Goal: Task Accomplishment & Management: Contribute content

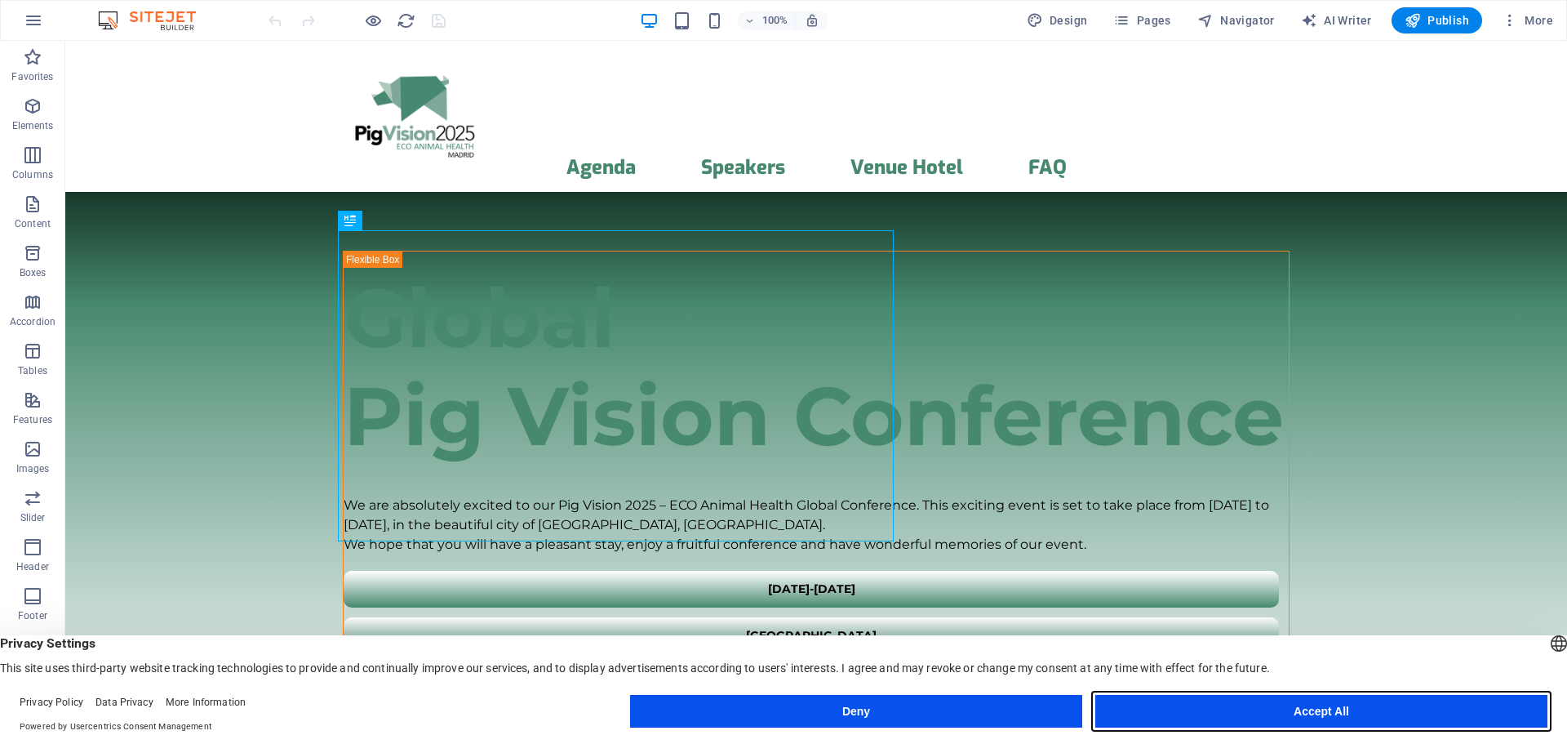
click at [1269, 708] on button "Accept All" at bounding box center [1321, 711] width 452 height 33
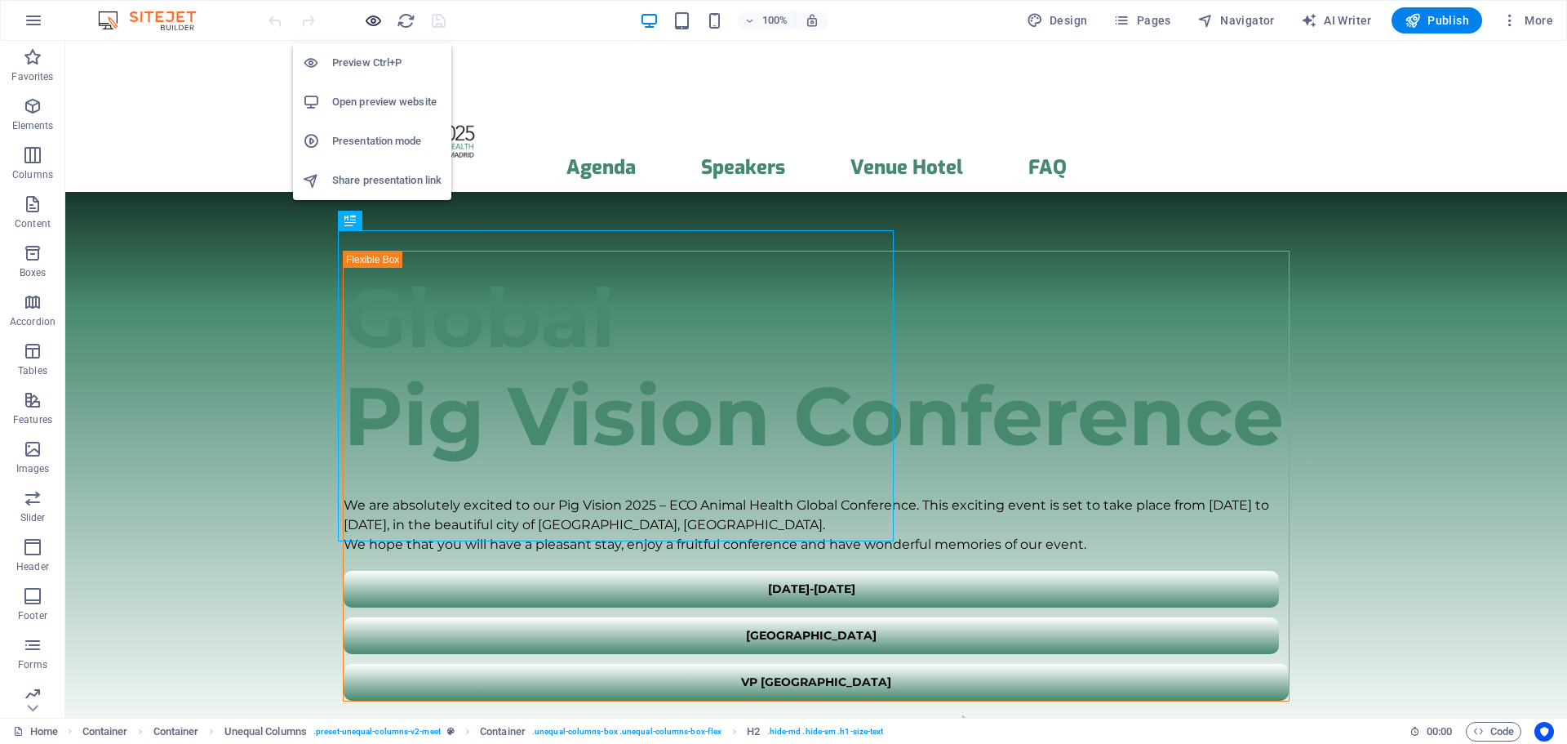
click at [379, 20] on icon "button" at bounding box center [373, 20] width 19 height 19
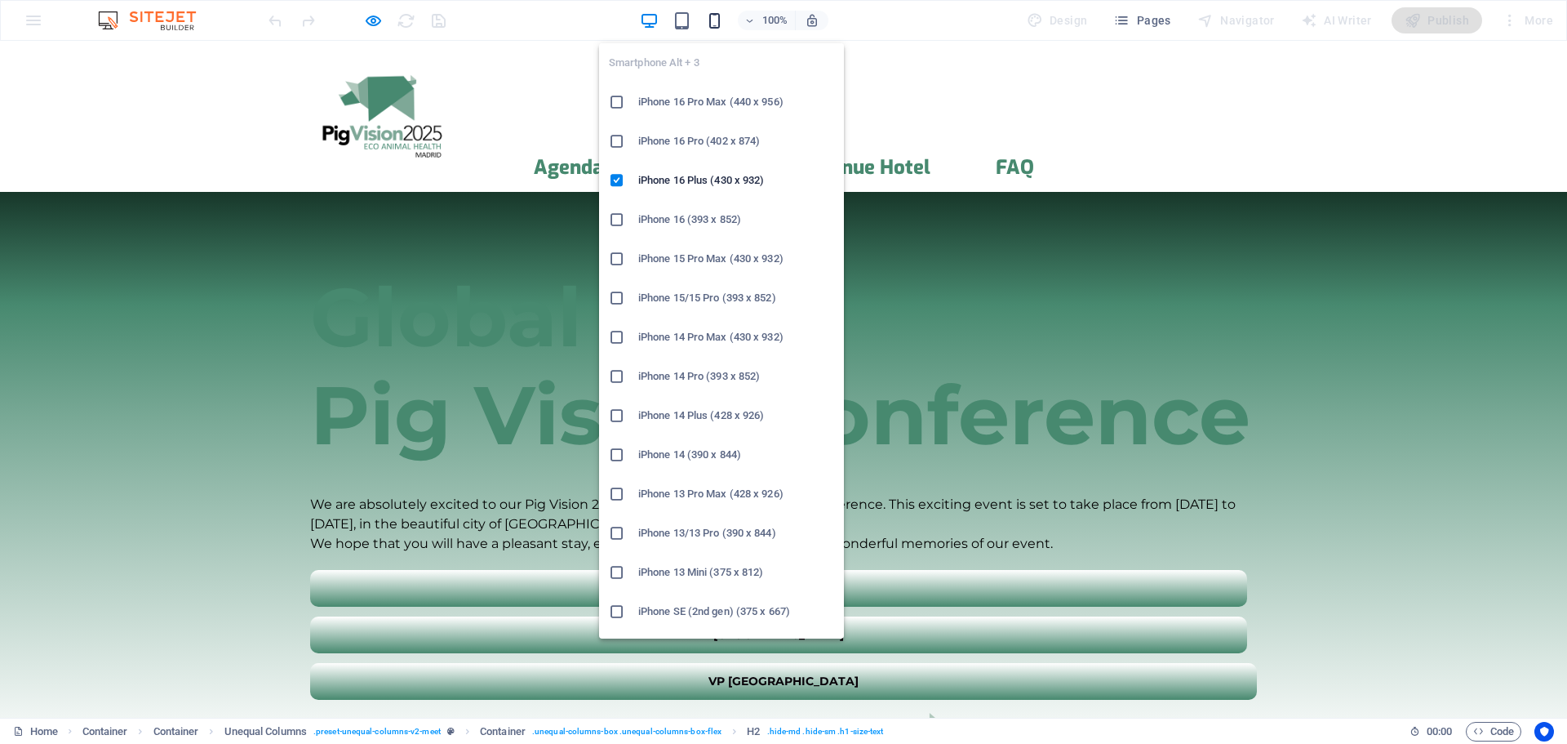
click at [715, 29] on icon "button" at bounding box center [714, 20] width 19 height 19
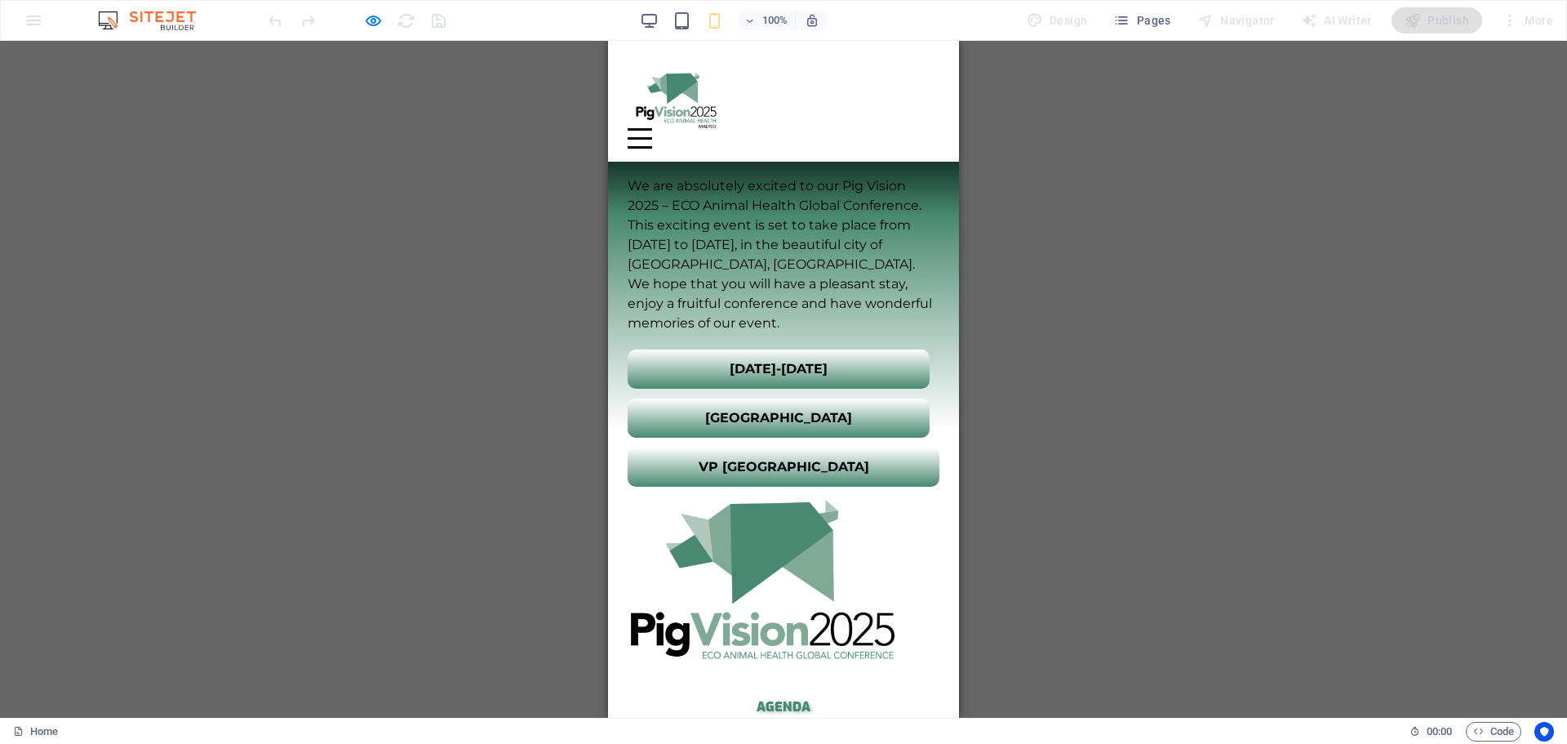
click at [652, 128] on div "Menu" at bounding box center [640, 138] width 24 height 20
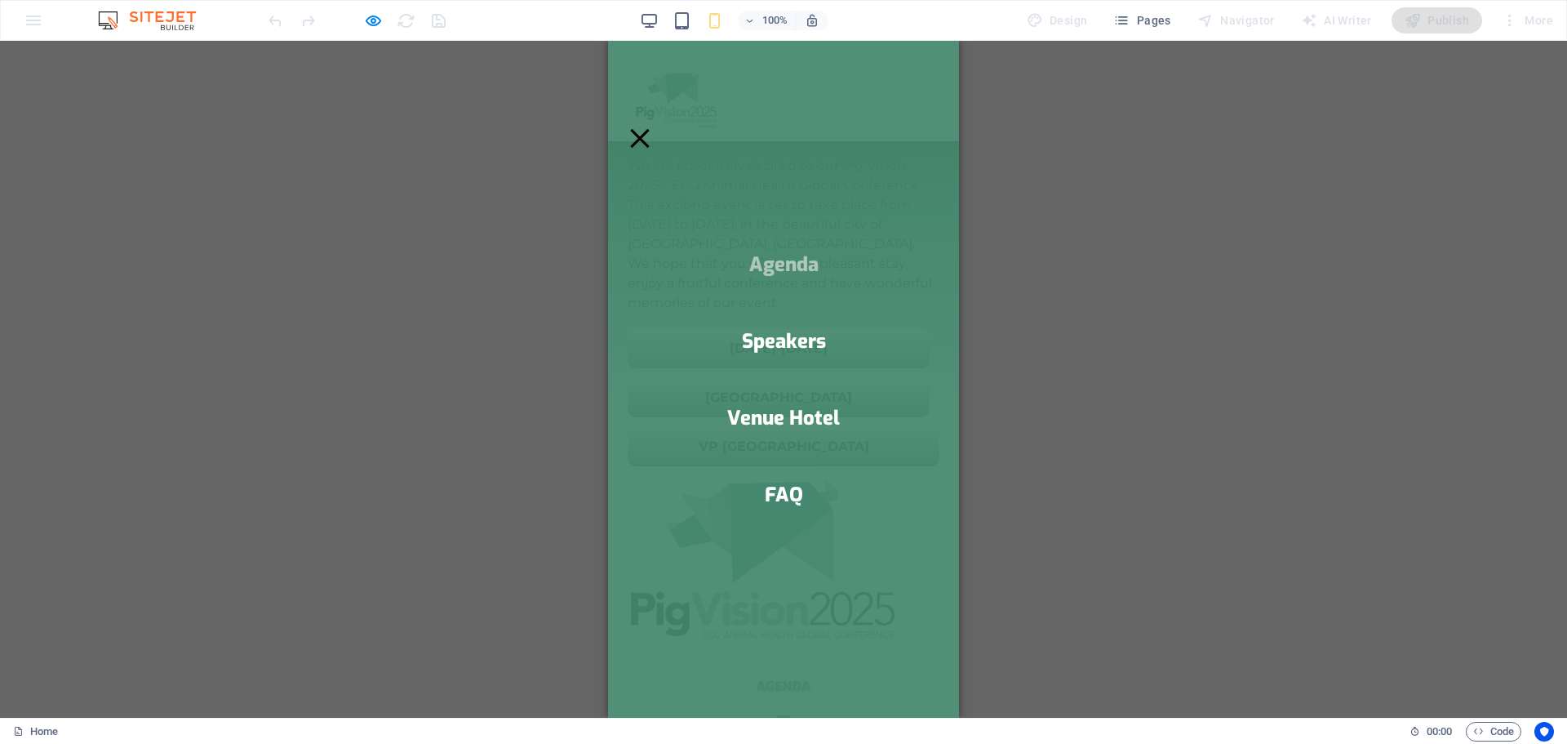
click at [788, 269] on link "Agenda" at bounding box center [783, 265] width 69 height 20
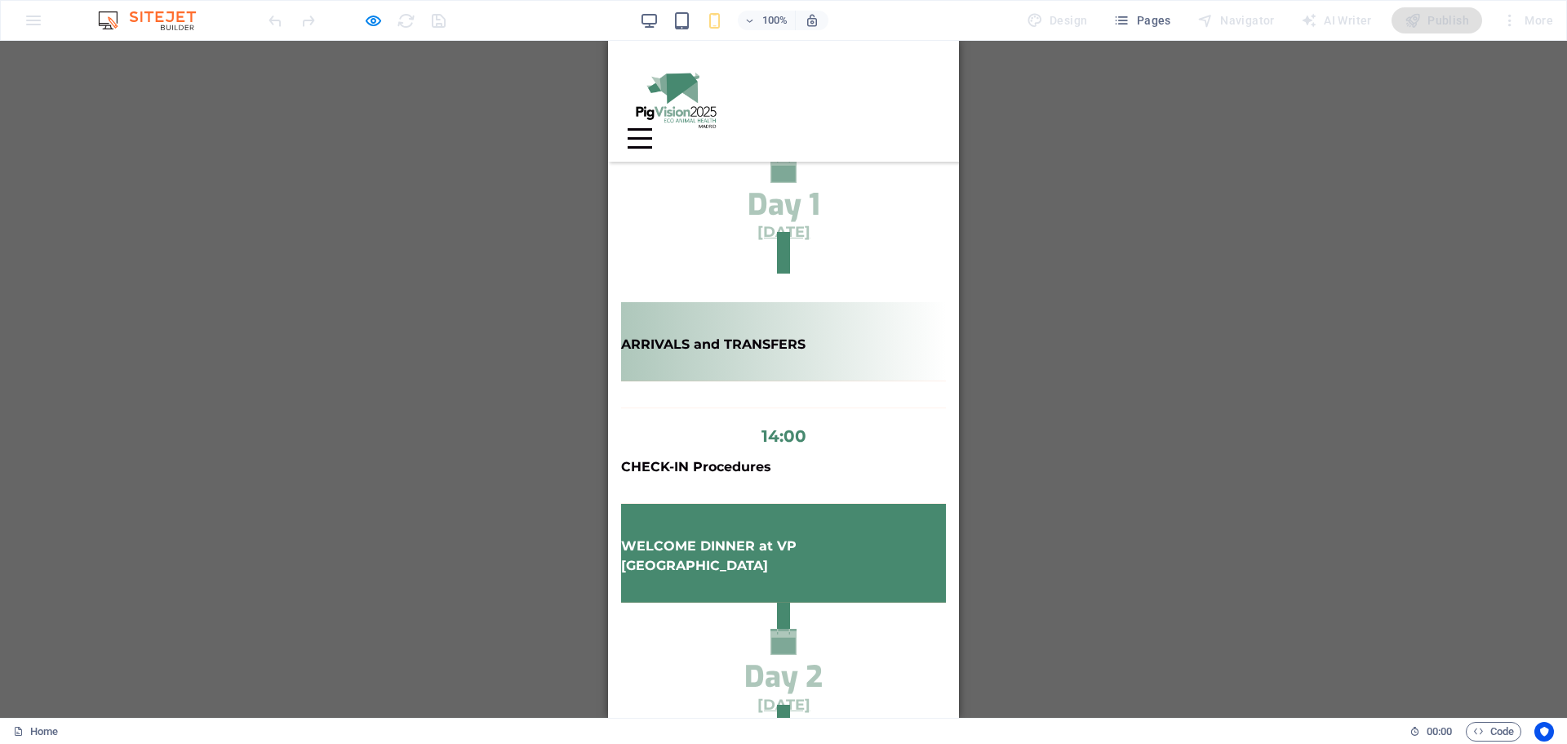
scroll to position [511, 0]
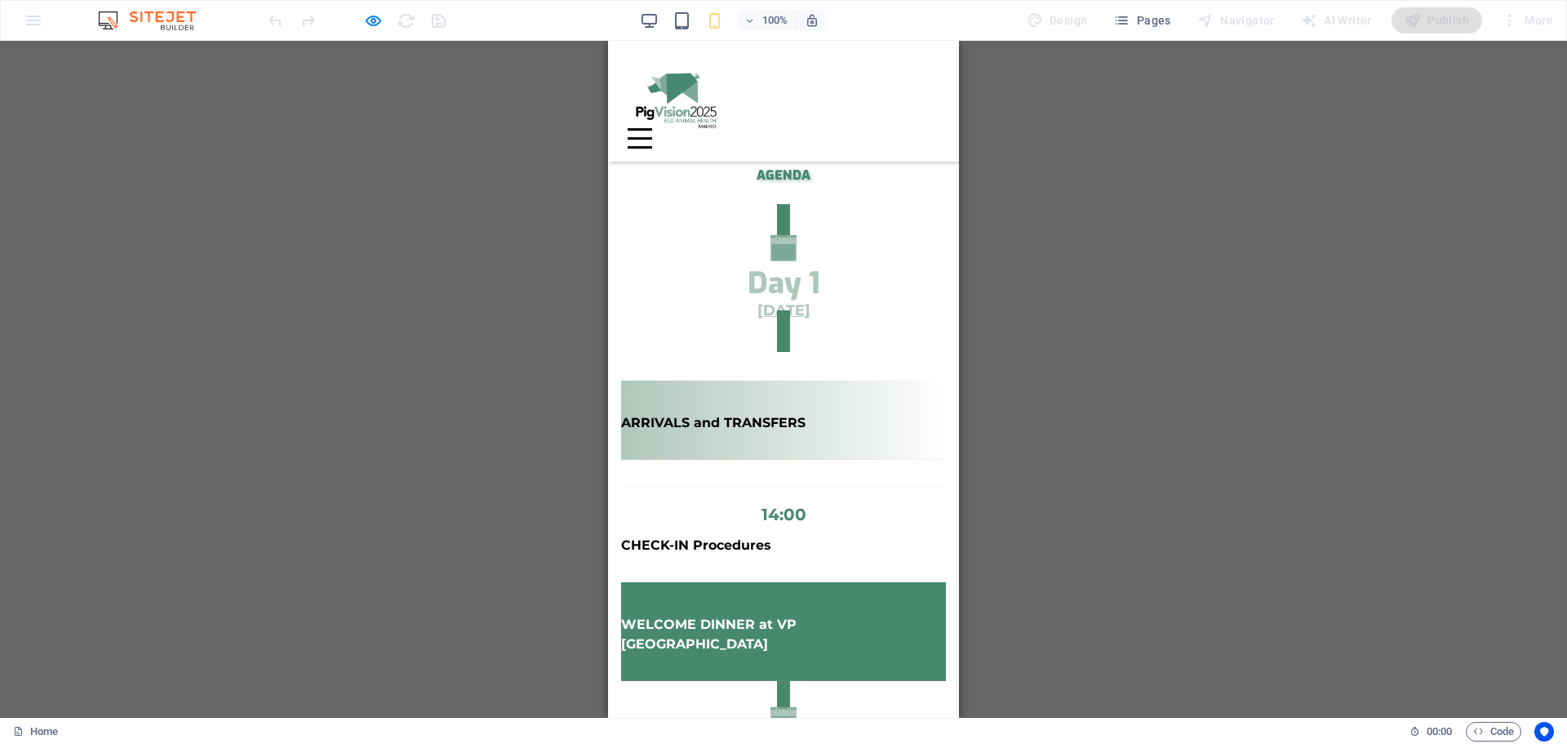
click at [796, 301] on u "[DATE]" at bounding box center [783, 310] width 53 height 18
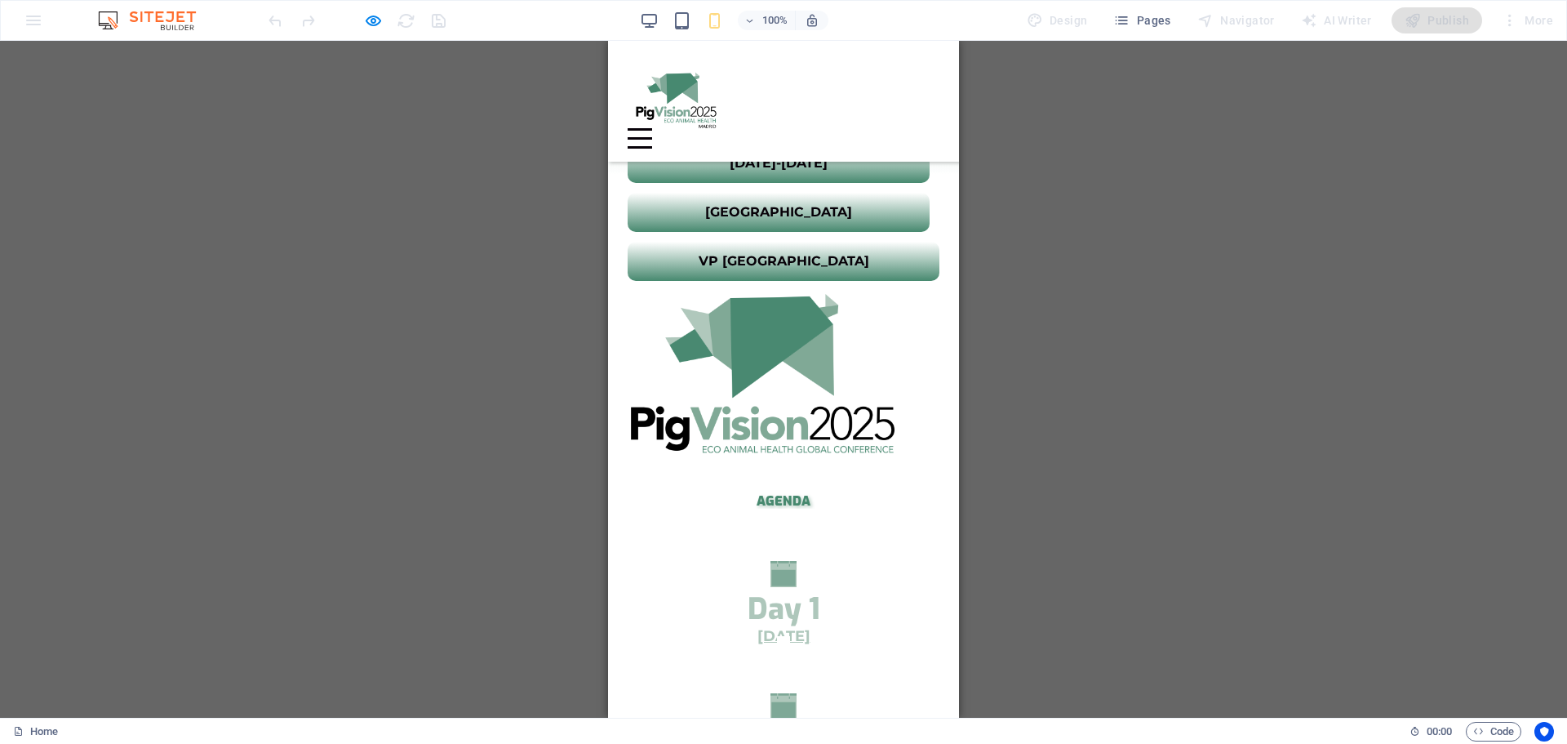
scroll to position [184, 0]
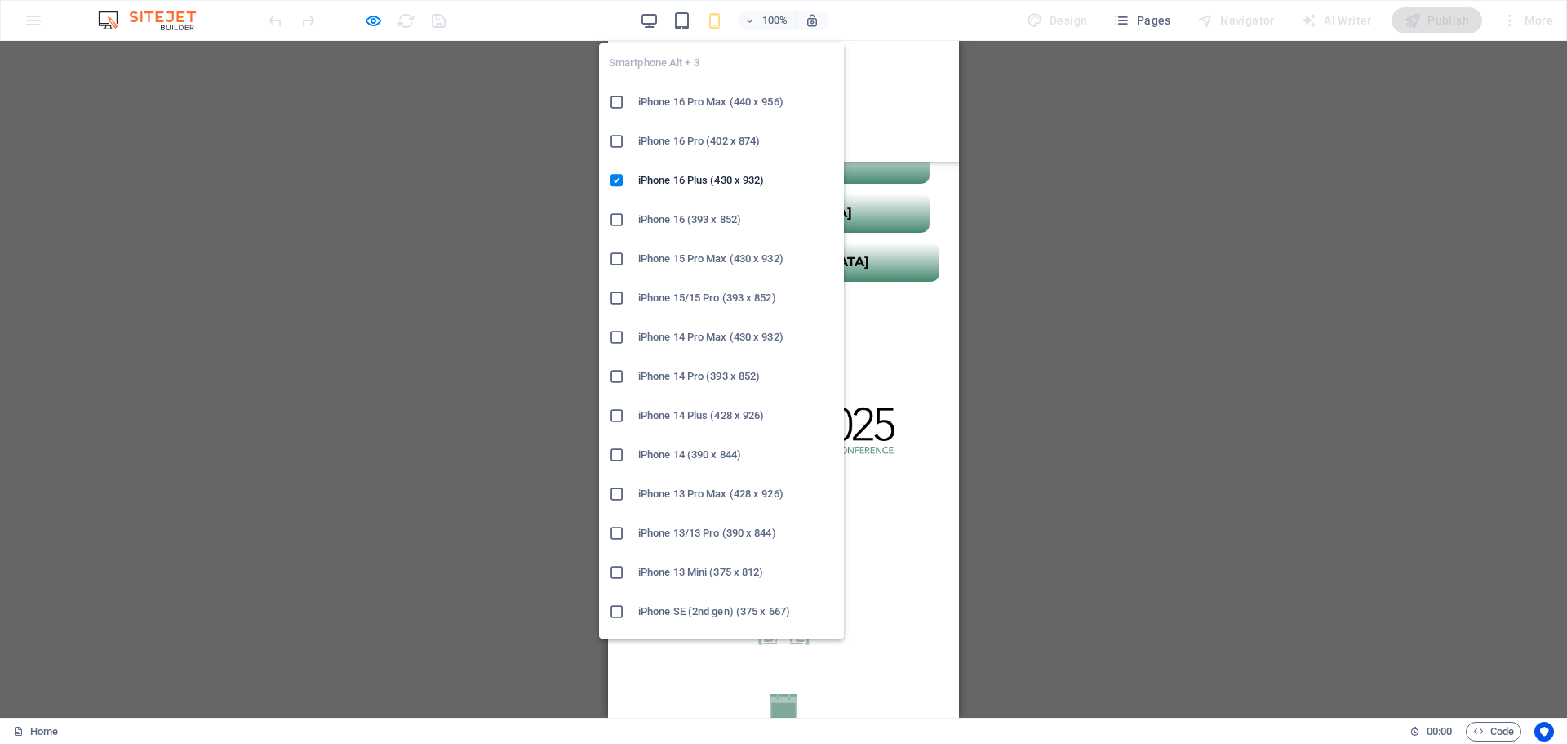
click at [710, 20] on icon "button" at bounding box center [714, 20] width 19 height 19
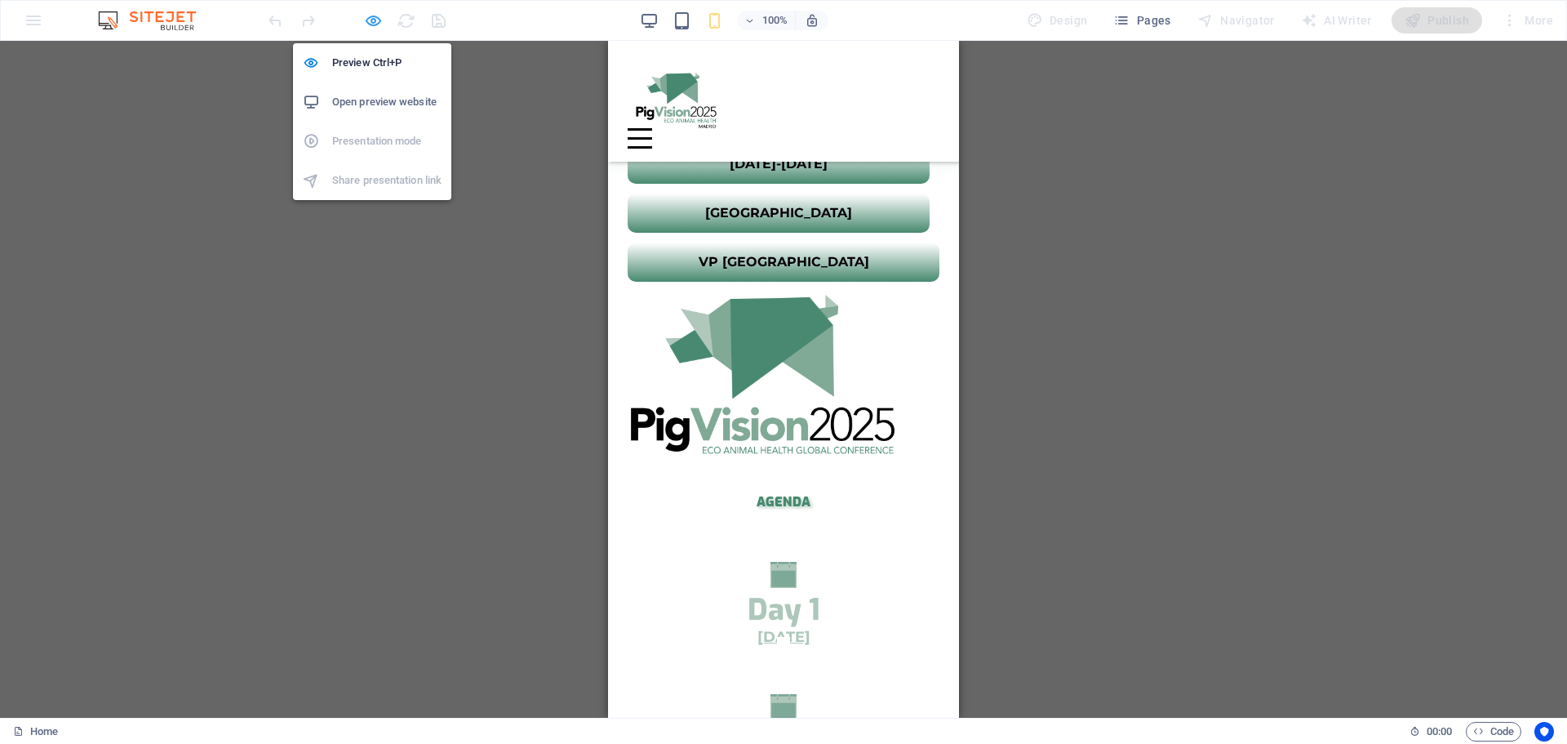
click at [379, 20] on icon "button" at bounding box center [373, 20] width 19 height 19
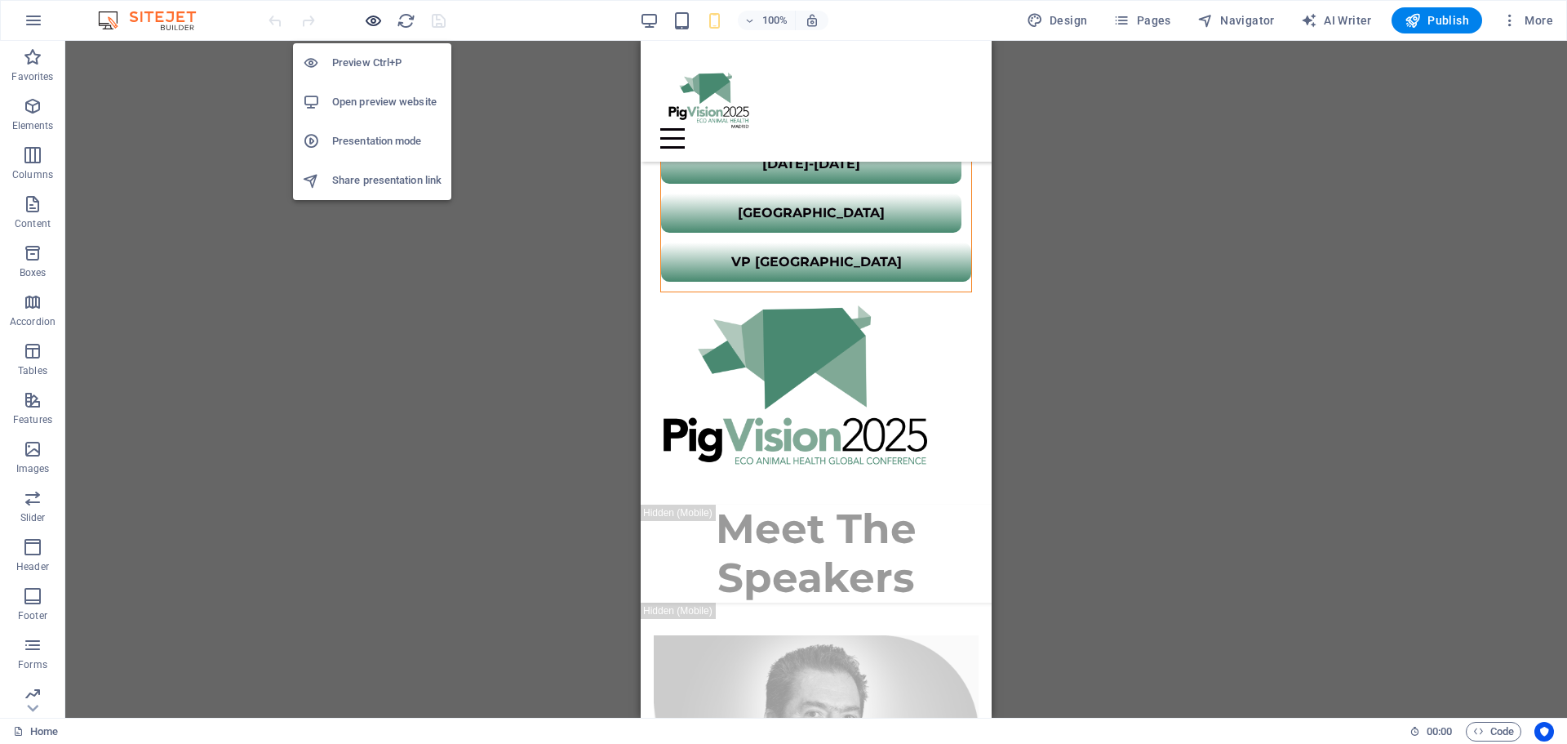
click at [375, 26] on icon "button" at bounding box center [373, 20] width 19 height 19
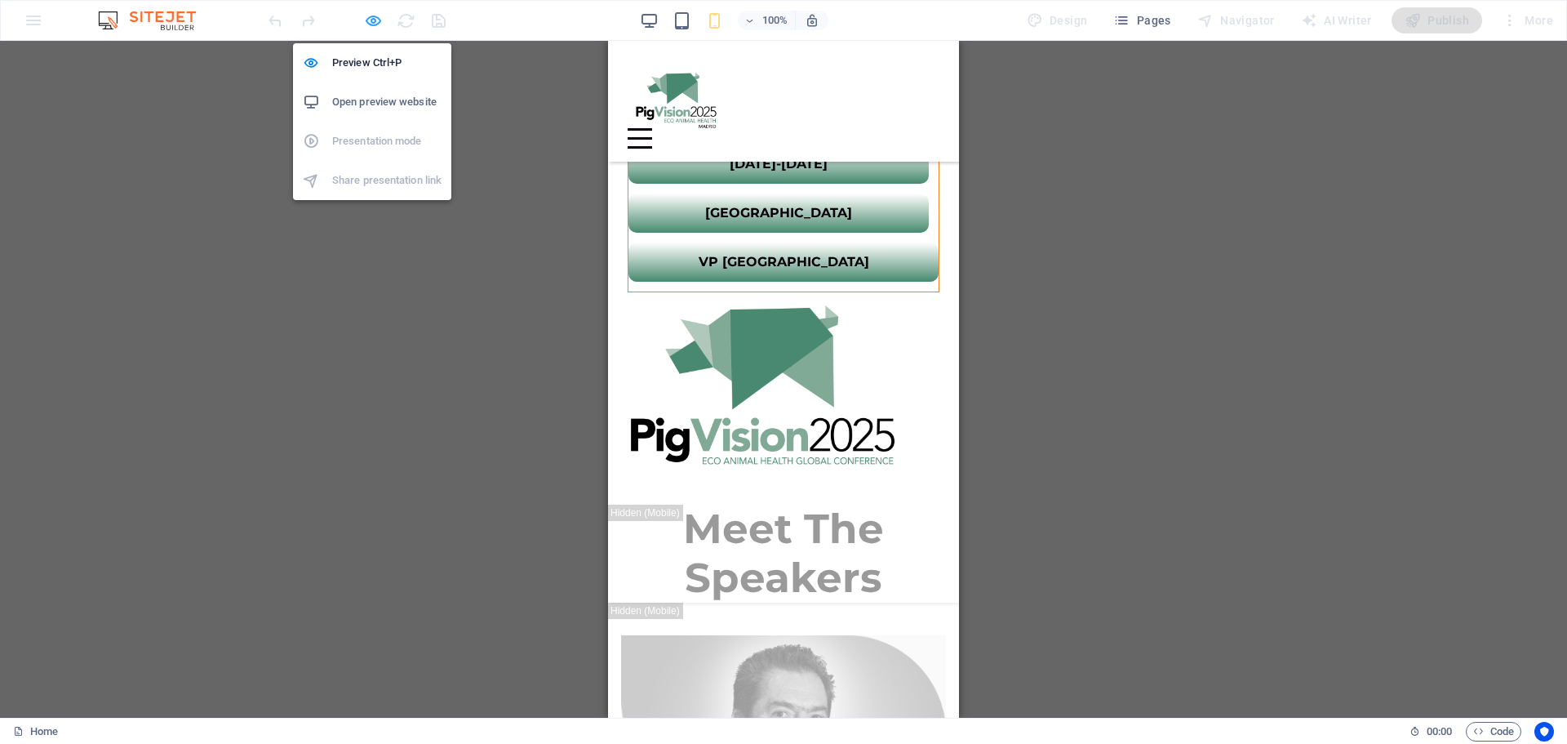
scroll to position [184, 0]
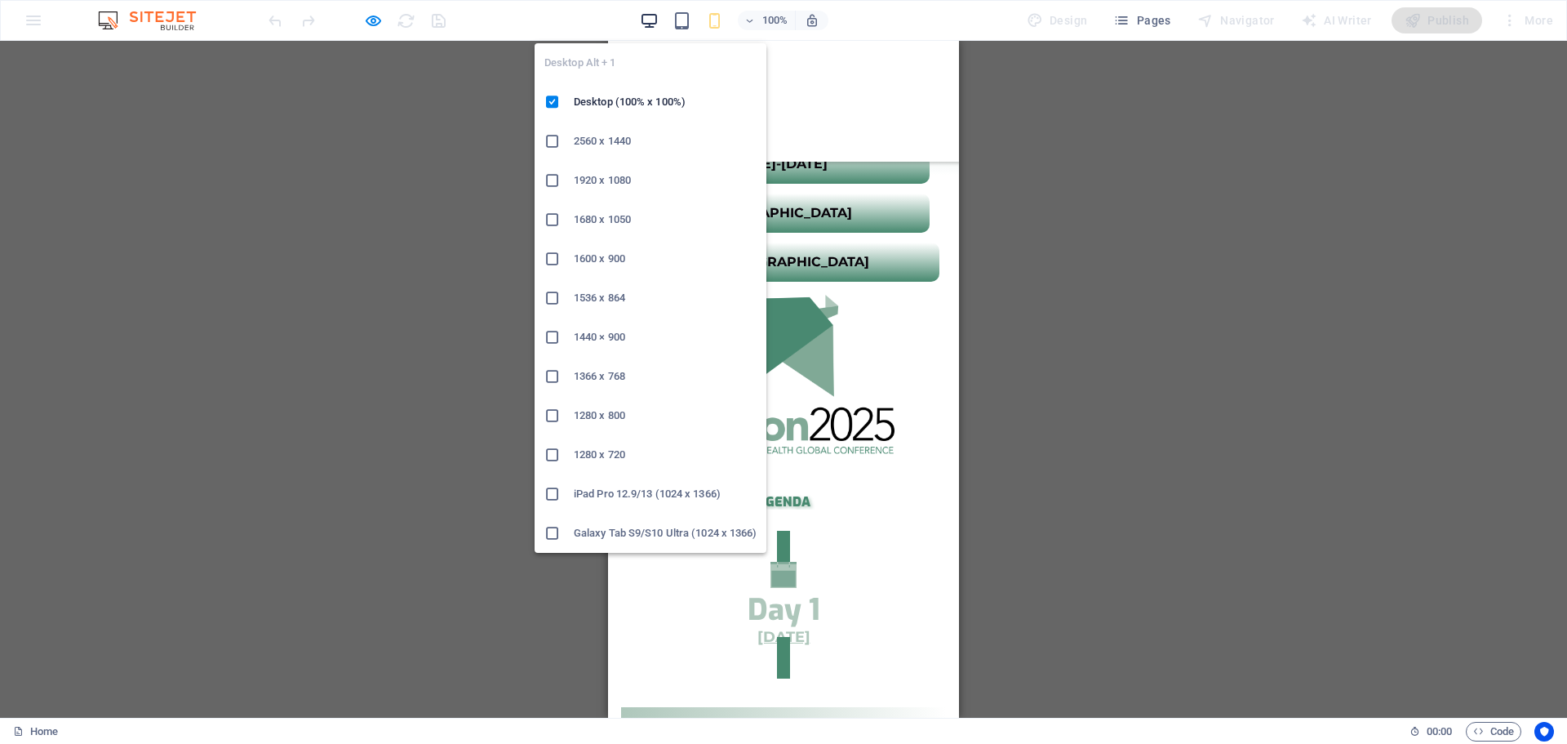
click at [651, 22] on icon "button" at bounding box center [649, 20] width 19 height 19
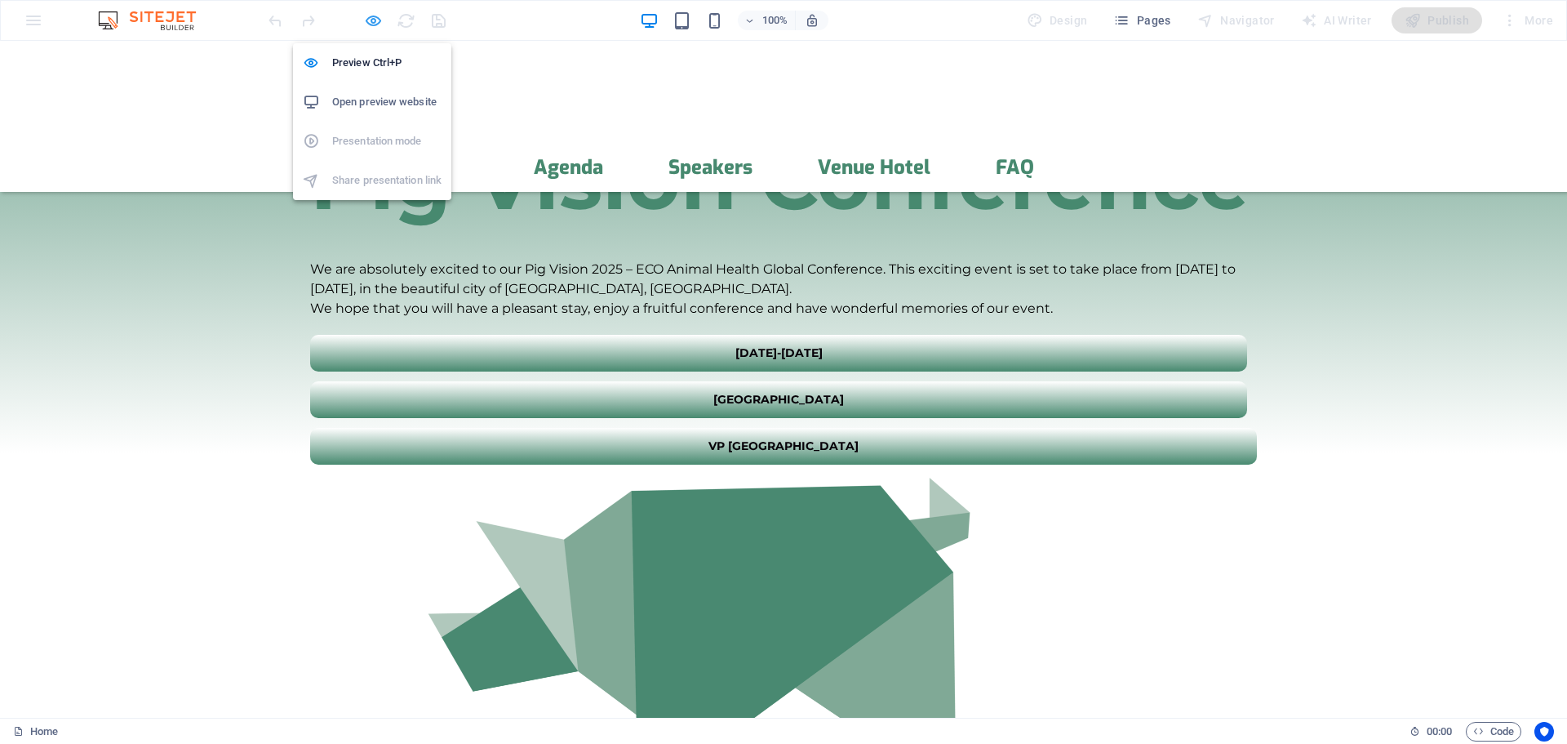
click at [378, 23] on icon "button" at bounding box center [373, 20] width 19 height 19
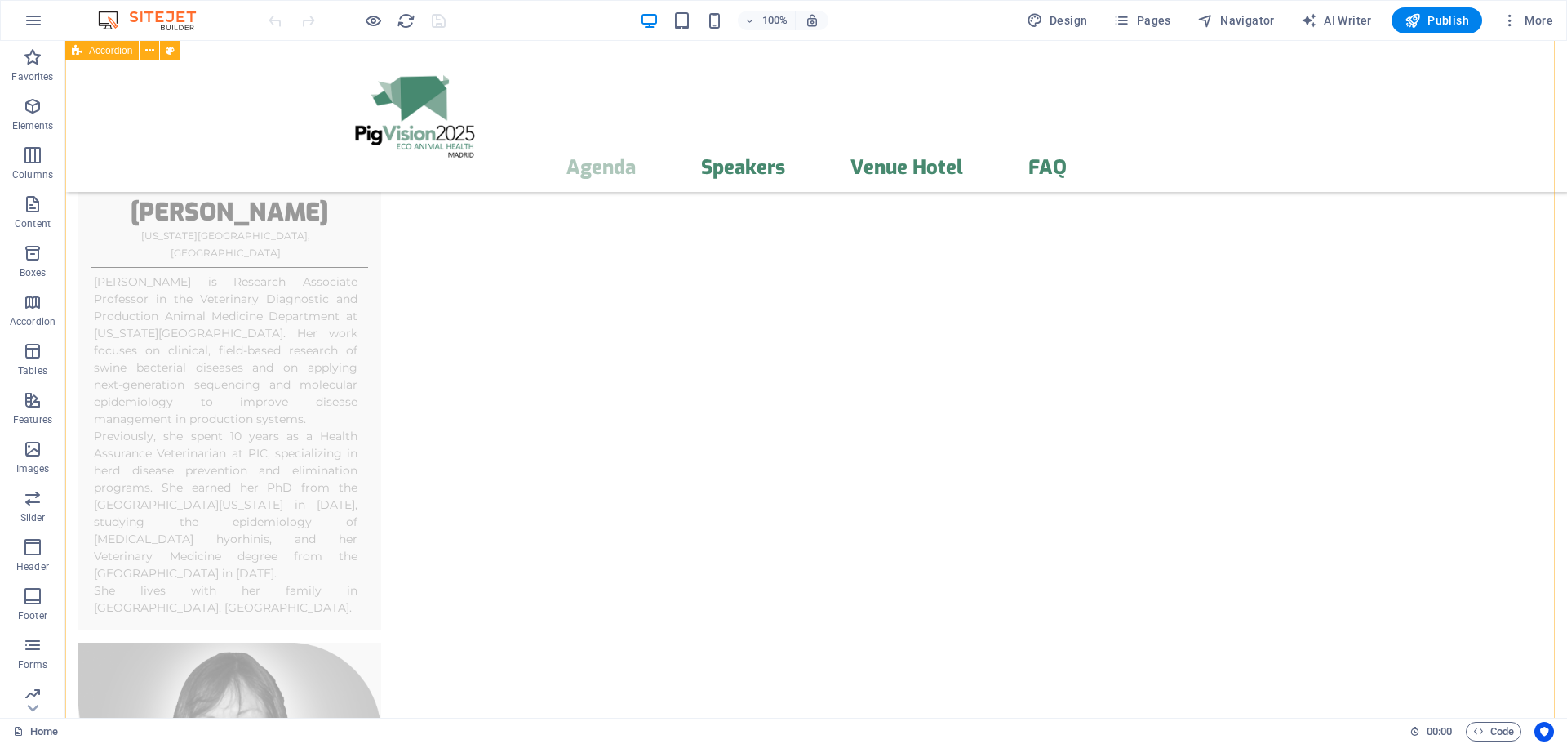
scroll to position [5983, 0]
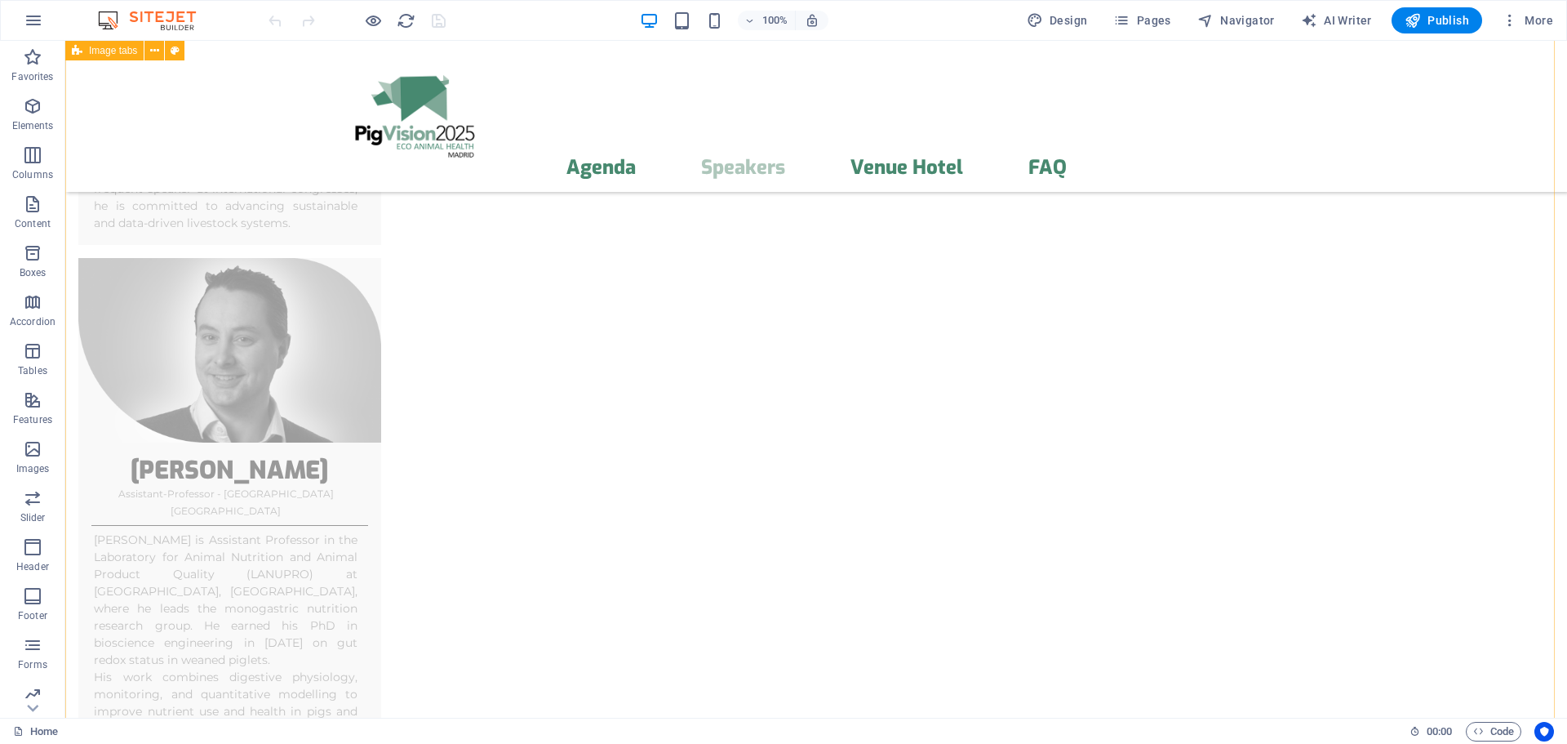
scroll to position [9683, 0]
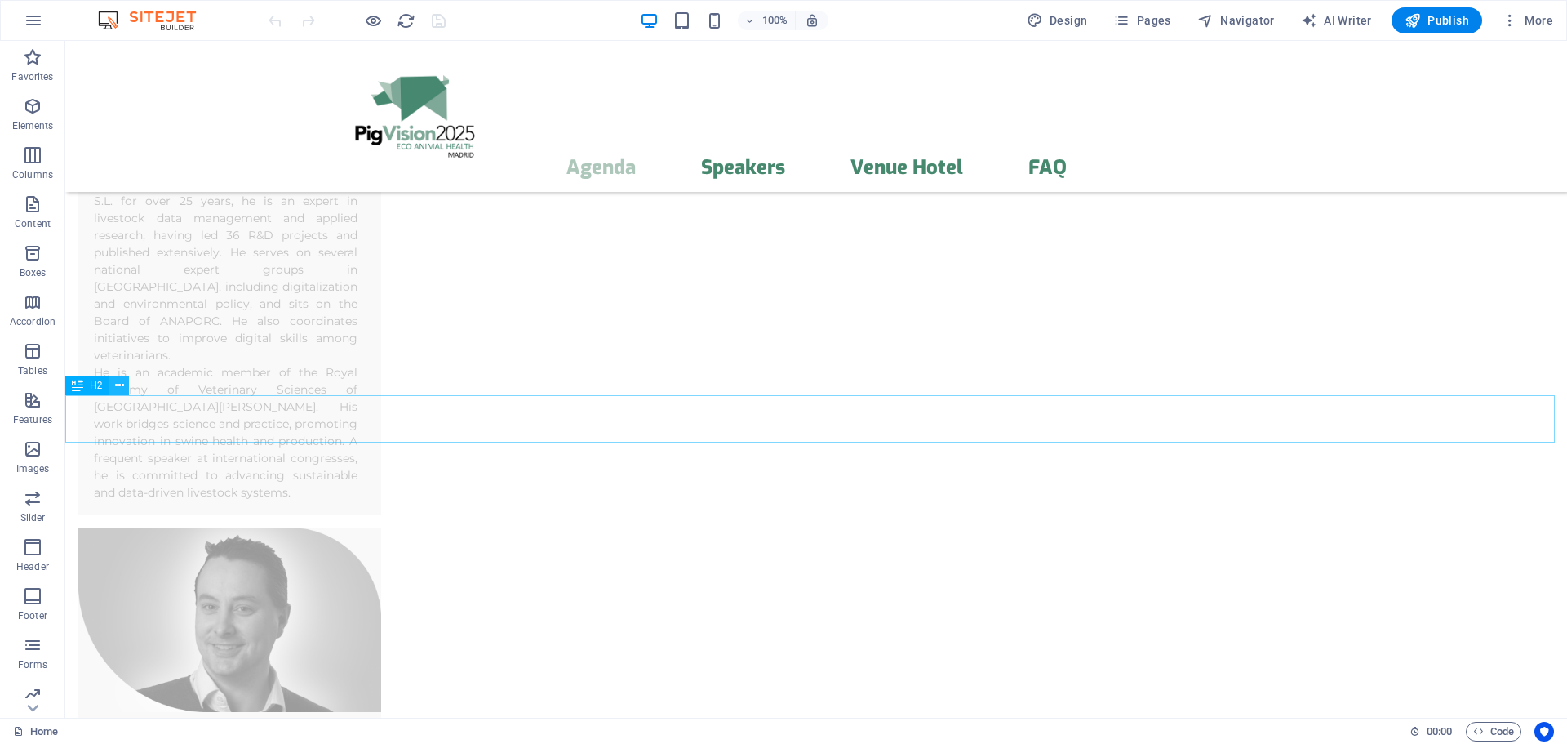
click at [117, 388] on icon at bounding box center [119, 385] width 9 height 17
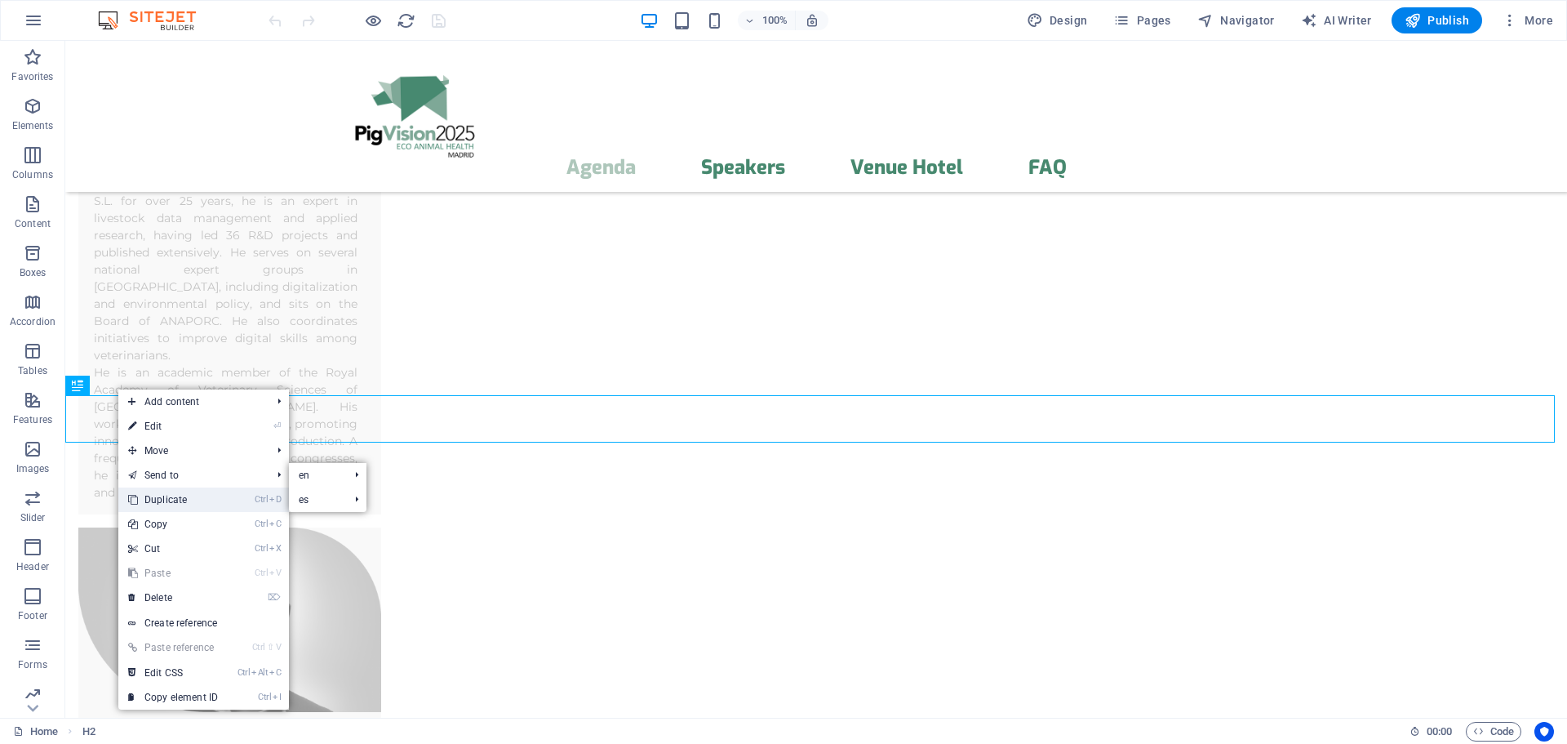
click at [171, 499] on link "Ctrl D Duplicate" at bounding box center [172, 499] width 109 height 24
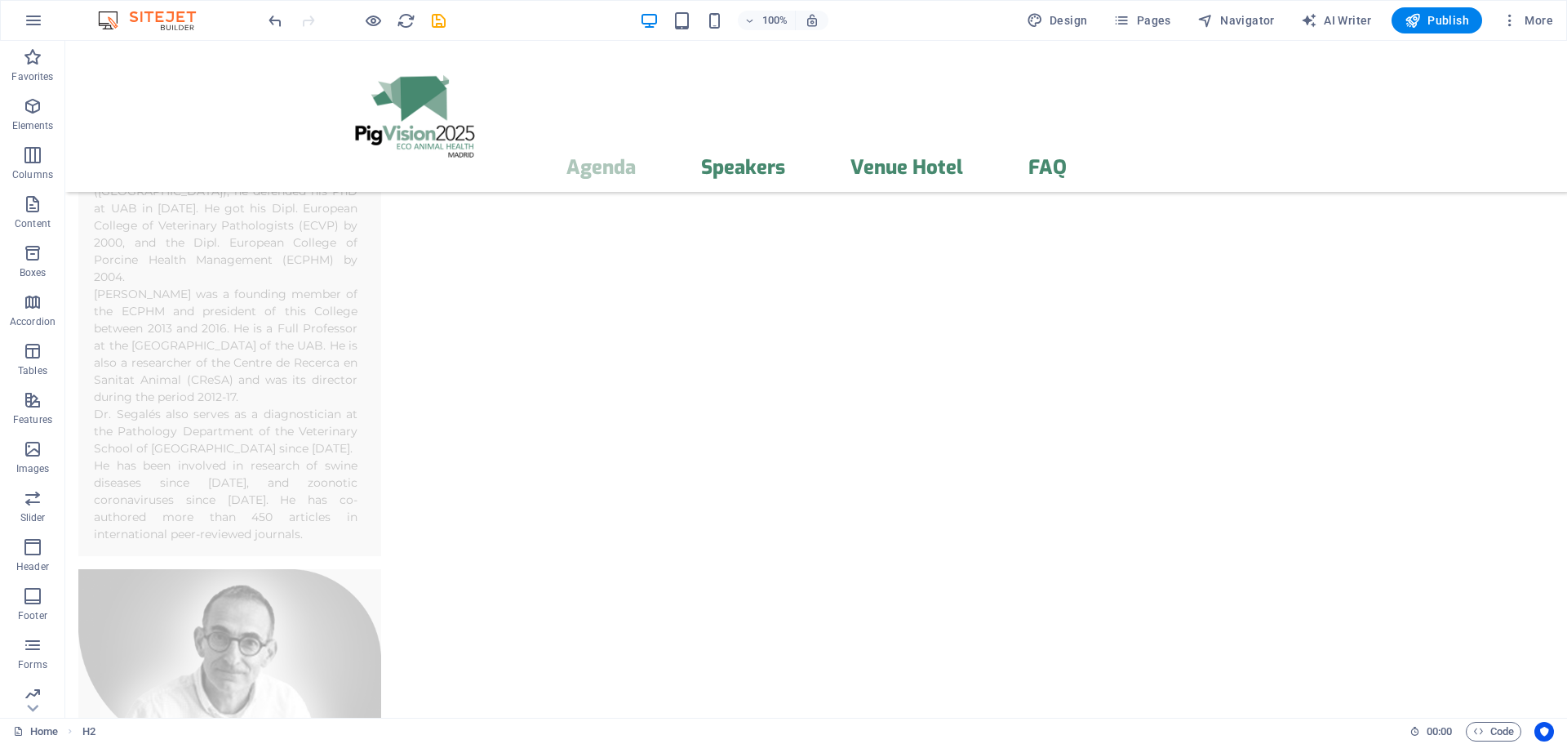
scroll to position [6928, 0]
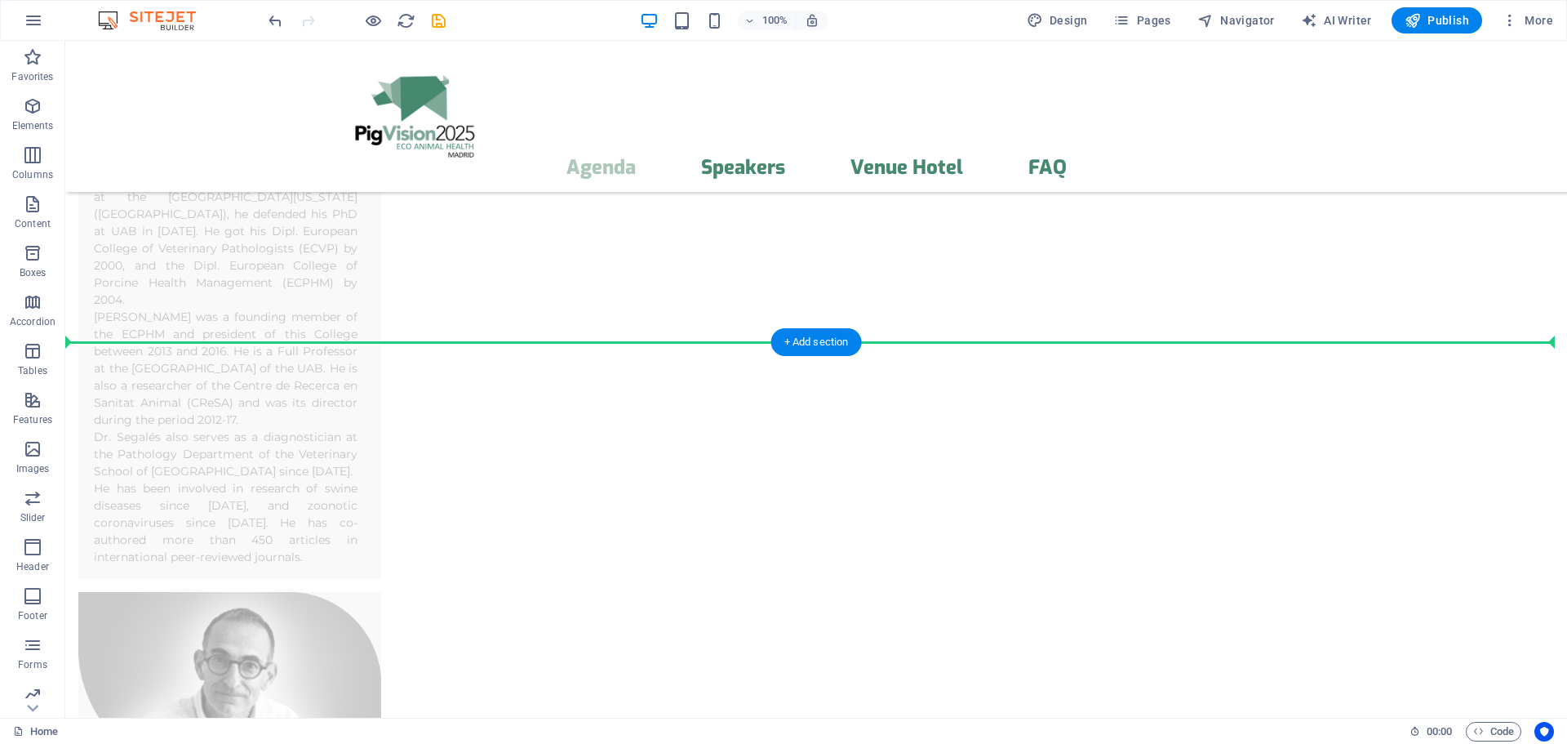
drag, startPoint x: 152, startPoint y: 420, endPoint x: 95, endPoint y: 264, distance: 165.3
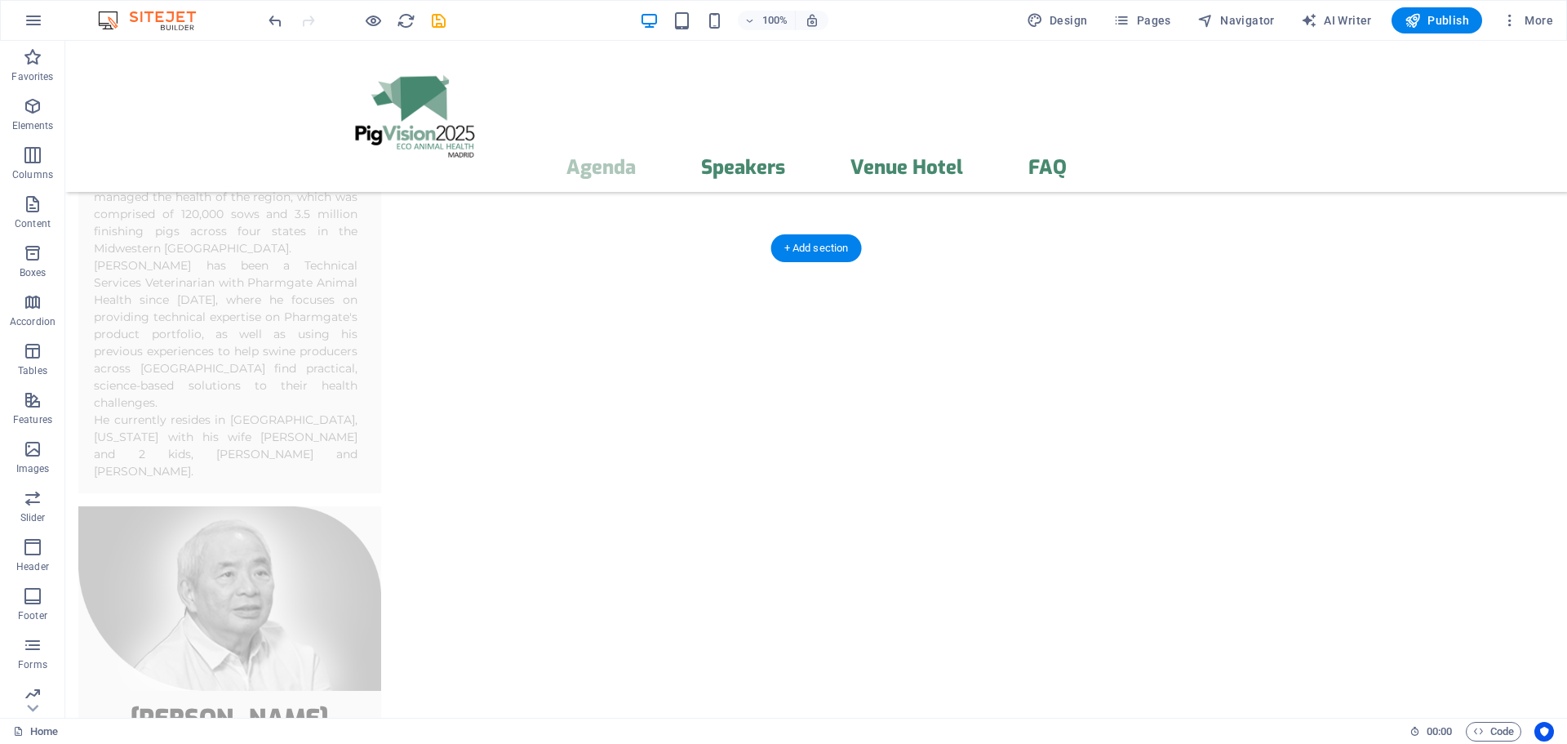
scroll to position [4316, 0]
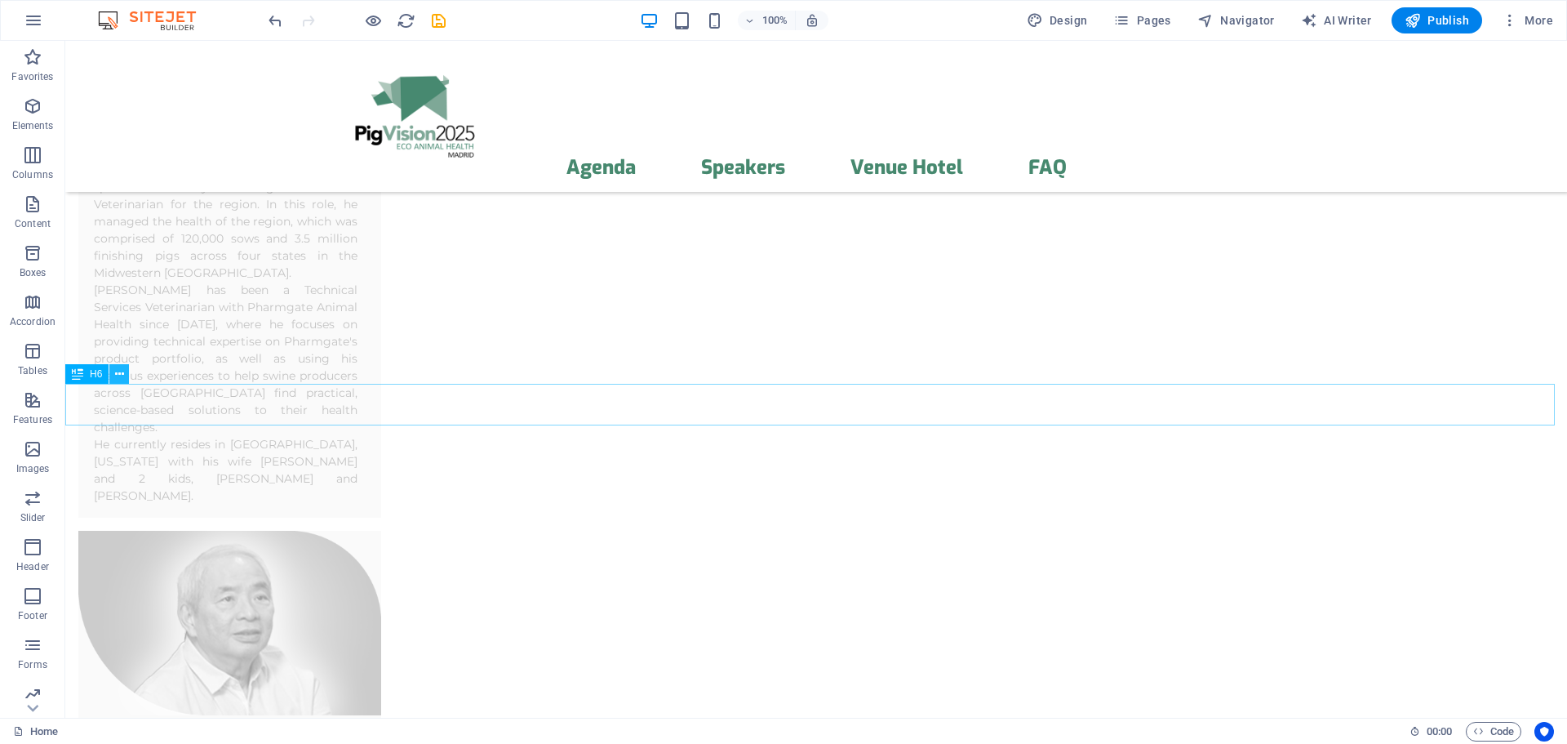
click at [122, 375] on icon at bounding box center [119, 374] width 9 height 17
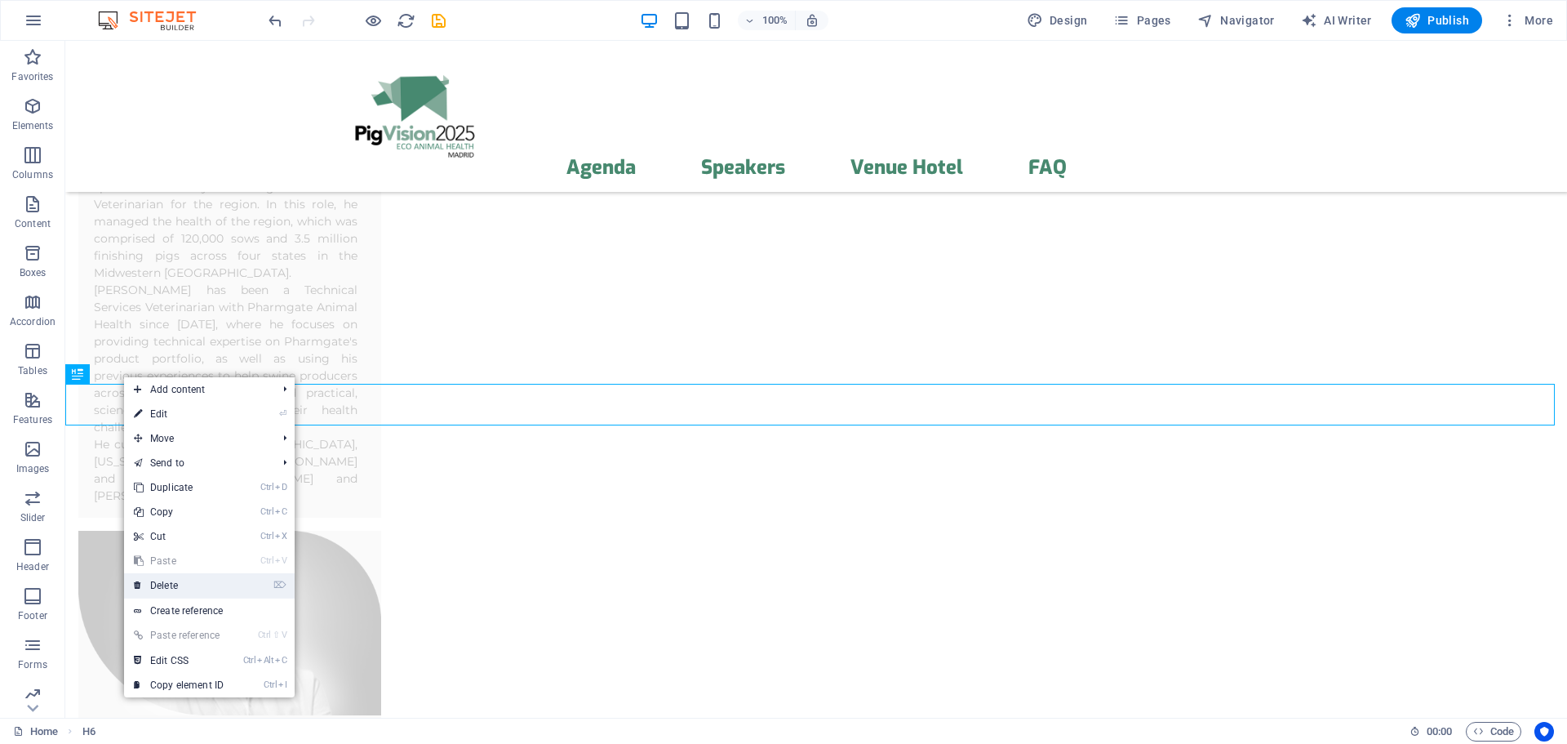
click at [167, 584] on link "⌦ Delete" at bounding box center [178, 585] width 109 height 24
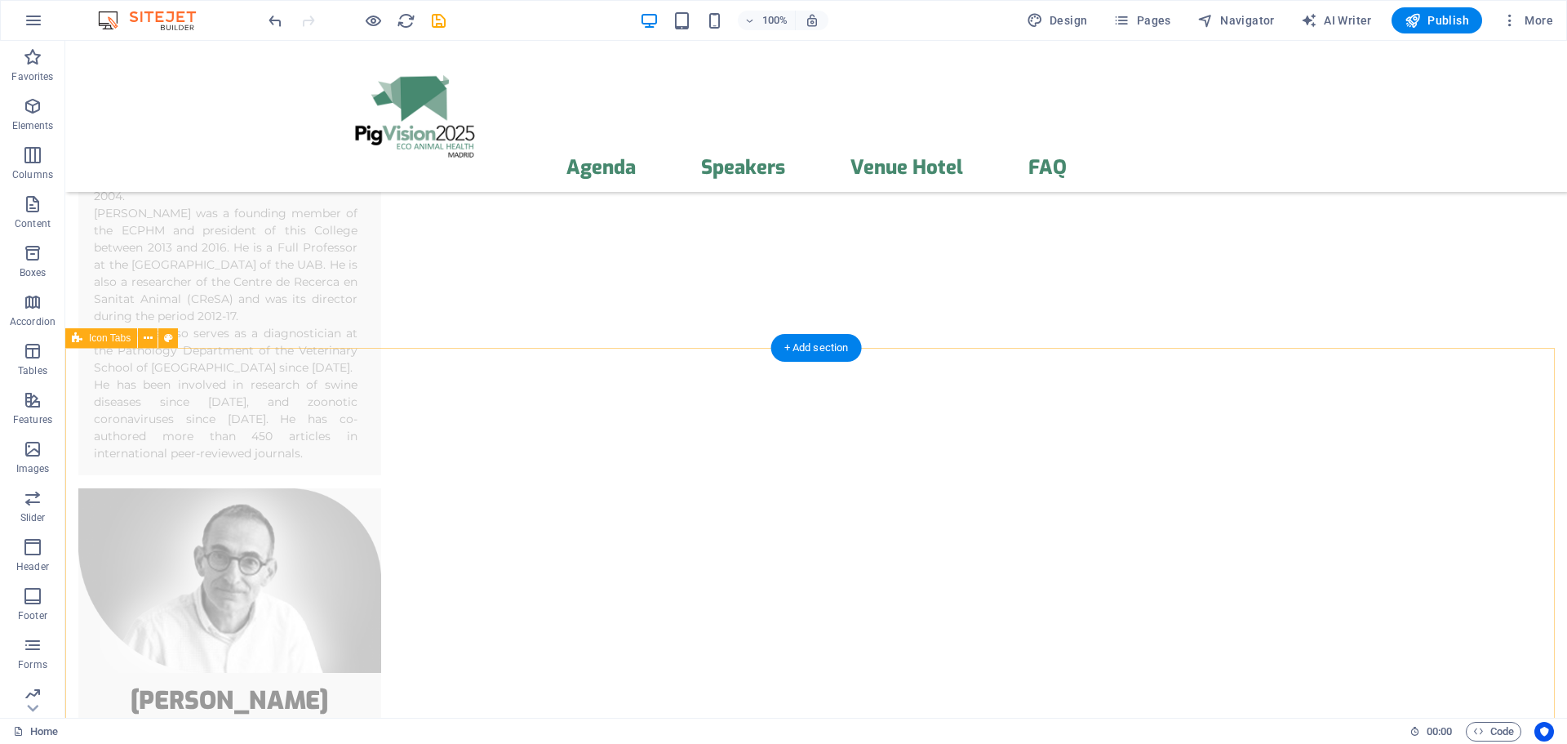
scroll to position [7037, 0]
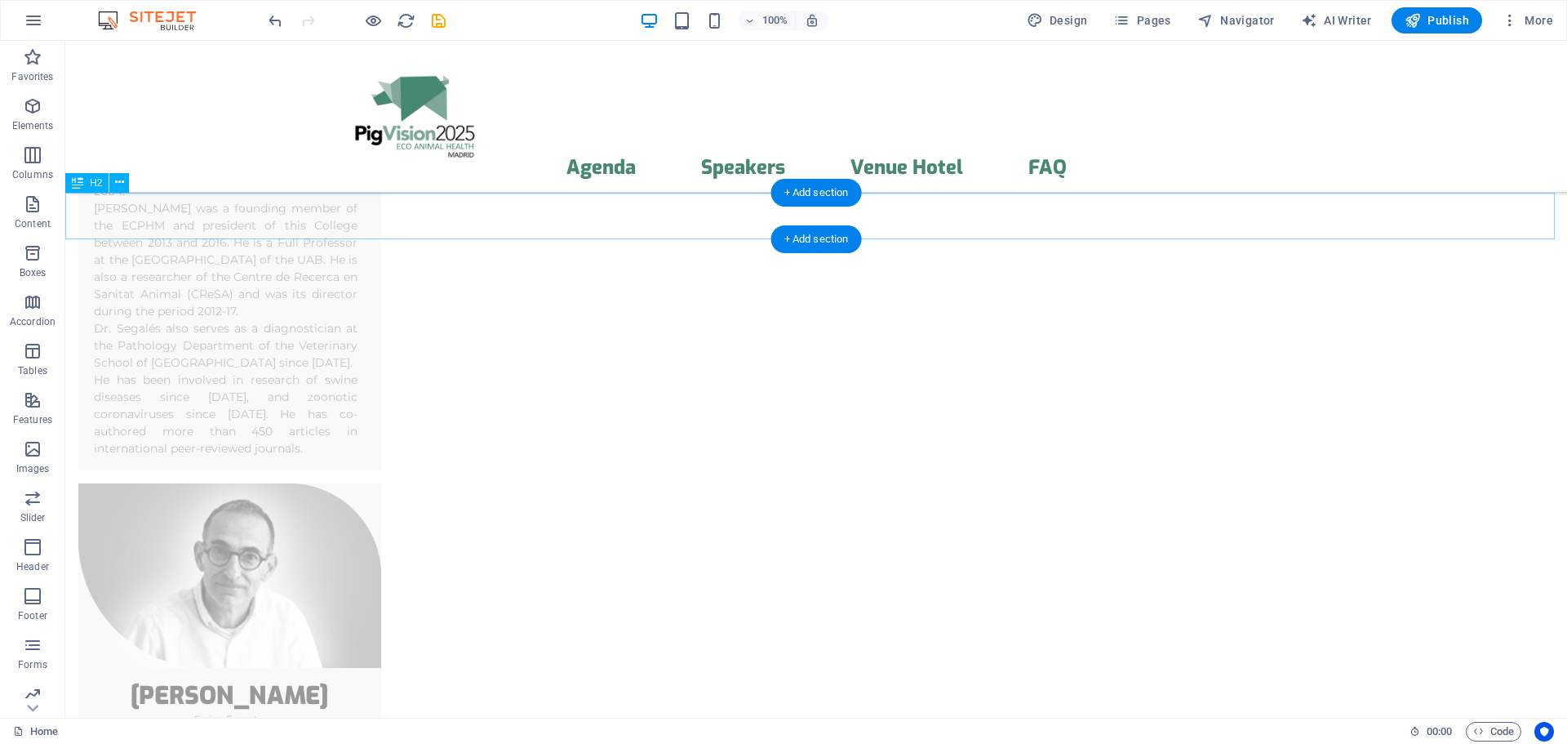
click at [82, 184] on icon at bounding box center [77, 183] width 11 height 20
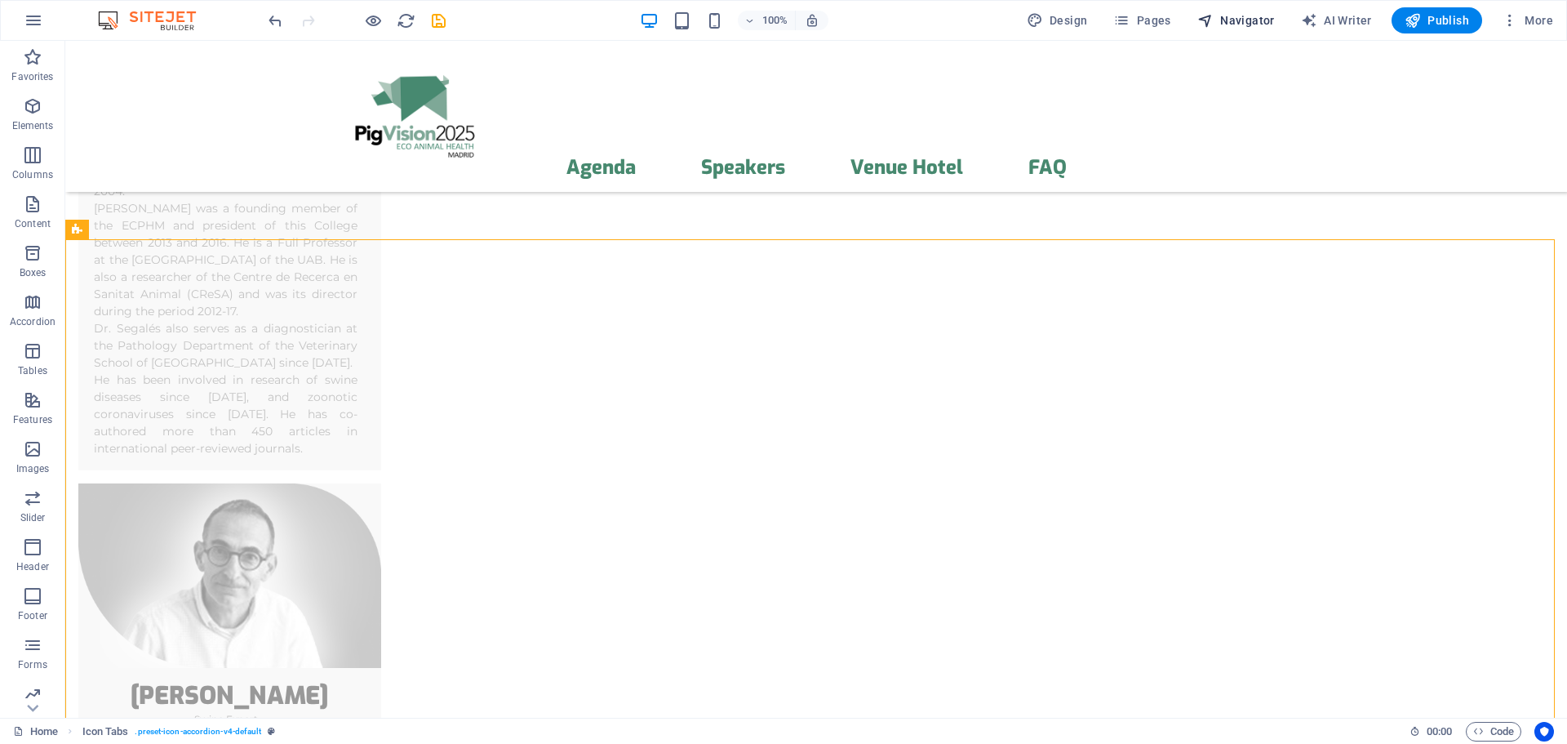
click at [1224, 21] on span "Navigator" at bounding box center [1236, 20] width 78 height 16
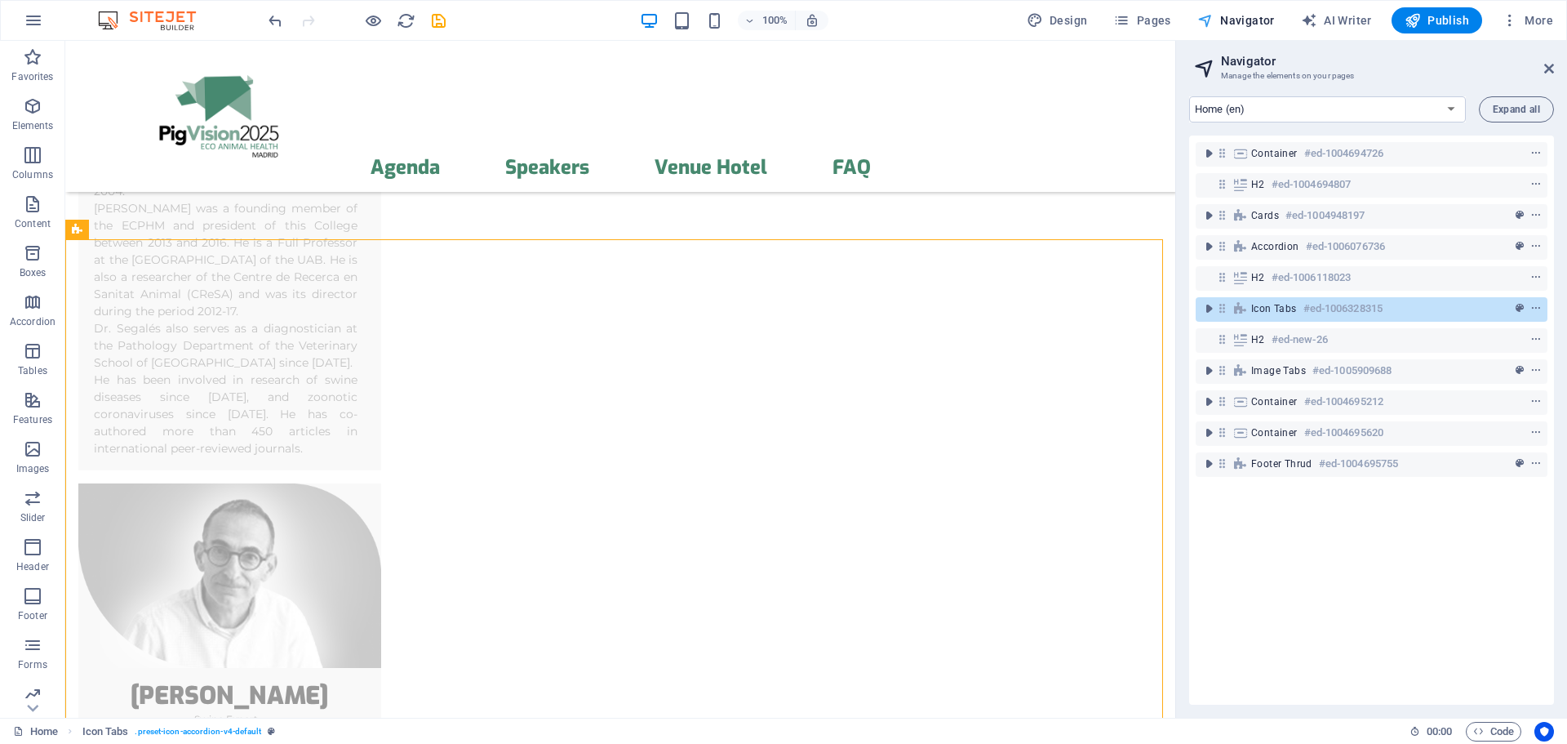
click at [1224, 21] on span "Navigator" at bounding box center [1236, 20] width 78 height 16
click at [1150, 20] on span "Pages" at bounding box center [1141, 20] width 57 height 16
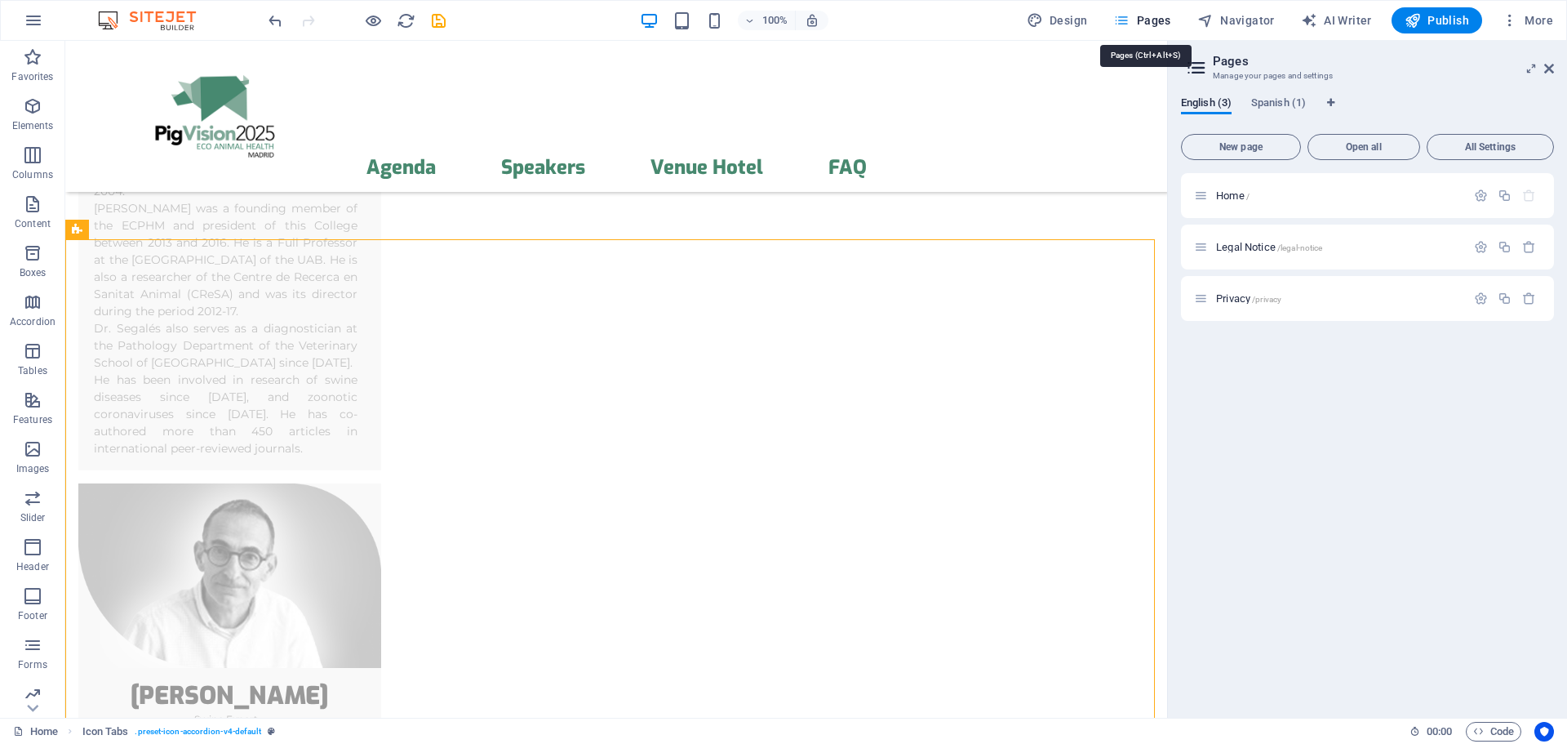
click at [1150, 20] on span "Pages" at bounding box center [1141, 20] width 57 height 16
click at [318, 93] on span "Menu" at bounding box center [316, 92] width 24 height 10
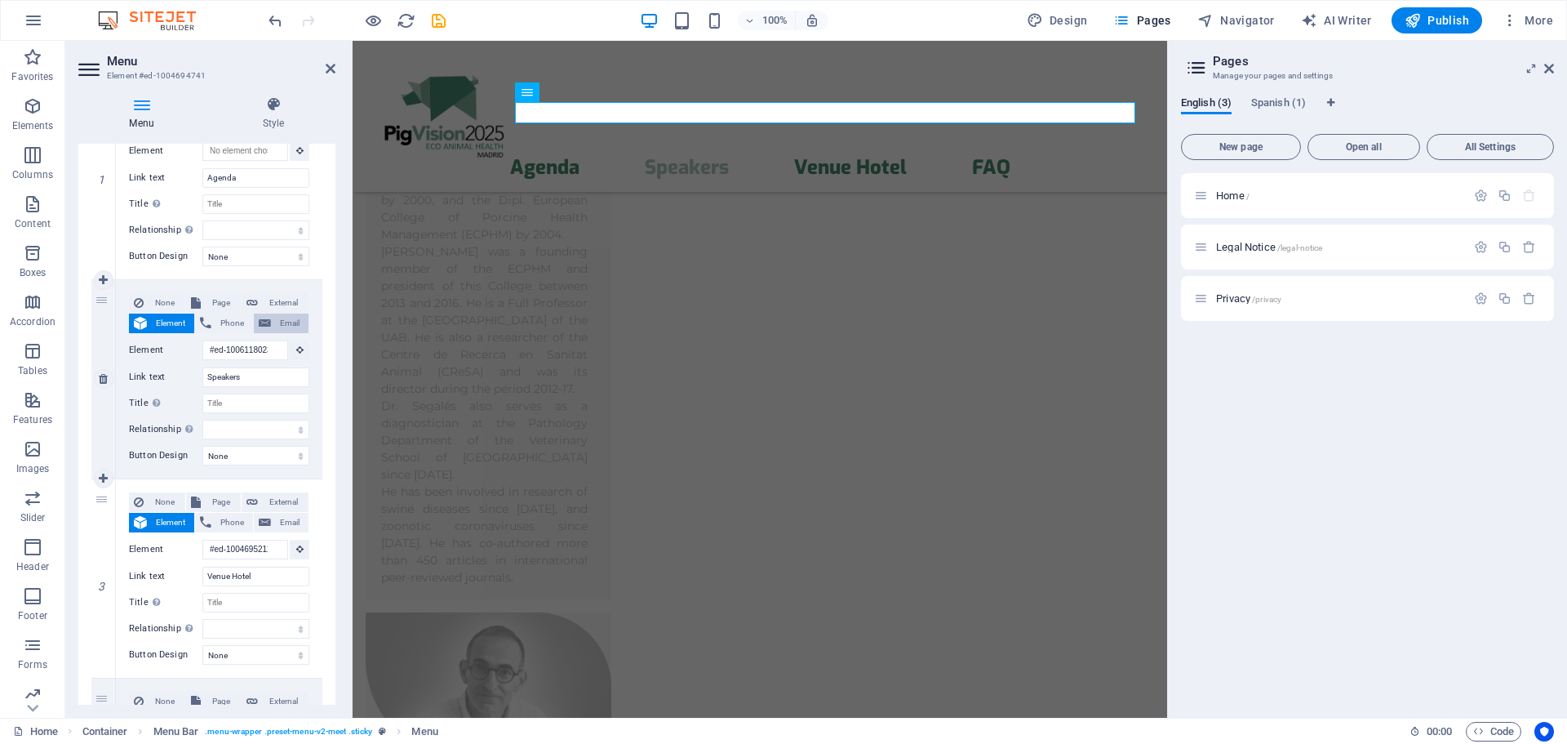
scroll to position [109, 0]
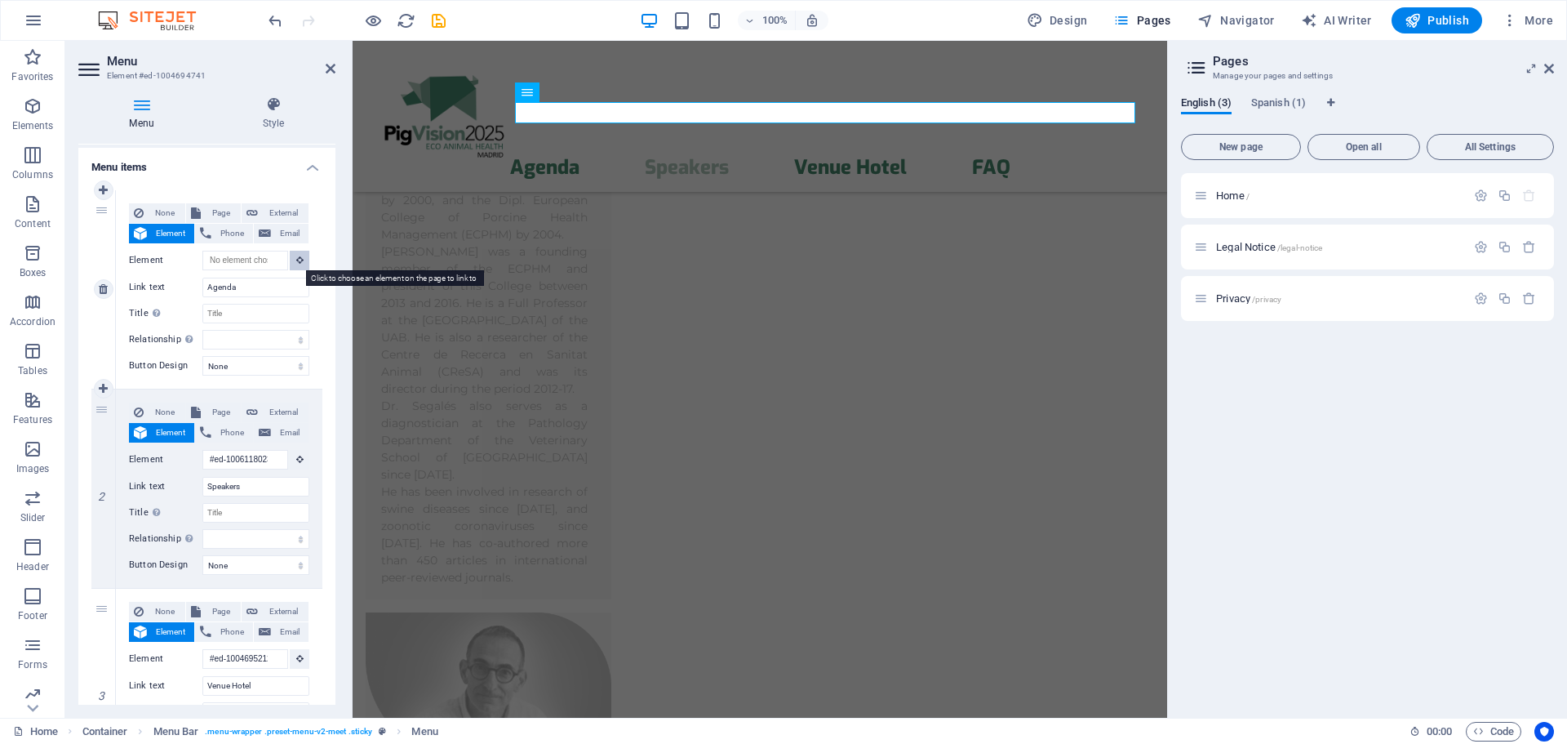
click at [298, 261] on icon at bounding box center [299, 259] width 7 height 8
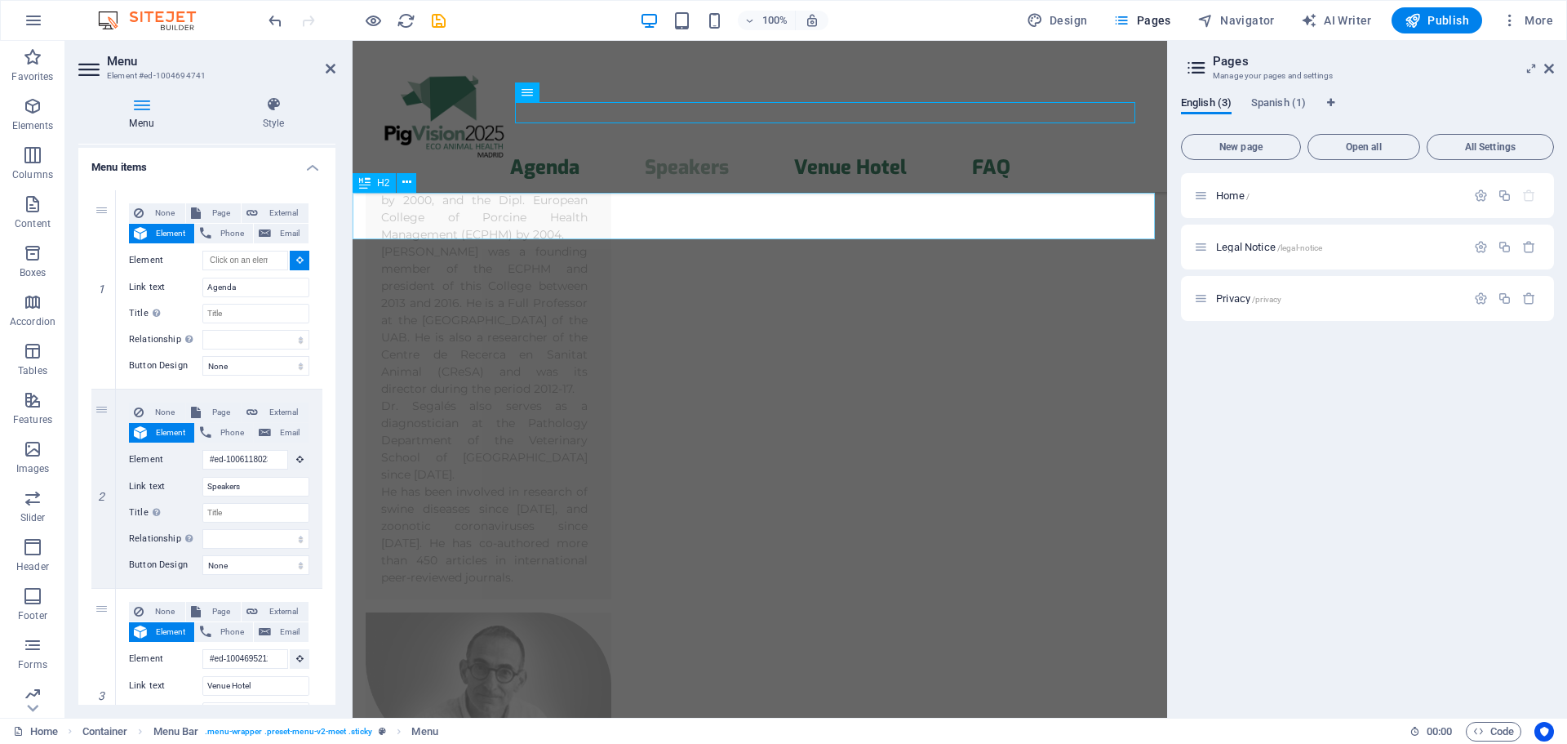
type input "#ed-1006118023"
select select
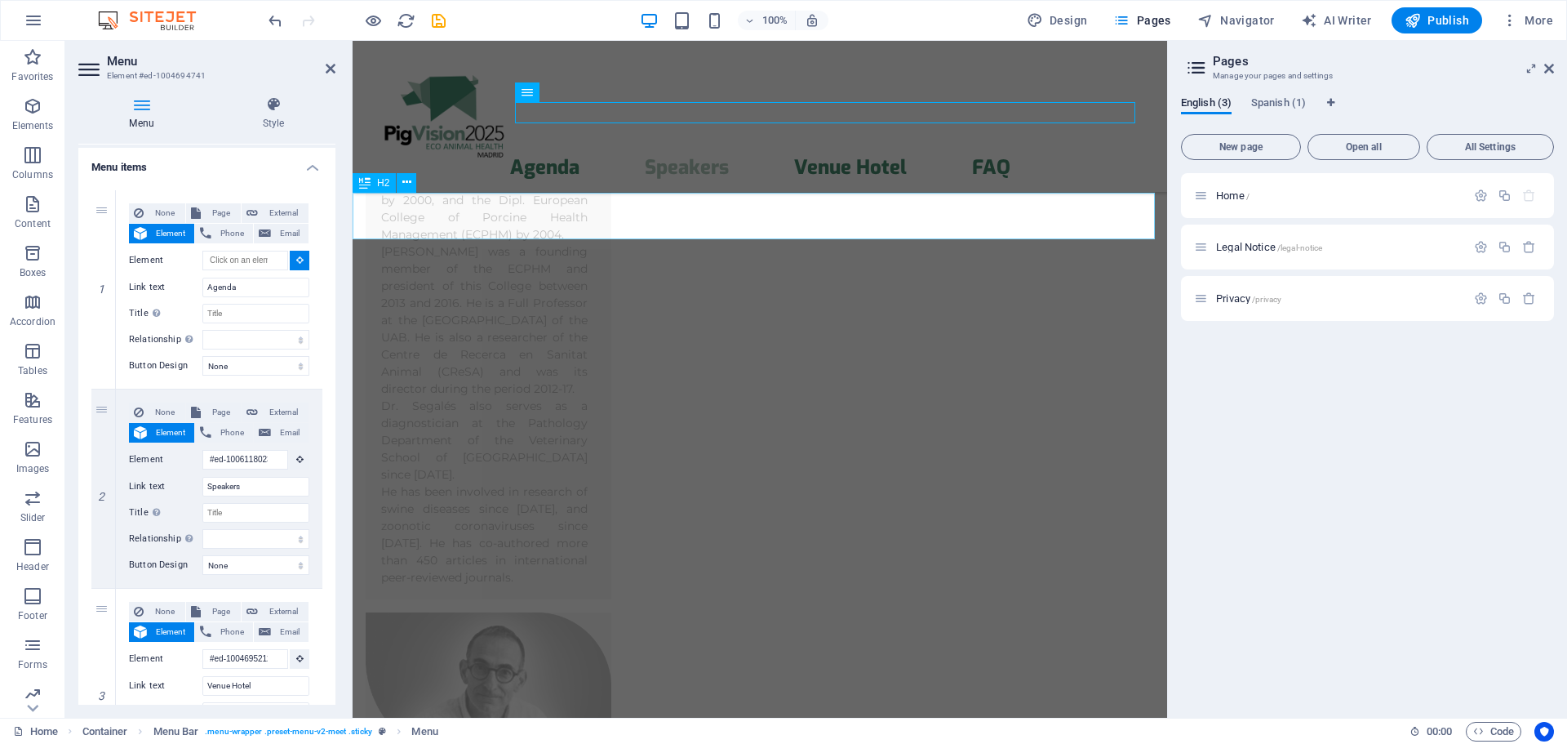
select select
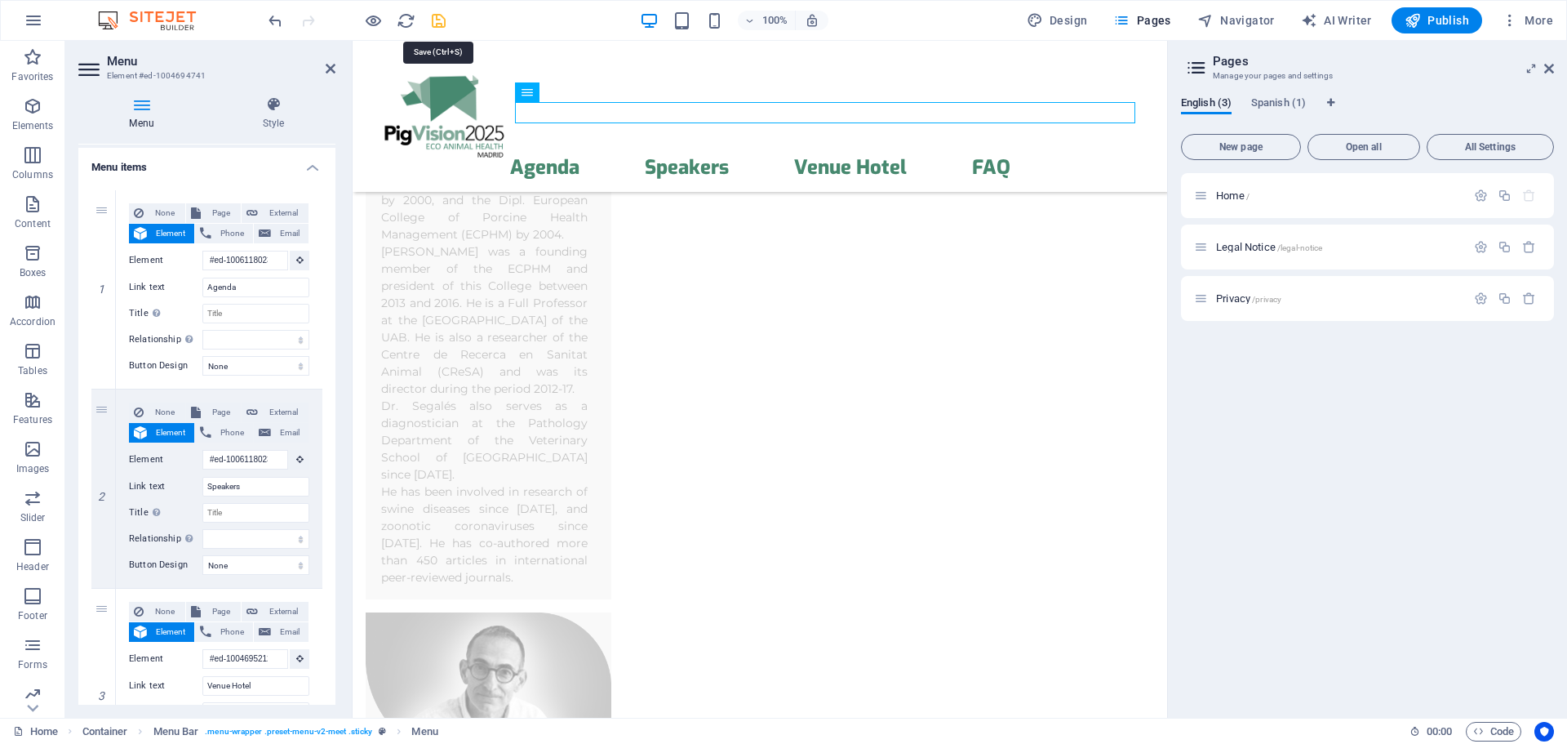
click at [437, 22] on icon "save" at bounding box center [438, 20] width 19 height 19
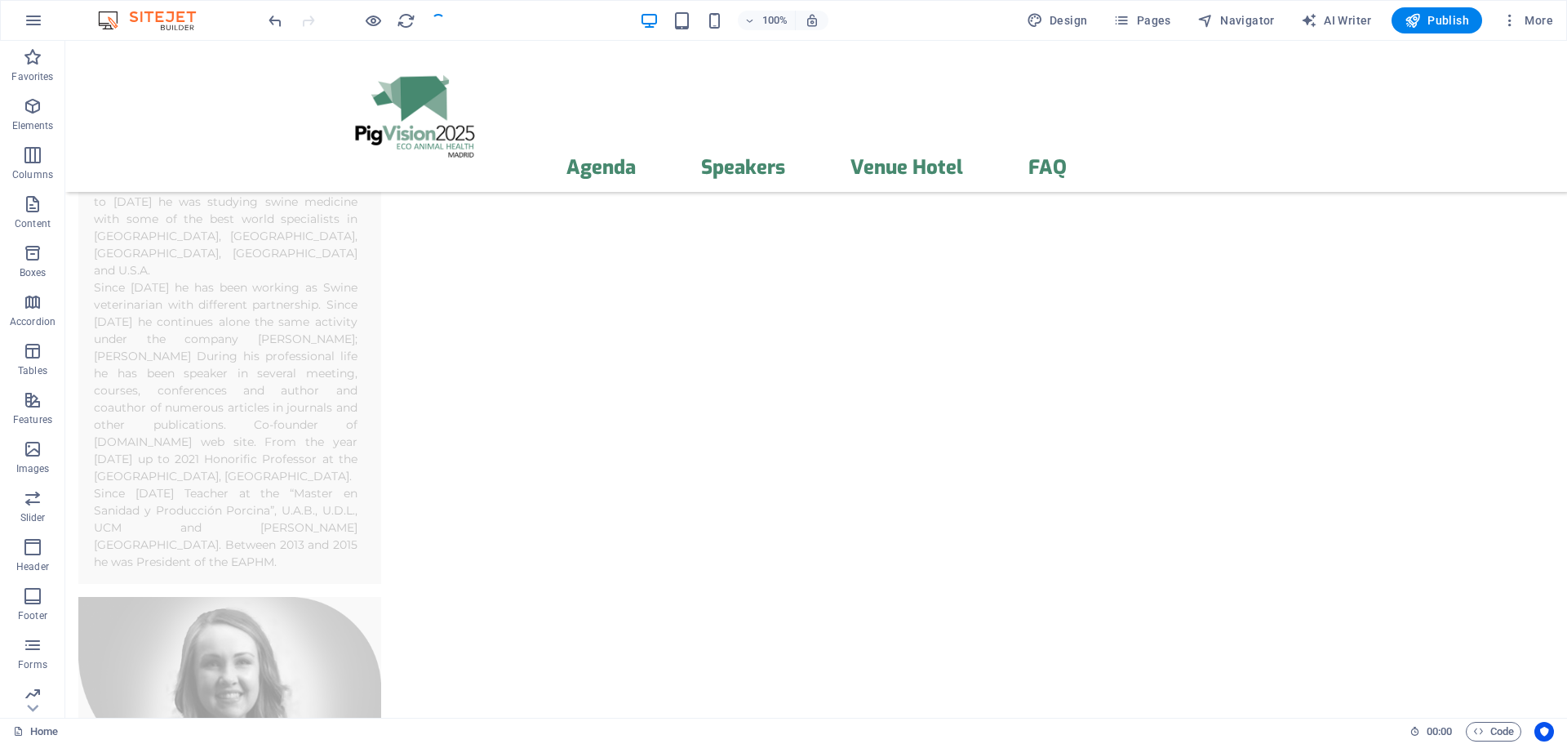
scroll to position [7037, 0]
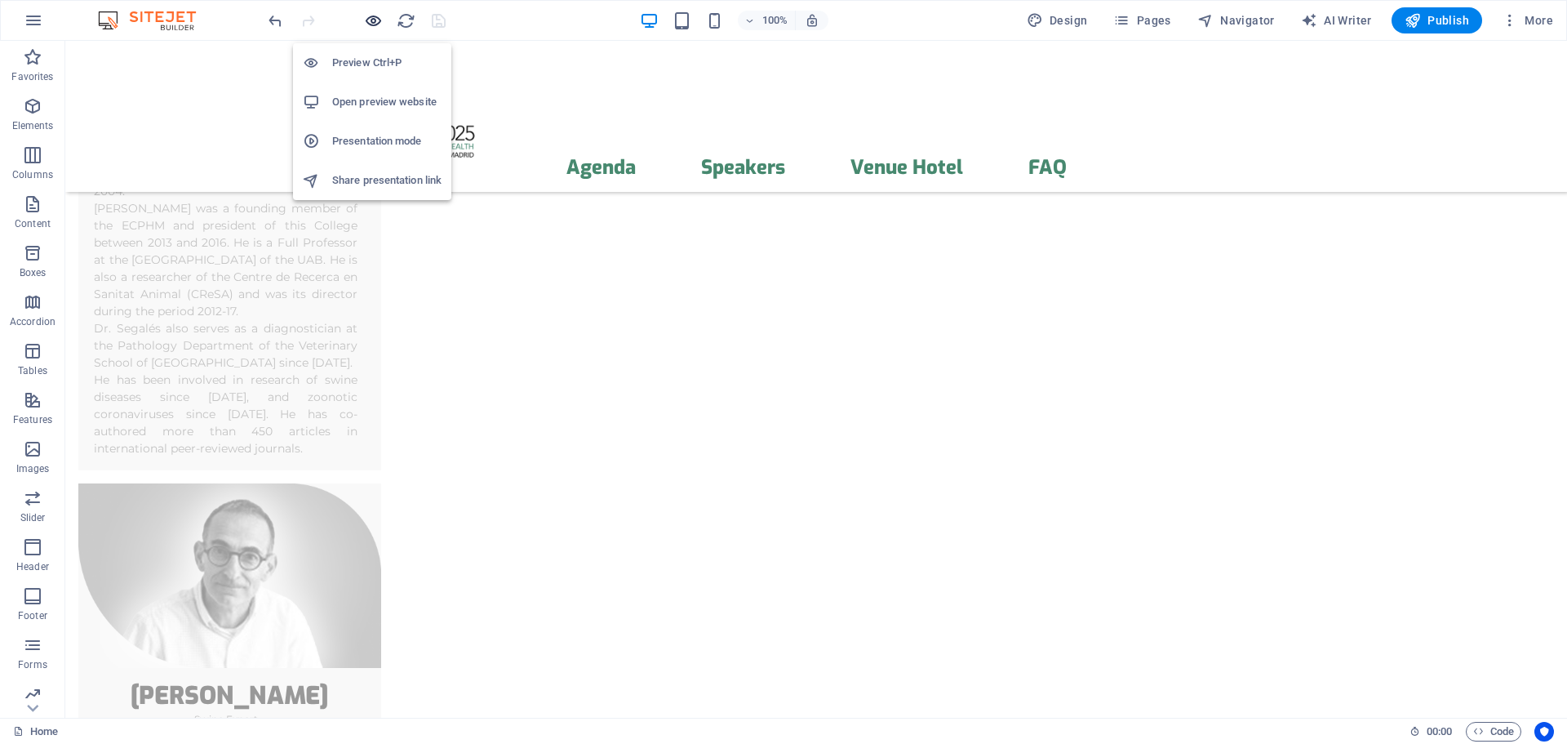
click at [375, 23] on icon "button" at bounding box center [373, 20] width 19 height 19
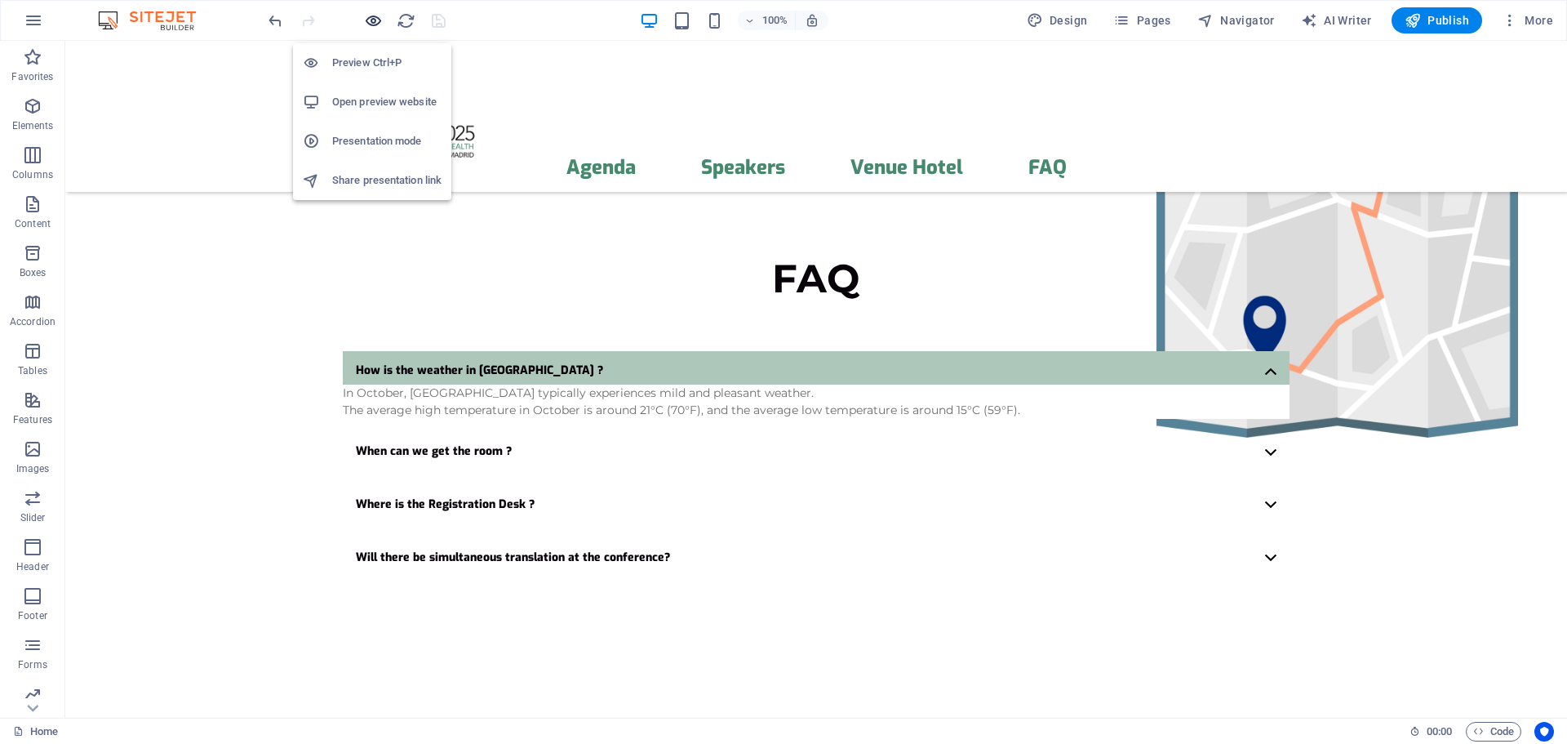
scroll to position [621, 0]
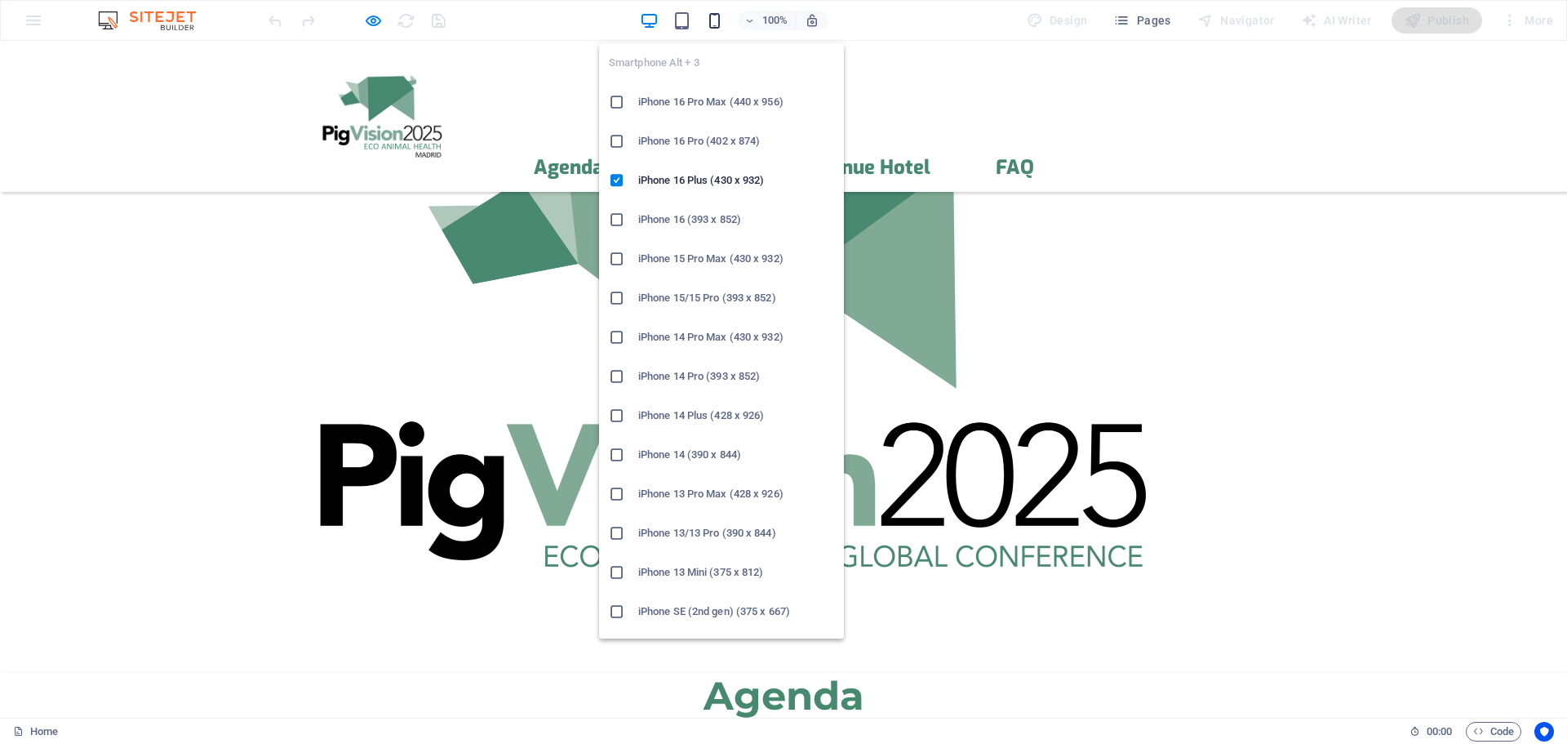
click at [713, 20] on icon "button" at bounding box center [714, 20] width 19 height 19
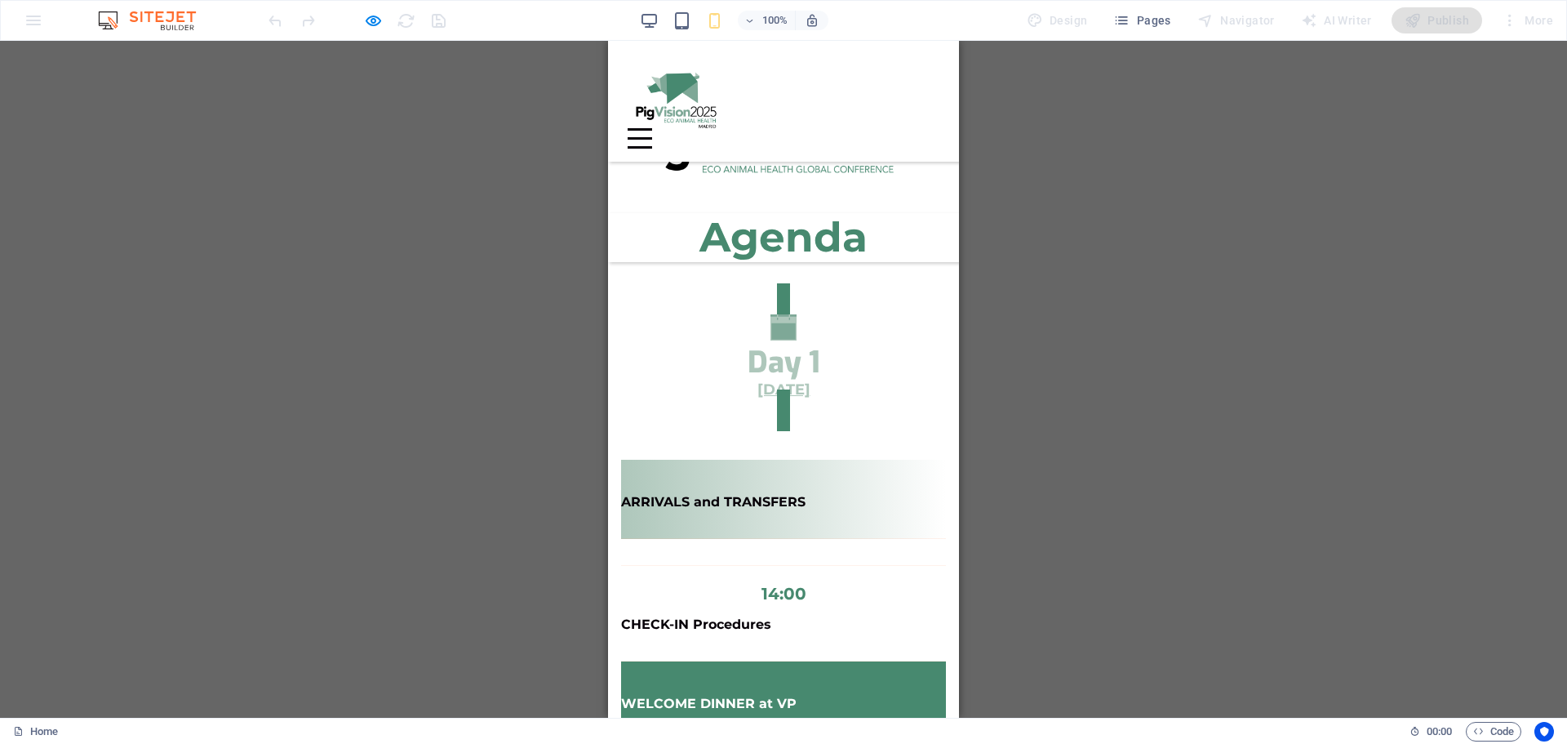
scroll to position [460, 0]
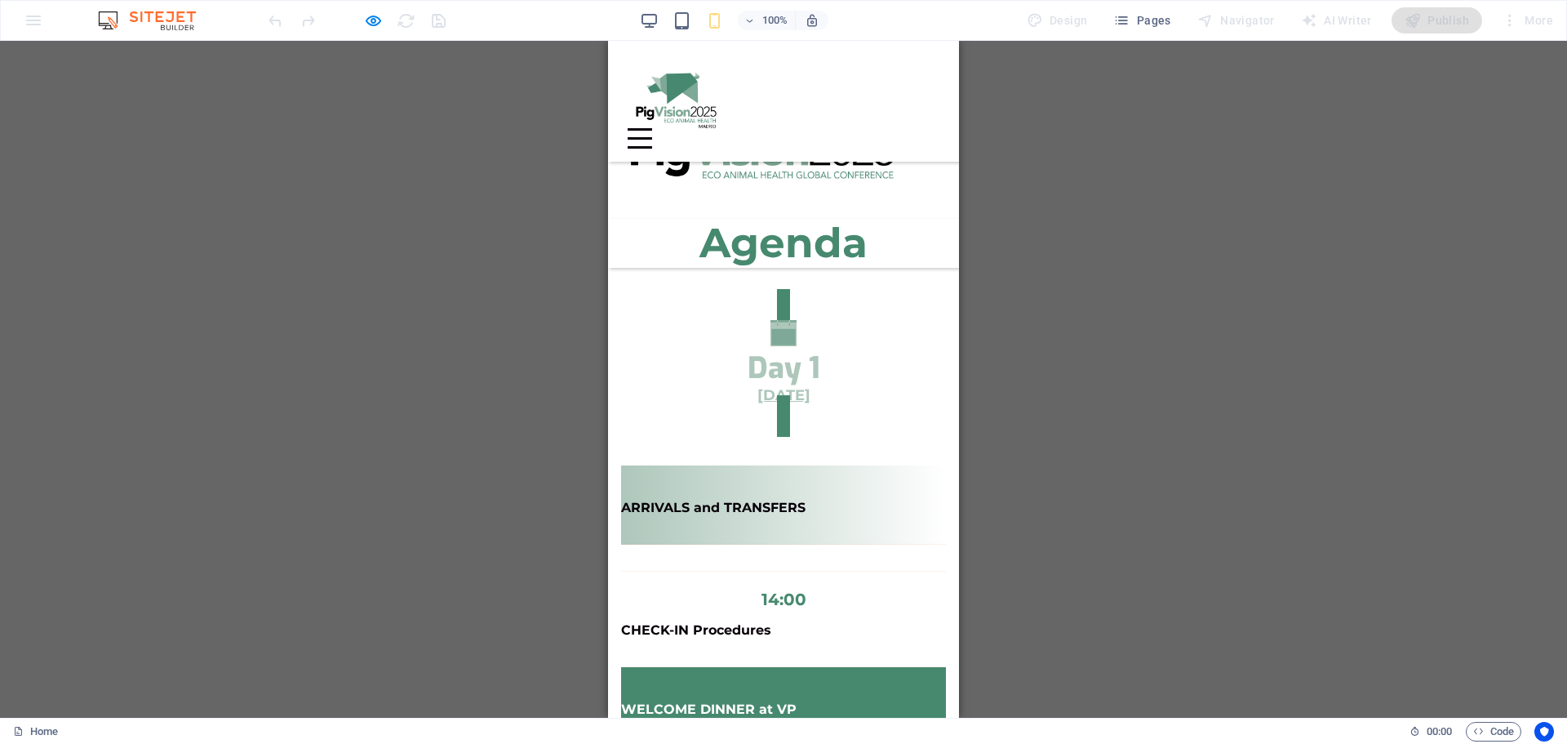
click at [864, 384] on p "[DATE]" at bounding box center [783, 395] width 325 height 22
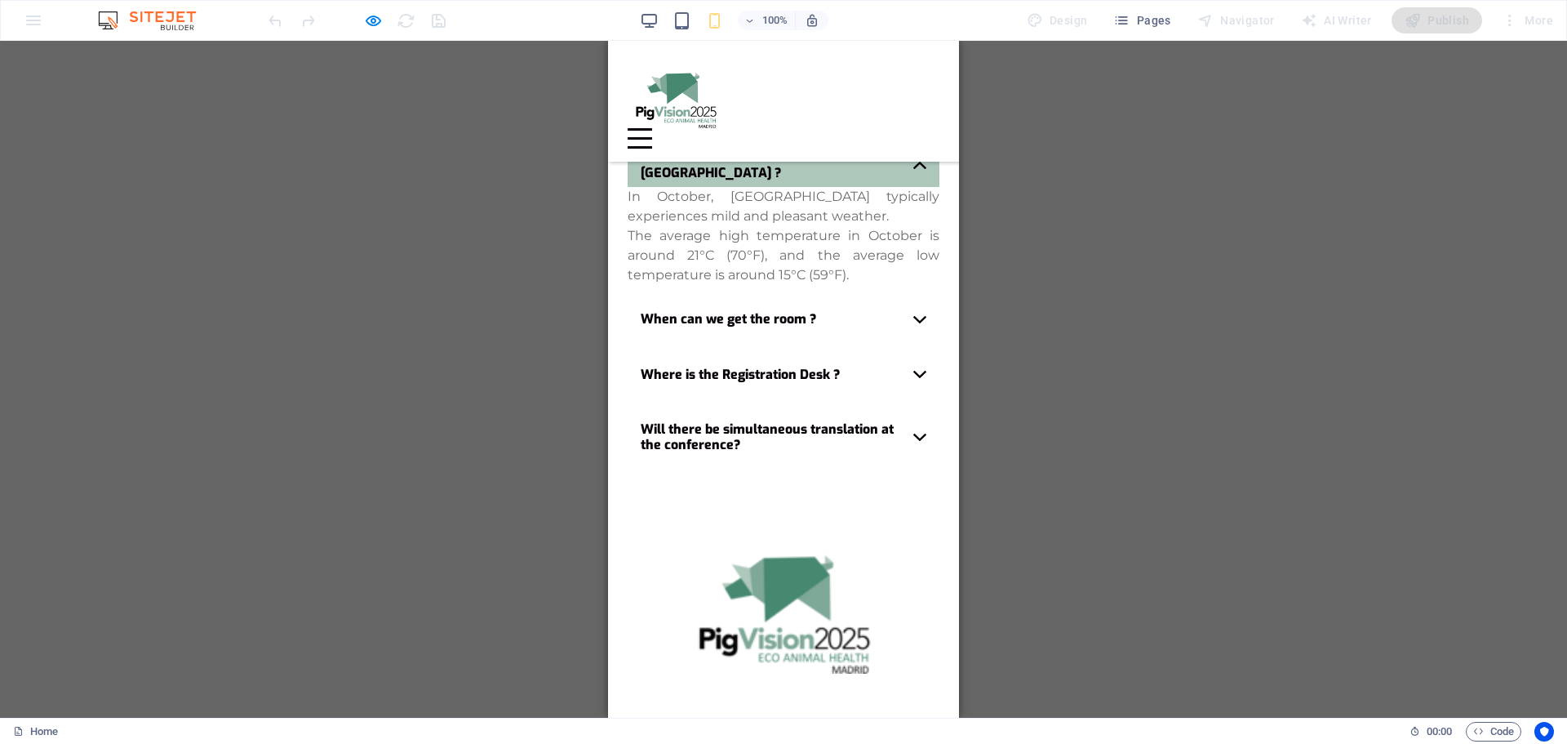
scroll to position [4902, 0]
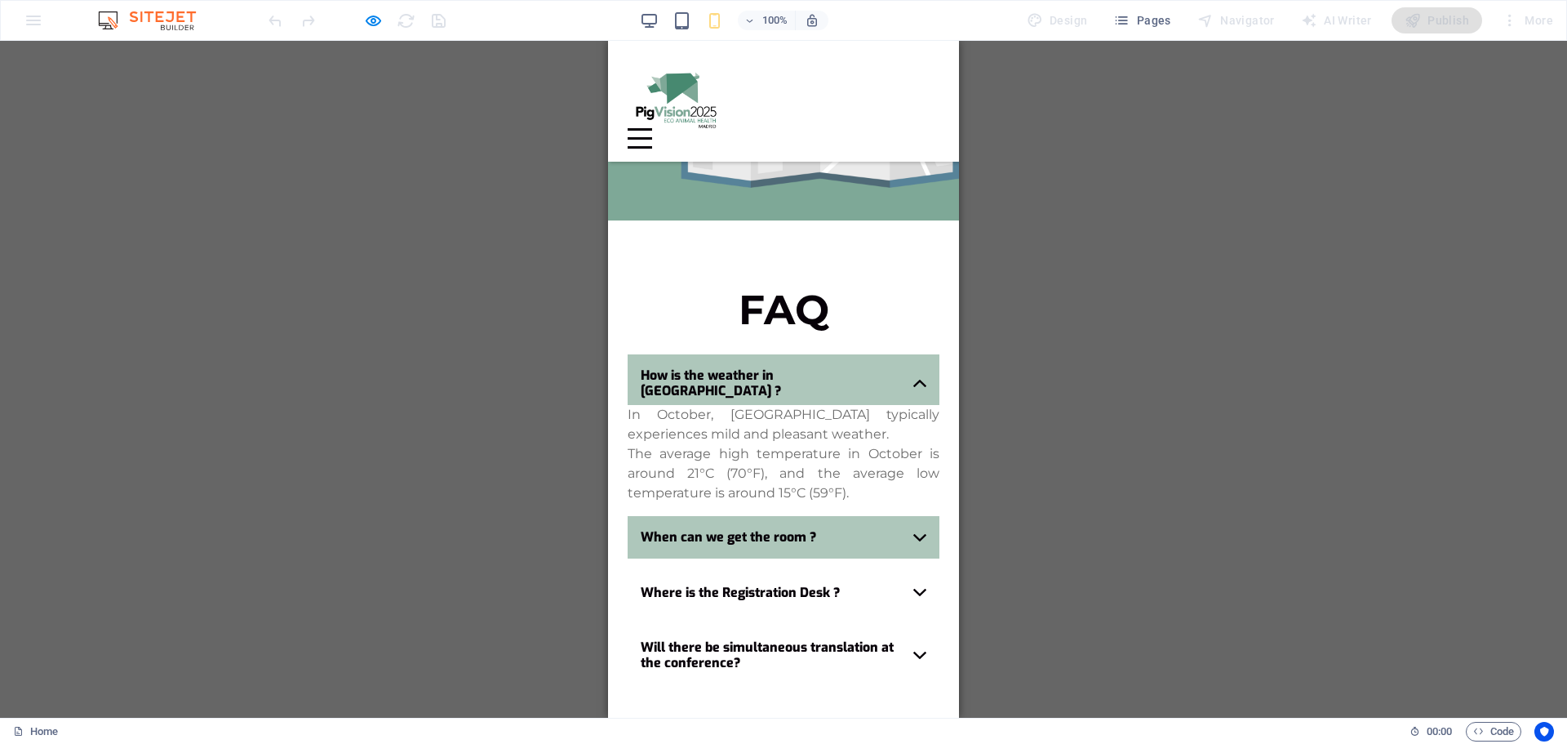
click at [758, 528] on strong "When can we get the room ?" at bounding box center [728, 536] width 175 height 17
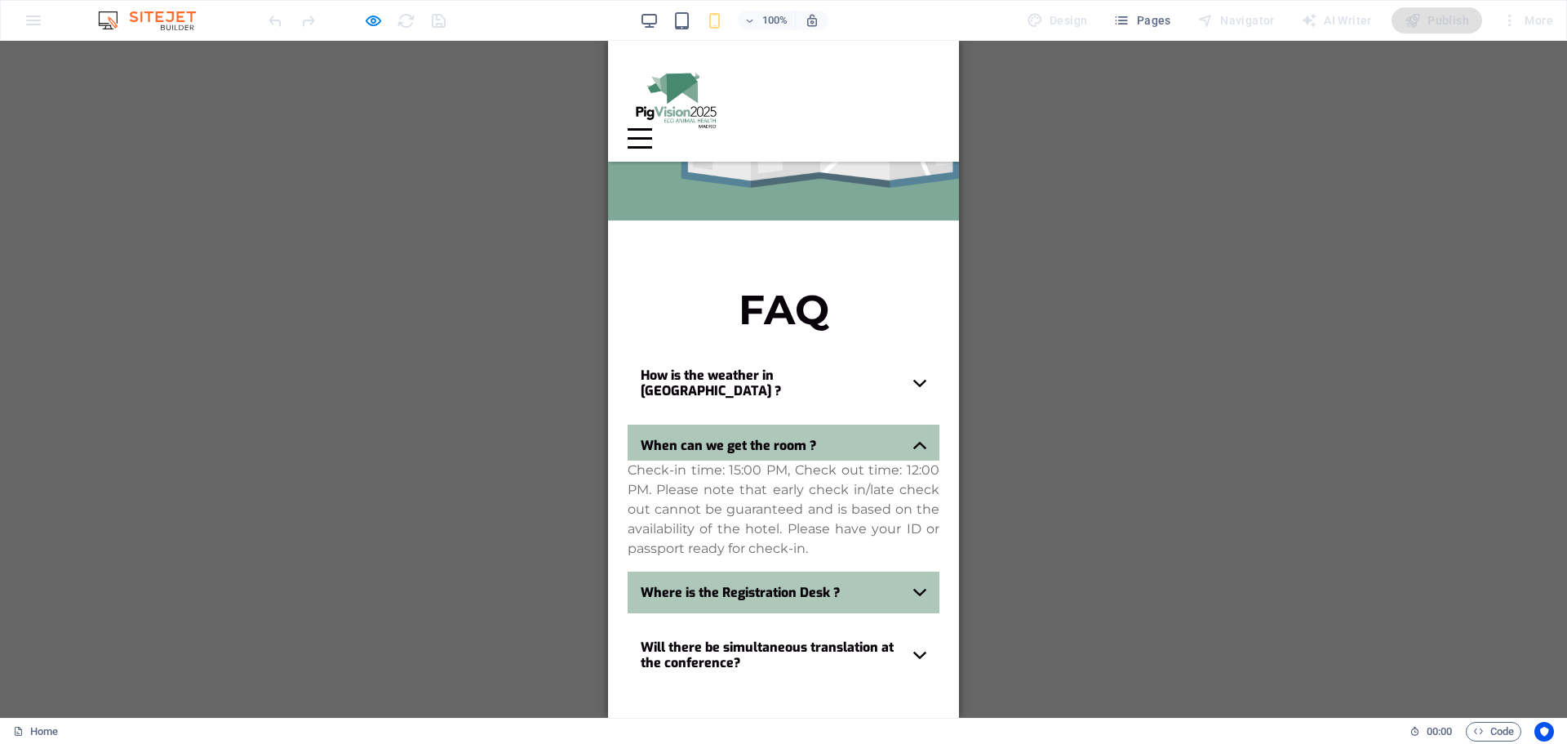
click at [726, 584] on strong "Where is the Registration Desk ?" at bounding box center [740, 592] width 199 height 17
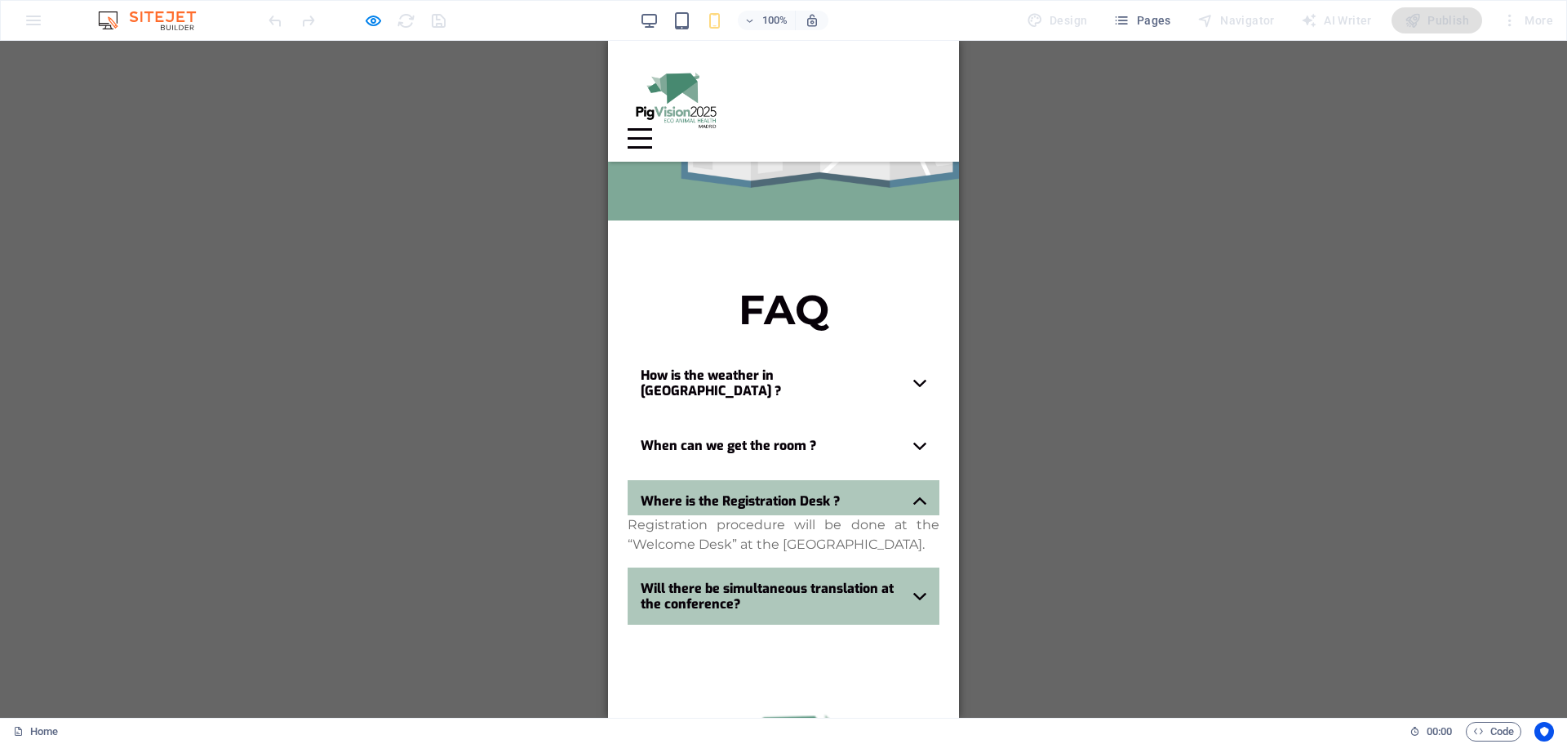
click at [718, 580] on strong "Will there be simultaneous translation at the conference?" at bounding box center [767, 596] width 253 height 33
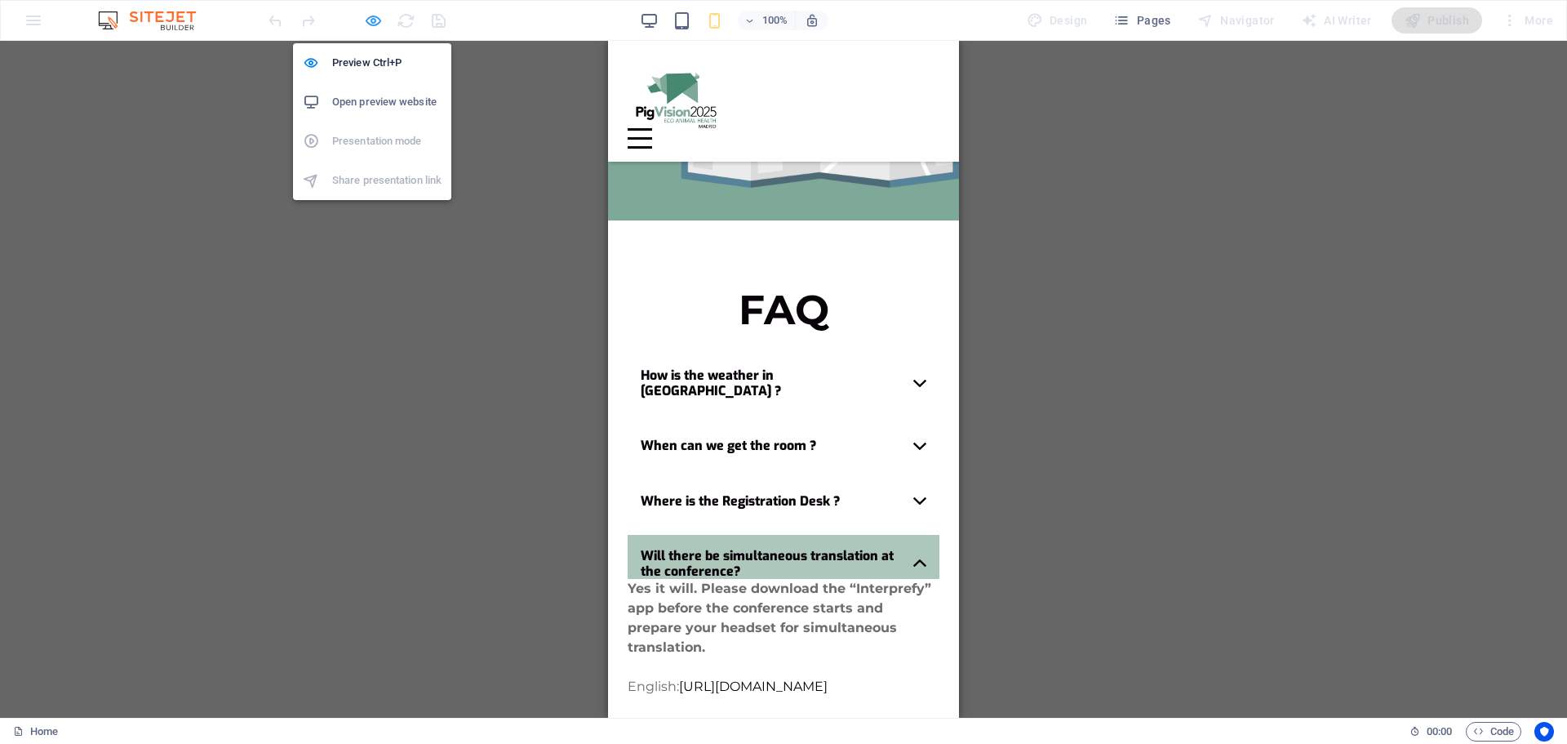
click at [367, 21] on icon "button" at bounding box center [373, 20] width 19 height 19
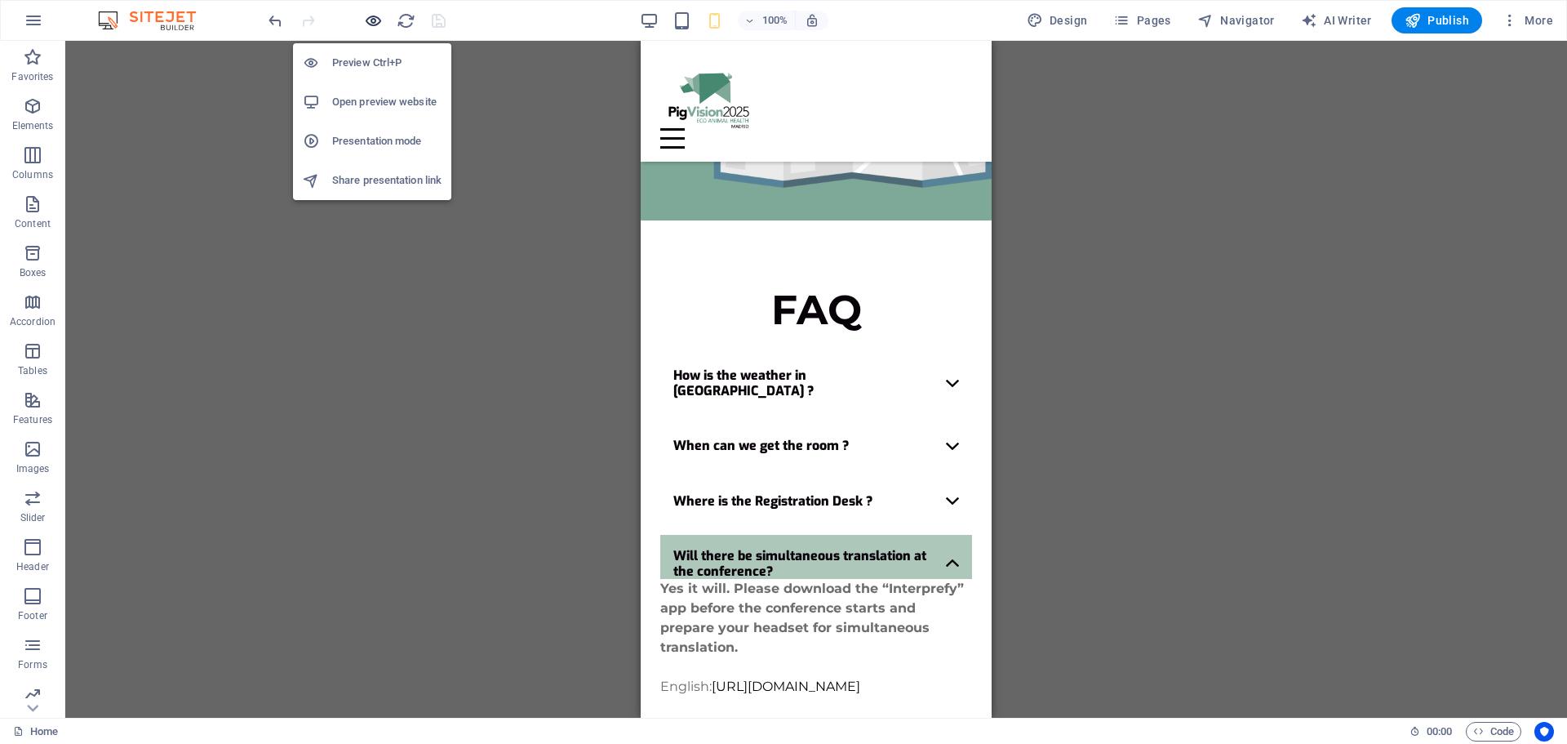
scroll to position [31186, 0]
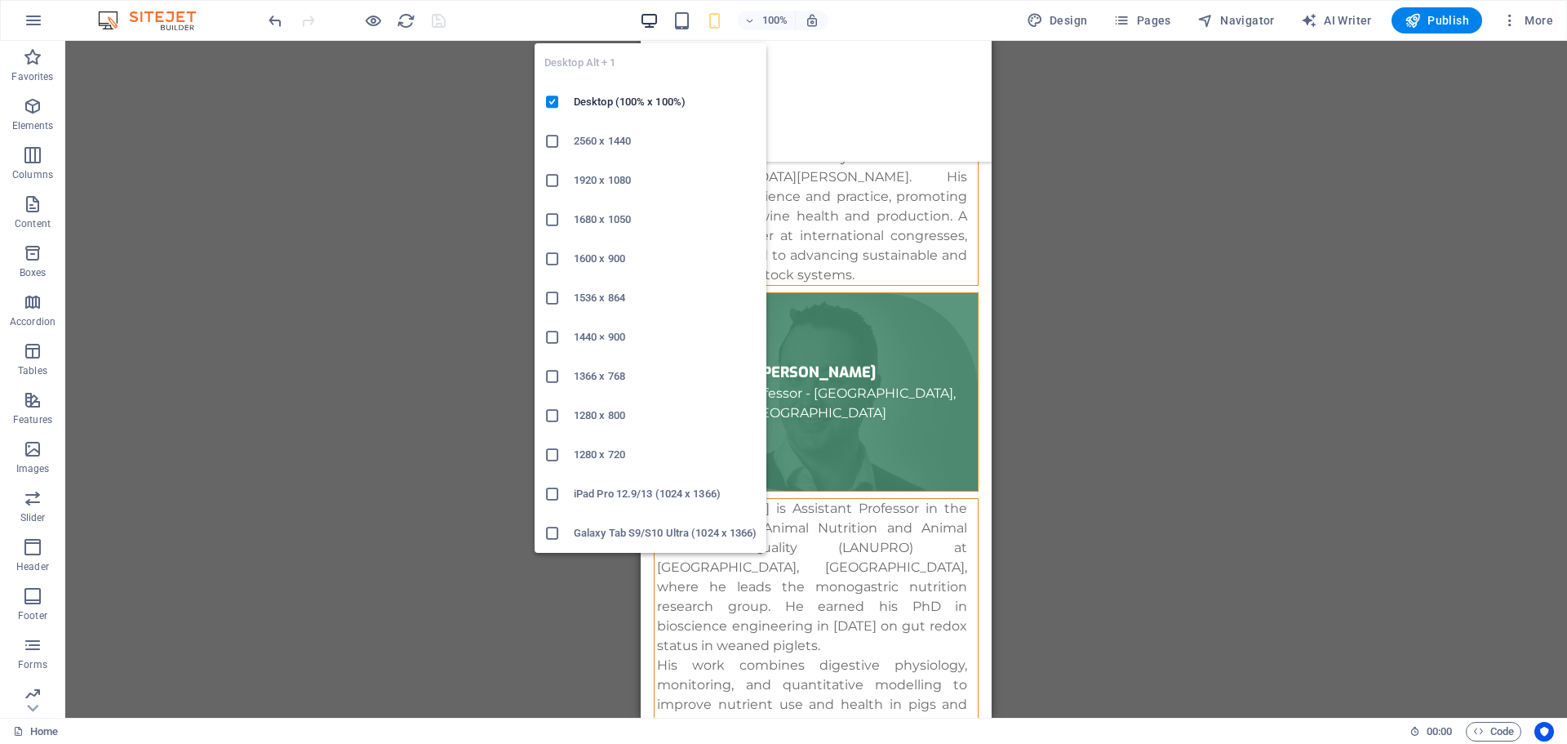
click at [649, 16] on icon "button" at bounding box center [649, 20] width 19 height 19
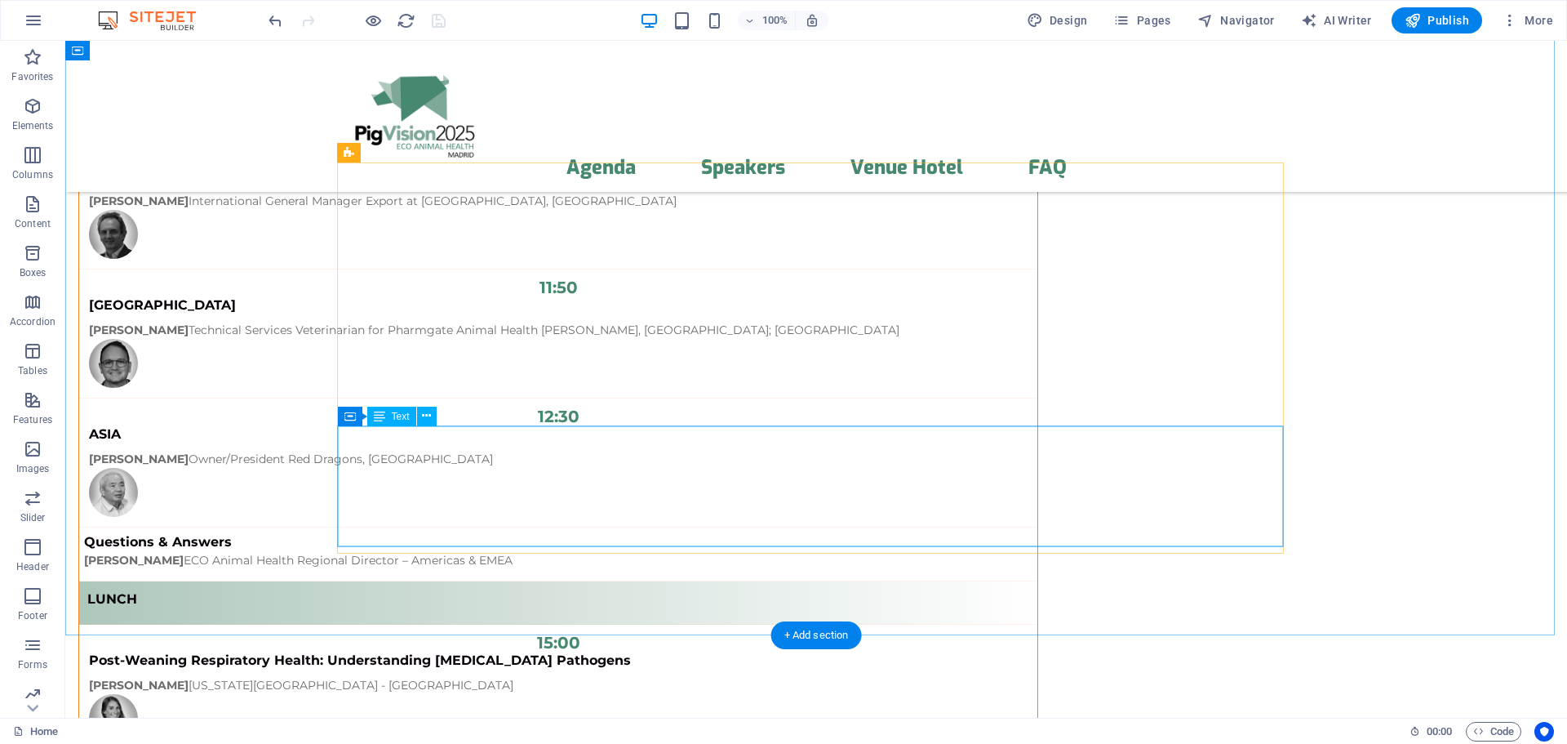
scroll to position [15351, 0]
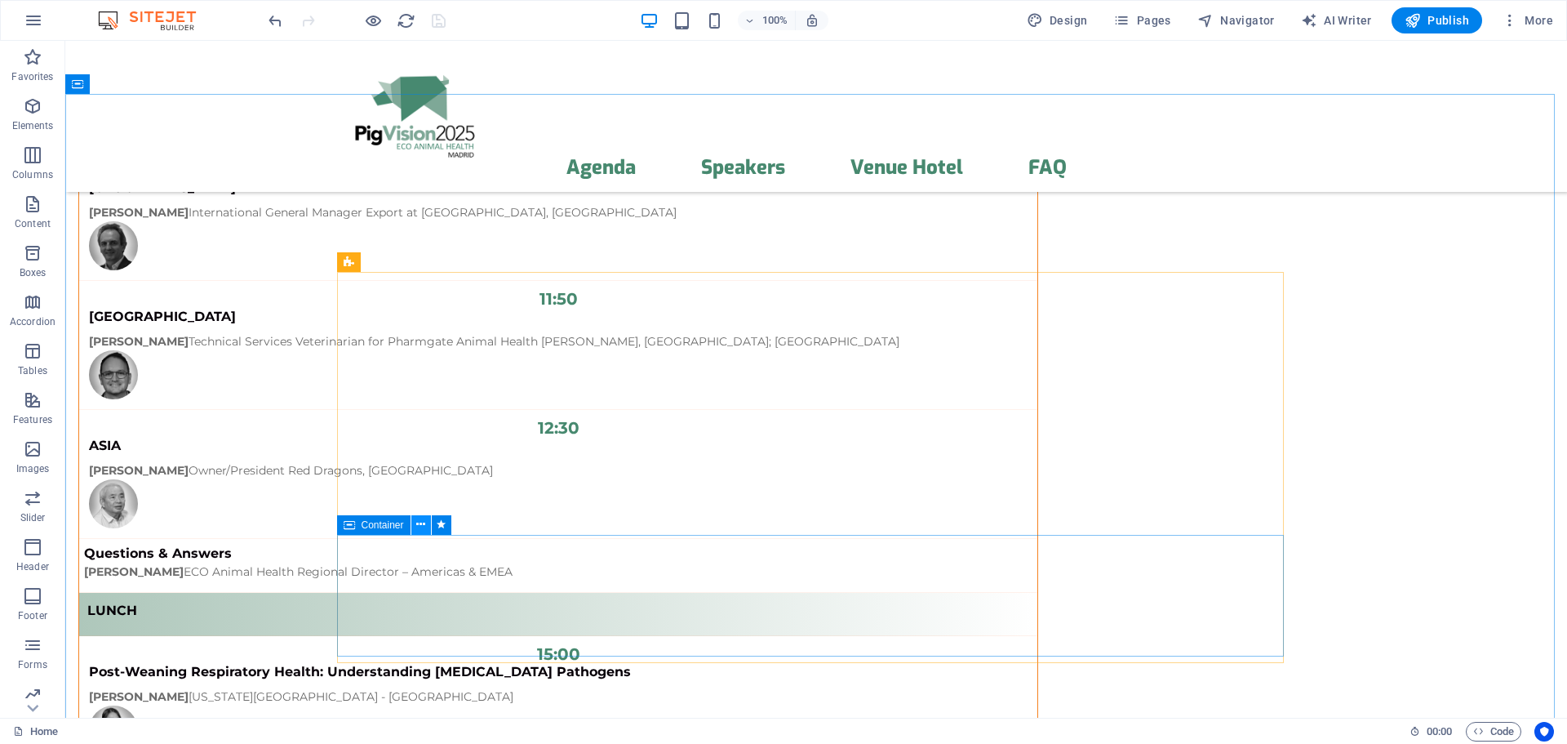
click at [421, 526] on icon at bounding box center [420, 524] width 9 height 17
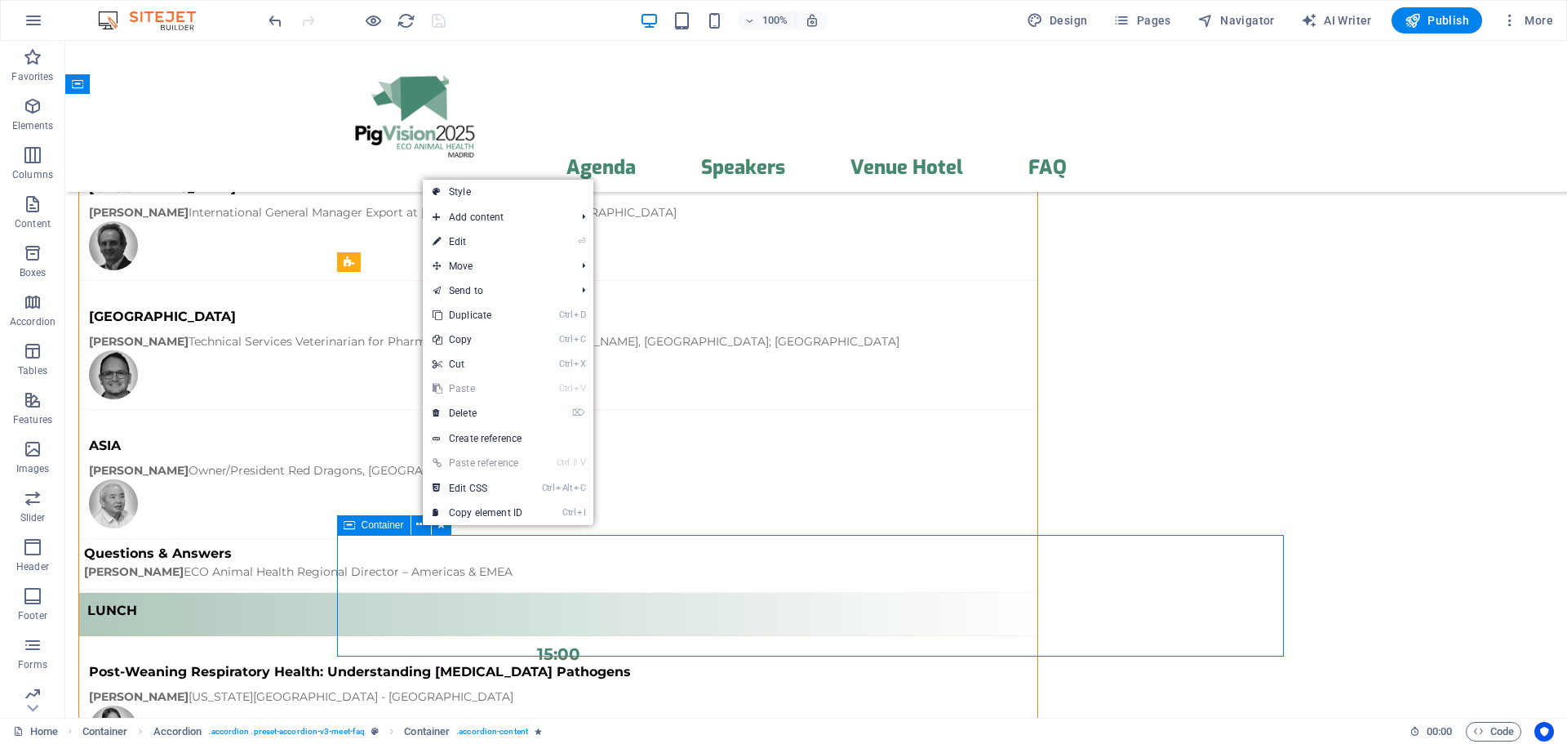
click at [363, 524] on span "Container" at bounding box center [383, 525] width 42 height 10
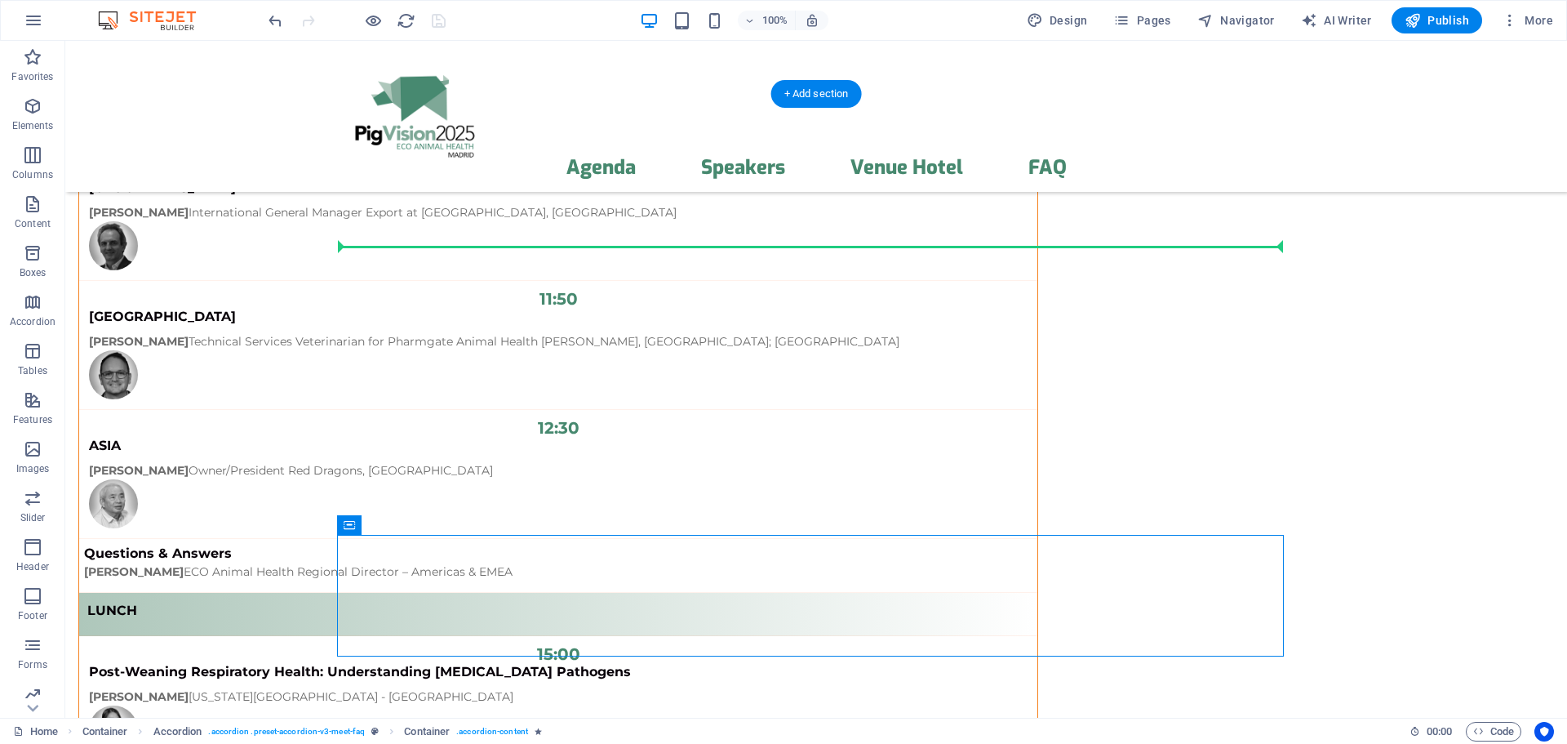
drag, startPoint x: 420, startPoint y: 565, endPoint x: 385, endPoint y: 295, distance: 272.4
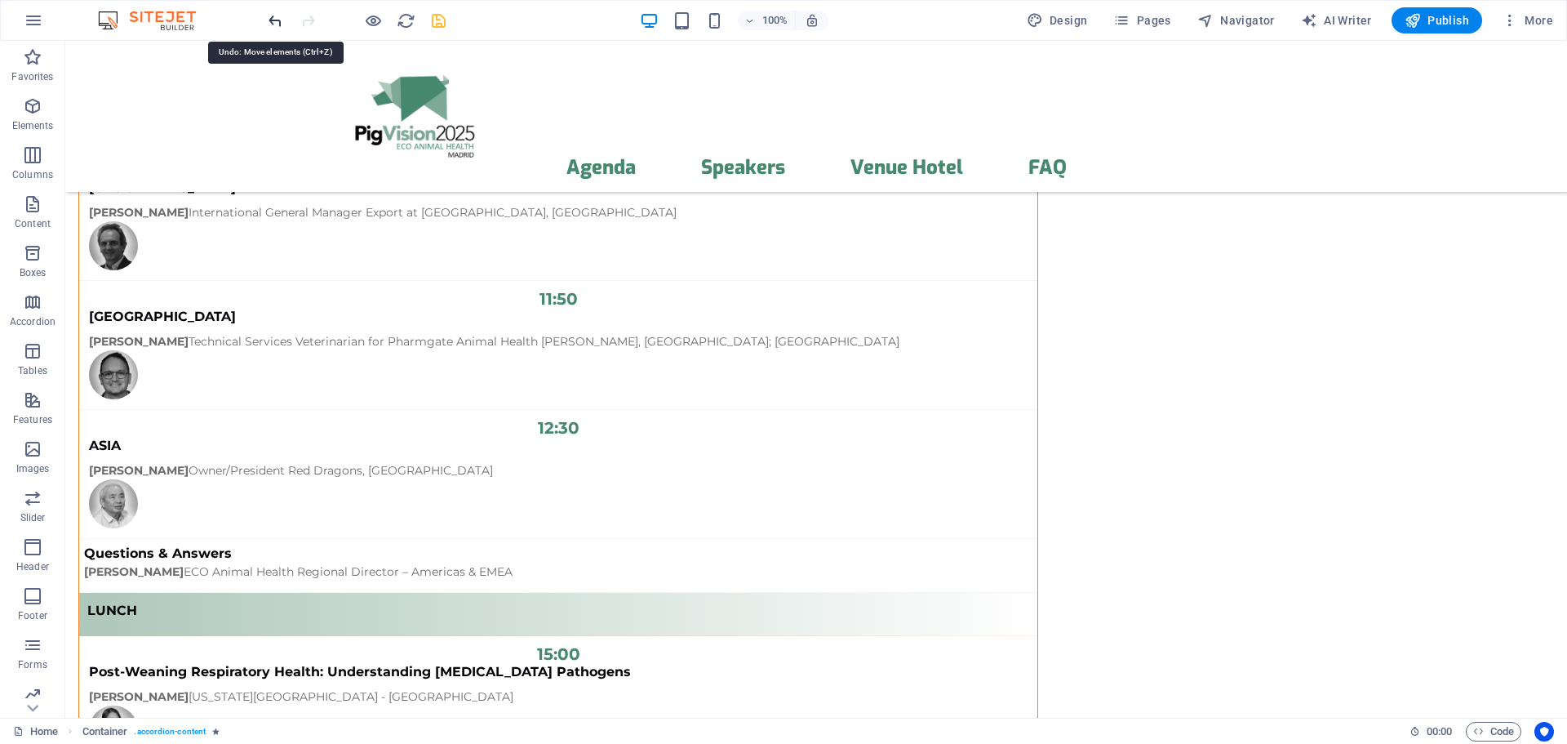
click at [280, 16] on icon "undo" at bounding box center [275, 20] width 19 height 19
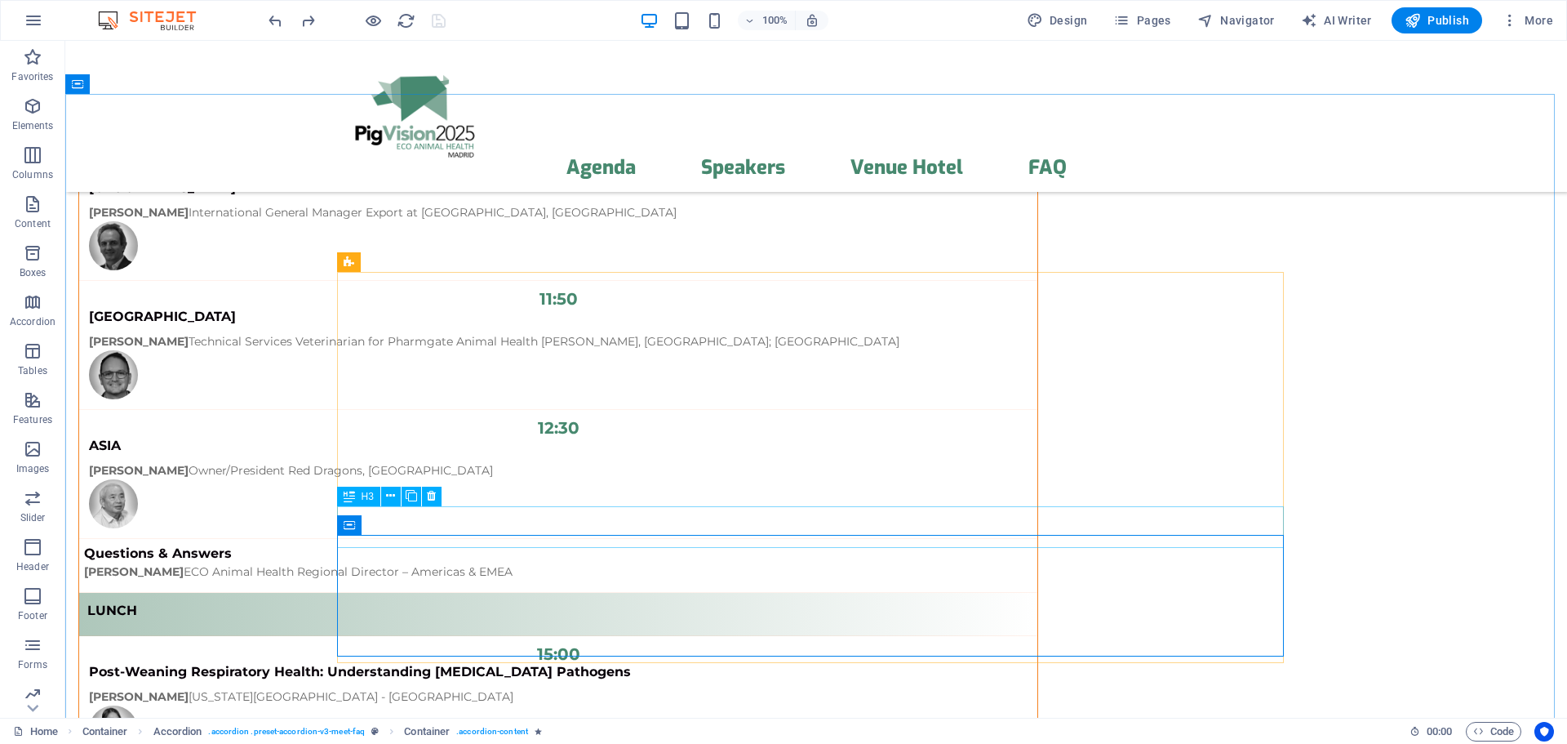
click at [362, 499] on span "H3" at bounding box center [368, 496] width 12 height 10
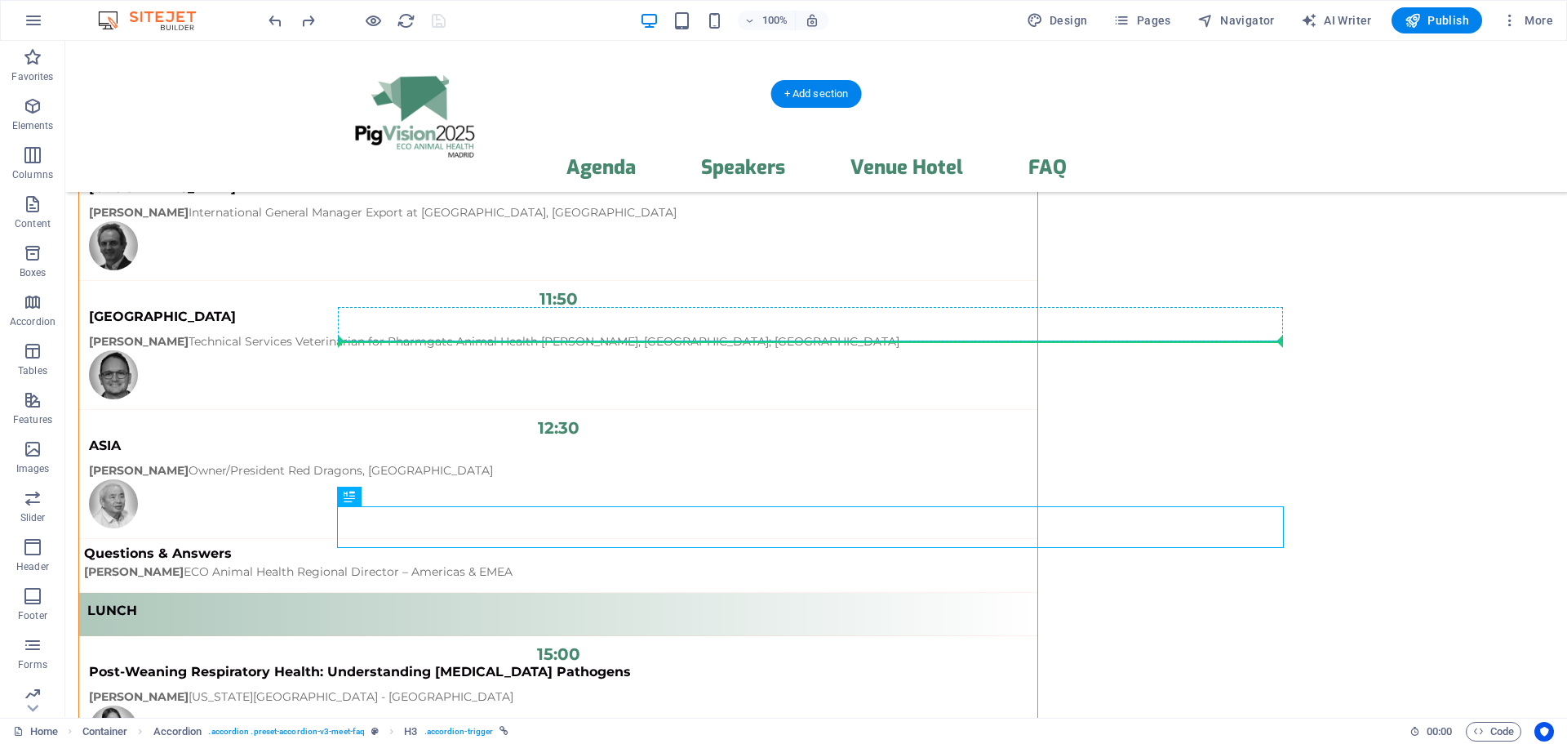
drag, startPoint x: 419, startPoint y: 539, endPoint x: 429, endPoint y: 366, distance: 173.4
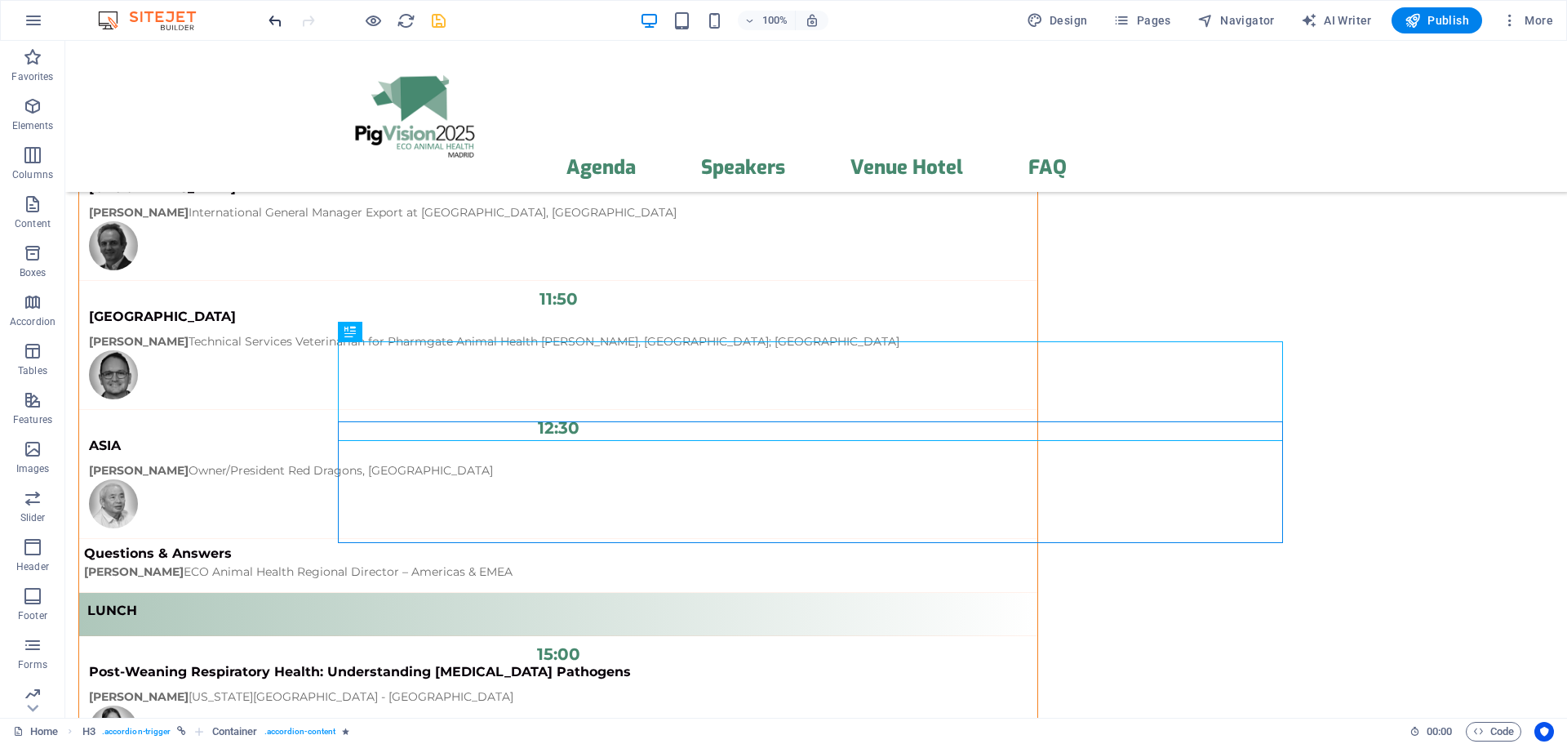
click at [267, 22] on icon "undo" at bounding box center [275, 20] width 19 height 19
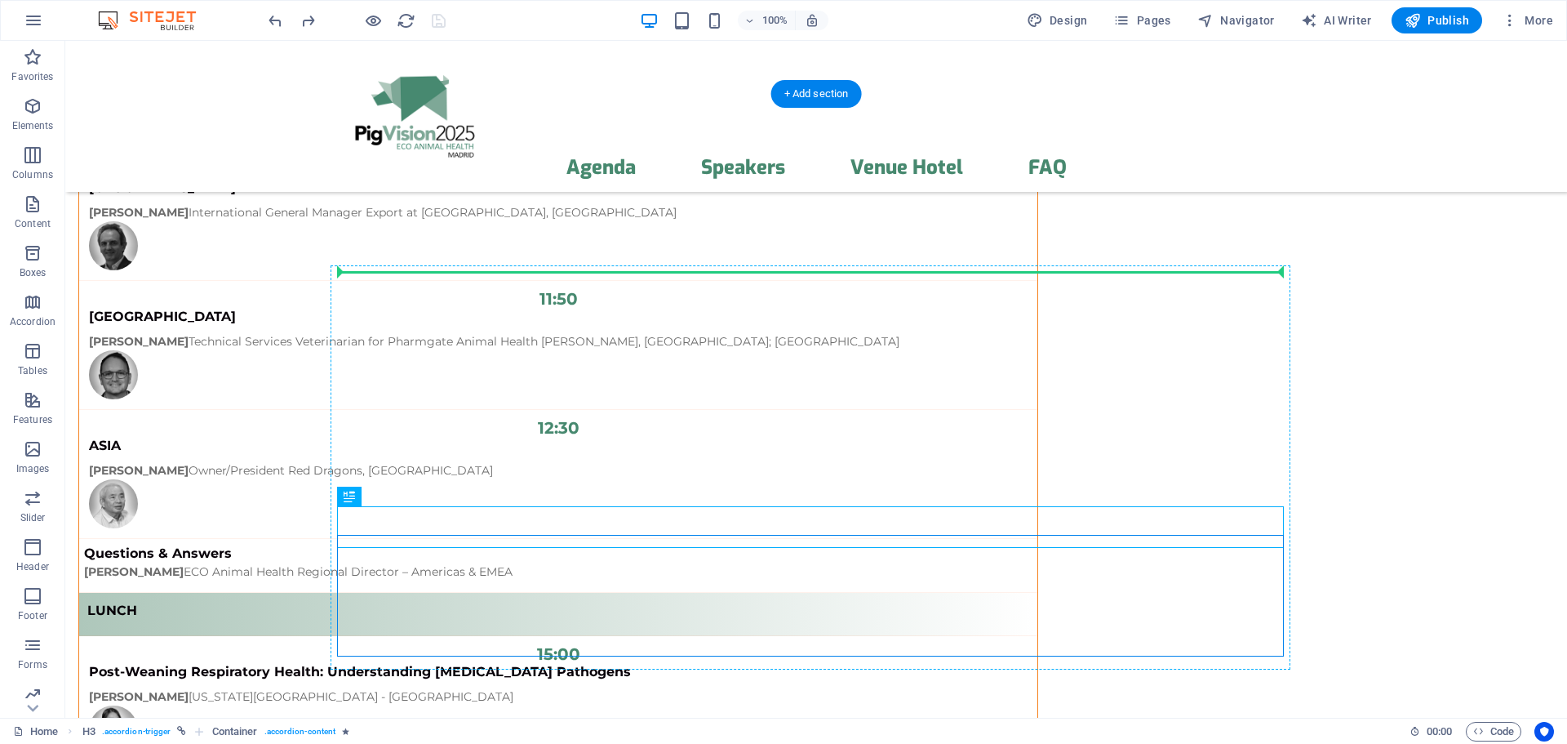
drag, startPoint x: 414, startPoint y: 533, endPoint x: 343, endPoint y: 282, distance: 261.2
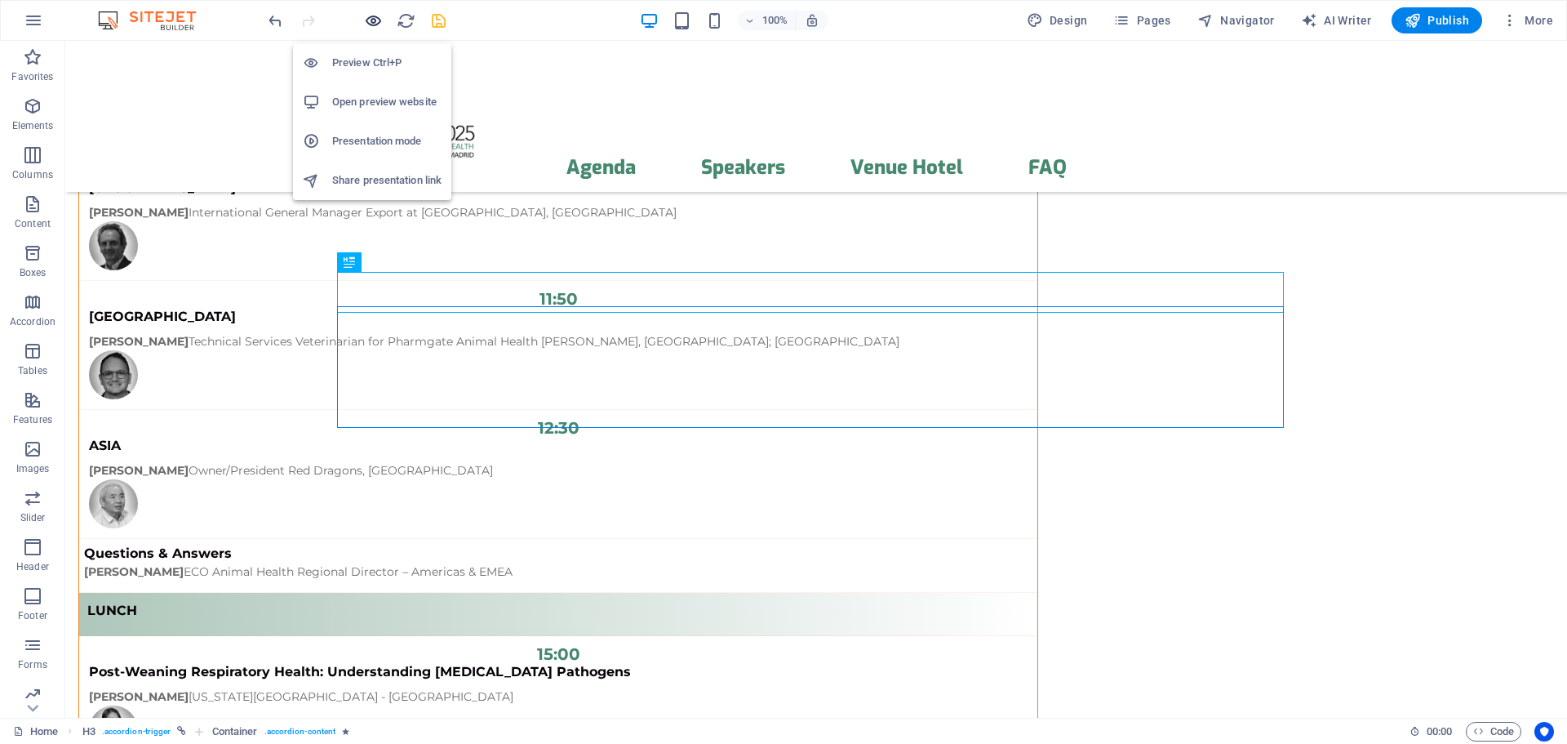
click at [378, 24] on icon "button" at bounding box center [373, 20] width 19 height 19
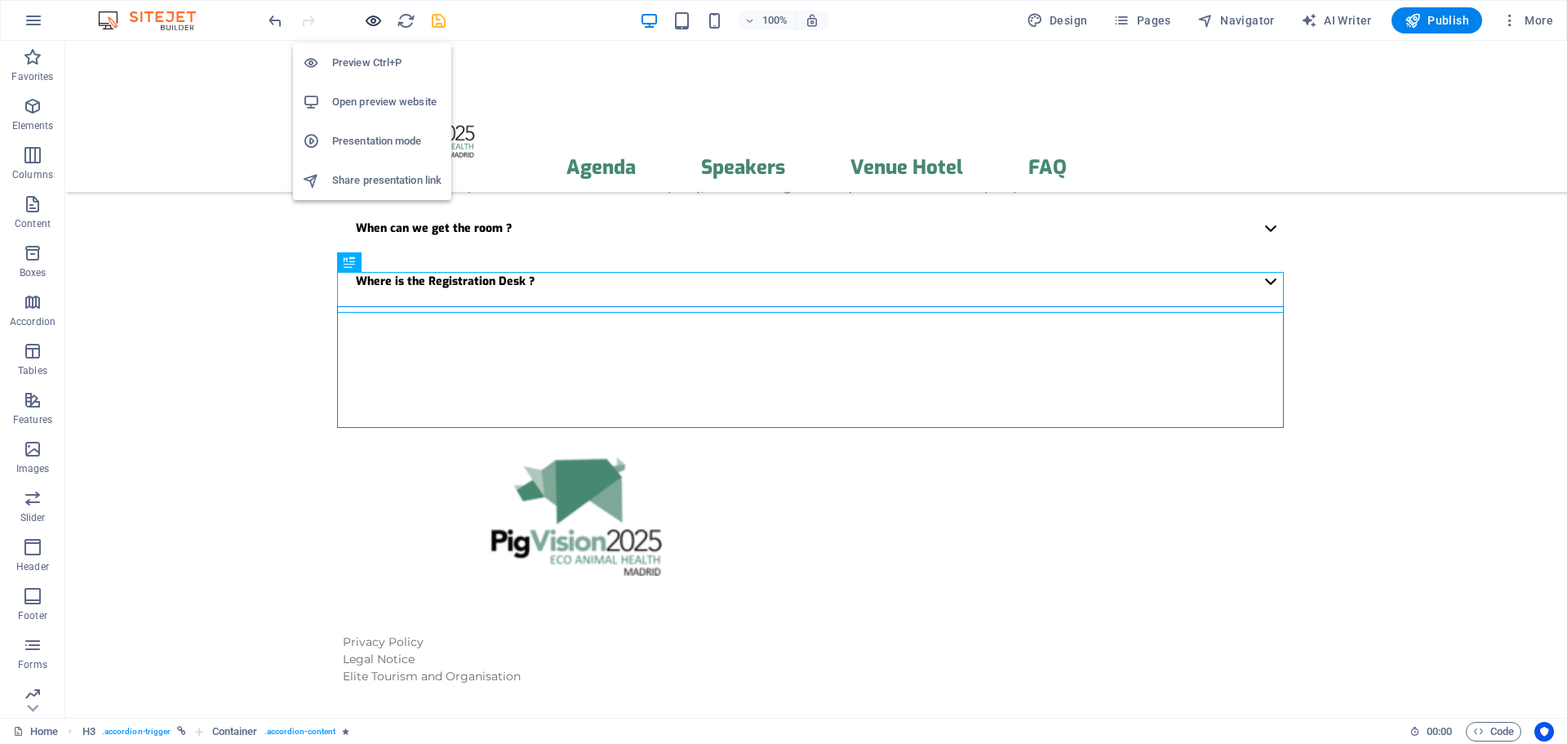
scroll to position [4337, 0]
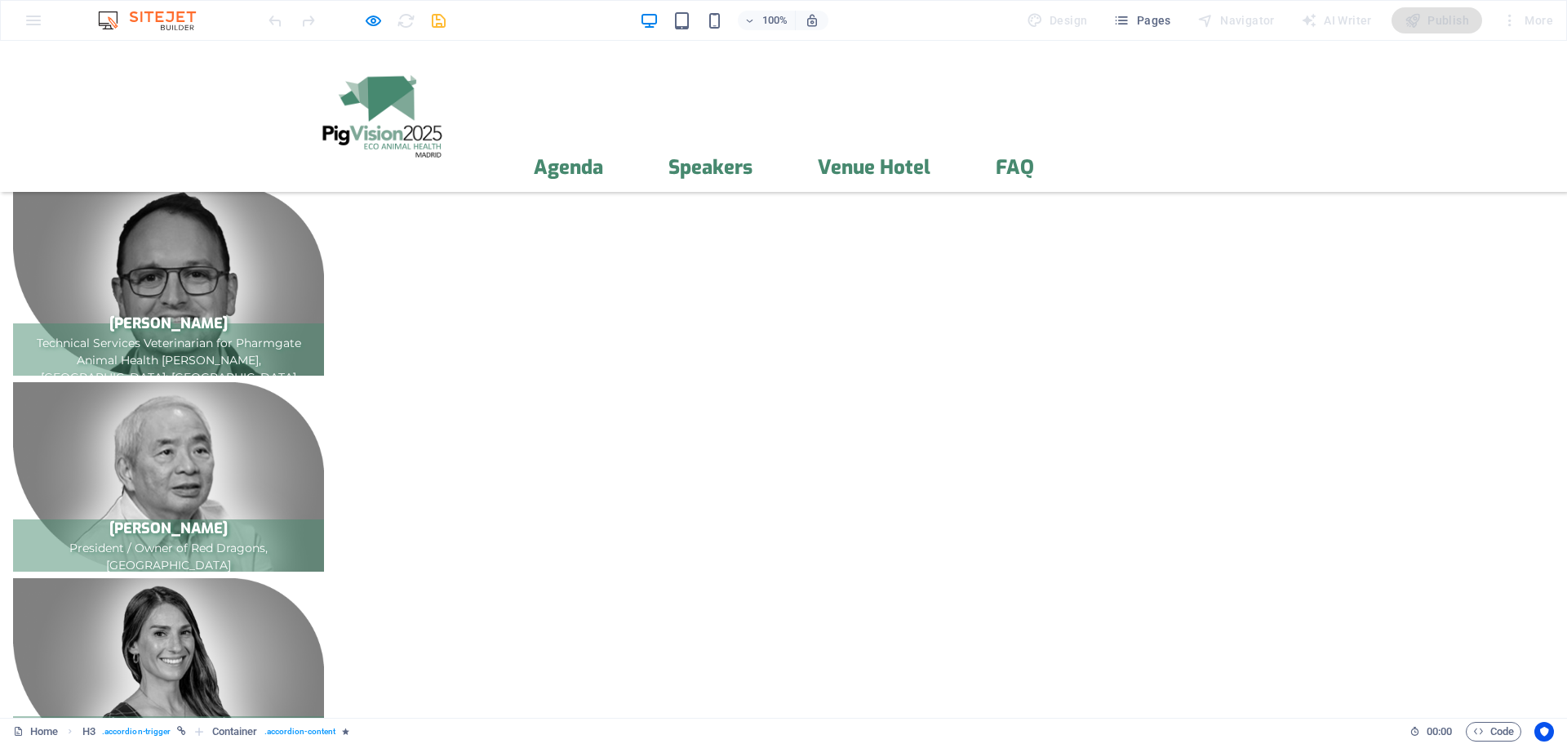
click at [372, 22] on icon "button" at bounding box center [373, 20] width 19 height 19
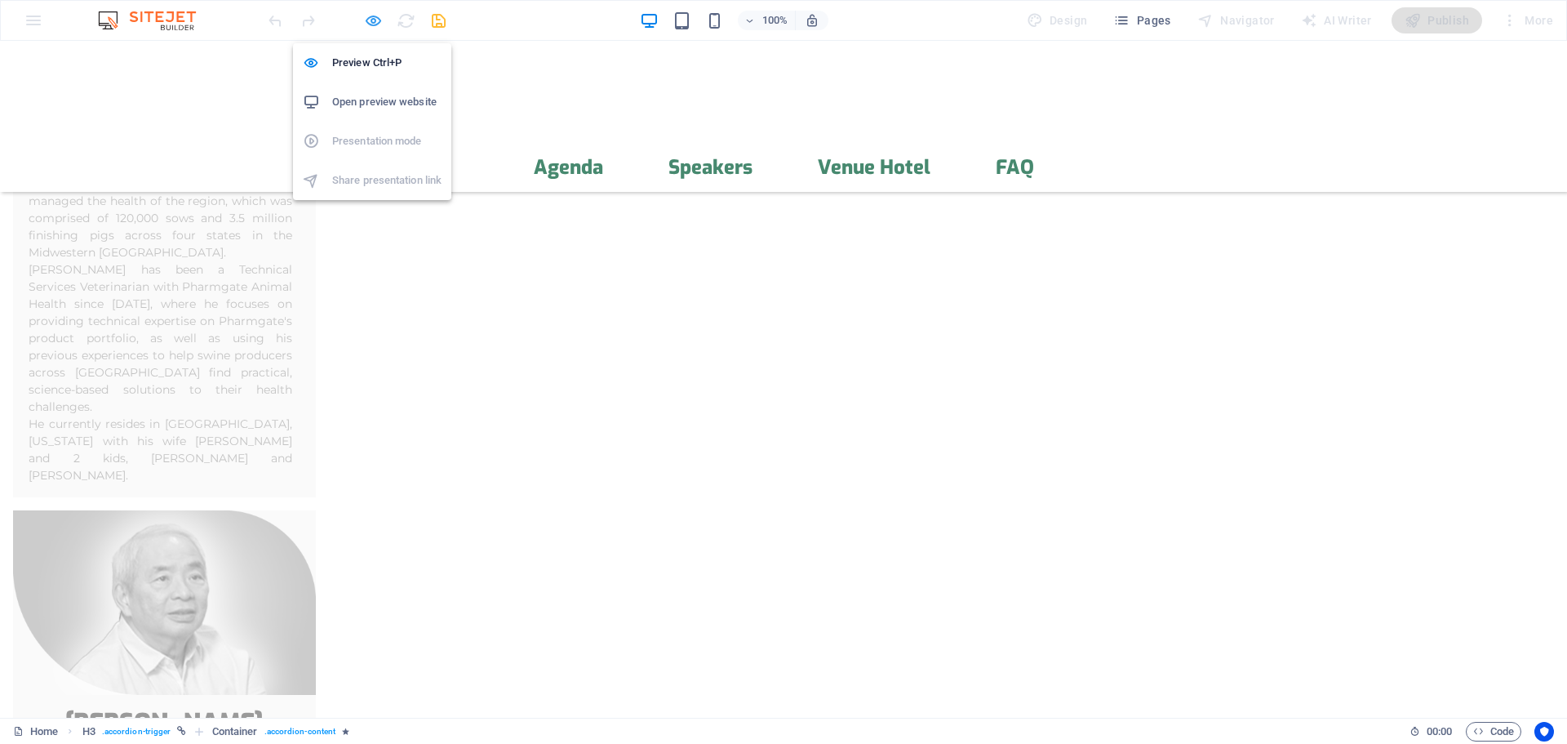
scroll to position [15351, 0]
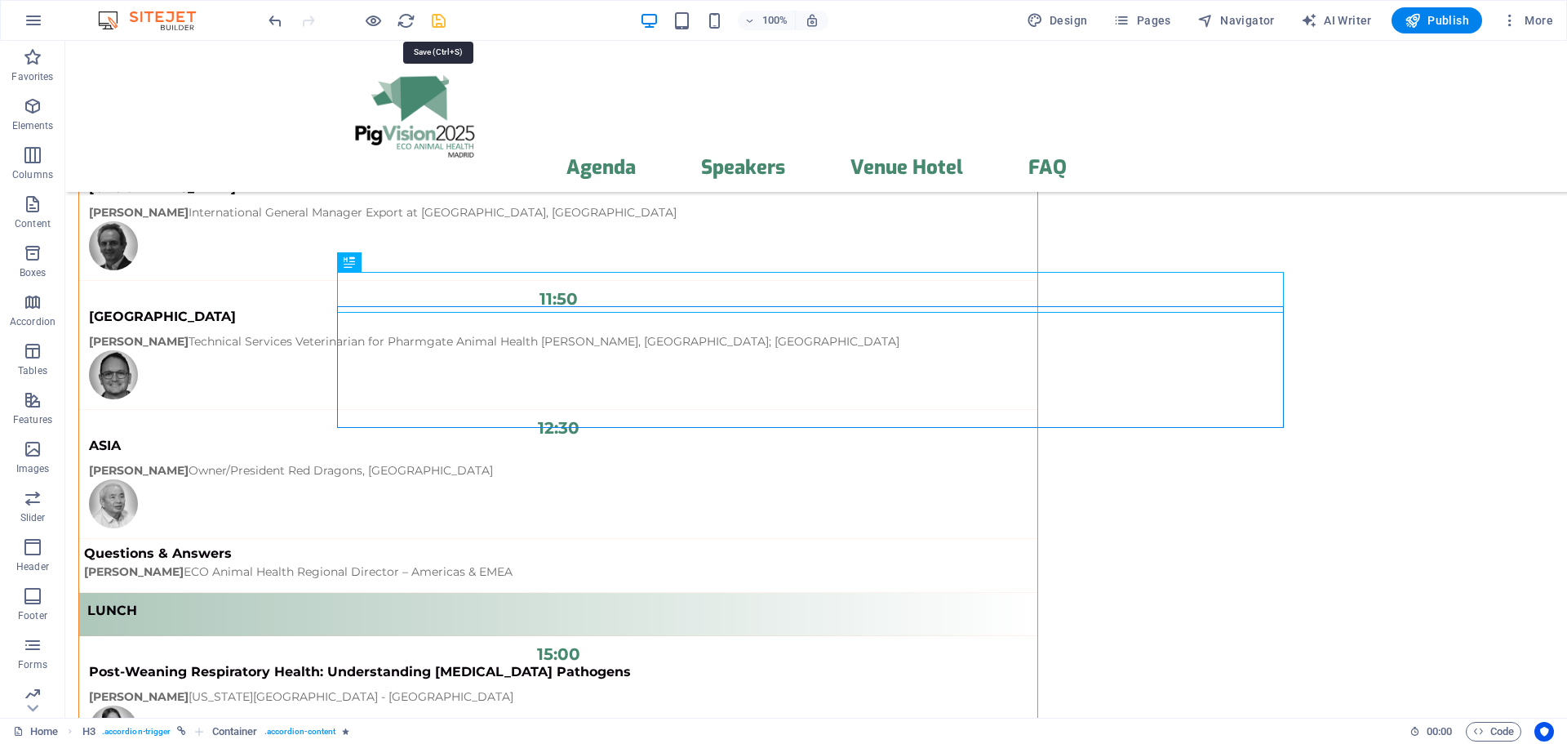
click at [446, 22] on icon "save" at bounding box center [438, 20] width 19 height 19
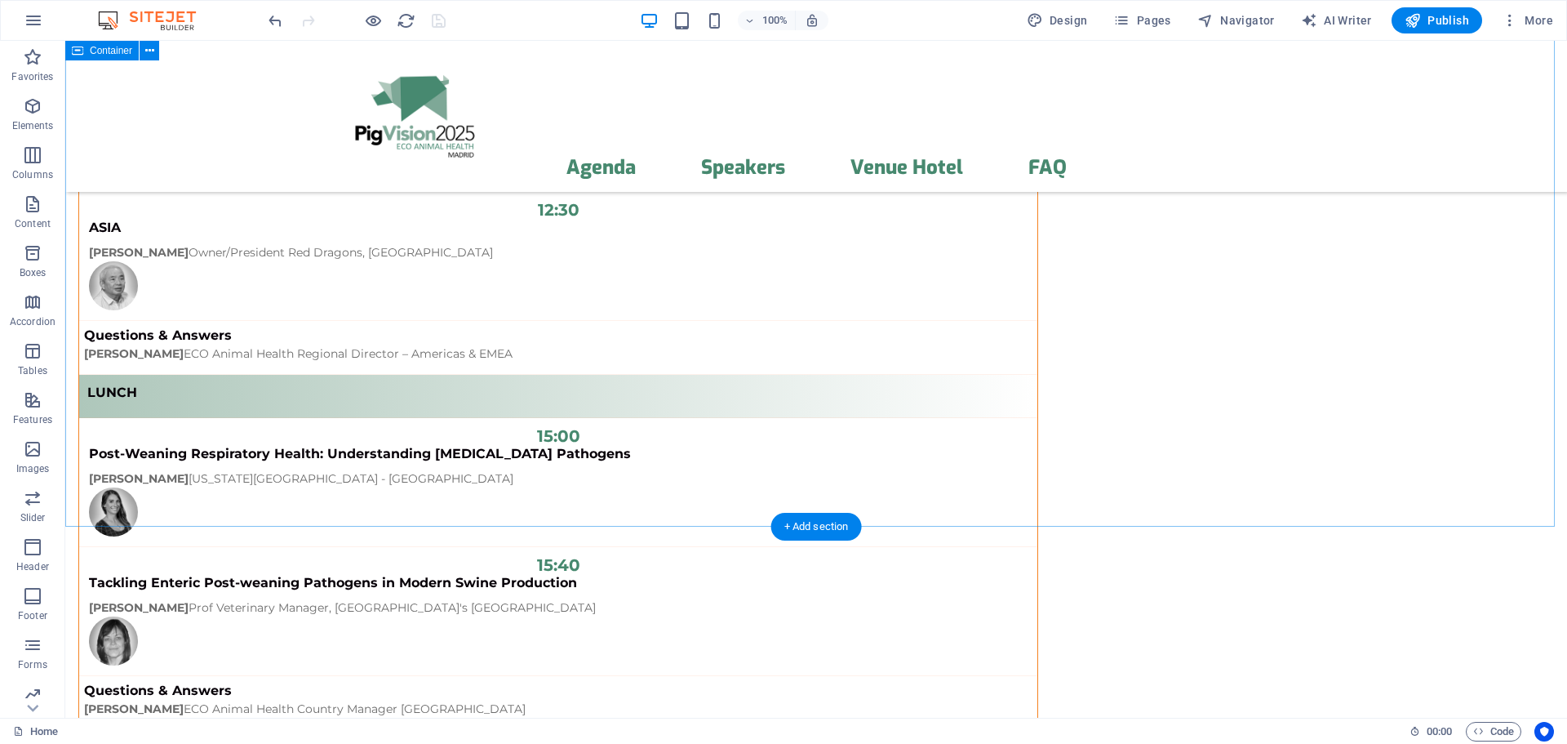
scroll to position [15678, 0]
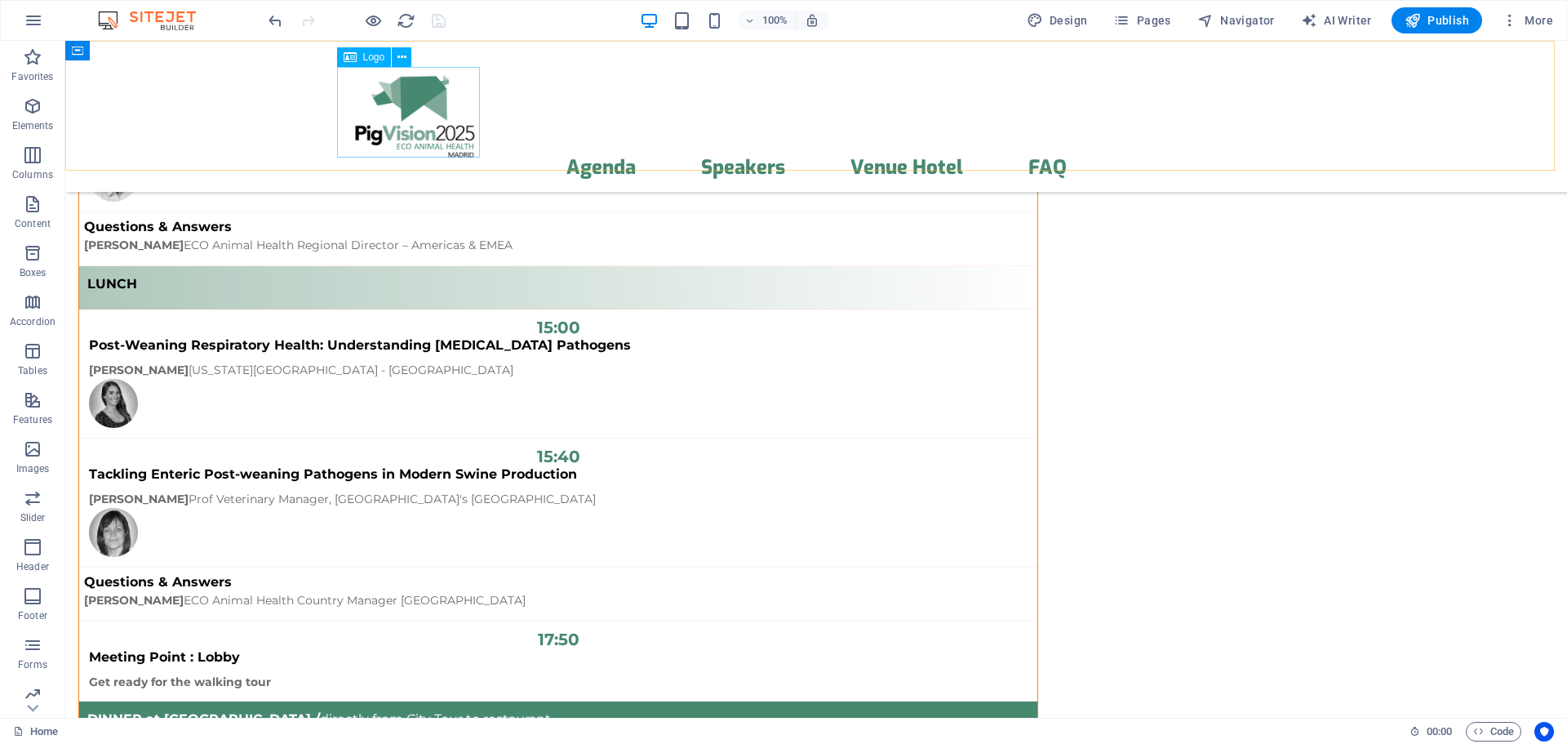
click at [375, 61] on span "Logo" at bounding box center [374, 57] width 22 height 10
select select "px"
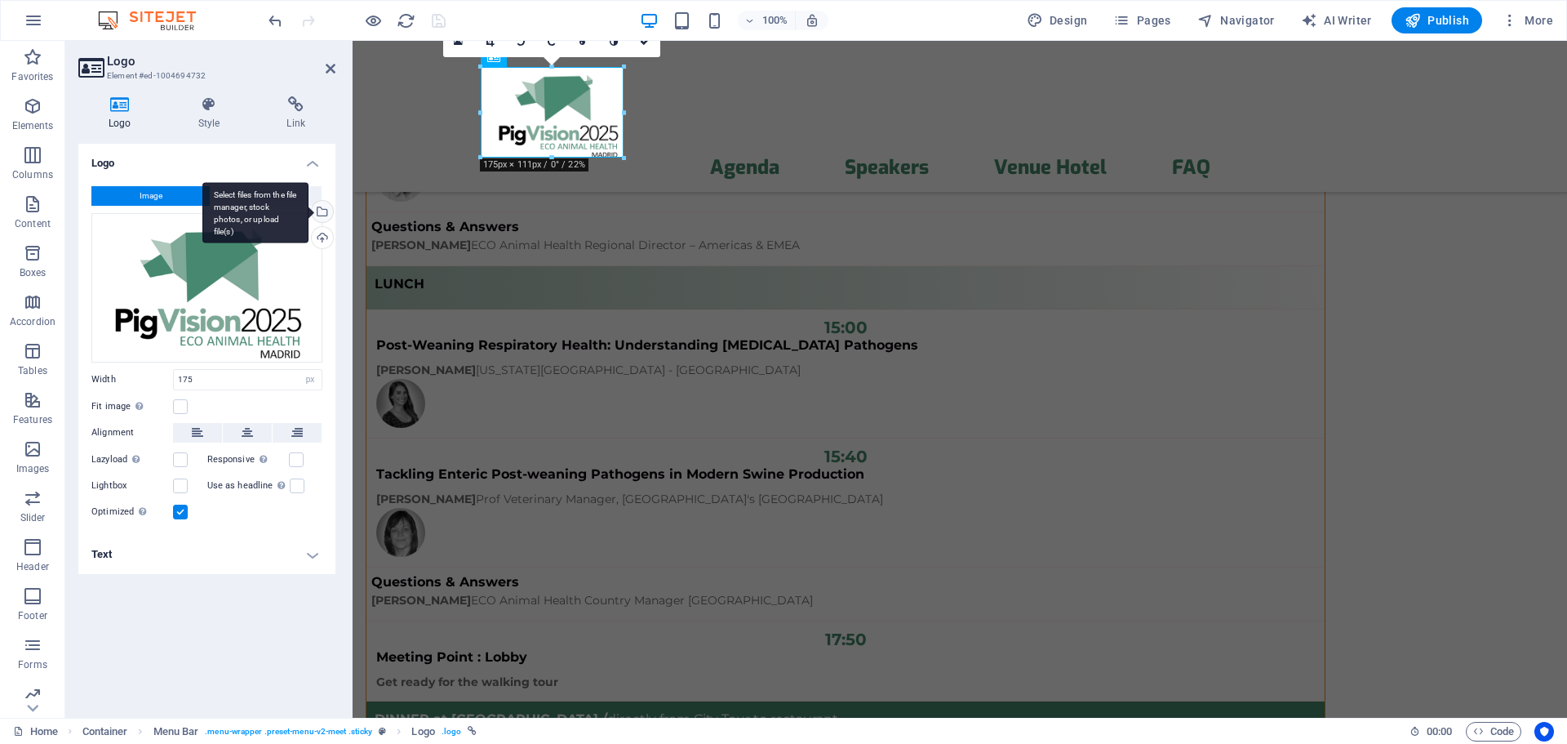
click at [327, 210] on div "Select files from the file manager, stock photos, or upload file(s)" at bounding box center [321, 213] width 24 height 24
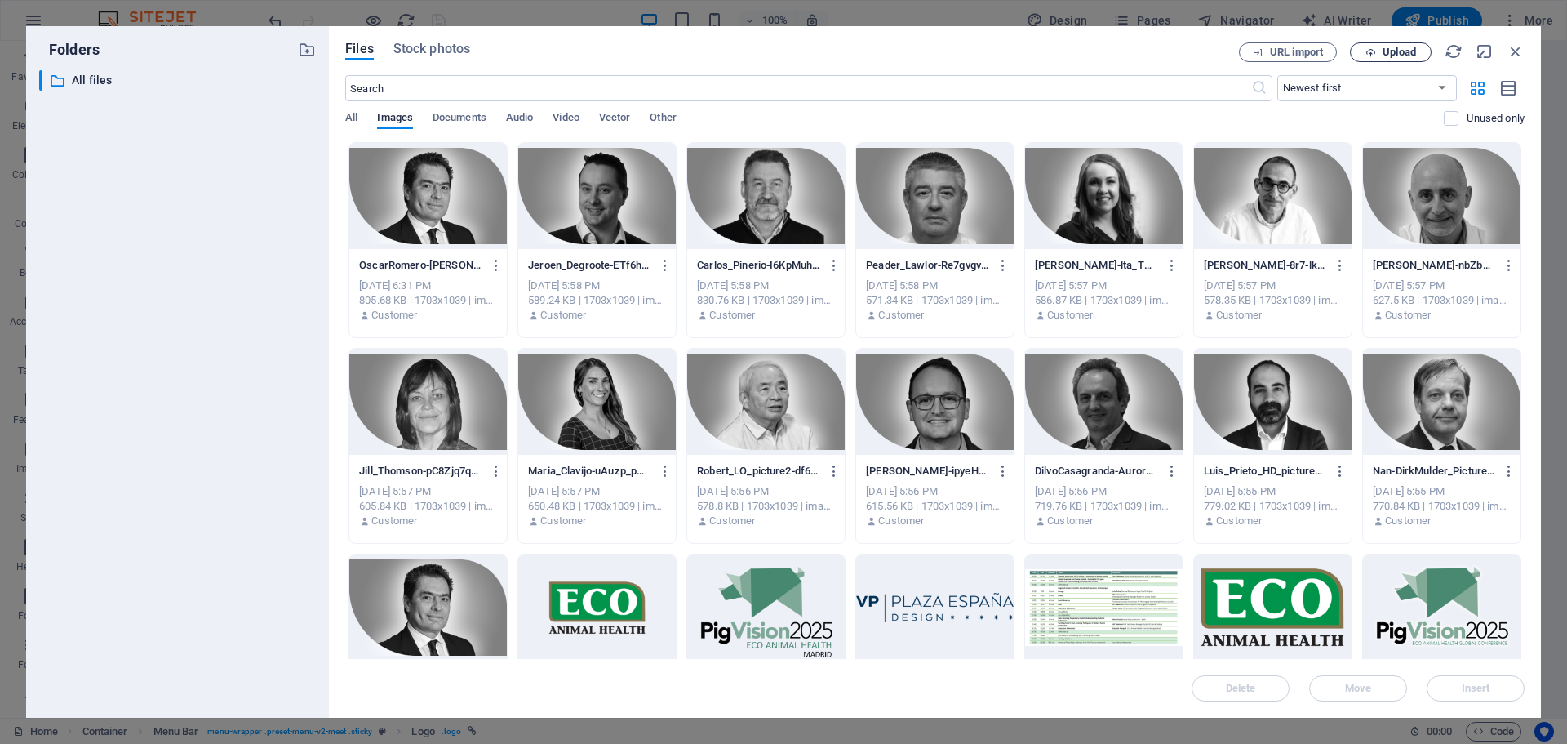
click at [1391, 58] on button "Upload" at bounding box center [1391, 52] width 82 height 20
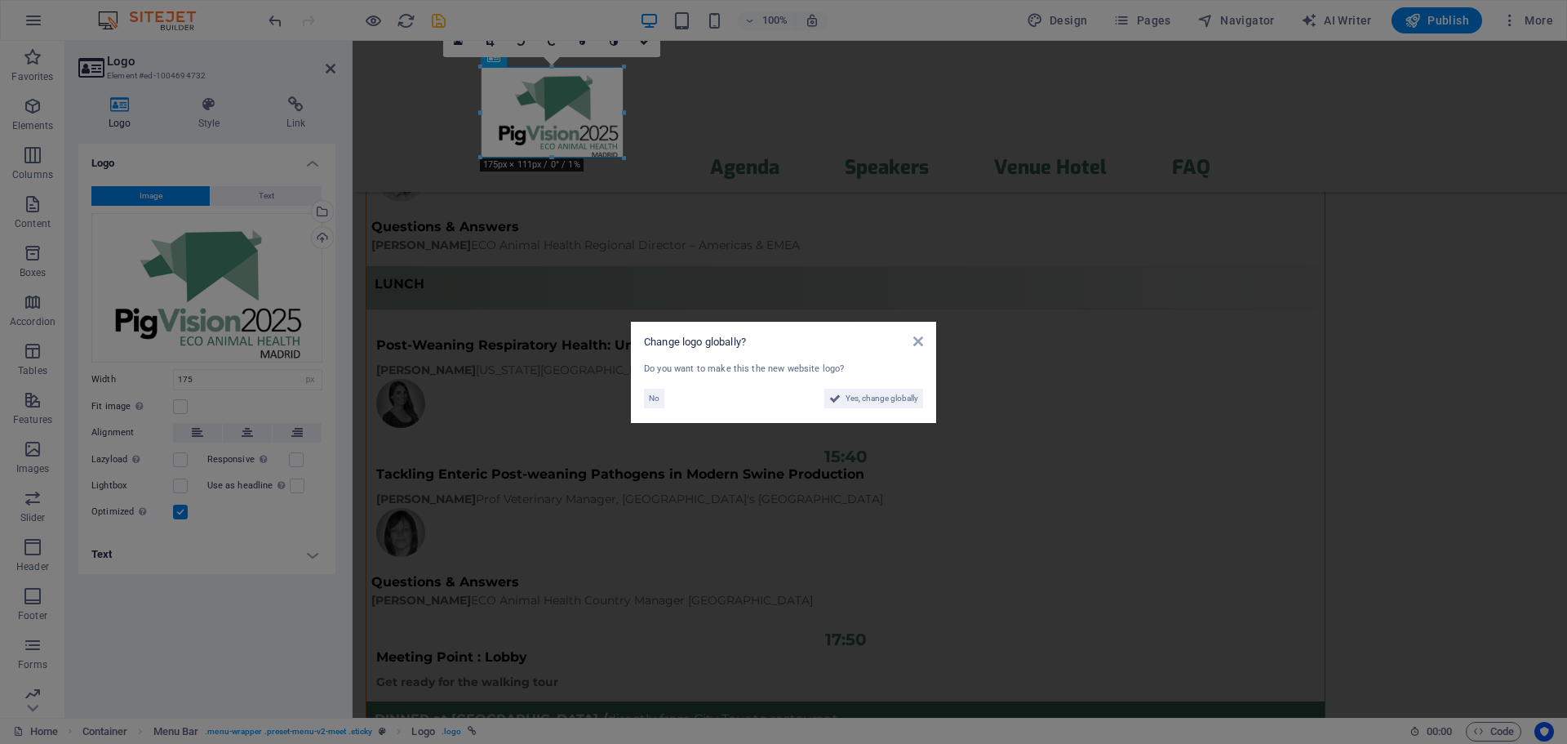
scroll to position [15608, 0]
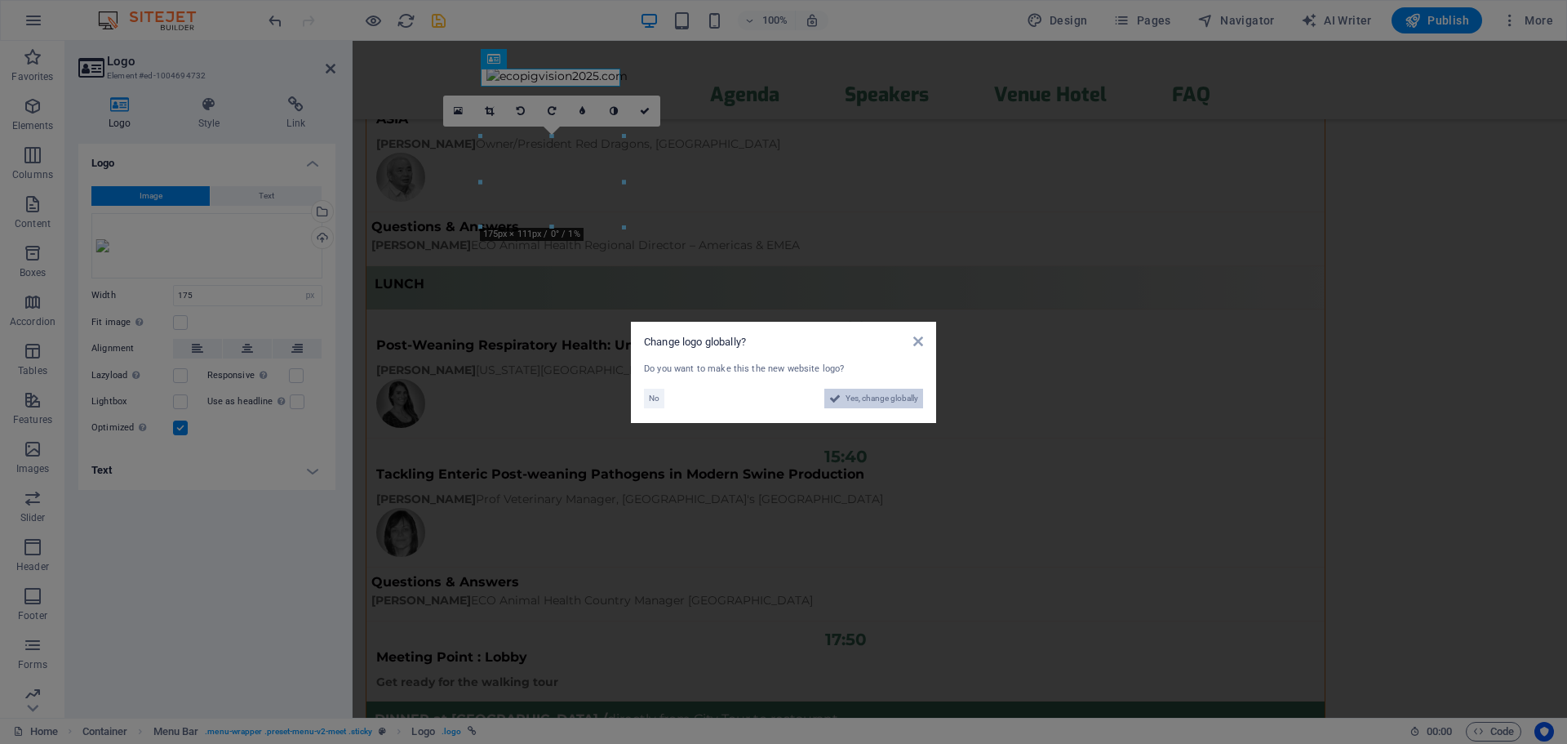
click at [864, 397] on span "Yes, change globally" at bounding box center [882, 399] width 73 height 20
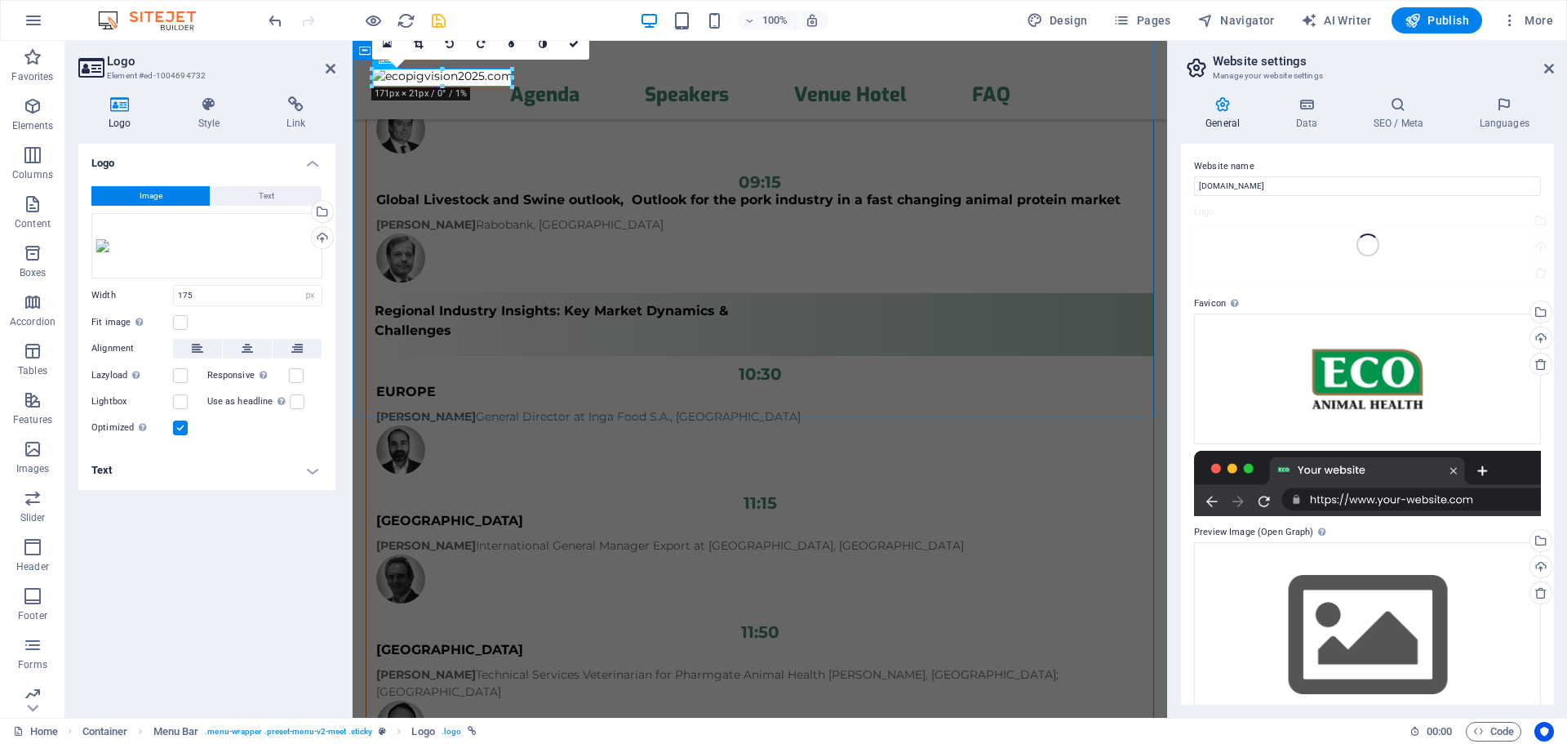
scroll to position [16166, 0]
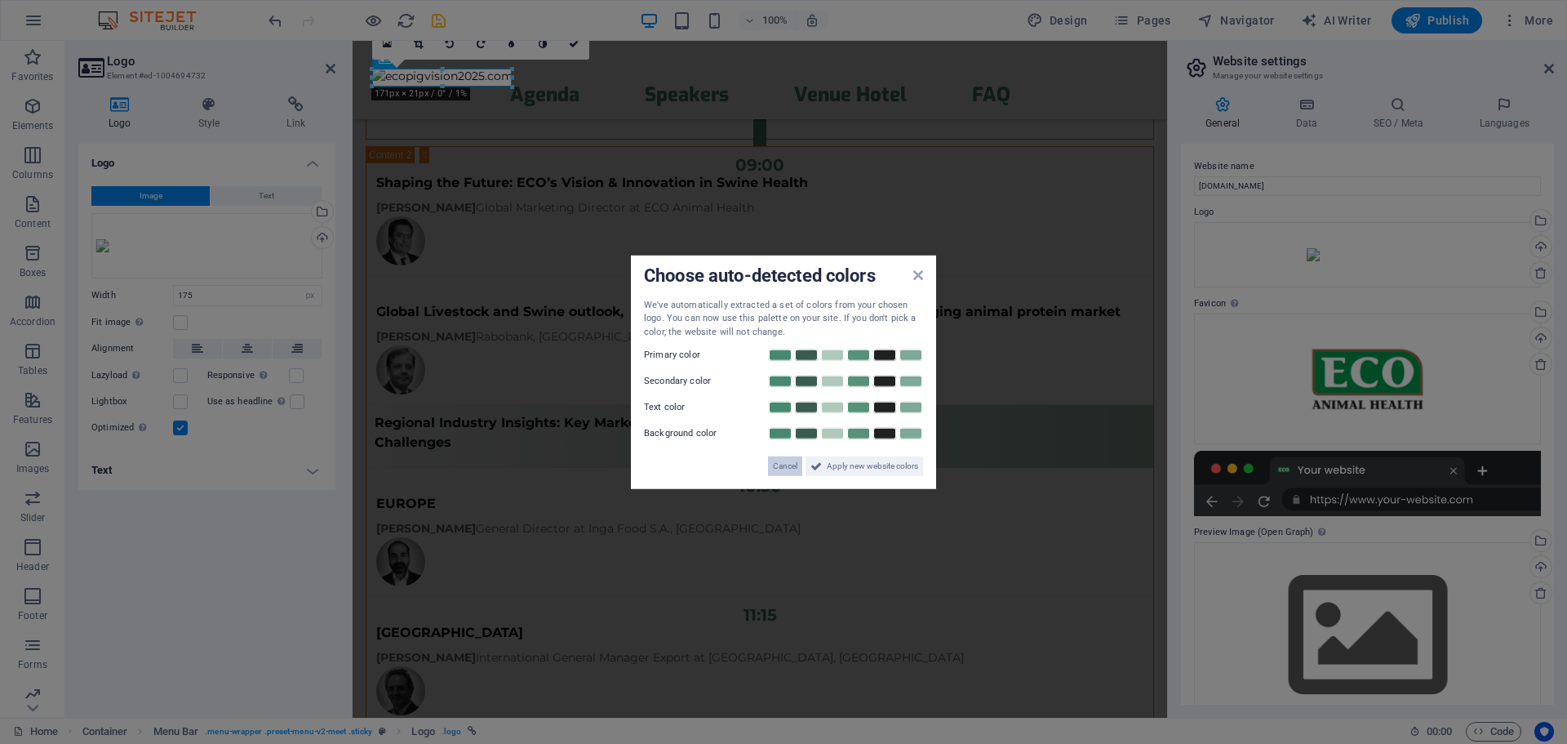
click at [788, 469] on span "Cancel" at bounding box center [785, 466] width 24 height 20
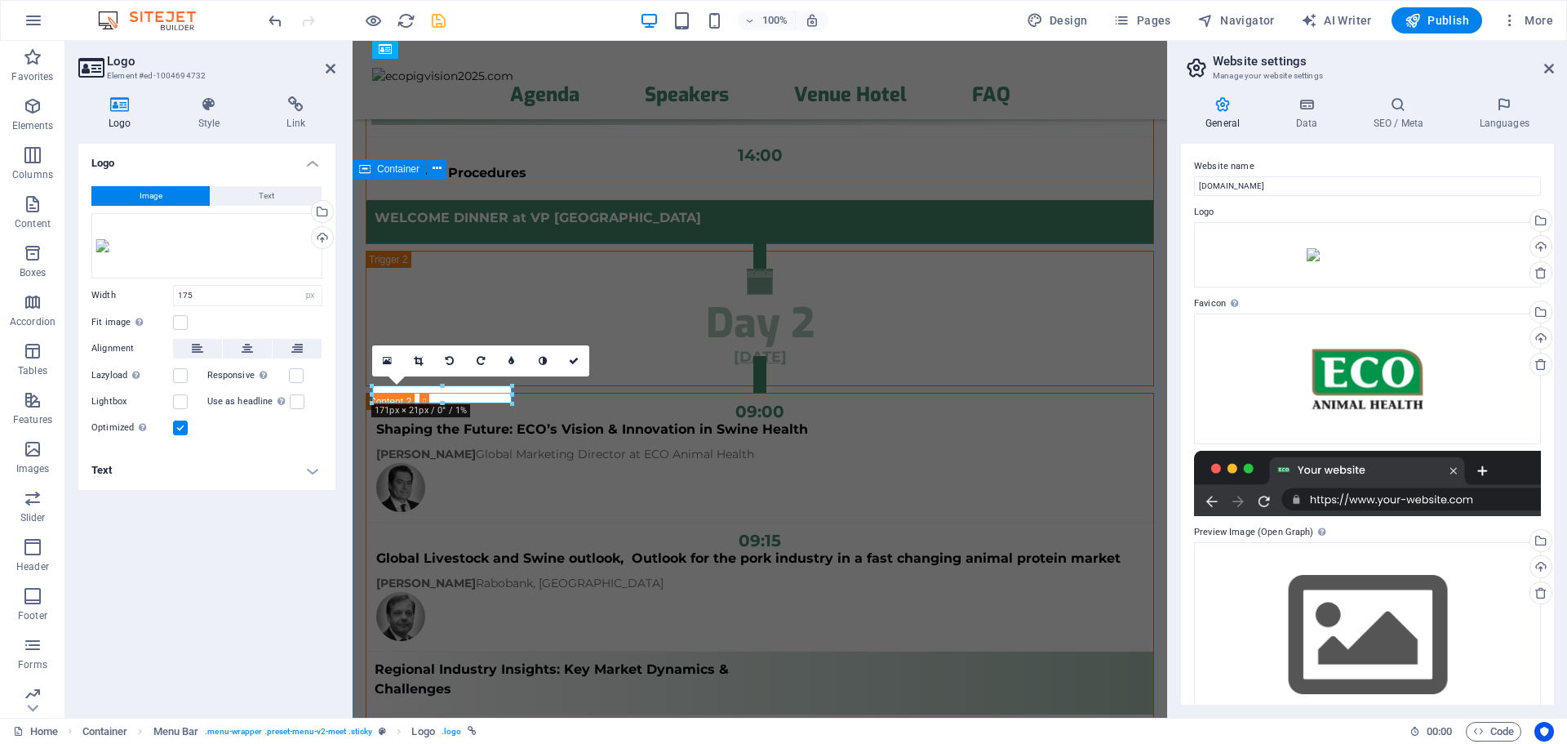
scroll to position [15948, 0]
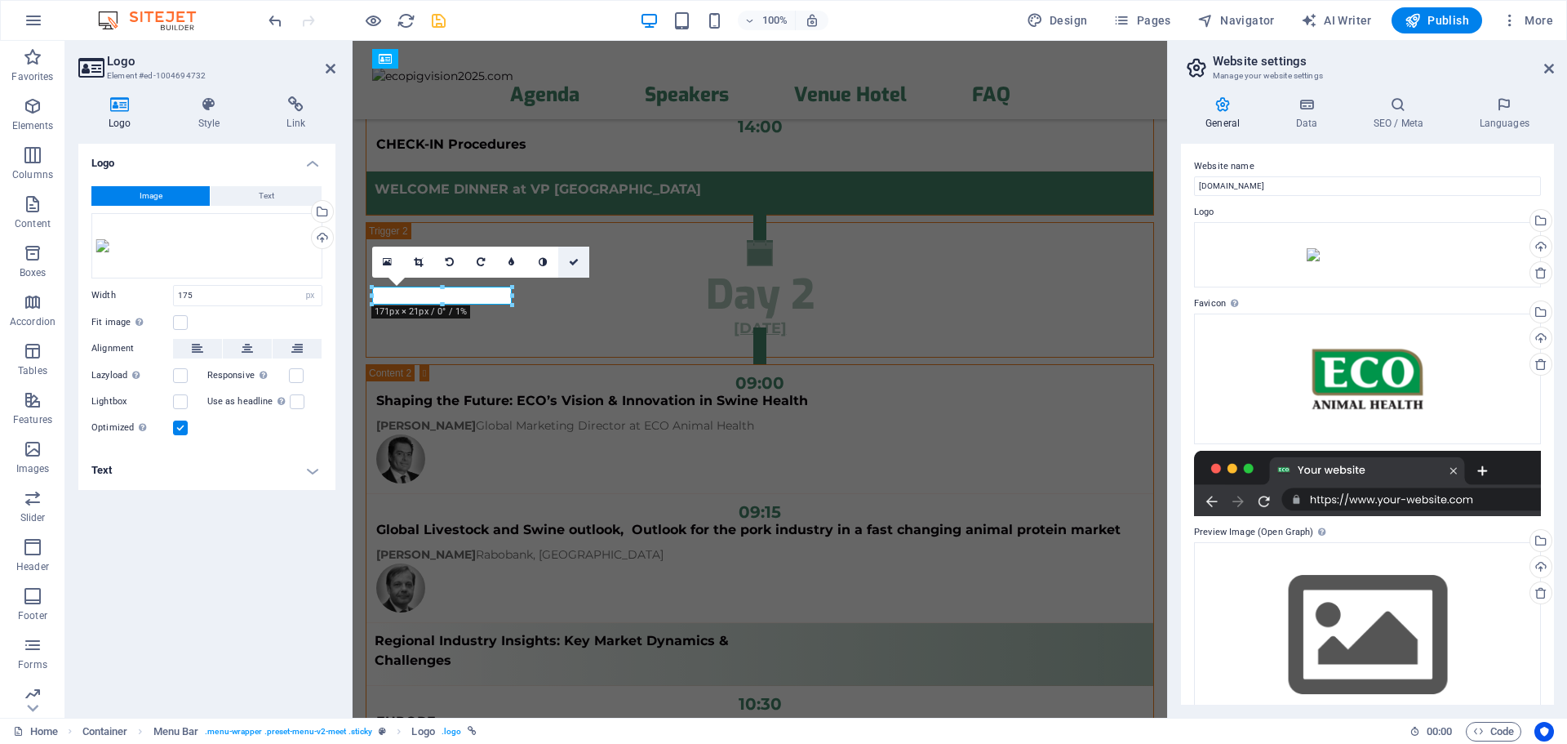
click at [560, 258] on link at bounding box center [573, 261] width 31 height 31
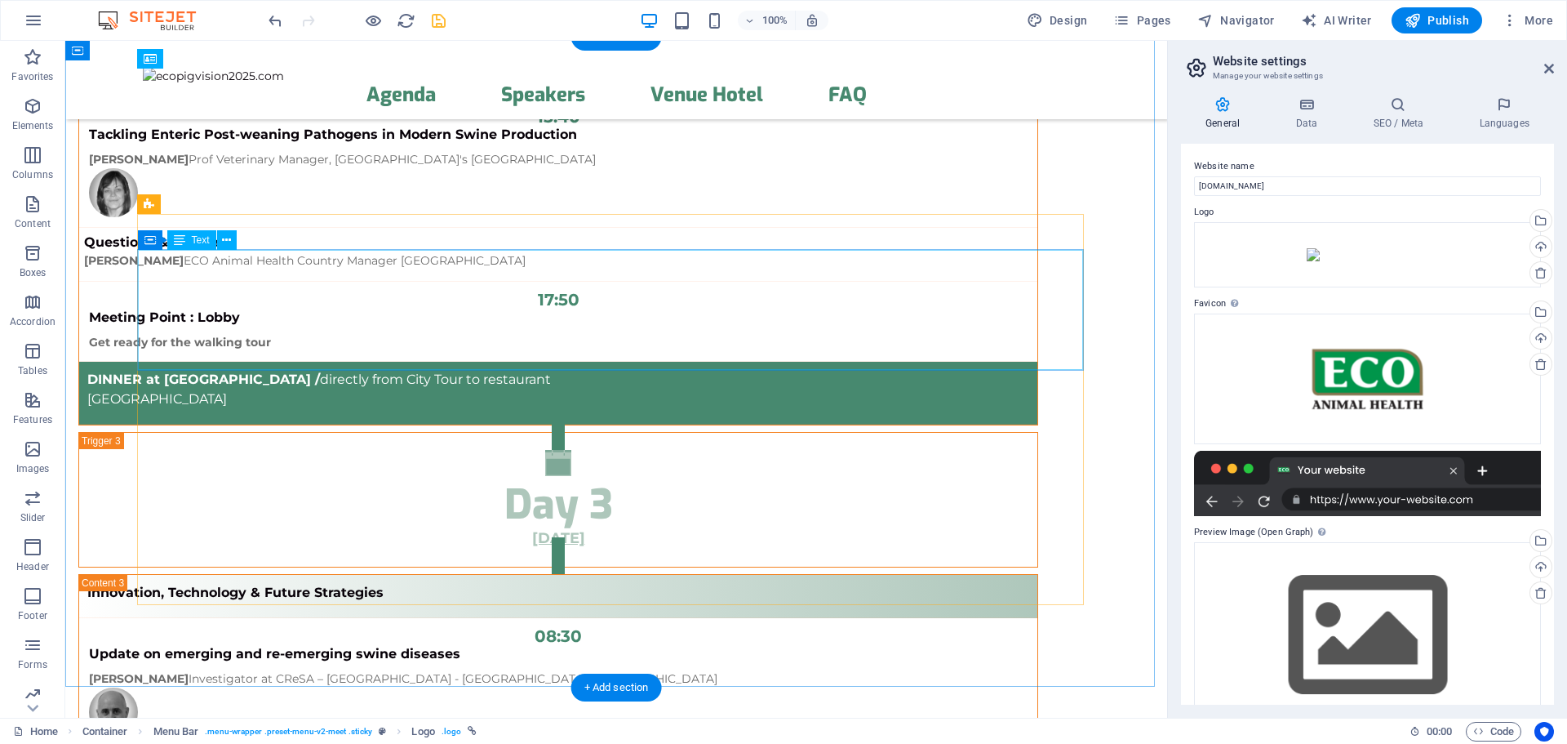
scroll to position [15339, 0]
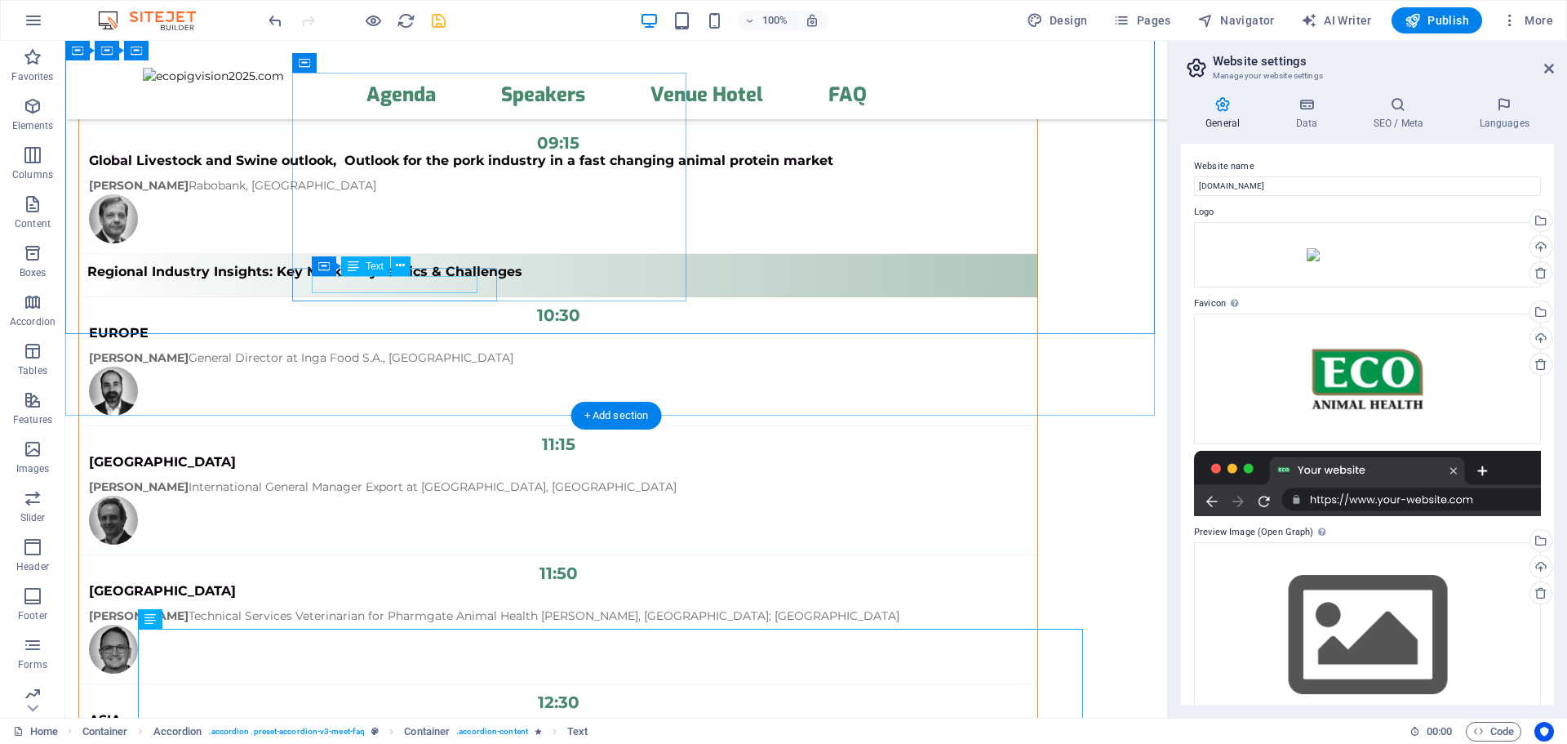
scroll to position [14904, 0]
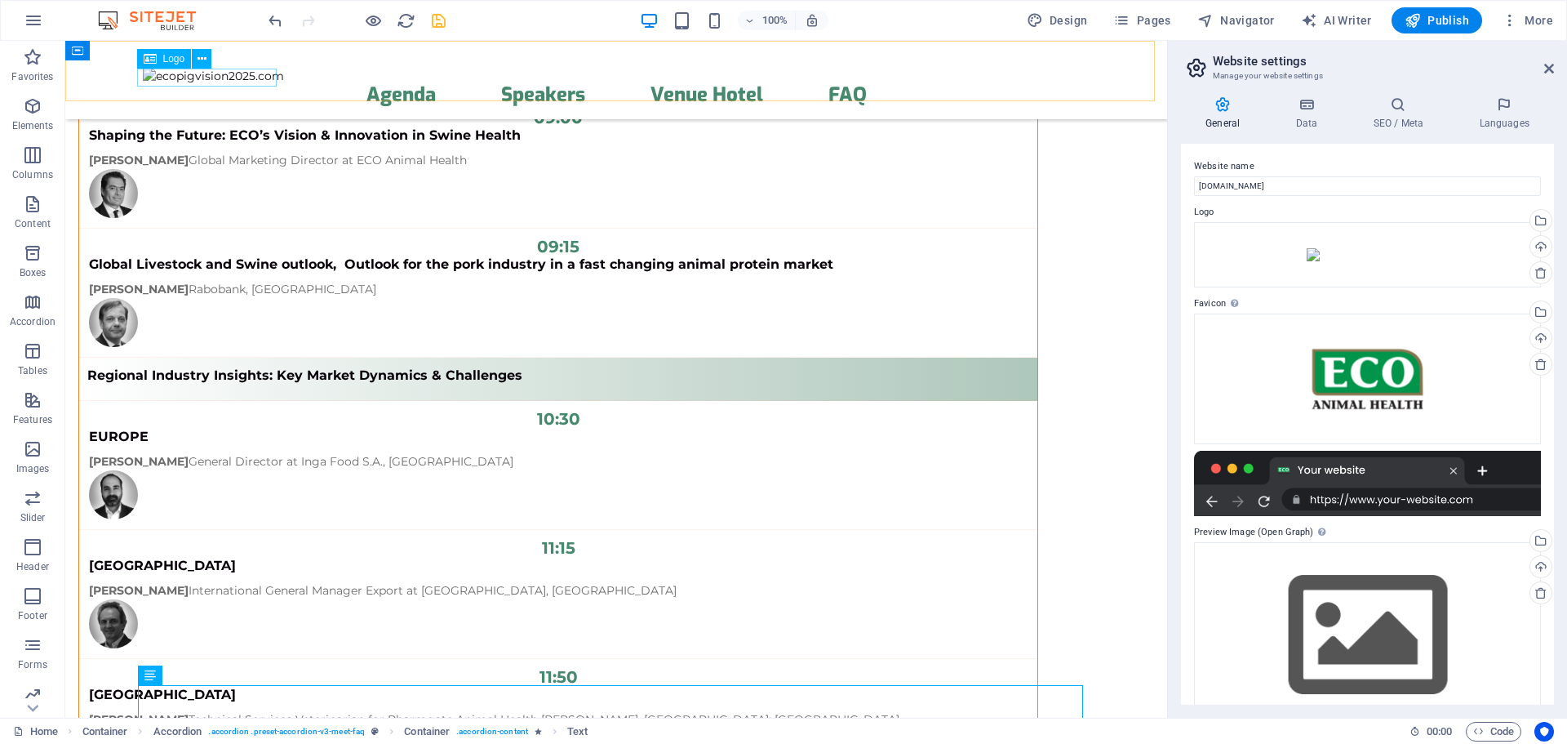
click at [167, 57] on span "Logo" at bounding box center [174, 59] width 22 height 10
select select "px"
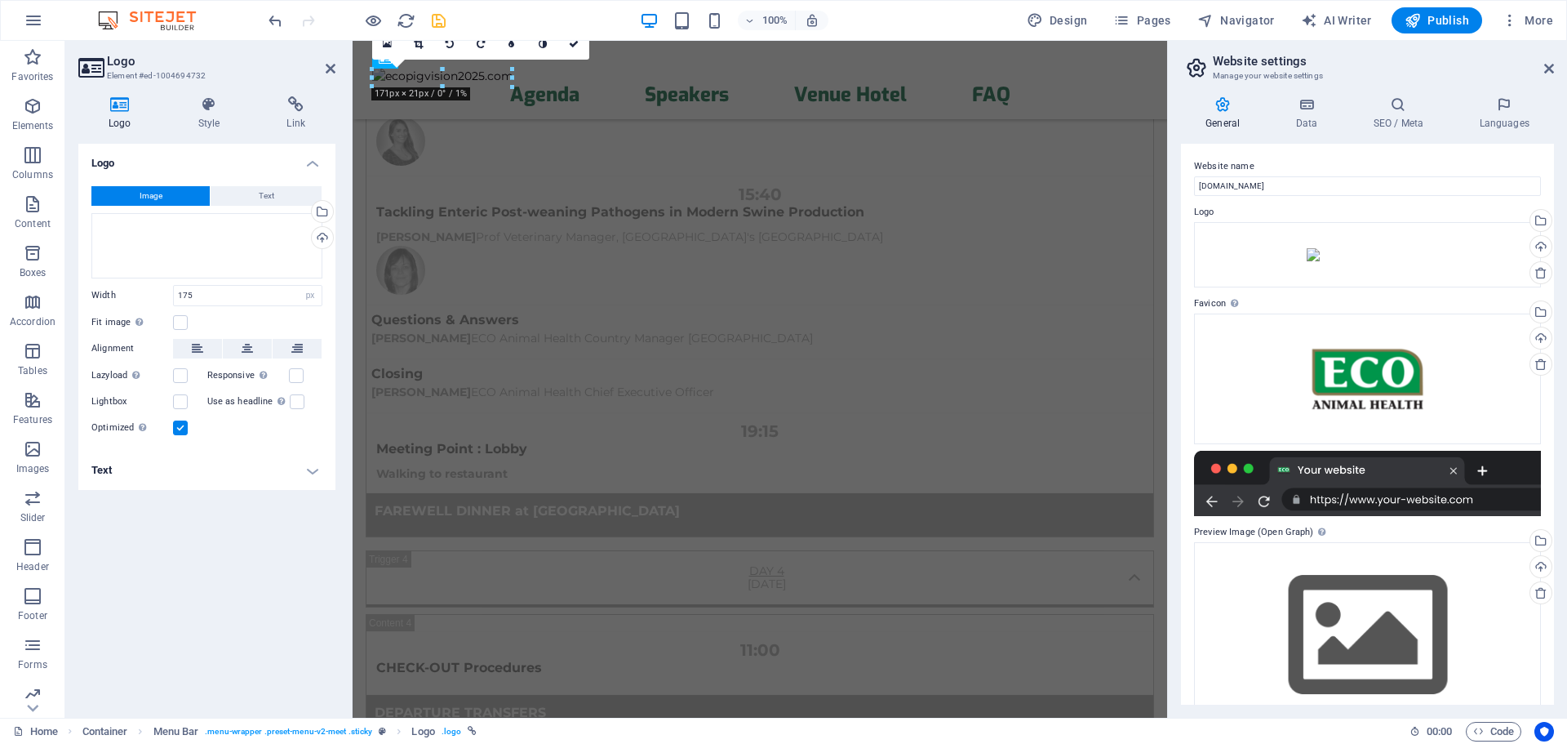
scroll to position [15513, 0]
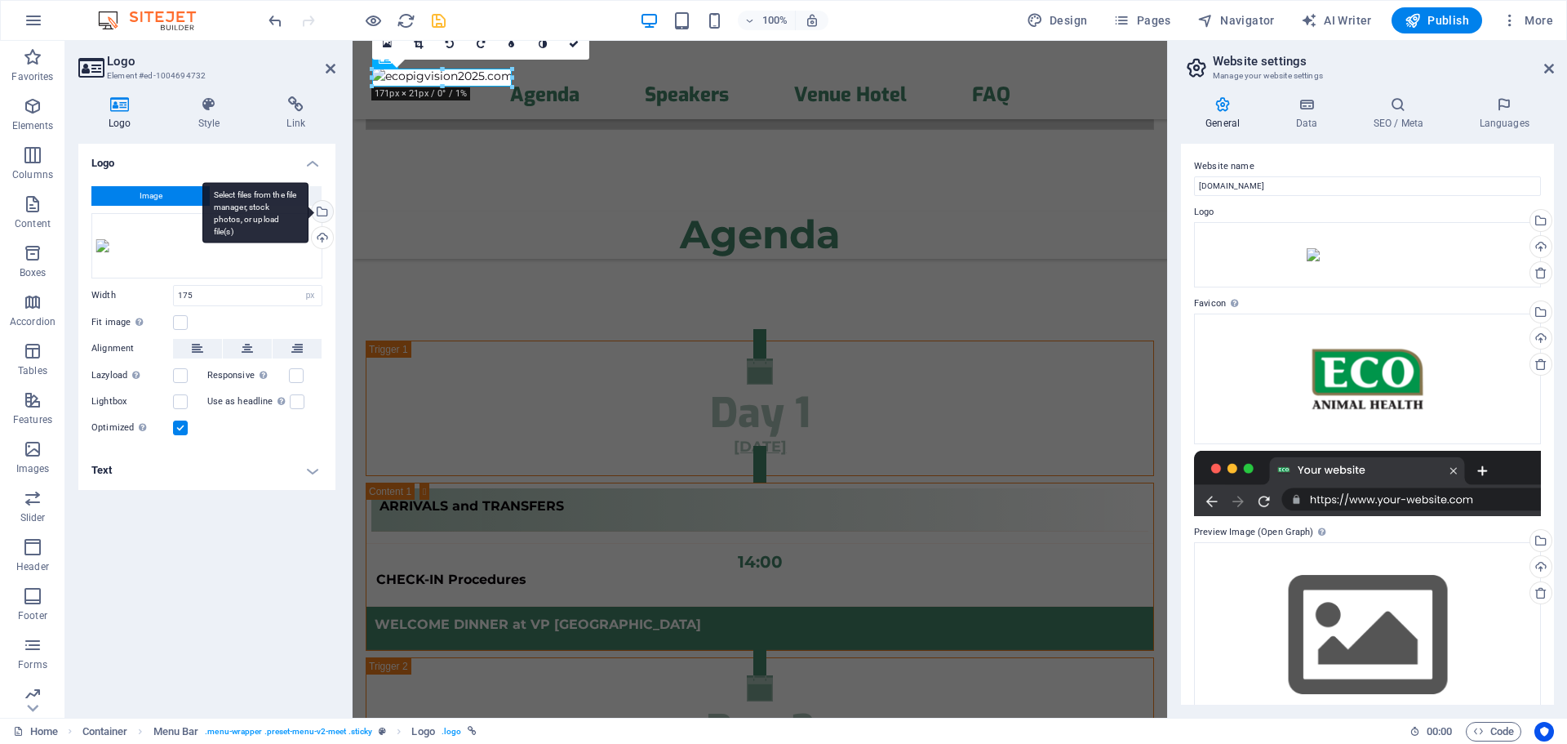
click at [325, 204] on div "Select files from the file manager, stock photos, or upload file(s)" at bounding box center [321, 213] width 24 height 24
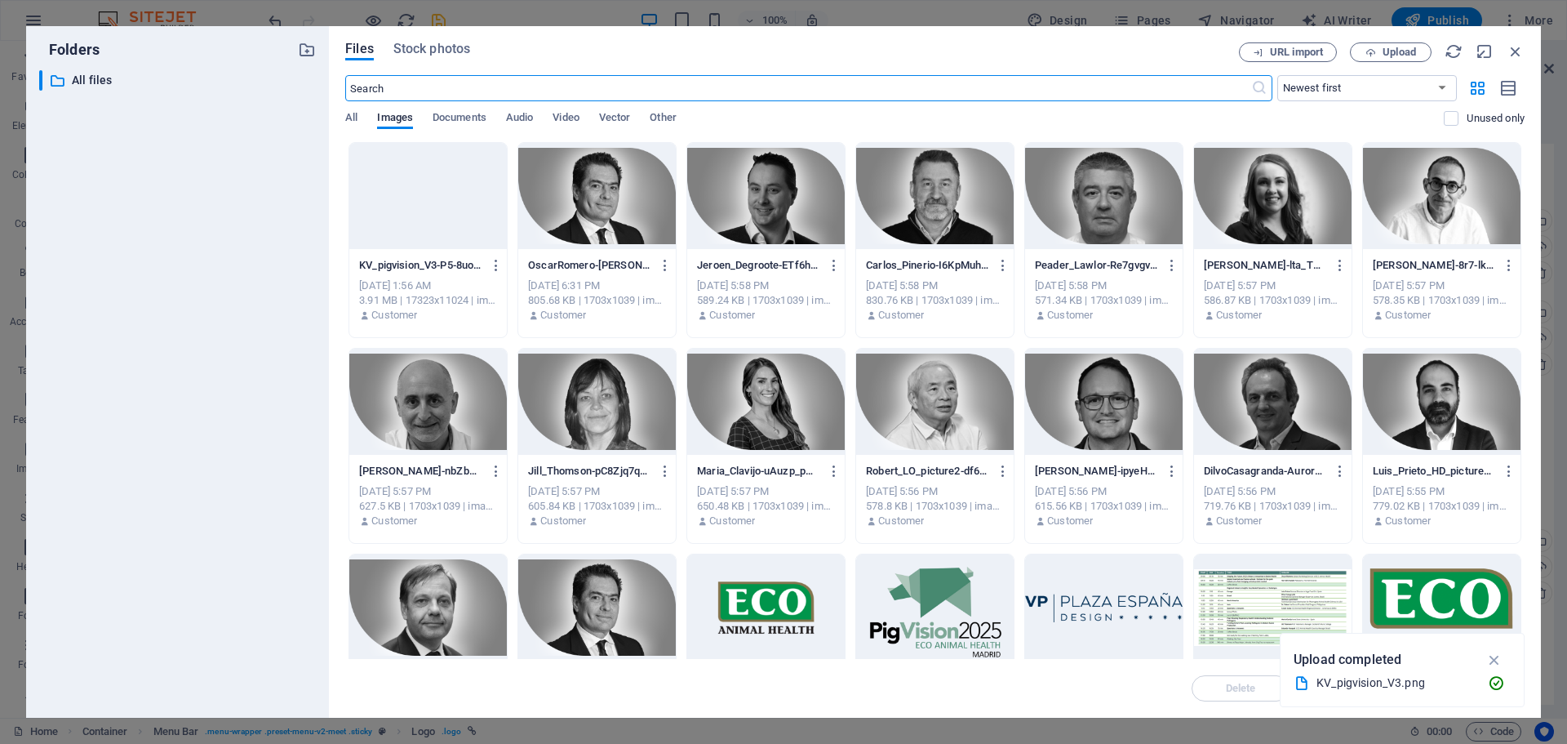
scroll to position [15408, 0]
click at [500, 267] on icon "button" at bounding box center [497, 265] width 16 height 15
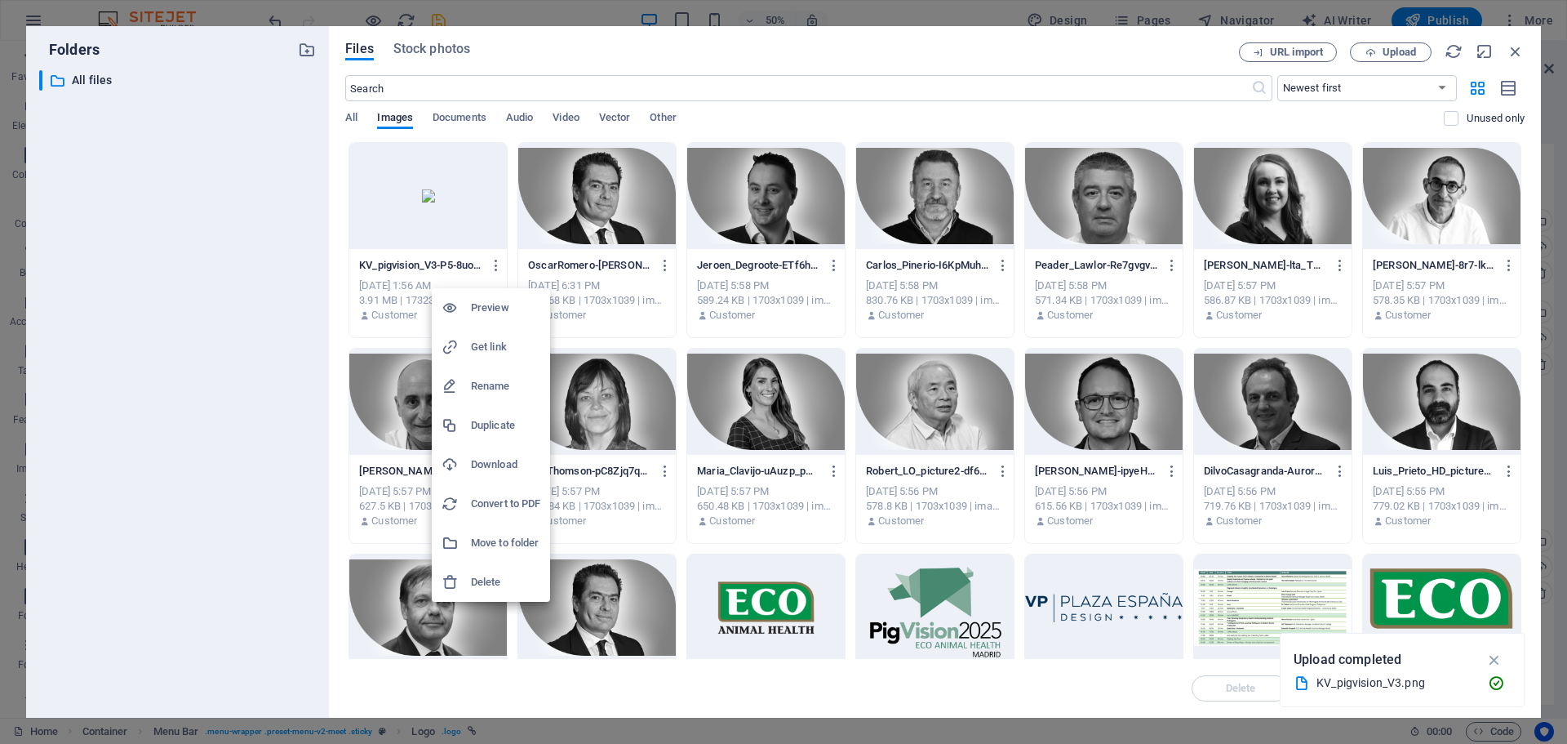
click at [487, 578] on h6 "Delete" at bounding box center [505, 582] width 69 height 20
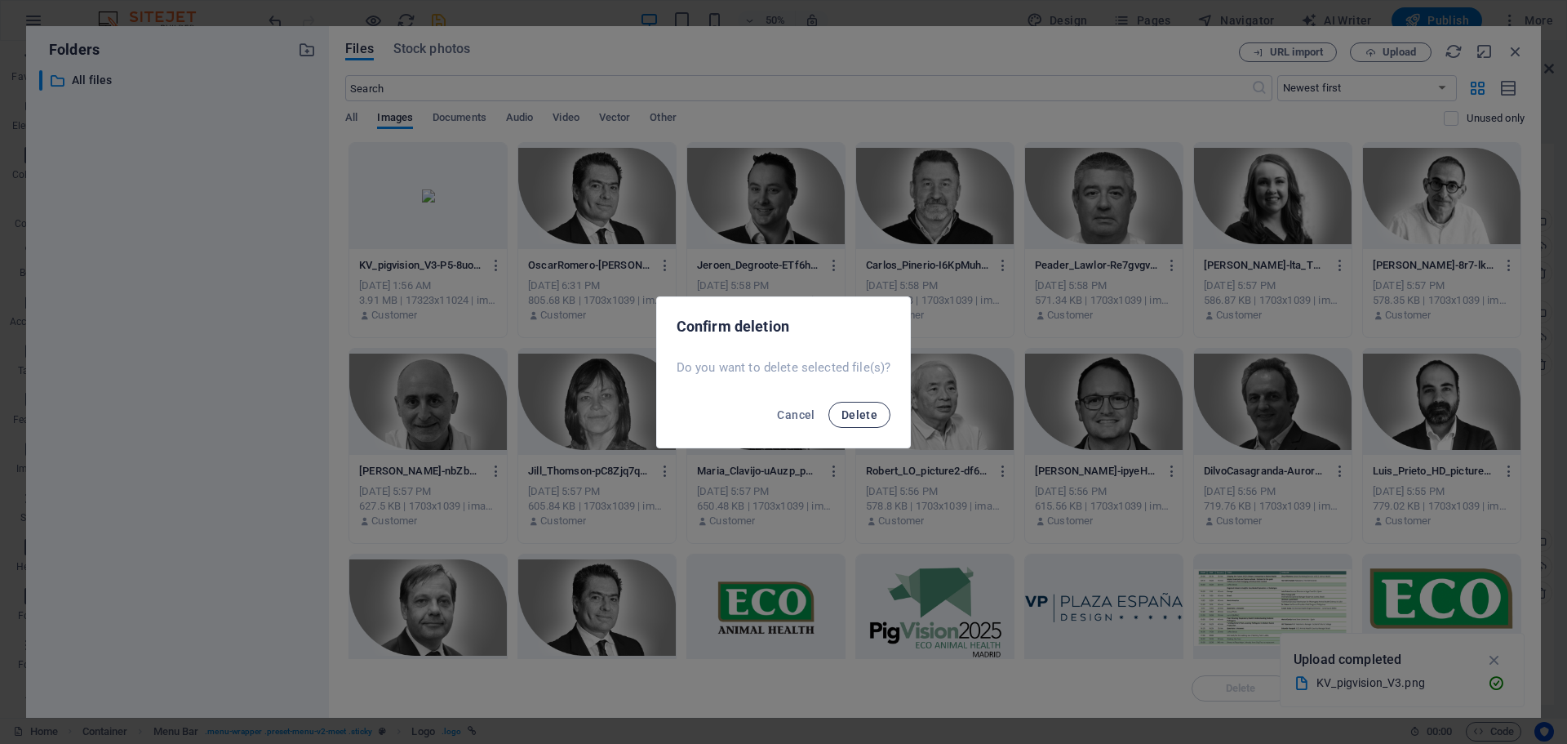
click at [862, 409] on span "Delete" at bounding box center [860, 414] width 36 height 13
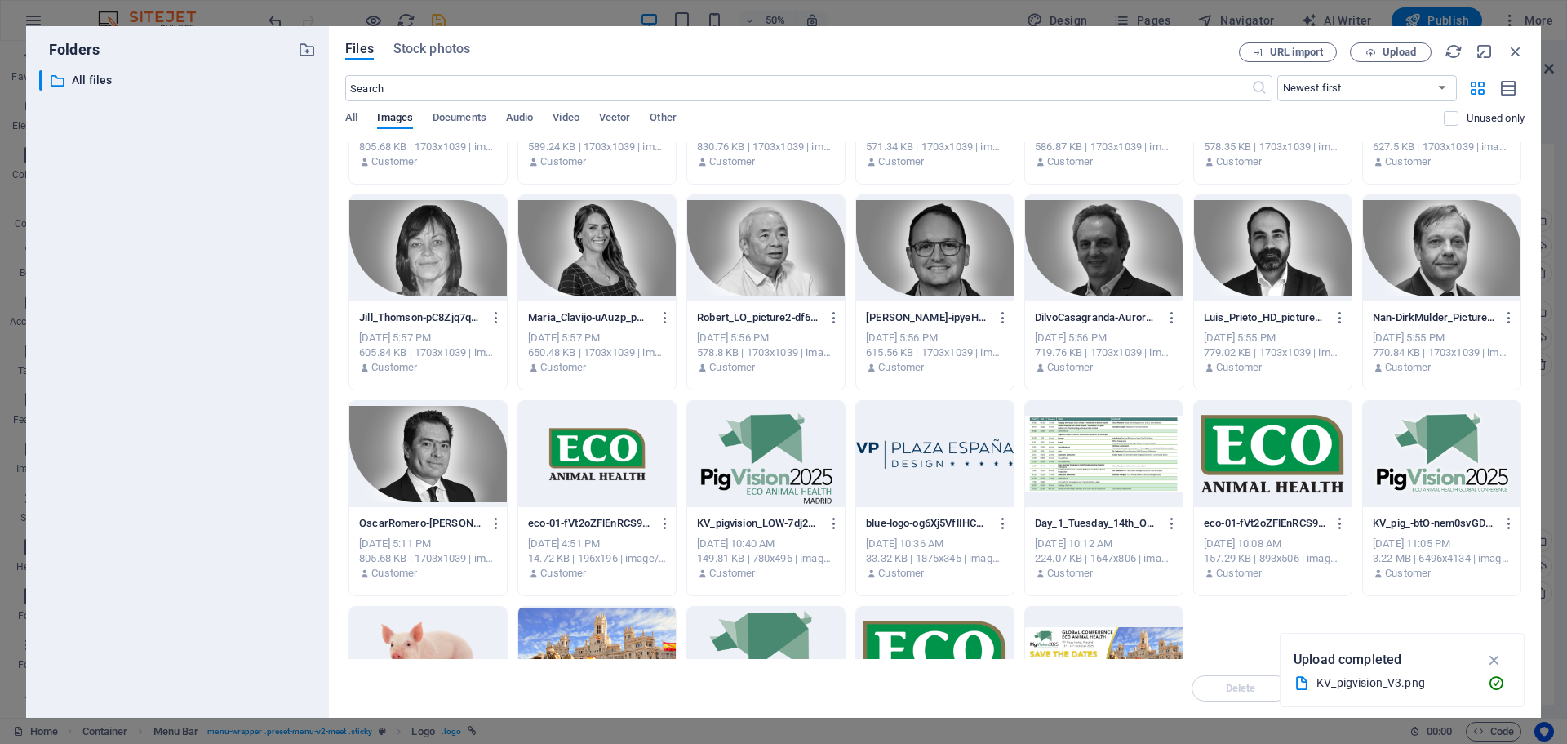
scroll to position [0, 0]
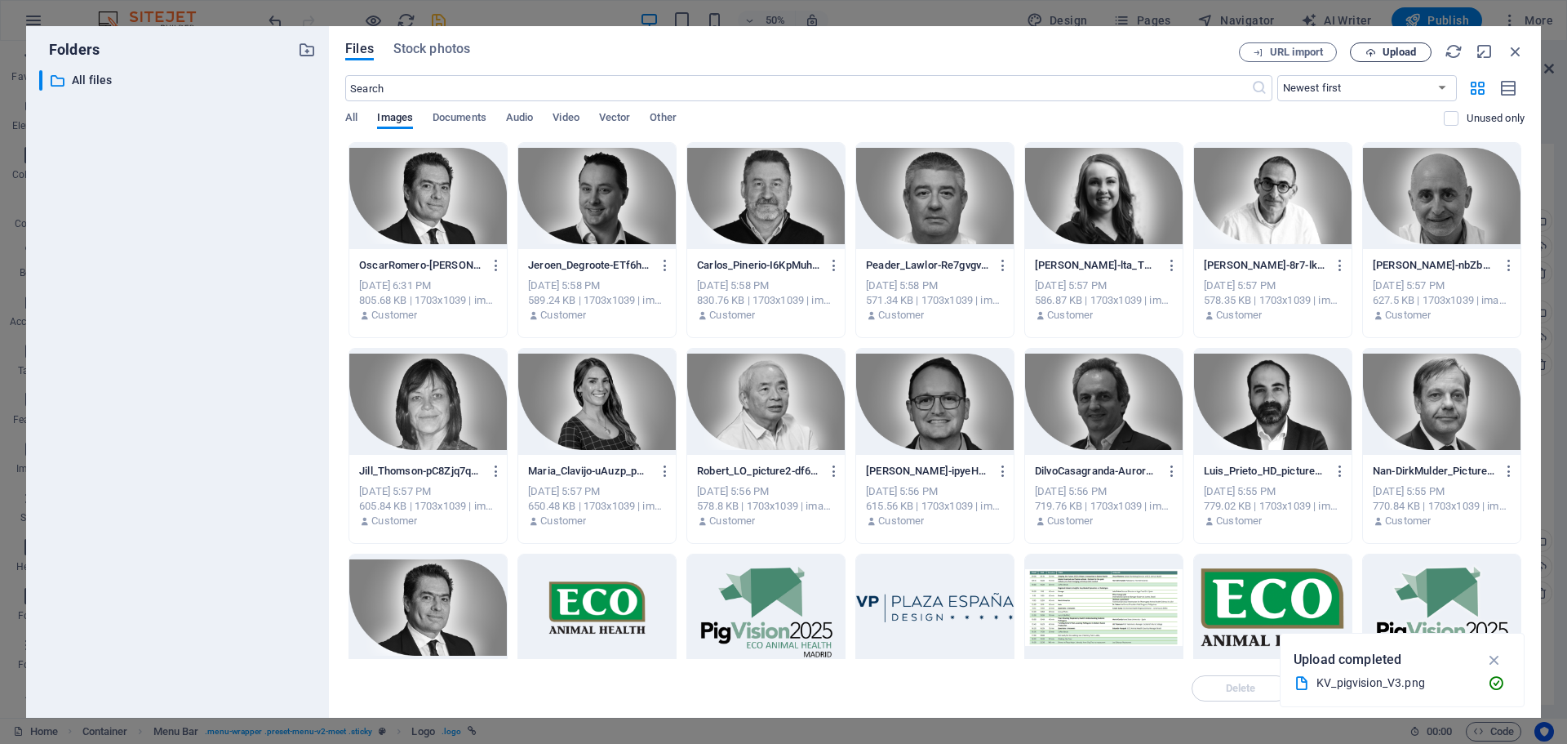
click at [1392, 43] on button "Upload" at bounding box center [1391, 52] width 82 height 20
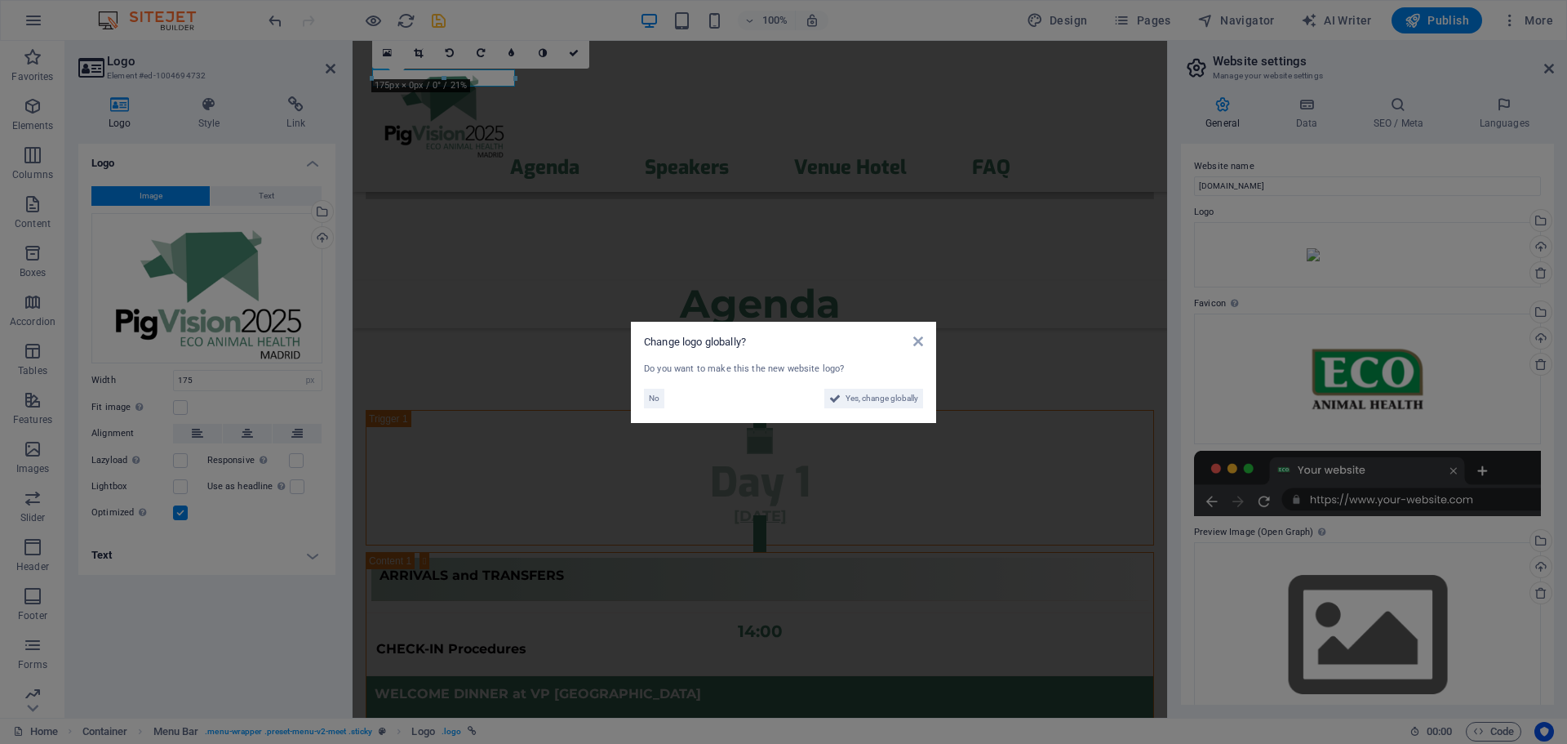
scroll to position [15582, 0]
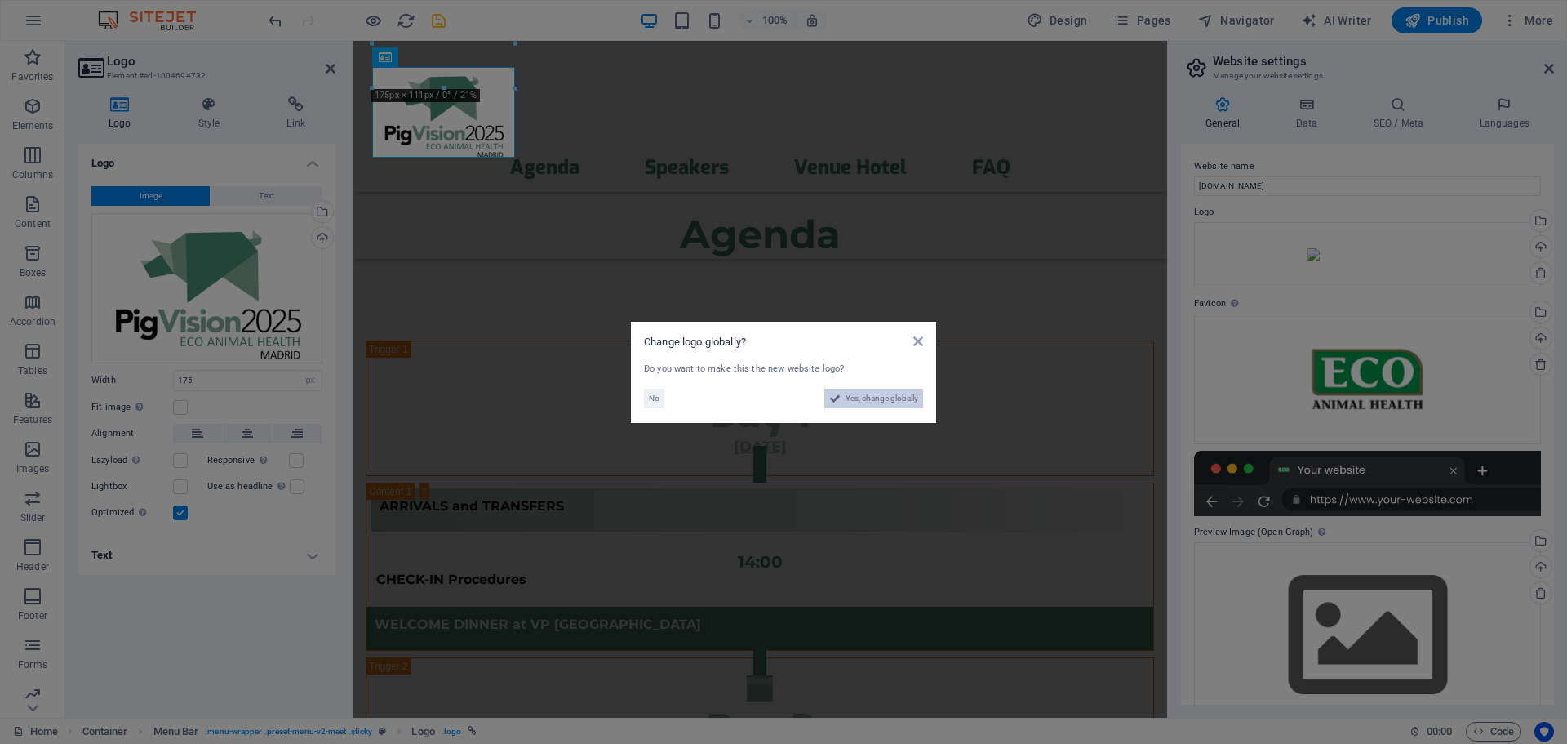
click at [874, 400] on span "Yes, change globally" at bounding box center [882, 399] width 73 height 20
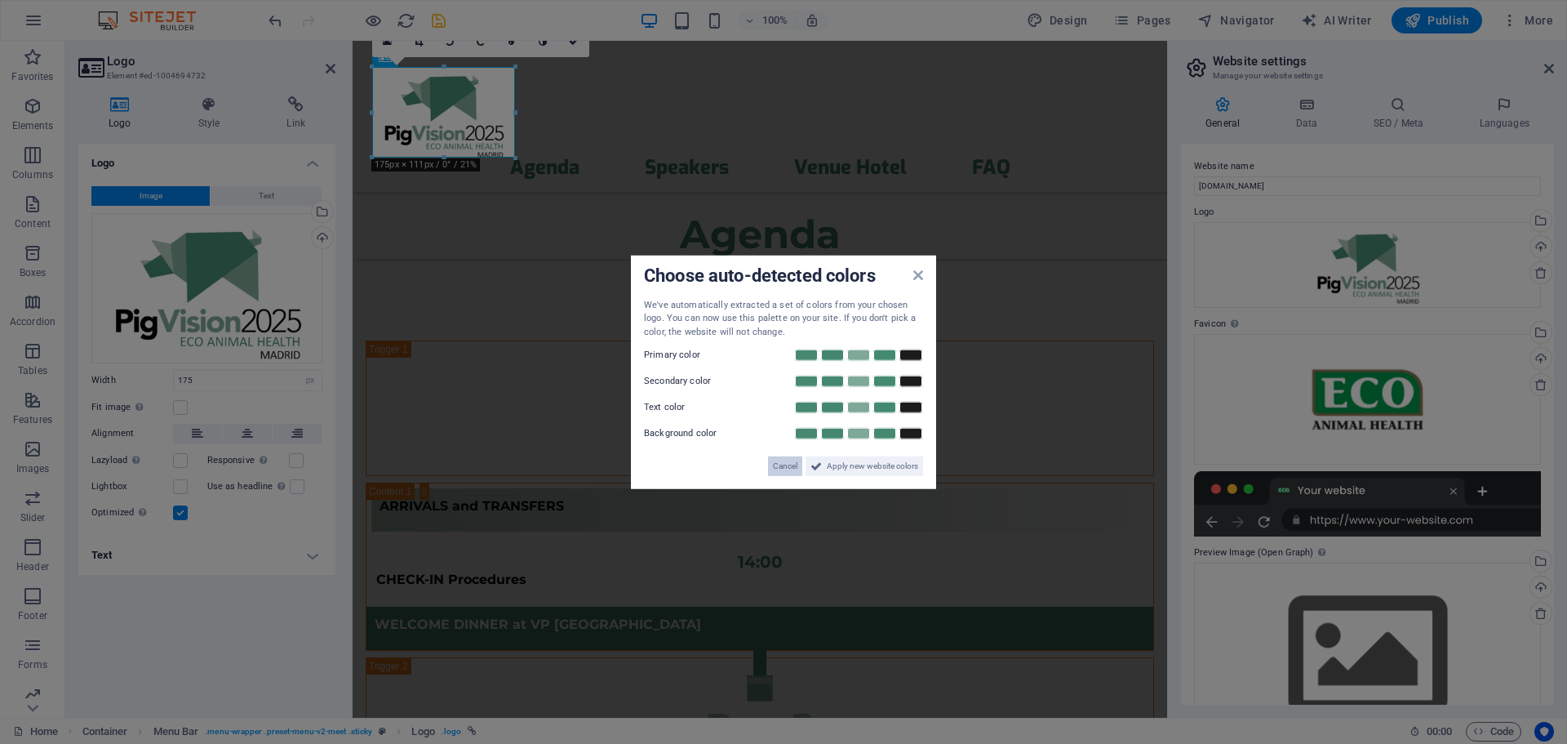
click at [788, 471] on span "Cancel" at bounding box center [785, 466] width 24 height 20
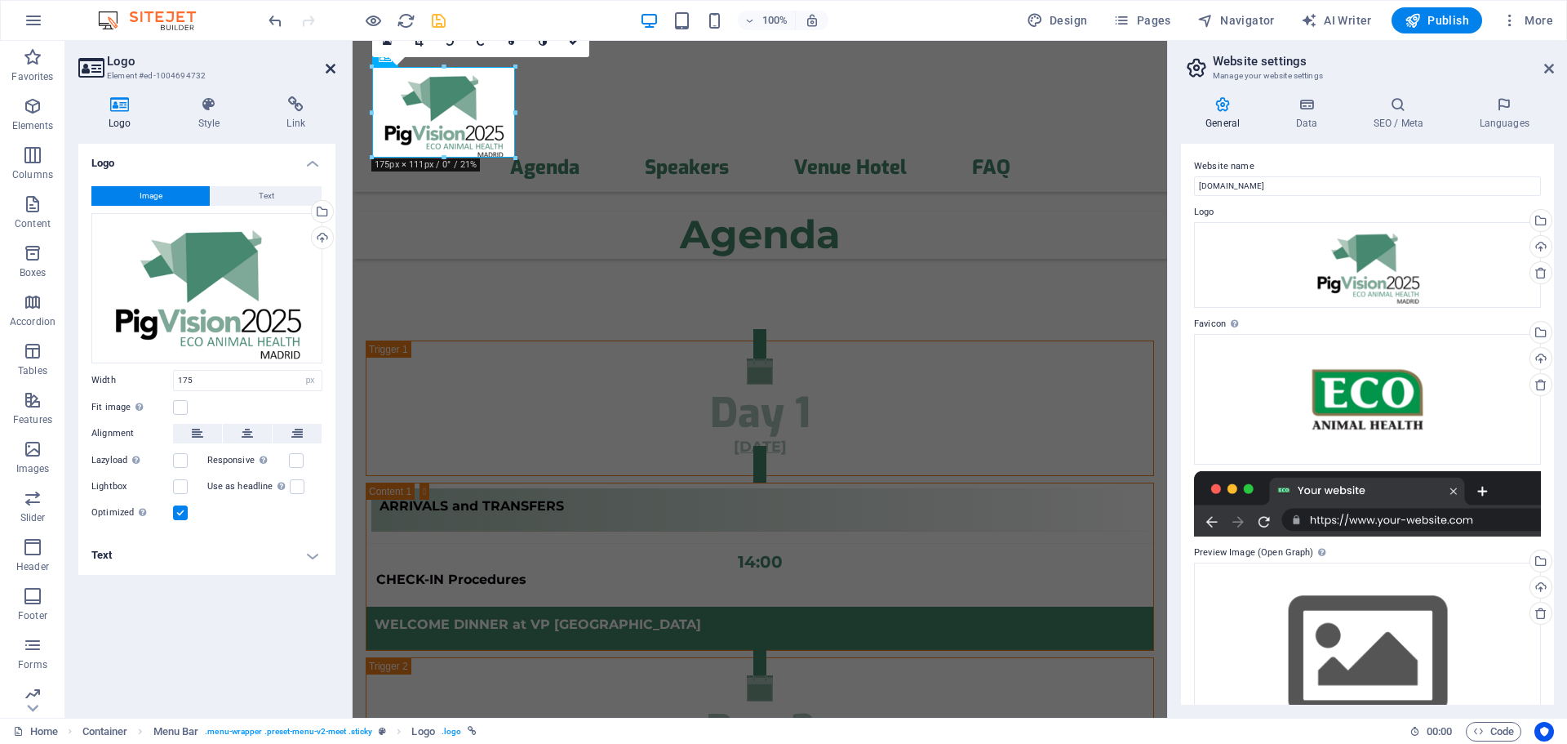
click at [333, 69] on icon at bounding box center [331, 68] width 10 height 13
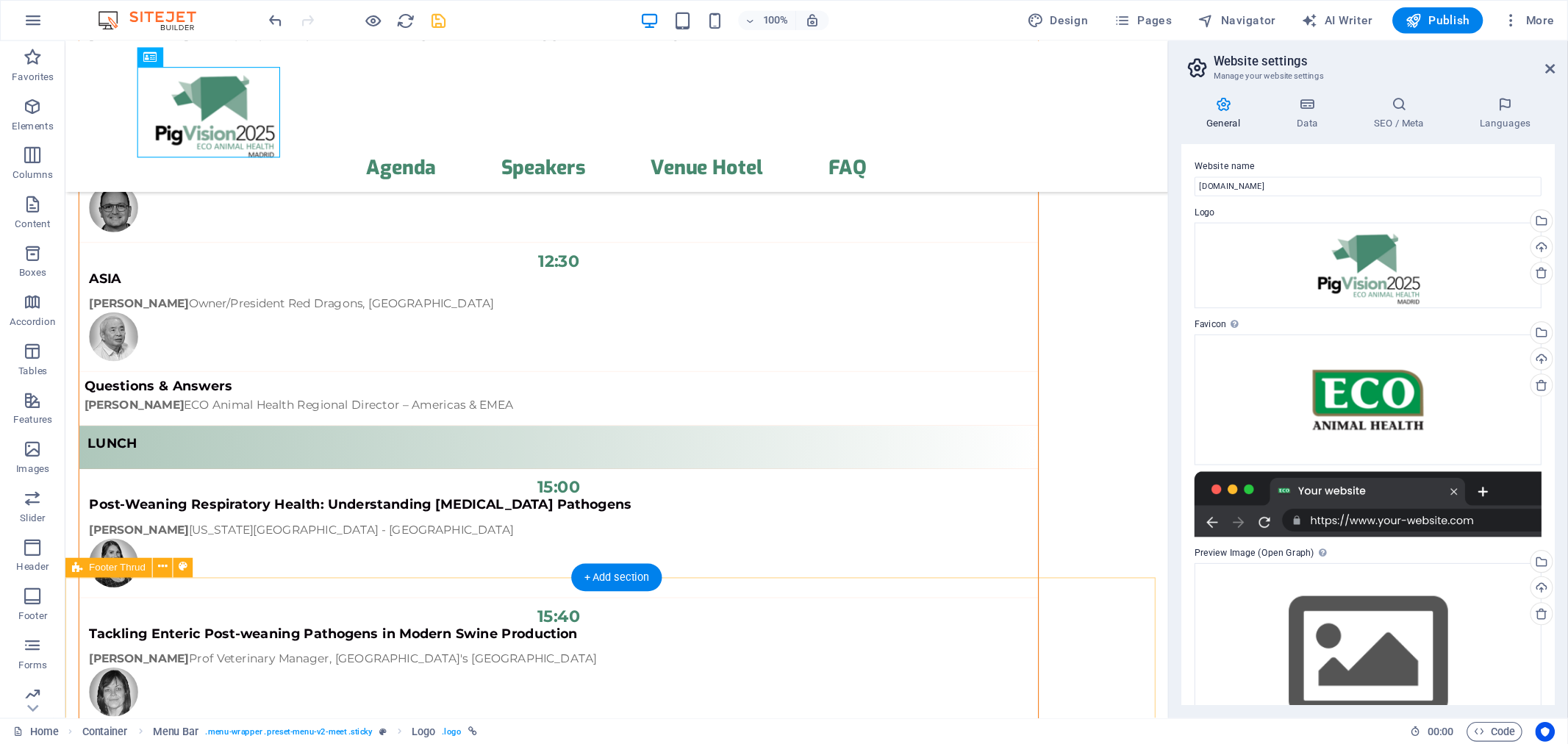
scroll to position [13978, 0]
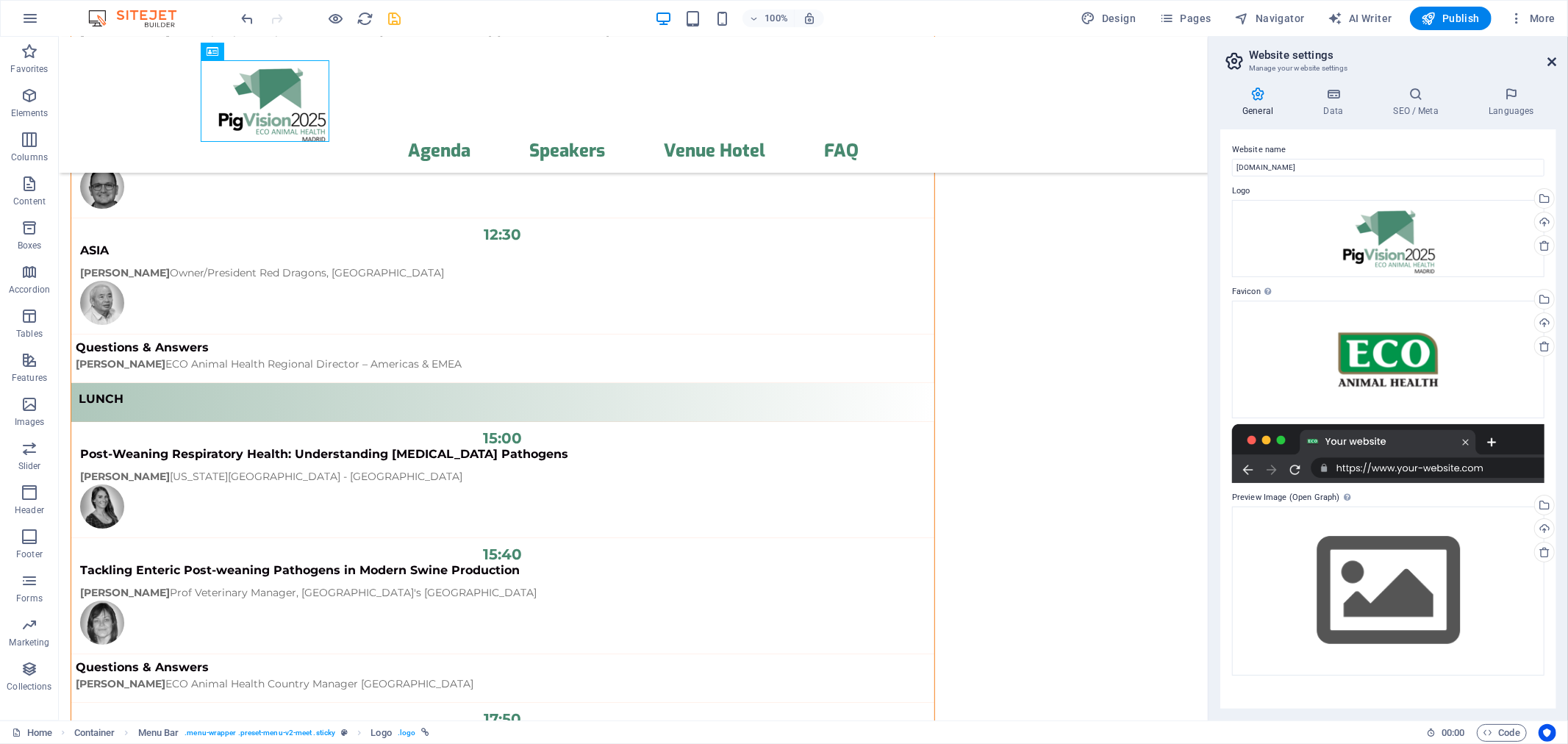
click at [1410, 59] on icon at bounding box center [1552, 61] width 9 height 12
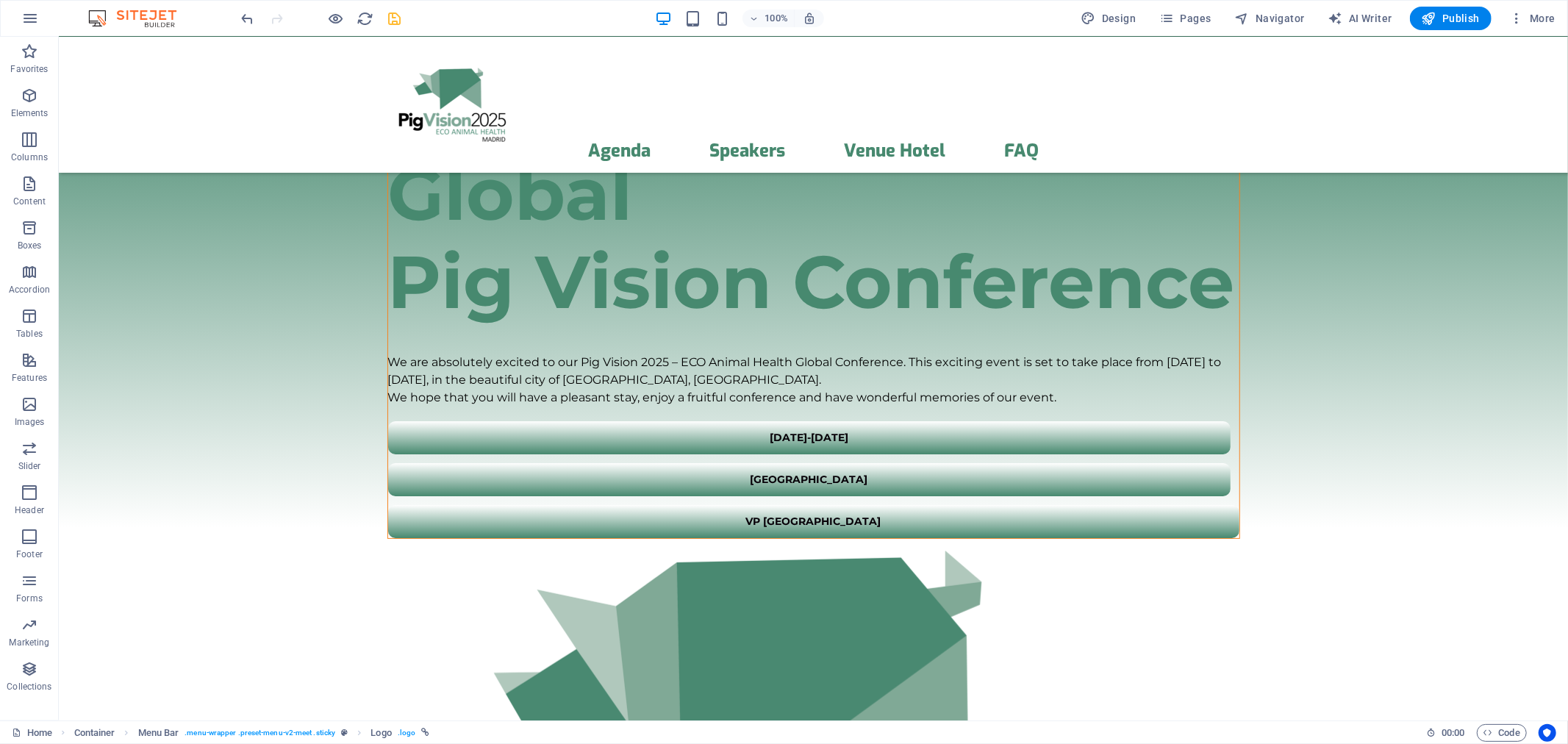
scroll to position [0, 0]
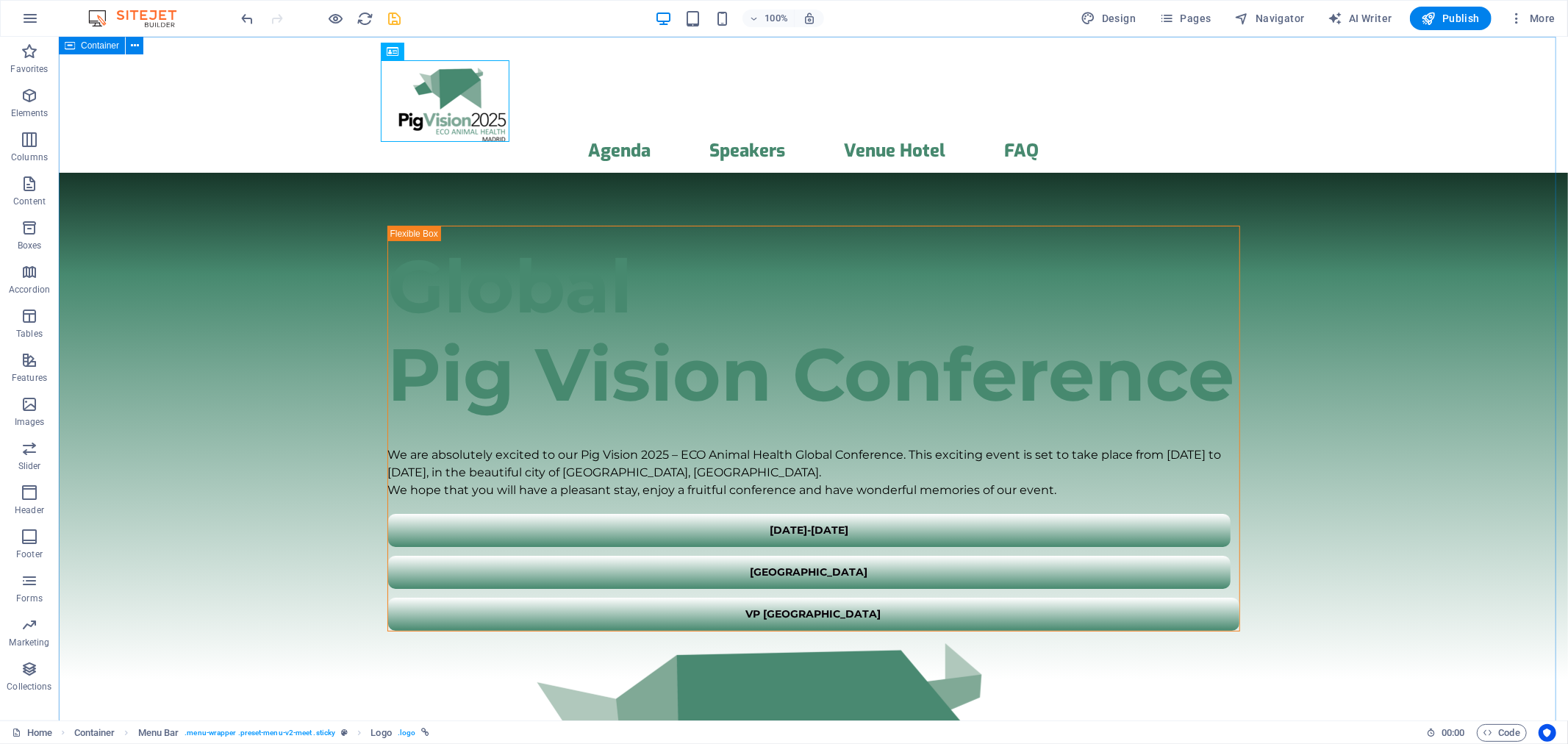
click at [72, 42] on icon at bounding box center [69, 46] width 10 height 18
select select "header"
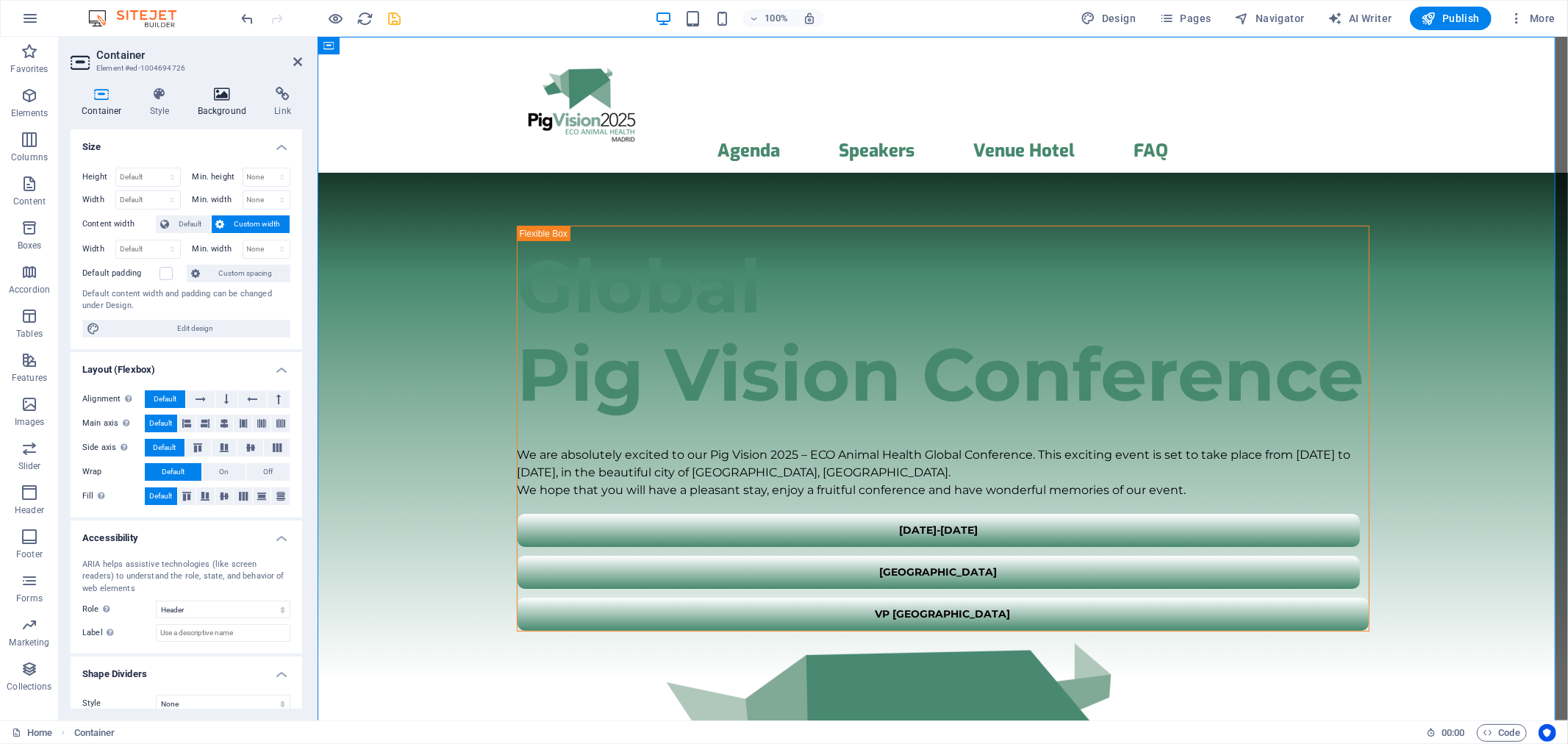
click at [207, 94] on icon at bounding box center [222, 94] width 71 height 14
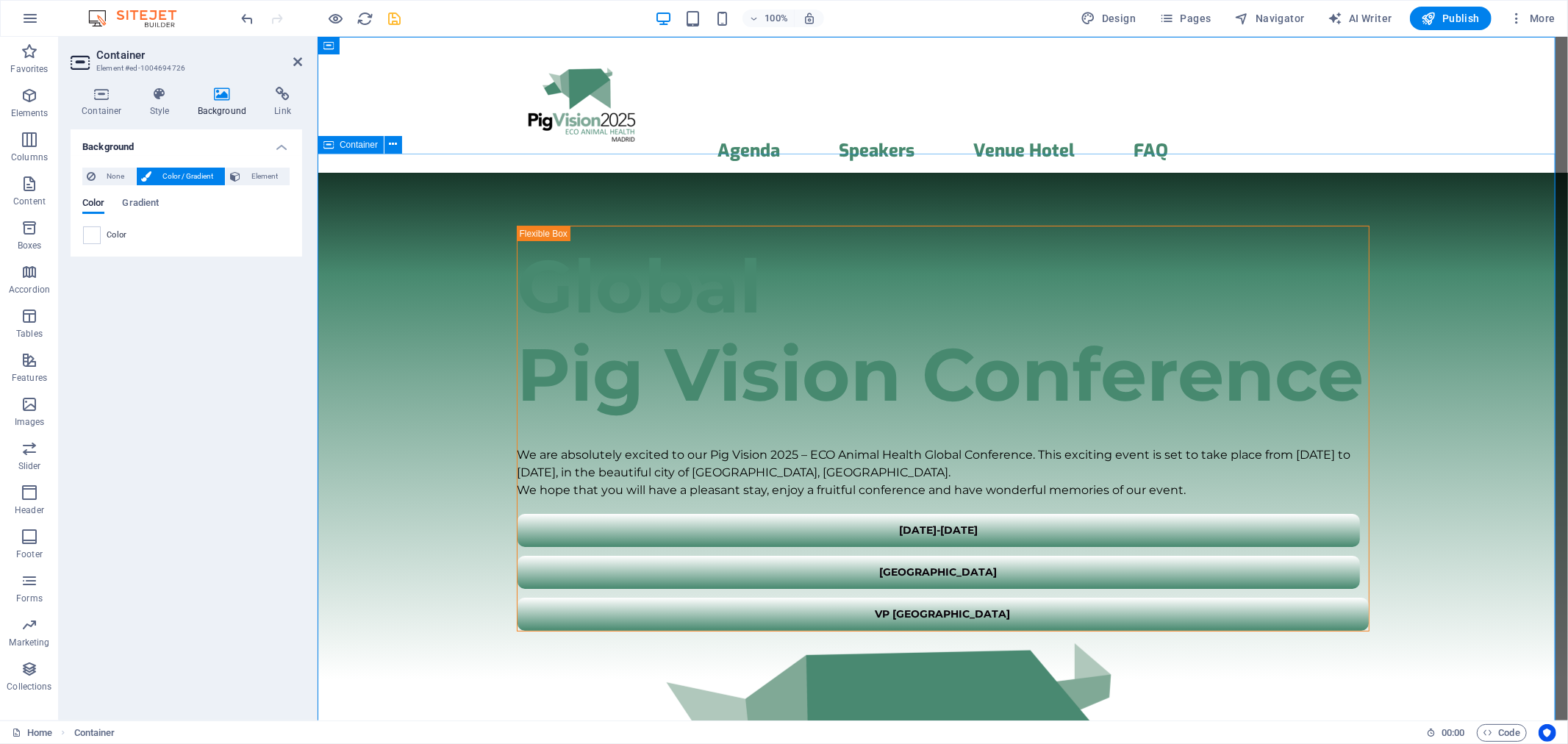
click at [351, 146] on span "Container" at bounding box center [358, 145] width 38 height 9
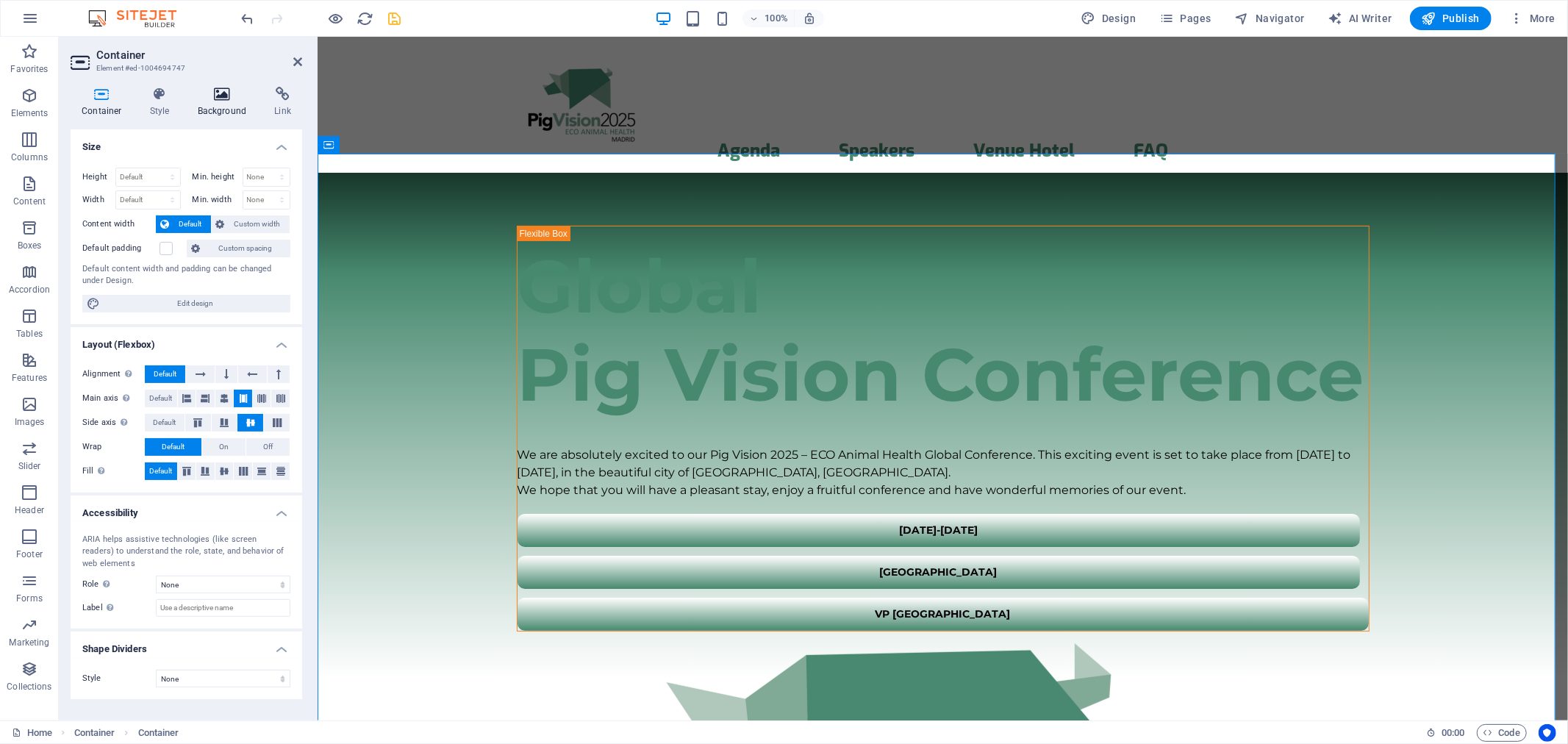
click at [245, 111] on h4 "Background" at bounding box center [225, 102] width 77 height 31
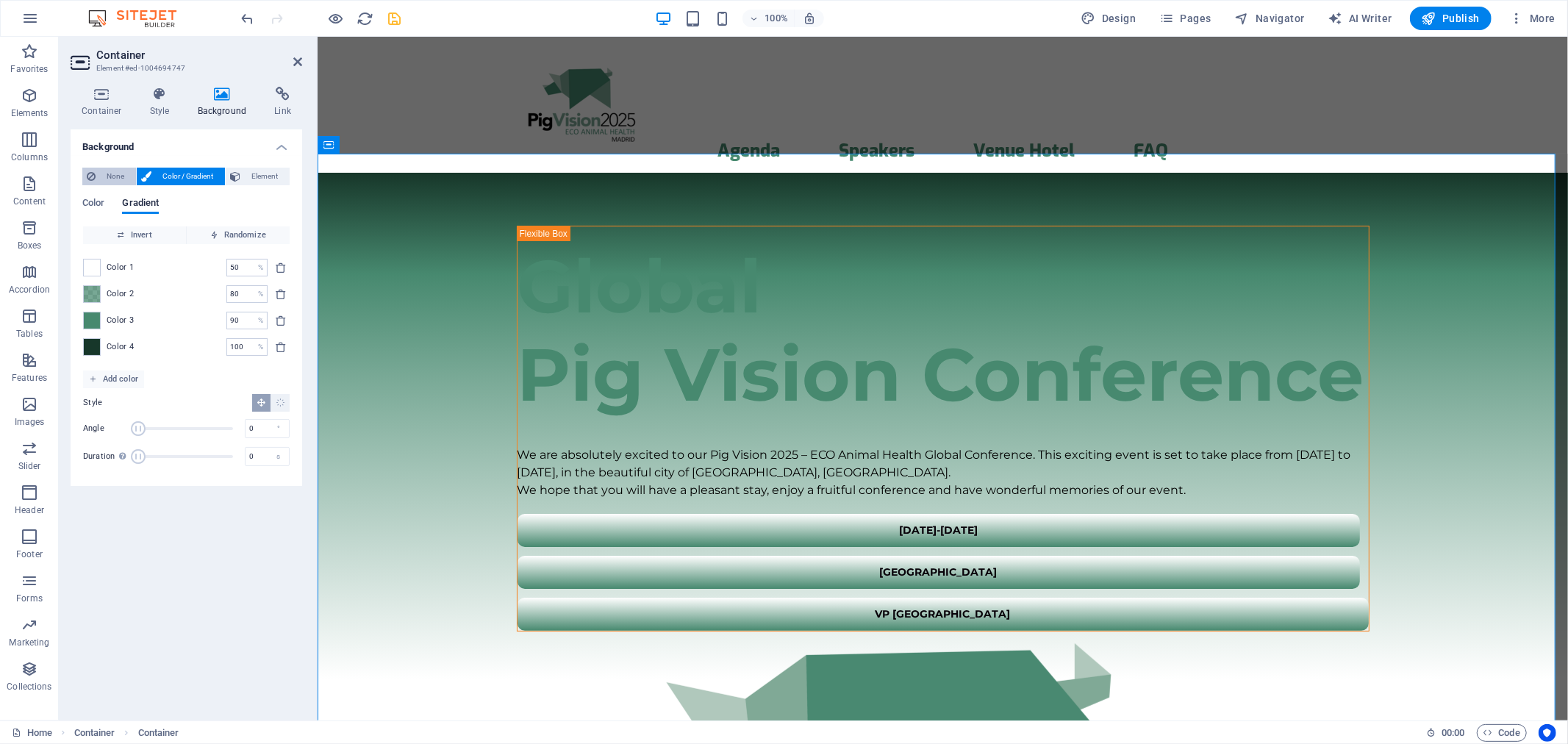
click at [115, 174] on span "None" at bounding box center [115, 177] width 32 height 18
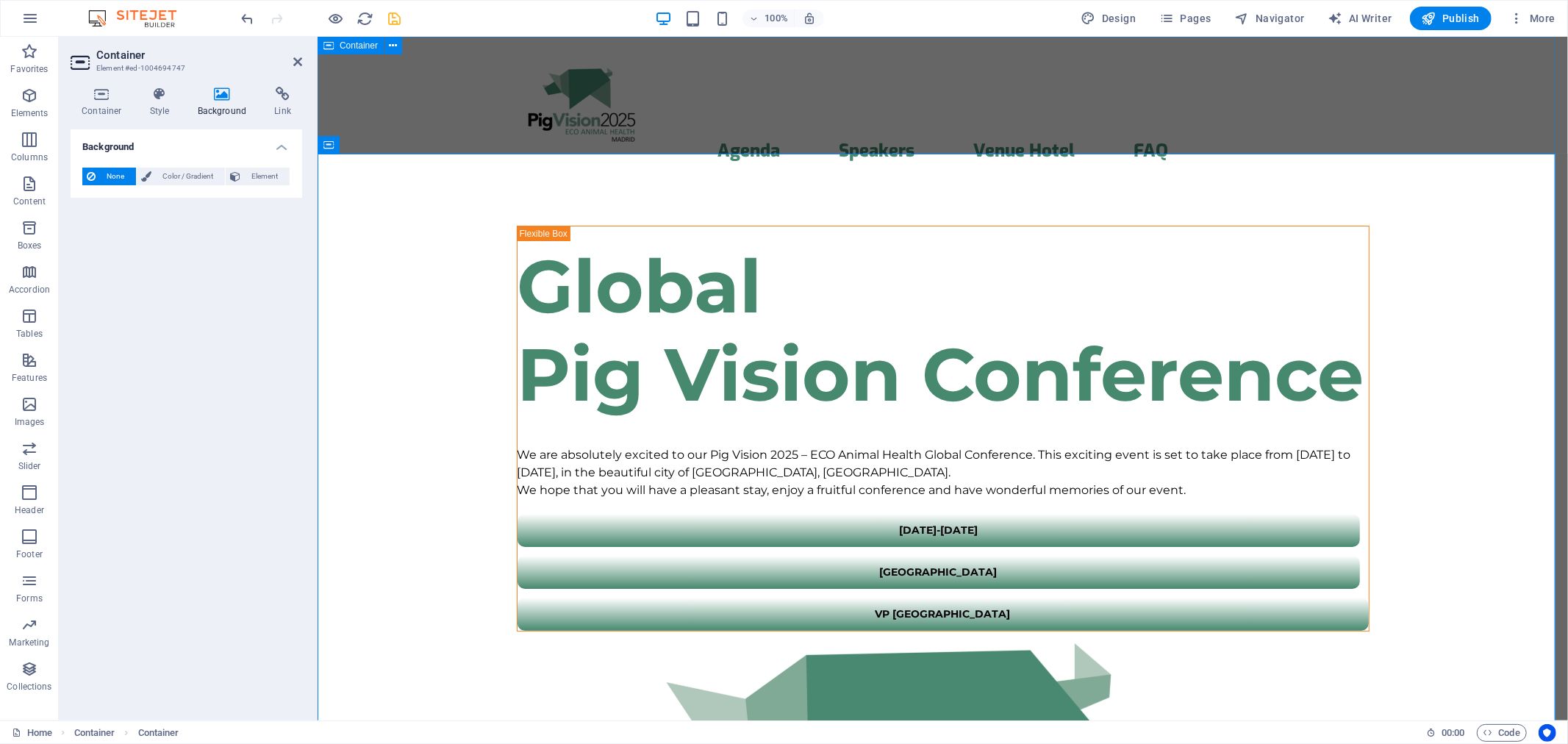
click at [334, 44] on div "Container" at bounding box center [350, 46] width 66 height 18
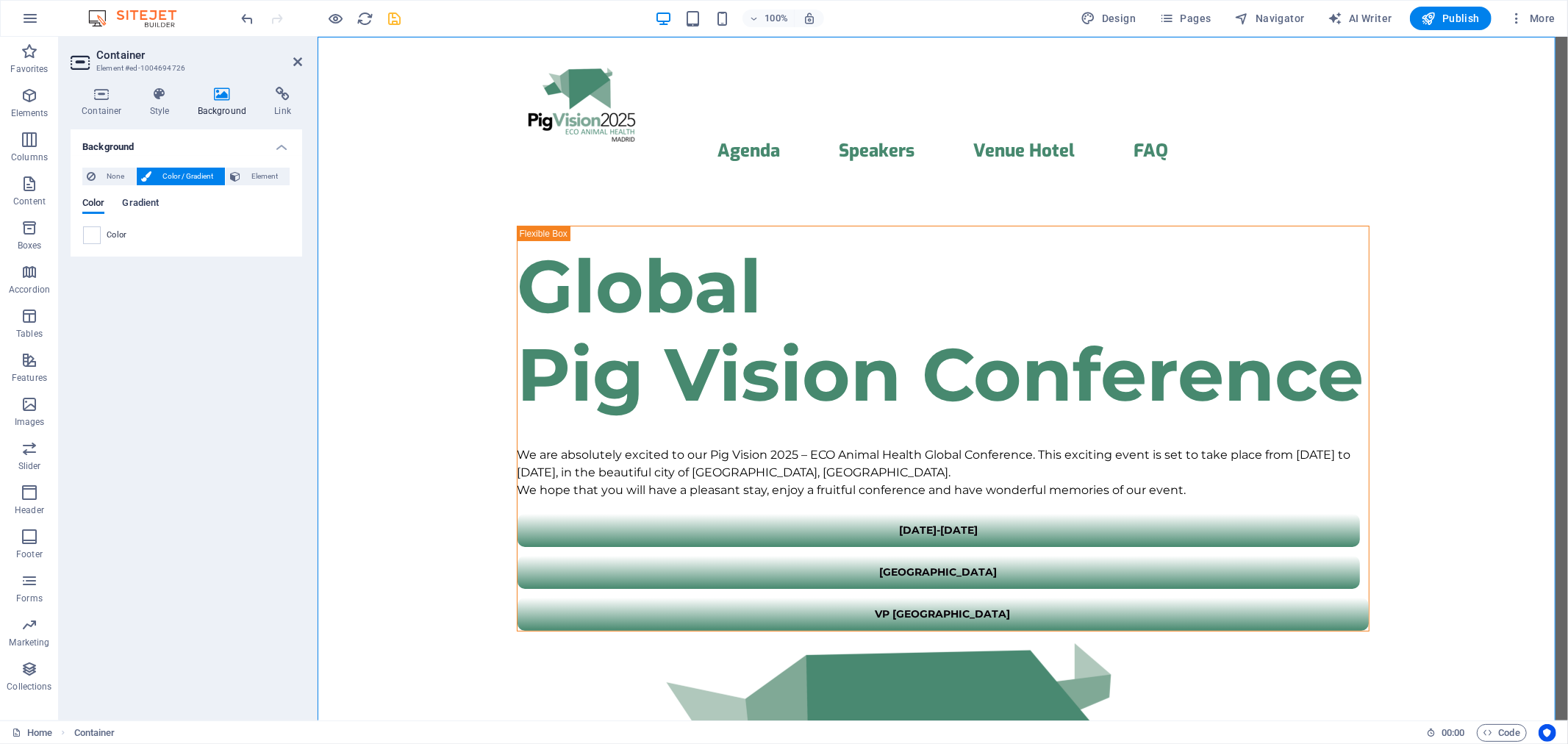
click at [126, 203] on span "Gradient" at bounding box center [140, 204] width 37 height 21
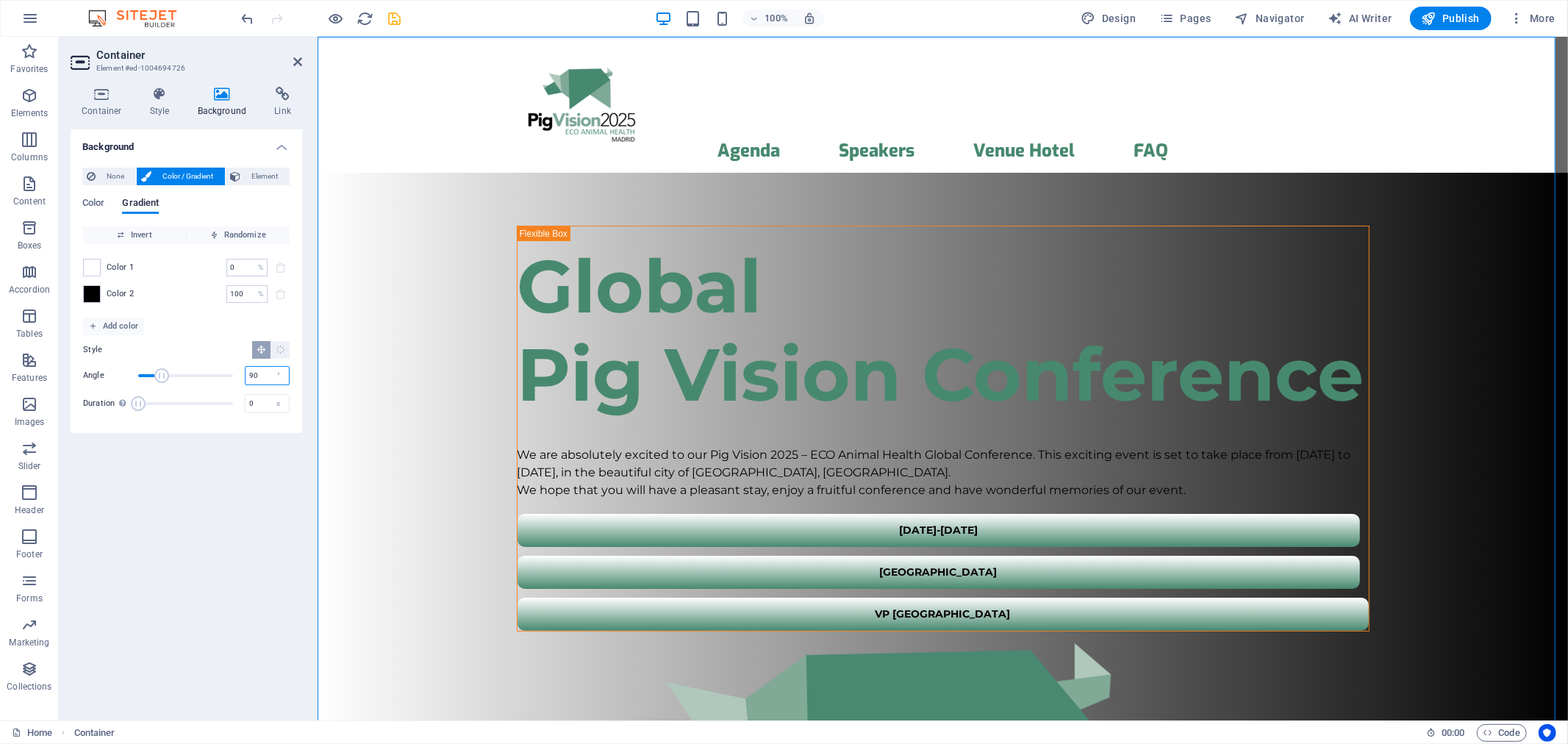
drag, startPoint x: 258, startPoint y: 383, endPoint x: 196, endPoint y: 381, distance: 62.0
click at [196, 381] on div "Angle 90 °" at bounding box center [186, 376] width 206 height 22
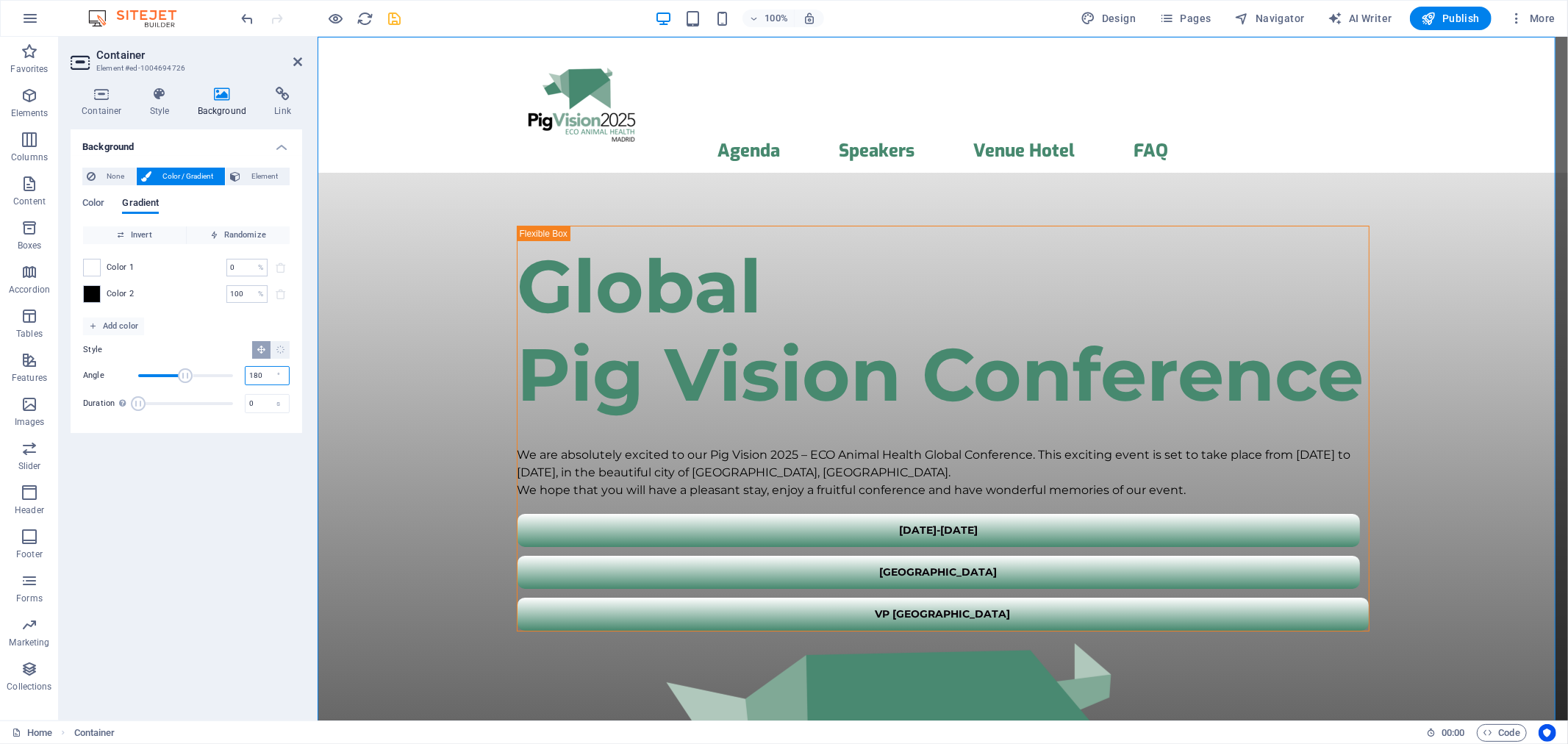
drag, startPoint x: 206, startPoint y: 376, endPoint x: 150, endPoint y: 378, distance: 56.0
click at [150, 378] on div "Angle 180 °" at bounding box center [186, 376] width 206 height 22
type input "0"
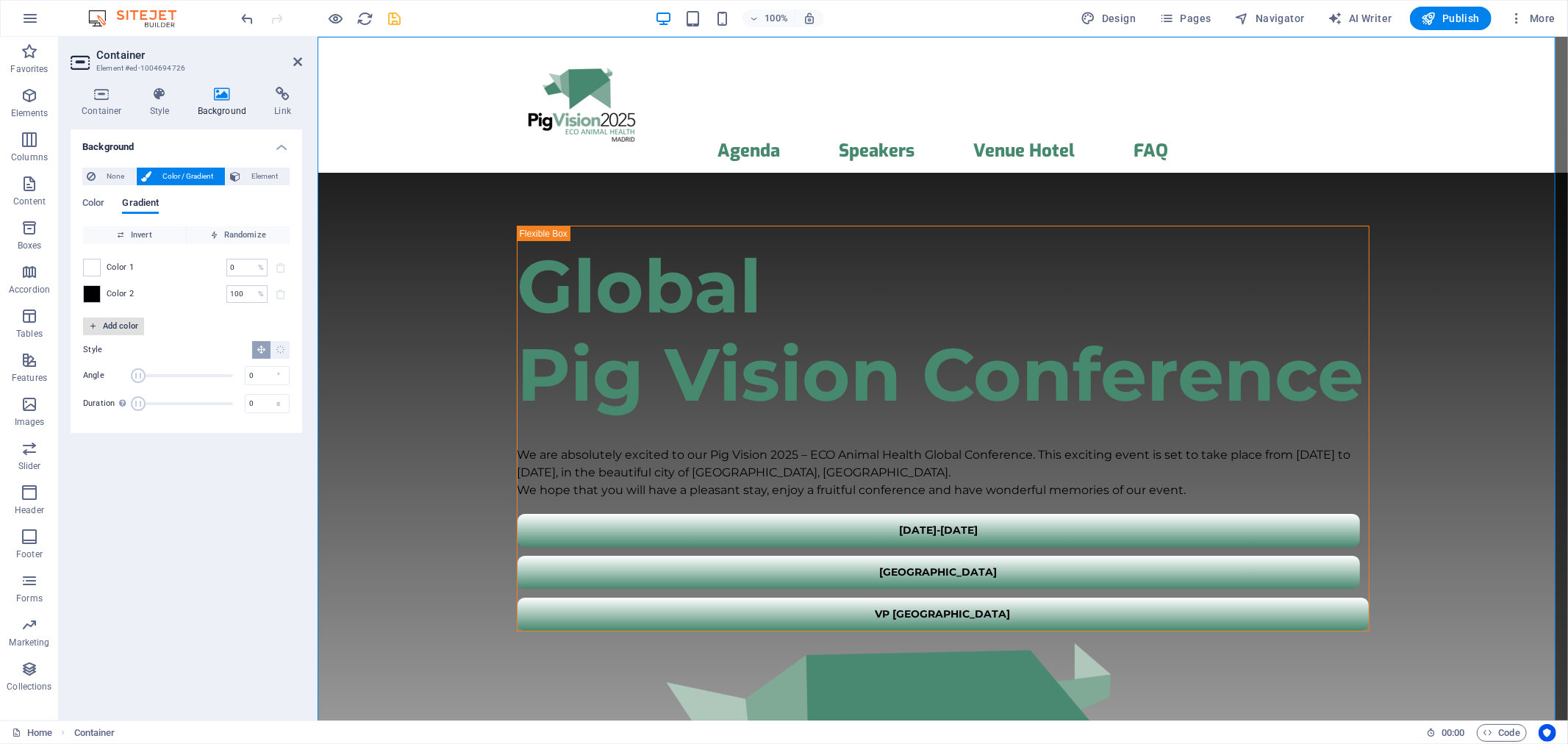
click at [97, 329] on span "Add color" at bounding box center [113, 327] width 50 height 18
click at [88, 322] on span at bounding box center [92, 321] width 16 height 16
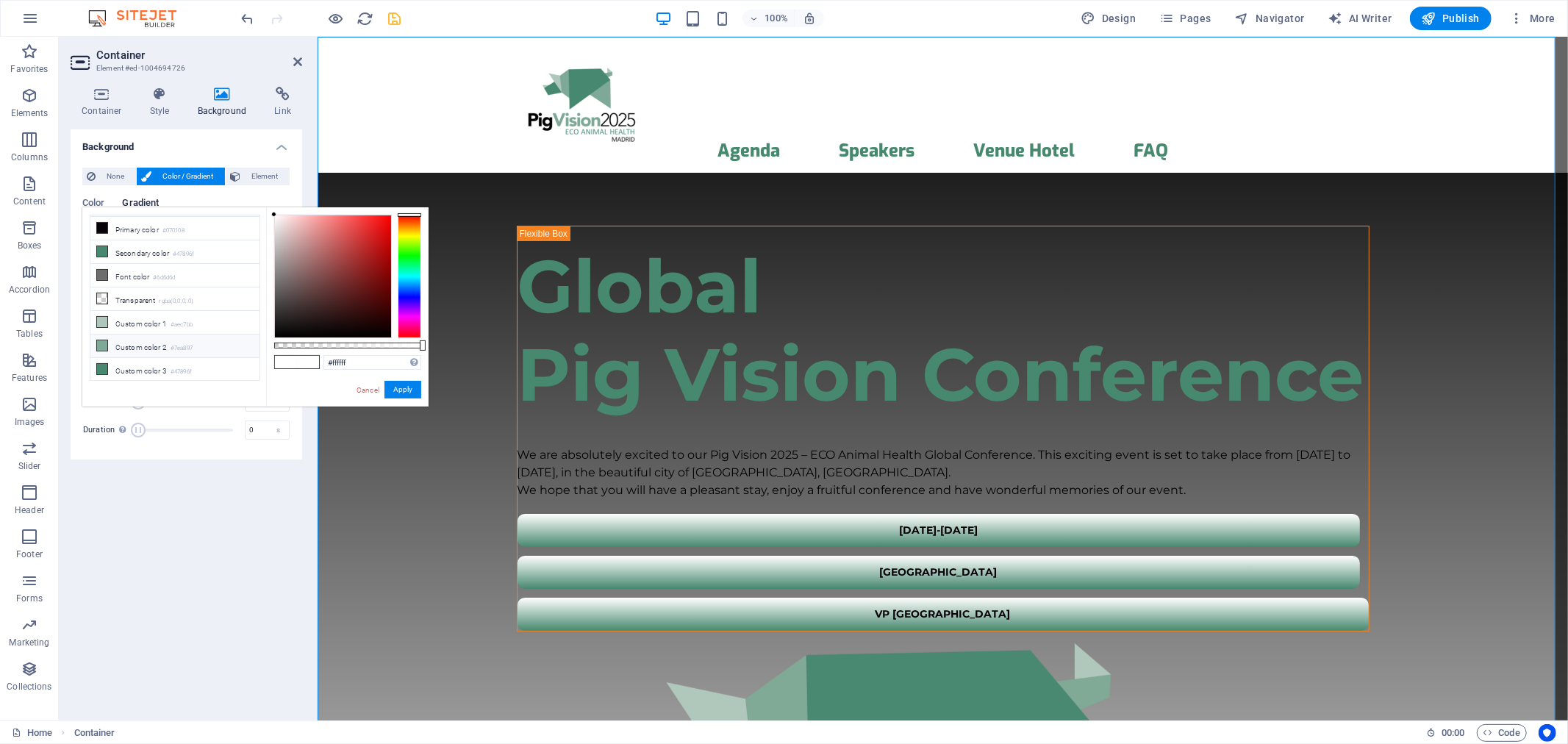
scroll to position [74, 0]
click at [104, 318] on icon at bounding box center [102, 320] width 10 height 10
type input "#47896f"
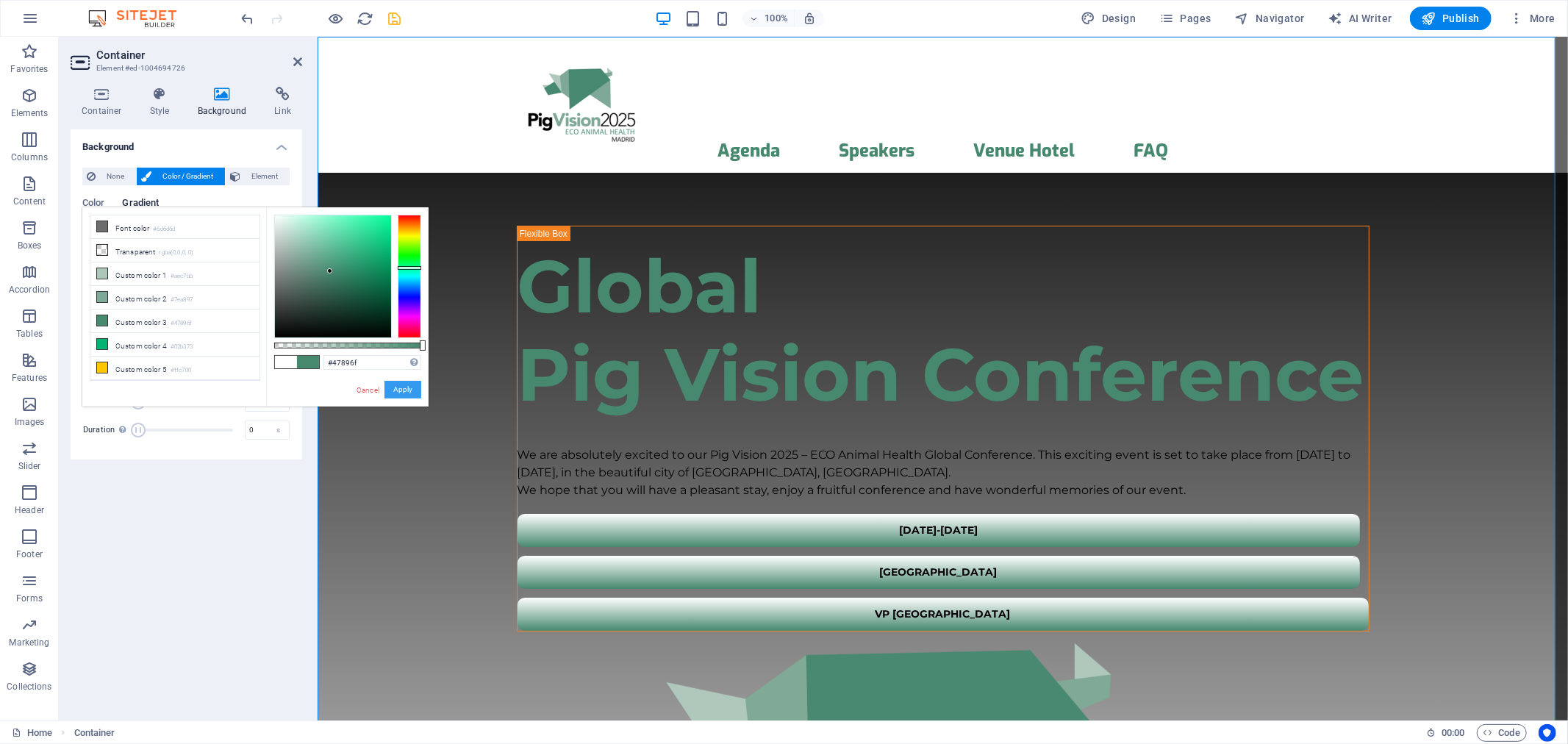
click at [408, 392] on button "Apply" at bounding box center [403, 390] width 37 height 18
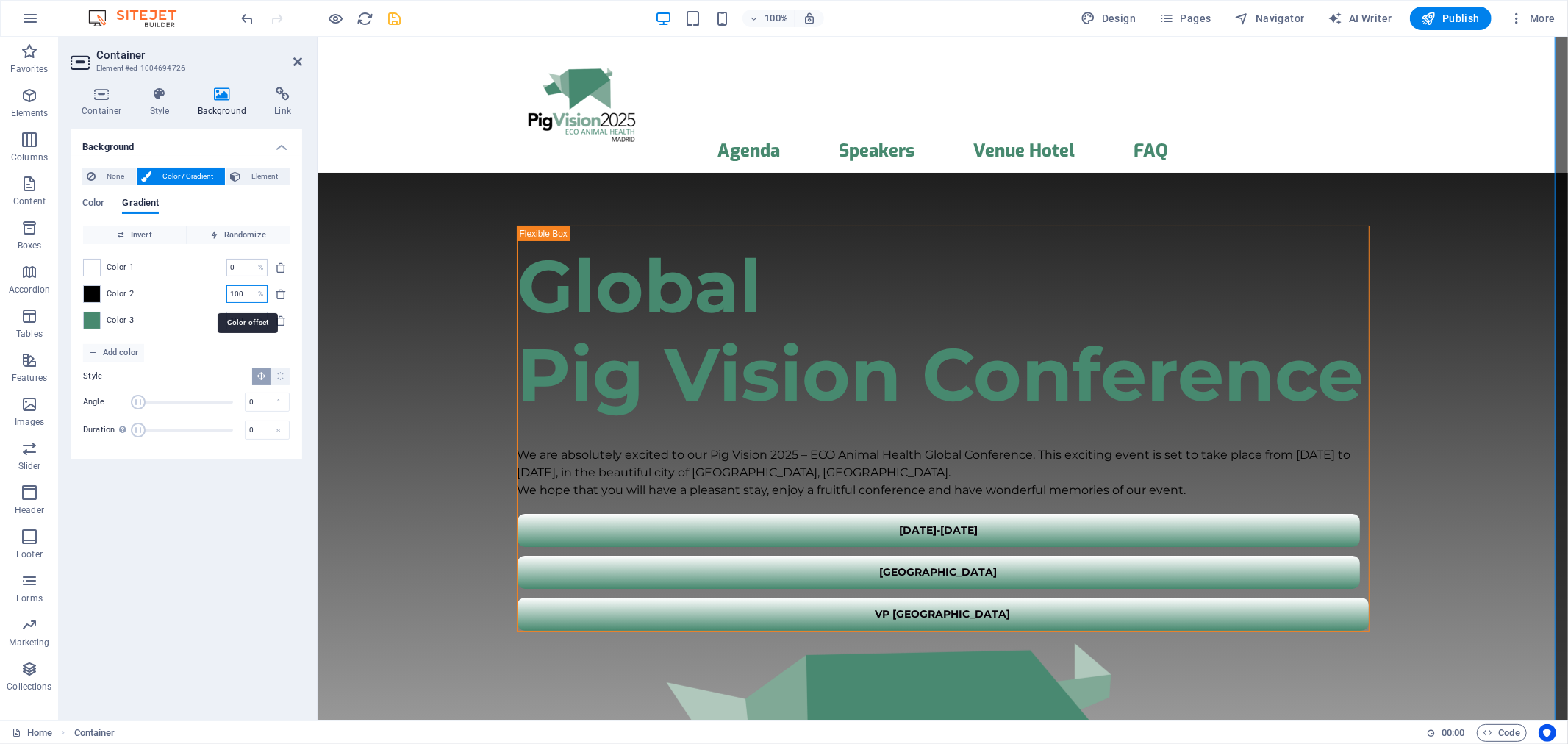
click at [242, 296] on input "100" at bounding box center [239, 295] width 26 height 18
type input "80"
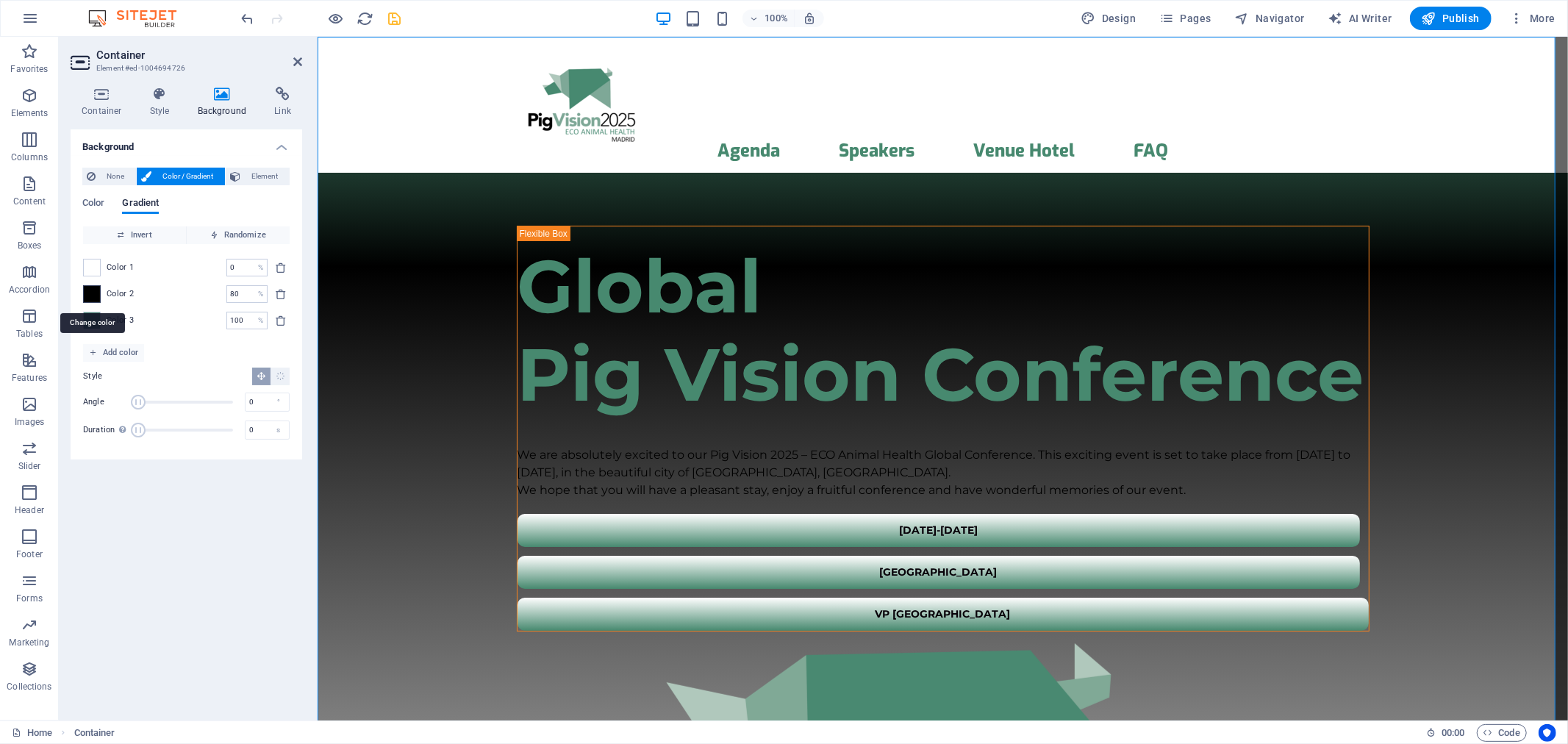
click at [98, 298] on span at bounding box center [92, 295] width 16 height 16
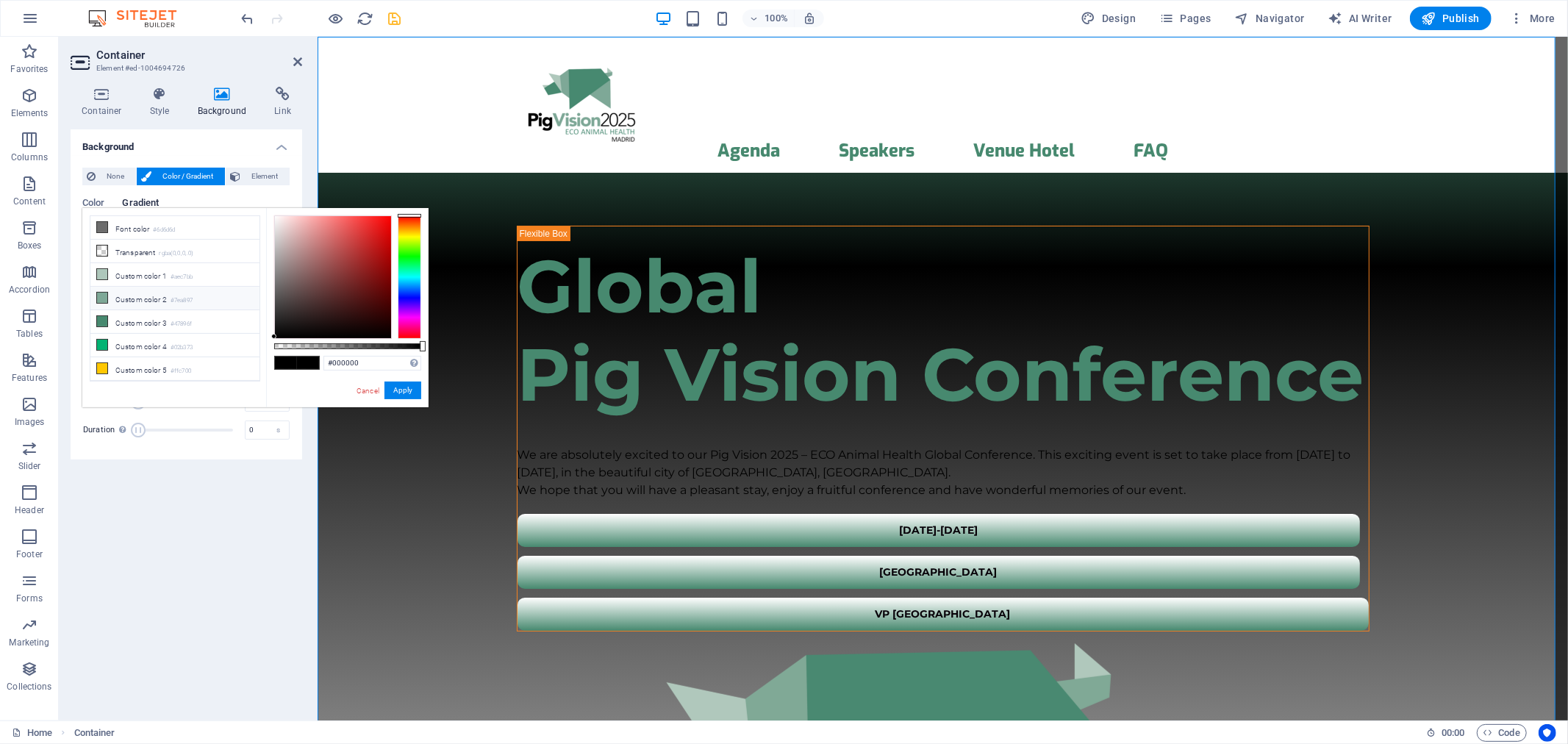
click at [102, 298] on icon at bounding box center [102, 297] width 10 height 10
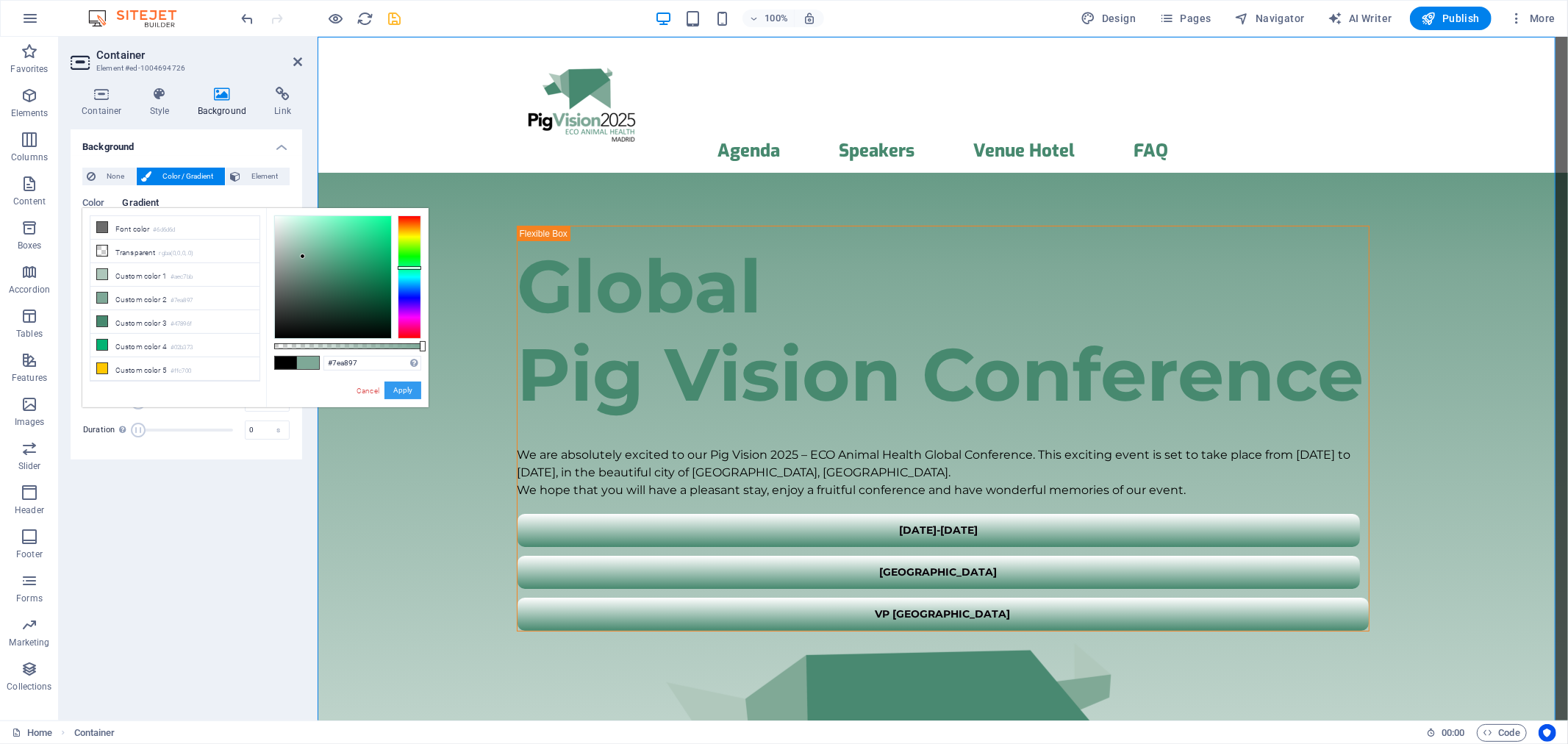
click at [399, 386] on button "Apply" at bounding box center [403, 391] width 37 height 18
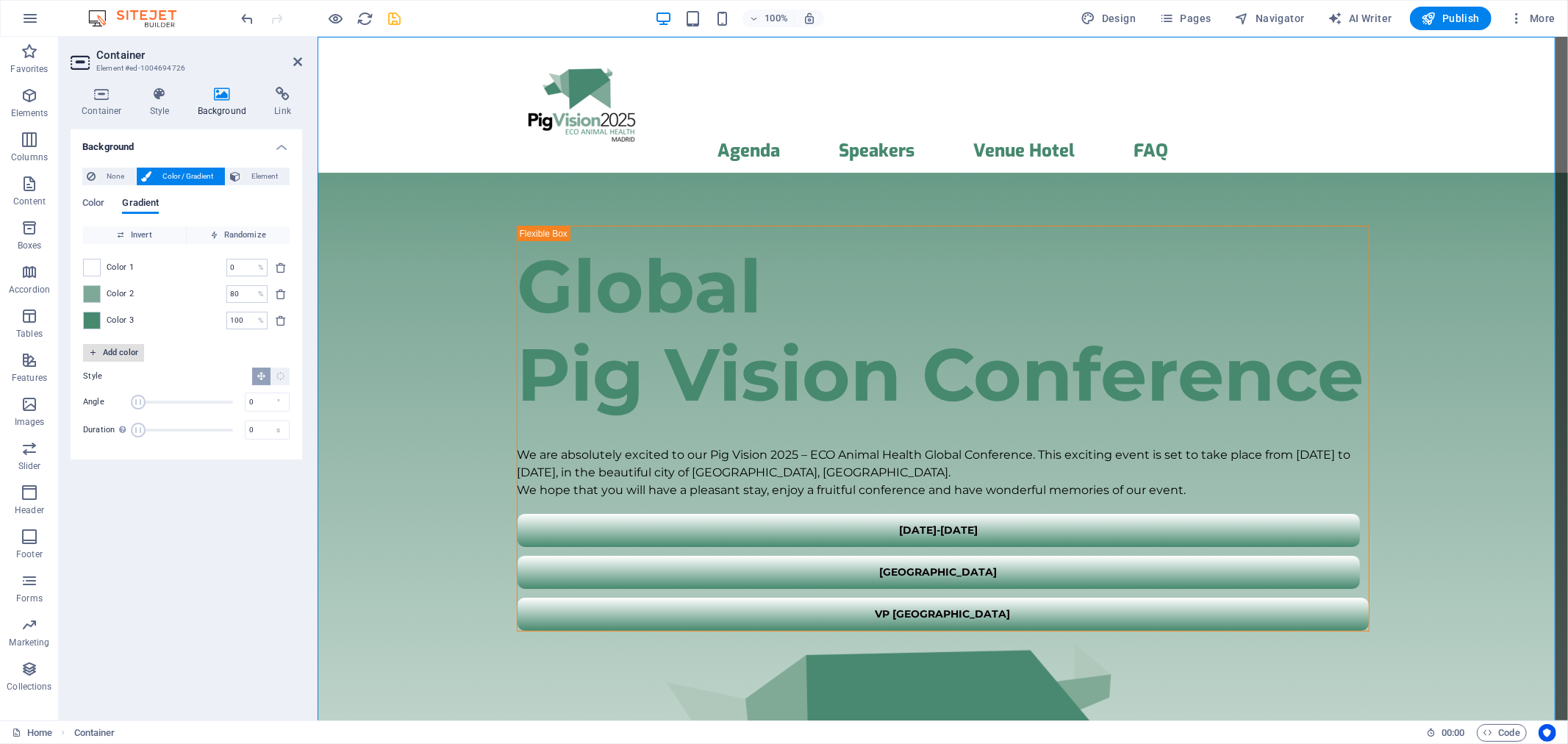
click at [99, 356] on span "Add color" at bounding box center [113, 353] width 50 height 18
click at [94, 349] on span at bounding box center [92, 347] width 16 height 16
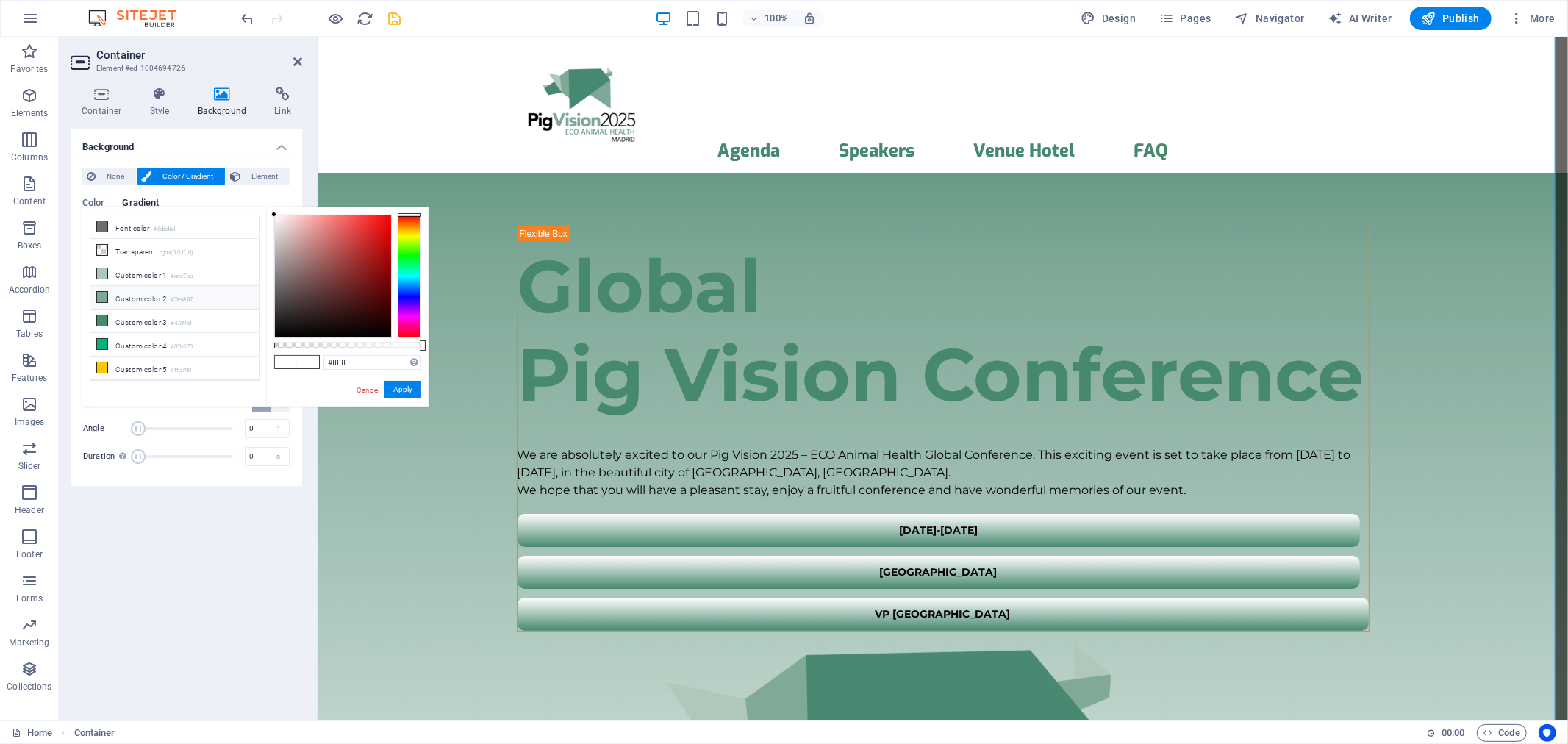
click at [111, 307] on li "Custom color 2 #7ea897" at bounding box center [175, 298] width 169 height 23
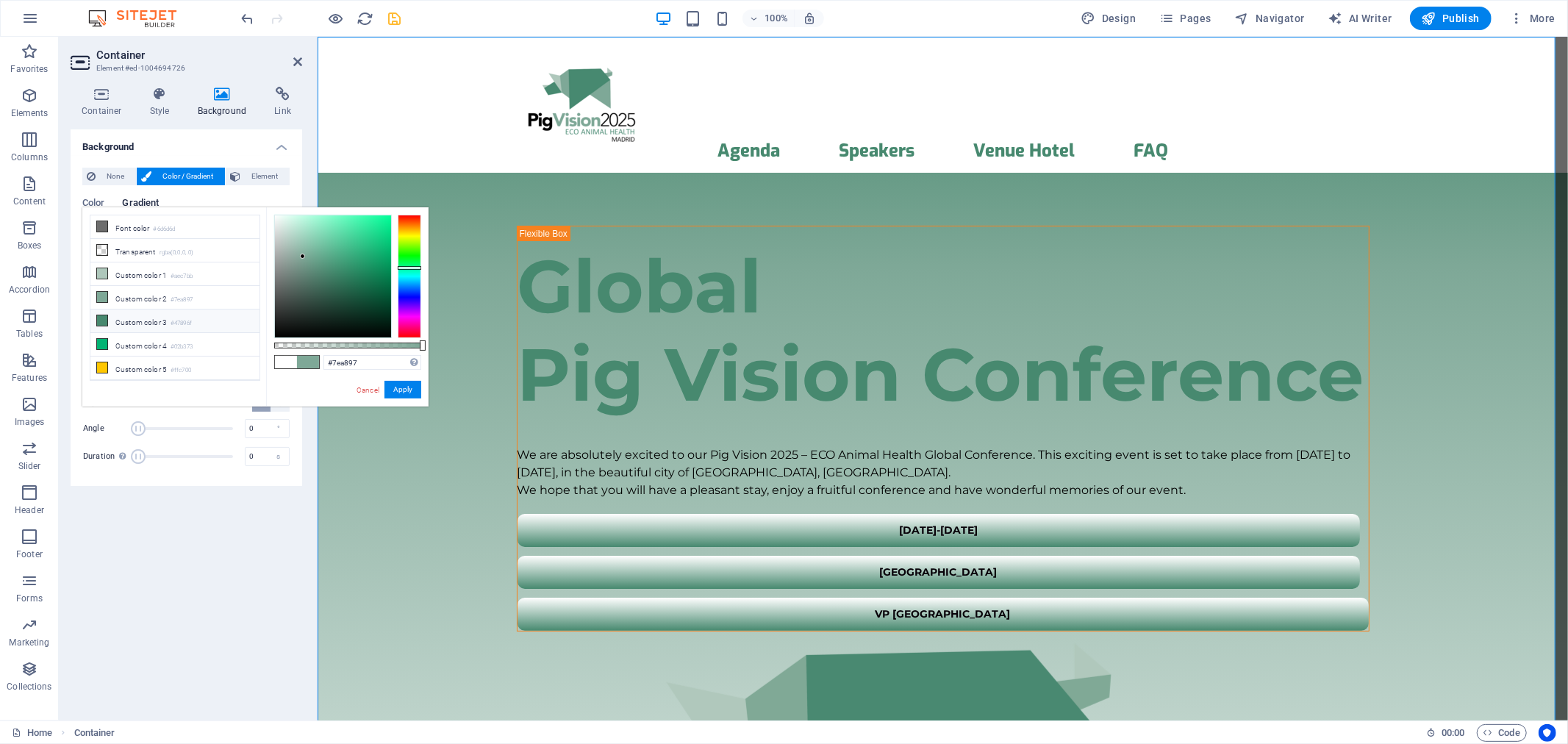
click at [111, 314] on li "Custom color 3 #47896f" at bounding box center [175, 322] width 169 height 23
type input "#47896f"
drag, startPoint x: 412, startPoint y: 384, endPoint x: 94, endPoint y: 347, distance: 320.1
click at [412, 384] on button "Apply" at bounding box center [403, 390] width 37 height 18
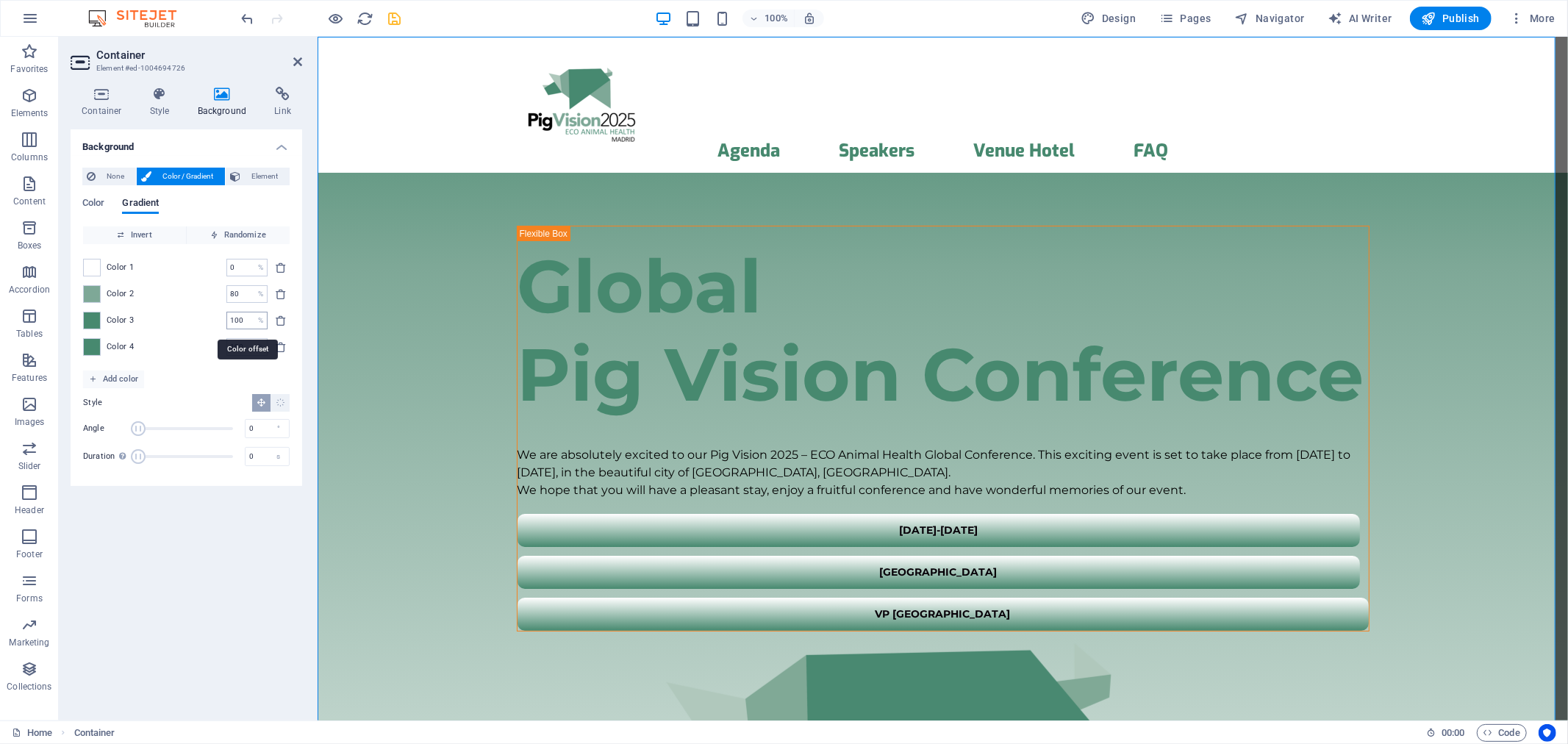
click at [245, 324] on input "100" at bounding box center [239, 321] width 26 height 18
type input "90"
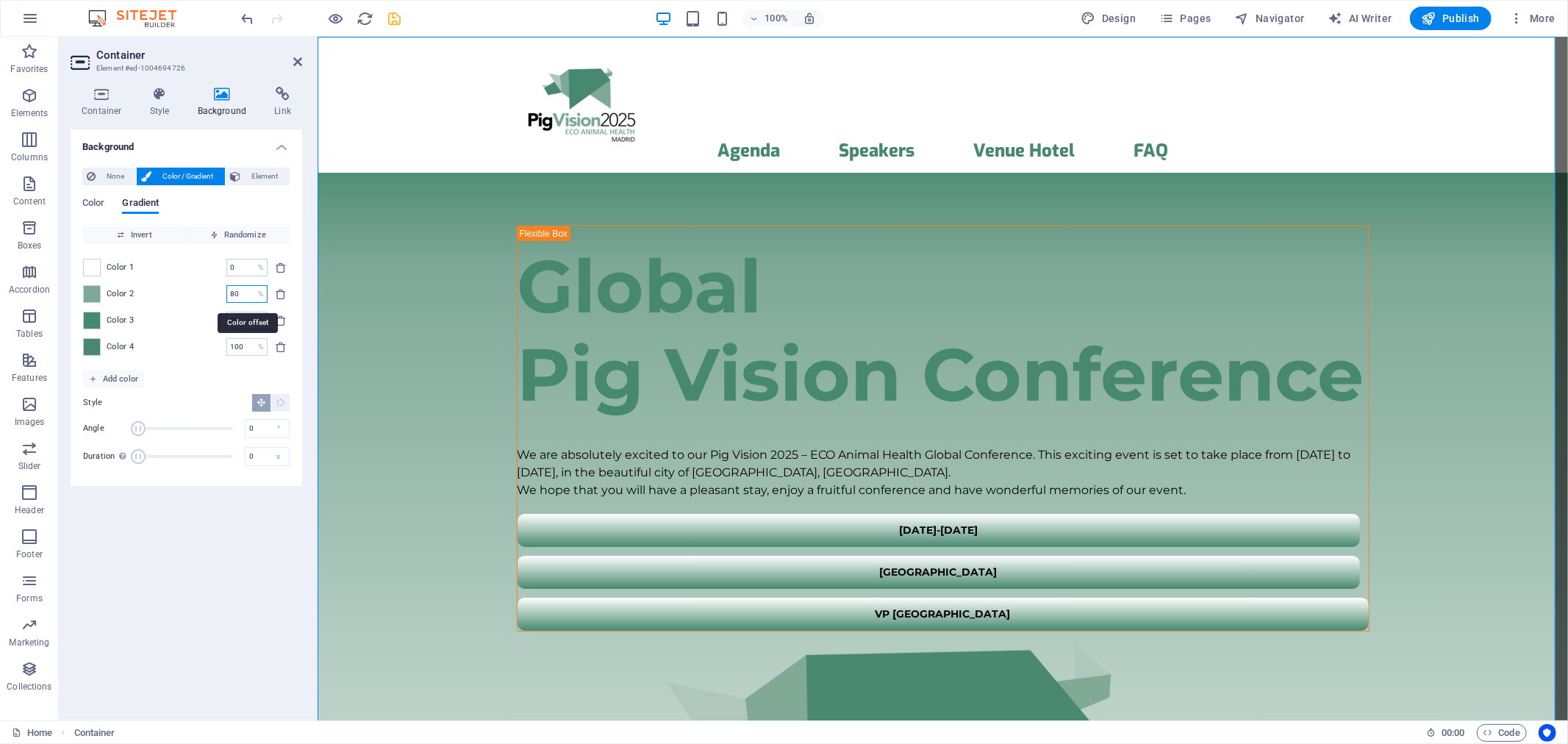
click at [235, 294] on input "80" at bounding box center [239, 295] width 26 height 18
type input "70"
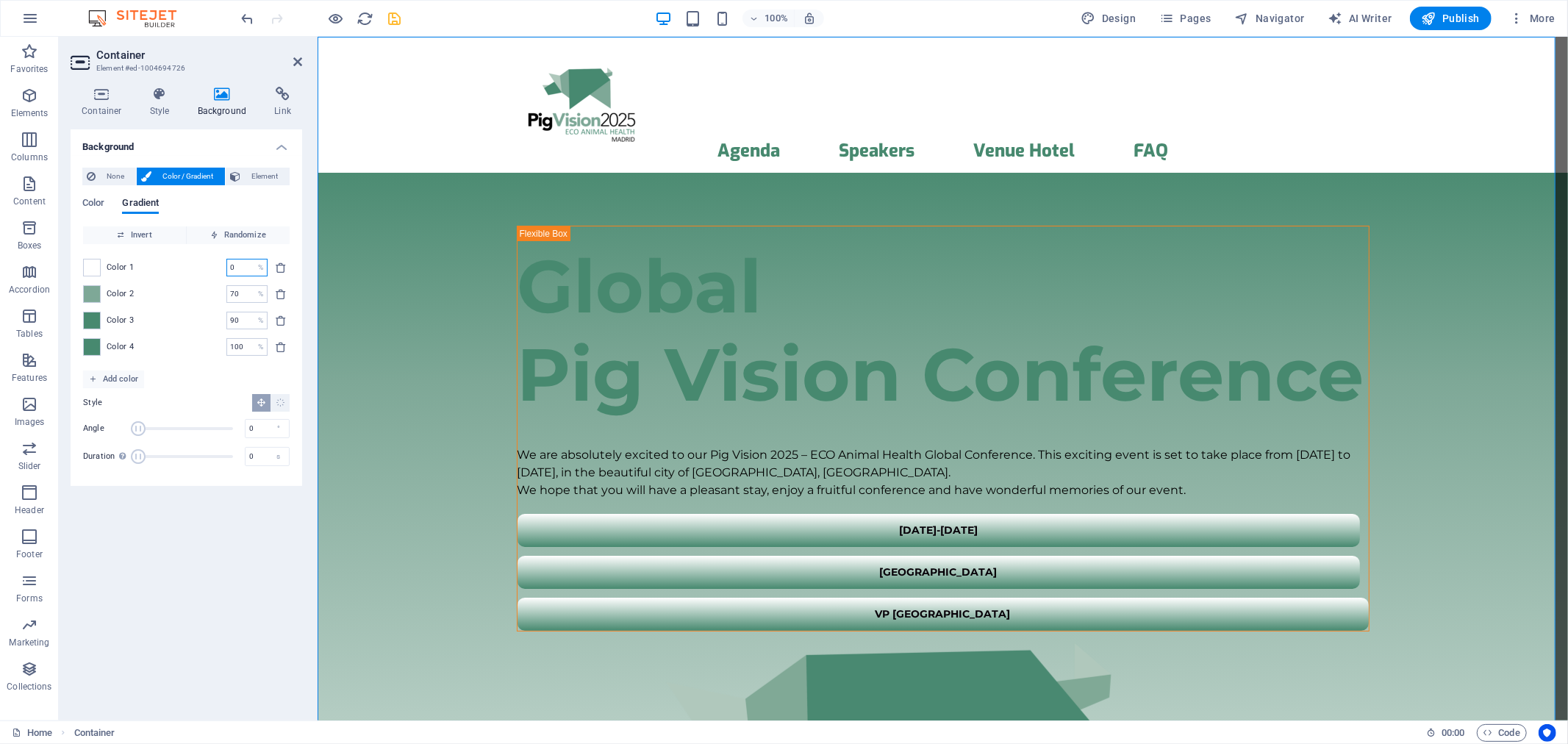
drag, startPoint x: 238, startPoint y: 270, endPoint x: 218, endPoint y: 268, distance: 20.1
click at [218, 268] on div "Color 1 0 % ​" at bounding box center [186, 268] width 206 height 18
type input "50"
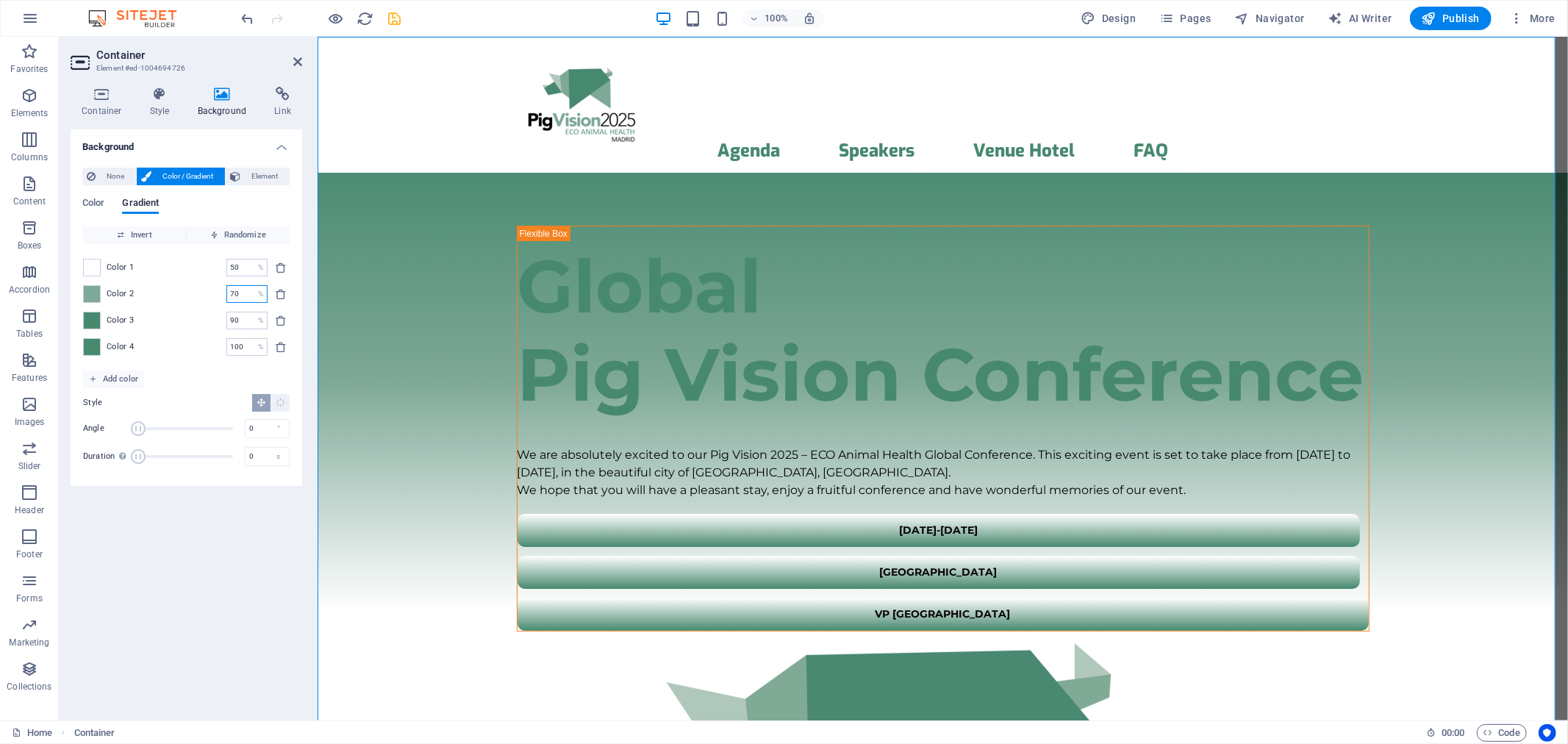
drag, startPoint x: 243, startPoint y: 291, endPoint x: 200, endPoint y: 289, distance: 43.0
click at [200, 289] on div "Color 2 70 % ​" at bounding box center [186, 295] width 206 height 18
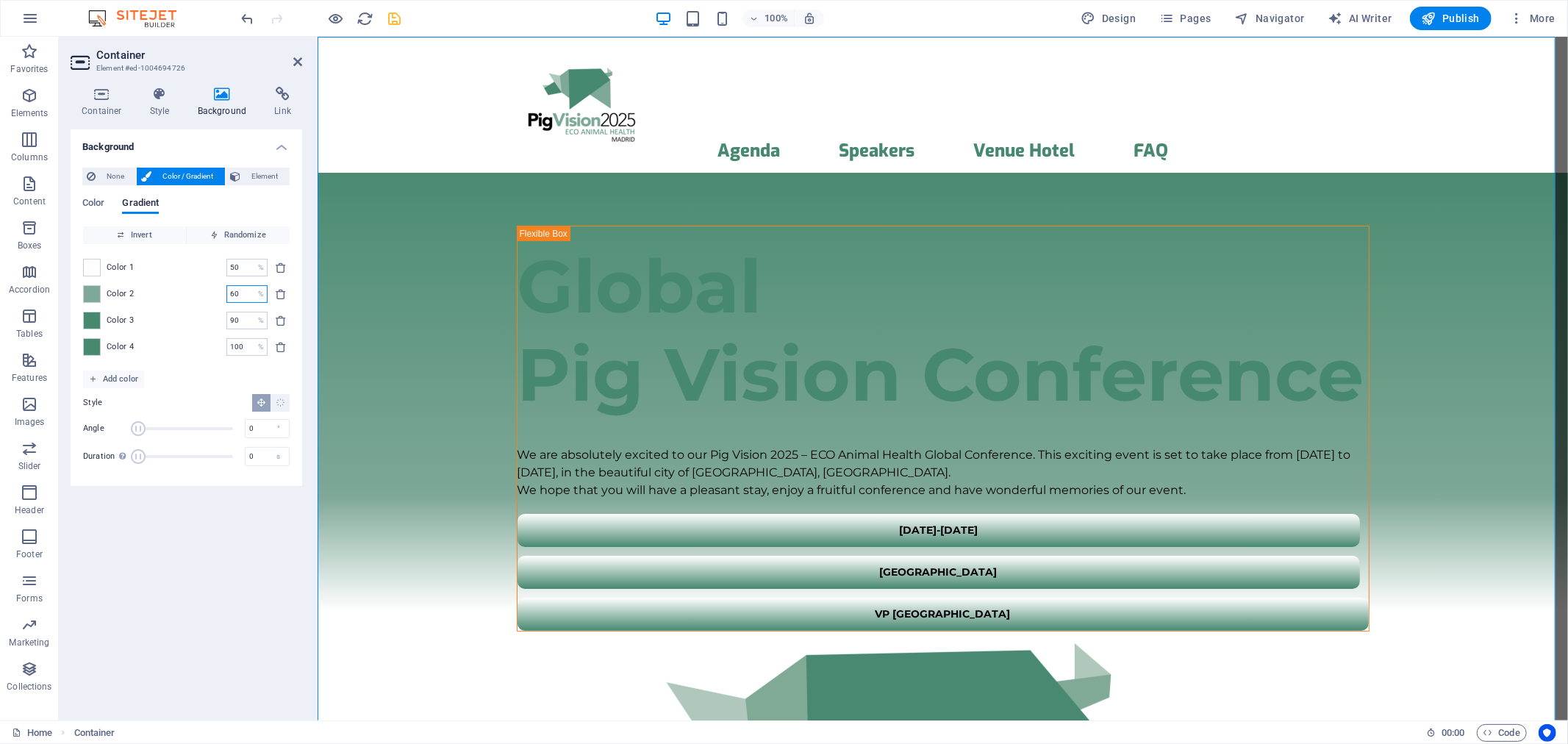
drag, startPoint x: 244, startPoint y: 292, endPoint x: 186, endPoint y: 294, distance: 58.0
click at [186, 294] on div "Color 2 60 % ​" at bounding box center [186, 295] width 206 height 18
type input "80"
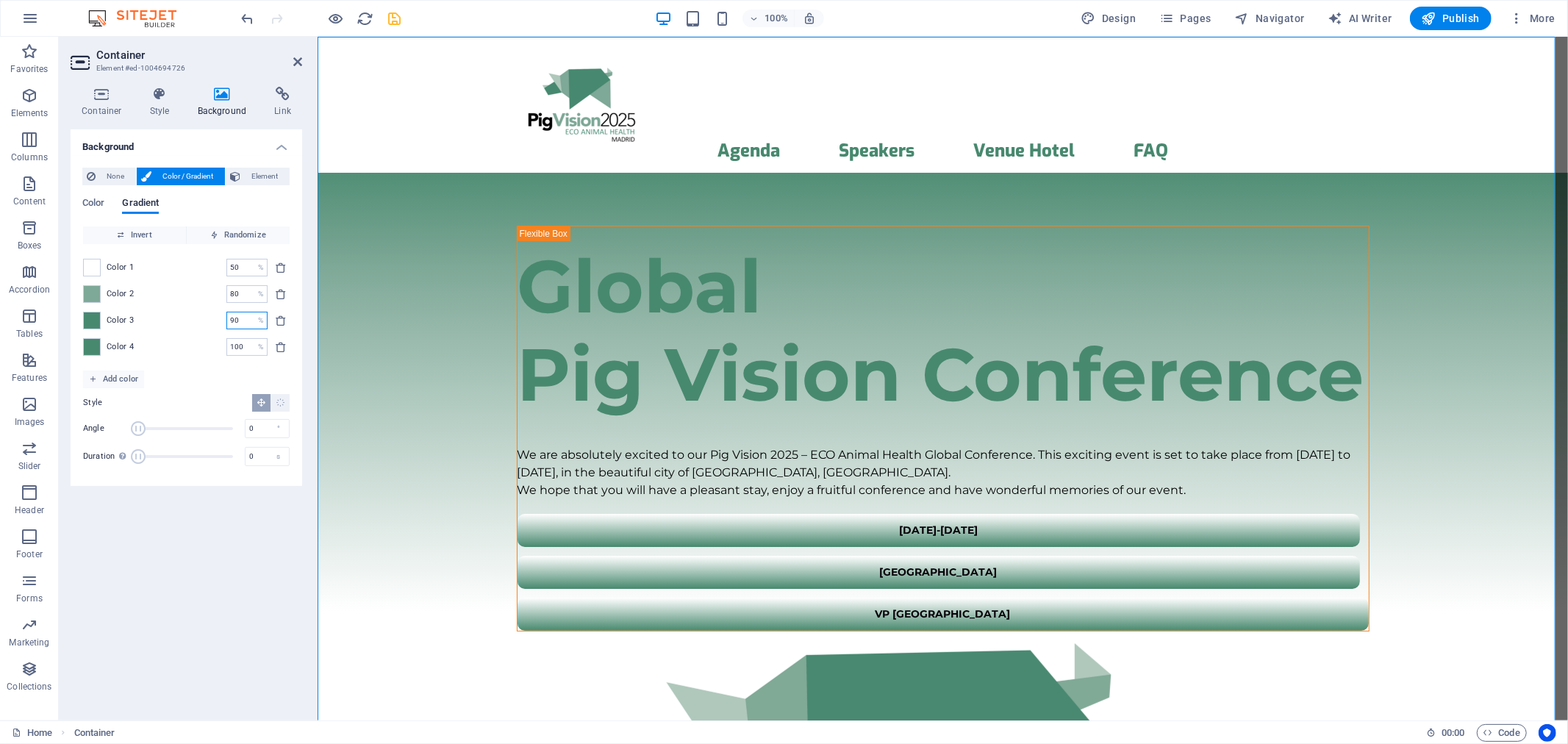
drag, startPoint x: 239, startPoint y: 318, endPoint x: 211, endPoint y: 319, distance: 28.0
click at [211, 319] on div "Color 3 90 % ​" at bounding box center [186, 321] width 206 height 18
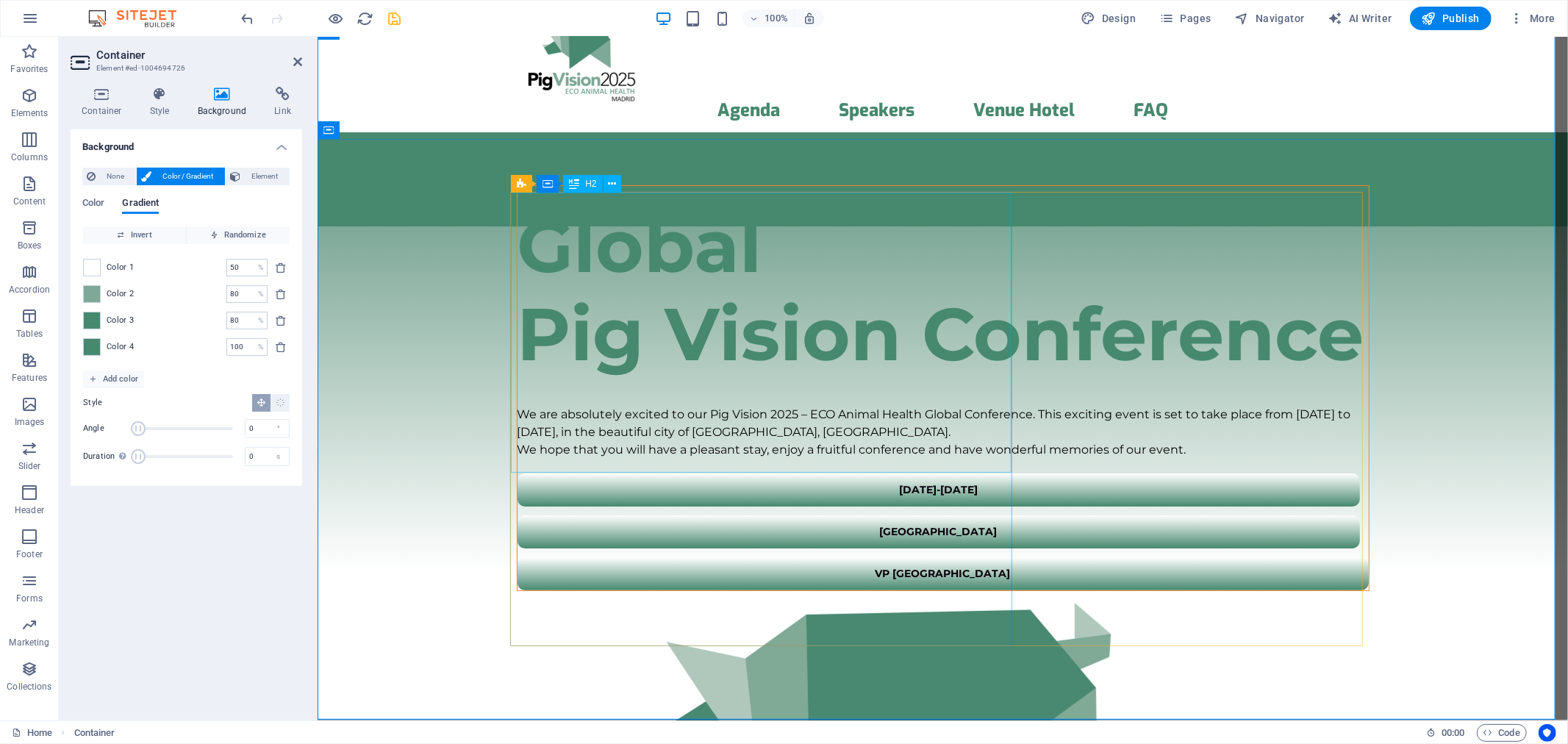
scroll to position [0, 0]
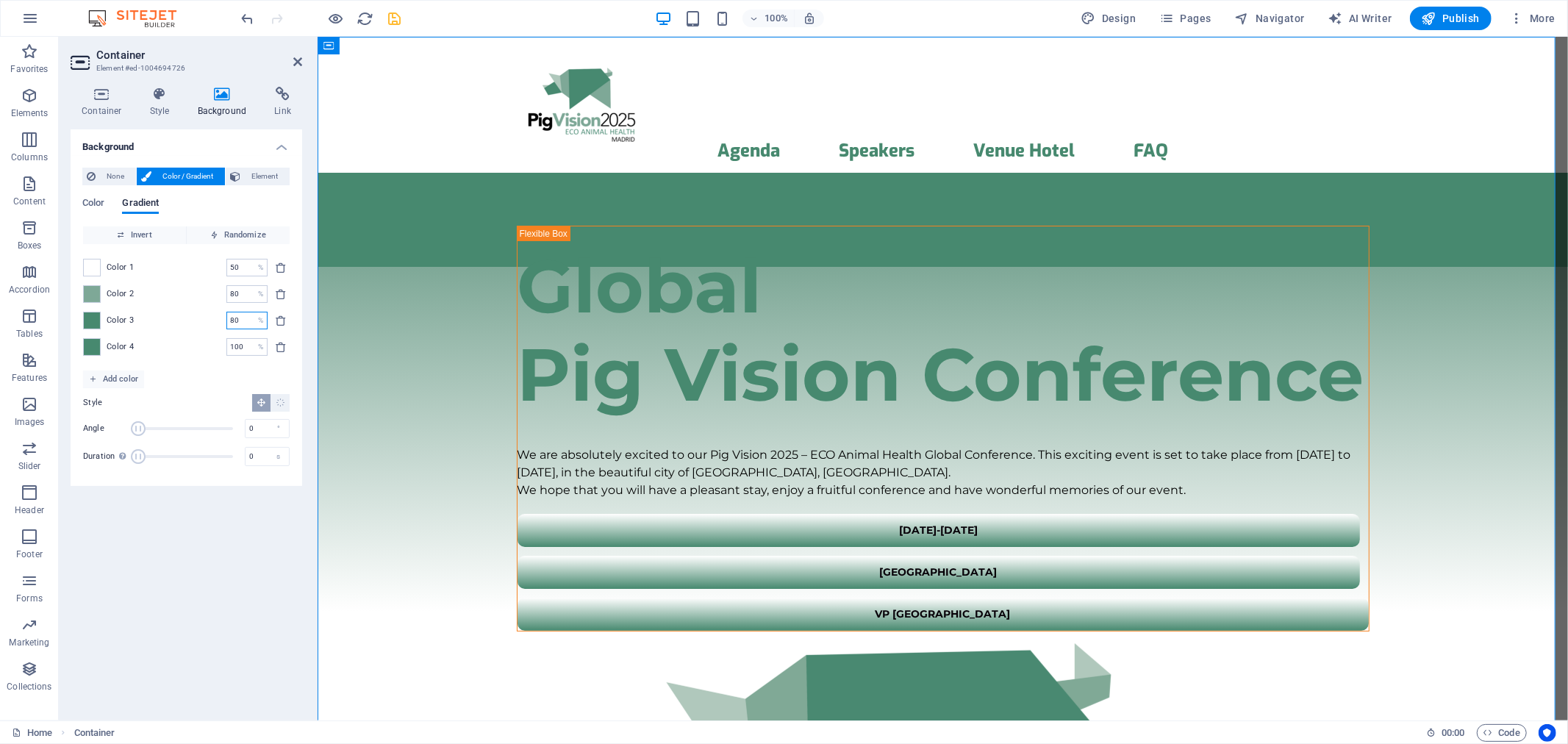
drag, startPoint x: 241, startPoint y: 320, endPoint x: 195, endPoint y: 317, distance: 46.1
click at [195, 317] on div "Color 3 80 % ​" at bounding box center [186, 321] width 206 height 18
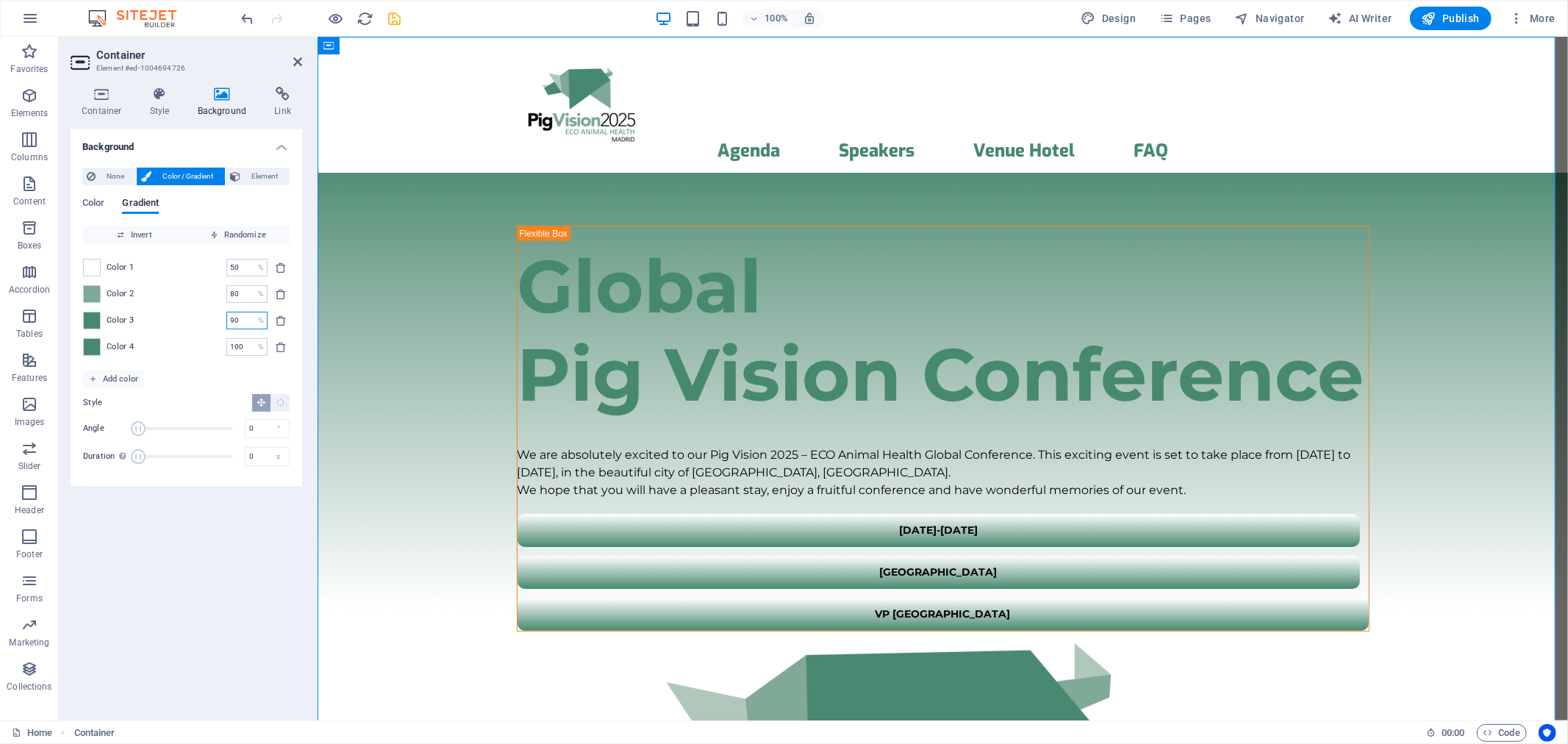
drag, startPoint x: 239, startPoint y: 322, endPoint x: 172, endPoint y: 321, distance: 67.0
click at [172, 321] on div "Color 3 90 % ​" at bounding box center [186, 321] width 206 height 18
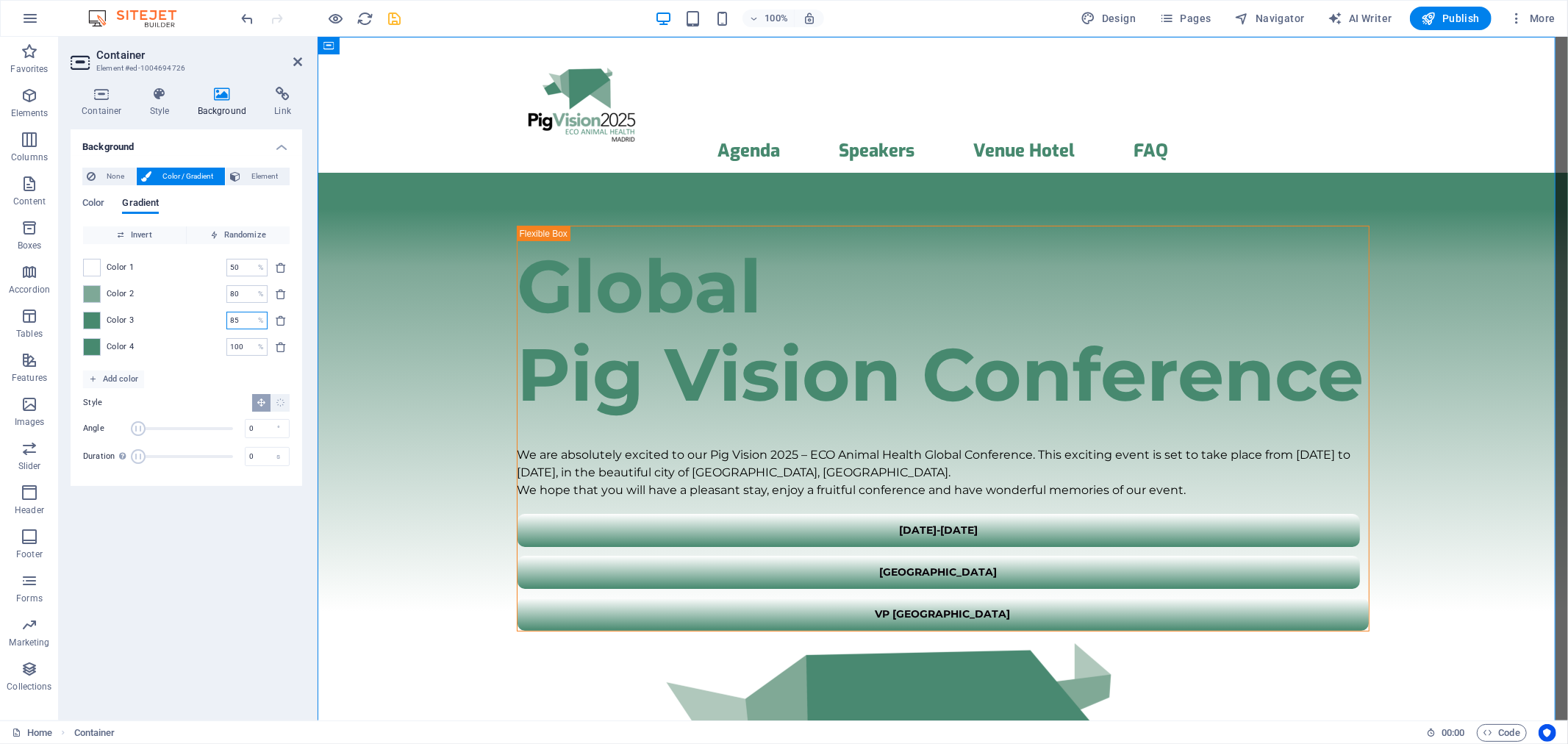
drag, startPoint x: 240, startPoint y: 319, endPoint x: 190, endPoint y: 319, distance: 50.0
click at [190, 319] on div "Color 3 85 % ​" at bounding box center [186, 321] width 206 height 18
type input "80"
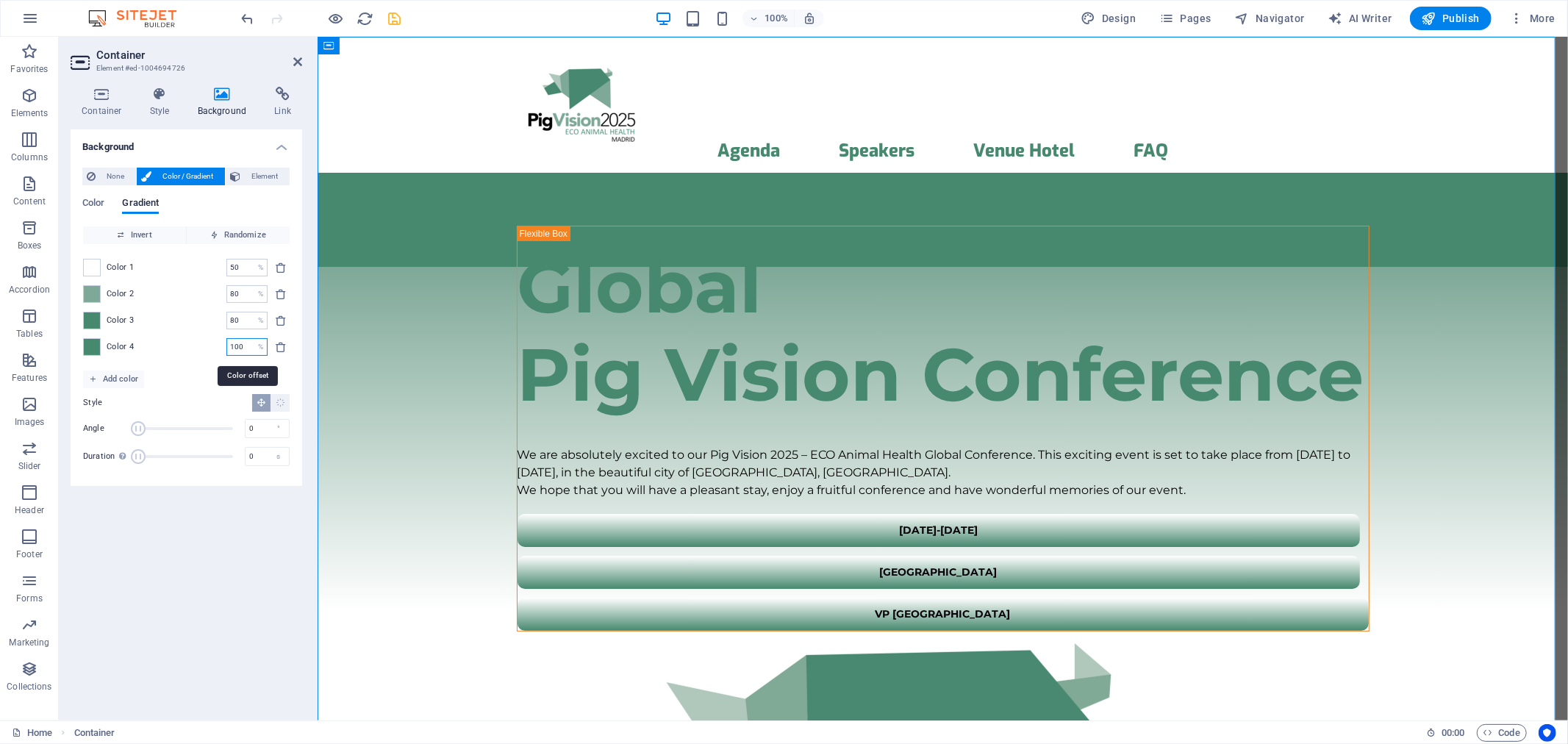
click at [234, 349] on input "100" at bounding box center [239, 347] width 26 height 18
drag, startPoint x: 236, startPoint y: 342, endPoint x: 186, endPoint y: 341, distance: 50.0
click at [186, 341] on div "Color 4 90 % ​" at bounding box center [186, 347] width 206 height 18
type input "0"
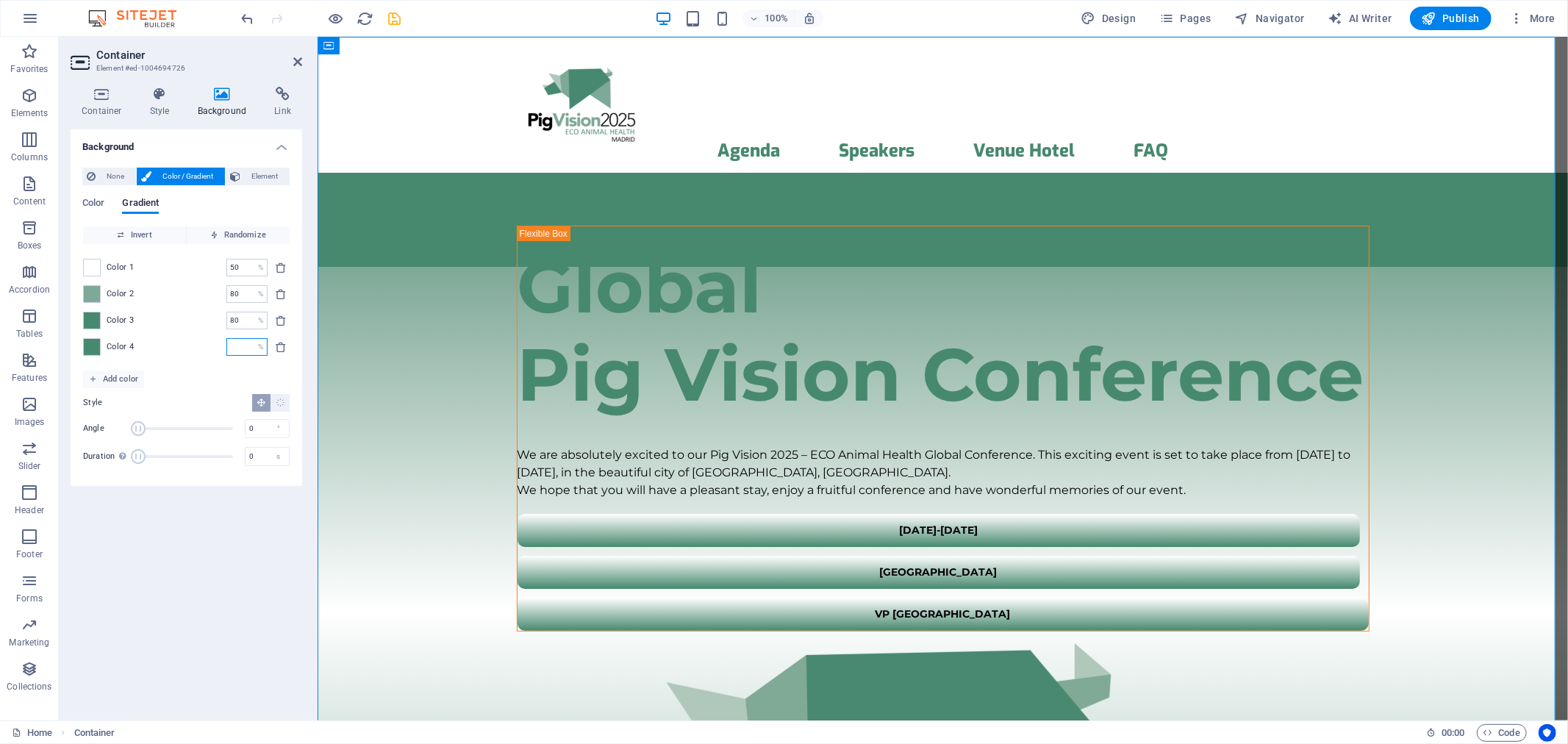
type input "0"
type input "50"
type input "0"
type input "50"
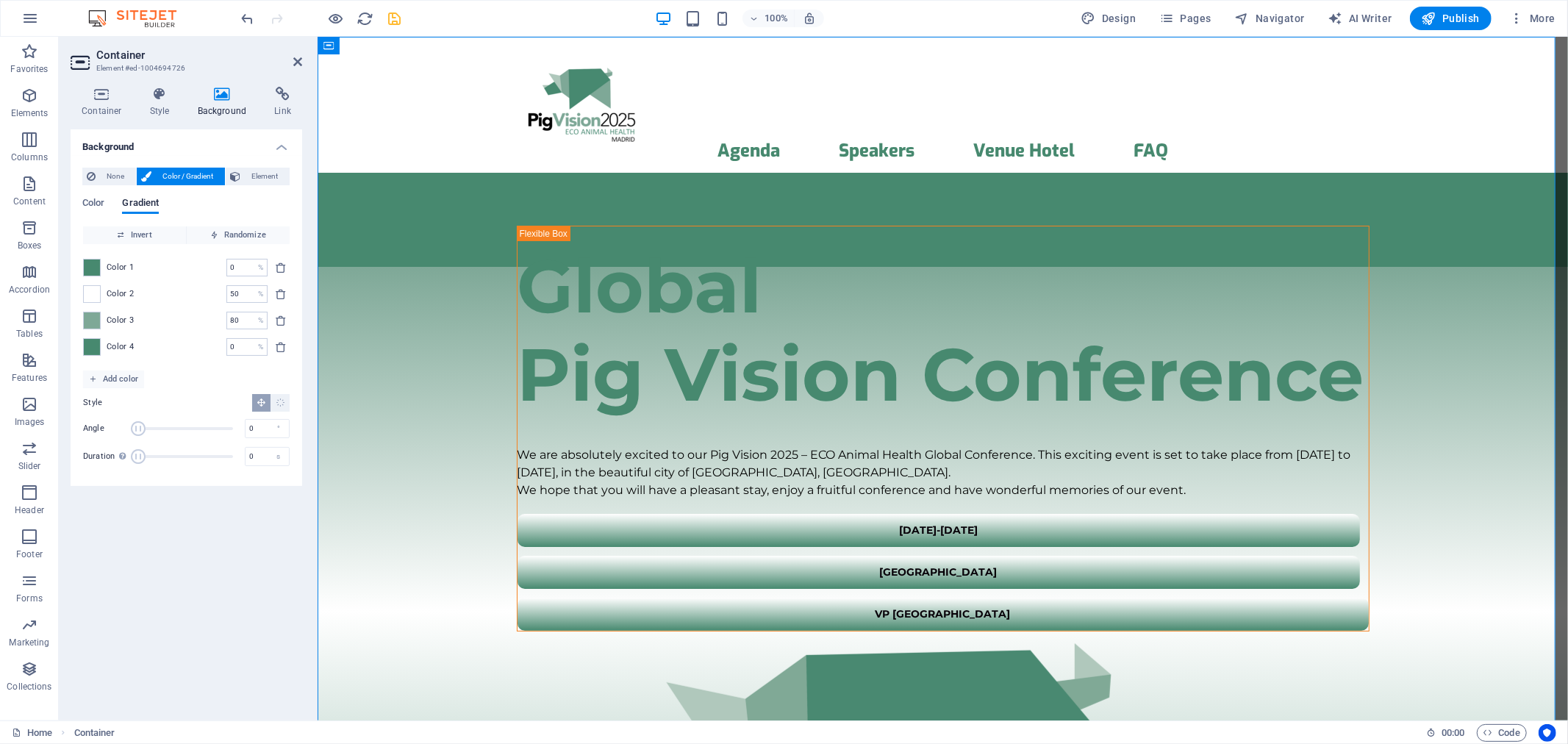
type input "80"
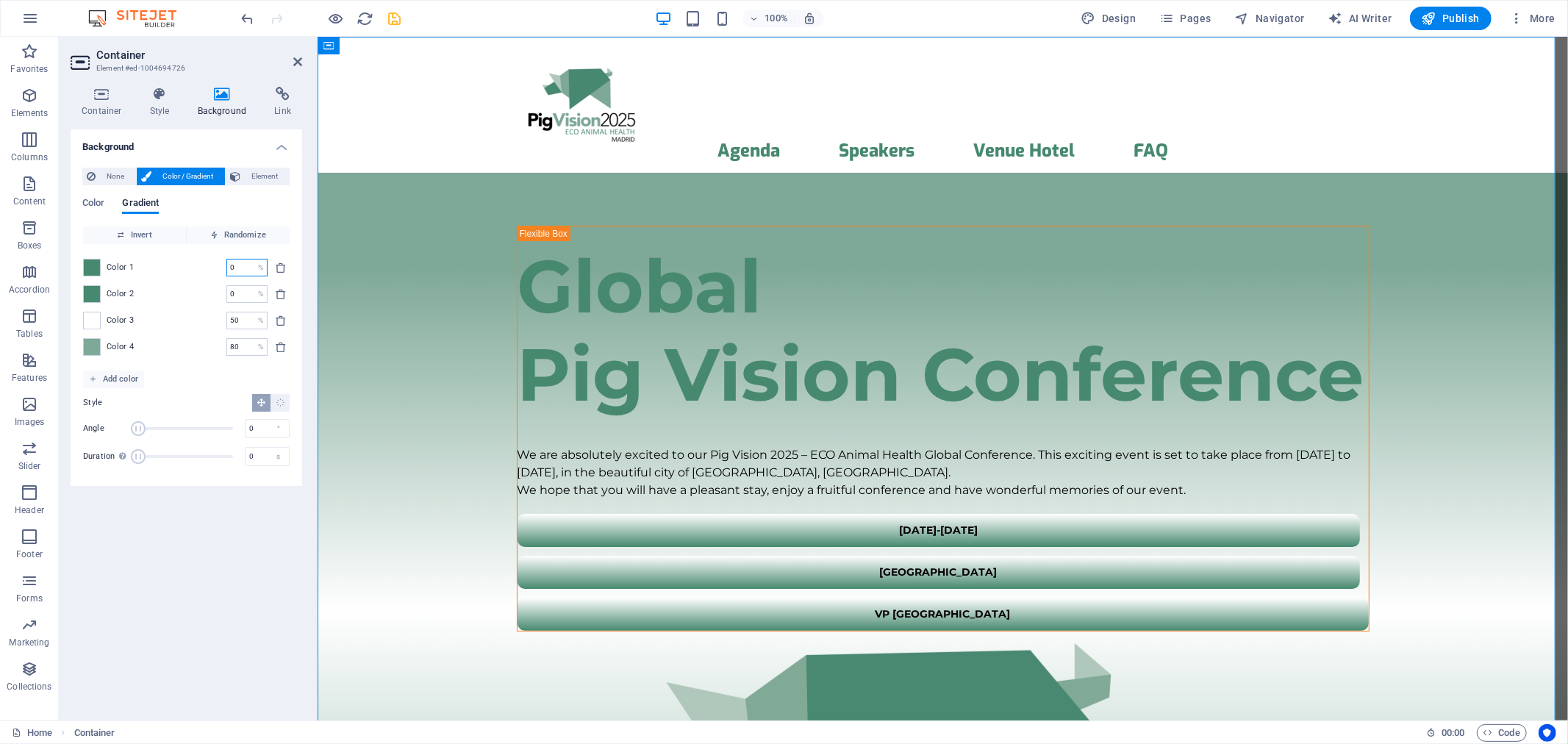
drag, startPoint x: 246, startPoint y: 268, endPoint x: 218, endPoint y: 268, distance: 28.0
click at [218, 268] on div "Color 1 0 % ​" at bounding box center [186, 268] width 206 height 18
type input "0"
type input "50"
type input "80"
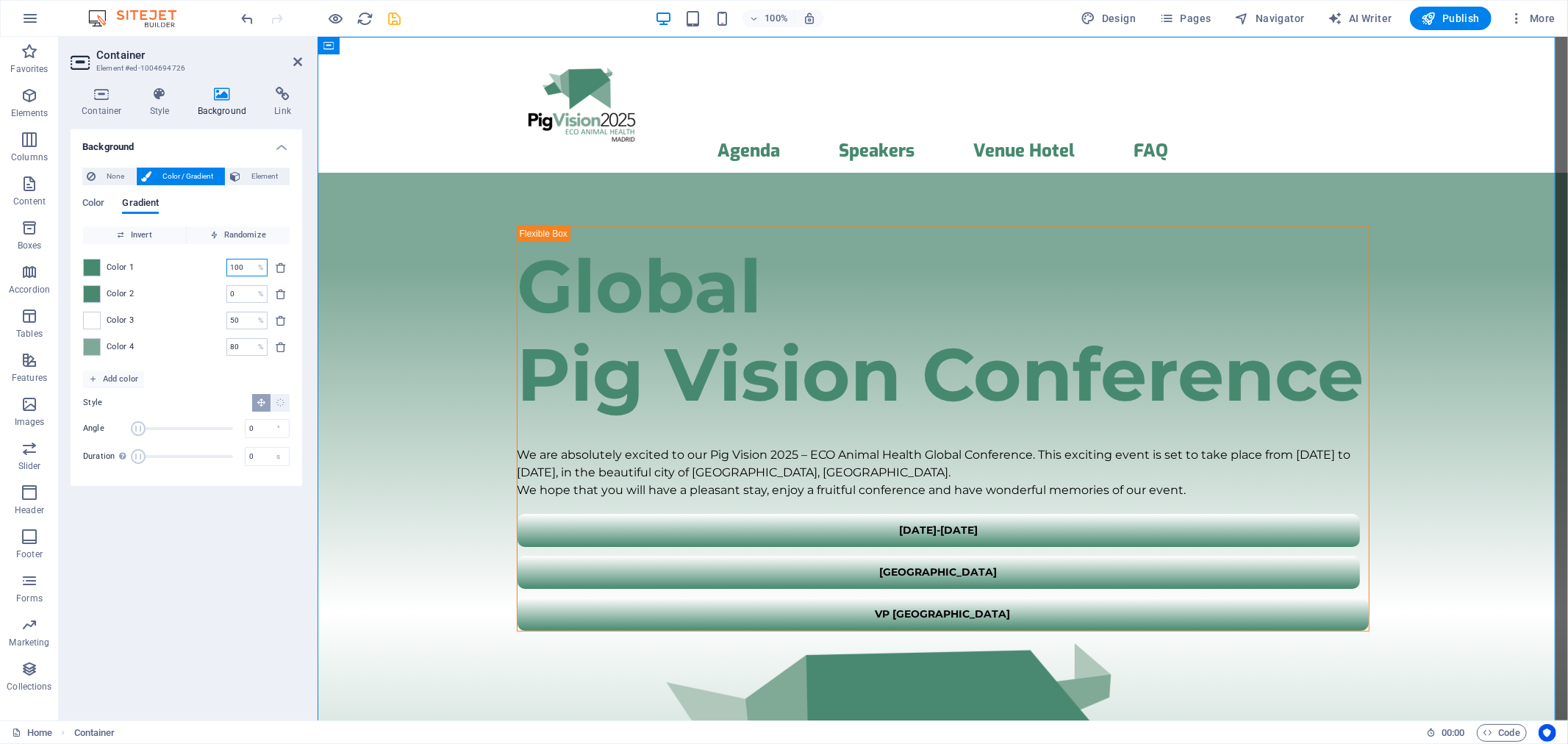
type input "100"
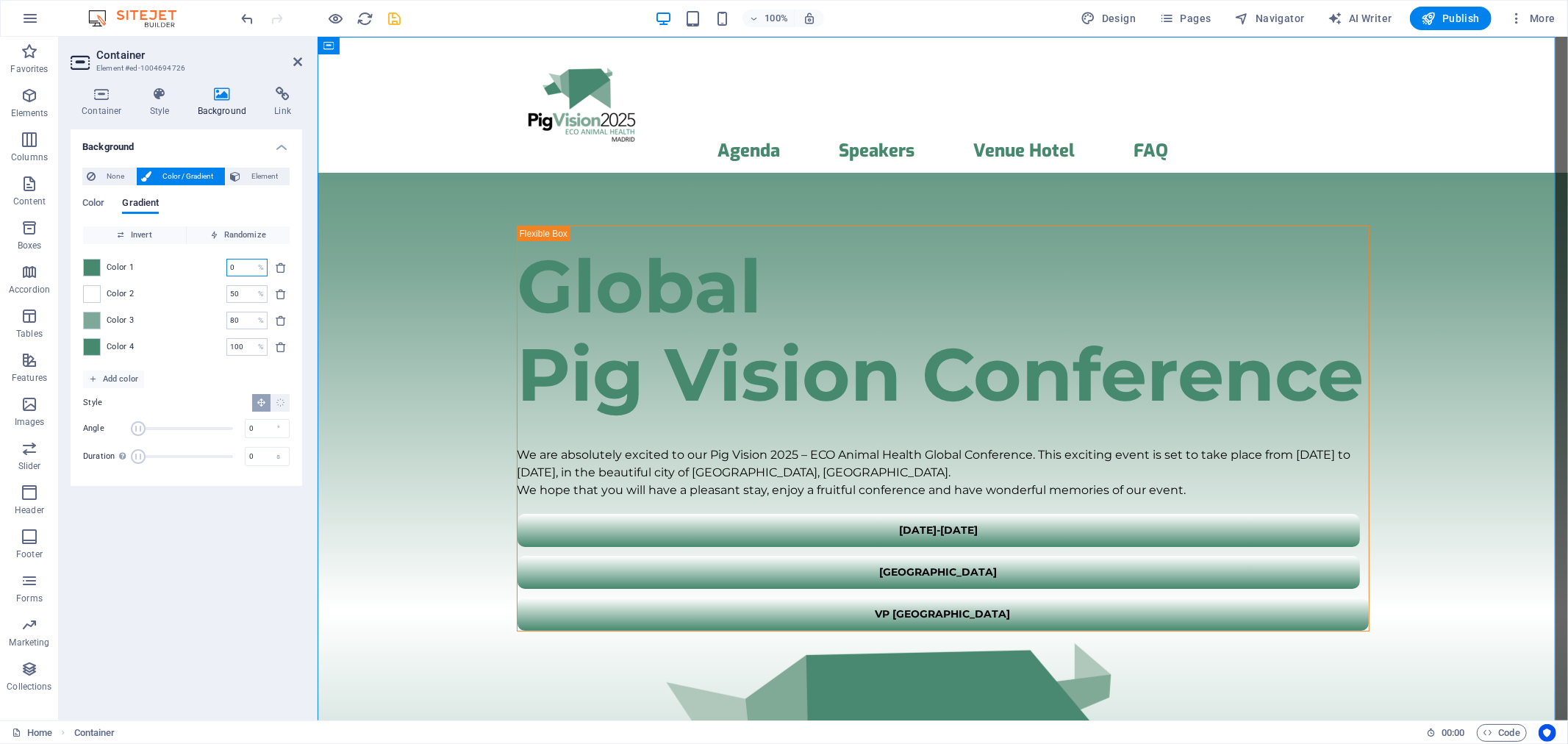
drag, startPoint x: 239, startPoint y: 270, endPoint x: 216, endPoint y: 269, distance: 23.0
click at [216, 269] on div "Color 1 0 % ​" at bounding box center [186, 268] width 206 height 18
type input "50"
type input "80"
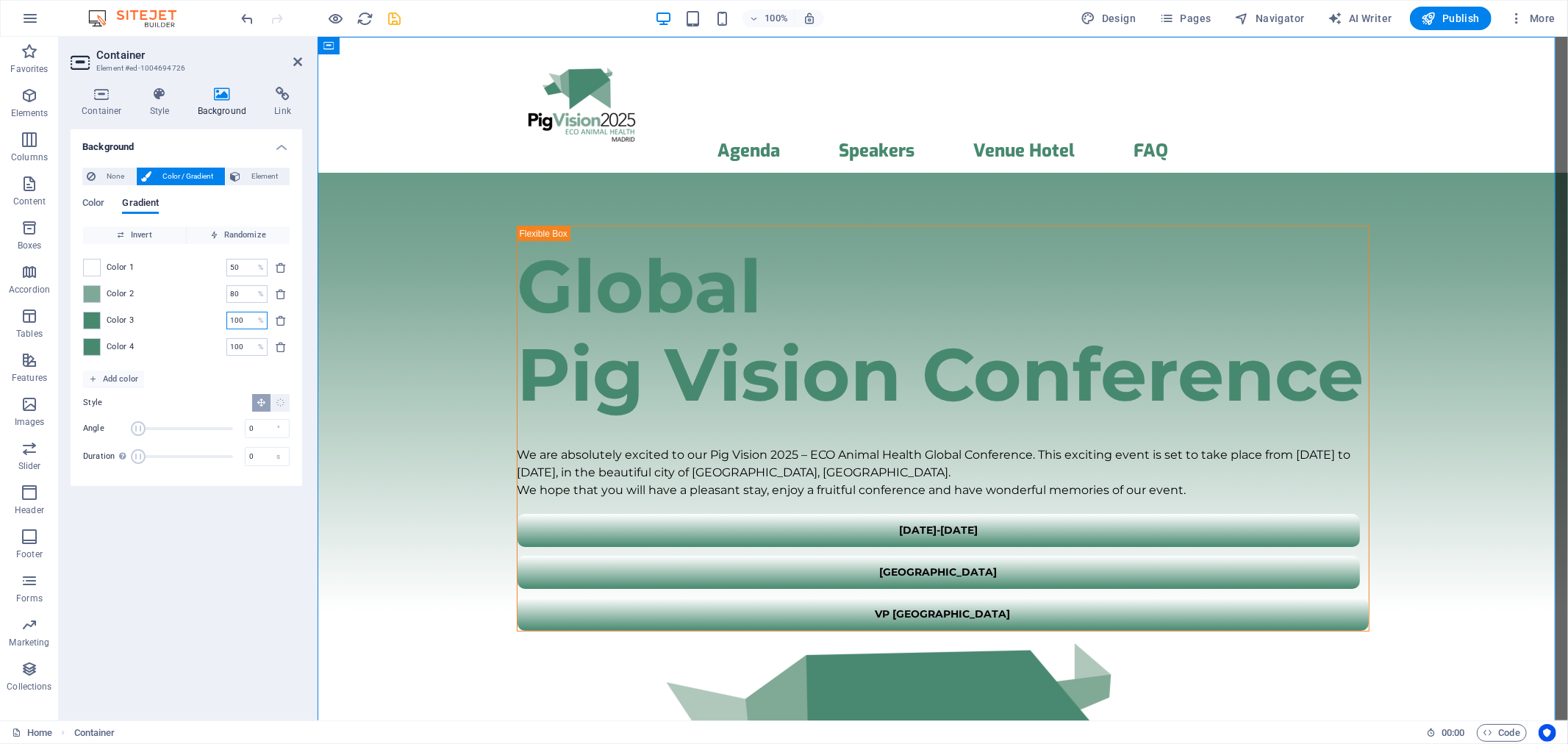
drag, startPoint x: 245, startPoint y: 322, endPoint x: 196, endPoint y: 322, distance: 49.0
click at [196, 322] on div "Color 3 100 % ​" at bounding box center [186, 321] width 206 height 18
type input "80"
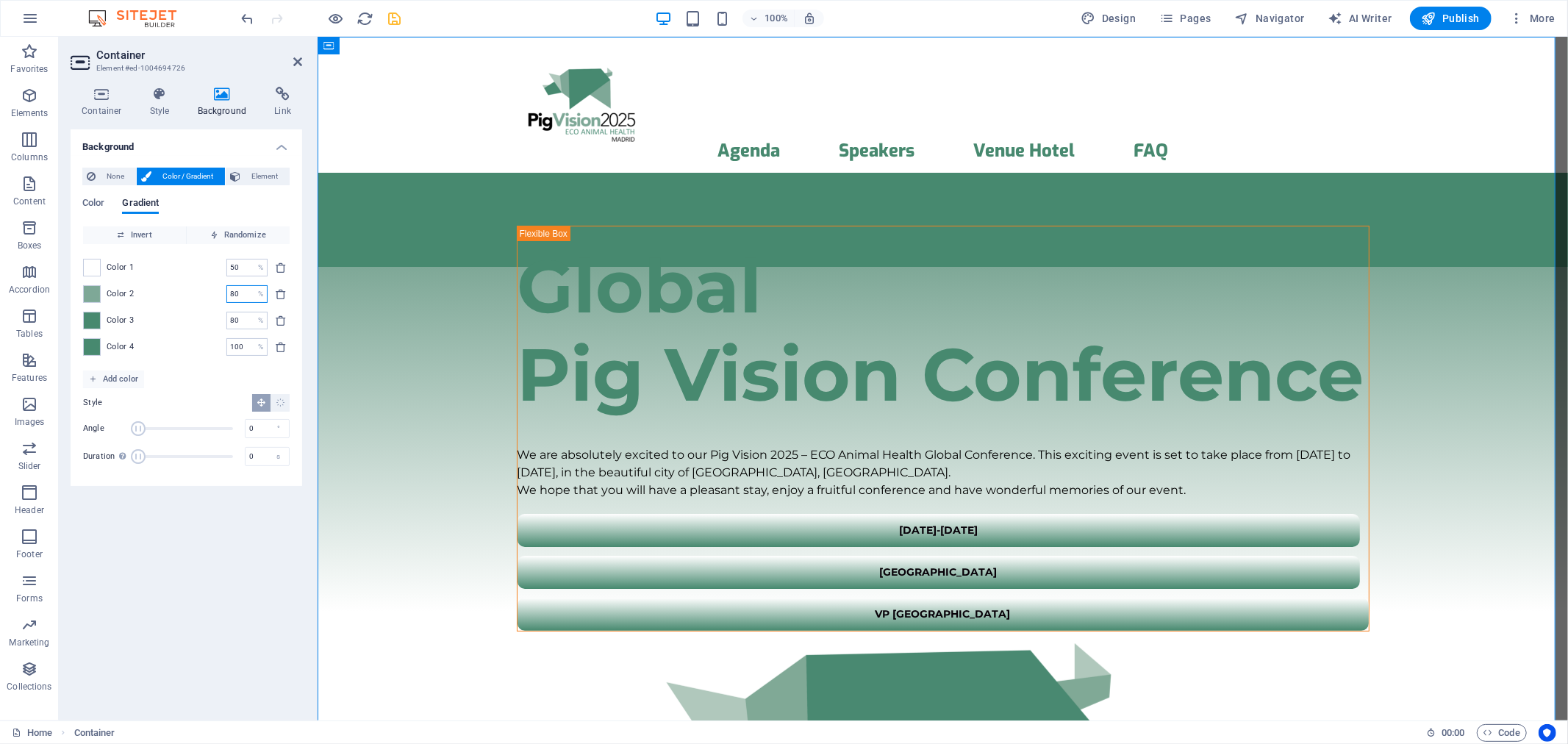
drag, startPoint x: 238, startPoint y: 294, endPoint x: 202, endPoint y: 292, distance: 36.1
click at [202, 292] on div "Color 2 80 % ​" at bounding box center [186, 295] width 206 height 18
type input "7"
type input "50"
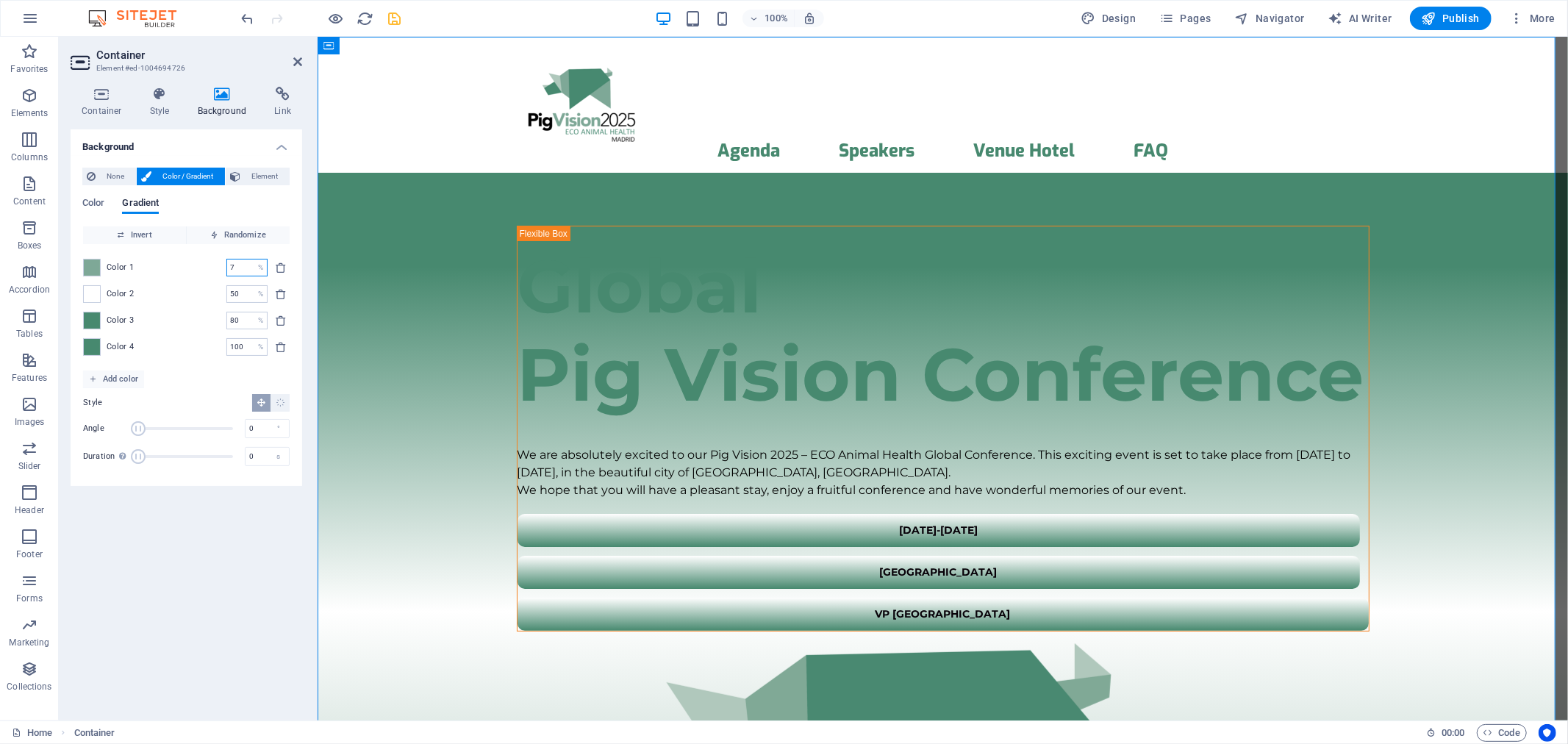
drag, startPoint x: 234, startPoint y: 268, endPoint x: 199, endPoint y: 270, distance: 35.1
click at [199, 270] on div "Color 1 7 % ​" at bounding box center [186, 268] width 206 height 18
type input "50"
type input "70"
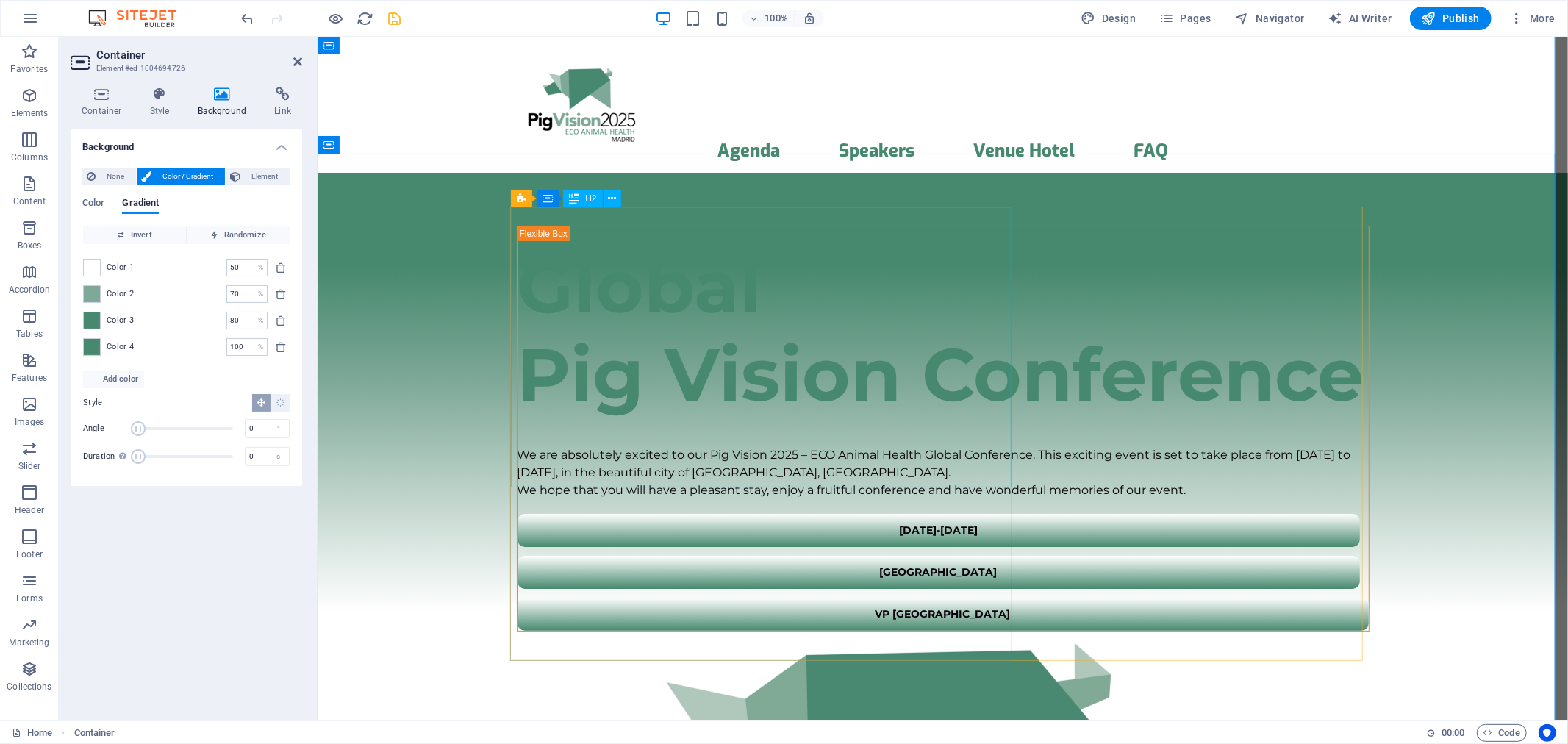
click at [581, 201] on div "H2" at bounding box center [582, 199] width 39 height 18
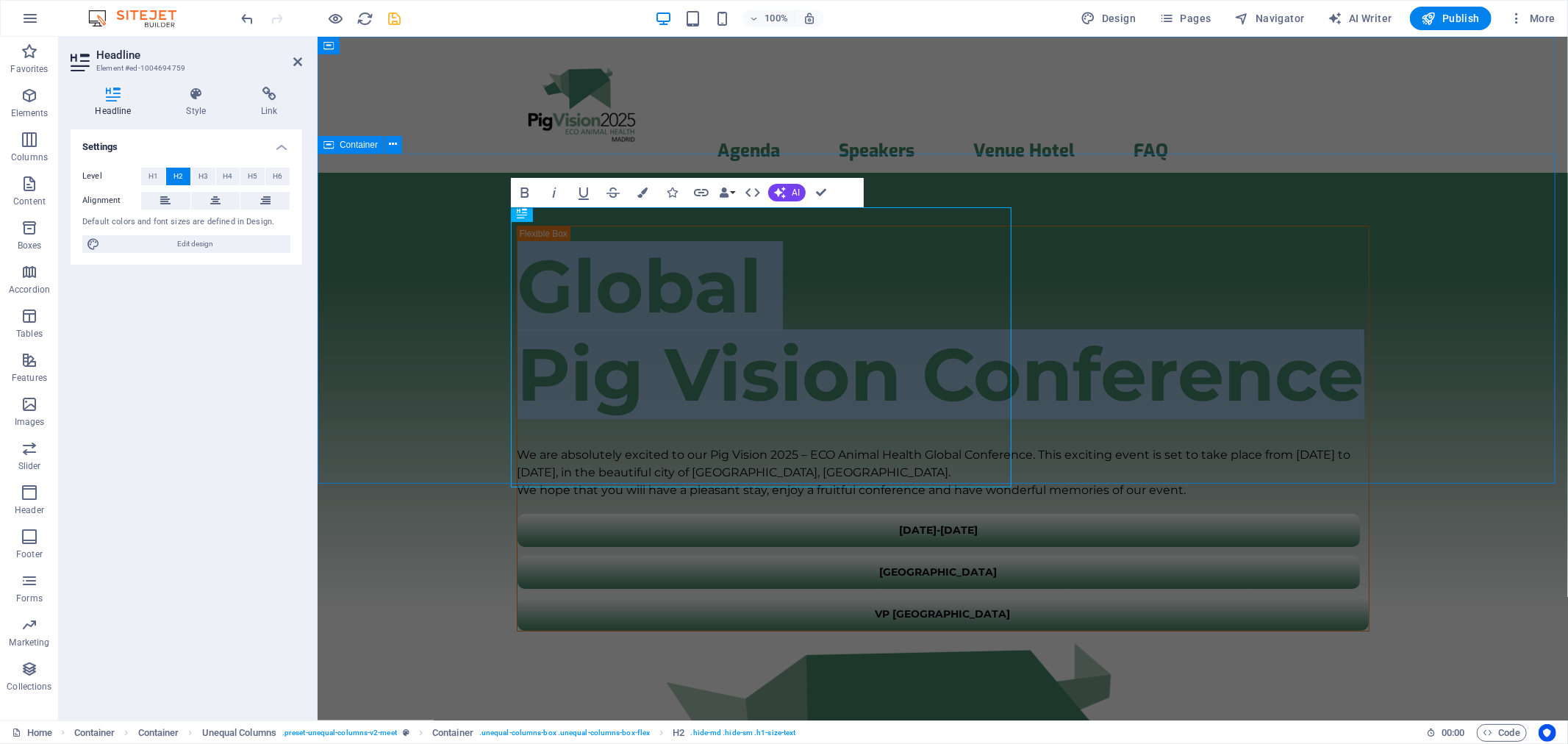
select select "%"
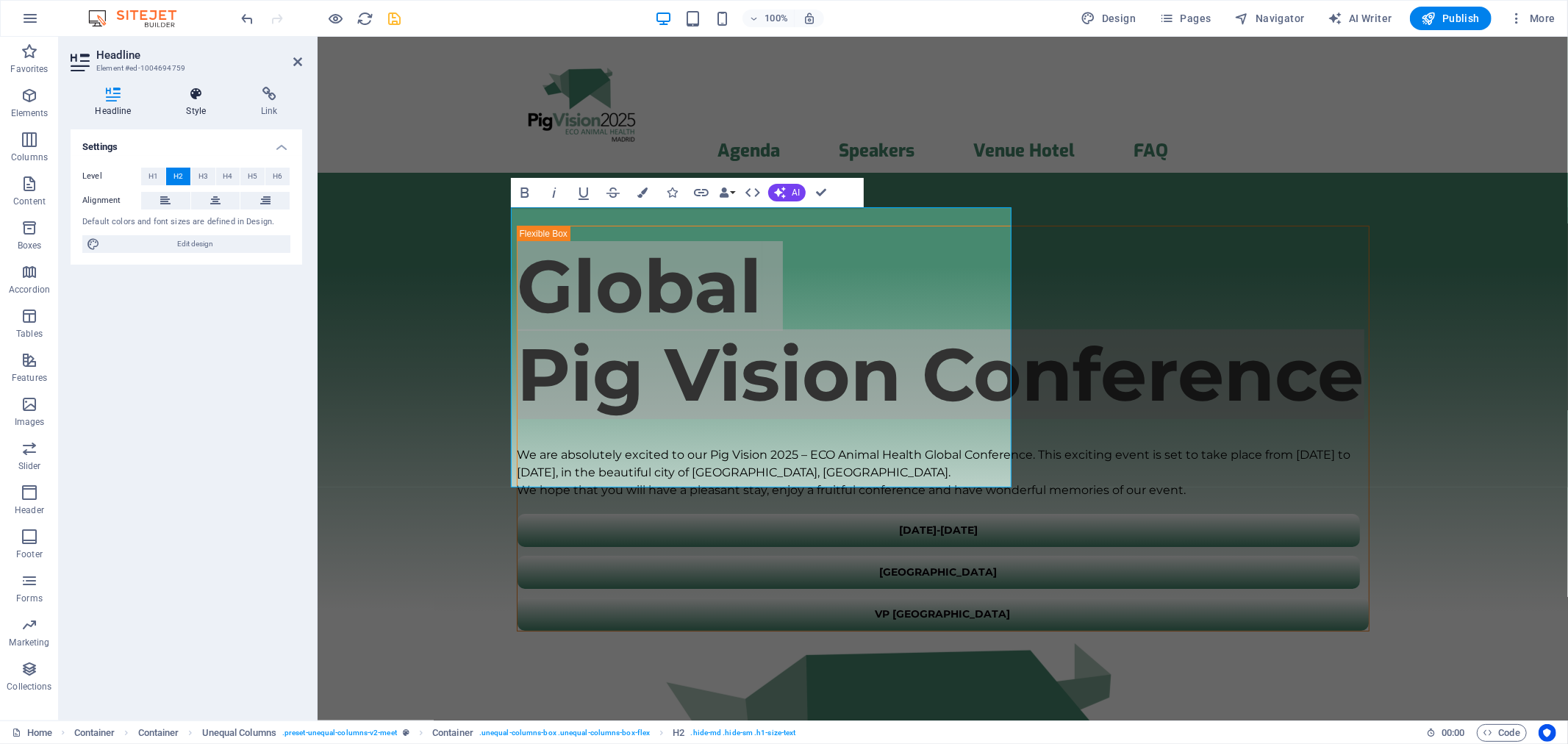
click at [197, 86] on icon at bounding box center [196, 94] width 69 height 14
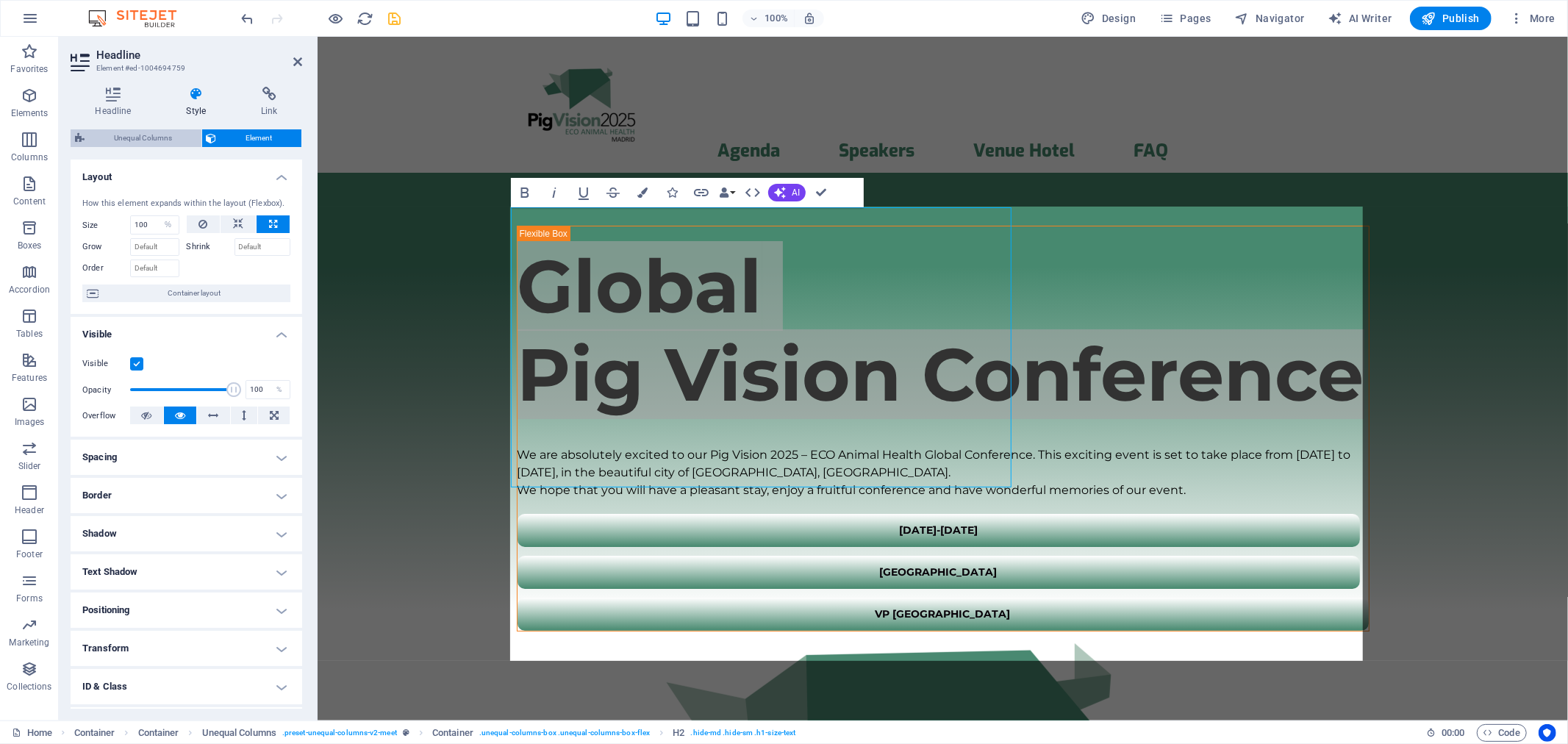
click at [112, 141] on span "Unequal Columns" at bounding box center [143, 139] width 108 height 18
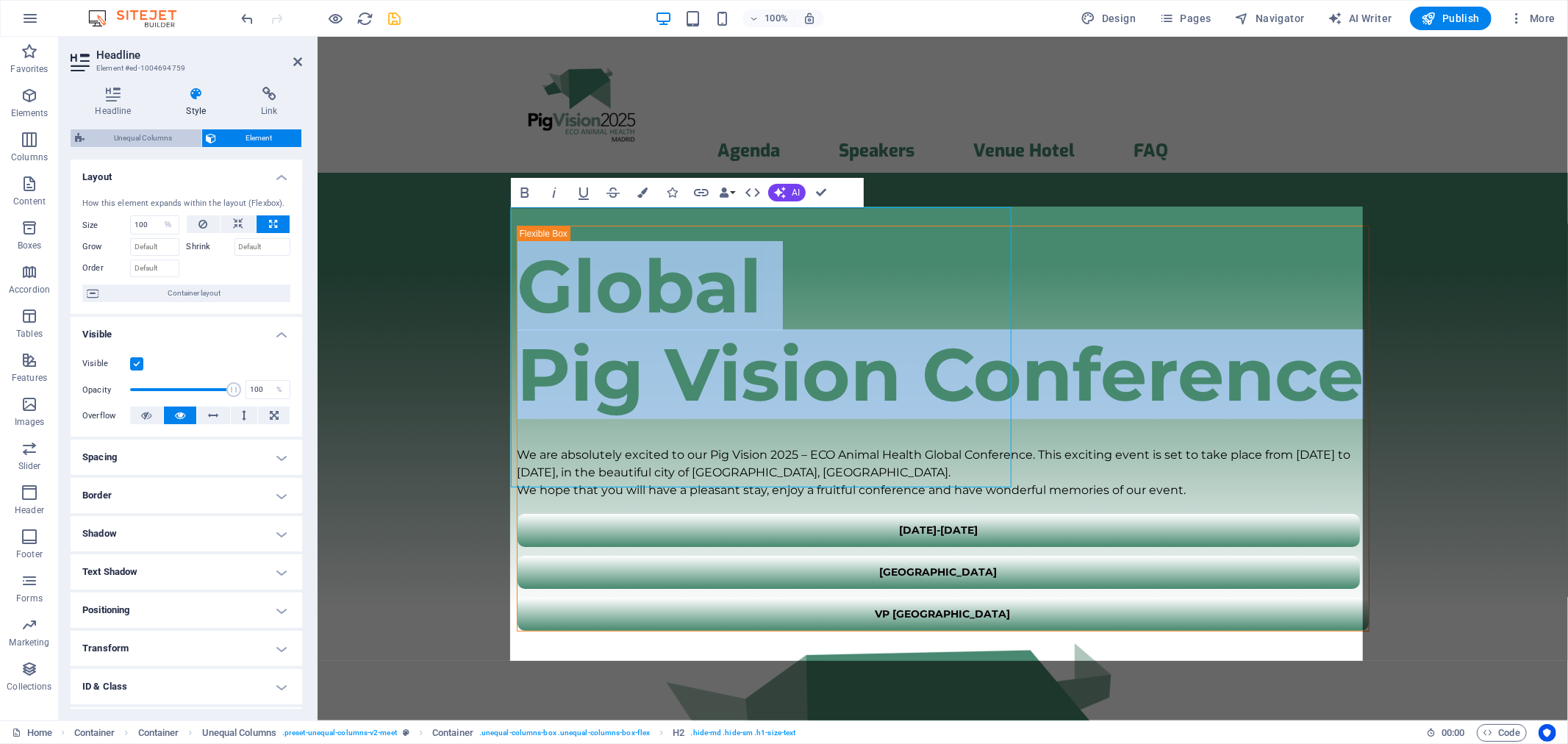
select select "%"
select select "rem"
select select "preset-unequal-columns-v2-meet"
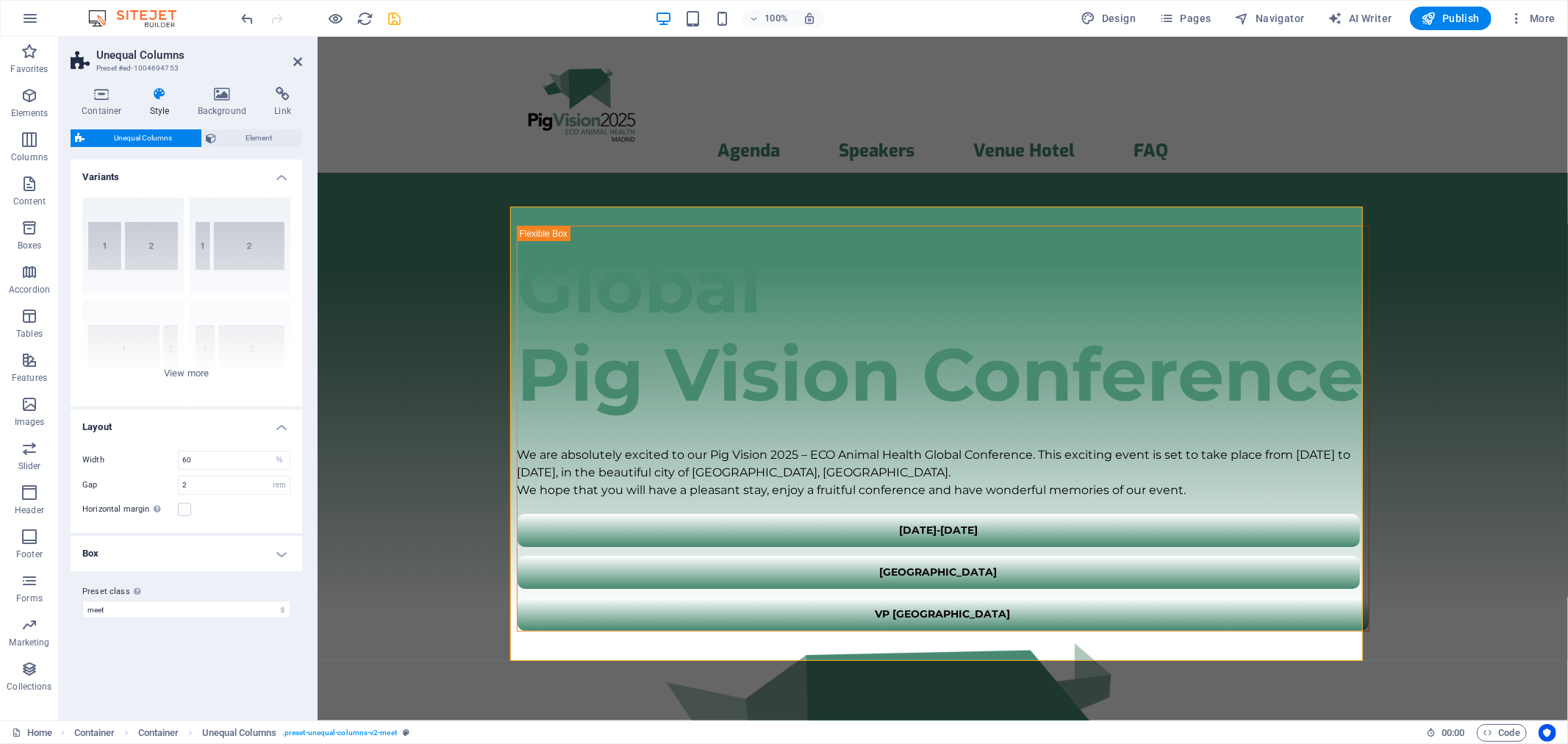
click at [268, 554] on h4 "Box" at bounding box center [186, 553] width 231 height 35
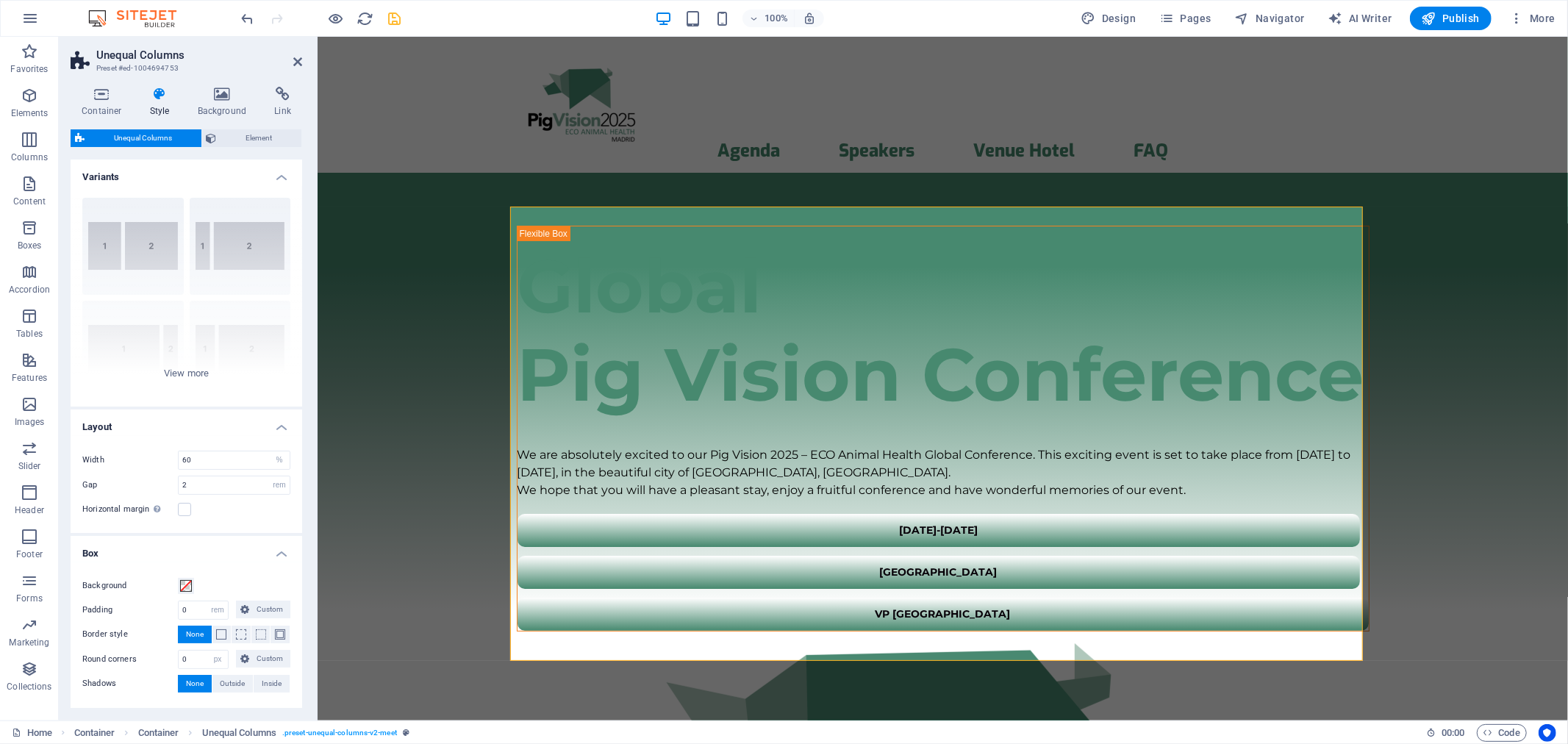
click at [268, 554] on h4 "Box" at bounding box center [186, 549] width 231 height 26
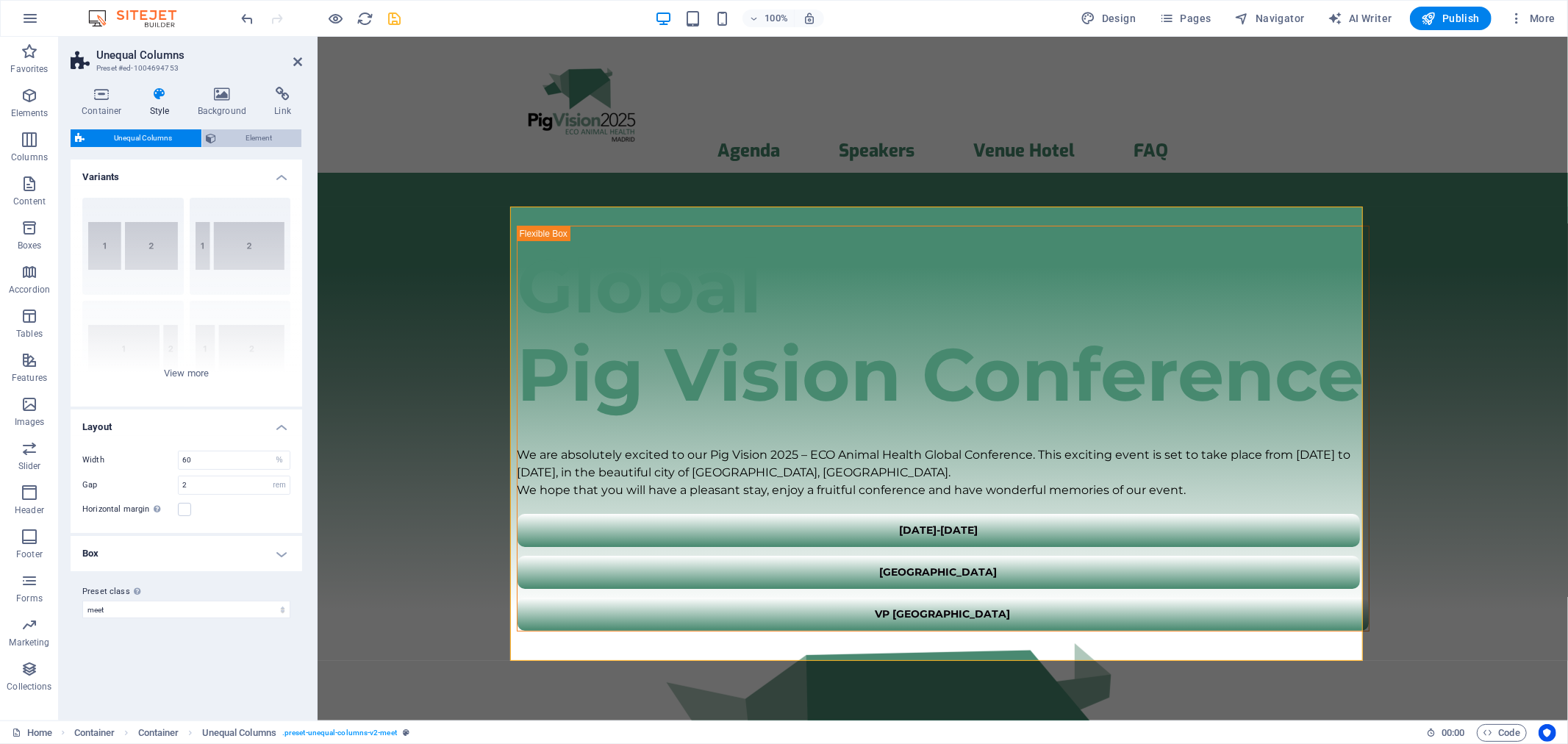
click at [234, 141] on span "Element" at bounding box center [259, 139] width 77 height 18
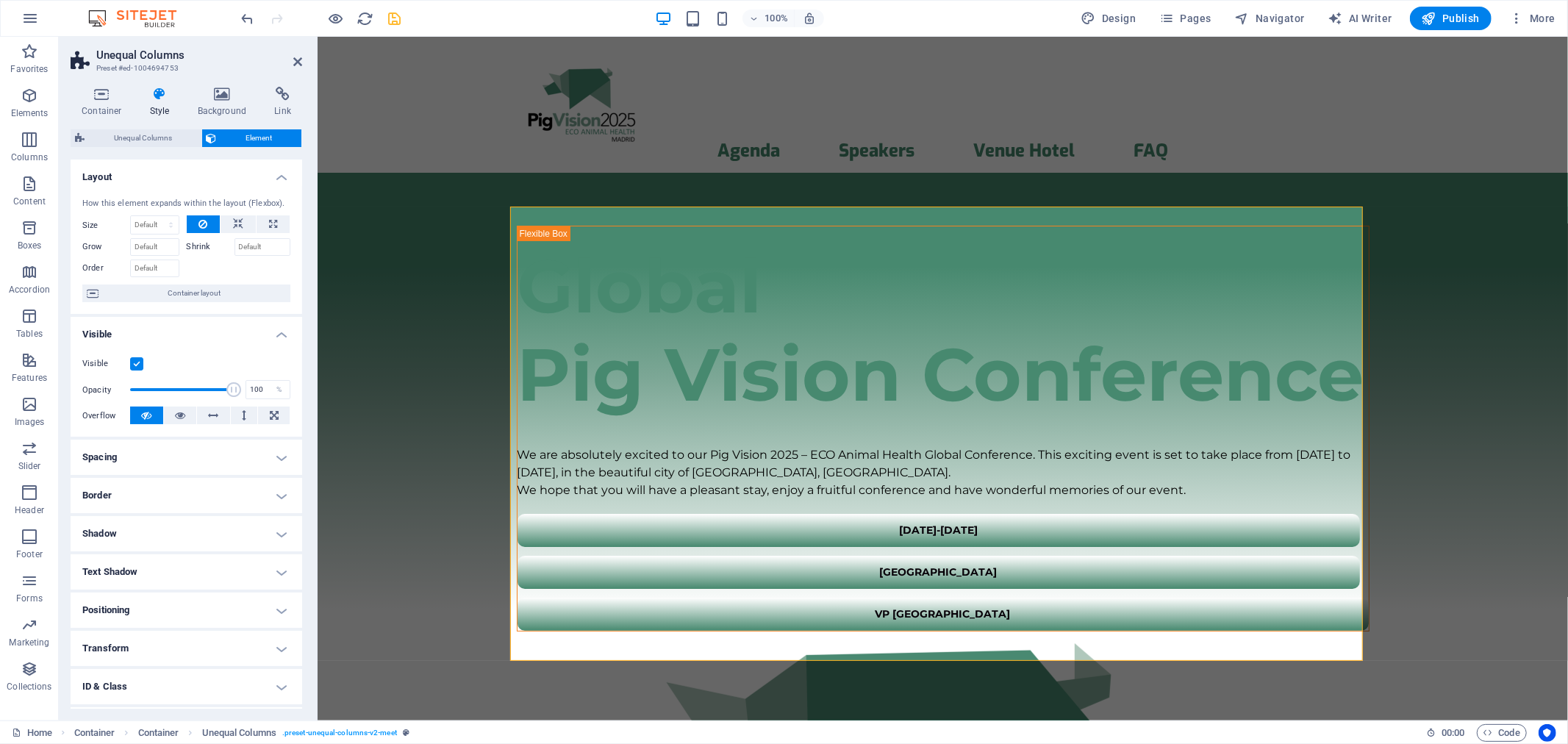
scroll to position [71, 0]
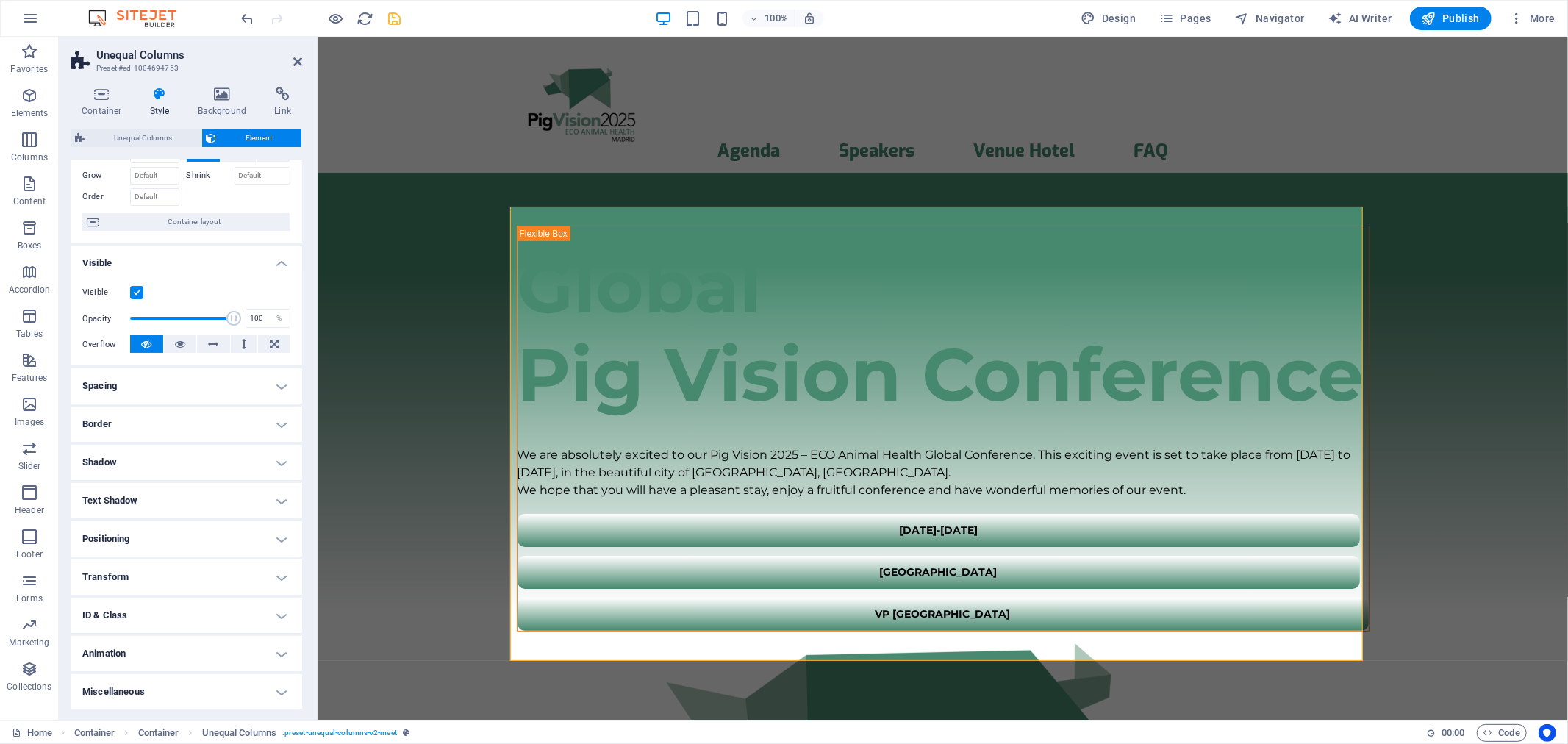
click at [138, 495] on h4 "Text Shadow" at bounding box center [186, 500] width 231 height 35
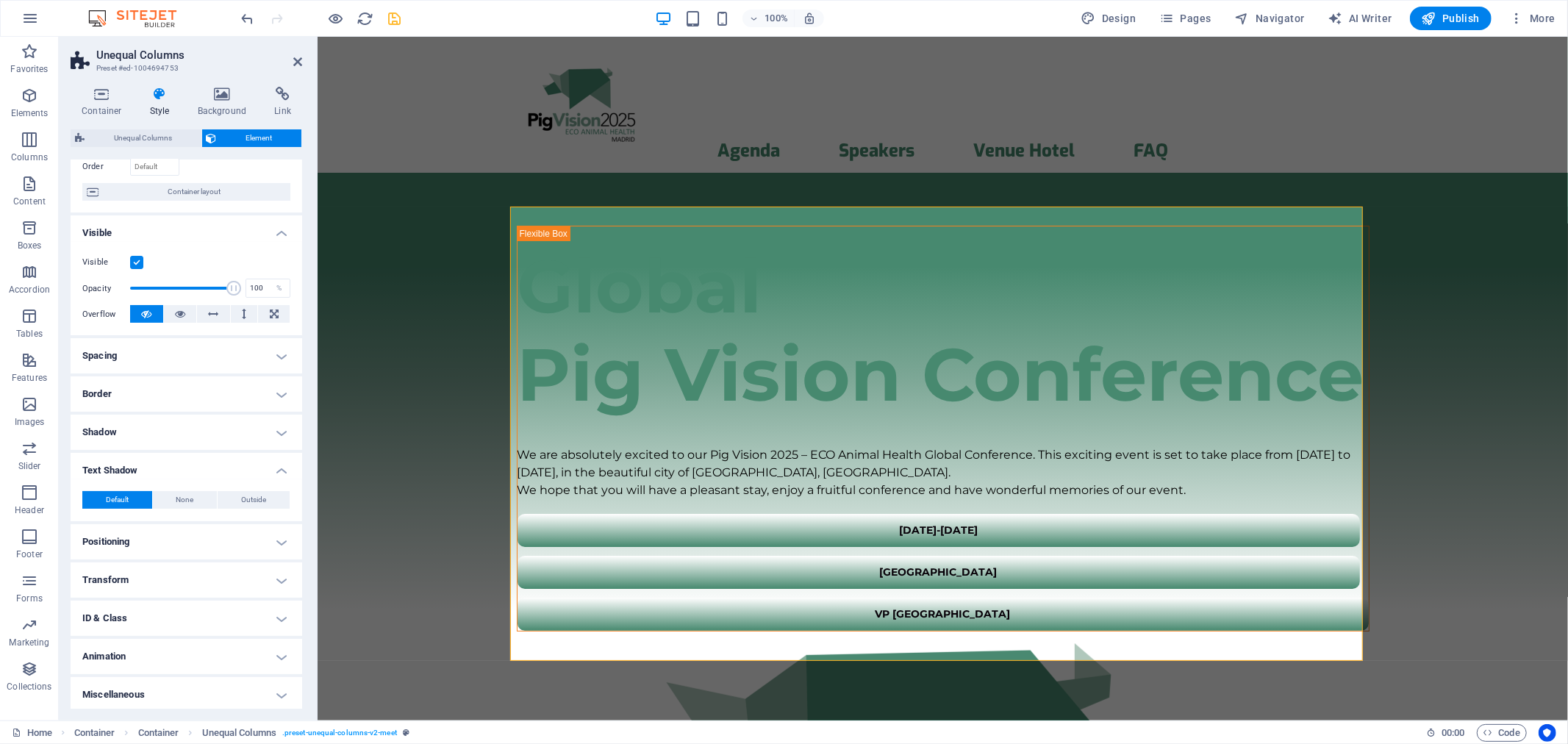
scroll to position [104, 0]
click at [242, 498] on span "Outside" at bounding box center [254, 497] width 25 height 18
type input "rgba(0, 0, 0, 0.2)"
type input "2"
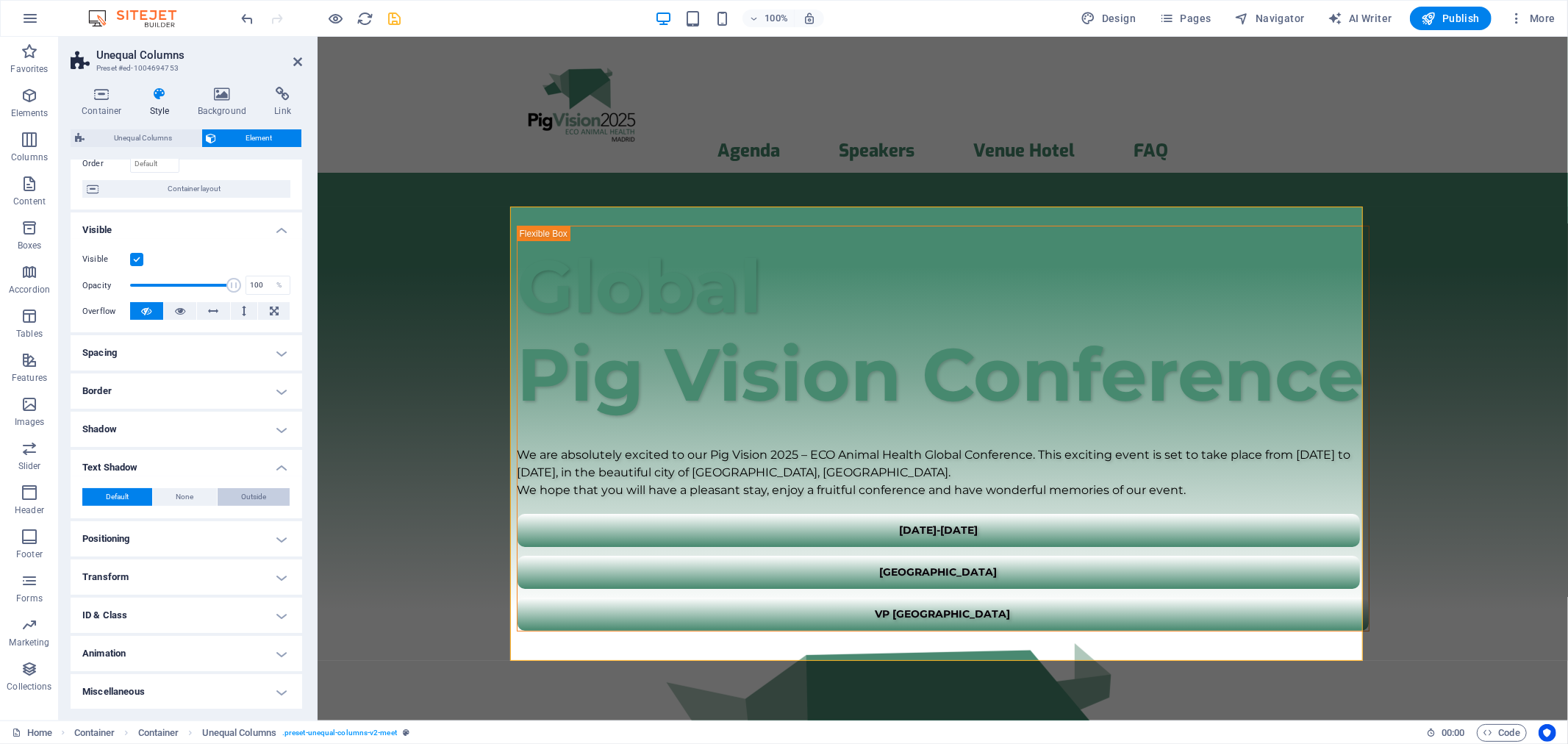
type input "4"
click at [132, 523] on span at bounding box center [138, 521] width 12 height 12
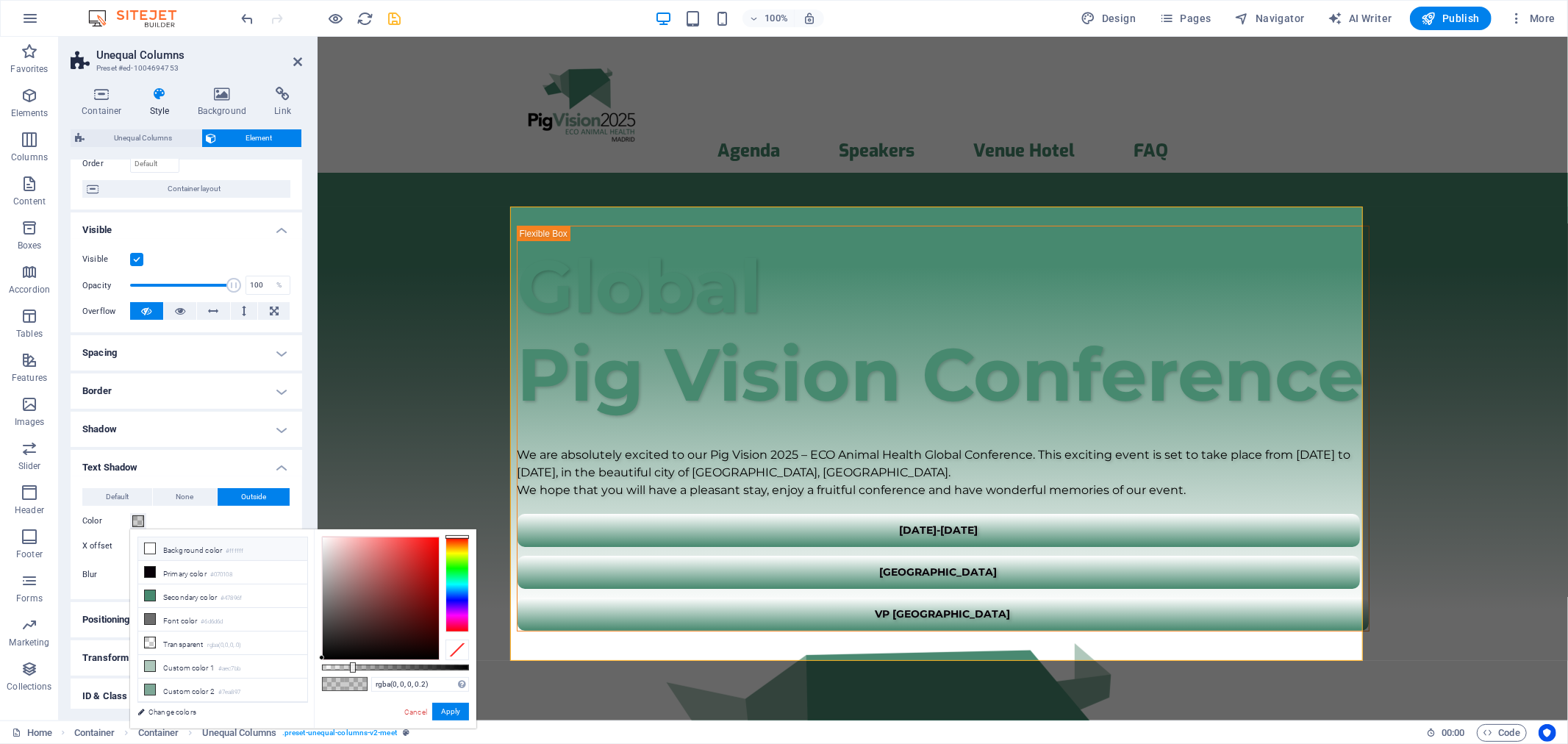
click at [153, 552] on icon at bounding box center [150, 548] width 10 height 10
type input "#ffffff"
click at [145, 549] on icon at bounding box center [150, 548] width 10 height 10
click at [451, 669] on button "Apply" at bounding box center [450, 712] width 37 height 18
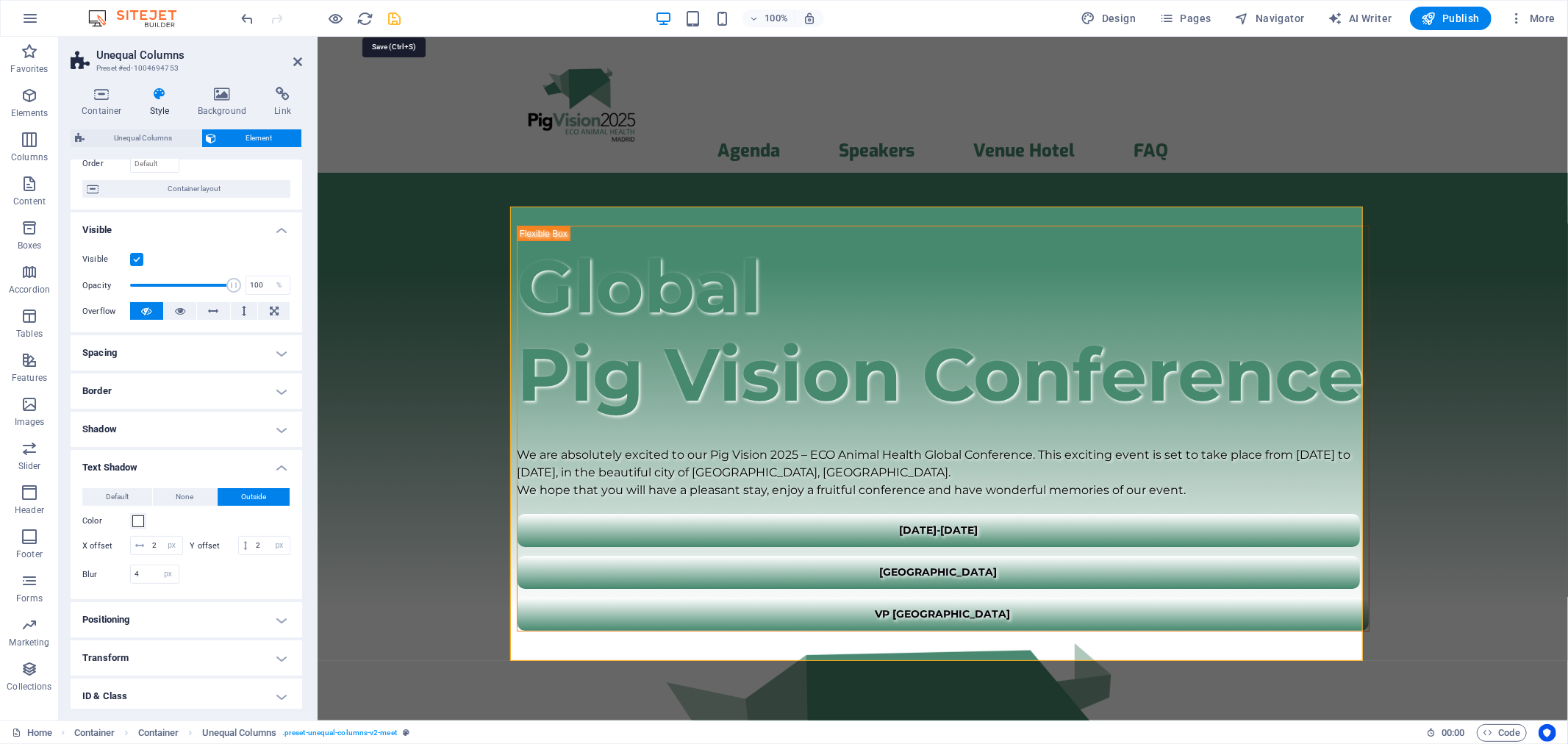
click at [400, 18] on icon "save" at bounding box center [394, 18] width 17 height 17
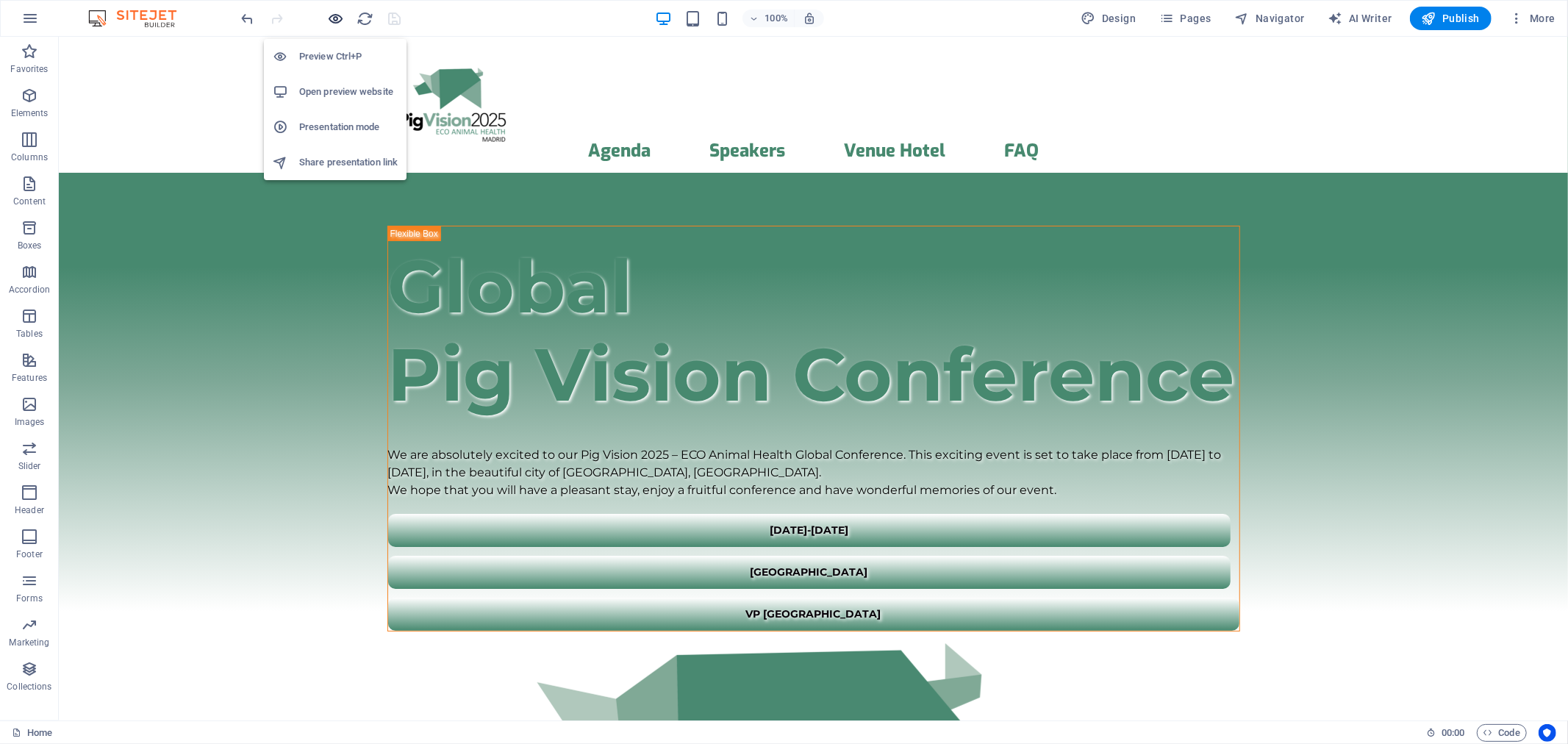
click at [340, 21] on icon "button" at bounding box center [336, 18] width 17 height 17
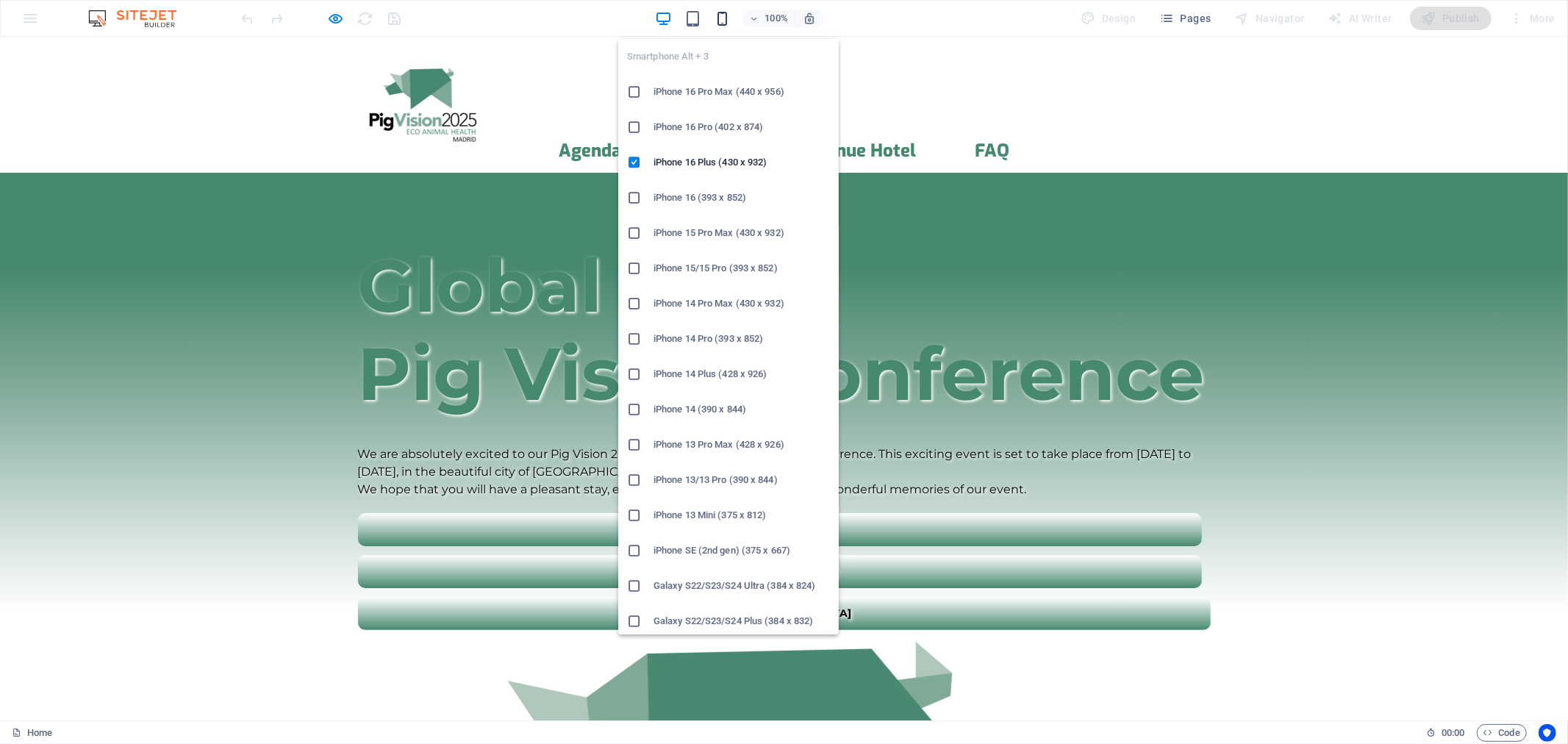
click at [715, 16] on icon "button" at bounding box center [722, 18] width 17 height 17
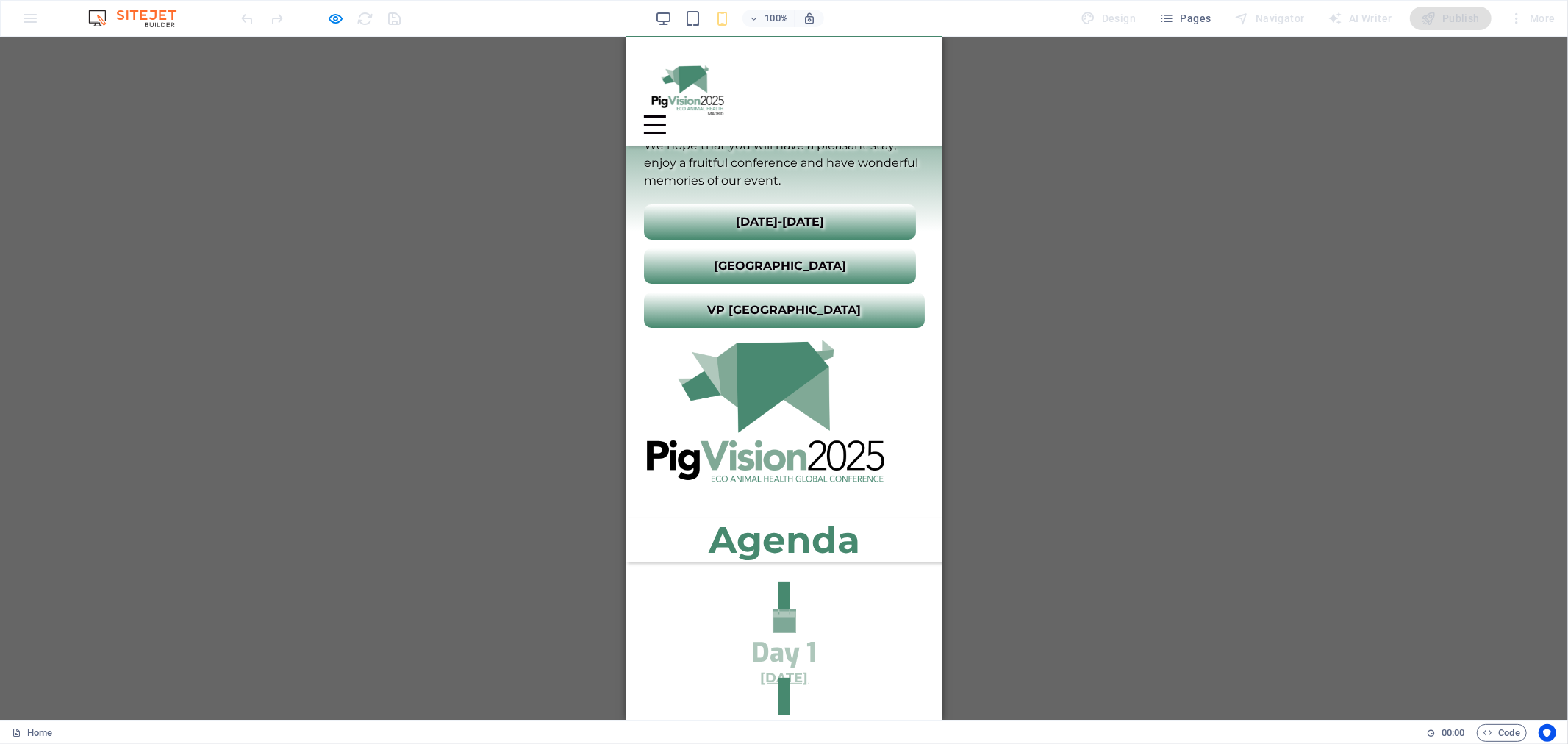
scroll to position [0, 0]
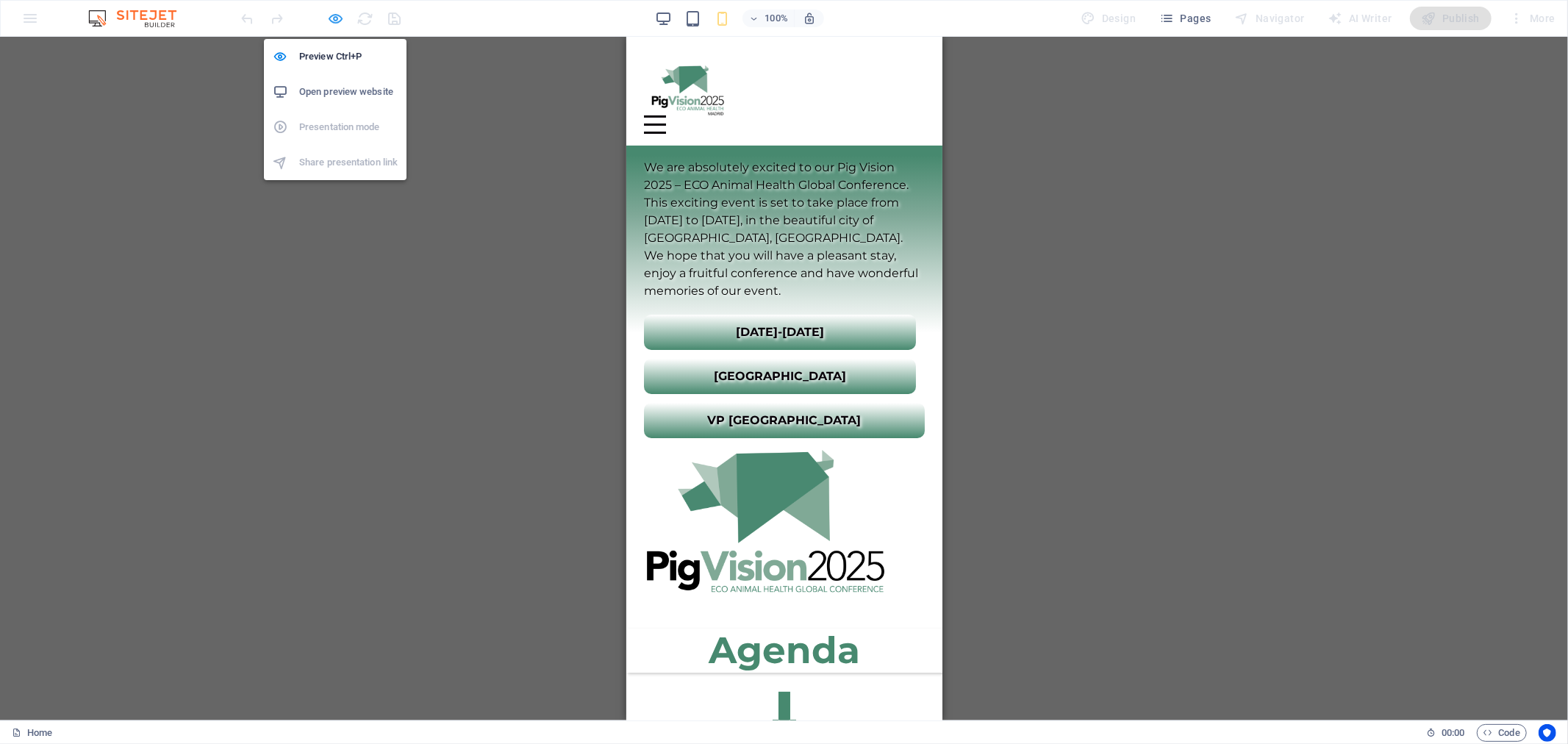
click at [330, 20] on icon "button" at bounding box center [336, 18] width 17 height 17
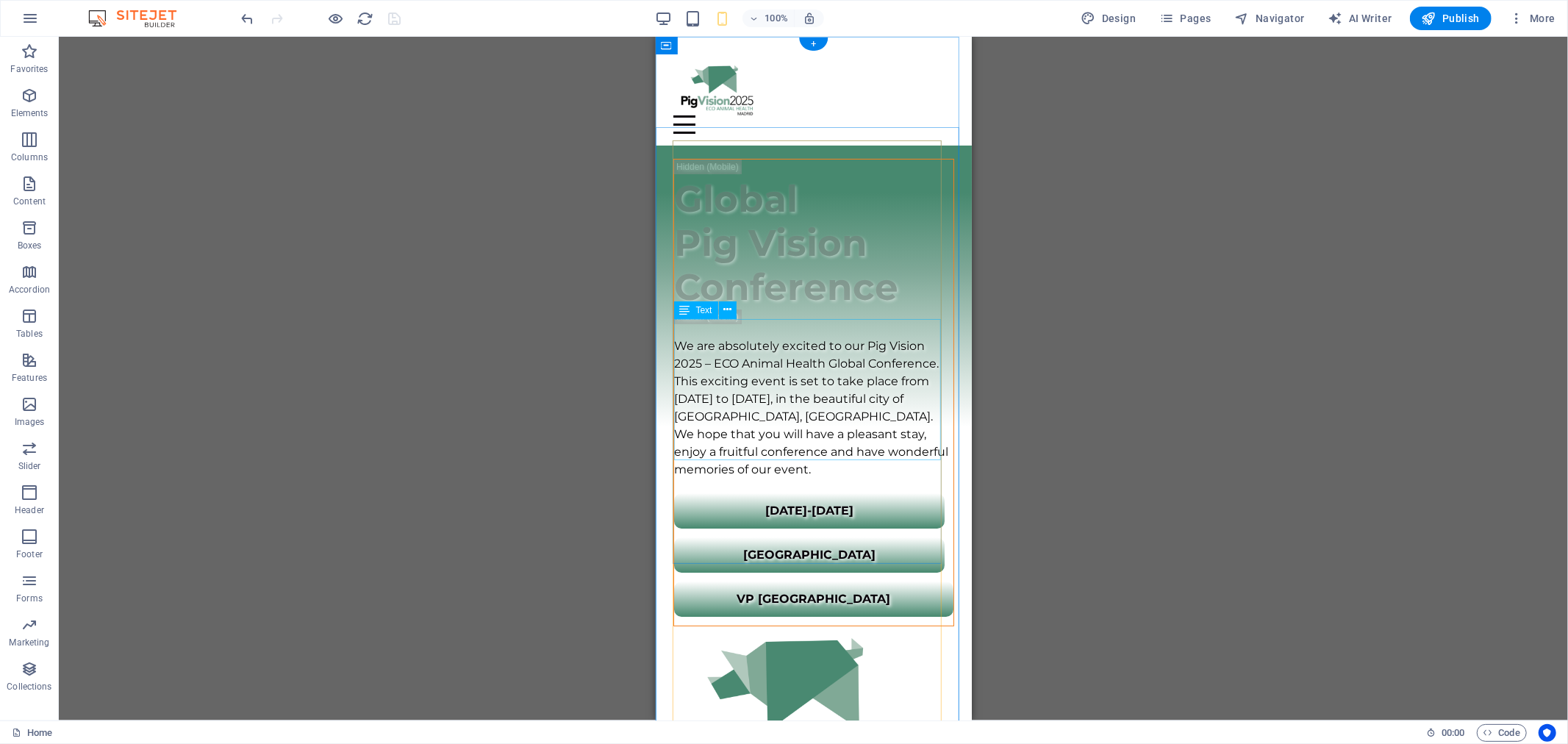
click at [799, 380] on div "We are absolutely excited to our Pig Vision 2025 – ECO Animal Health Global Con…" at bounding box center [813, 407] width 279 height 141
click at [698, 309] on span "Text" at bounding box center [704, 311] width 16 height 9
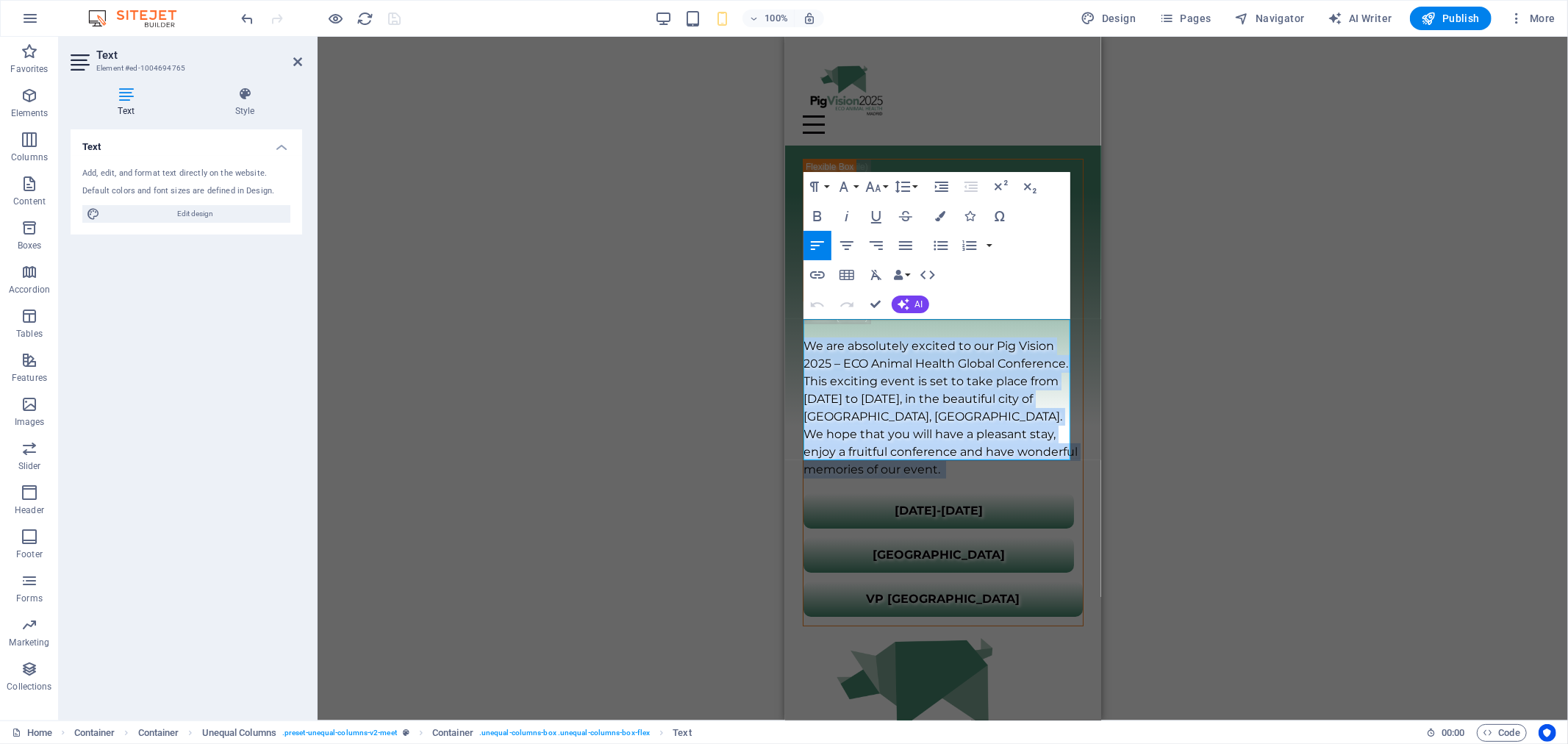
drag, startPoint x: 1008, startPoint y: 448, endPoint x: 739, endPoint y: 299, distance: 307.5
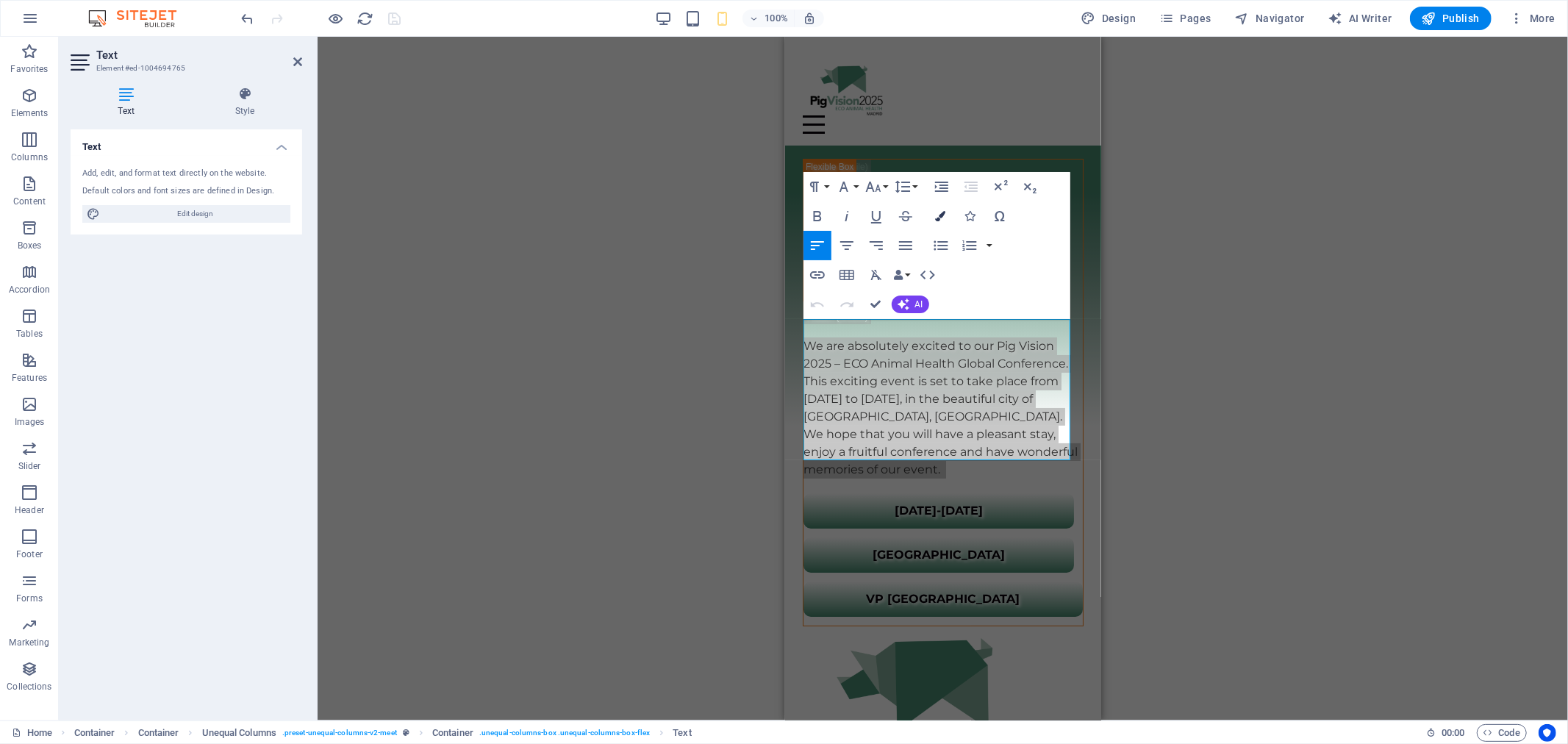
click at [942, 212] on icon "button" at bounding box center [940, 215] width 10 height 10
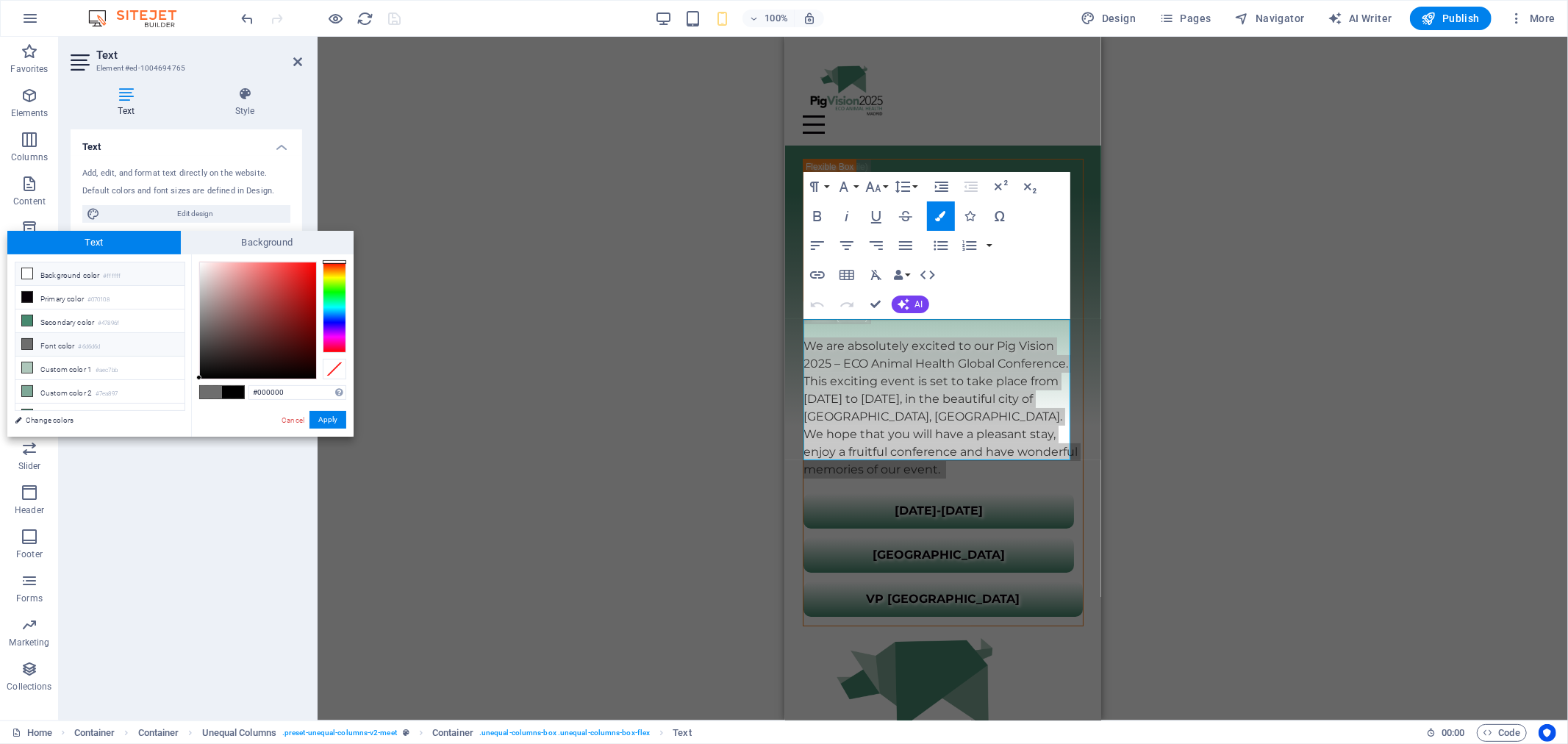
click at [90, 276] on li "Background color #ffffff" at bounding box center [100, 274] width 169 height 23
type input "#ffffff"
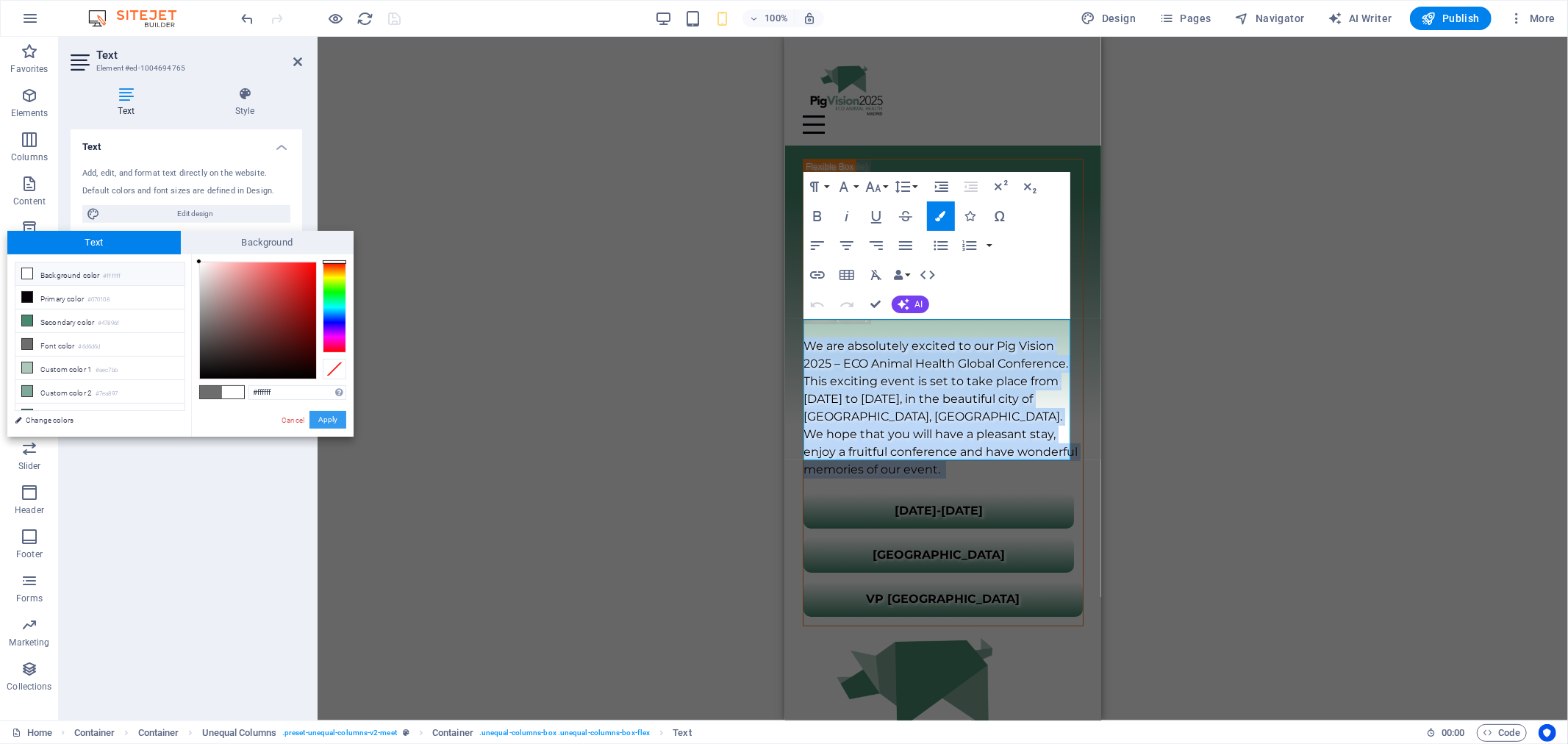
click at [325, 425] on button "Apply" at bounding box center [328, 420] width 37 height 18
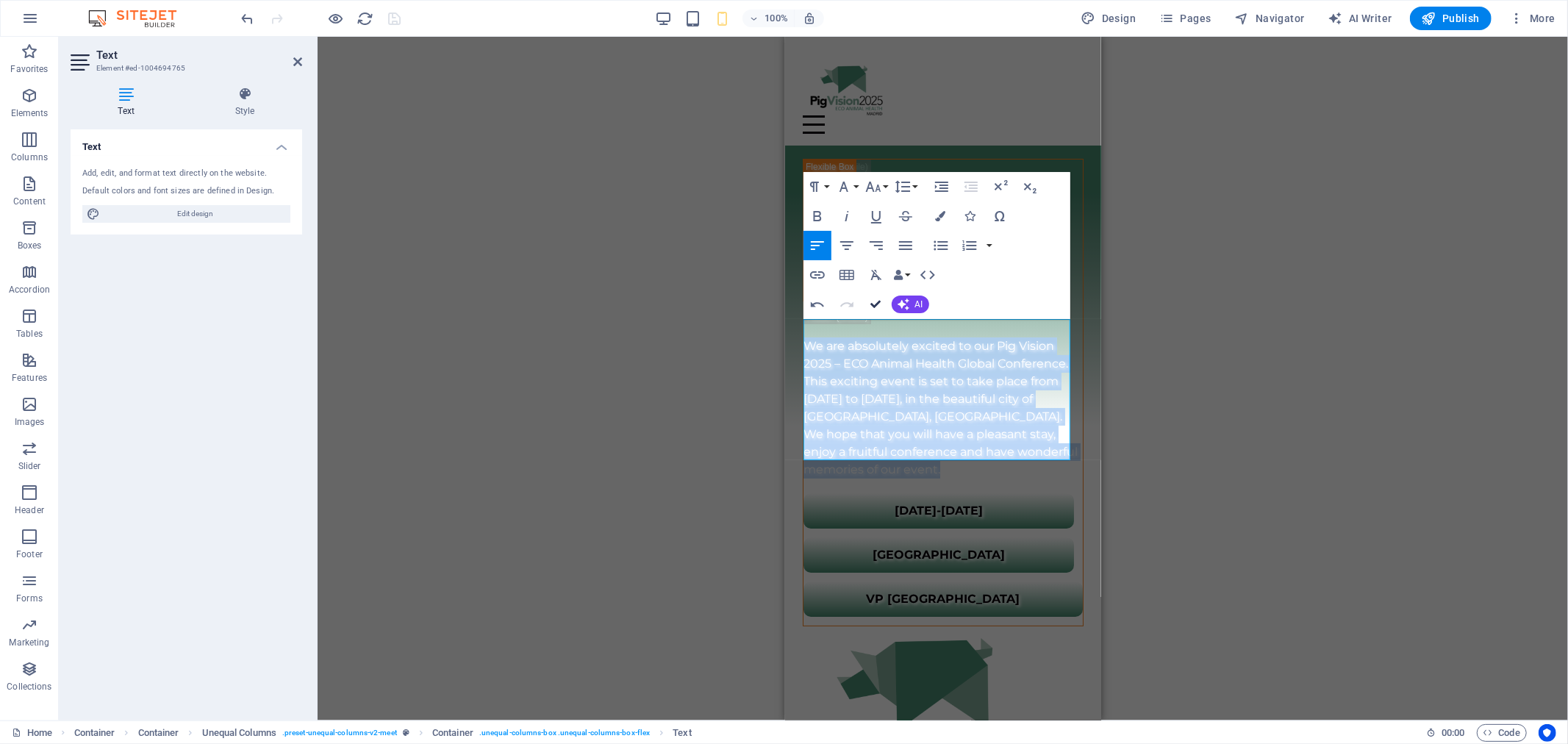
drag, startPoint x: 880, startPoint y: 302, endPoint x: 250, endPoint y: 269, distance: 630.9
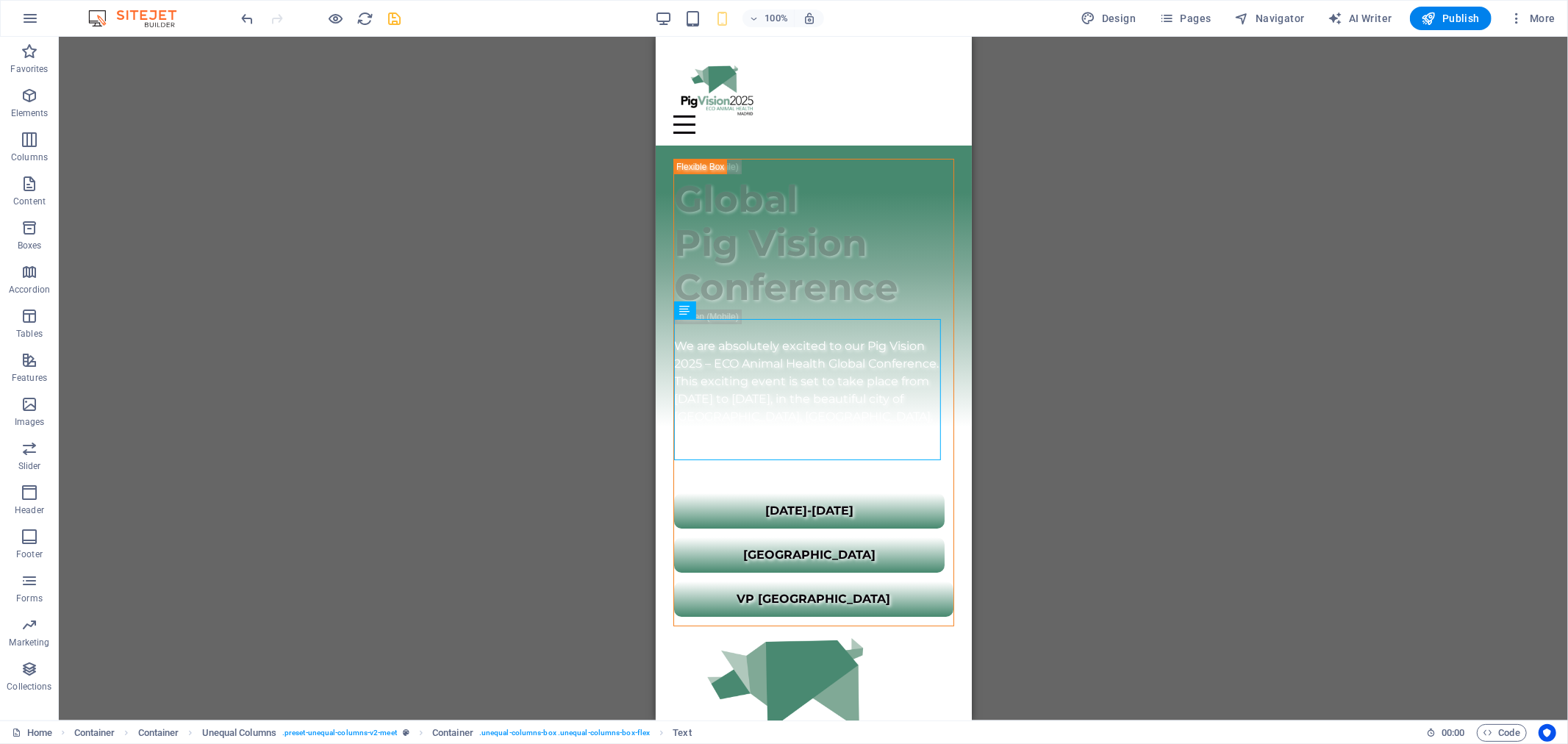
click at [1061, 323] on div "Drag here to replace the existing content. Press “Ctrl” if you want to create a…" at bounding box center [813, 378] width 1509 height 684
click at [807, 406] on div "We are absolutely excited to our Pig Vision 2025 – ECO Animal Health Global Con…" at bounding box center [813, 407] width 279 height 141
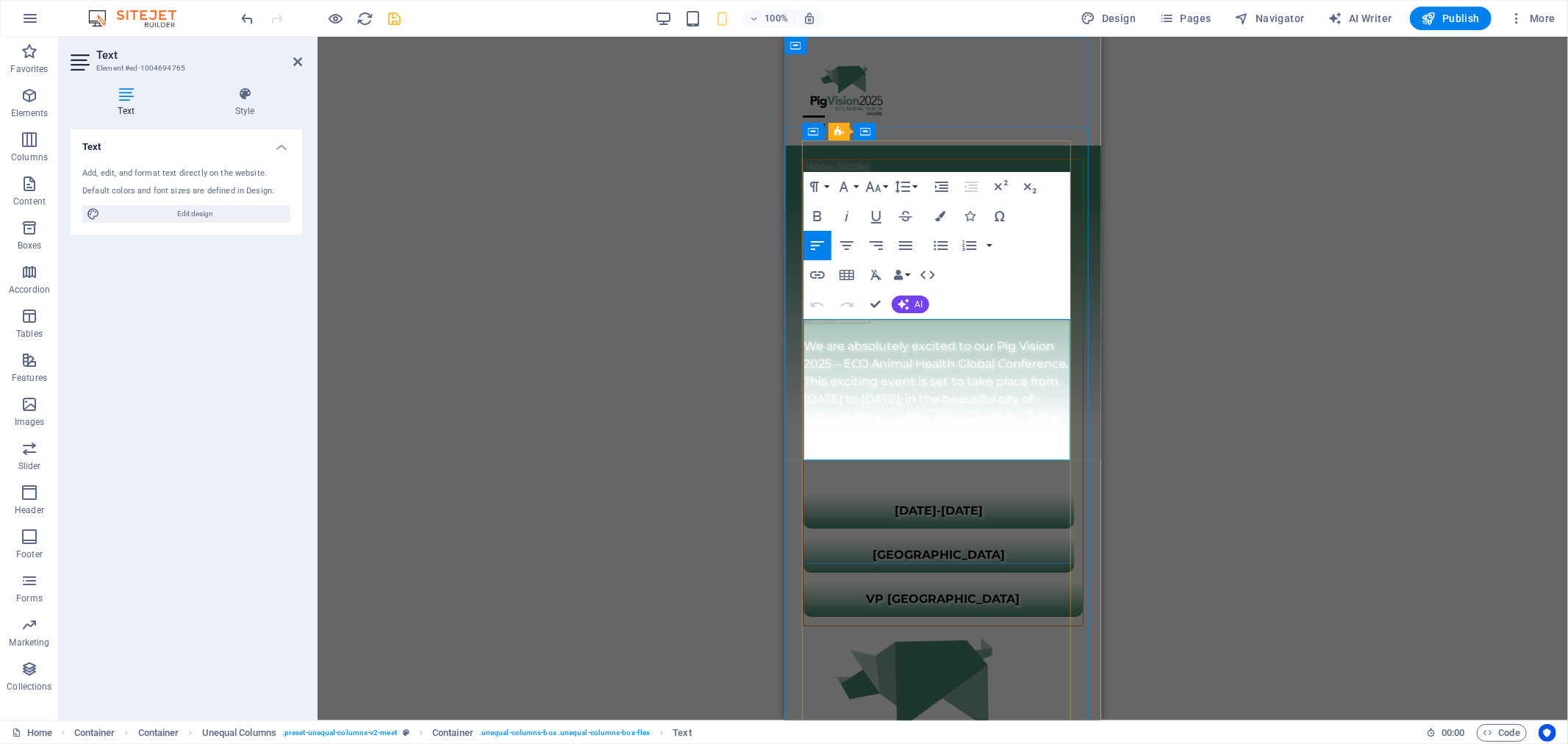
click at [920, 404] on p "We are absolutely excited to our Pig Vision 2025 – ECO Animal Health Global Con…" at bounding box center [942, 381] width 279 height 88
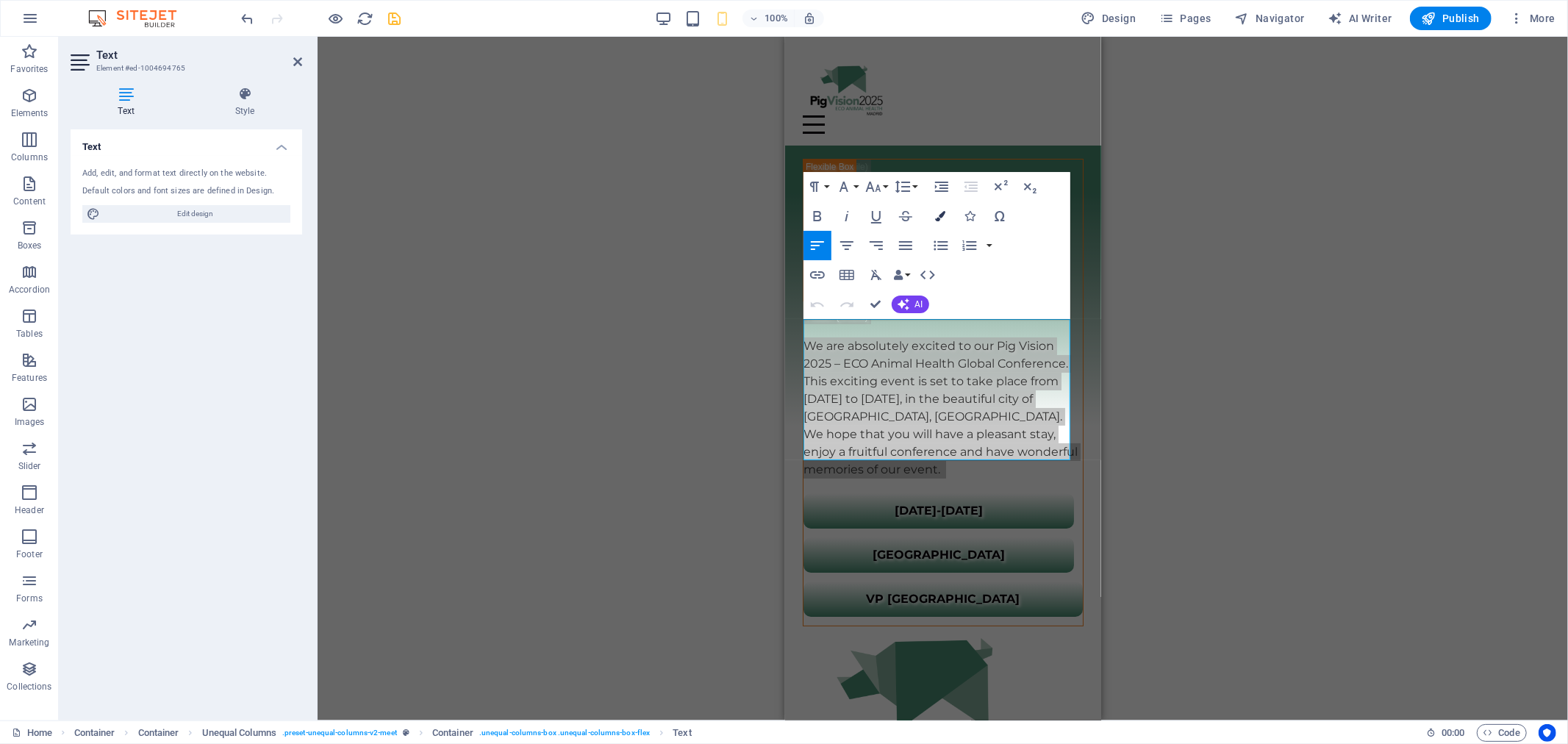
click at [936, 216] on icon "button" at bounding box center [940, 215] width 10 height 10
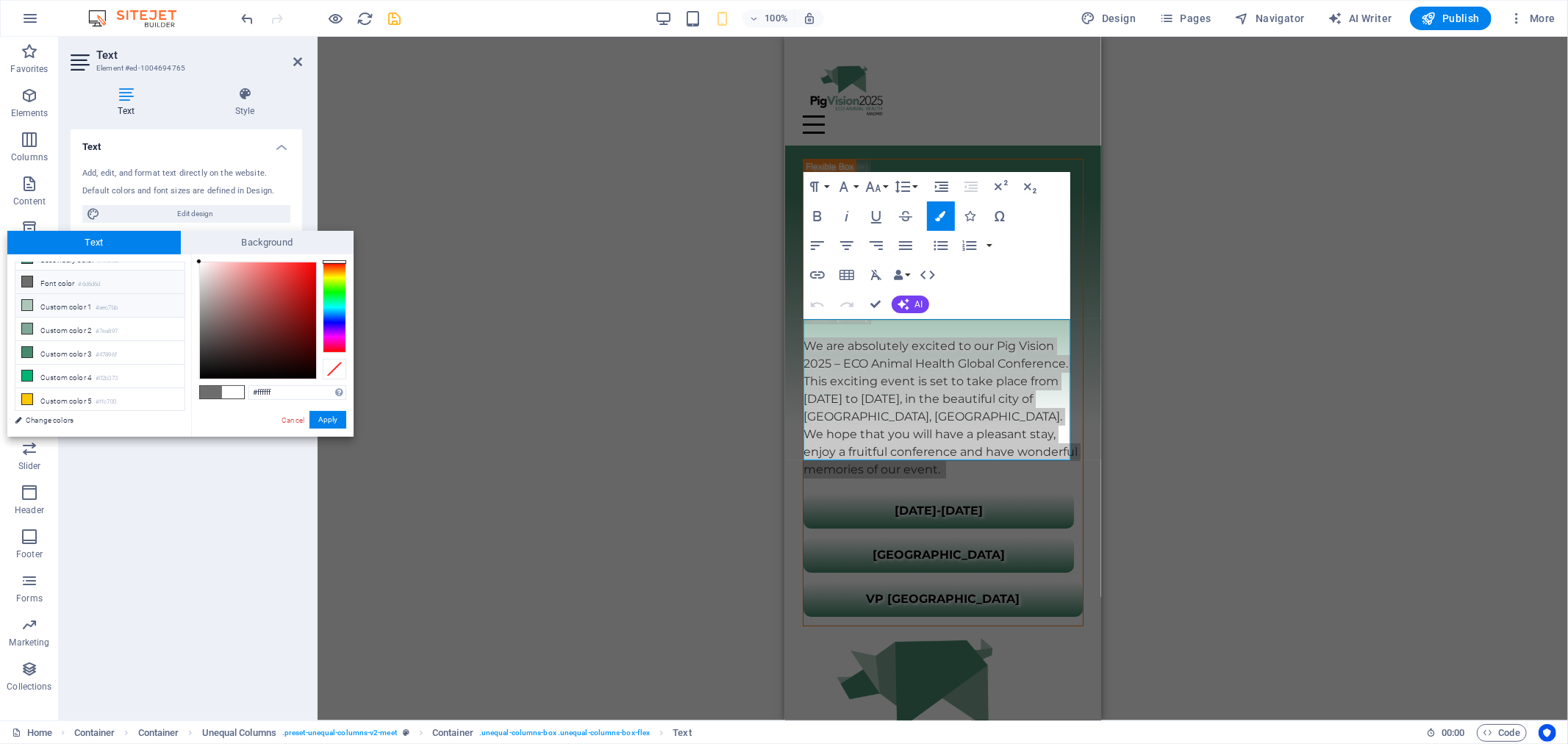
scroll to position [66, 0]
click at [32, 355] on icon at bounding box center [26, 350] width 10 height 10
type input "#47896f"
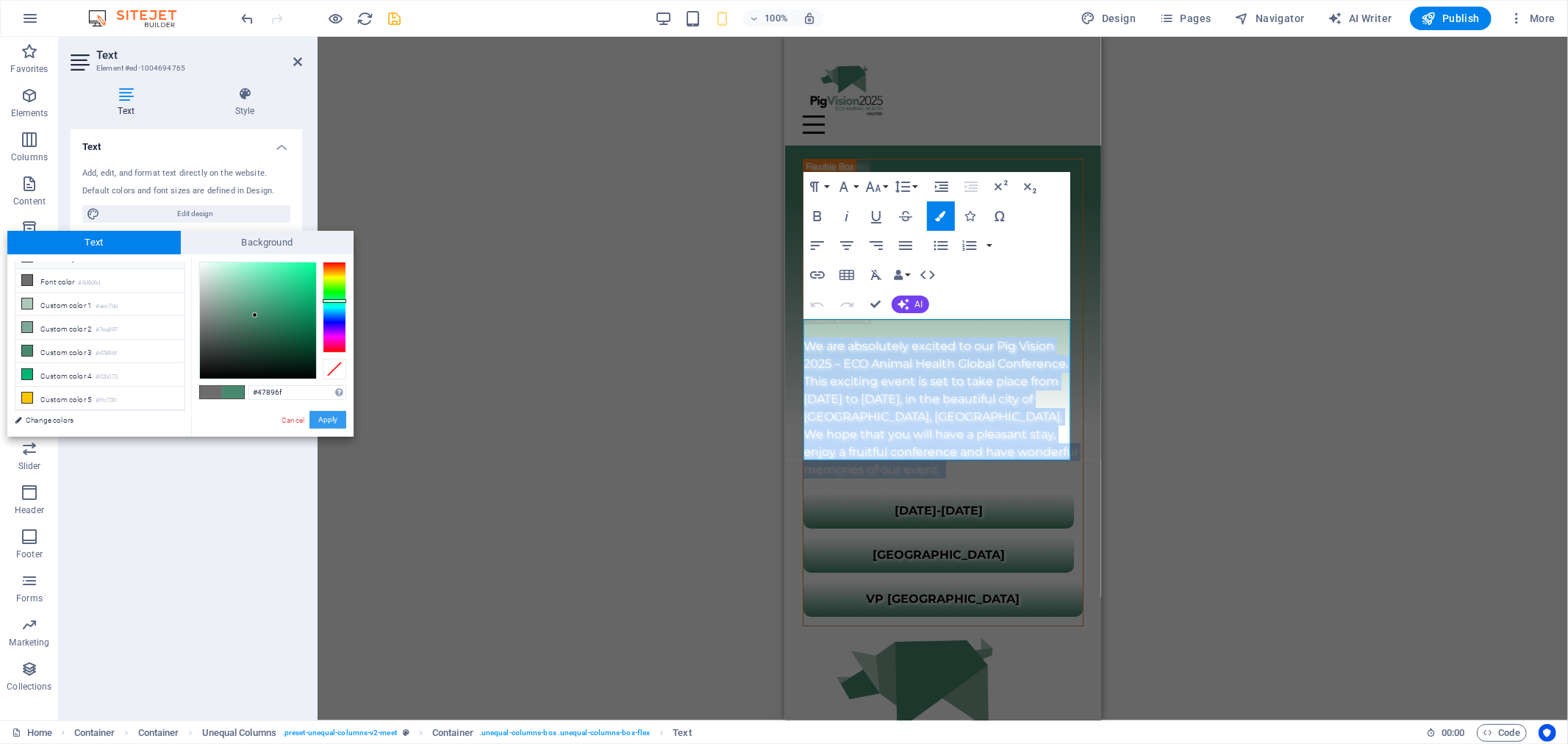
click at [324, 416] on button "Apply" at bounding box center [328, 420] width 37 height 18
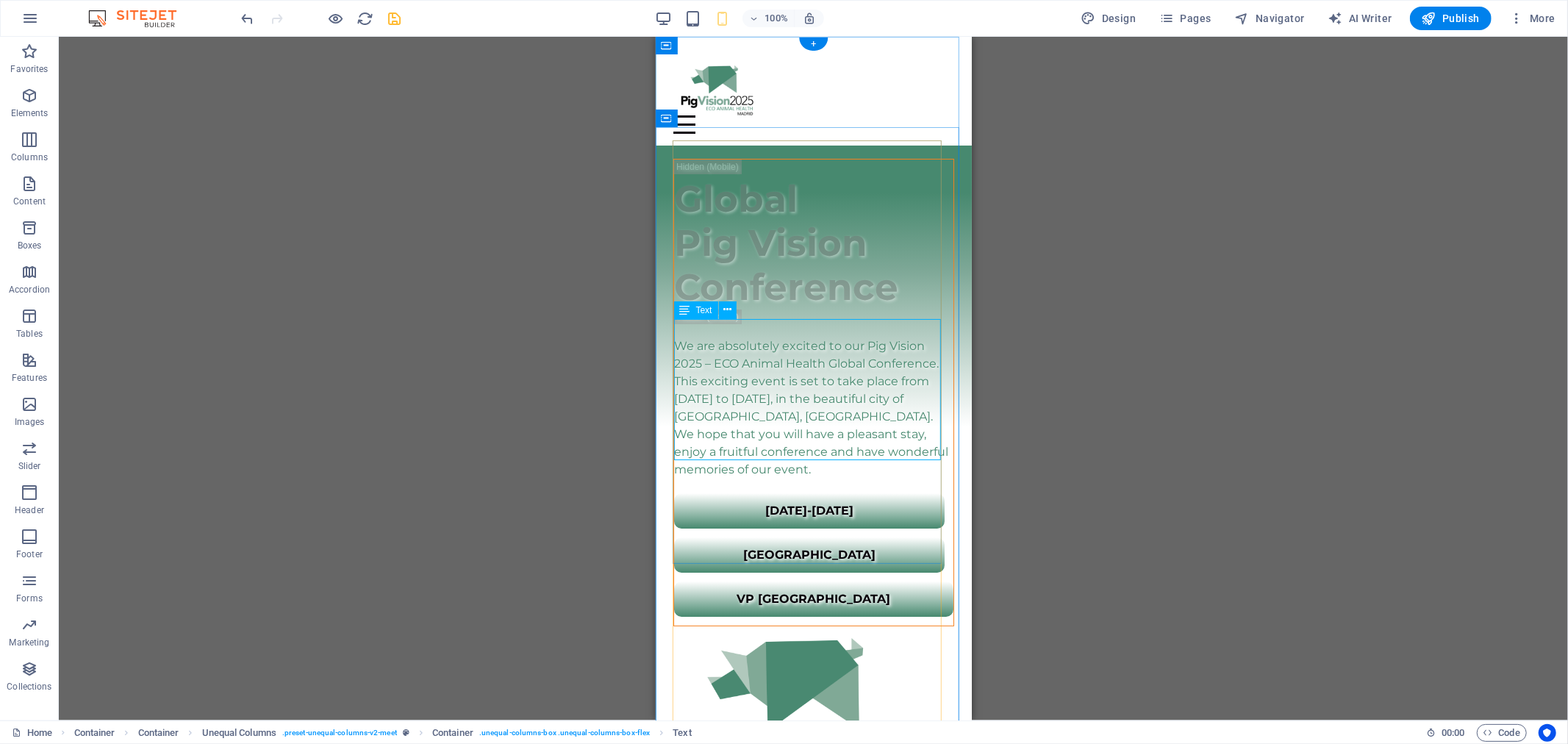
click at [762, 357] on div "We are absolutely excited to our Pig Vision 2025 – ECO Animal Health Global Con…" at bounding box center [813, 407] width 279 height 141
click at [699, 310] on span "Text" at bounding box center [704, 311] width 16 height 9
select select "%"
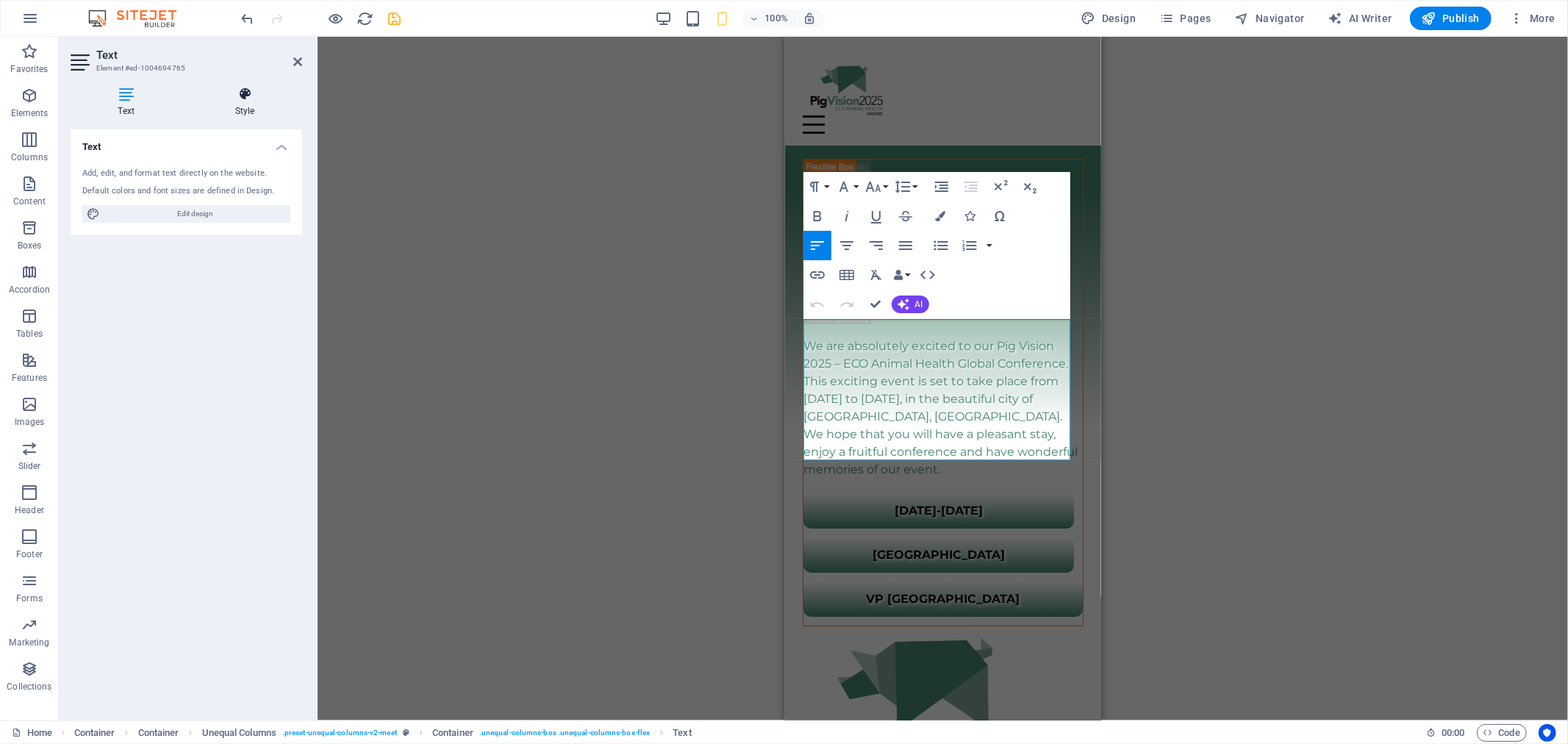
click at [250, 101] on icon at bounding box center [244, 94] width 114 height 14
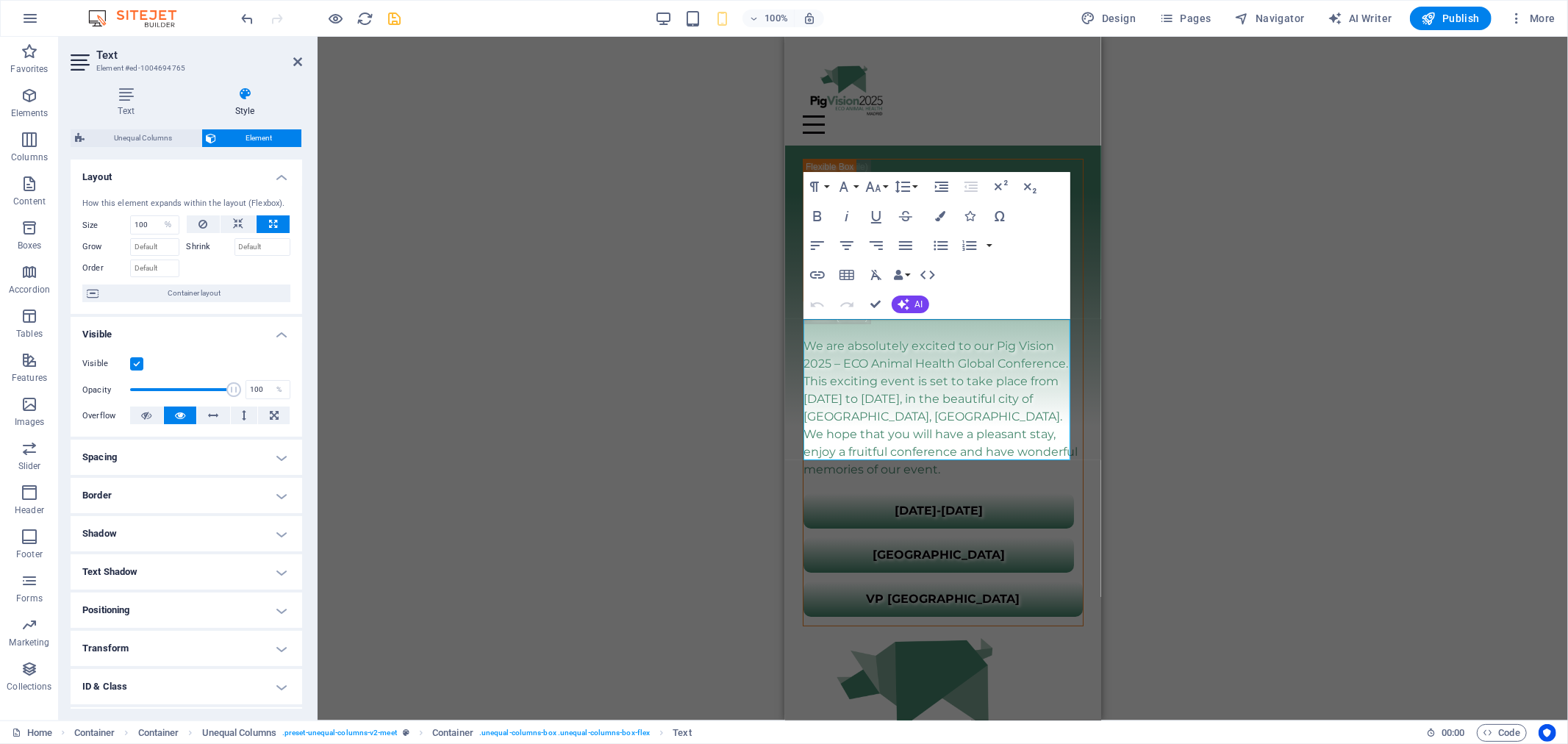
click at [184, 576] on h4 "Text Shadow" at bounding box center [186, 571] width 231 height 35
click at [188, 567] on h4 "Text Shadow" at bounding box center [186, 567] width 231 height 26
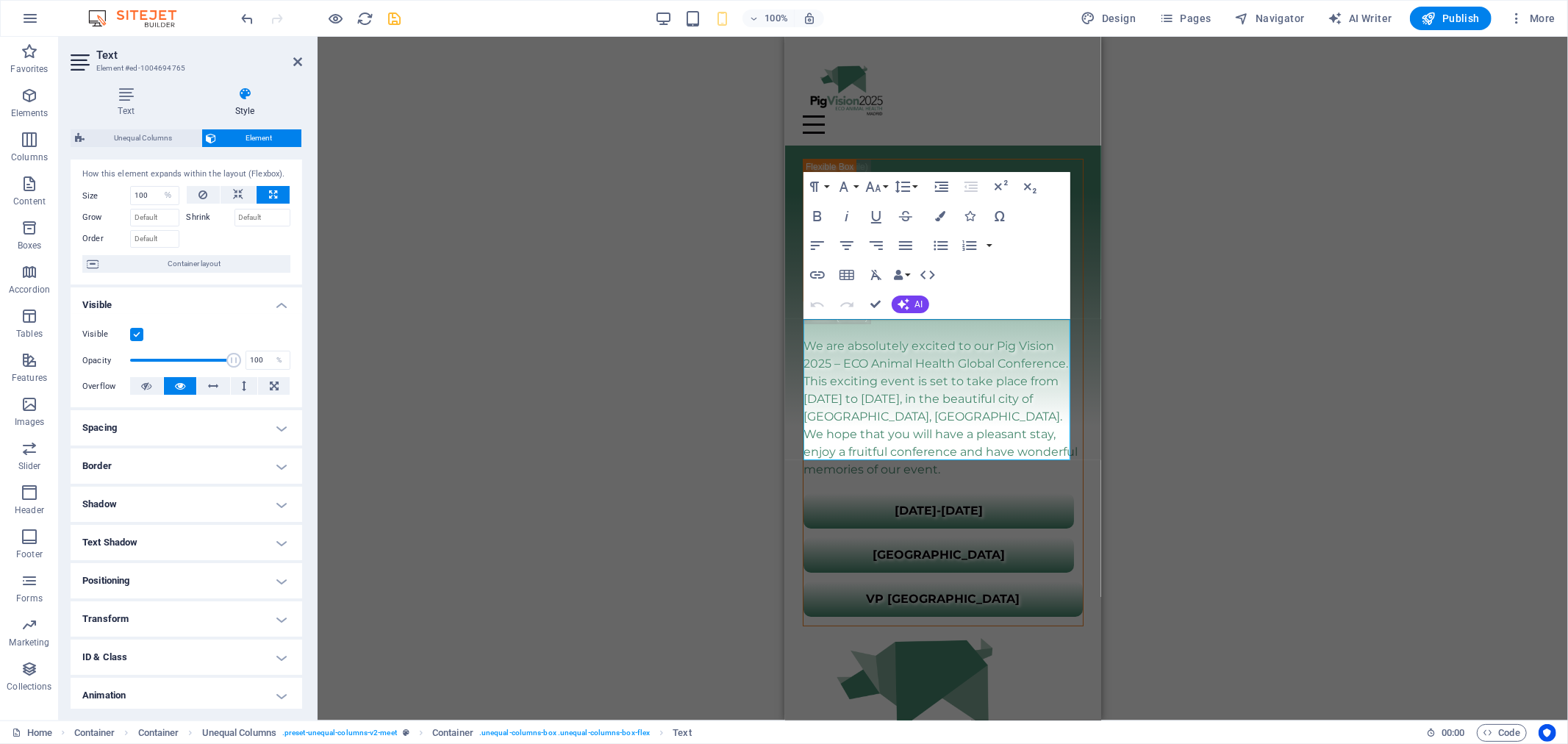
scroll to position [71, 0]
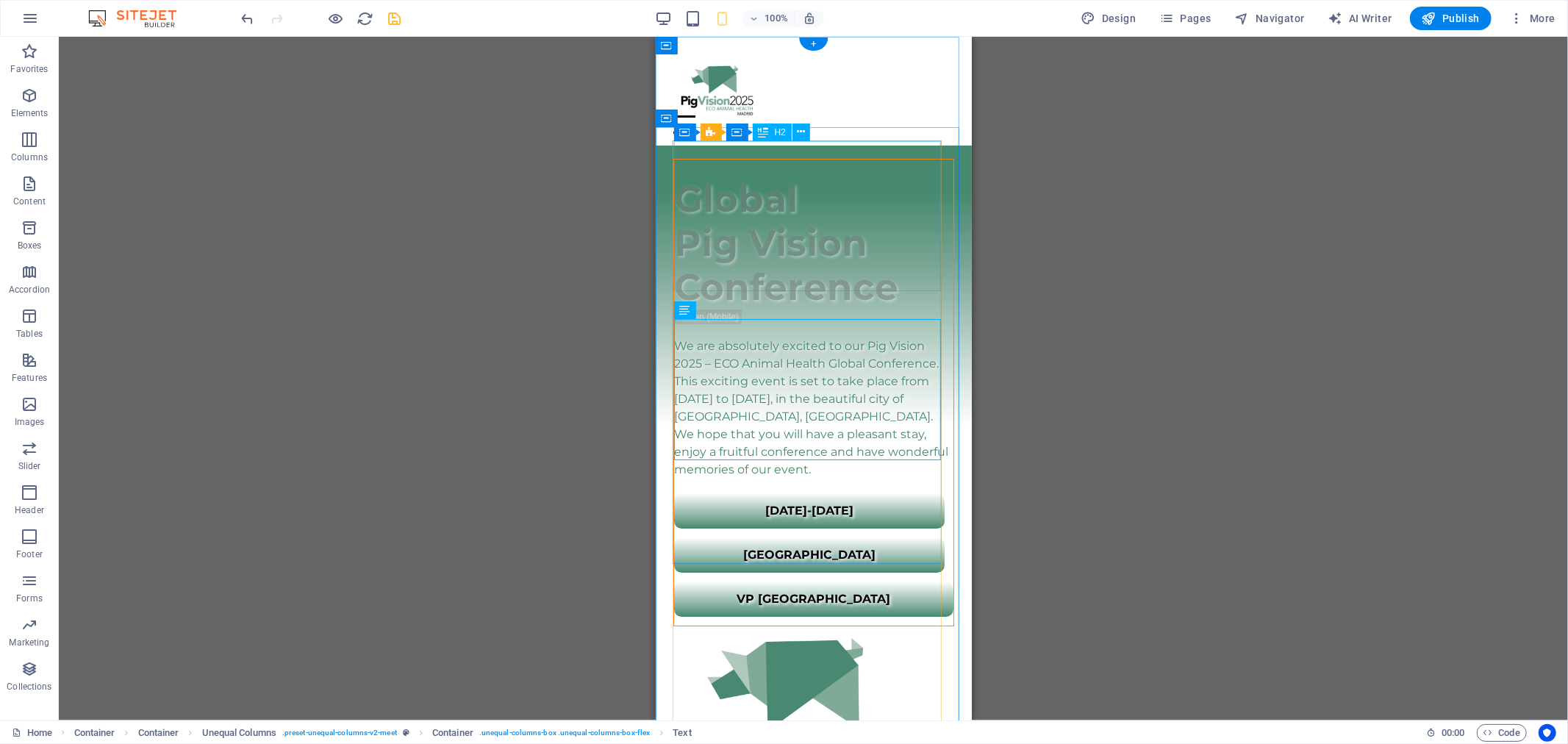
click at [758, 267] on div "​​​ Global Pig Vision Conference" at bounding box center [813, 233] width 279 height 150
select select "%"
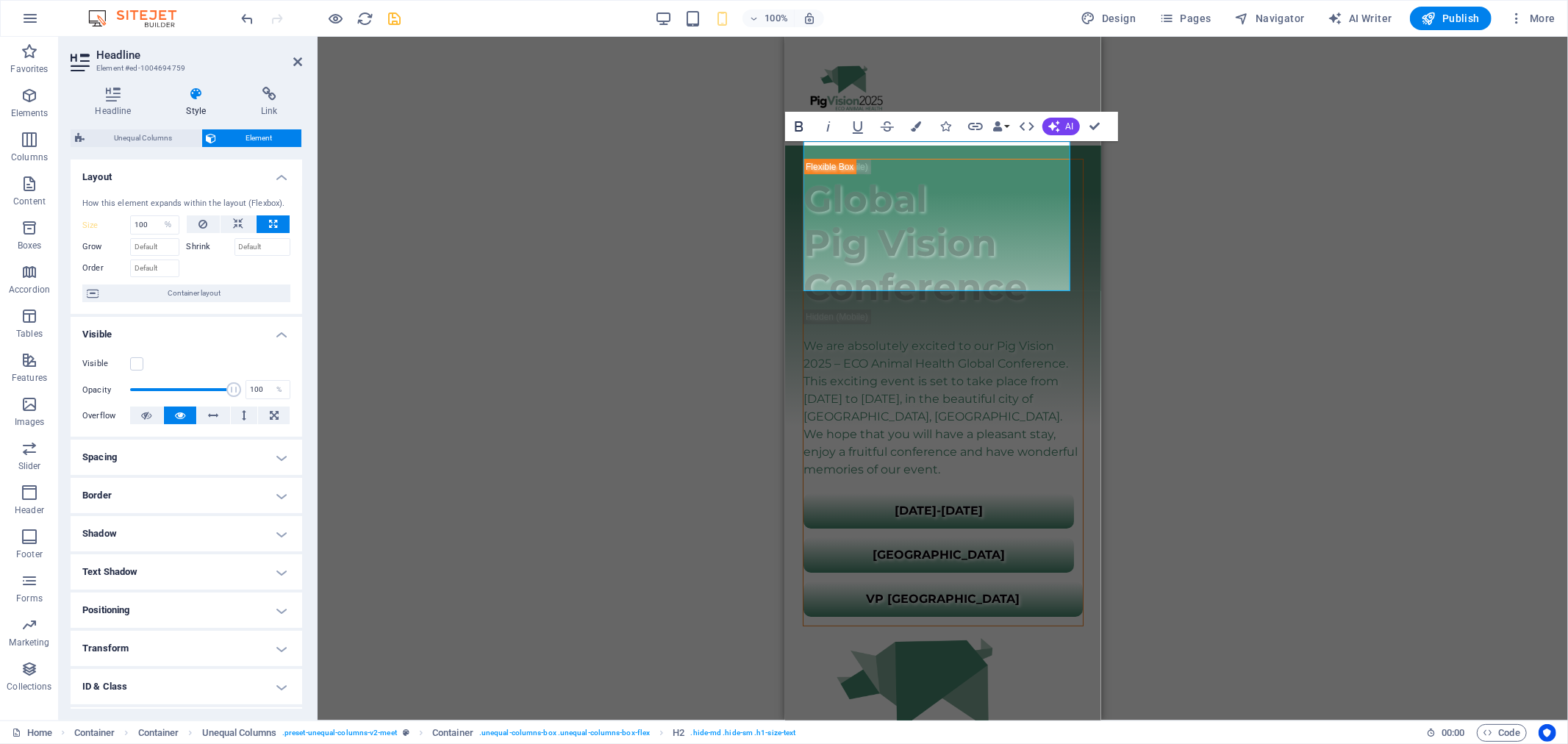
click at [800, 130] on icon "button" at bounding box center [798, 126] width 8 height 10
click at [229, 558] on h4 "Text Shadow" at bounding box center [186, 571] width 231 height 35
click at [246, 600] on span "Outside" at bounding box center [254, 602] width 25 height 18
type input "rgba(0, 0, 0, 0.2)"
type input "2"
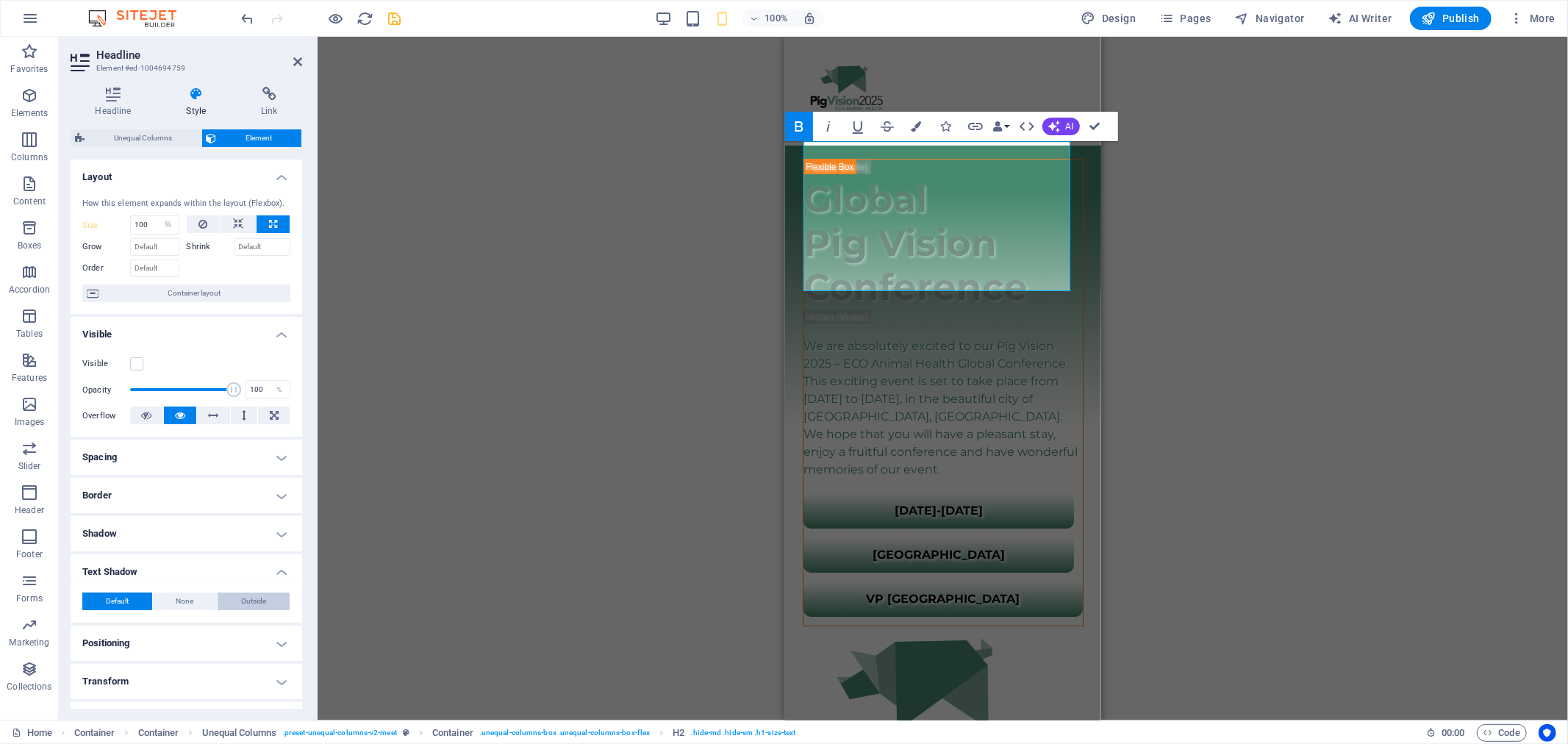
type input "2"
type input "4"
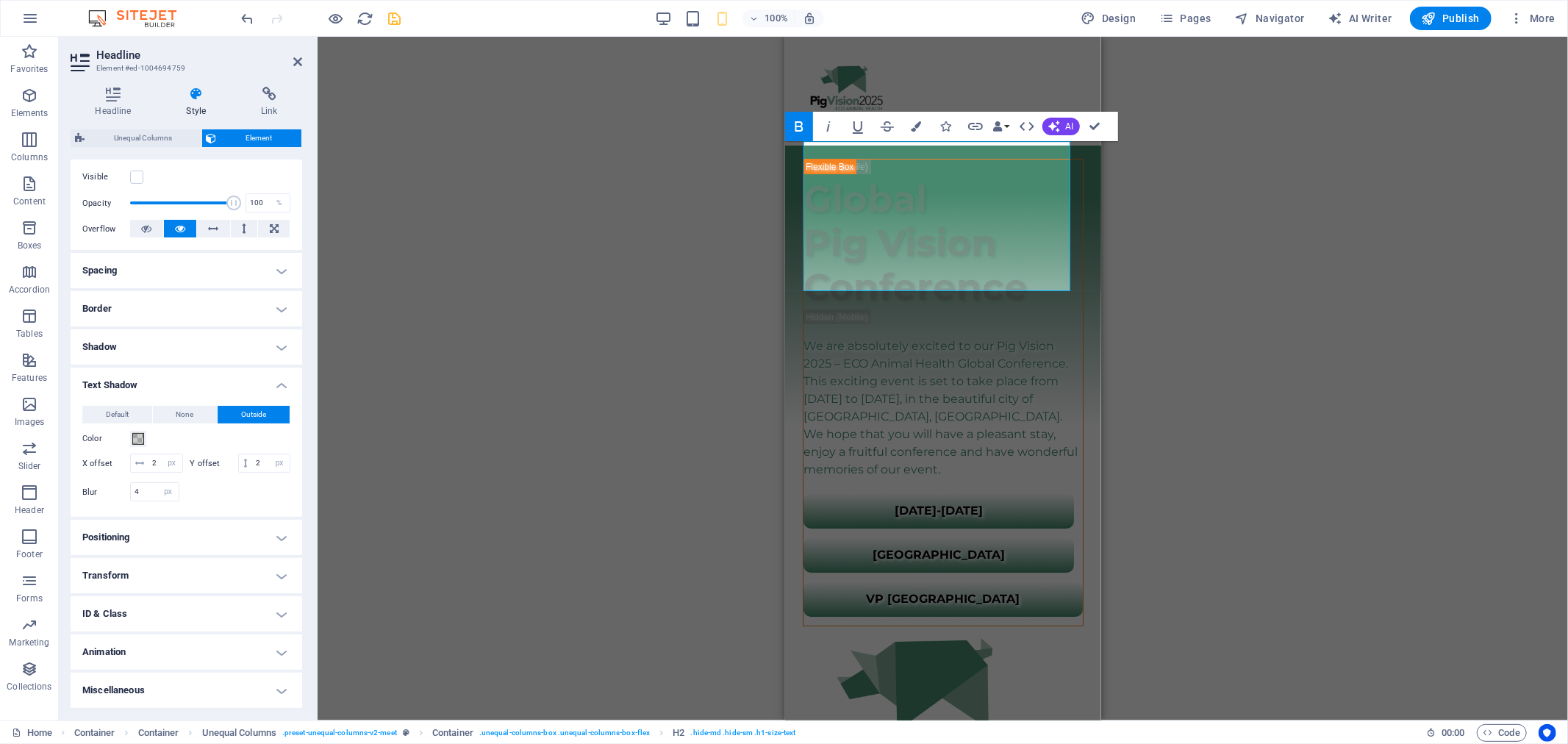
scroll to position [204, 0]
click at [140, 433] on span at bounding box center [138, 439] width 12 height 12
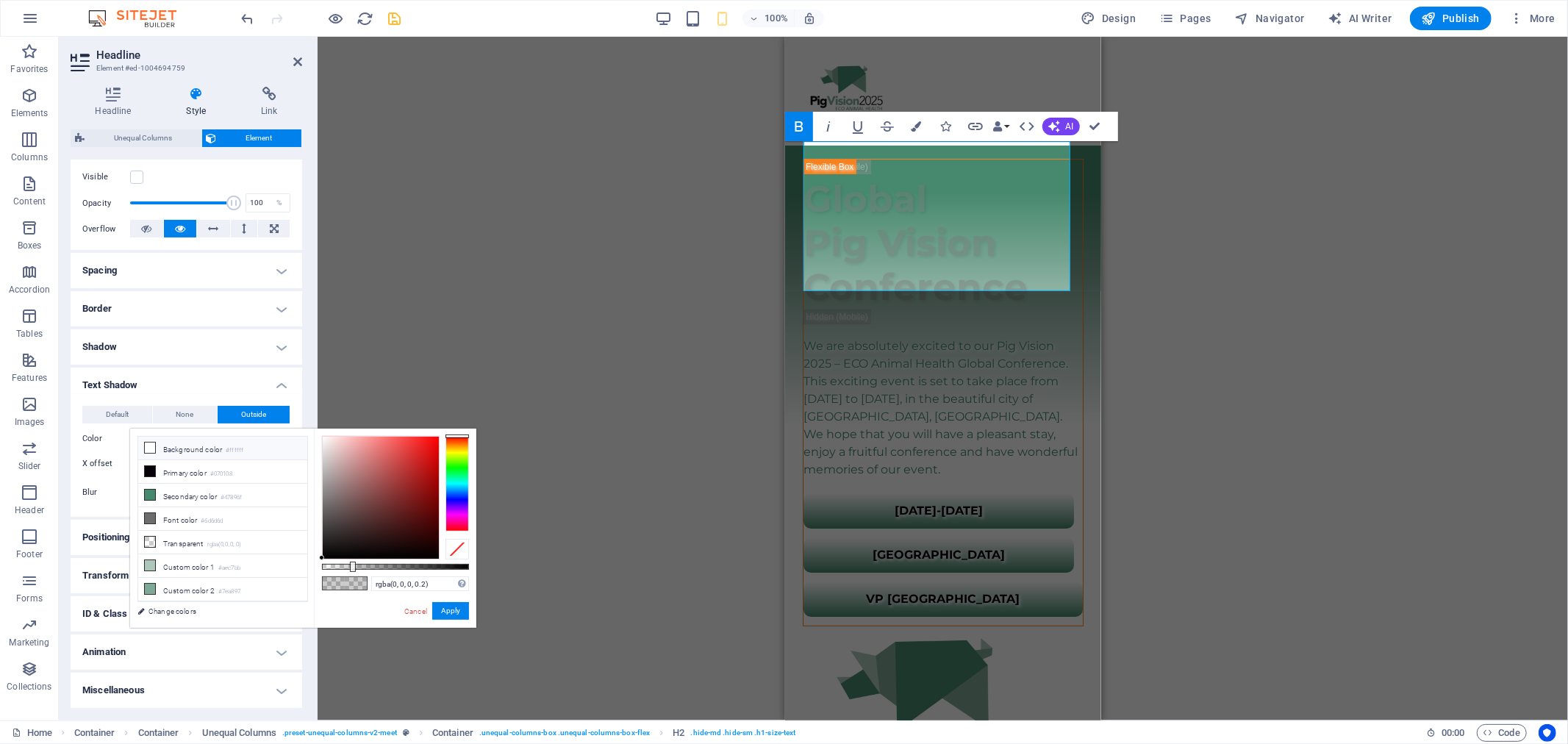
click at [150, 452] on icon at bounding box center [150, 447] width 10 height 10
type input "#ffffff"
click at [150, 449] on icon at bounding box center [150, 447] width 10 height 10
click at [450, 615] on button "Apply" at bounding box center [450, 611] width 37 height 18
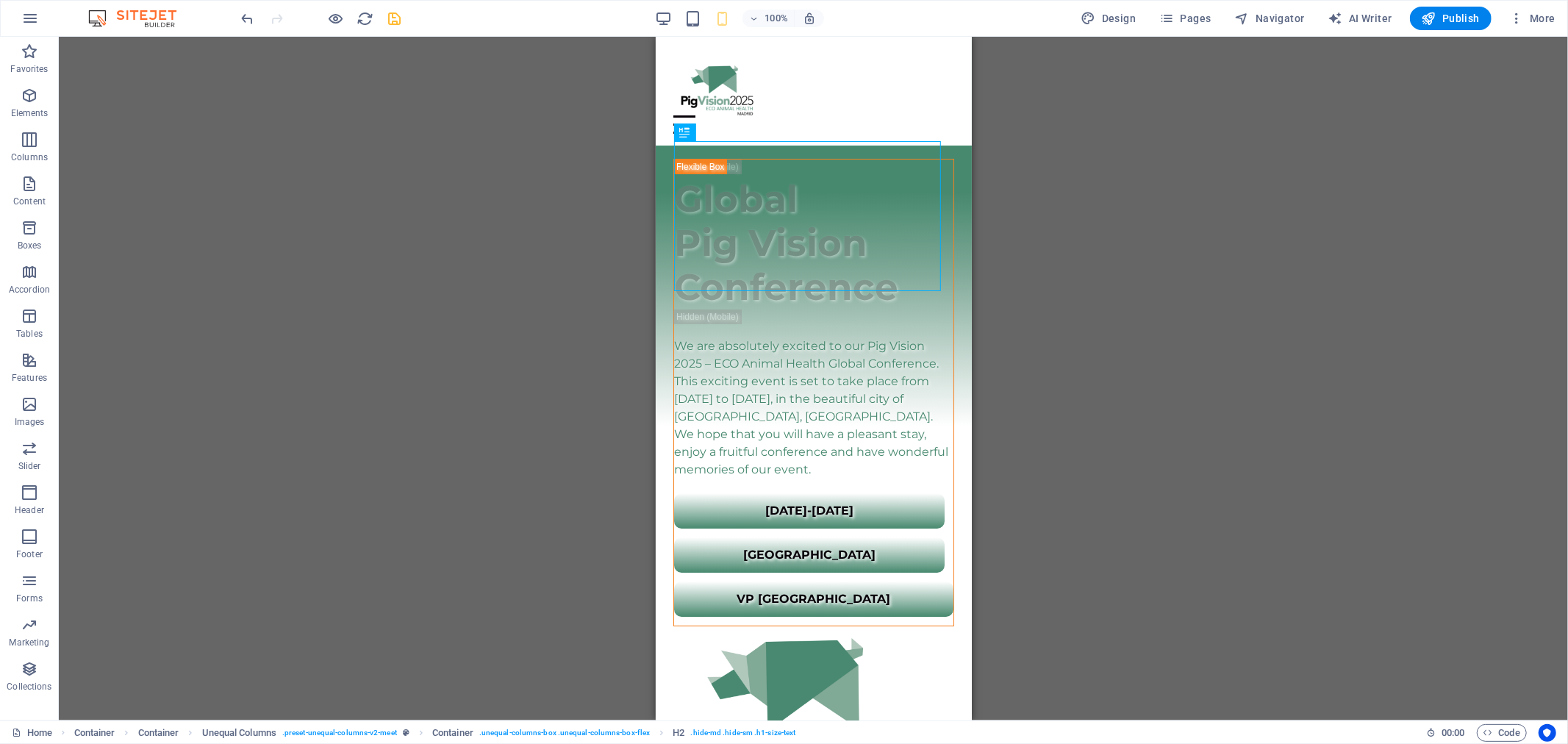
click at [1061, 294] on div "Drag here to replace the existing content. Press “Ctrl” if you want to create a…" at bounding box center [813, 378] width 1509 height 684
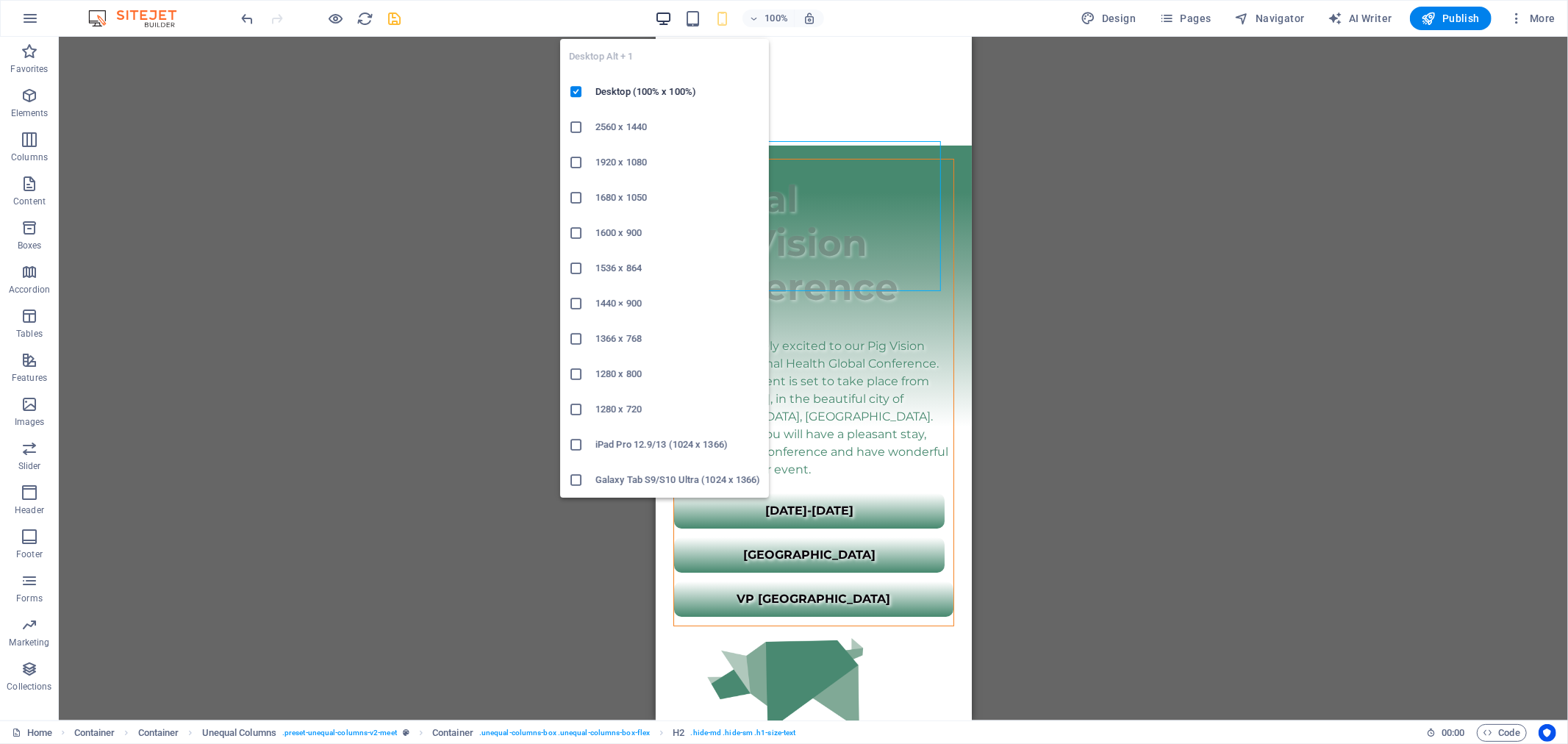
click at [664, 10] on icon "button" at bounding box center [663, 18] width 17 height 17
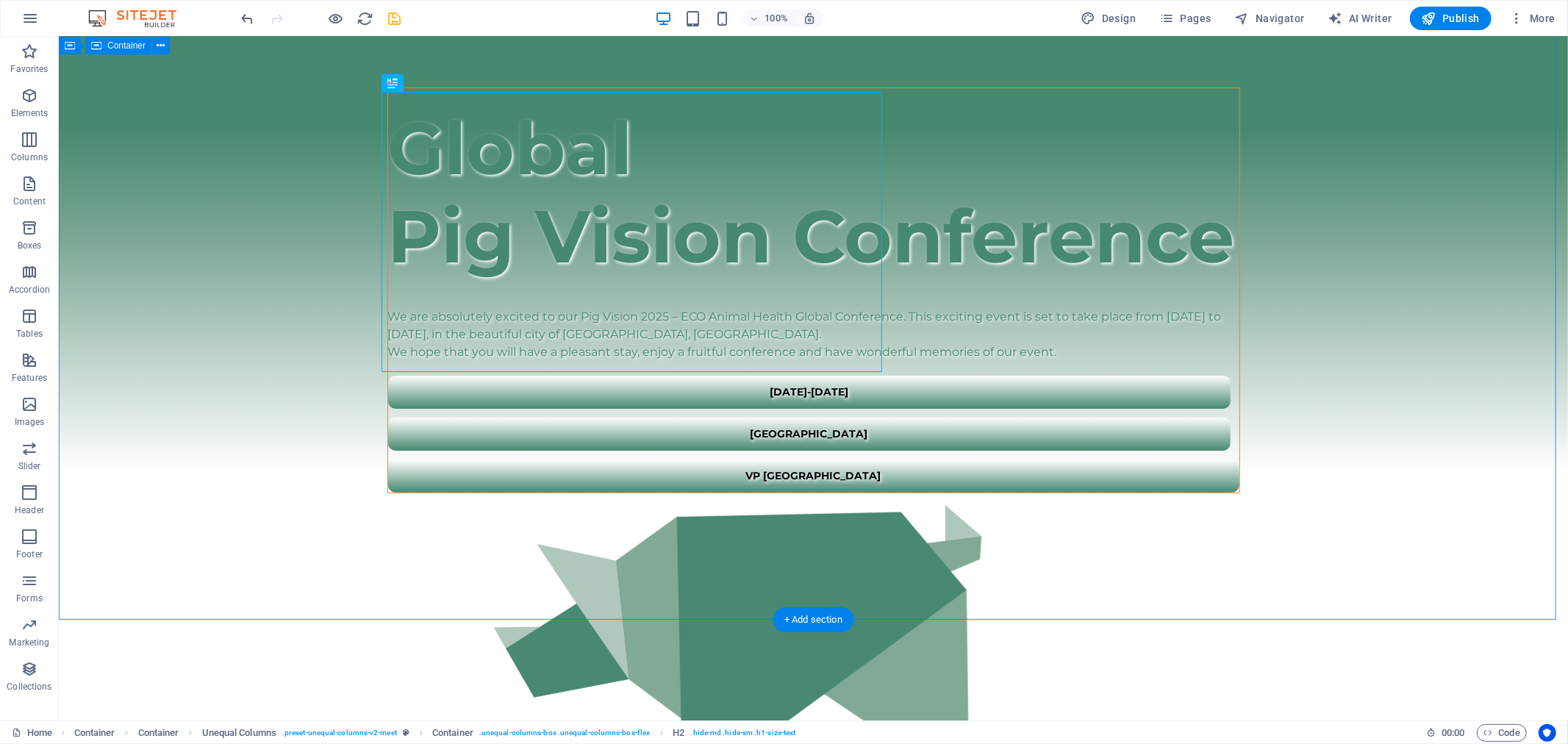
scroll to position [0, 0]
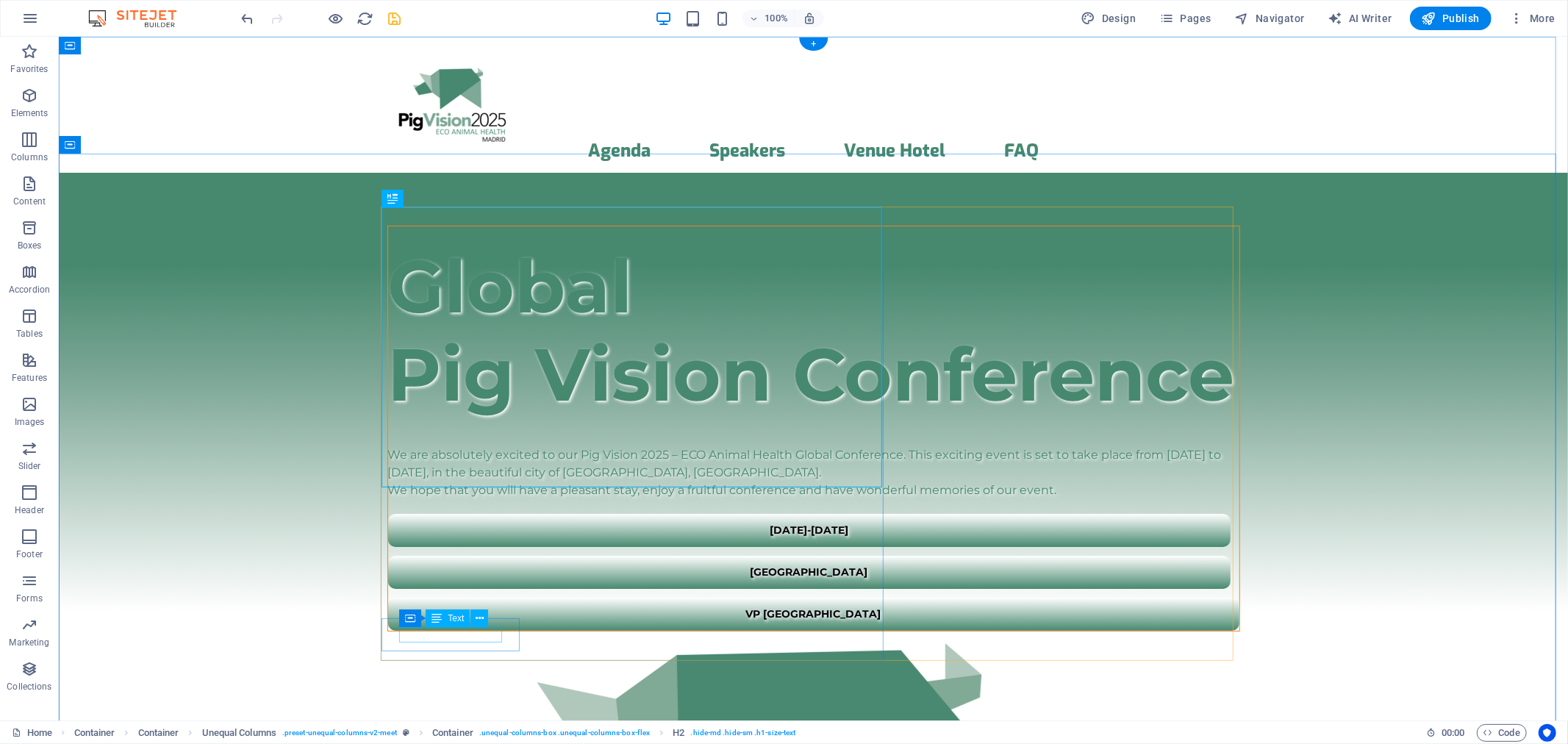
click at [479, 538] on div "[DATE]-[DATE]" at bounding box center [809, 530] width 807 height 15
click at [442, 618] on div "Text" at bounding box center [448, 619] width 44 height 18
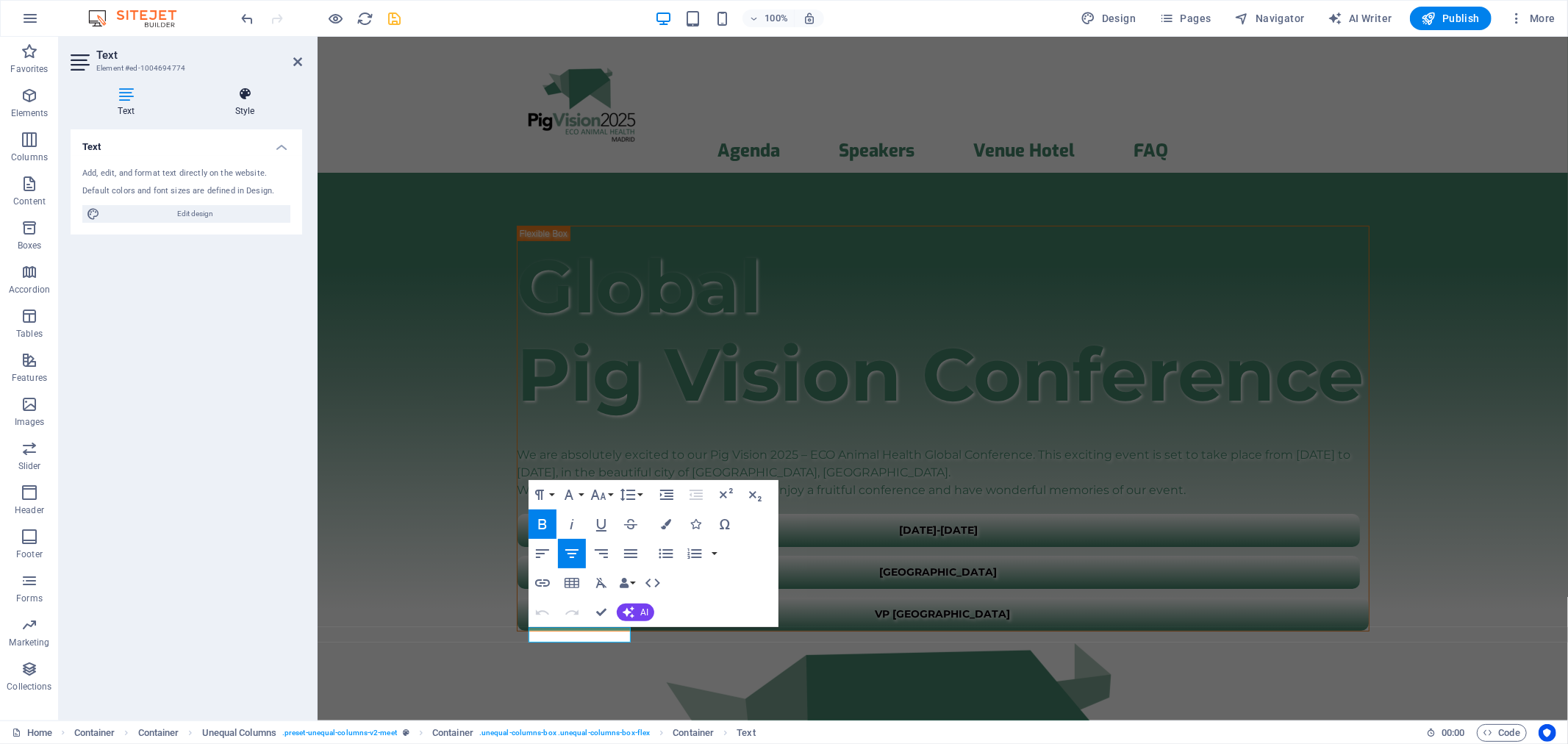
click at [236, 99] on icon at bounding box center [244, 94] width 114 height 14
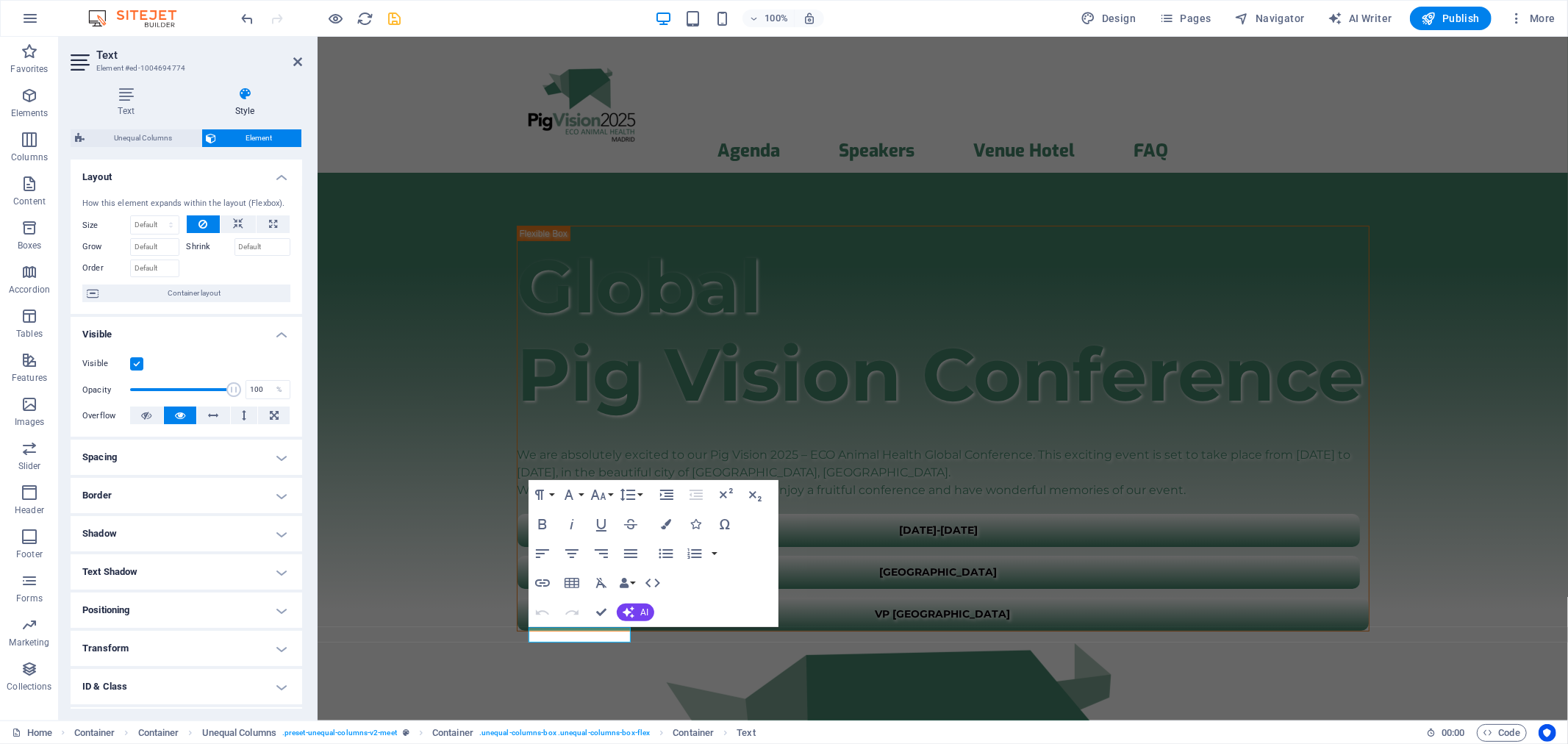
click at [116, 567] on h4 "Text Shadow" at bounding box center [186, 571] width 231 height 35
click at [178, 603] on span "None" at bounding box center [186, 602] width 18 height 18
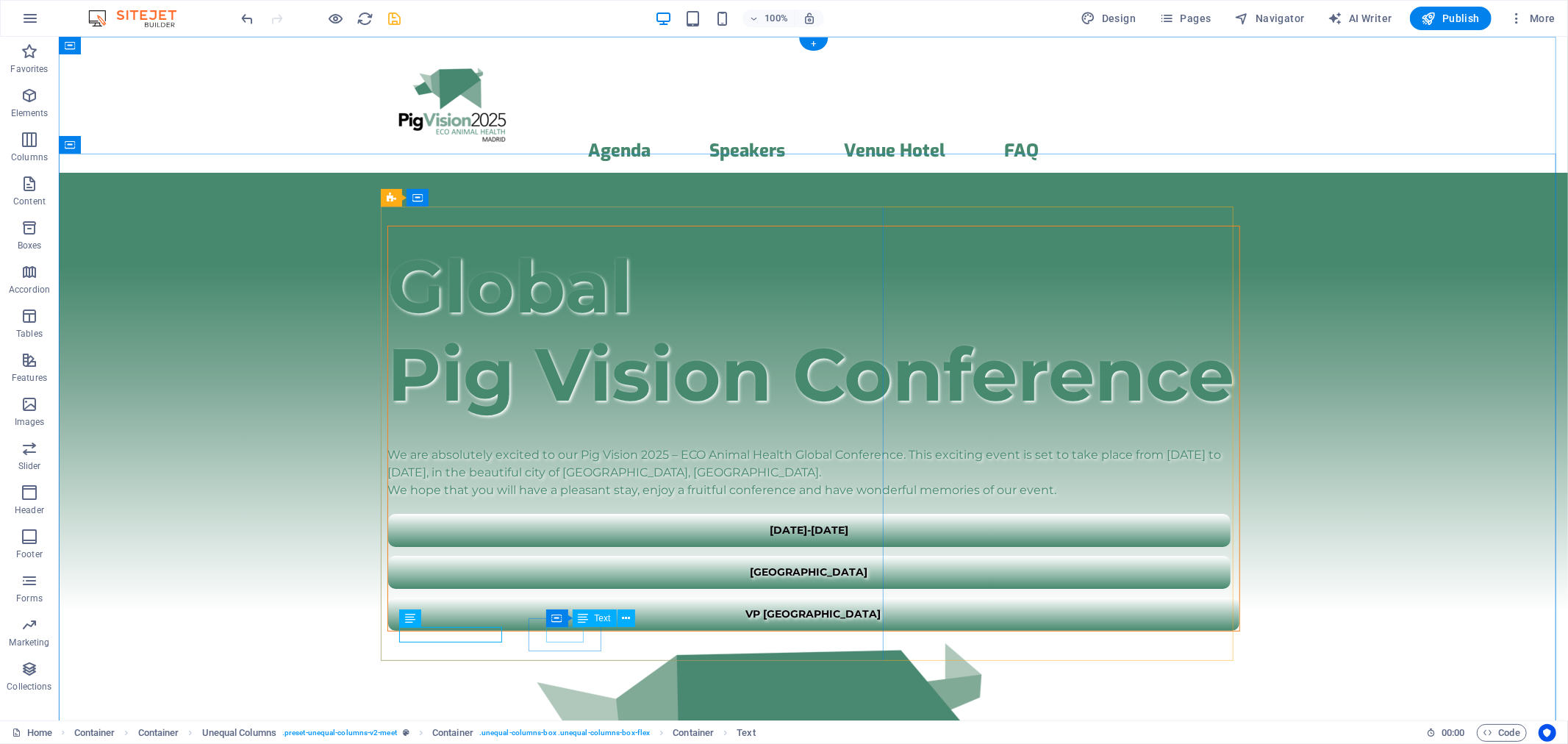
click at [574, 579] on div "[GEOGRAPHIC_DATA]" at bounding box center [809, 571] width 807 height 15
click at [592, 618] on div "Text" at bounding box center [594, 619] width 44 height 18
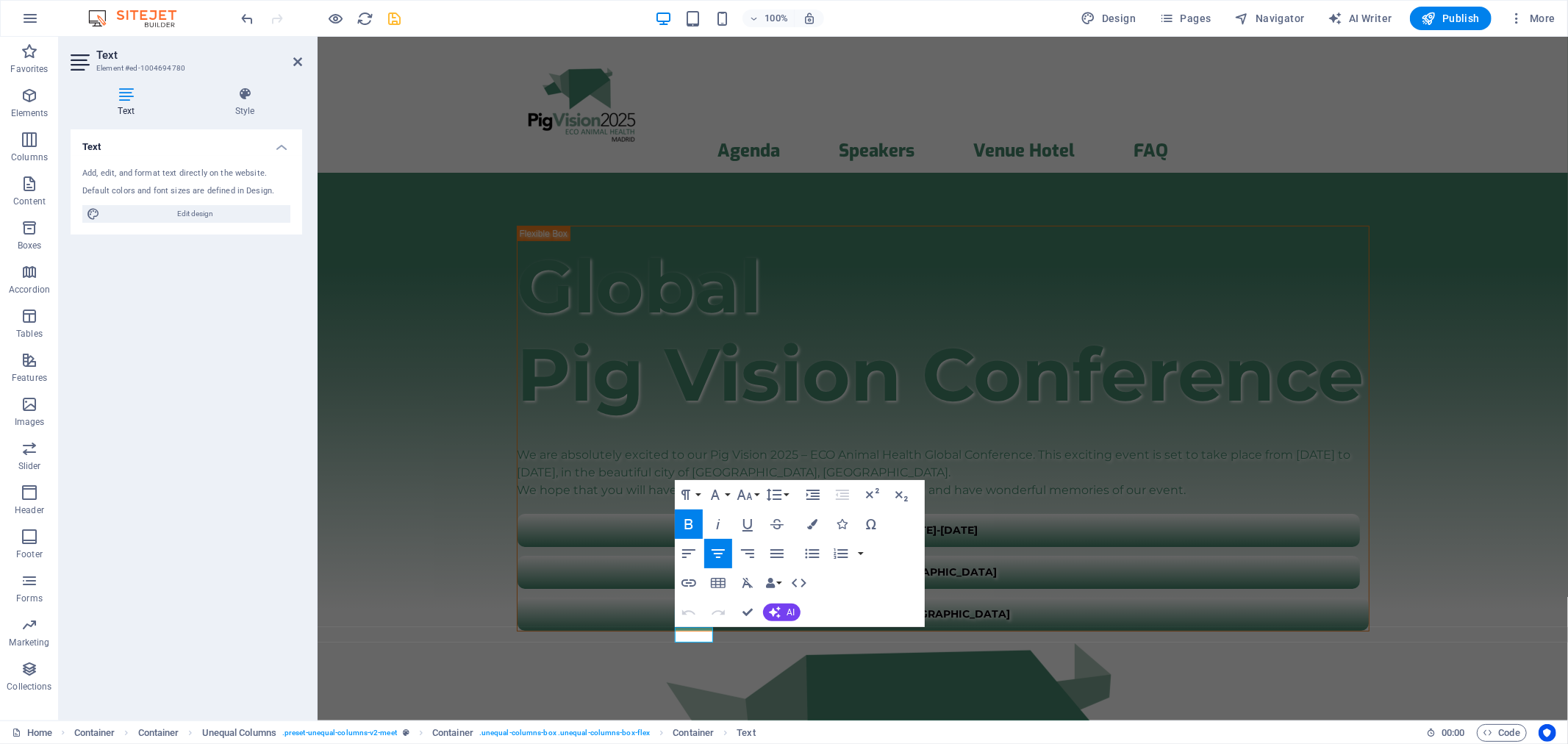
click at [249, 123] on div "Text Style Text Add, edit, and format text directly on the website. Default col…" at bounding box center [186, 397] width 231 height 622
click at [249, 112] on h4 "Style" at bounding box center [244, 102] width 114 height 31
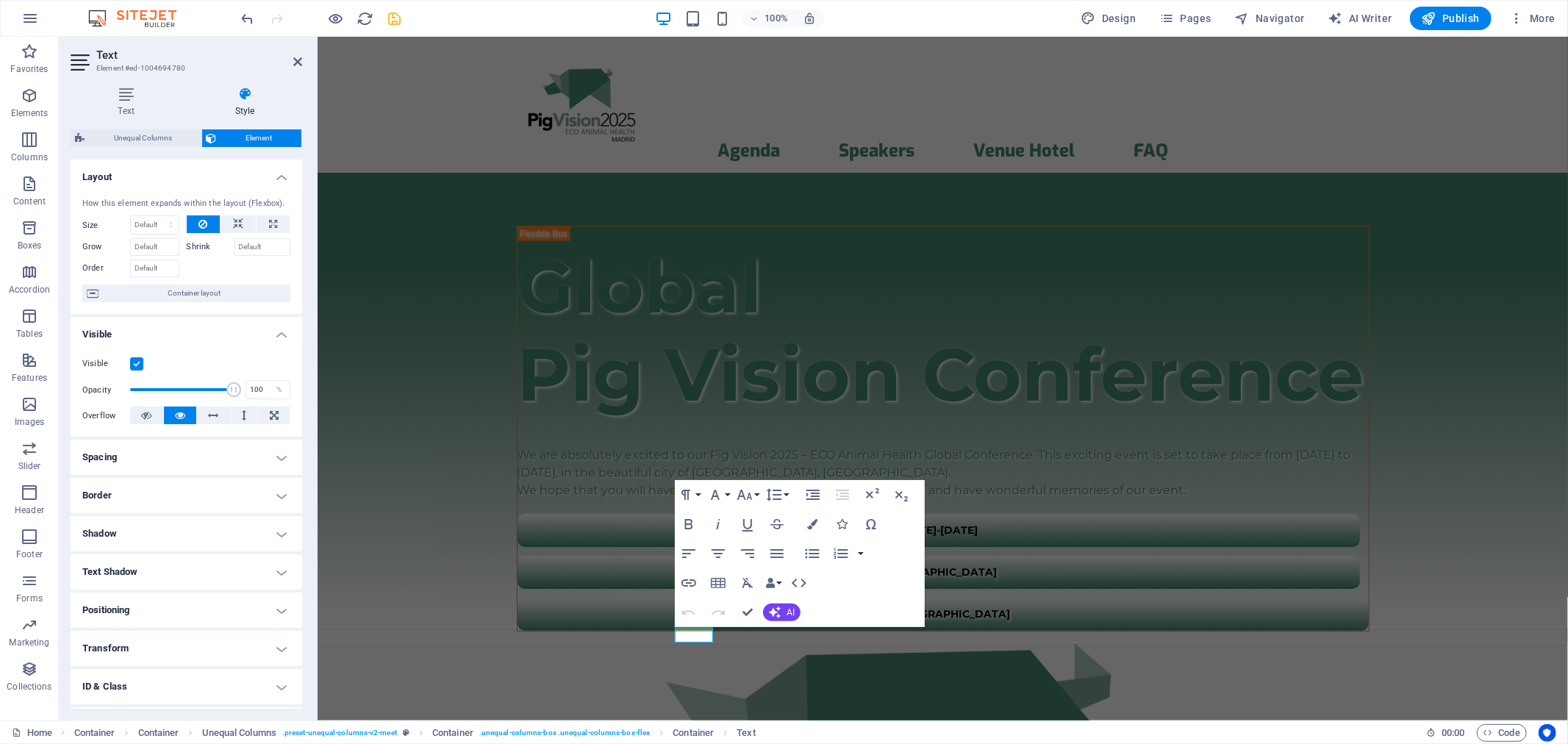
click at [129, 561] on h4 "Text Shadow" at bounding box center [186, 571] width 231 height 35
click at [184, 600] on span "None" at bounding box center [186, 602] width 18 height 18
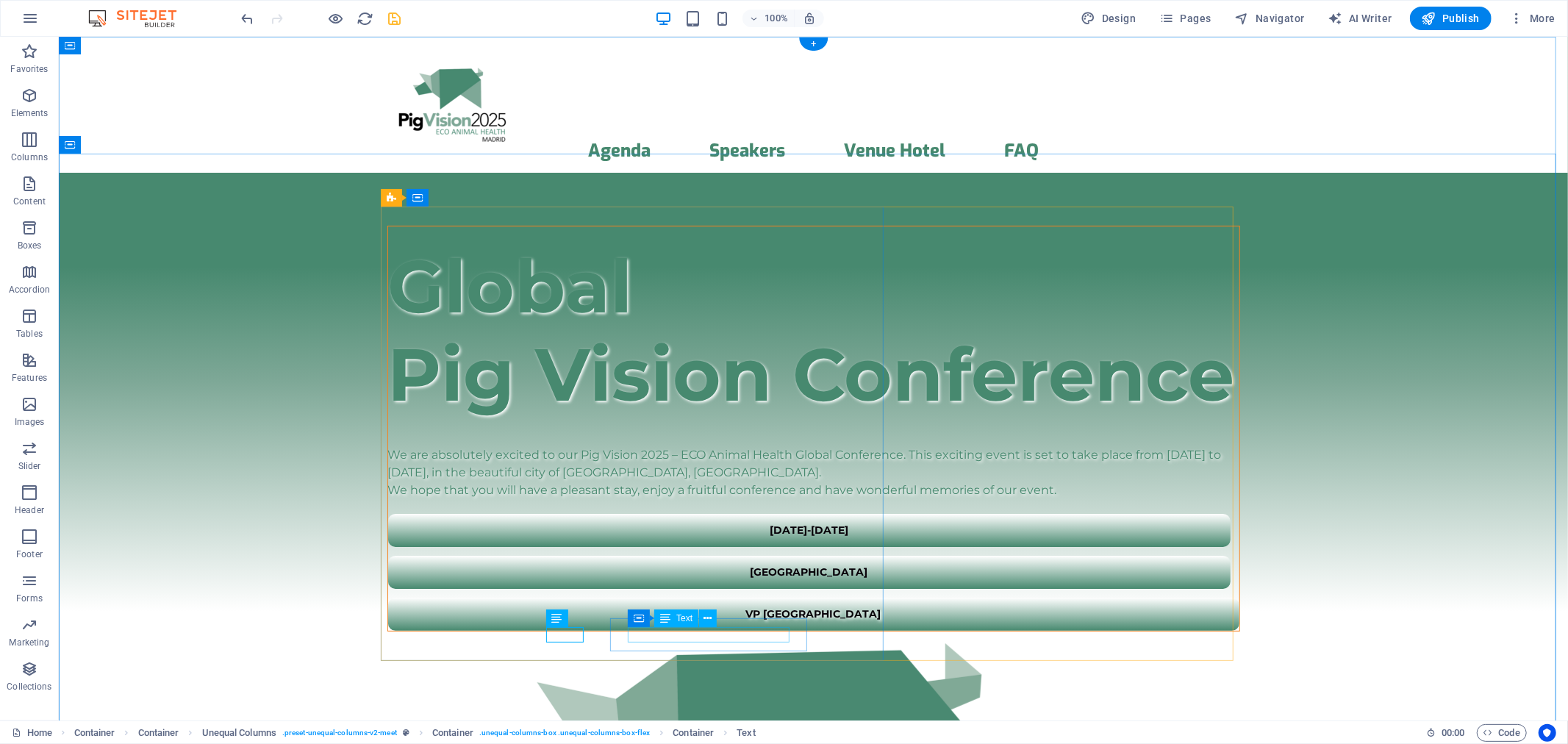
click at [742, 622] on div "VP [GEOGRAPHIC_DATA]" at bounding box center [813, 613] width 816 height 15
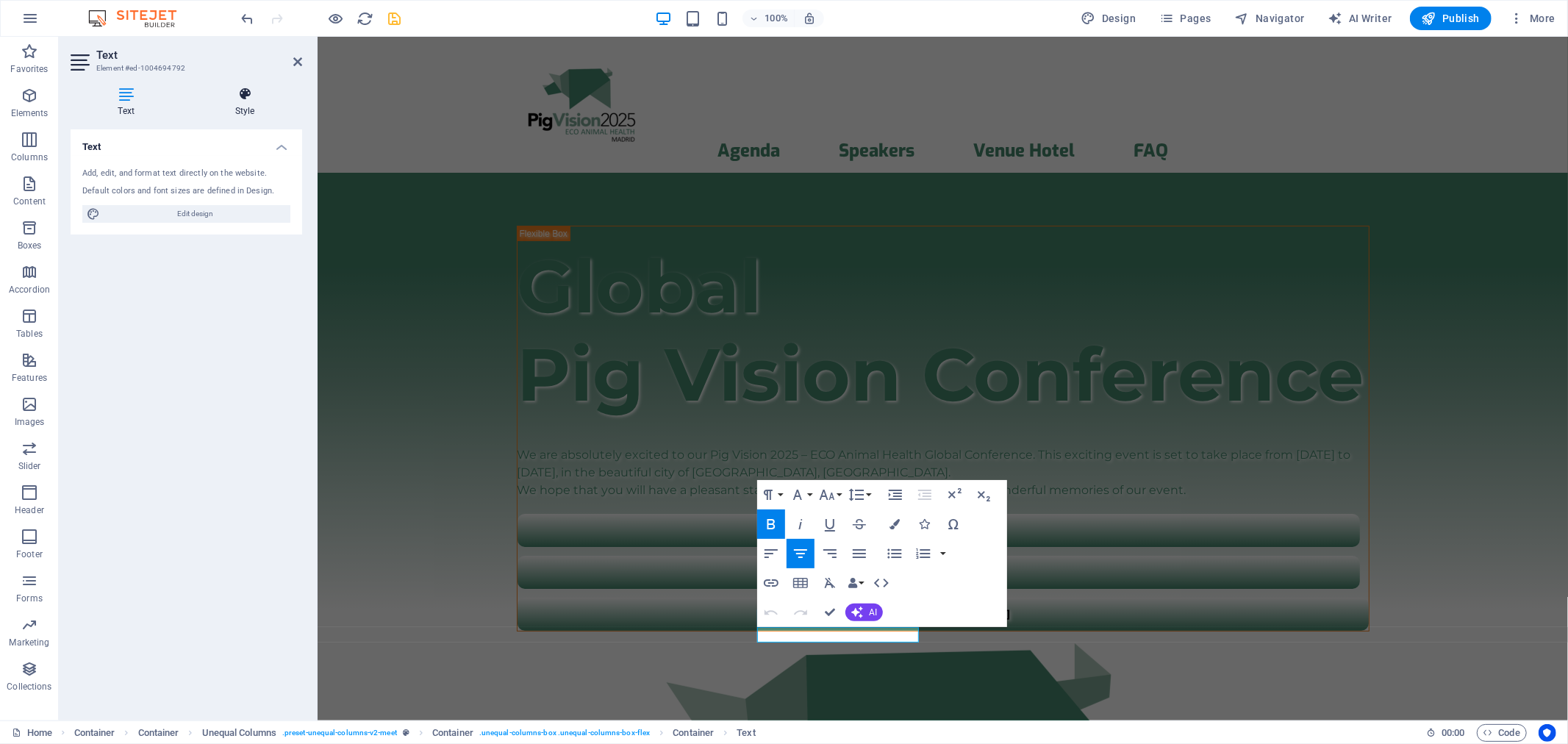
click at [230, 92] on icon at bounding box center [244, 94] width 114 height 14
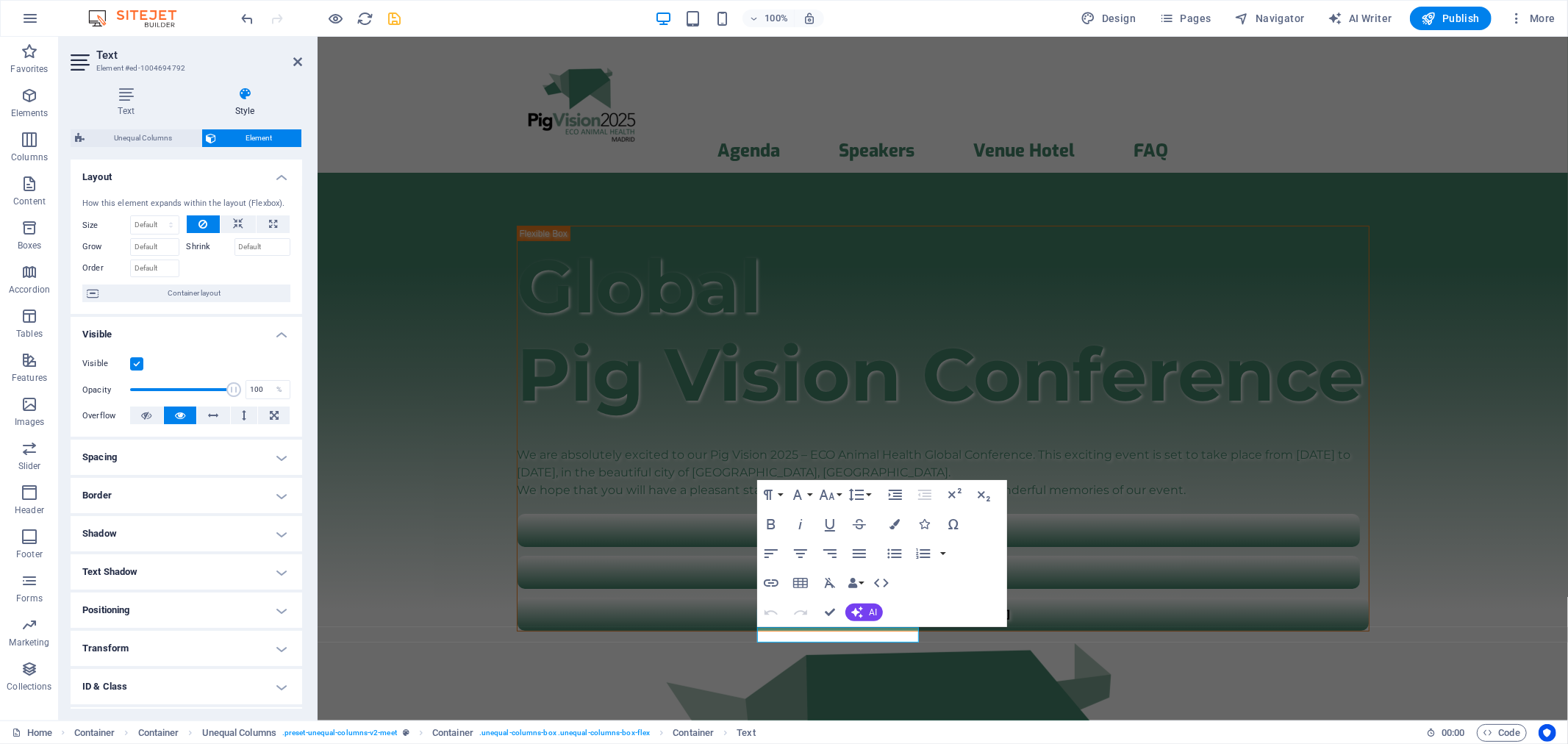
click at [155, 560] on h4 "Text Shadow" at bounding box center [186, 571] width 231 height 35
click at [177, 608] on span "None" at bounding box center [186, 602] width 18 height 18
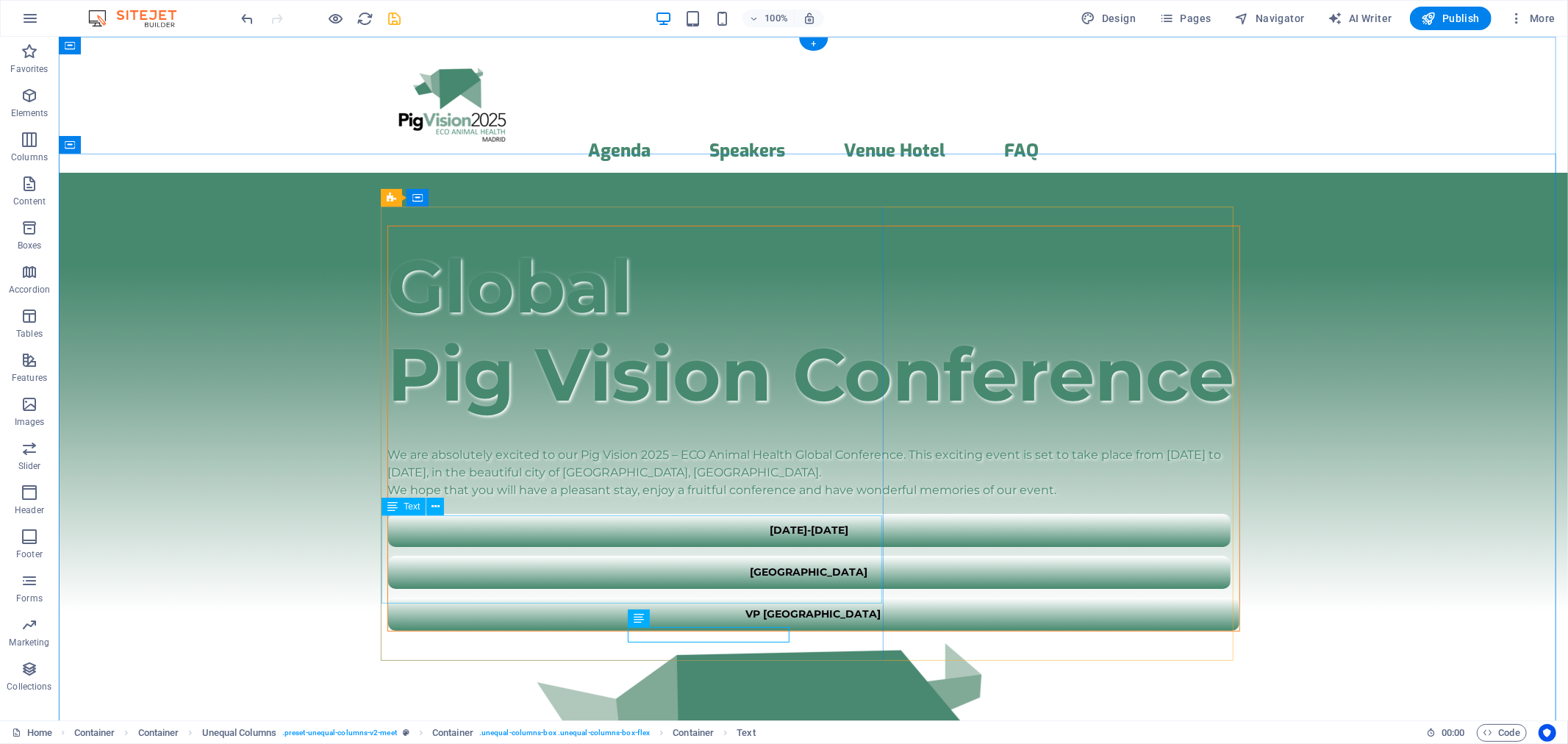
click at [498, 498] on div "We are absolutely excited to our Pig Vision 2025 – ECO Animal Health Global Con…" at bounding box center [812, 472] width 851 height 53
click at [409, 507] on span "Text" at bounding box center [412, 506] width 16 height 9
select select "%"
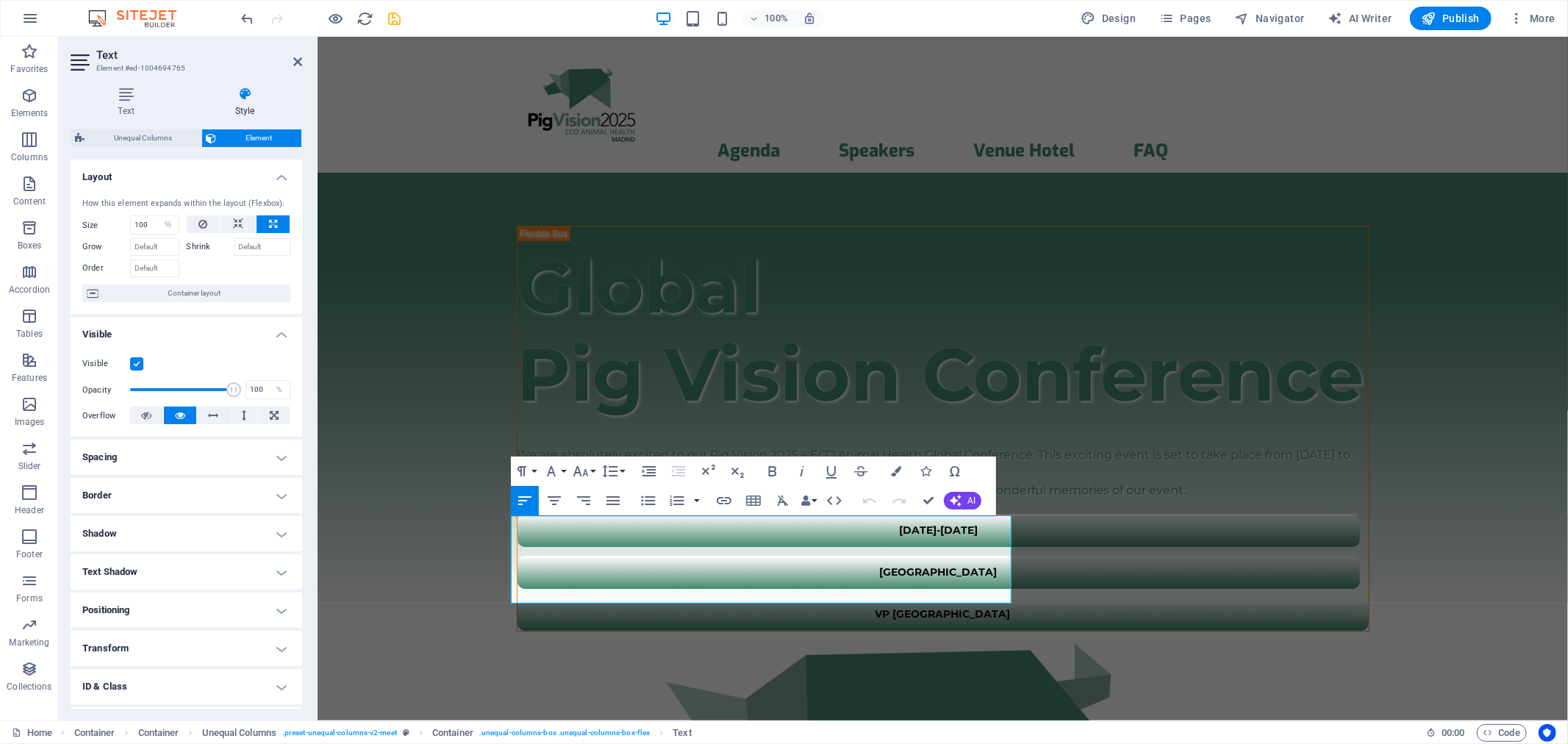
click at [131, 562] on h4 "Text Shadow" at bounding box center [186, 571] width 231 height 35
click at [178, 596] on span "None" at bounding box center [186, 602] width 18 height 18
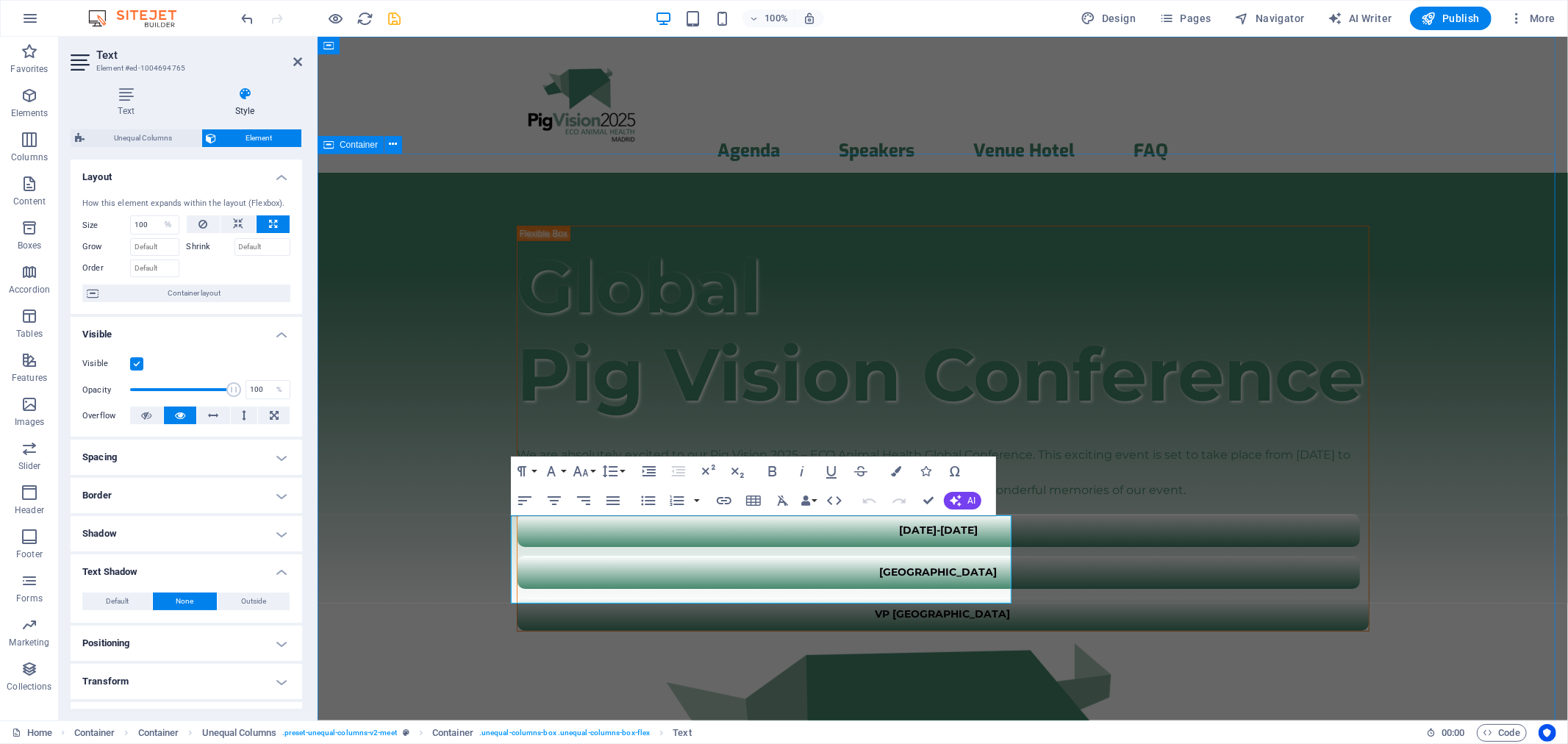
click at [358, 392] on div "​​​ Global Pig Vision Conference We are absolutely excited to our Pig Vision 20…" at bounding box center [942, 678] width 1250 height 1013
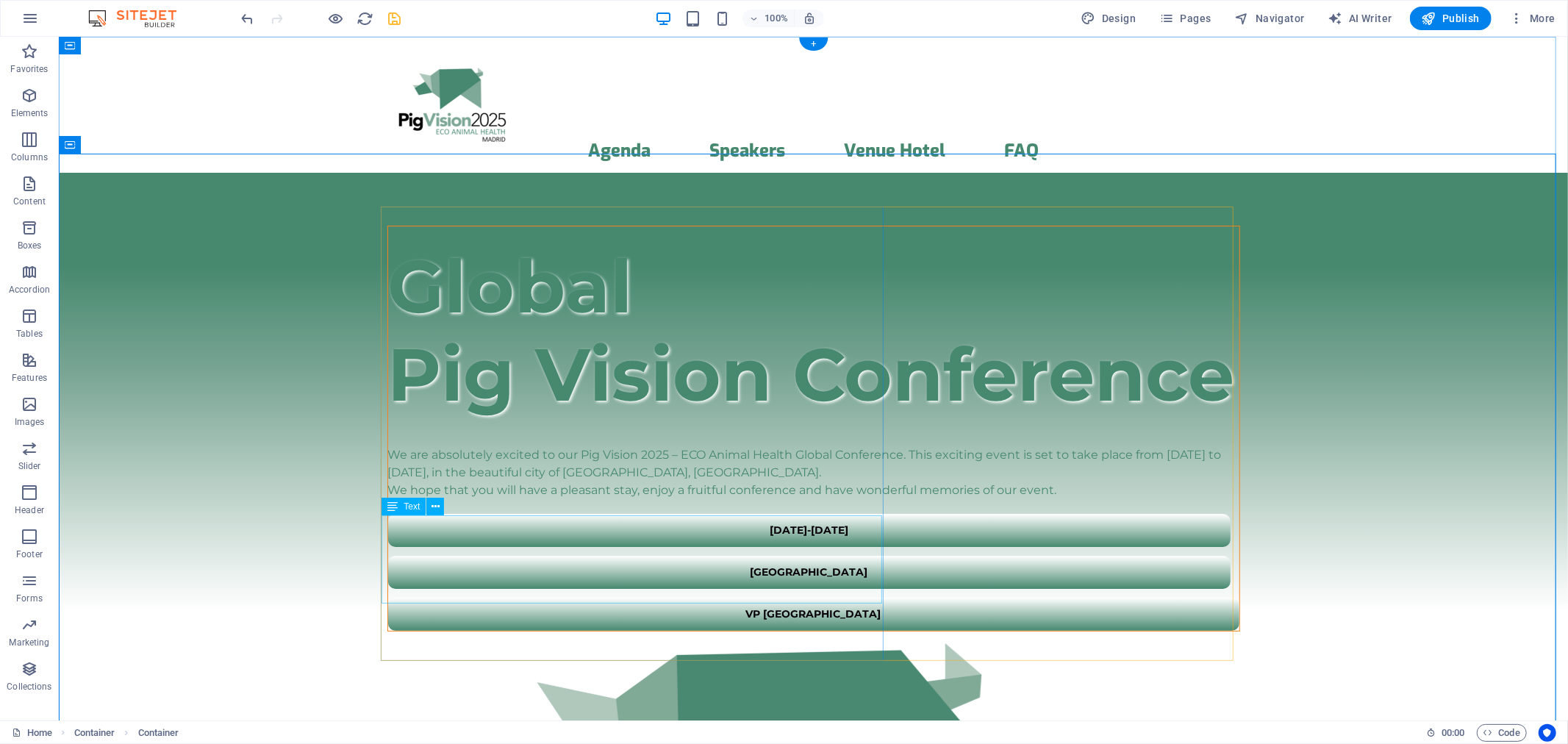
click at [551, 498] on div "We are absolutely excited to our Pig Vision 2025 – ECO Animal Health Global Con…" at bounding box center [812, 472] width 851 height 53
click at [400, 509] on div "Text" at bounding box center [403, 507] width 44 height 18
drag, startPoint x: 400, startPoint y: 509, endPoint x: 184, endPoint y: 503, distance: 216.1
click at [400, 509] on div "Text" at bounding box center [403, 507] width 44 height 18
select select "%"
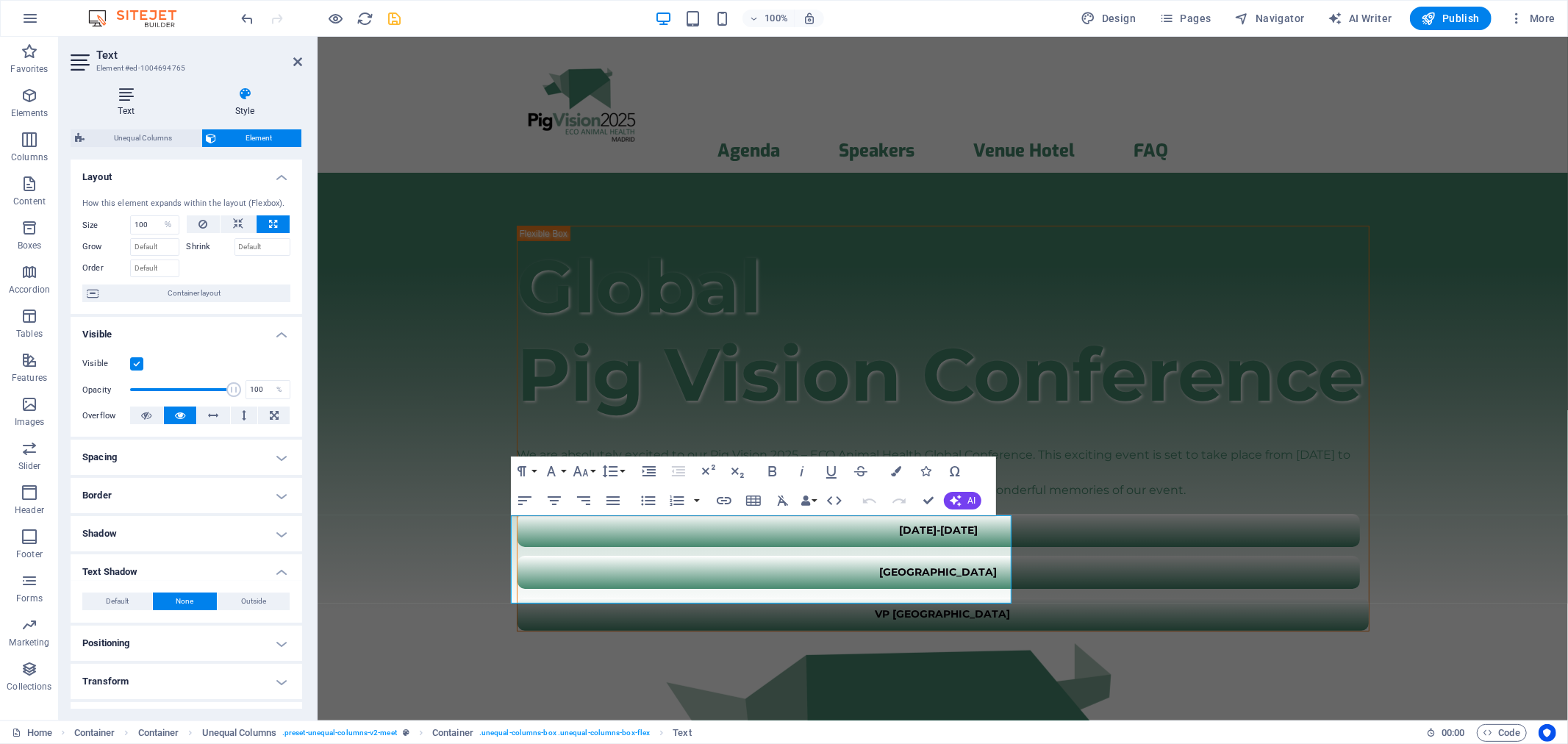
click at [134, 100] on icon at bounding box center [125, 94] width 111 height 14
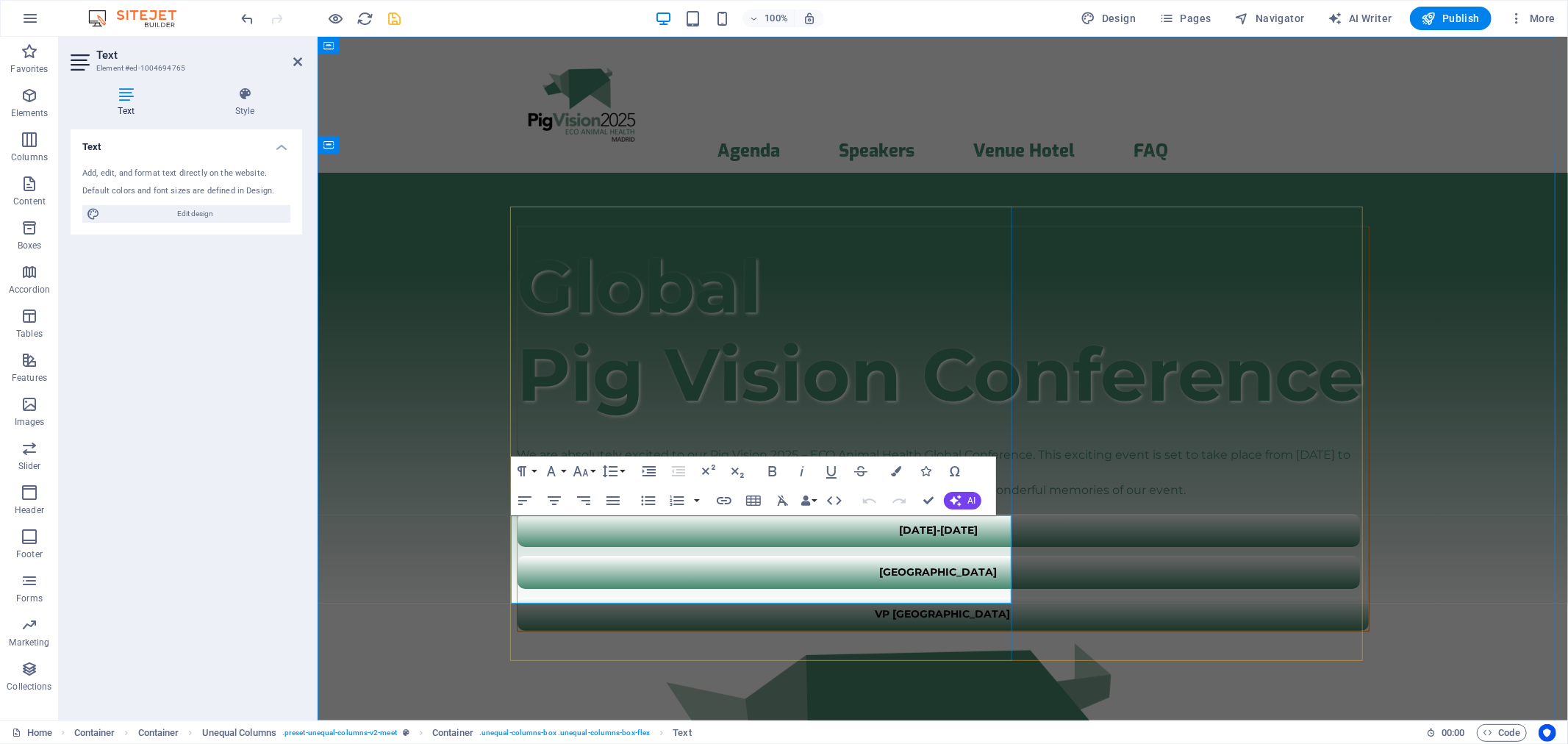
click at [730, 496] on span "We hope that you will have a pleasant stay, enjoy a fruitful conference and hav…" at bounding box center [851, 489] width 669 height 14
drag, startPoint x: 720, startPoint y: 593, endPoint x: 458, endPoint y: 504, distance: 276.7
click at [458, 504] on div "​​​ Global Pig Vision Conference We are absolutely excited to our Pig Vision 20…" at bounding box center [942, 678] width 1250 height 1013
click at [894, 470] on icon "button" at bounding box center [895, 470] width 10 height 10
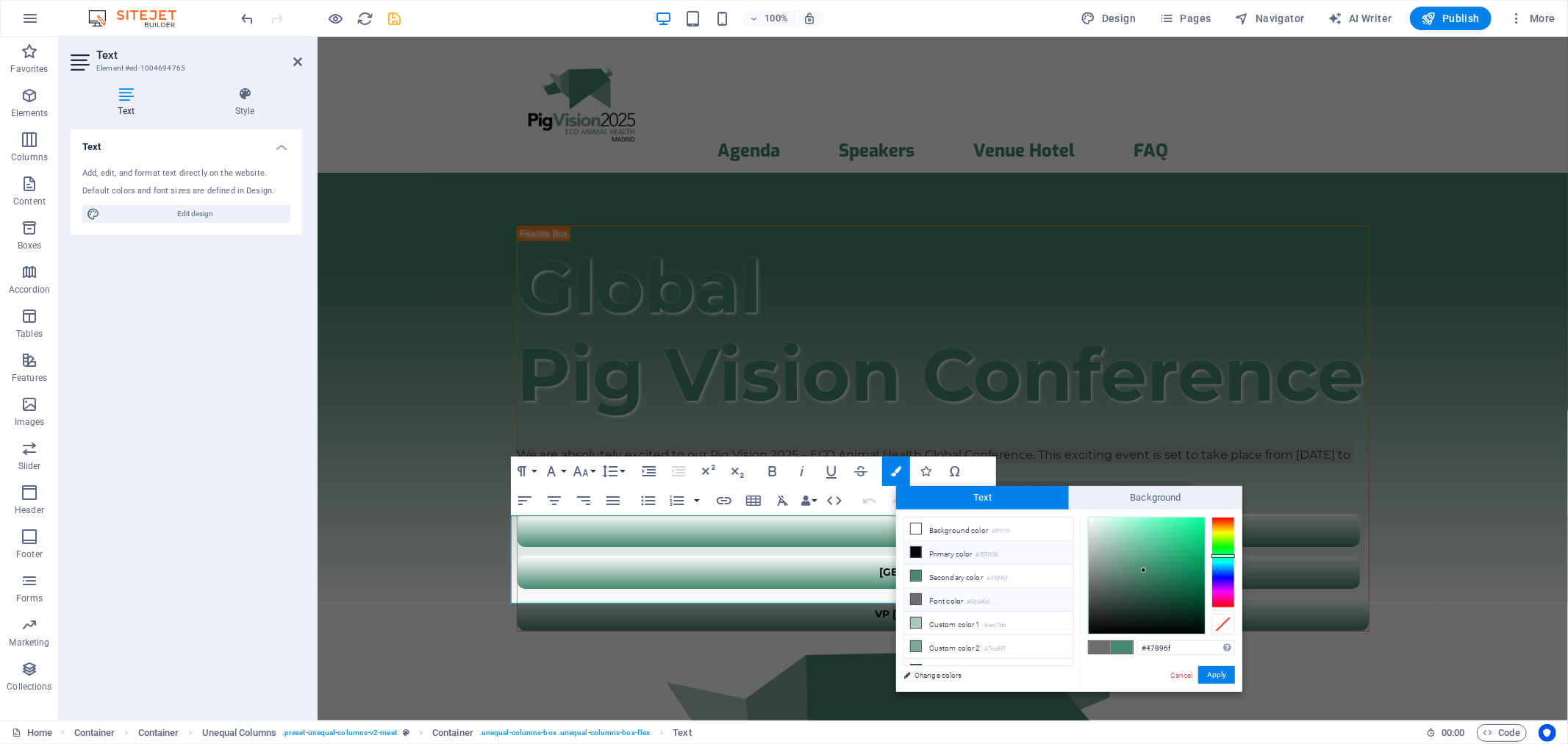
click at [914, 548] on icon at bounding box center [915, 551] width 10 height 10
type input "#070108"
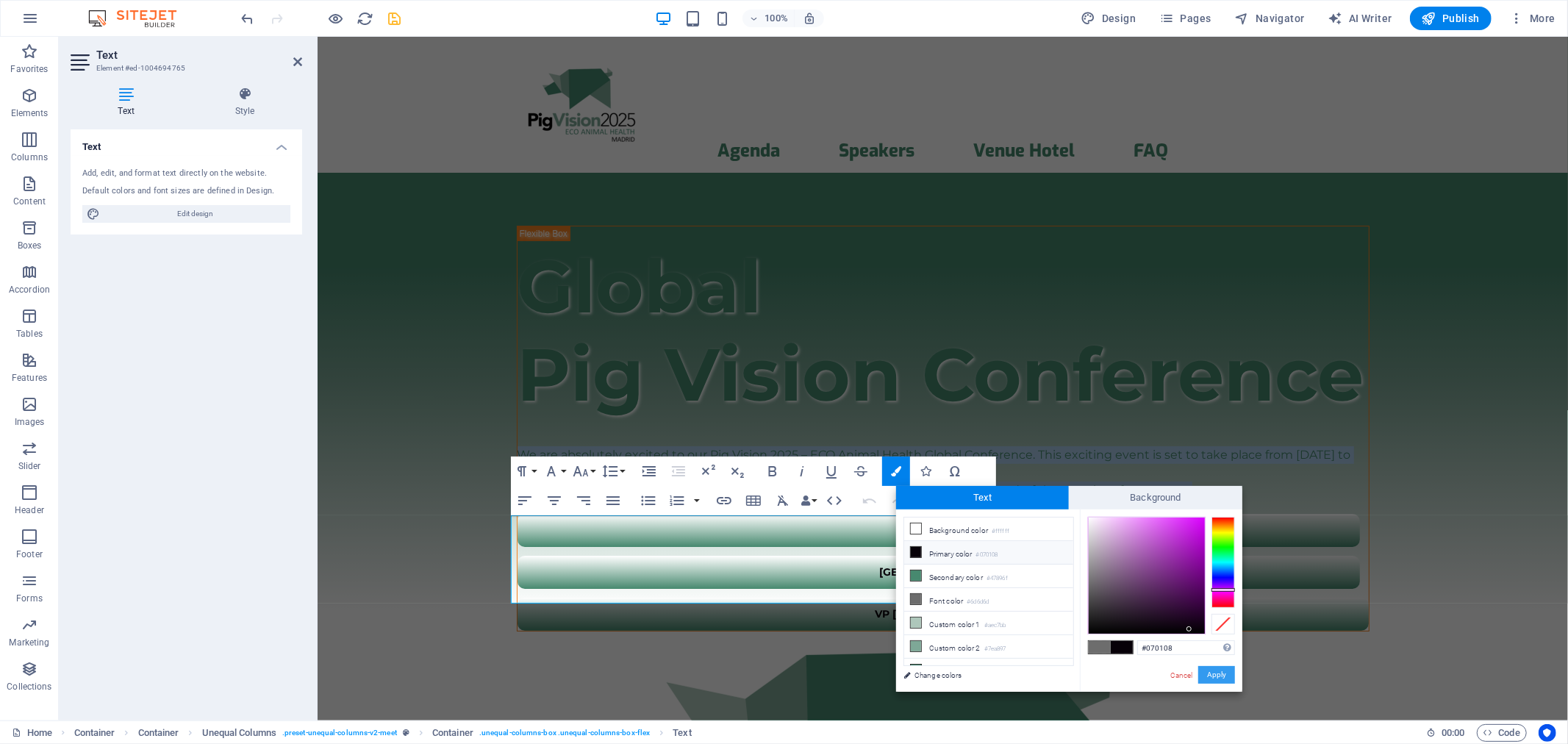
click at [1218, 669] on button "Apply" at bounding box center [1216, 675] width 37 height 18
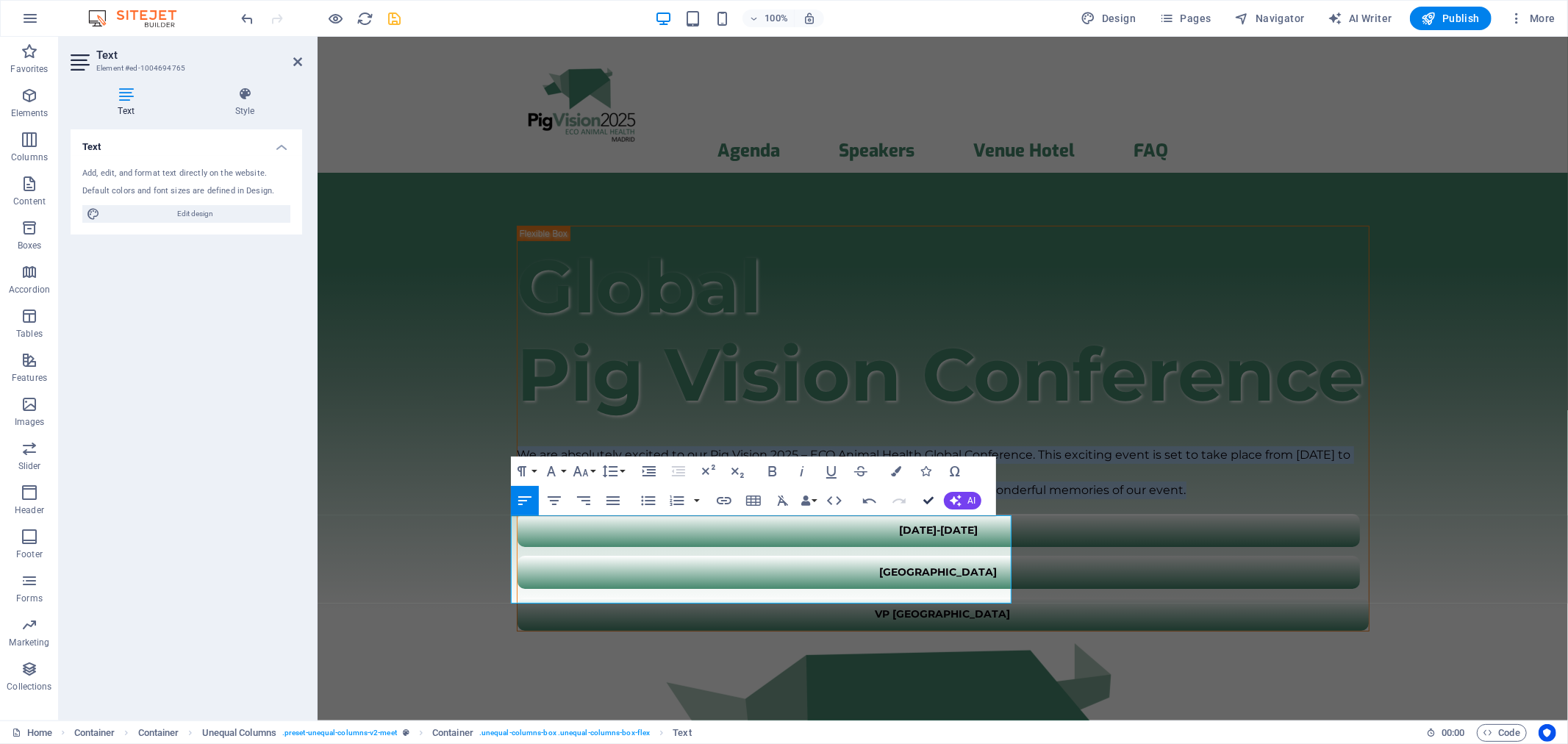
drag, startPoint x: 922, startPoint y: 496, endPoint x: 879, endPoint y: 475, distance: 47.9
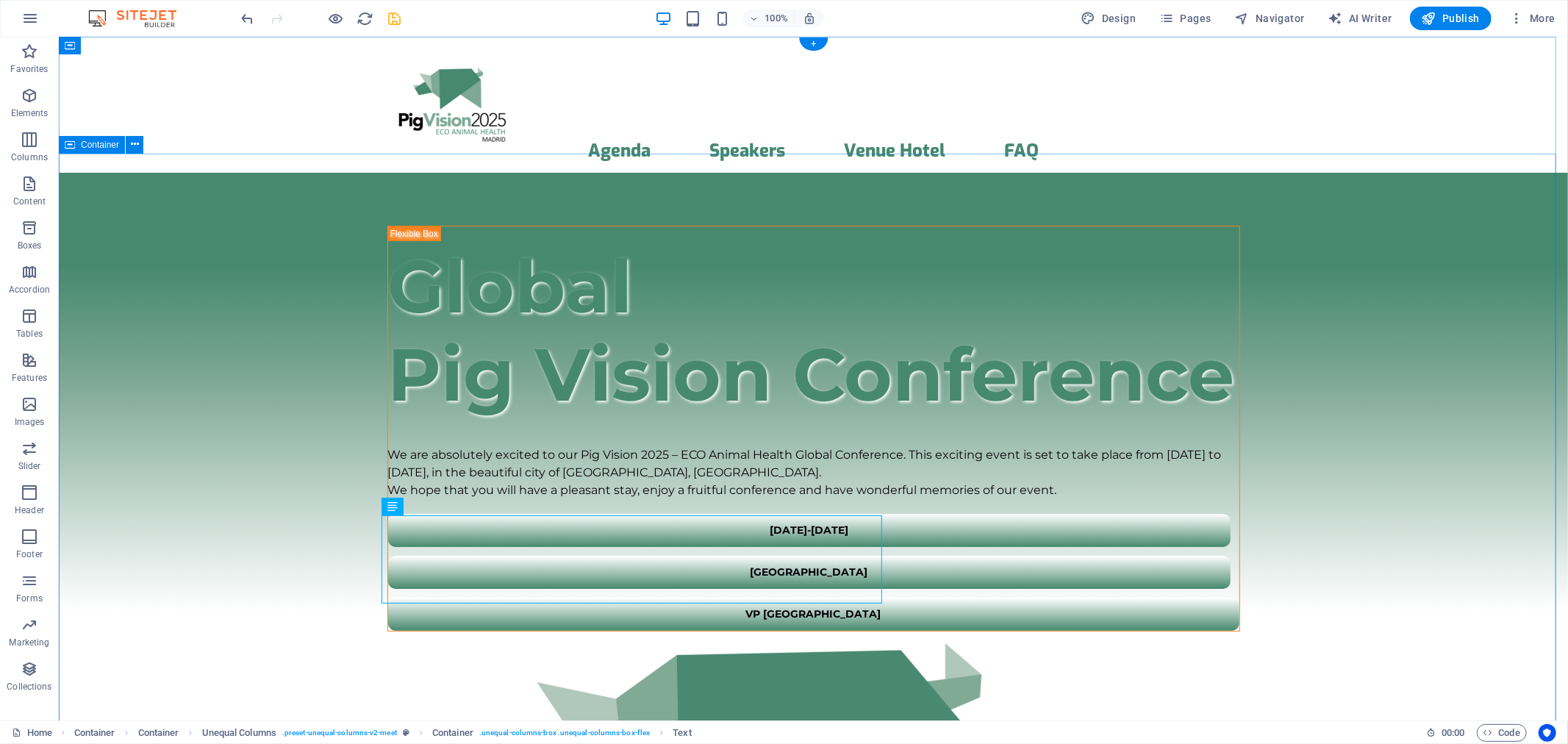
click at [306, 386] on div "​​​ Global Pig Vision Conference We are absolutely excited to our Pig Vision 20…" at bounding box center [812, 678] width 1509 height 1013
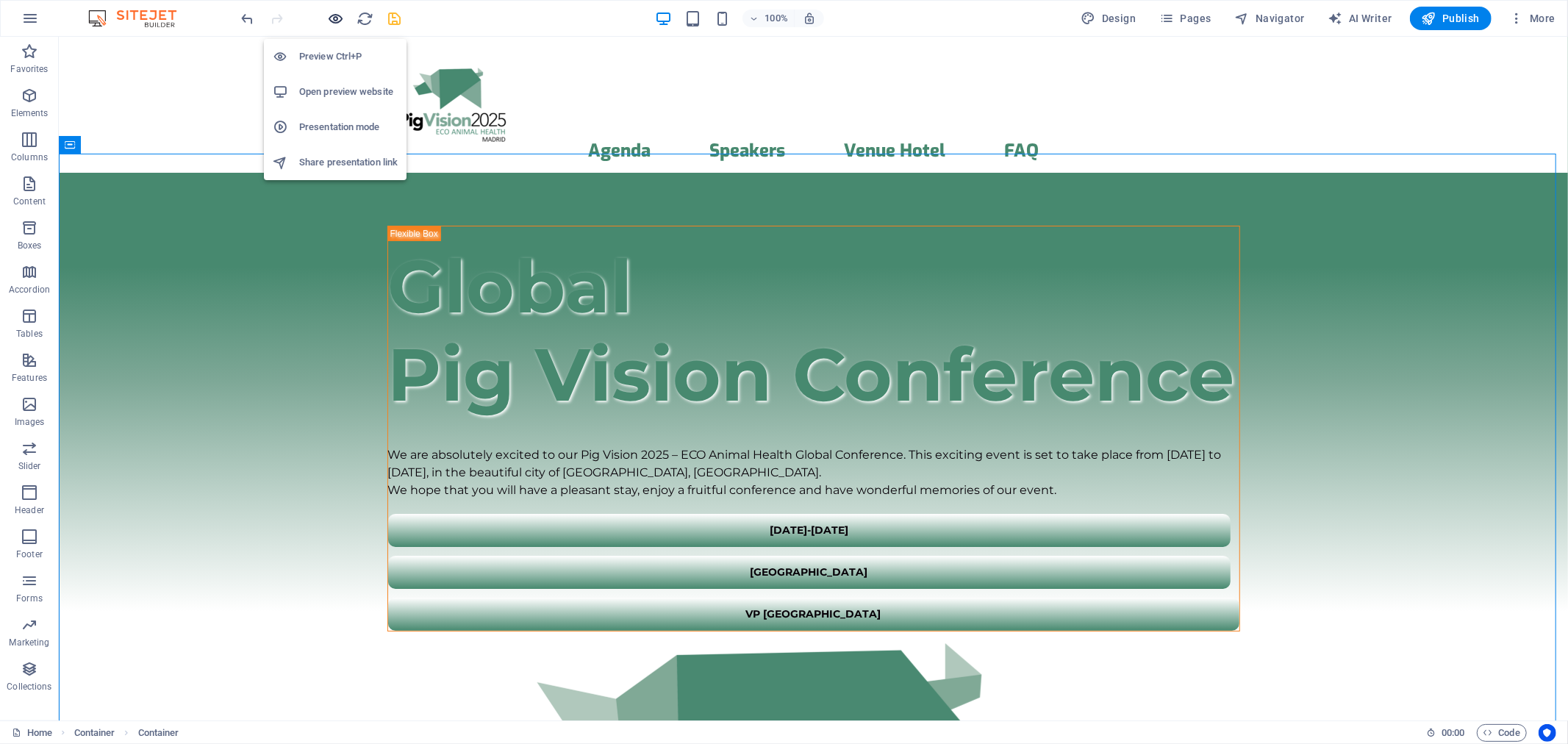
click at [342, 18] on icon "button" at bounding box center [336, 18] width 17 height 17
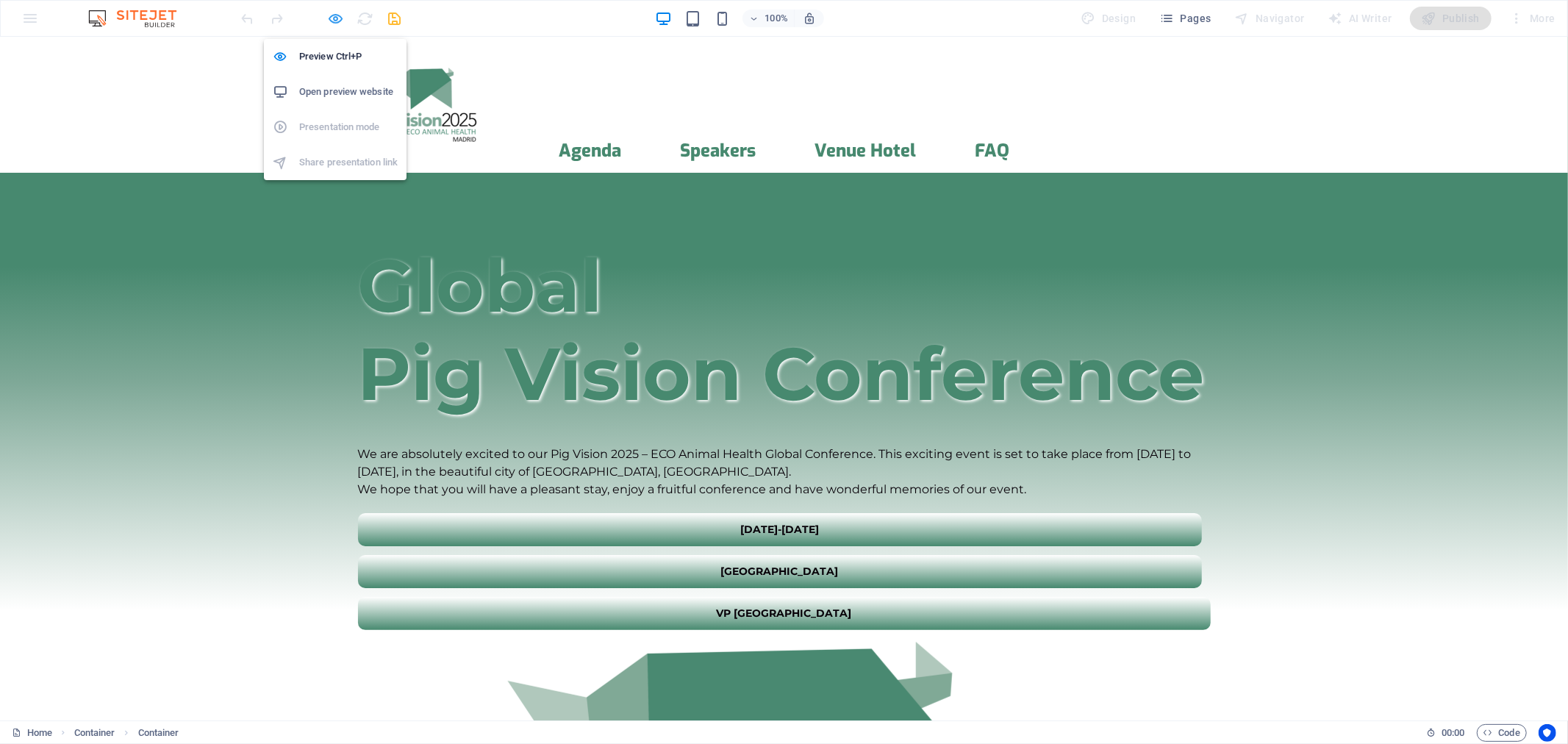
click at [330, 17] on icon "button" at bounding box center [336, 18] width 17 height 17
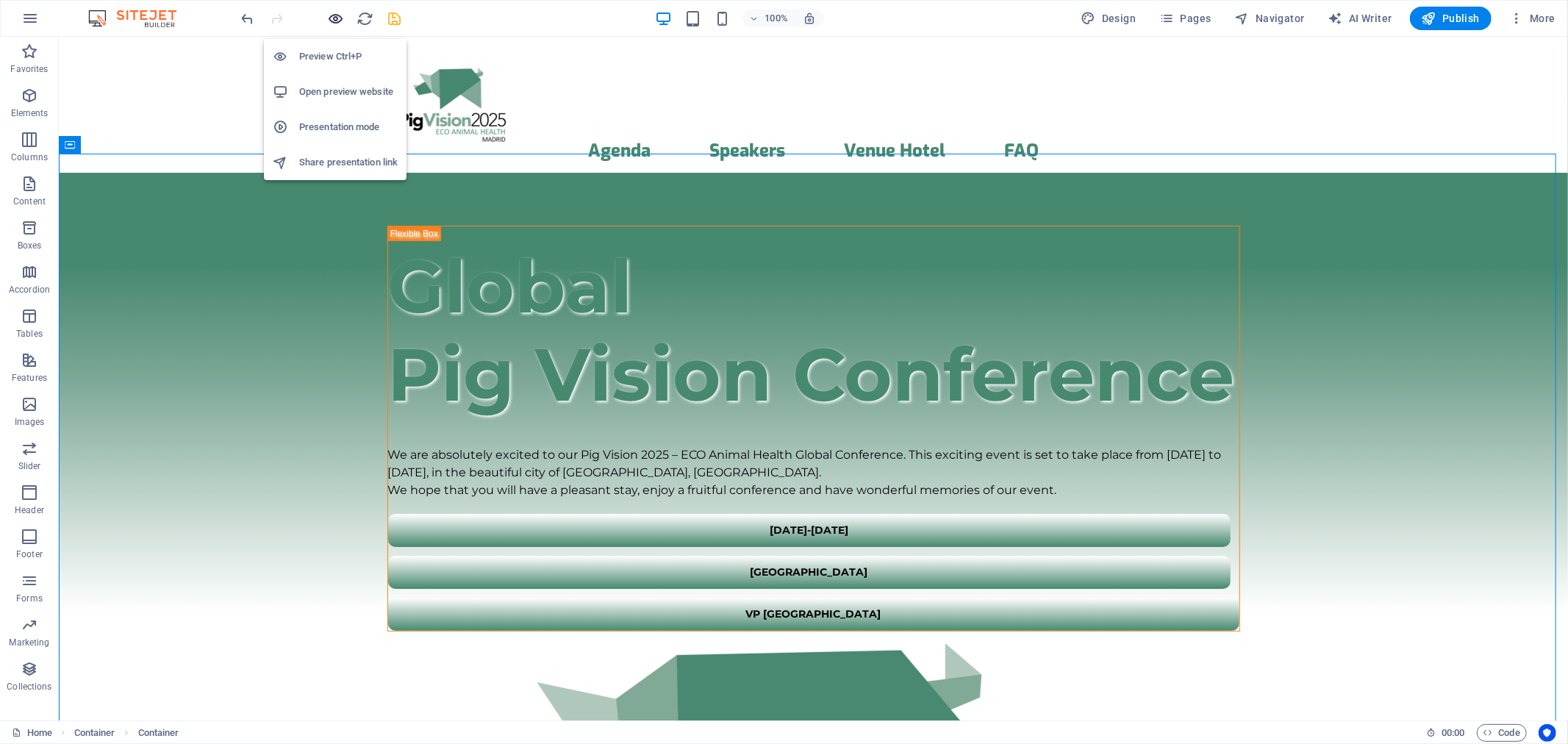
click at [330, 17] on icon "button" at bounding box center [336, 18] width 17 height 17
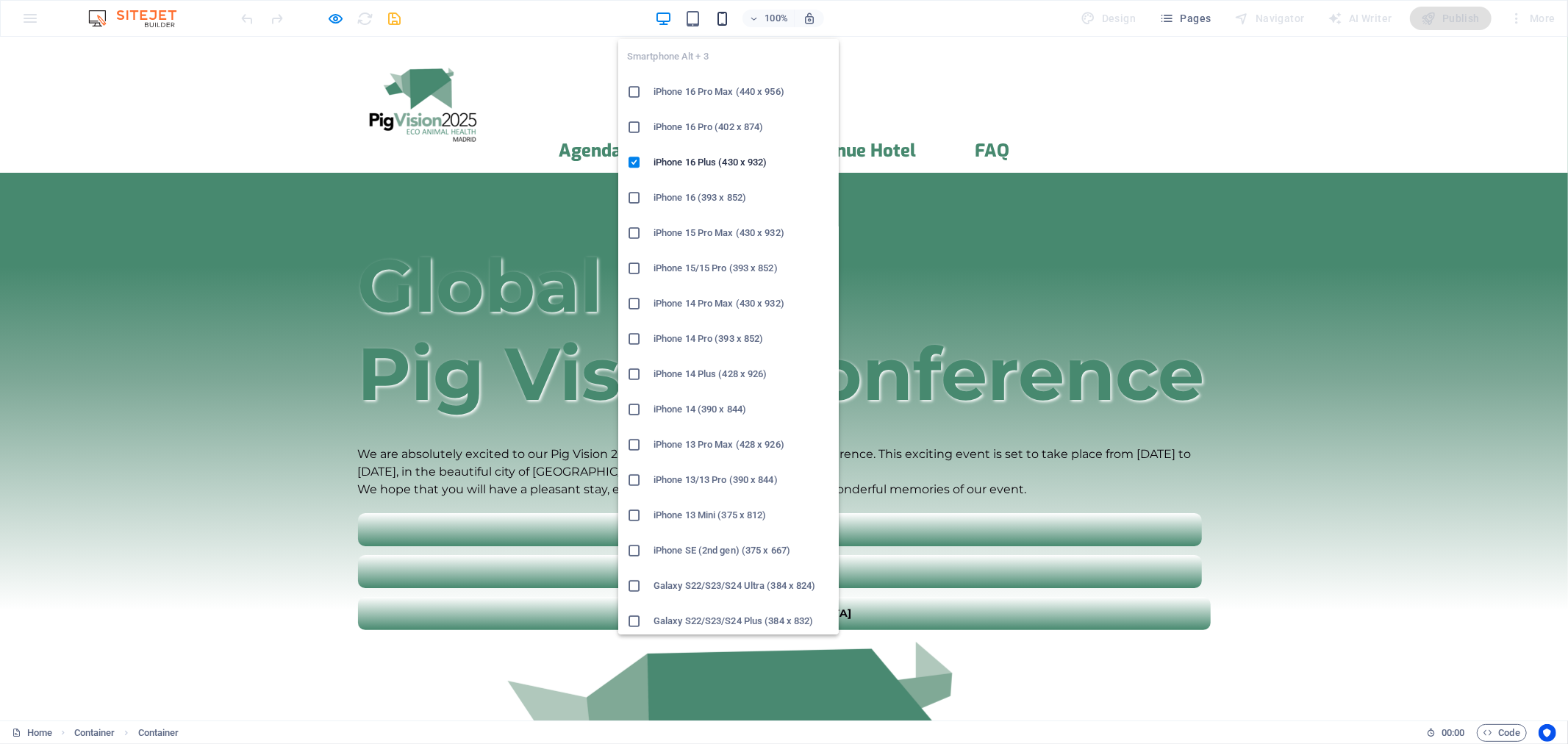
click at [722, 15] on icon "button" at bounding box center [722, 18] width 17 height 17
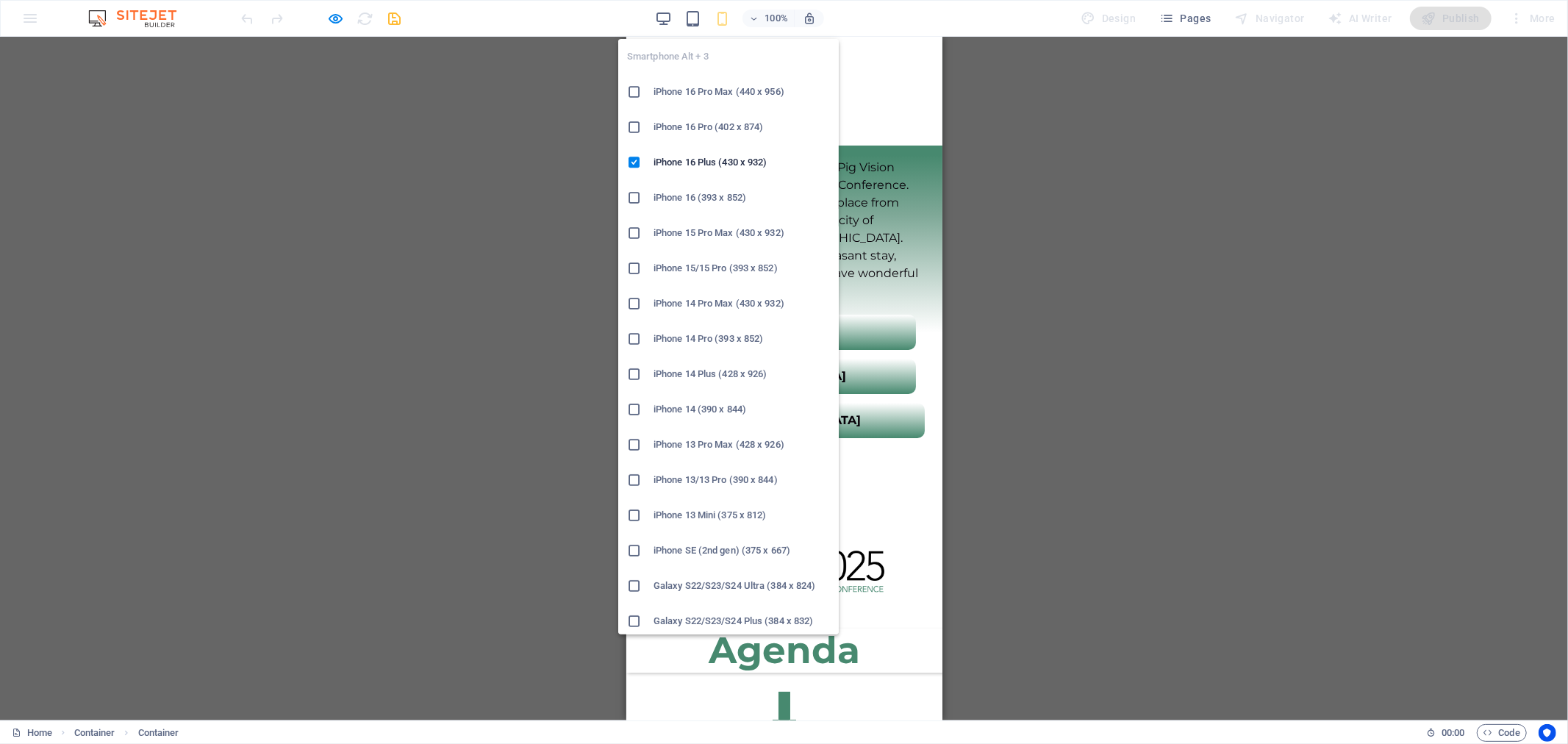
click at [728, 15] on icon "button" at bounding box center [722, 18] width 17 height 17
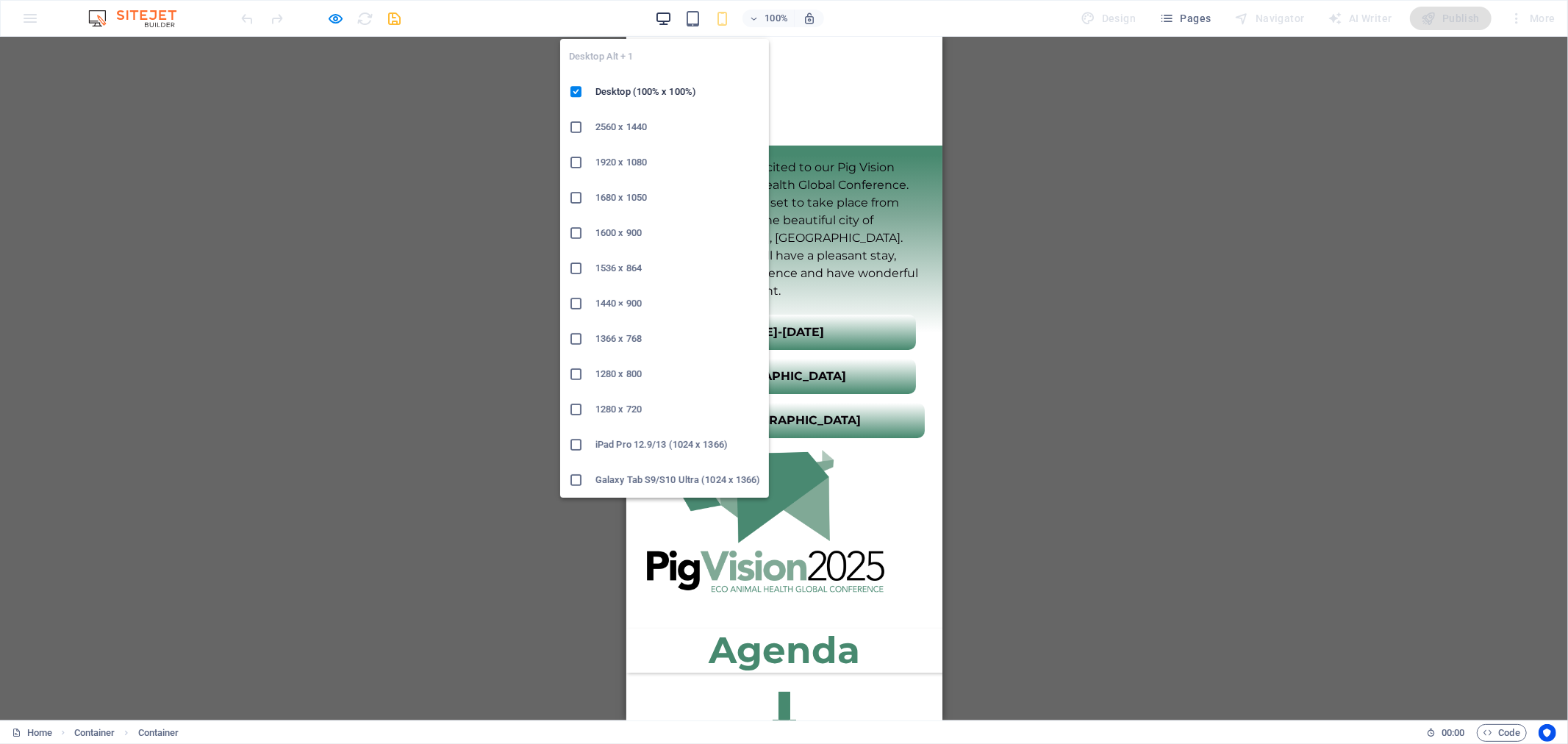
click at [667, 20] on icon "button" at bounding box center [663, 18] width 17 height 17
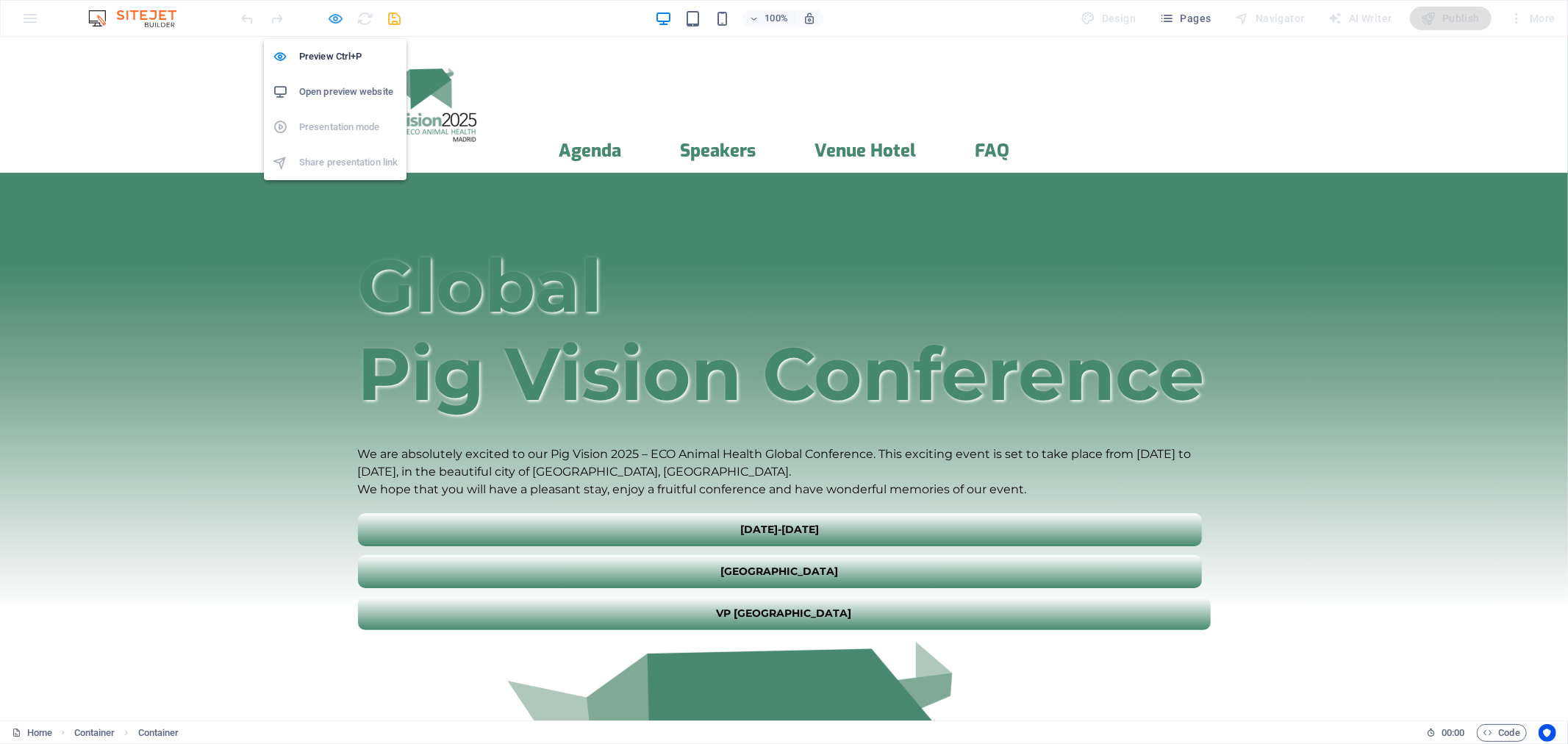
click at [340, 13] on icon "button" at bounding box center [336, 18] width 17 height 17
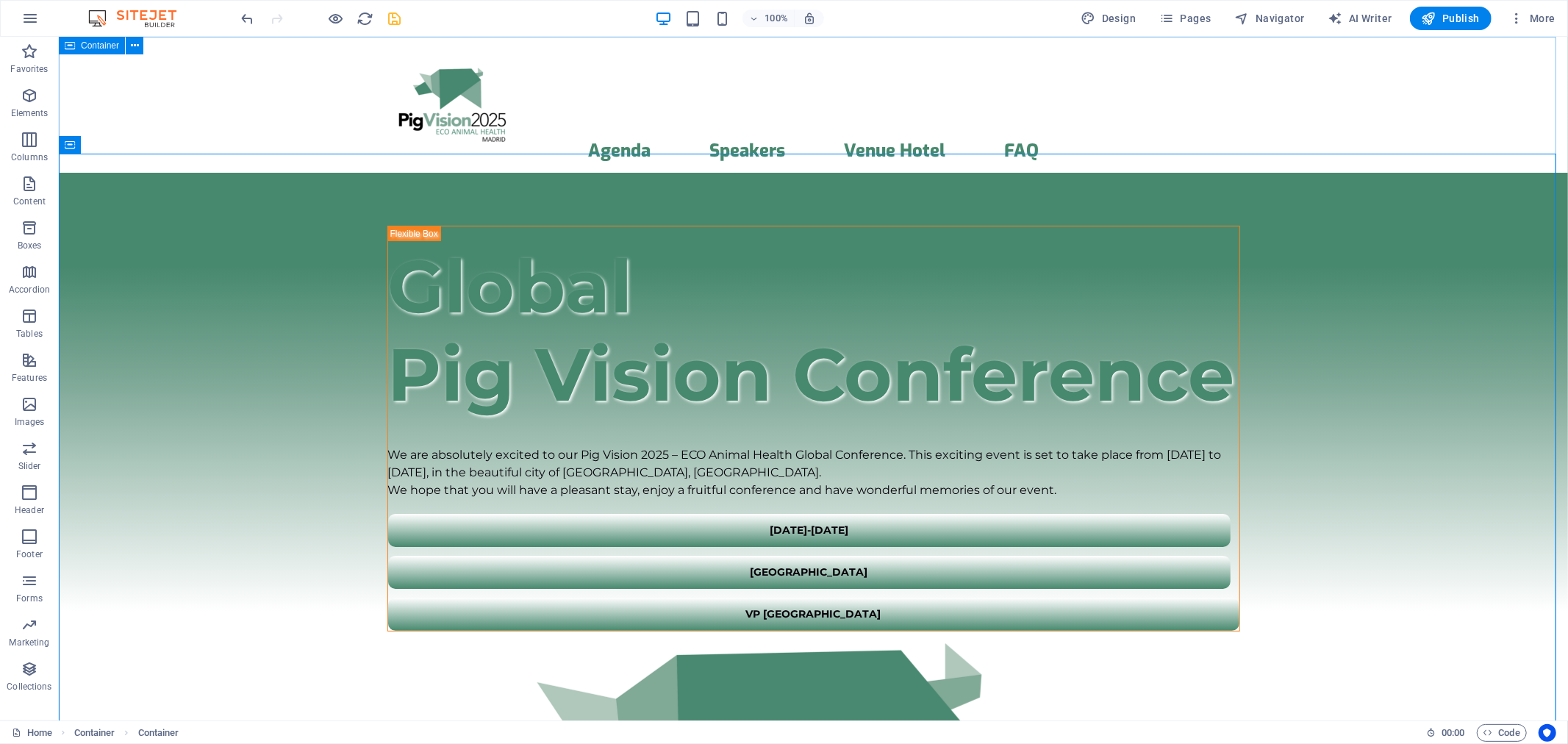
click at [81, 45] on span "Container" at bounding box center [100, 46] width 38 height 9
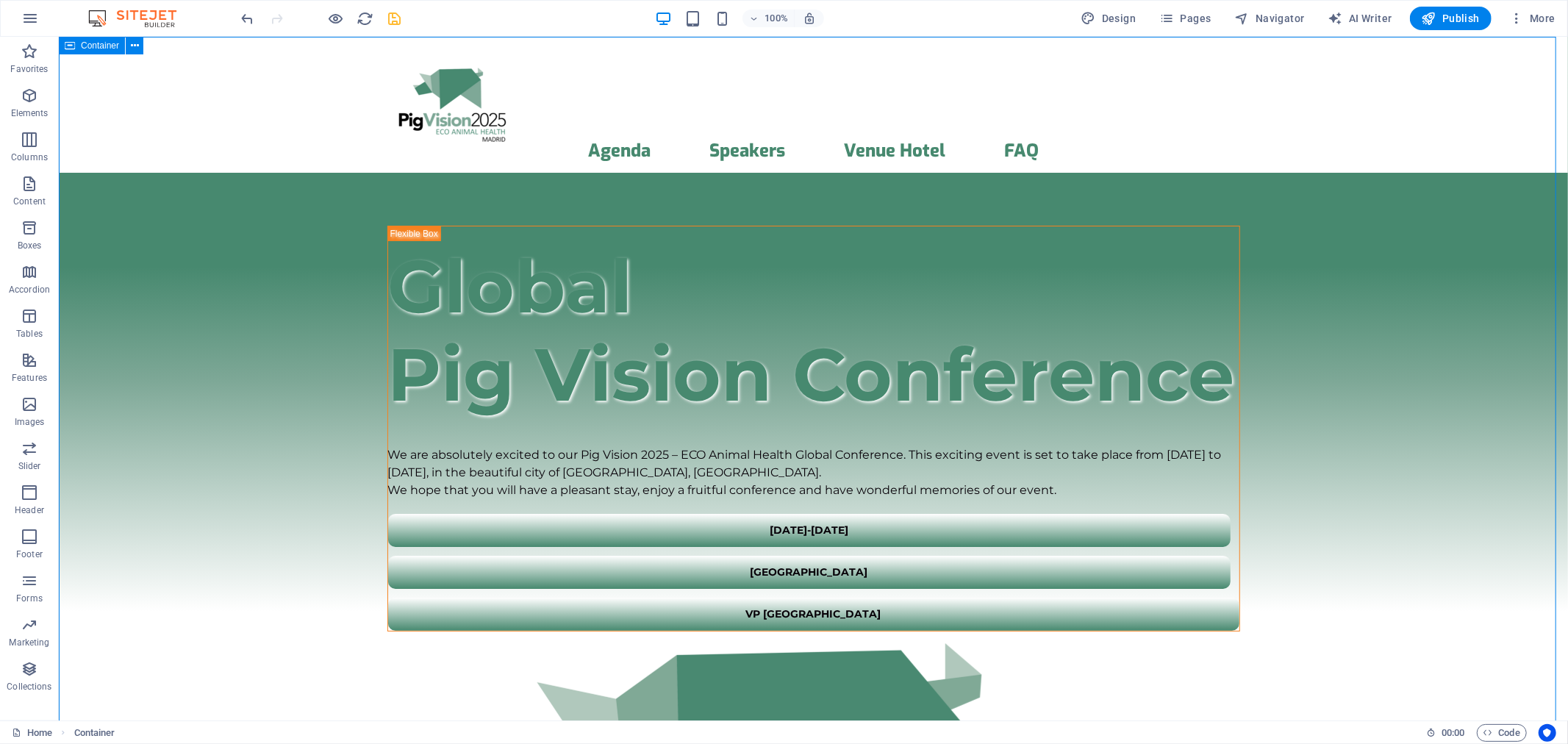
click at [81, 45] on span "Container" at bounding box center [100, 46] width 38 height 9
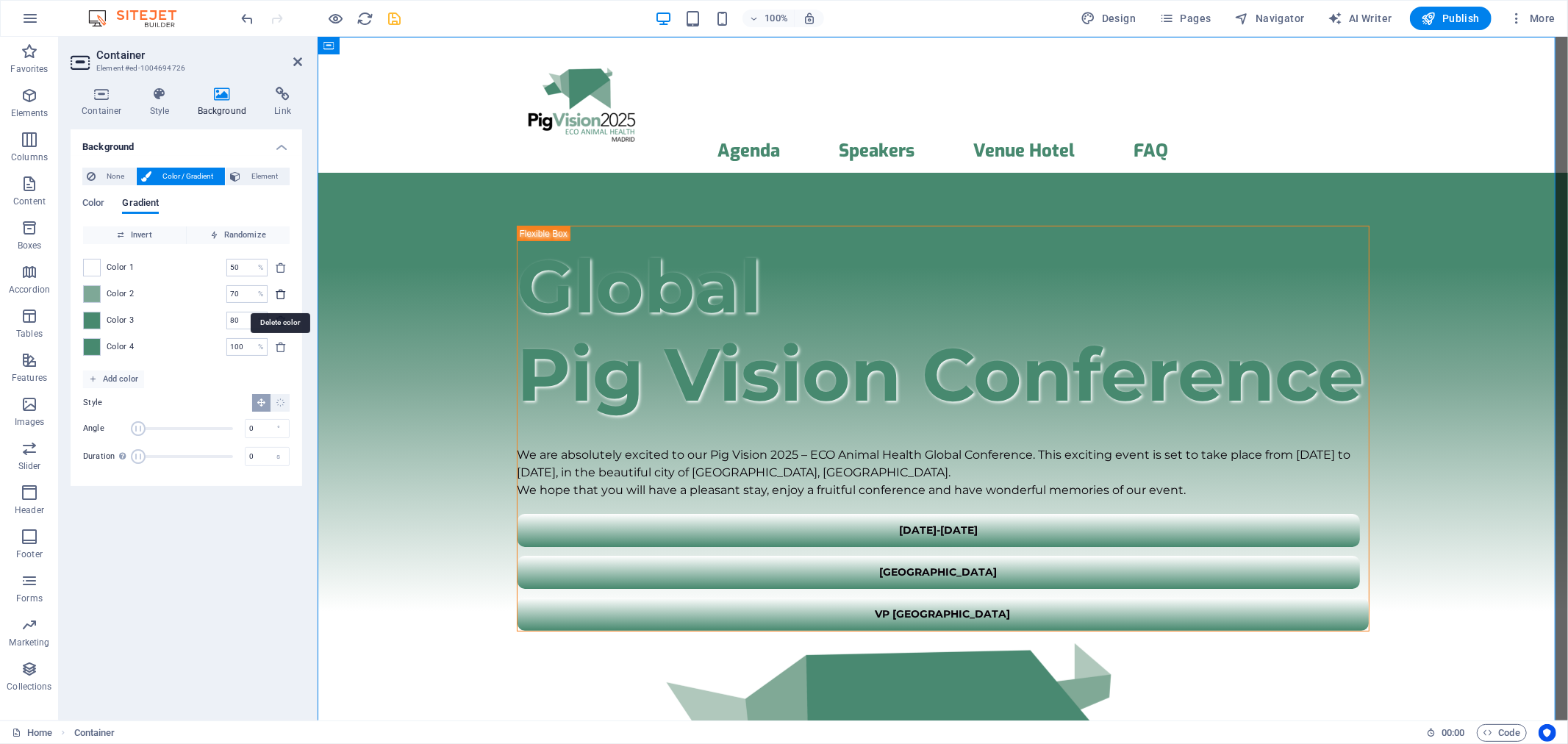
click at [277, 290] on icon "delete" at bounding box center [280, 294] width 12 height 12
type input "80"
type input "100"
click at [93, 322] on span at bounding box center [92, 321] width 16 height 16
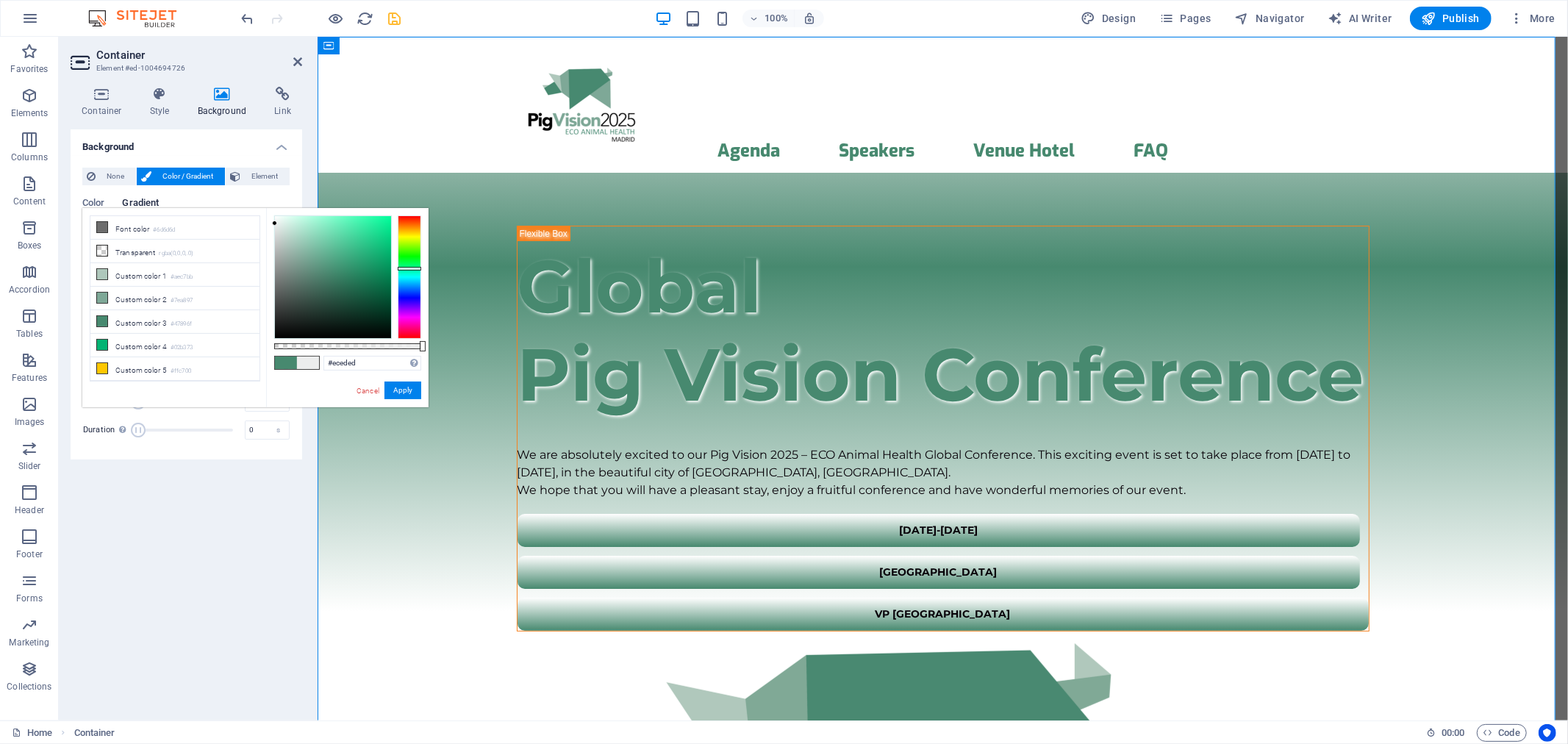
click at [275, 223] on div at bounding box center [332, 277] width 116 height 122
click at [275, 229] on div at bounding box center [275, 229] width 5 height 5
click at [393, 391] on button "Apply" at bounding box center [403, 391] width 37 height 18
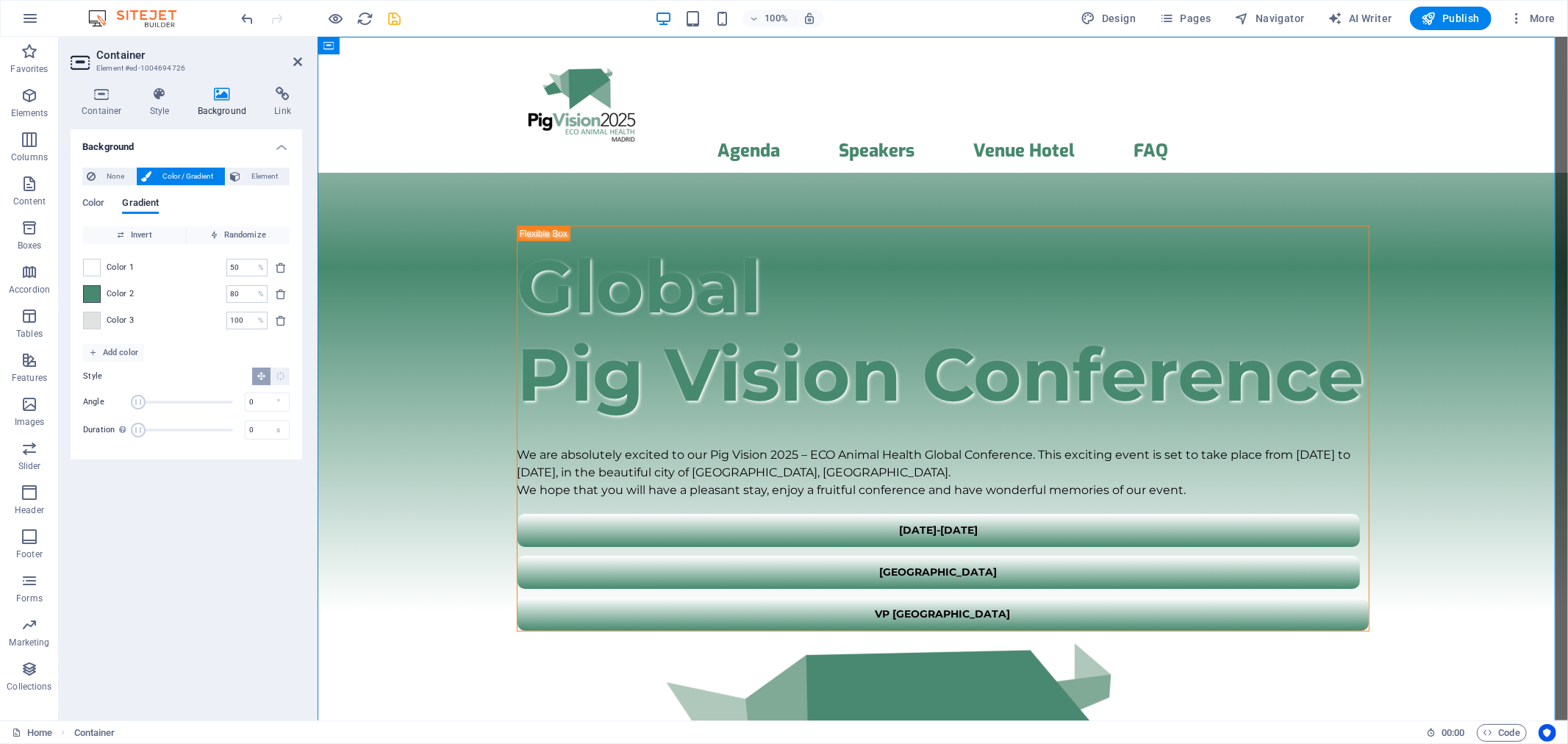
click at [97, 291] on span at bounding box center [92, 295] width 16 height 16
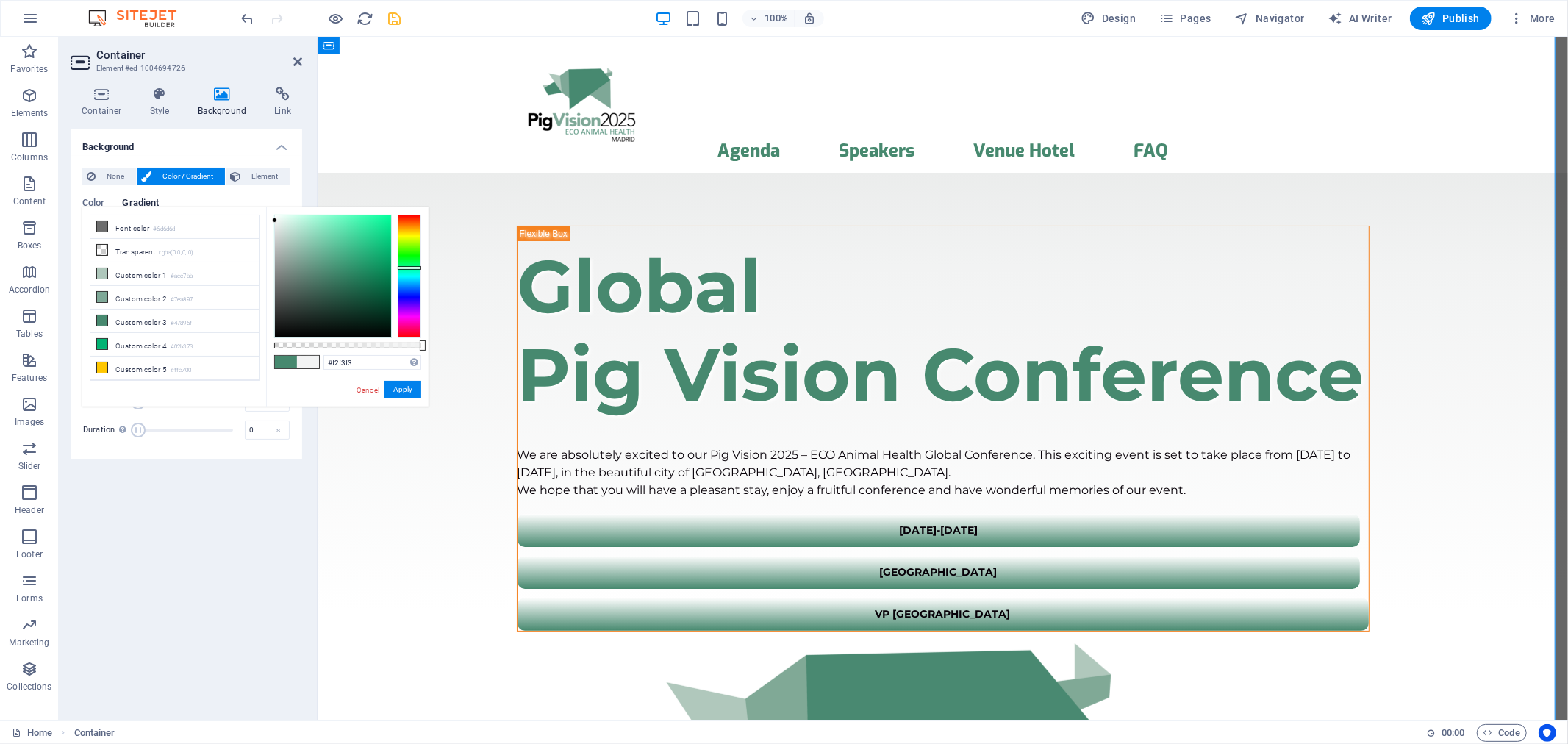
click at [275, 221] on div at bounding box center [332, 276] width 116 height 122
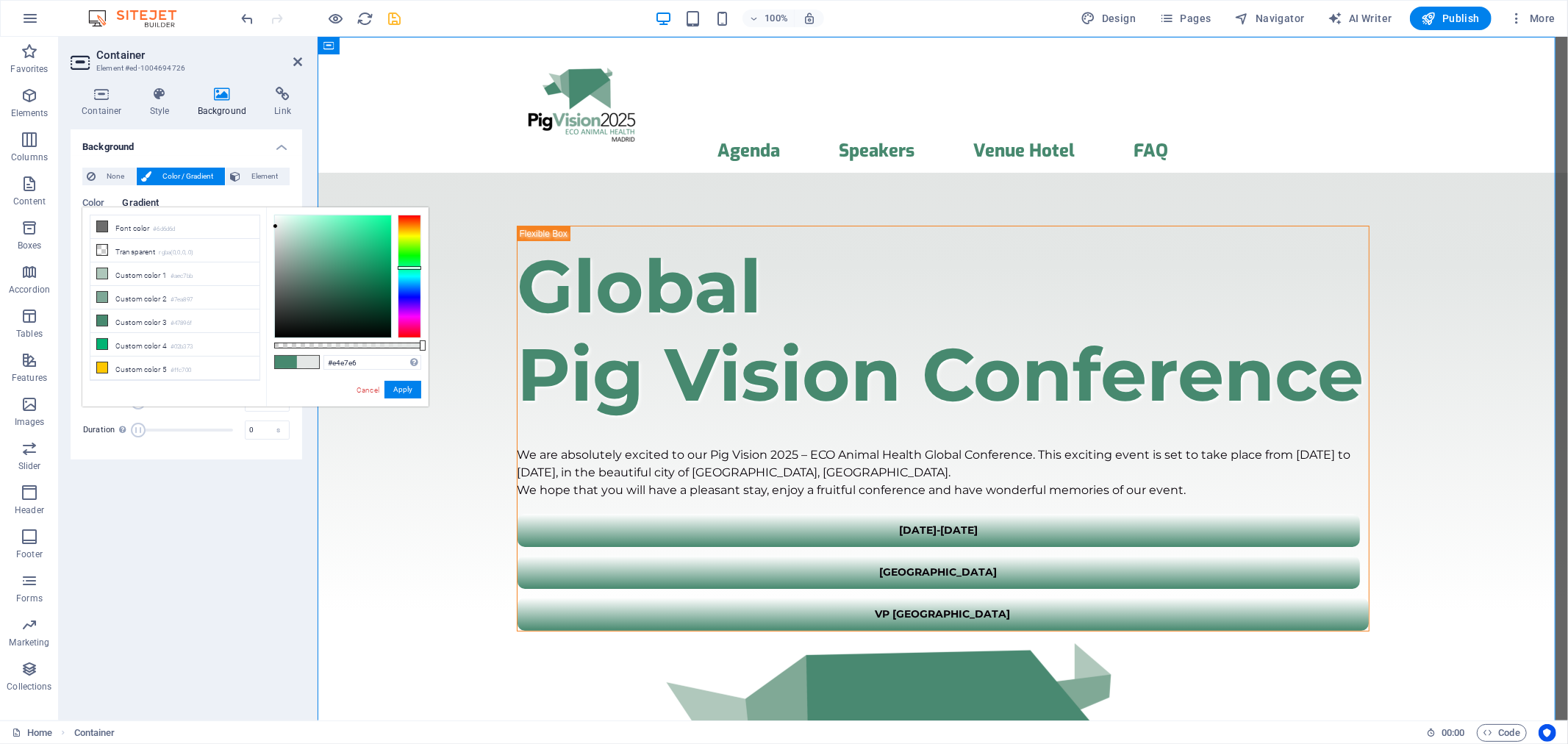
click at [276, 226] on div at bounding box center [276, 226] width 5 height 5
click at [397, 388] on button "Apply" at bounding box center [403, 390] width 37 height 18
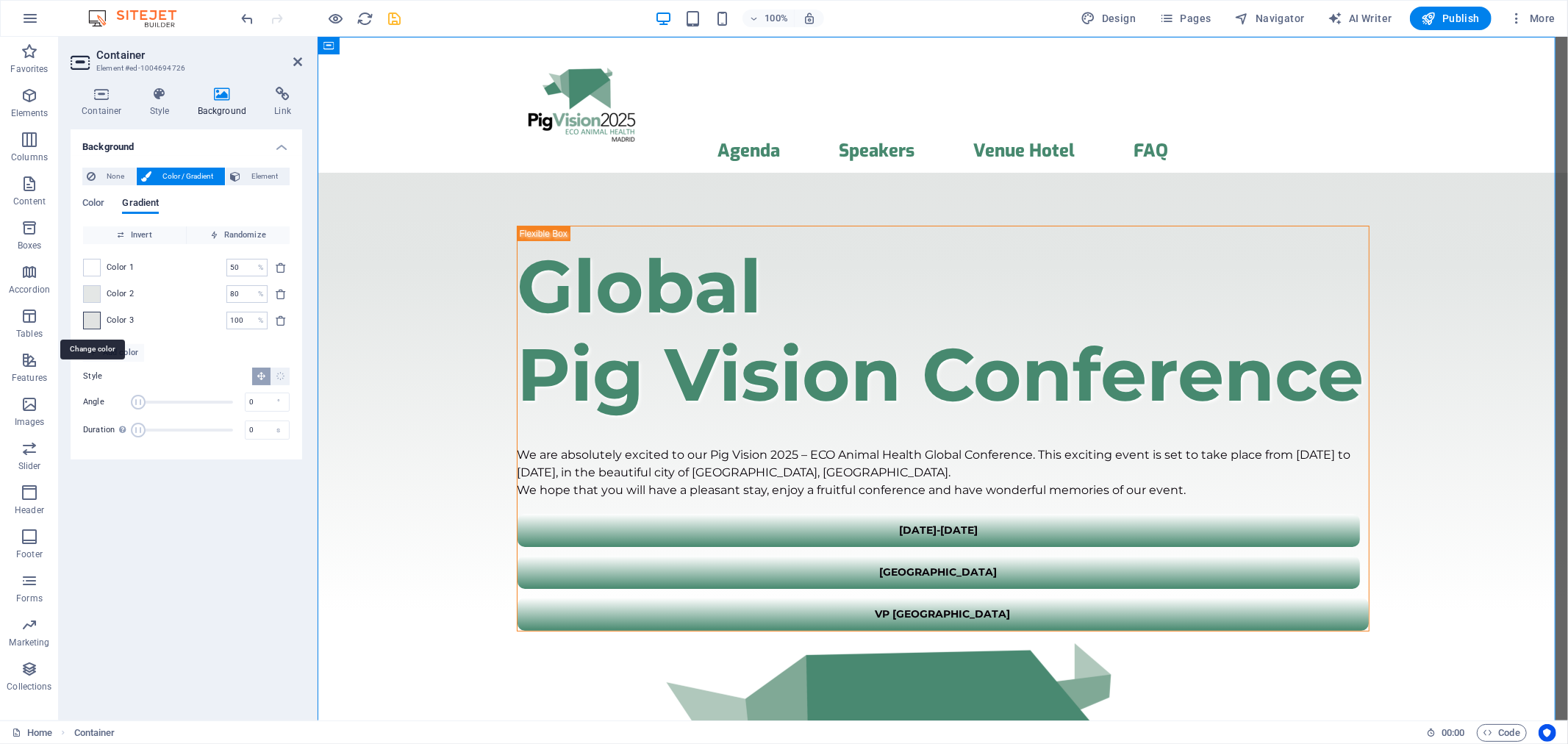
click at [97, 322] on span at bounding box center [92, 321] width 16 height 16
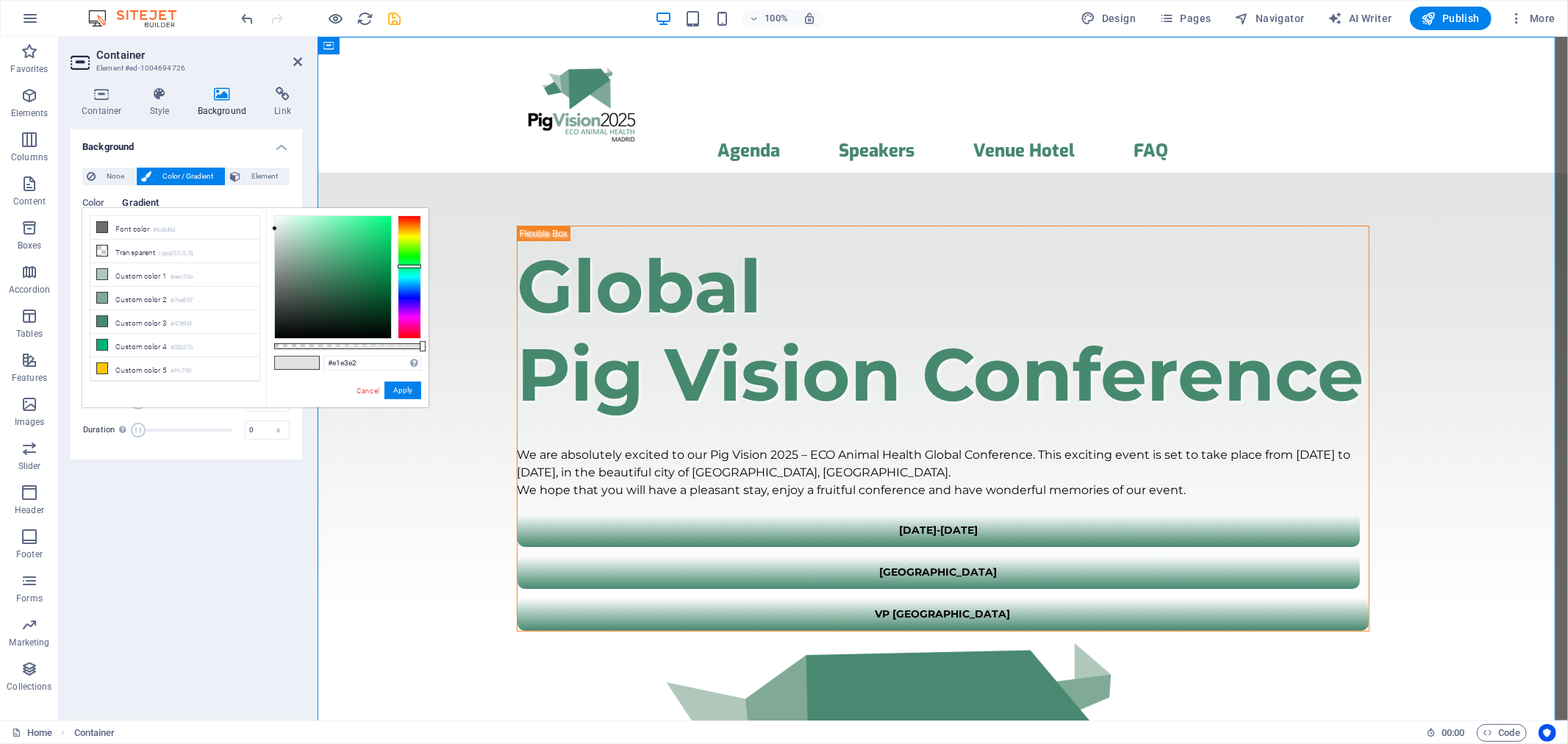
type input "#aeb1b0"
click at [276, 252] on div at bounding box center [332, 277] width 116 height 122
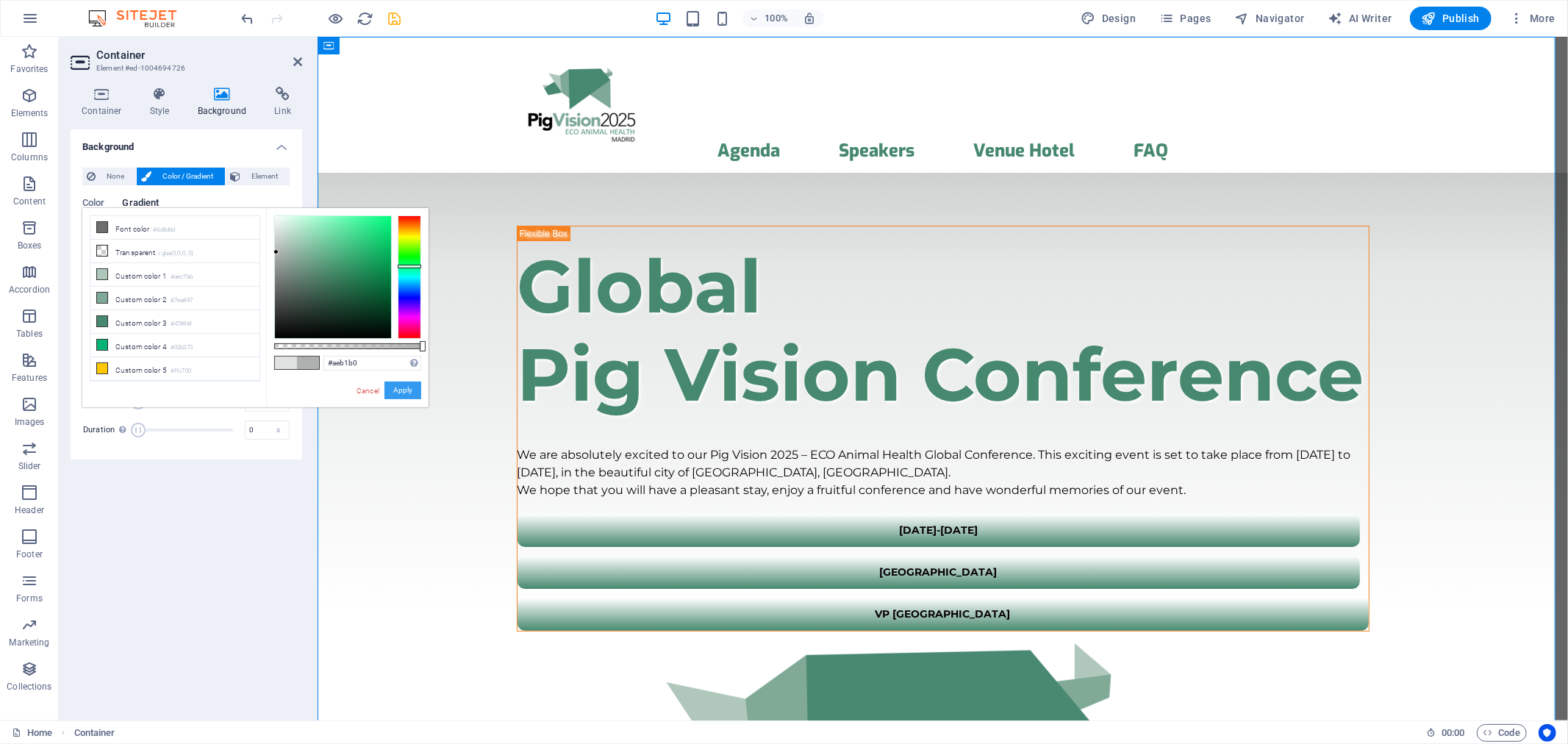
click at [394, 386] on button "Apply" at bounding box center [403, 391] width 37 height 18
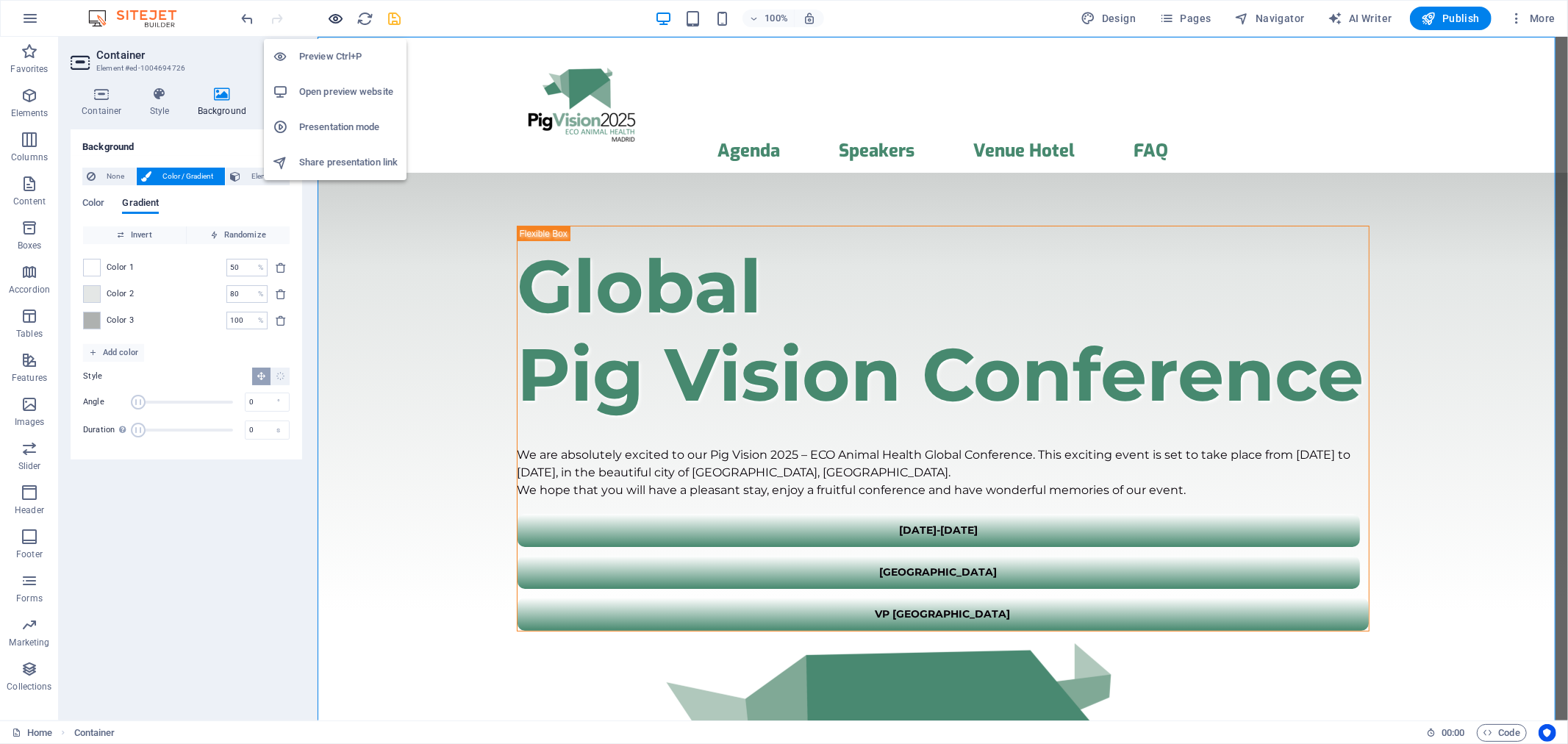
click at [337, 14] on icon "button" at bounding box center [336, 18] width 17 height 17
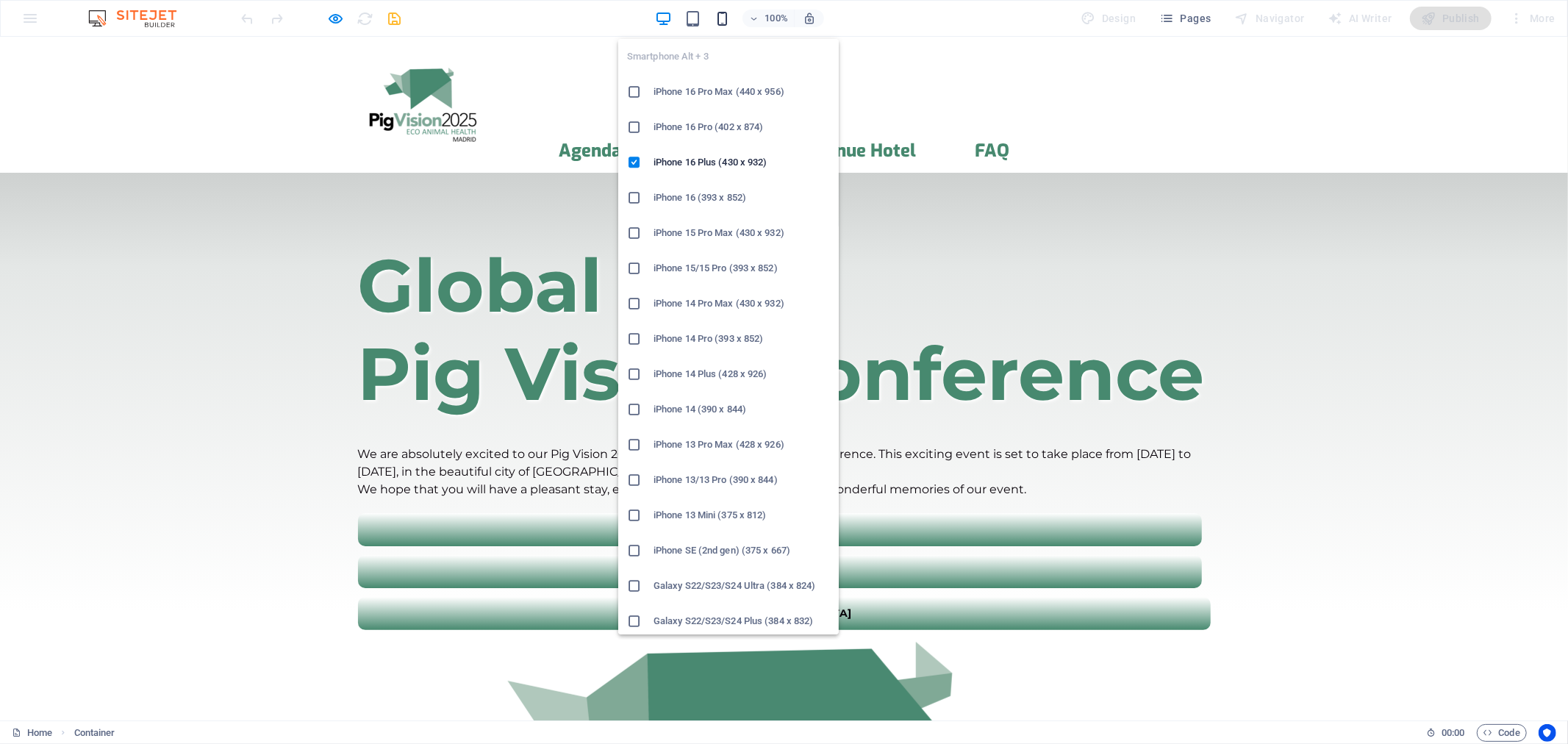
click at [719, 19] on icon "button" at bounding box center [722, 18] width 17 height 17
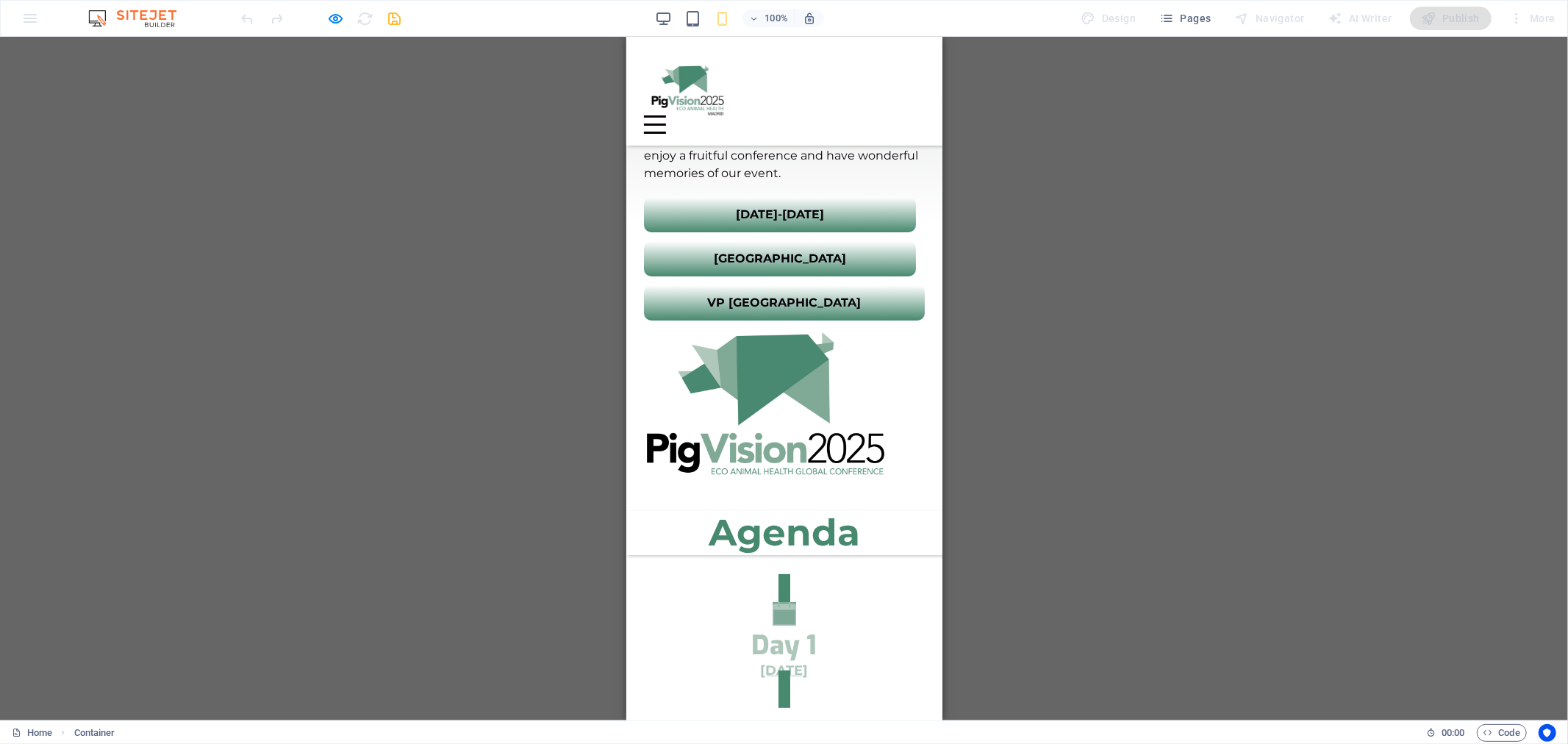
scroll to position [326, 0]
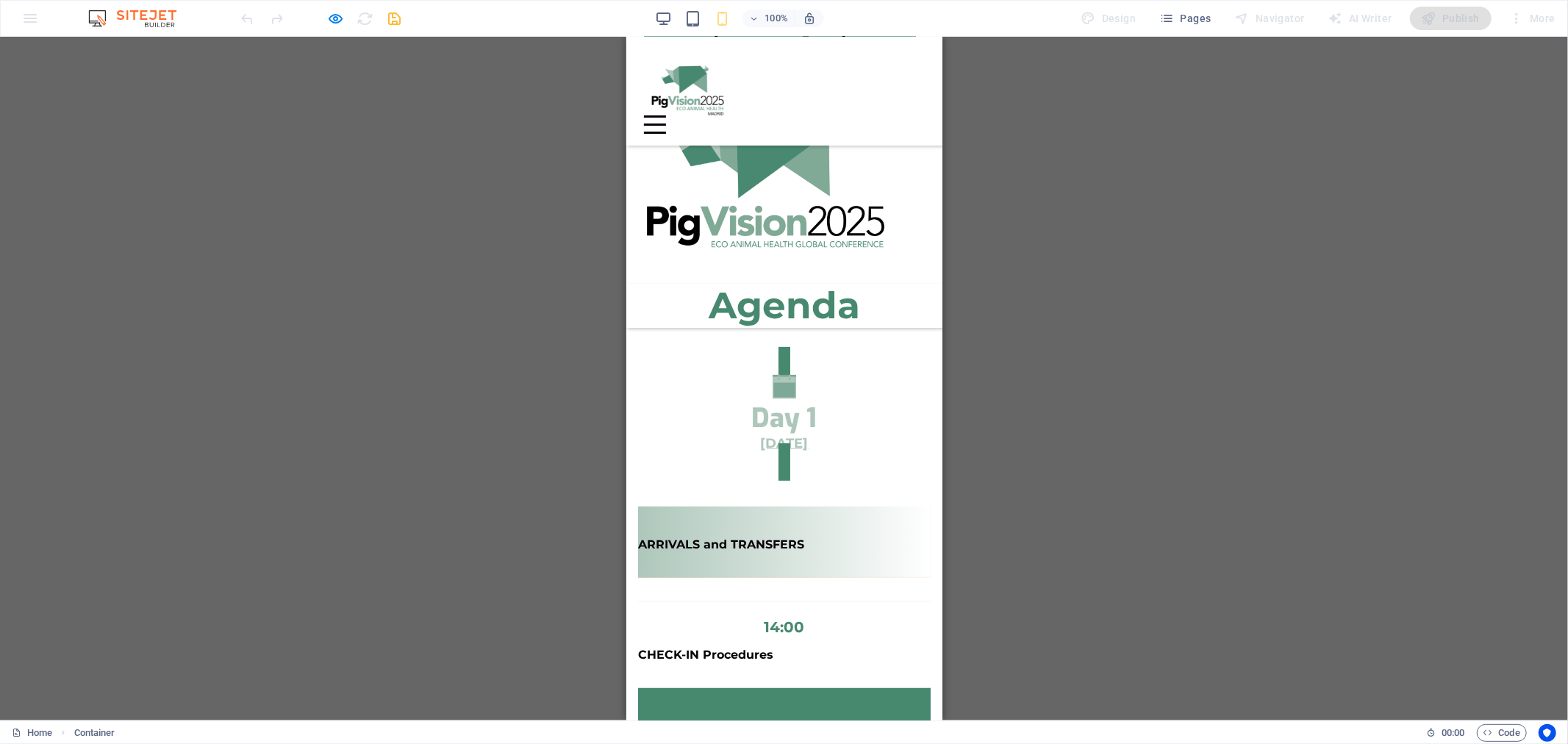
click at [786, 374] on icon "Trigger 1" at bounding box center [784, 386] width 23 height 23
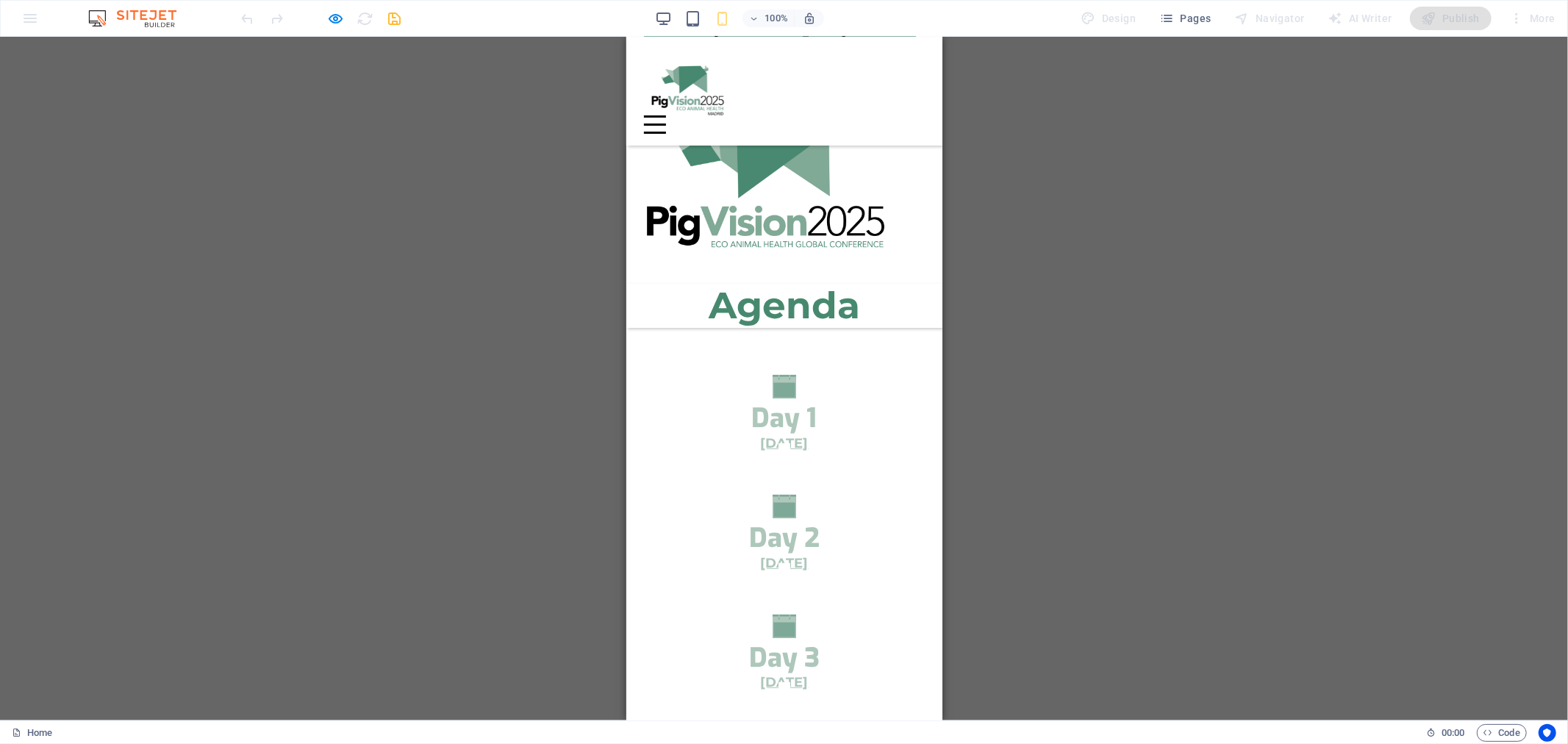
scroll to position [0, 0]
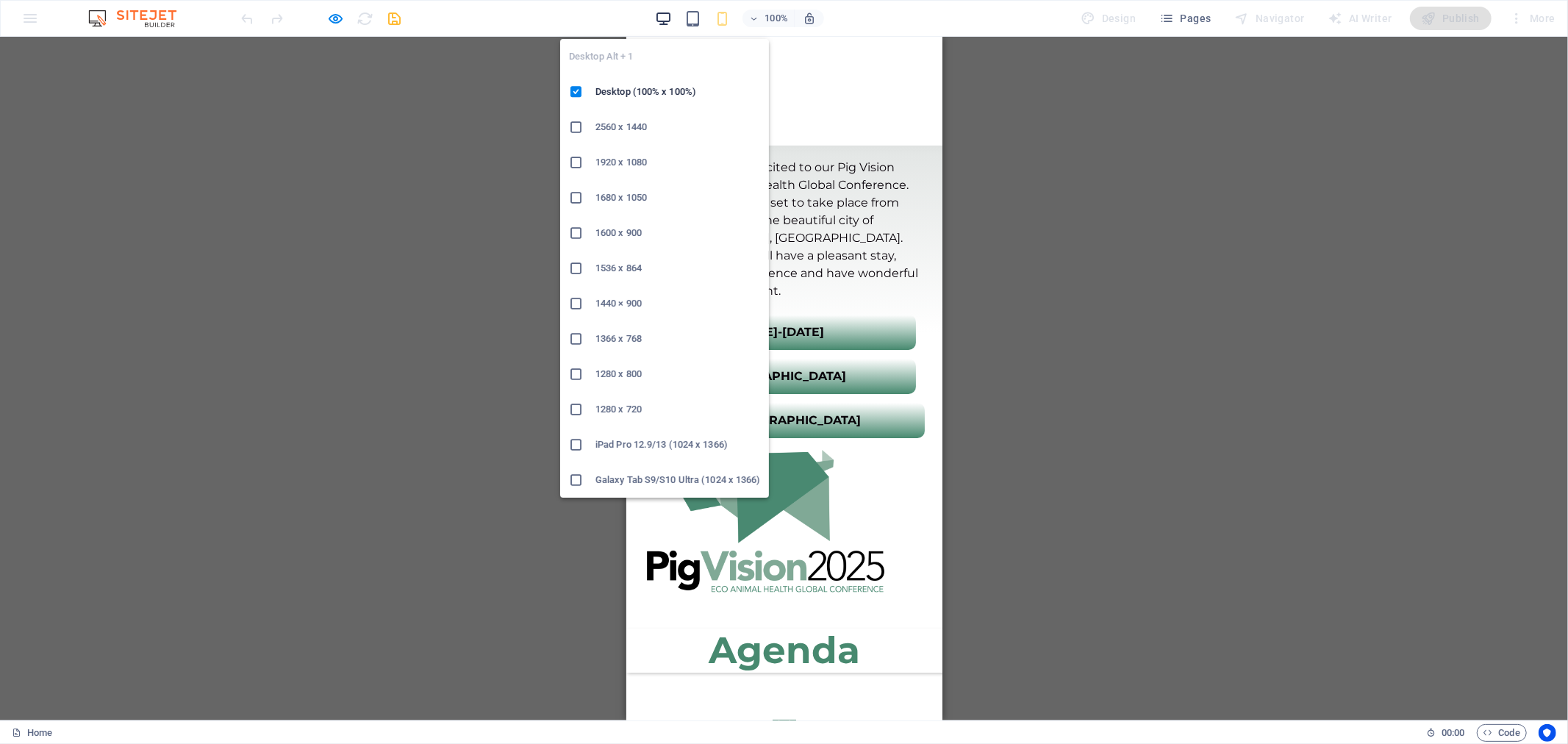
click at [669, 25] on icon "button" at bounding box center [663, 18] width 17 height 17
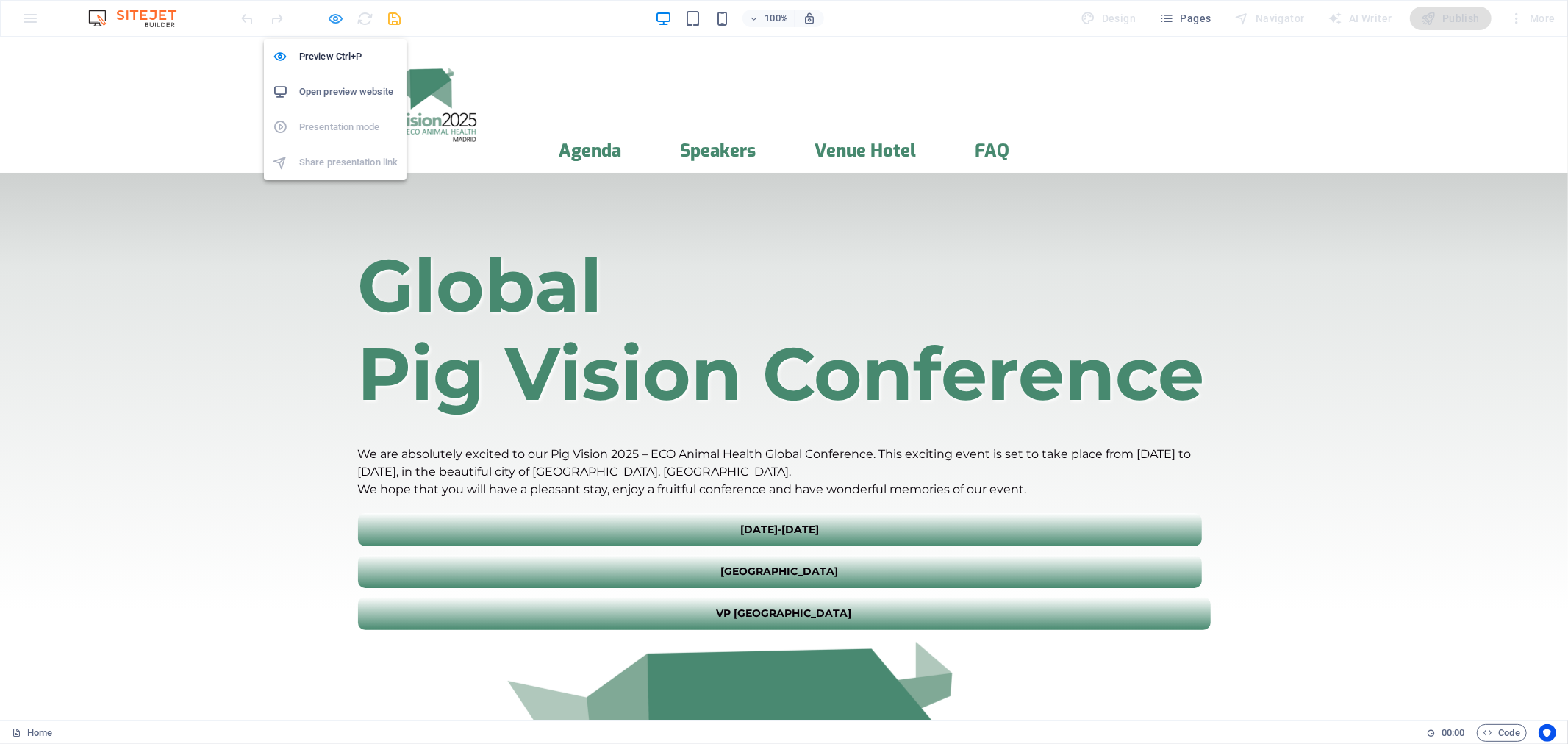
click at [329, 18] on icon "button" at bounding box center [336, 18] width 17 height 17
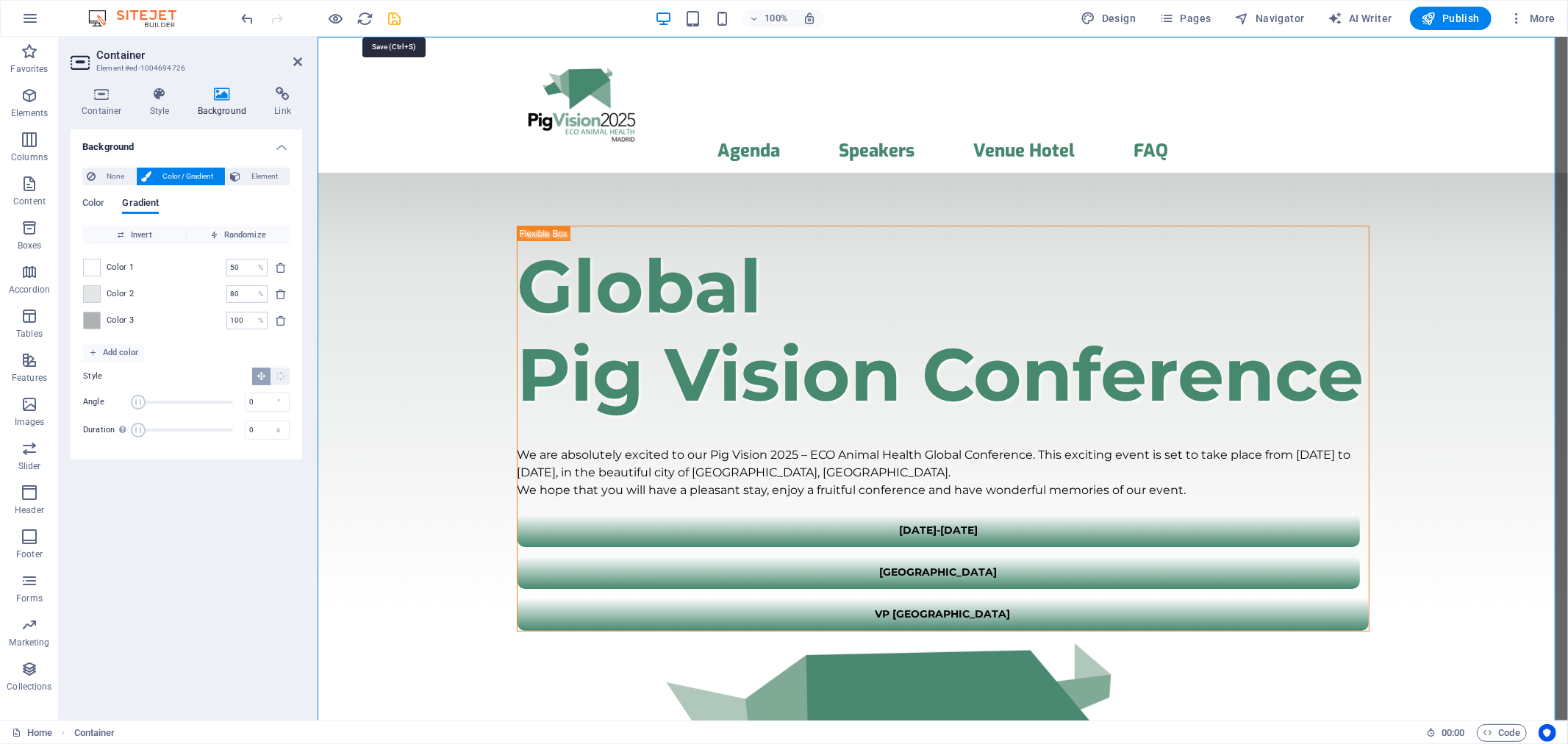
click at [393, 11] on icon "save" at bounding box center [394, 18] width 17 height 17
drag, startPoint x: 254, startPoint y: 402, endPoint x: 226, endPoint y: 402, distance: 28.0
click at [226, 402] on div "Angle 0 °" at bounding box center [186, 402] width 206 height 22
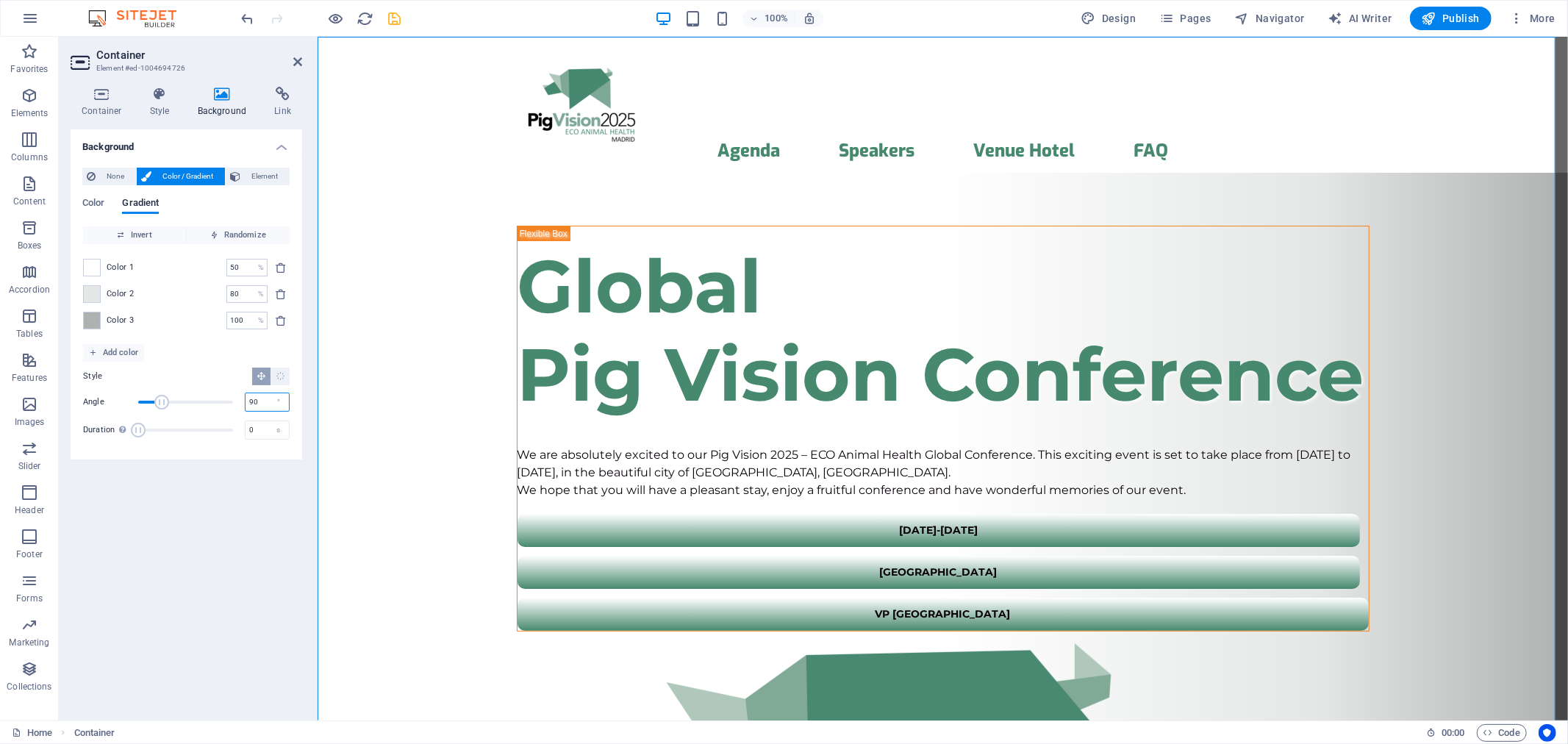
drag, startPoint x: 258, startPoint y: 402, endPoint x: 218, endPoint y: 402, distance: 40.0
click at [218, 402] on div "Angle 90 °" at bounding box center [186, 402] width 206 height 22
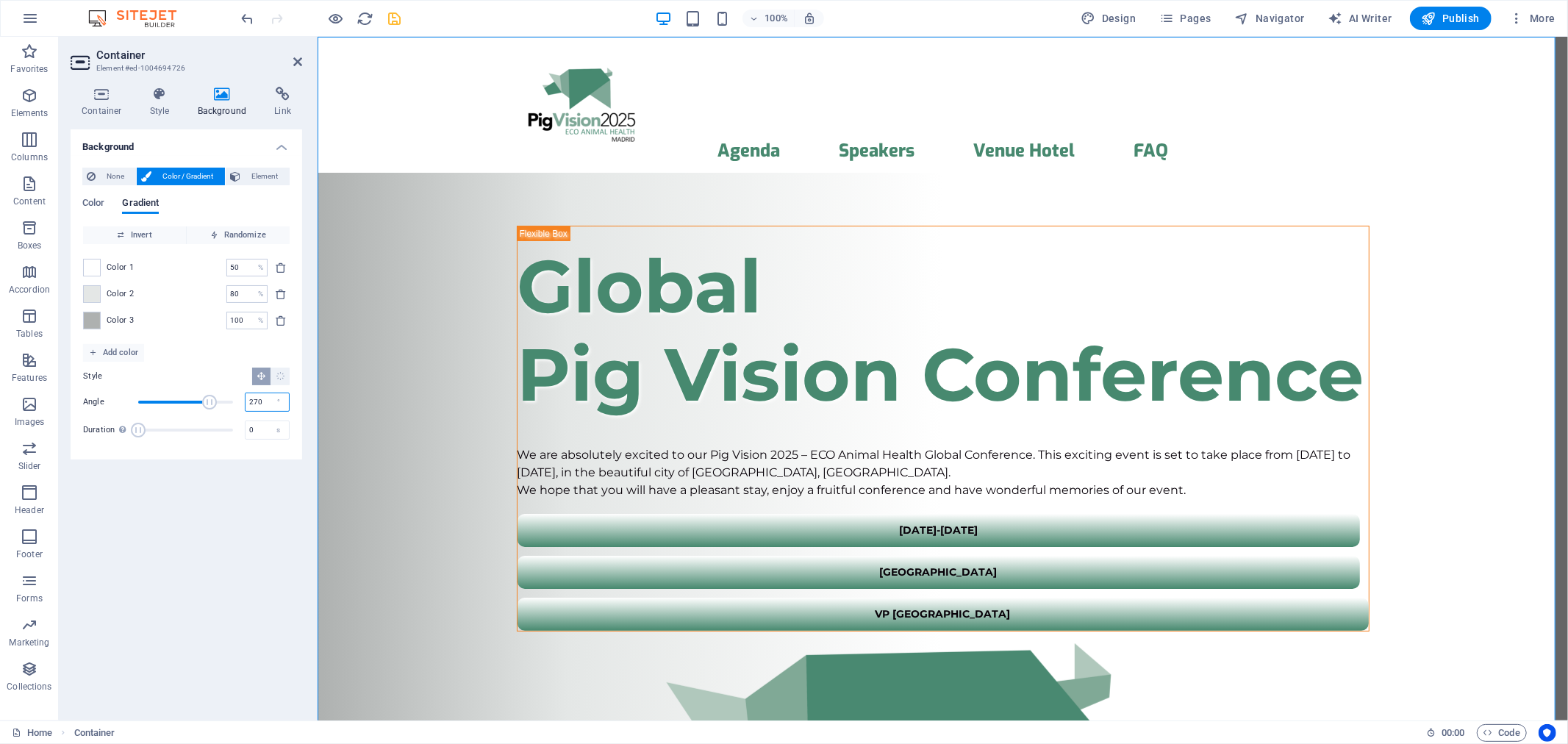
drag, startPoint x: 266, startPoint y: 401, endPoint x: 219, endPoint y: 400, distance: 47.0
click at [219, 400] on div "Angle 270 °" at bounding box center [186, 402] width 206 height 22
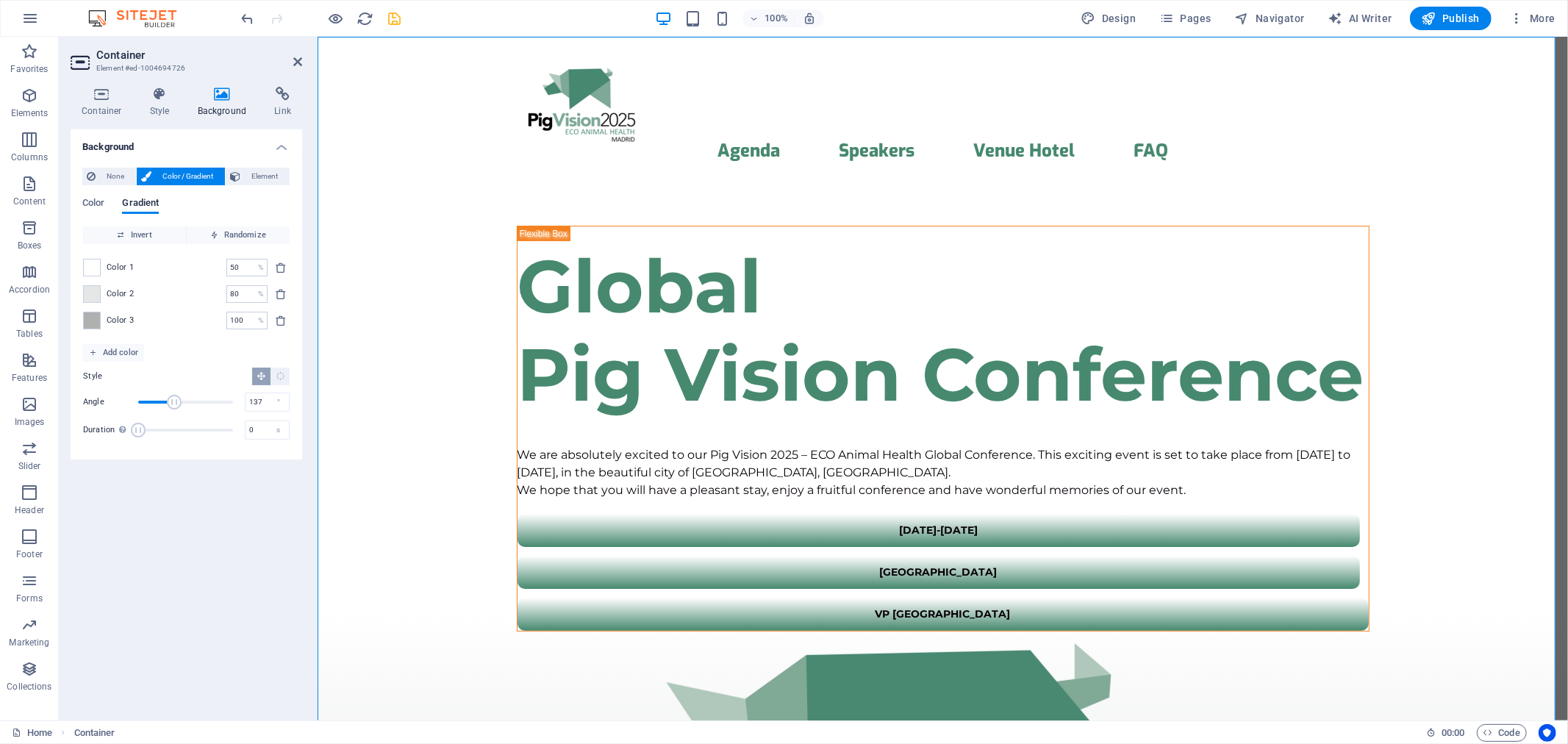
drag, startPoint x: 185, startPoint y: 402, endPoint x: 174, endPoint y: 402, distance: 11.0
click at [174, 402] on span "Angle" at bounding box center [174, 402] width 14 height 14
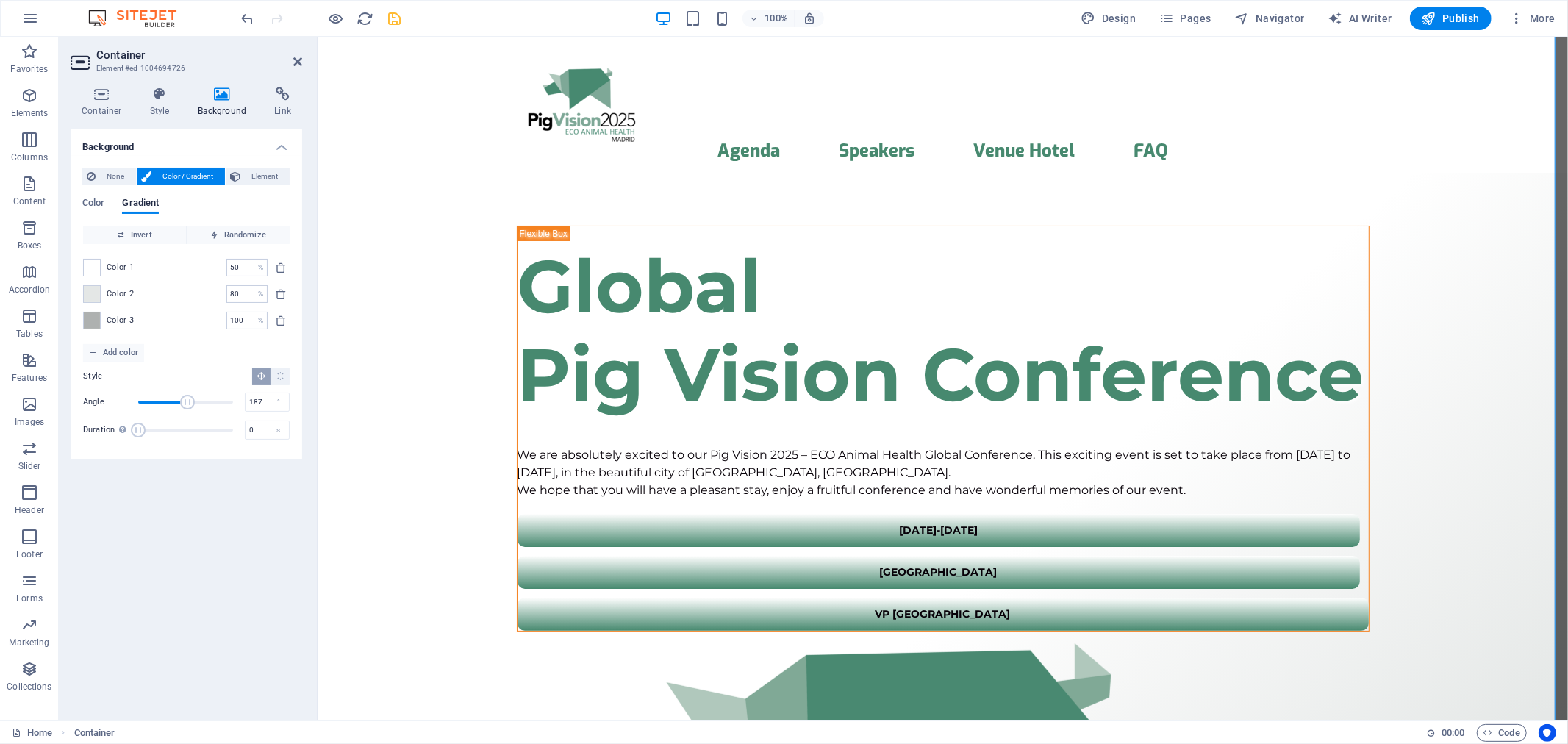
drag, startPoint x: 174, startPoint y: 402, endPoint x: 187, endPoint y: 402, distance: 13.0
click at [187, 402] on span "Angle" at bounding box center [187, 402] width 14 height 14
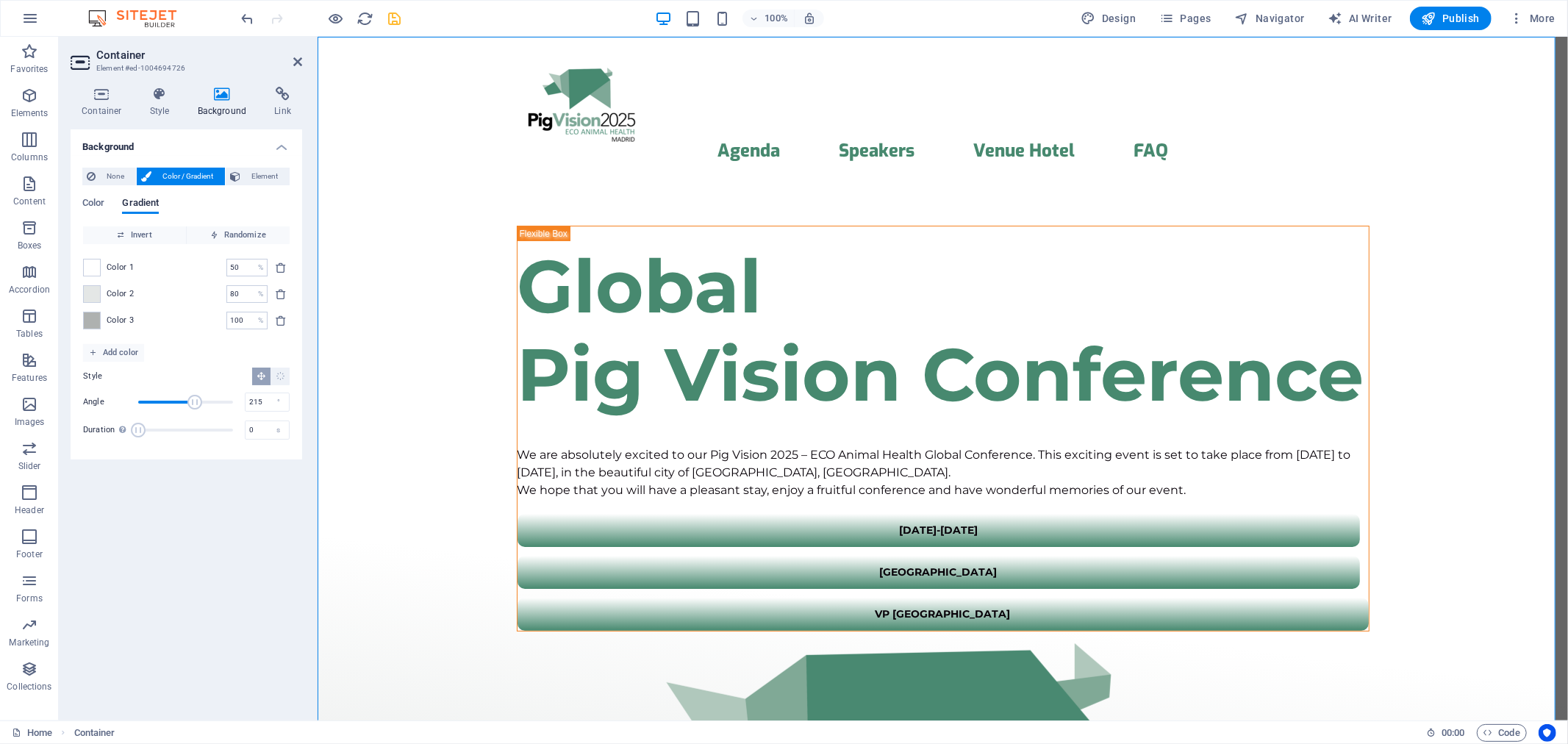
click at [195, 402] on span "Angle" at bounding box center [195, 402] width 14 height 14
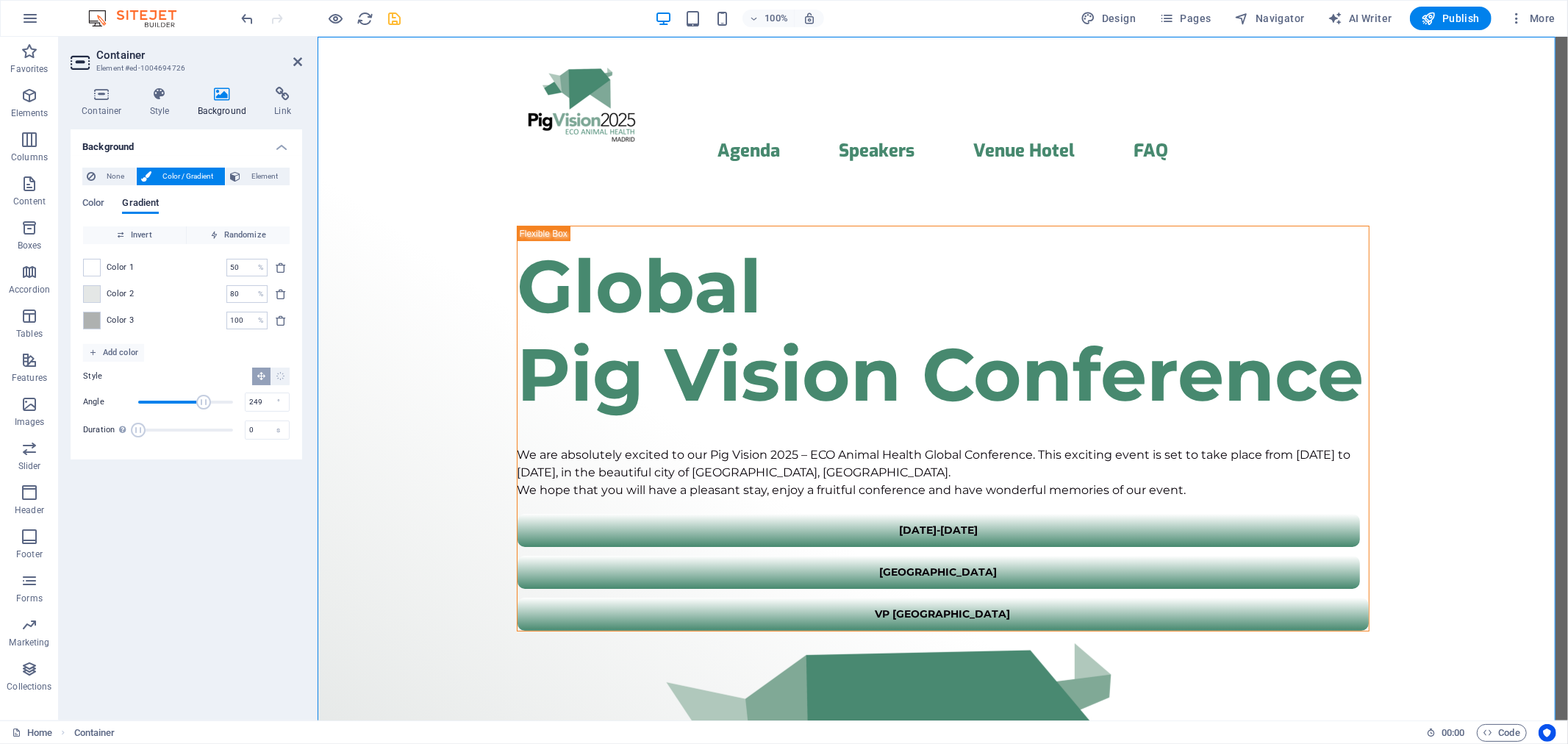
drag, startPoint x: 195, startPoint y: 402, endPoint x: 204, endPoint y: 401, distance: 9.1
click at [204, 401] on span "Angle" at bounding box center [204, 402] width 14 height 14
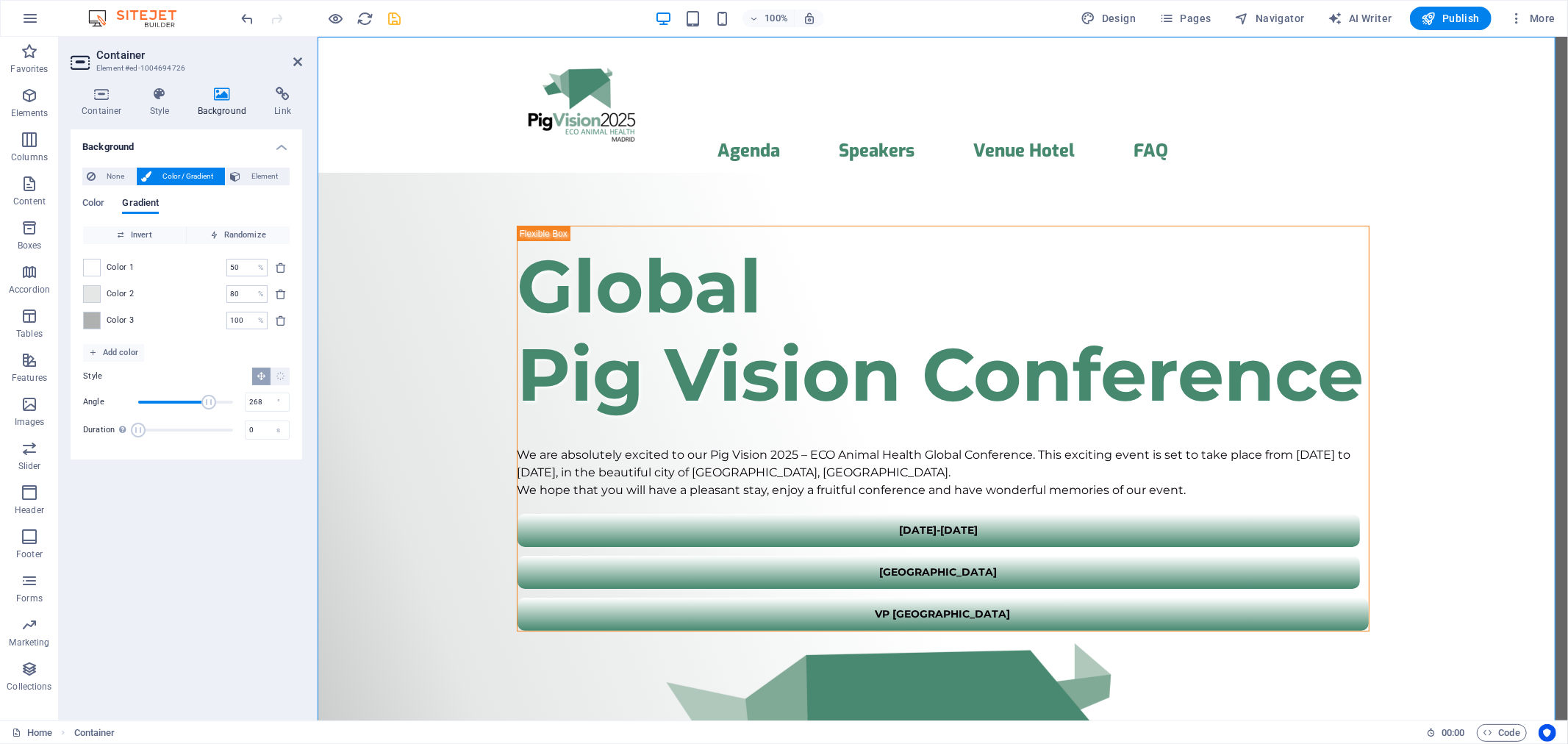
click at [209, 400] on span "Angle" at bounding box center [209, 402] width 14 height 14
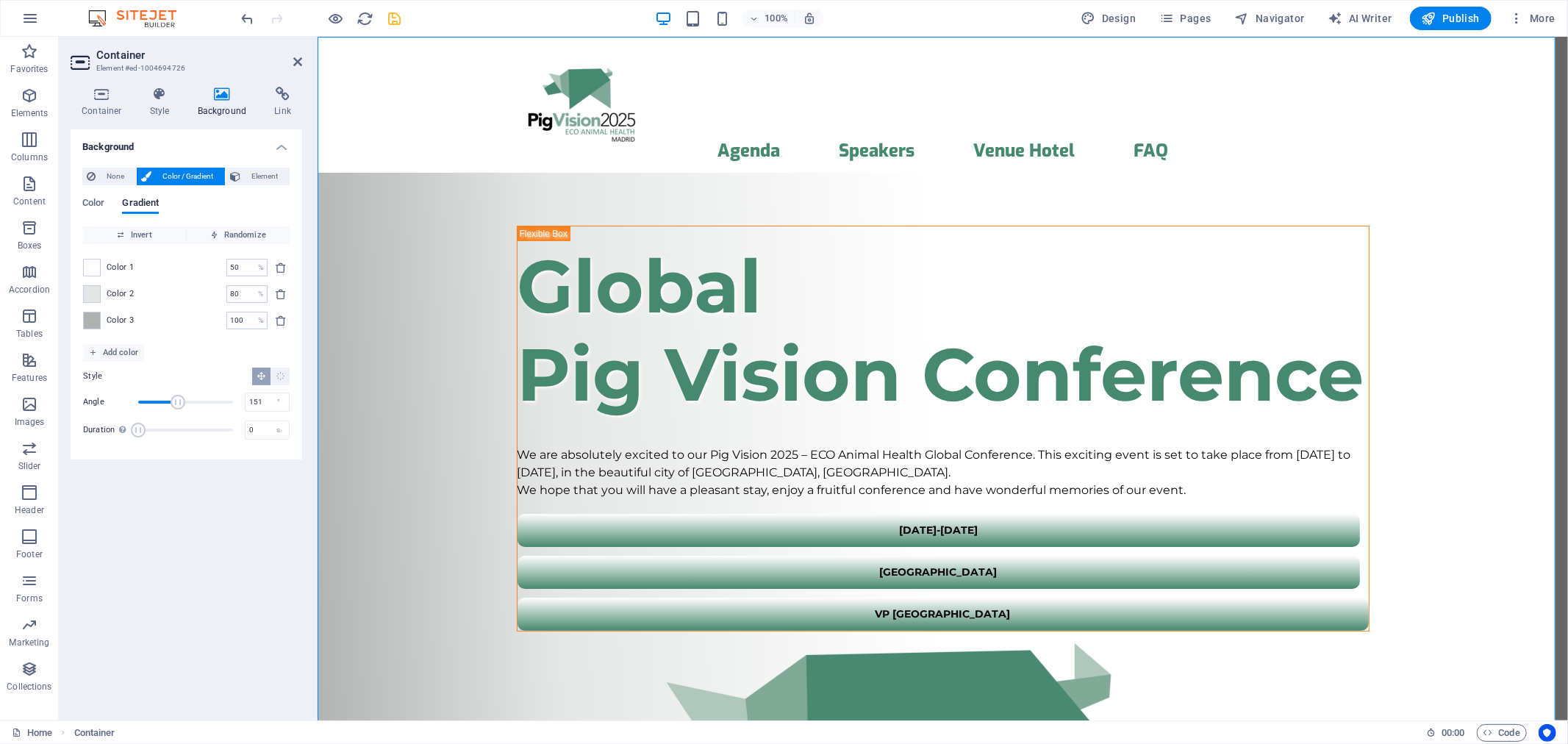
drag, startPoint x: 209, startPoint y: 400, endPoint x: 178, endPoint y: 398, distance: 31.1
click at [178, 398] on span "Angle" at bounding box center [177, 402] width 14 height 14
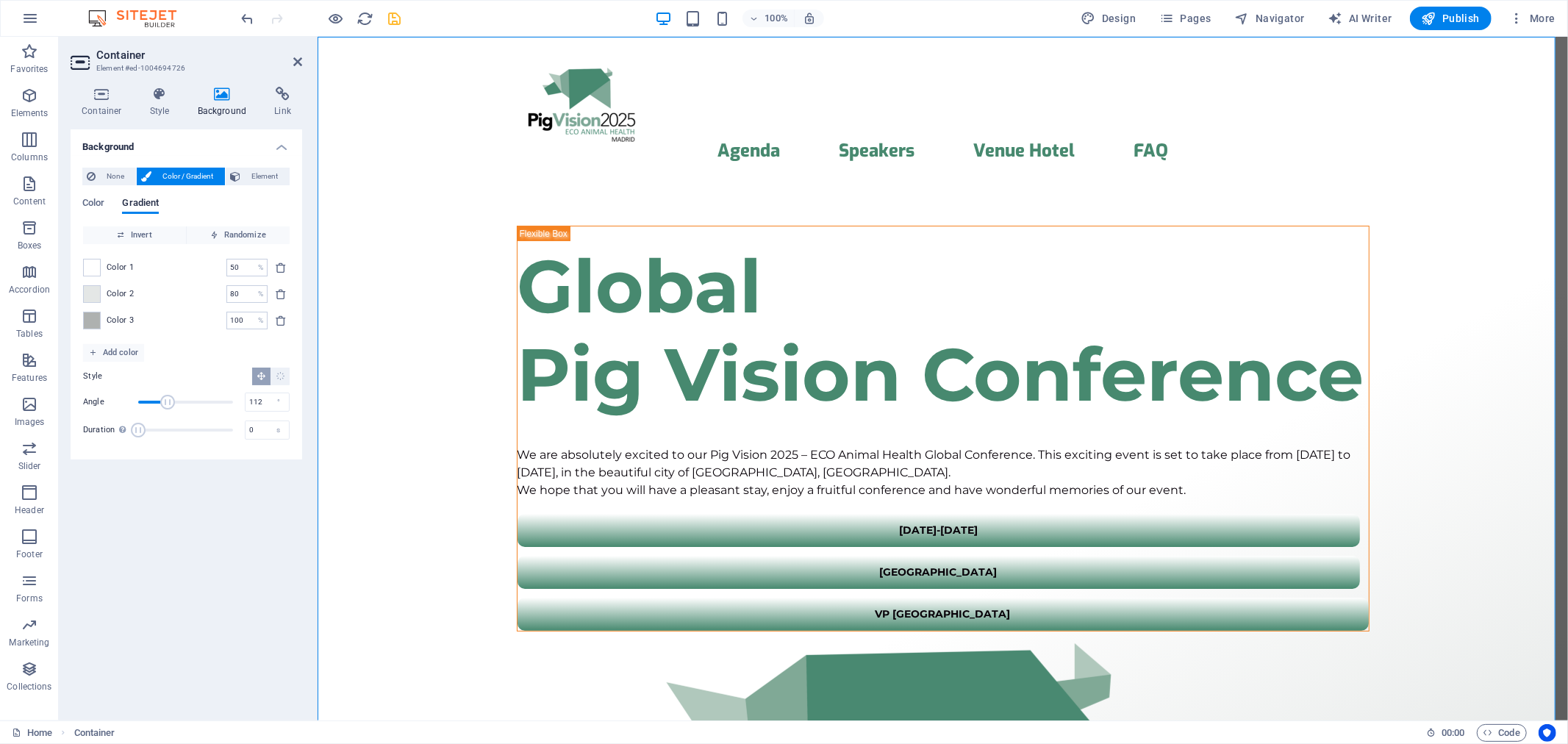
drag, startPoint x: 178, startPoint y: 398, endPoint x: 168, endPoint y: 398, distance: 10.0
click at [168, 398] on span "Angle" at bounding box center [168, 402] width 14 height 14
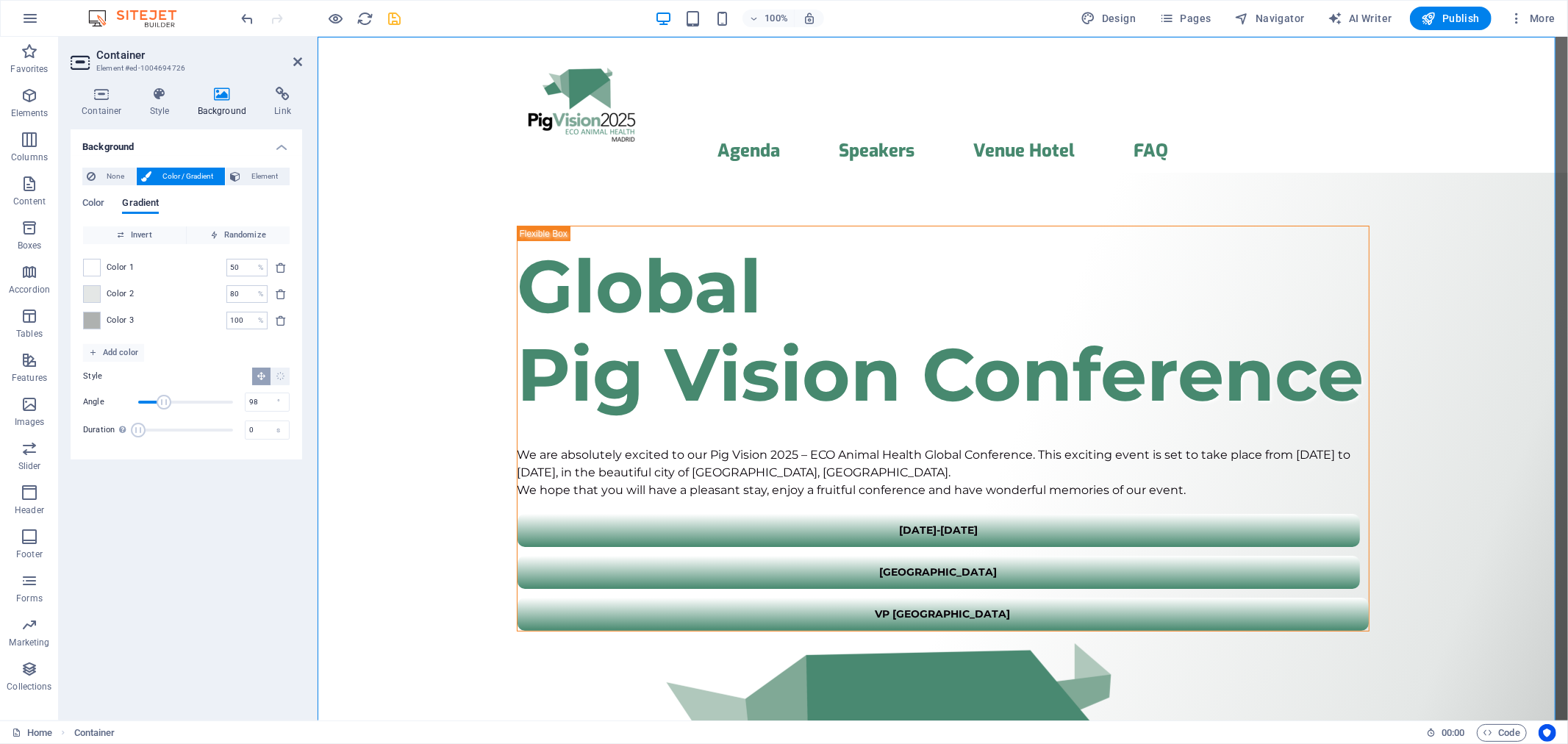
click at [164, 398] on span "Angle" at bounding box center [164, 402] width 14 height 14
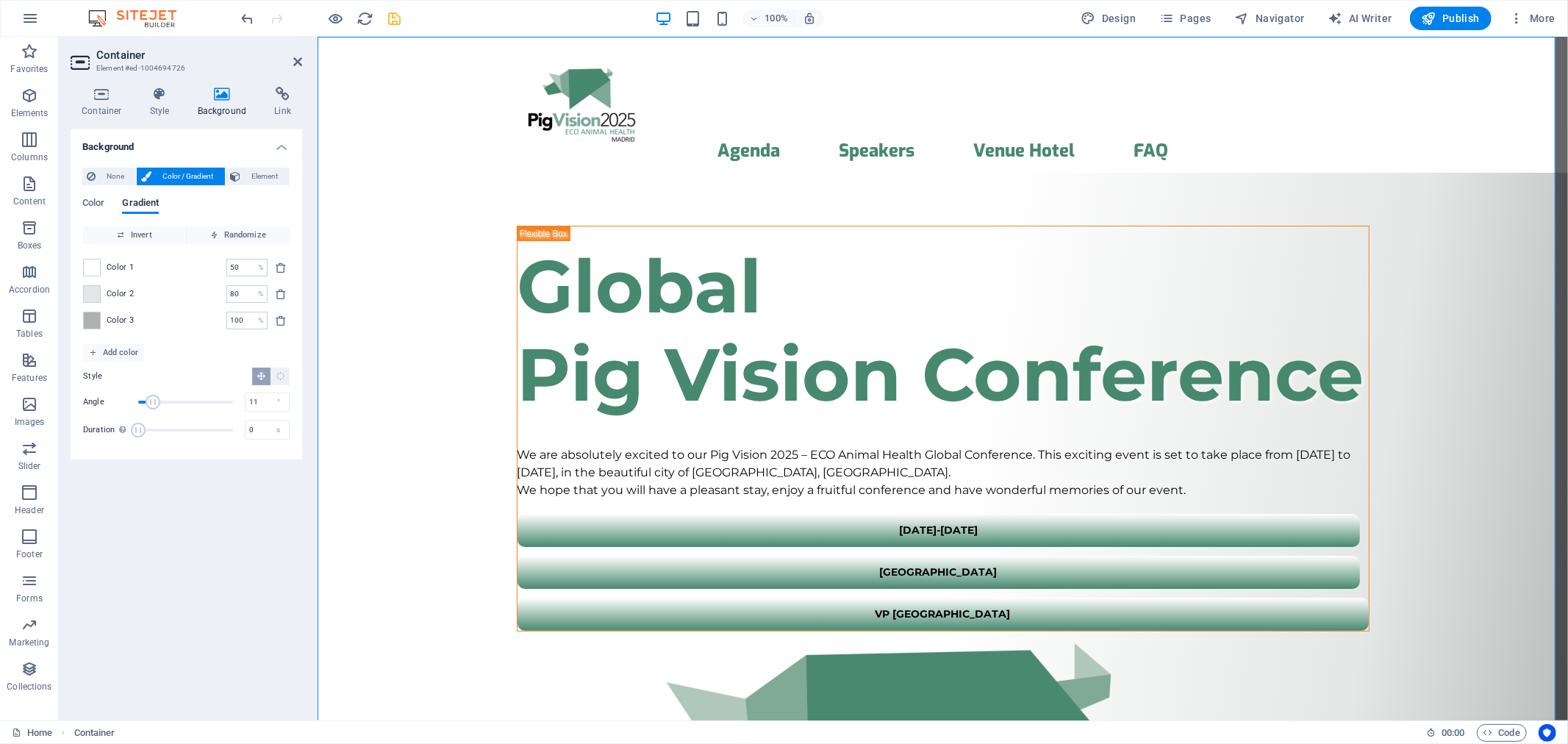
type input "0"
drag, startPoint x: 164, startPoint y: 398, endPoint x: 104, endPoint y: 399, distance: 60.0
click at [104, 399] on div "Angle 0 °" at bounding box center [186, 402] width 206 height 22
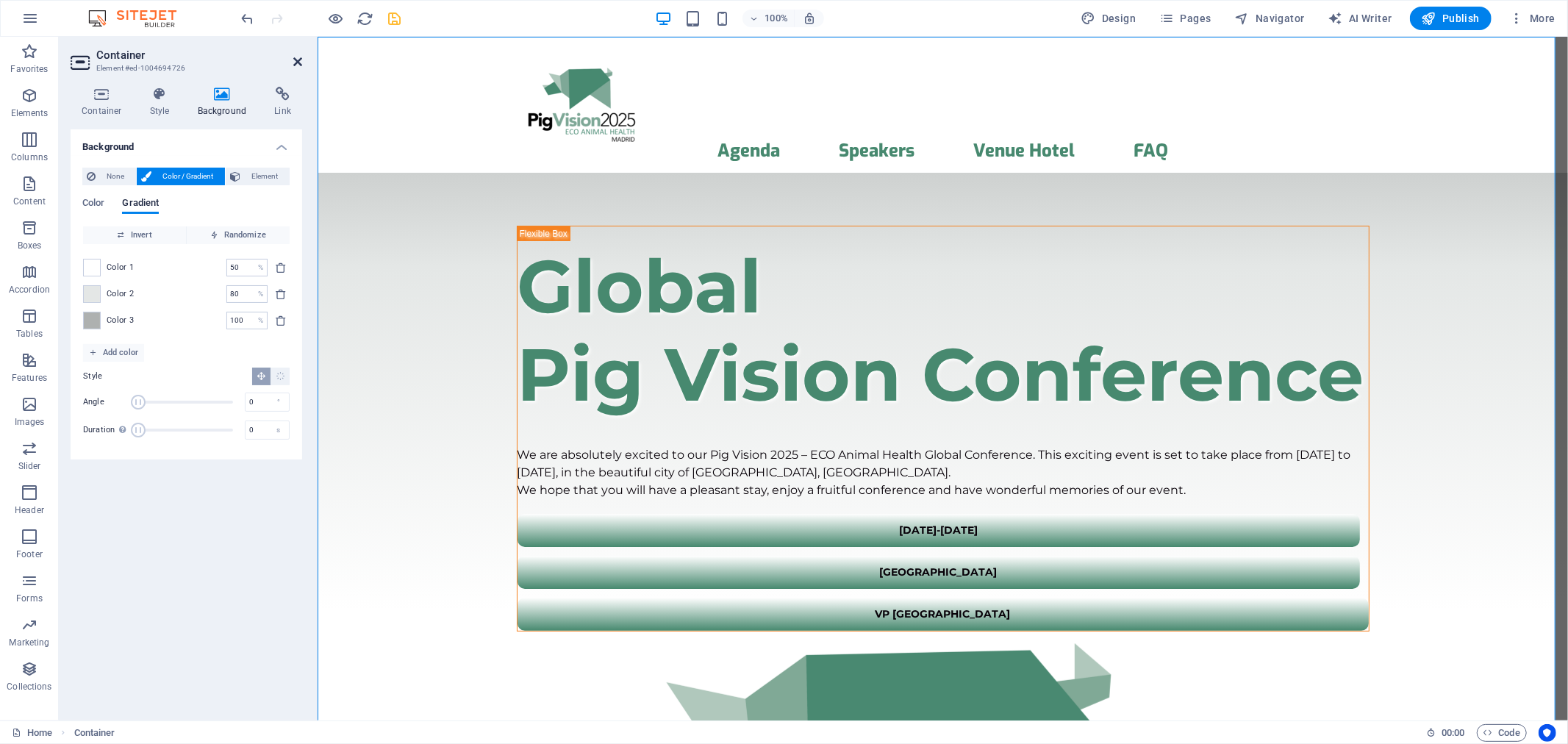
click at [295, 60] on icon at bounding box center [298, 61] width 9 height 12
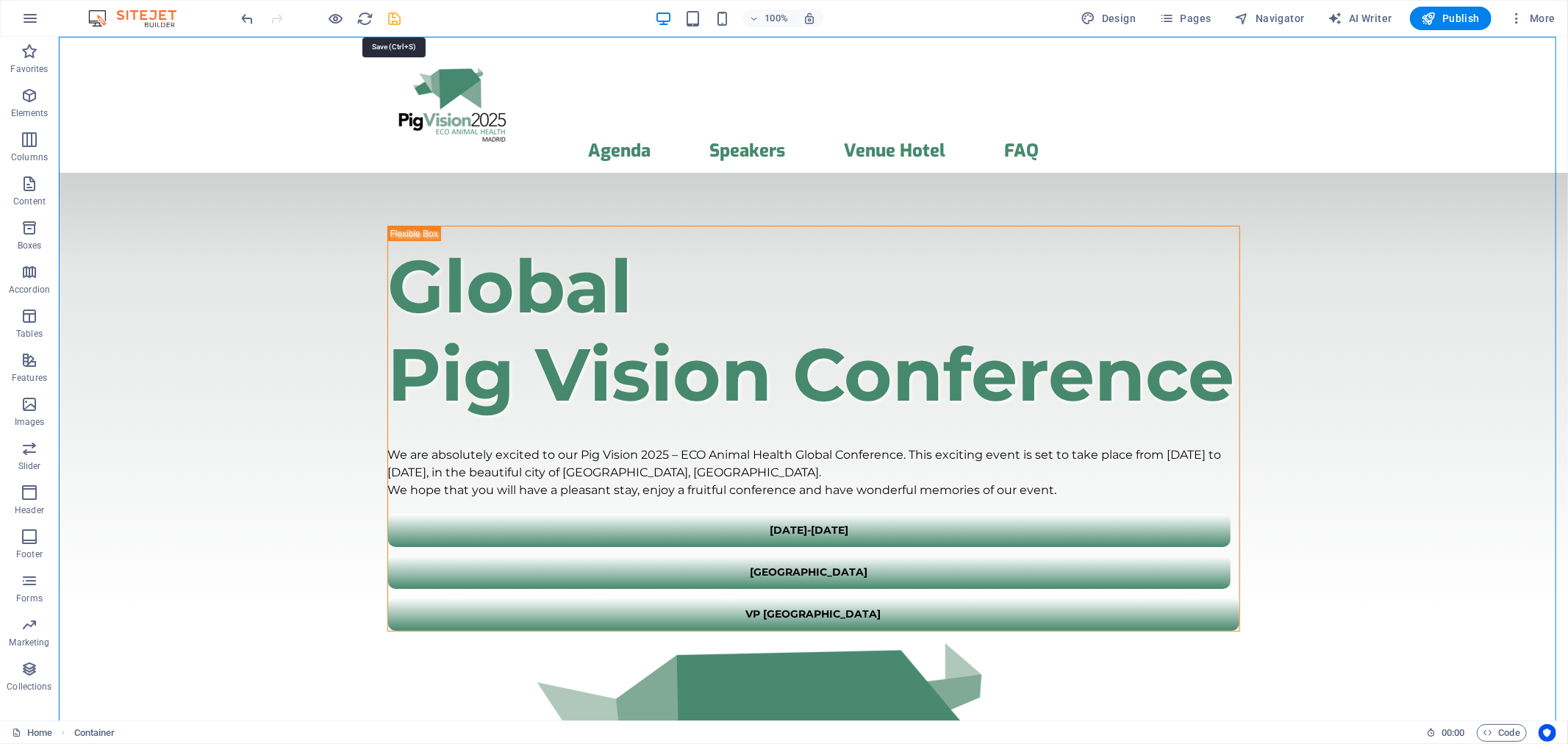
click at [398, 20] on icon "save" at bounding box center [394, 18] width 17 height 17
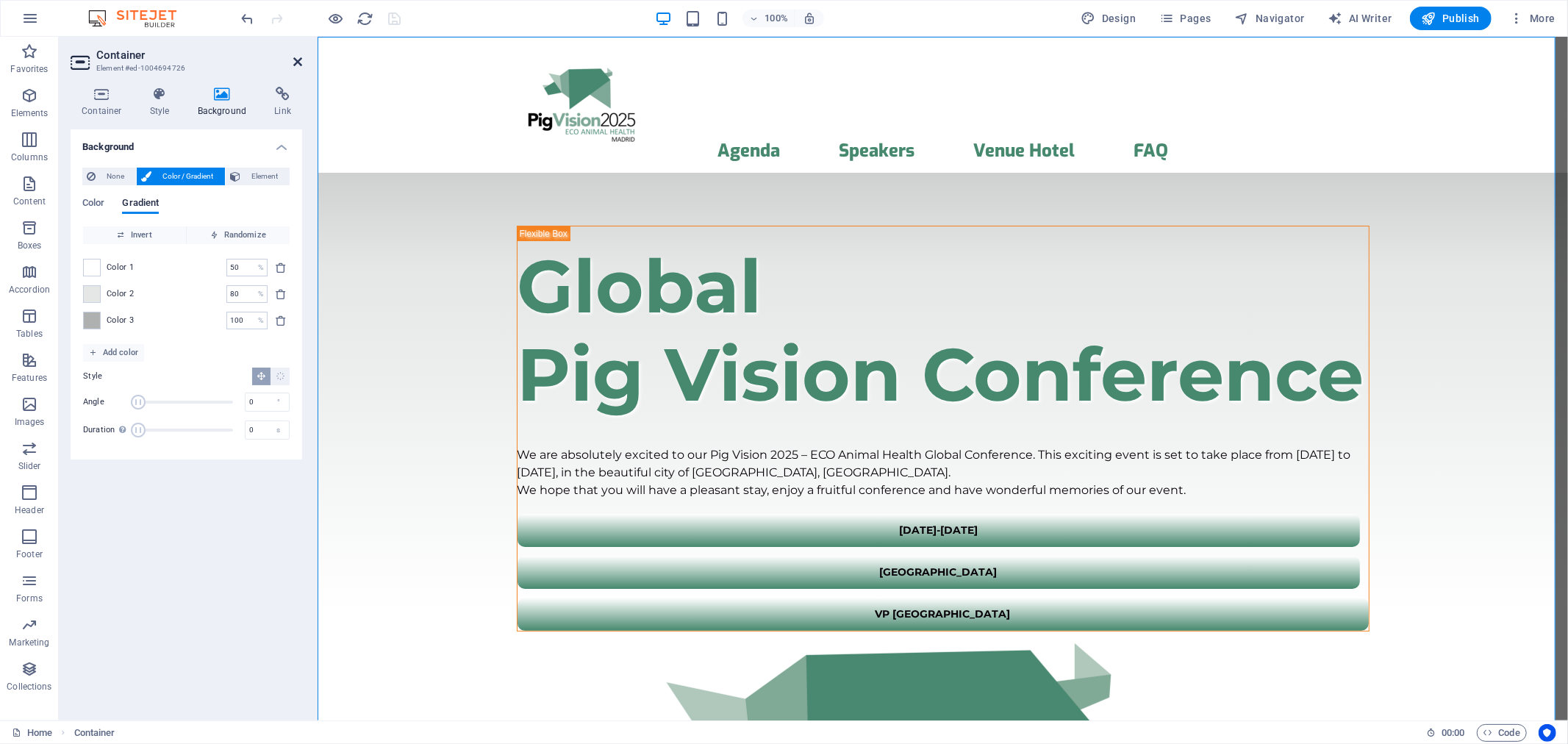
click at [296, 61] on icon at bounding box center [298, 61] width 9 height 12
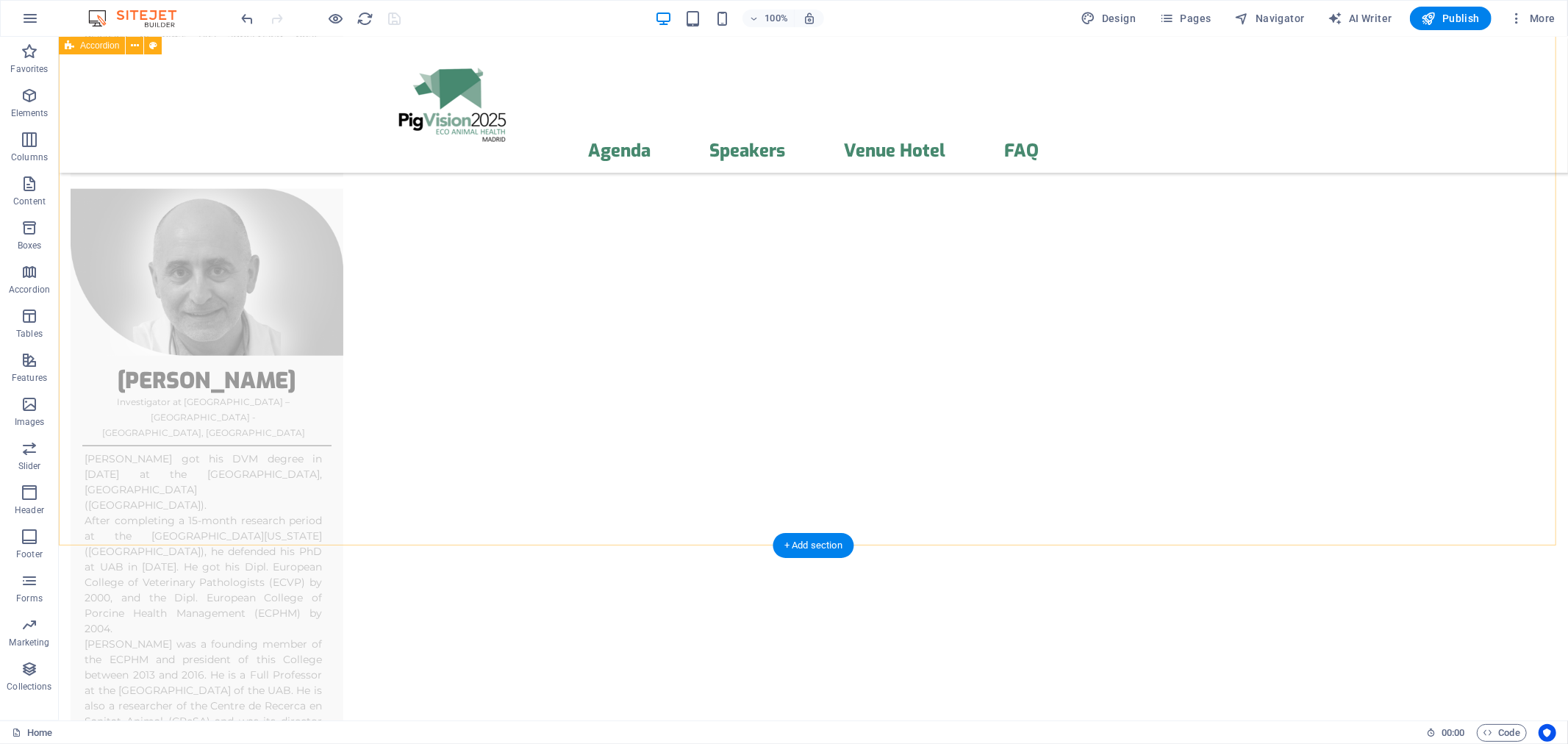
scroll to position [6317, 0]
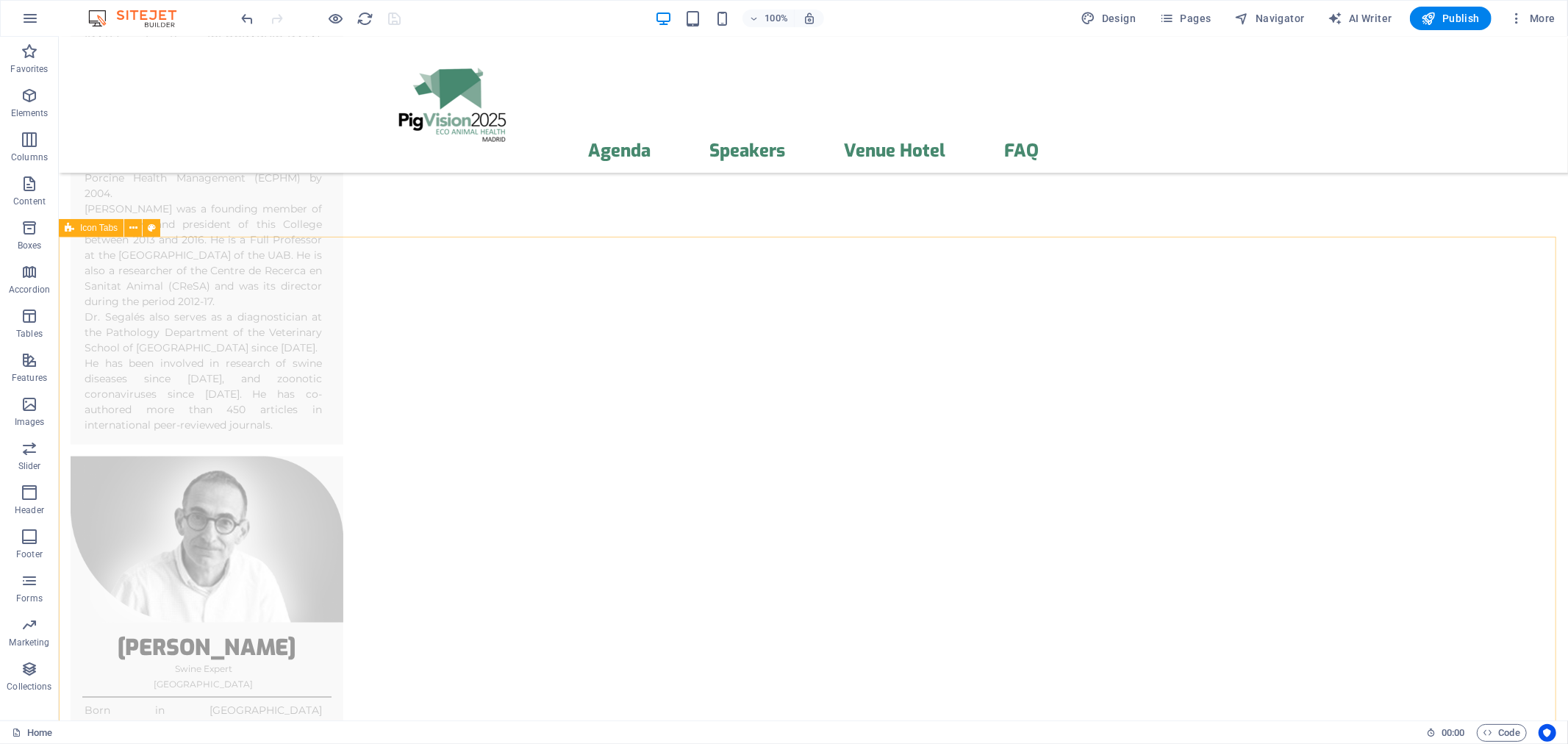
click at [111, 230] on span "Icon Tabs" at bounding box center [99, 228] width 38 height 9
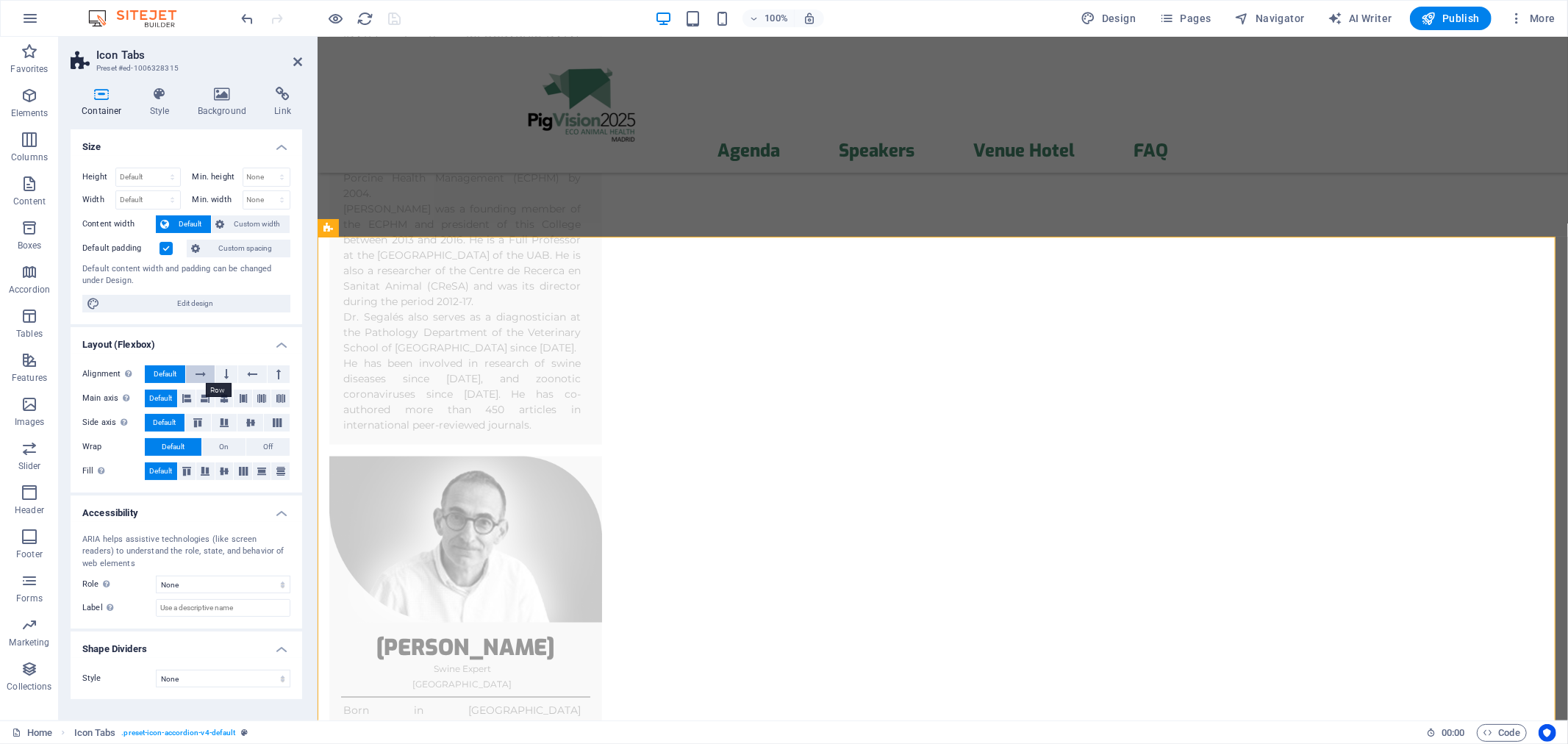
click at [195, 372] on icon at bounding box center [200, 375] width 10 height 18
click at [199, 423] on icon at bounding box center [198, 422] width 18 height 9
click at [215, 474] on button at bounding box center [224, 471] width 18 height 18
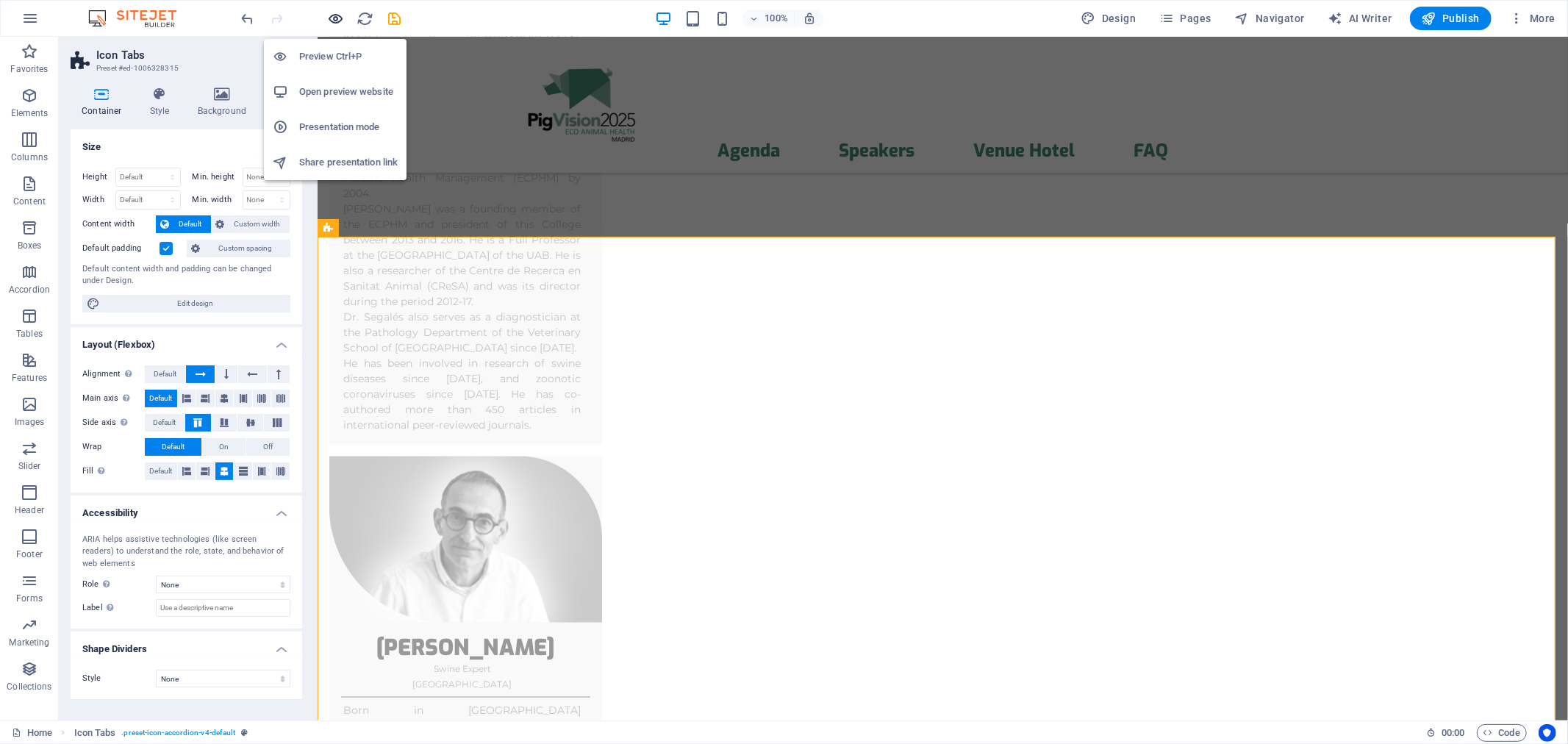
click at [337, 22] on icon "button" at bounding box center [336, 18] width 17 height 17
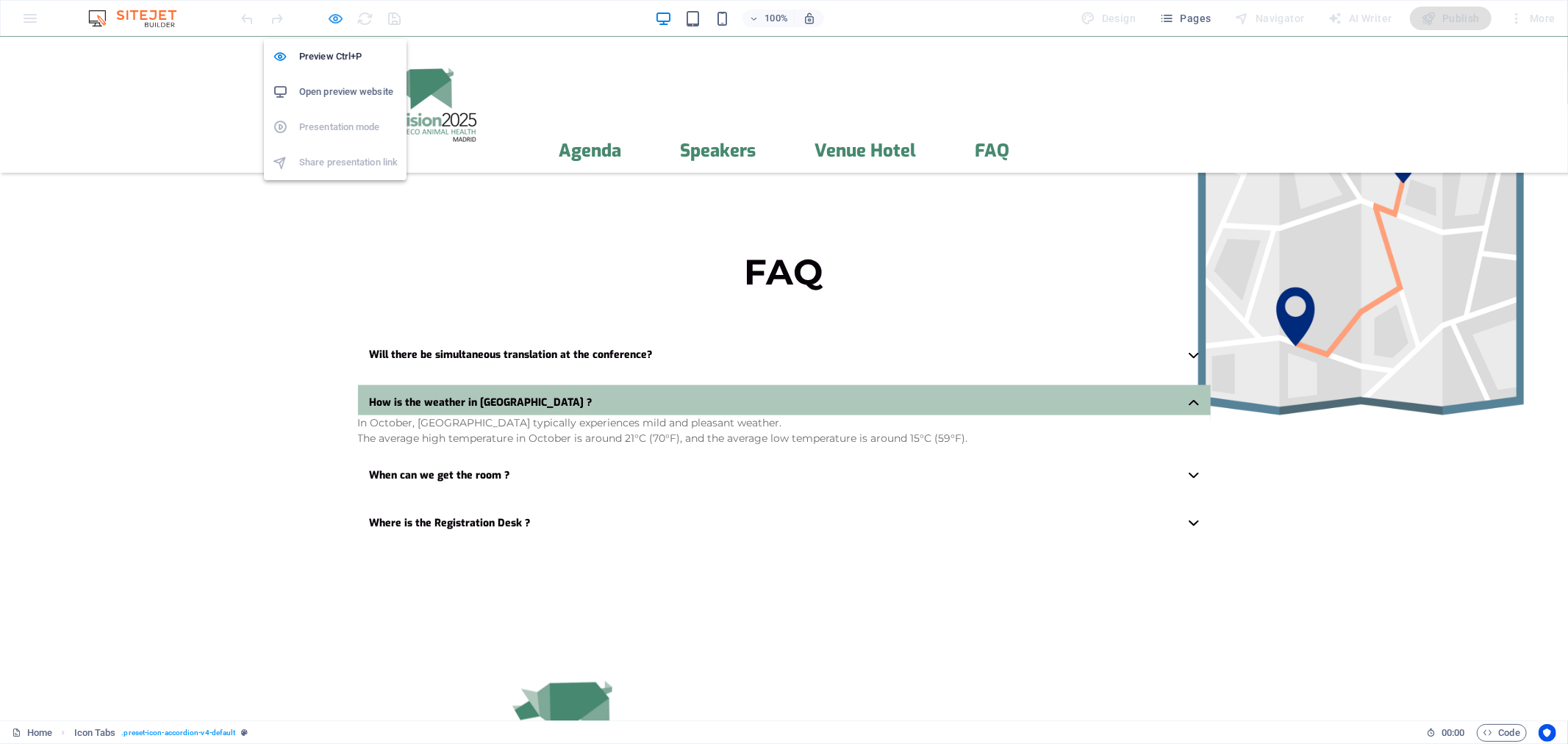
scroll to position [538, 0]
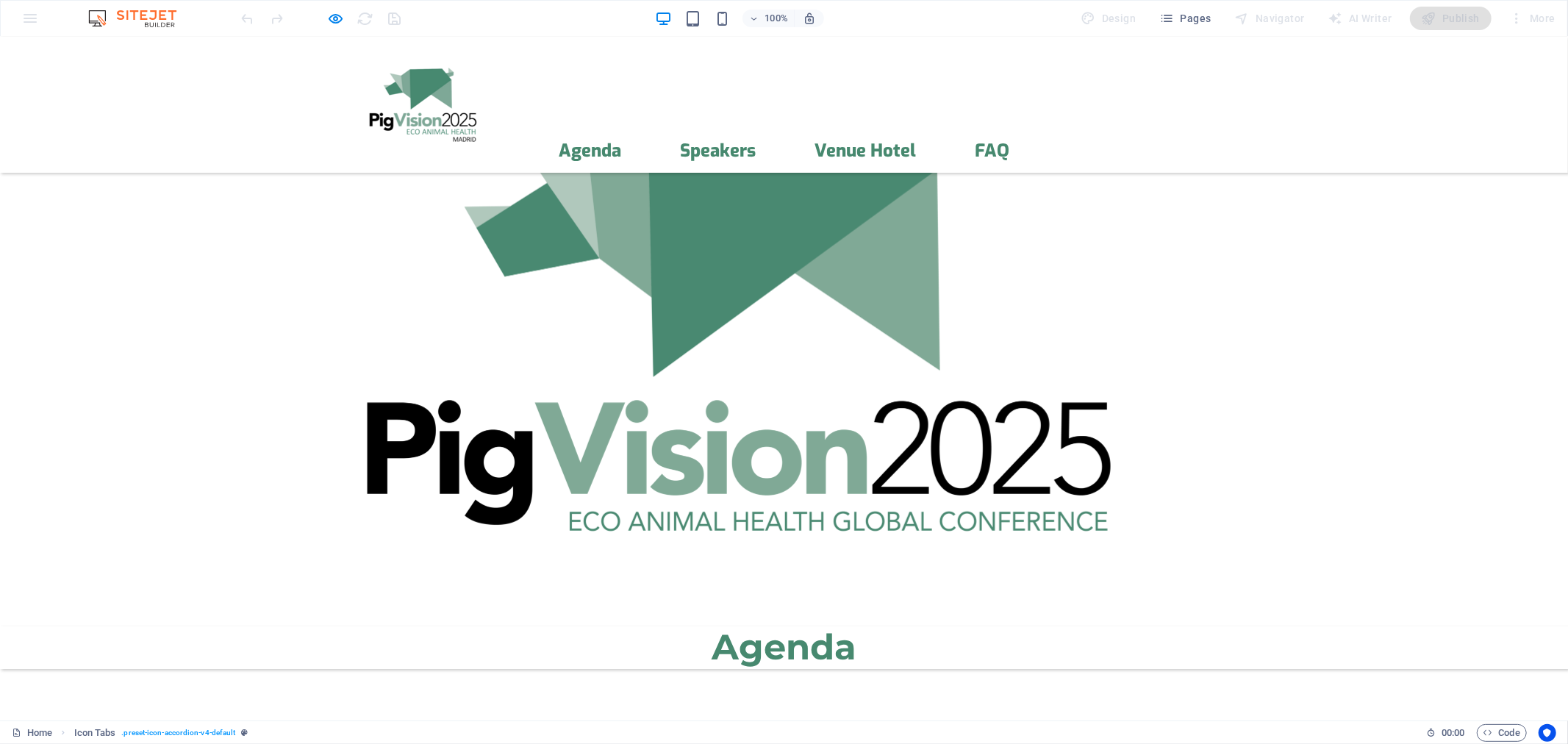
click at [343, 16] on icon "button" at bounding box center [336, 18] width 17 height 17
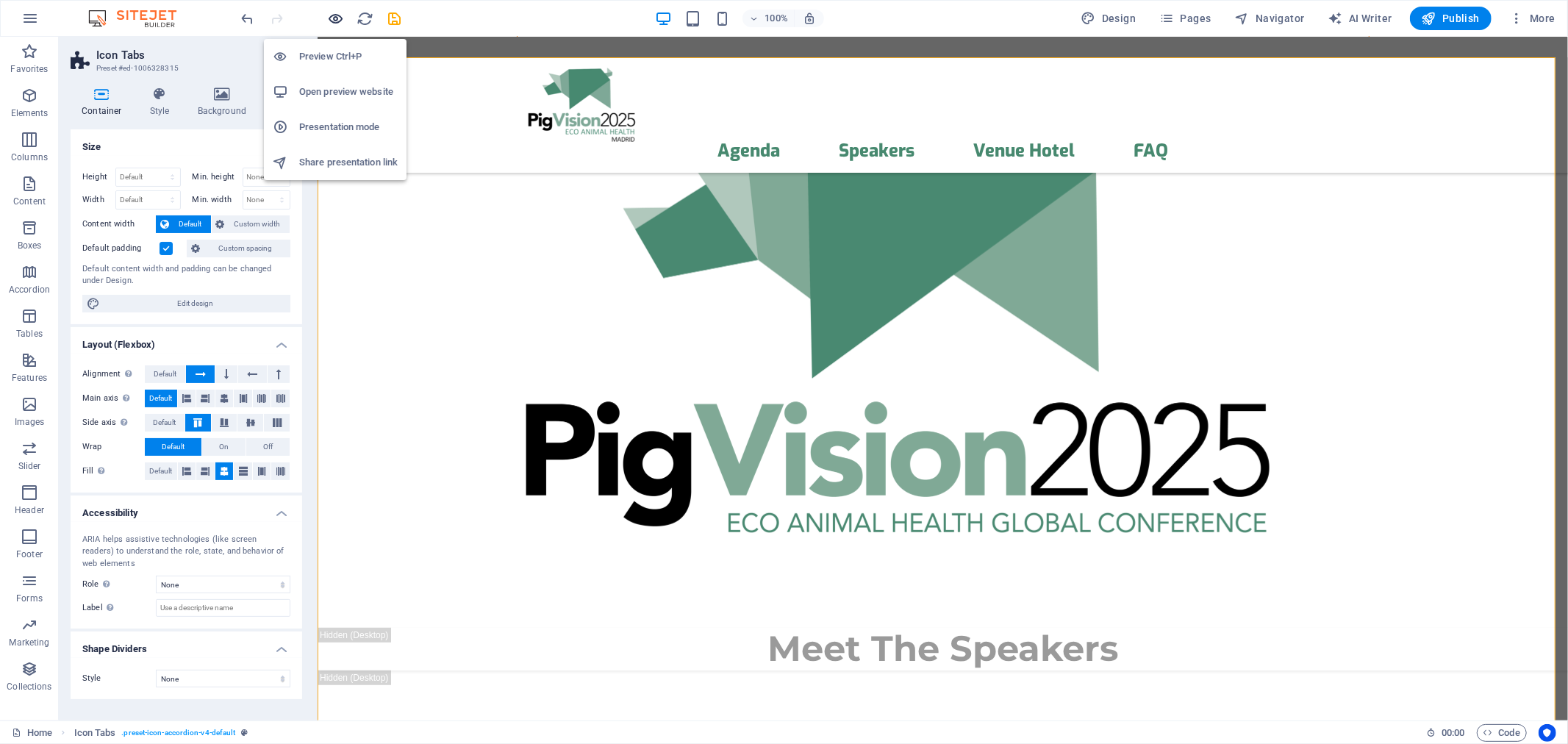
scroll to position [6496, 0]
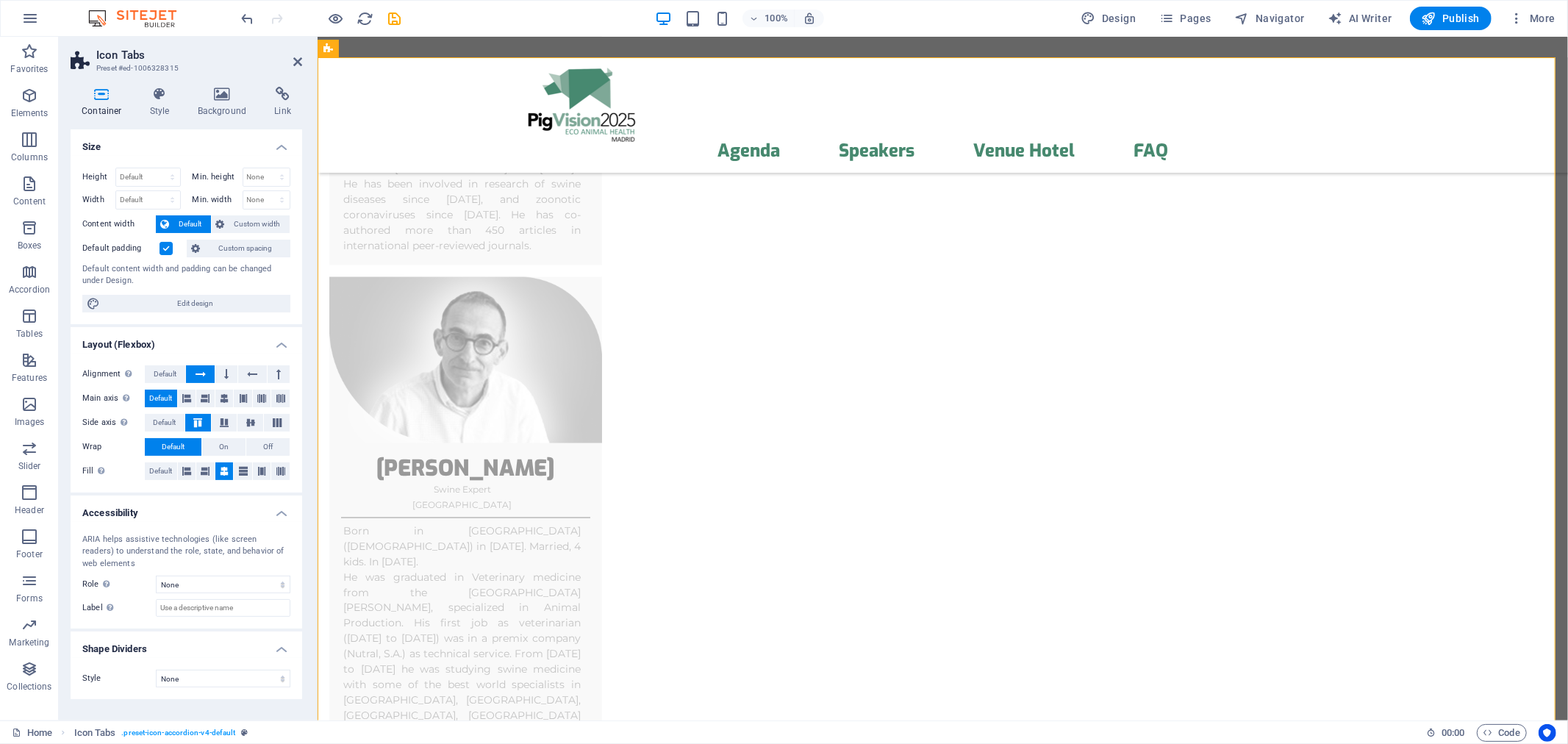
click at [169, 246] on label at bounding box center [166, 249] width 14 height 14
click at [0, 0] on input "Default padding" at bounding box center [0, 0] width 0 height 0
click at [169, 246] on label at bounding box center [166, 249] width 14 height 14
click at [0, 0] on input "Default padding" at bounding box center [0, 0] width 0 height 0
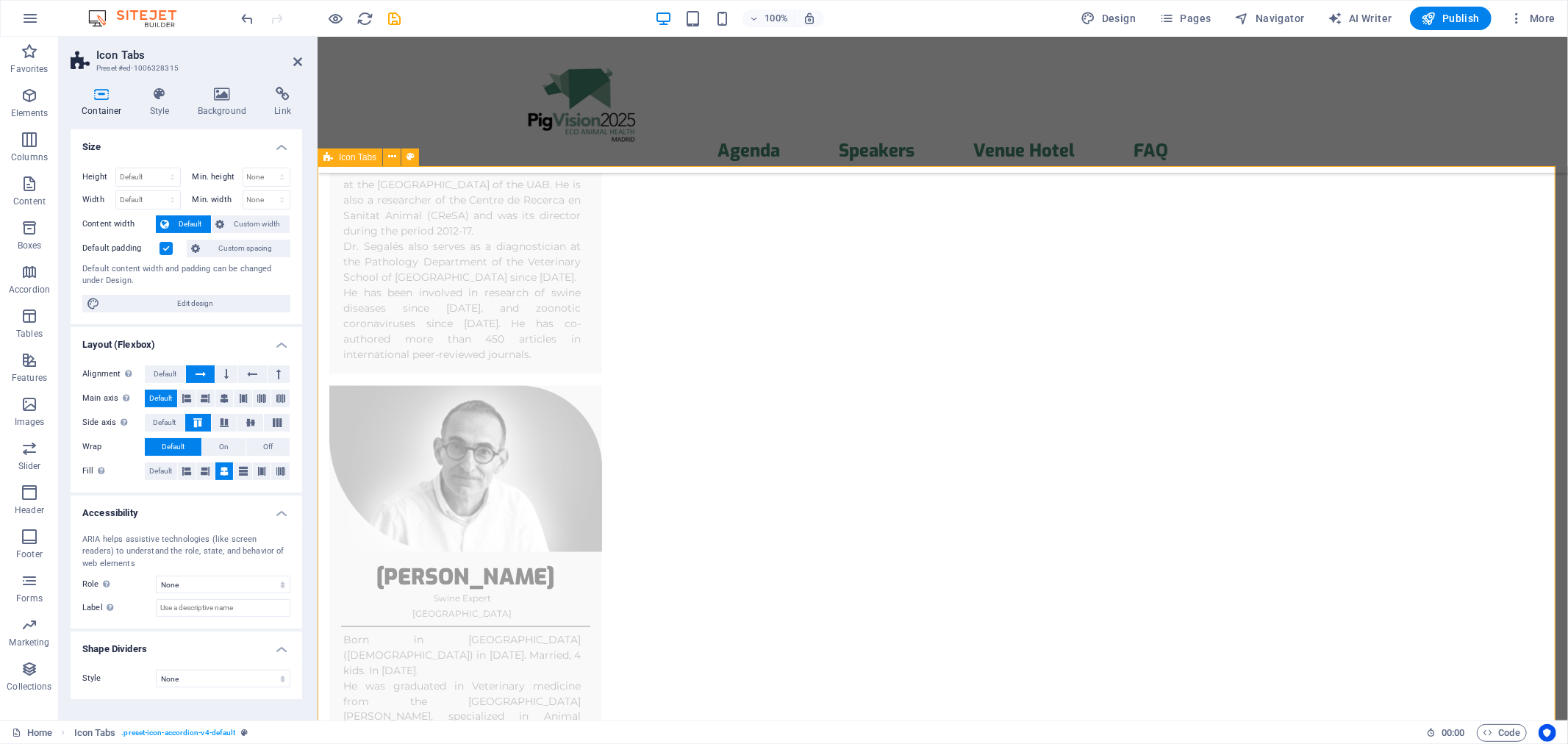
scroll to position [6279, 0]
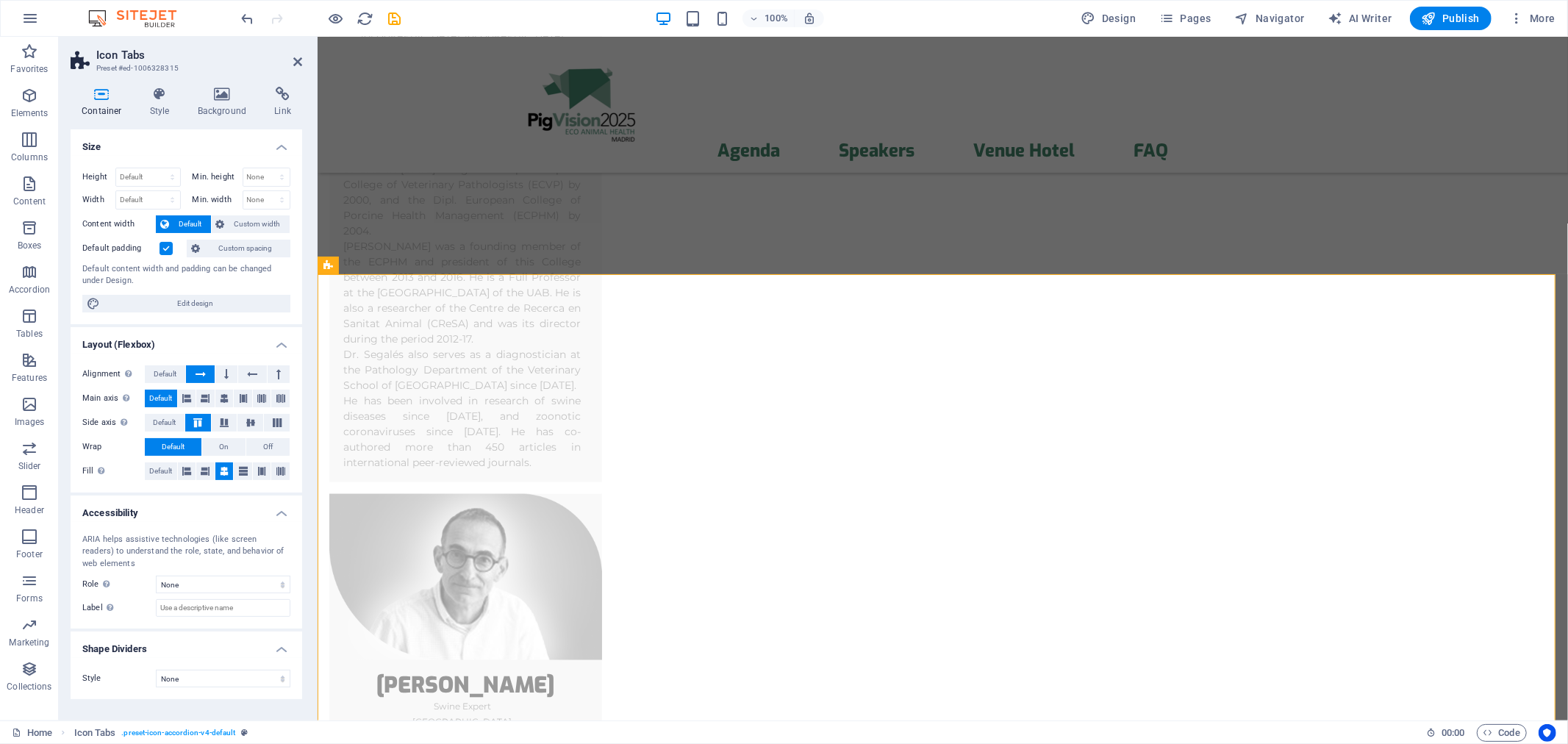
click at [166, 248] on label at bounding box center [166, 249] width 14 height 14
click at [0, 0] on input "Default padding" at bounding box center [0, 0] width 0 height 0
click at [166, 248] on label at bounding box center [166, 249] width 14 height 14
click at [0, 0] on input "Default padding" at bounding box center [0, 0] width 0 height 0
click at [159, 110] on h4 "Style" at bounding box center [162, 102] width 48 height 31
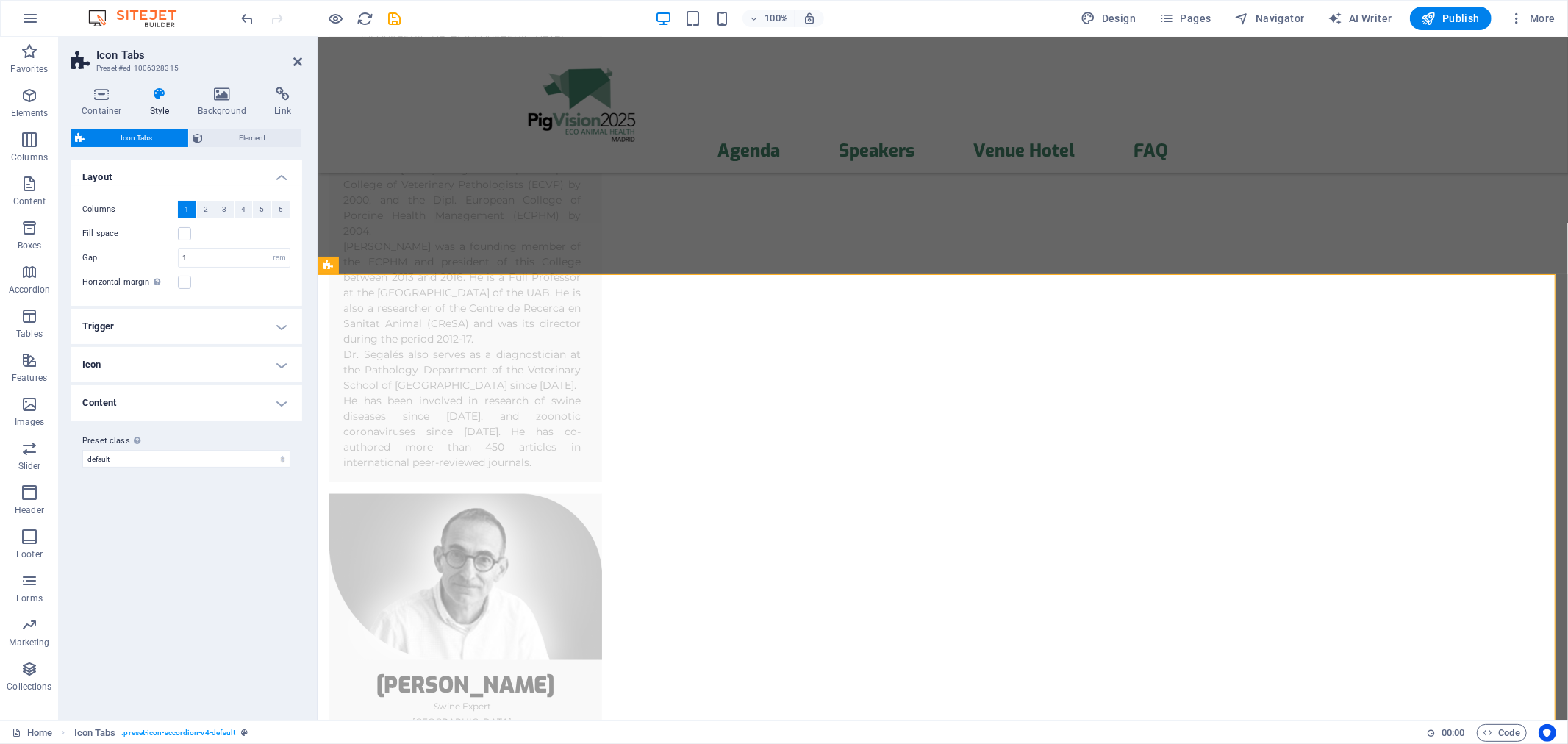
click at [134, 130] on span "Icon Tabs" at bounding box center [136, 139] width 95 height 18
click at [240, 208] on button "4" at bounding box center [243, 210] width 18 height 18
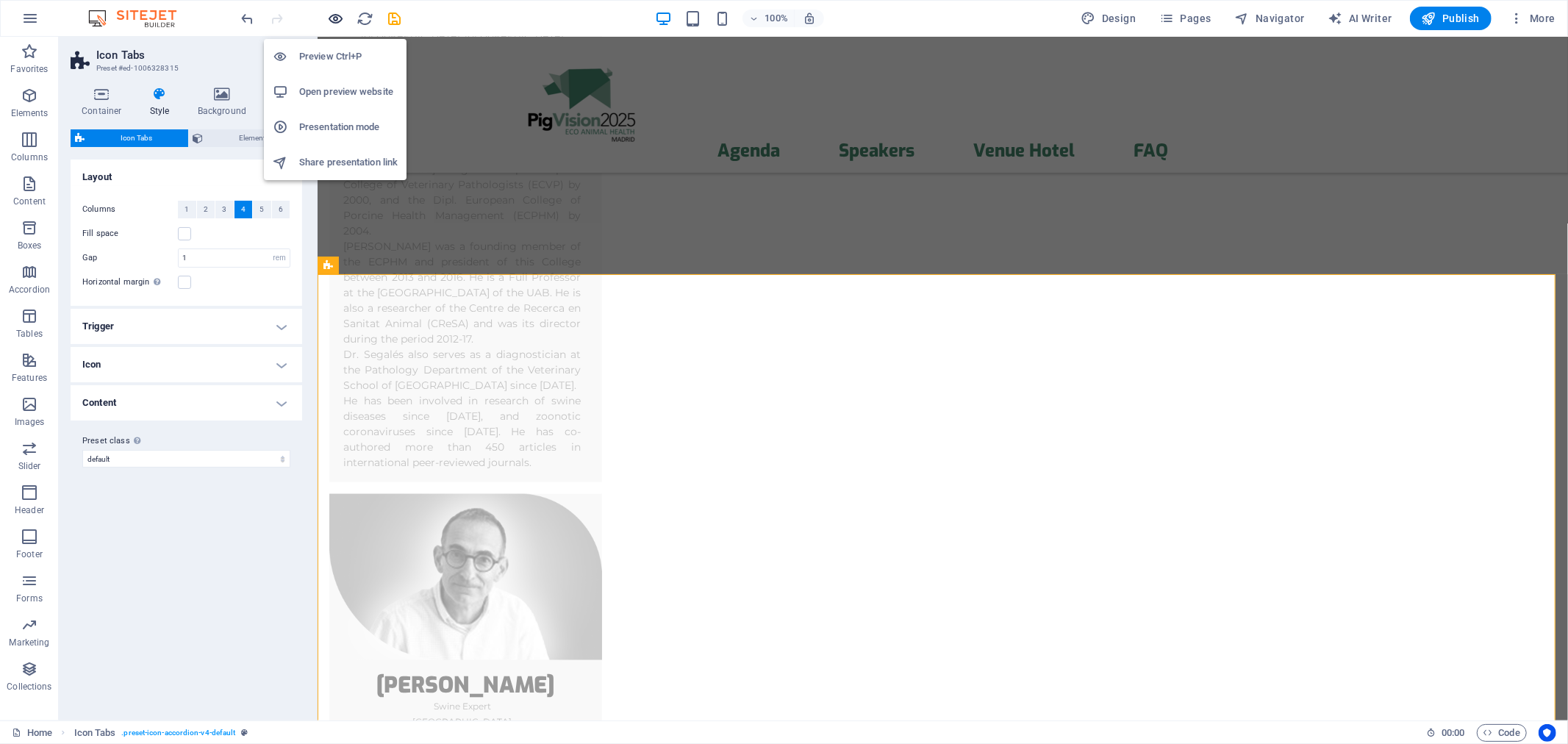
click at [334, 23] on icon "button" at bounding box center [336, 18] width 17 height 17
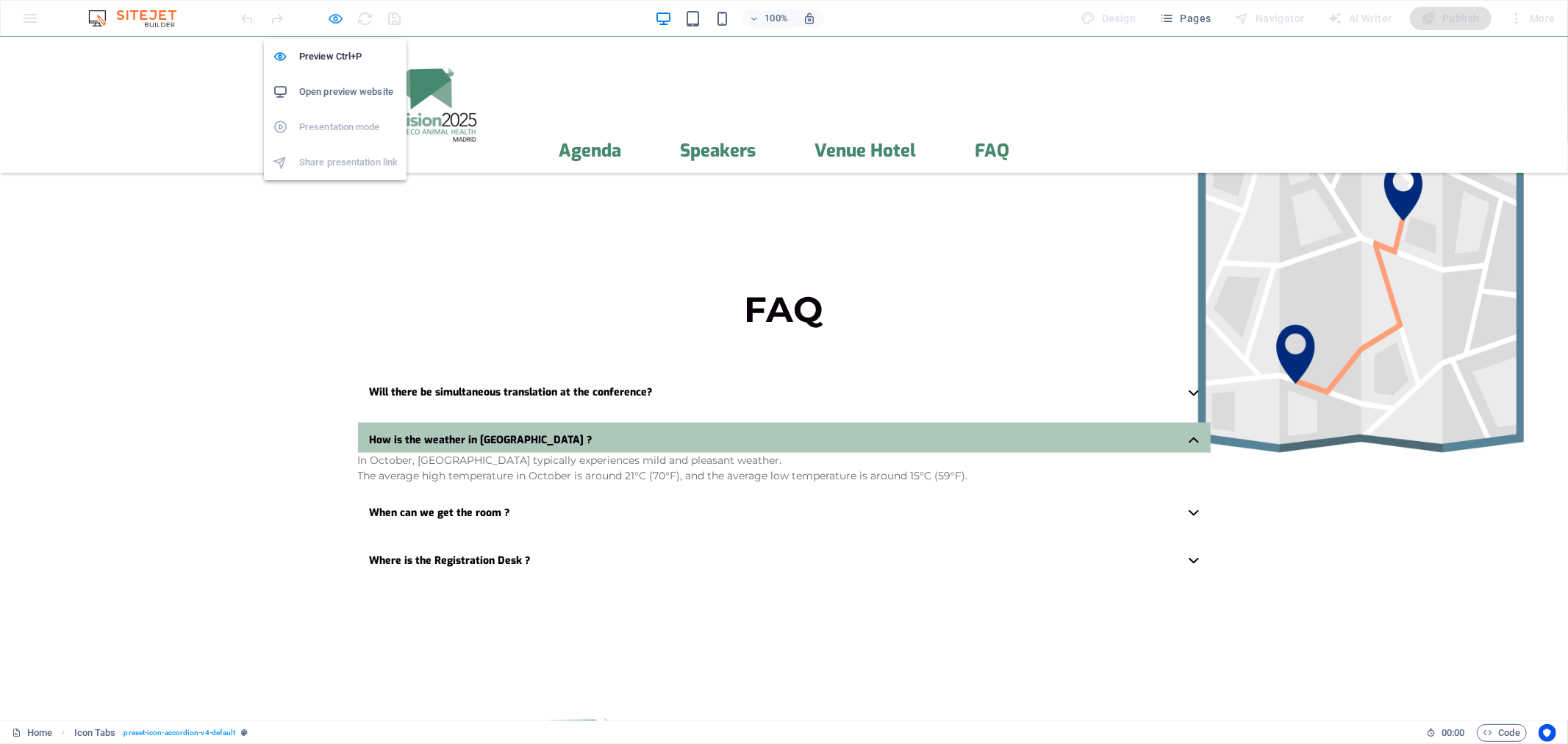
scroll to position [501, 0]
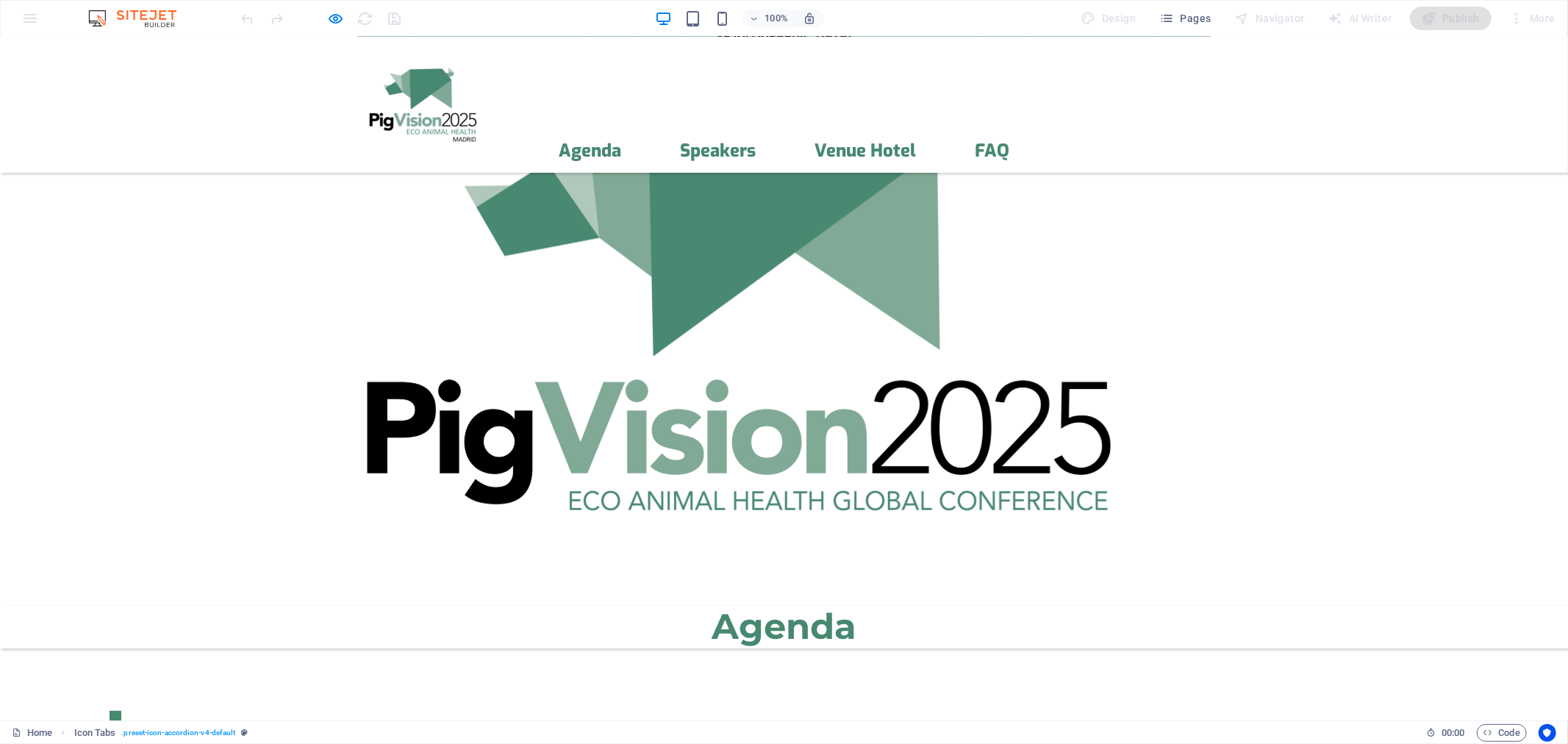
scroll to position [609, 0]
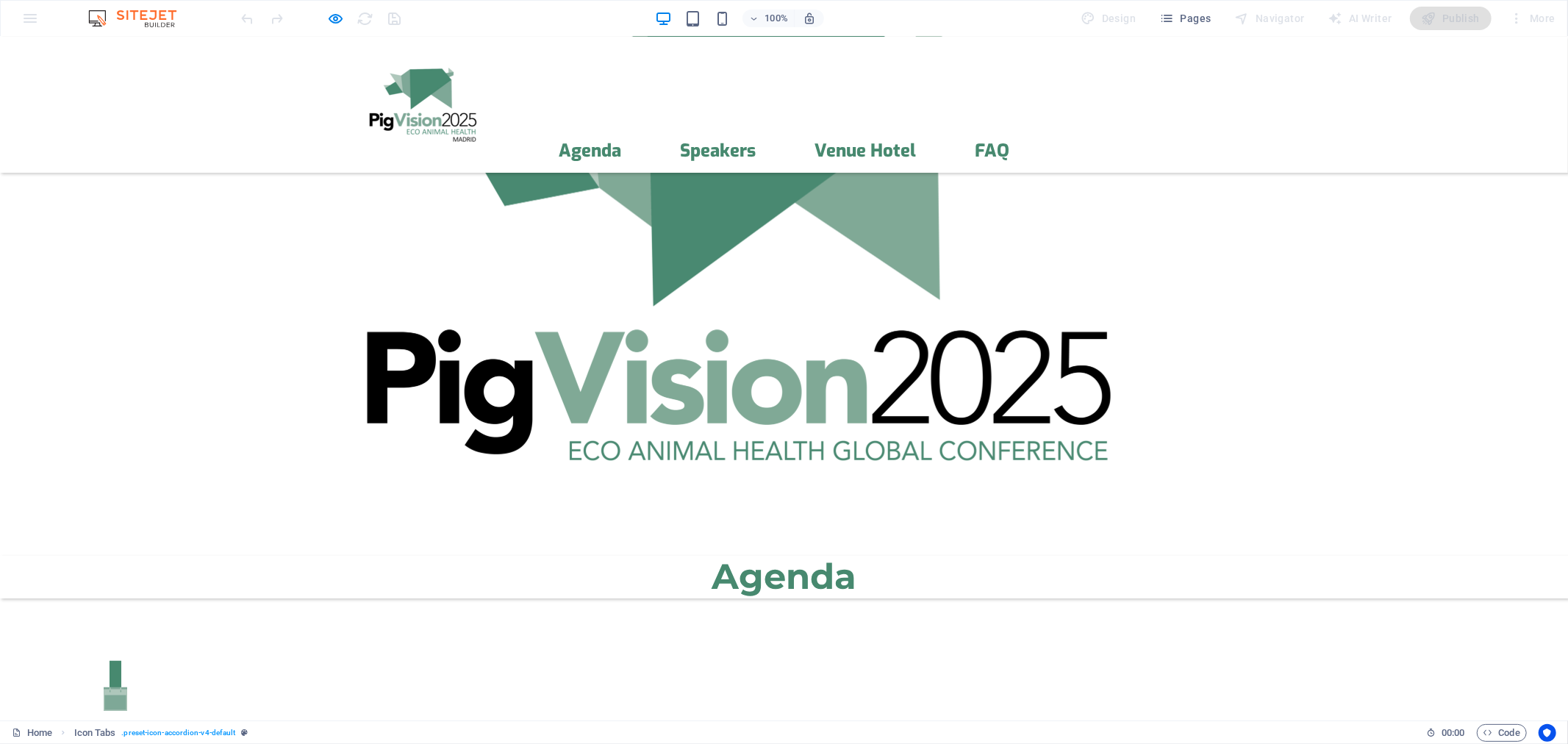
click at [161, 669] on span "Day 1" at bounding box center [115, 736] width 90 height 49
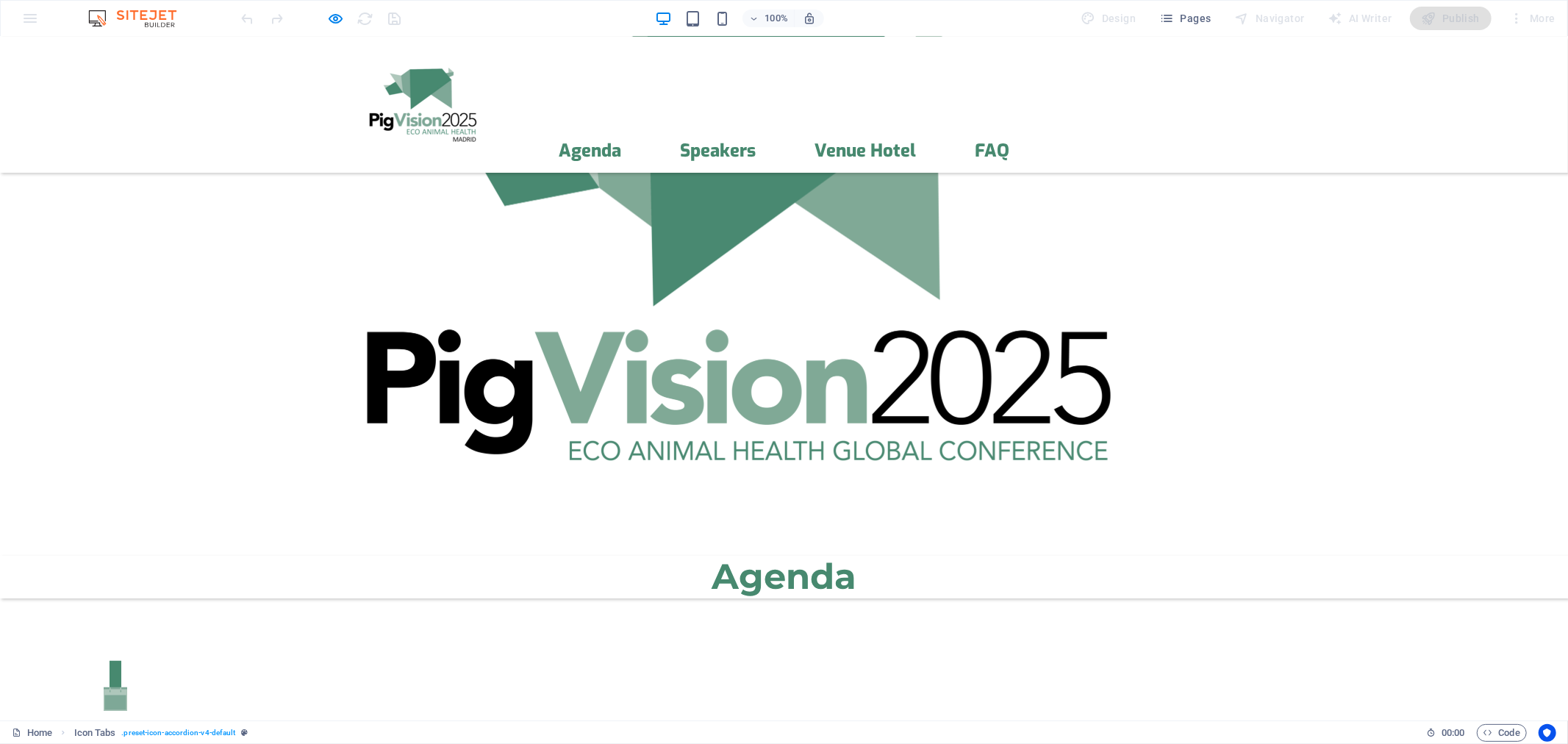
click at [161, 669] on span "Day 1" at bounding box center [115, 736] width 90 height 49
click at [335, 14] on icon "button" at bounding box center [336, 18] width 17 height 17
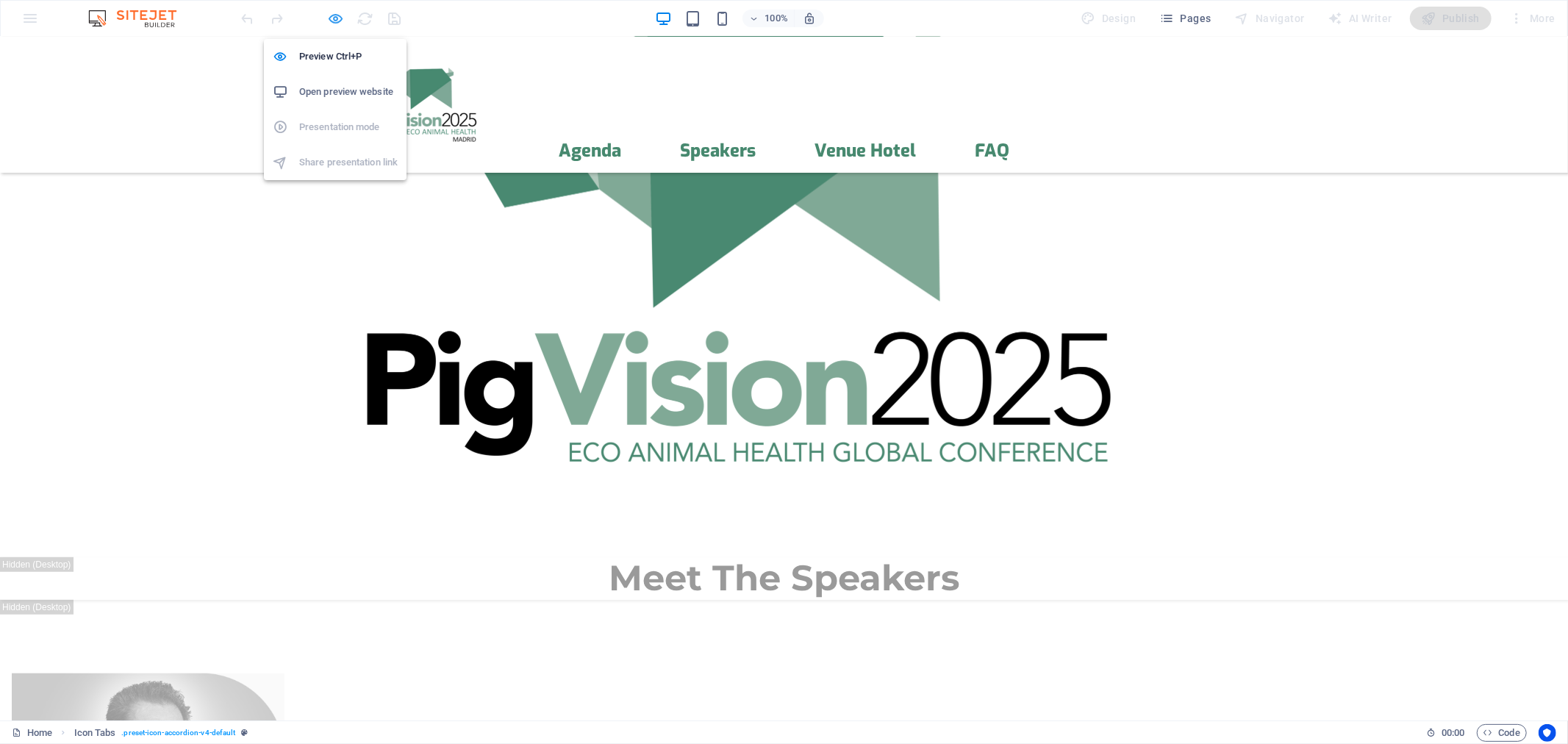
select select "rem"
select select "px"
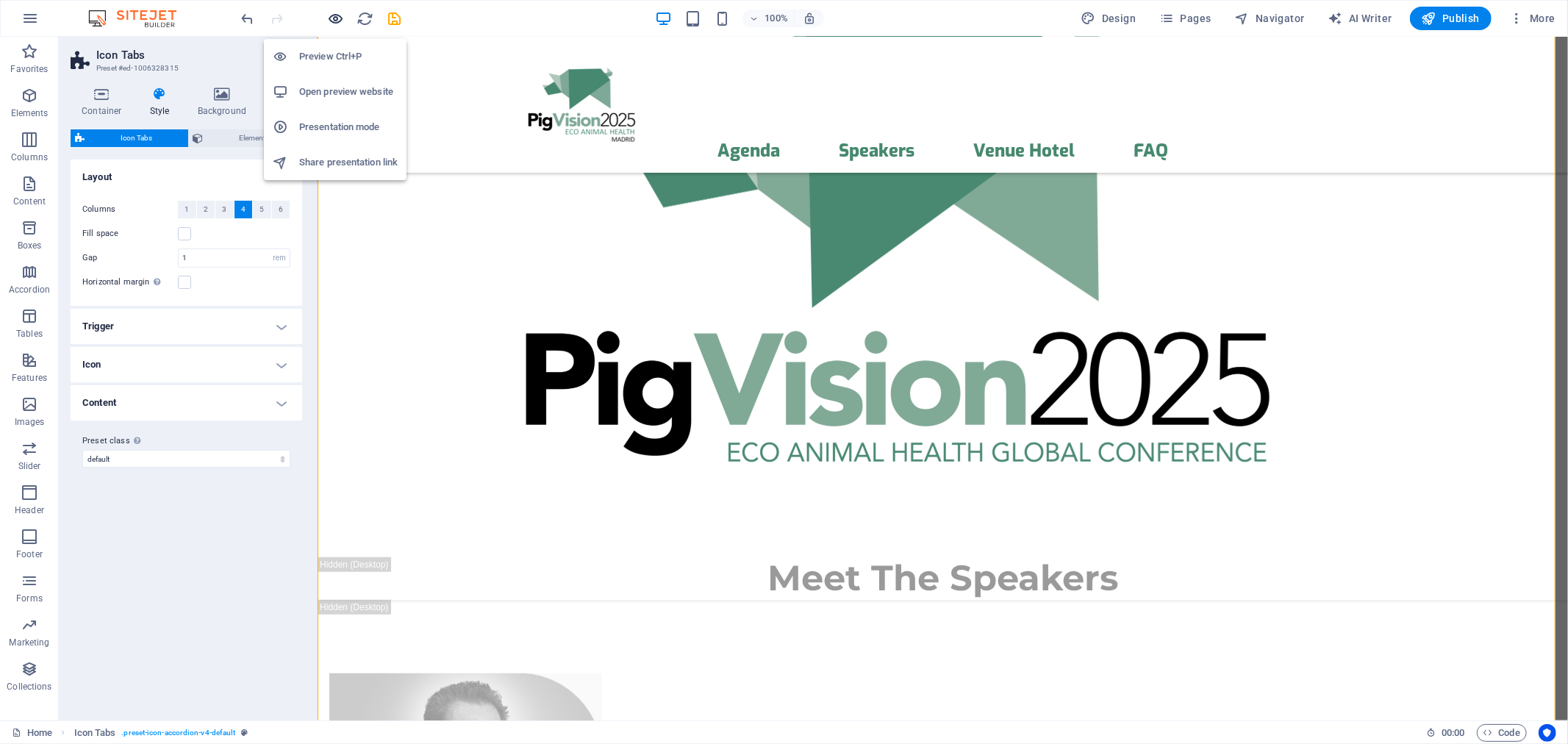
scroll to position [7442, 0]
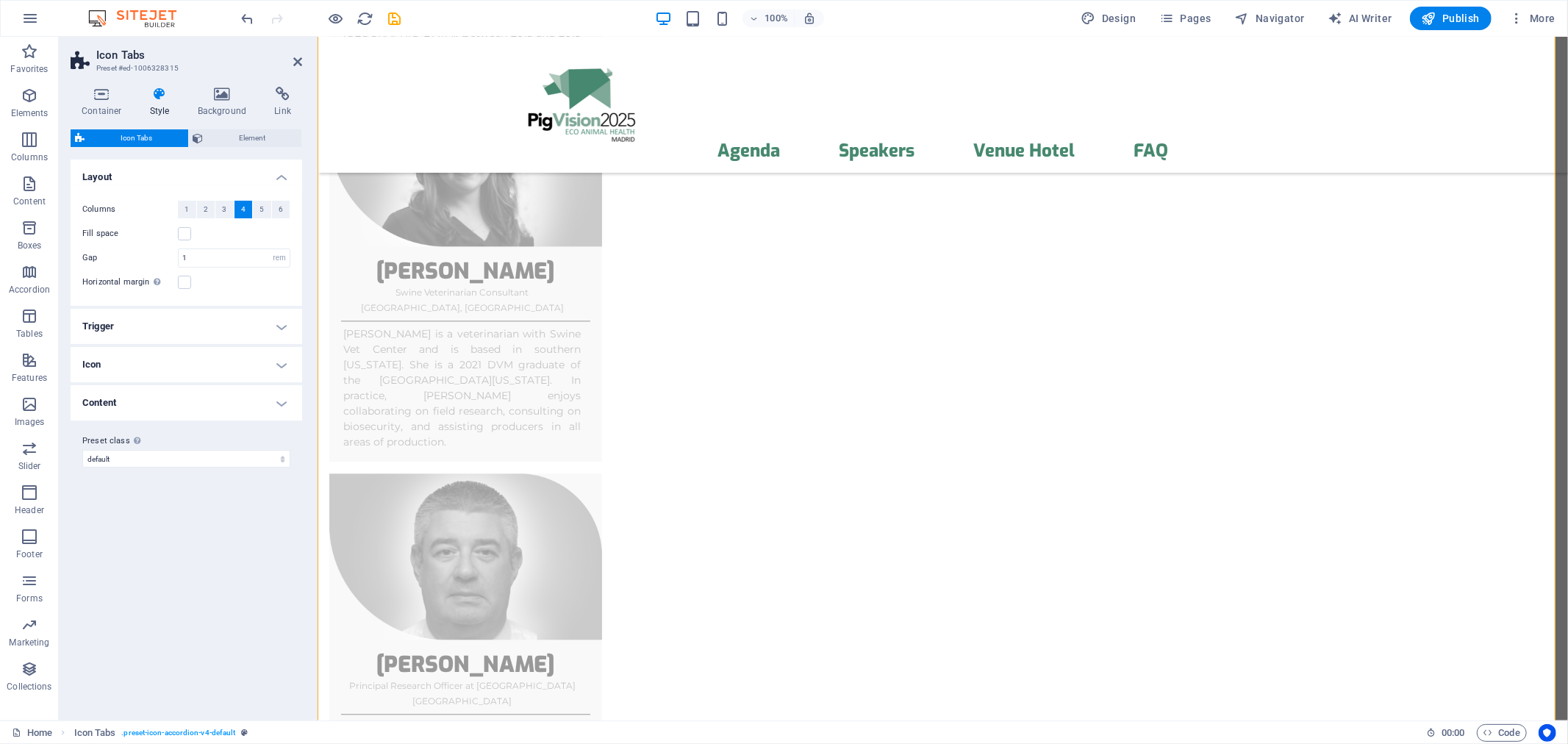
click at [281, 322] on h4 "Trigger" at bounding box center [186, 326] width 231 height 35
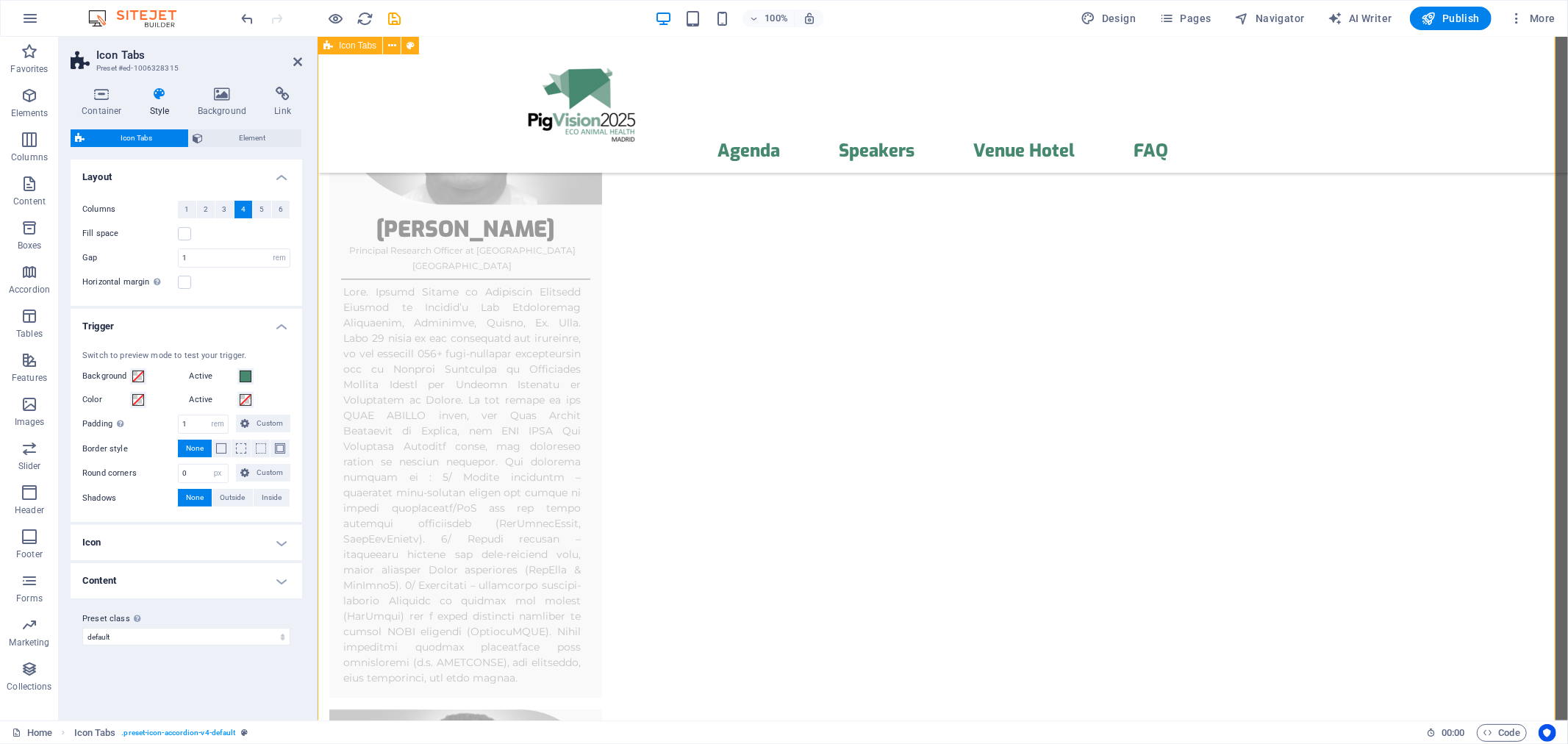
scroll to position [7768, 0]
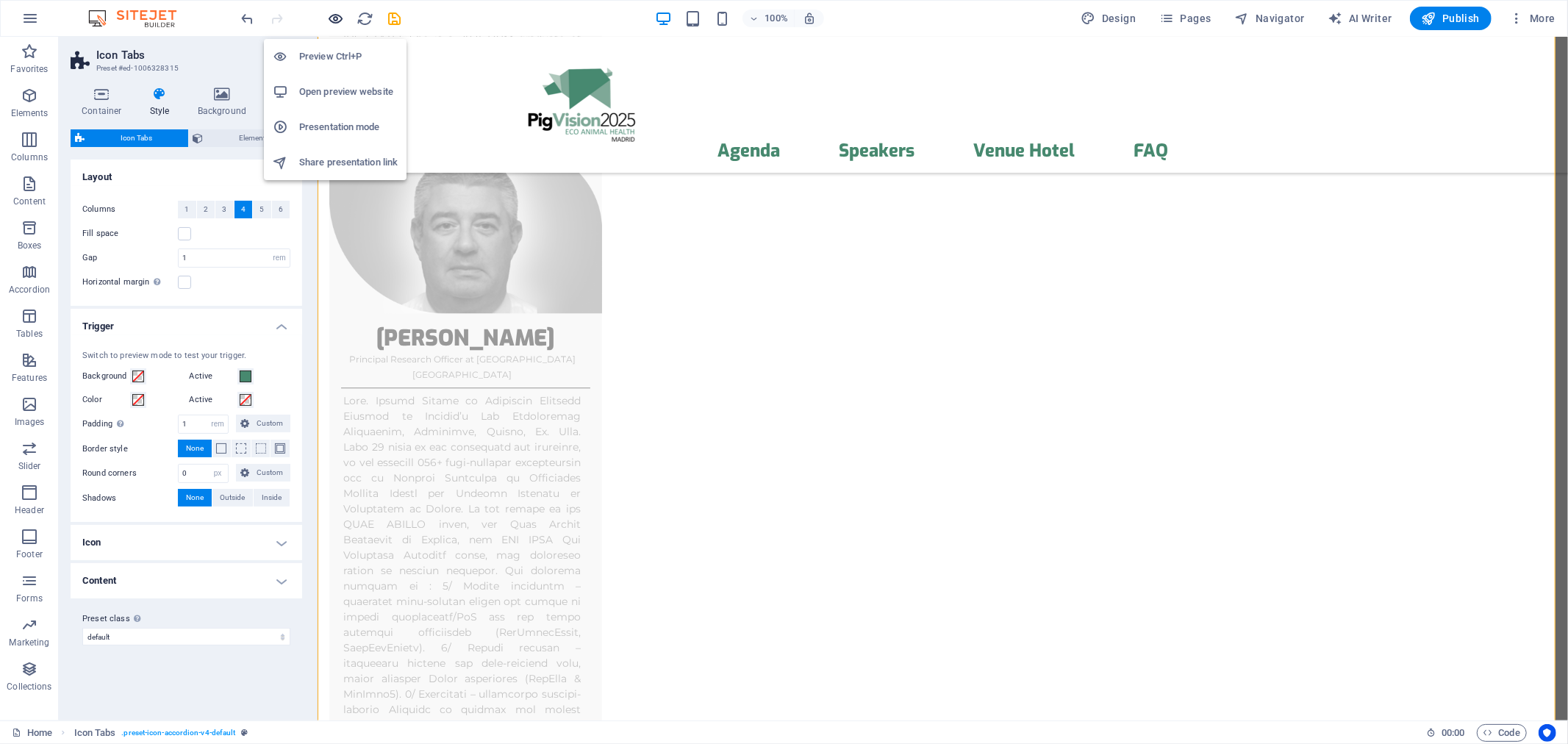
click at [337, 20] on icon "button" at bounding box center [336, 18] width 17 height 17
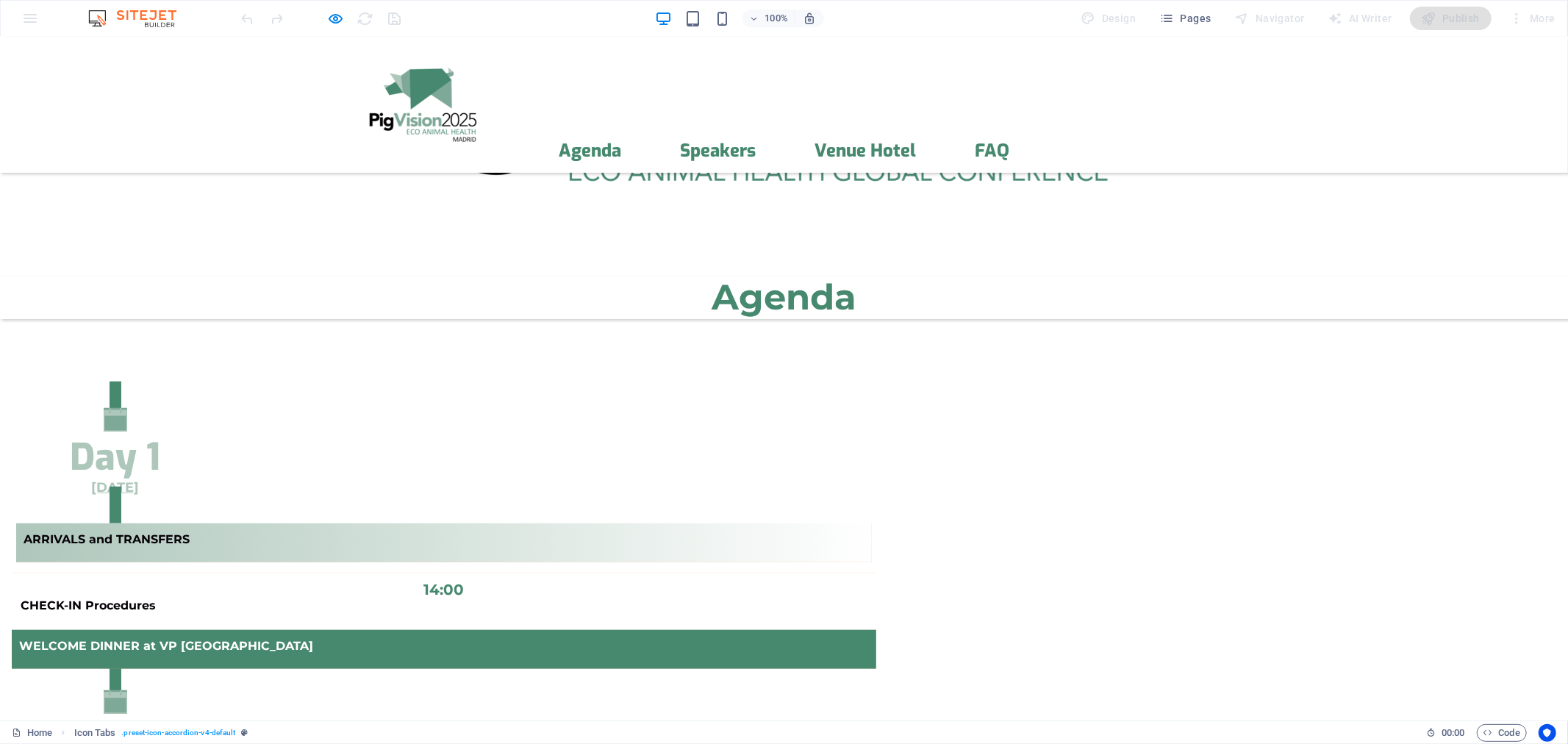
scroll to position [672, 0]
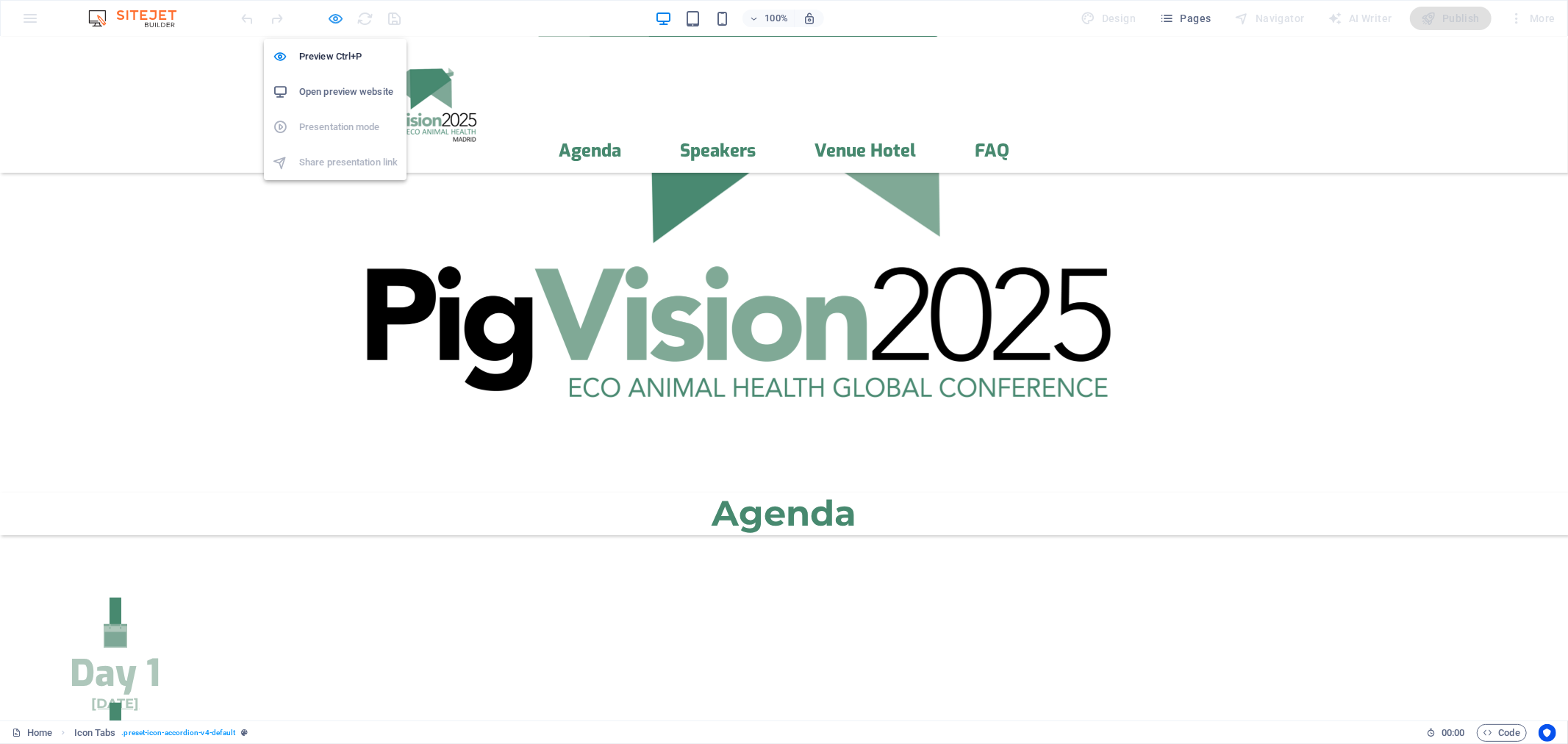
click at [336, 20] on icon "button" at bounding box center [336, 18] width 17 height 17
select select "rem"
select select "px"
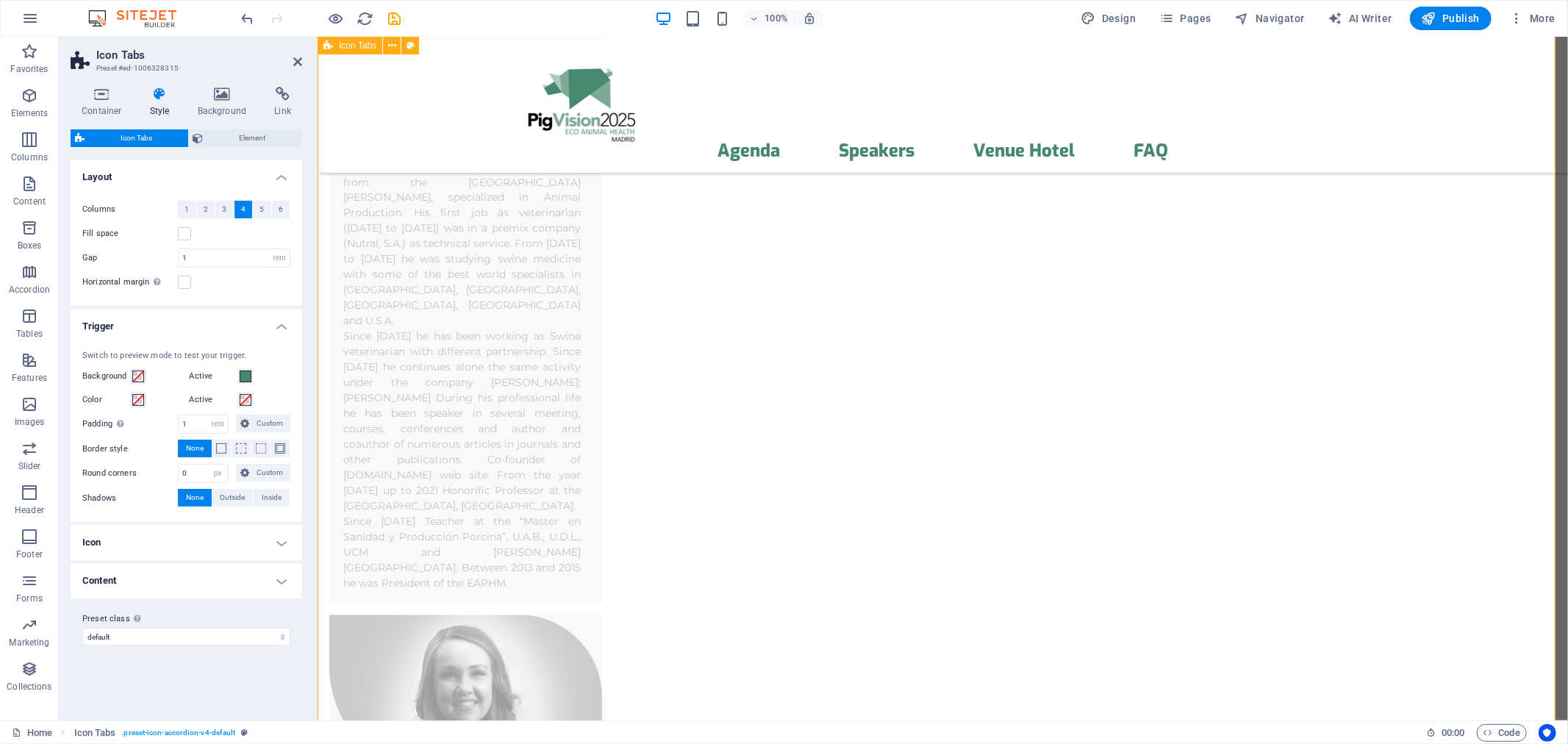
scroll to position [6580, 0]
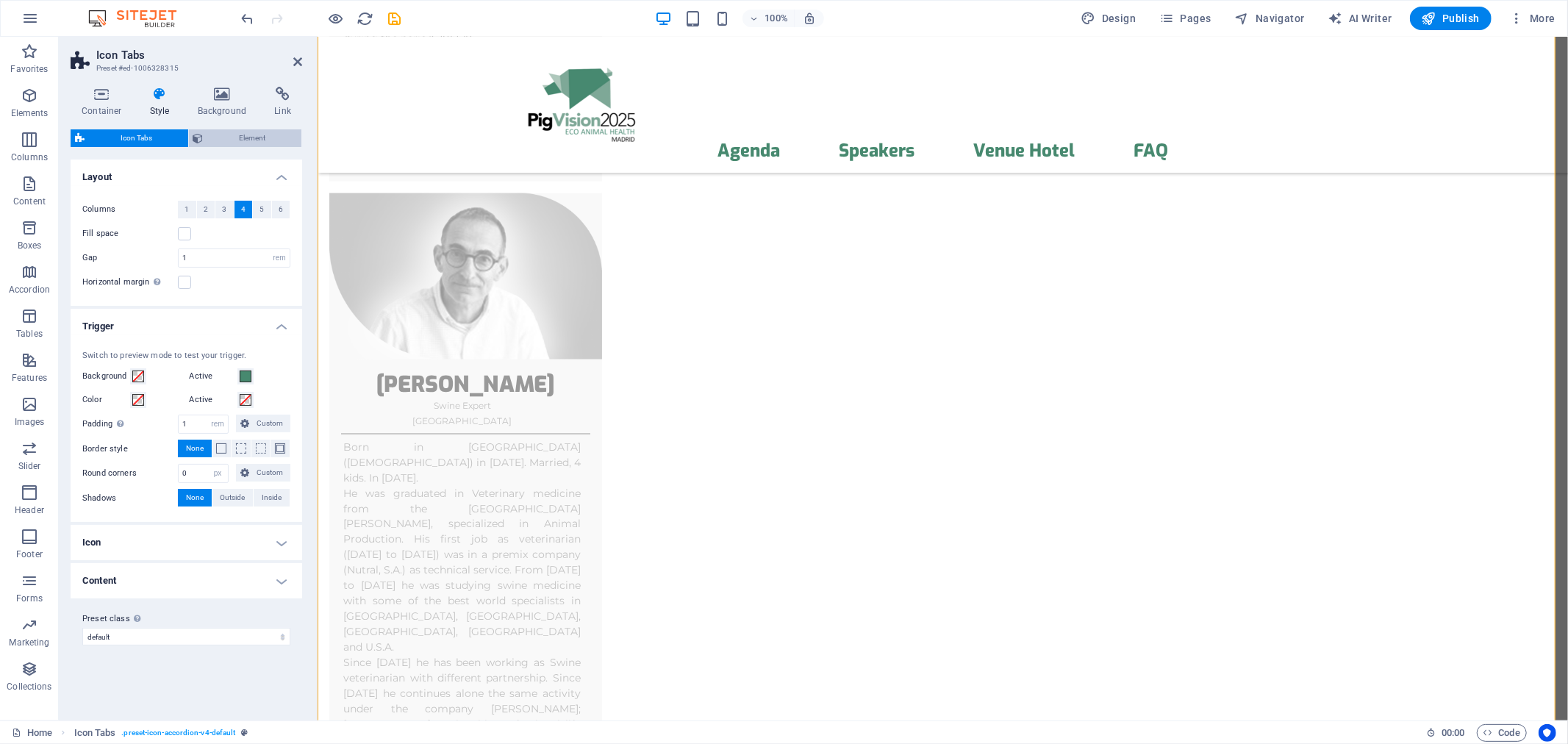
click at [230, 137] on span "Element" at bounding box center [253, 139] width 90 height 18
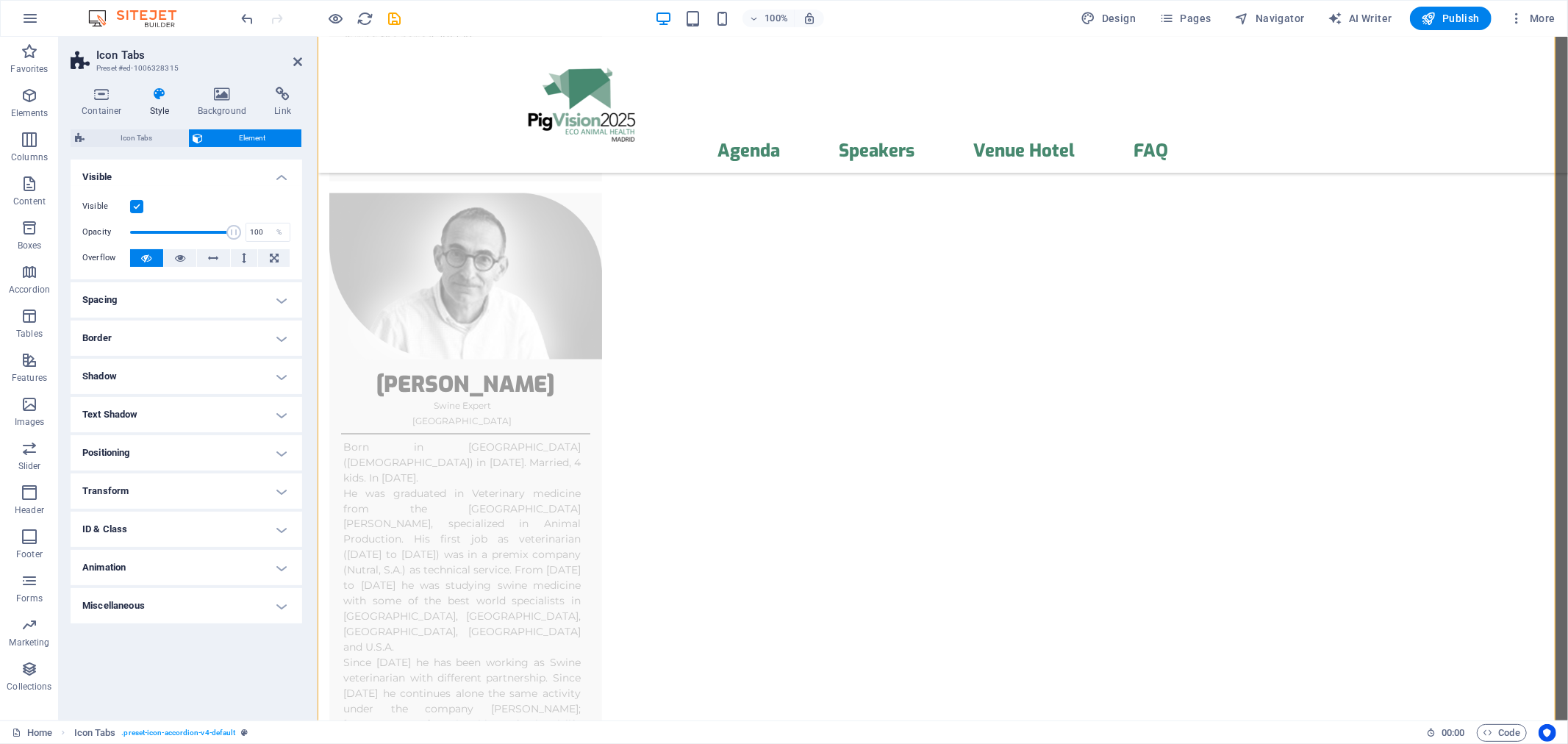
click at [135, 414] on h4 "Text Shadow" at bounding box center [186, 414] width 231 height 35
click at [177, 443] on span "None" at bounding box center [186, 444] width 18 height 18
click at [234, 442] on button "Outside" at bounding box center [254, 444] width 72 height 18
type input "2"
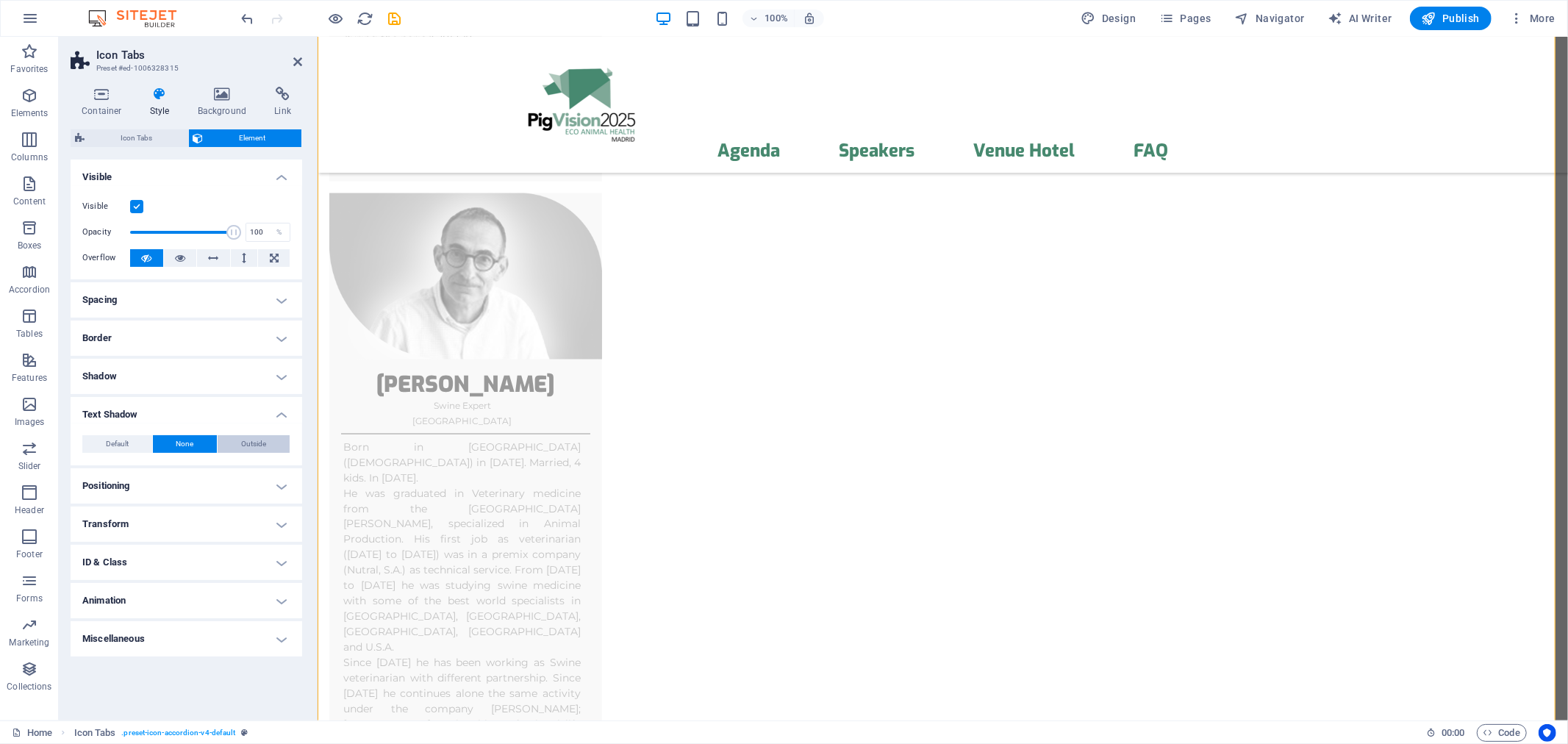
type input "4"
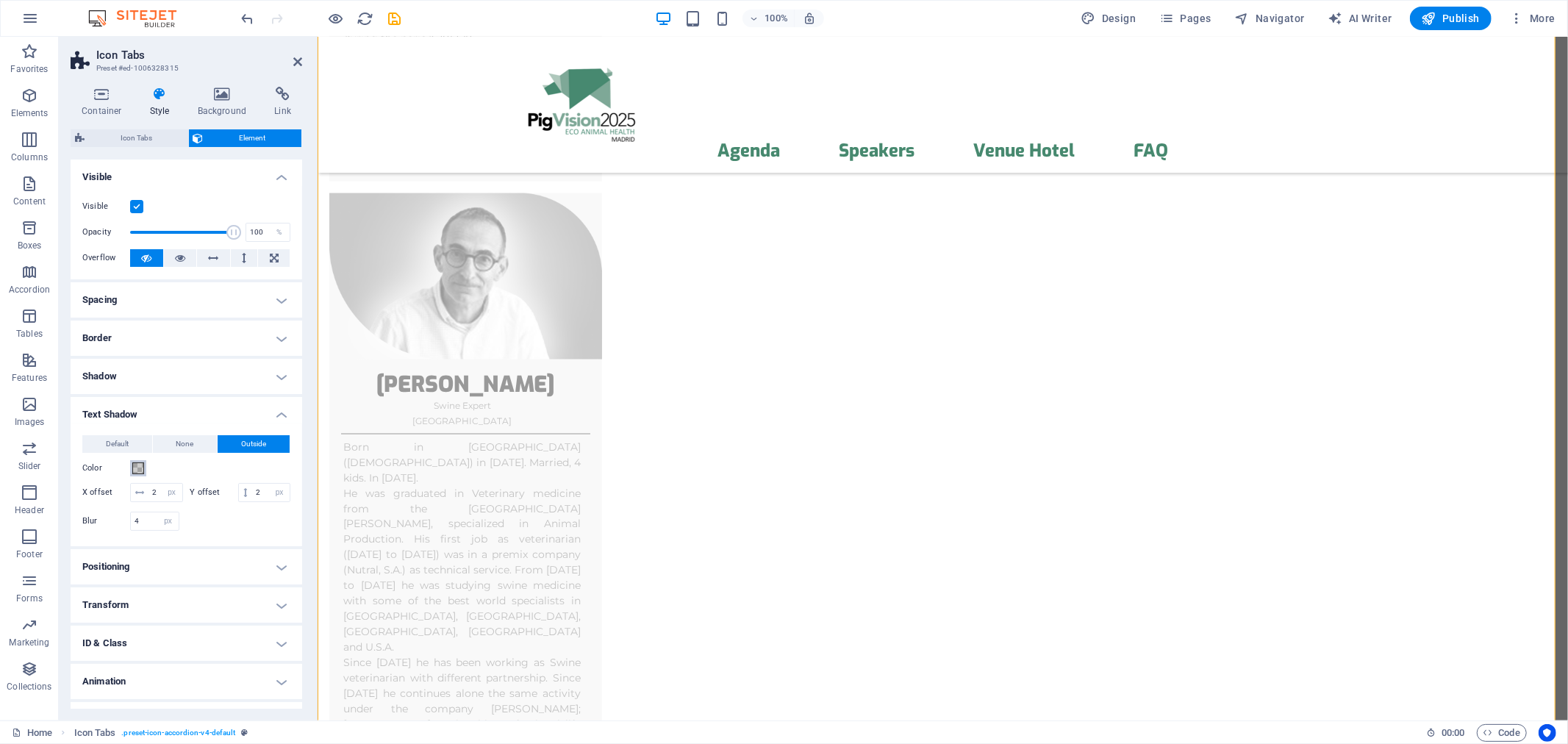
click at [135, 466] on span at bounding box center [138, 467] width 12 height 12
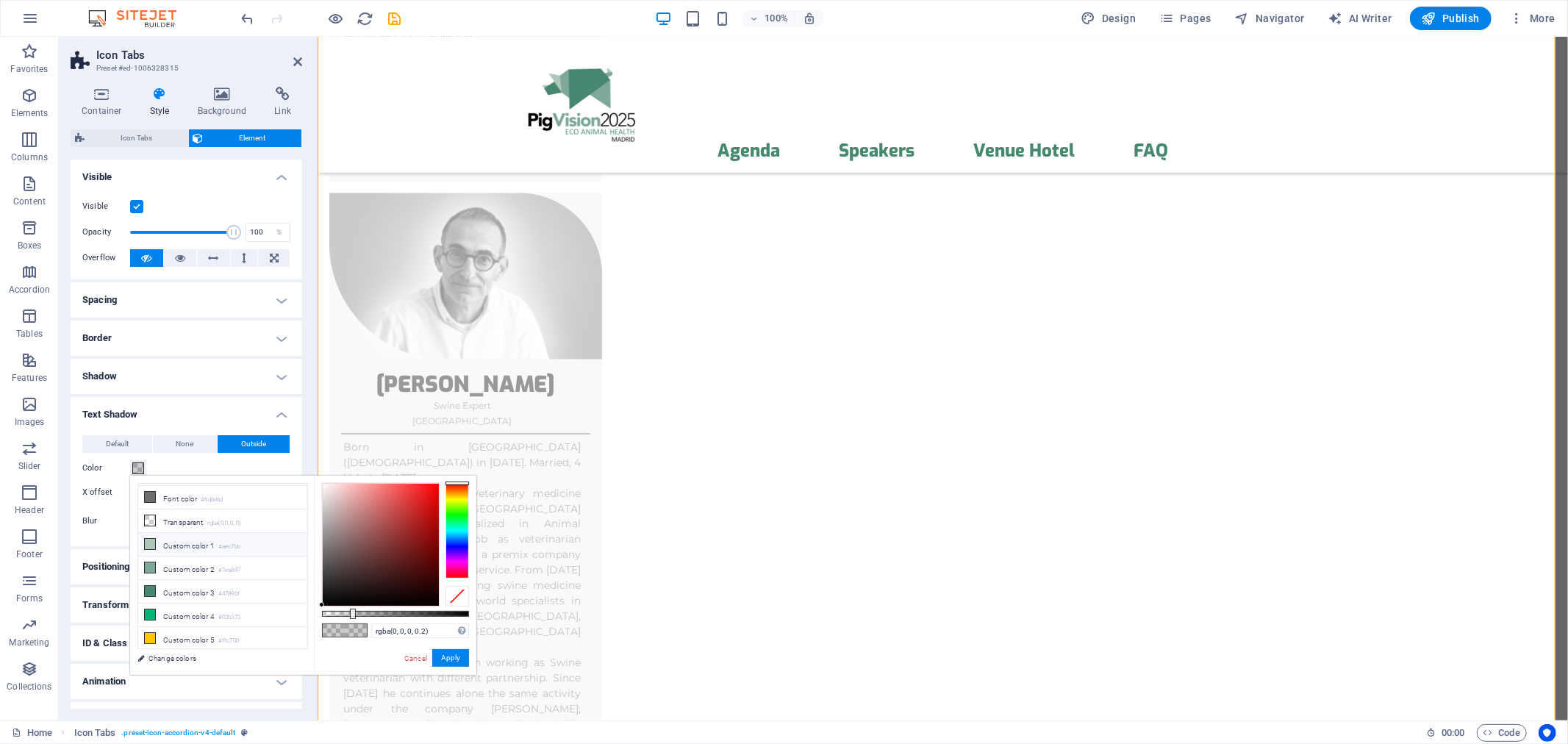
scroll to position [72, 0]
click at [151, 592] on icon at bounding box center [150, 588] width 10 height 10
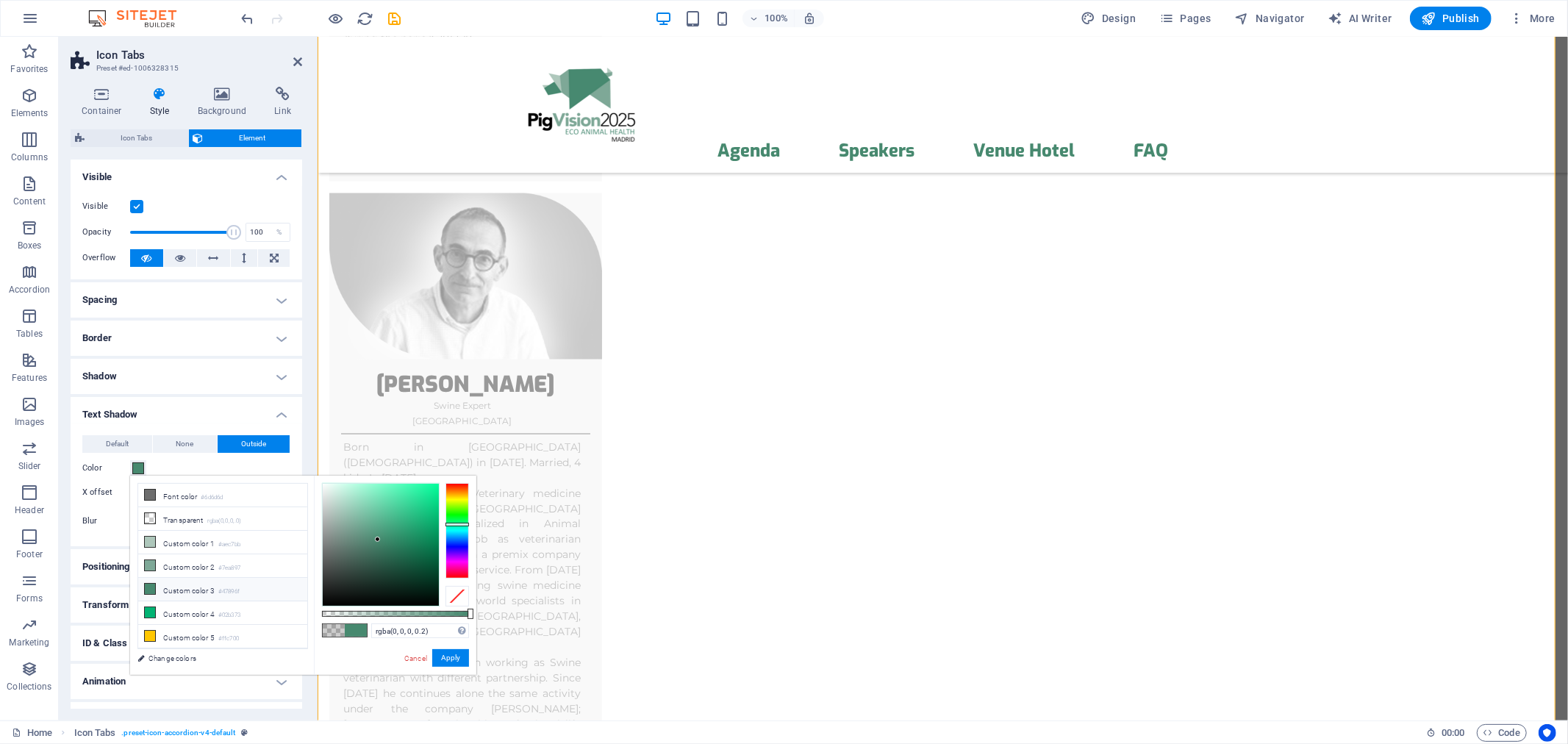
type input "#47896f"
click at [446, 658] on button "Apply" at bounding box center [450, 658] width 37 height 18
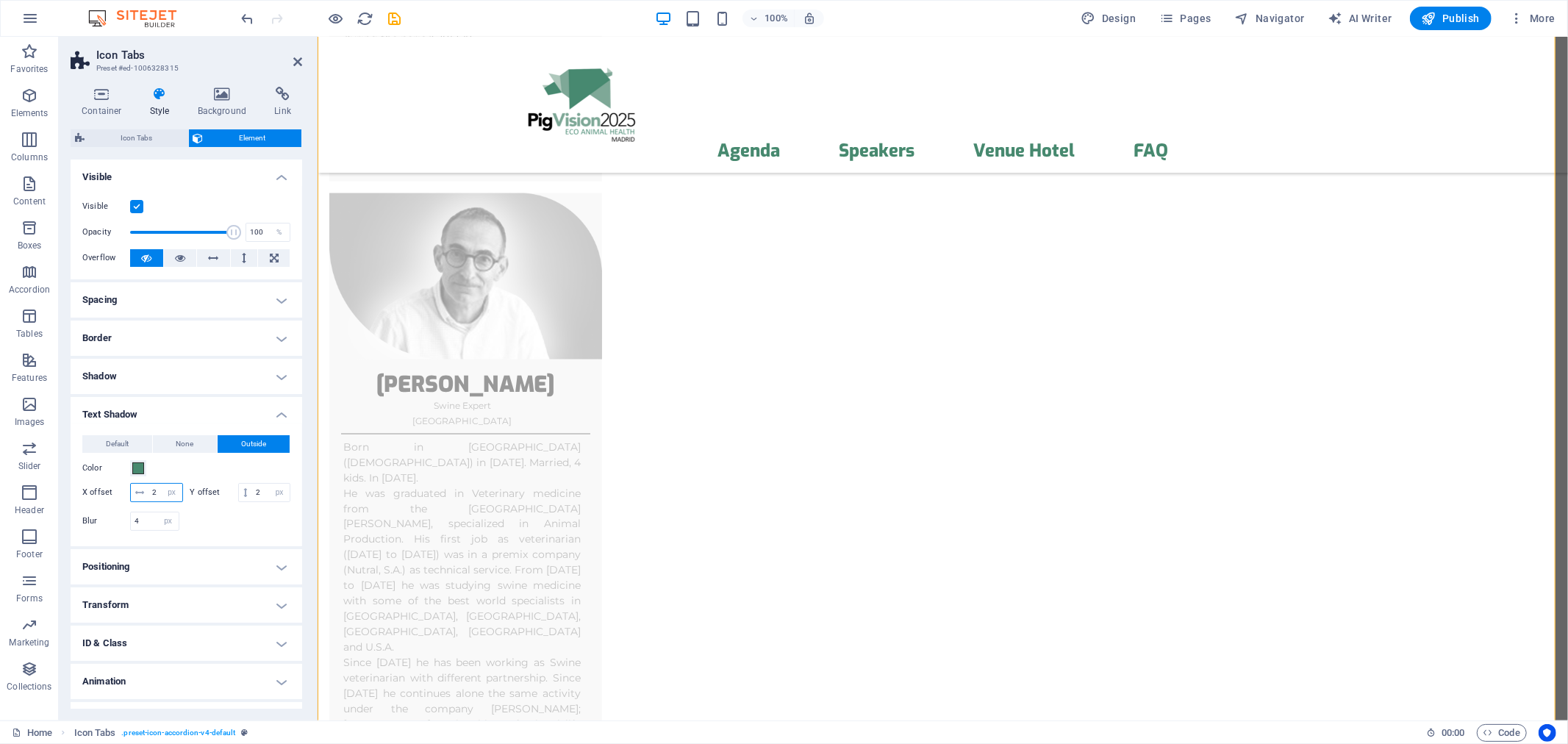
drag, startPoint x: 164, startPoint y: 494, endPoint x: 149, endPoint y: 497, distance: 15.3
click at [149, 497] on input "2" at bounding box center [166, 493] width 34 height 18
drag, startPoint x: 170, startPoint y: 495, endPoint x: 148, endPoint y: 494, distance: 22.0
click at [149, 494] on input "5" at bounding box center [166, 493] width 34 height 18
type input "2"
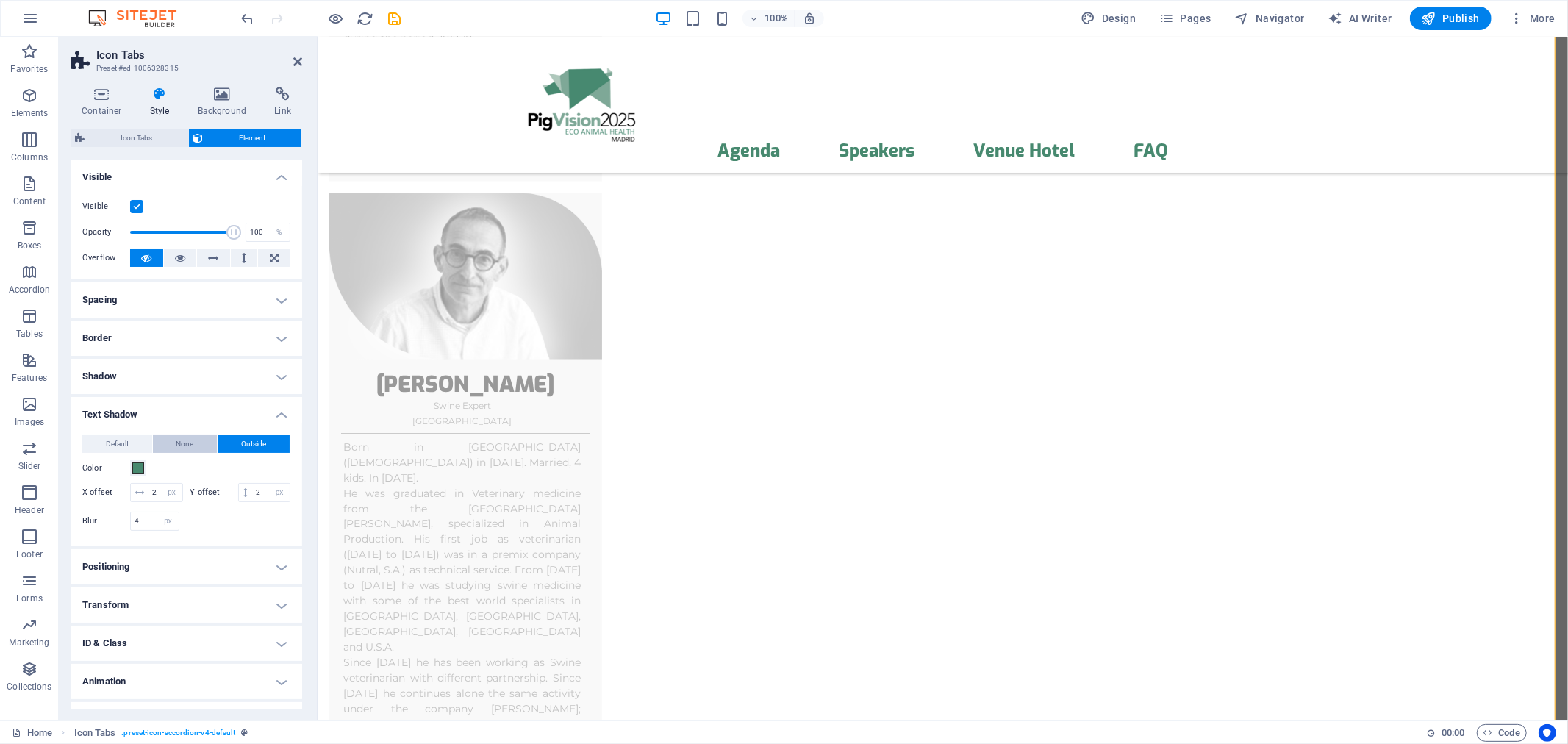
click at [166, 447] on button "None" at bounding box center [186, 444] width 65 height 18
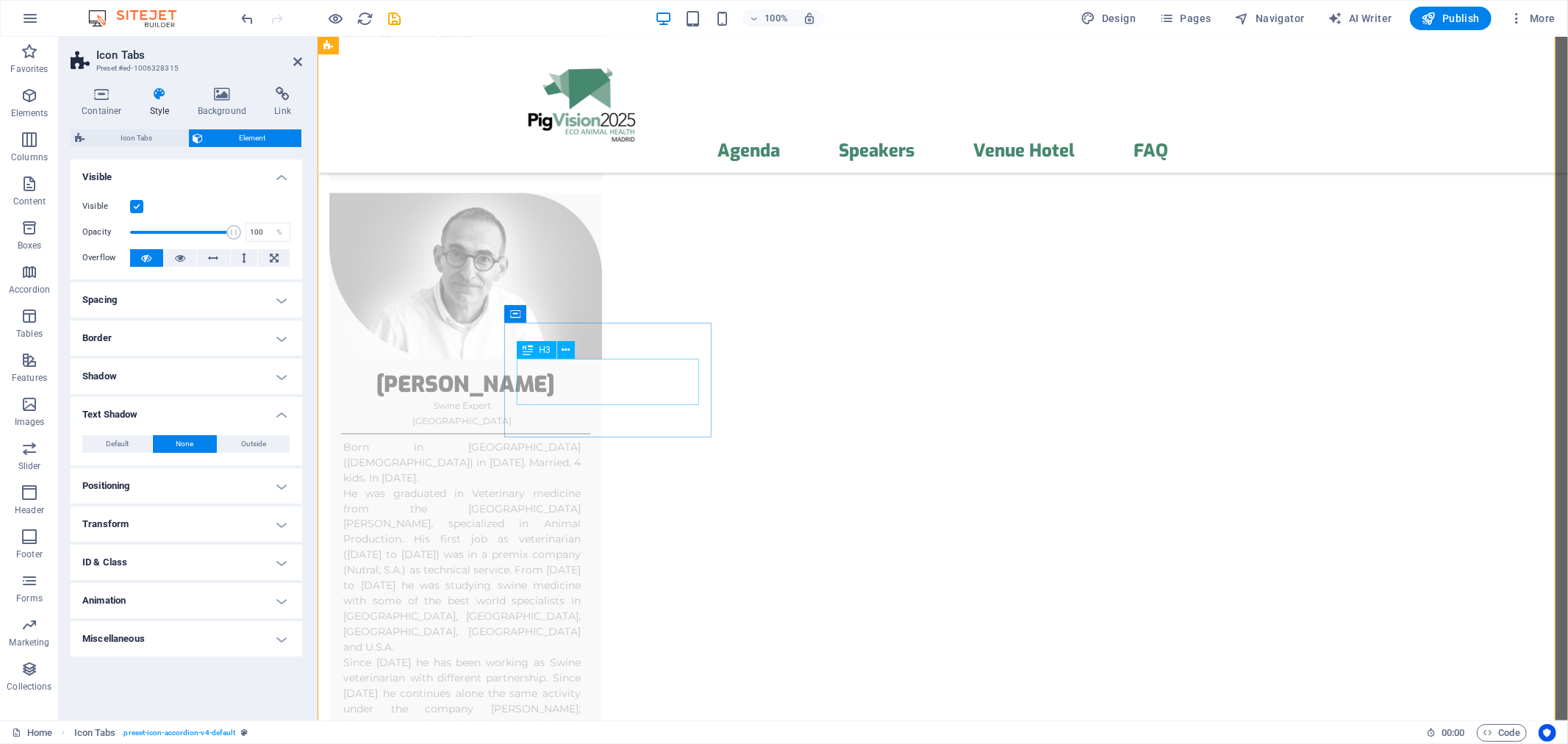
click at [534, 314] on span "Container" at bounding box center [545, 314] width 38 height 9
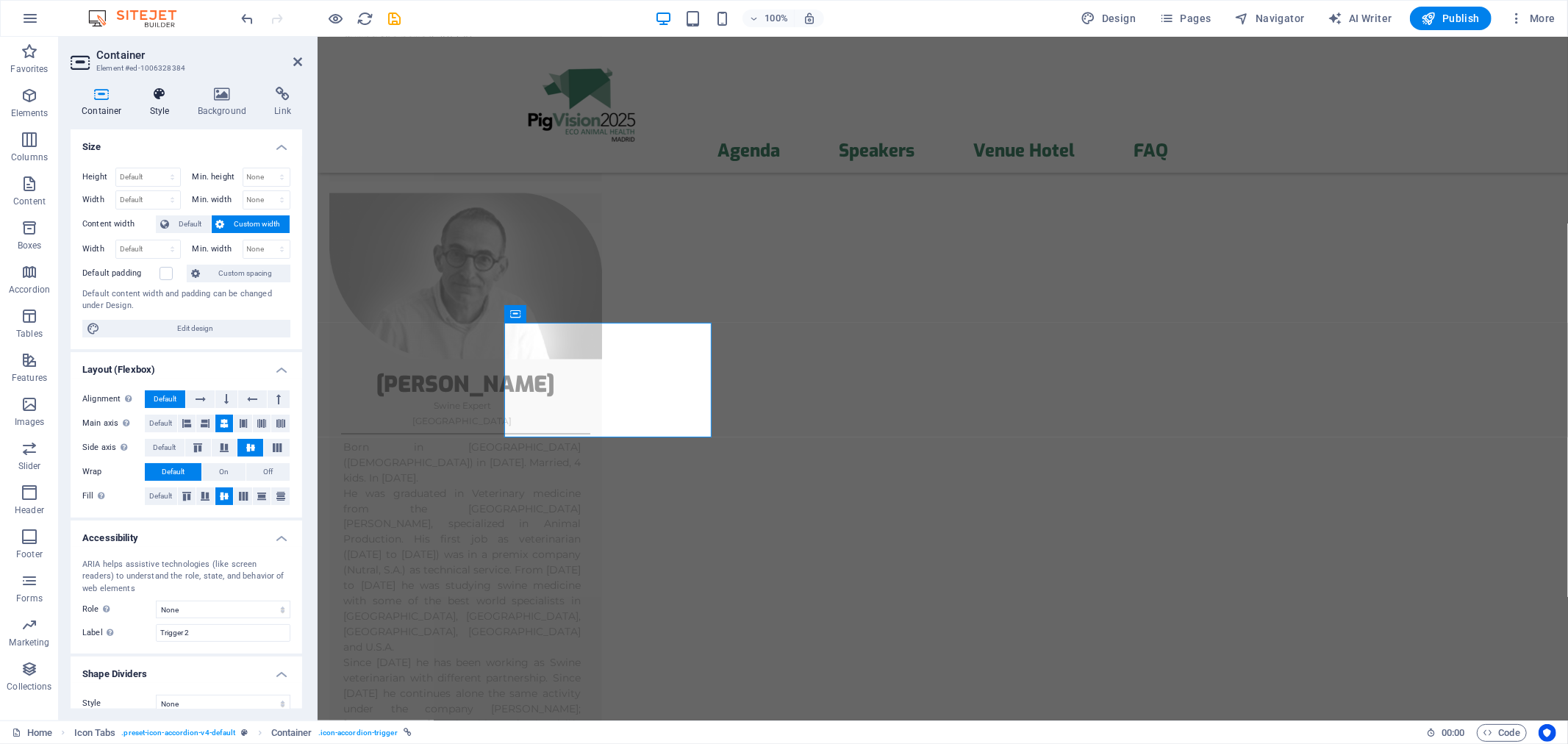
click at [163, 92] on icon at bounding box center [159, 94] width 42 height 14
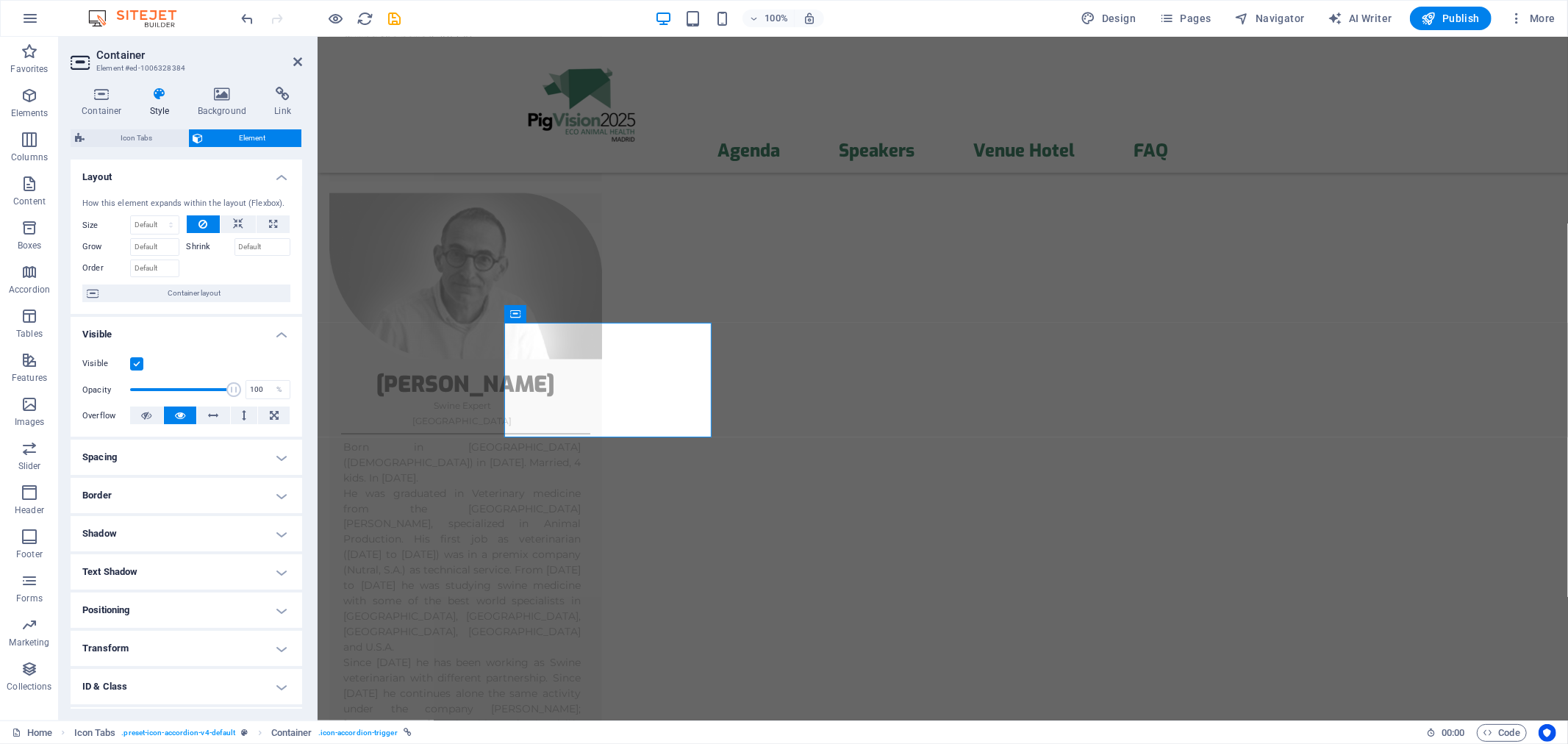
click at [145, 572] on h4 "Text Shadow" at bounding box center [186, 571] width 231 height 35
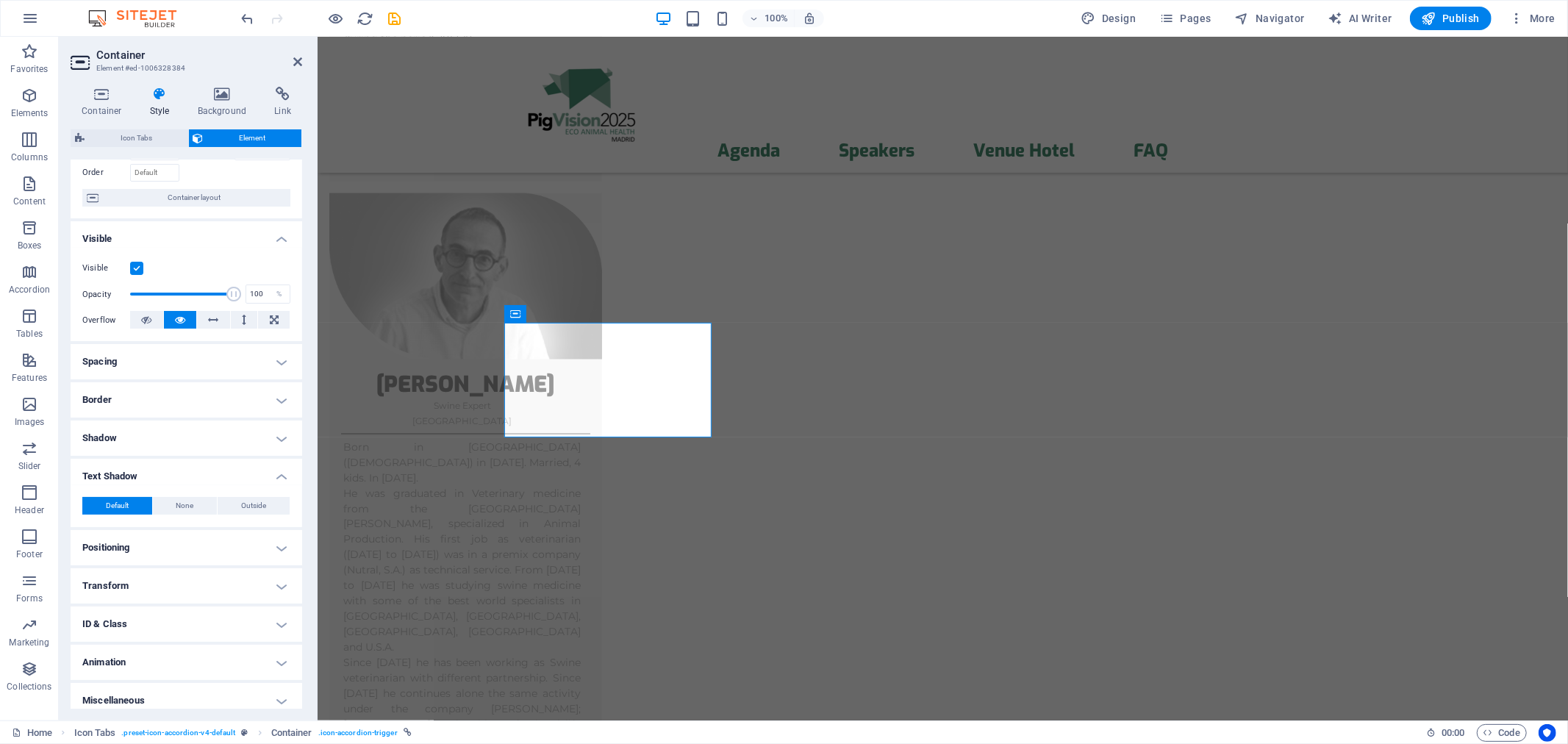
scroll to position [104, 0]
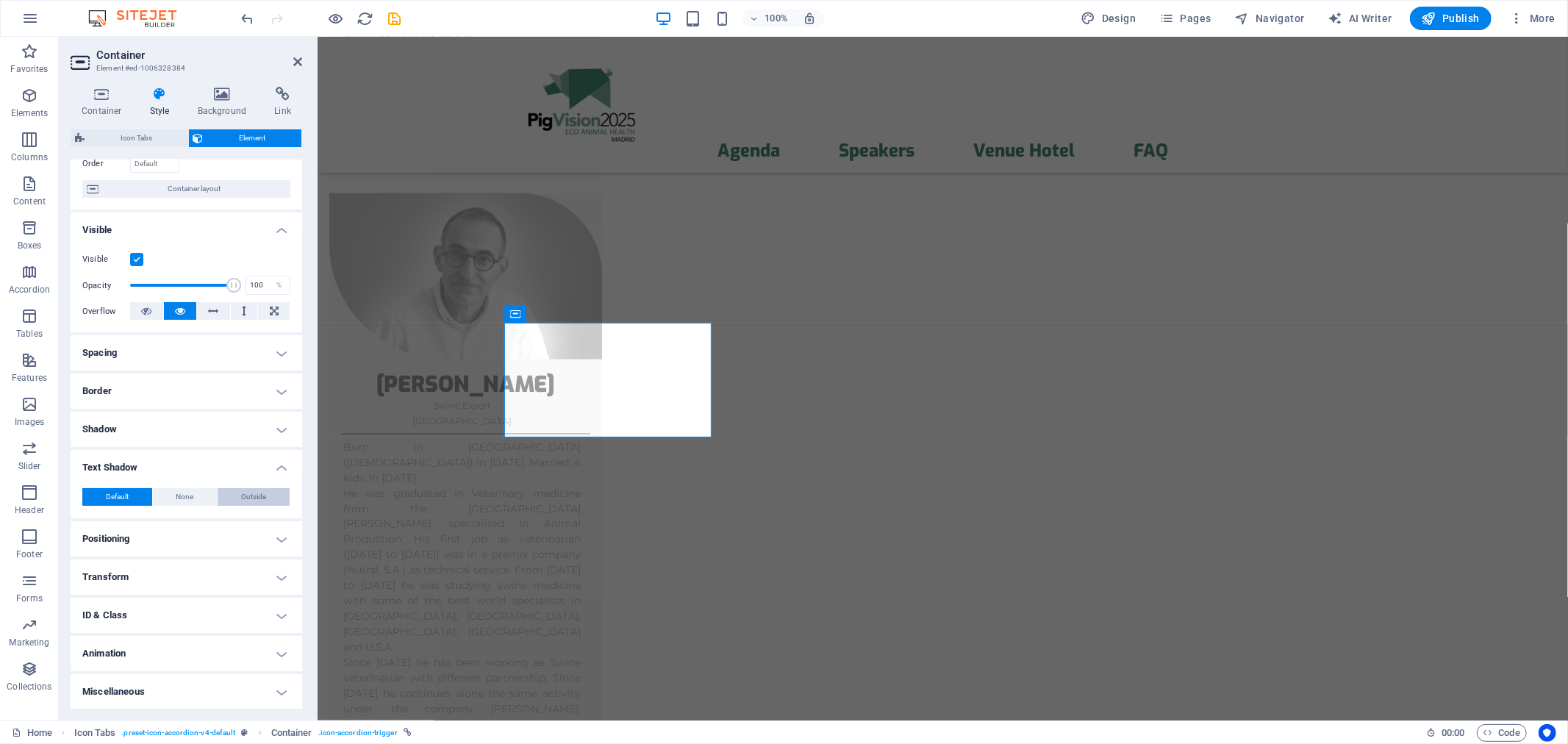
click at [248, 494] on span "Outside" at bounding box center [254, 497] width 25 height 18
type input "2"
type input "4"
click at [136, 525] on span at bounding box center [138, 521] width 12 height 12
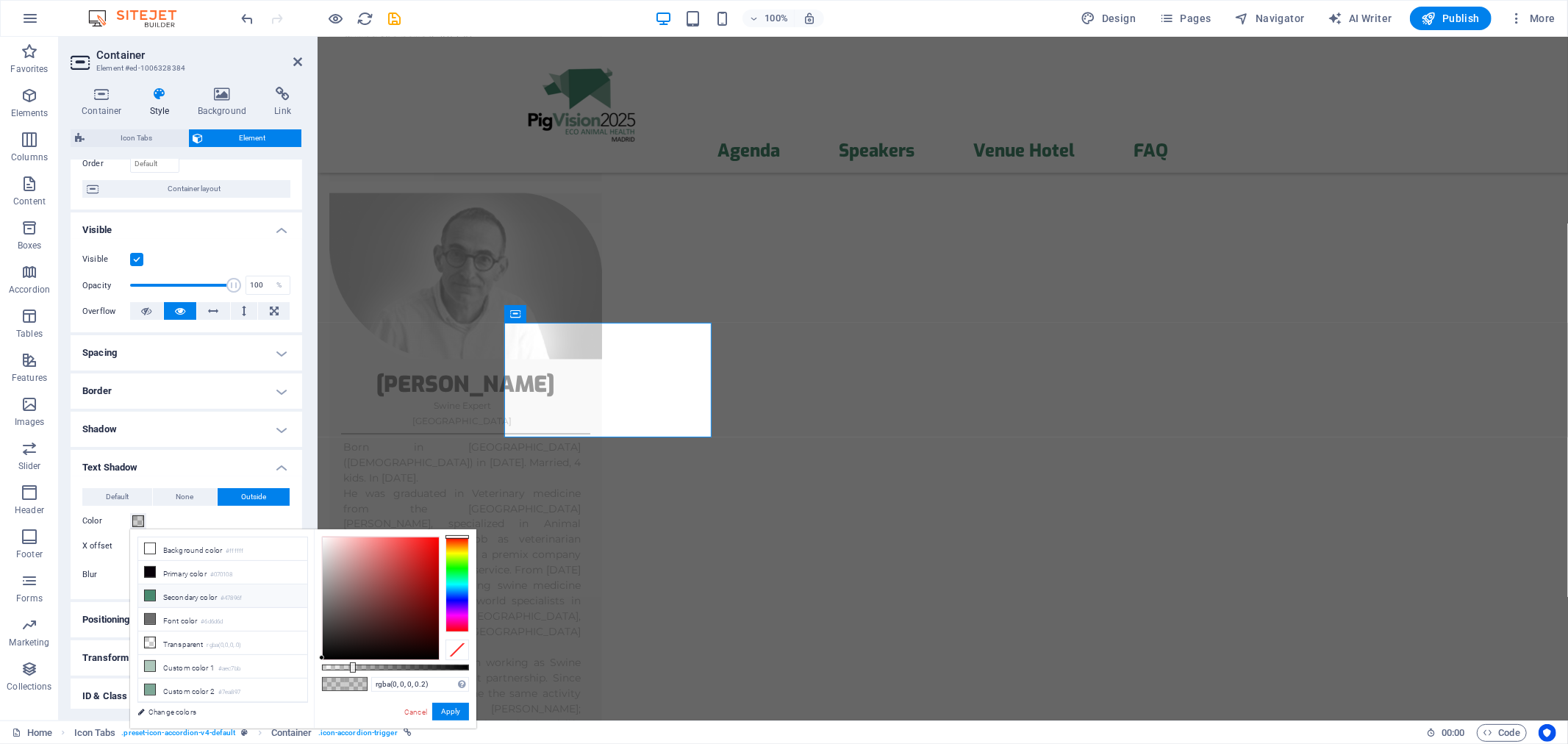
click at [154, 595] on icon at bounding box center [150, 594] width 10 height 10
type input "#47896f"
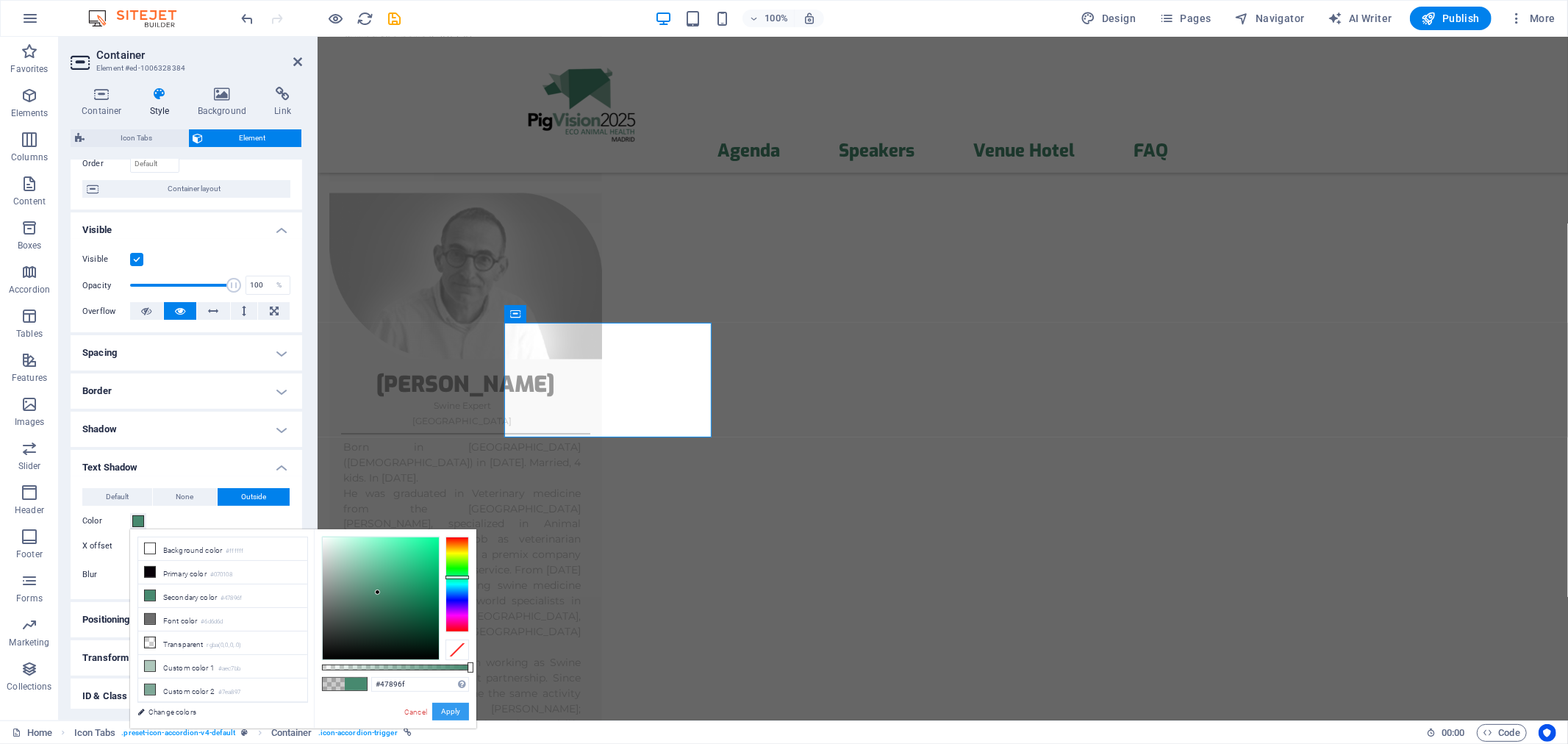
click at [446, 669] on button "Apply" at bounding box center [450, 712] width 37 height 18
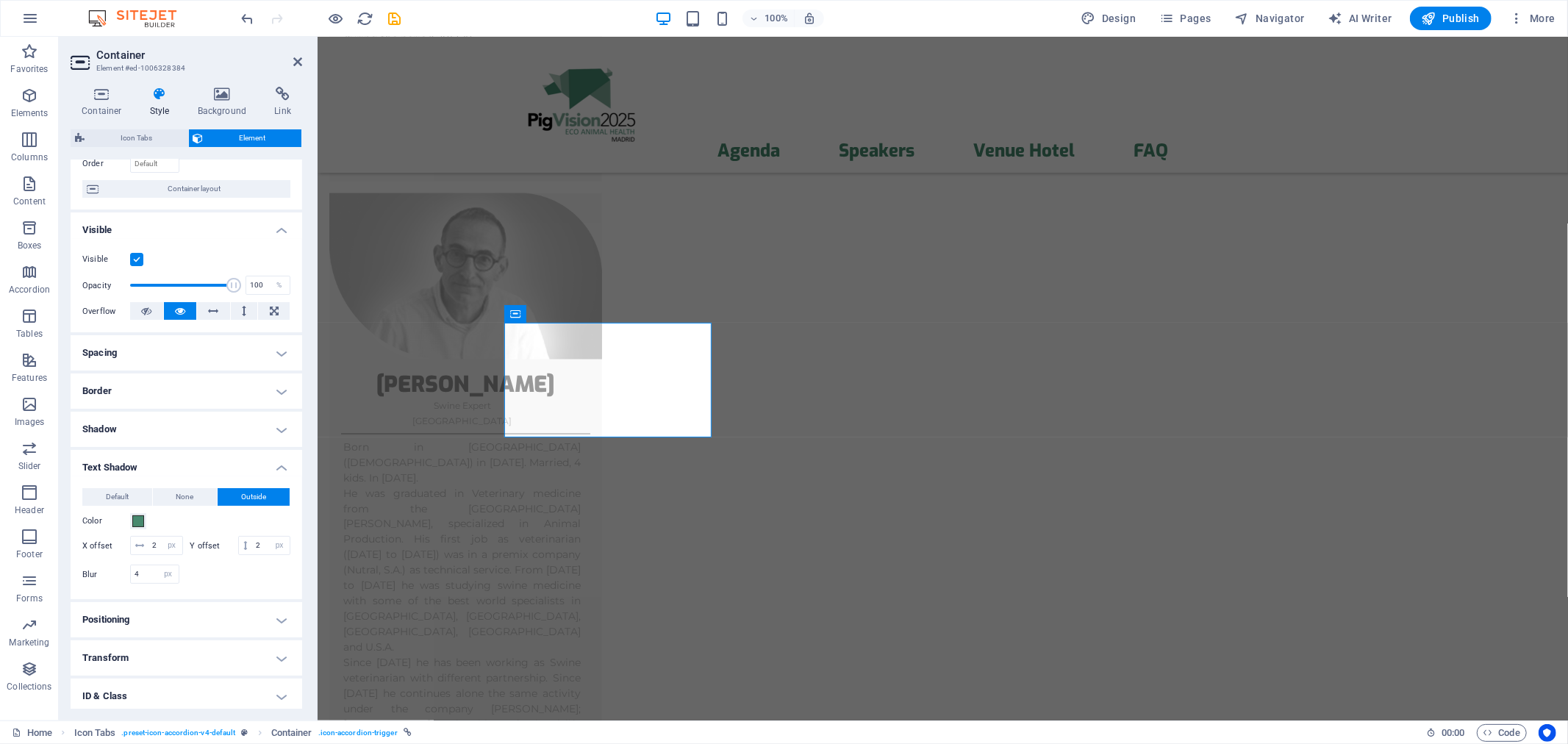
click at [165, 532] on div "Default None Outside Color X offset 2 px rem vh vw Y offset 2 px rem vh vw Blur…" at bounding box center [186, 538] width 208 height 99
click at [163, 538] on input "2" at bounding box center [166, 546] width 34 height 18
type input "5"
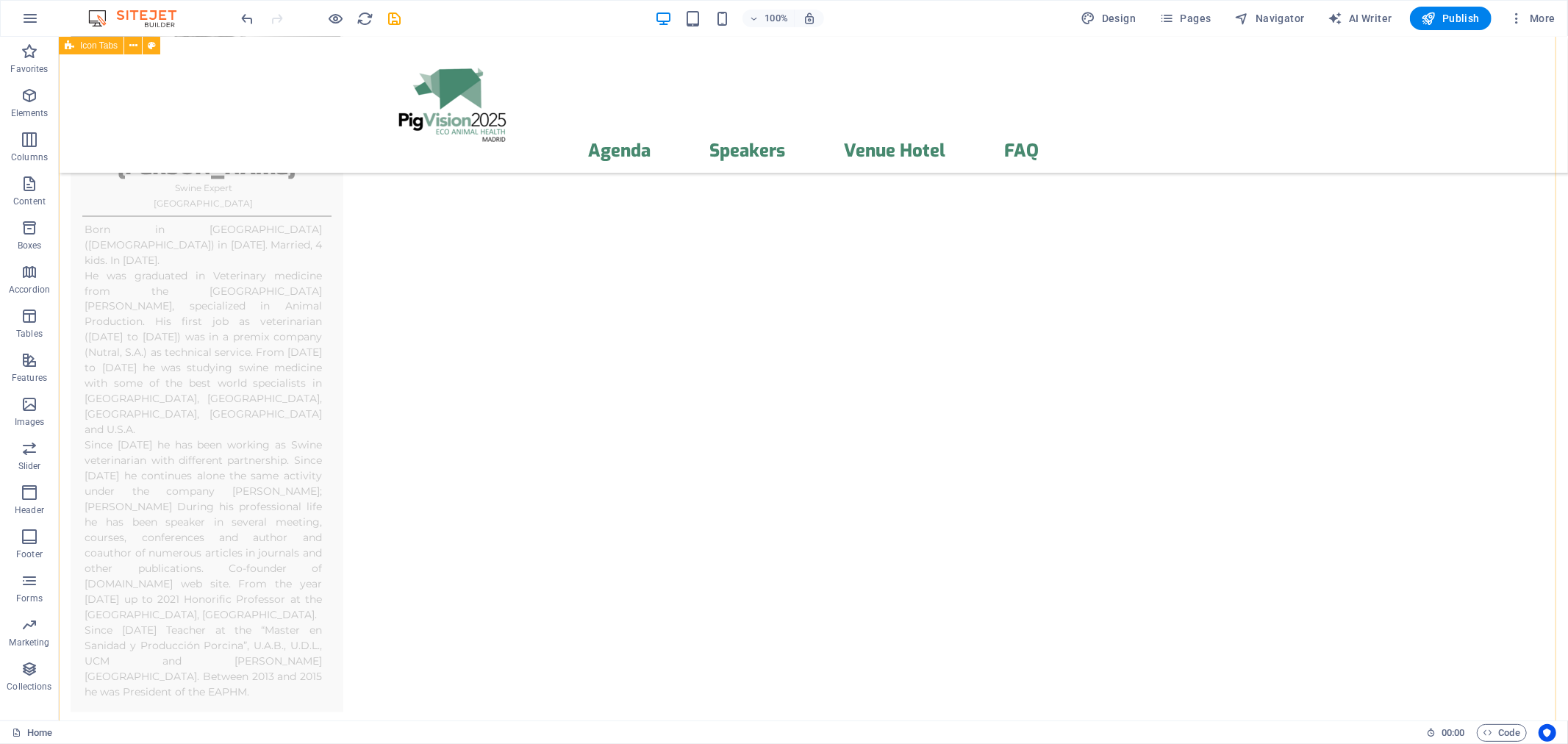
scroll to position [6580, 0]
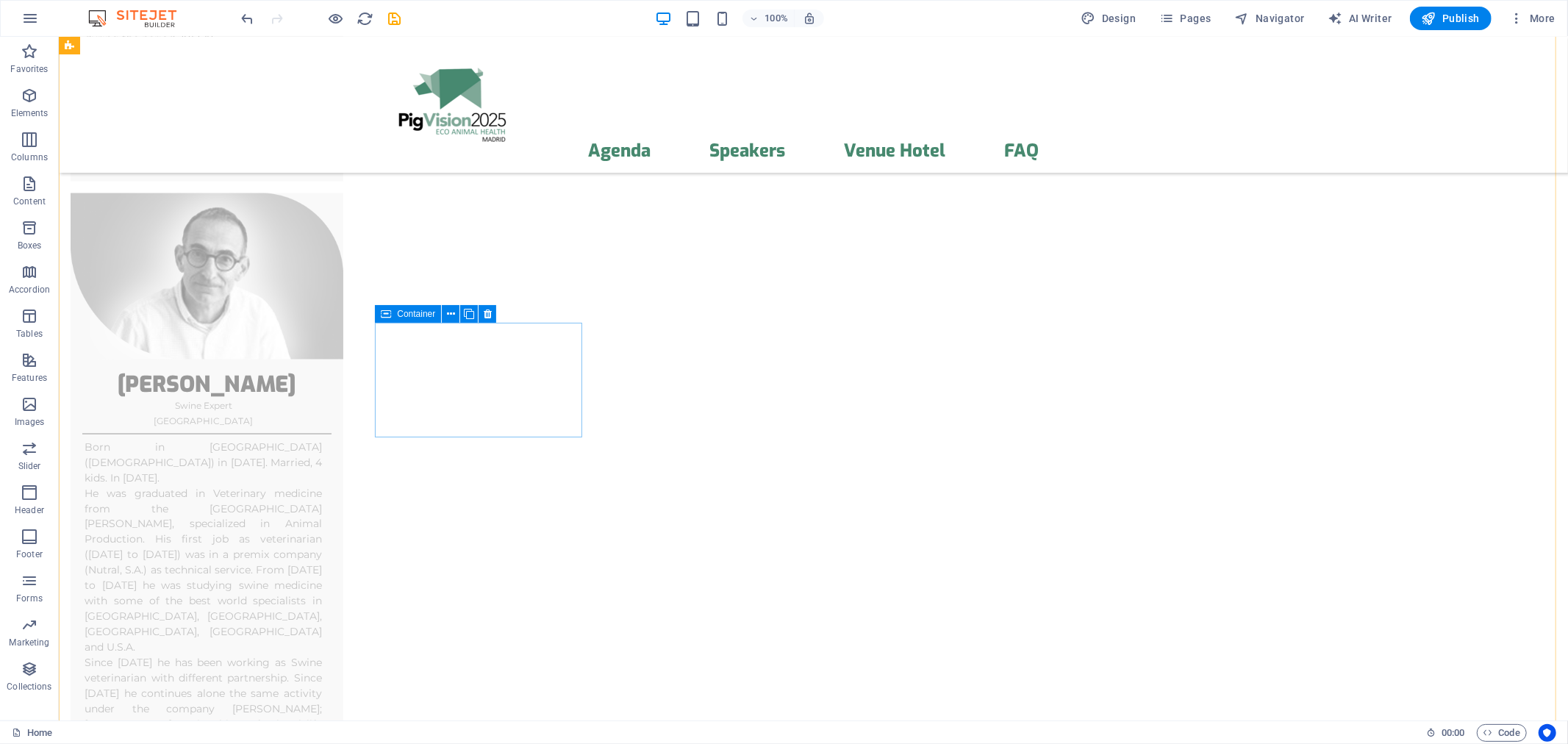
click at [412, 313] on span "Container" at bounding box center [416, 314] width 38 height 9
select select "px"
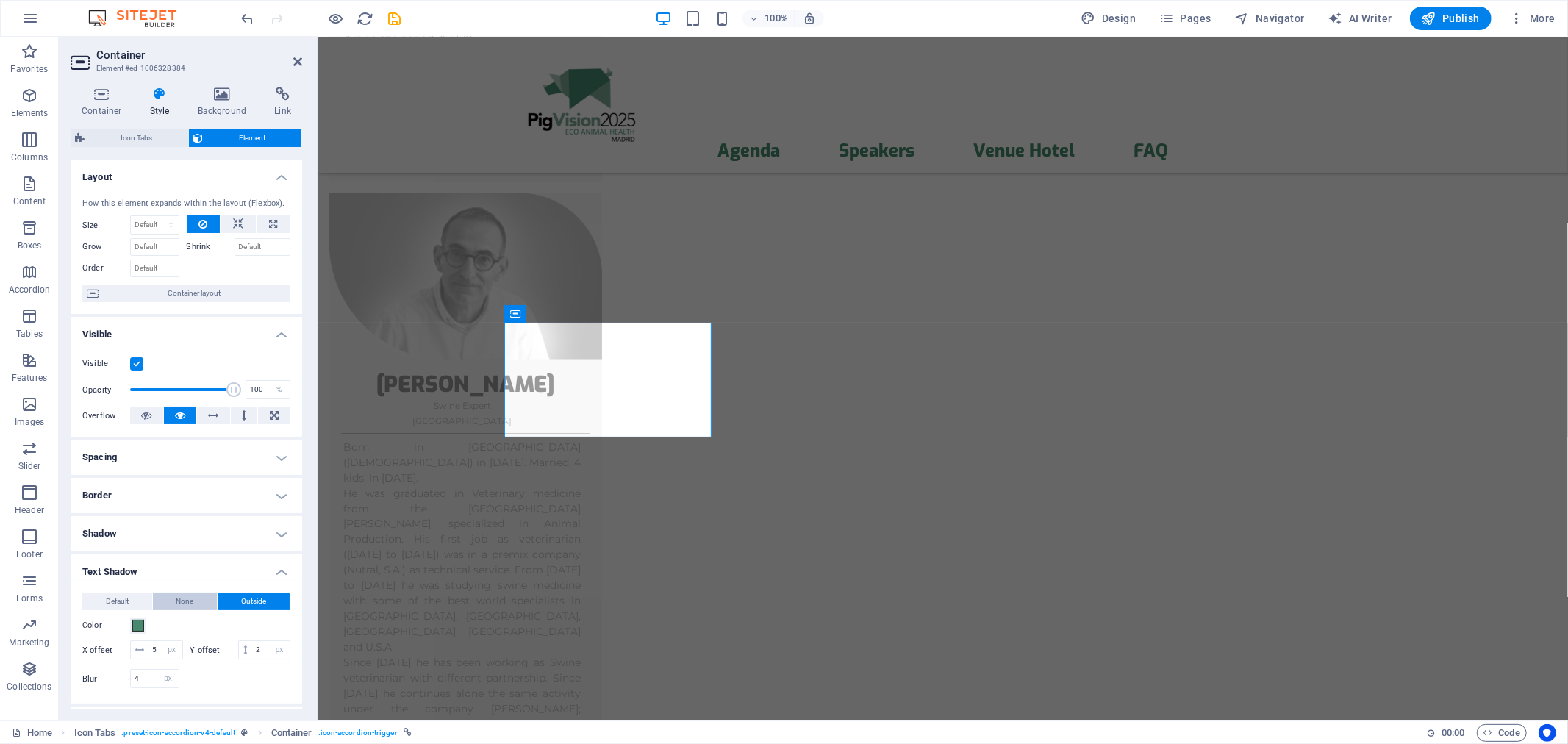
click at [177, 602] on span "None" at bounding box center [186, 602] width 18 height 18
click at [122, 600] on span "Default" at bounding box center [117, 602] width 23 height 18
click at [262, 602] on span "Outside" at bounding box center [254, 602] width 25 height 18
type input "2"
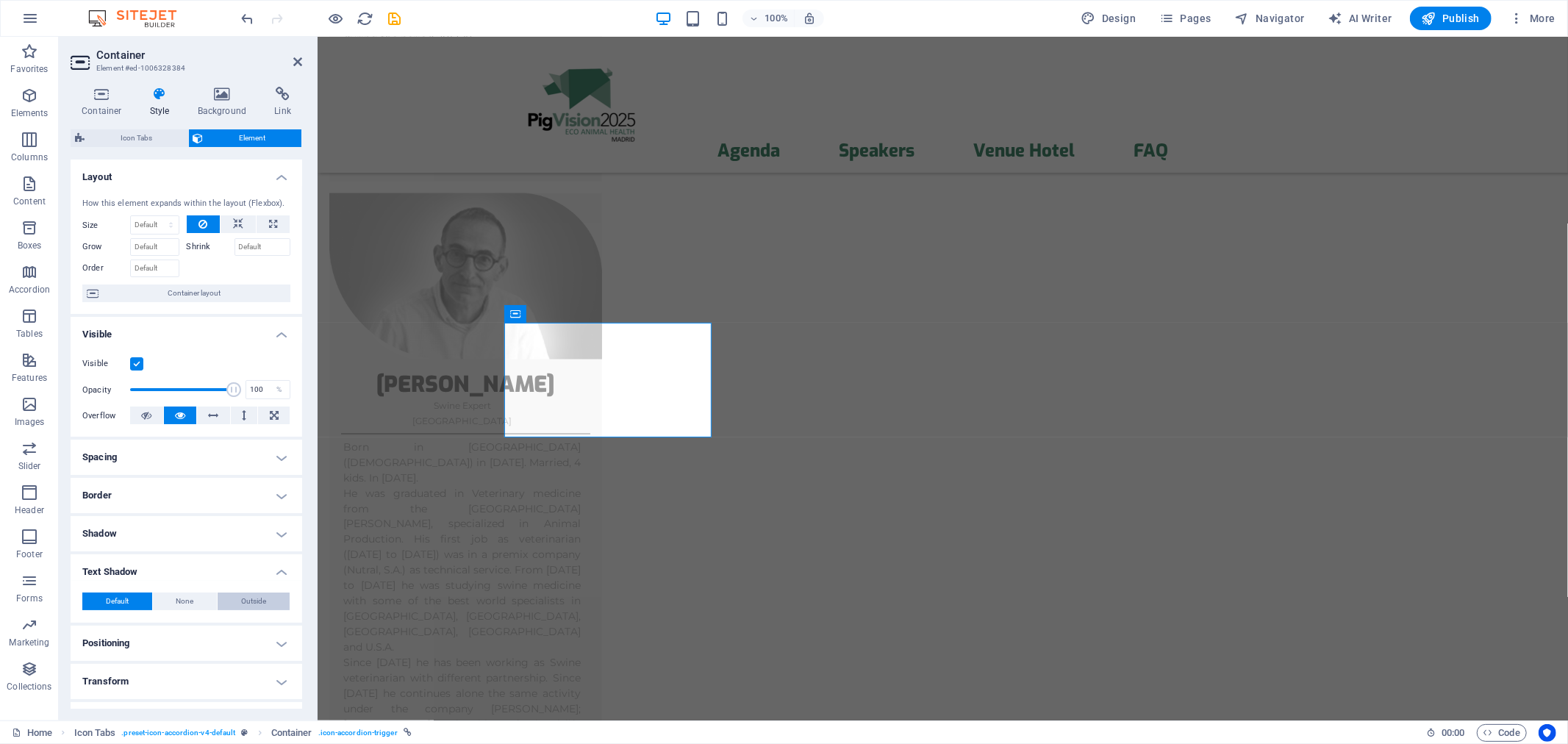
type input "4"
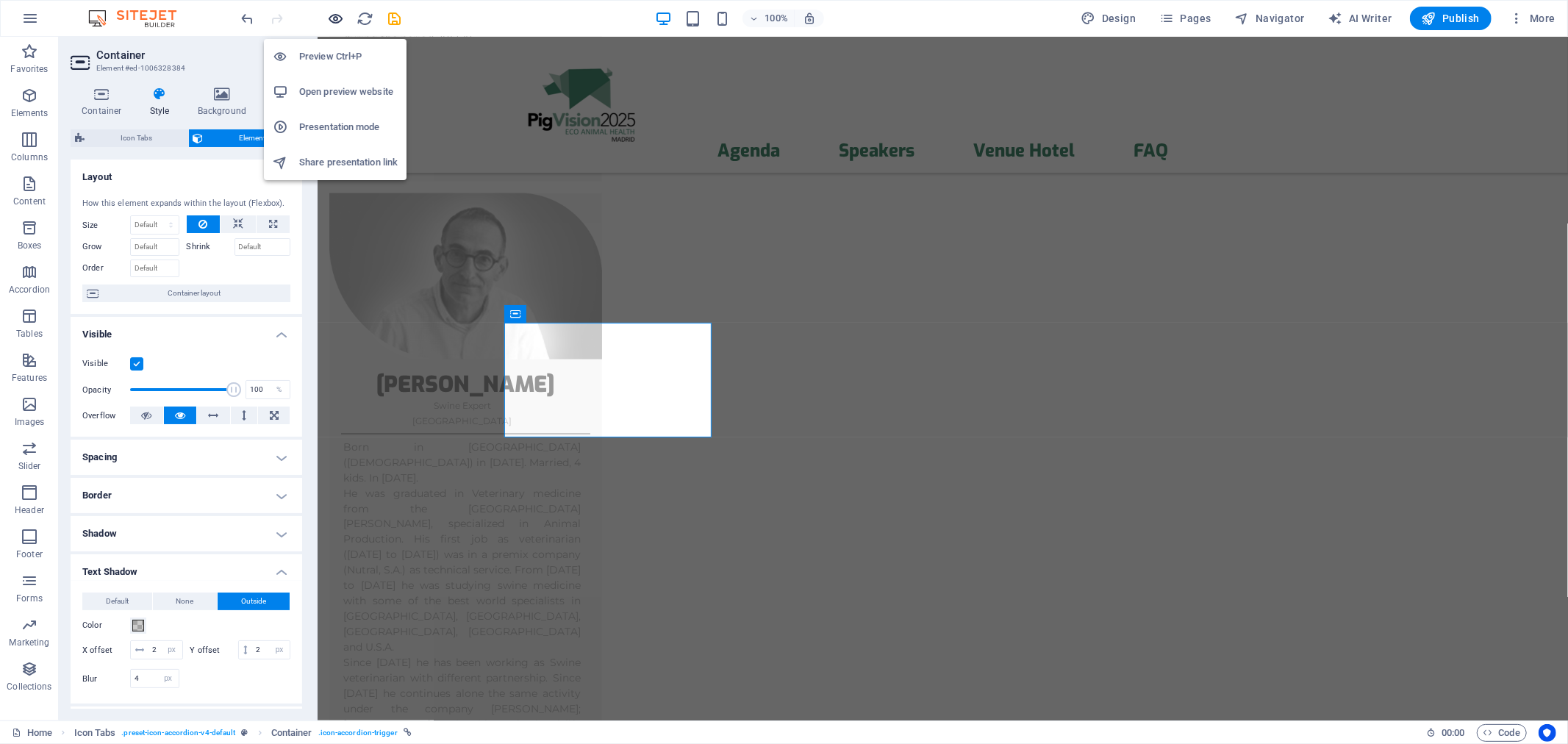
click at [334, 17] on icon "button" at bounding box center [336, 18] width 17 height 17
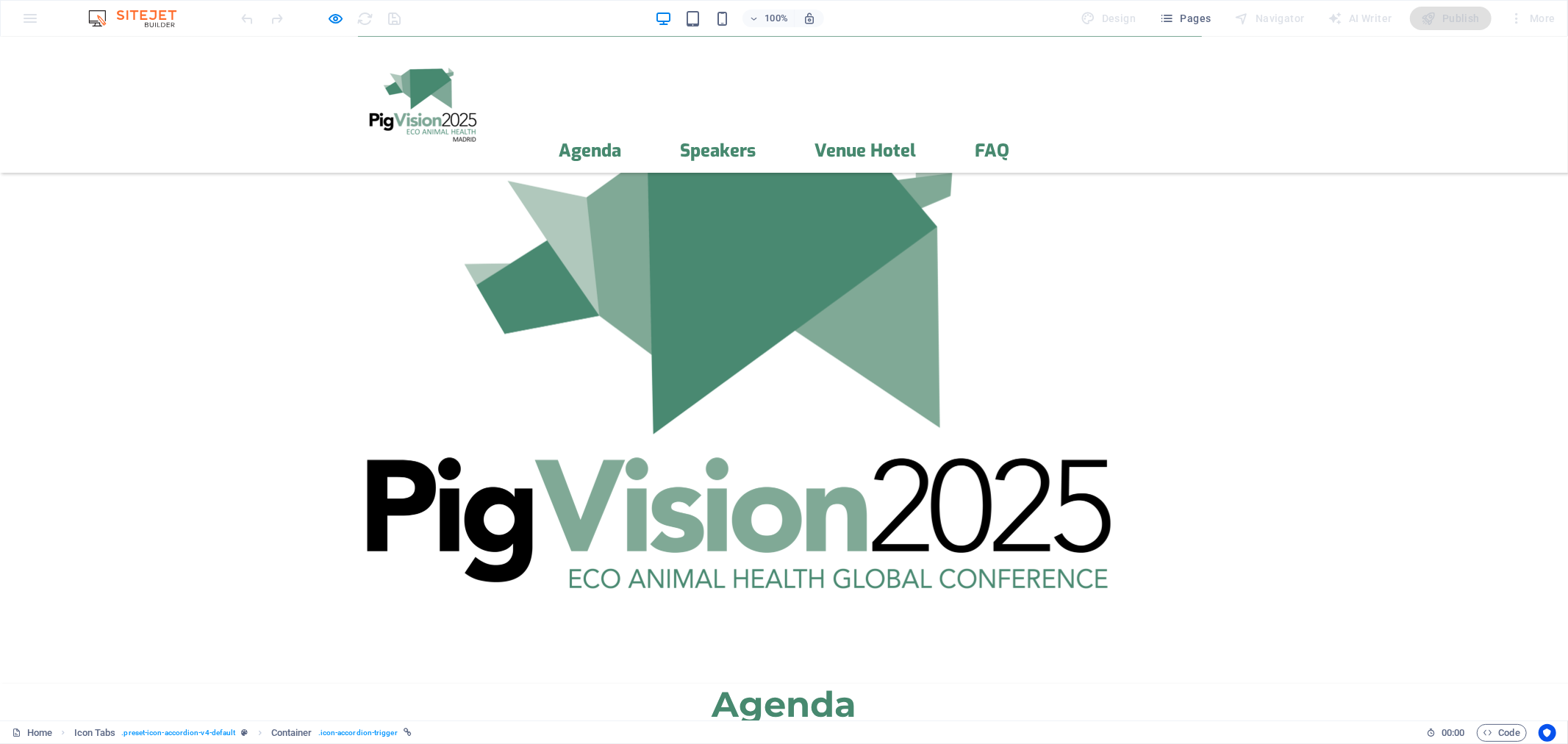
scroll to position [474, 0]
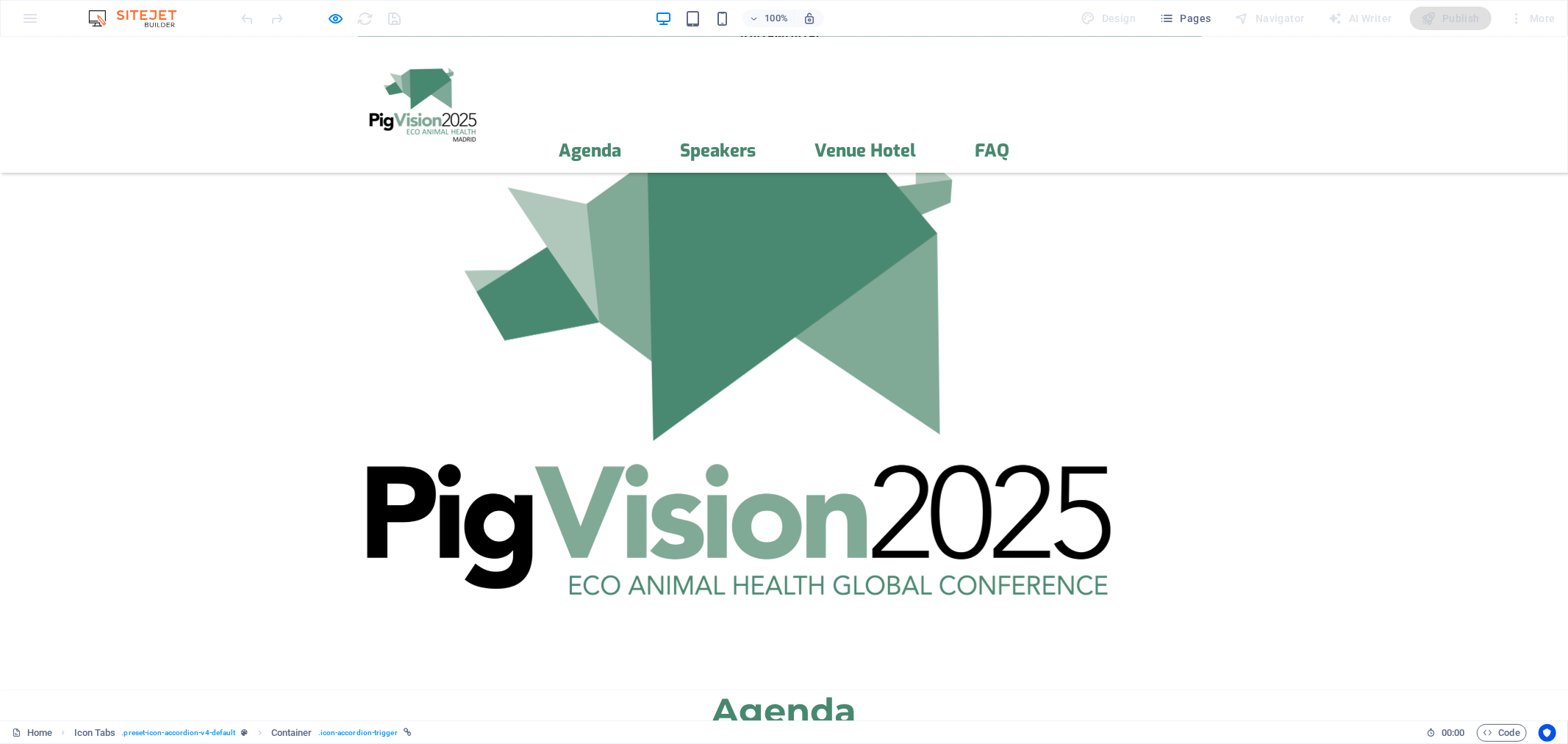
click at [339, 12] on icon "button" at bounding box center [336, 18] width 17 height 17
select select "px"
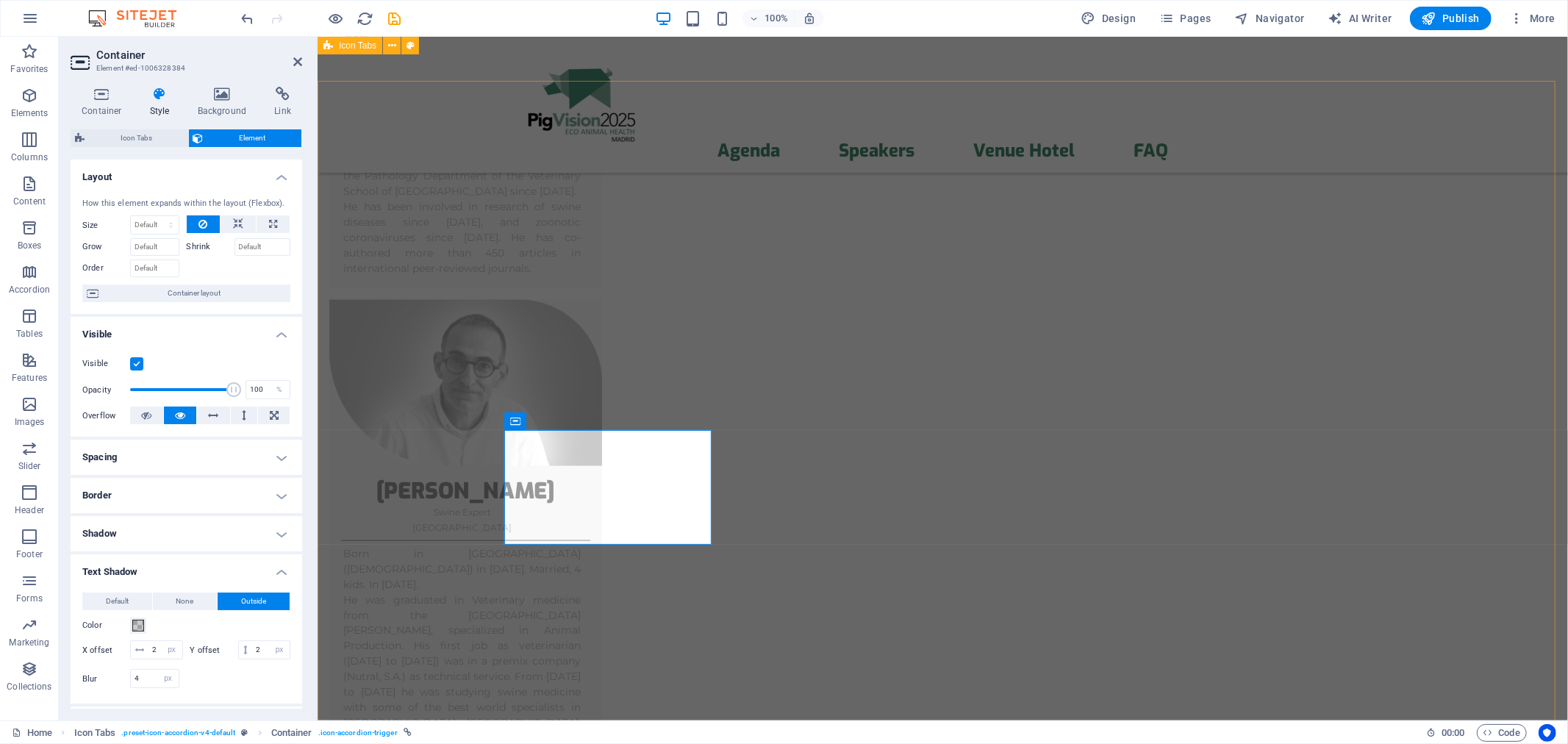
scroll to position [6473, 0]
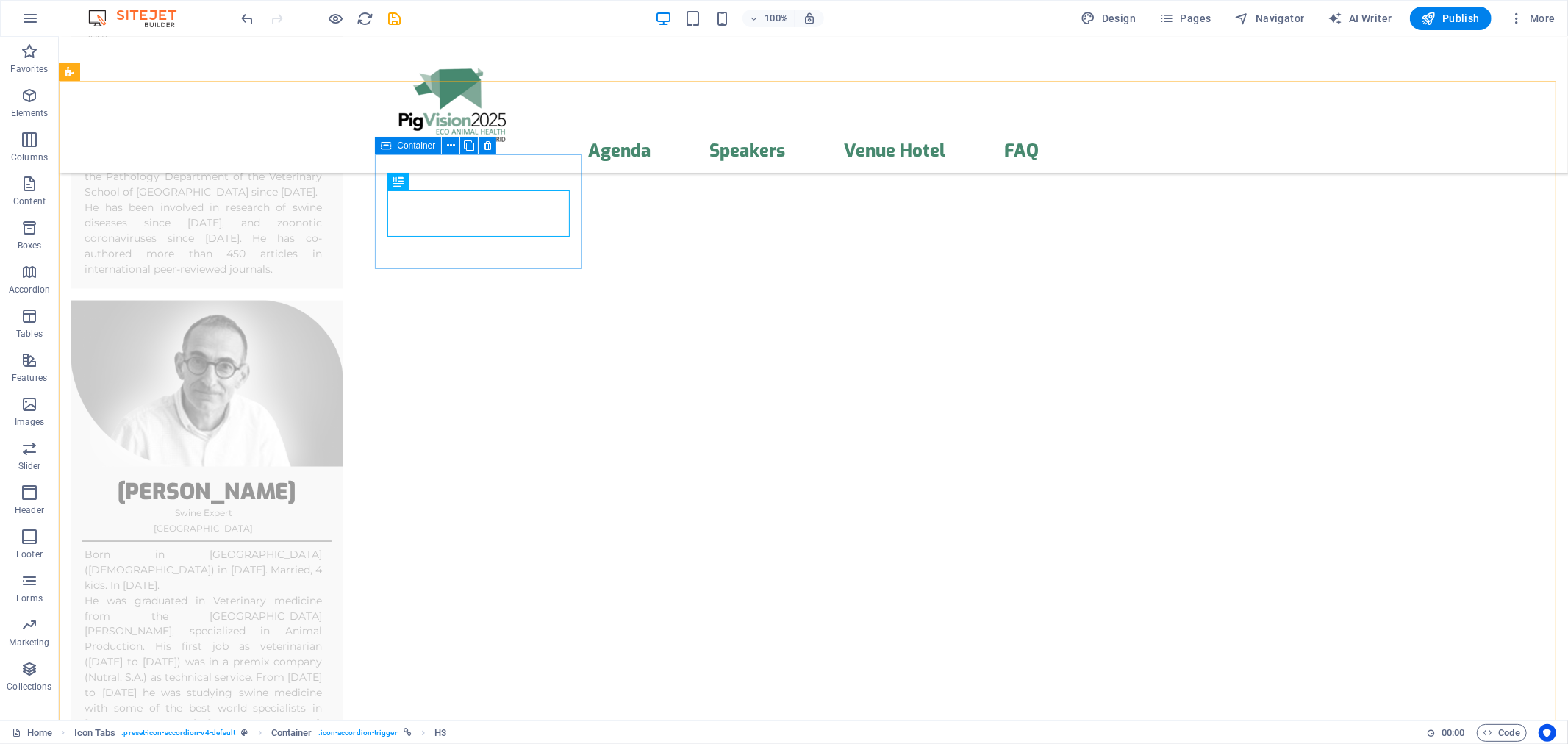
click at [393, 146] on div "Container" at bounding box center [407, 146] width 66 height 18
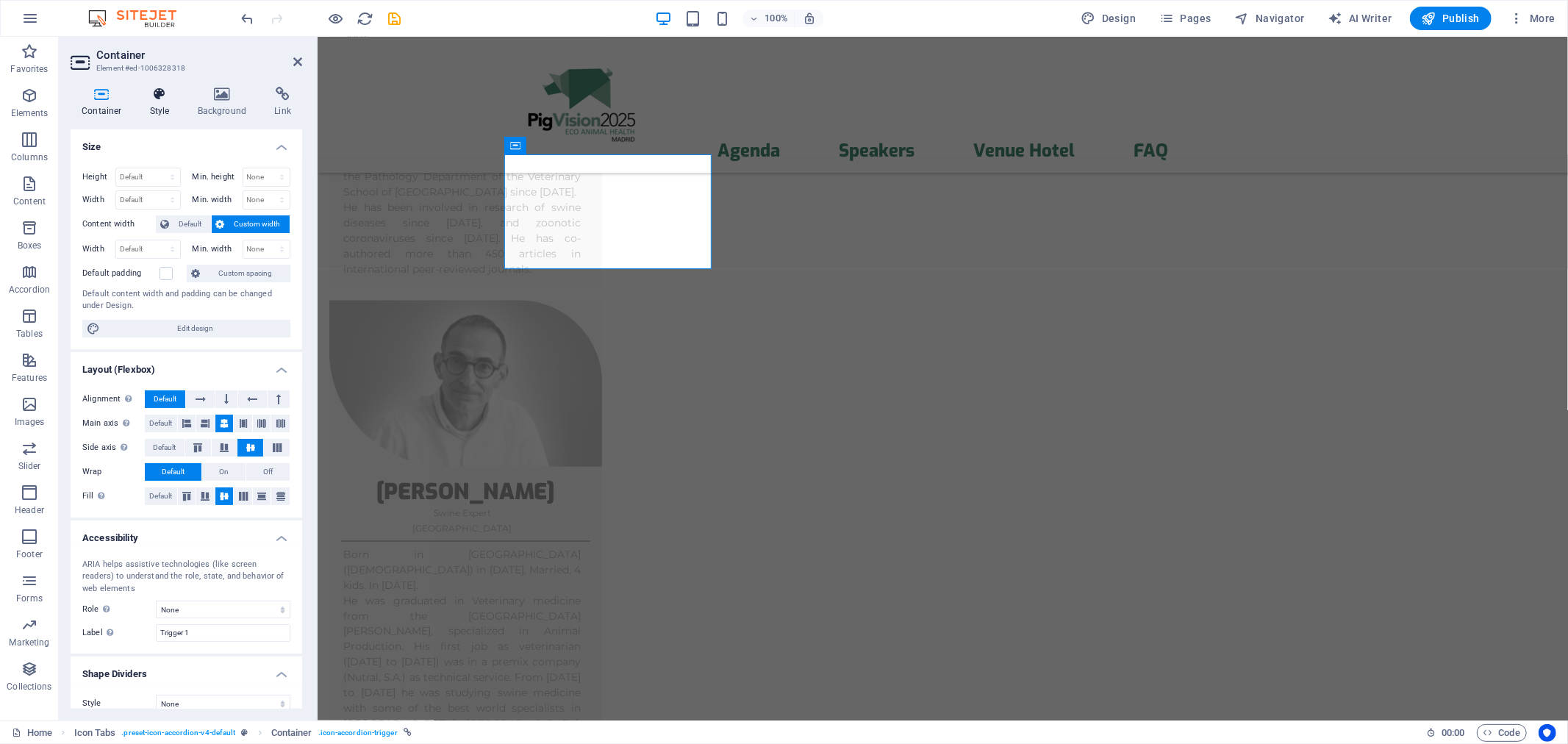
click at [162, 98] on icon at bounding box center [159, 94] width 42 height 14
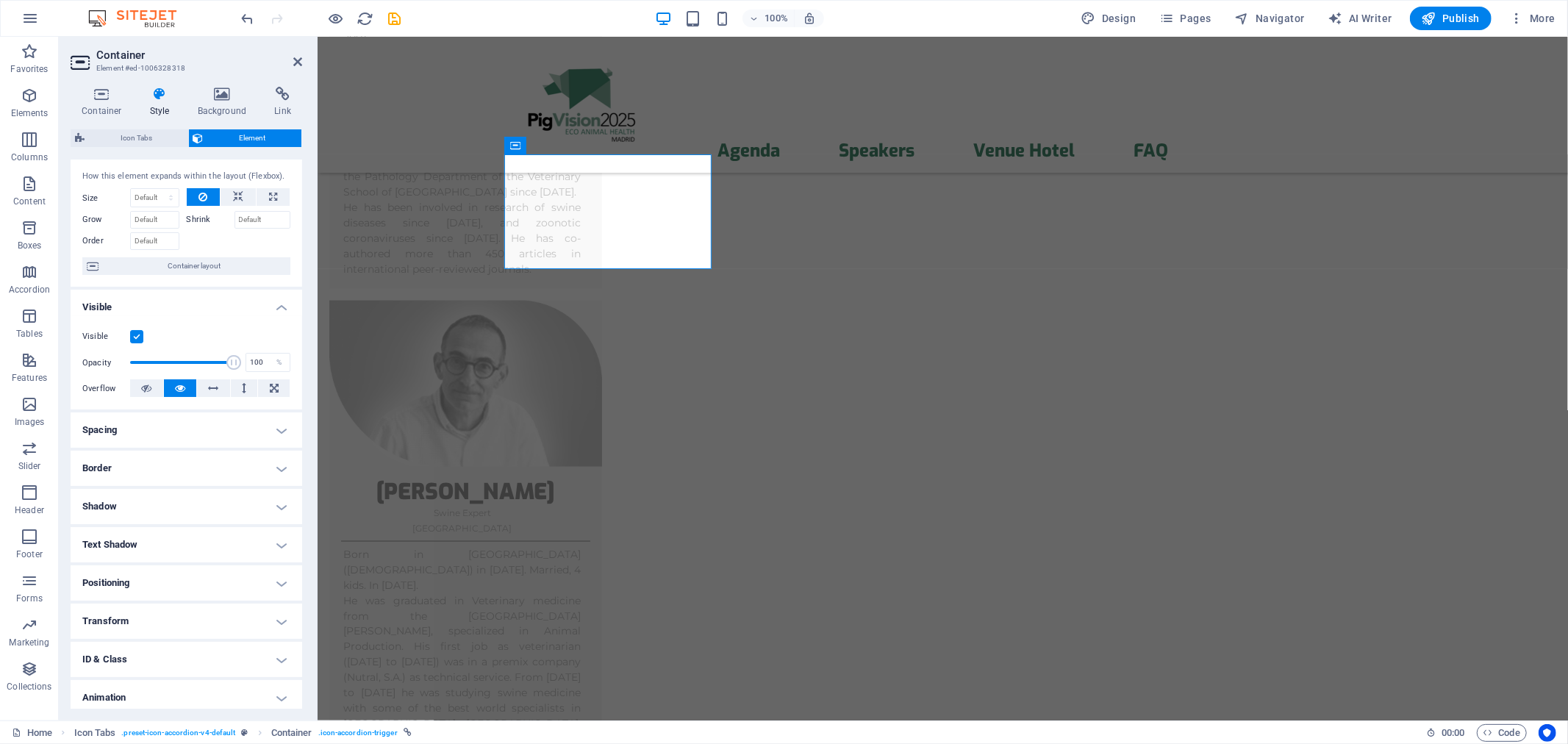
scroll to position [71, 0]
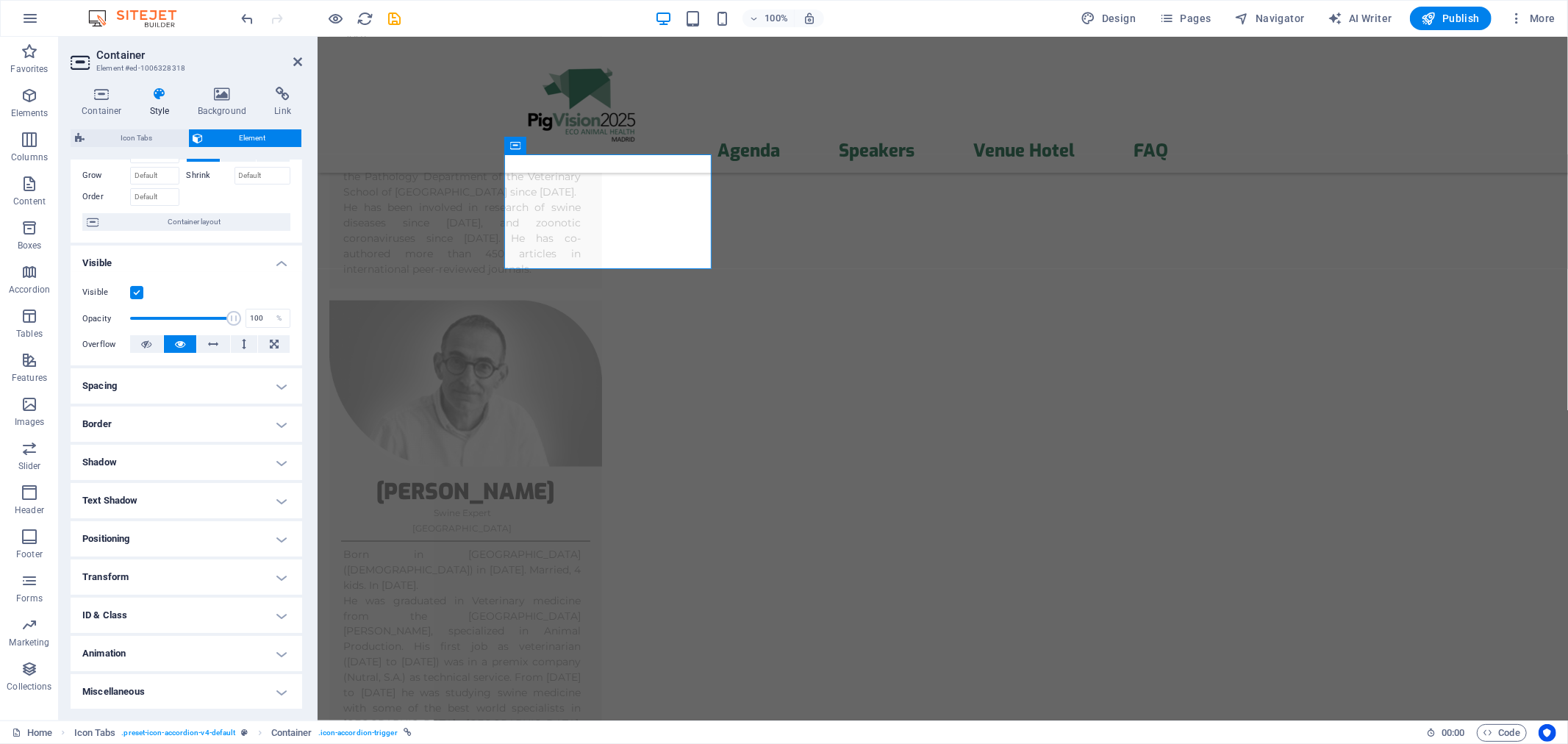
click at [150, 501] on h4 "Text Shadow" at bounding box center [186, 500] width 231 height 35
click at [256, 530] on span "Outside" at bounding box center [254, 531] width 25 height 18
type input "2"
type input "4"
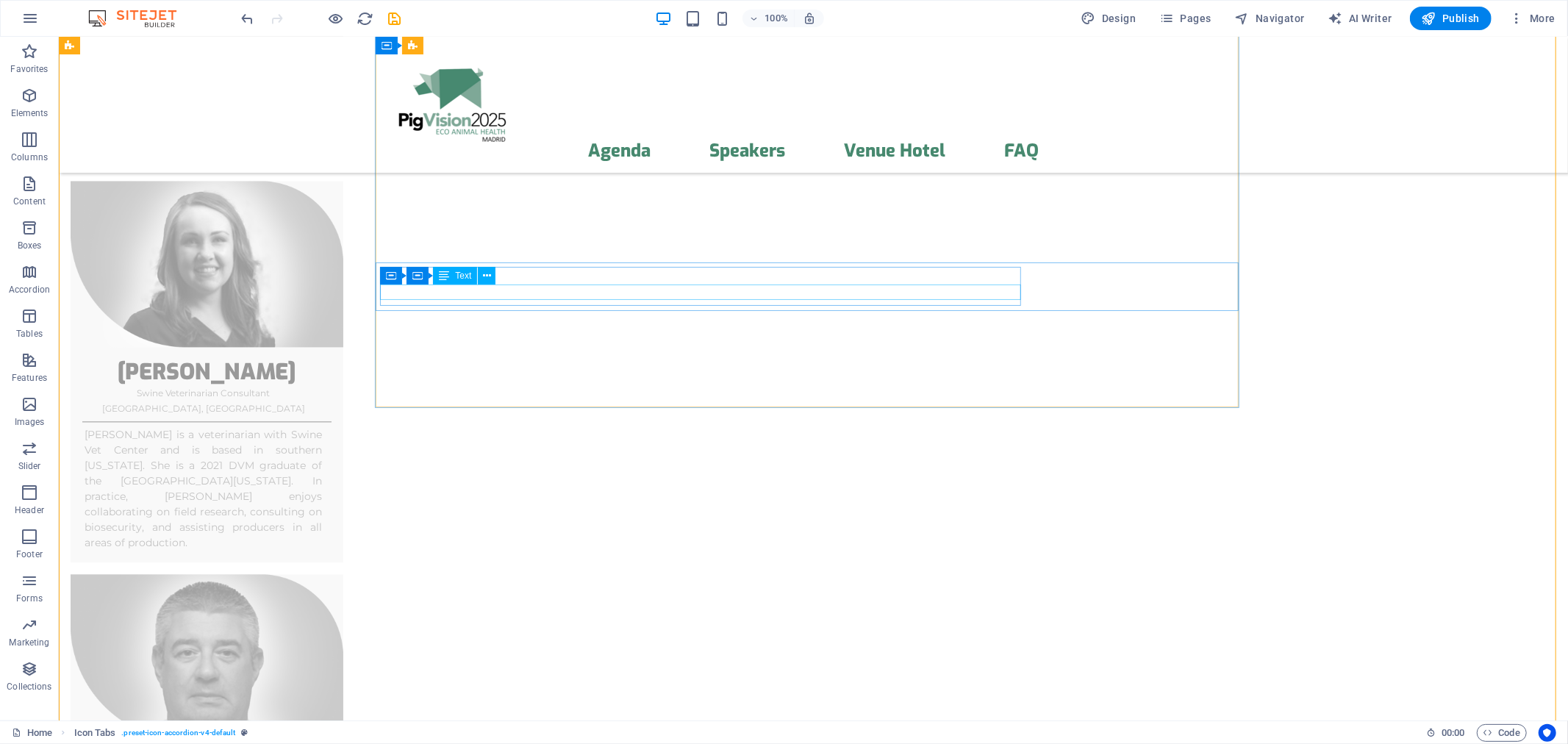
scroll to position [7453, 0]
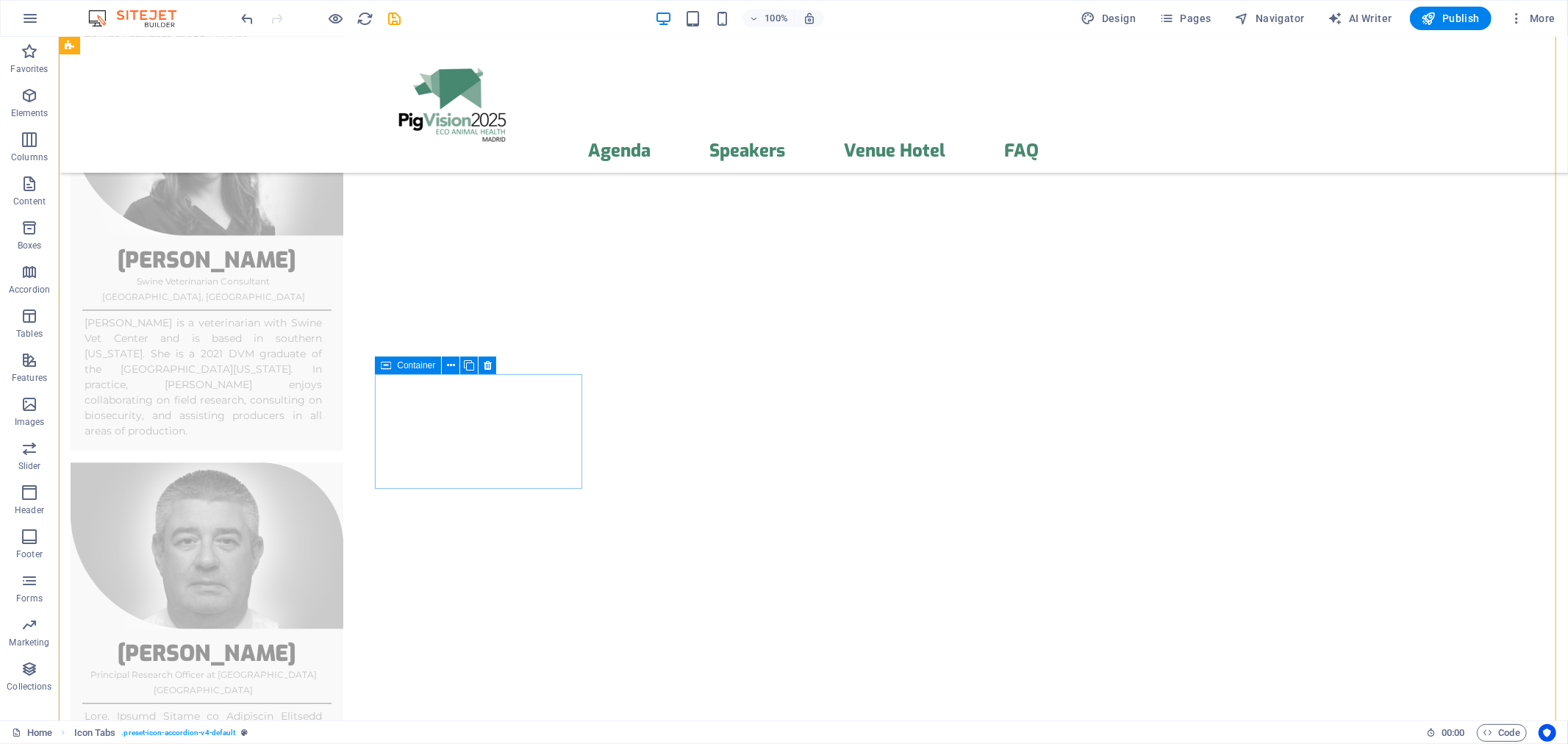
click at [404, 369] on span "Container" at bounding box center [416, 366] width 38 height 9
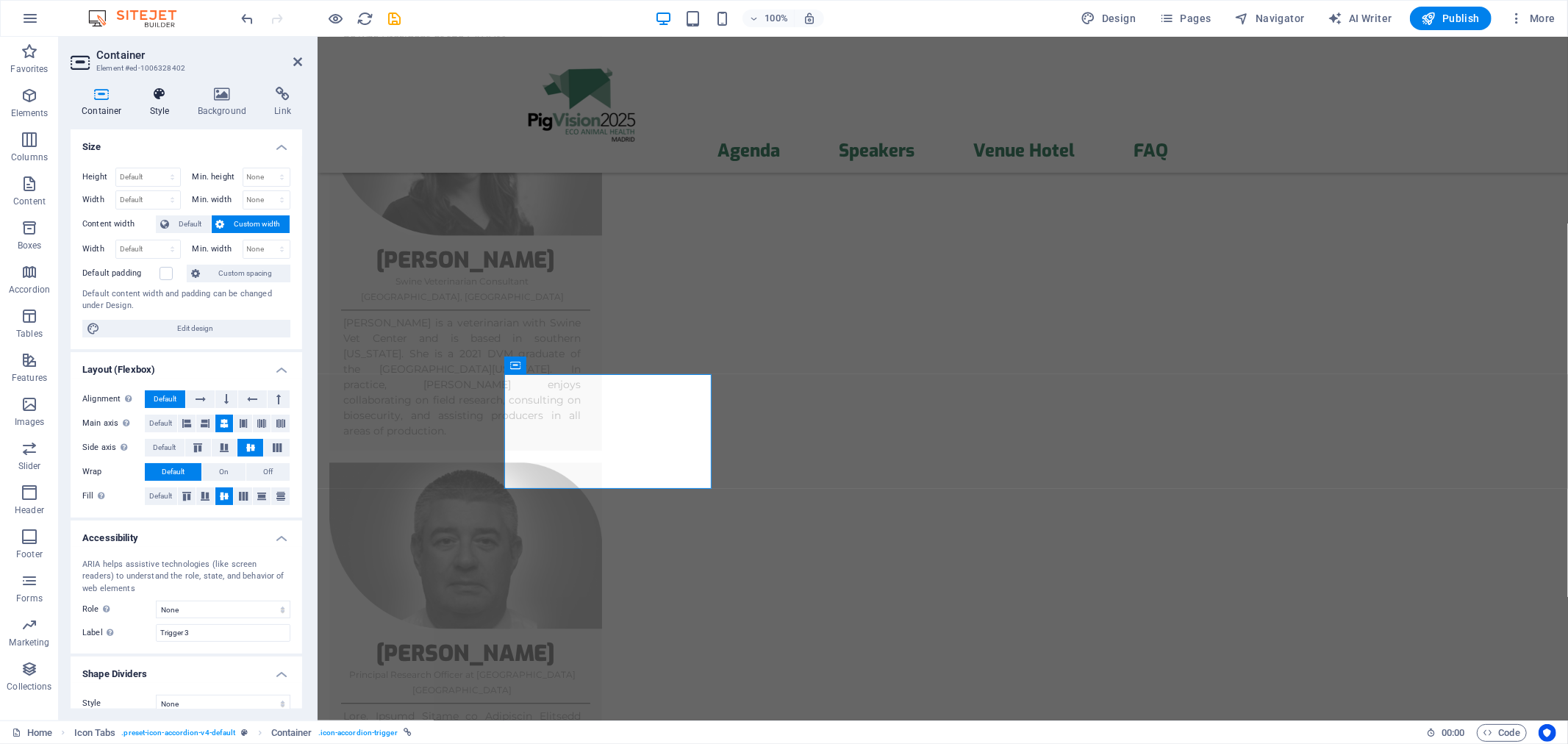
click at [162, 101] on icon at bounding box center [159, 94] width 42 height 14
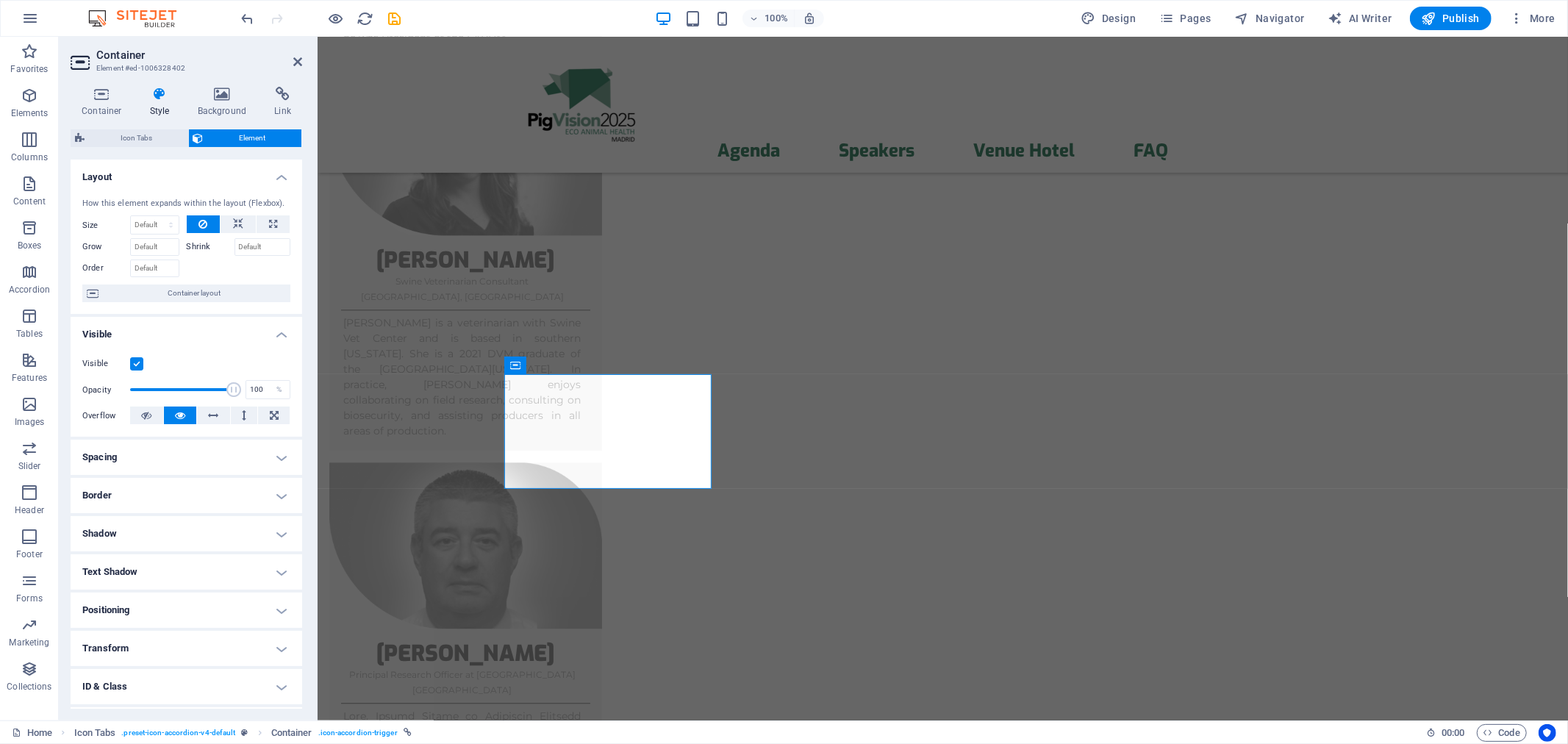
click at [153, 561] on h4 "Text Shadow" at bounding box center [186, 571] width 231 height 35
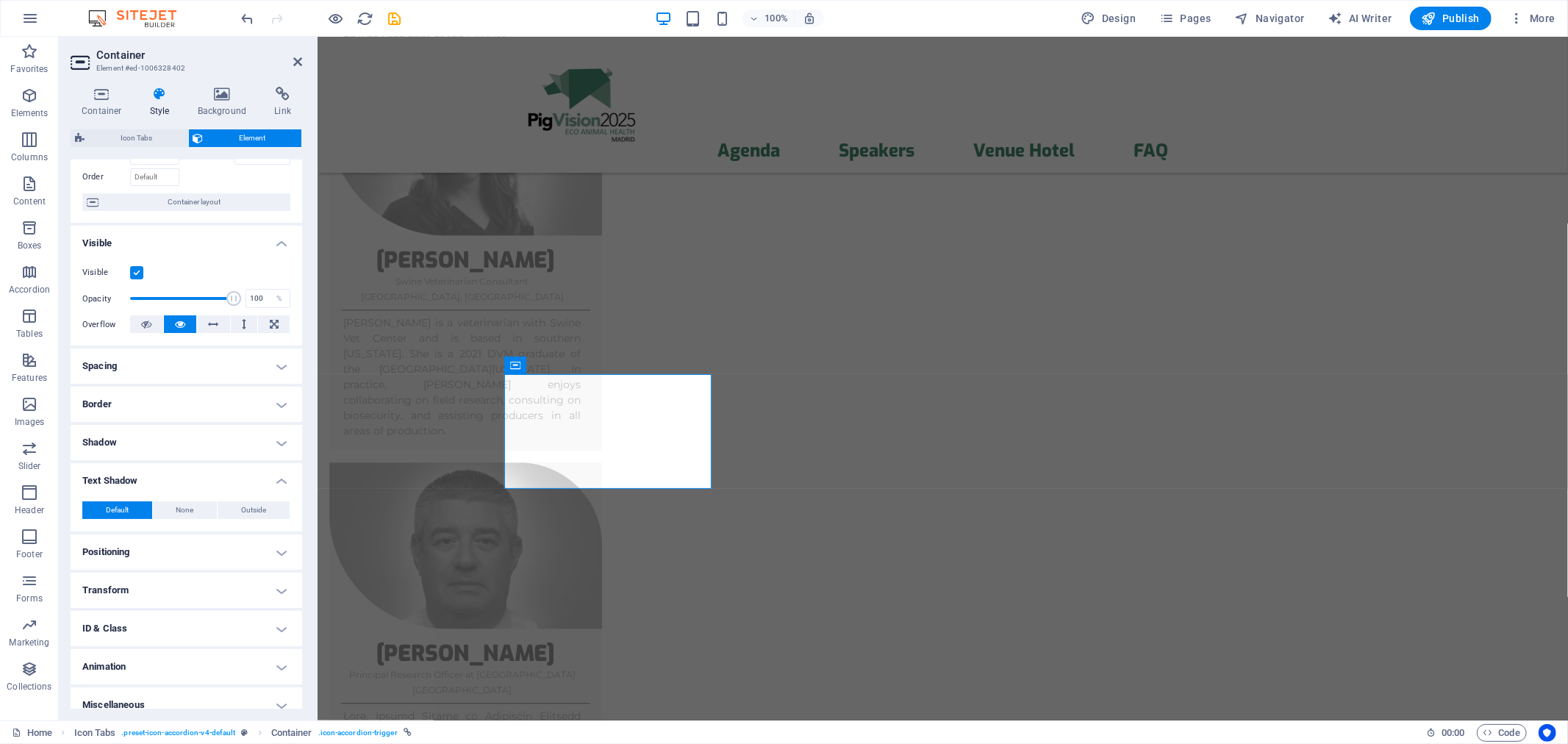
scroll to position [104, 0]
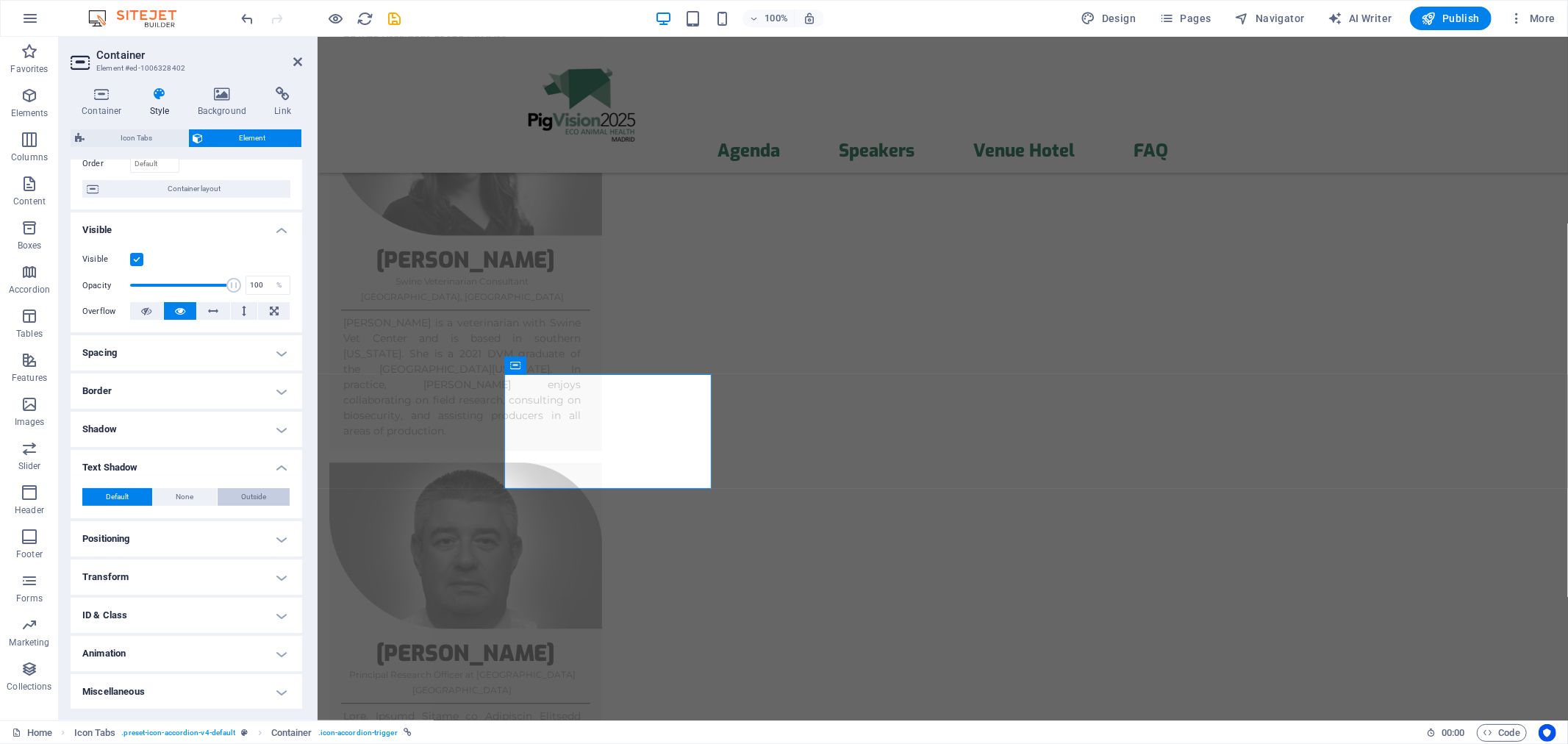
click at [251, 494] on span "Outside" at bounding box center [254, 497] width 25 height 18
type input "2"
type input "4"
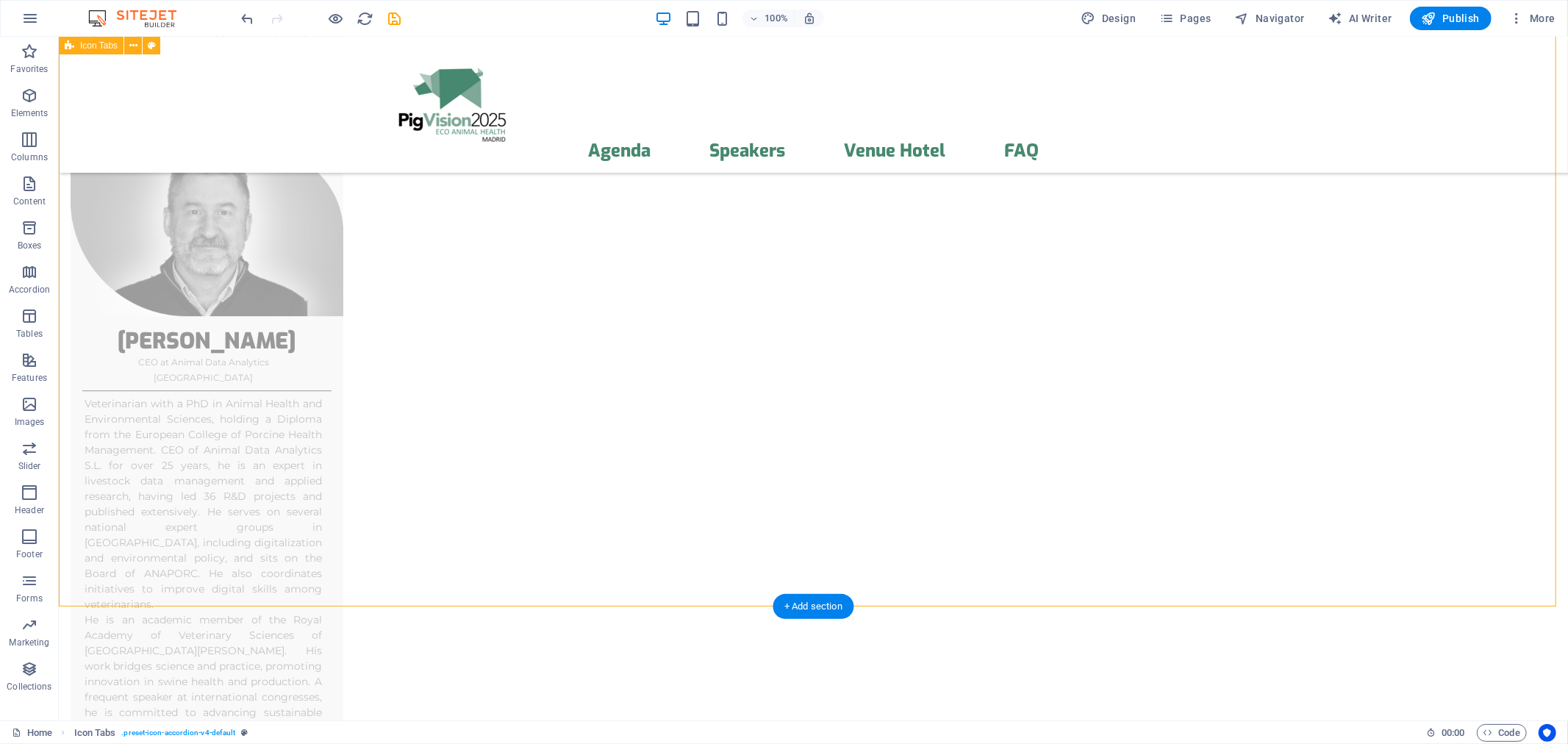
scroll to position [8542, 0]
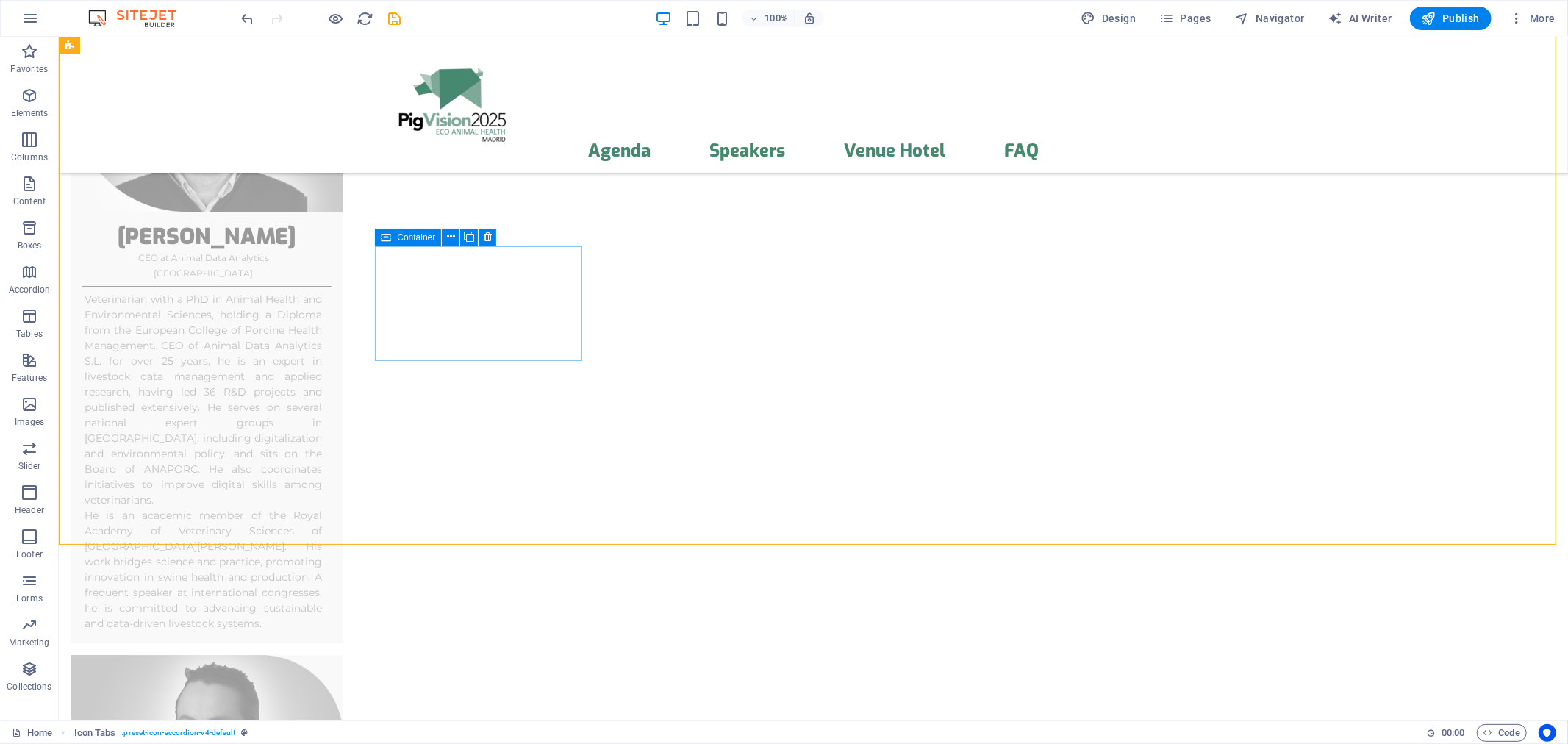
click at [394, 236] on div "Container" at bounding box center [407, 238] width 66 height 18
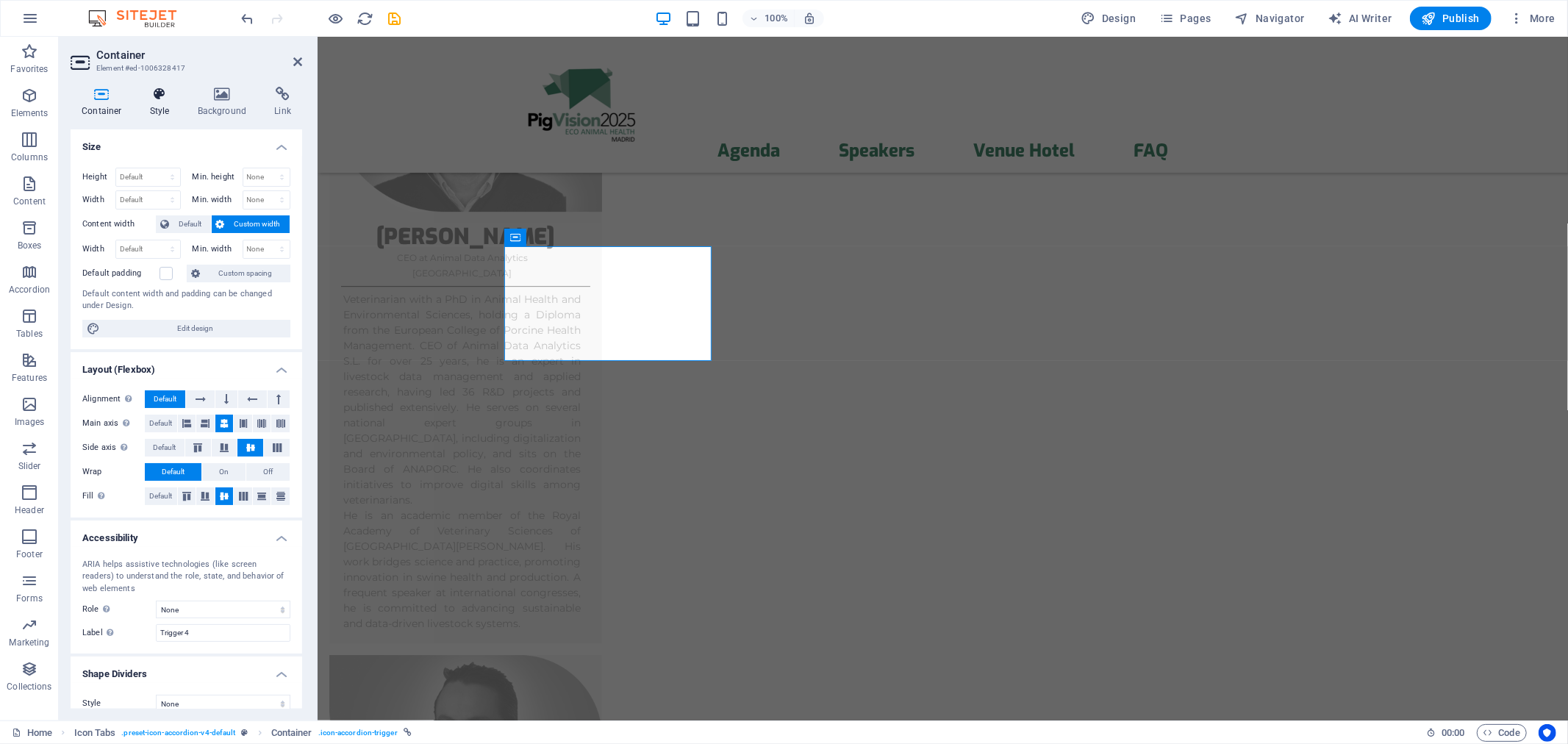
click at [164, 94] on icon at bounding box center [159, 94] width 42 height 14
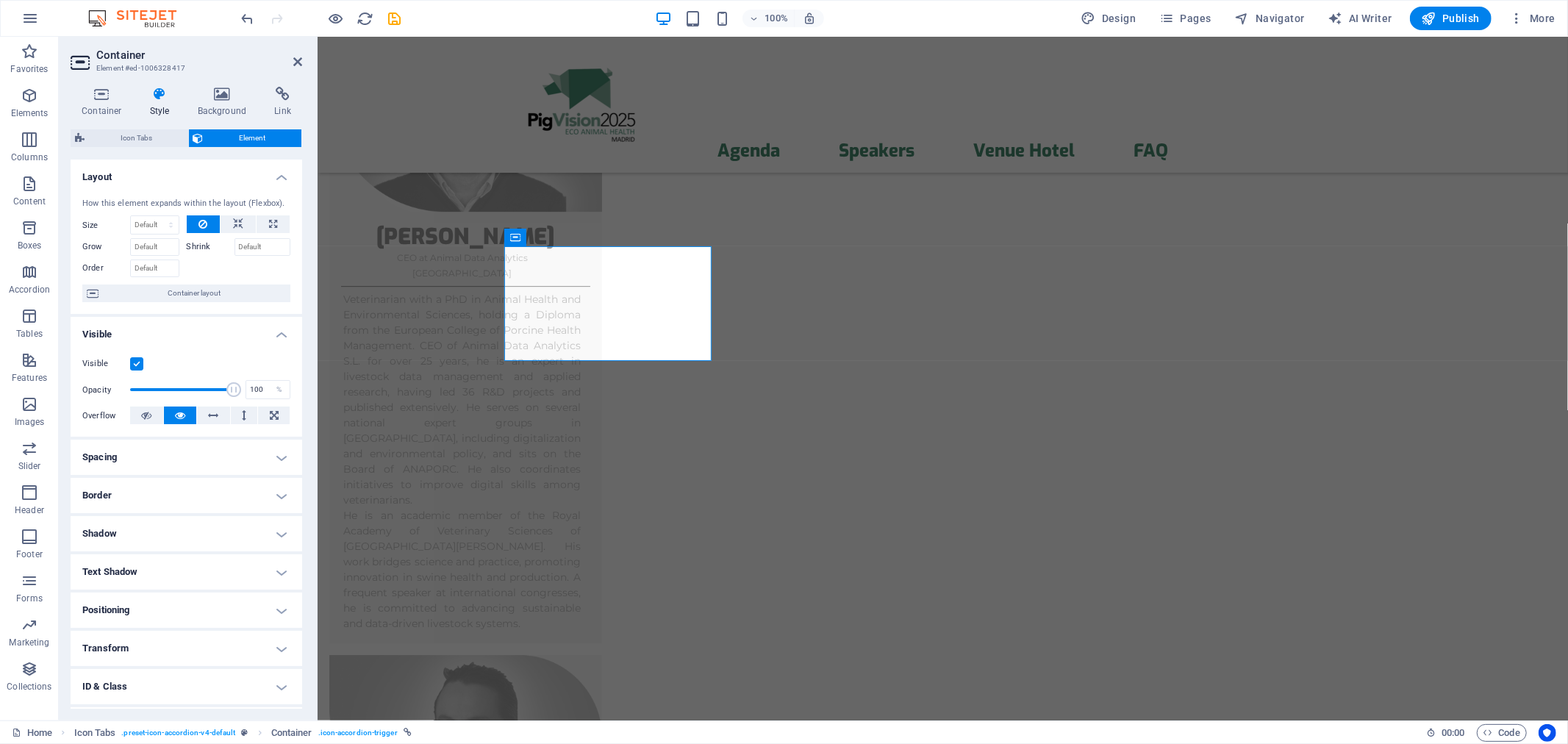
click at [142, 569] on h4 "Text Shadow" at bounding box center [186, 571] width 231 height 35
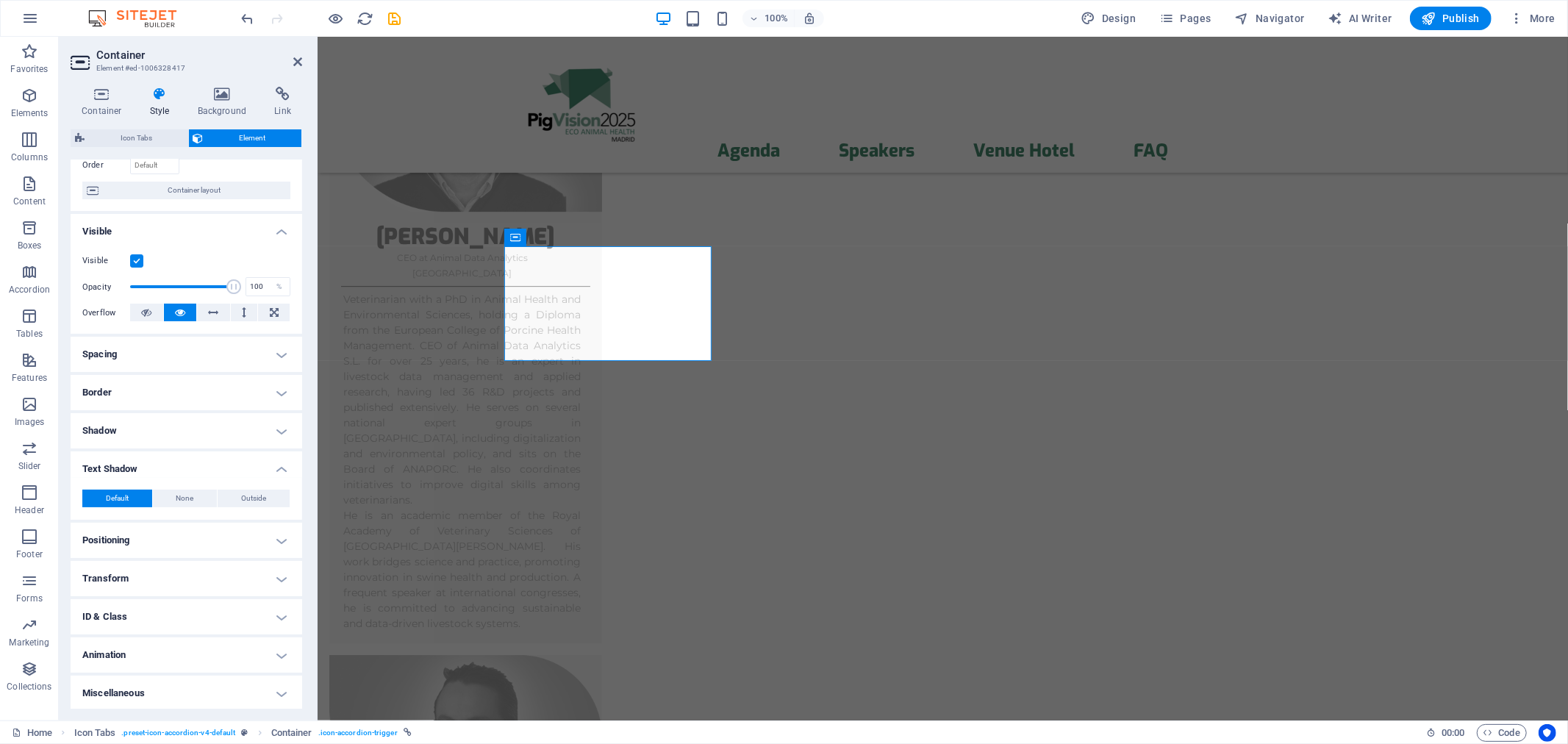
scroll to position [104, 0]
click at [249, 496] on span "Outside" at bounding box center [254, 497] width 25 height 18
type input "2"
type input "4"
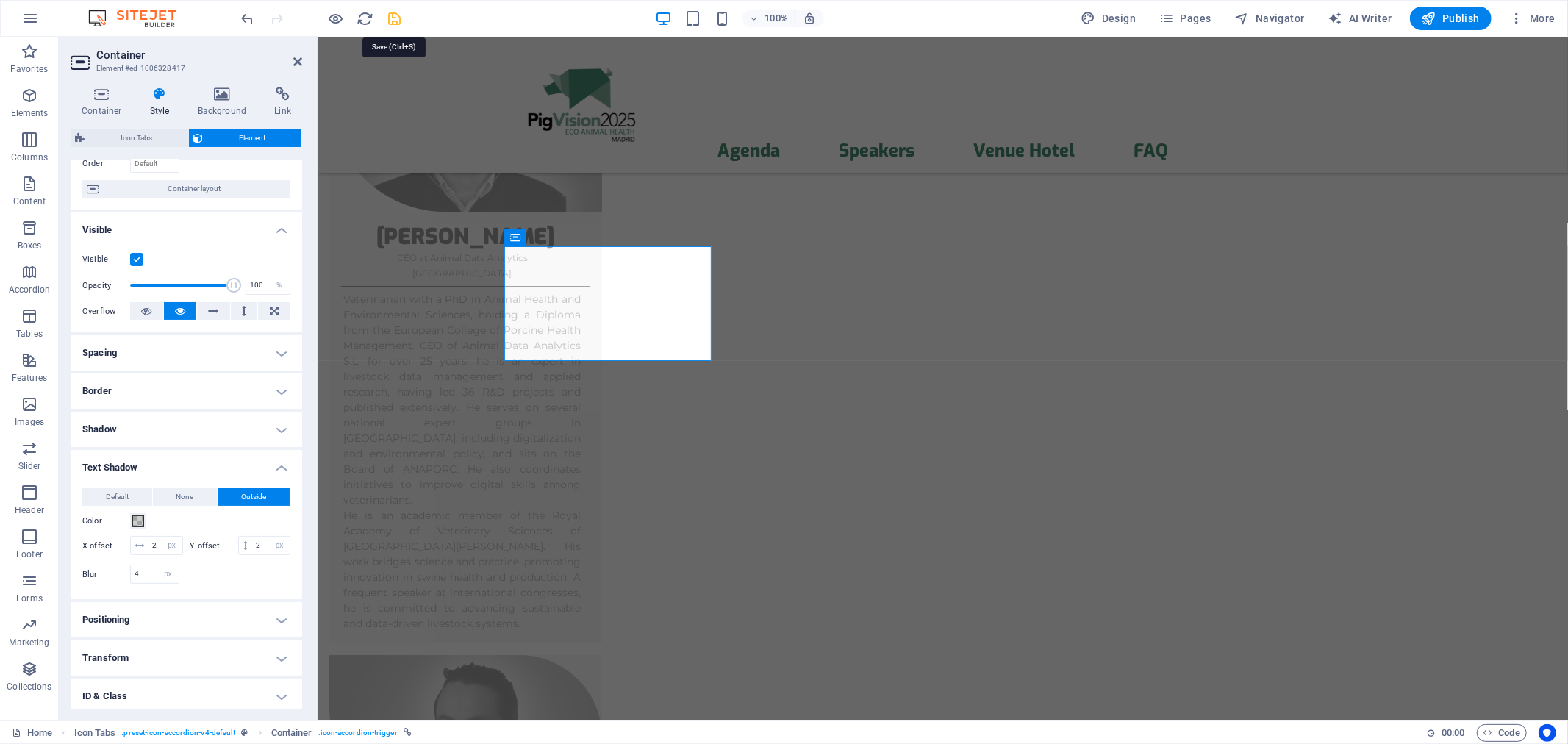
click at [394, 18] on icon "save" at bounding box center [394, 18] width 17 height 17
select select "px"
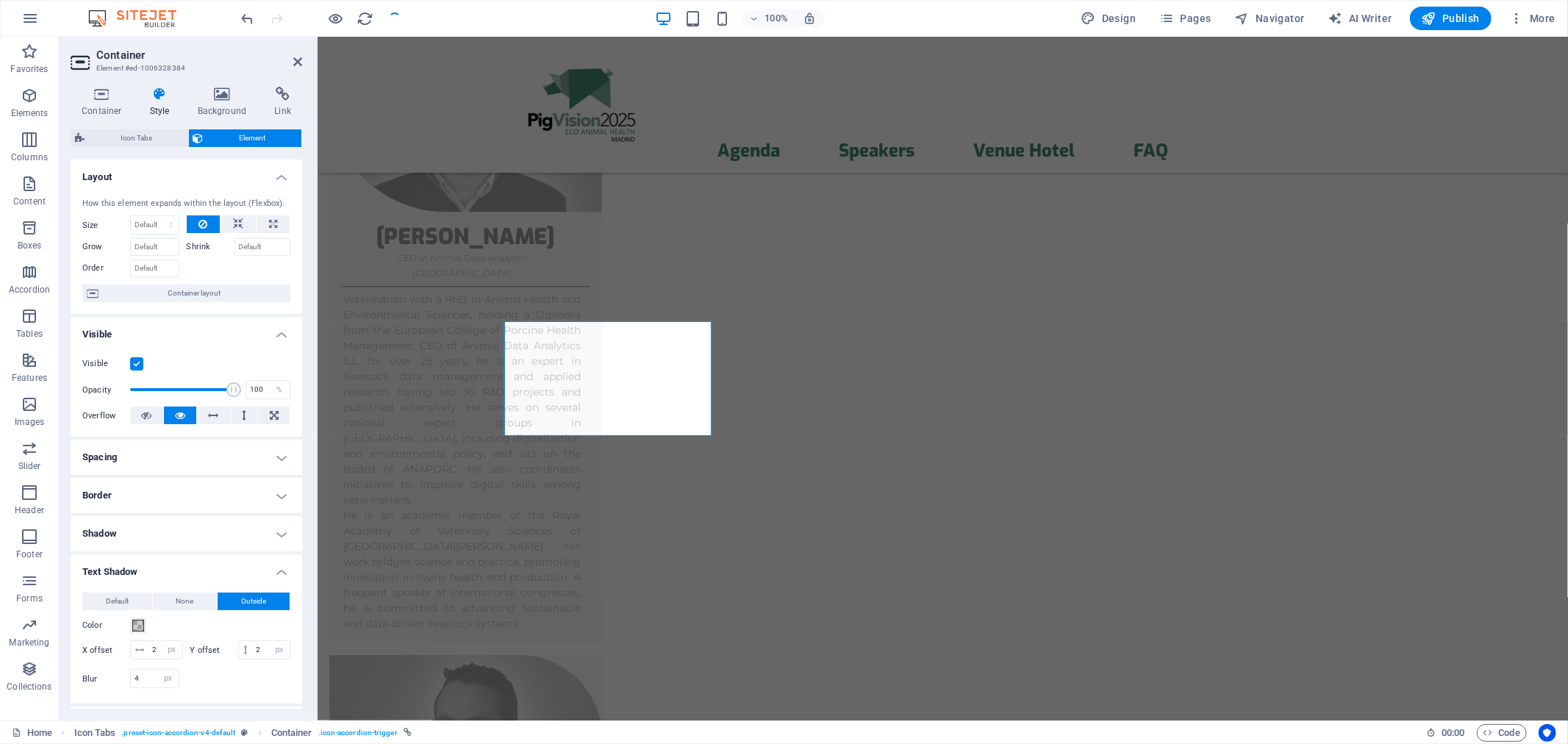
scroll to position [6582, 0]
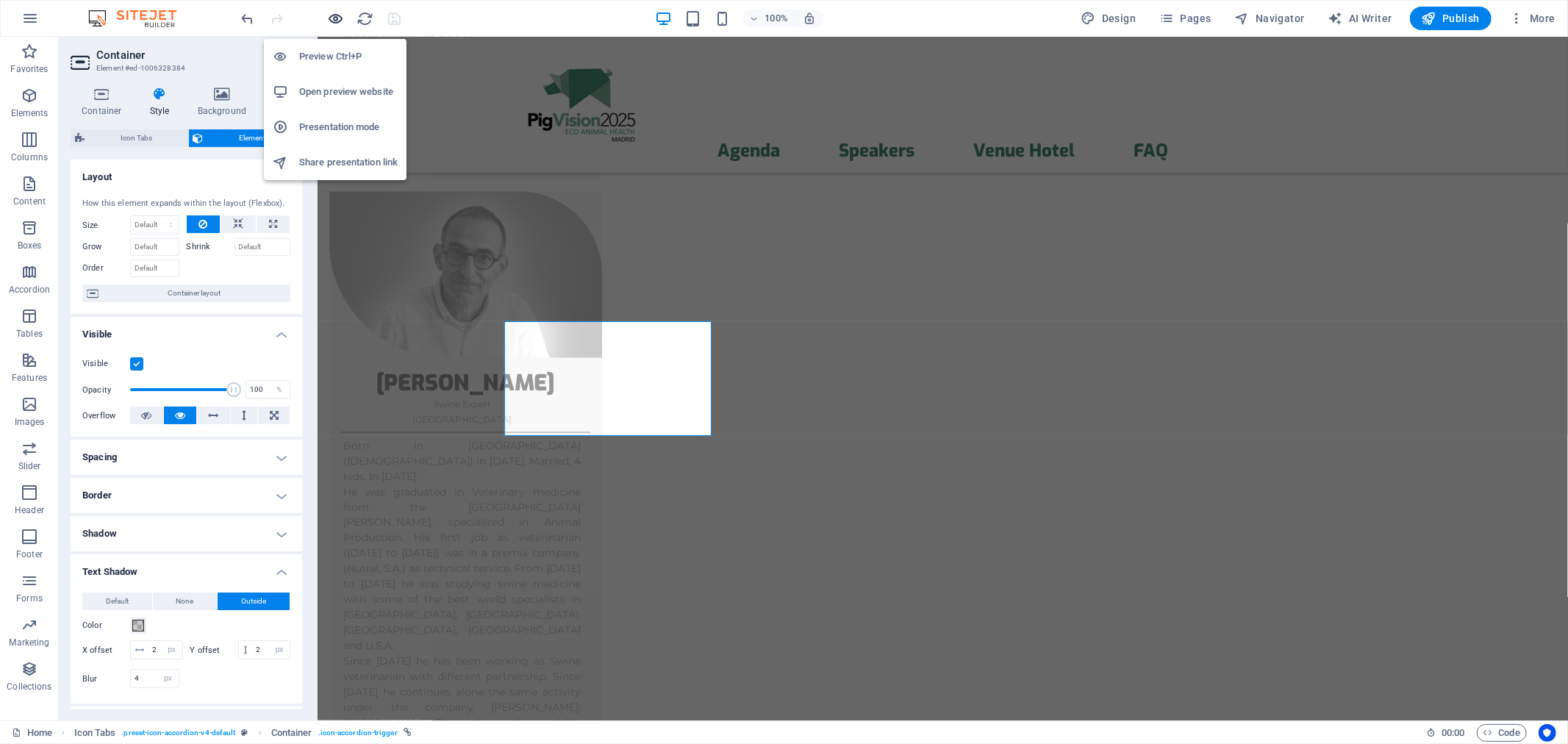
click at [336, 15] on icon "button" at bounding box center [336, 18] width 17 height 17
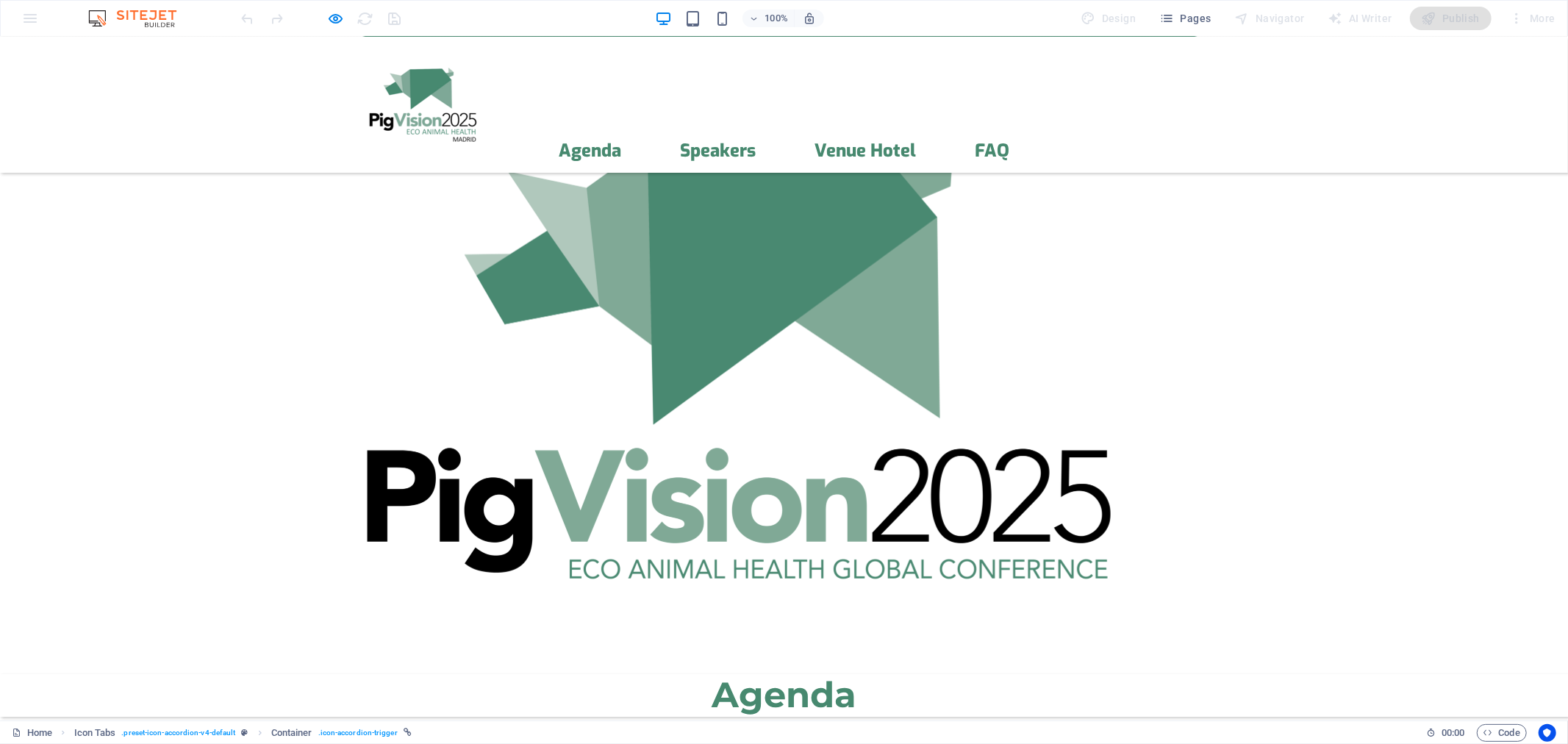
scroll to position [545, 0]
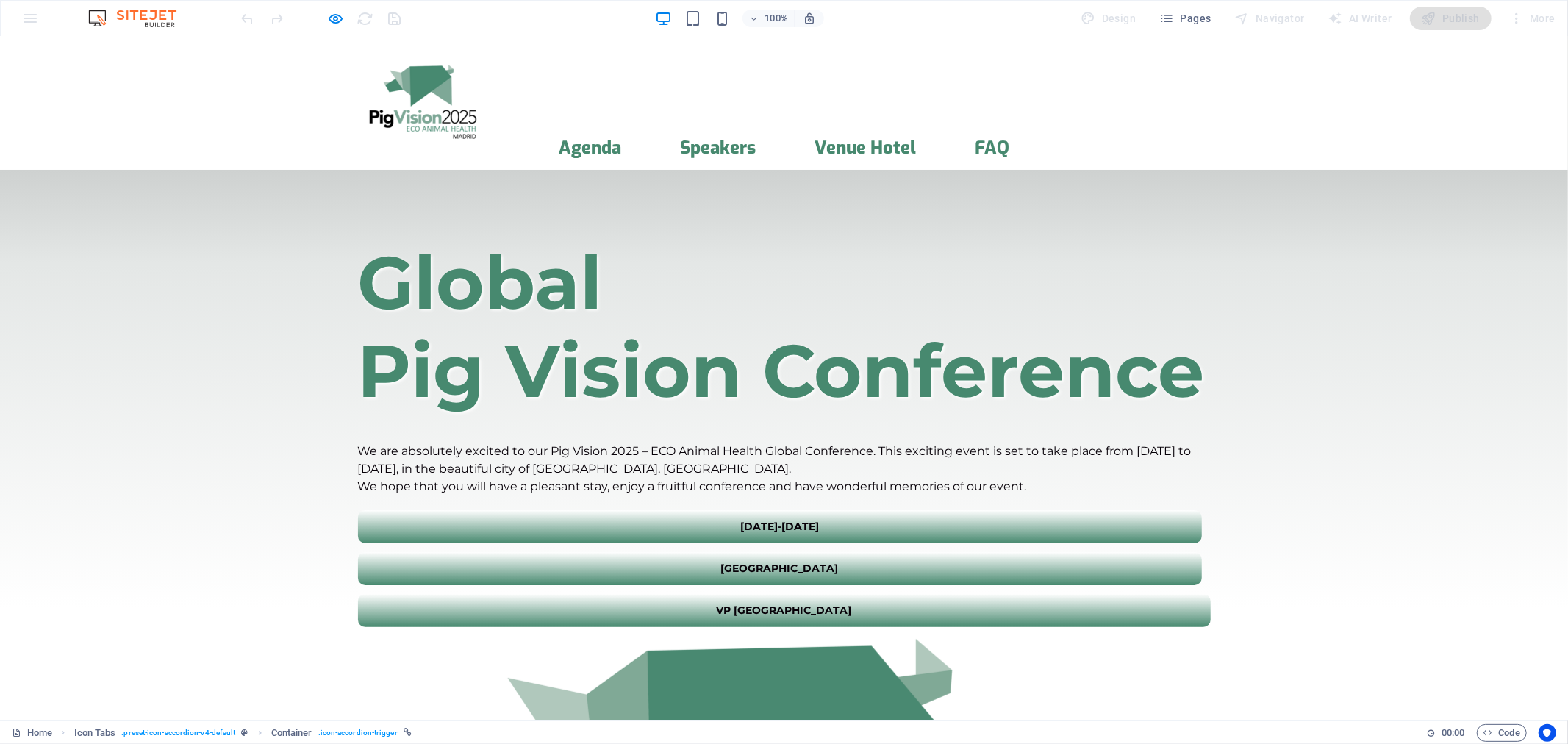
scroll to position [0, 0]
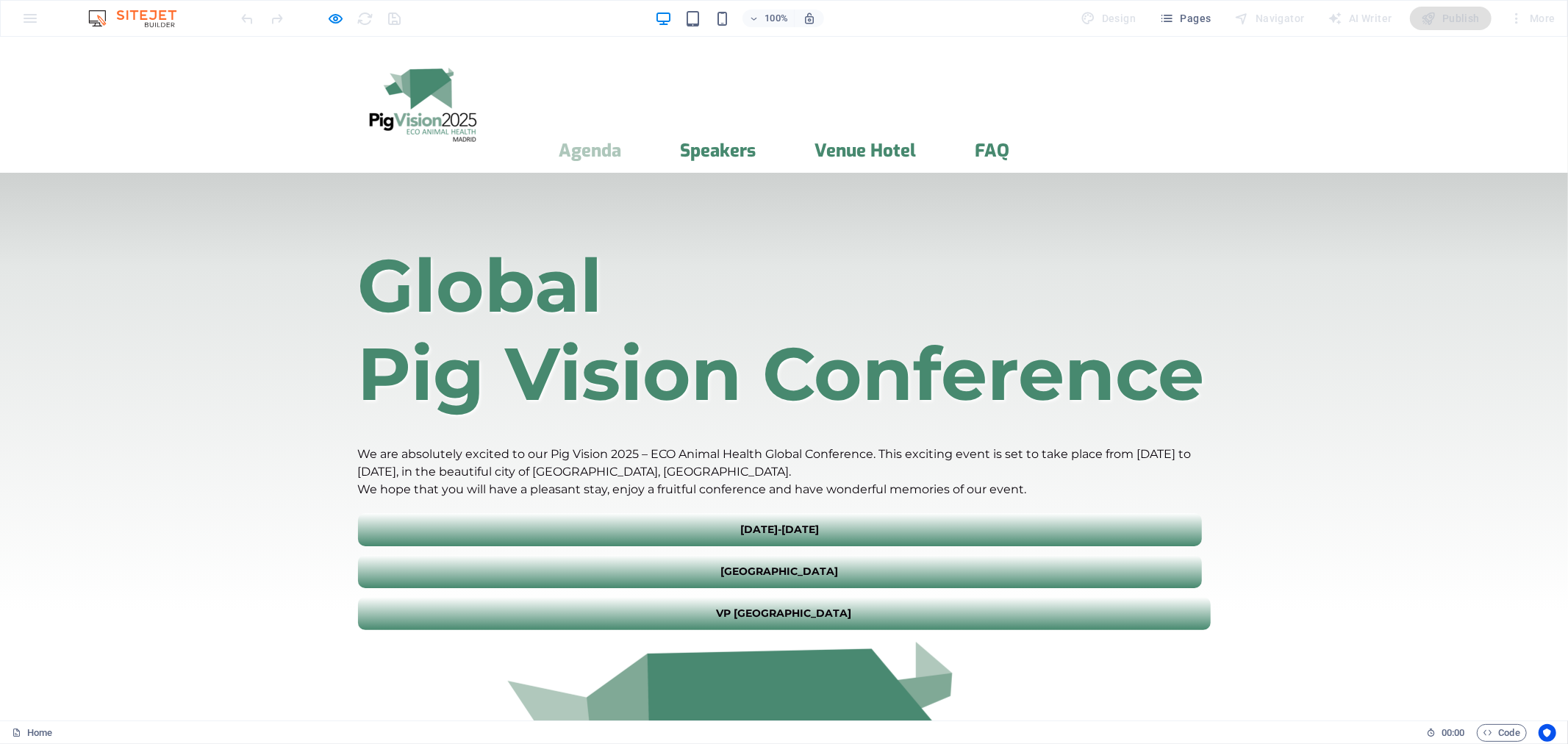
click at [621, 141] on link "Agenda" at bounding box center [589, 150] width 62 height 18
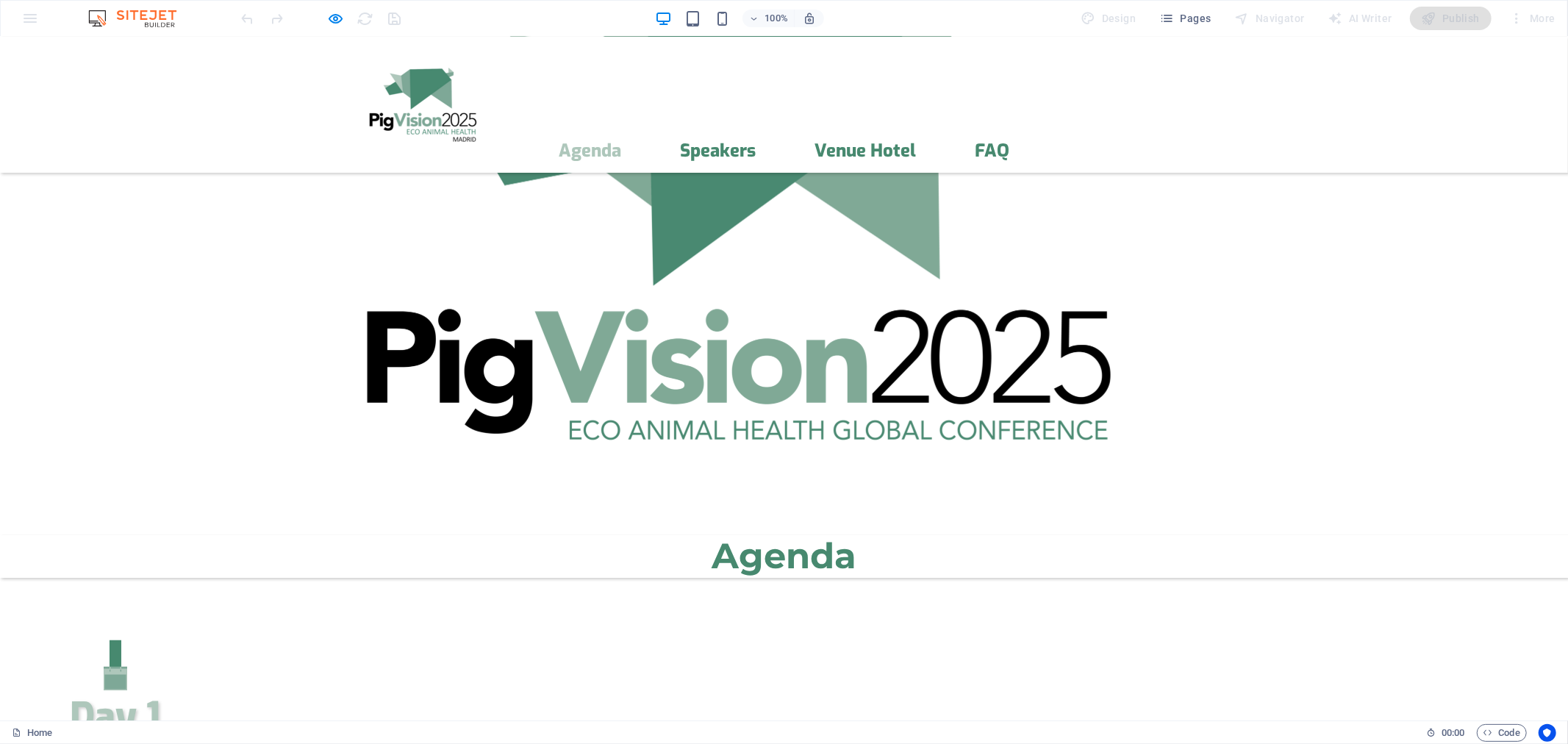
scroll to position [578, 0]
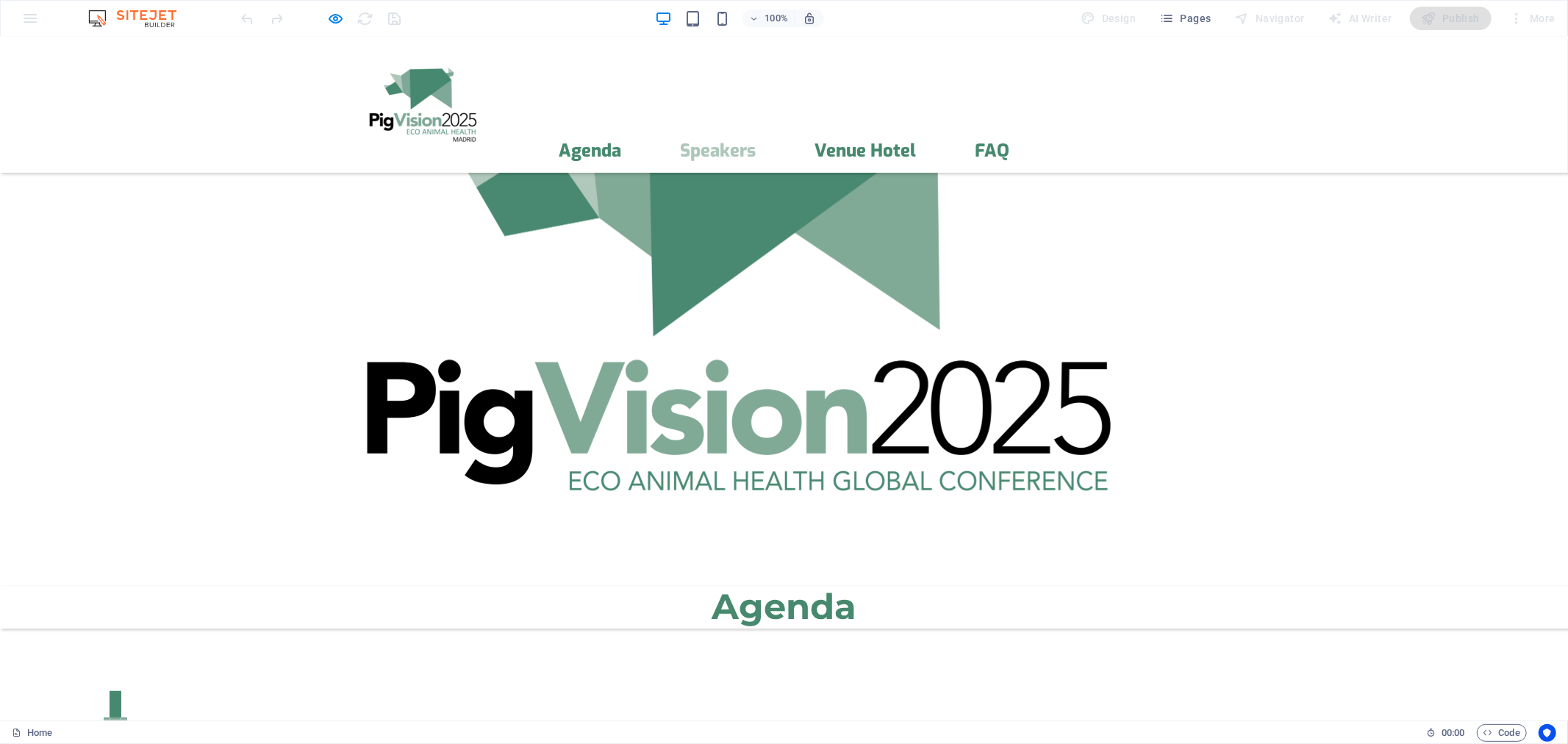
click at [755, 141] on link "Speakers" at bounding box center [718, 150] width 76 height 18
click at [756, 141] on link "Speakers" at bounding box center [718, 150] width 76 height 18
click at [910, 141] on link "Venue Hotel" at bounding box center [865, 150] width 102 height 18
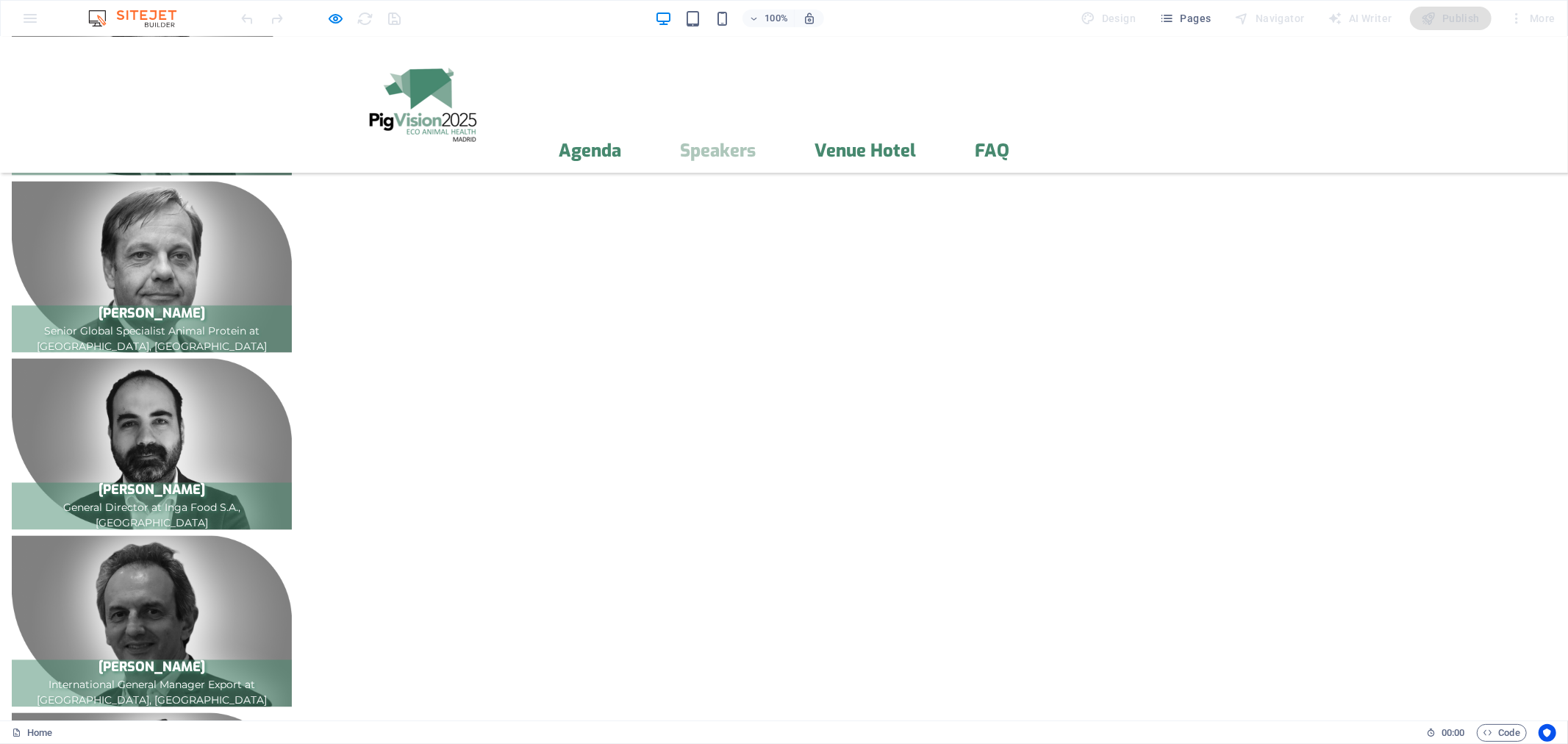
click at [756, 141] on link "Speakers" at bounding box center [718, 150] width 76 height 18
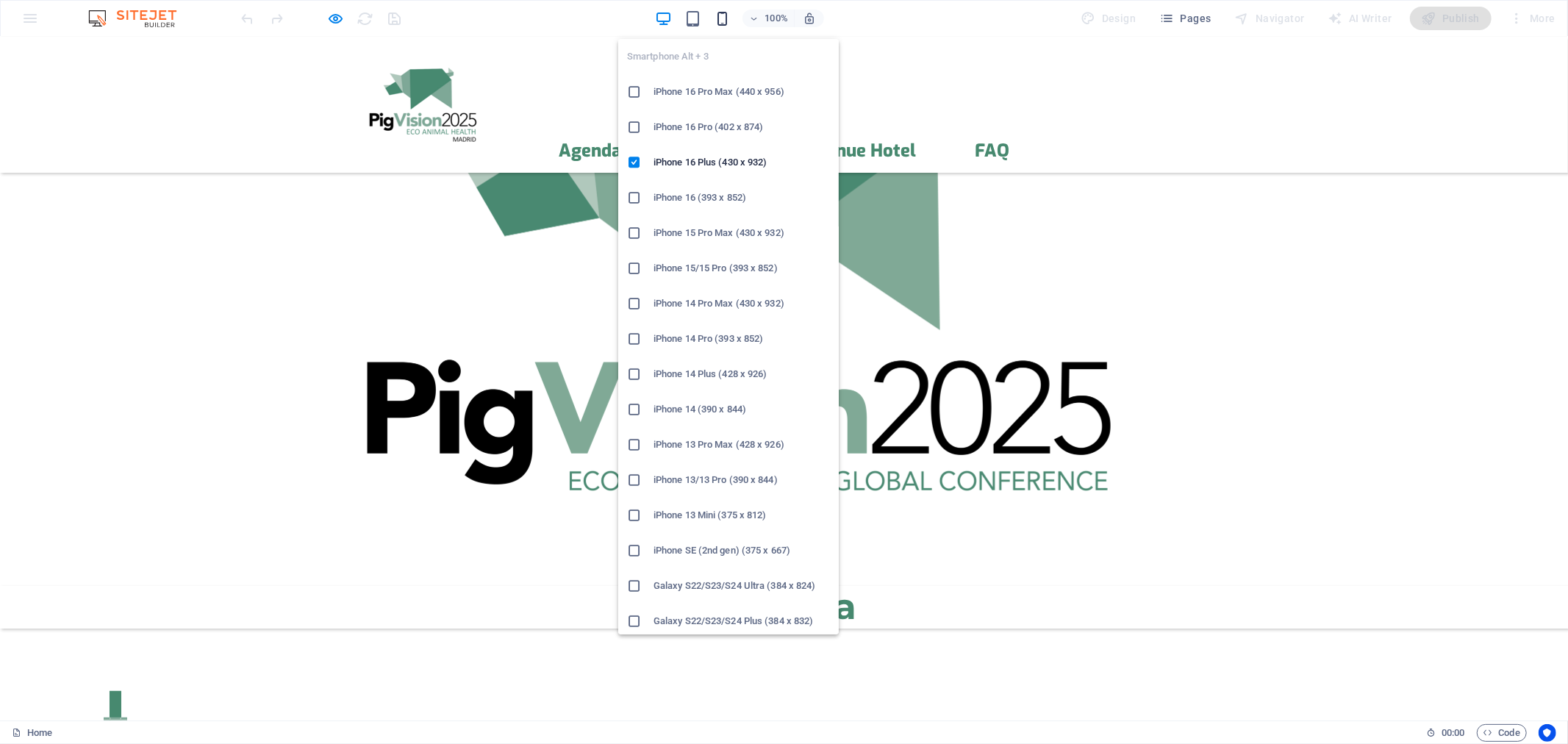
click at [718, 16] on icon "button" at bounding box center [722, 18] width 17 height 17
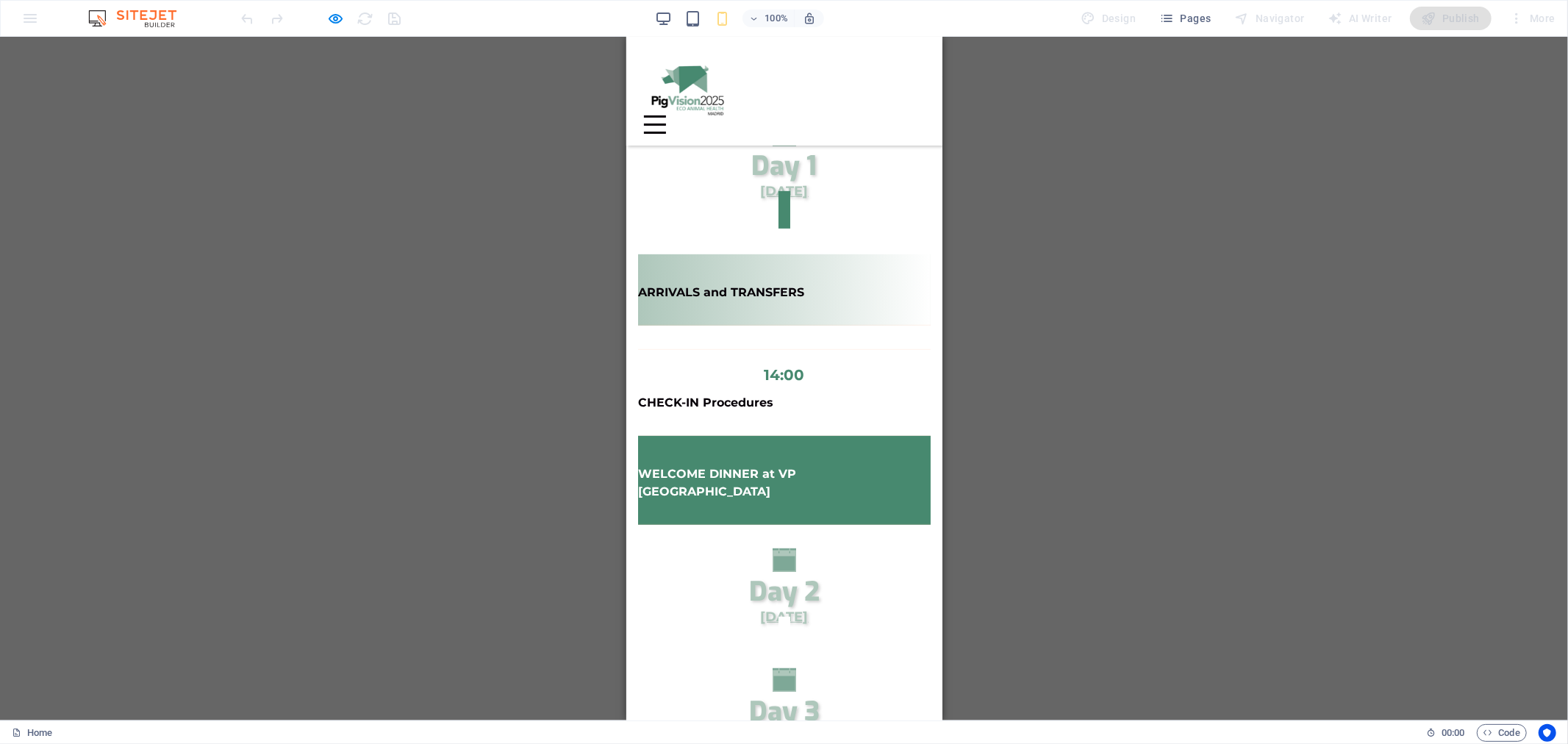
click at [666, 114] on div "Menu" at bounding box center [654, 123] width 22 height 18
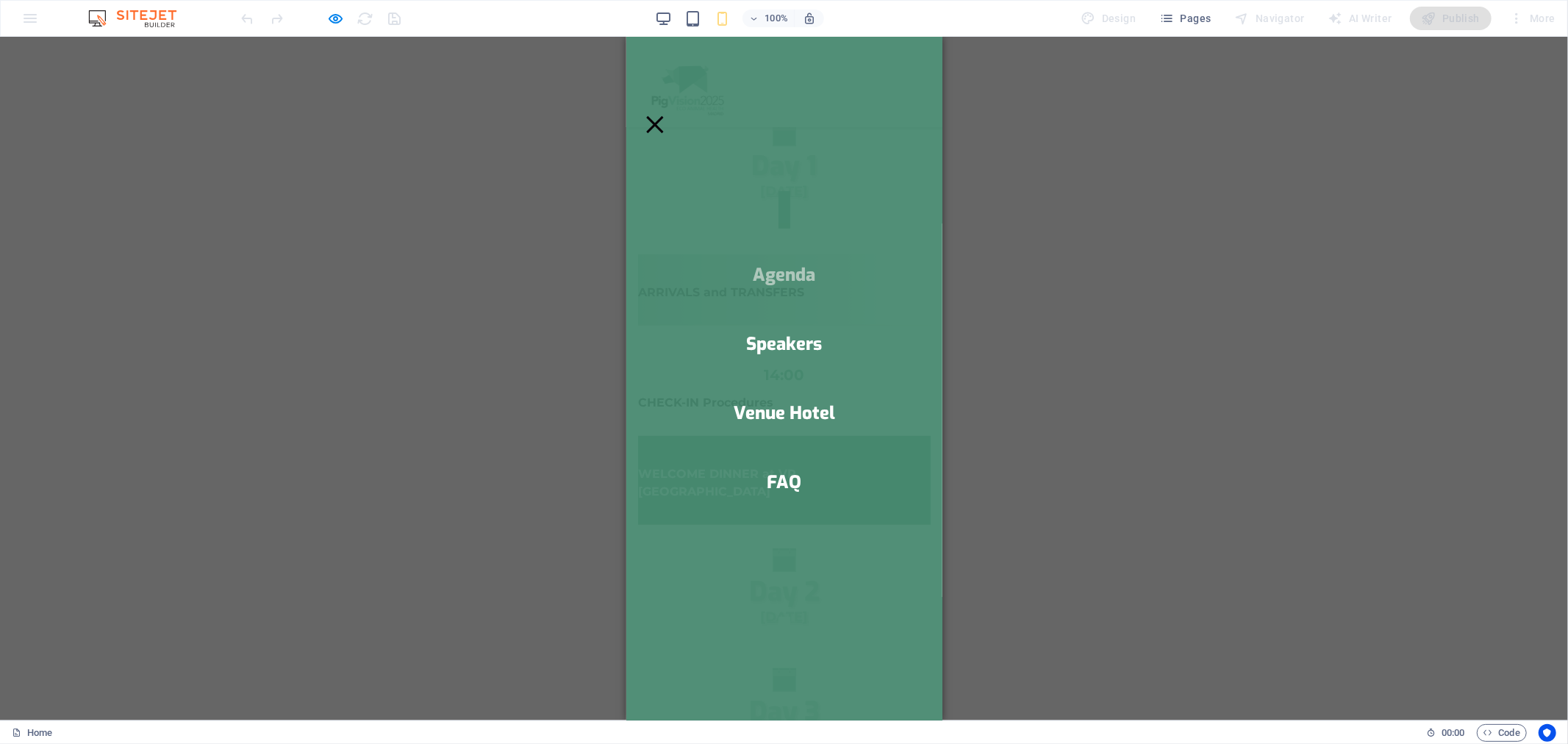
click at [790, 274] on link "Agenda" at bounding box center [784, 275] width 62 height 18
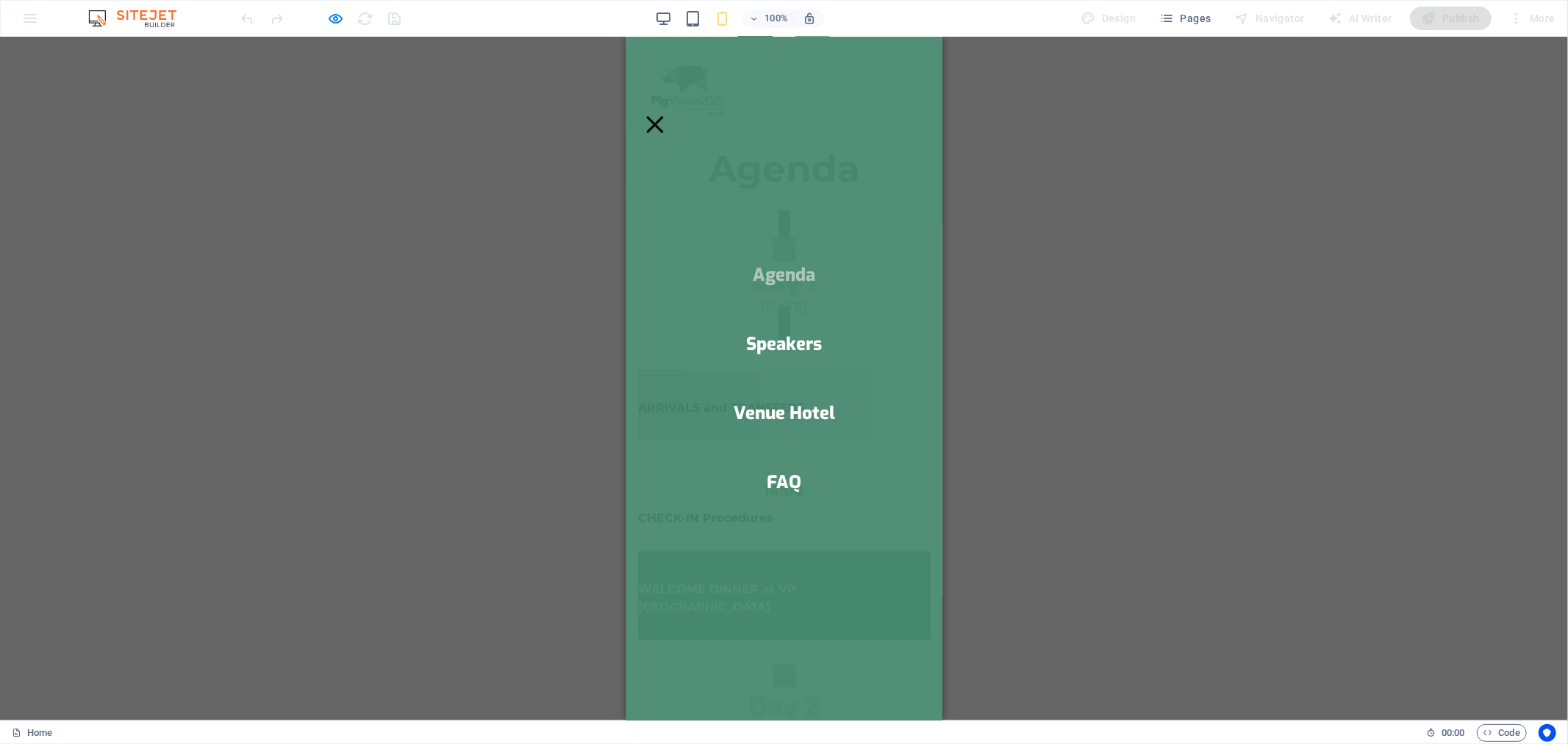
scroll to position [459, 0]
click at [786, 343] on link "Speakers" at bounding box center [784, 343] width 76 height 18
click at [662, 115] on button "Menu" at bounding box center [654, 123] width 17 height 17
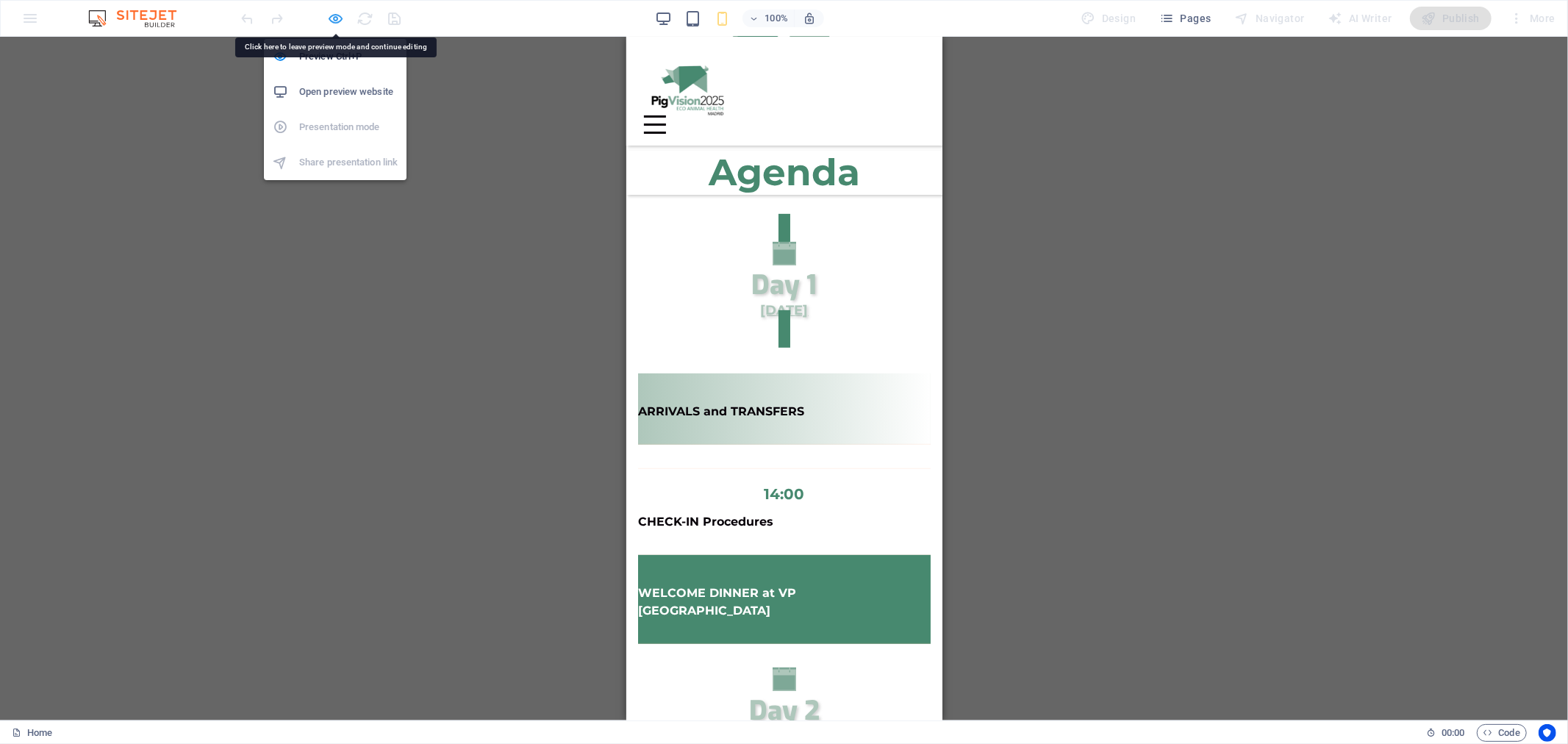
click at [332, 18] on icon "button" at bounding box center [336, 18] width 17 height 17
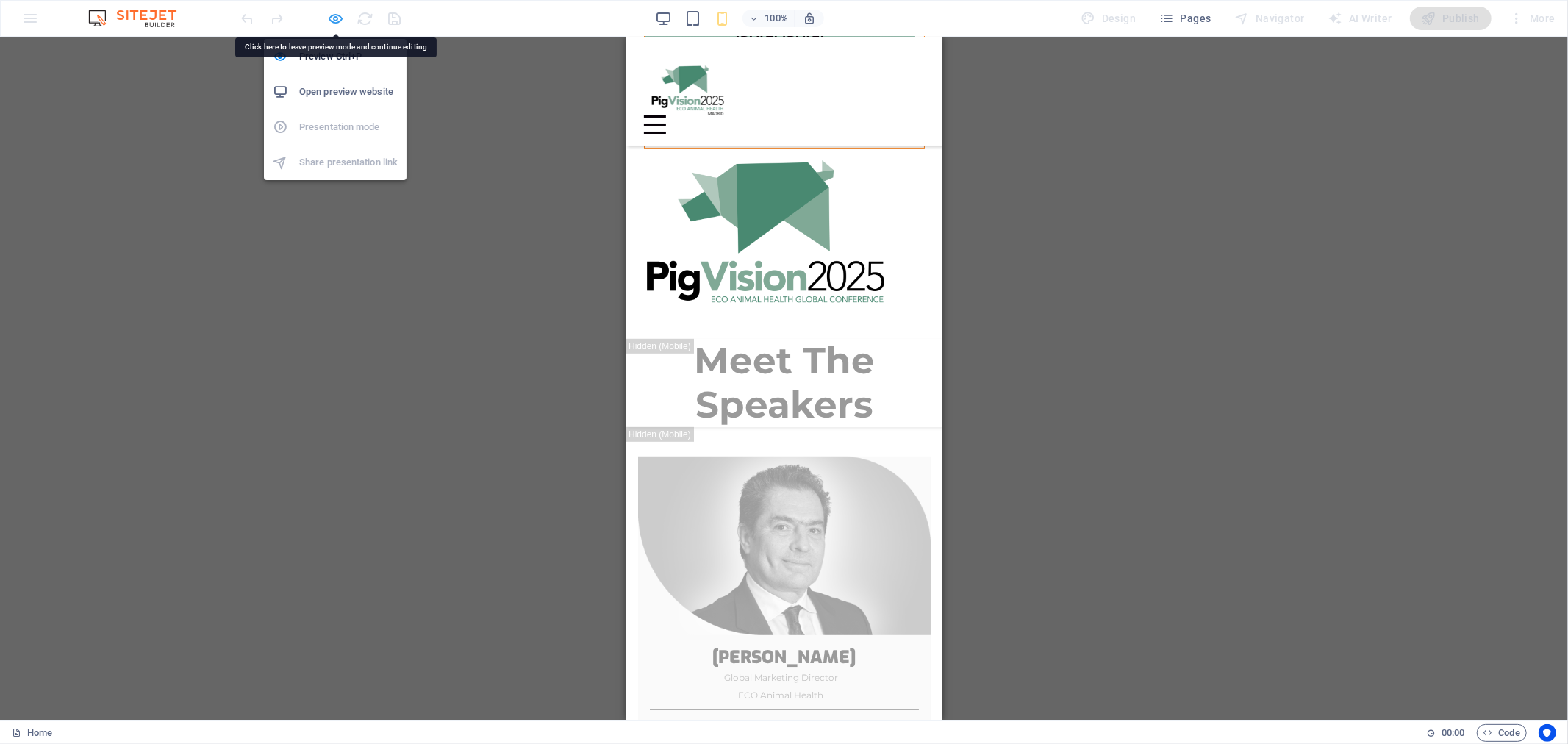
select select "px"
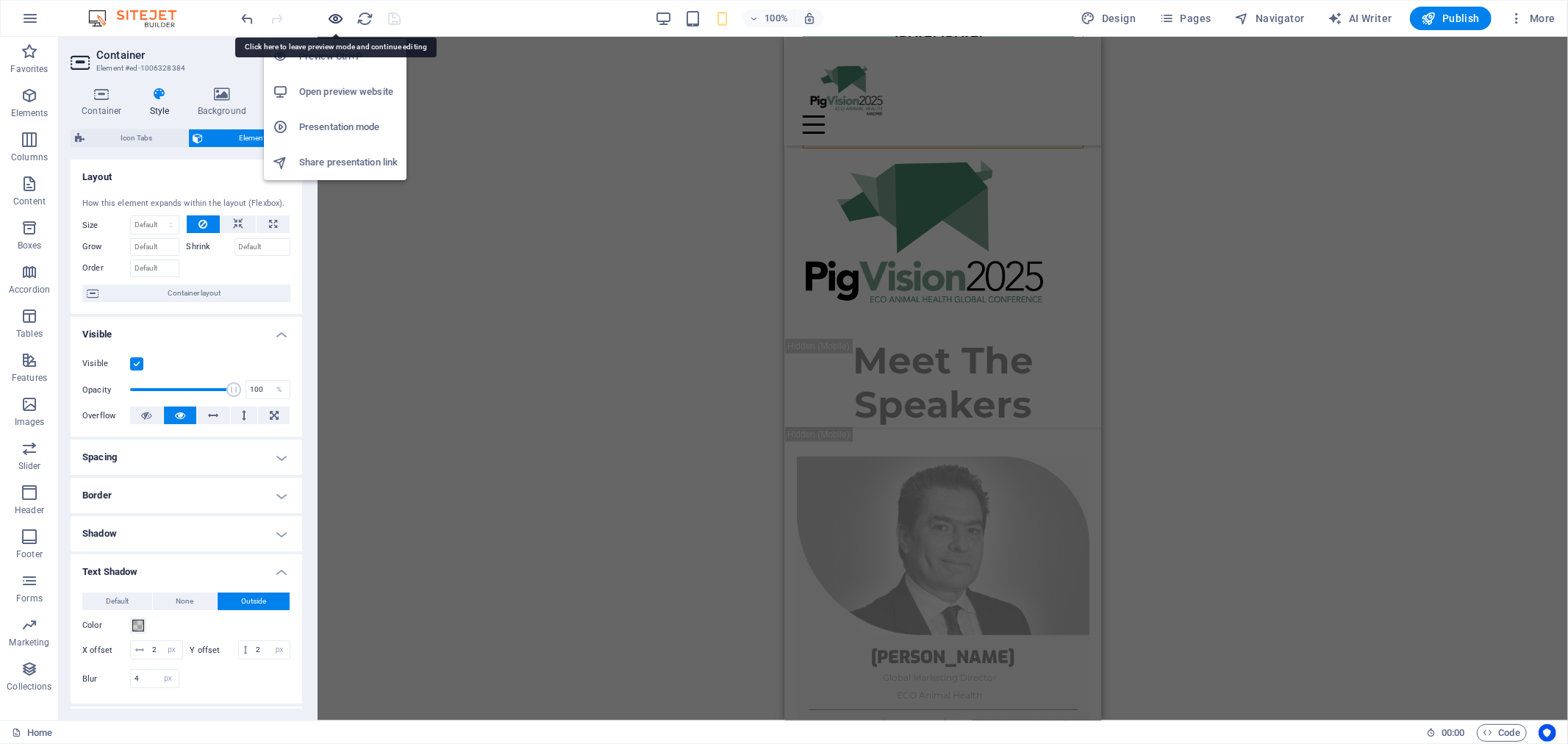
scroll to position [640, 0]
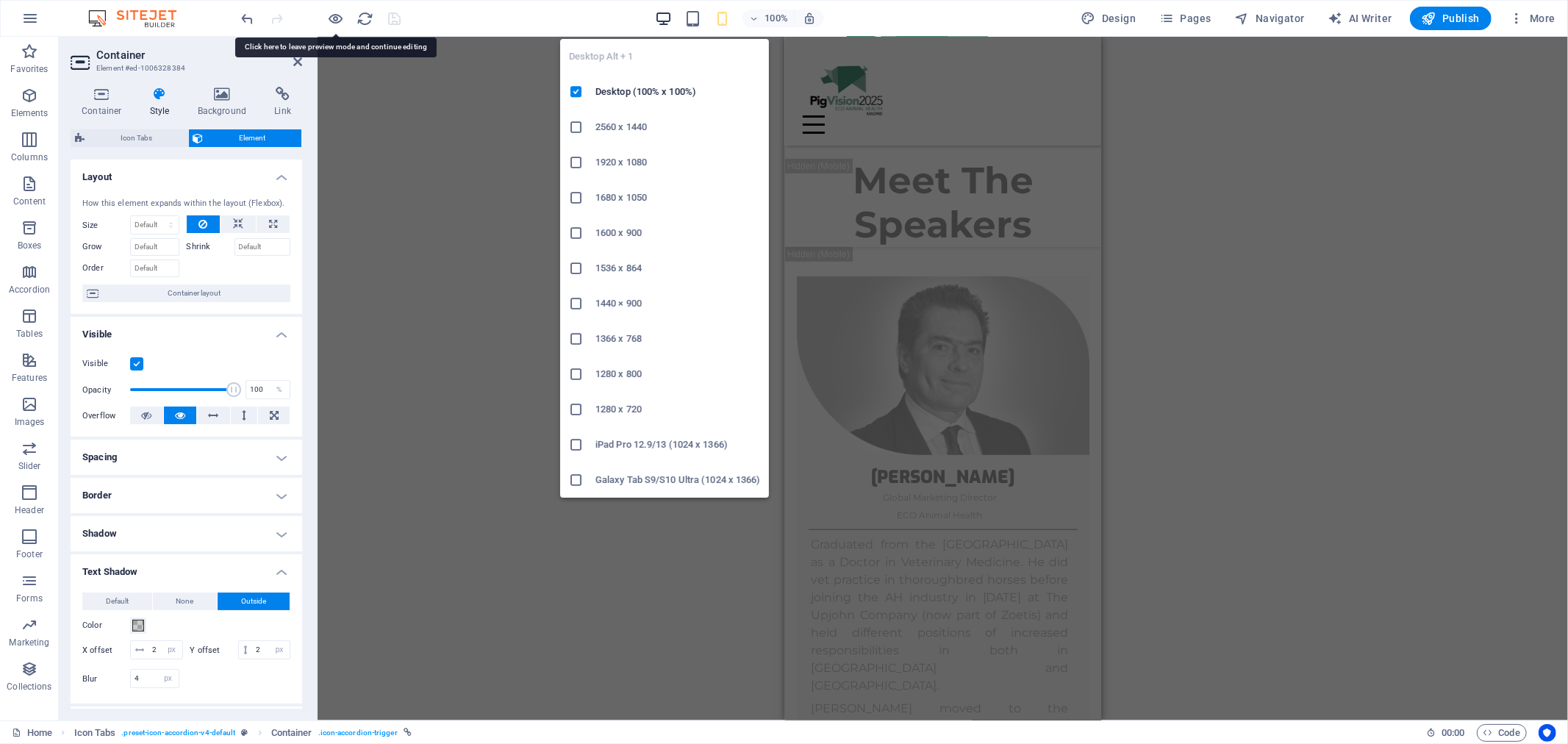
click at [669, 18] on icon "button" at bounding box center [663, 18] width 17 height 17
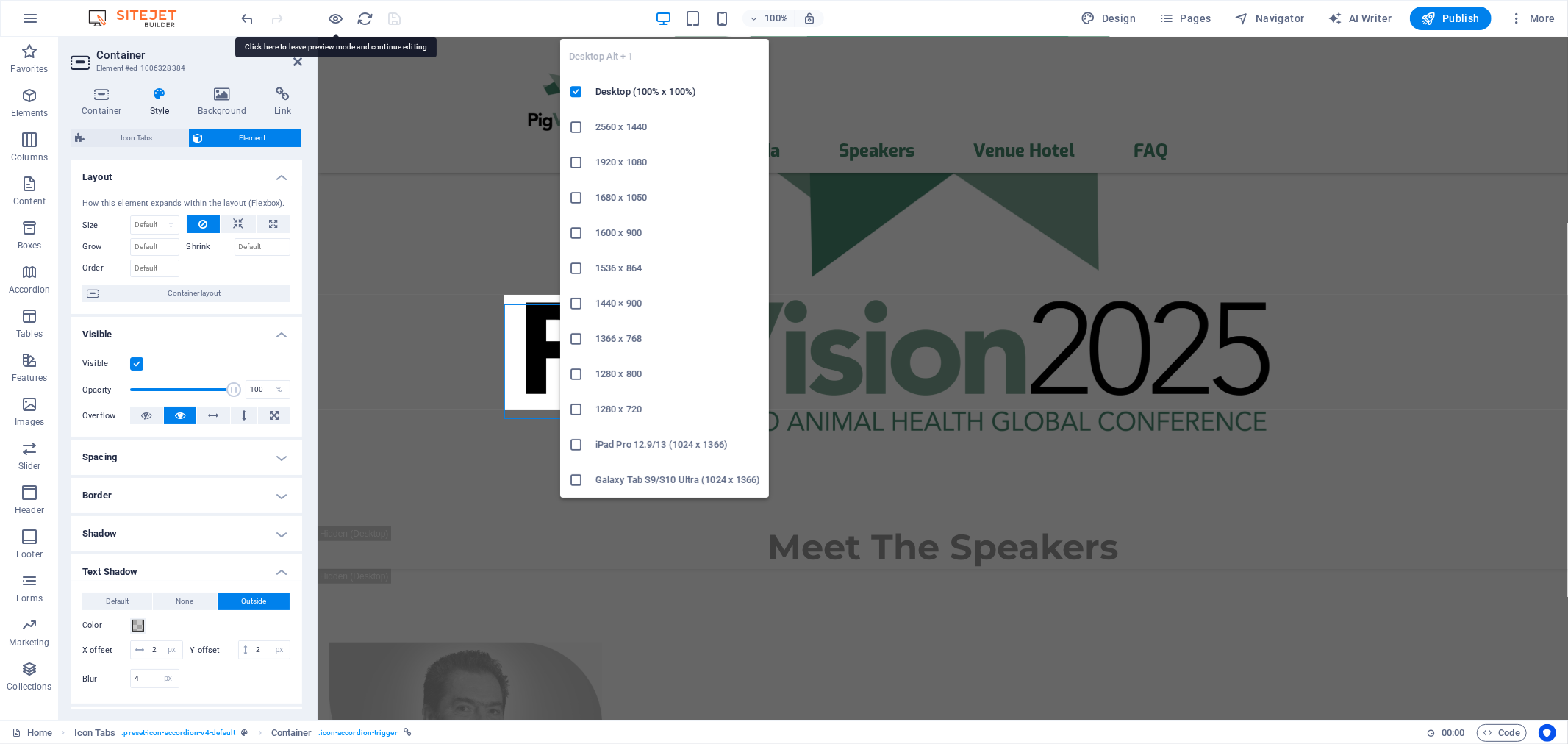
scroll to position [6582, 0]
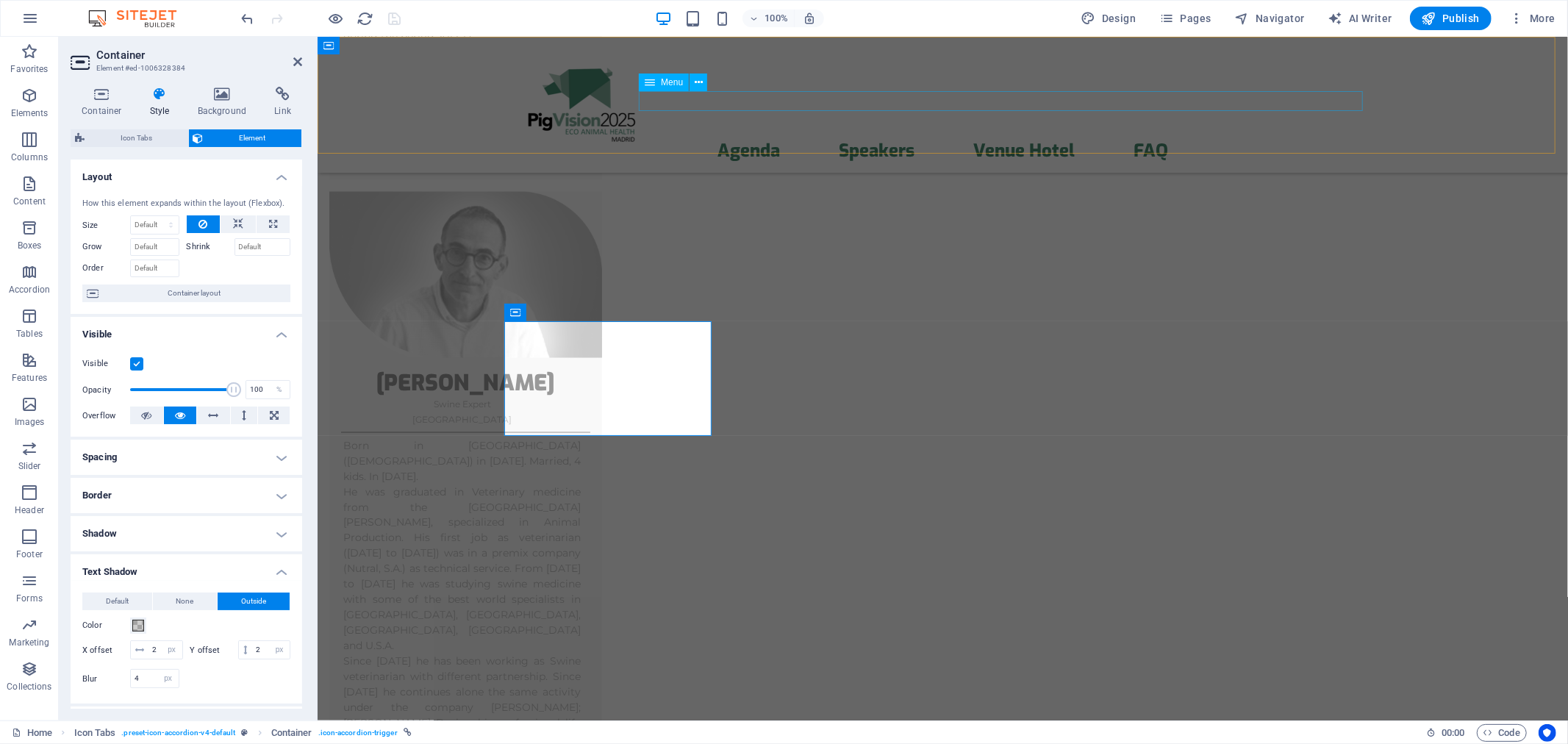
click at [735, 141] on nav "Agenda Speakers Venue Hotel FAQ" at bounding box center [942, 150] width 853 height 19
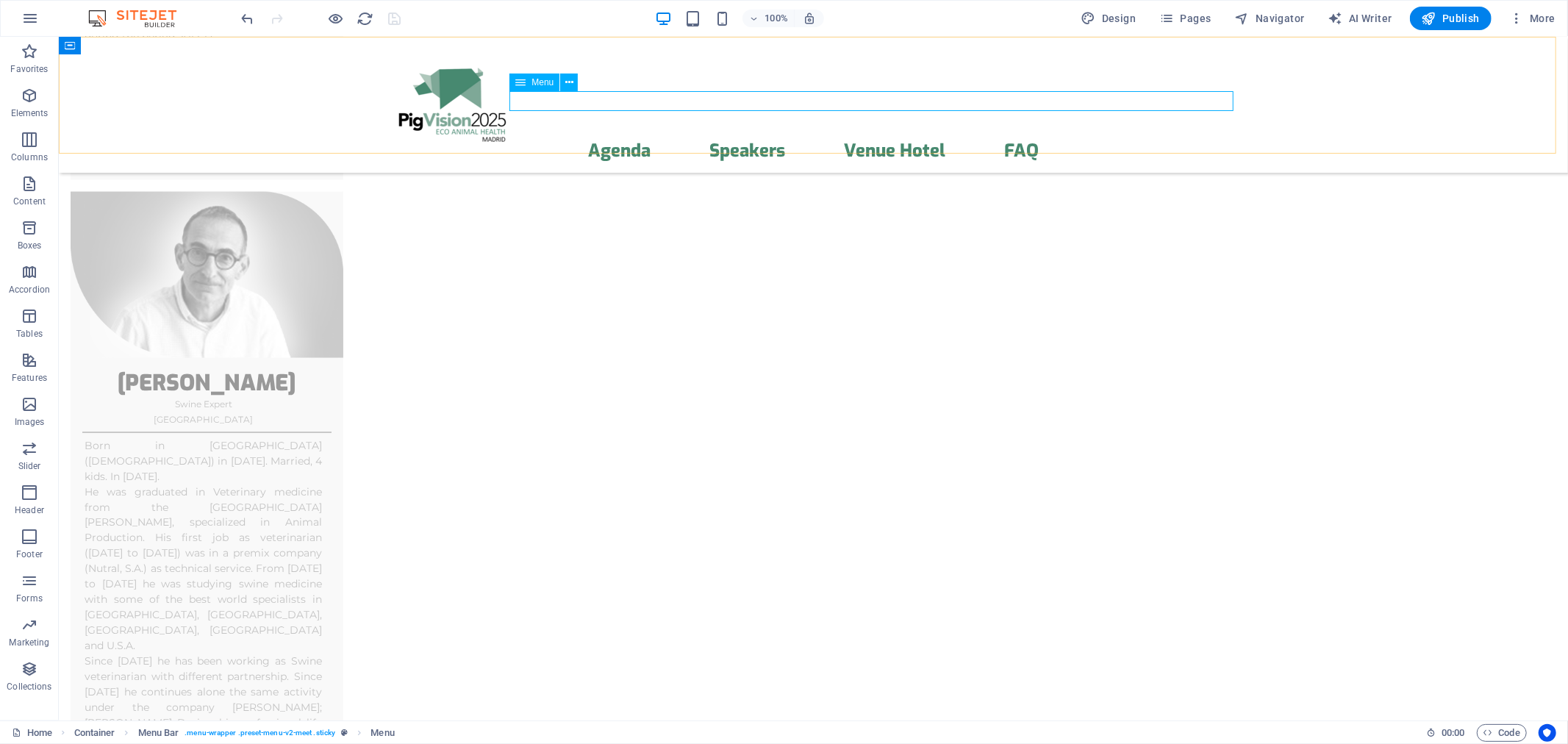
click at [528, 78] on div "Menu" at bounding box center [535, 83] width 50 height 18
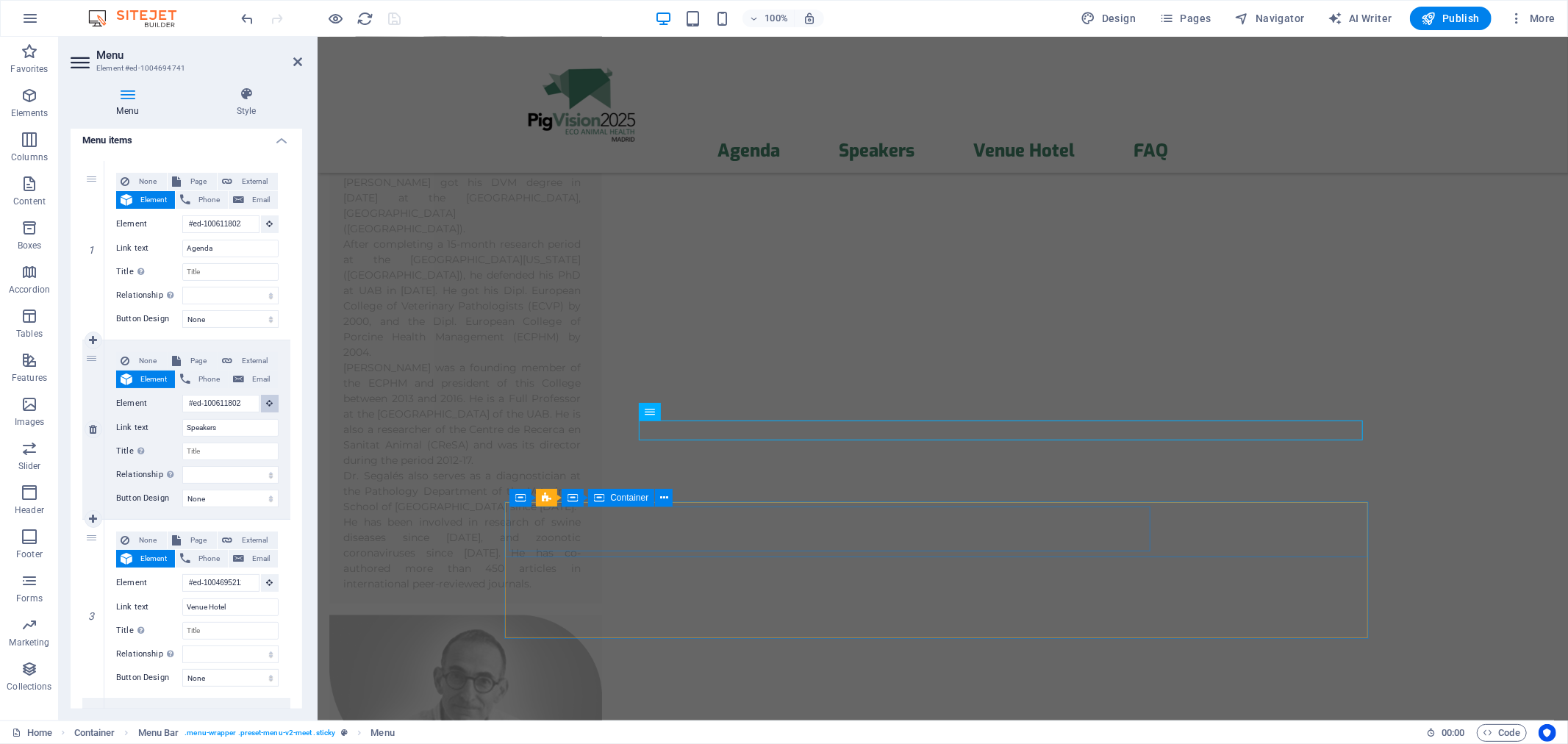
scroll to position [6465, 0]
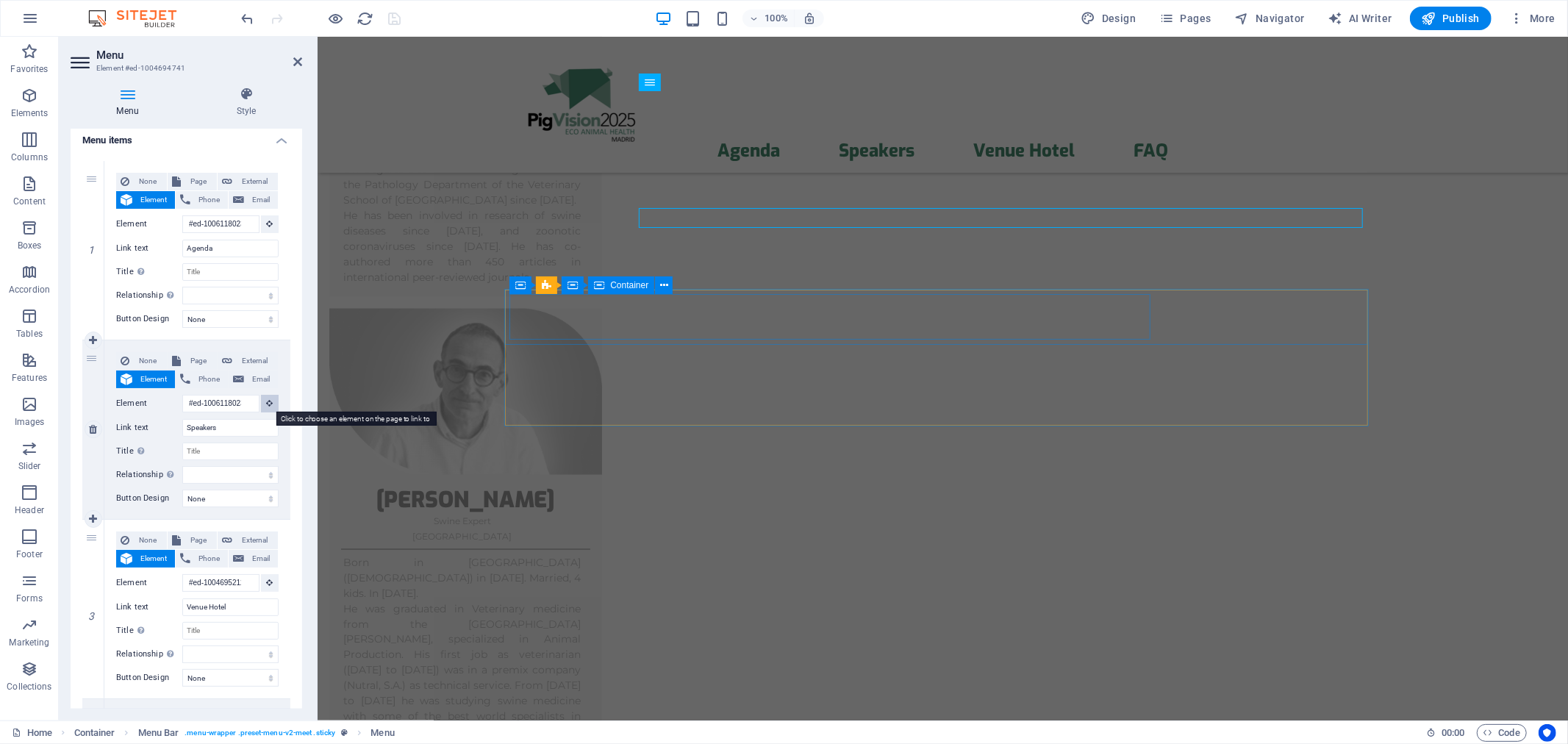
click at [268, 405] on icon at bounding box center [269, 403] width 6 height 7
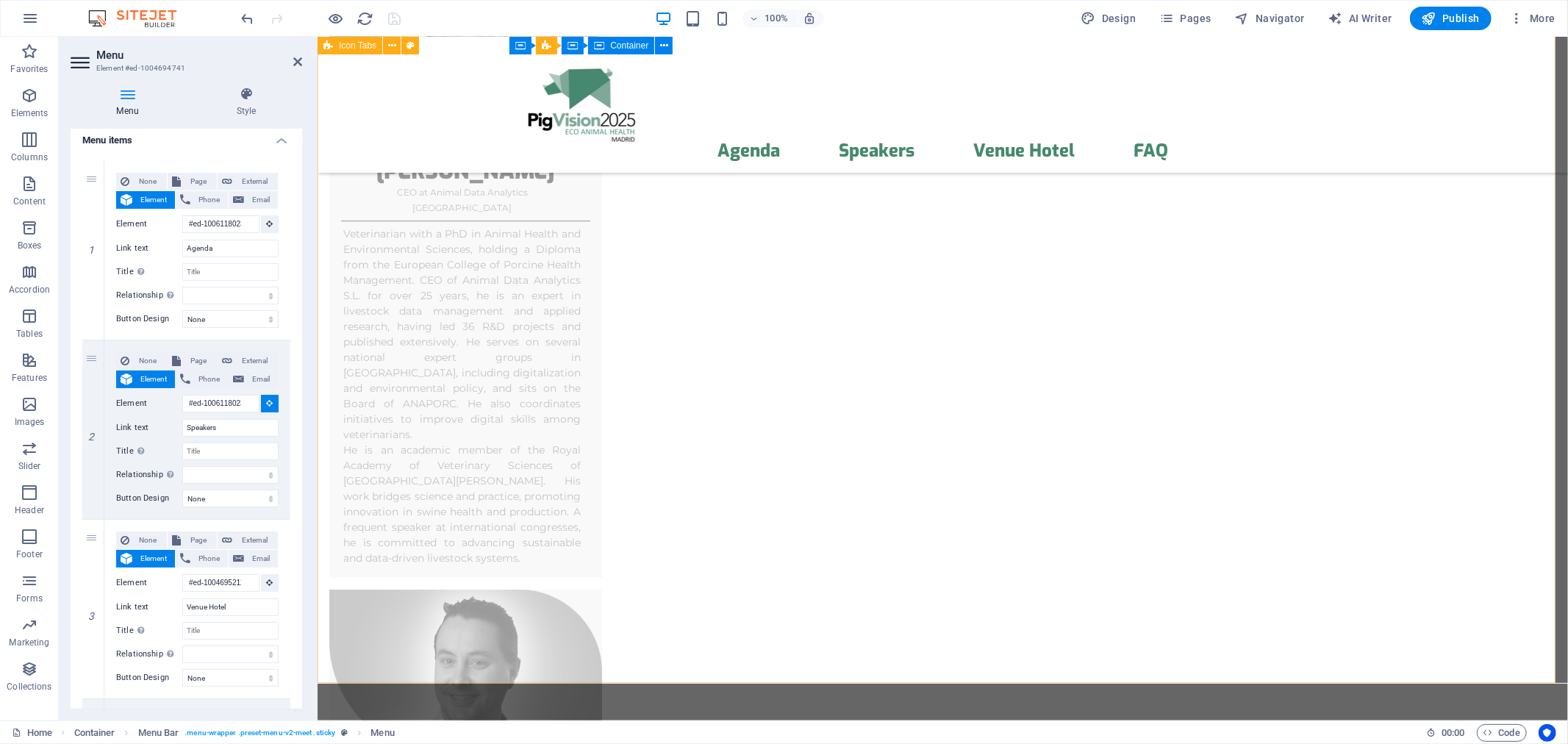
scroll to position [8642, 0]
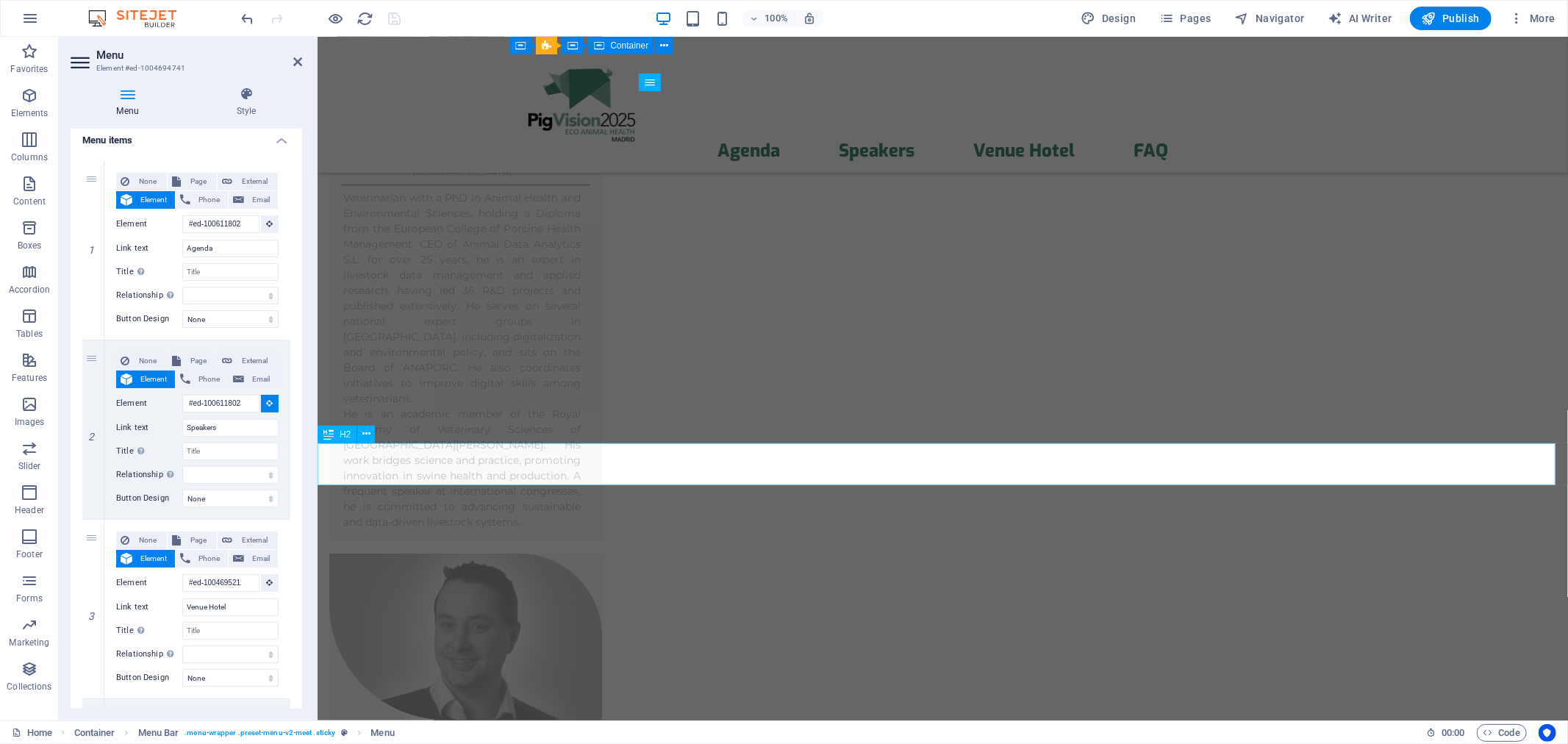
select select
type input "#ed-1006414032"
select select
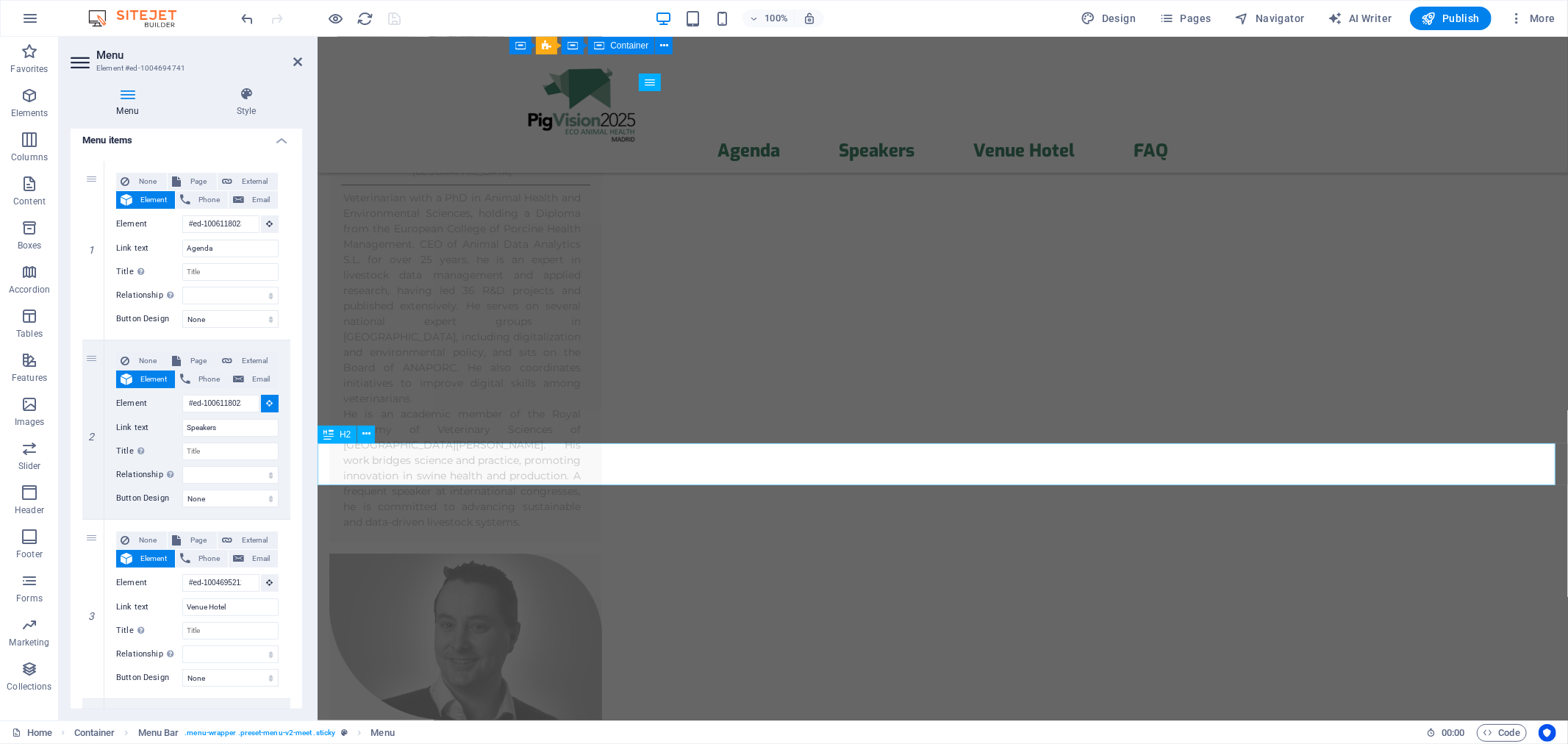
select select
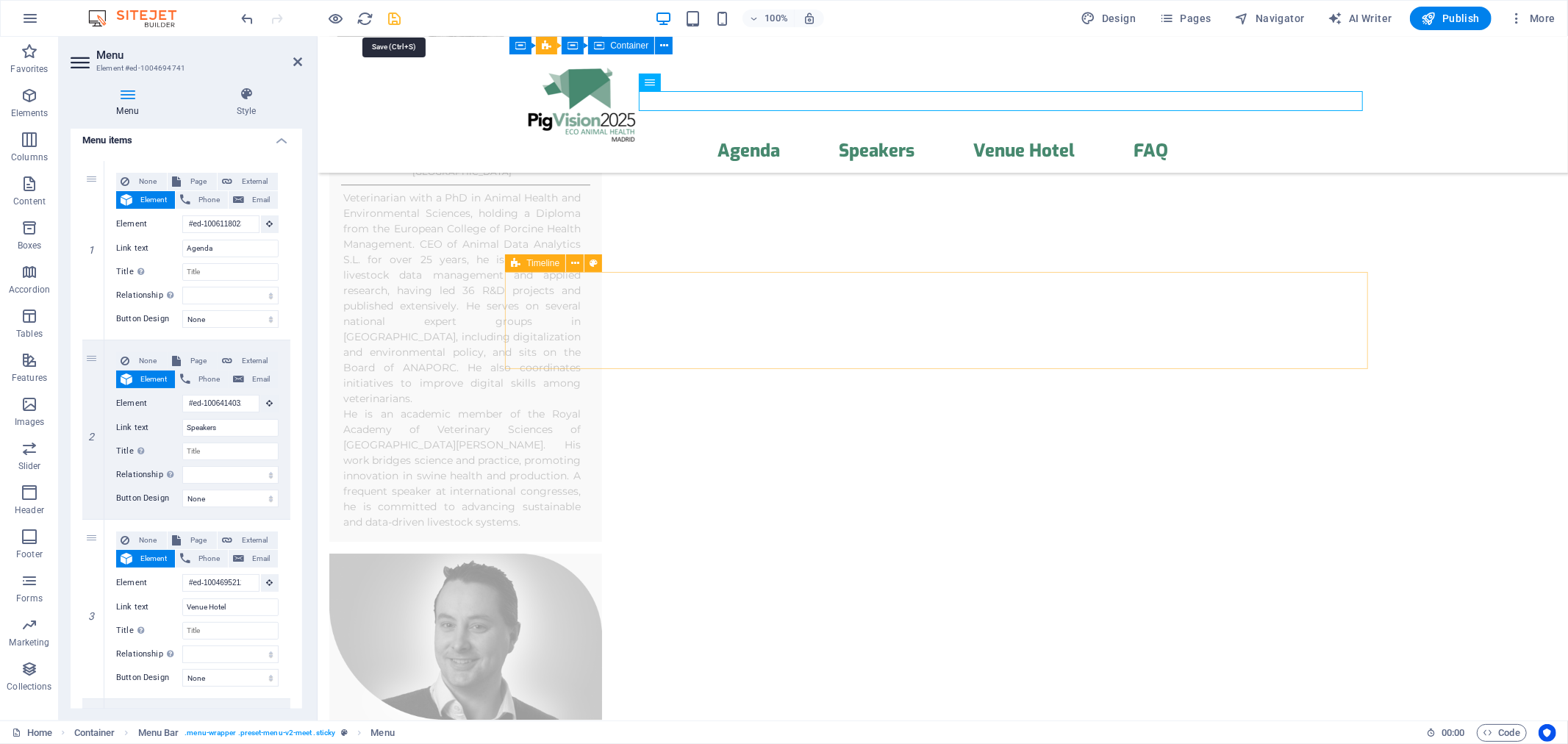
click at [394, 18] on icon "save" at bounding box center [394, 18] width 17 height 17
select select "px"
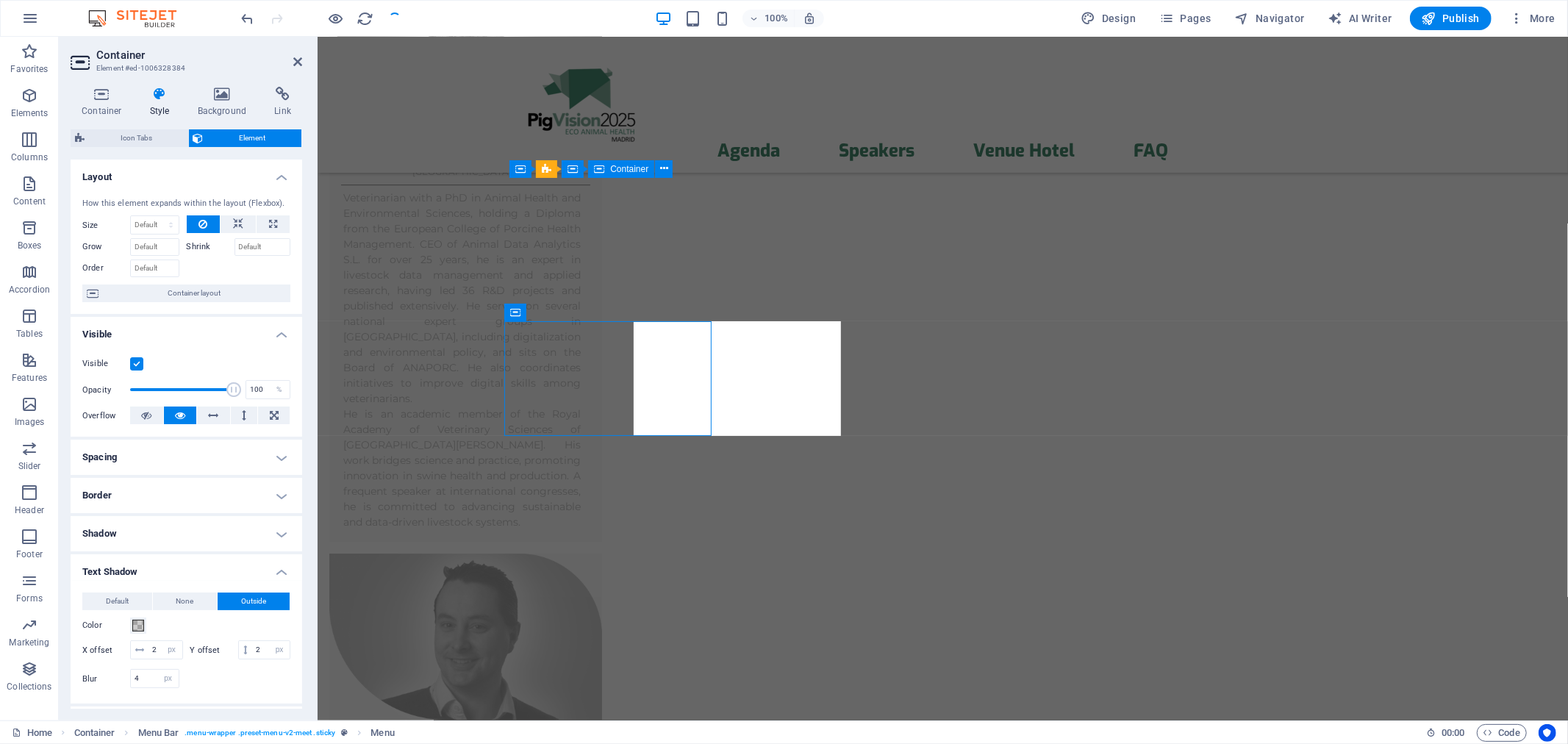
scroll to position [6582, 0]
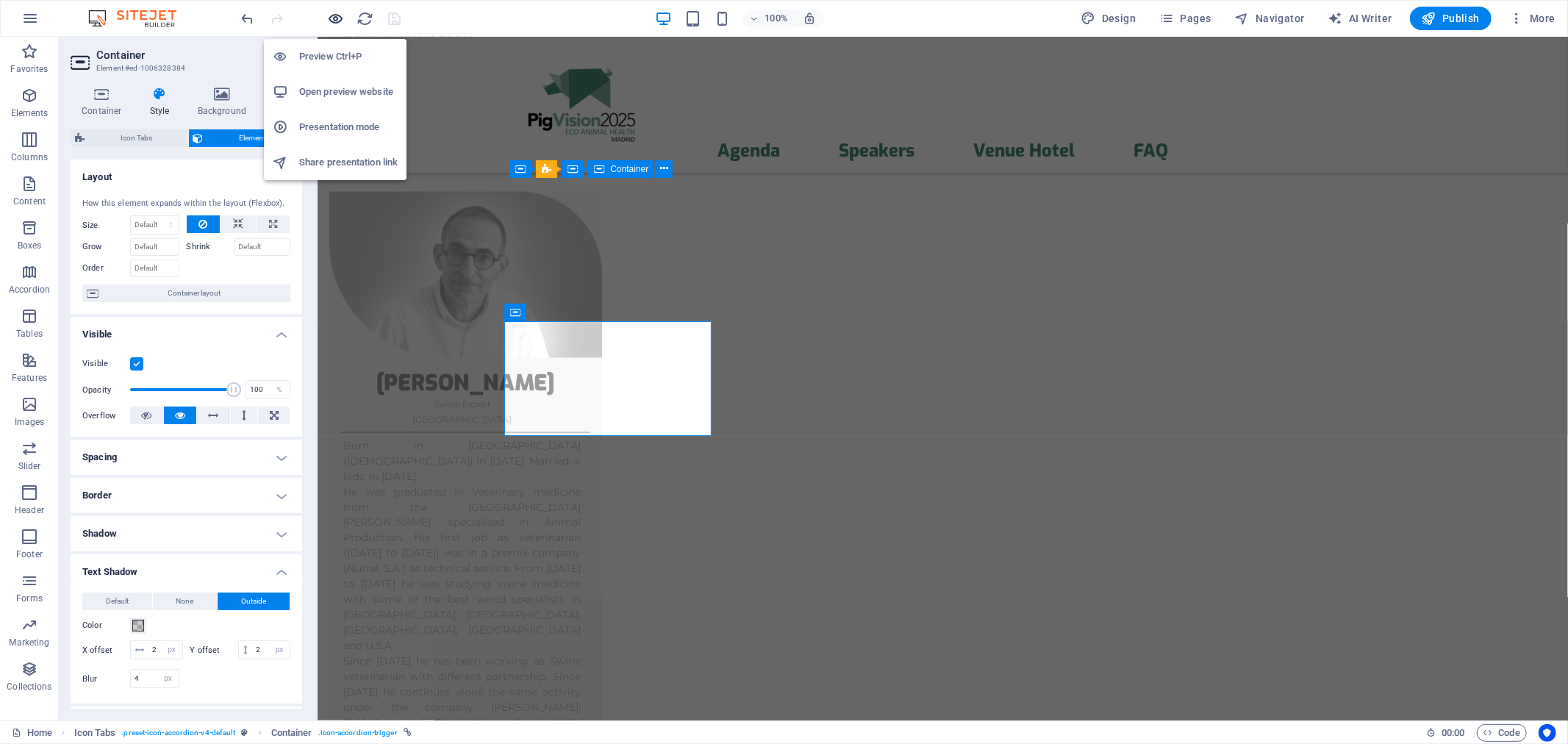
click at [336, 18] on icon "button" at bounding box center [336, 18] width 17 height 17
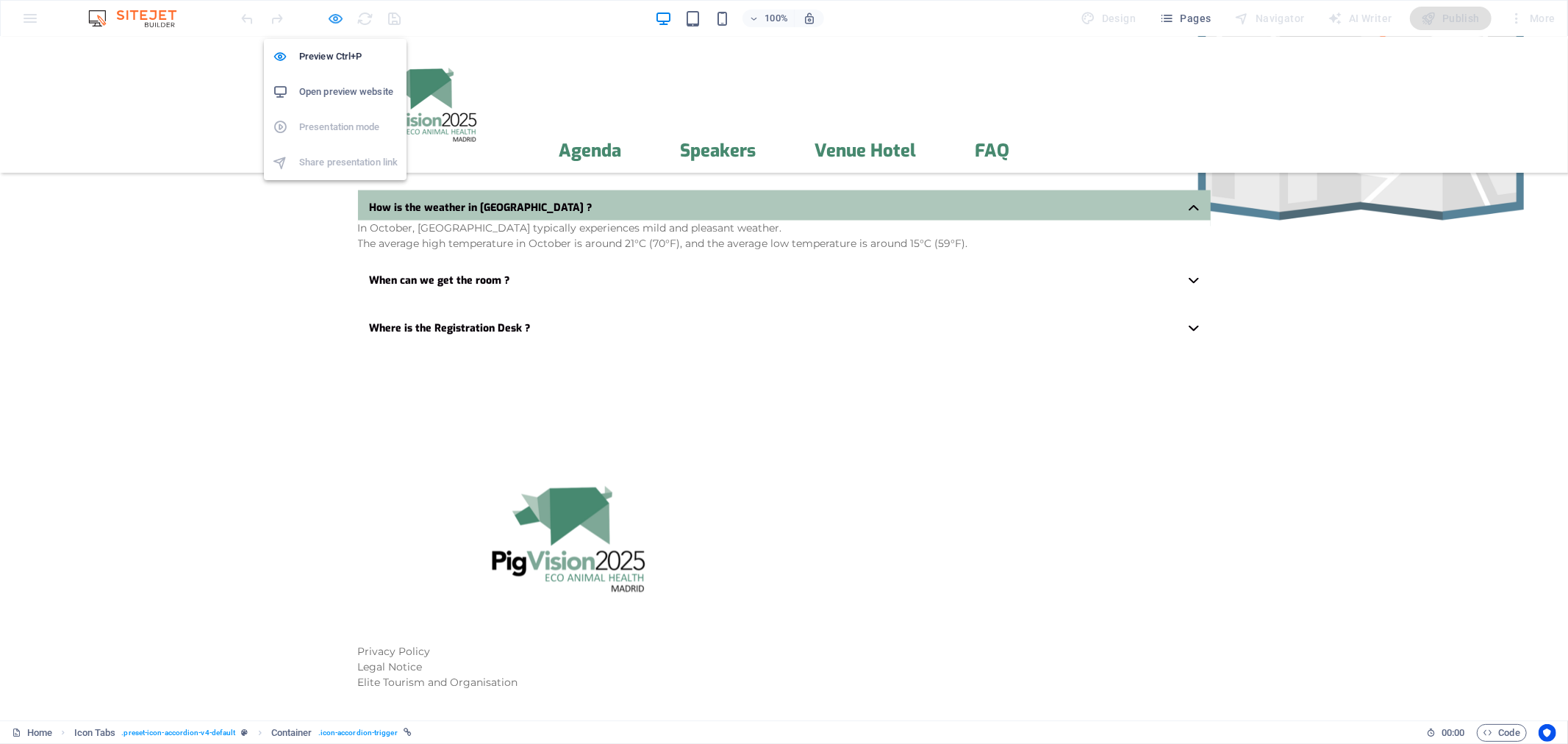
scroll to position [803, 0]
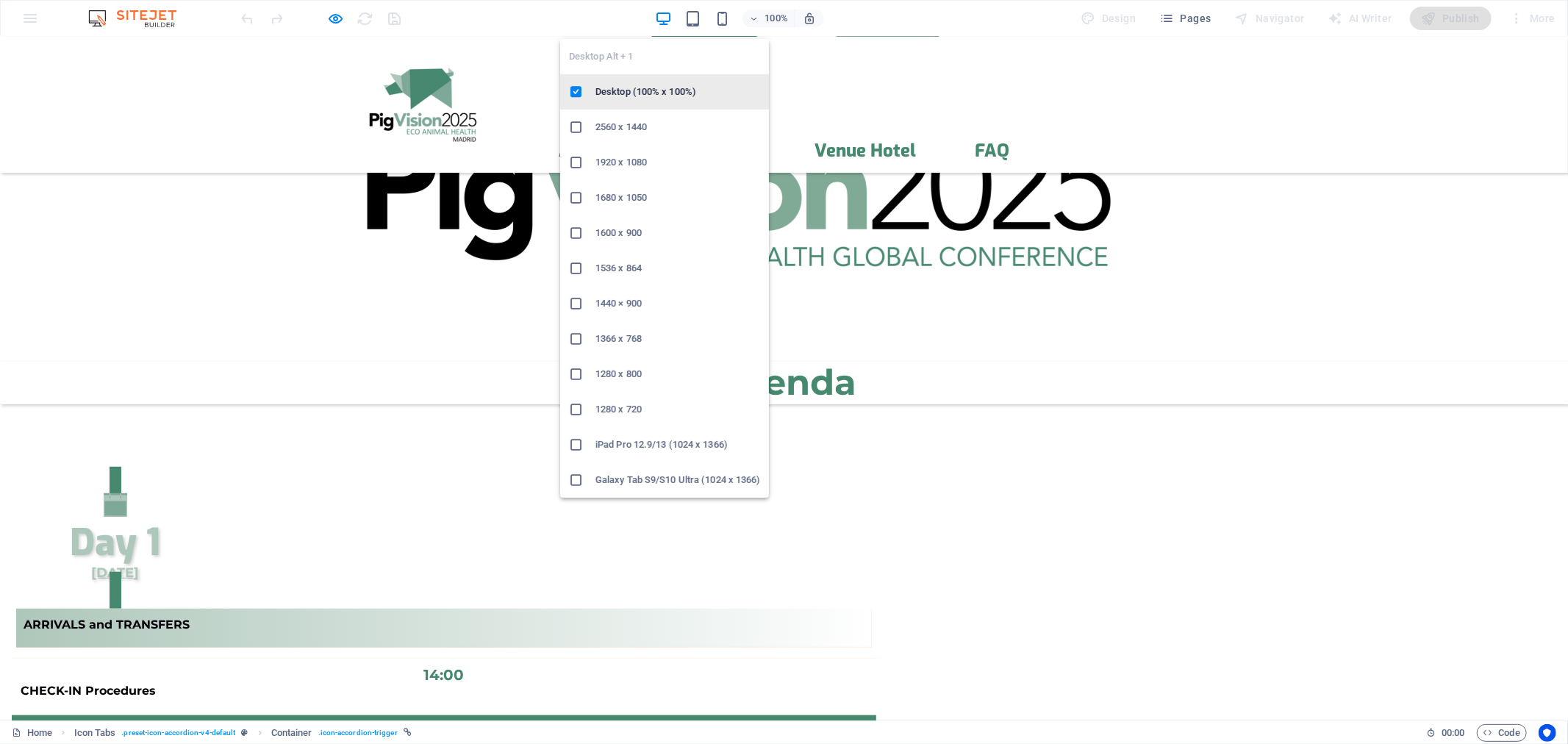
click at [769, 99] on li "Desktop (100% x 100%)" at bounding box center [665, 91] width 209 height 35
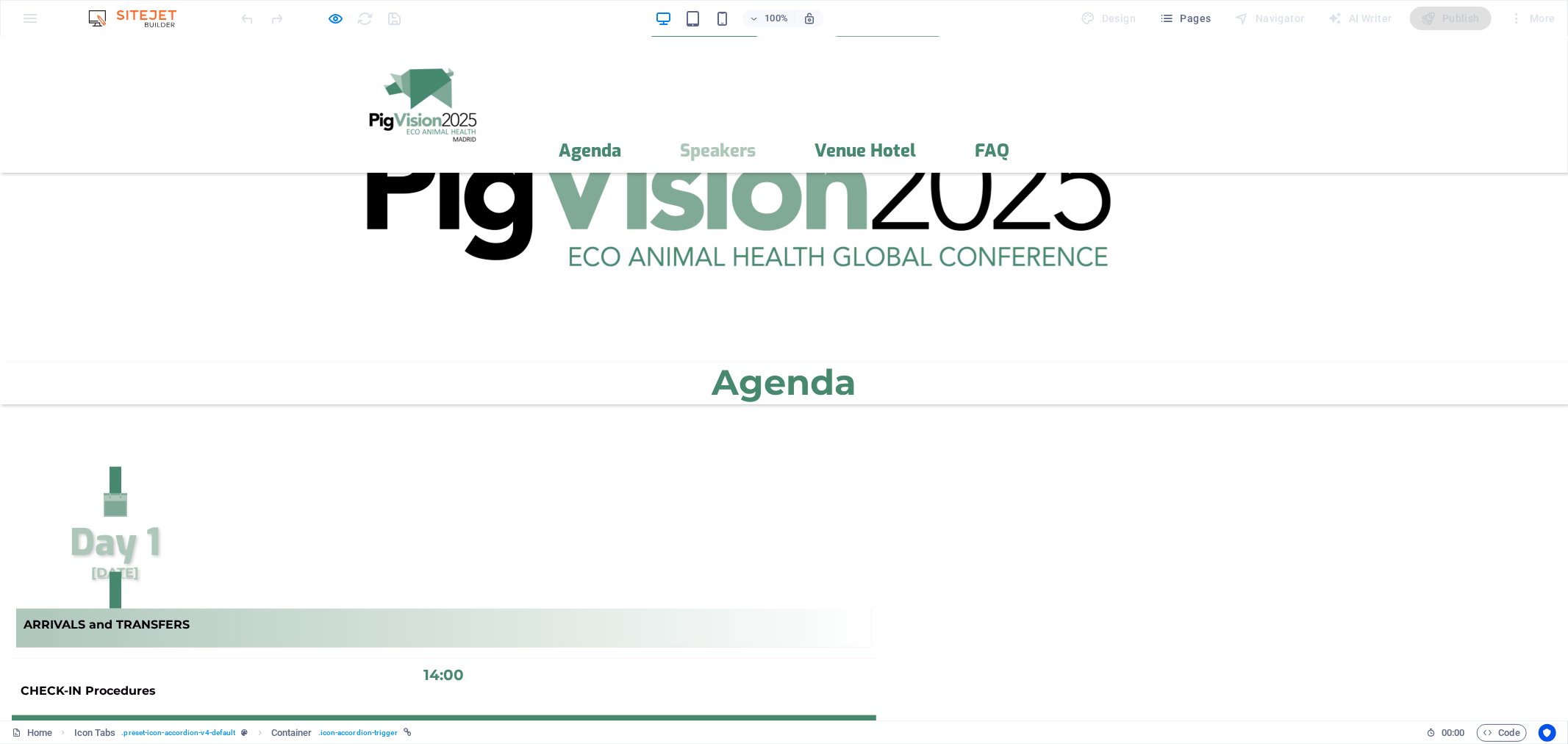
drag, startPoint x: 770, startPoint y: 135, endPoint x: 770, endPoint y: 98, distance: 37.0
click at [756, 141] on link "Speakers" at bounding box center [718, 150] width 76 height 18
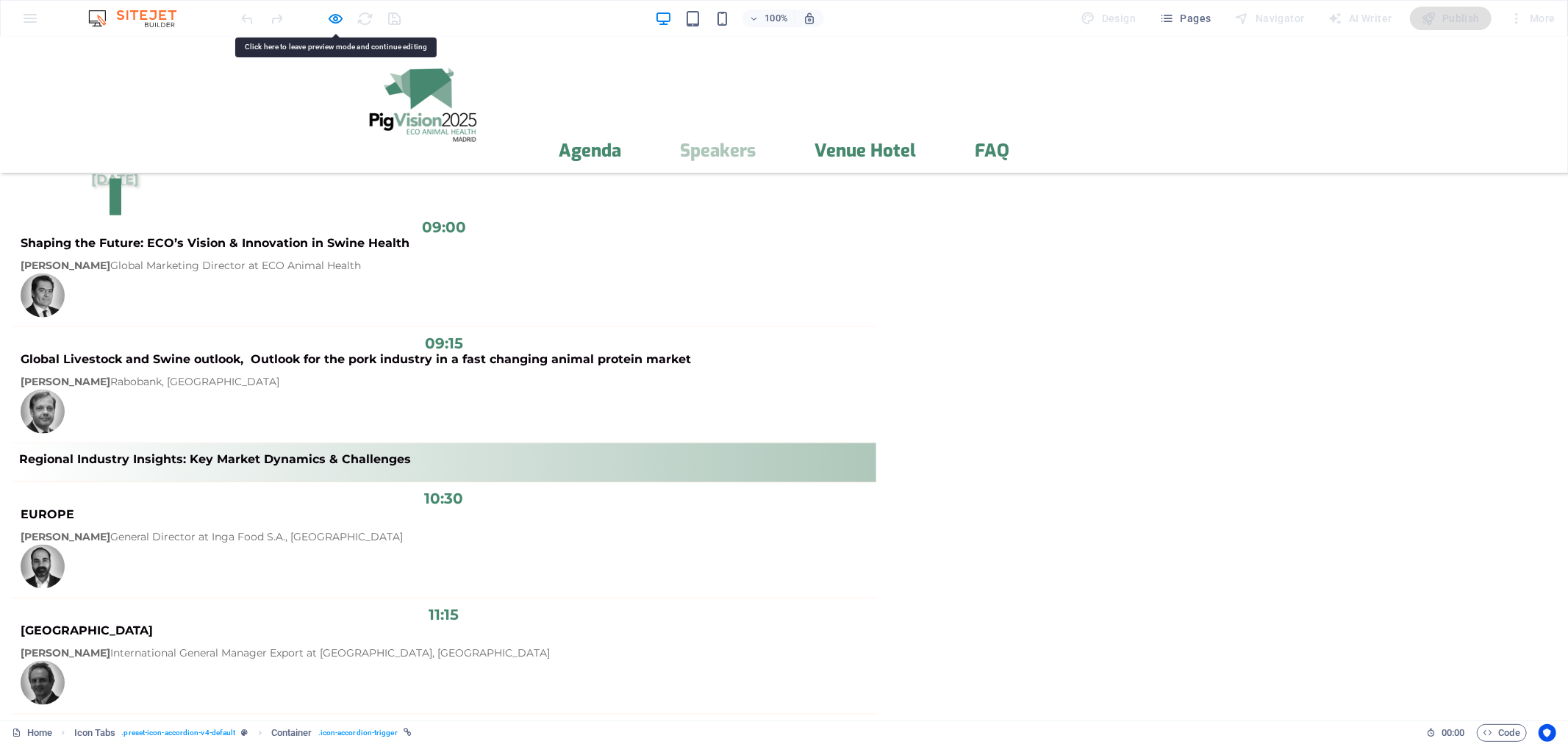
scroll to position [1826, 0]
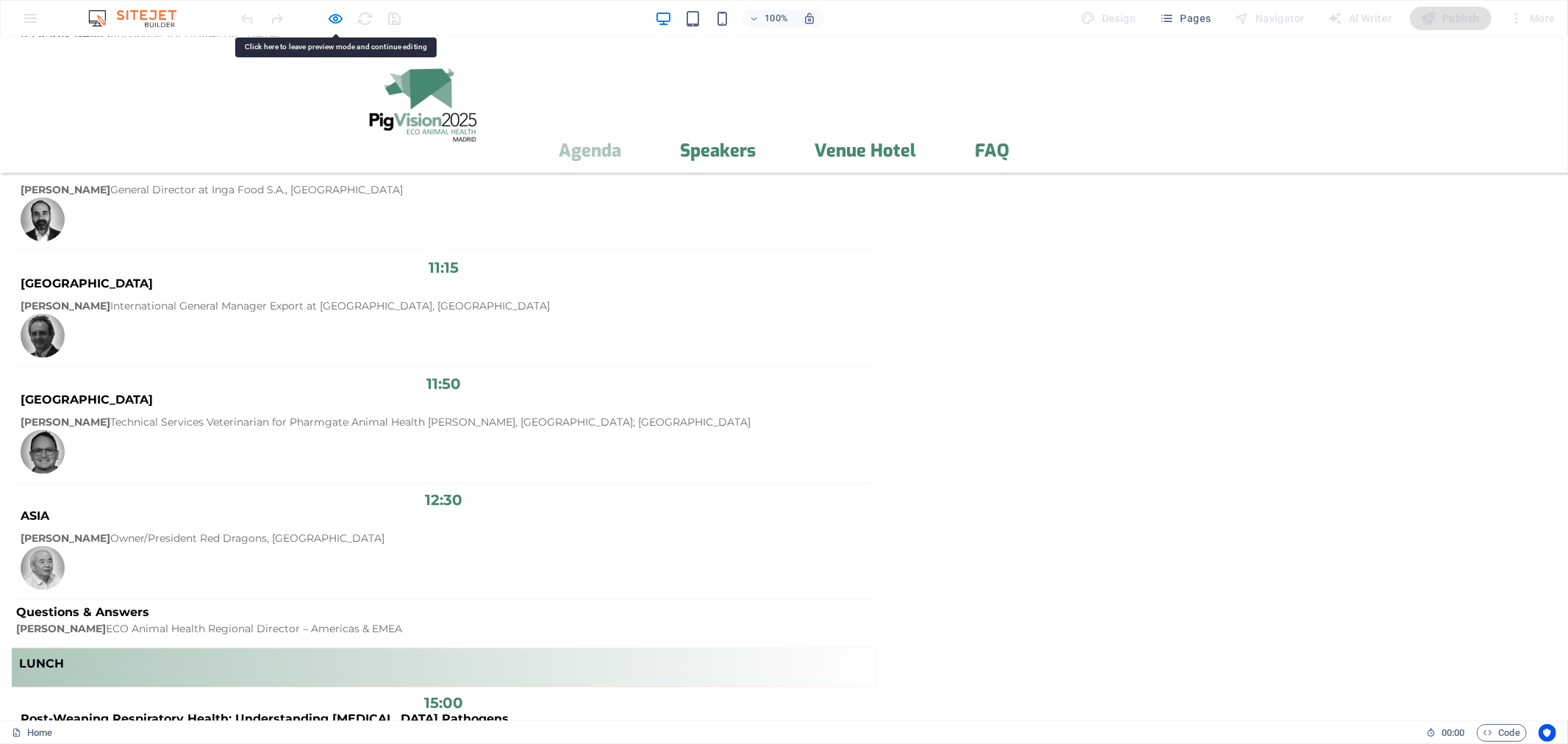
click at [621, 141] on link "Agenda" at bounding box center [589, 150] width 62 height 18
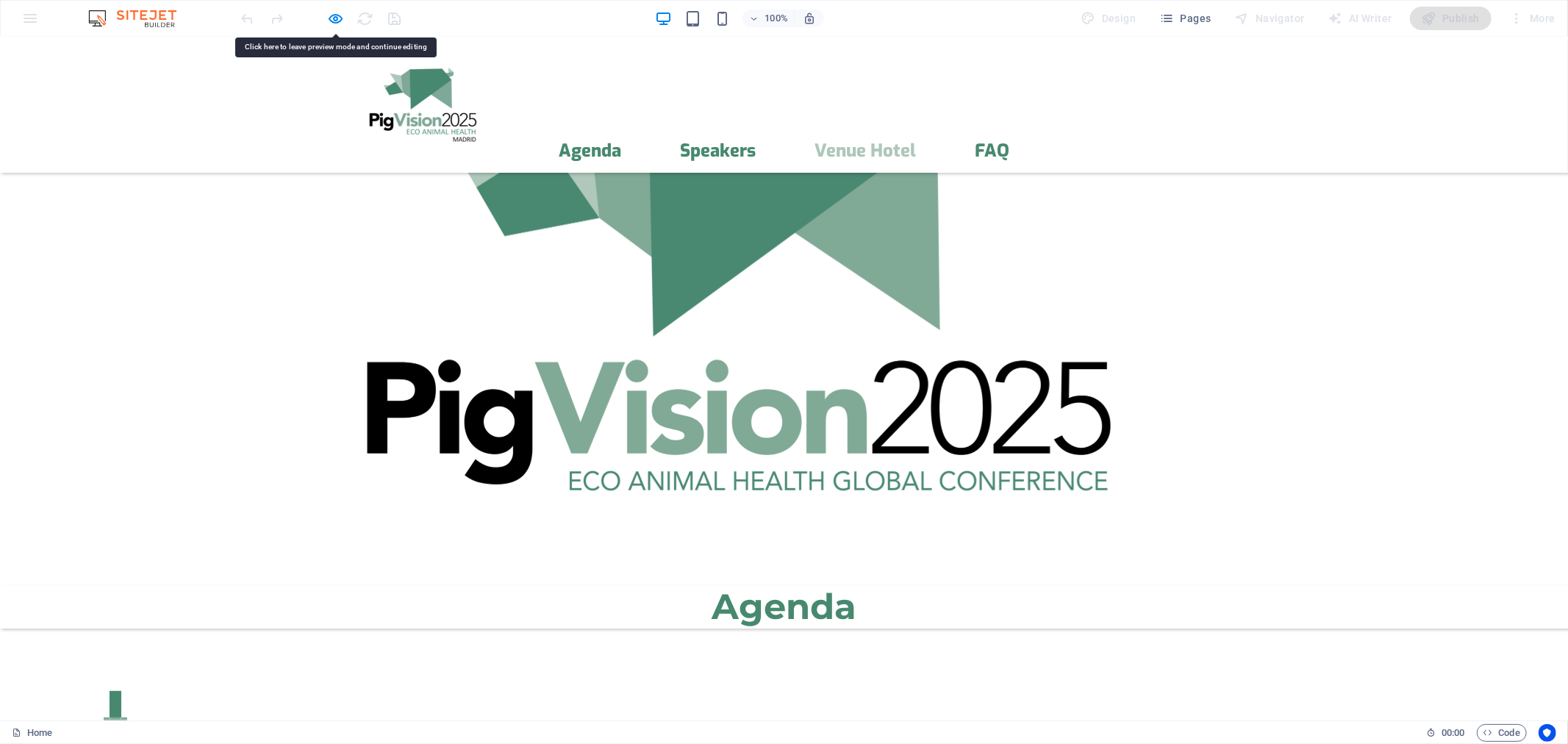
click at [902, 141] on link "Venue Hotel" at bounding box center [865, 150] width 102 height 18
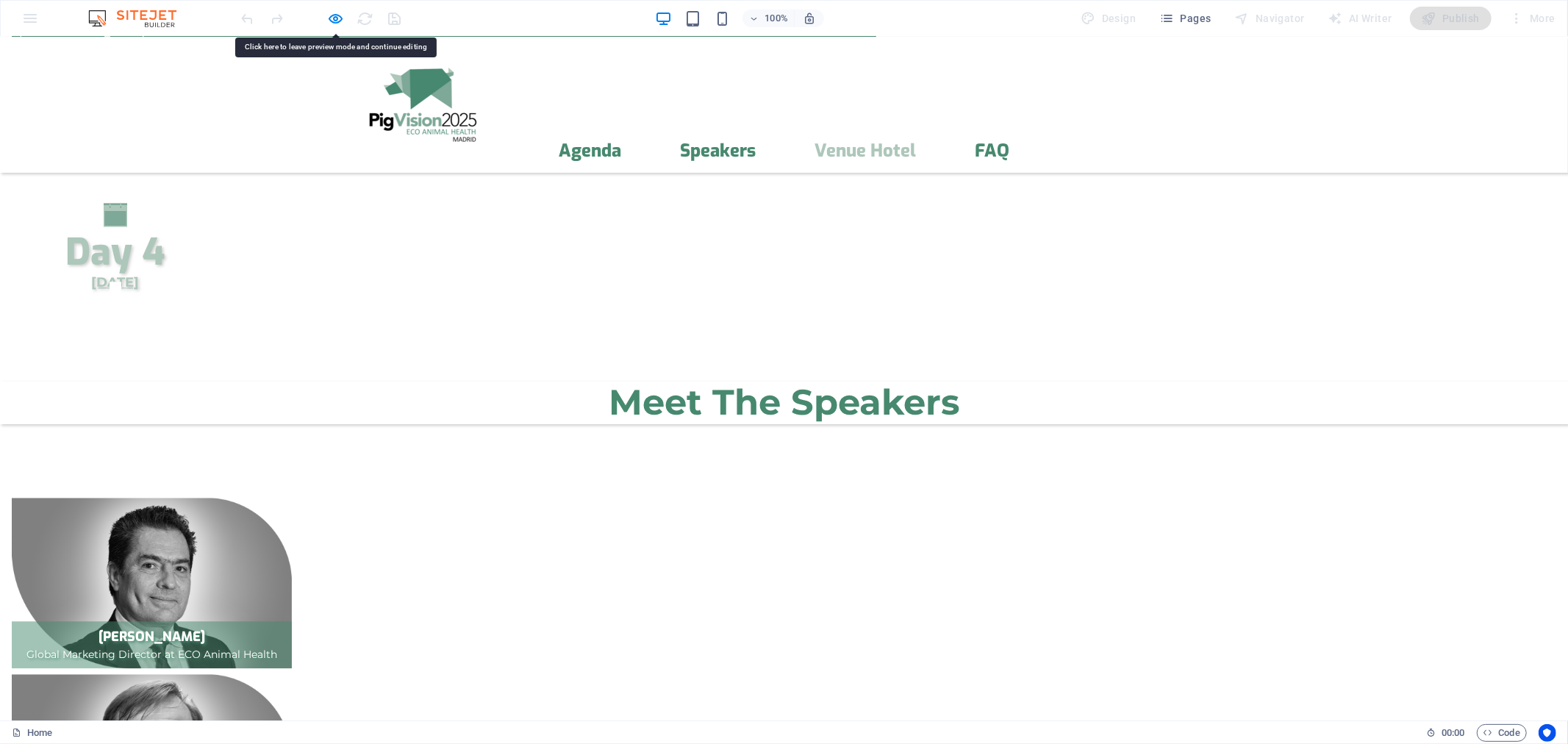
scroll to position [2917, 0]
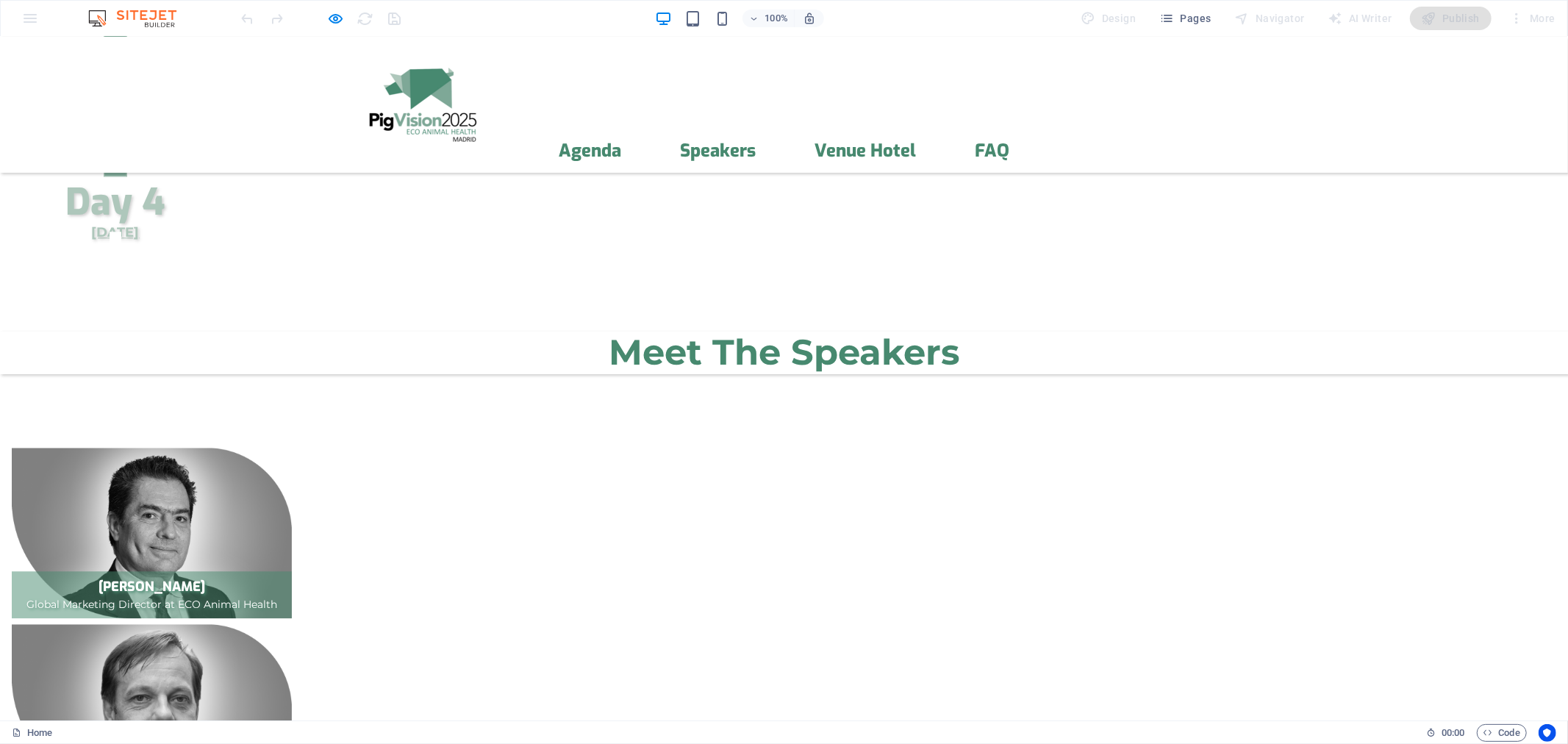
click at [1074, 141] on ul "Agenda Speakers Venue Hotel FAQ" at bounding box center [784, 150] width 853 height 19
click at [1010, 141] on link "FAQ" at bounding box center [992, 150] width 34 height 18
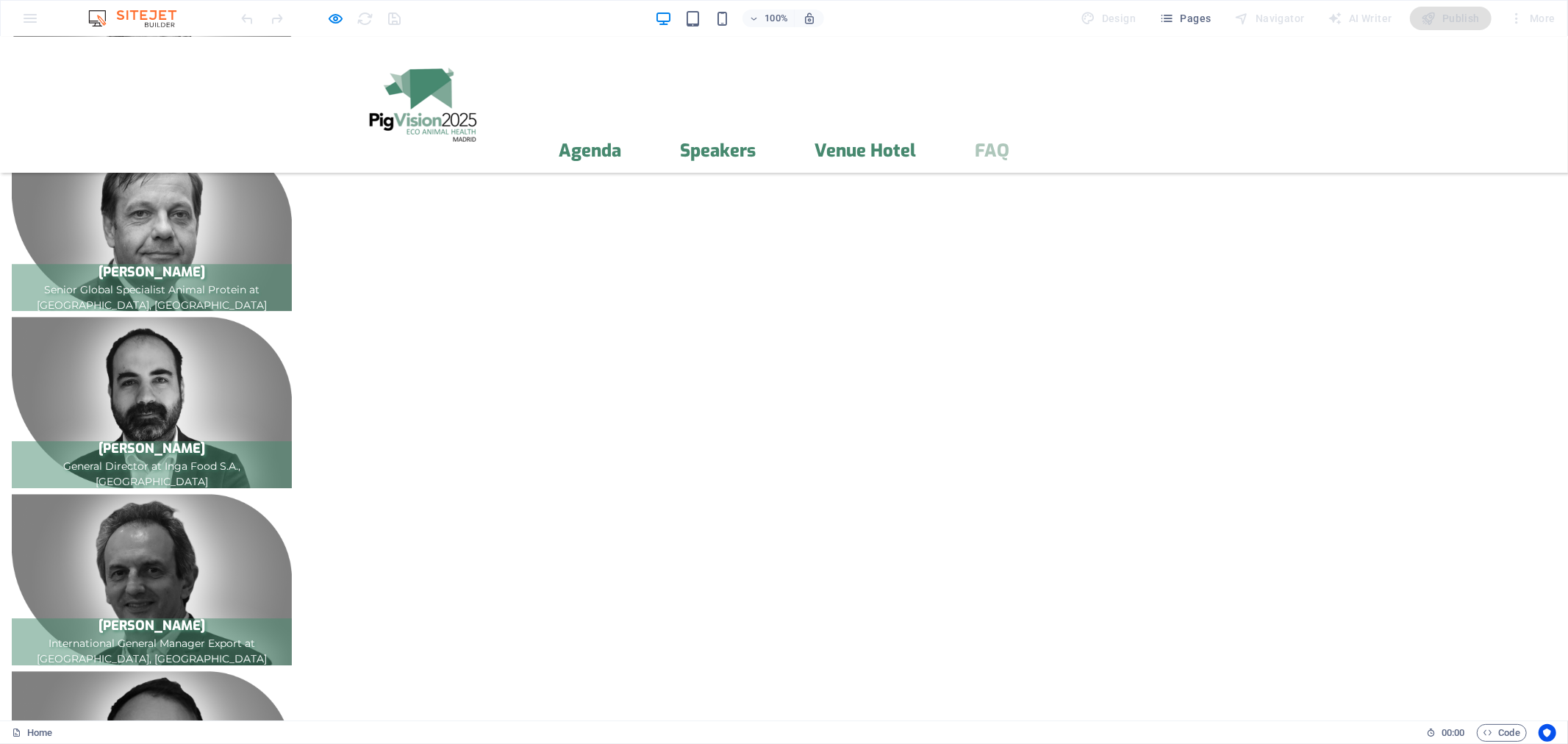
scroll to position [3462, 0]
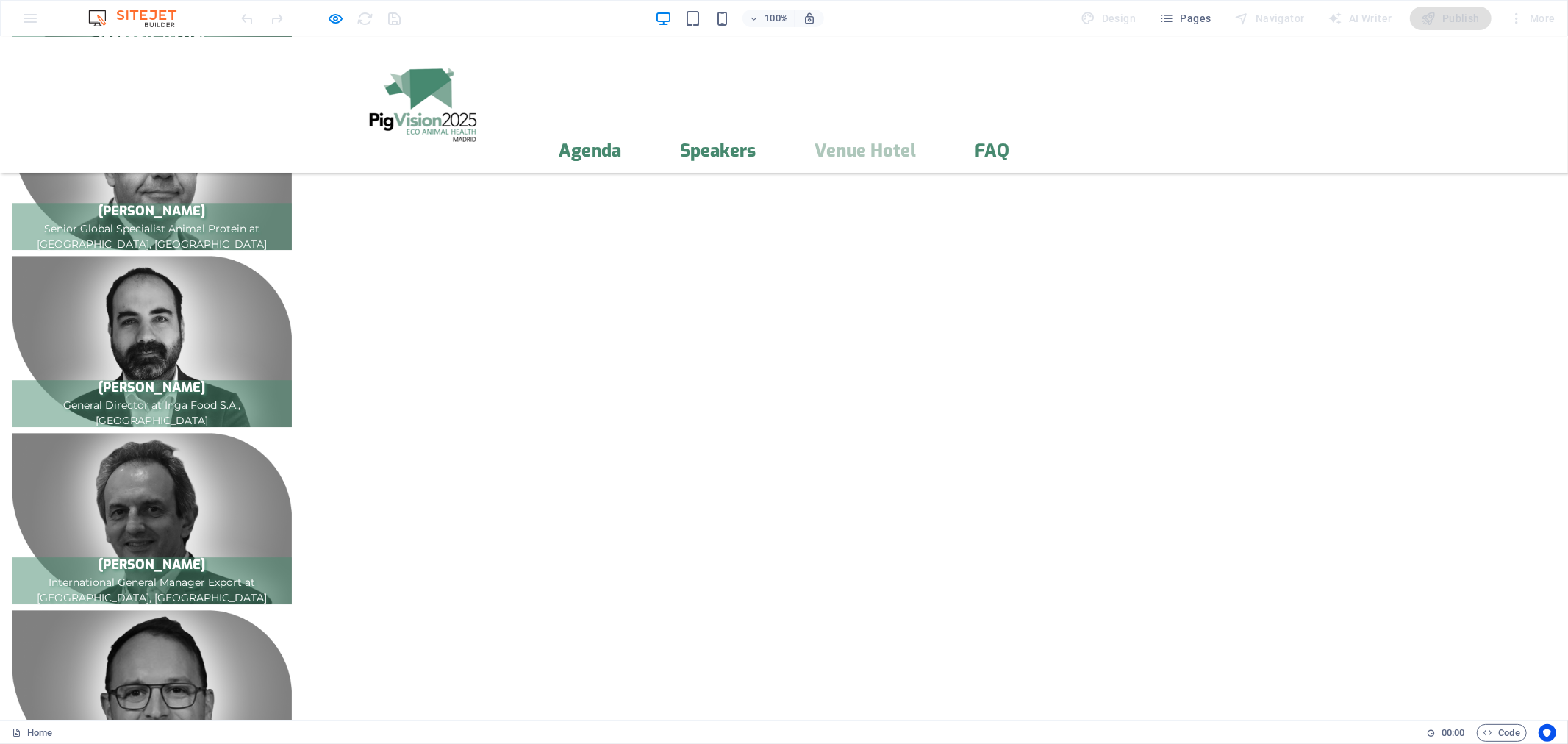
click at [916, 141] on link "Venue Hotel" at bounding box center [865, 150] width 102 height 18
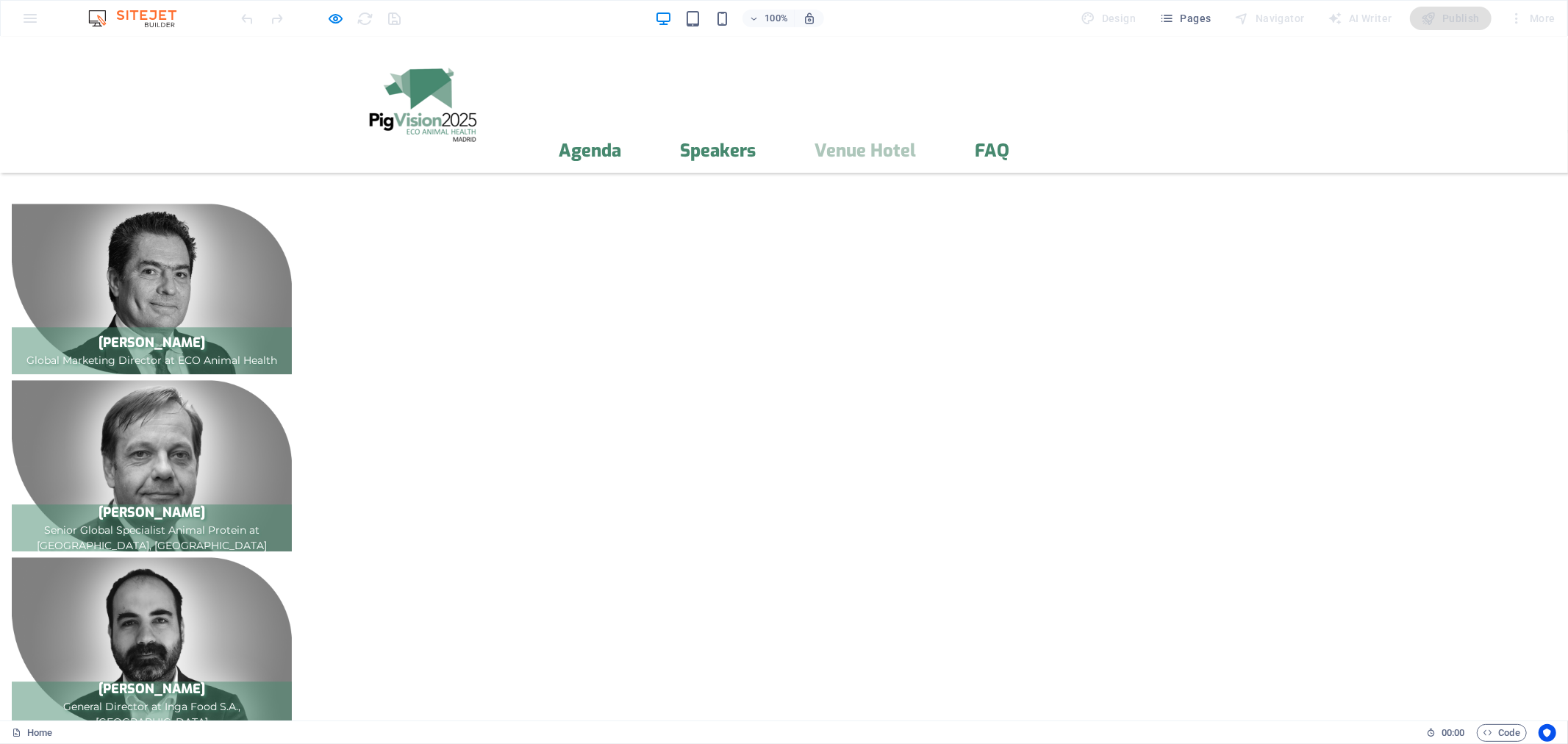
scroll to position [2917, 0]
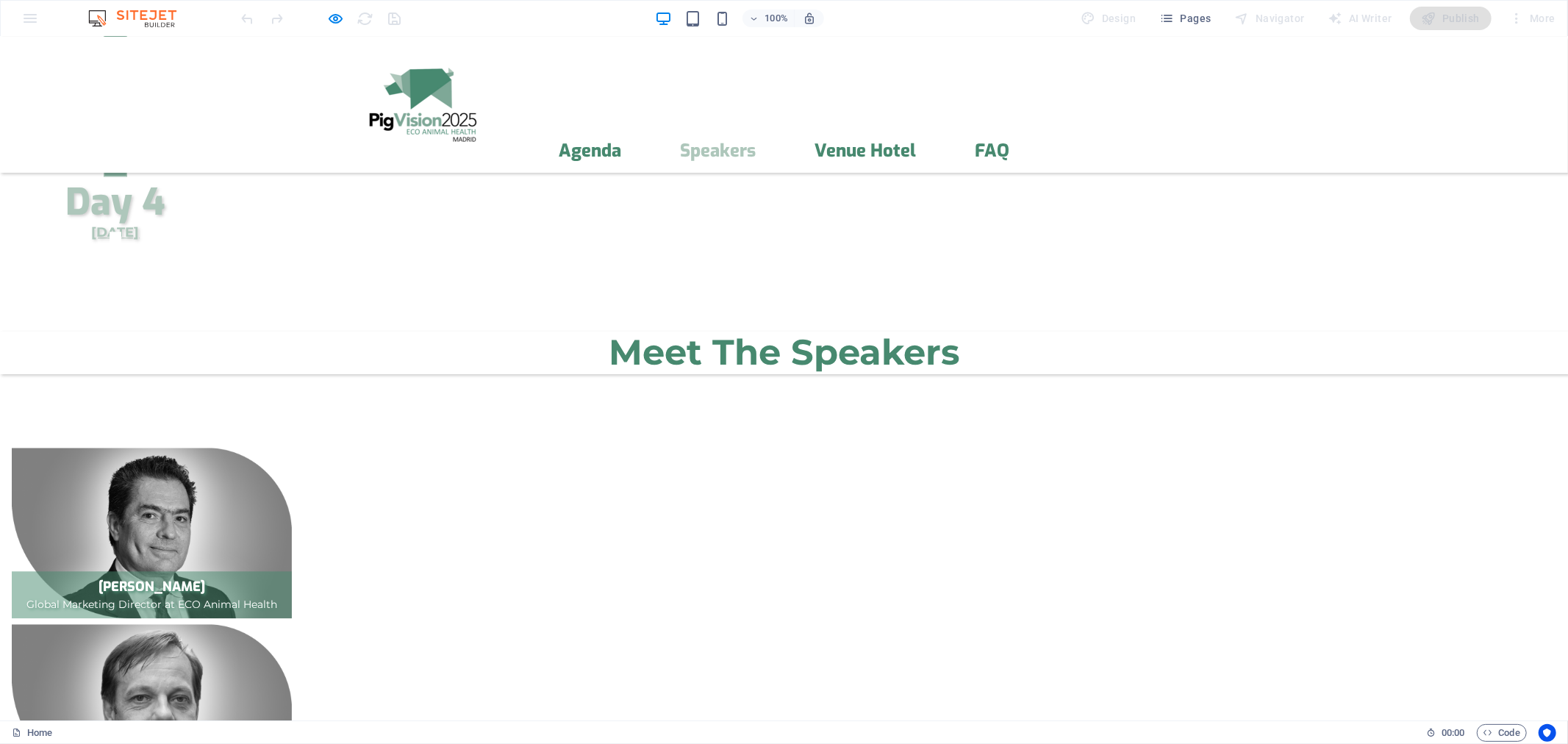
click at [746, 141] on link "Speakers" at bounding box center [718, 150] width 76 height 18
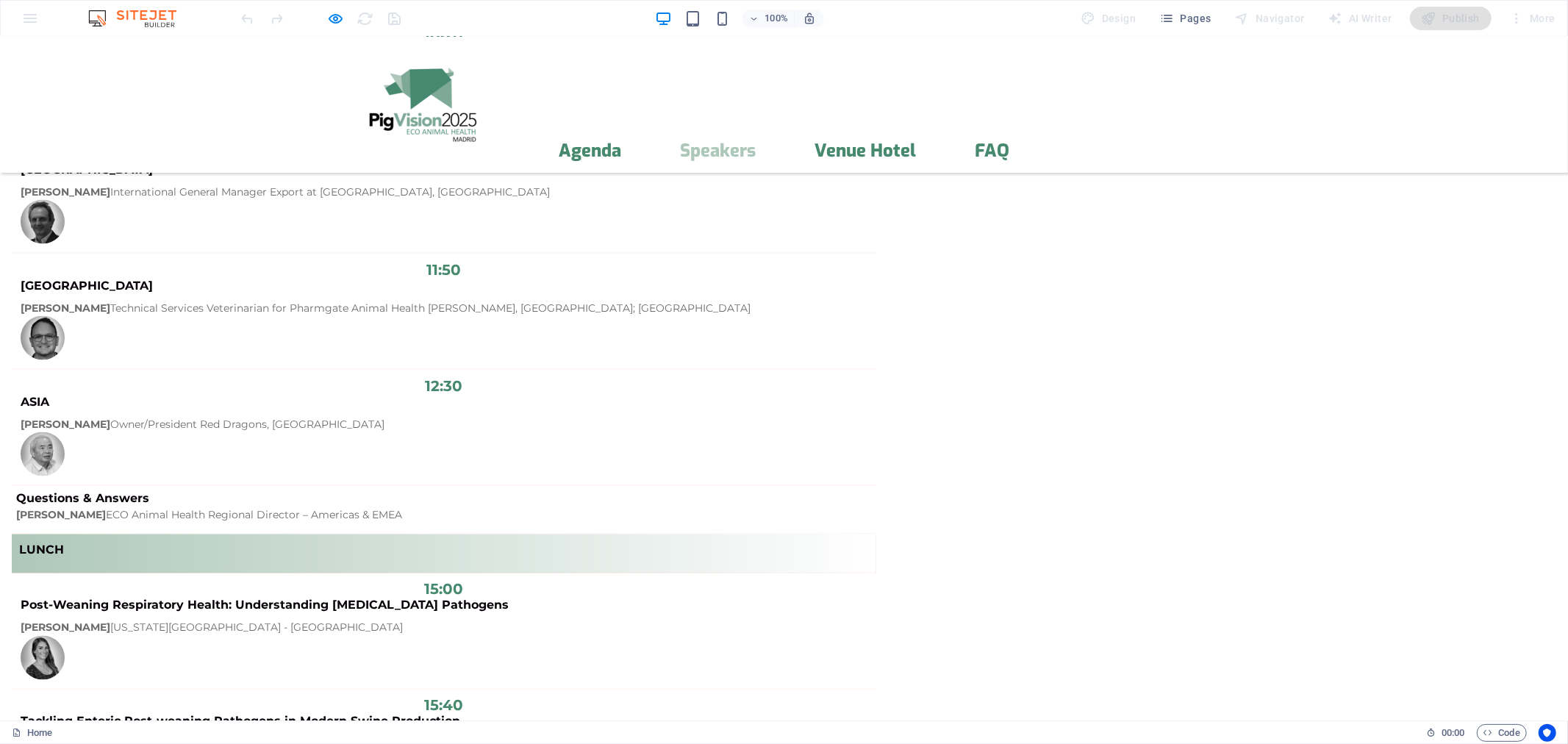
scroll to position [1826, 0]
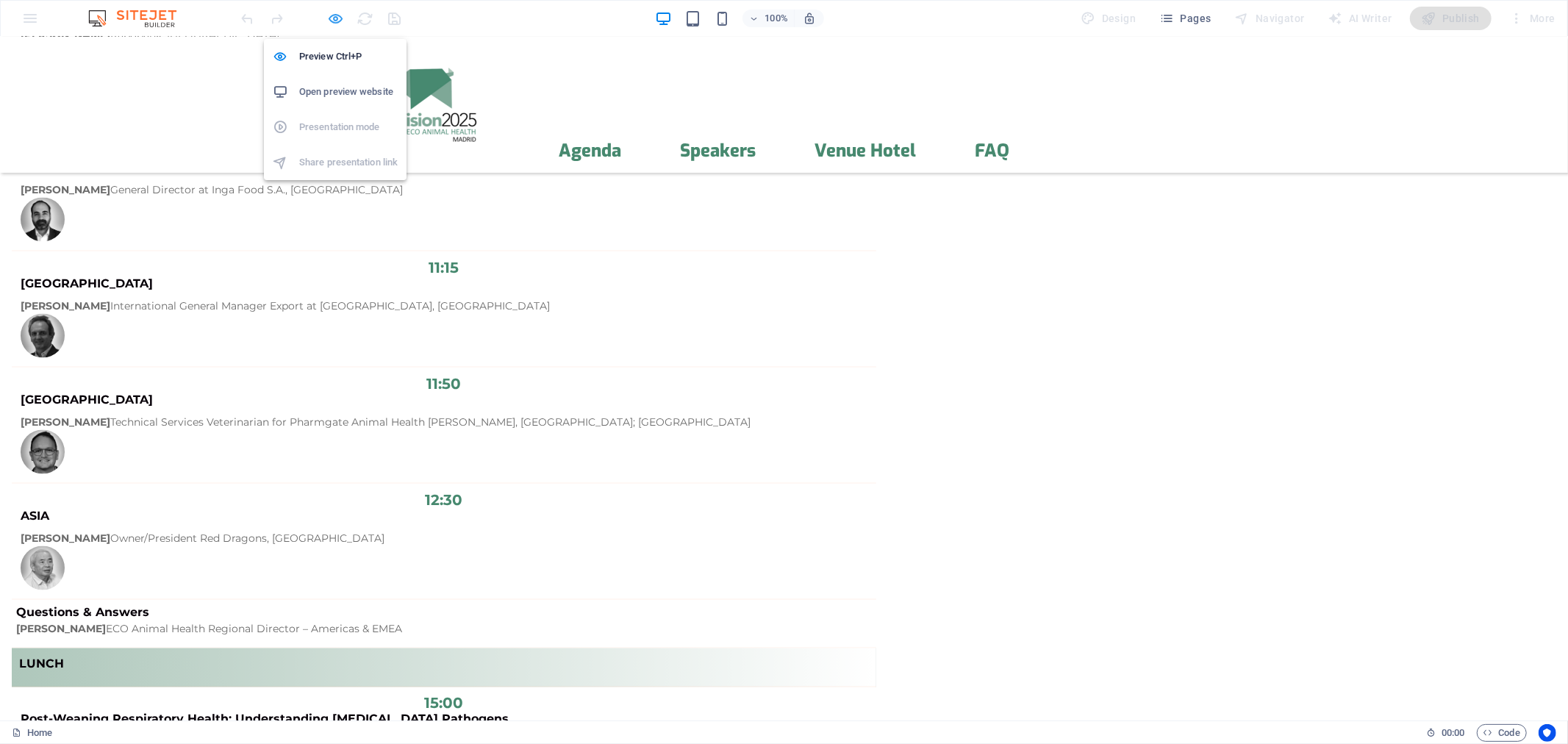
click at [335, 22] on icon "button" at bounding box center [336, 18] width 17 height 17
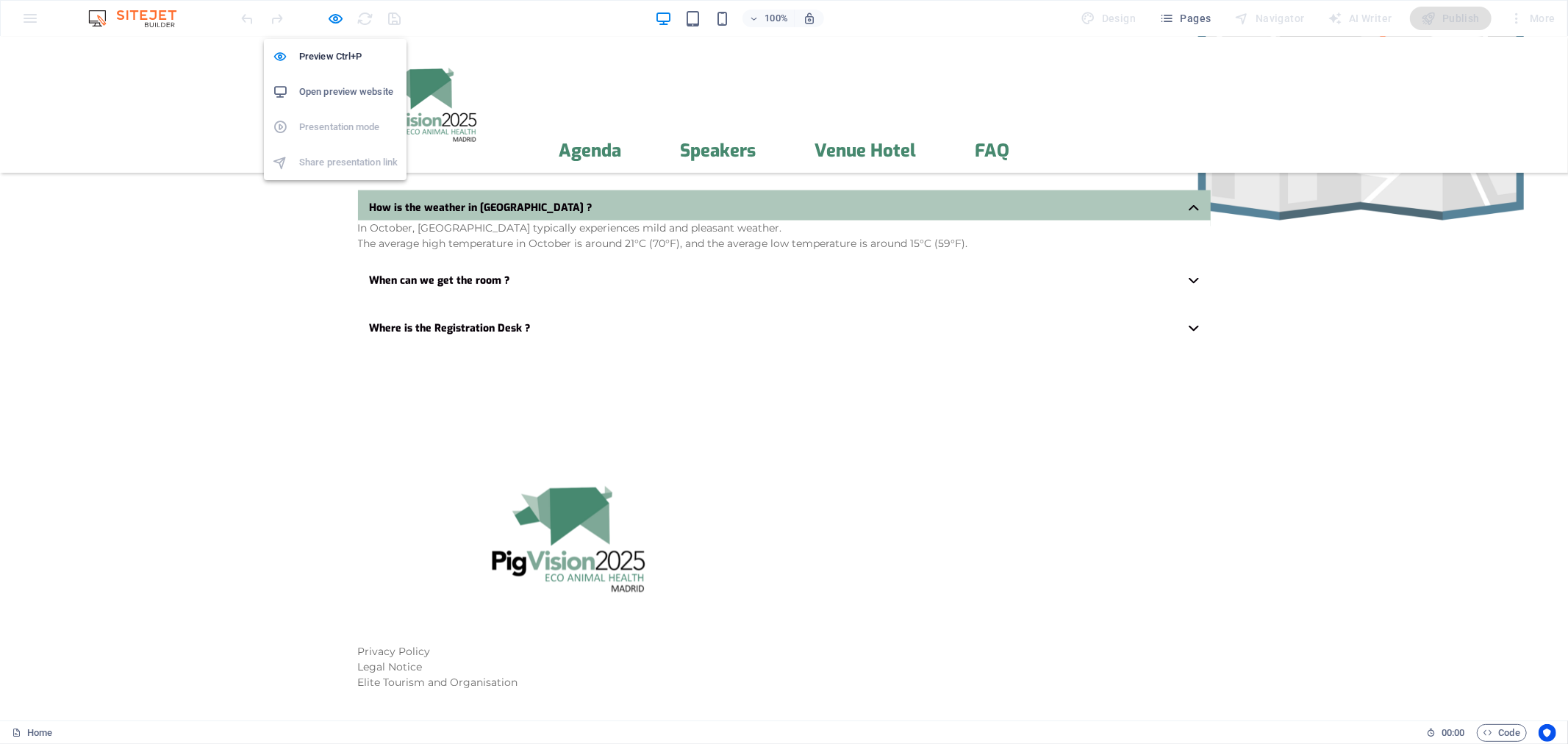
select select "px"
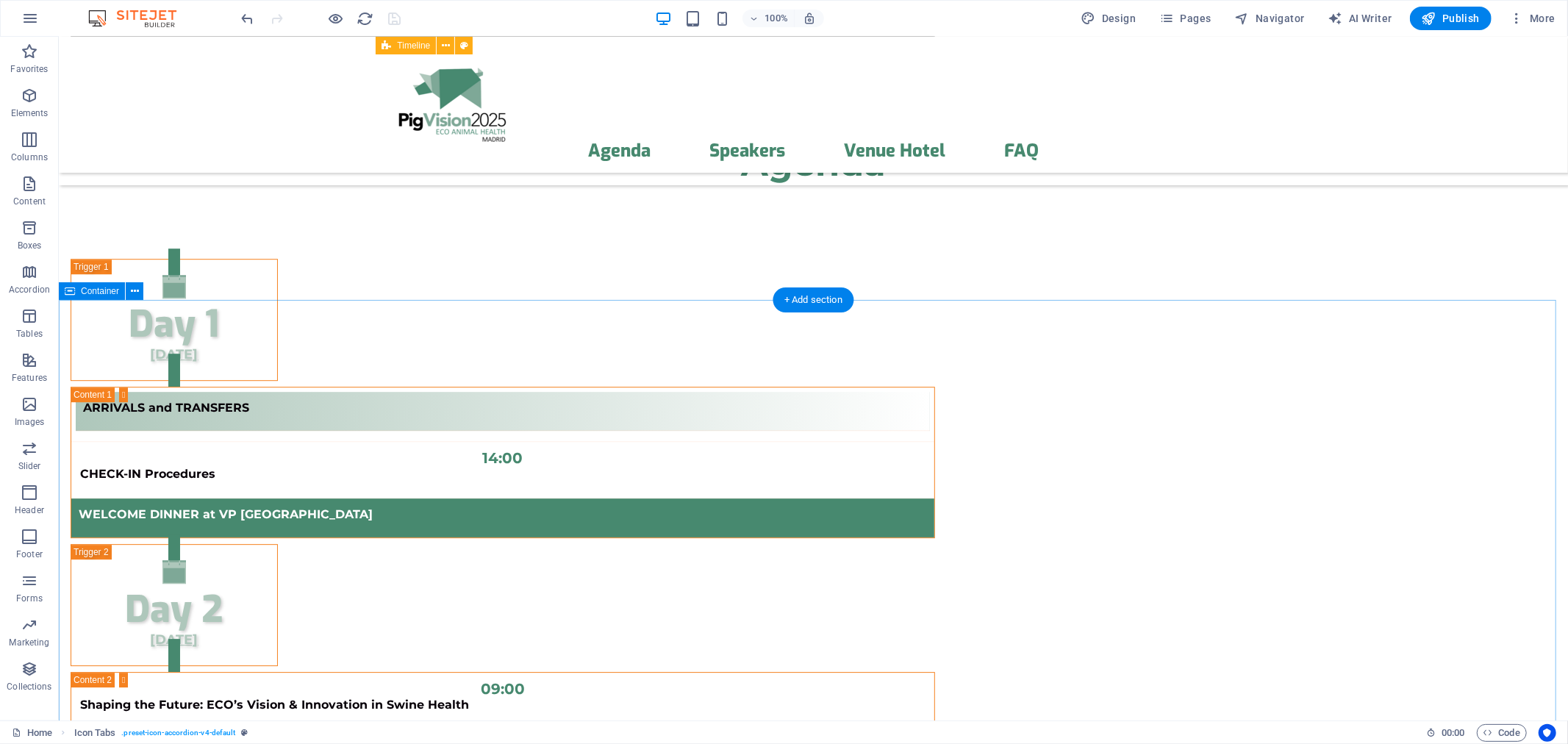
scroll to position [13116, 0]
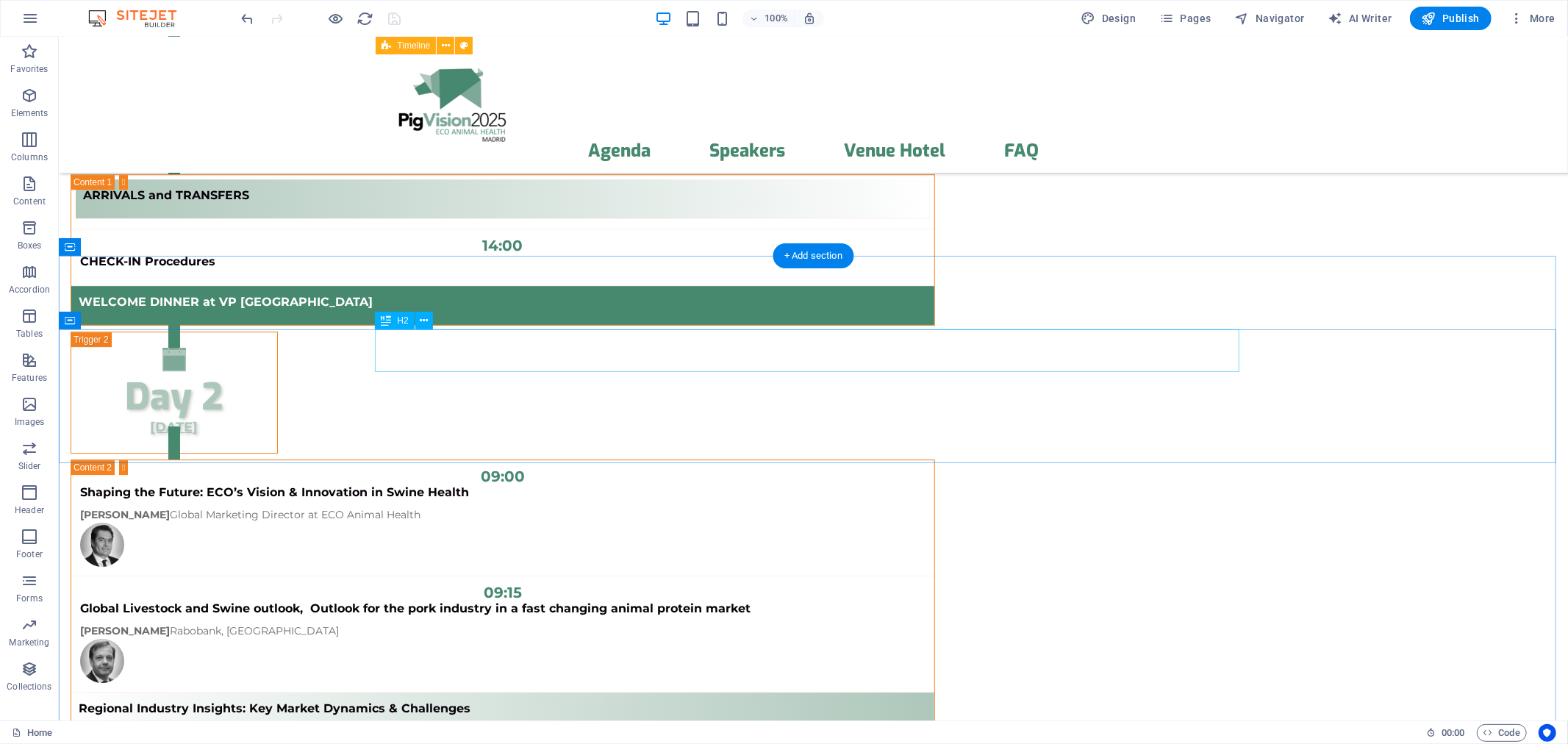
click at [424, 319] on icon at bounding box center [423, 321] width 8 height 15
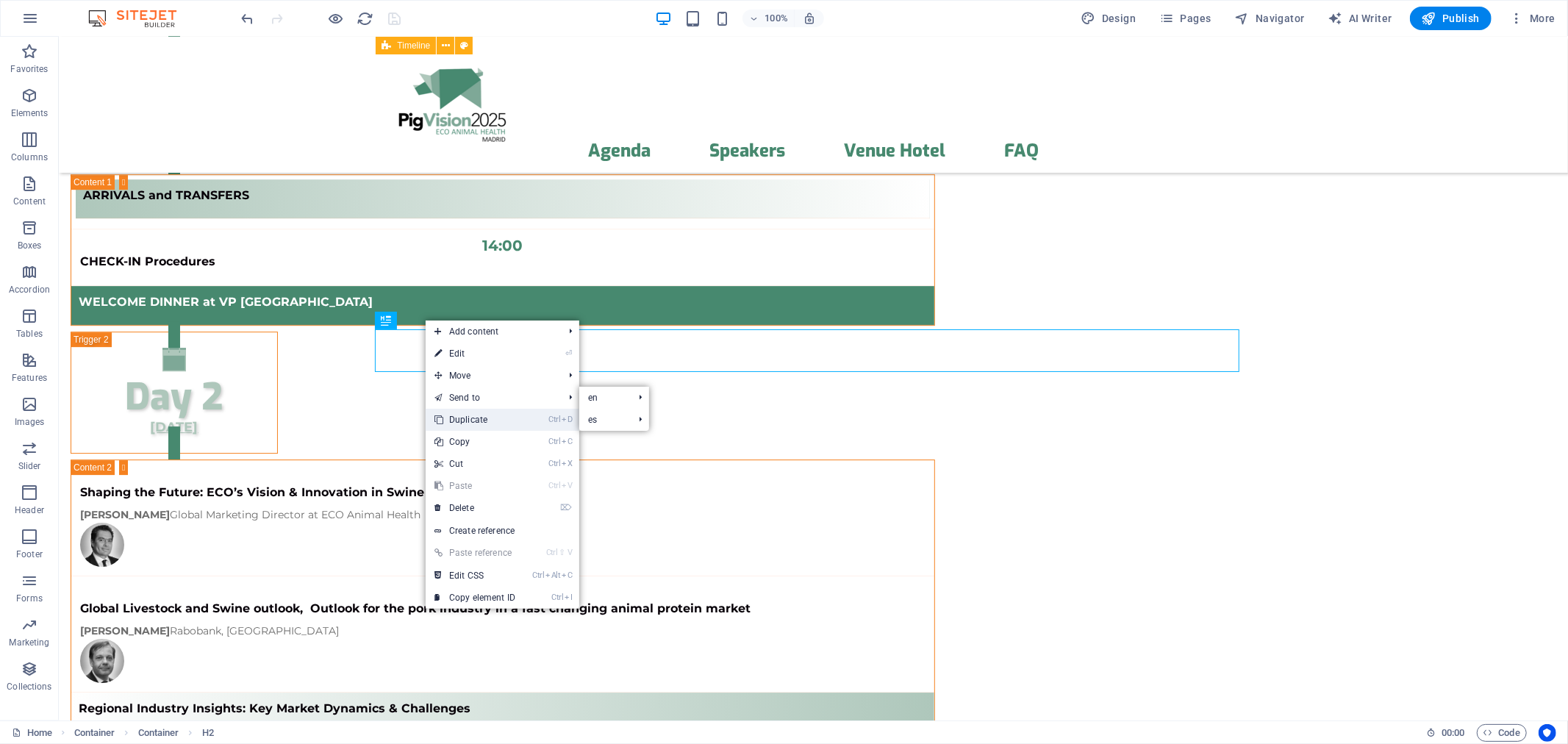
click at [465, 409] on link "Ctrl D Duplicate" at bounding box center [475, 420] width 98 height 22
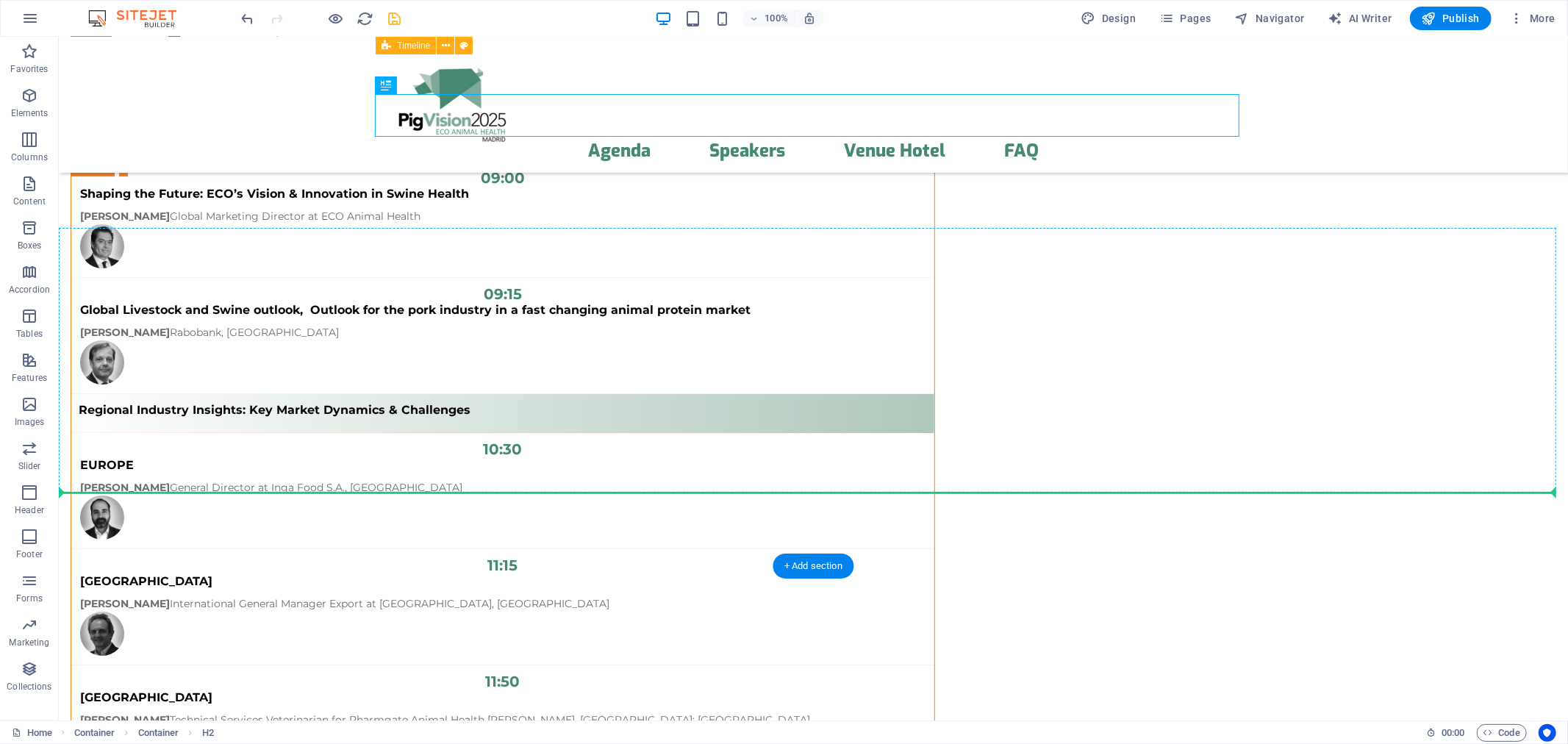
scroll to position [13489, 0]
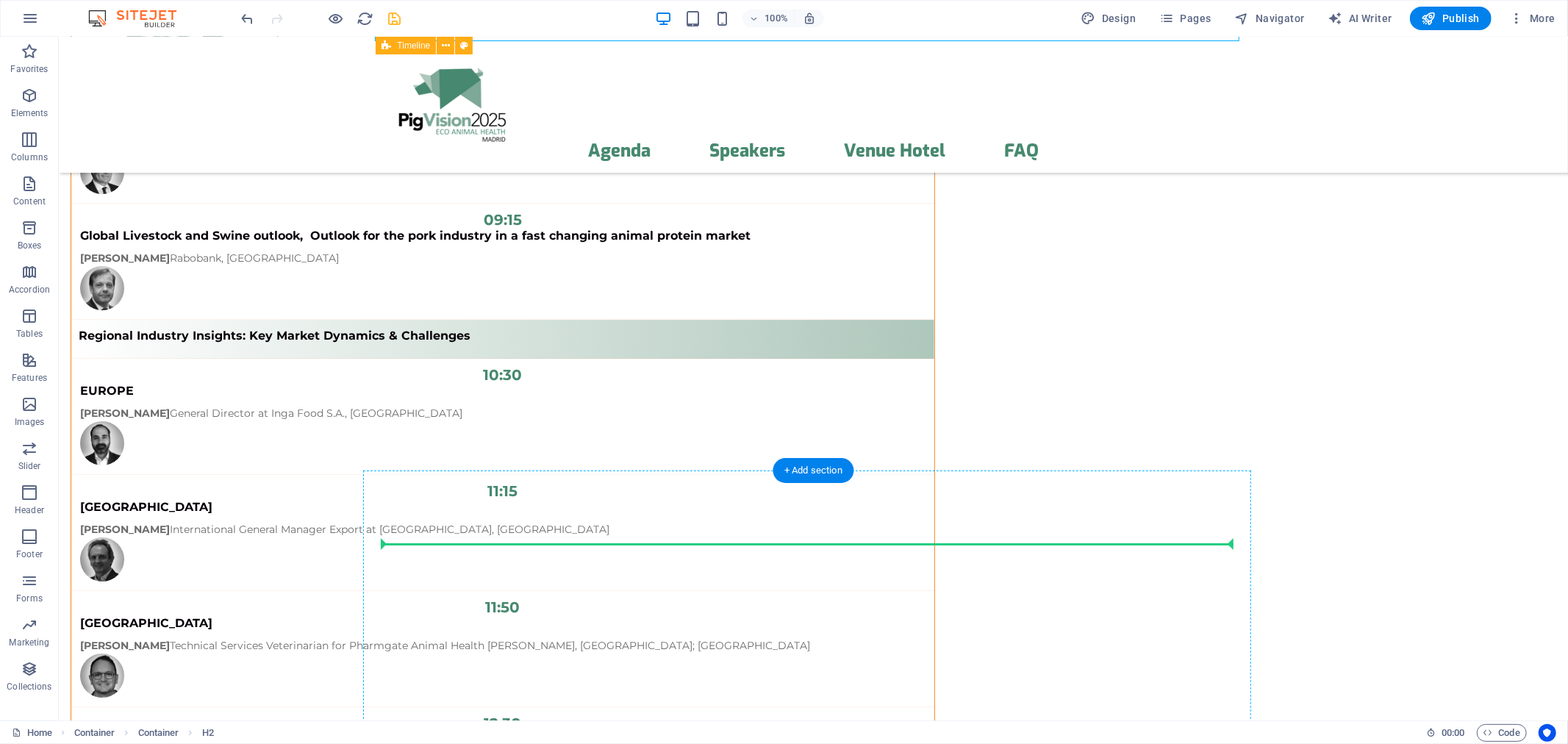
drag, startPoint x: 455, startPoint y: 400, endPoint x: 417, endPoint y: 559, distance: 163.5
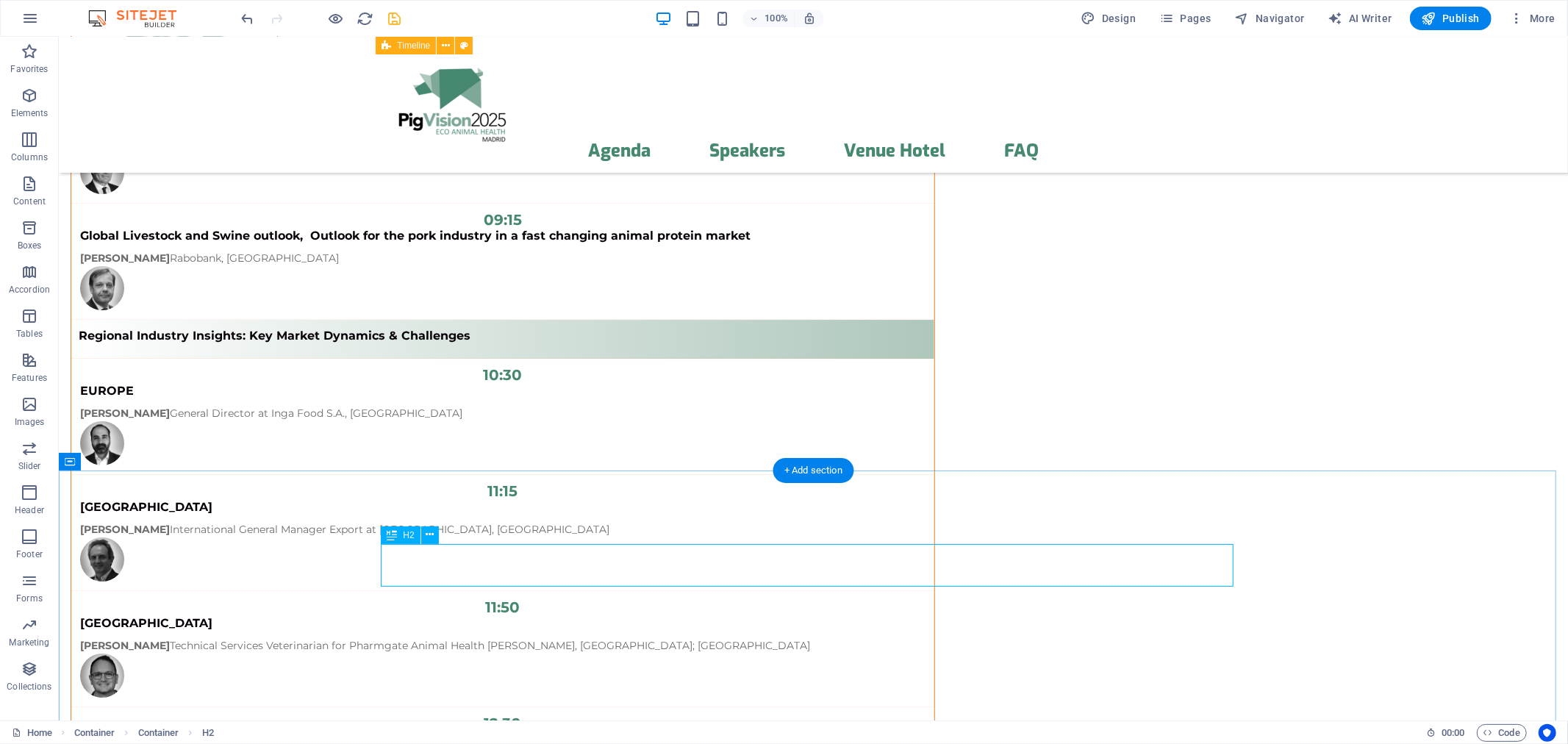
scroll to position [13447, 0]
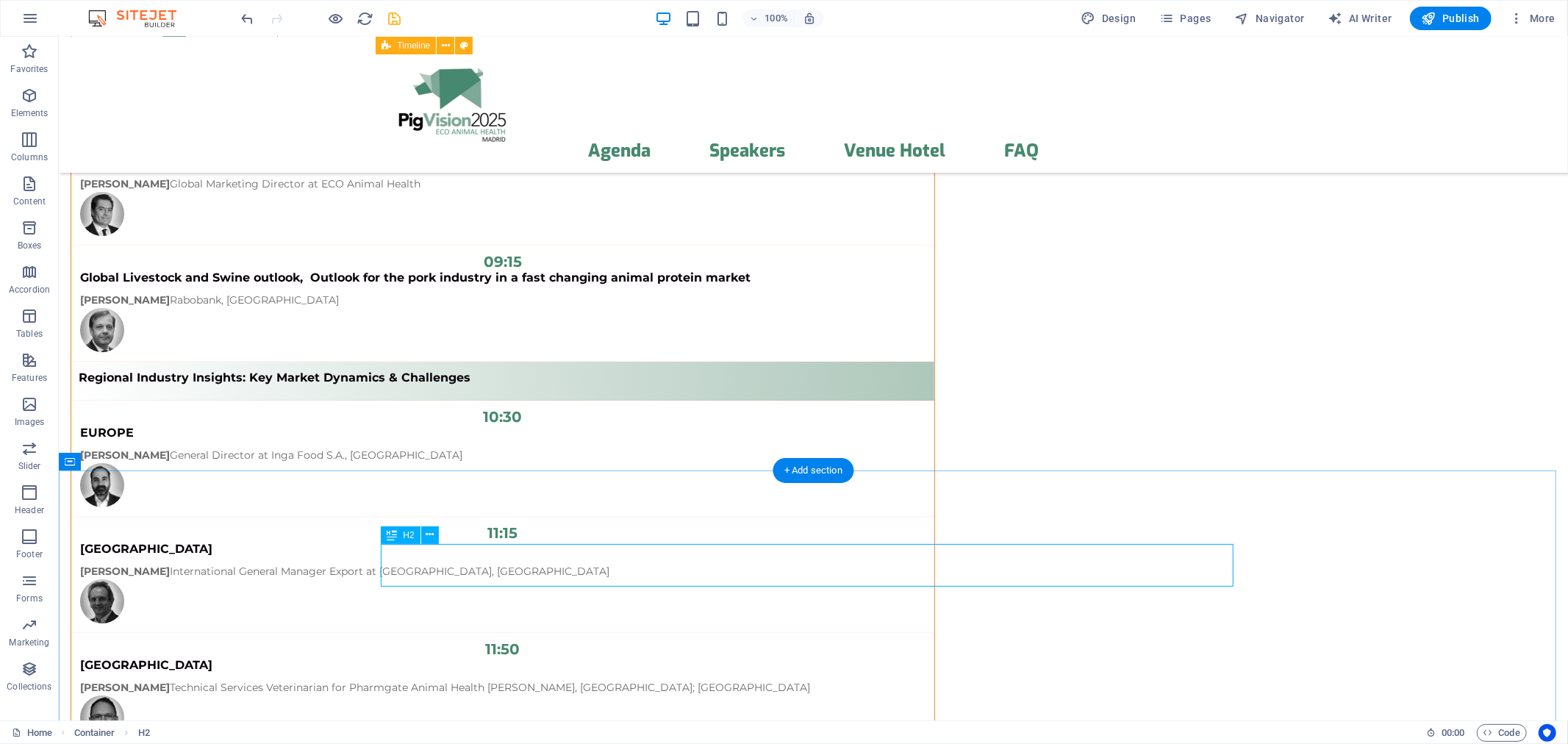
click at [430, 579] on icon at bounding box center [430, 577] width 8 height 15
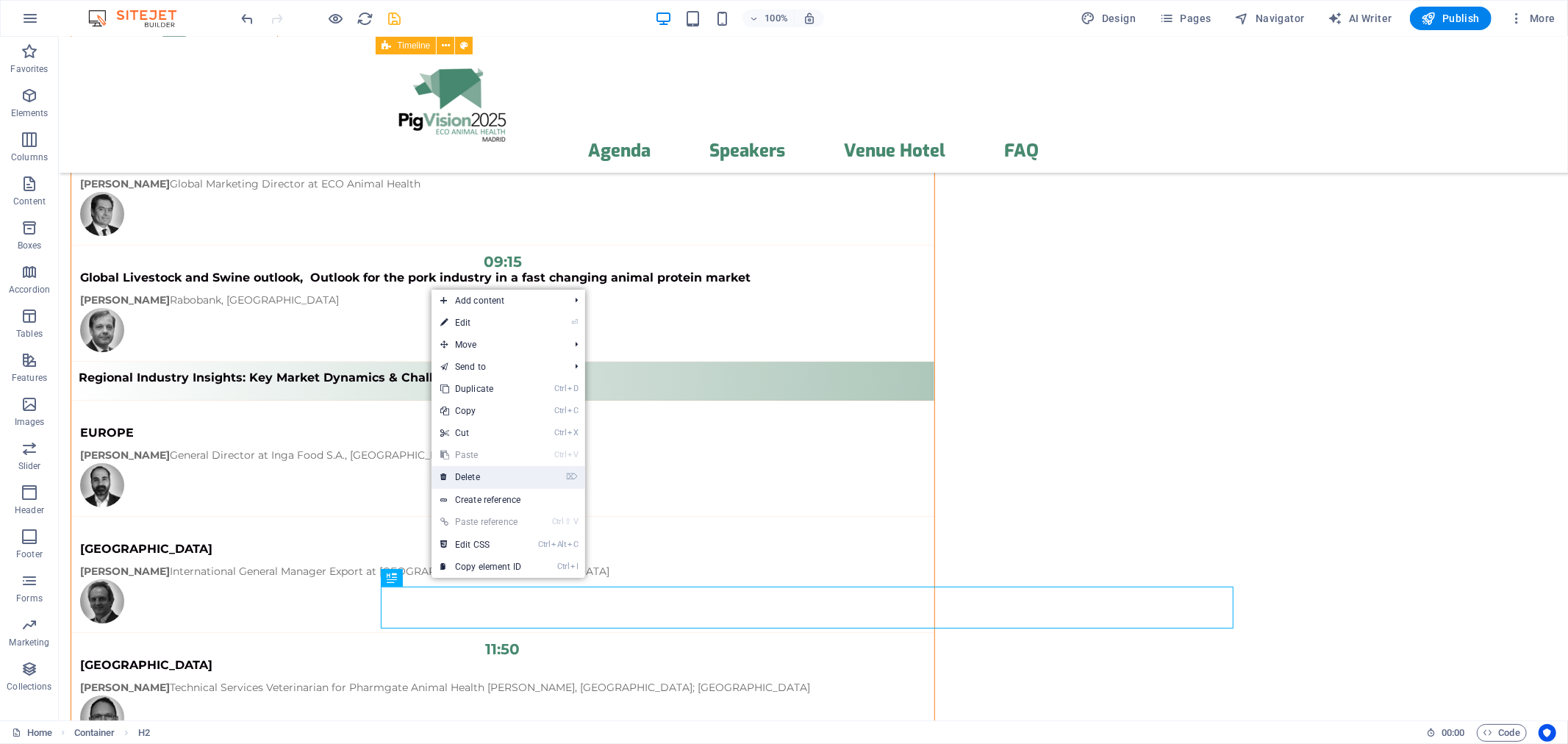
click at [467, 473] on link "⌦ Delete" at bounding box center [480, 476] width 98 height 22
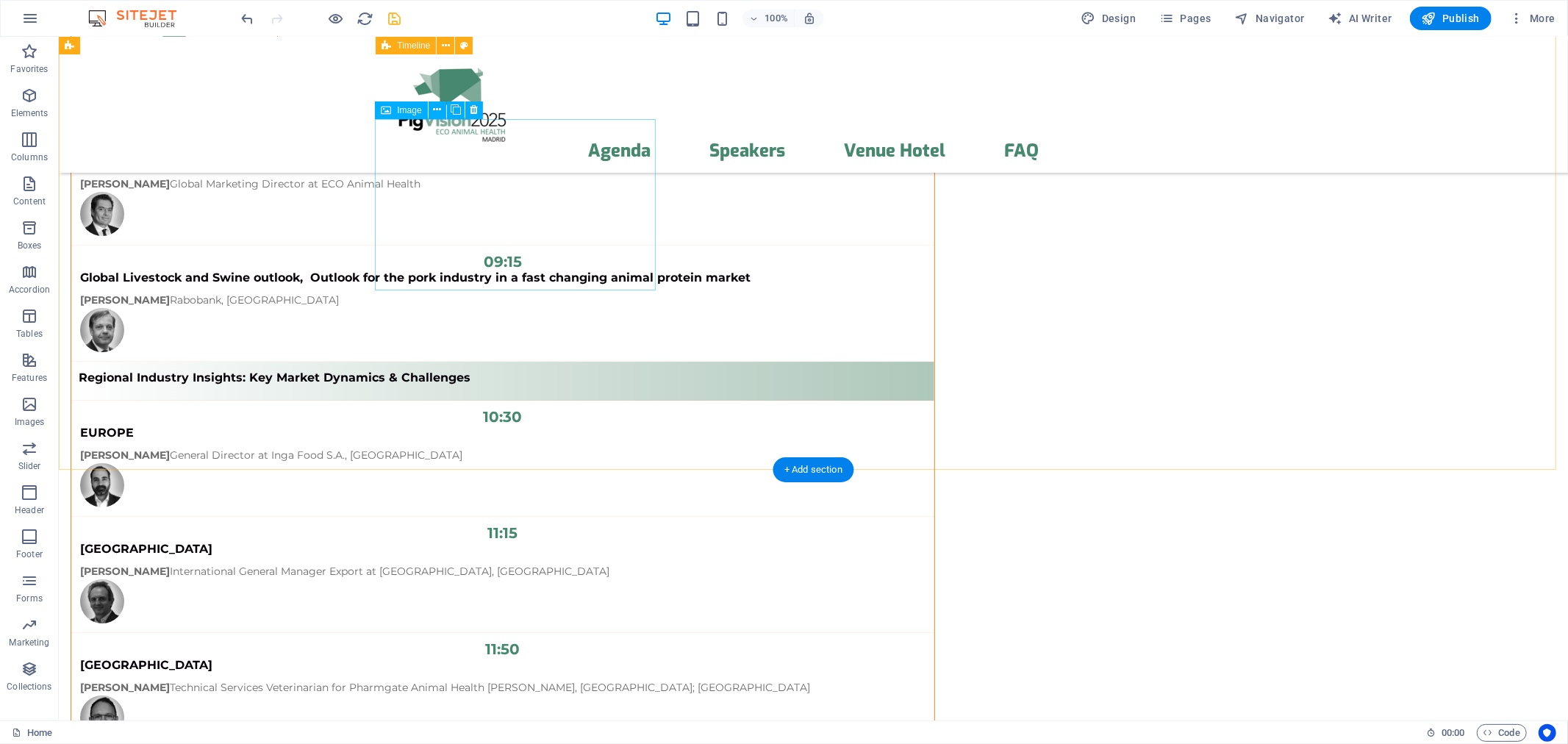
scroll to position [12903, 0]
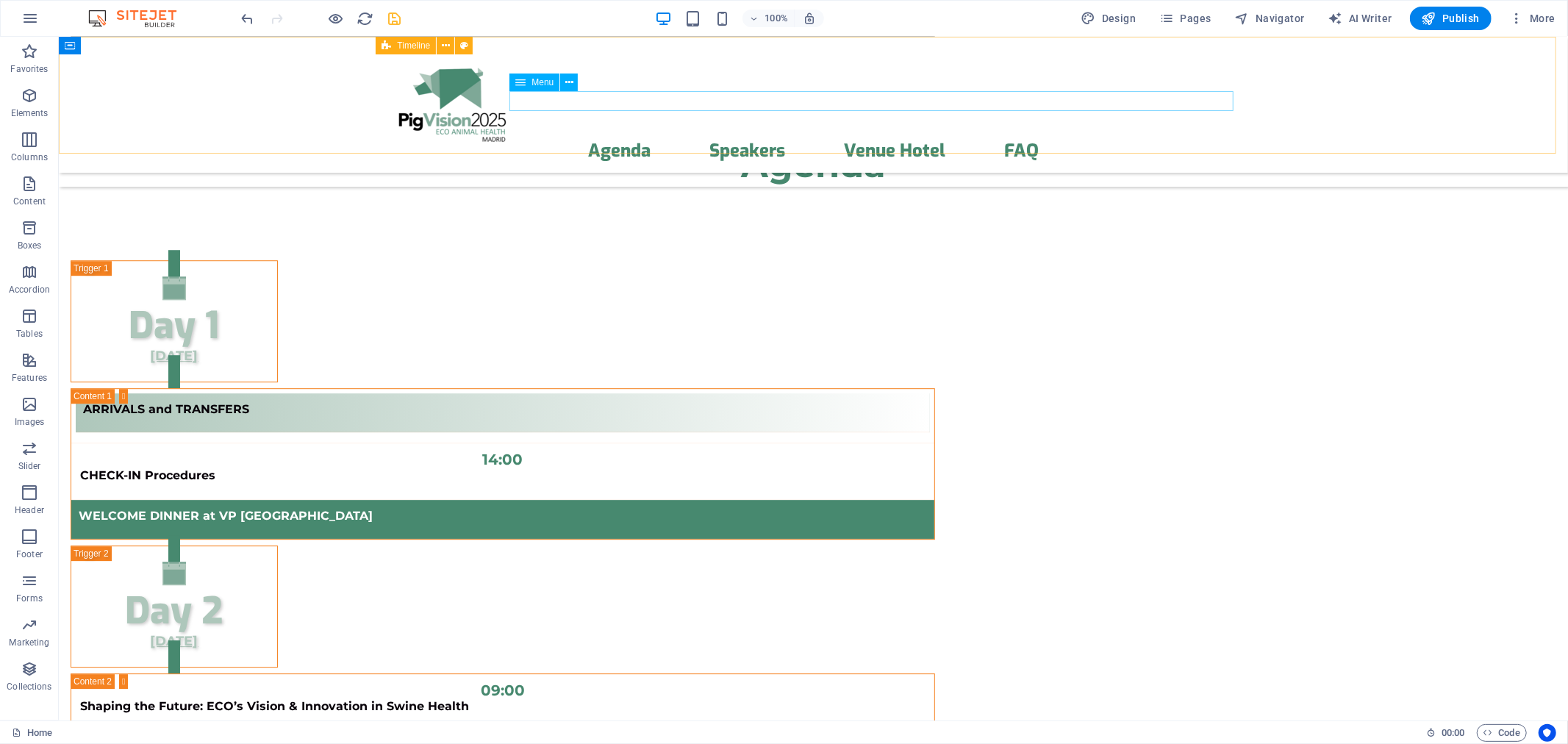
click at [545, 79] on span "Menu" at bounding box center [542, 83] width 22 height 9
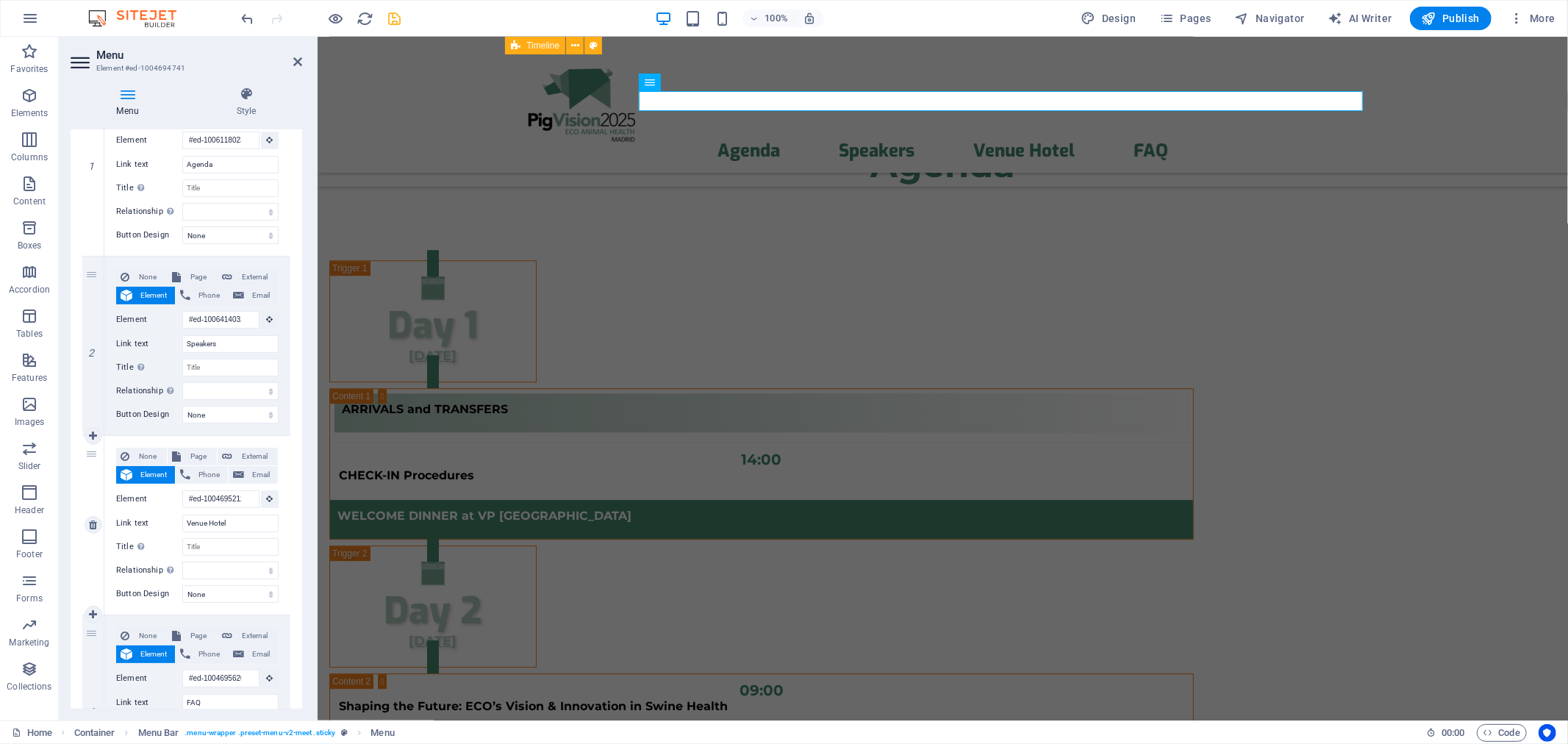
scroll to position [318, 0]
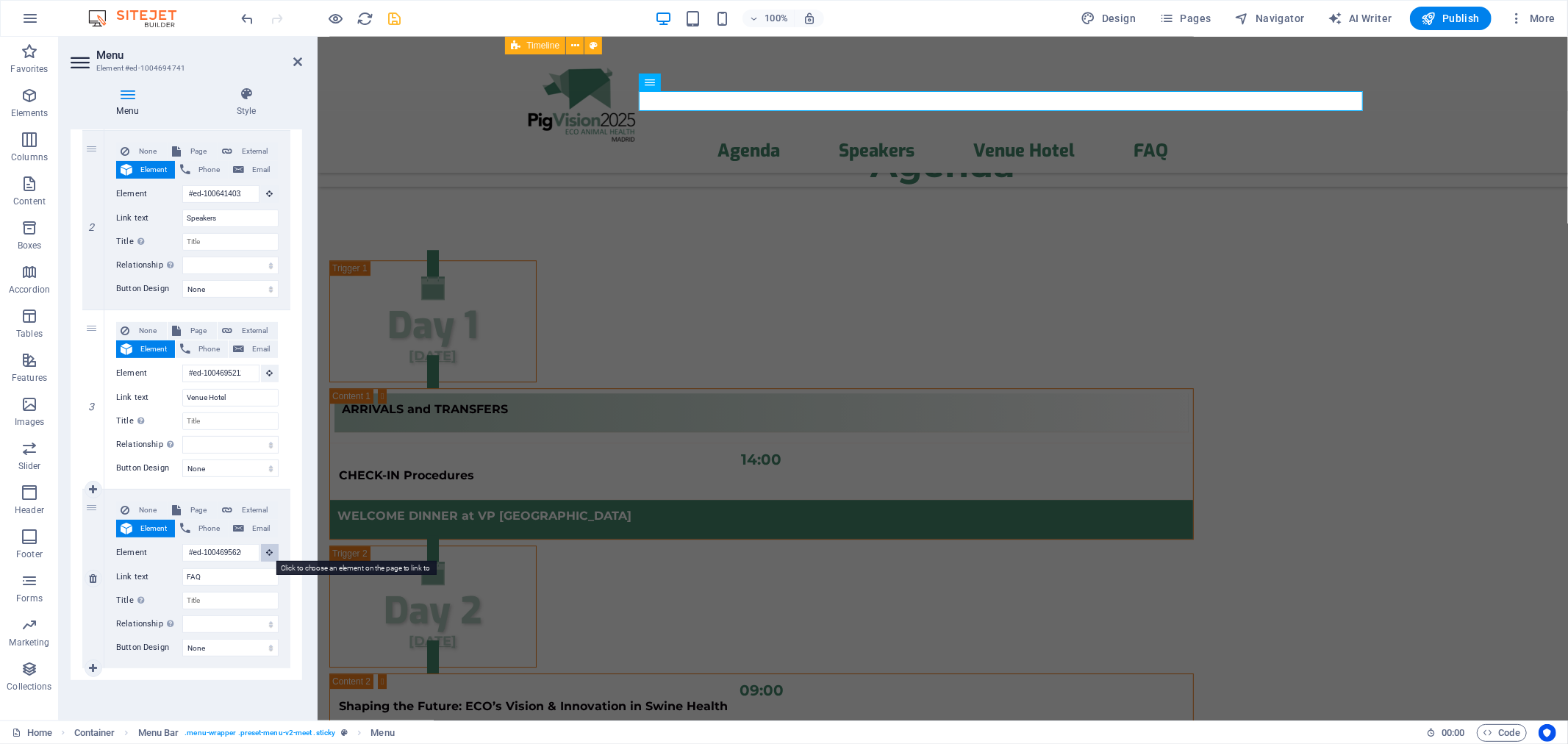
click at [267, 549] on icon at bounding box center [269, 552] width 6 height 7
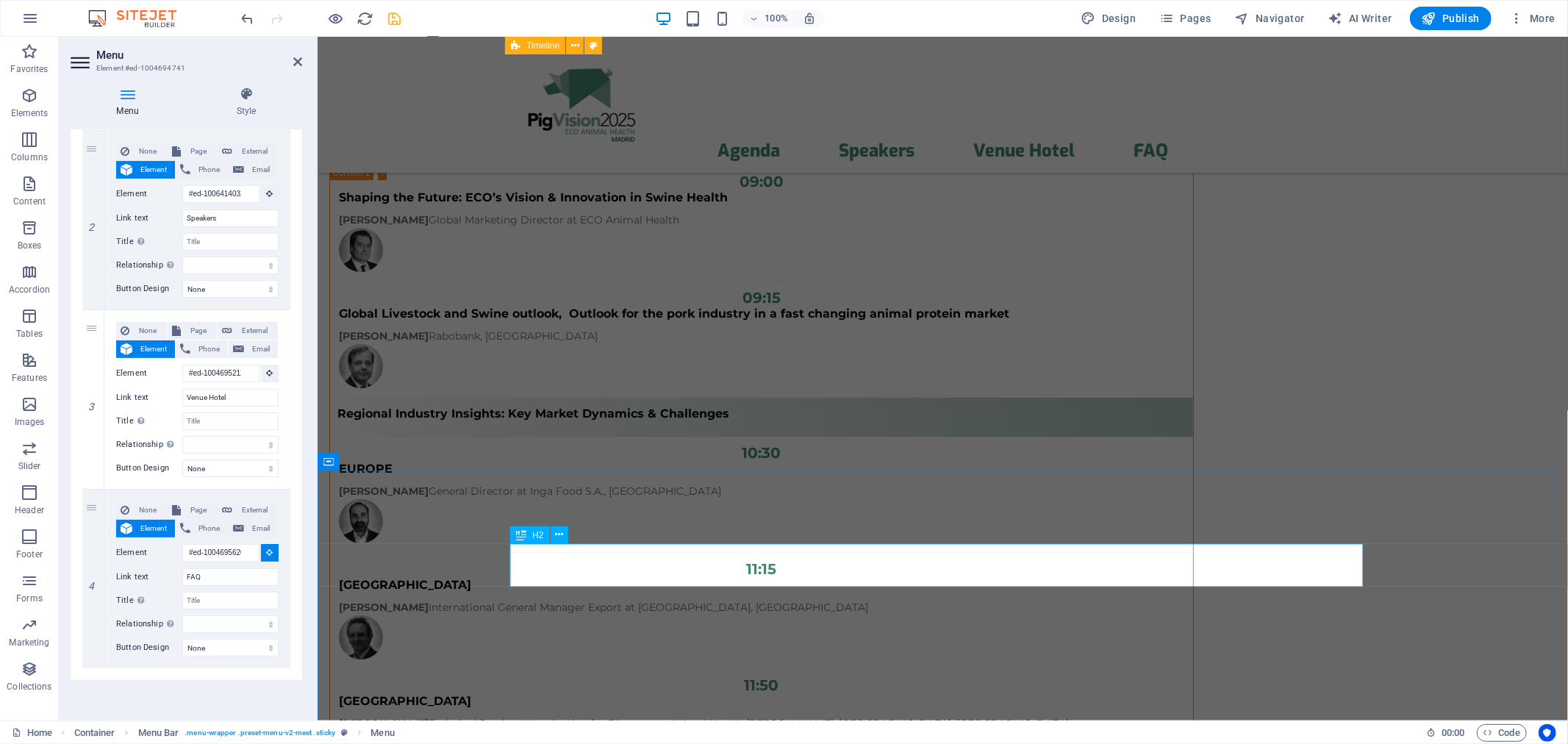
scroll to position [13447, 0]
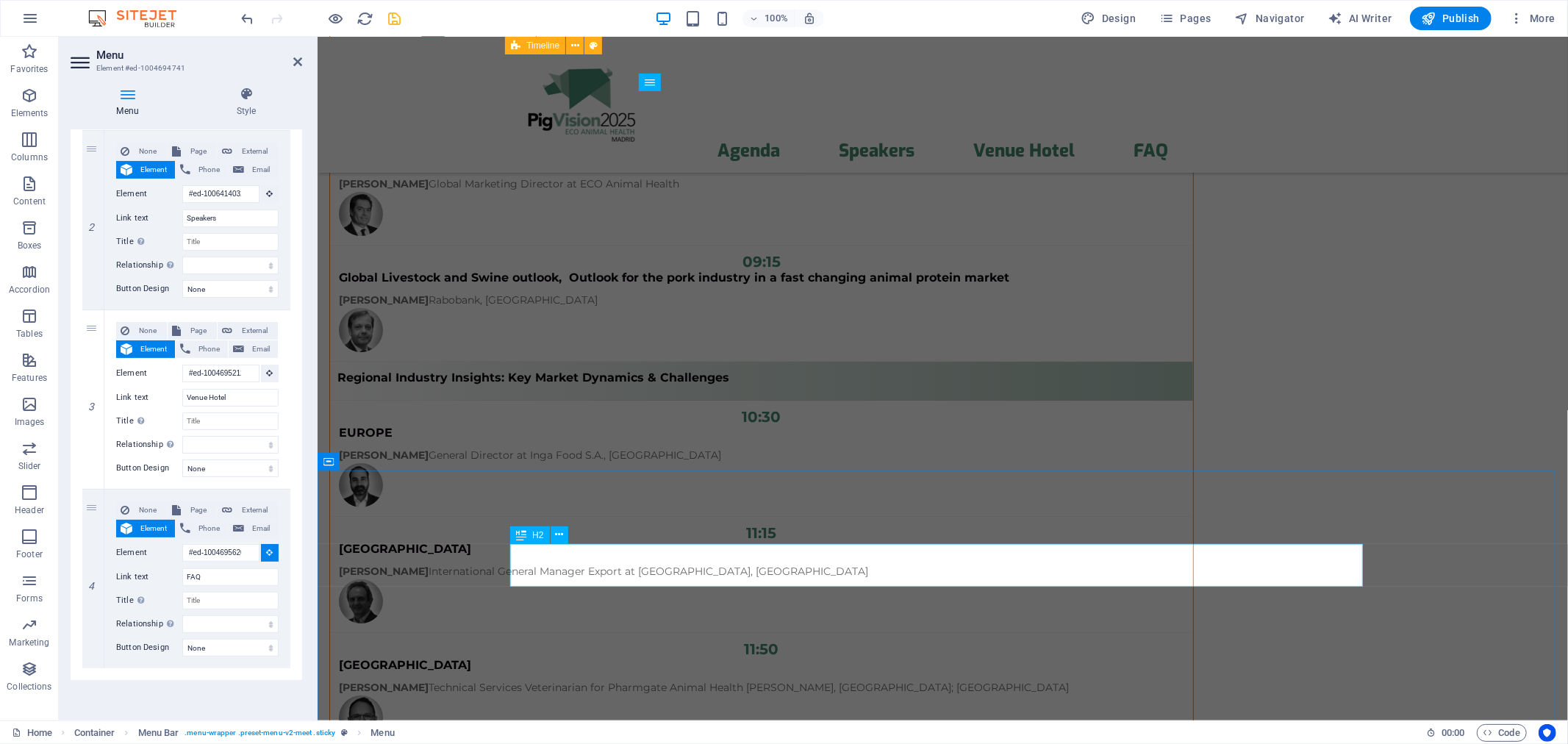
select select
type input "#ed-new-2717"
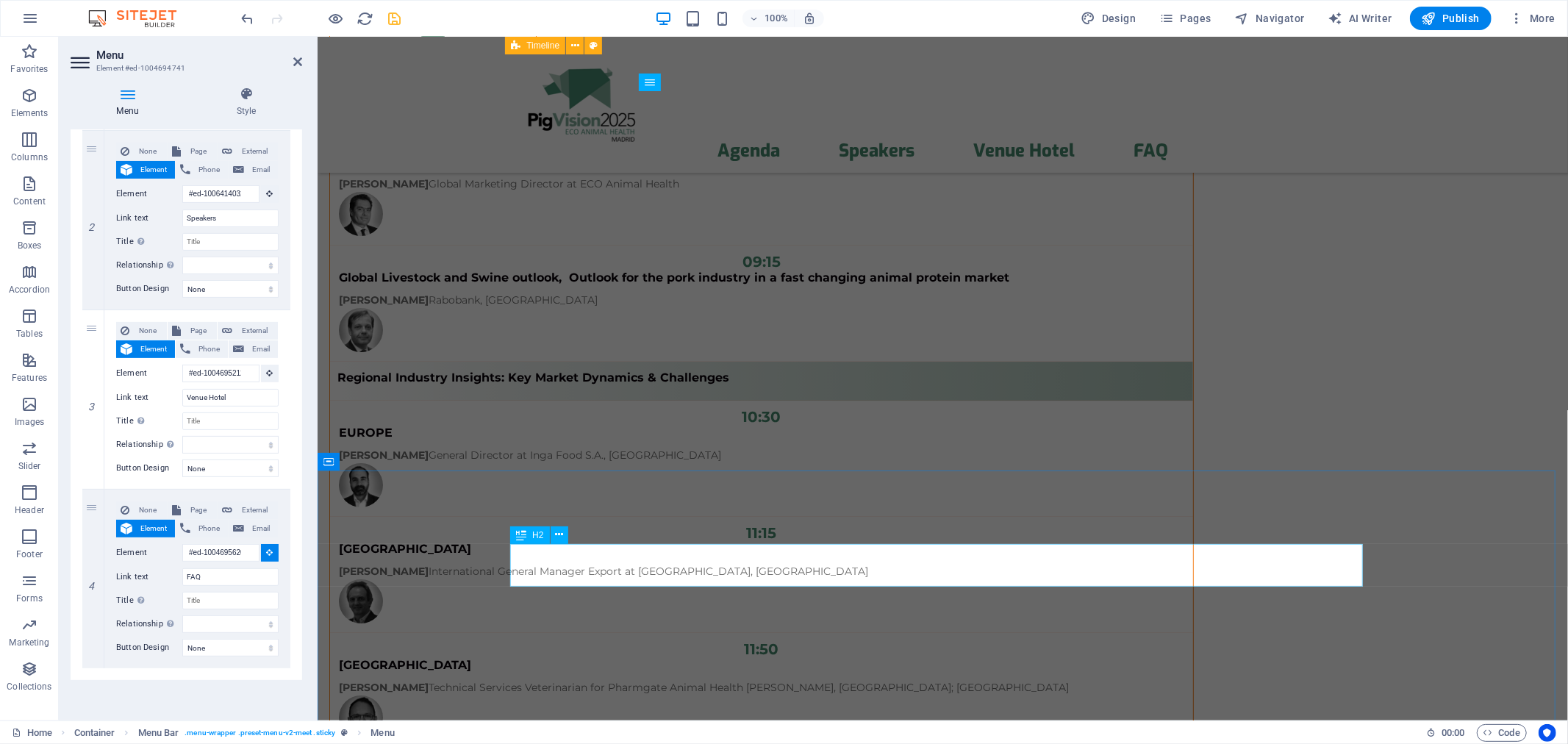
select select
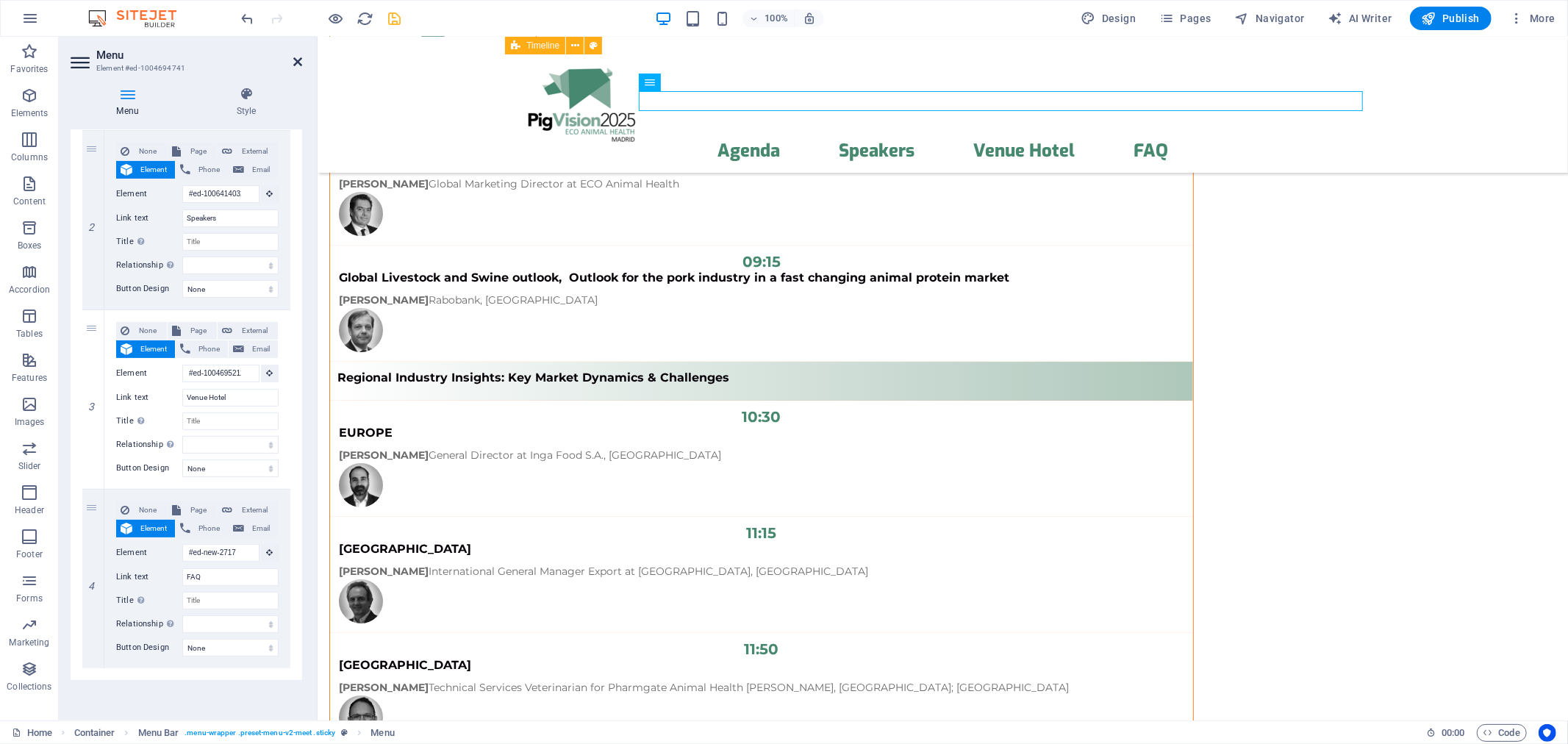
click at [295, 63] on icon at bounding box center [298, 61] width 9 height 12
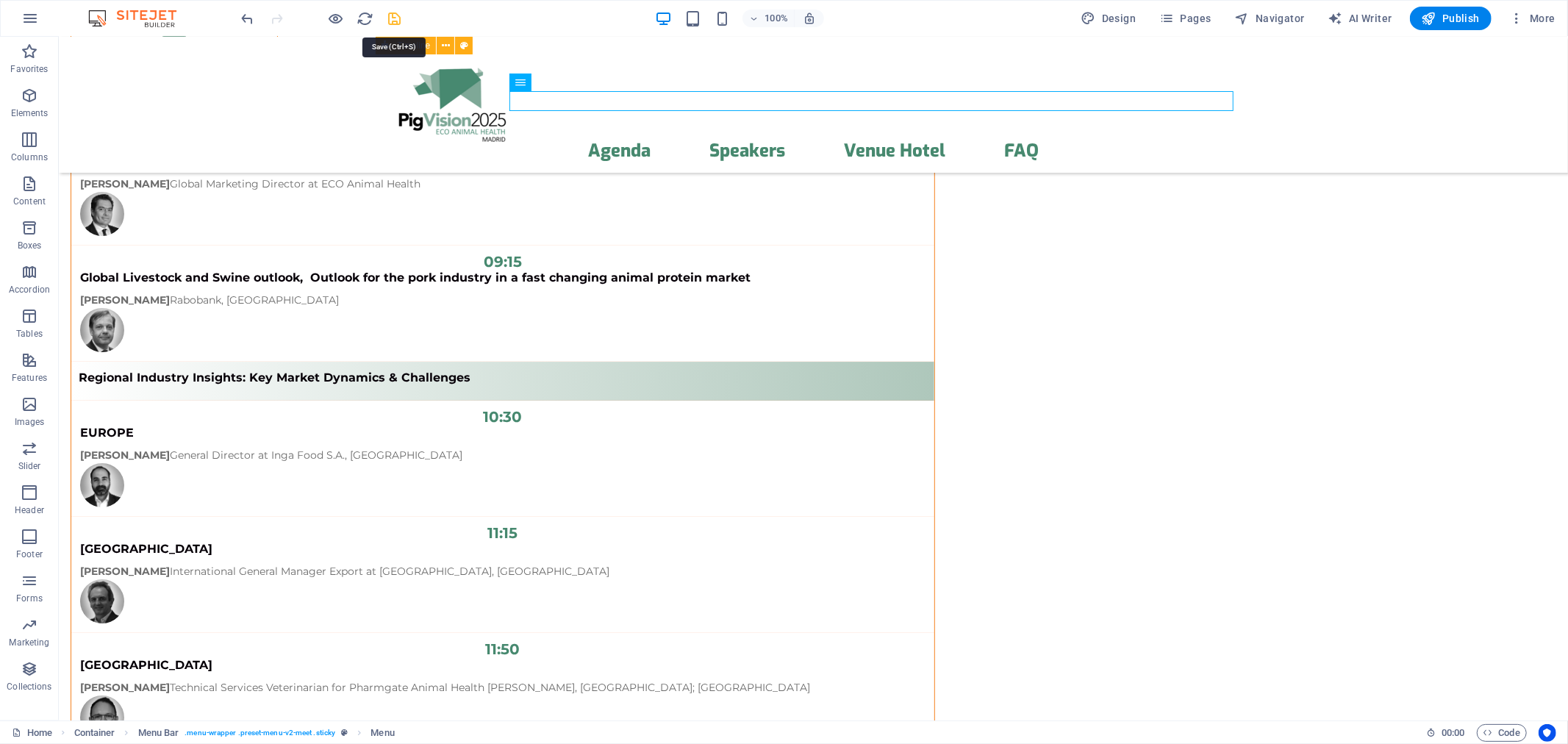
click at [394, 16] on icon "save" at bounding box center [394, 18] width 17 height 17
select select "px"
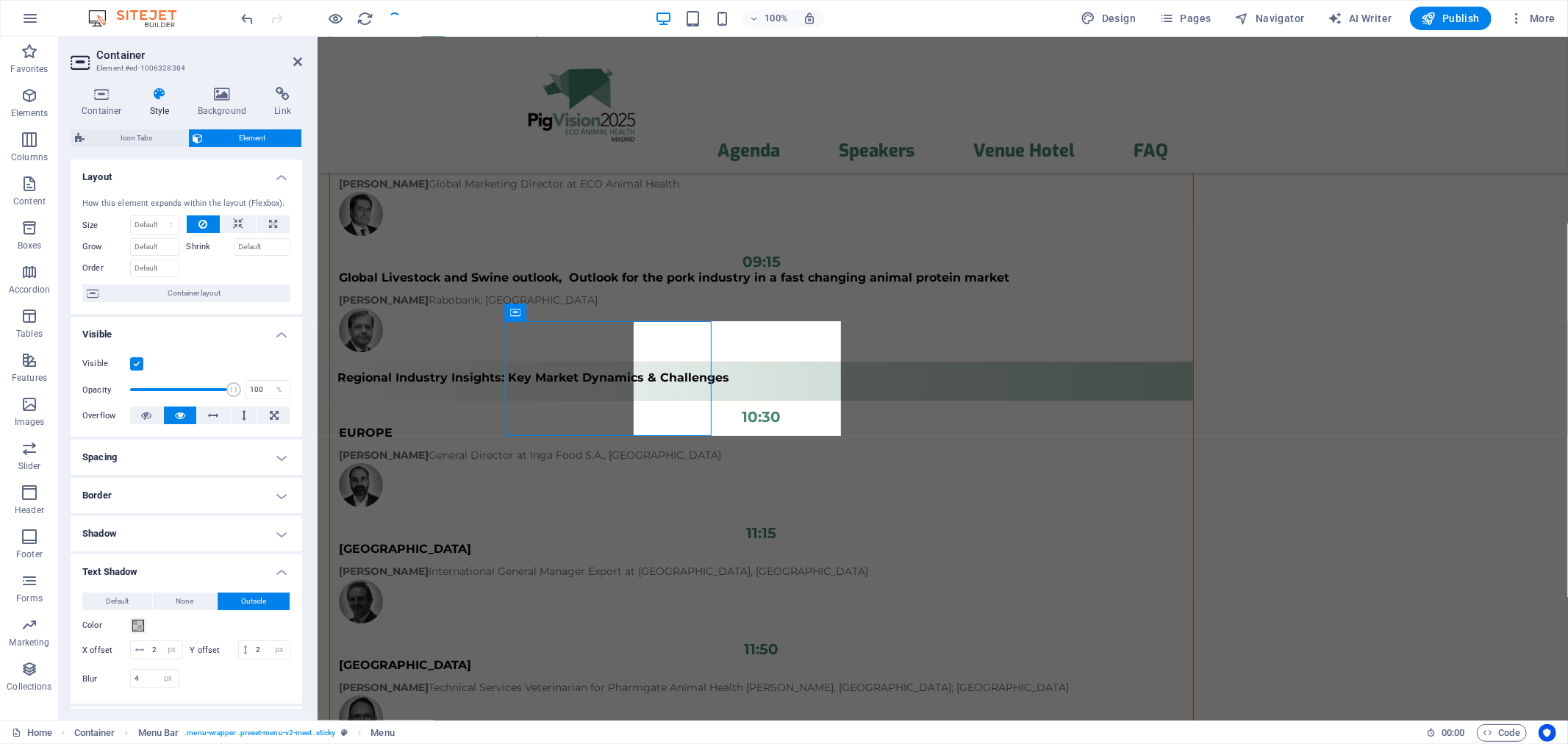
scroll to position [6582, 0]
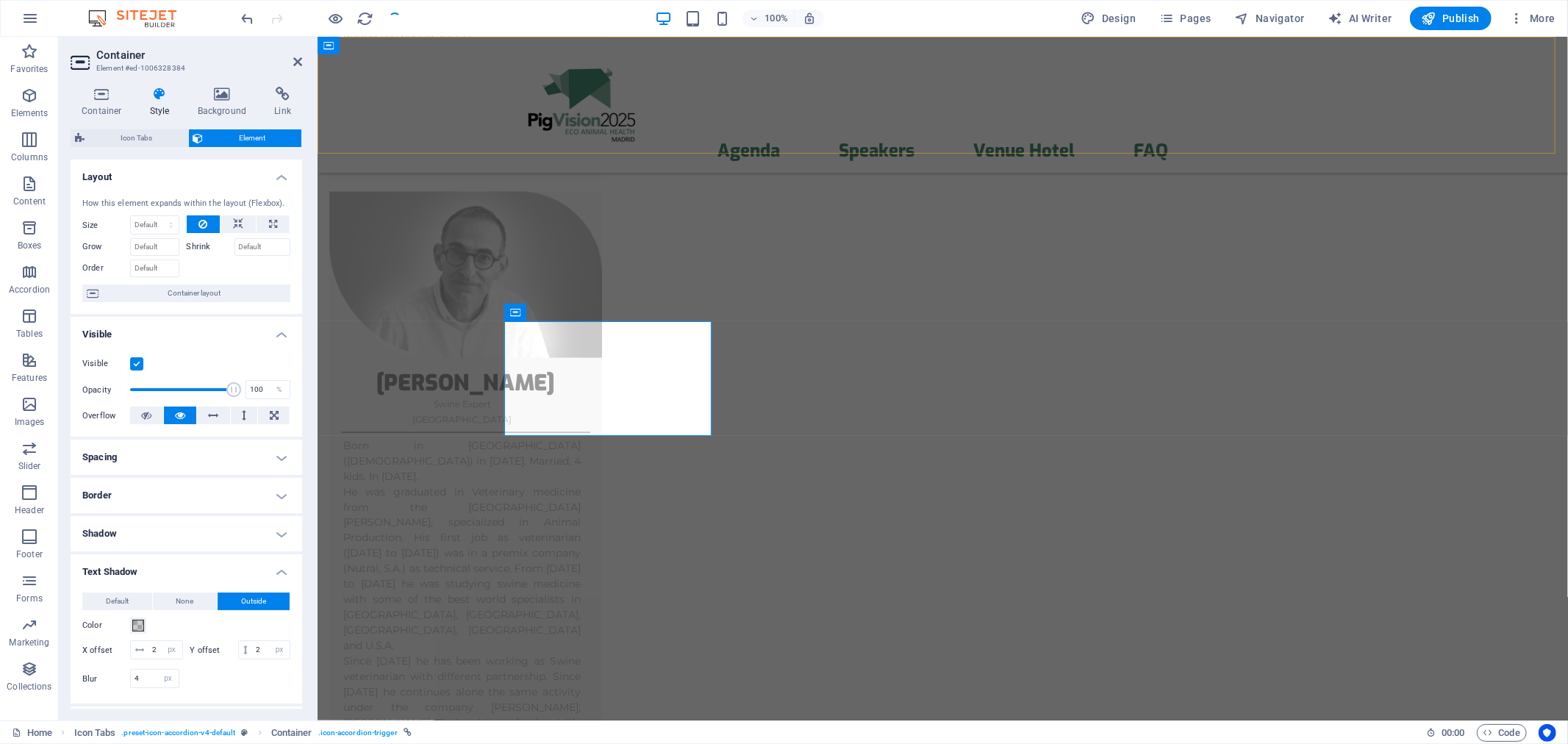
select select "px"
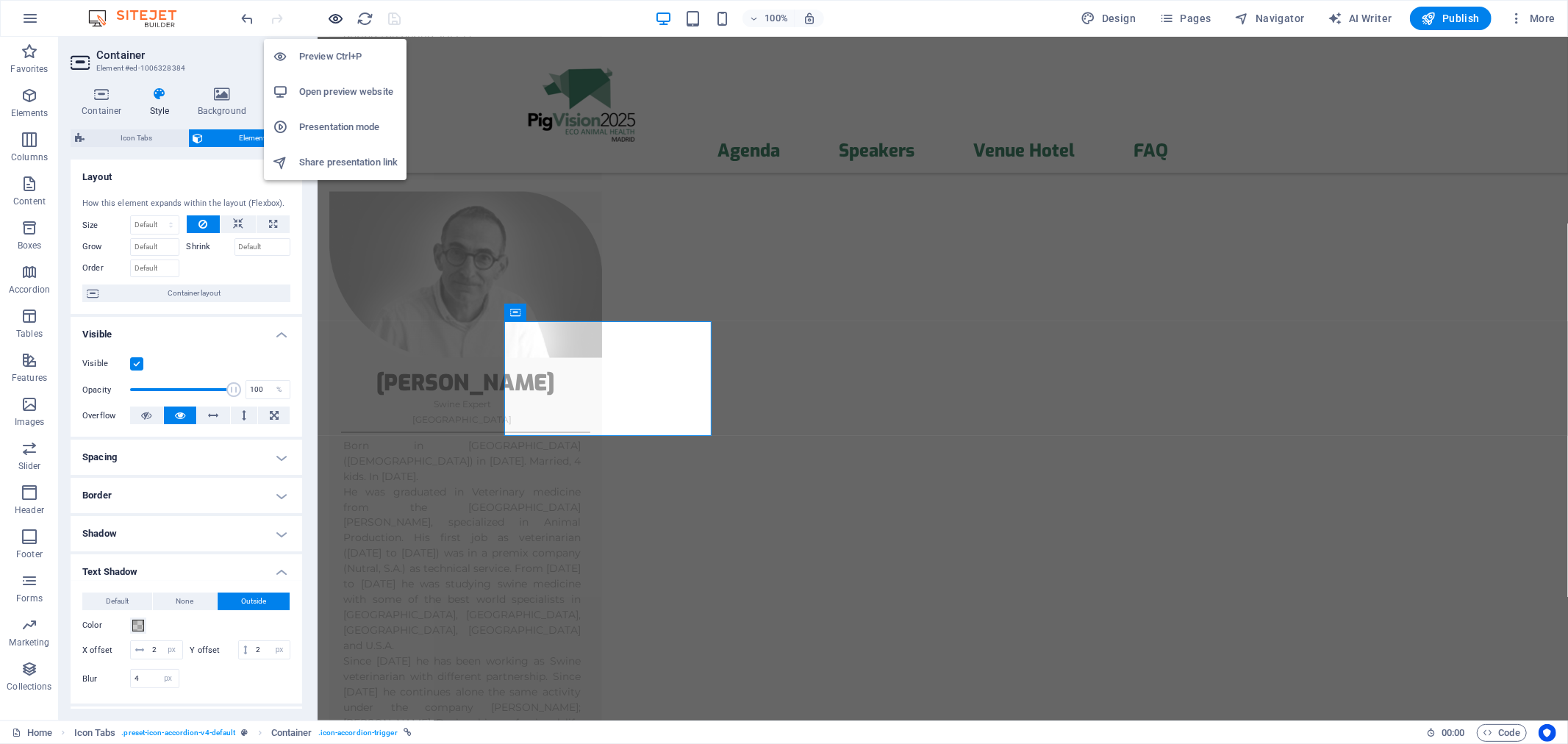
click at [339, 20] on icon "button" at bounding box center [336, 18] width 17 height 17
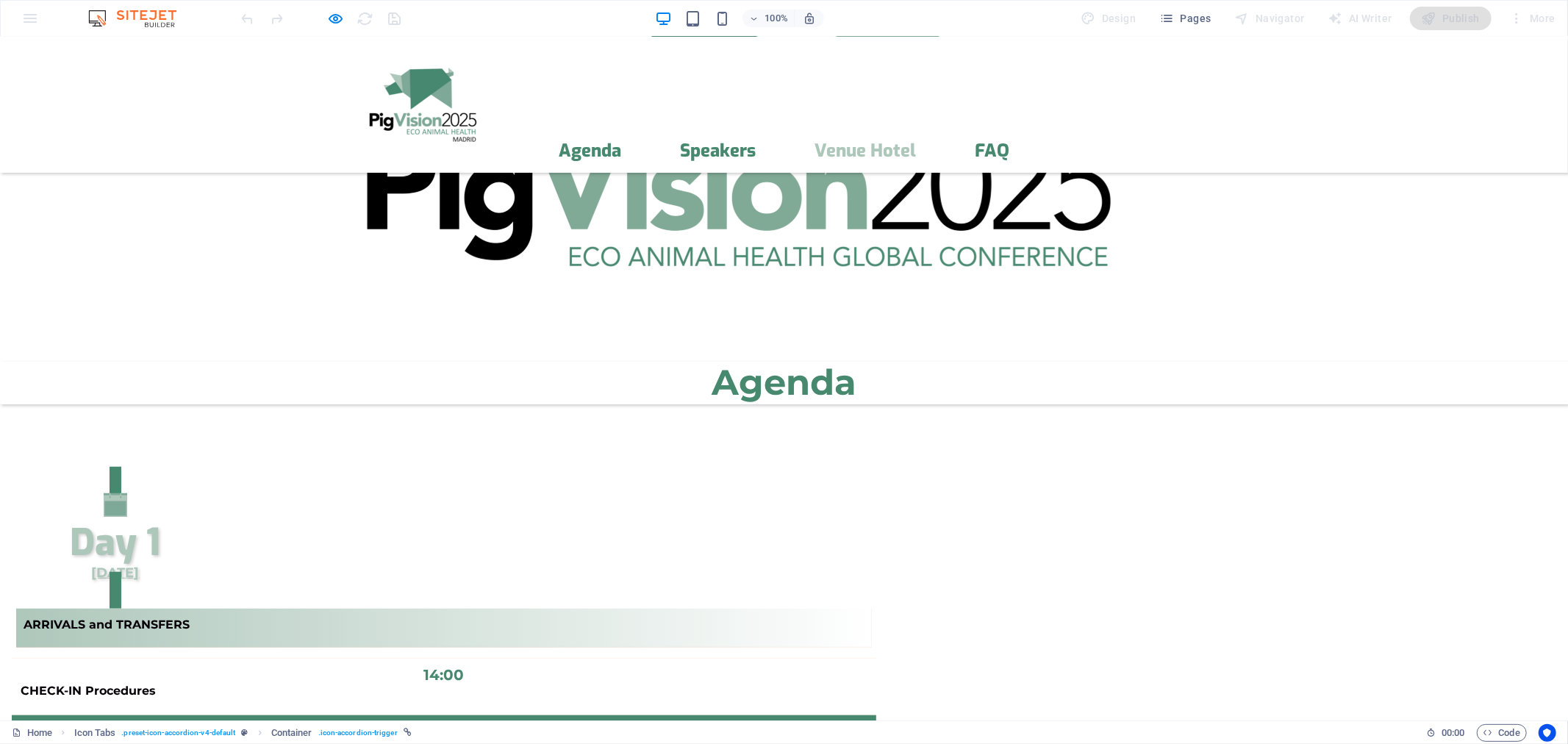
click at [916, 141] on link "Venue Hotel" at bounding box center [865, 150] width 102 height 18
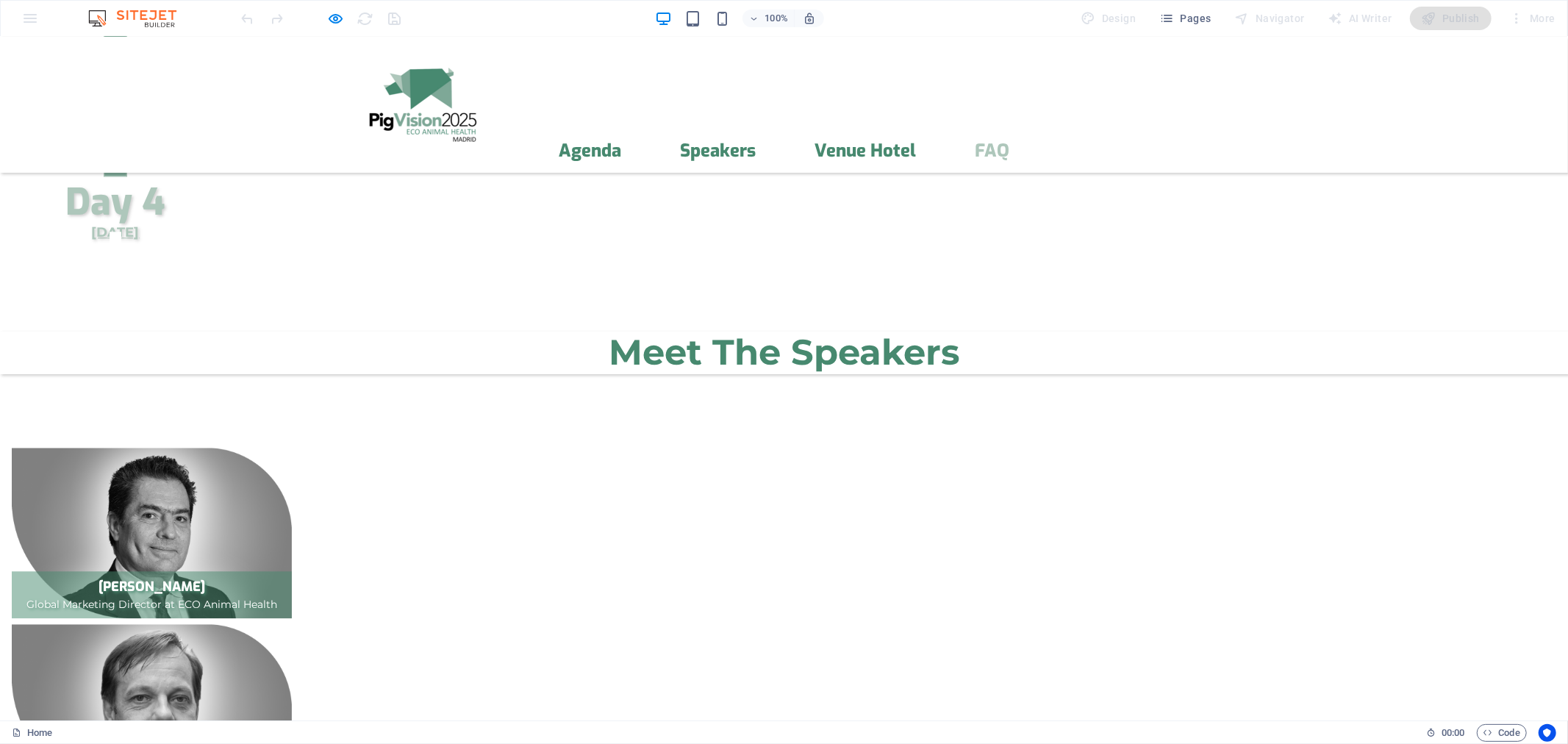
click at [1010, 141] on link "FAQ" at bounding box center [992, 150] width 34 height 18
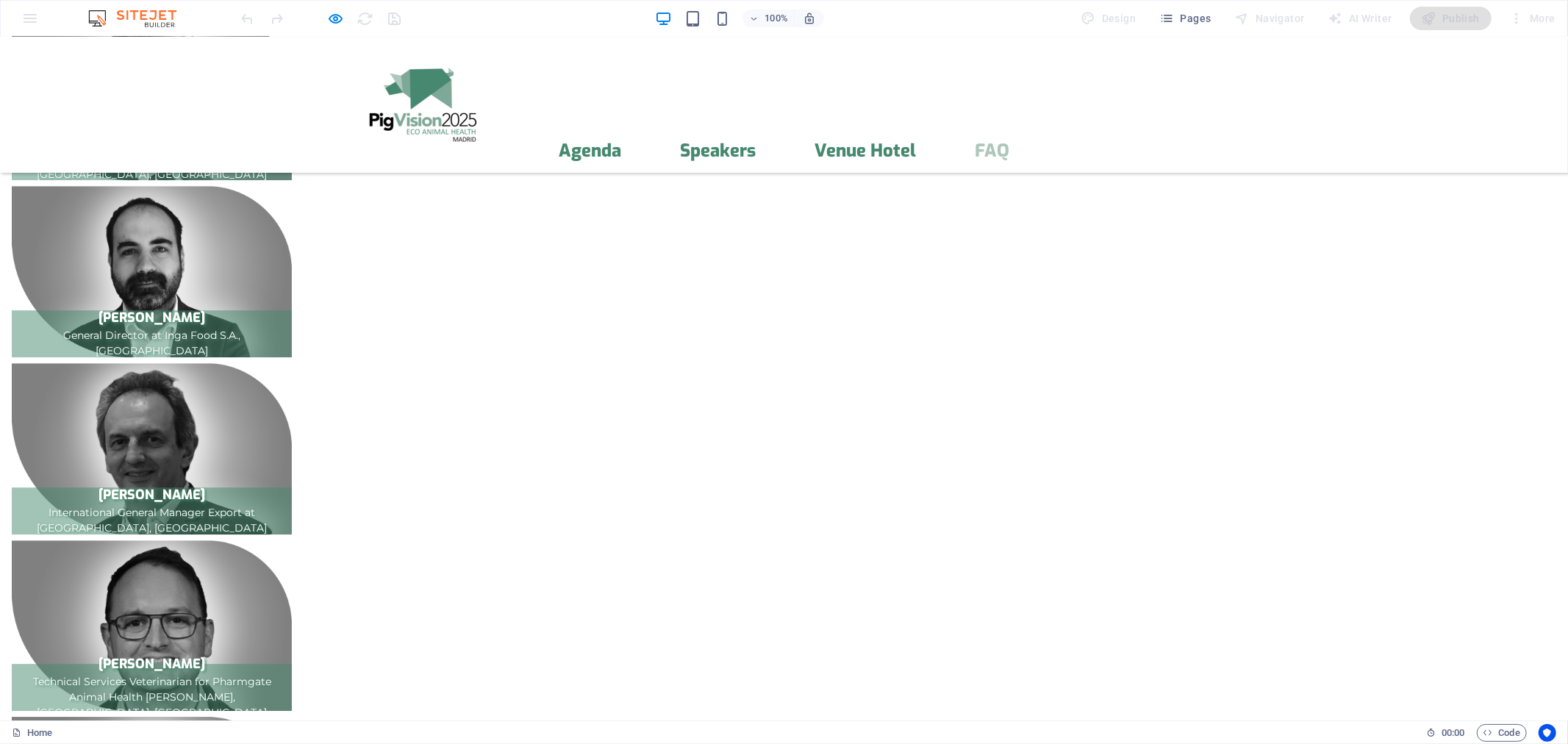
scroll to position [3536, 0]
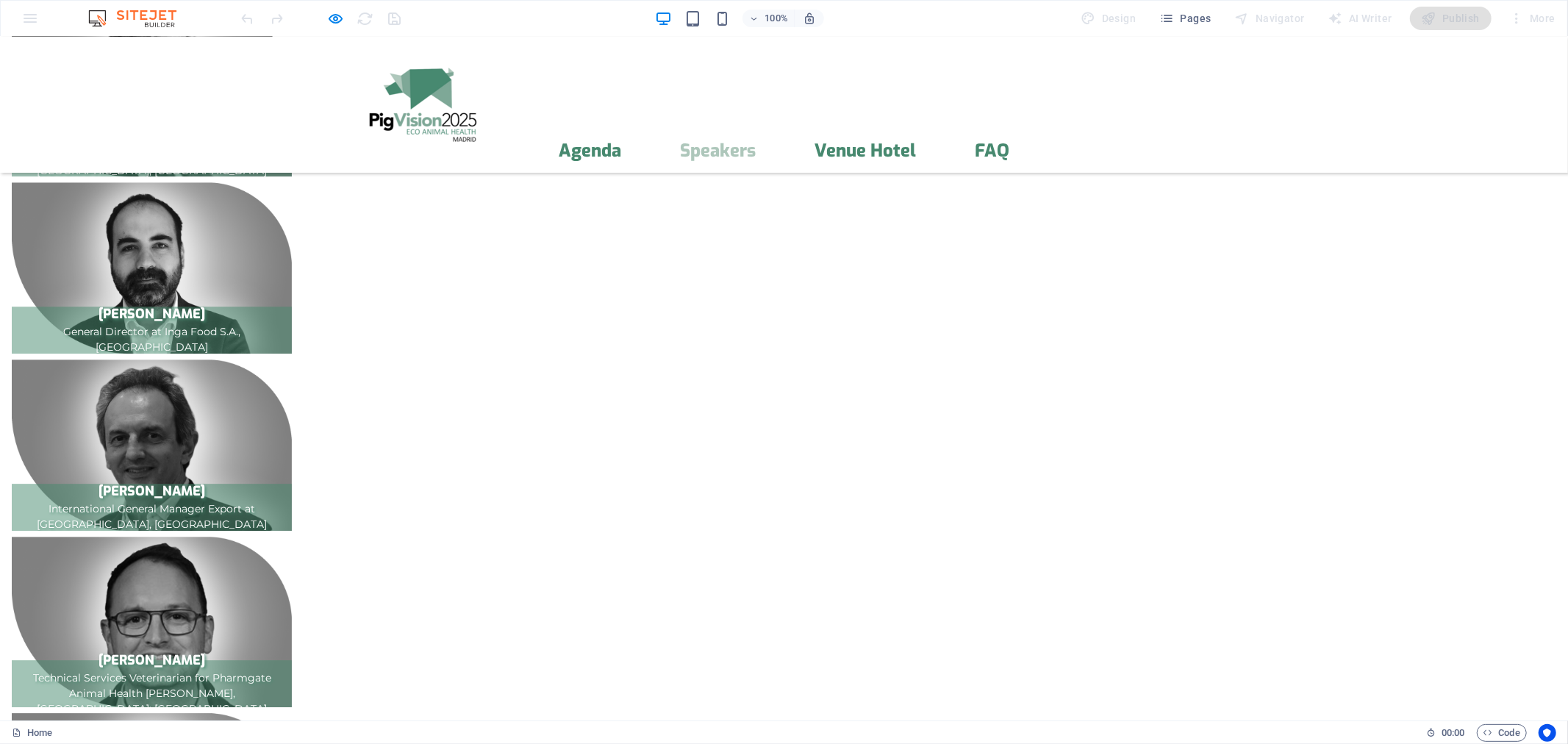
click at [756, 141] on link "Speakers" at bounding box center [718, 150] width 76 height 18
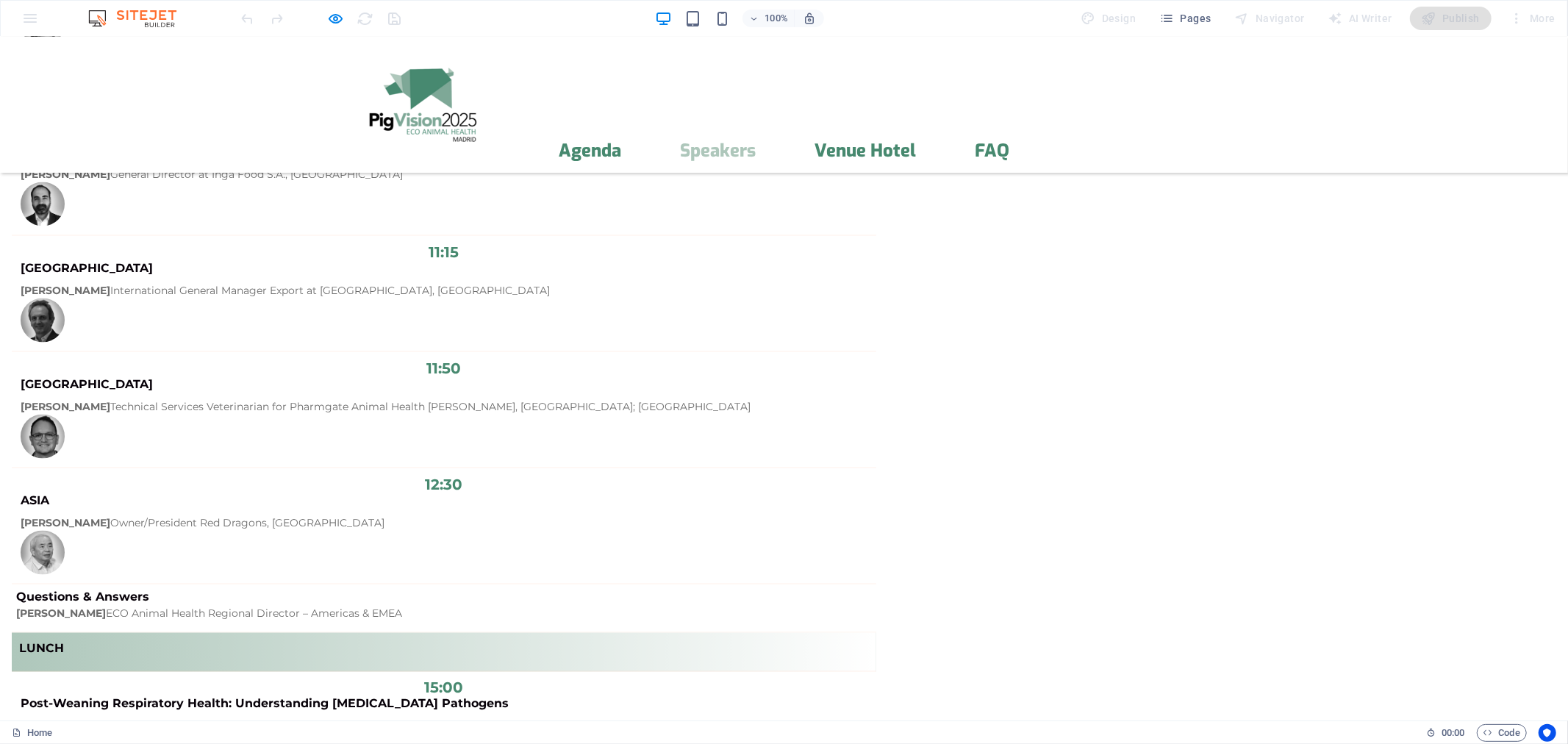
scroll to position [1826, 0]
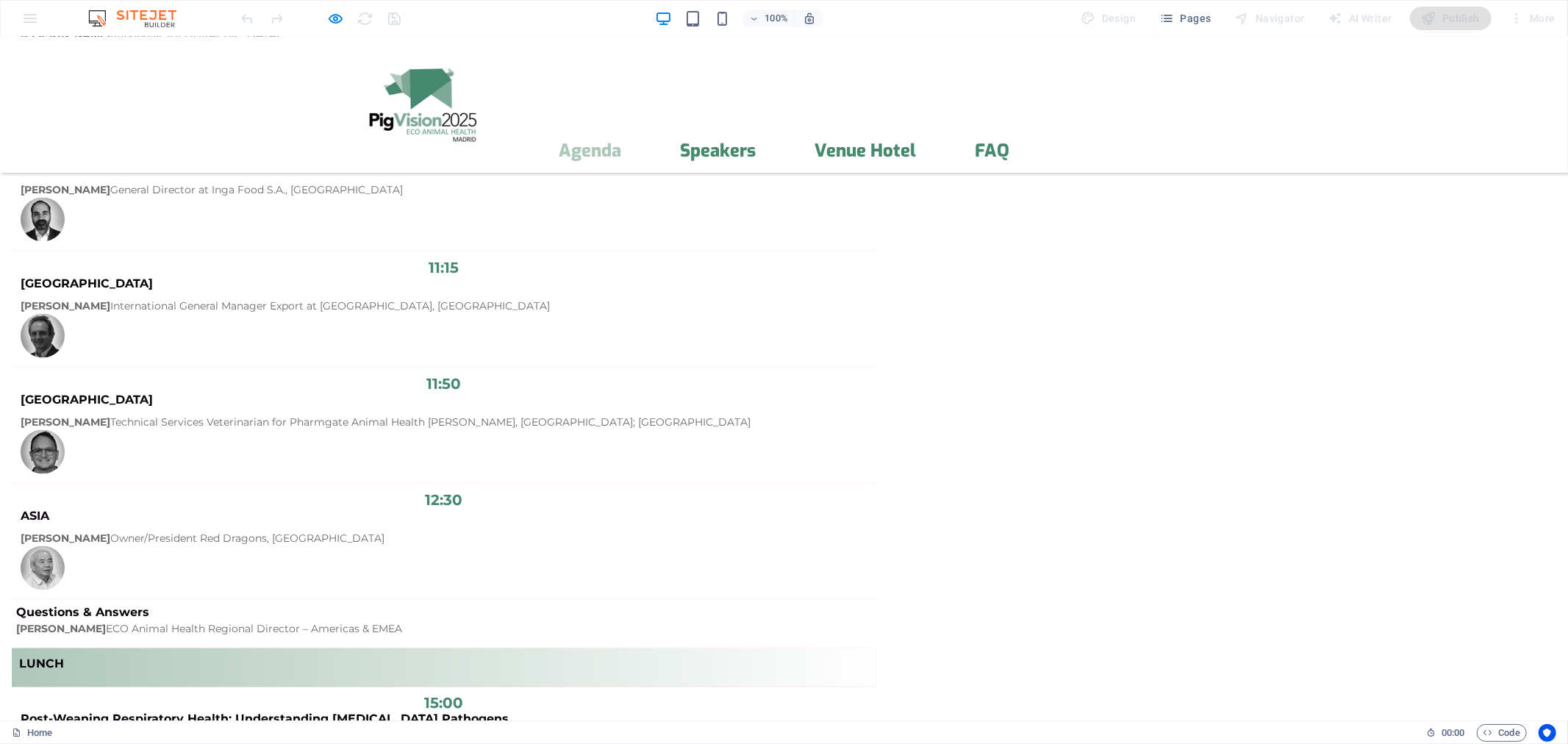
click at [621, 141] on link "Agenda" at bounding box center [589, 150] width 62 height 18
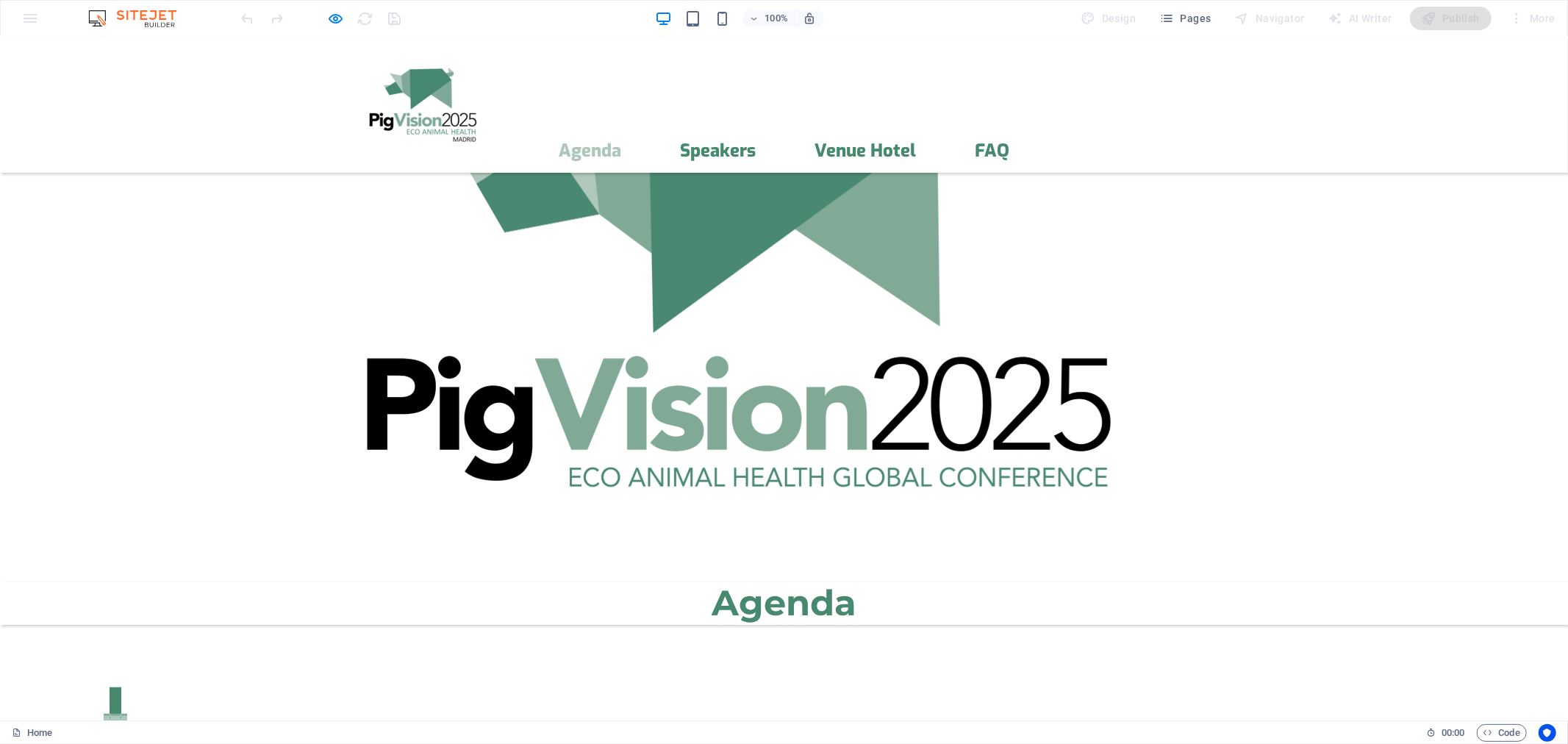
scroll to position [578, 0]
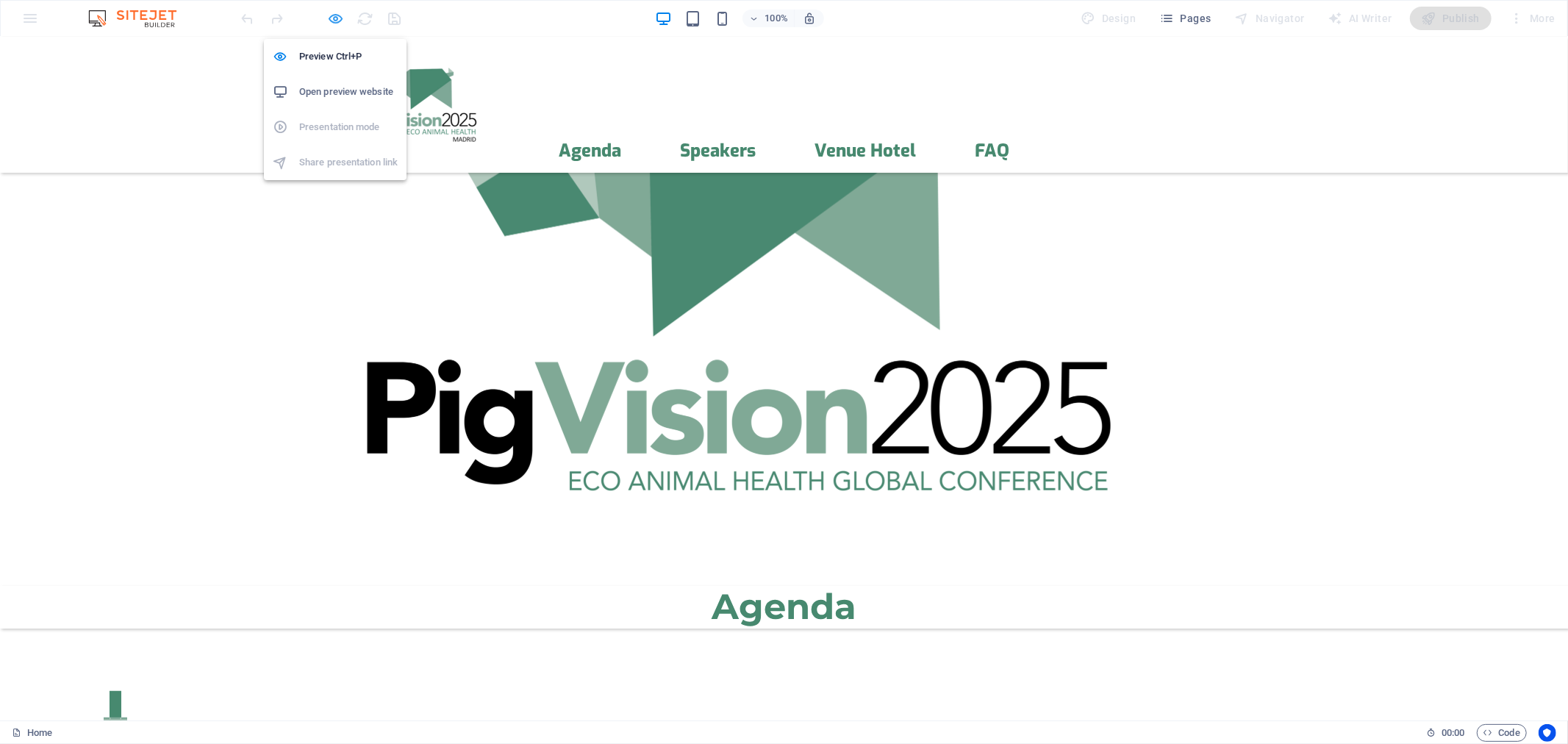
click at [332, 18] on icon "button" at bounding box center [336, 18] width 17 height 17
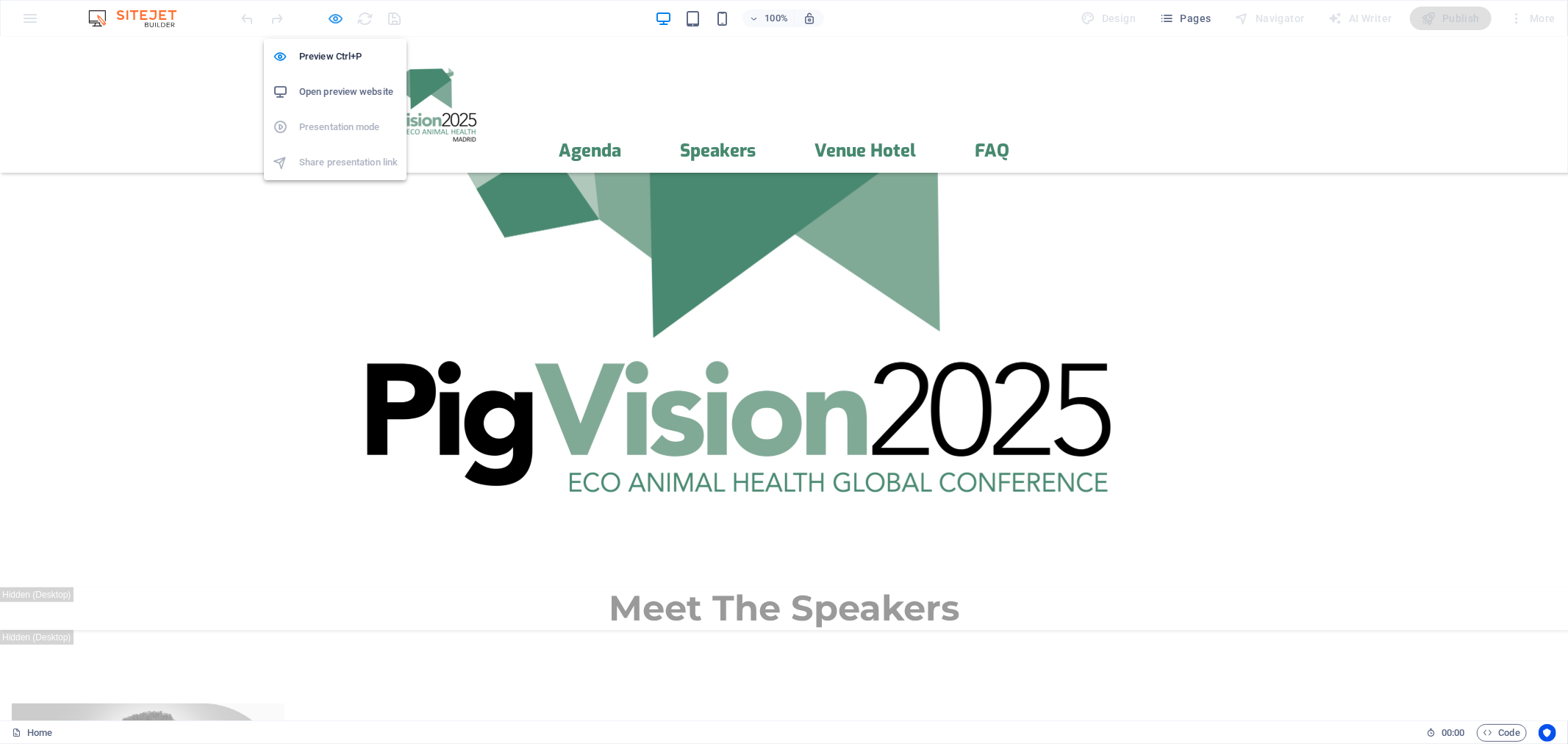
select select "px"
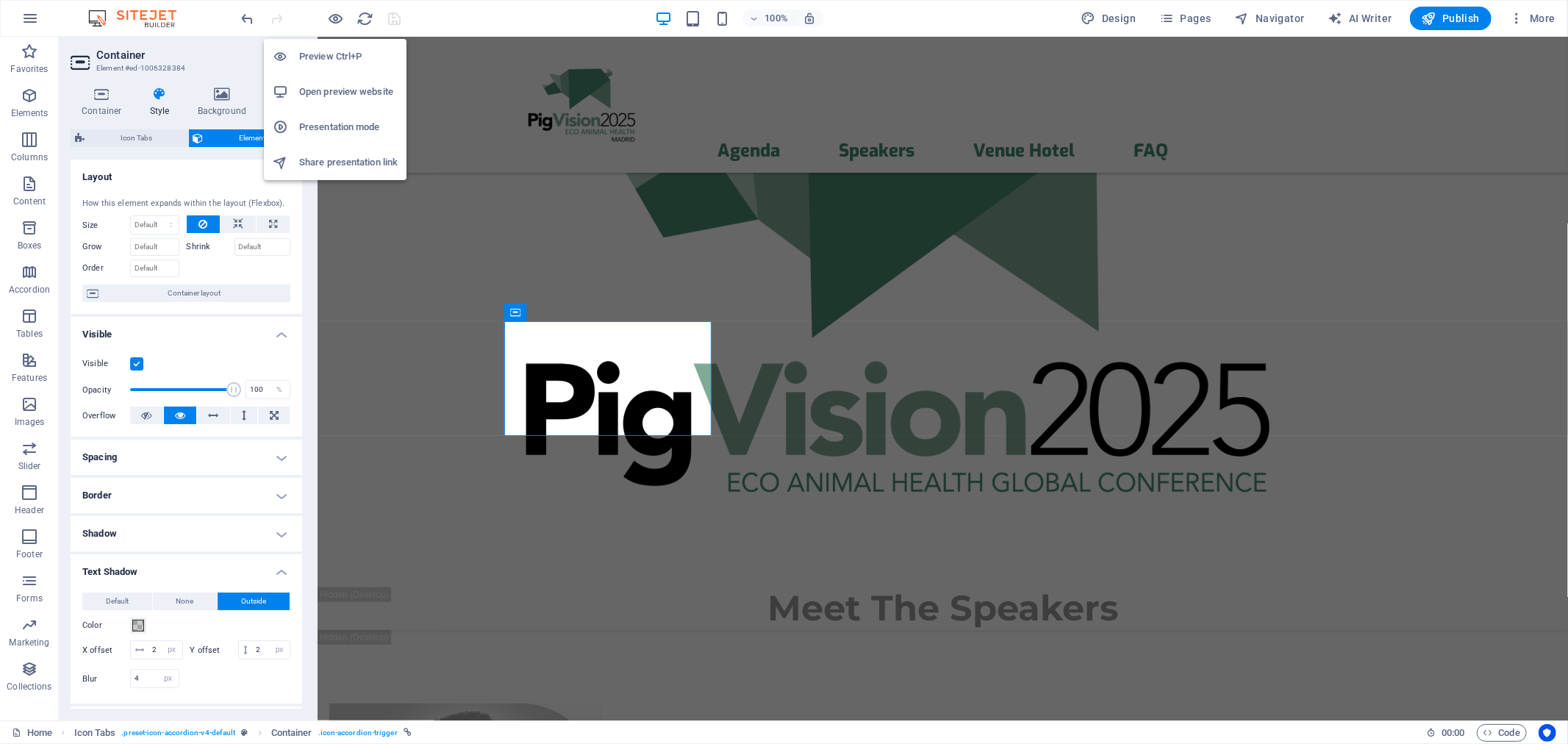
scroll to position [6582, 0]
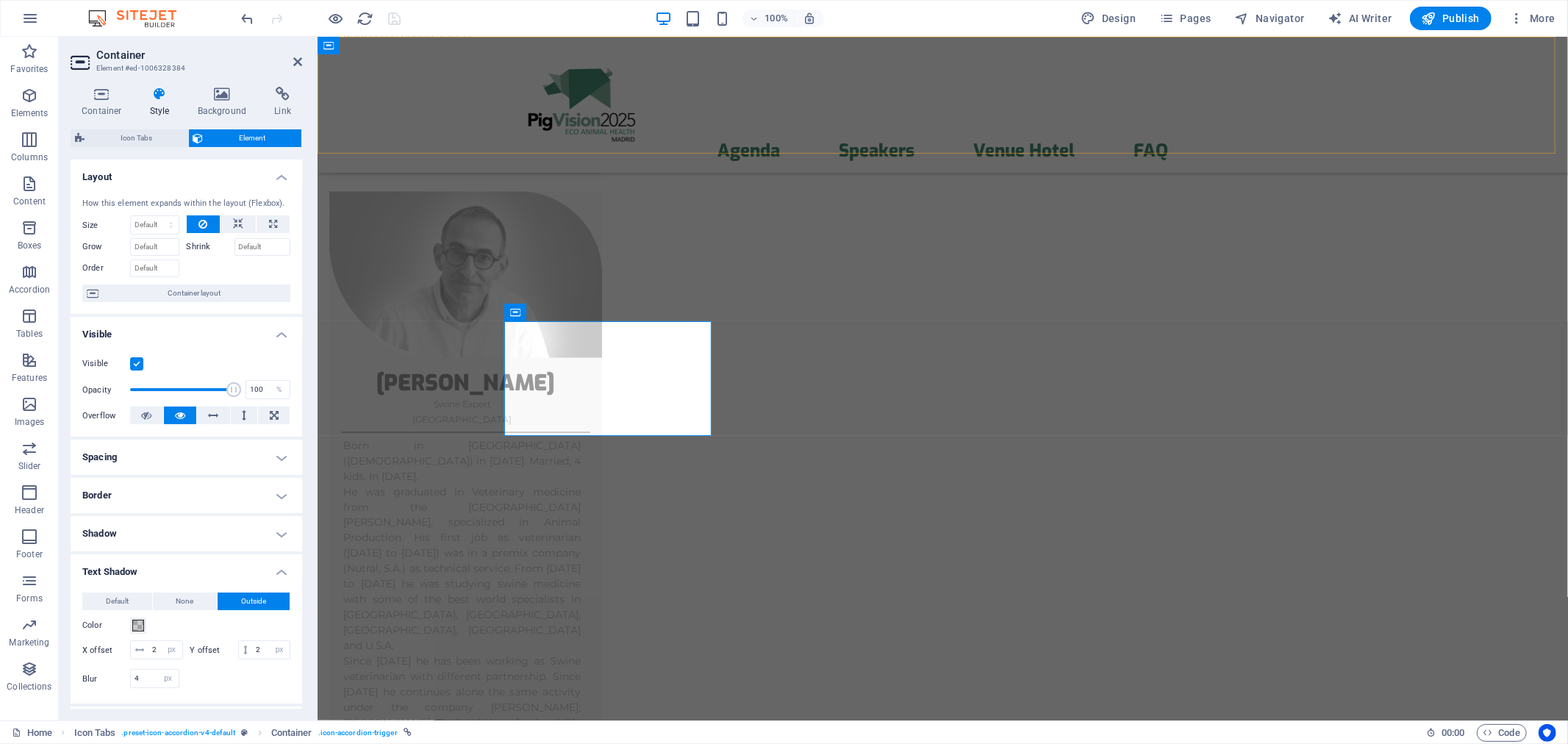
click at [382, 86] on div "Menu Agenda Speakers Venue Hotel FAQ" at bounding box center [942, 104] width 1250 height 136
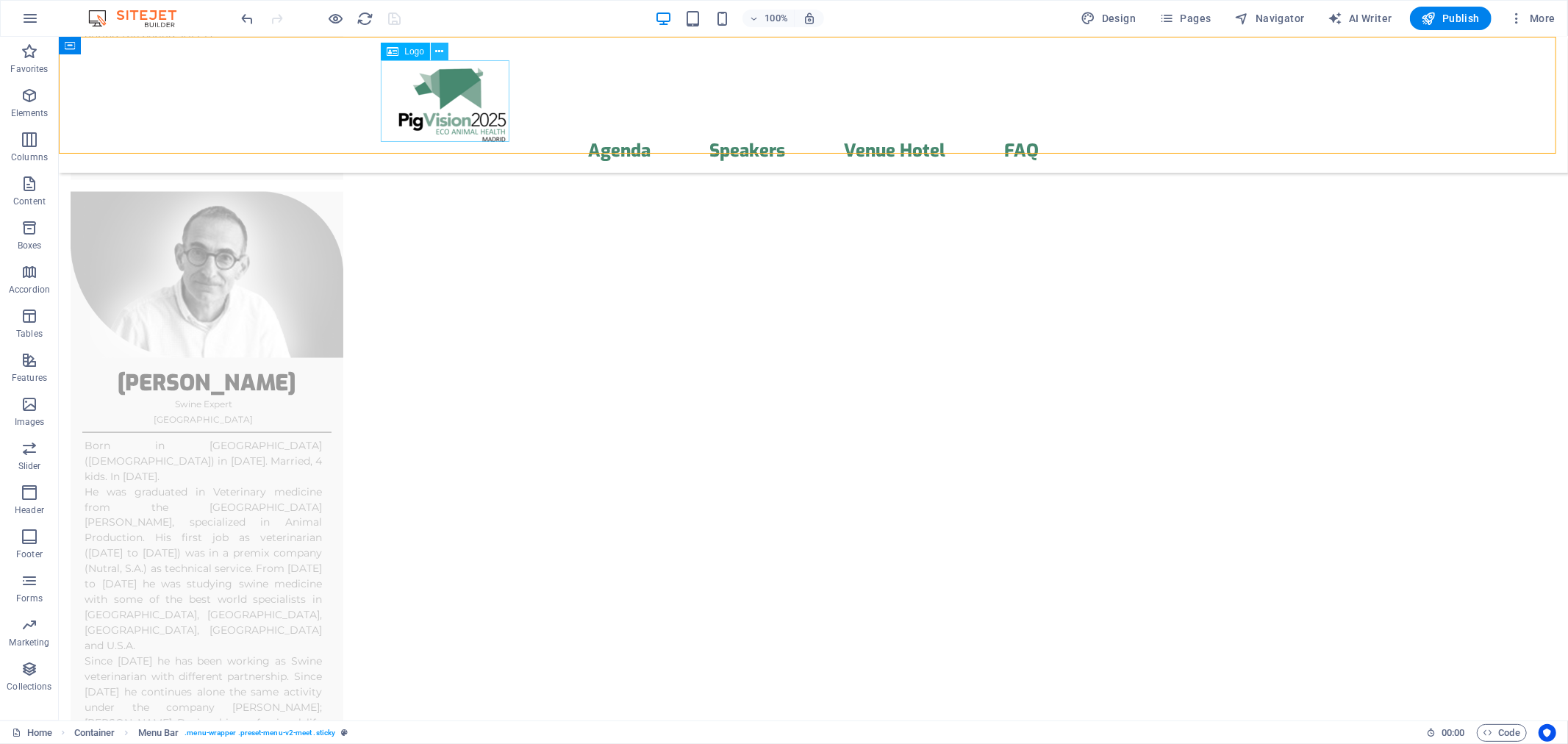
click at [438, 48] on icon at bounding box center [440, 51] width 8 height 15
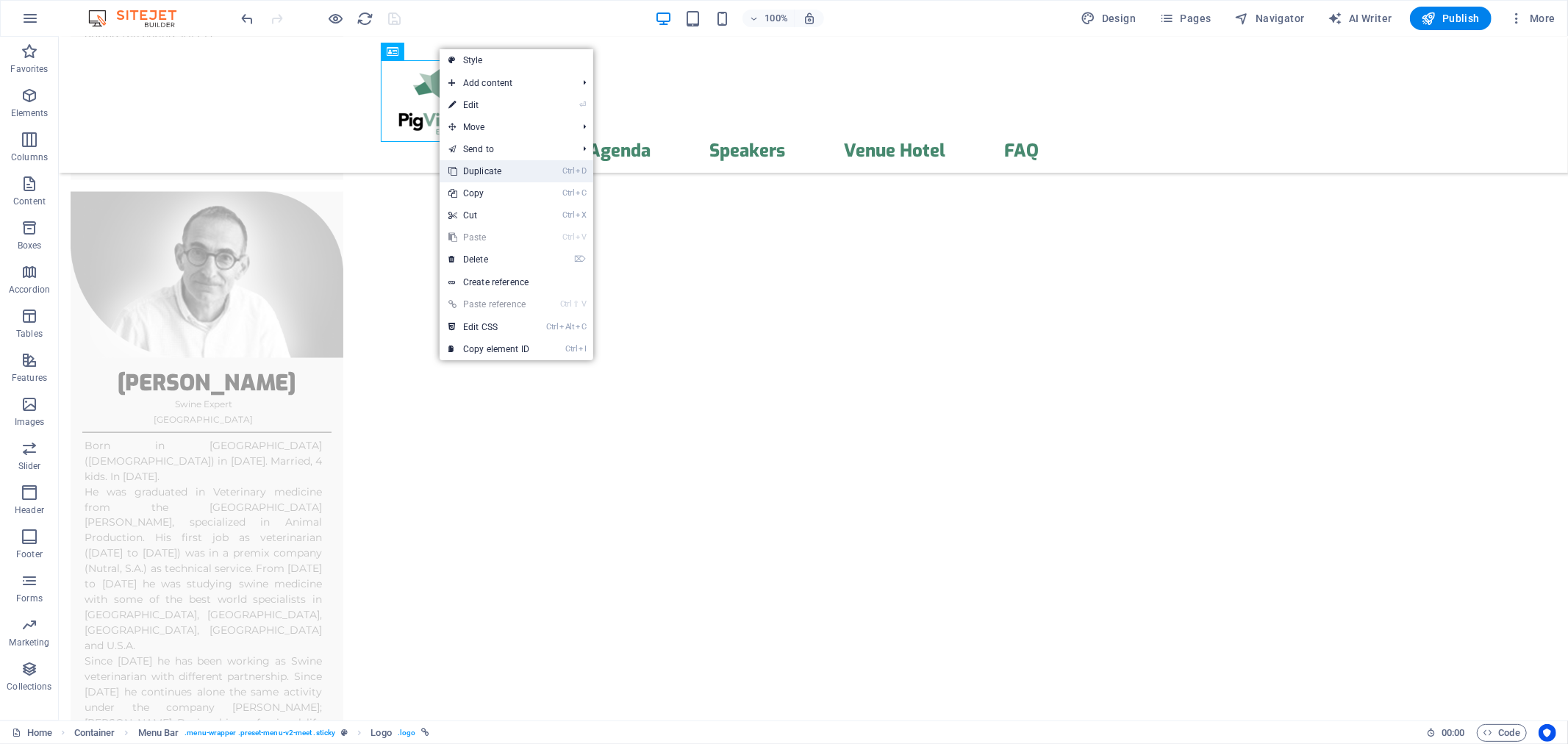
click at [494, 166] on link "Ctrl D Duplicate" at bounding box center [488, 171] width 98 height 22
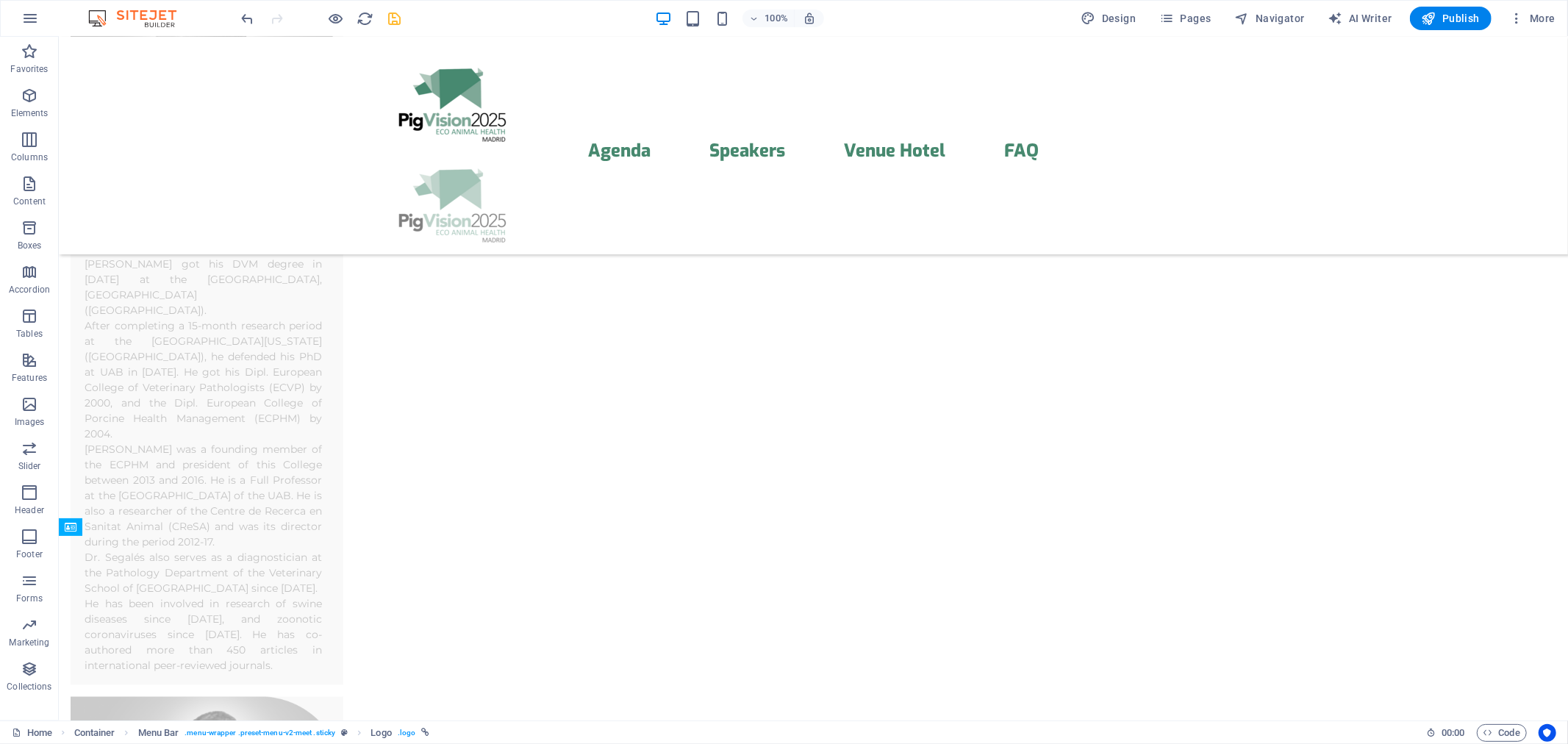
drag, startPoint x: 602, startPoint y: 86, endPoint x: 1205, endPoint y: 88, distance: 603.0
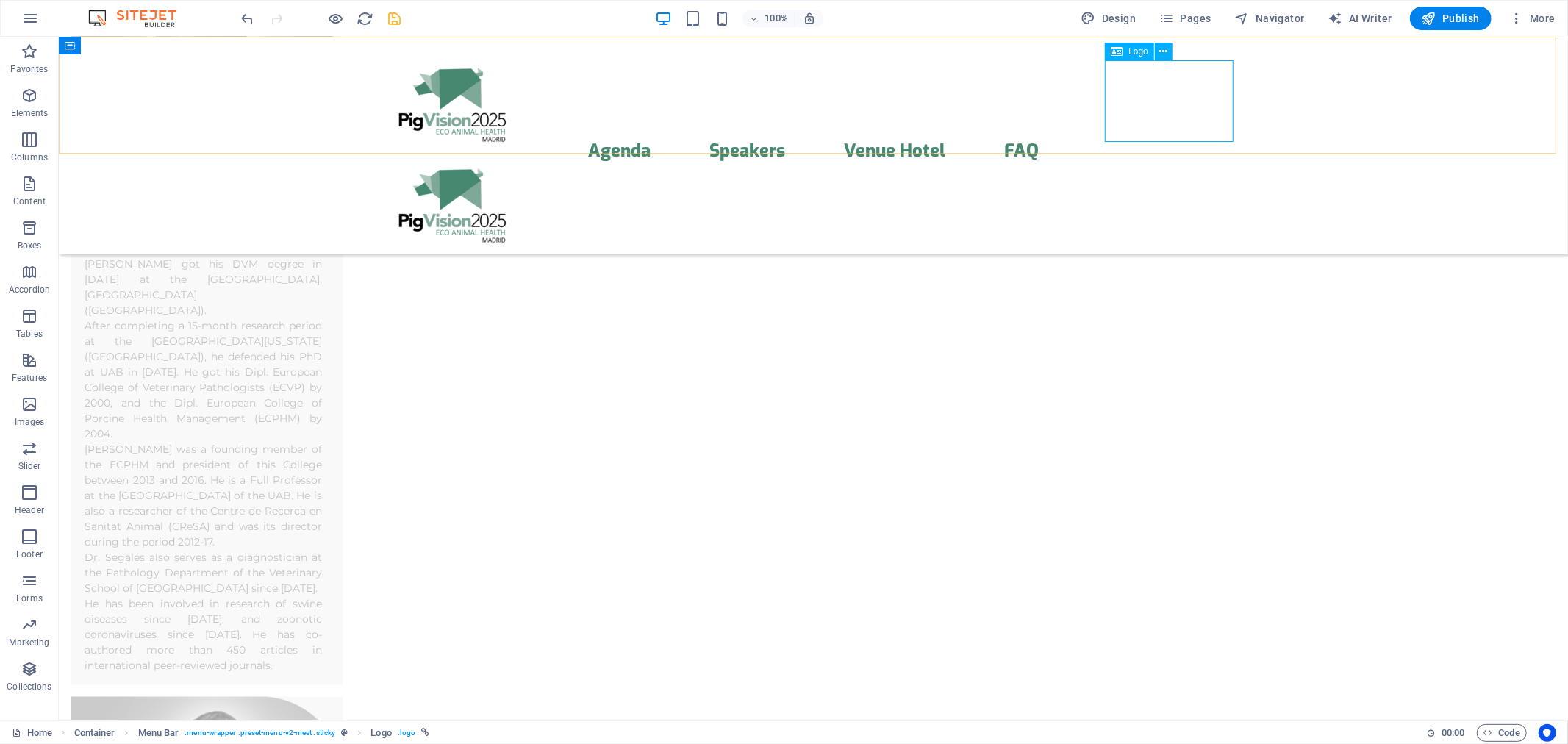
scroll to position [6054, 0]
click at [1130, 50] on span "Logo" at bounding box center [1138, 51] width 20 height 9
select select "px"
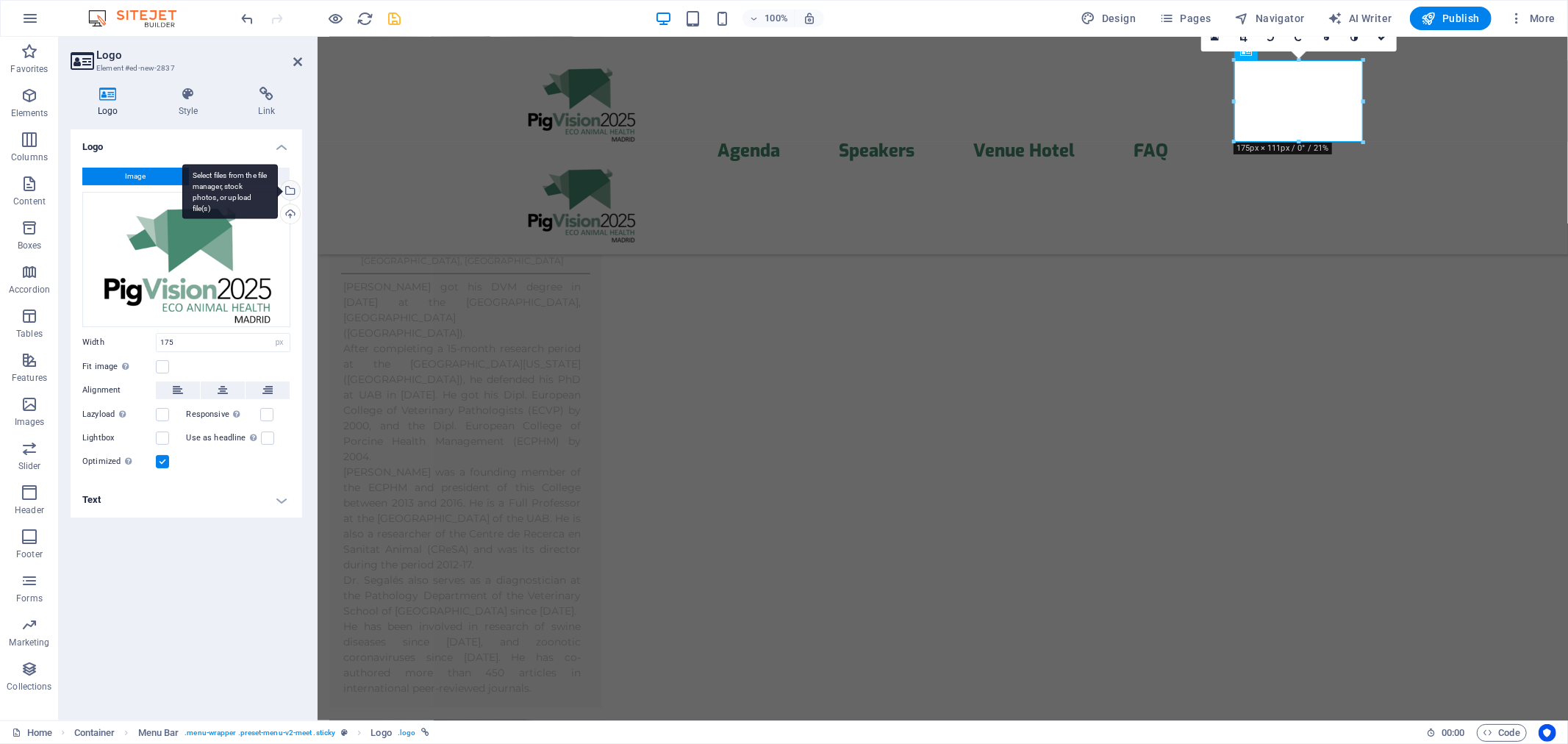
click at [286, 184] on div "Select files from the file manager, stock photos, or upload file(s)" at bounding box center [289, 192] width 22 height 22
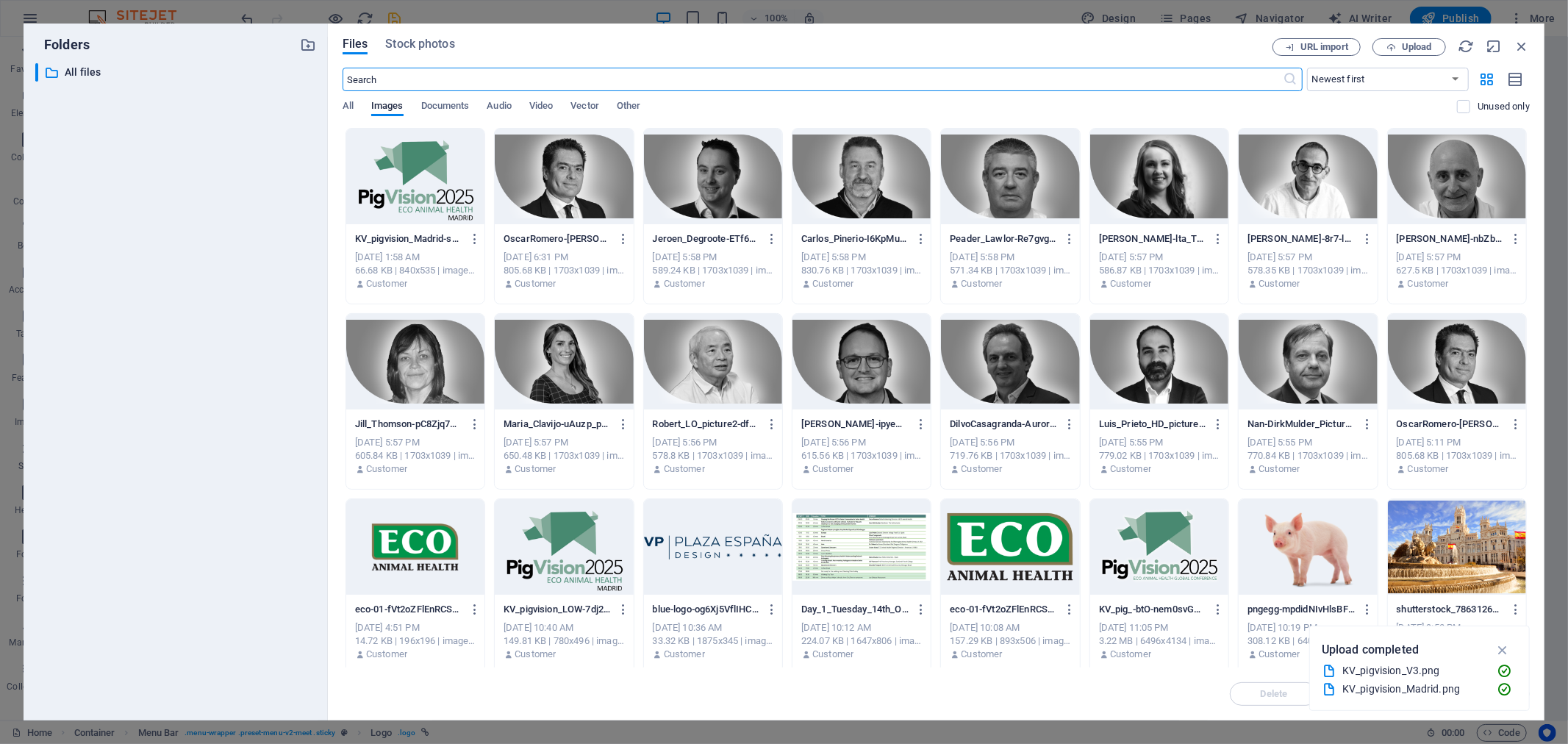
scroll to position [6090, 0]
click at [1004, 546] on div at bounding box center [1010, 547] width 138 height 95
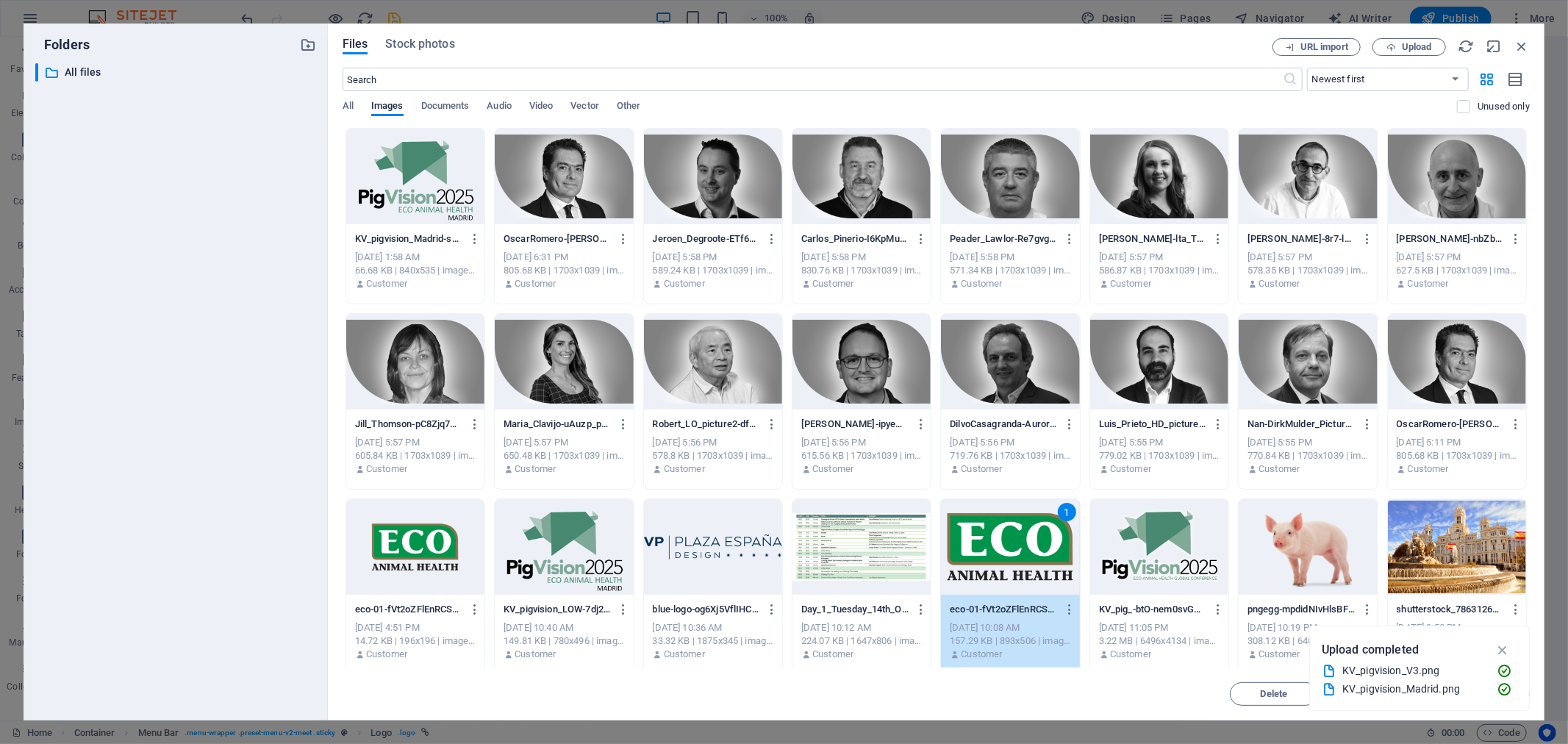
click at [1004, 546] on div "1" at bounding box center [1010, 547] width 138 height 95
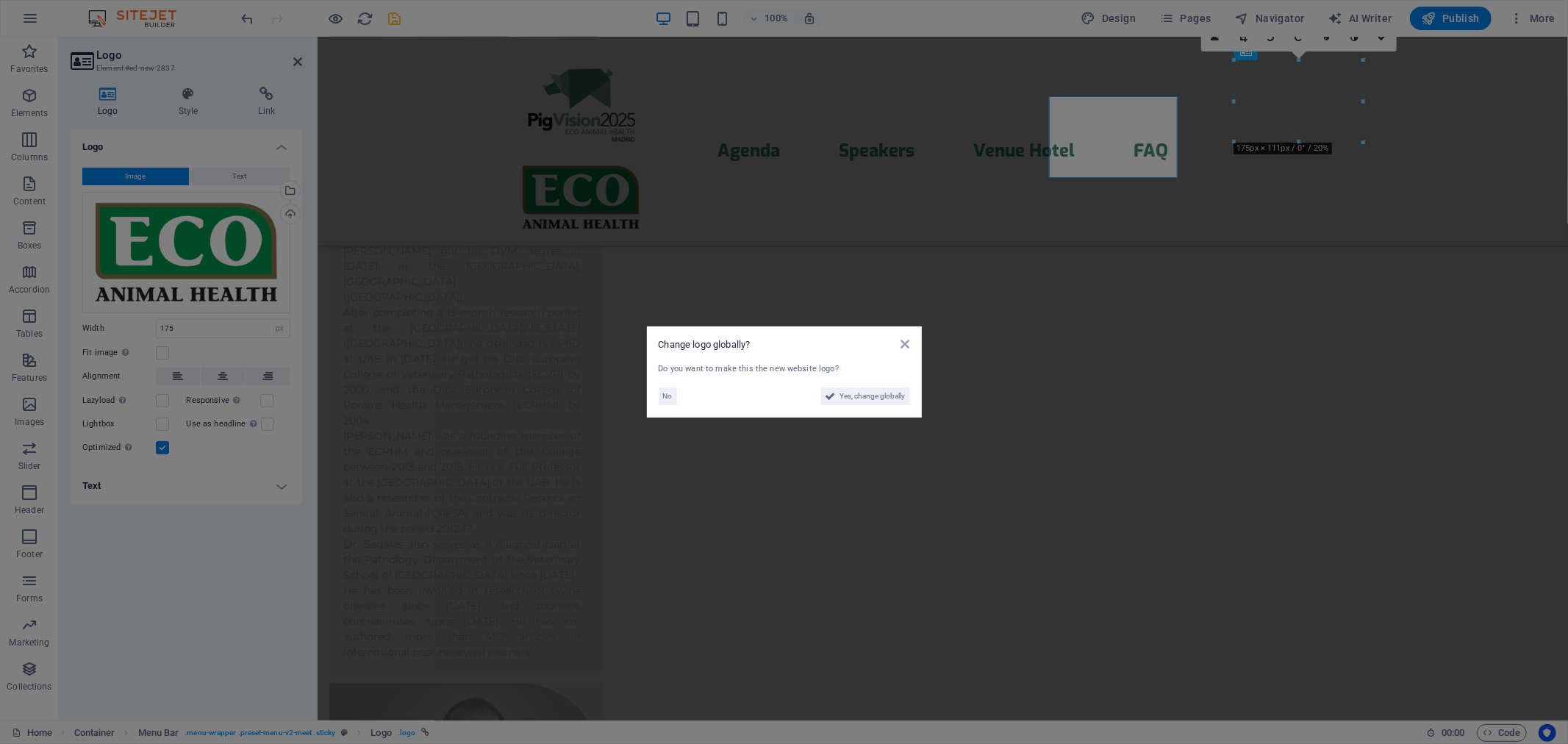
scroll to position [6054, 0]
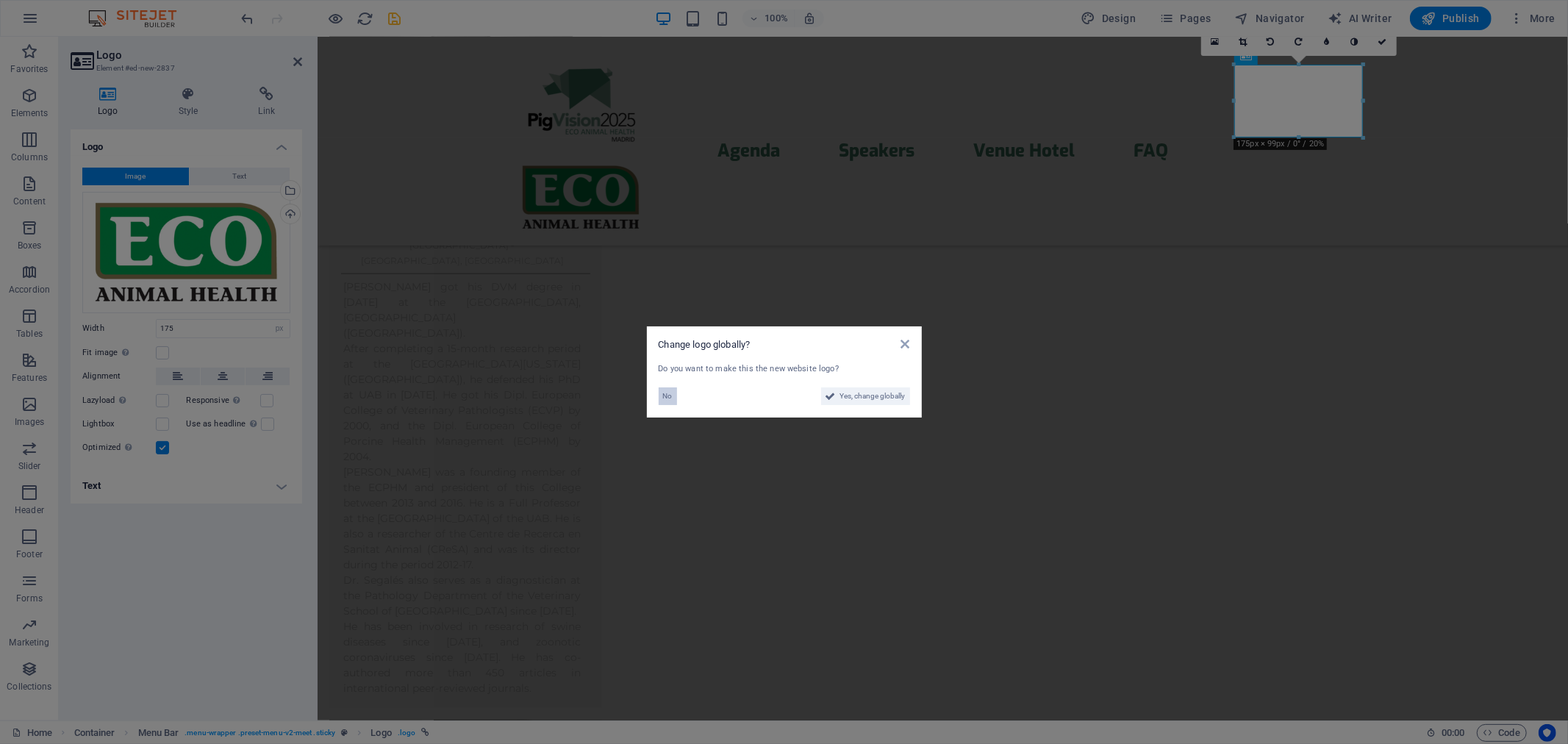
click at [663, 394] on span "No" at bounding box center [667, 396] width 10 height 18
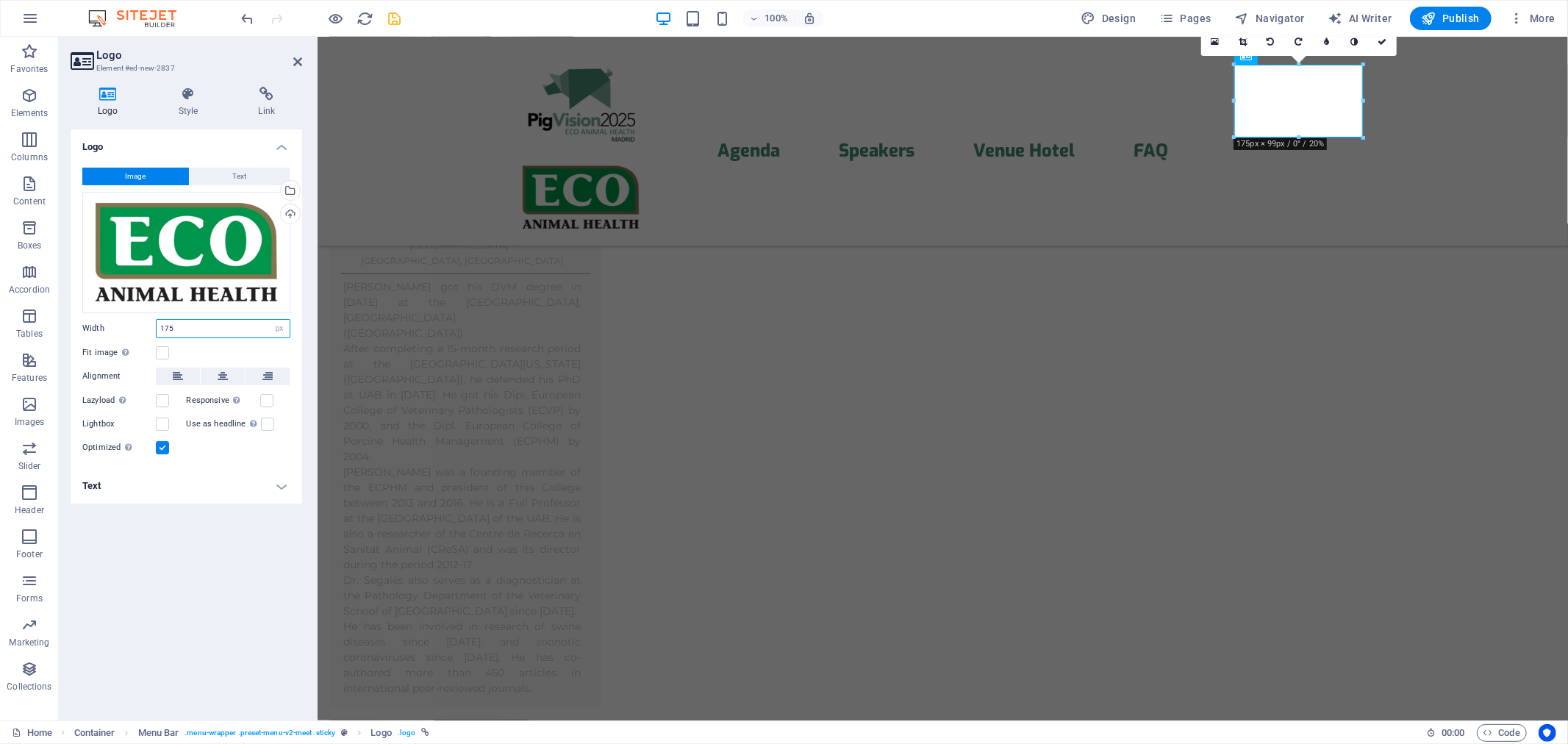
drag, startPoint x: 192, startPoint y: 330, endPoint x: 133, endPoint y: 328, distance: 59.0
click at [133, 328] on div "Width 175 Default auto px rem % em vh vw" at bounding box center [186, 328] width 208 height 19
drag, startPoint x: 174, startPoint y: 332, endPoint x: 145, endPoint y: 331, distance: 29.0
click at [145, 331] on div "Width 150 Default auto px rem % em vh vw" at bounding box center [186, 328] width 208 height 19
type input "135"
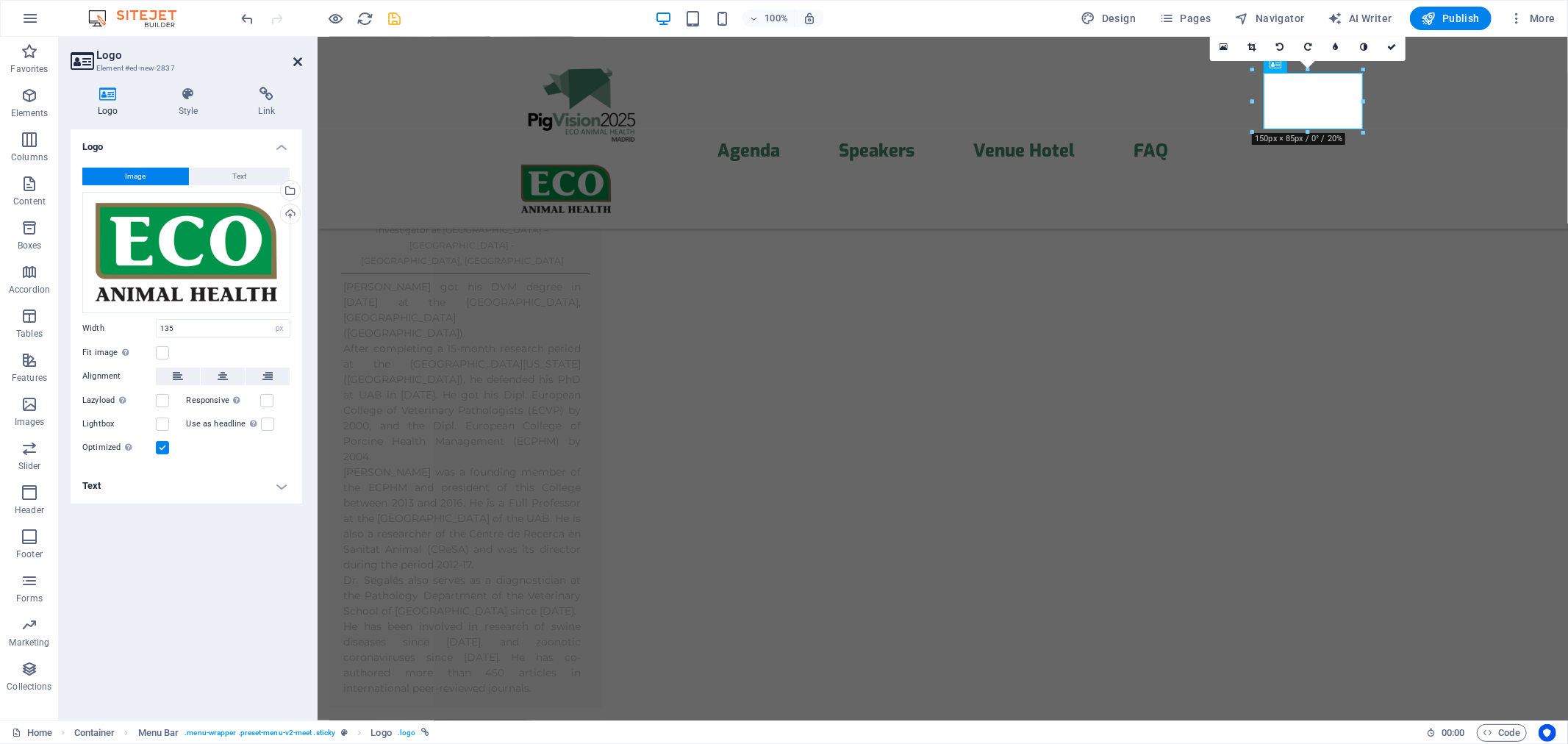
click at [294, 62] on icon at bounding box center [298, 61] width 9 height 12
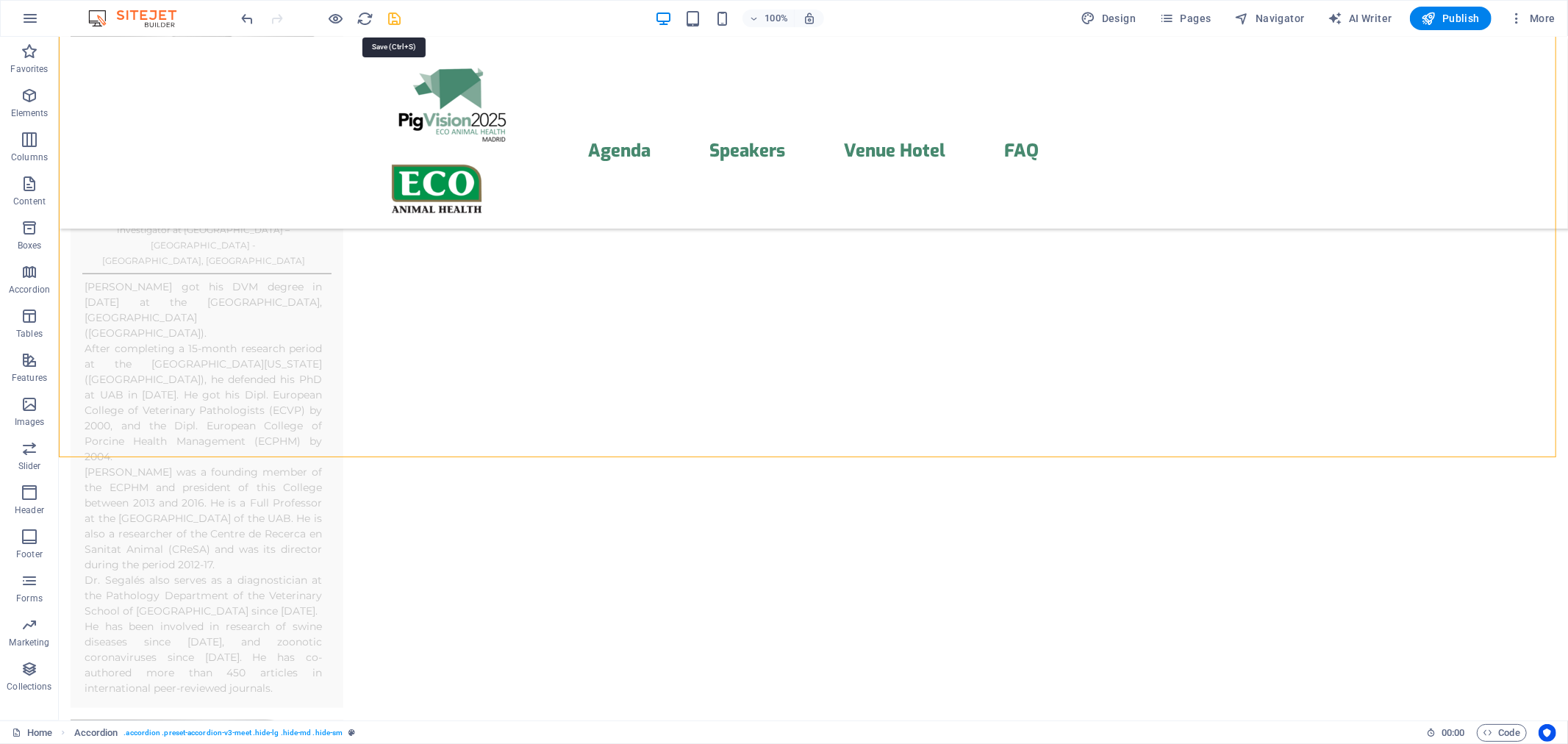
click at [393, 18] on icon "save" at bounding box center [394, 18] width 17 height 17
select select "px"
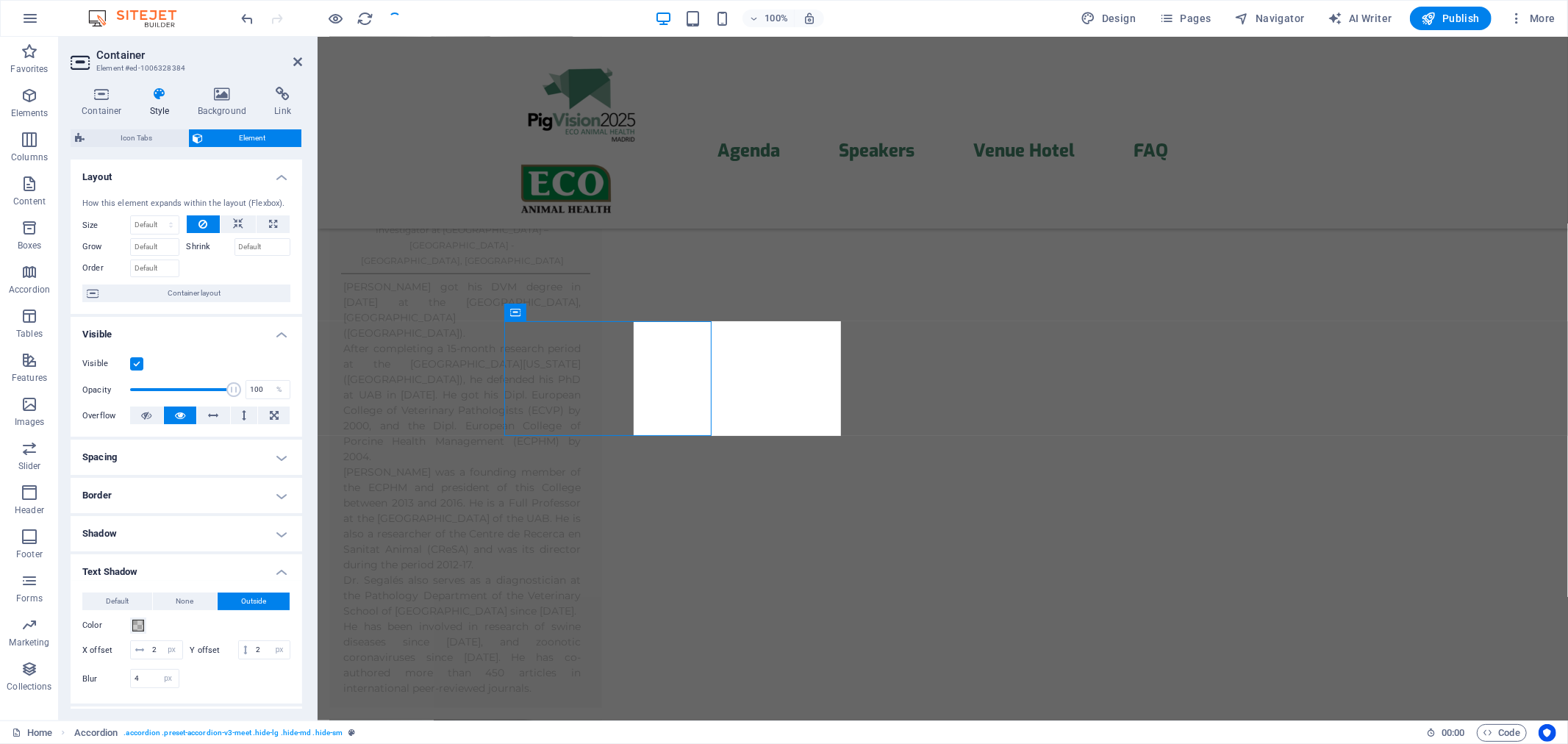
scroll to position [6582, 0]
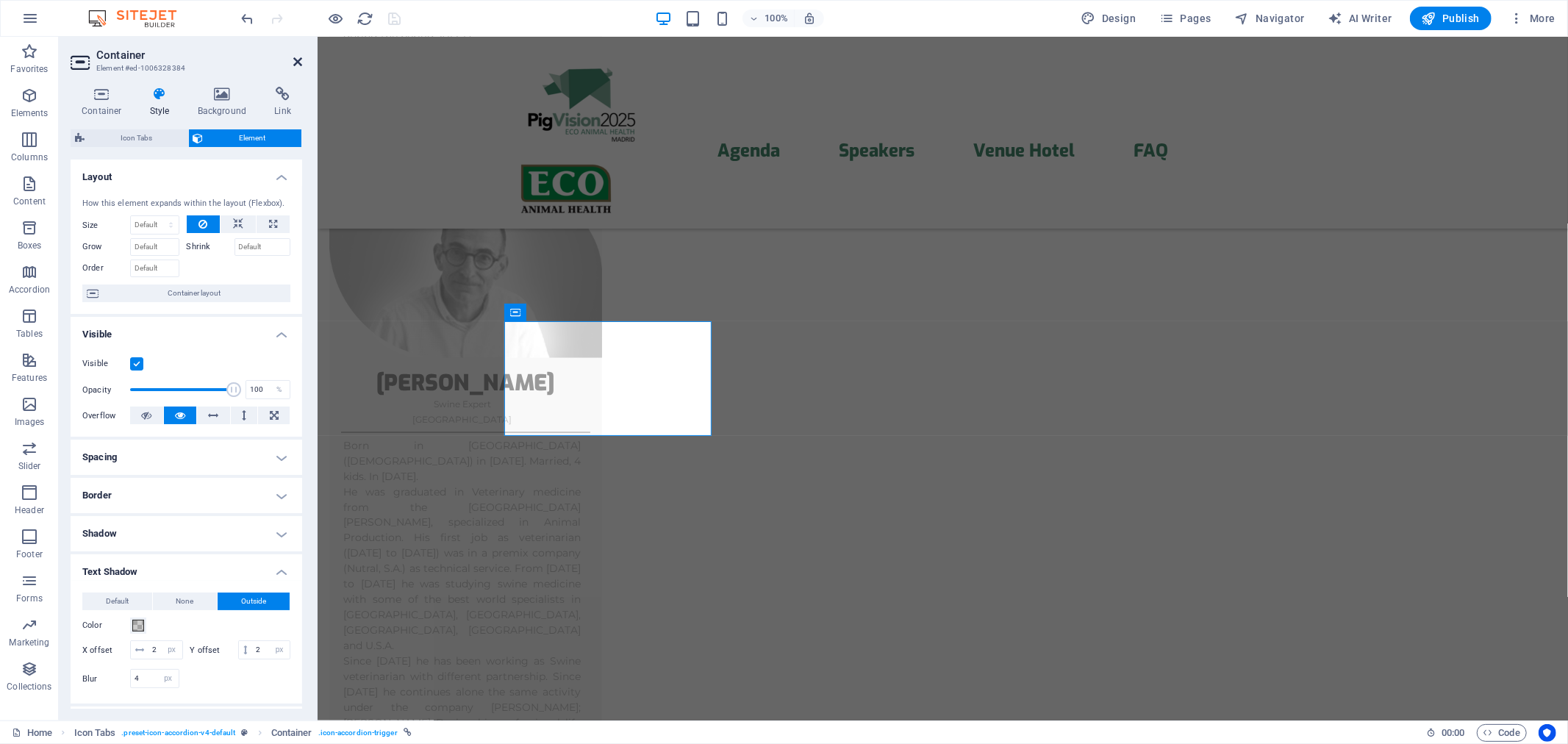
click at [298, 59] on icon at bounding box center [298, 61] width 9 height 12
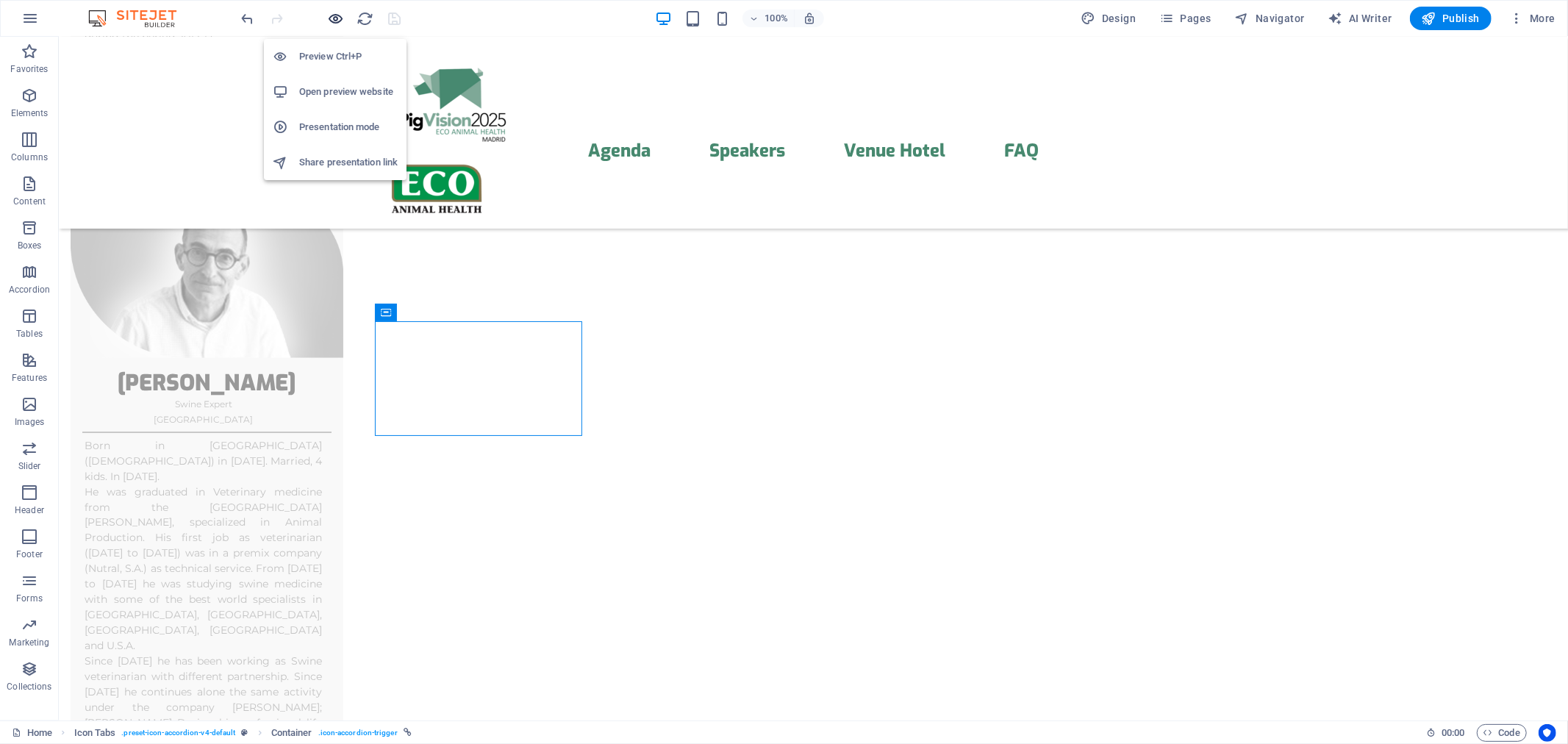
click at [337, 19] on icon "button" at bounding box center [336, 18] width 17 height 17
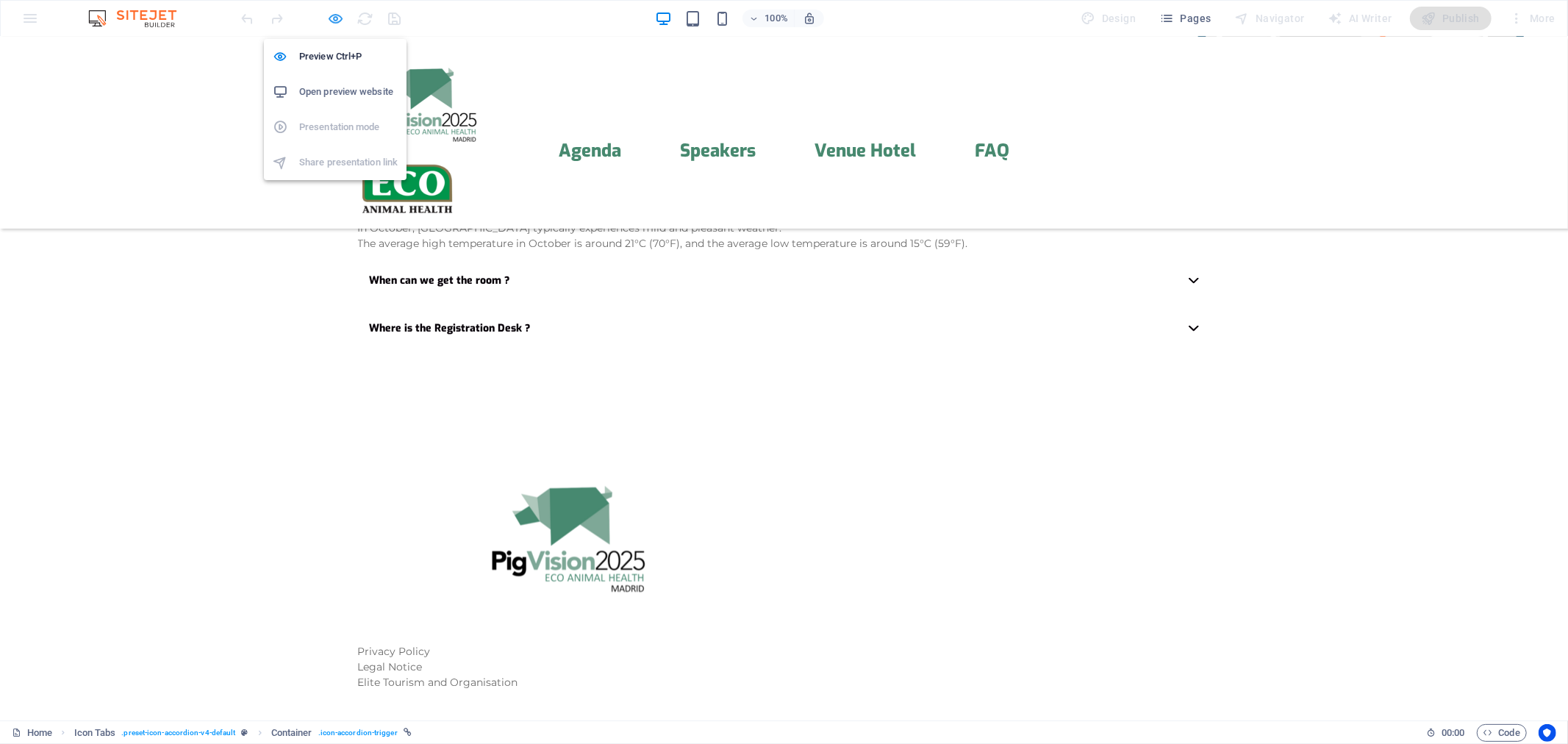
scroll to position [803, 0]
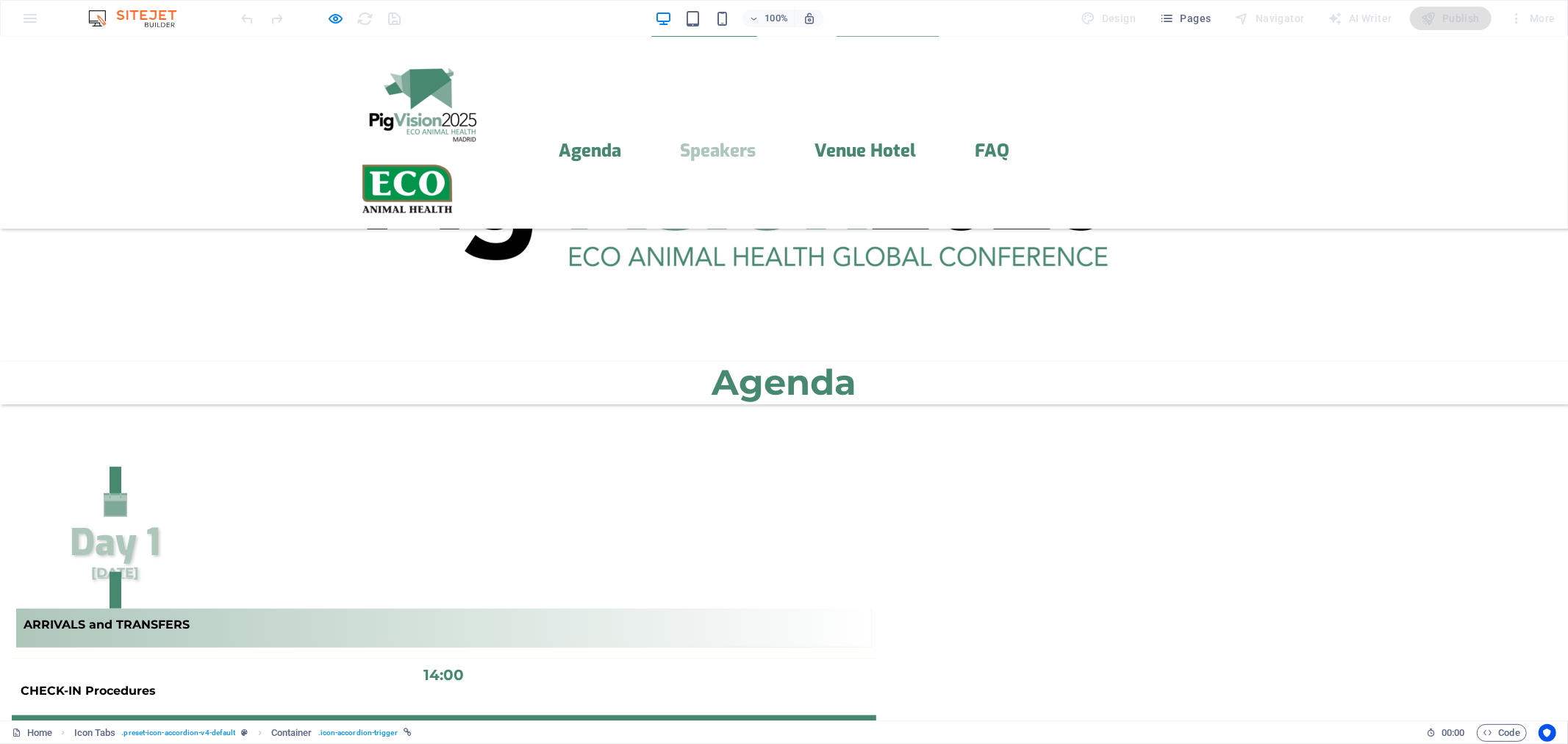
click at [722, 141] on link "Speakers" at bounding box center [718, 150] width 76 height 18
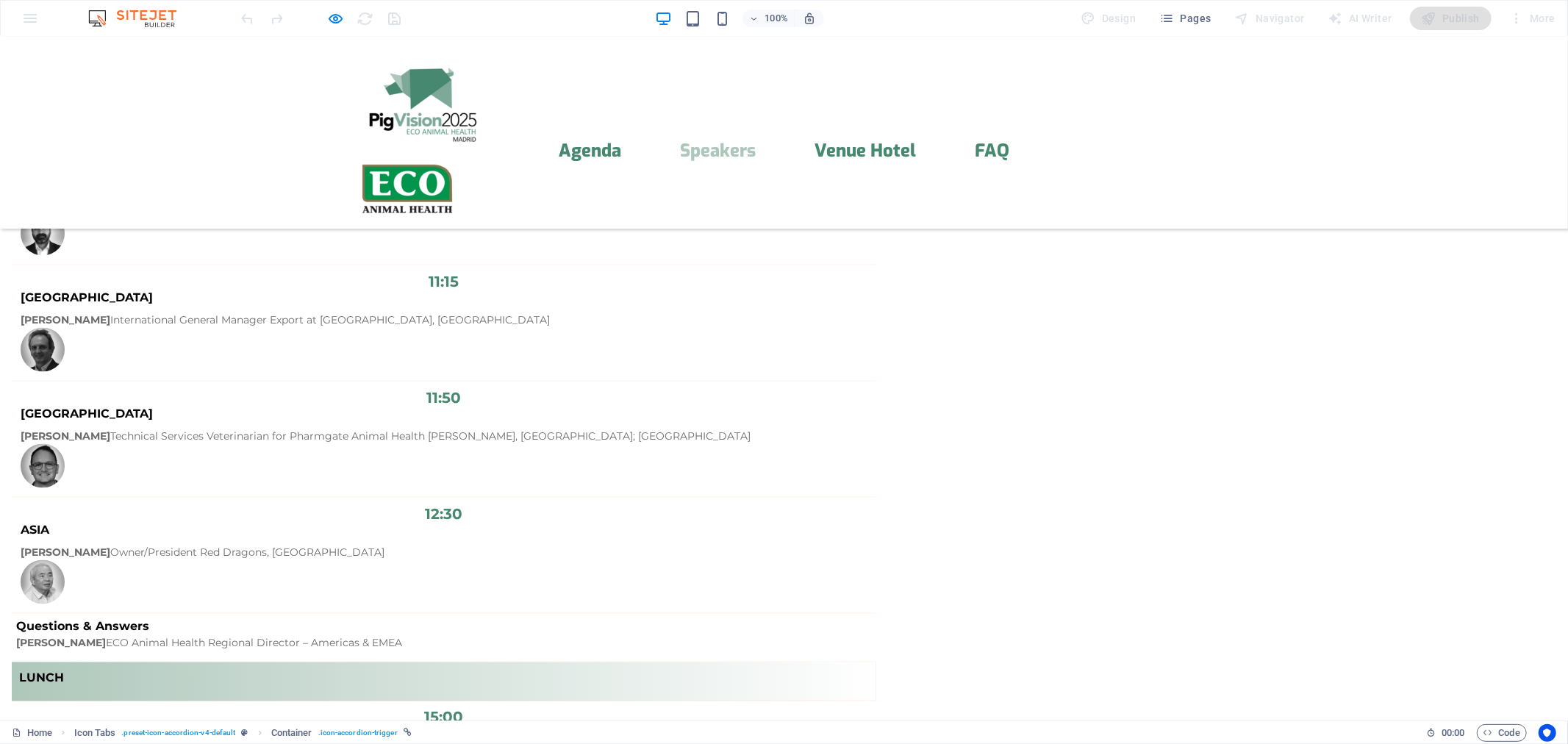
scroll to position [1826, 0]
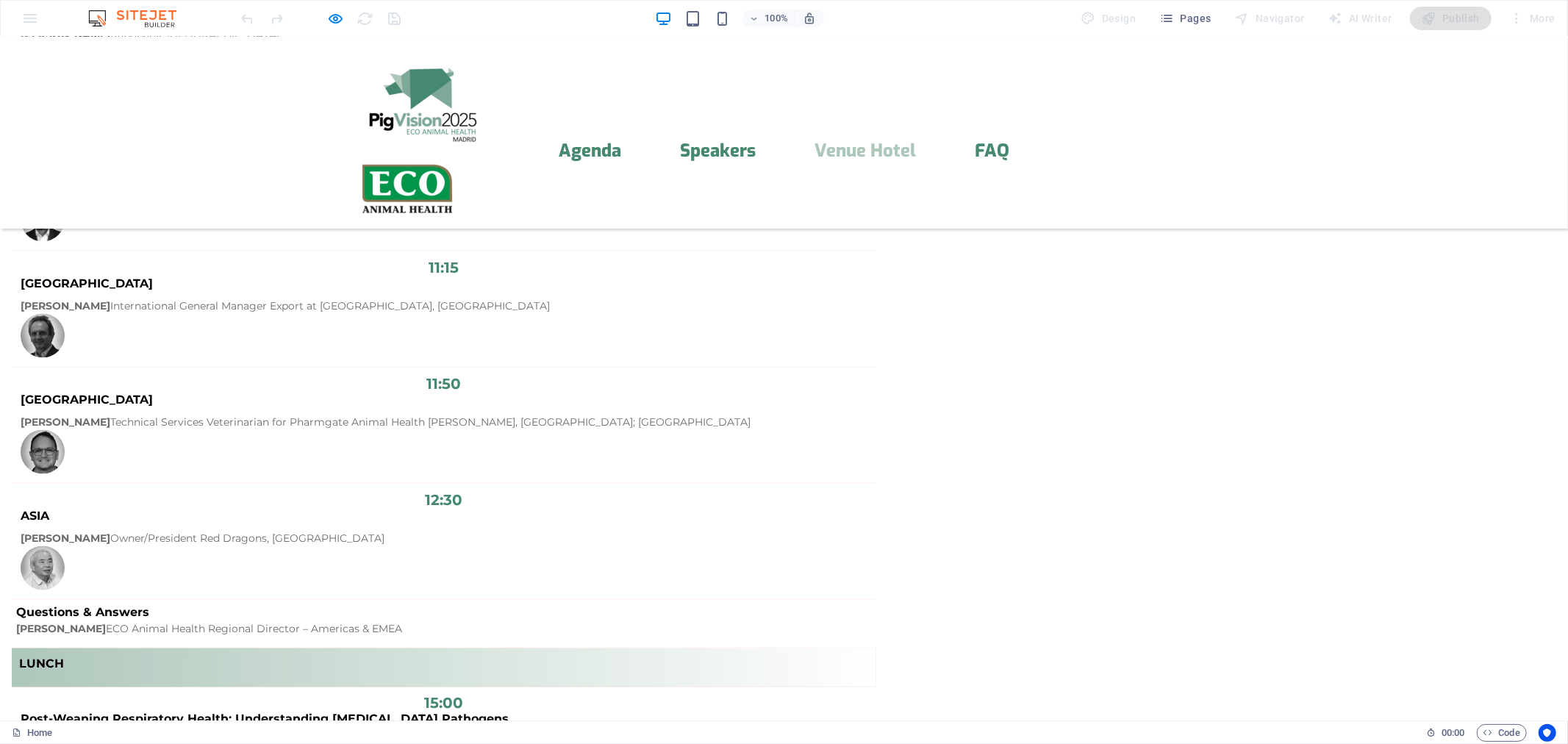
click at [874, 141] on link "Venue Hotel" at bounding box center [865, 150] width 102 height 18
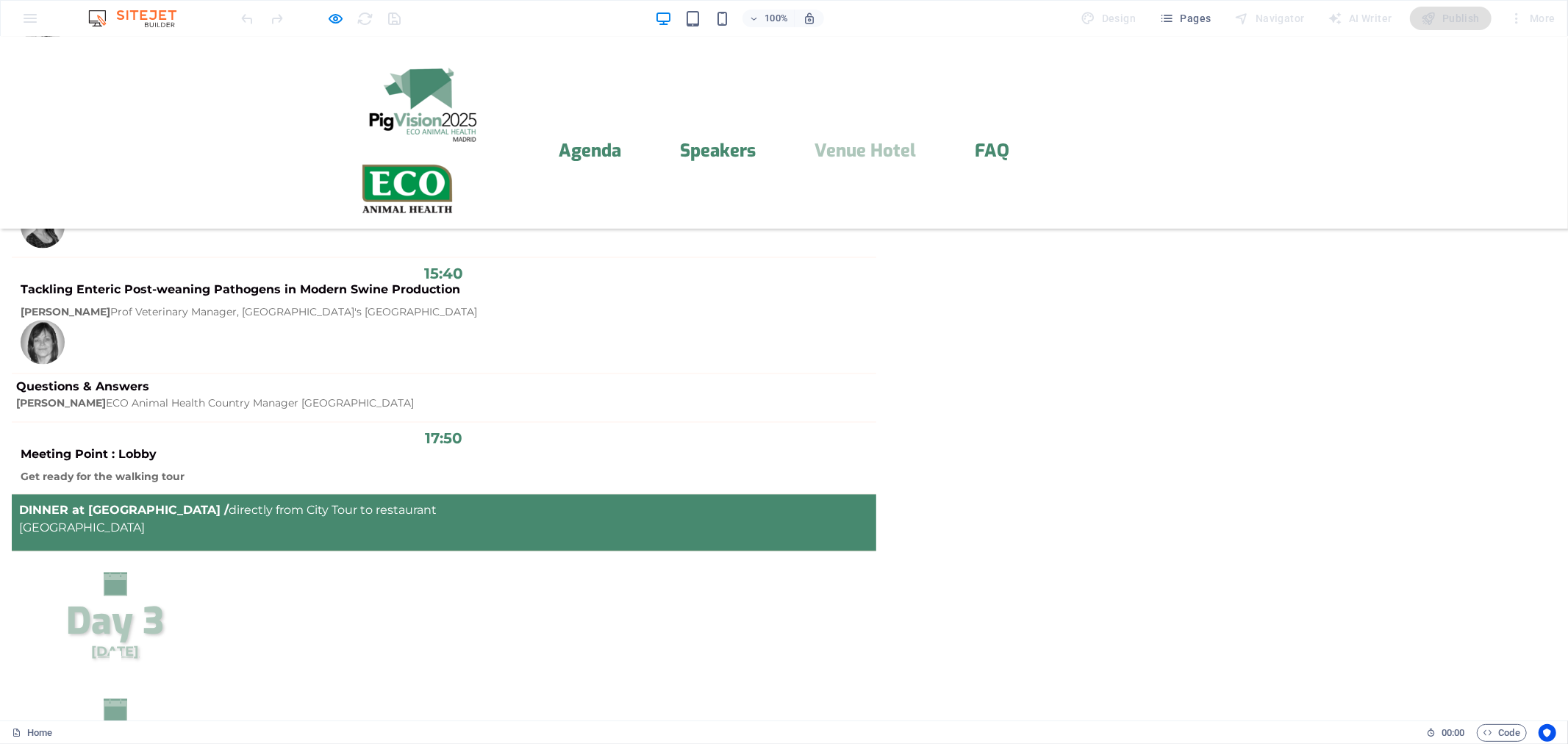
scroll to position [2917, 0]
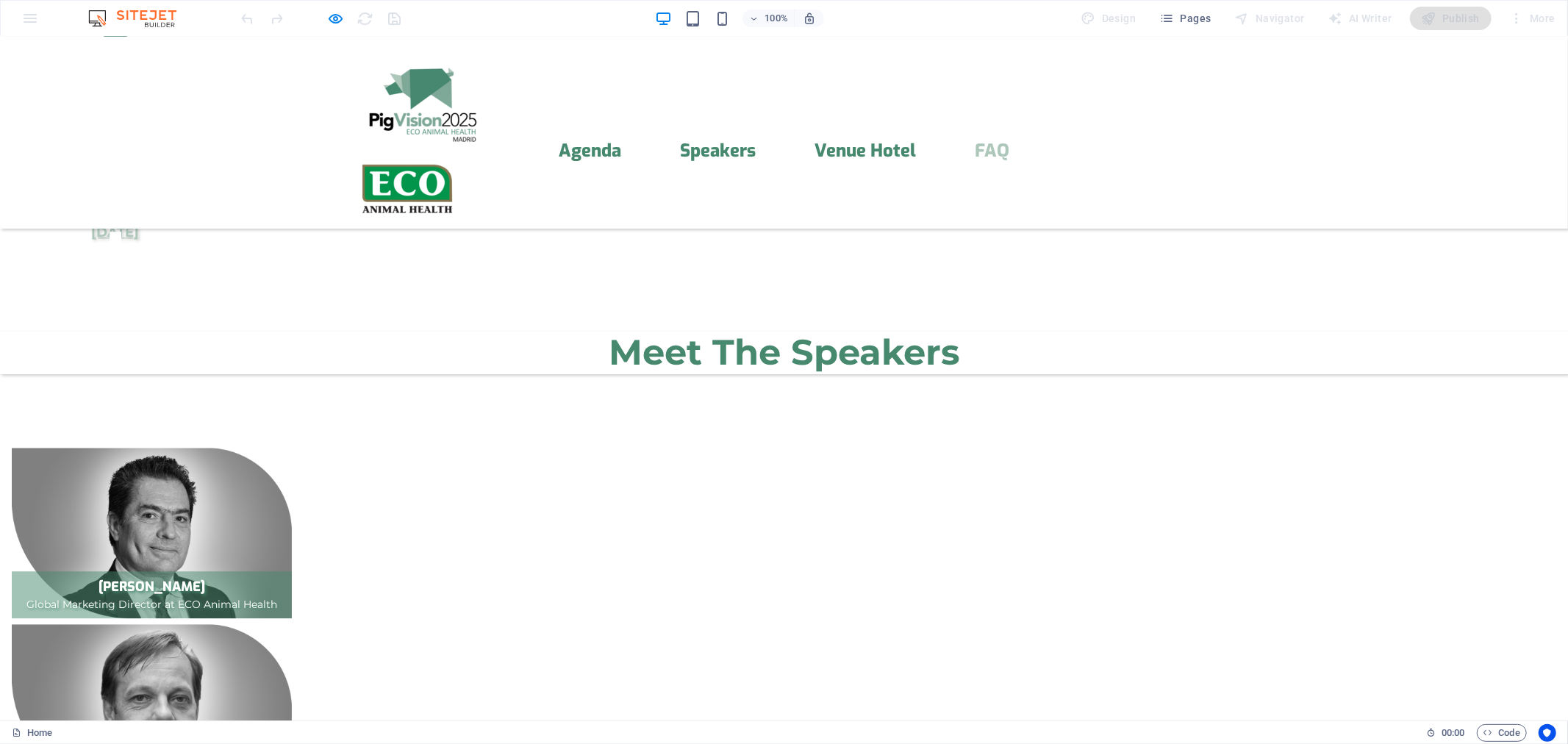
click at [983, 141] on link "FAQ" at bounding box center [992, 150] width 34 height 18
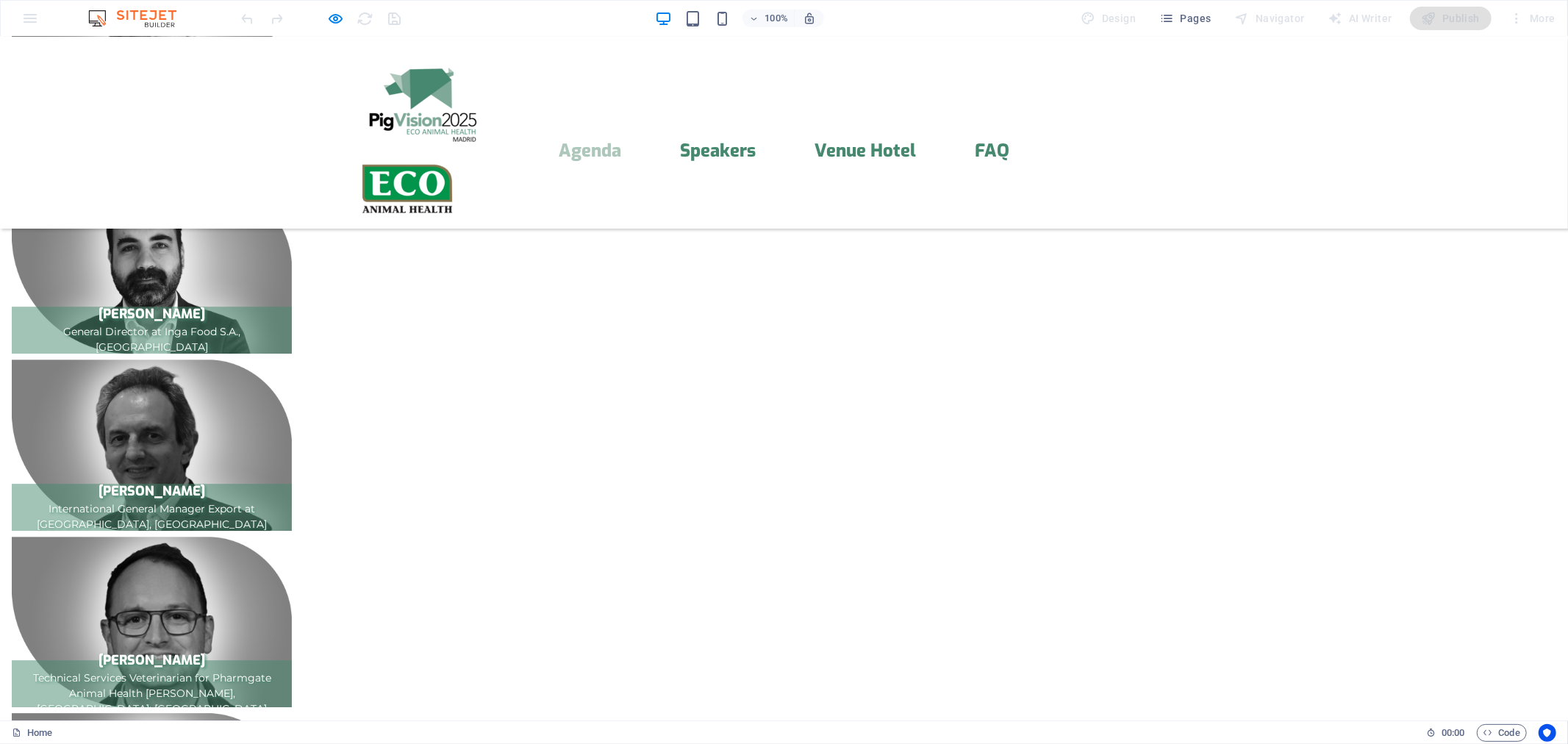
click at [604, 141] on link "Agenda" at bounding box center [589, 150] width 62 height 18
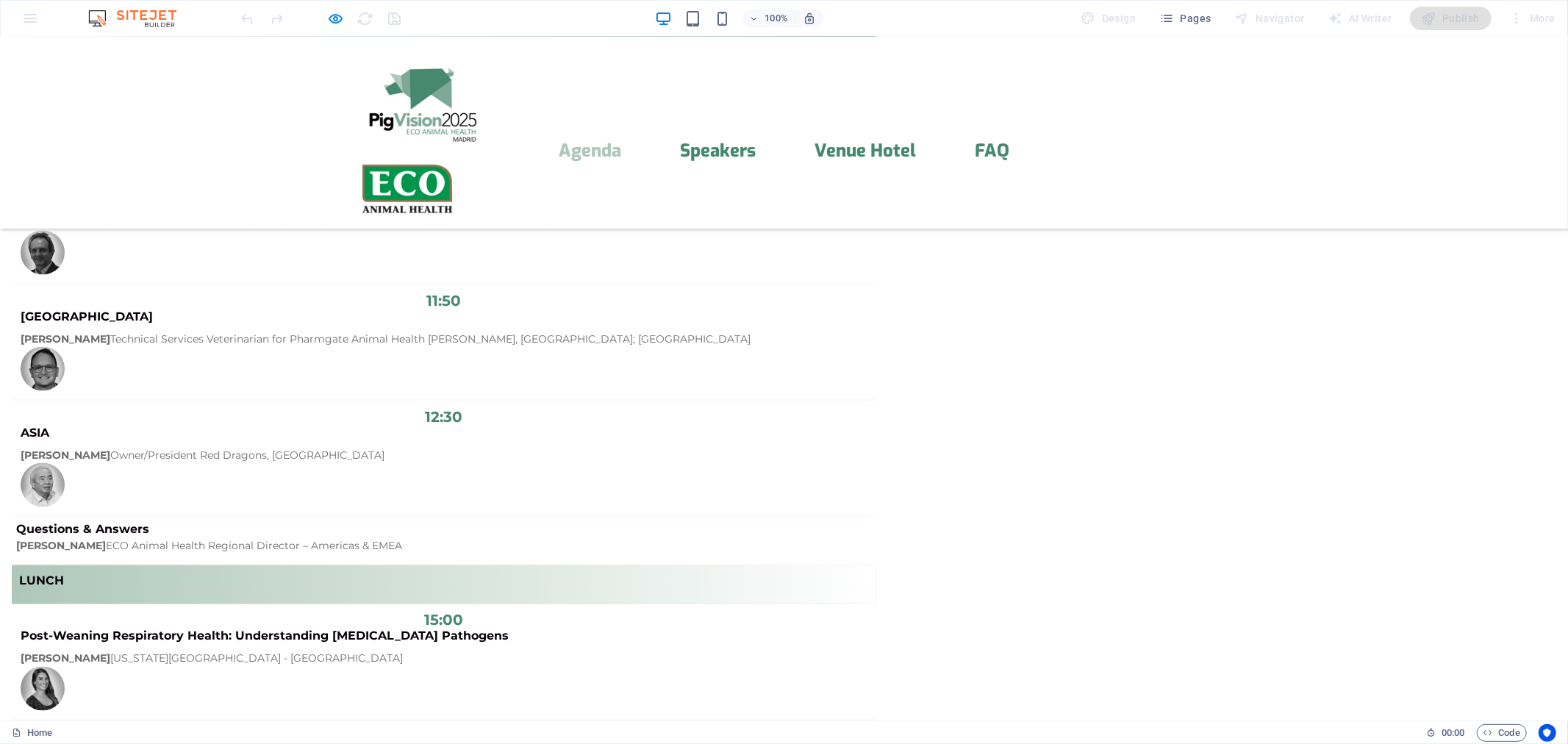
scroll to position [578, 0]
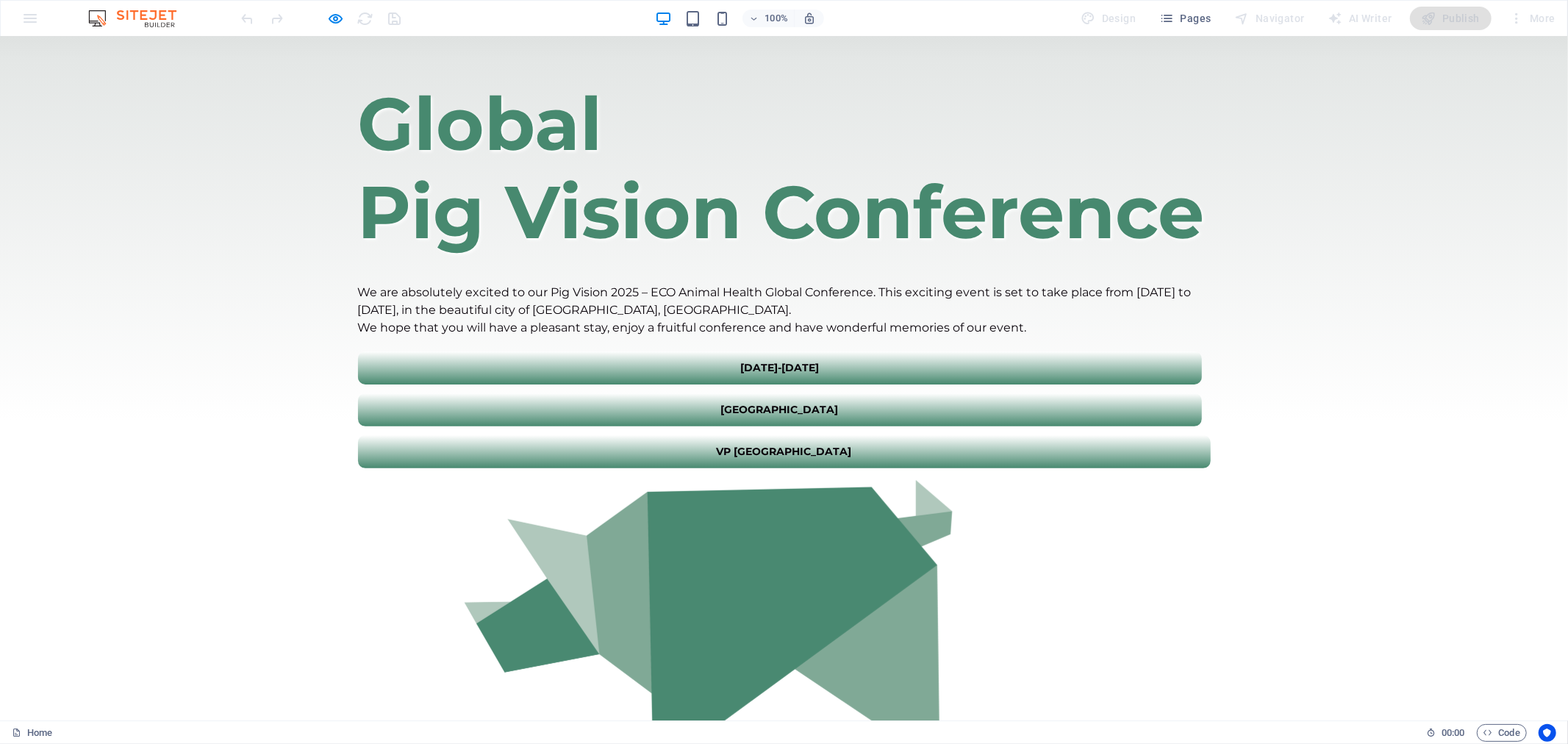
scroll to position [0, 0]
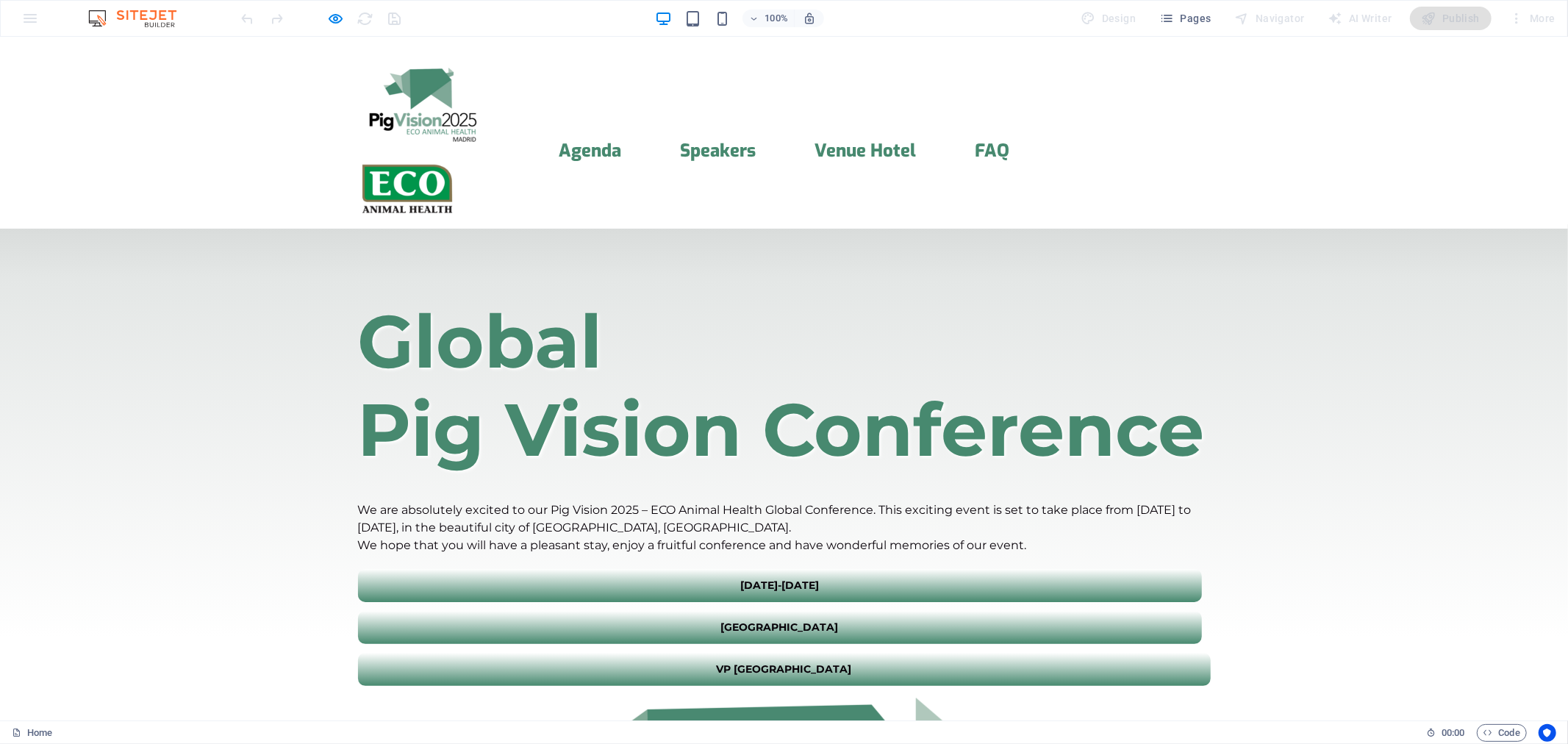
click at [458, 160] on img at bounding box center [407, 188] width 99 height 56
click at [410, 98] on img at bounding box center [421, 100] width 129 height 82
click at [340, 16] on icon "button" at bounding box center [336, 18] width 17 height 17
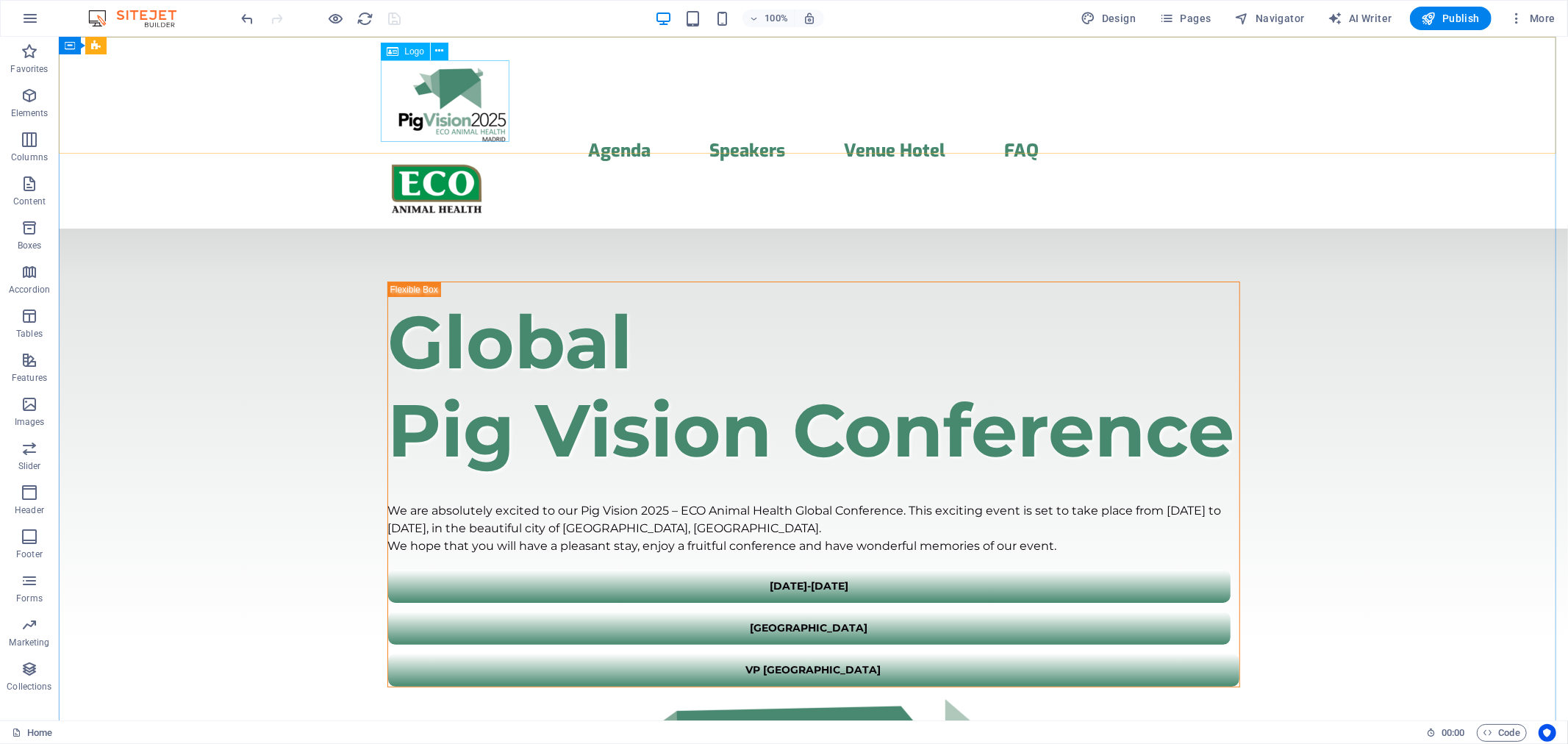
click at [408, 53] on span "Logo" at bounding box center [414, 51] width 20 height 9
select select "px"
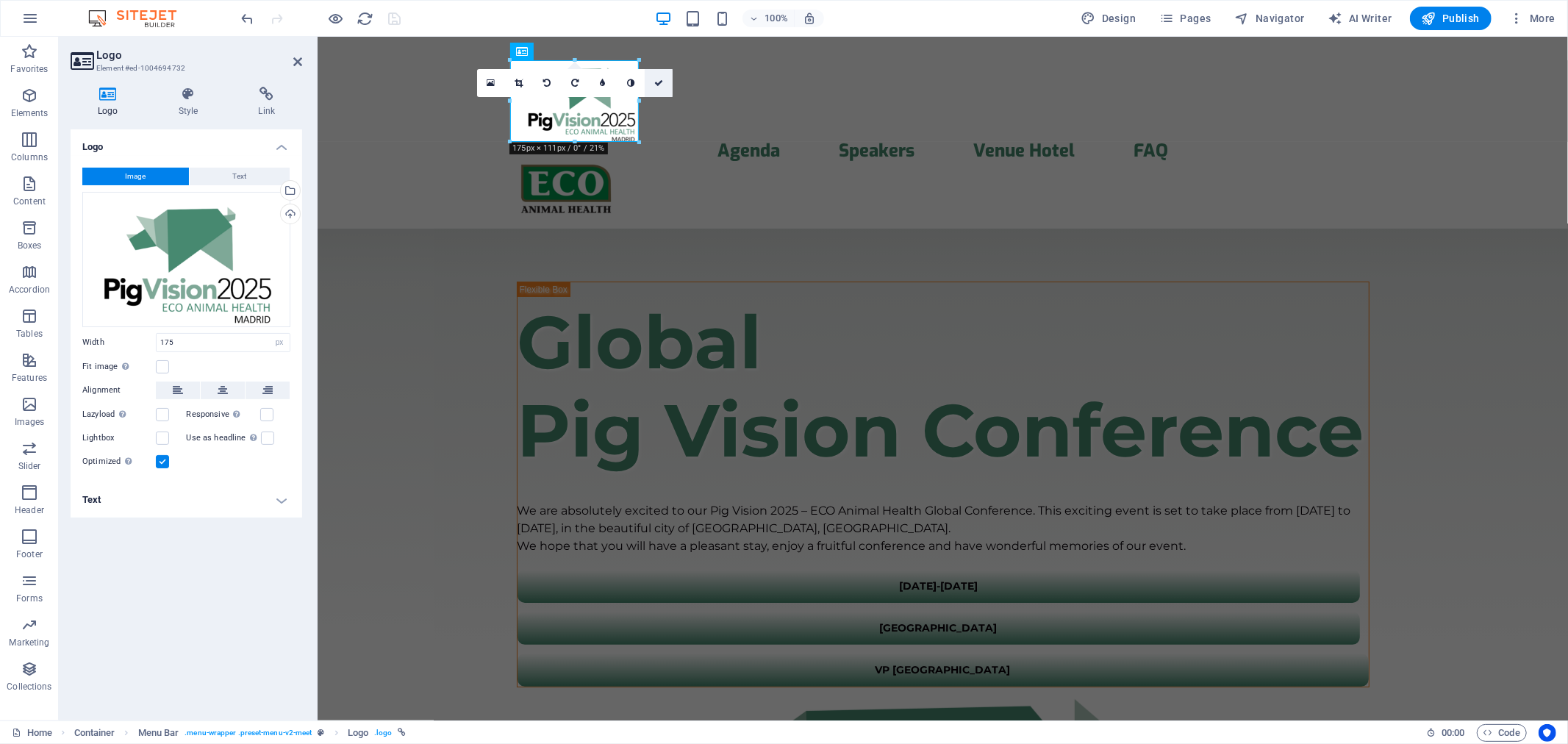
click at [660, 84] on icon at bounding box center [658, 83] width 9 height 9
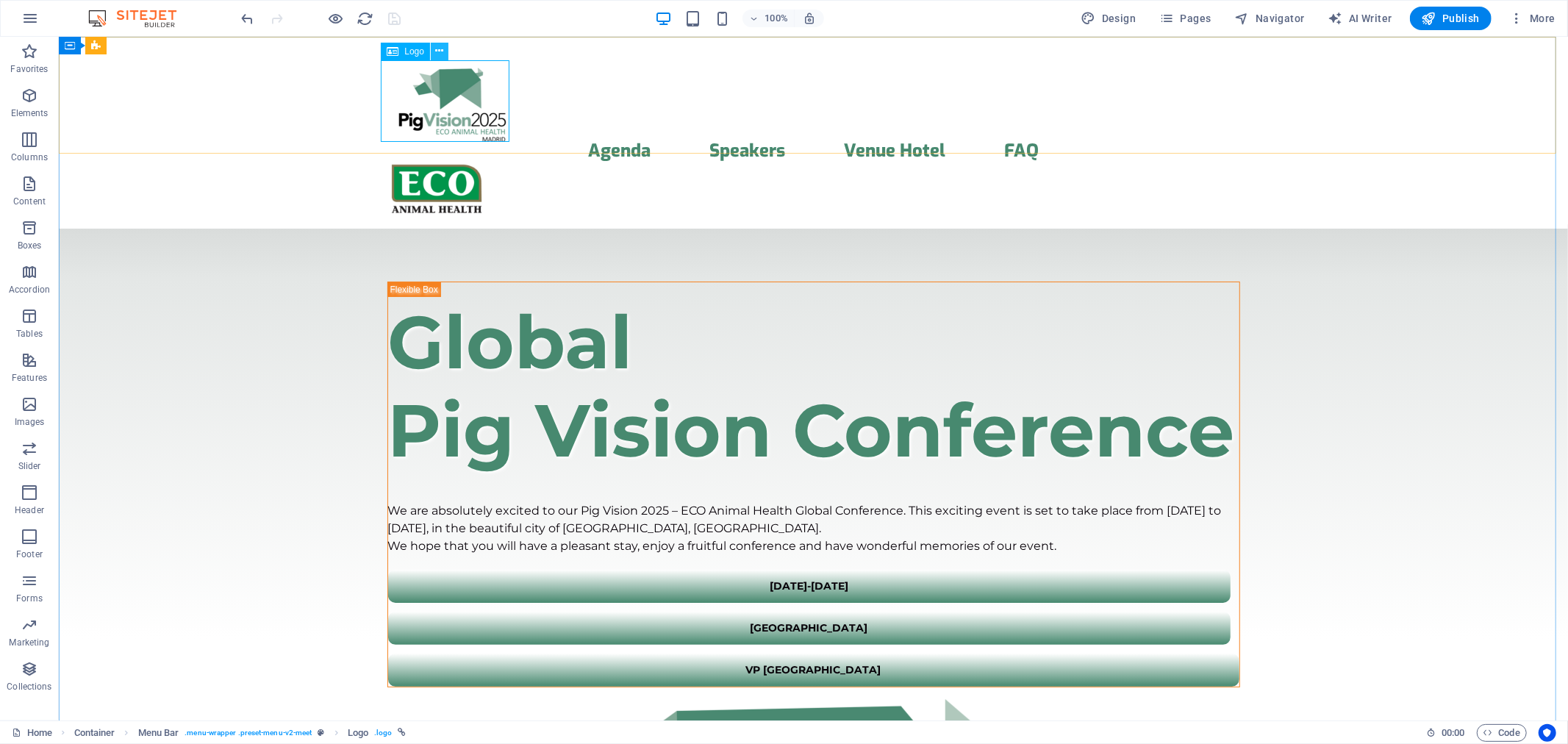
click at [437, 51] on icon at bounding box center [440, 50] width 8 height 15
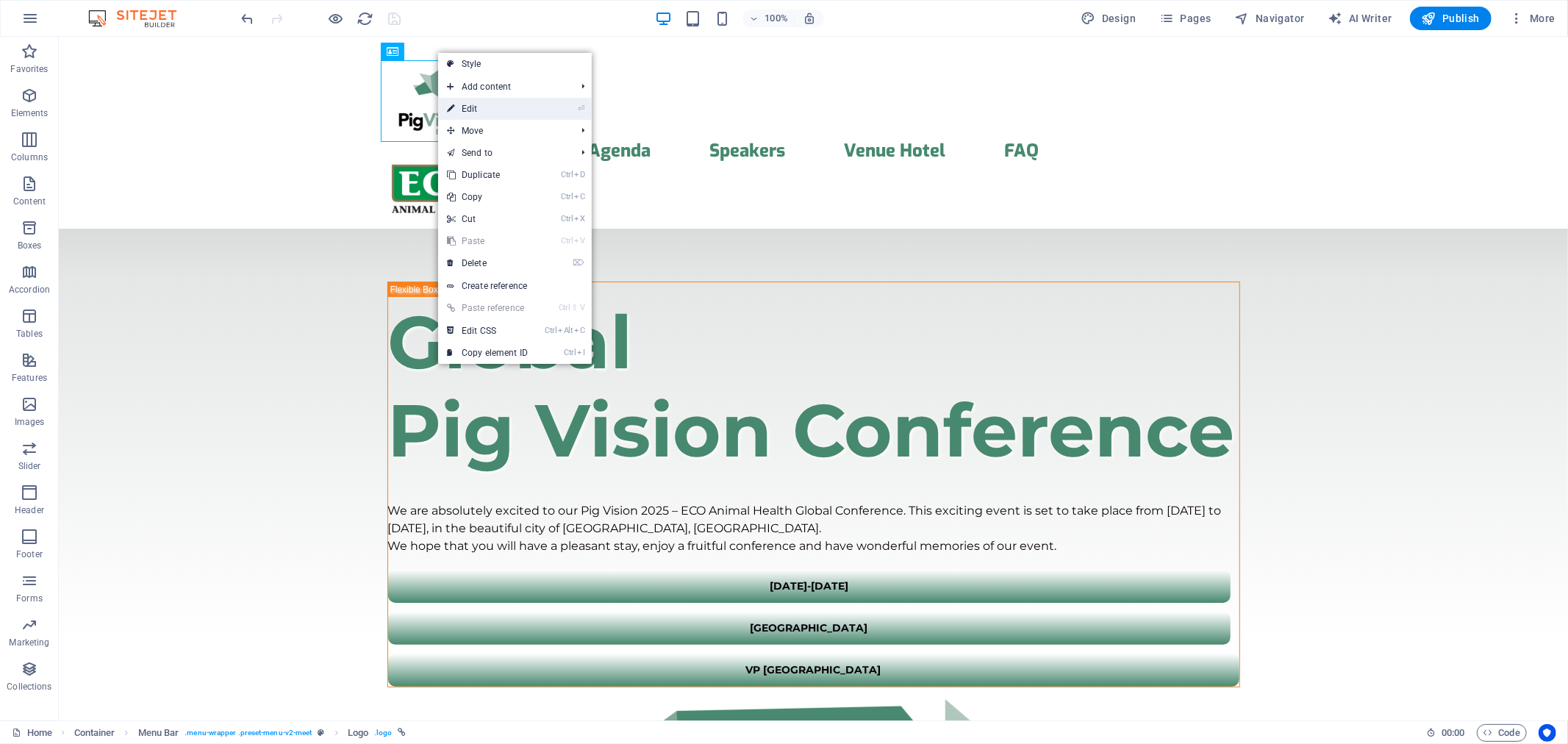
click at [482, 111] on link "⏎ Edit" at bounding box center [486, 109] width 98 height 22
select select "px"
select select
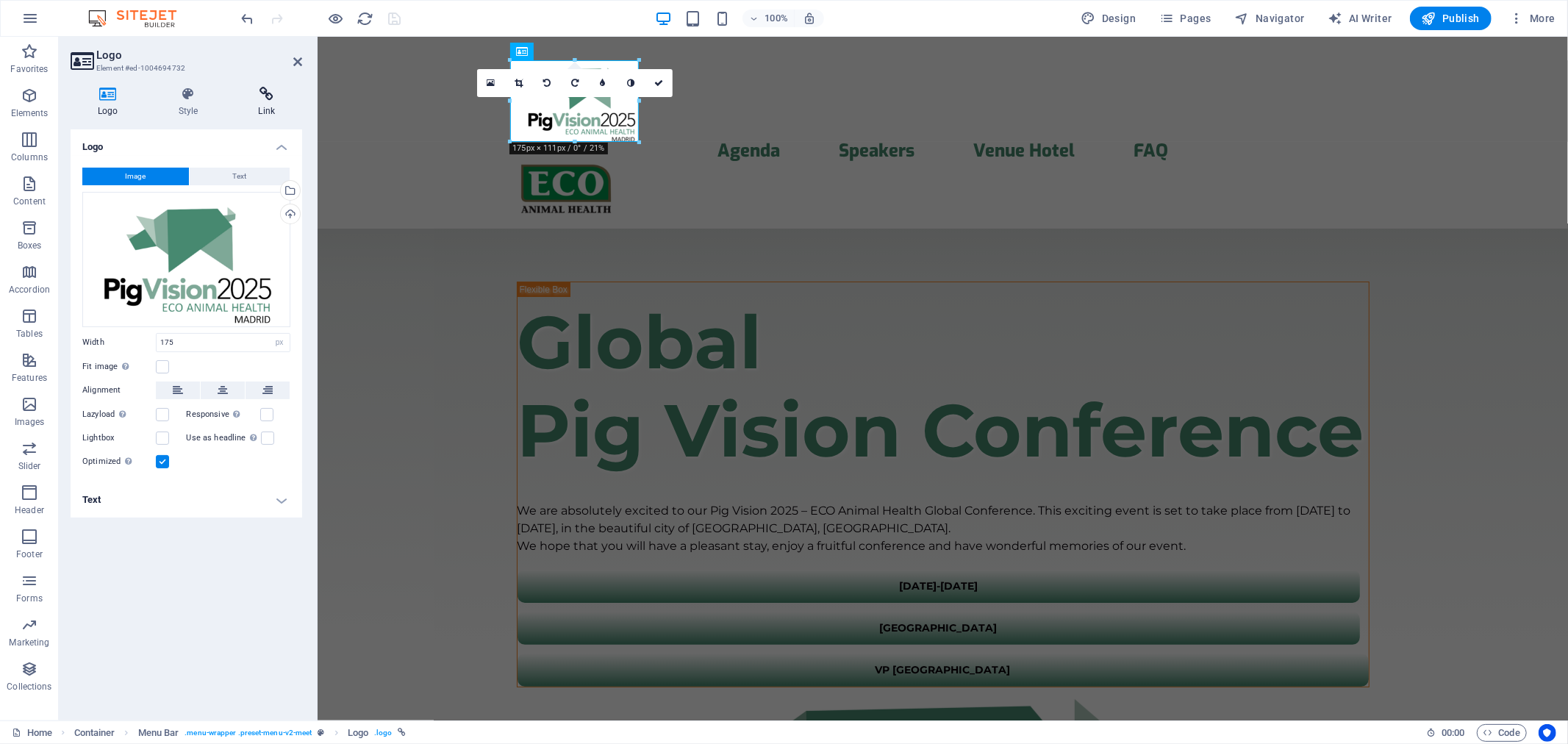
click at [262, 100] on icon at bounding box center [266, 94] width 71 height 14
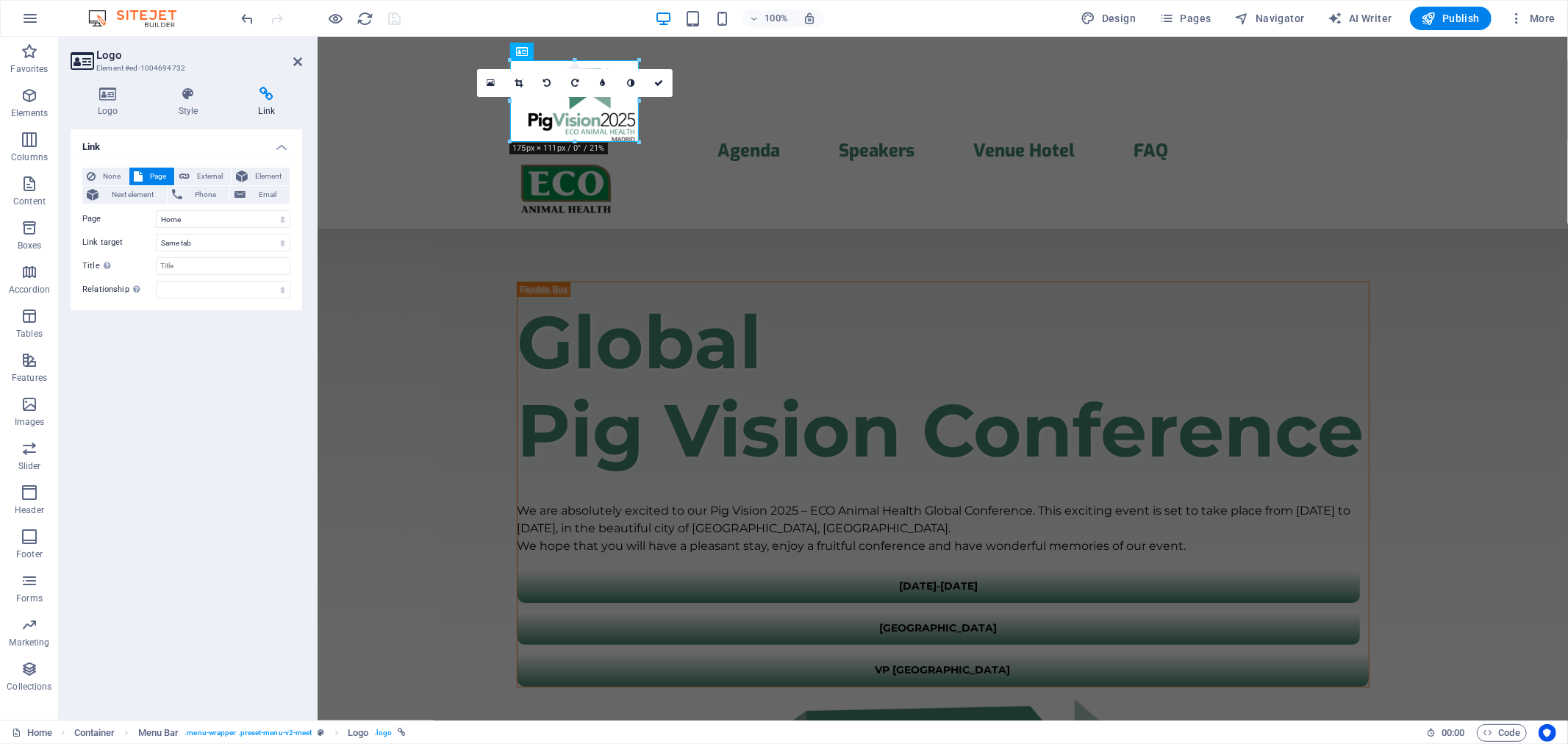
click at [163, 177] on span "Page" at bounding box center [158, 177] width 23 height 18
click at [1289, 160] on div at bounding box center [942, 188] width 853 height 56
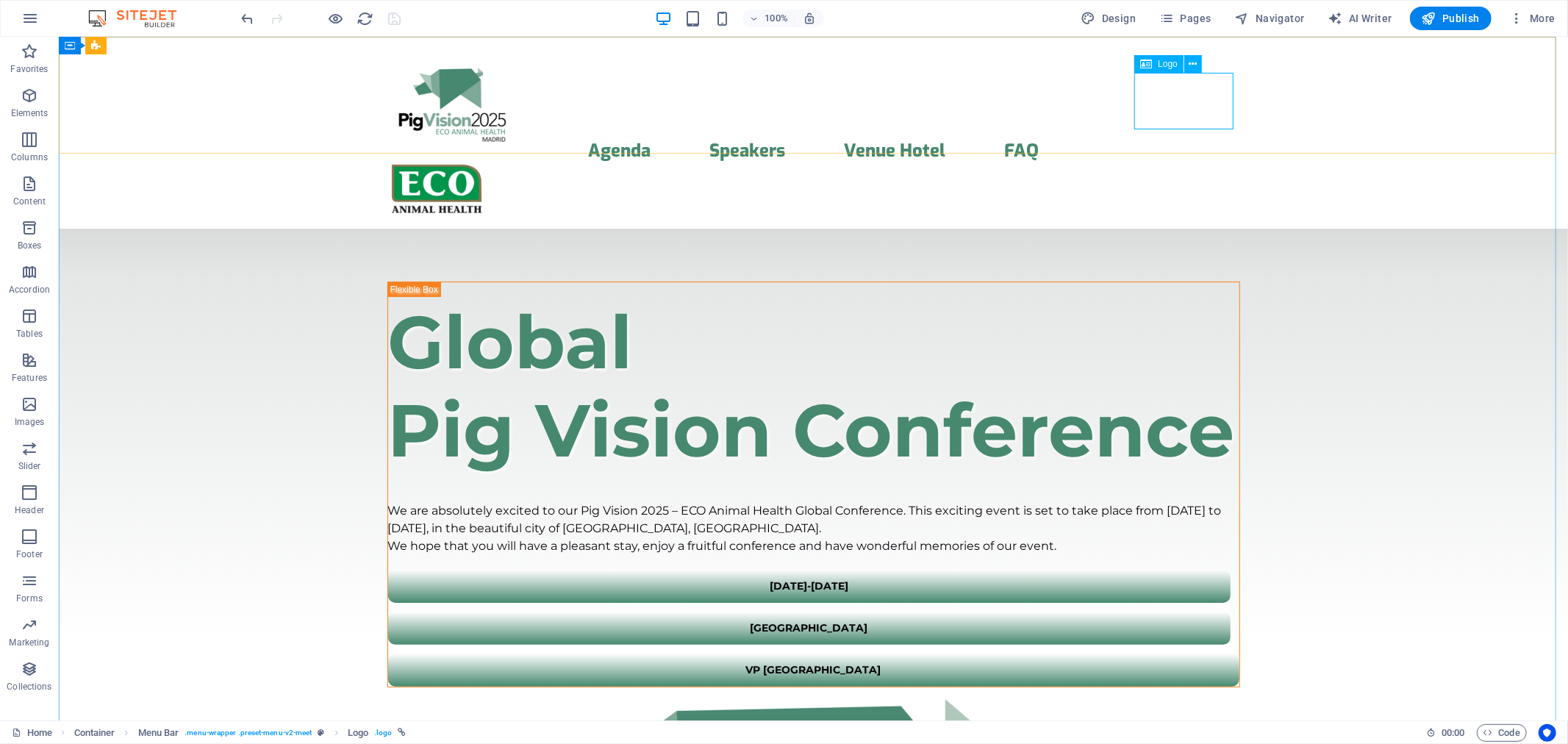
click at [1165, 64] on span "Logo" at bounding box center [1168, 64] width 20 height 9
select select "px"
select select
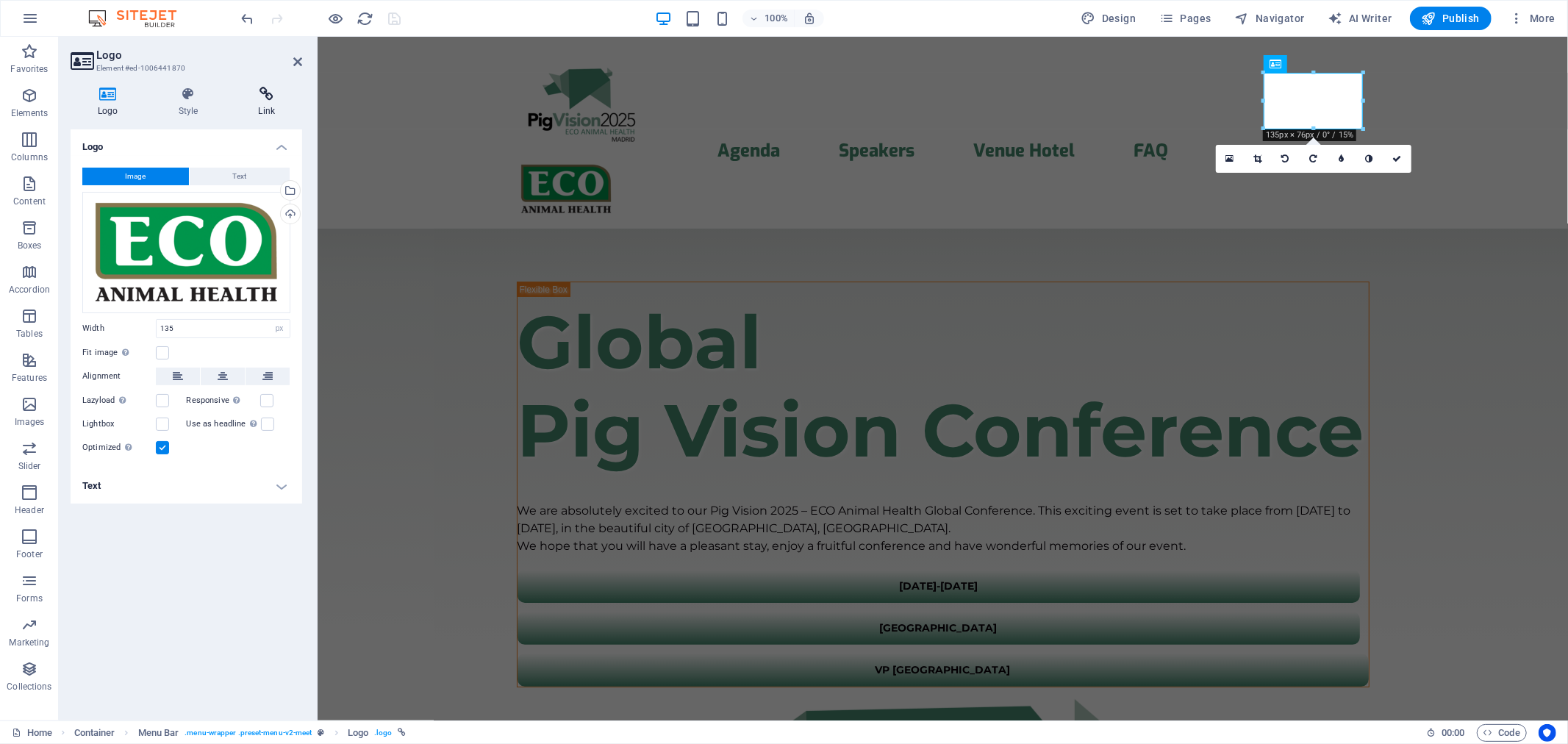
click at [268, 112] on h4 "Link" at bounding box center [266, 102] width 71 height 31
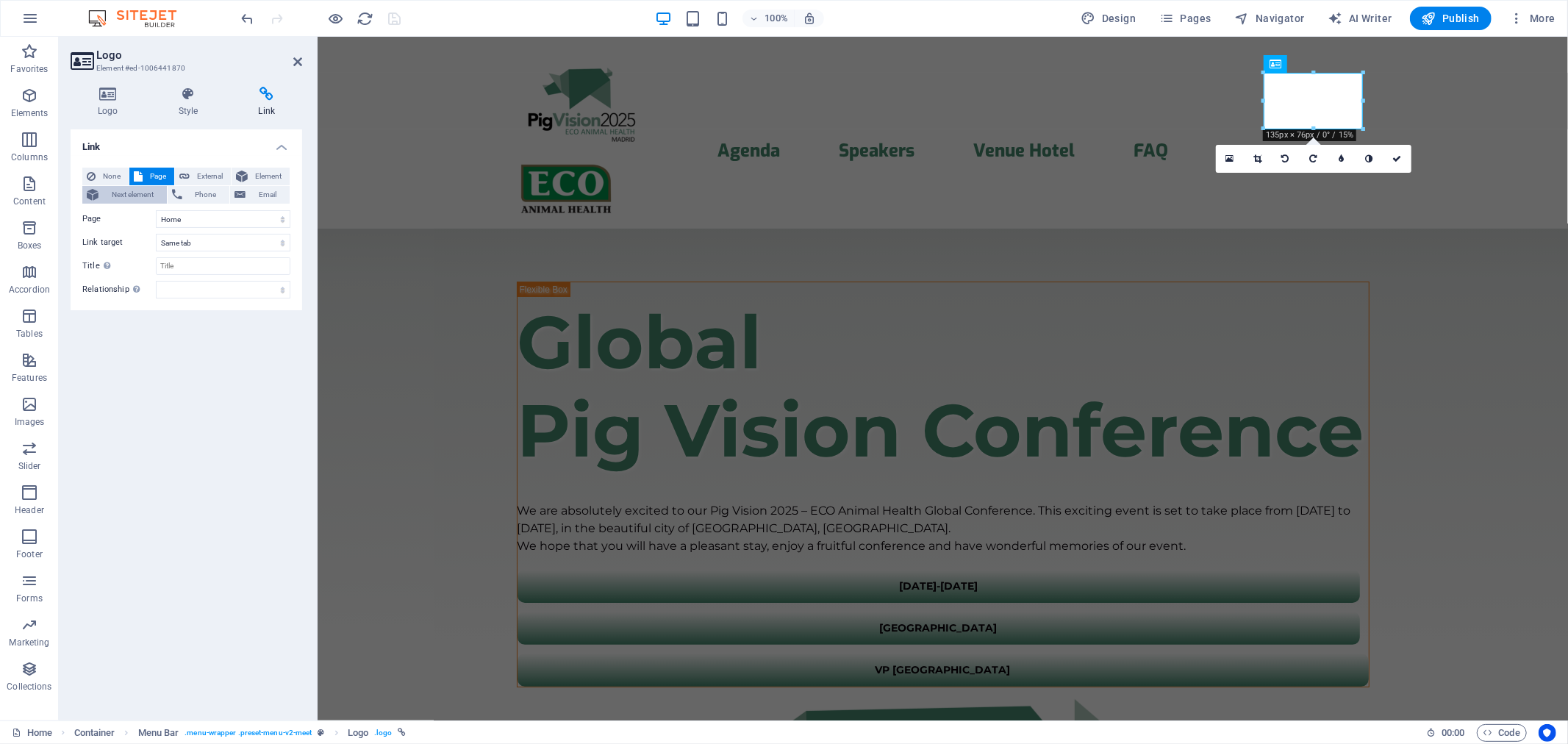
click at [127, 194] on span "Next element" at bounding box center [132, 195] width 59 height 18
click at [157, 174] on span "Page" at bounding box center [158, 177] width 23 height 18
click at [267, 173] on span "Element" at bounding box center [268, 177] width 33 height 18
click at [283, 215] on icon at bounding box center [281, 218] width 6 height 7
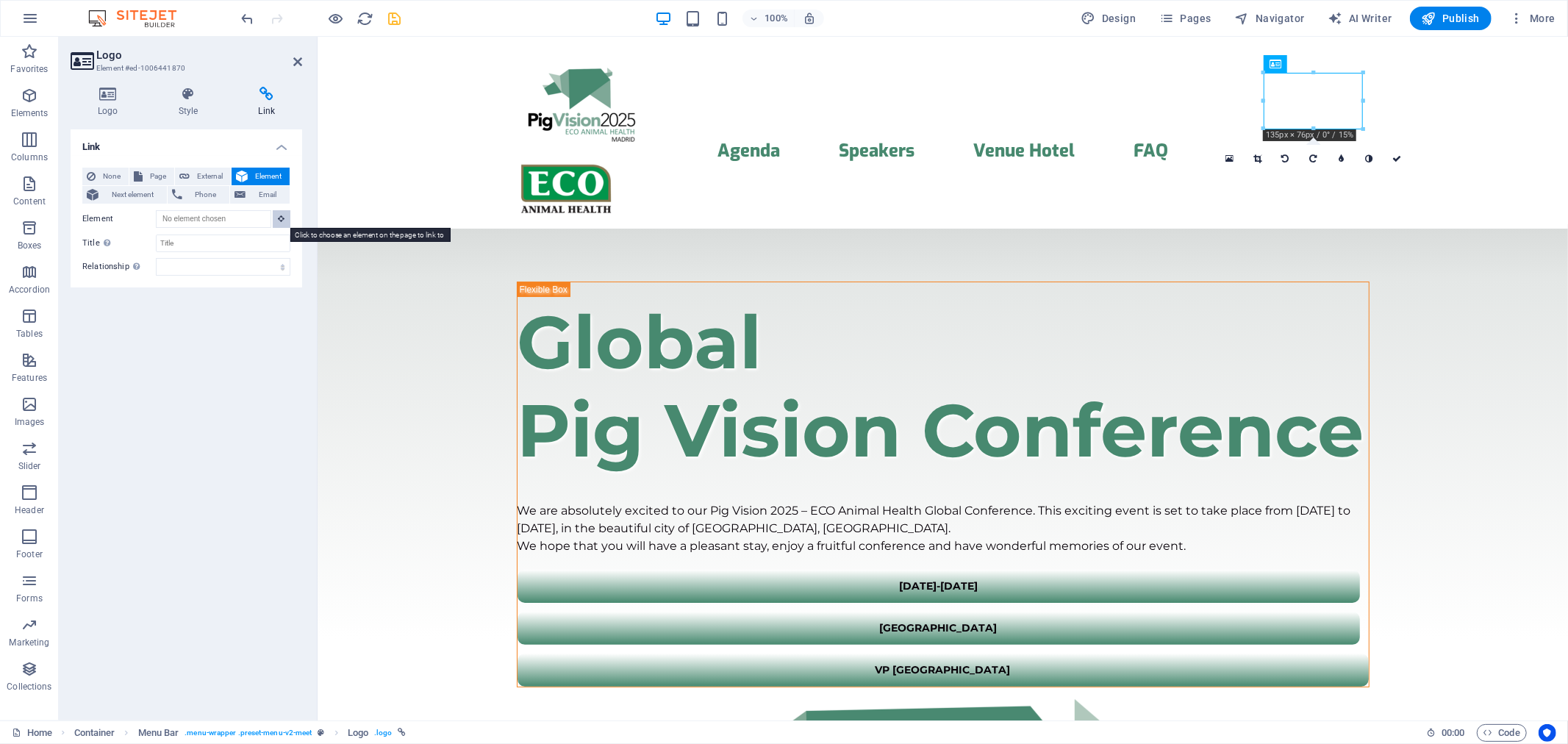
click at [282, 221] on icon at bounding box center [281, 218] width 6 height 7
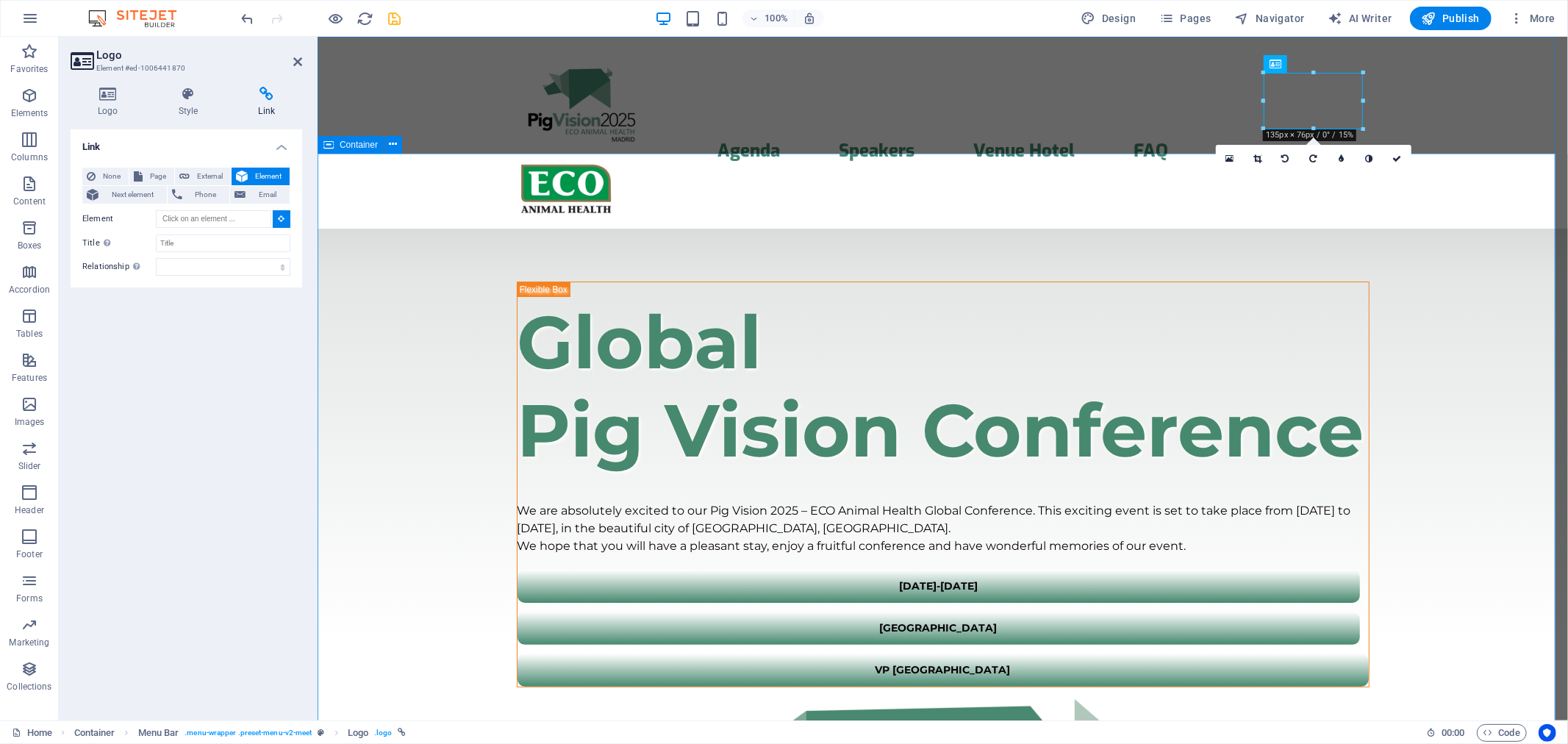
click at [379, 228] on div "​​​ Global Pig Vision Conference We are absolutely excited to our Pig Vision 20…" at bounding box center [942, 734] width 1250 height 1013
type input "#ed-1004694747"
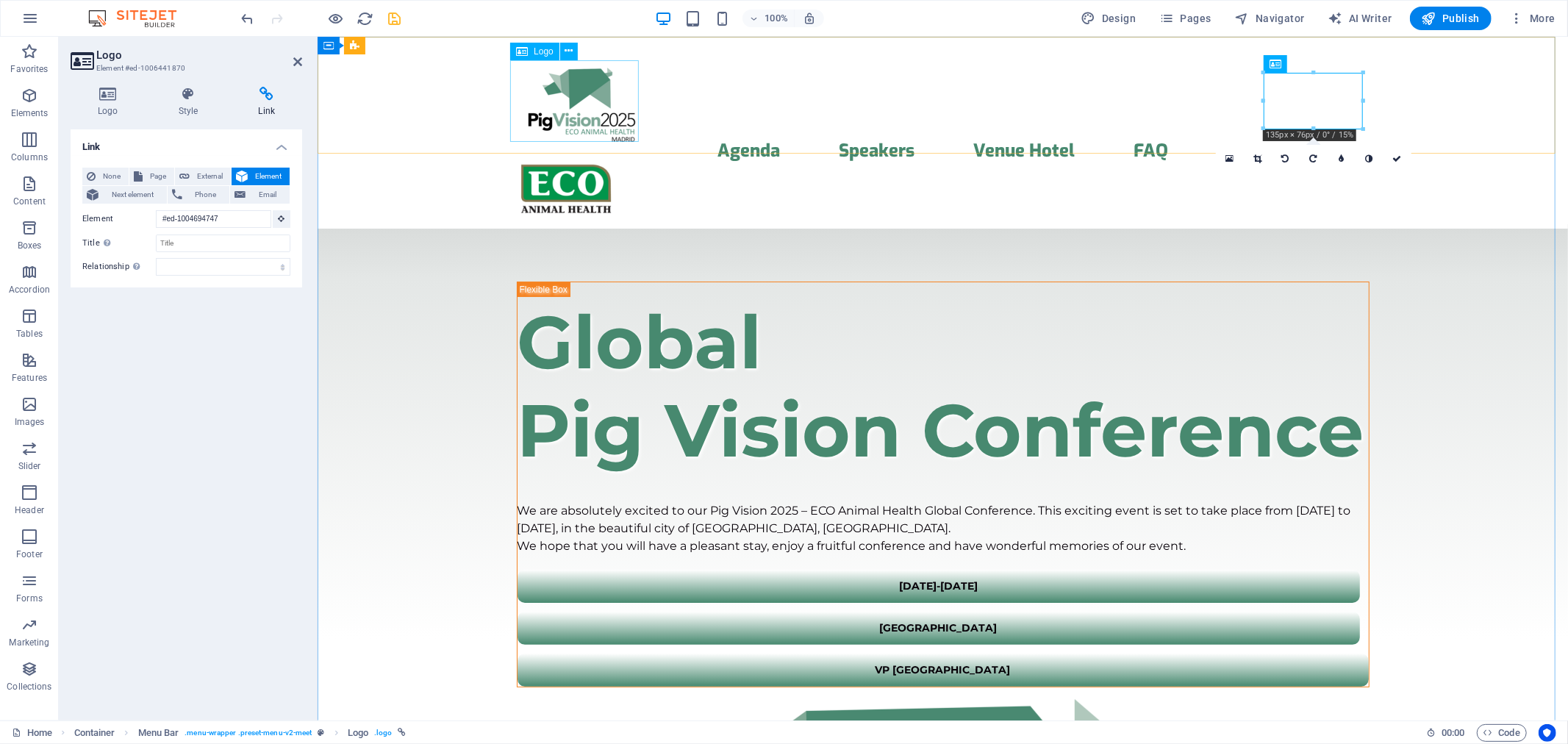
click at [591, 108] on div at bounding box center [942, 100] width 853 height 82
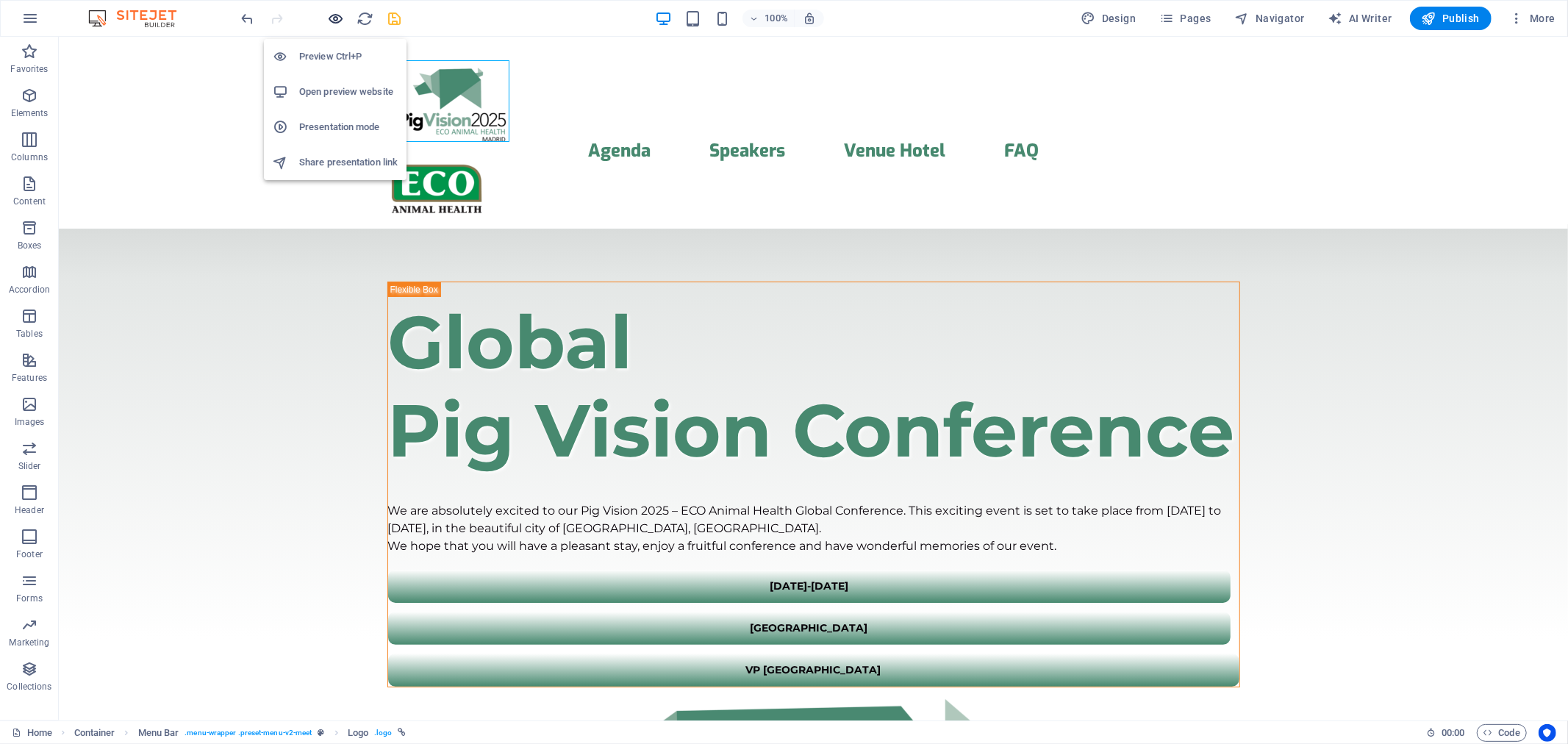
click at [332, 18] on icon "button" at bounding box center [336, 18] width 17 height 17
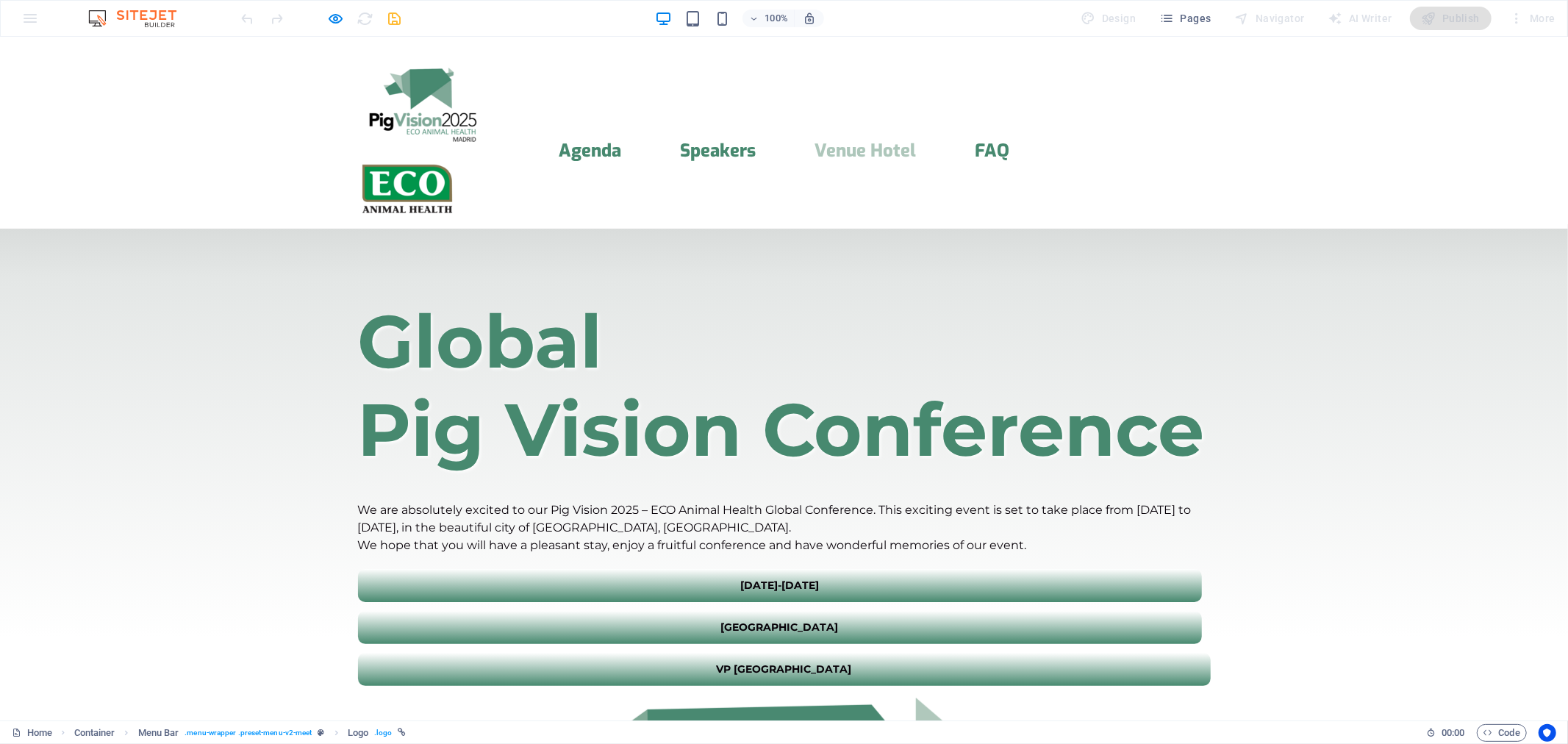
click at [876, 141] on link "Venue Hotel" at bounding box center [865, 150] width 102 height 18
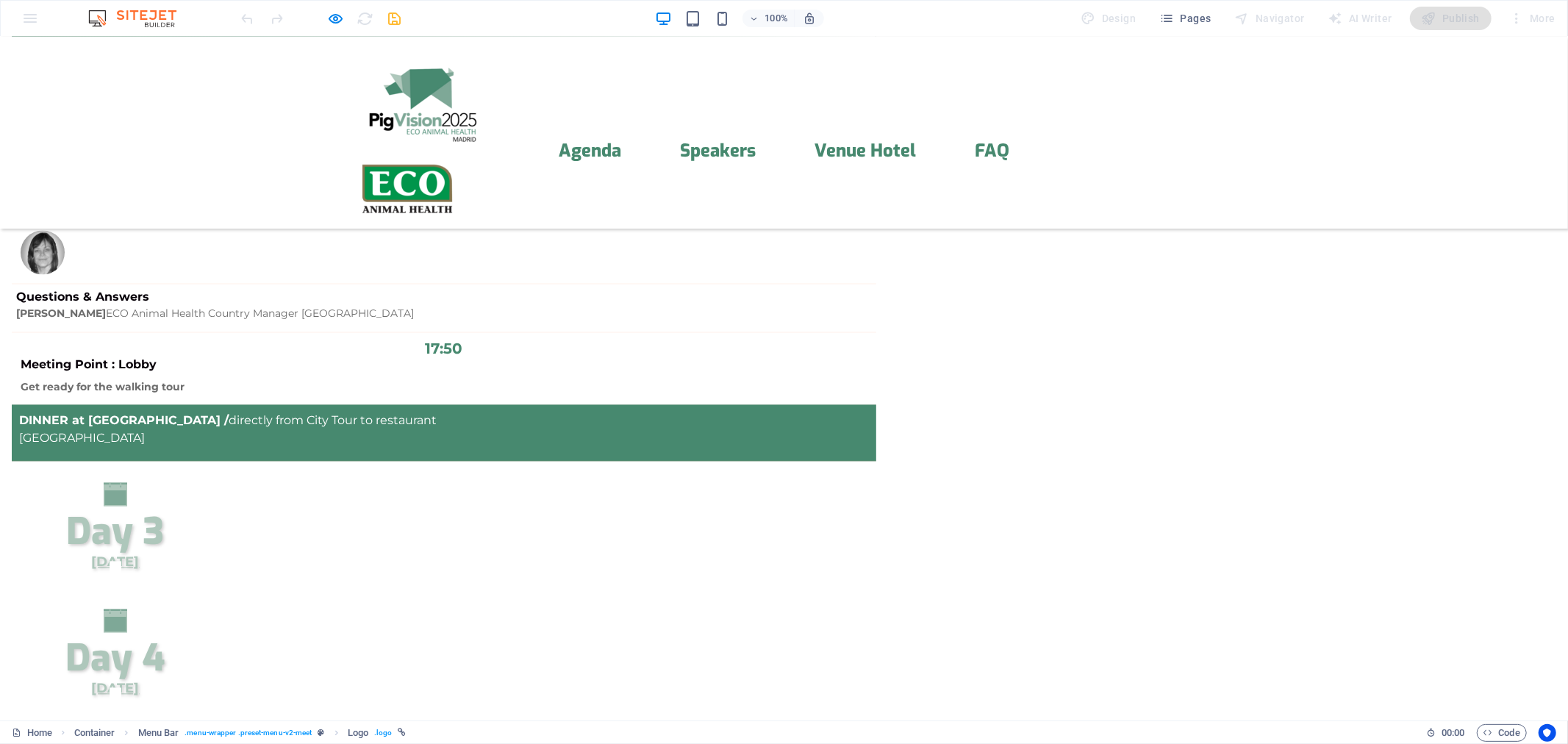
scroll to position [2917, 0]
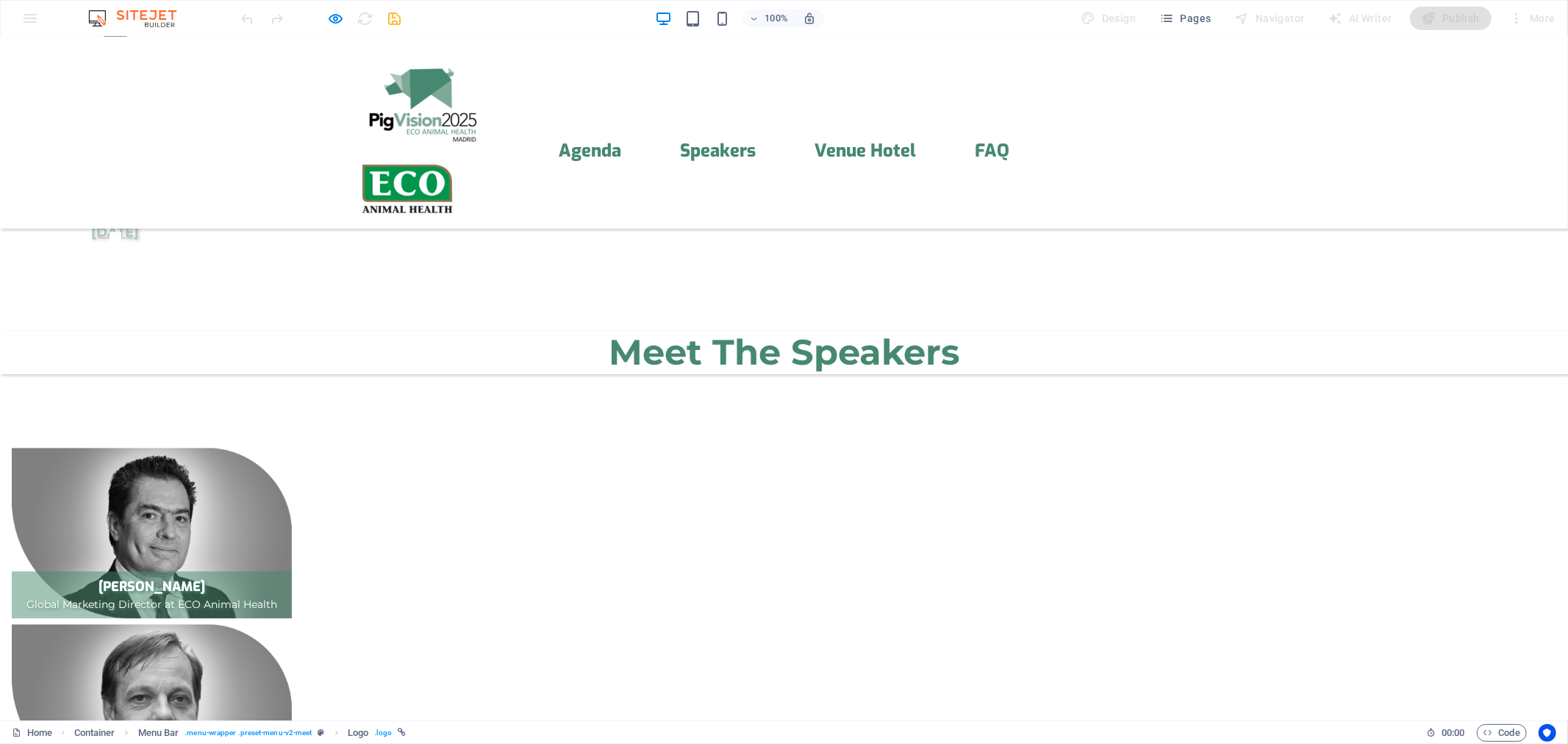
click at [405, 86] on img at bounding box center [421, 100] width 129 height 82
click at [458, 160] on img at bounding box center [407, 188] width 99 height 56
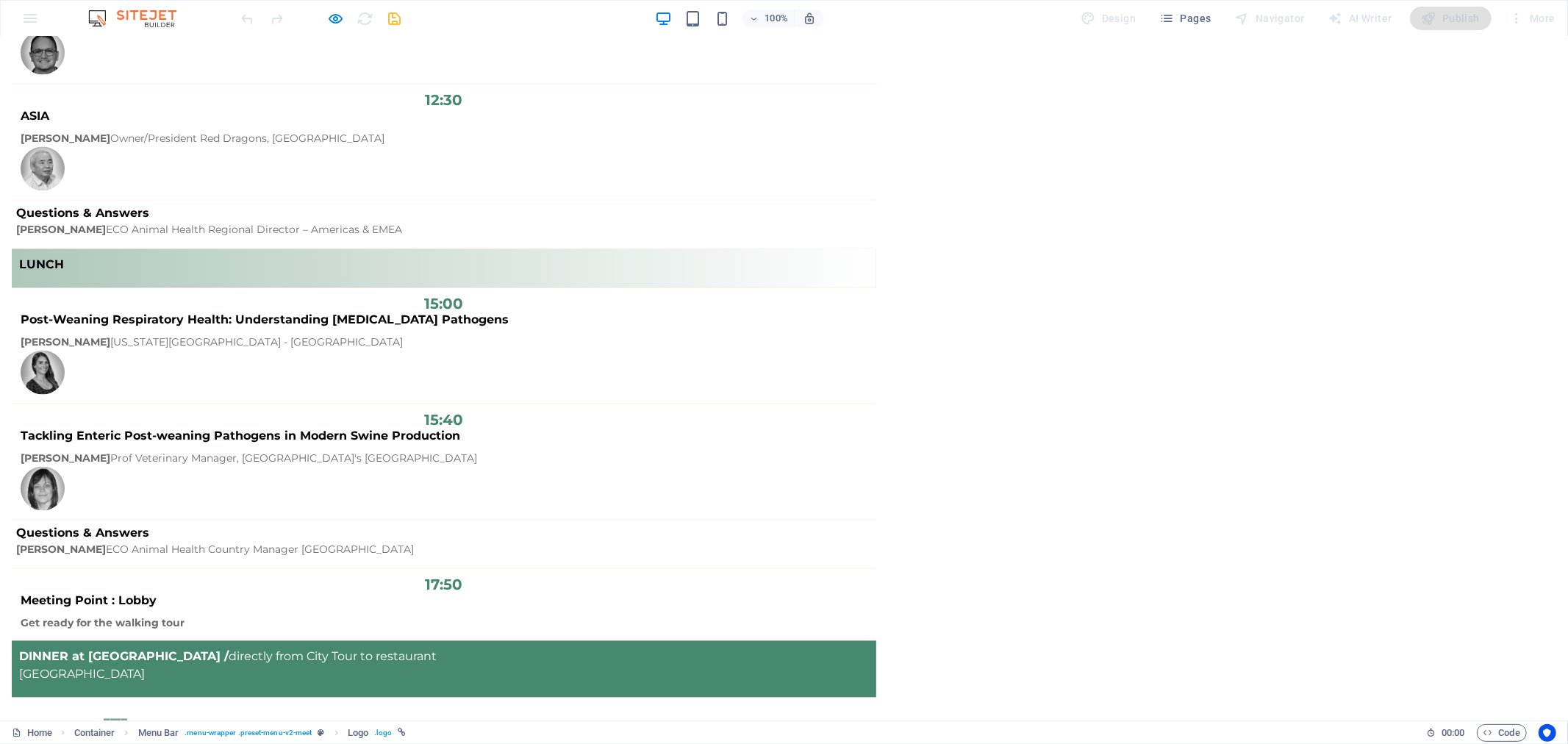
scroll to position [116, 0]
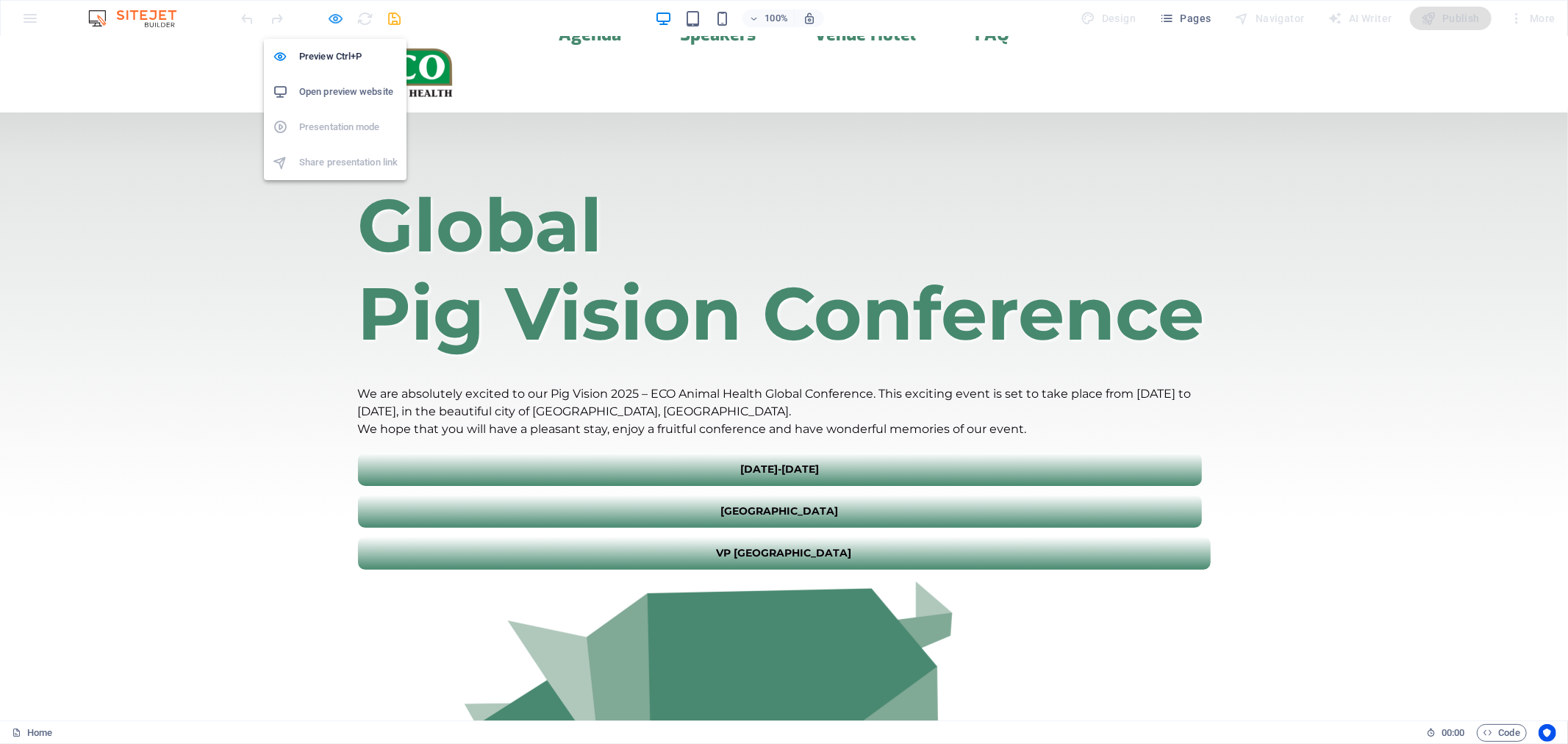
click at [340, 23] on icon "button" at bounding box center [336, 18] width 17 height 17
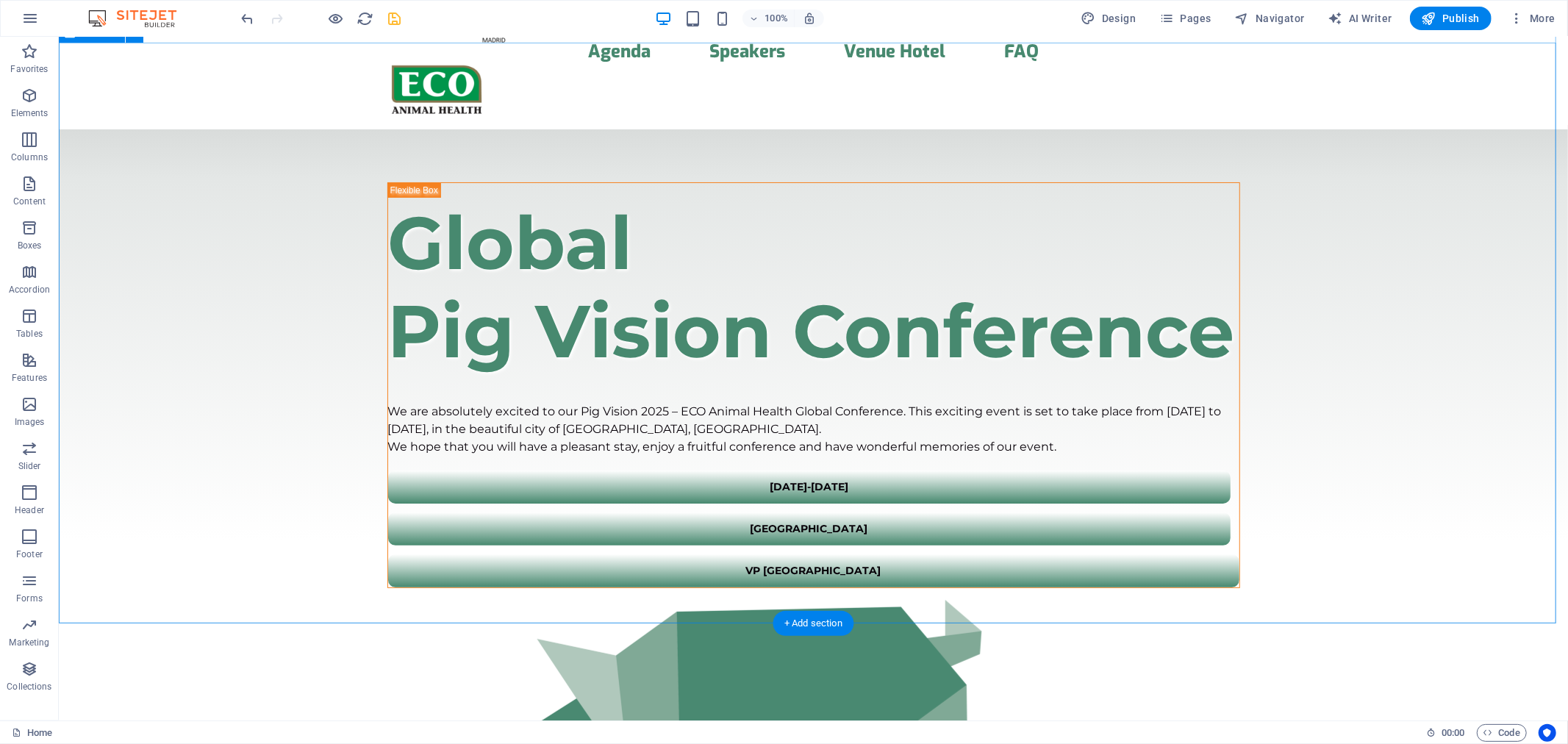
scroll to position [0, 0]
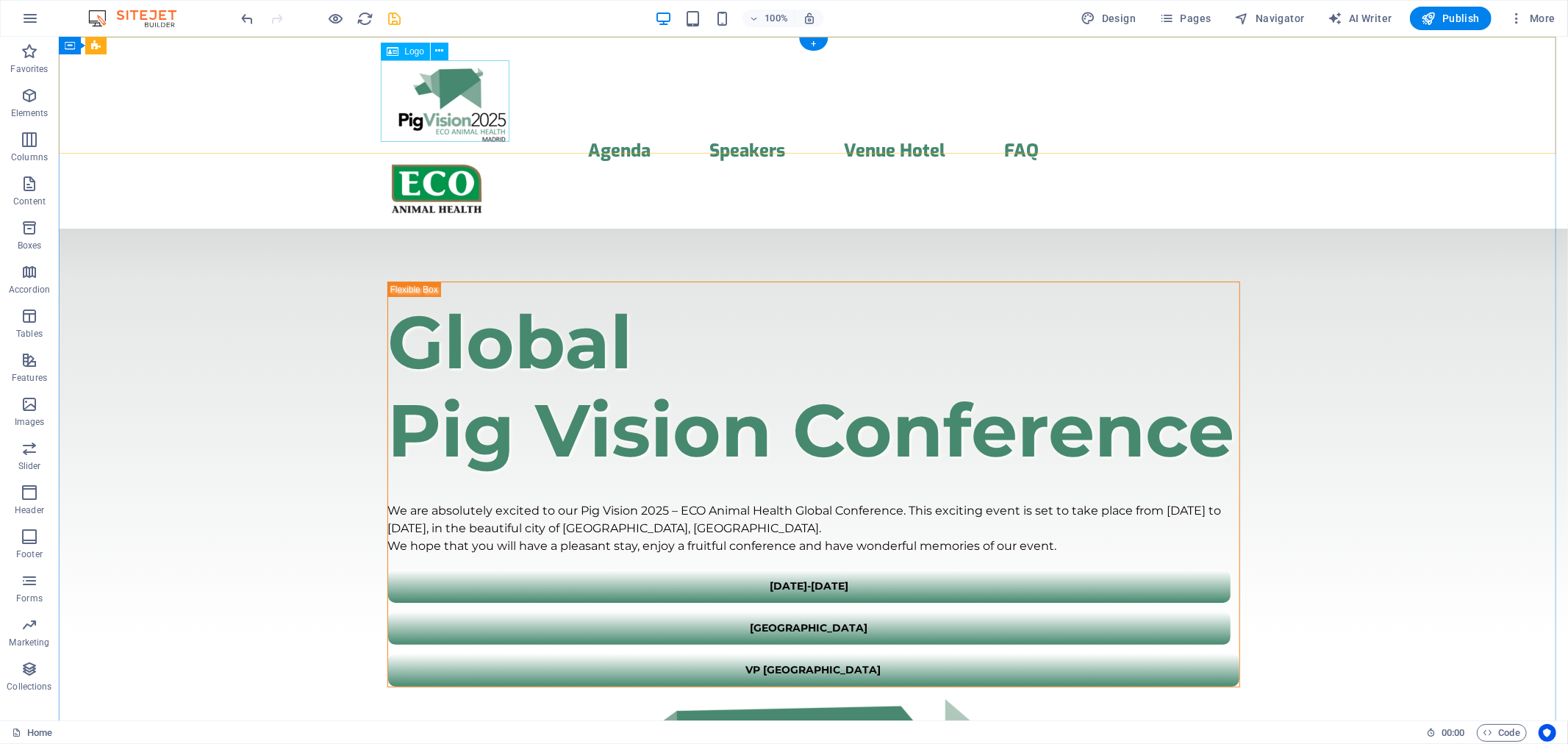
click at [461, 75] on div at bounding box center [812, 100] width 853 height 82
select select
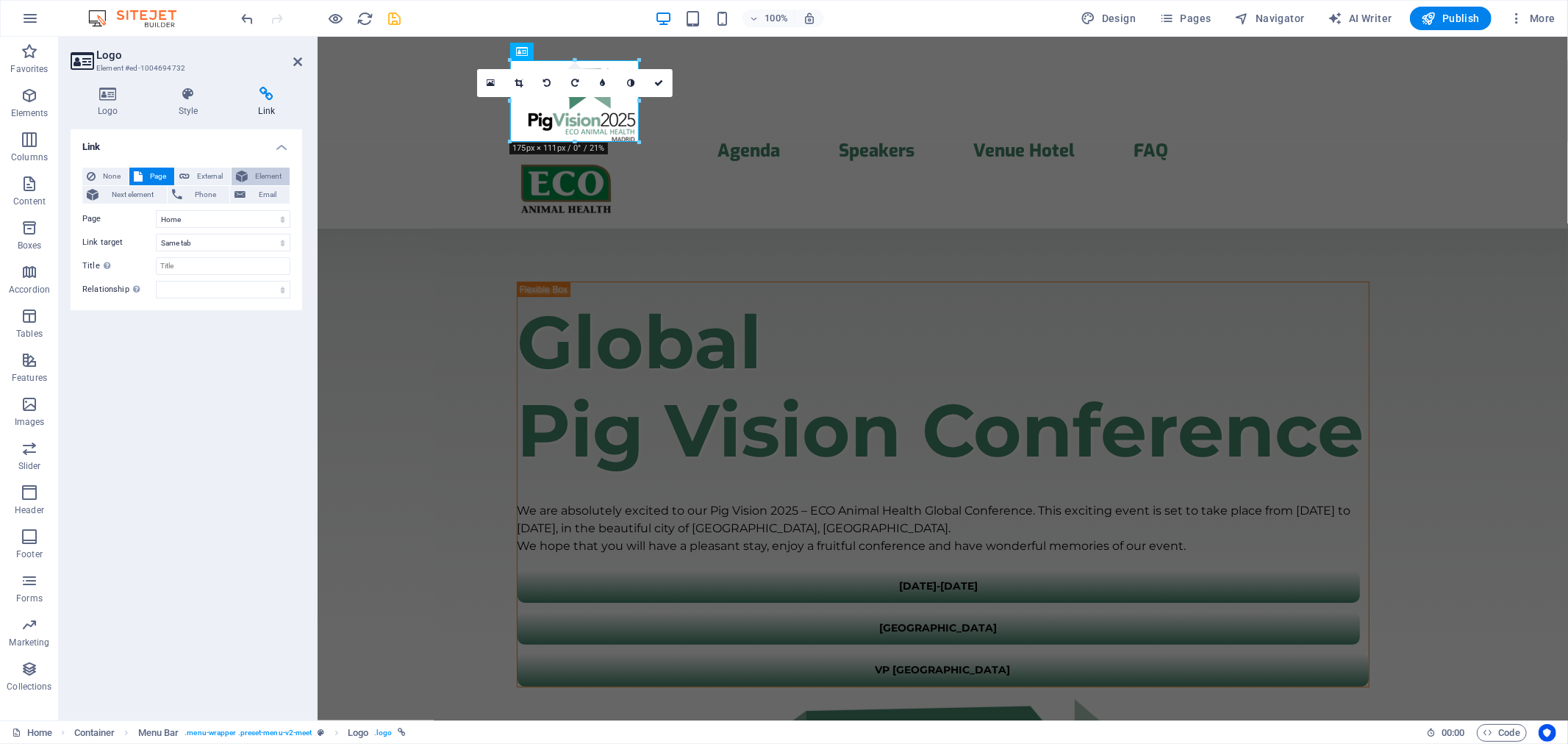
click at [263, 174] on span "Element" at bounding box center [268, 177] width 33 height 18
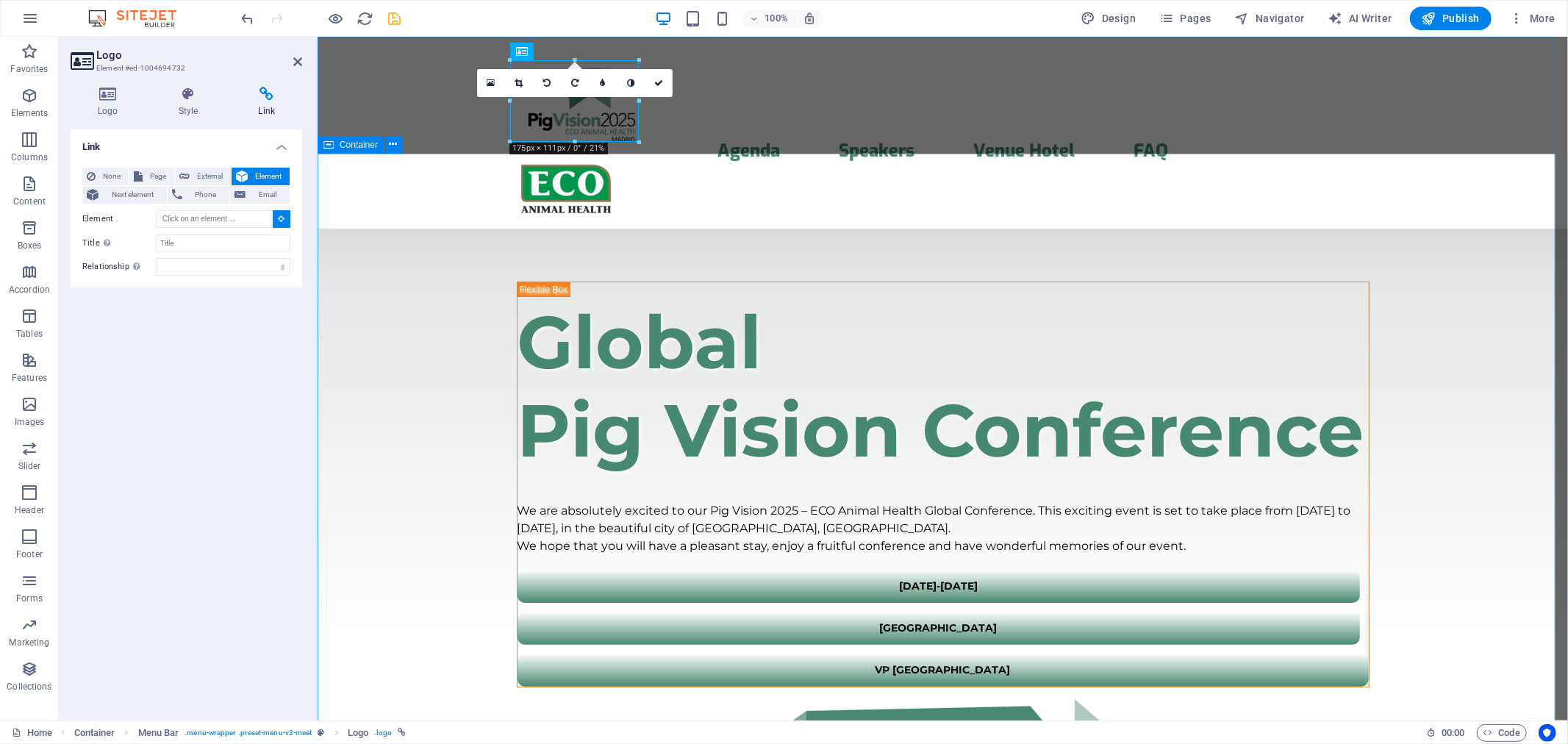
click at [478, 228] on div "​​​ Global Pig Vision Conference We are absolutely excited to our Pig Vision 20…" at bounding box center [942, 734] width 1250 height 1013
type input "#ed-1004694747"
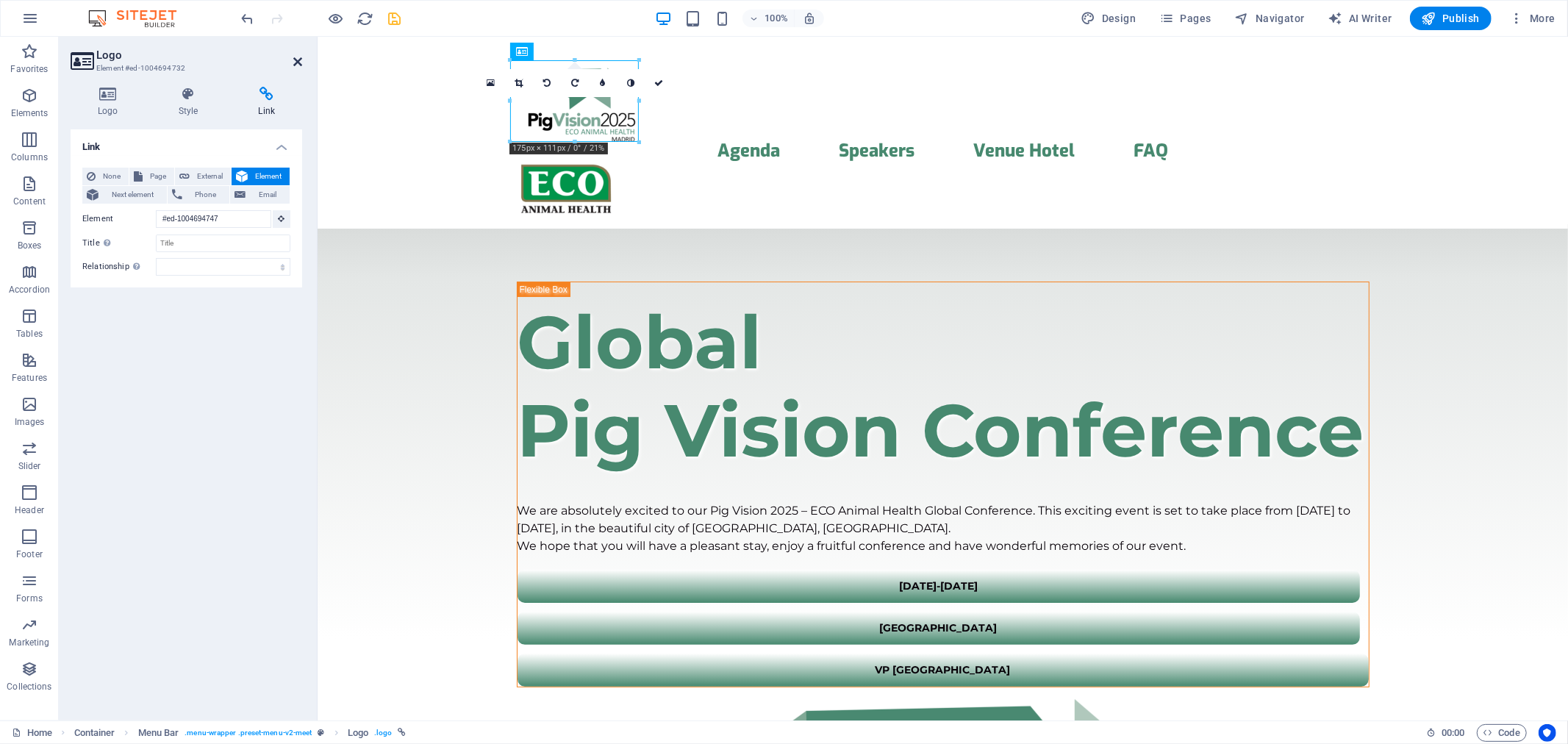
click at [294, 57] on icon at bounding box center [298, 61] width 9 height 12
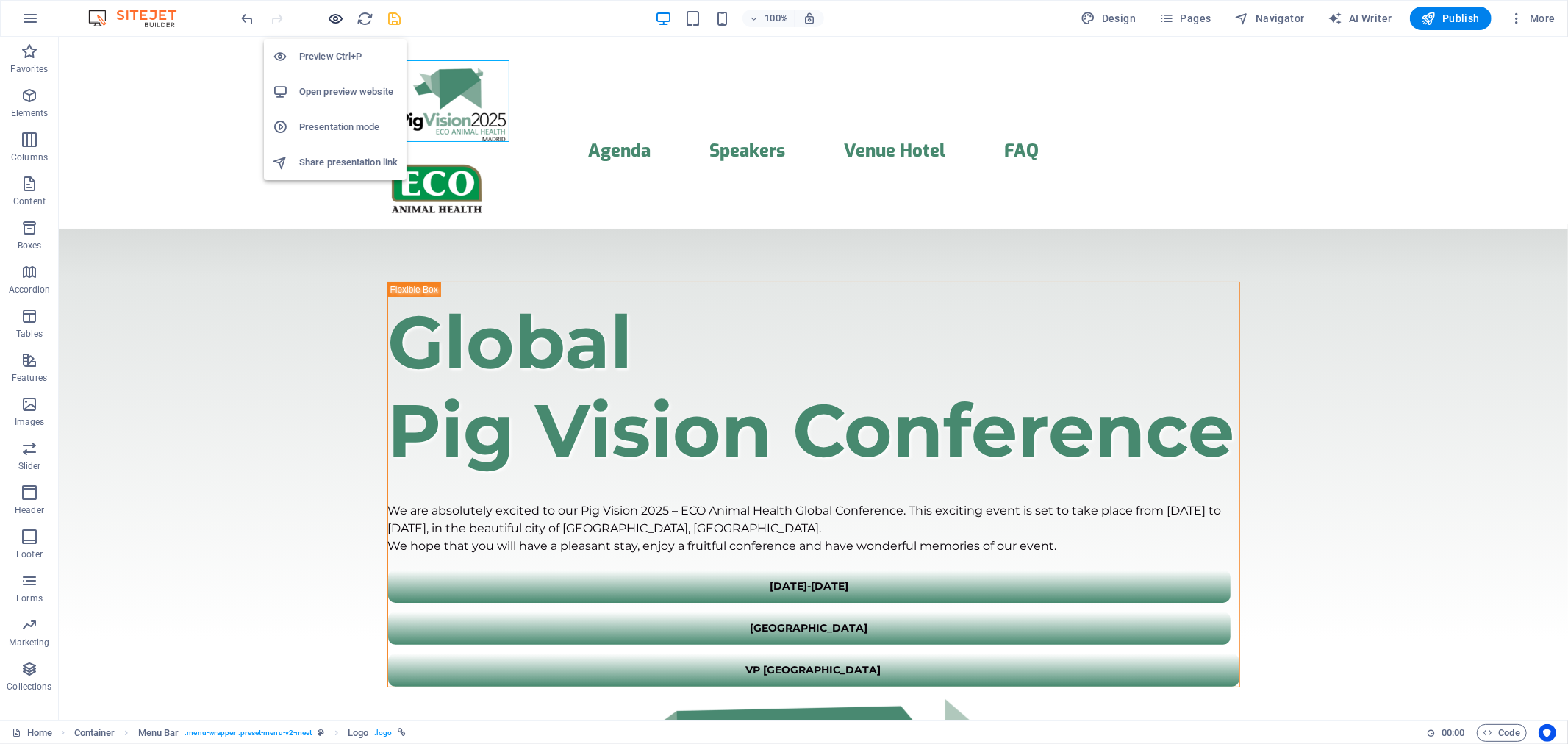
click at [335, 18] on icon "button" at bounding box center [336, 18] width 17 height 17
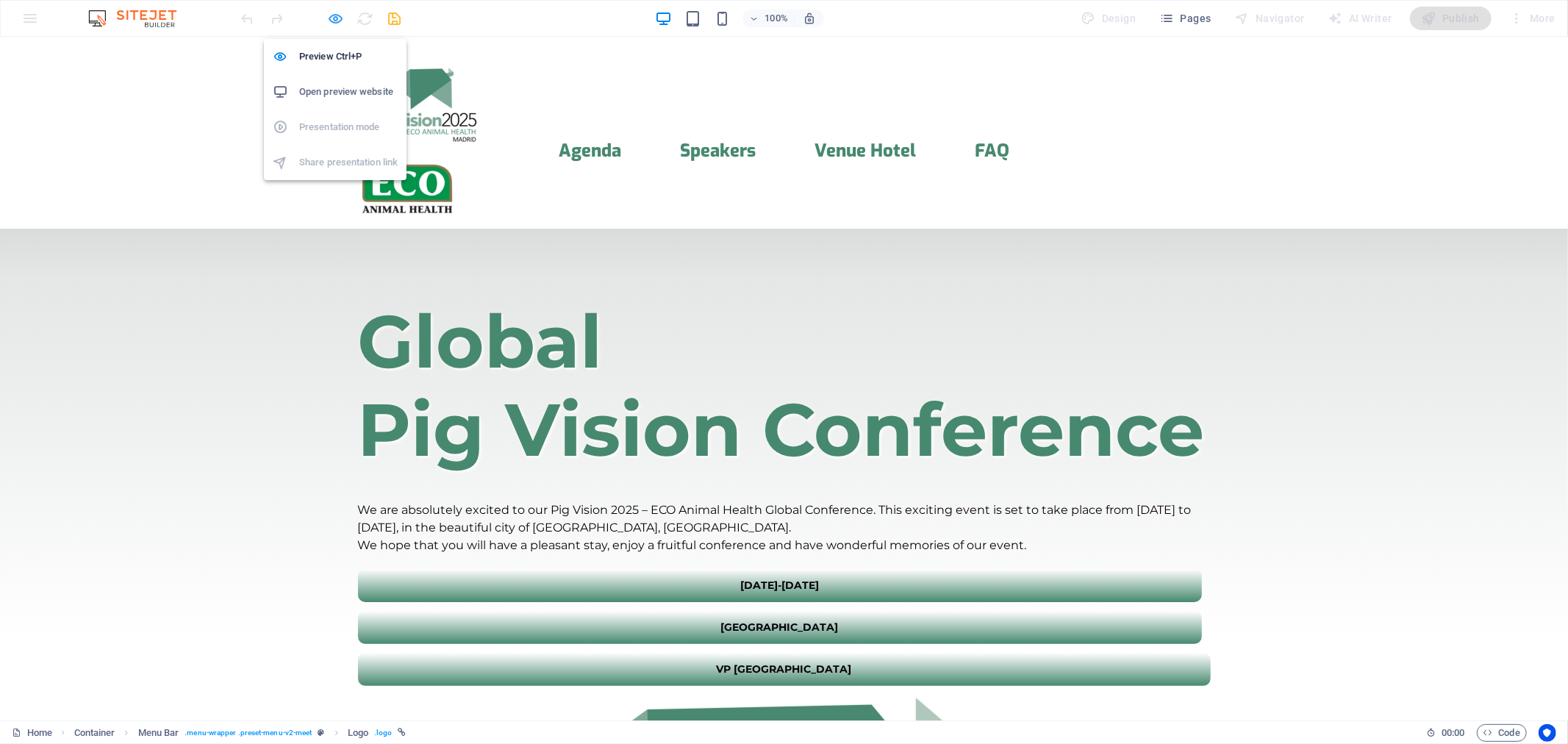
click at [335, 18] on icon "button" at bounding box center [336, 18] width 17 height 17
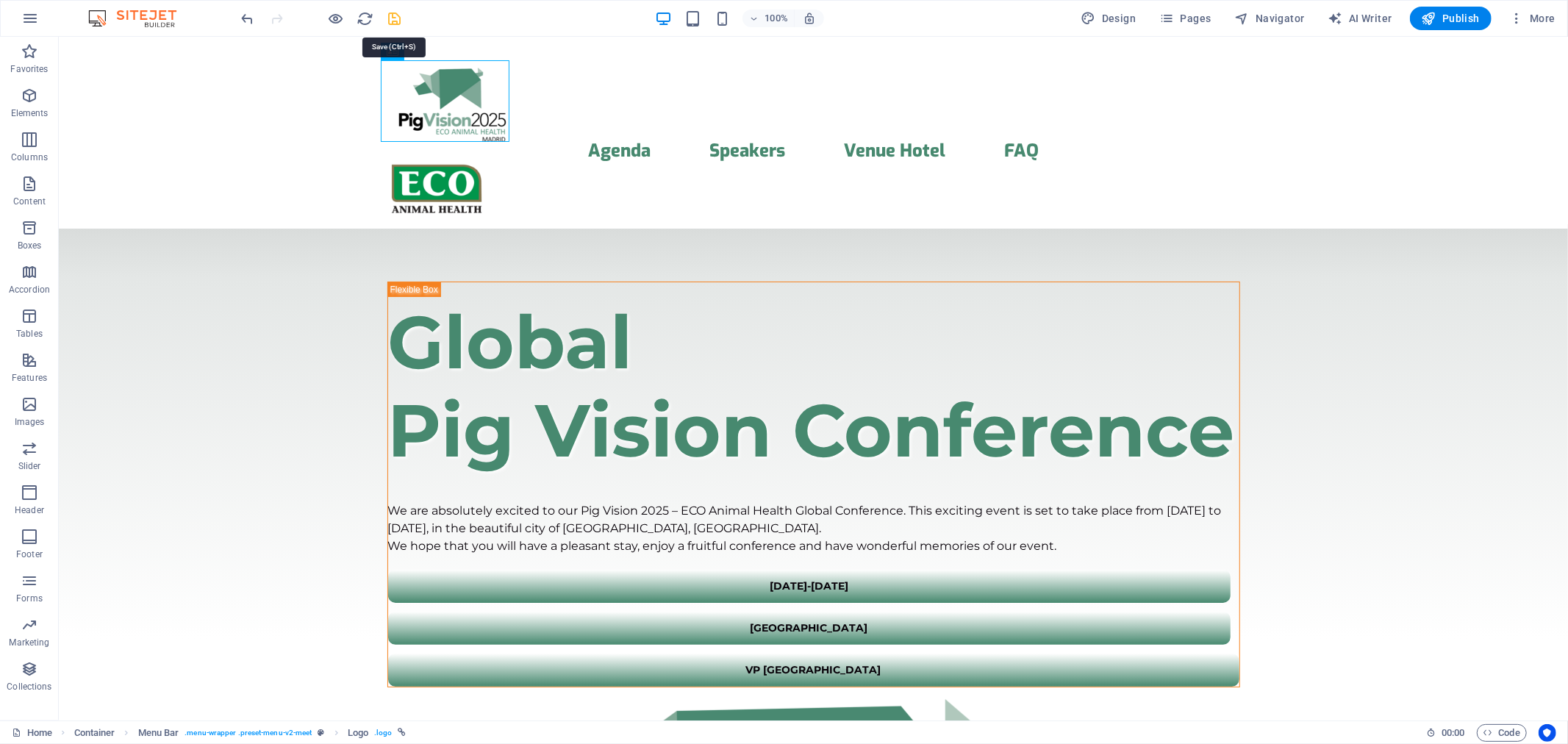
click at [390, 16] on icon "save" at bounding box center [394, 18] width 17 height 17
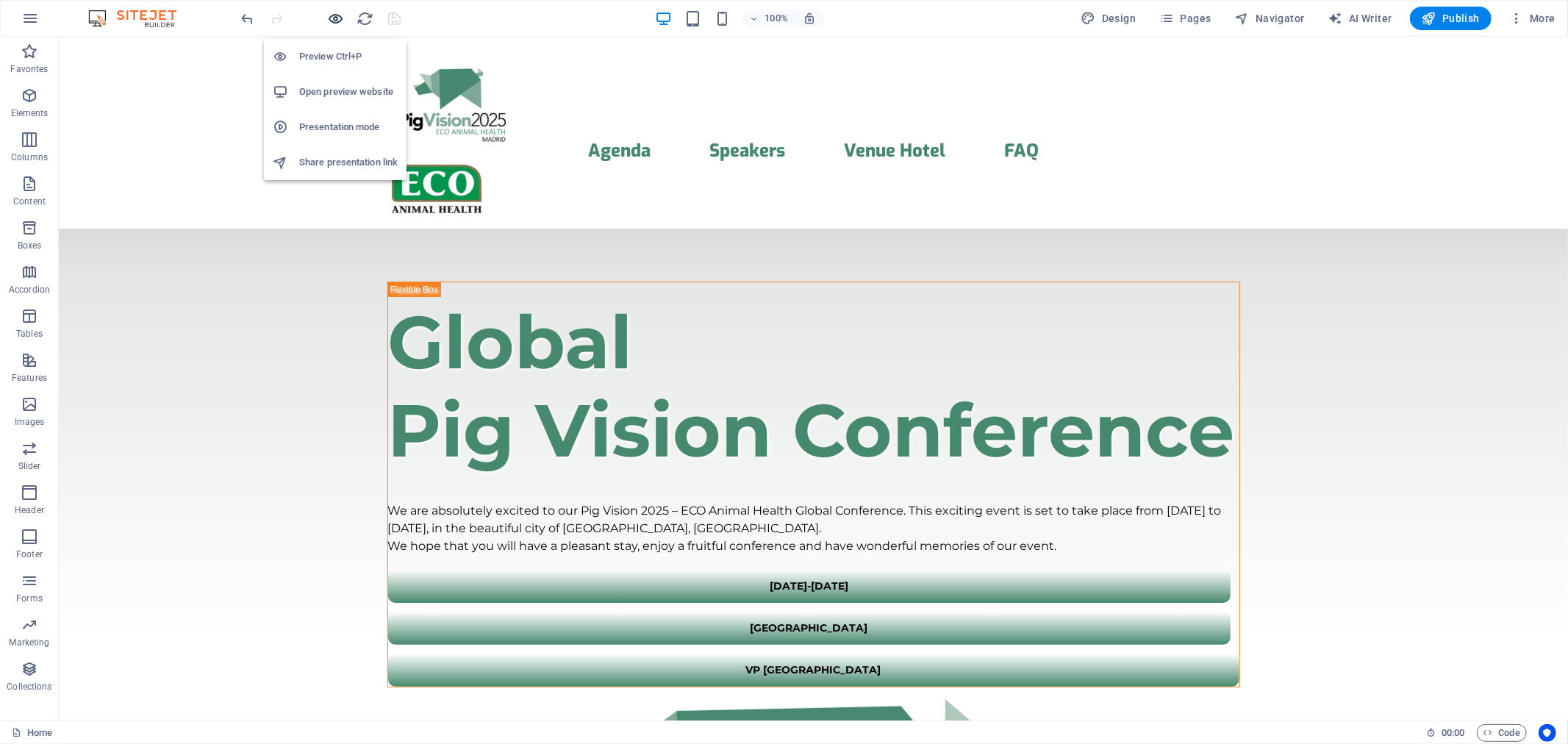
click at [336, 15] on icon "button" at bounding box center [336, 18] width 17 height 17
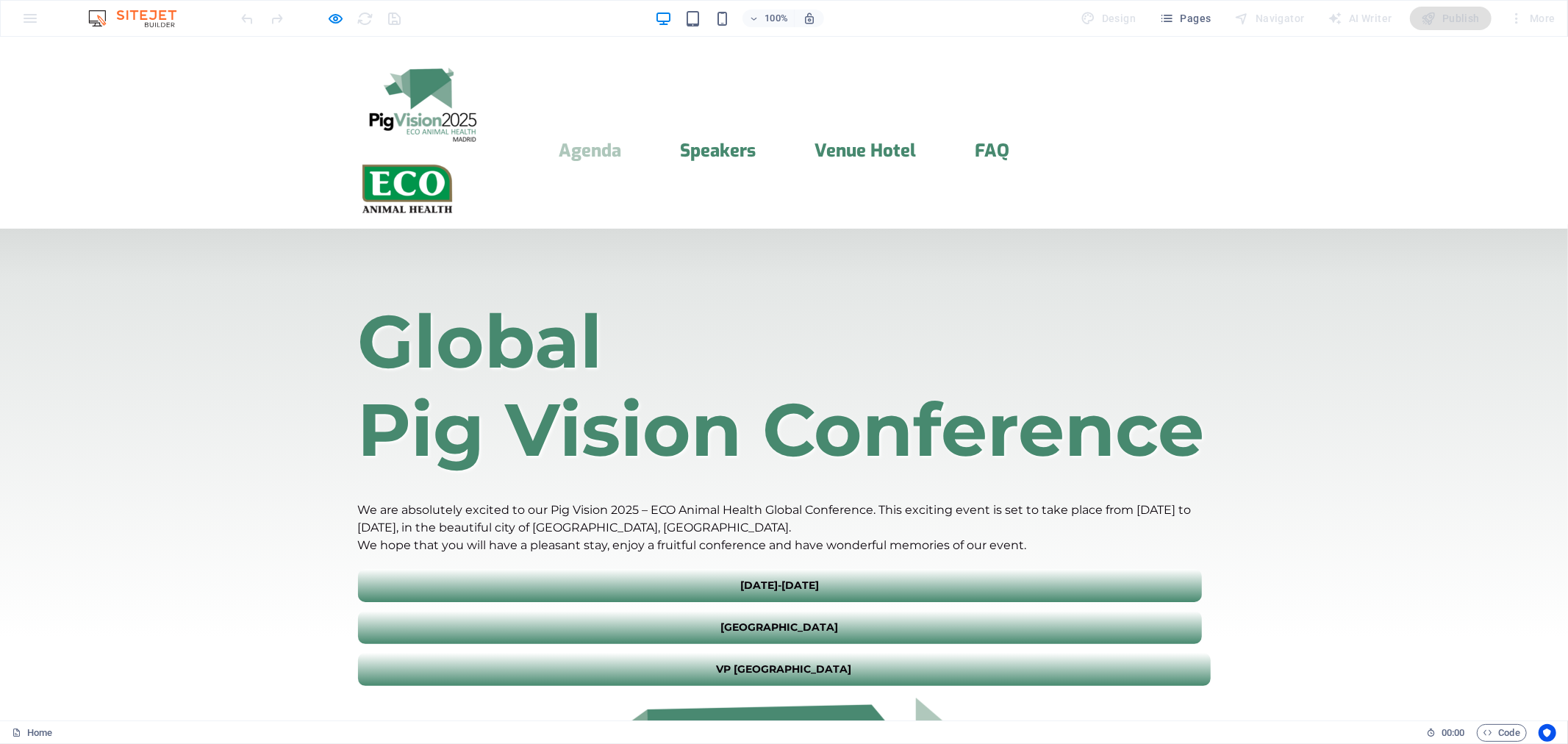
click at [586, 141] on link "Agenda" at bounding box center [589, 150] width 62 height 18
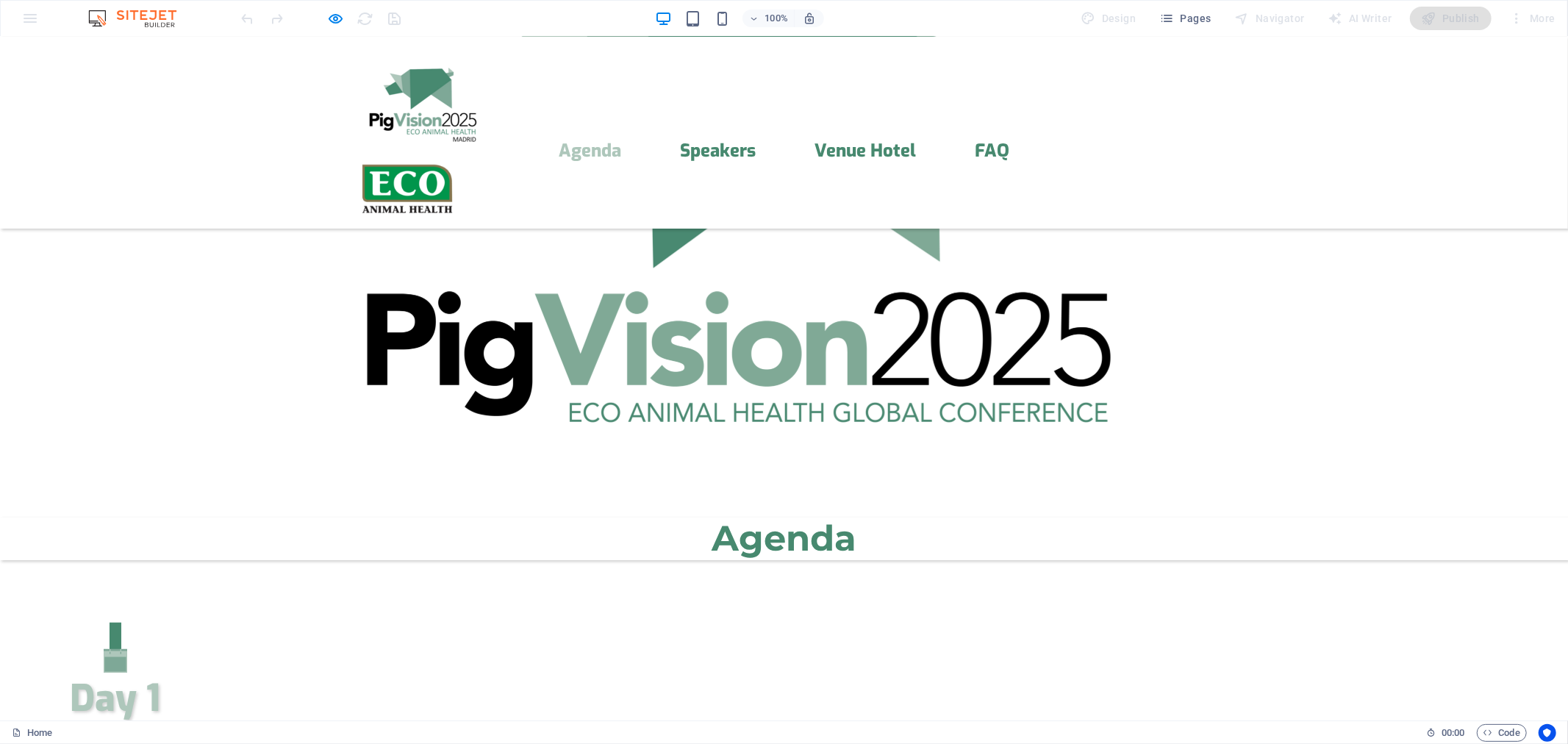
scroll to position [578, 0]
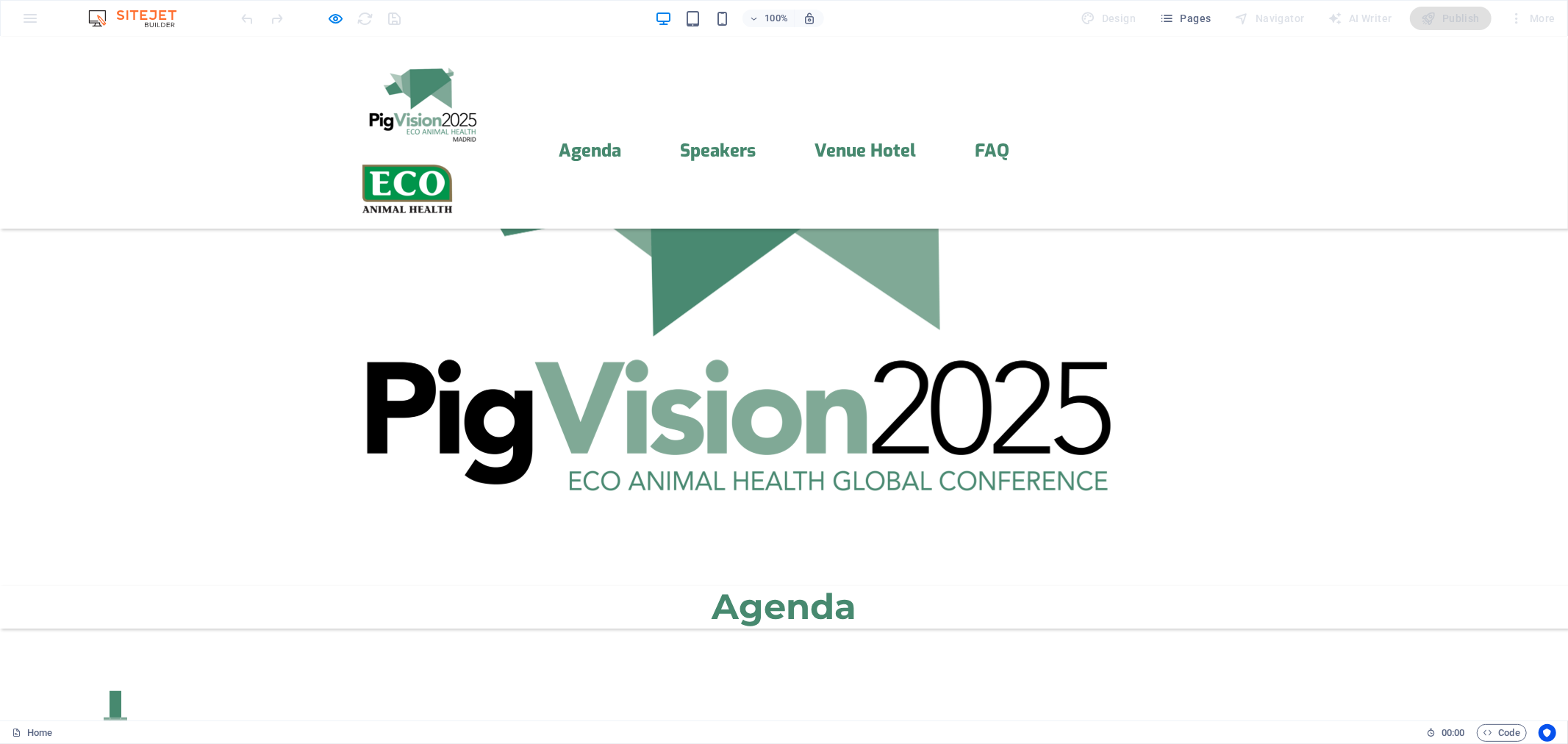
click at [853, 112] on div "Menu Agenda Speakers Venue Hotel FAQ" at bounding box center [784, 132] width 1568 height 192
click at [857, 141] on link "Venue Hotel" at bounding box center [865, 150] width 102 height 18
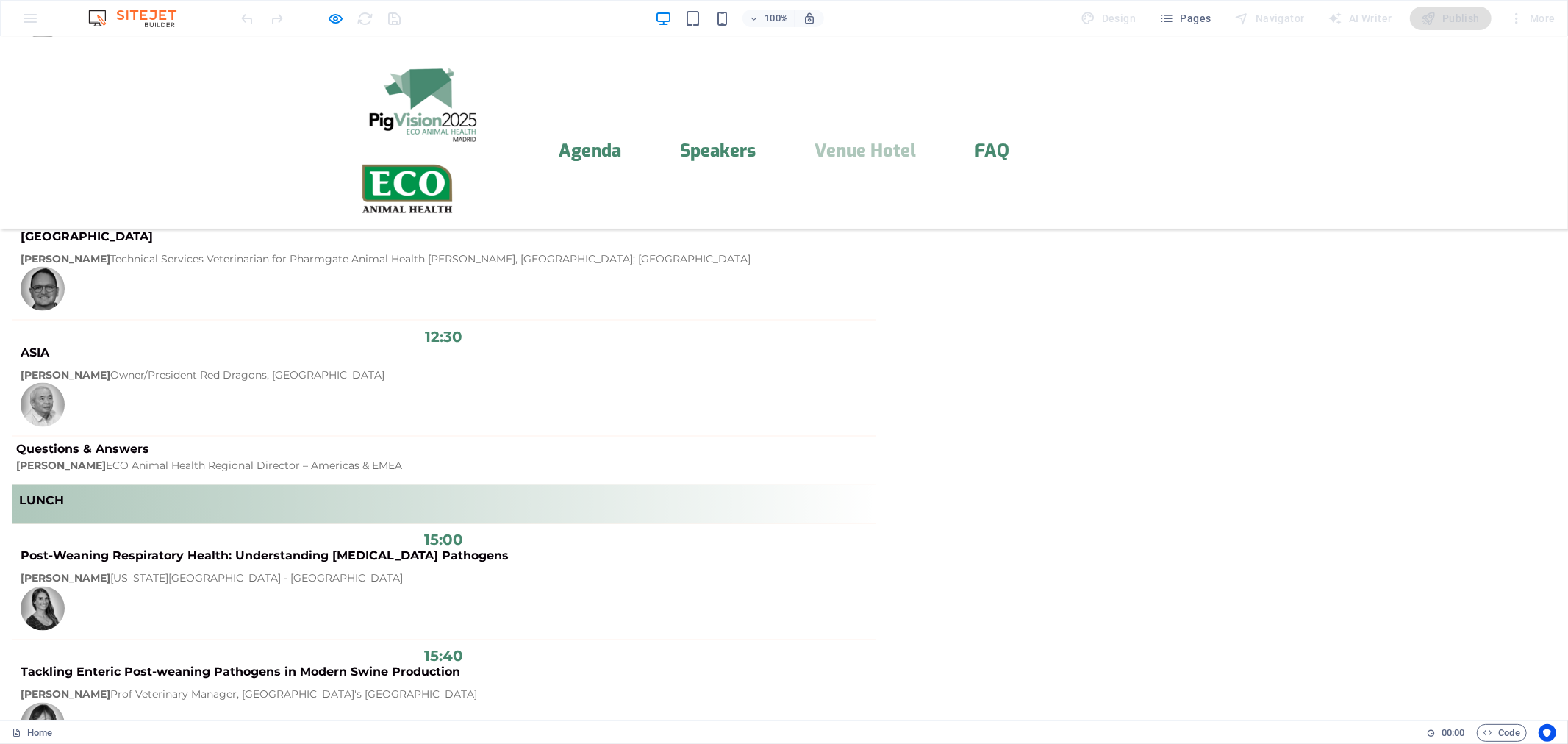
scroll to position [2917, 0]
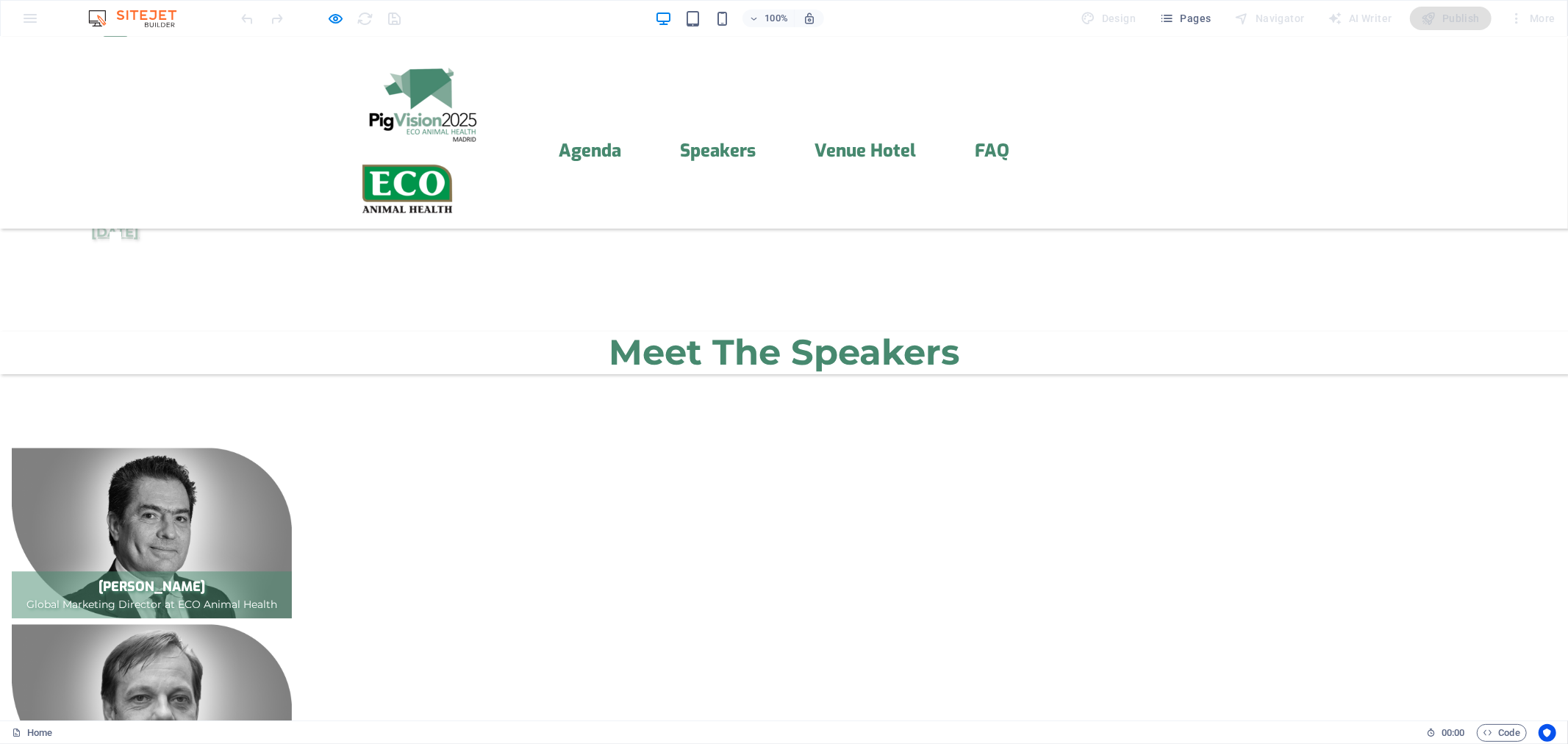
click at [402, 104] on img at bounding box center [421, 100] width 129 height 82
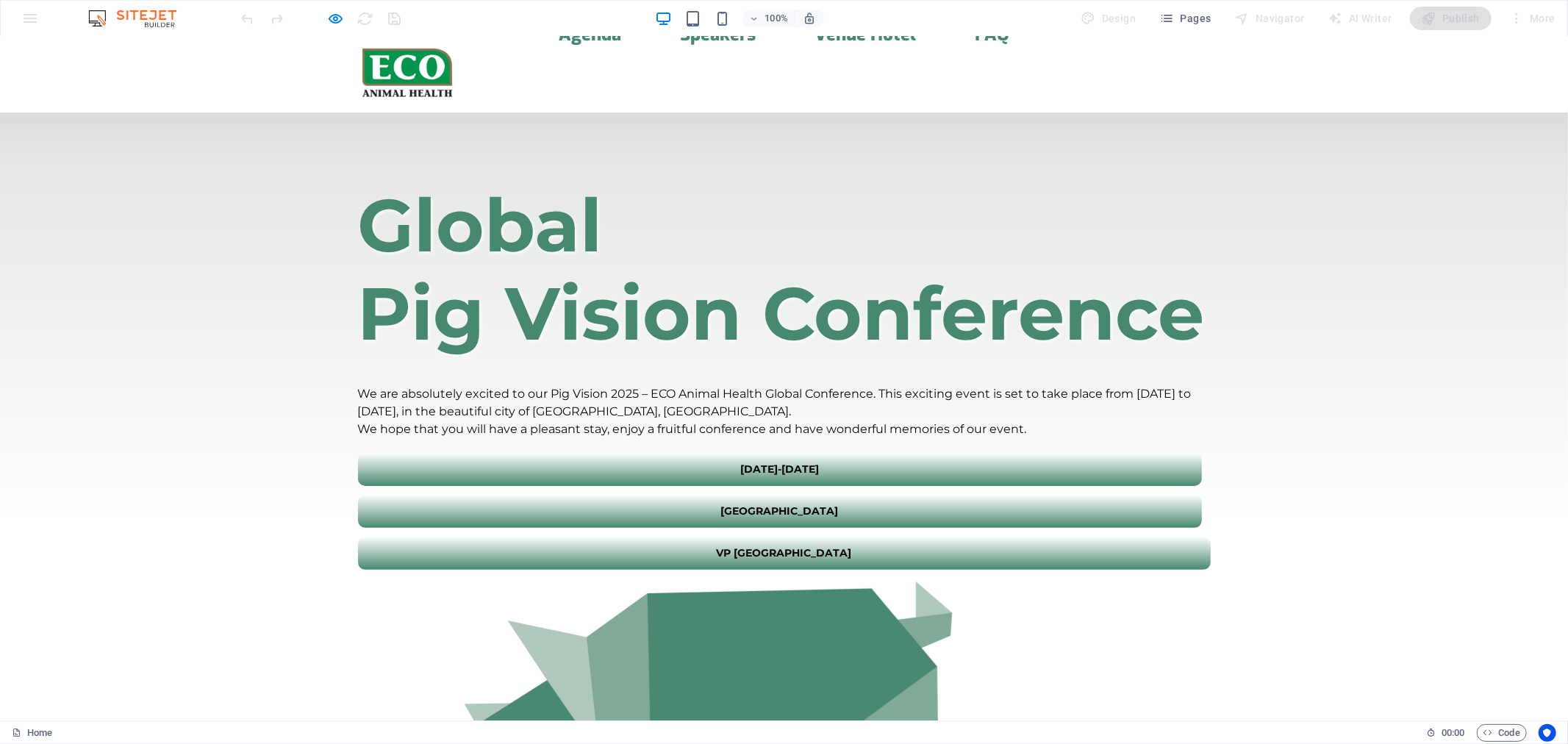
scroll to position [0, 0]
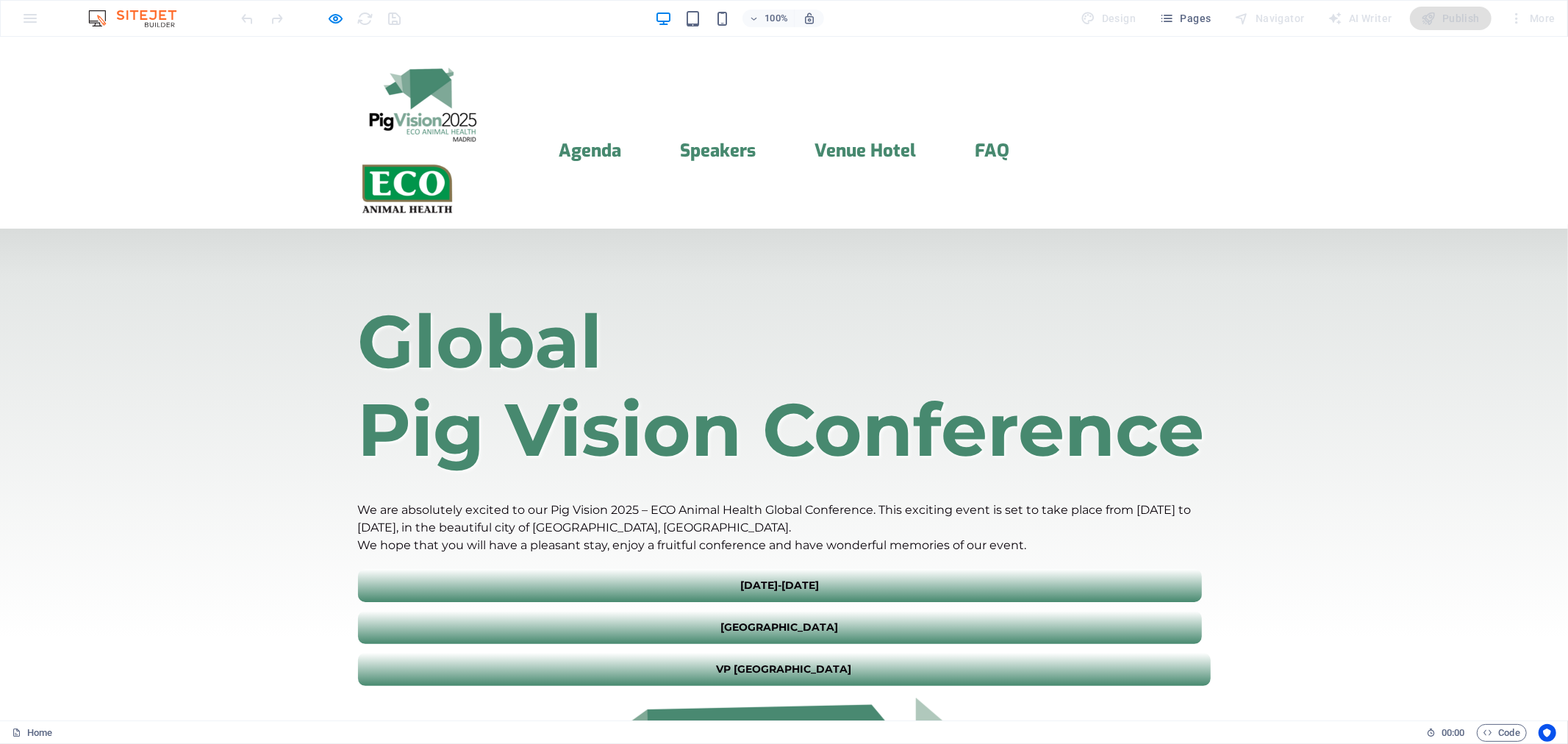
click at [458, 160] on img at bounding box center [407, 188] width 99 height 56
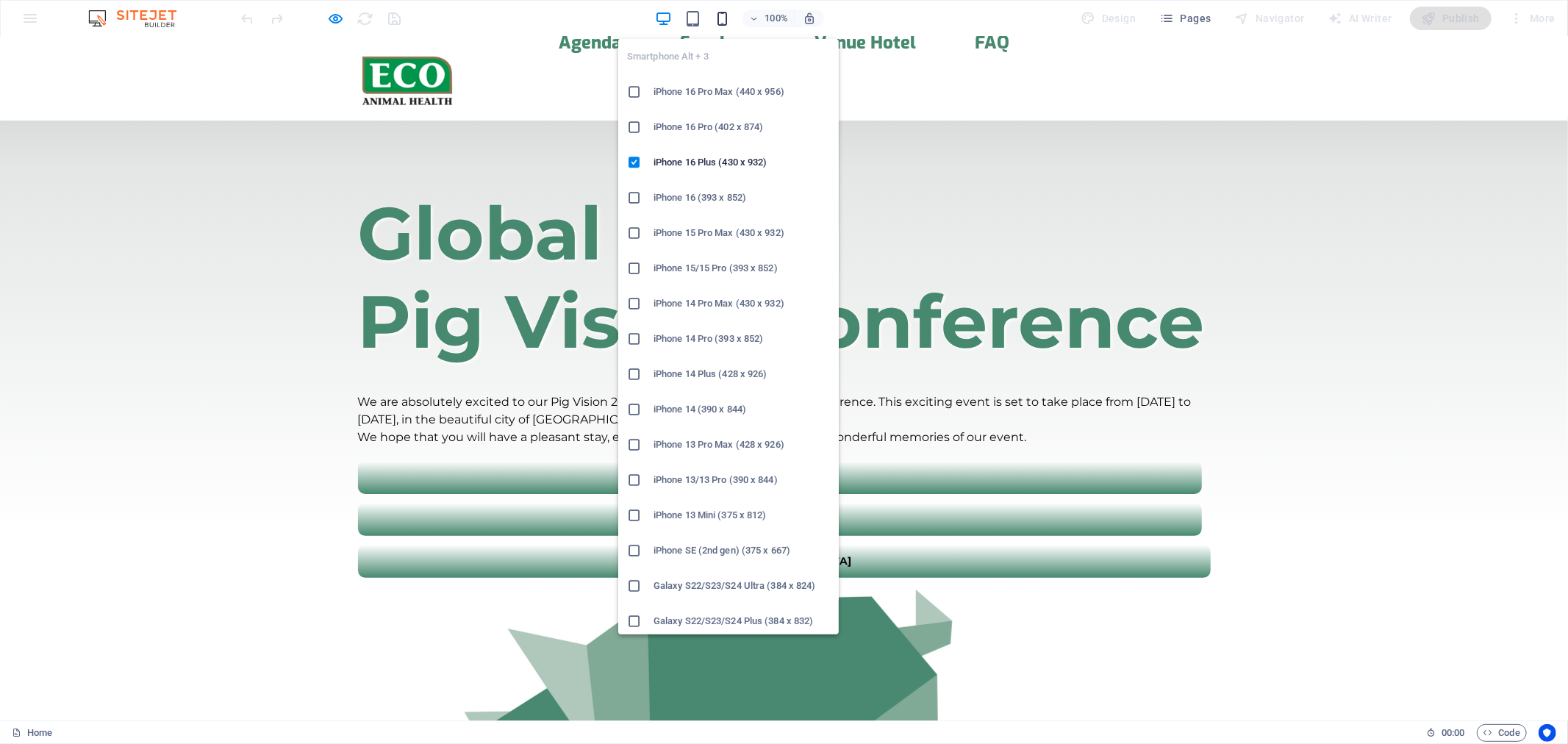
click at [728, 12] on icon "button" at bounding box center [722, 18] width 17 height 17
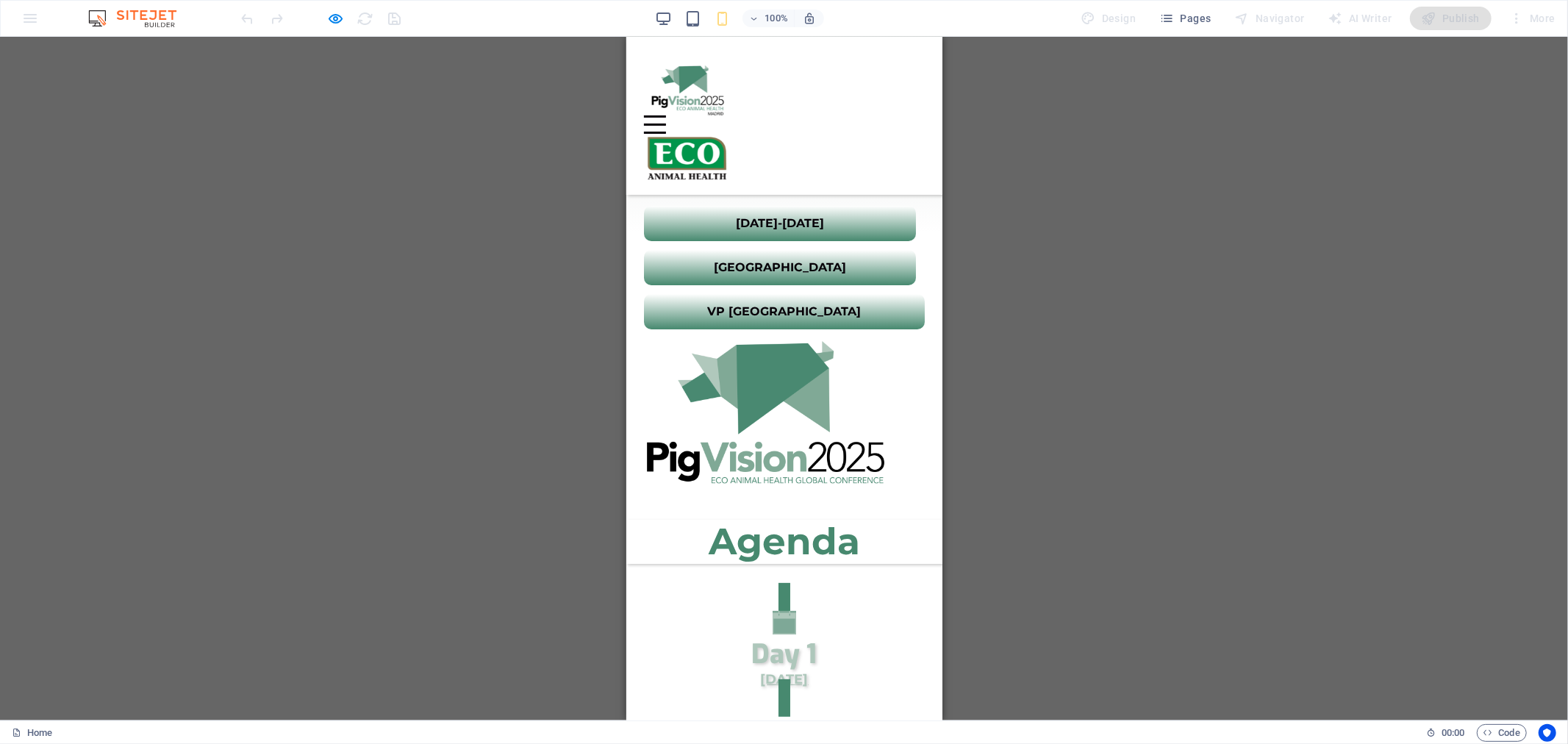
scroll to position [0, 0]
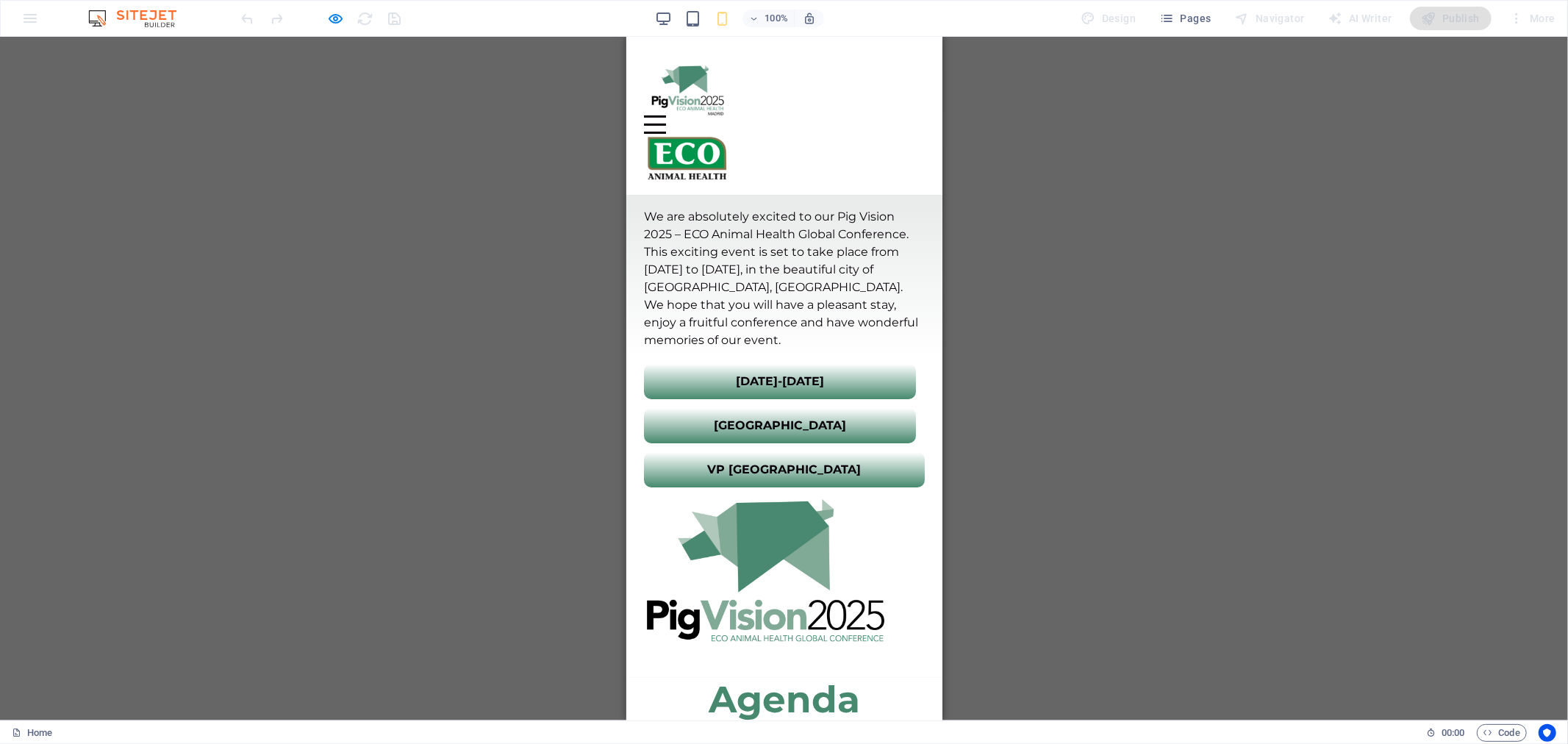
click at [689, 73] on img at bounding box center [686, 86] width 86 height 55
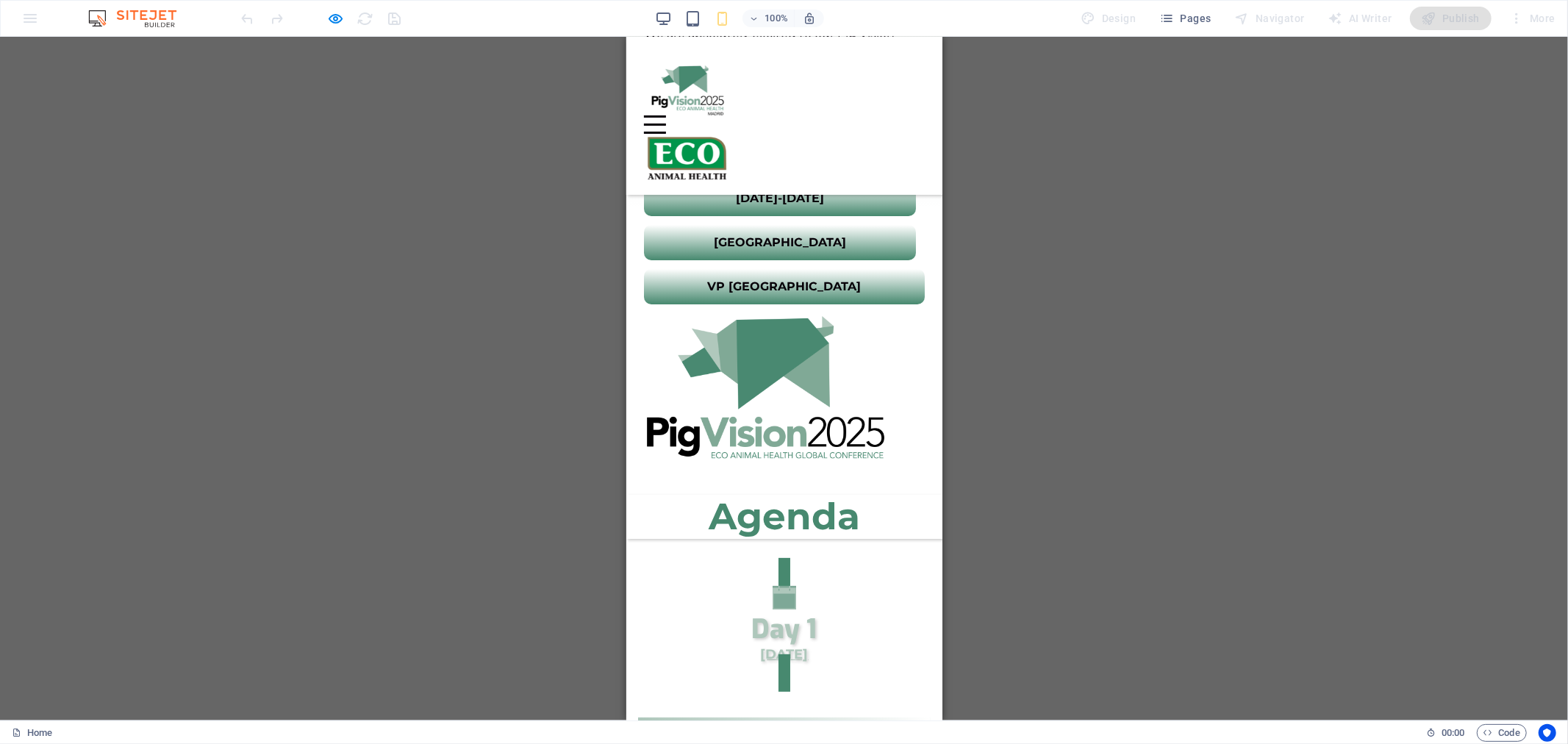
scroll to position [90, 0]
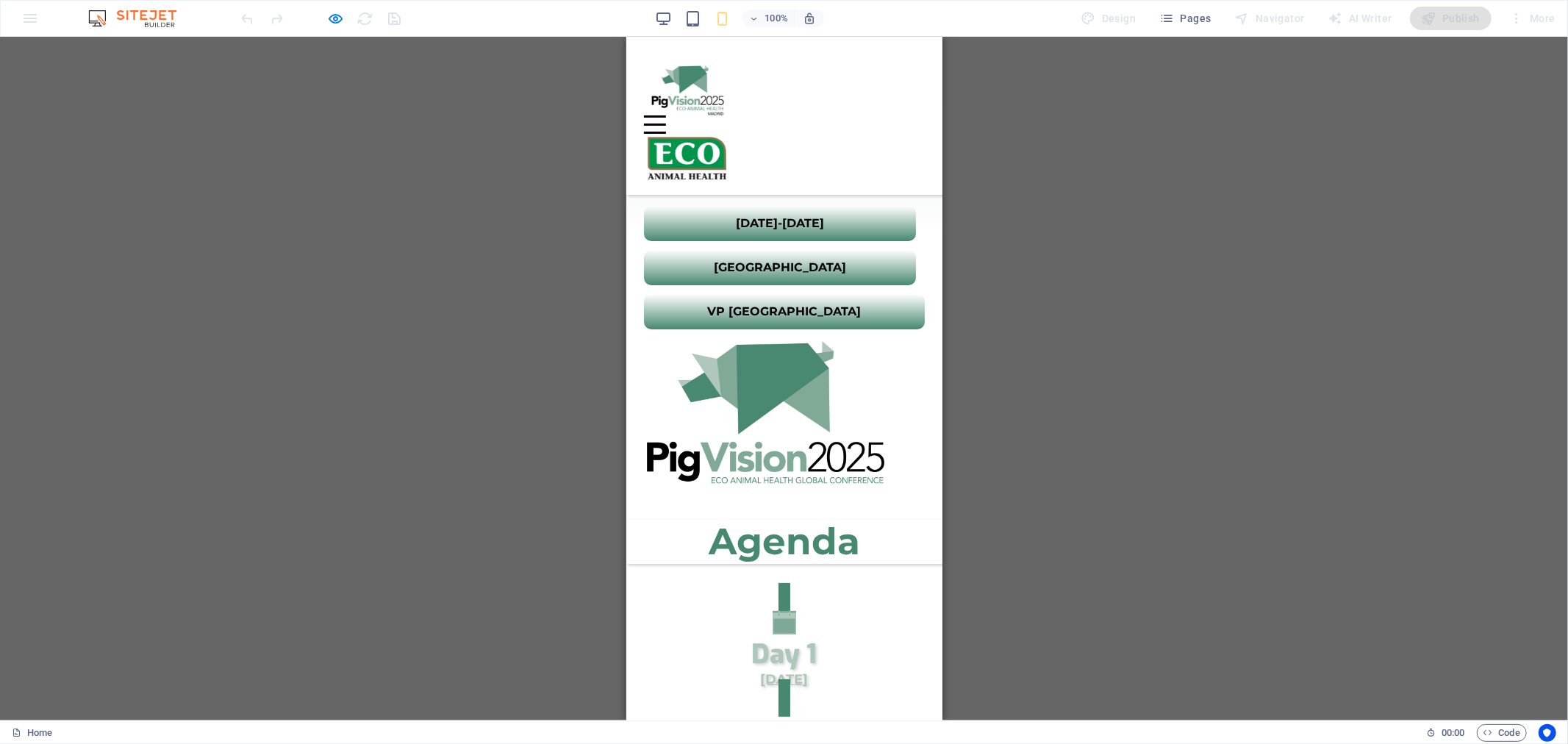
click at [897, 99] on div "Menu Agenda Speakers Venue Hotel FAQ" at bounding box center [784, 114] width 316 height 158
click at [898, 96] on div "Menu Agenda Speakers Venue Hotel FAQ" at bounding box center [784, 114] width 316 height 158
click at [666, 114] on div "Menu" at bounding box center [654, 123] width 22 height 18
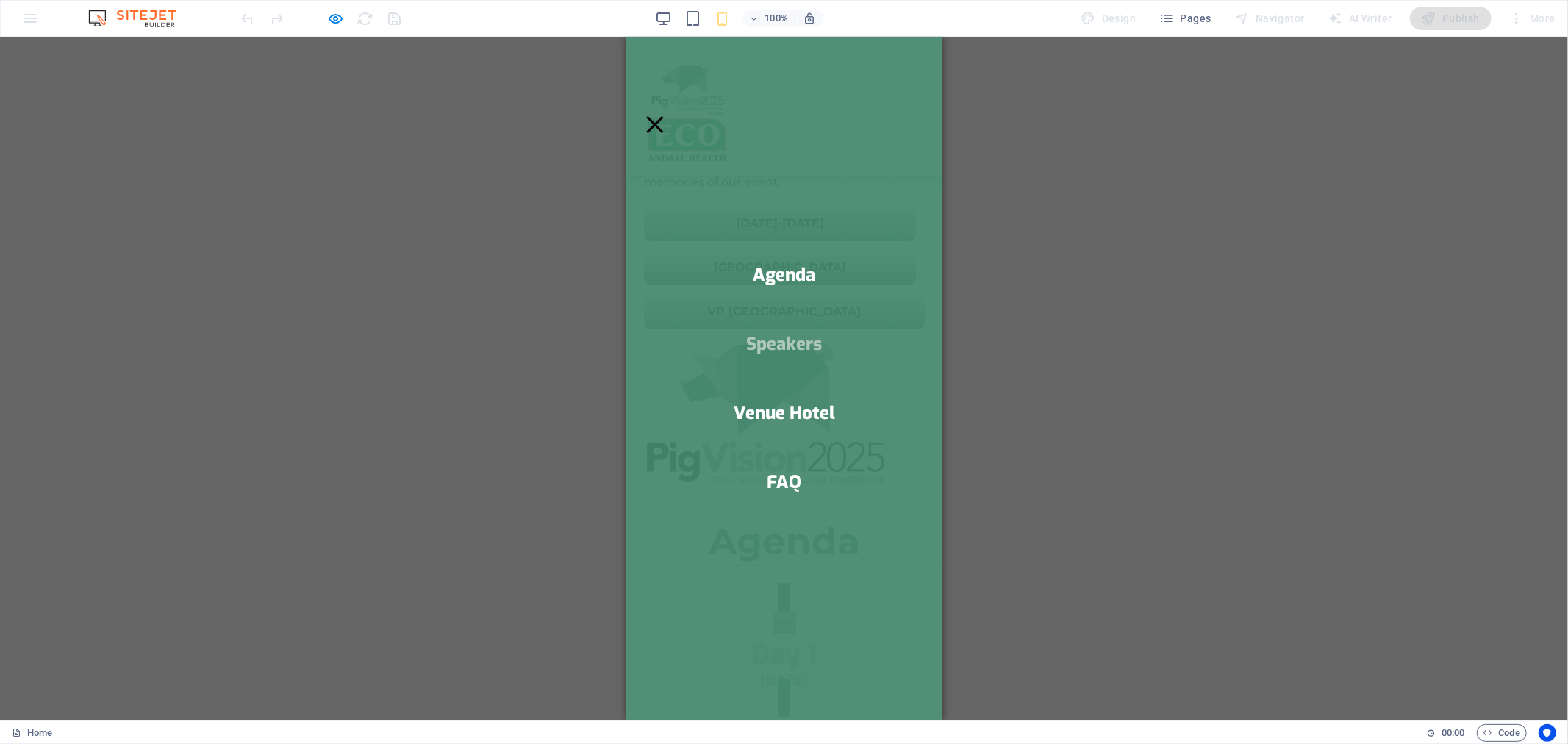
click at [782, 345] on link "Speakers" at bounding box center [784, 343] width 76 height 18
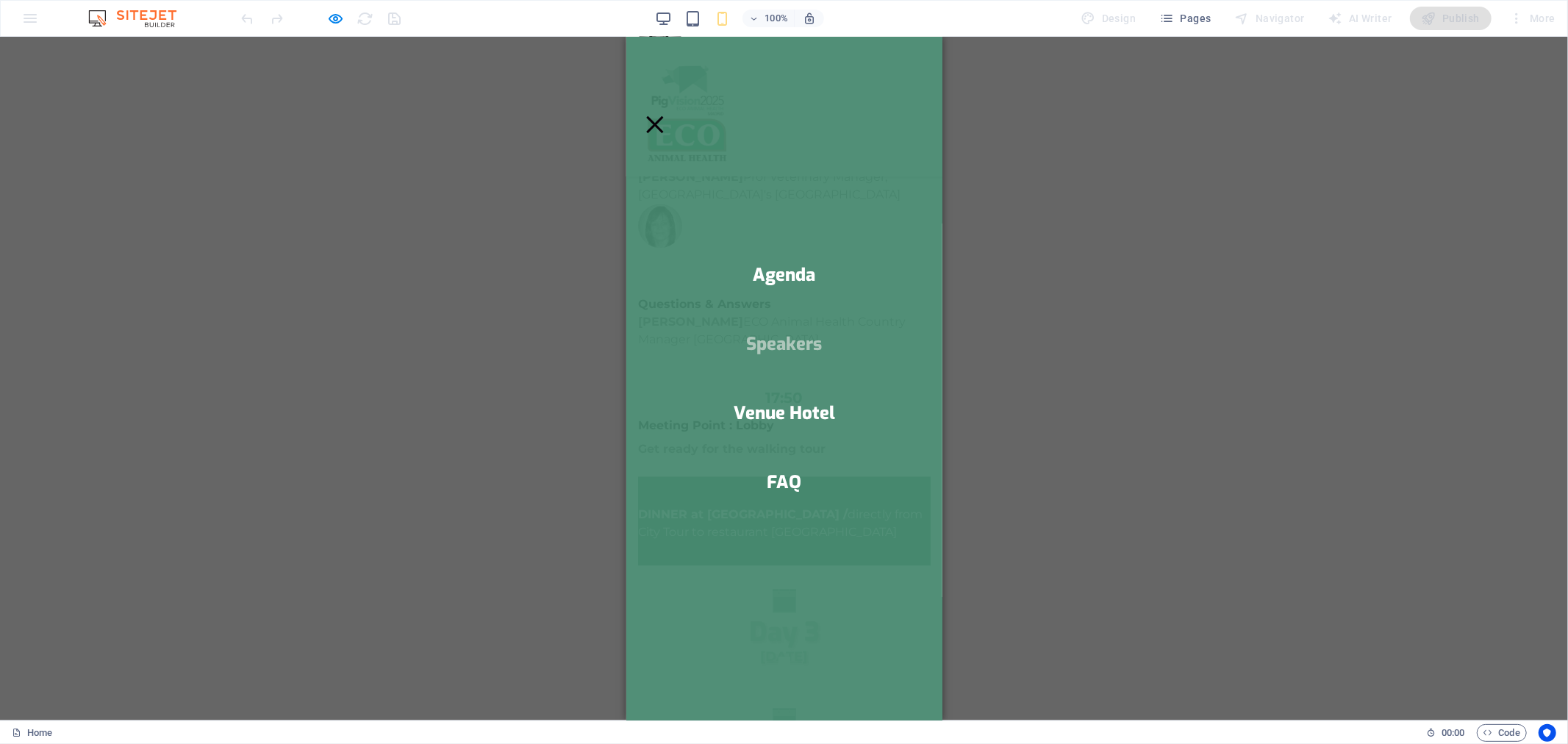
scroll to position [3026, 0]
click at [793, 346] on link "Speakers" at bounding box center [784, 343] width 76 height 18
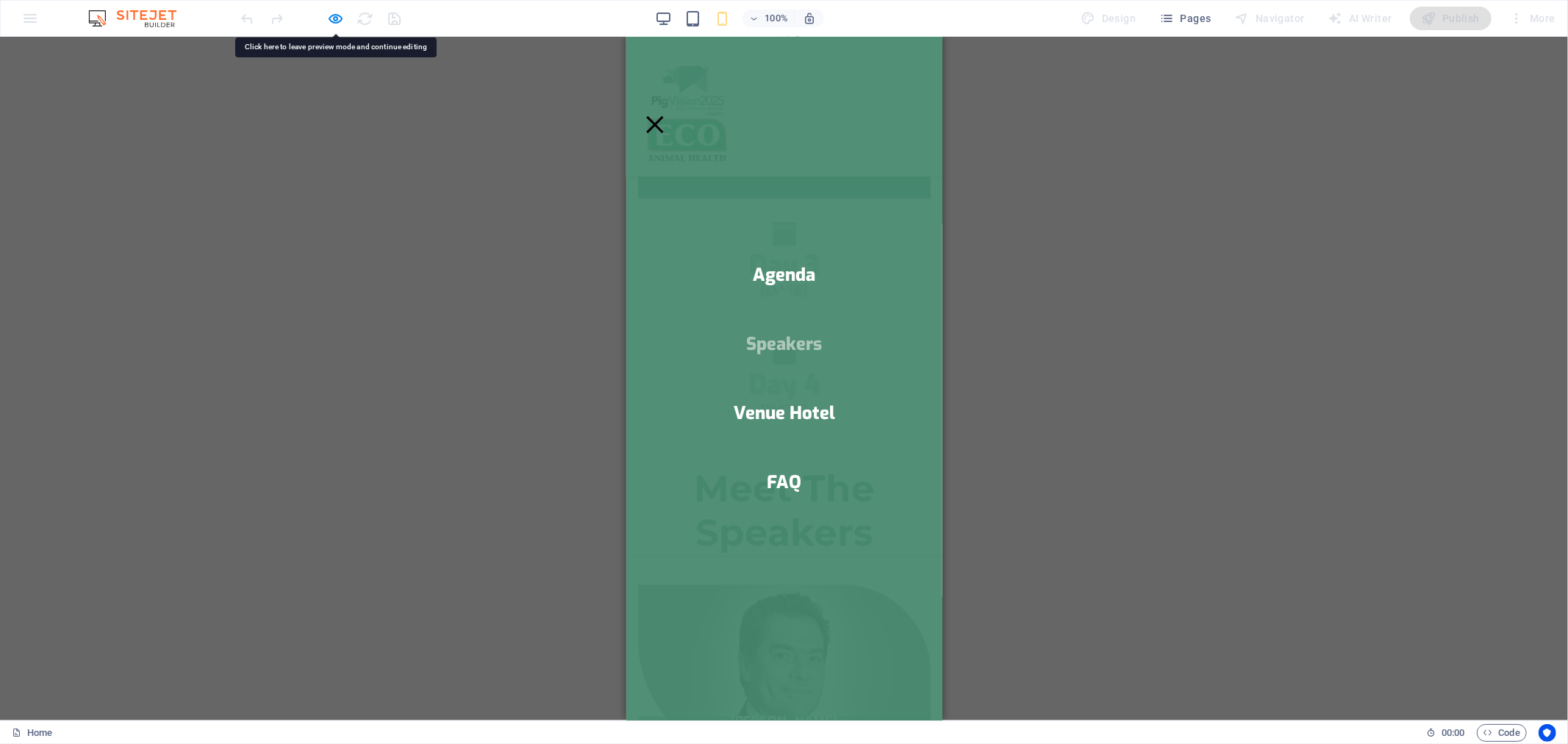
click at [793, 346] on link "Speakers" at bounding box center [784, 343] width 76 height 18
click at [911, 87] on div "Menu Agenda Speakers Venue Hotel FAQ" at bounding box center [784, 105] width 316 height 140
click at [662, 115] on button "Menu" at bounding box center [654, 123] width 17 height 17
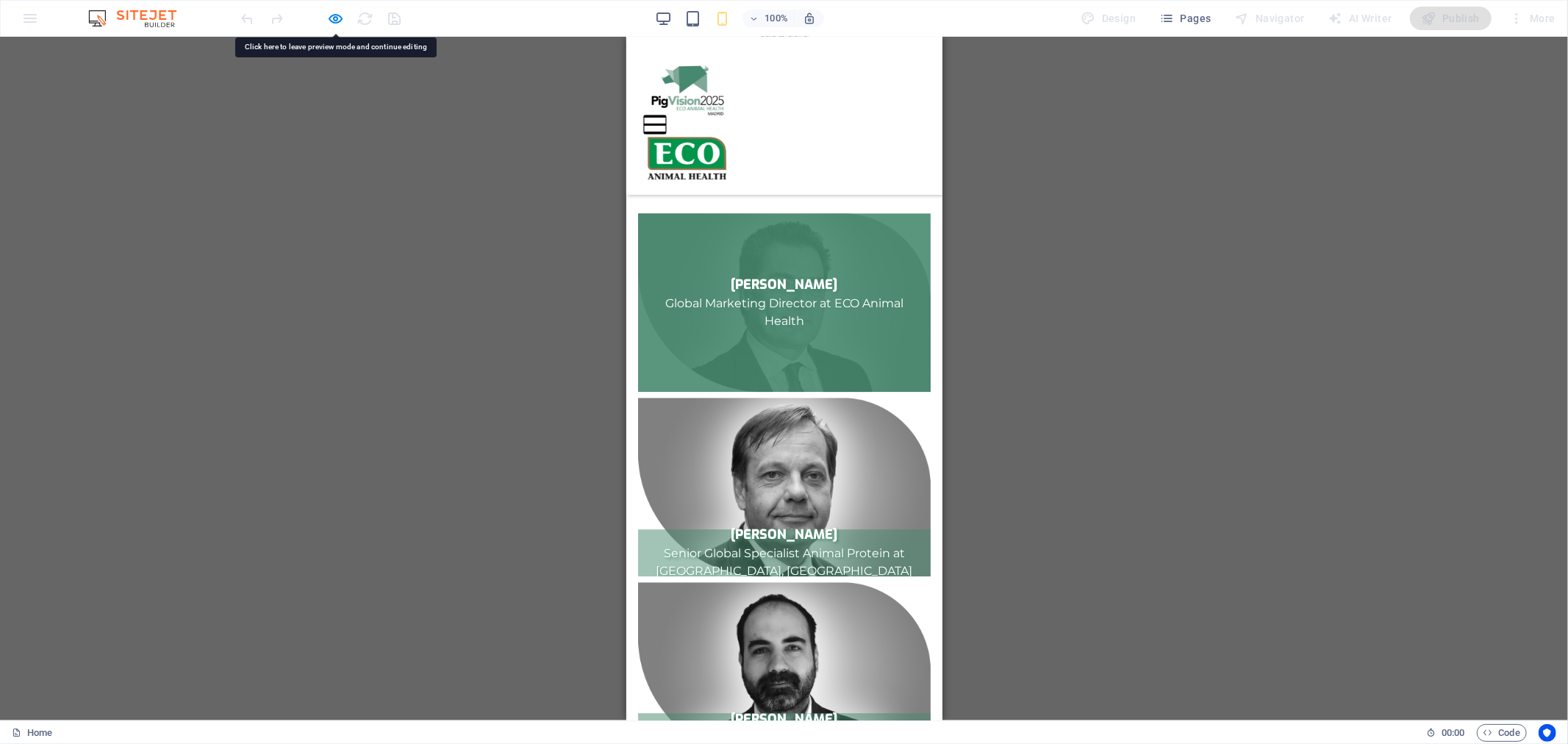
scroll to position [2917, 0]
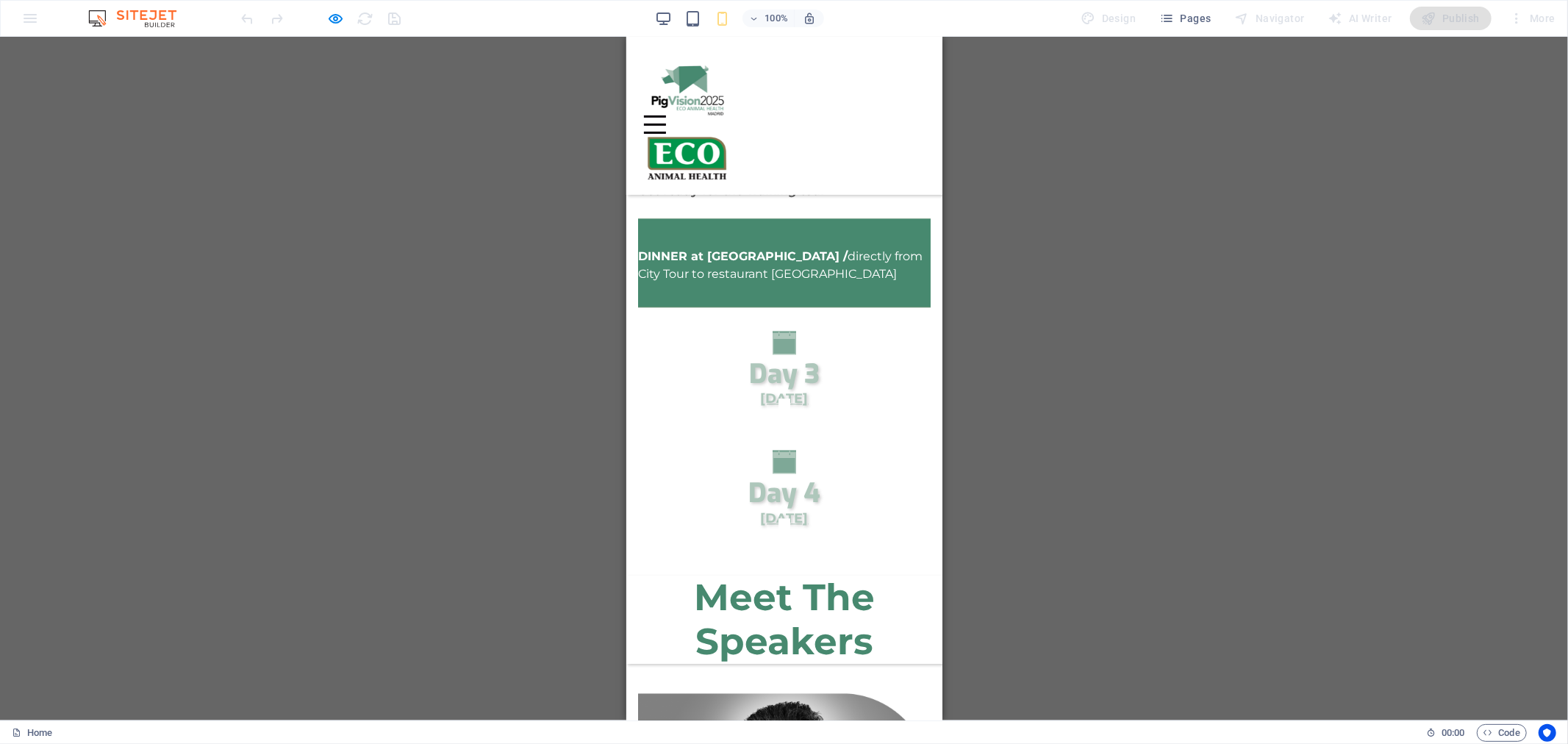
click at [666, 114] on div "Menu" at bounding box center [654, 123] width 22 height 18
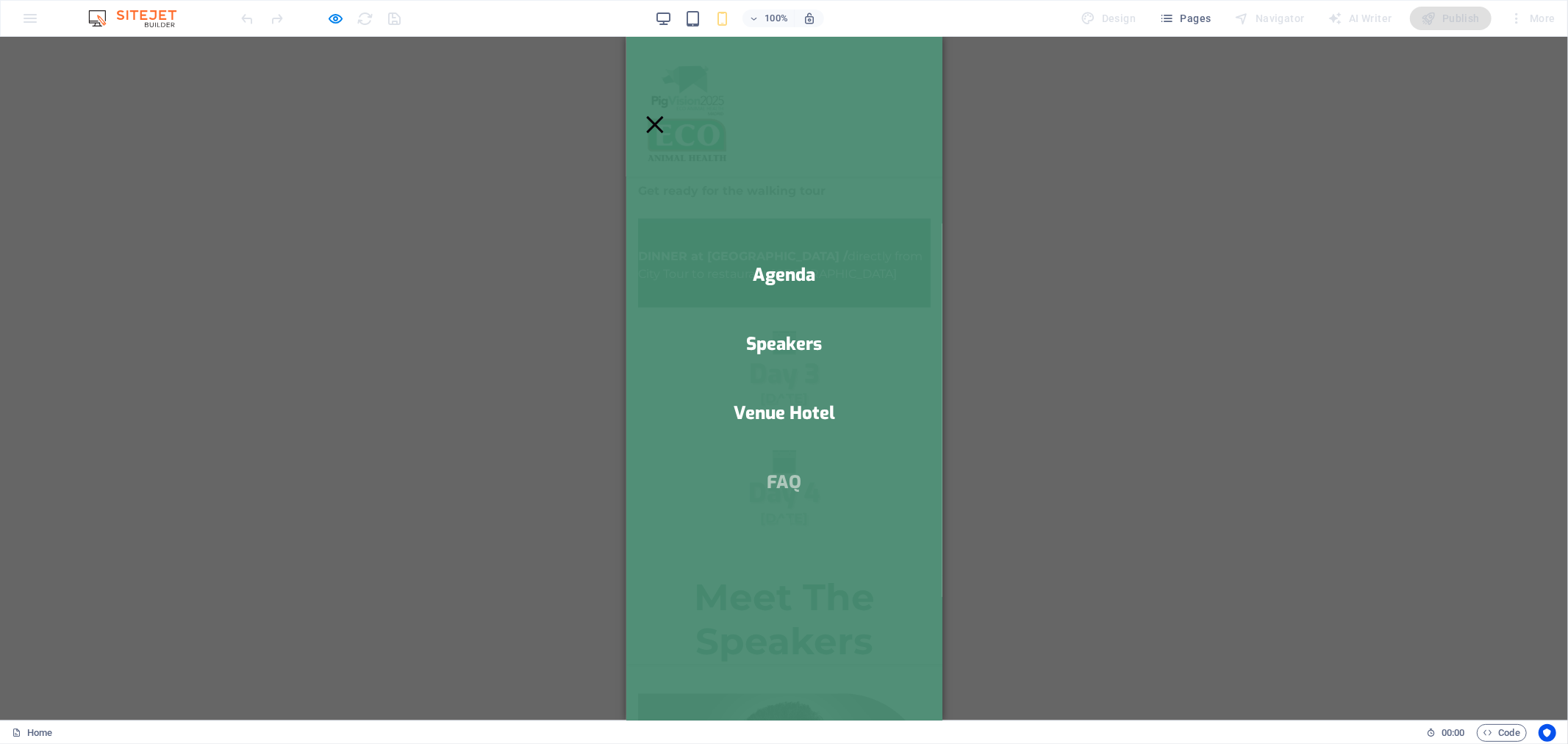
click at [766, 474] on link "FAQ" at bounding box center [784, 482] width 34 height 18
click at [666, 114] on div "Menu" at bounding box center [654, 123] width 22 height 18
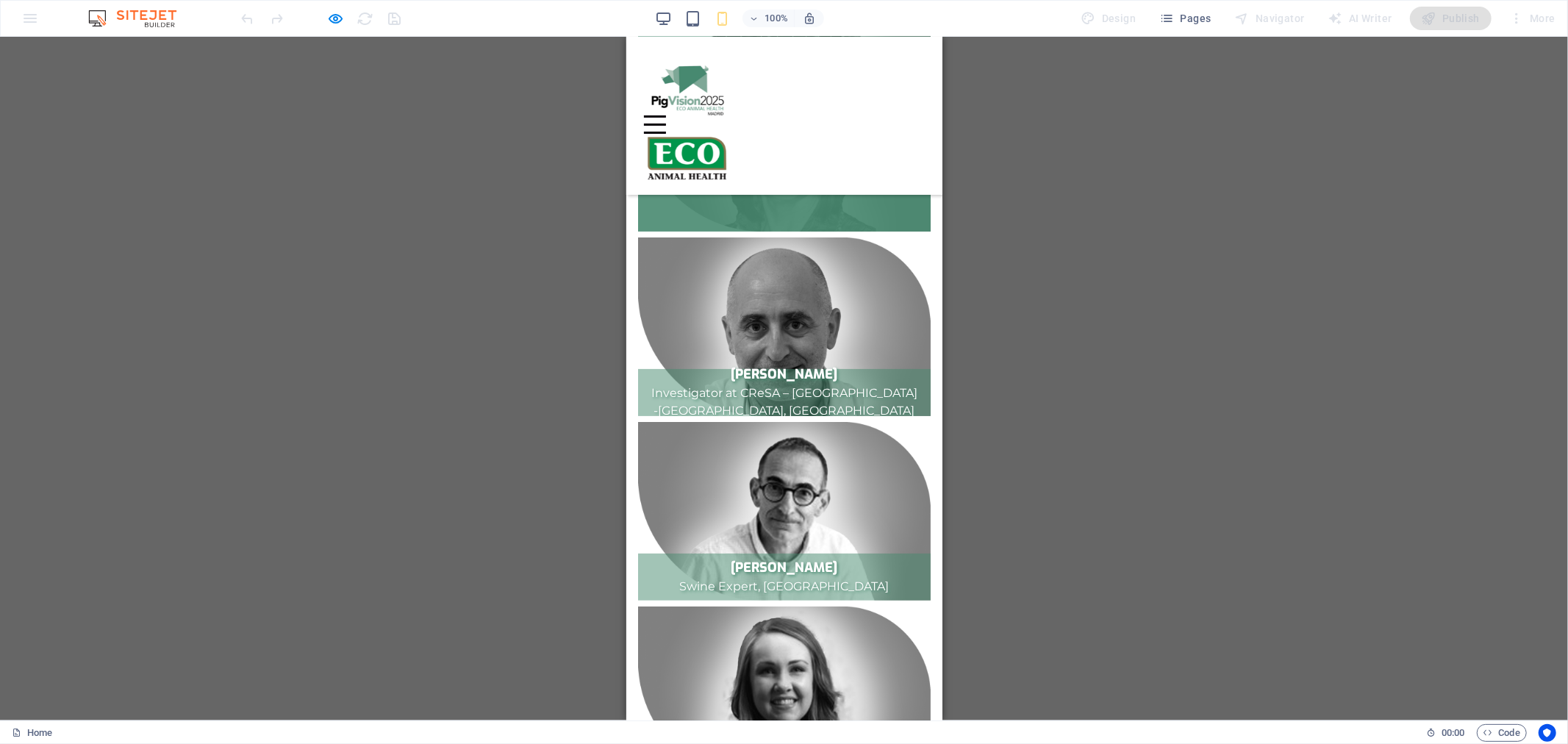
scroll to position [4304, 0]
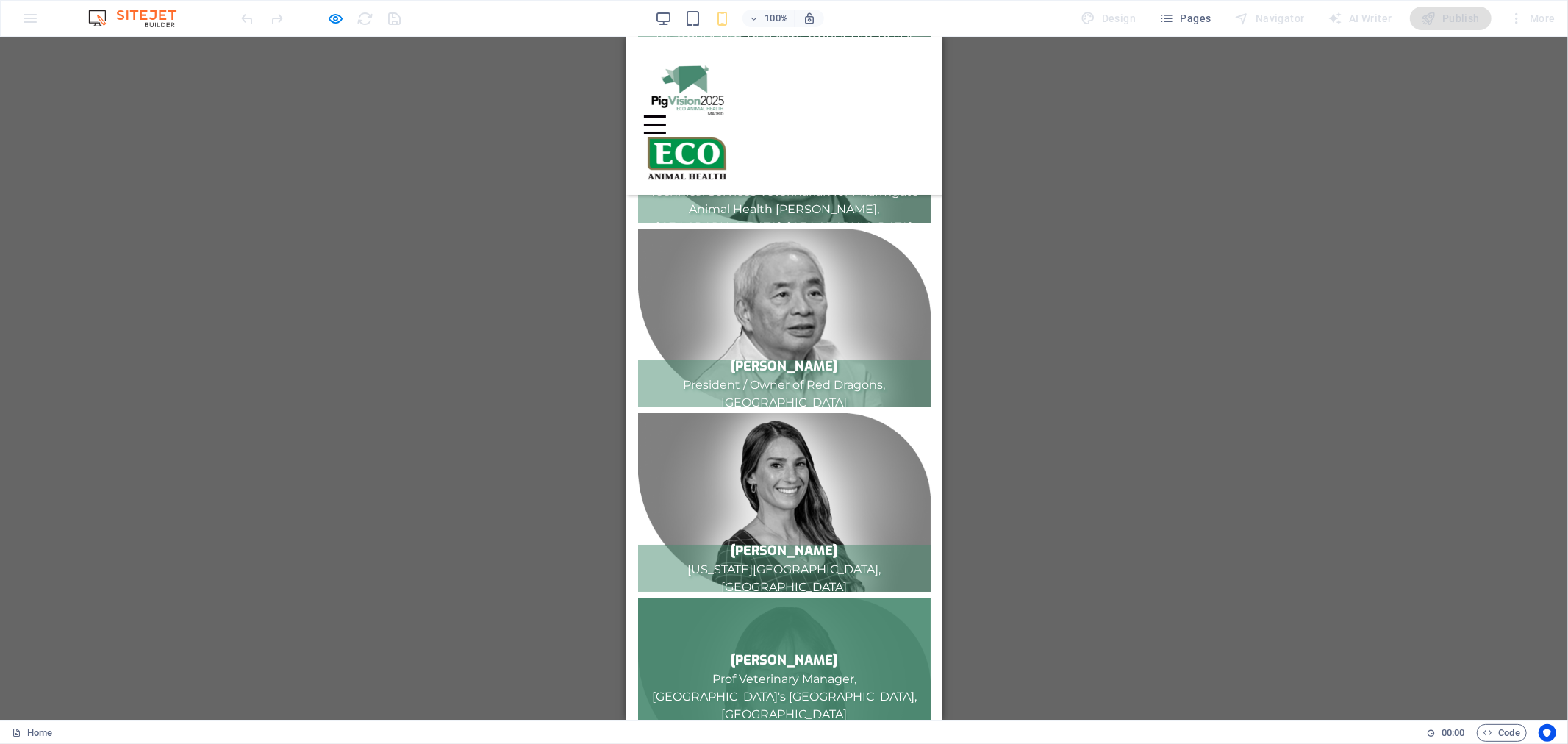
click at [821, 669] on p "Prof Veterinary Manager, [GEOGRAPHIC_DATA]'s [GEOGRAPHIC_DATA], [GEOGRAPHIC_DAT…" at bounding box center [784, 696] width 269 height 53
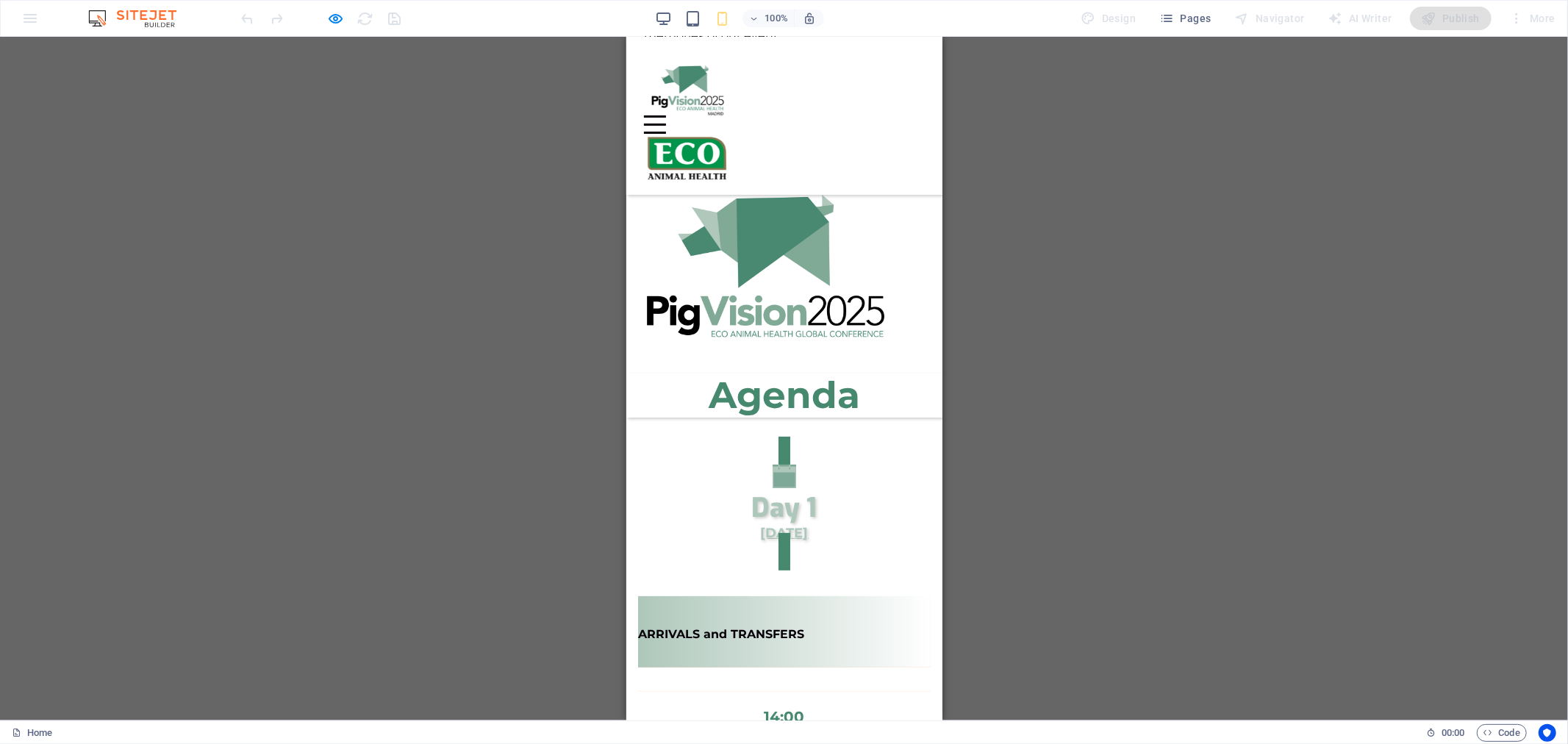
scroll to position [326, 0]
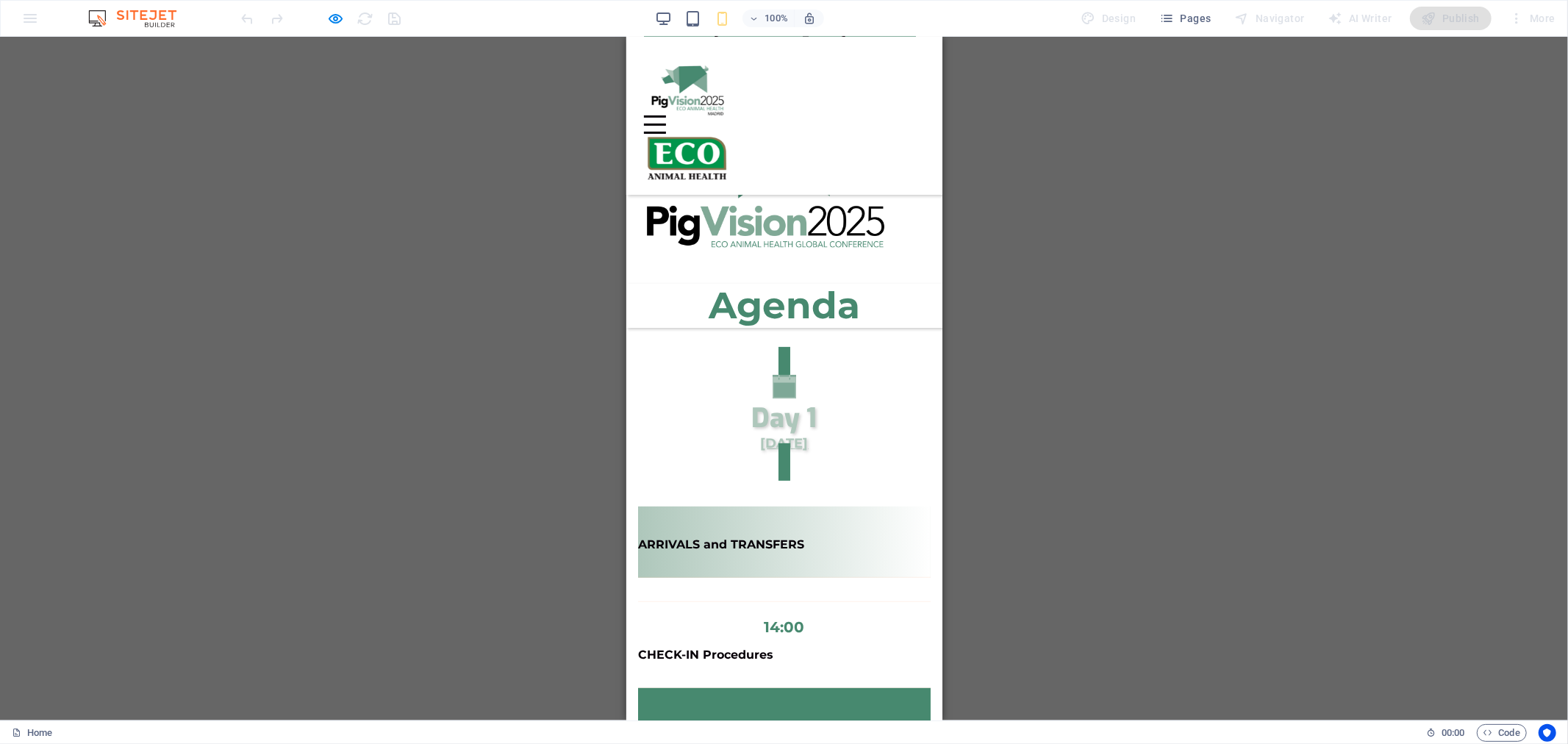
click at [801, 400] on span "Day 1" at bounding box center [784, 417] width 66 height 35
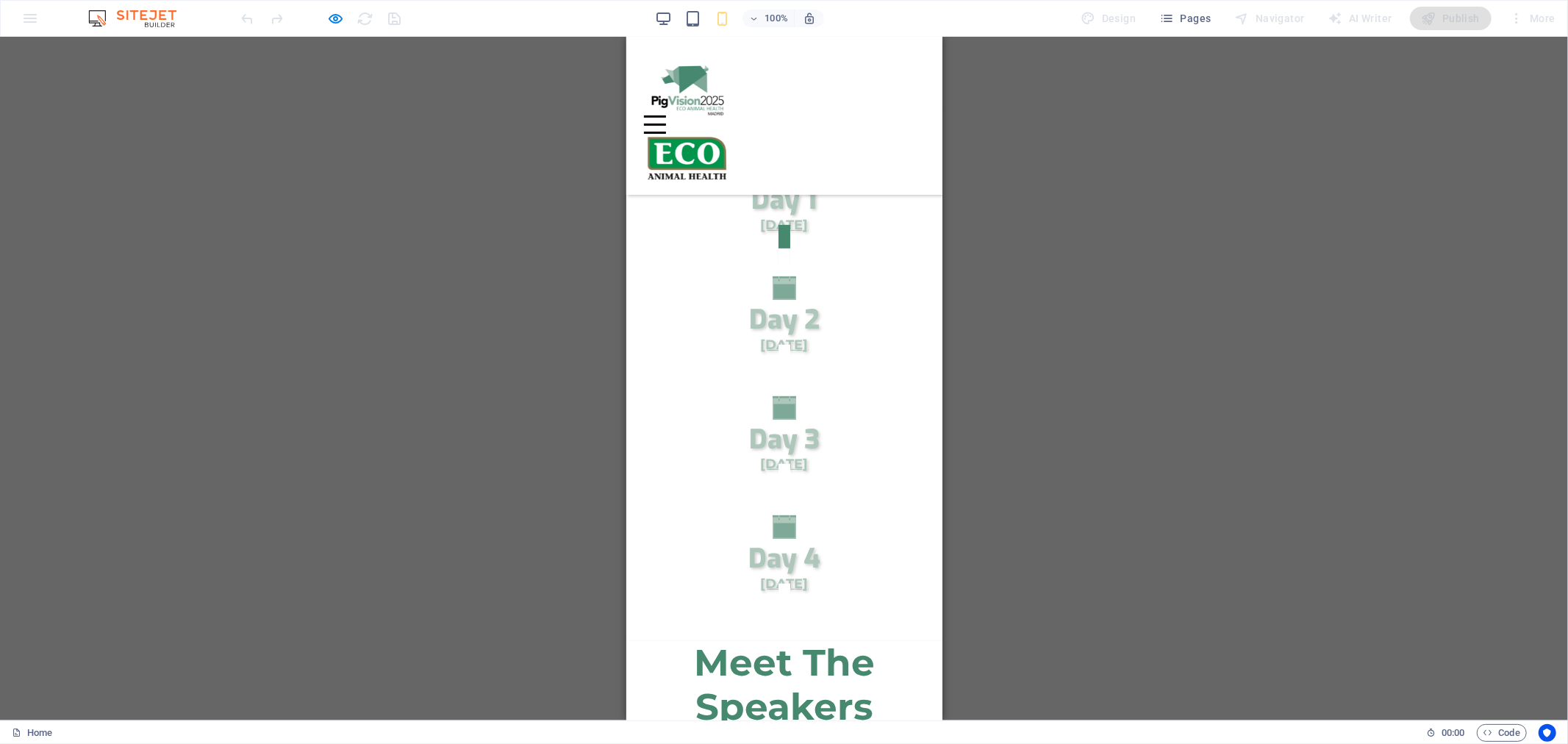
scroll to position [653, 0]
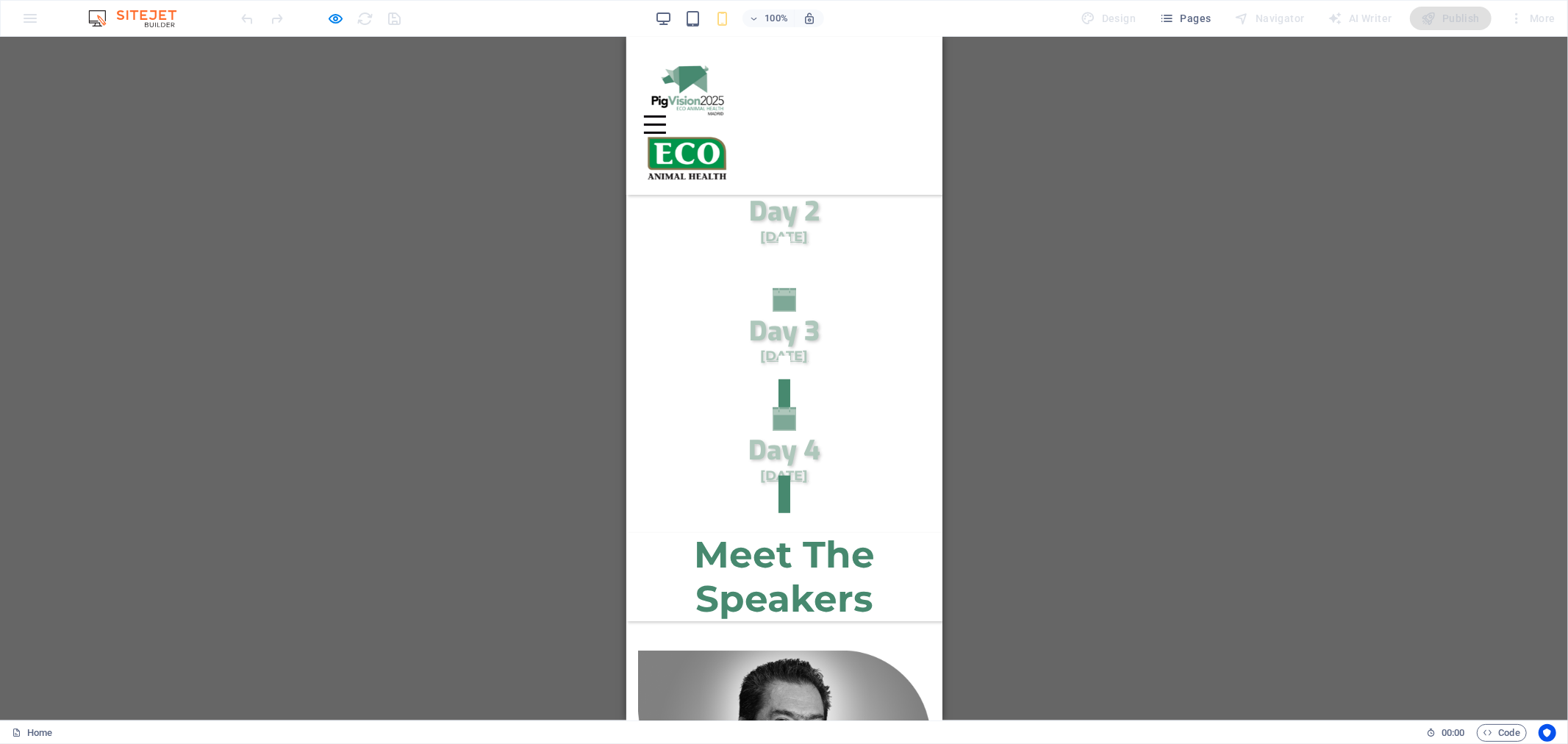
click at [786, 406] on icon "Trigger 4" at bounding box center [784, 418] width 23 height 23
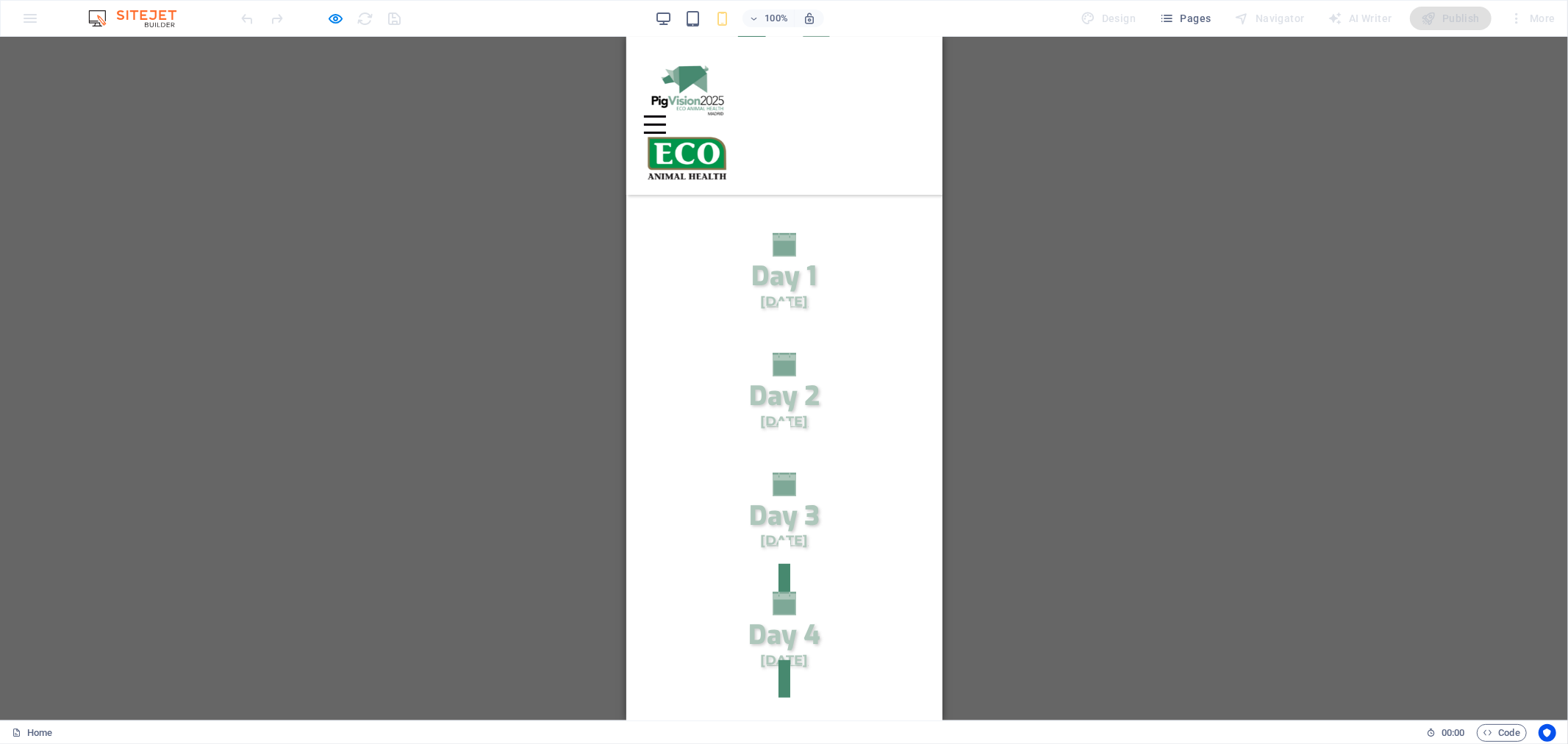
scroll to position [435, 0]
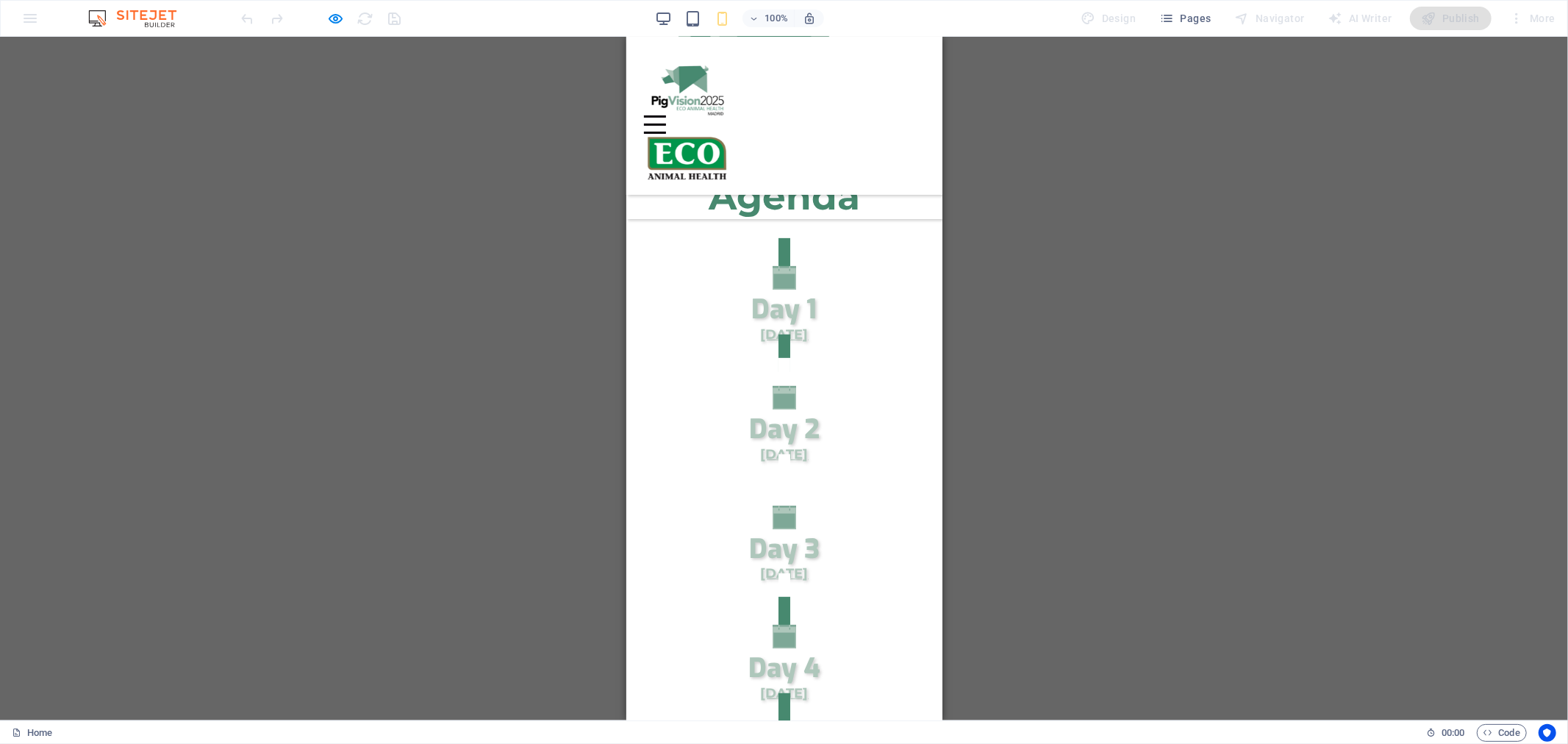
click at [782, 266] on icon "Trigger 1" at bounding box center [784, 277] width 23 height 23
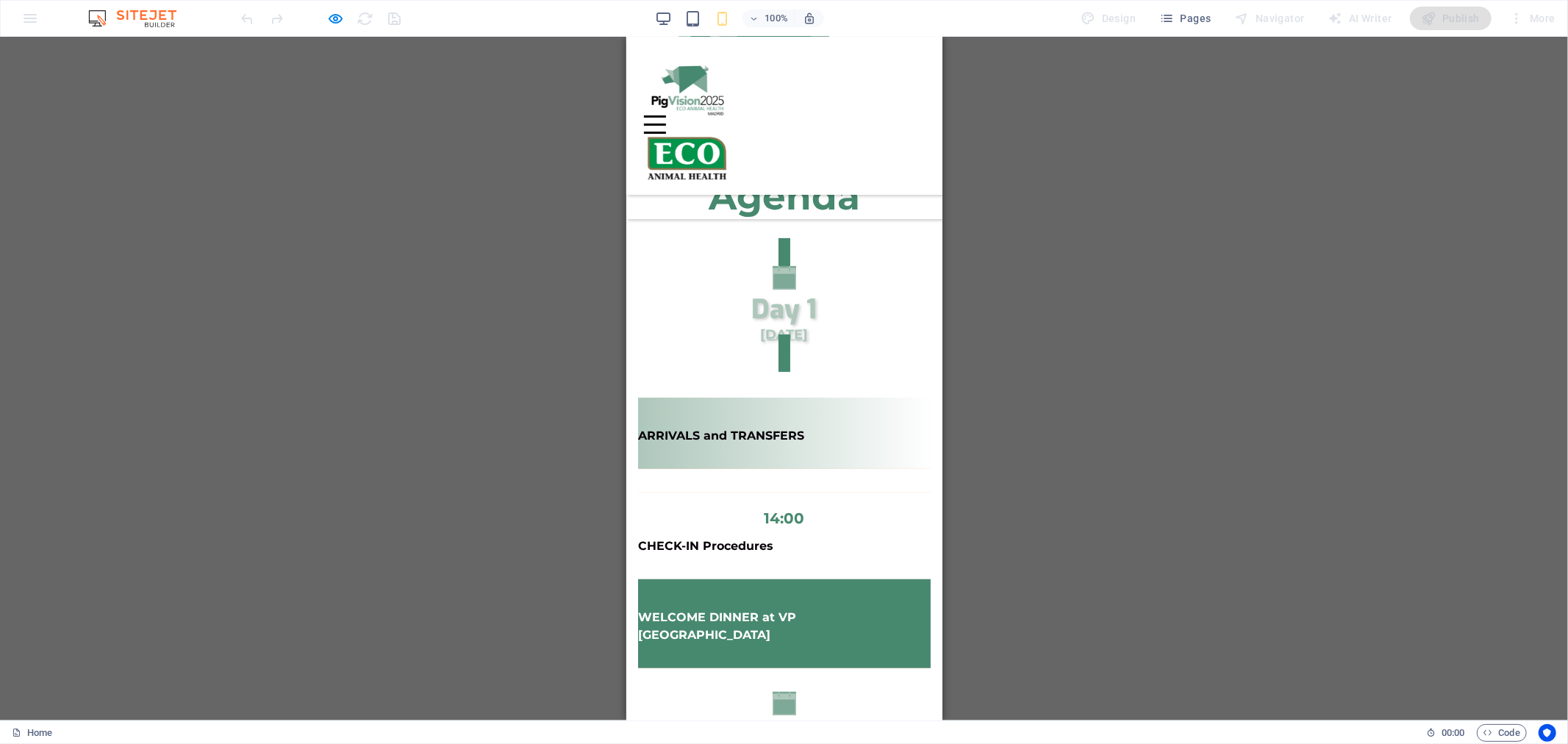
click at [771, 291] on span "Day 1" at bounding box center [784, 308] width 66 height 35
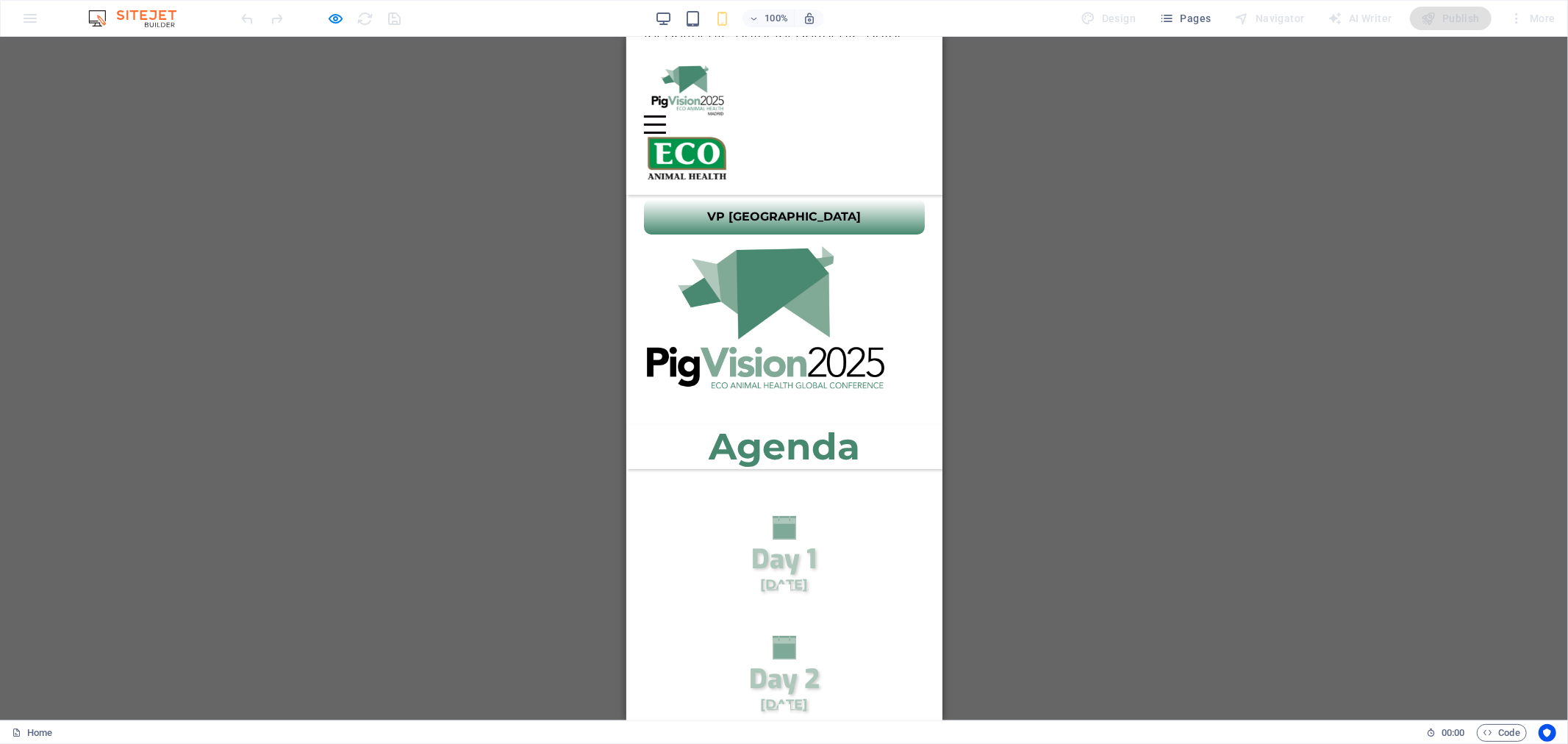
scroll to position [0, 0]
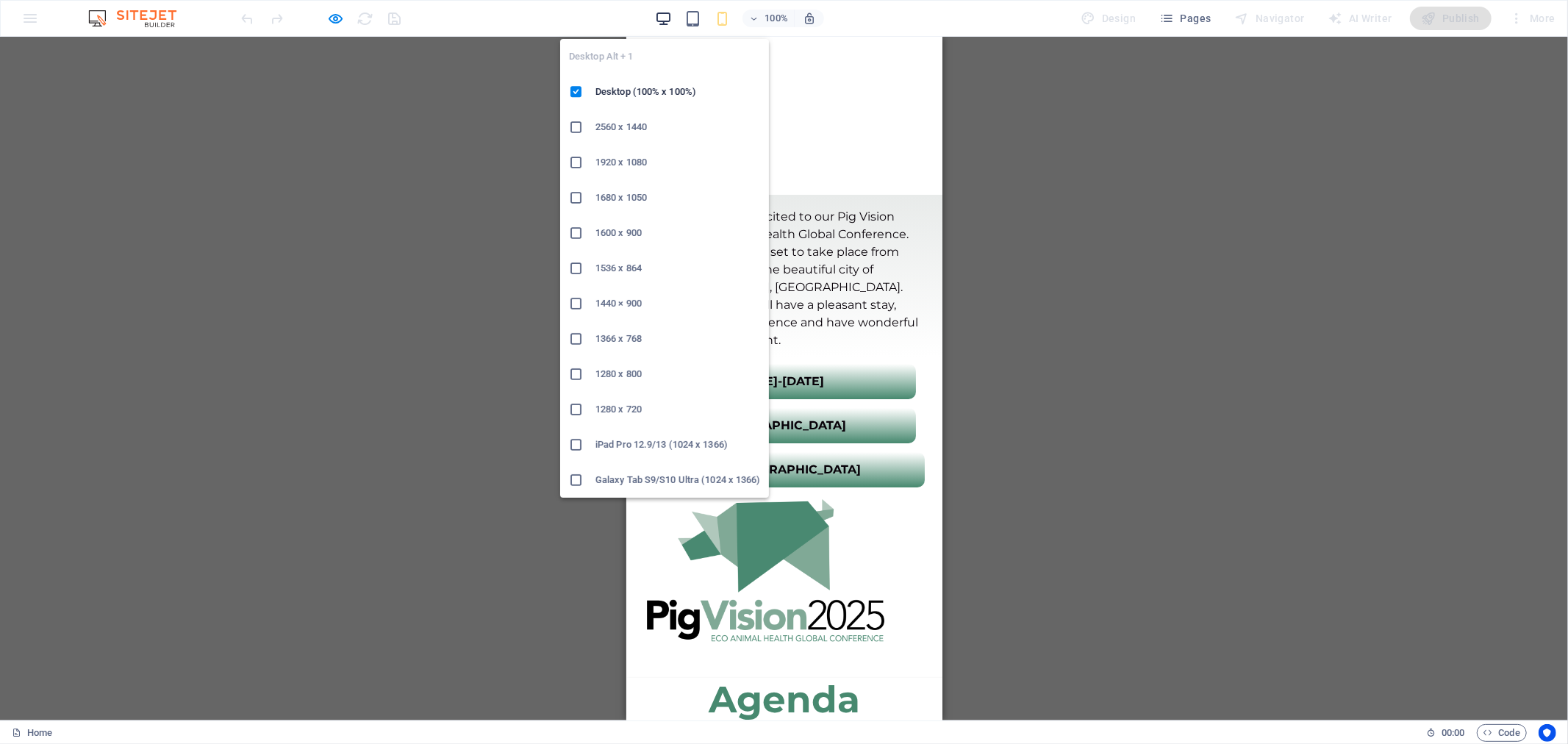
click at [672, 13] on icon "button" at bounding box center [663, 18] width 17 height 17
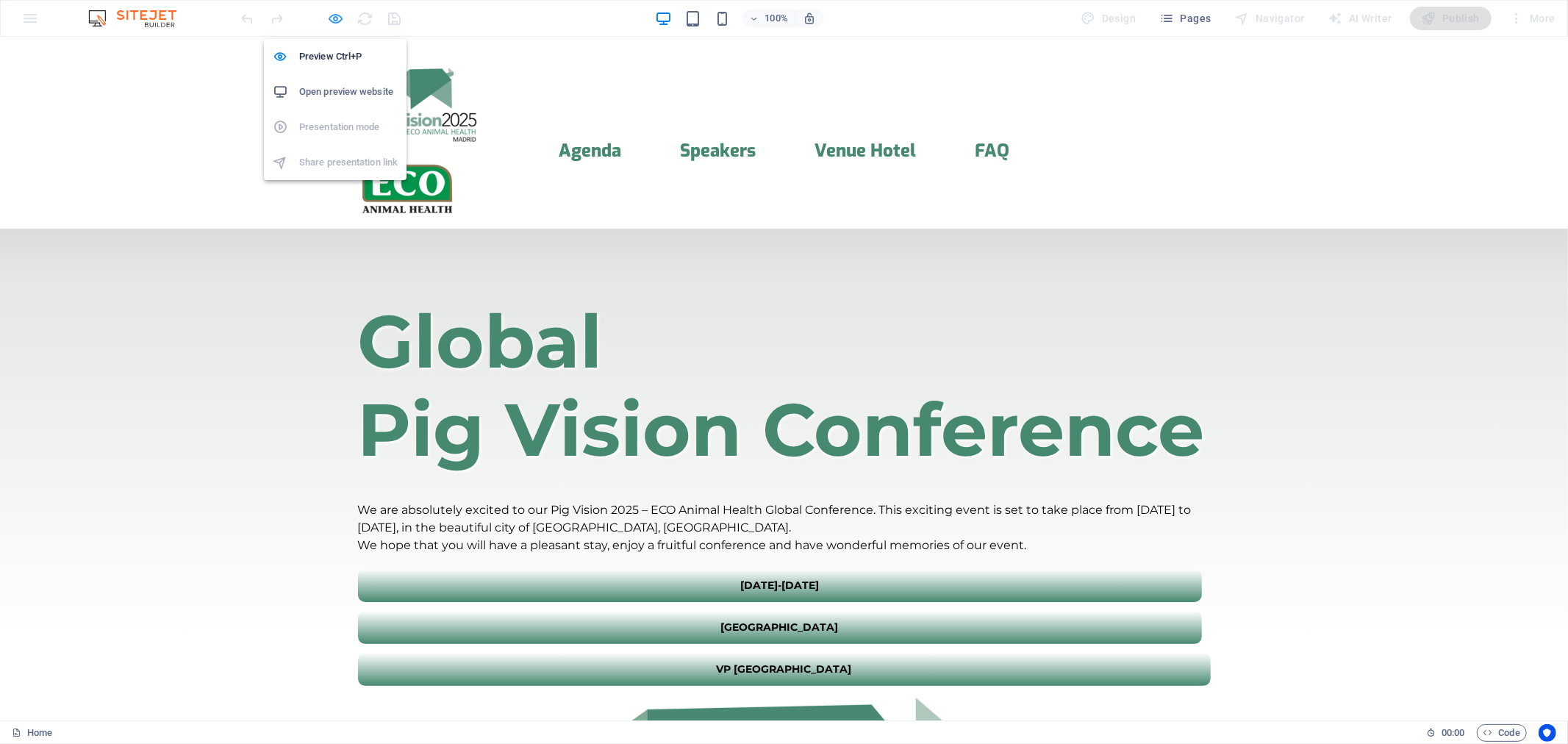
click at [331, 18] on icon "button" at bounding box center [336, 18] width 17 height 17
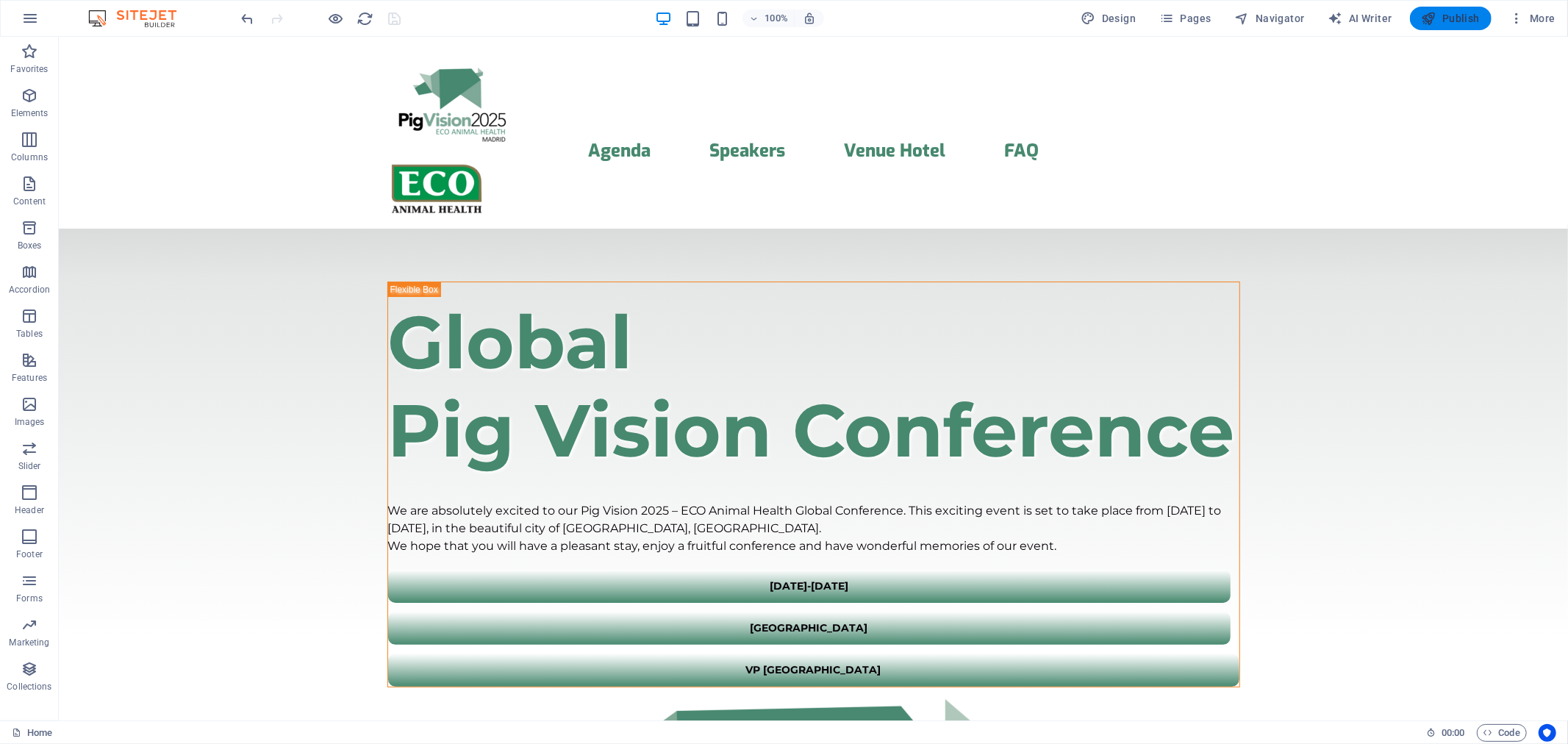
click at [1410, 22] on span "Publish" at bounding box center [1451, 18] width 58 height 14
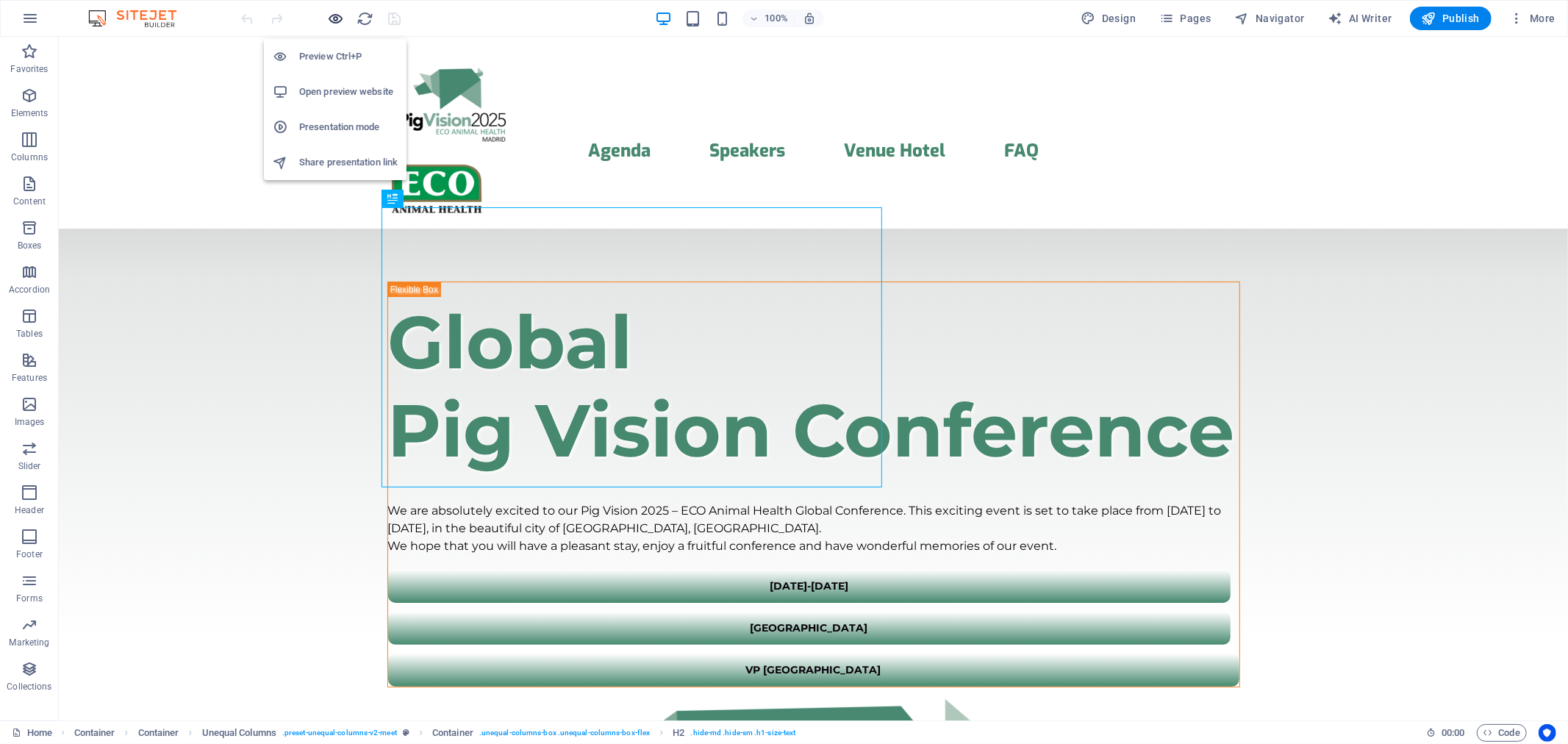
click at [340, 18] on icon "button" at bounding box center [336, 18] width 17 height 17
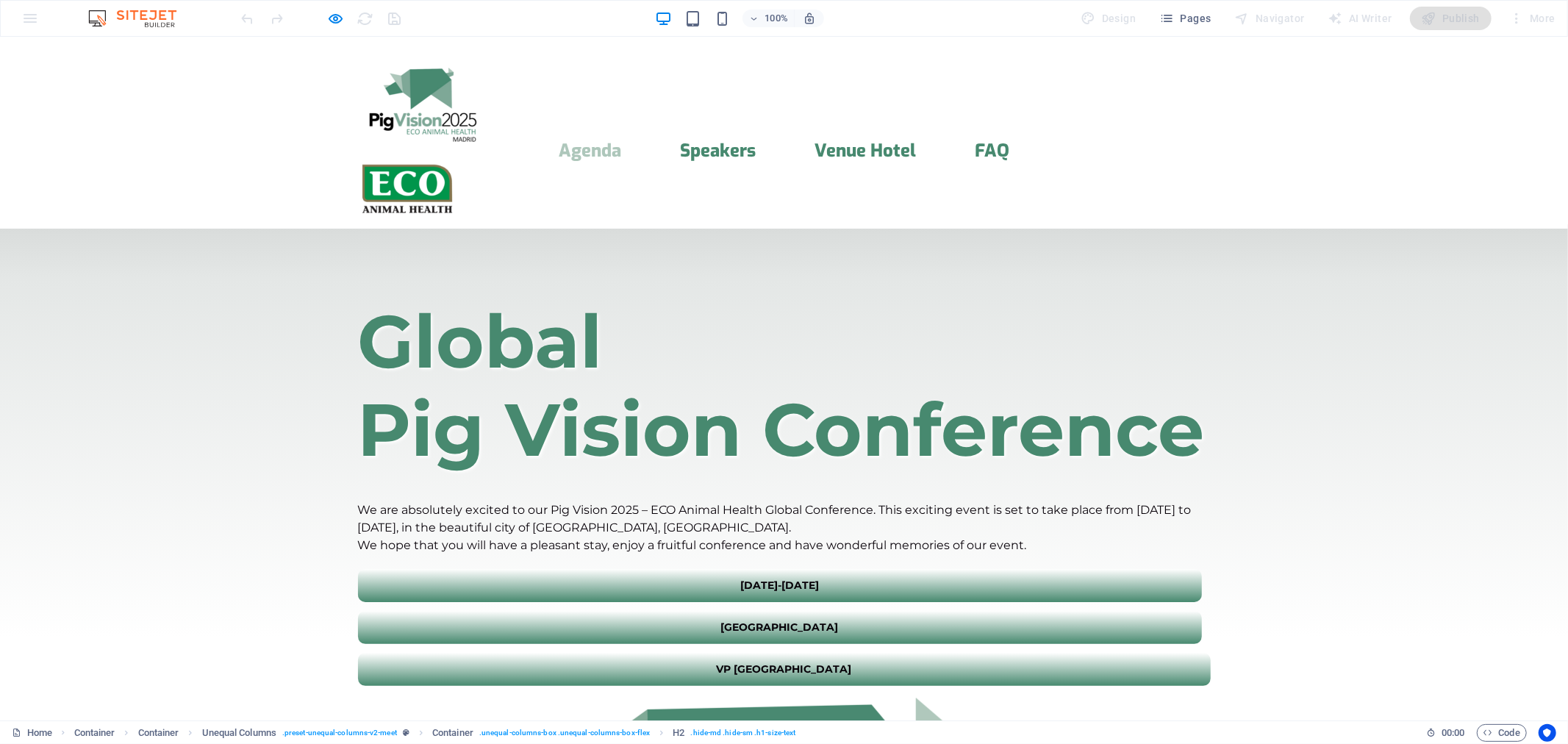
click at [588, 141] on link "Agenda" at bounding box center [589, 150] width 62 height 18
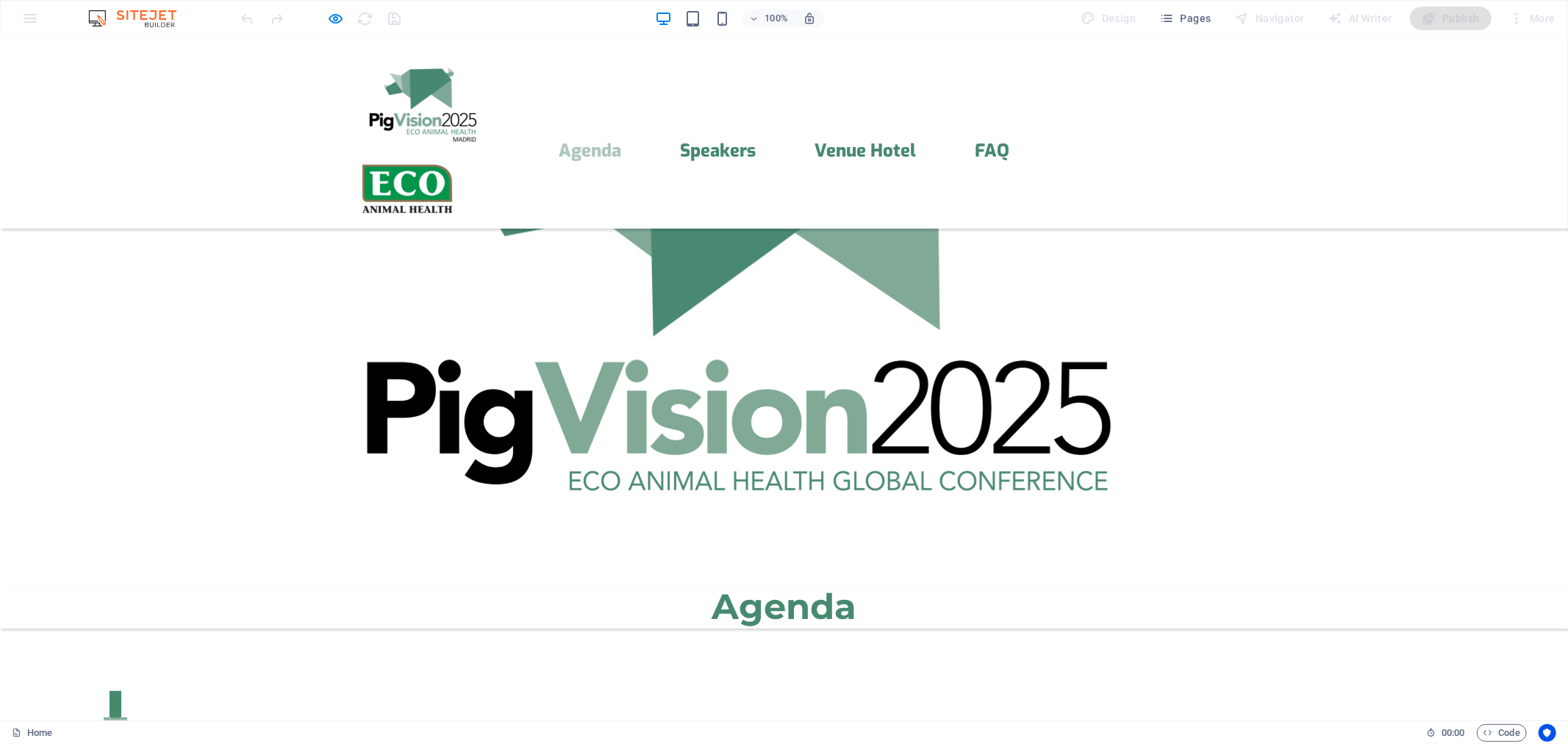
click at [425, 83] on img at bounding box center [421, 100] width 129 height 82
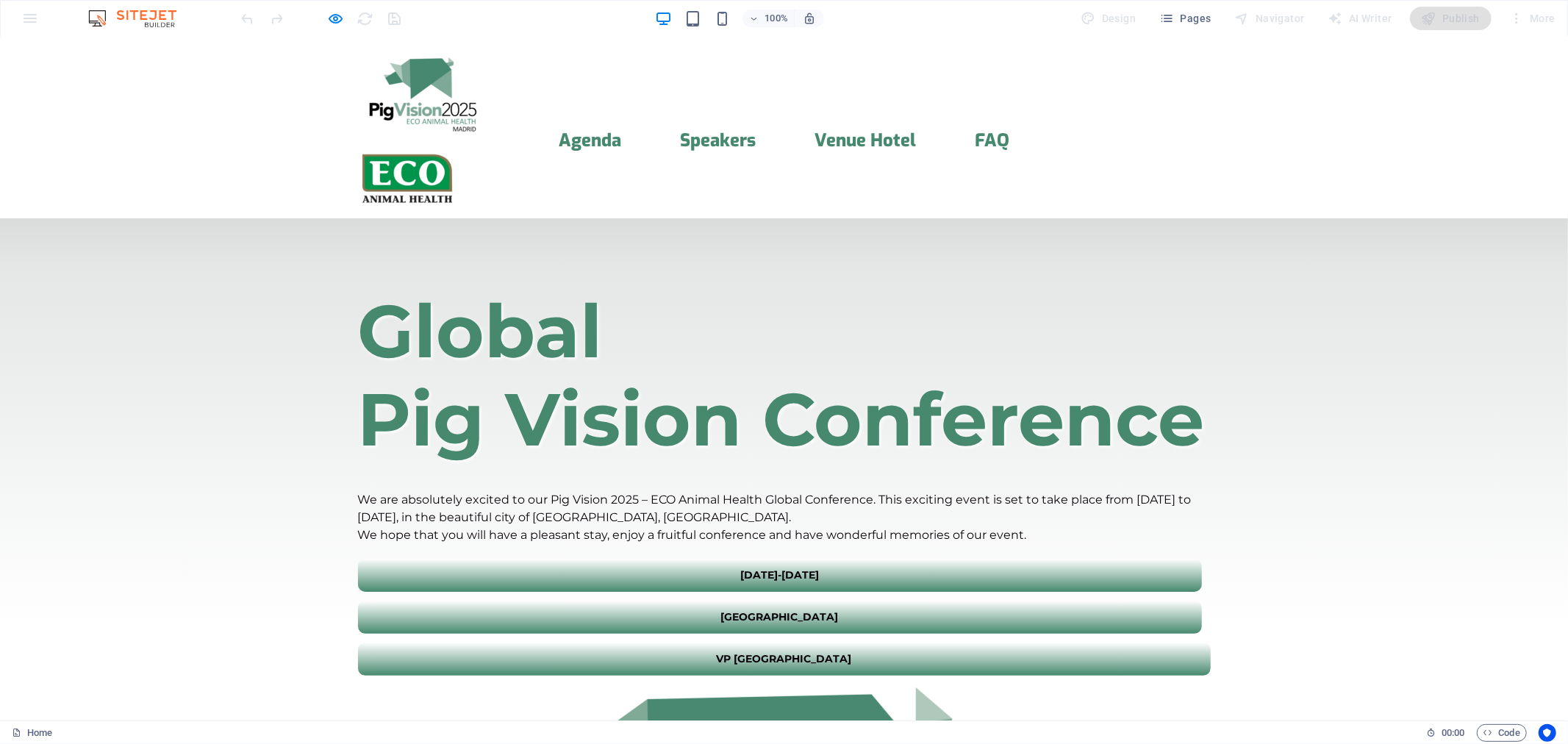
scroll to position [8, 0]
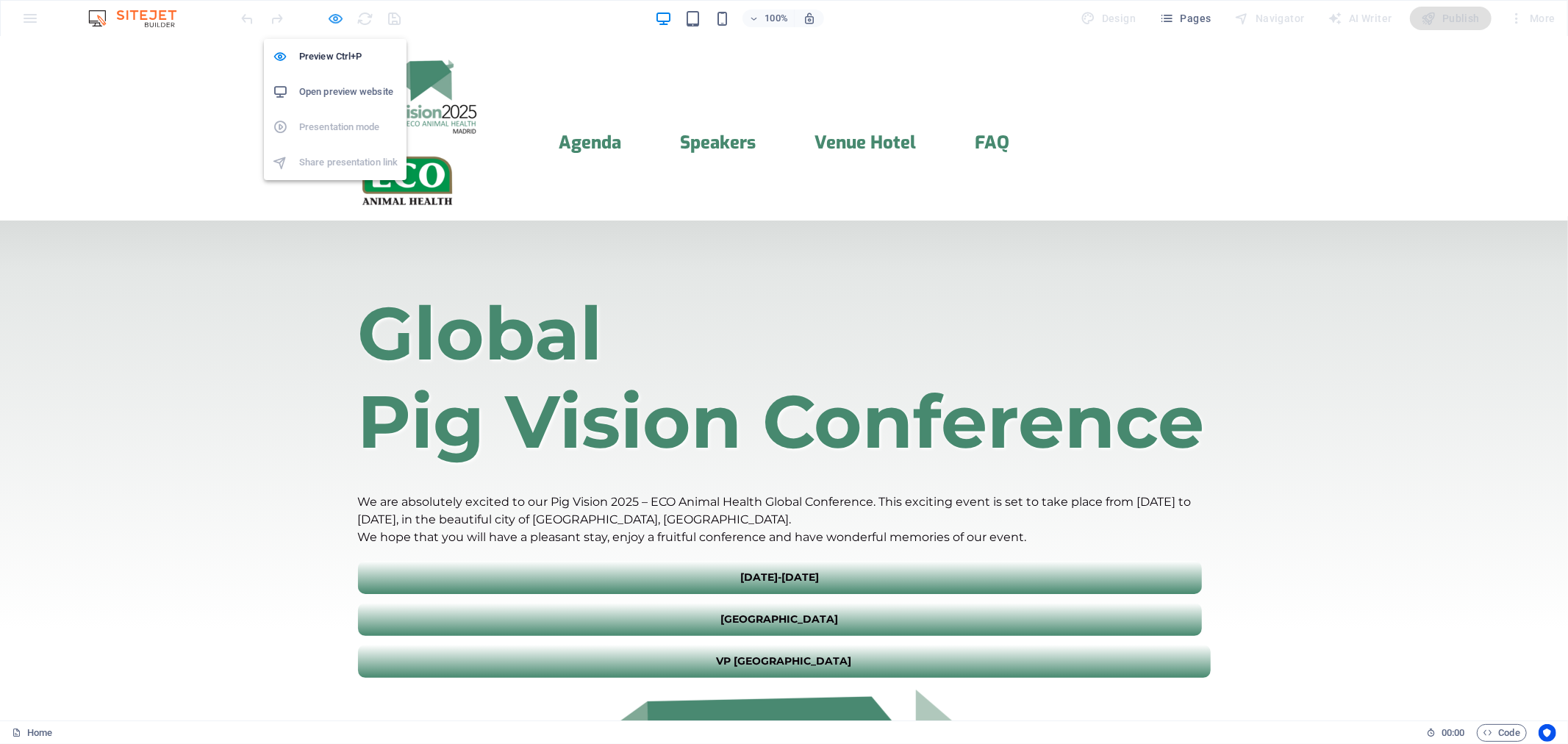
click at [333, 11] on icon "button" at bounding box center [336, 18] width 17 height 17
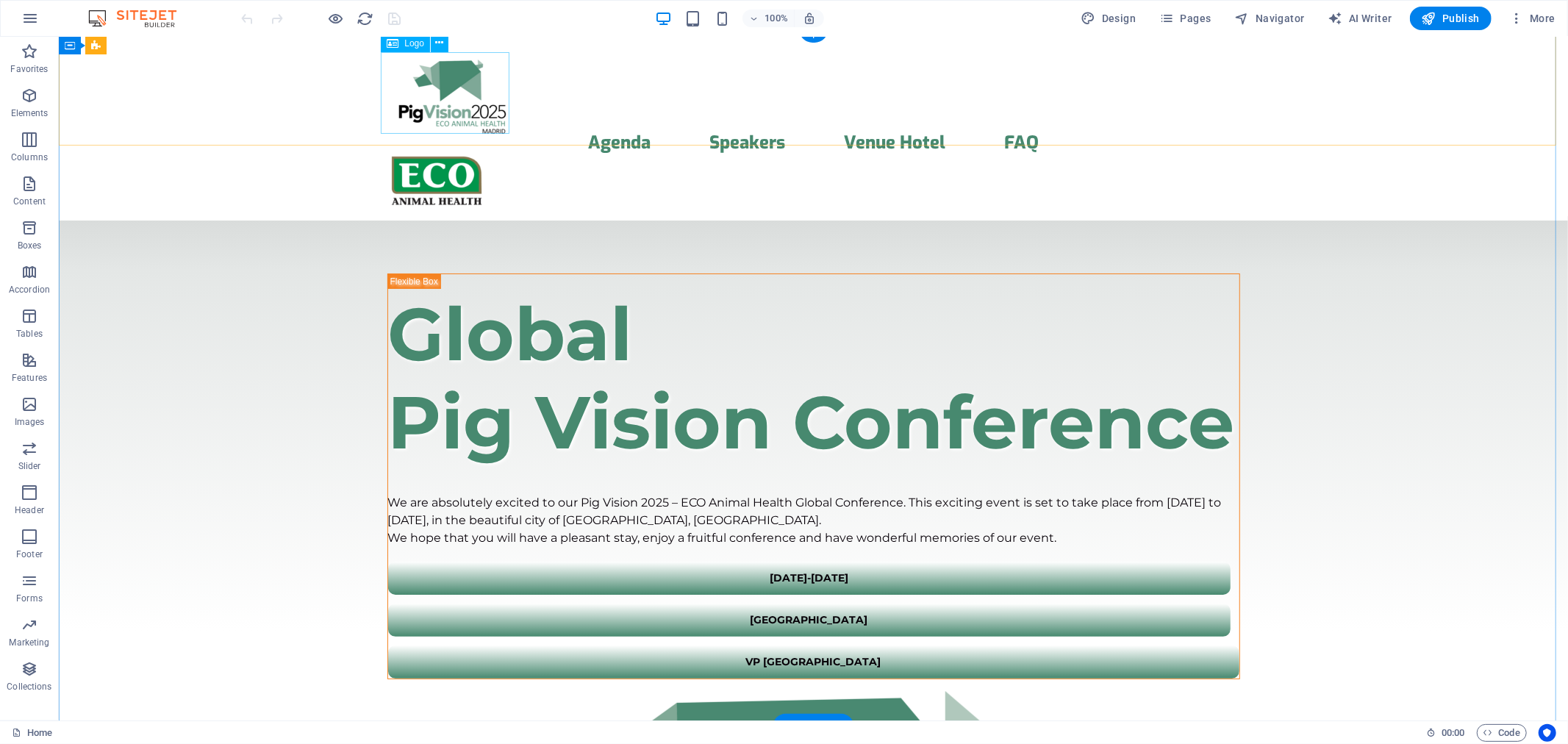
click at [472, 103] on div at bounding box center [812, 92] width 853 height 82
select select "px"
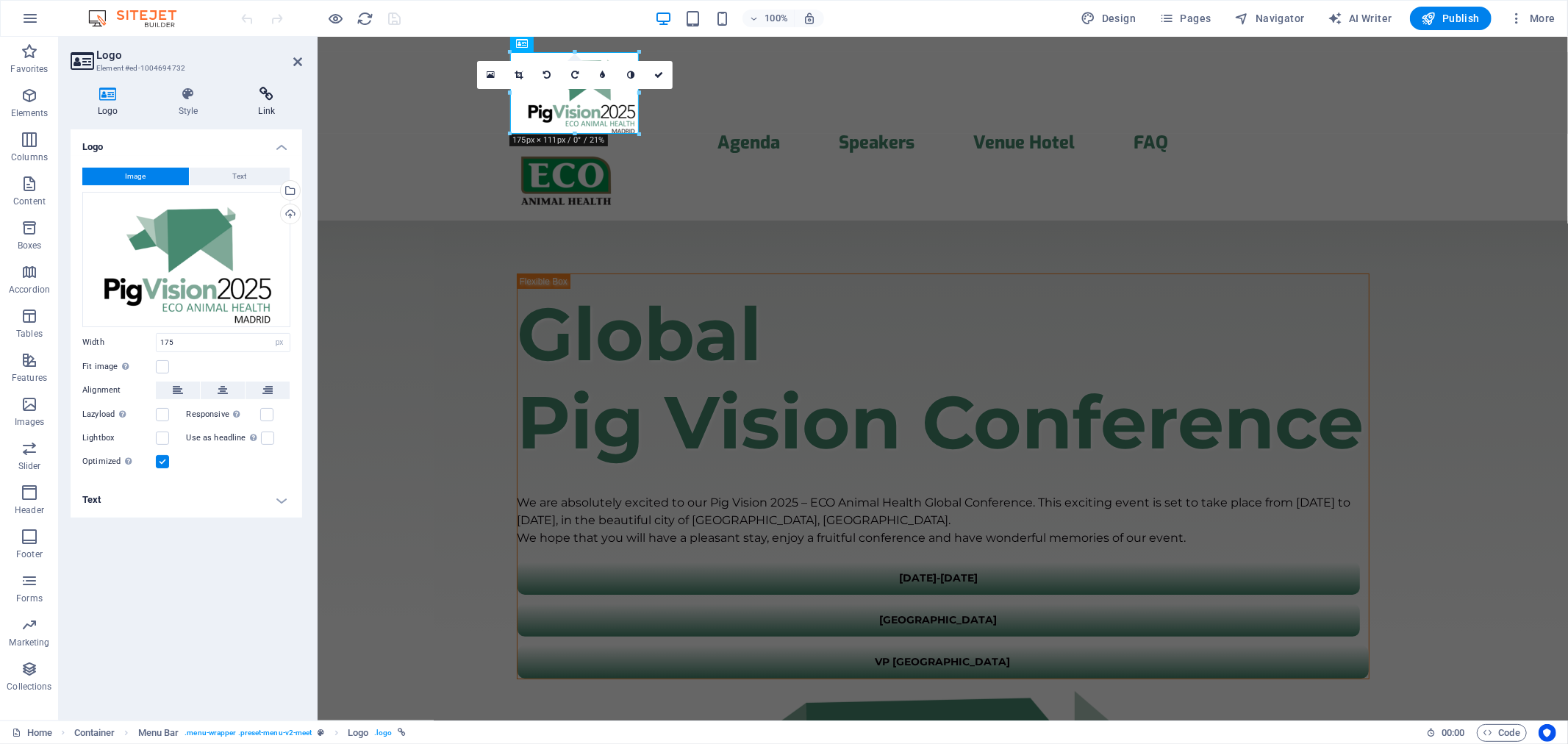
click at [270, 93] on icon at bounding box center [266, 94] width 71 height 14
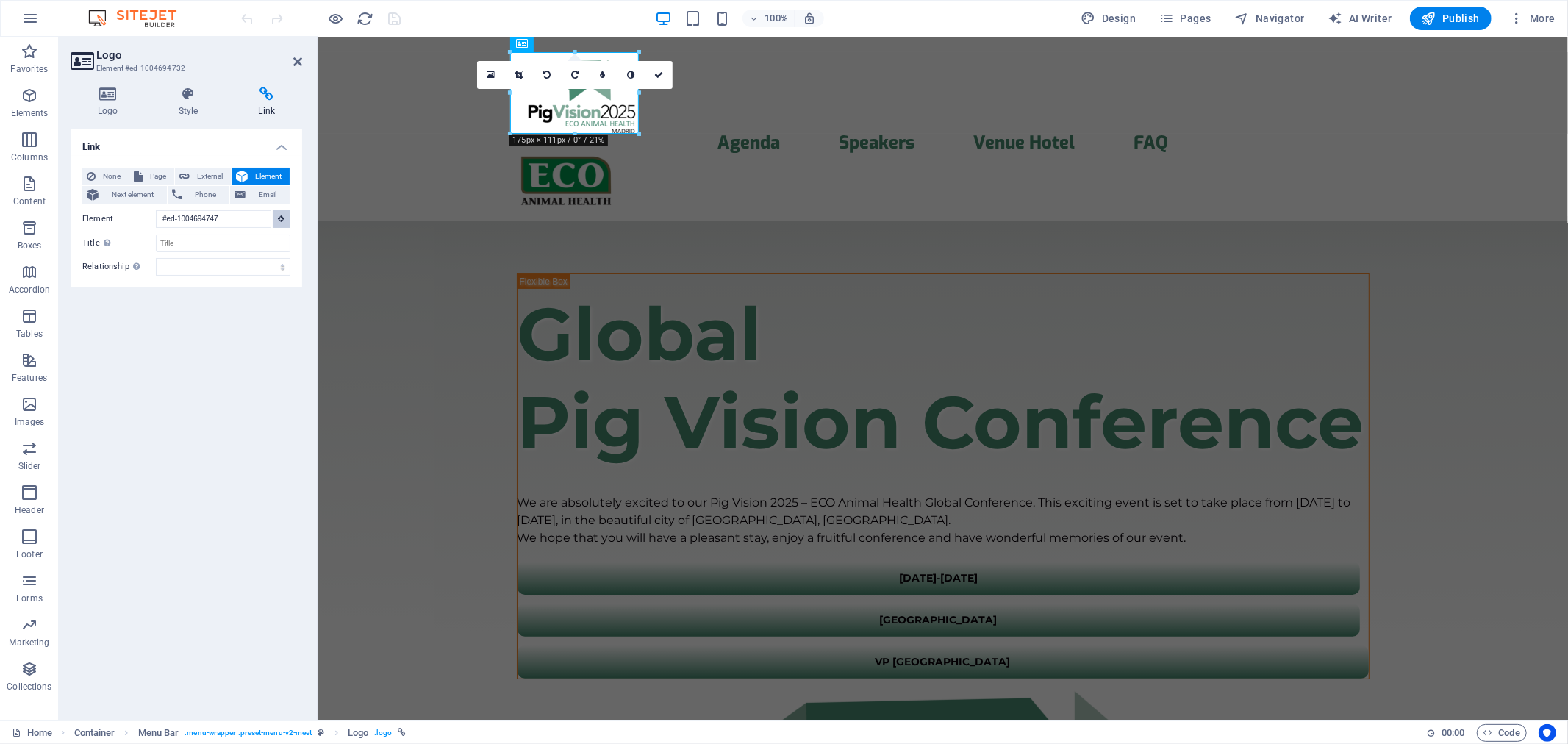
click at [281, 218] on icon at bounding box center [281, 218] width 6 height 7
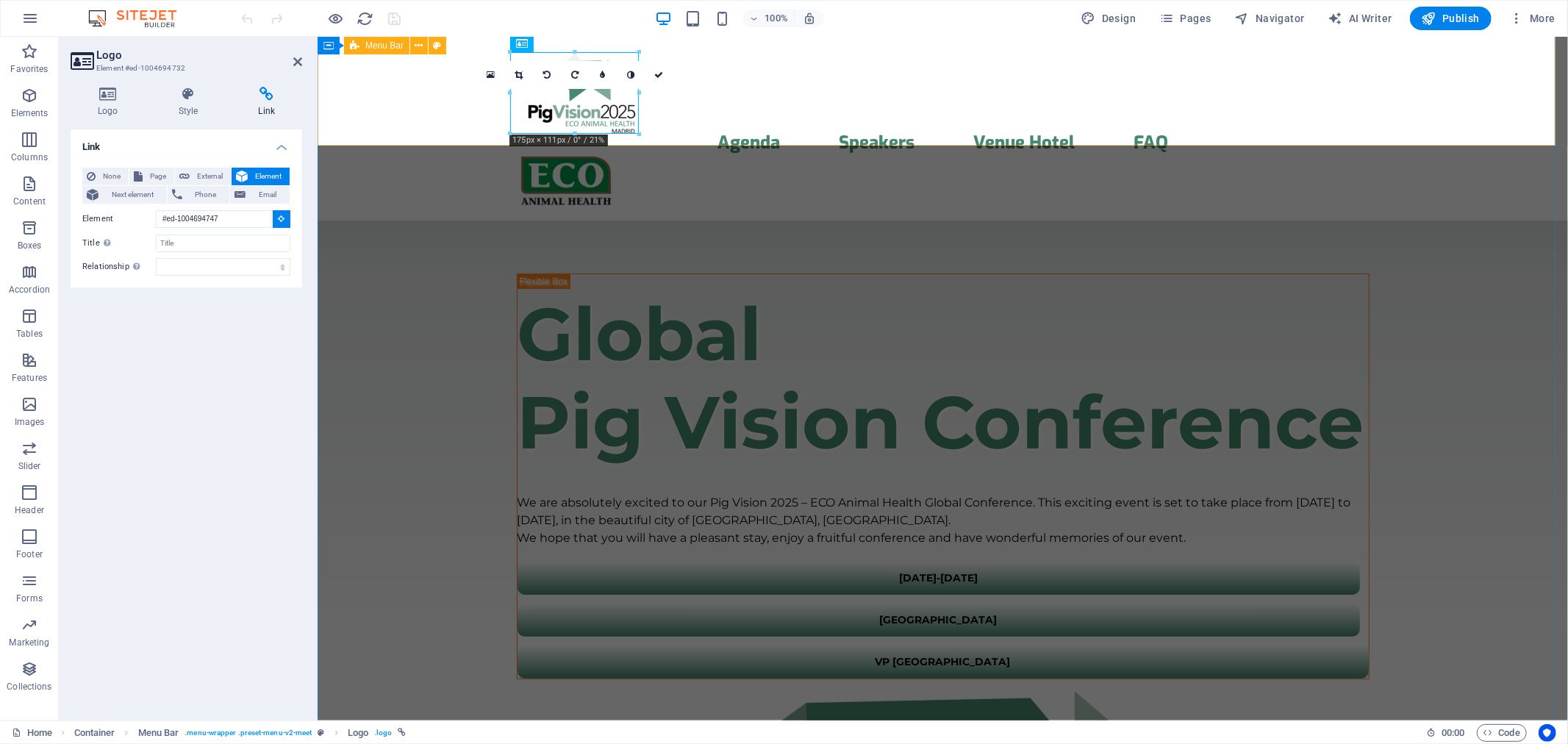
click at [446, 96] on div "Menu Agenda Speakers Venue Hotel FAQ" at bounding box center [942, 123] width 1250 height 192
type input "#ed-1004694729"
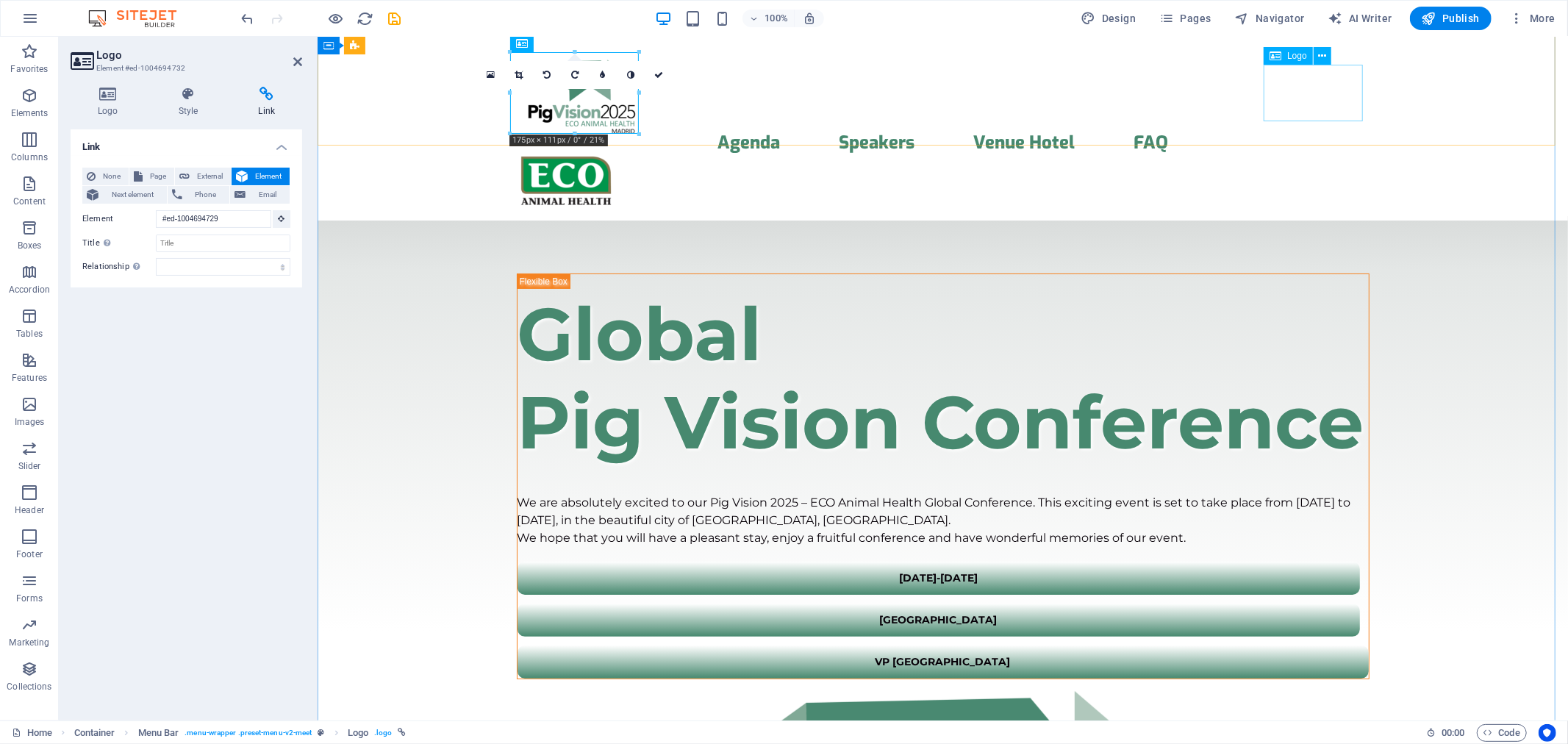
click at [1304, 152] on div at bounding box center [942, 180] width 853 height 56
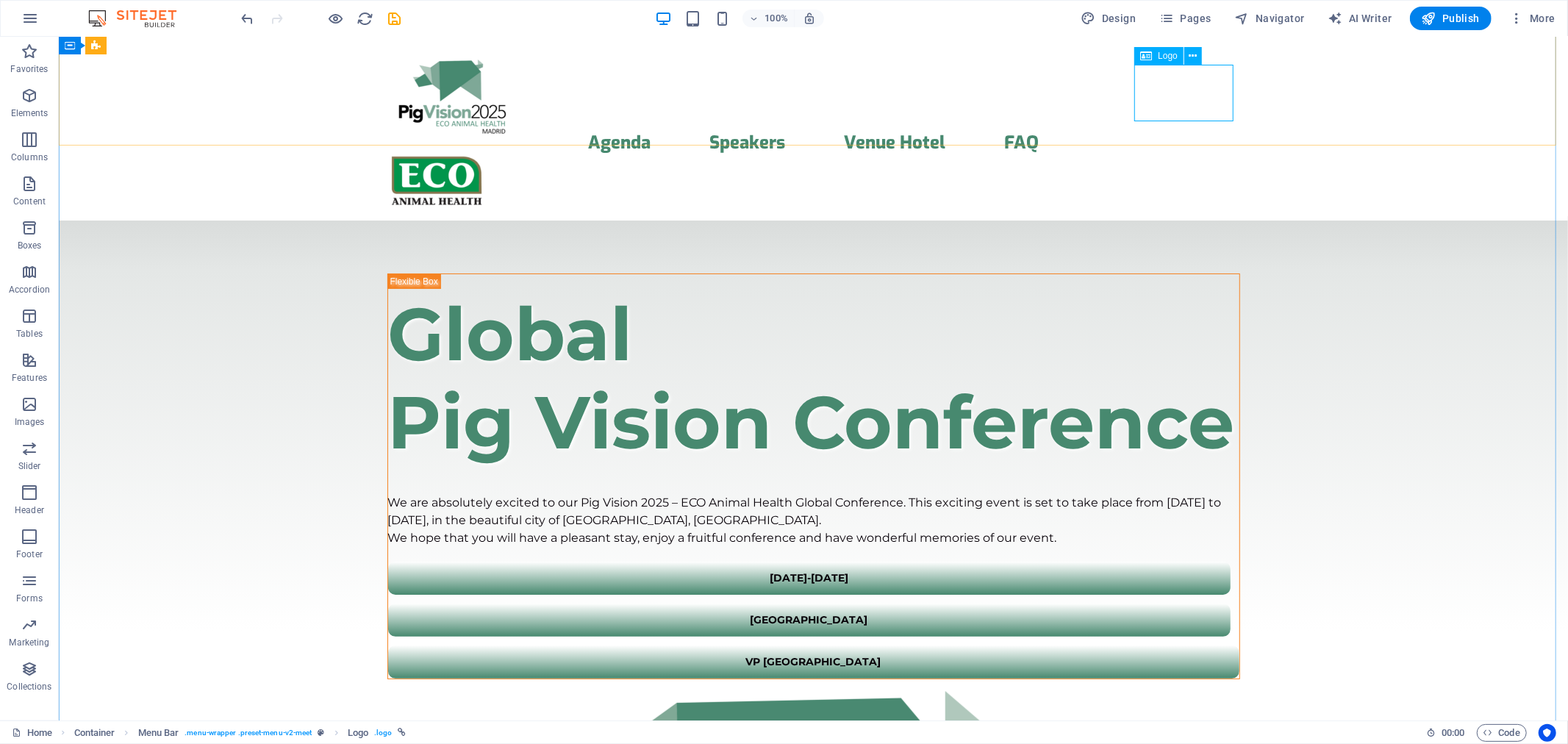
click at [1158, 56] on span "Logo" at bounding box center [1168, 56] width 20 height 9
select select "px"
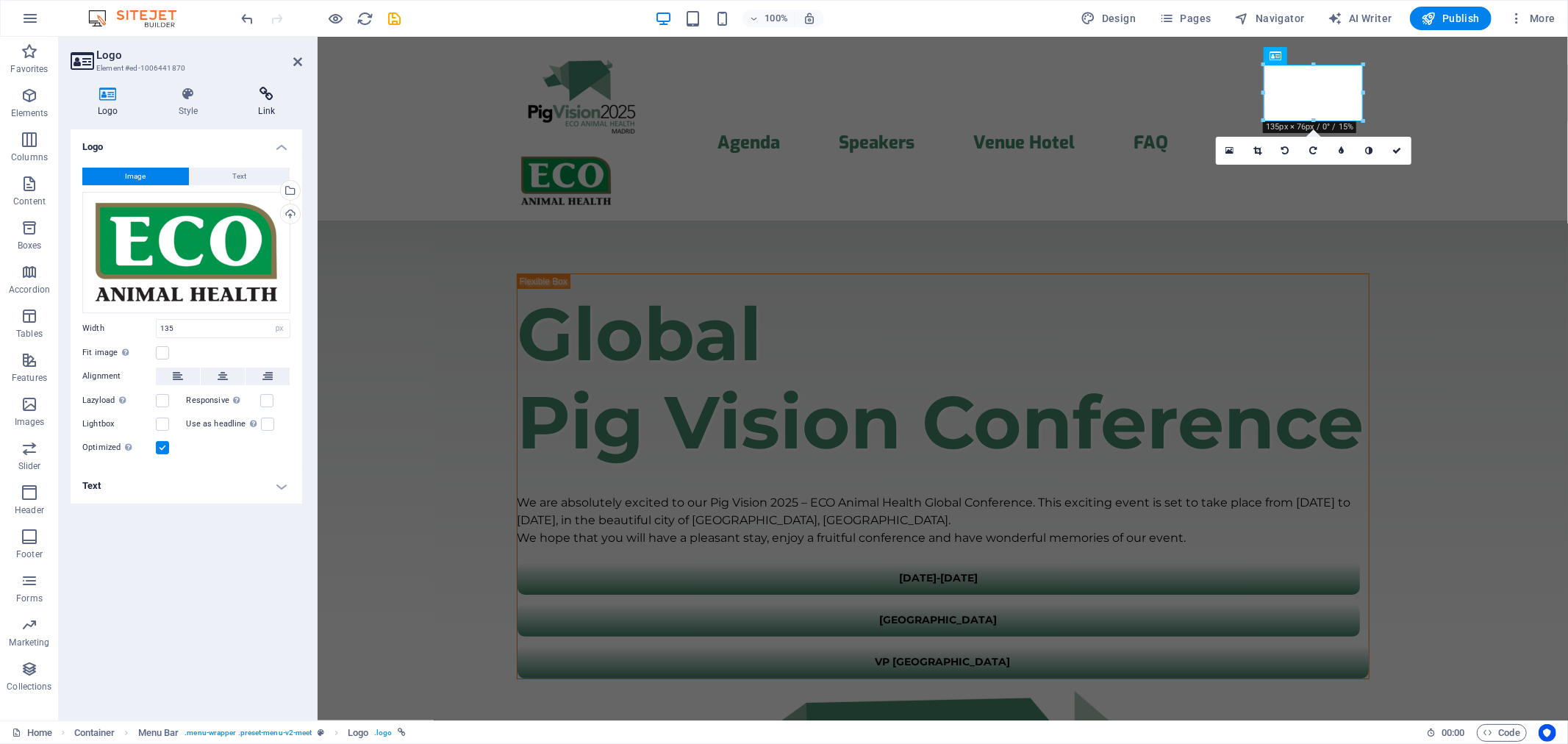
click at [267, 104] on h4 "Link" at bounding box center [266, 102] width 71 height 31
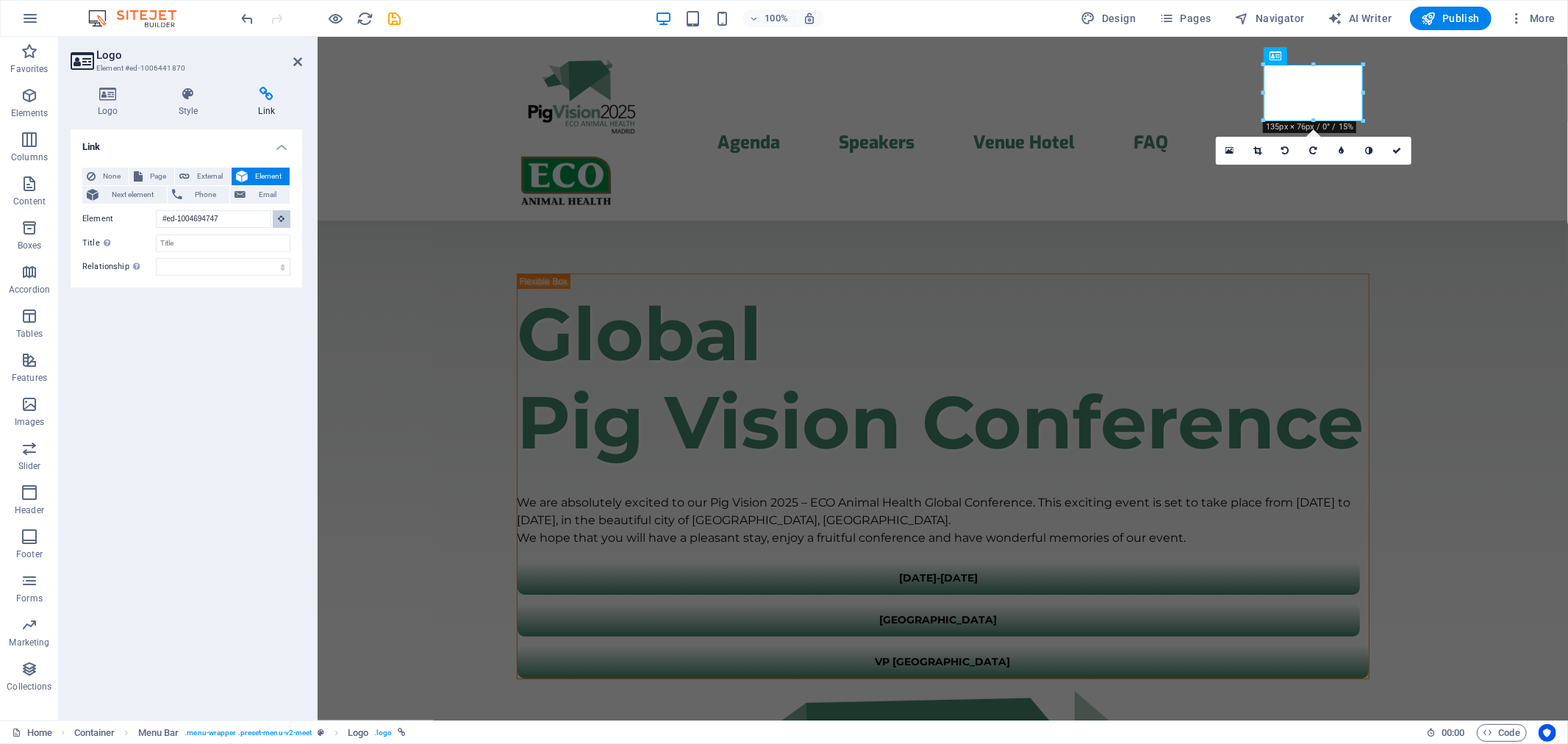
click at [284, 217] on icon at bounding box center [281, 218] width 6 height 7
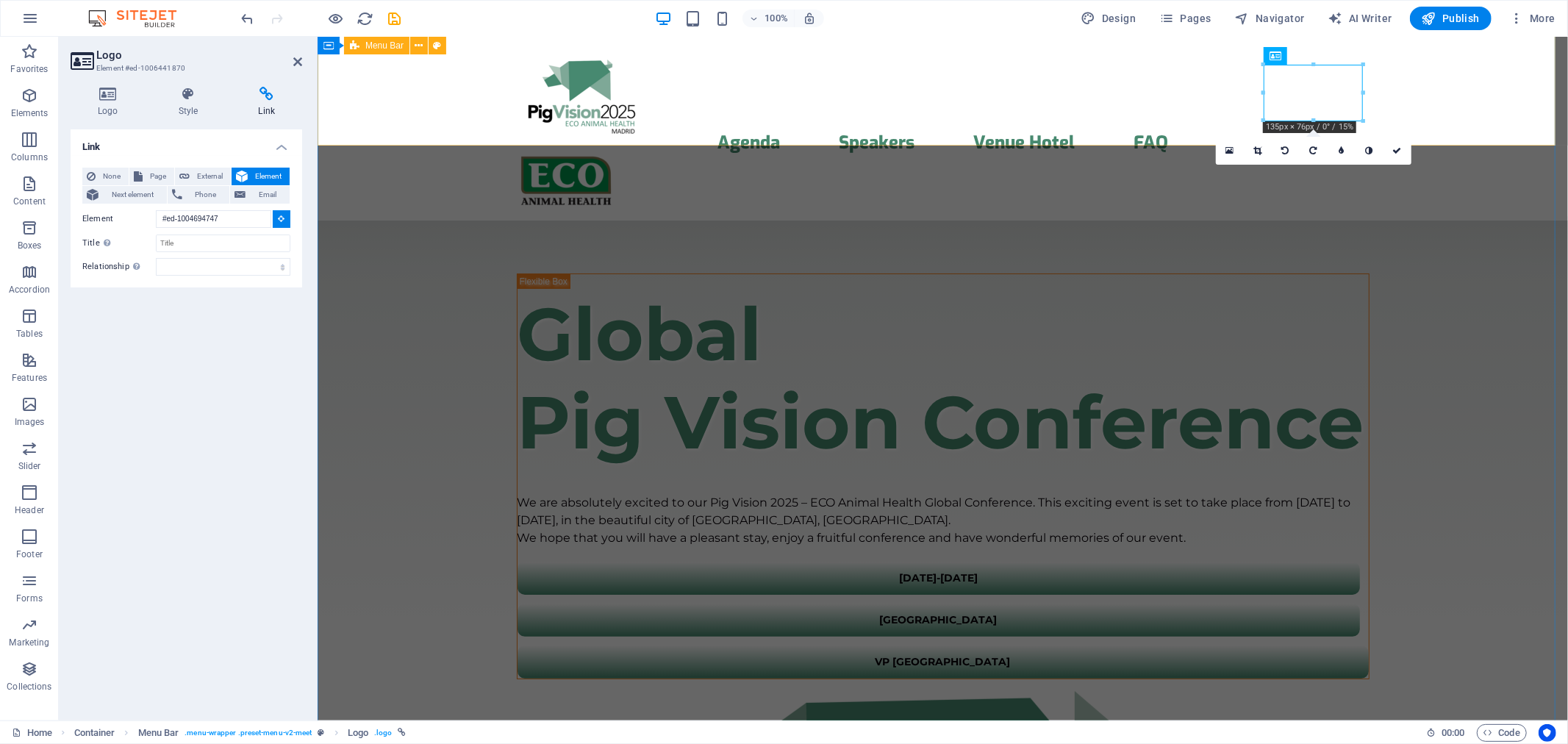
click at [407, 67] on div "Menu Agenda Speakers Venue Hotel FAQ" at bounding box center [942, 123] width 1250 height 192
type input "#ed-1004694729"
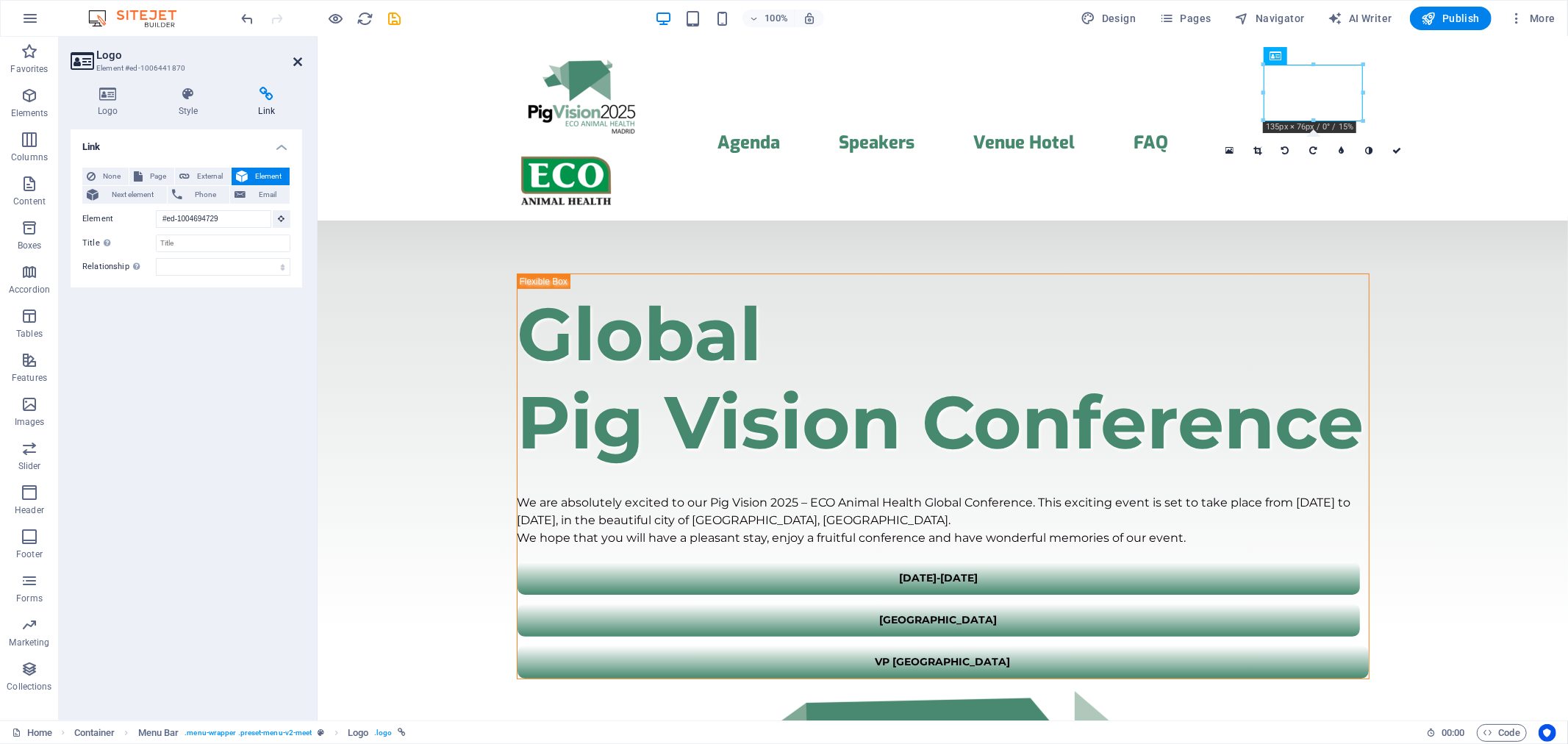
click at [294, 56] on icon at bounding box center [298, 61] width 9 height 12
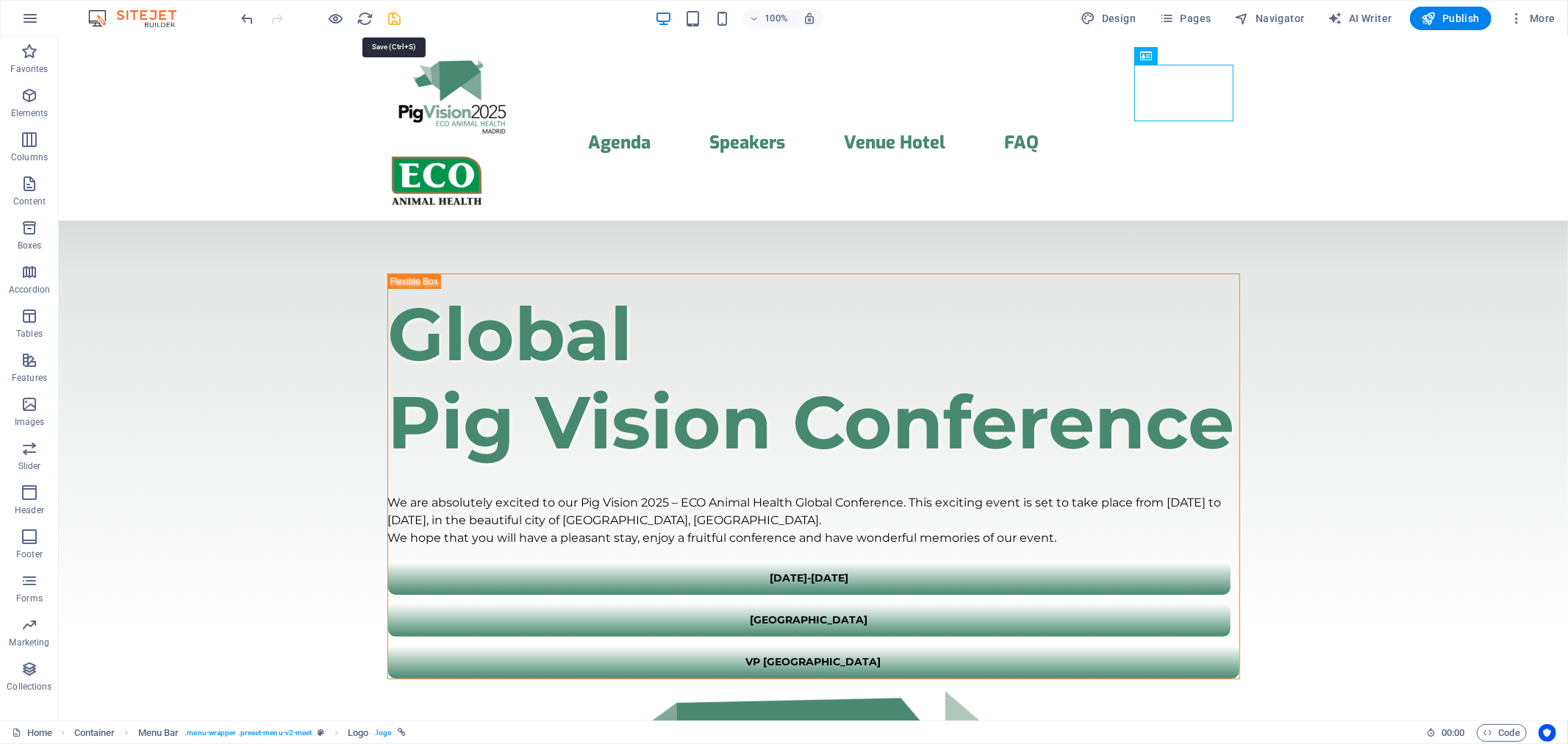
click at [395, 19] on icon "save" at bounding box center [394, 18] width 17 height 17
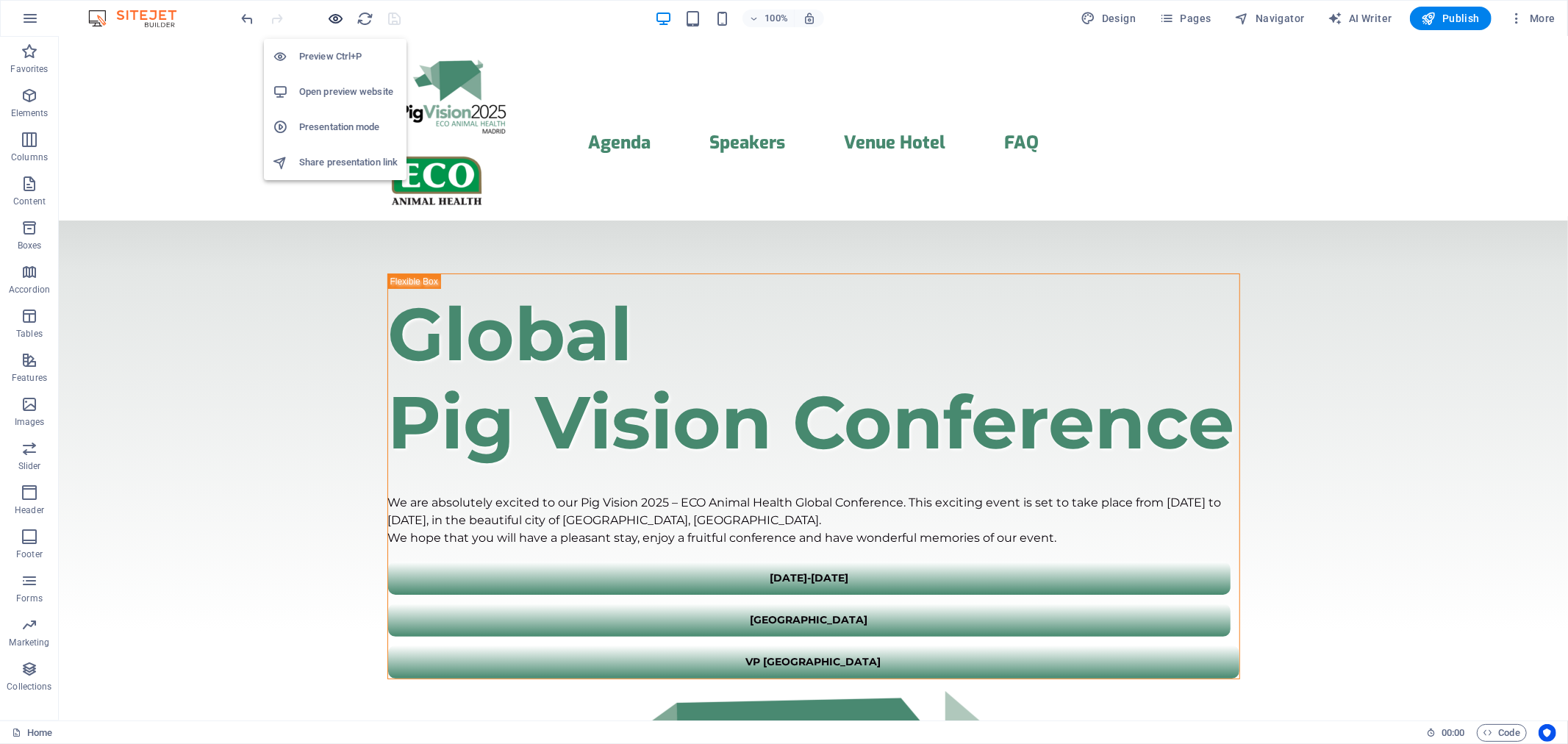
click at [342, 12] on icon "button" at bounding box center [336, 18] width 17 height 17
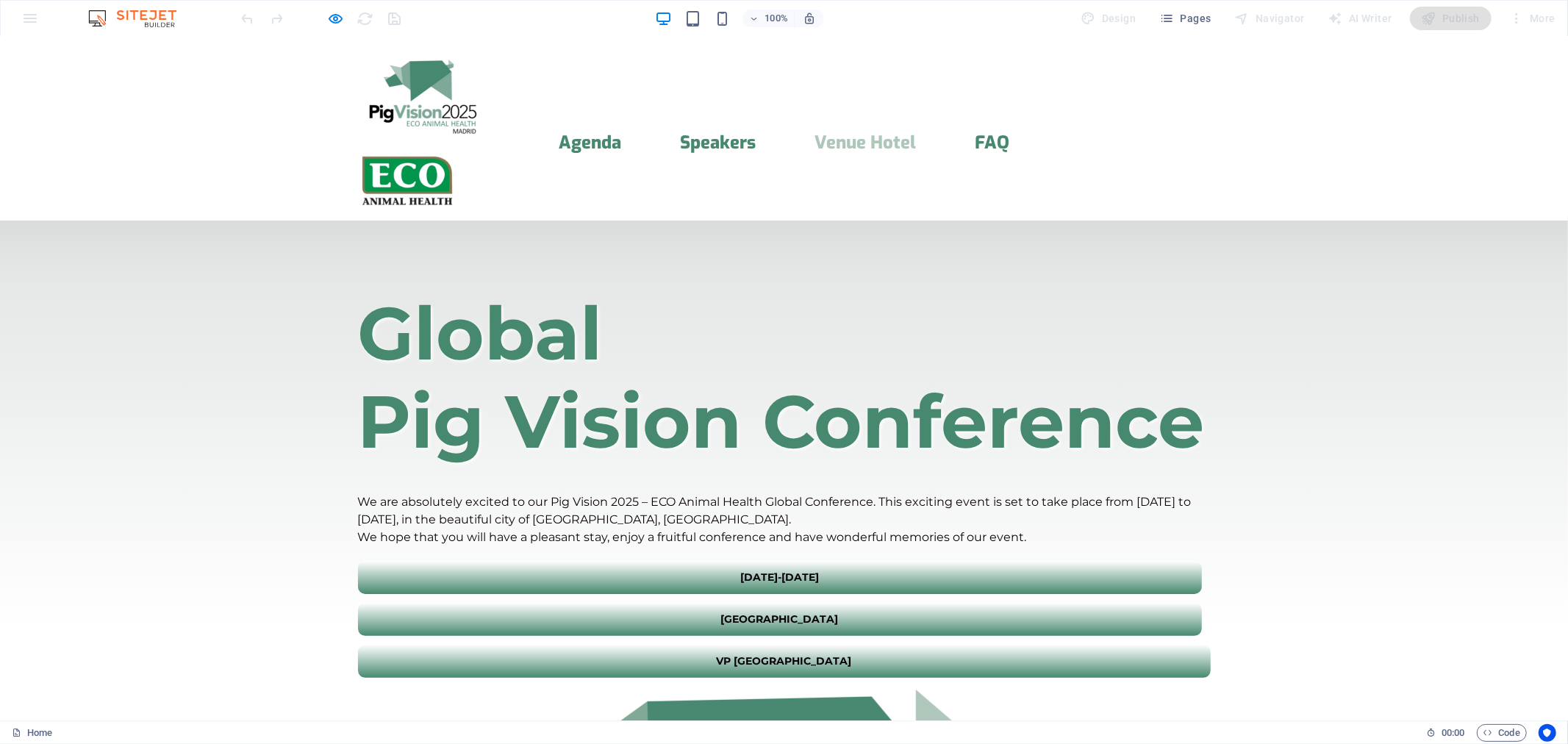
click at [868, 133] on link "Venue Hotel" at bounding box center [865, 142] width 102 height 18
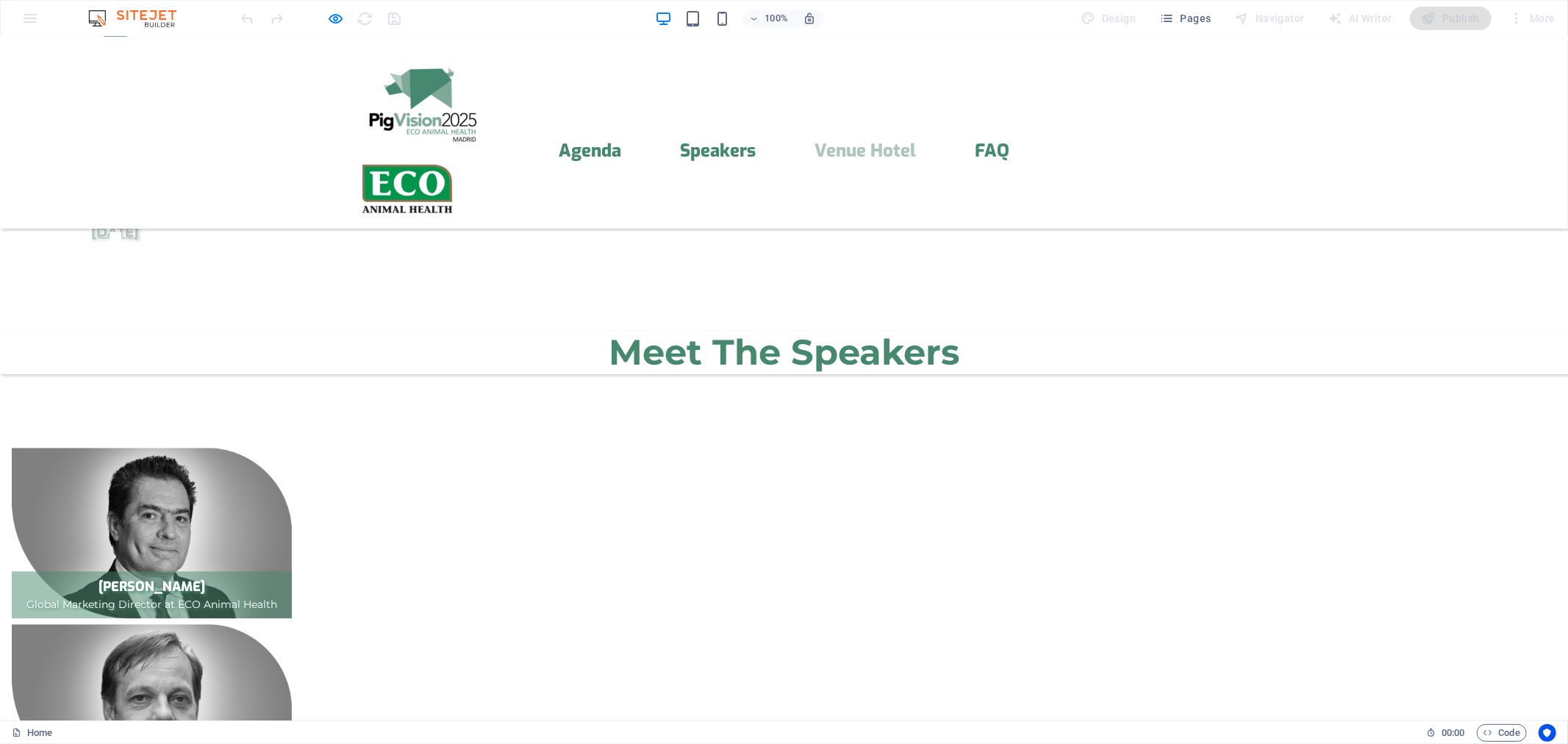
click at [458, 160] on img at bounding box center [407, 188] width 99 height 56
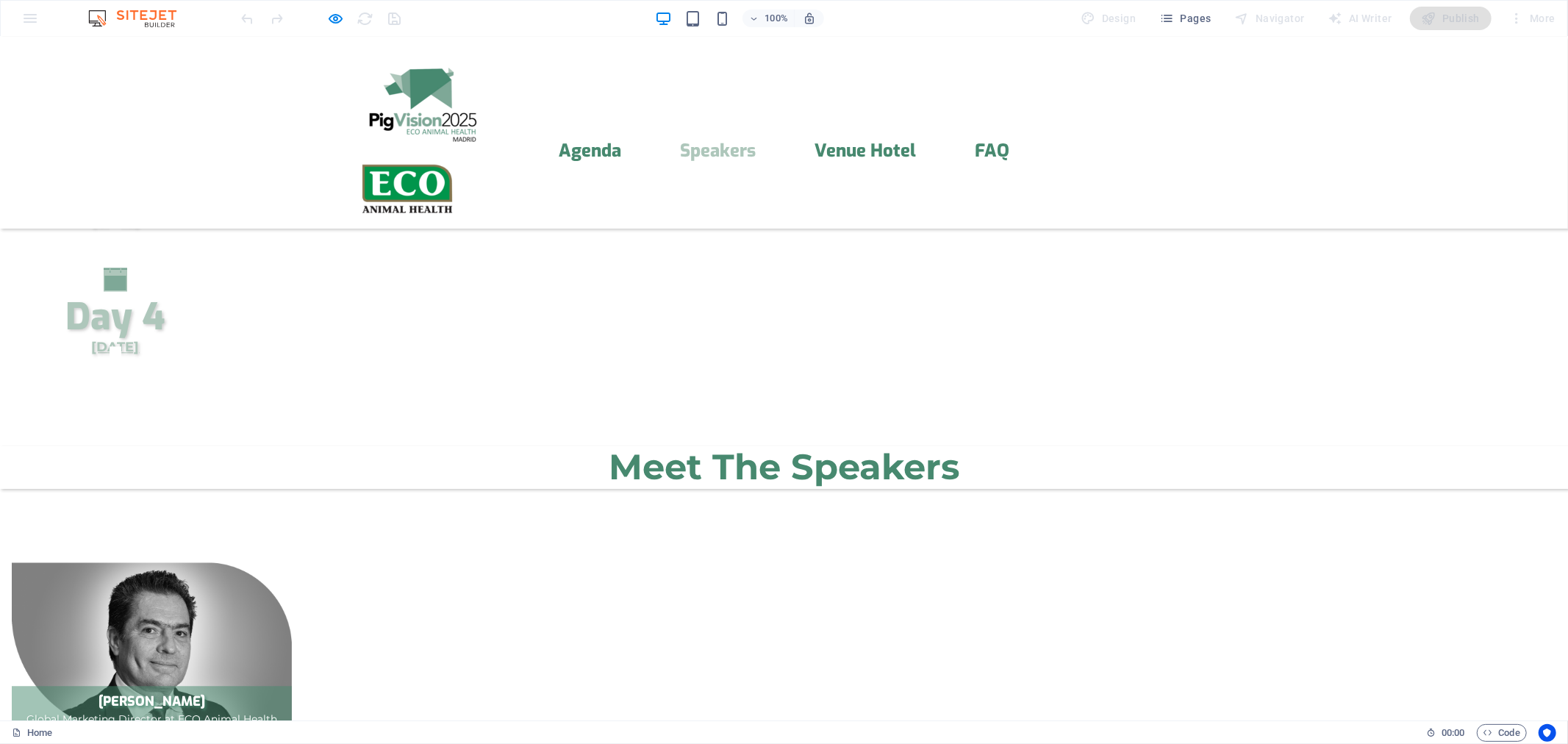
scroll to position [2684, 0]
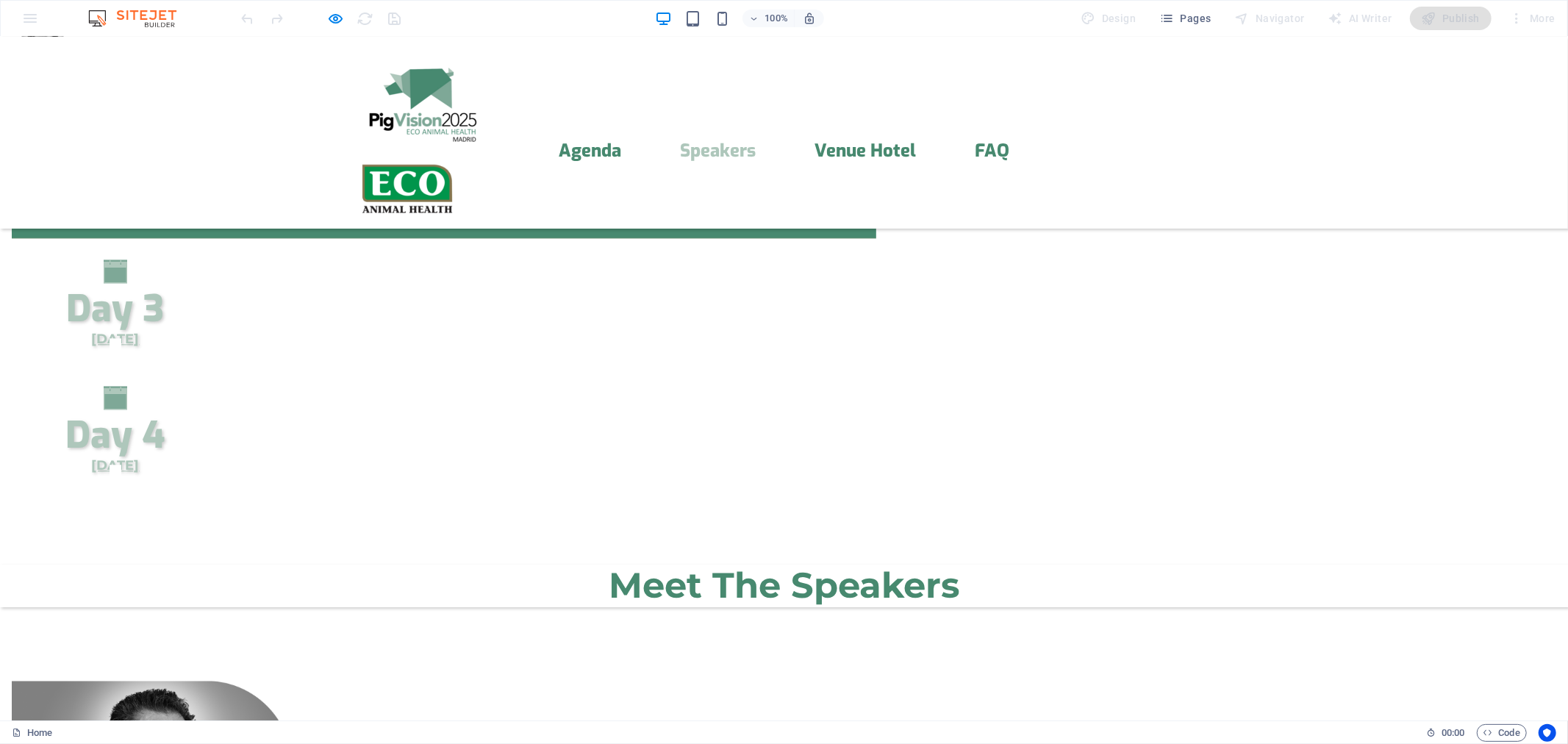
click at [412, 100] on img at bounding box center [421, 100] width 129 height 82
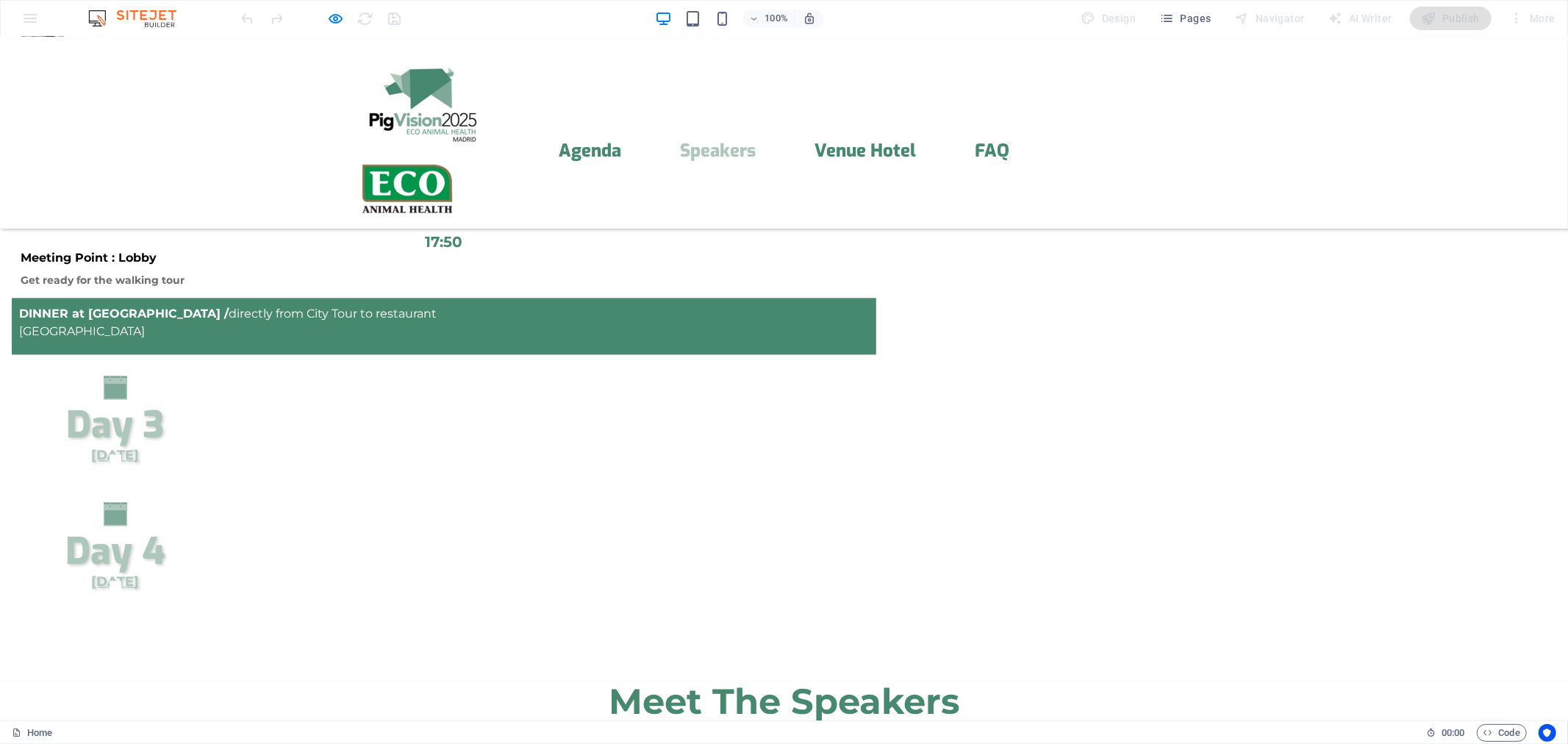
scroll to position [2450, 0]
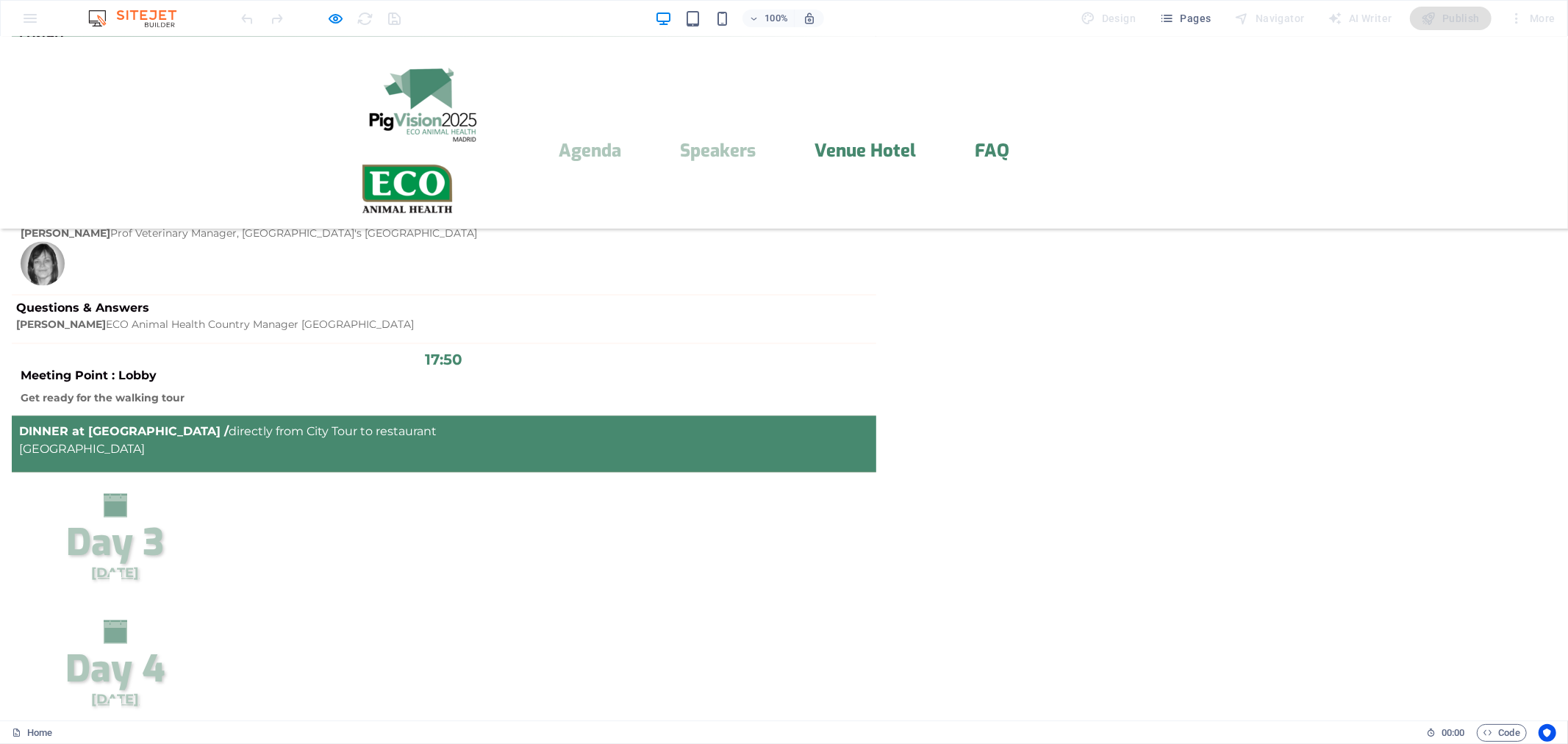
click at [601, 141] on link "Agenda" at bounding box center [589, 150] width 62 height 18
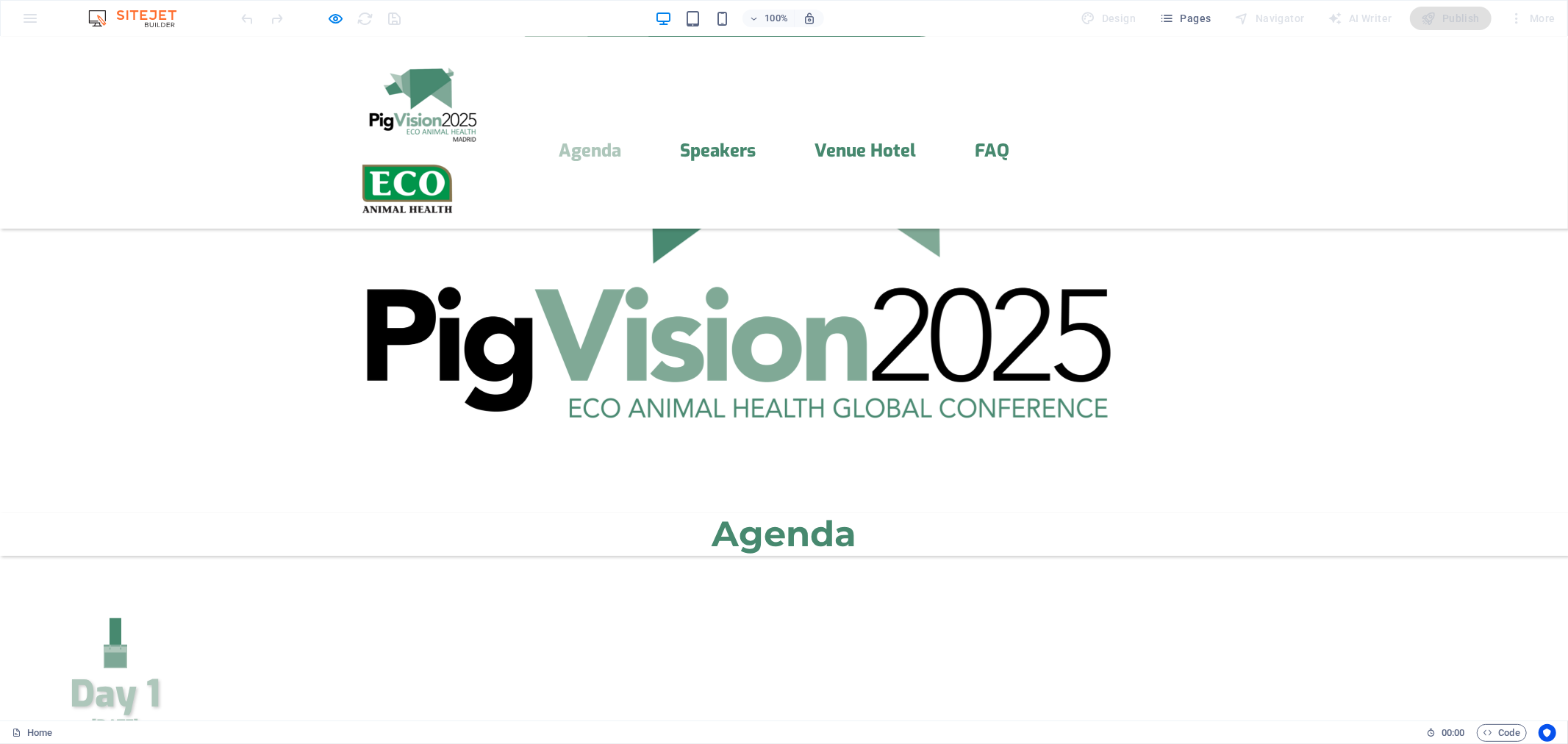
scroll to position [578, 0]
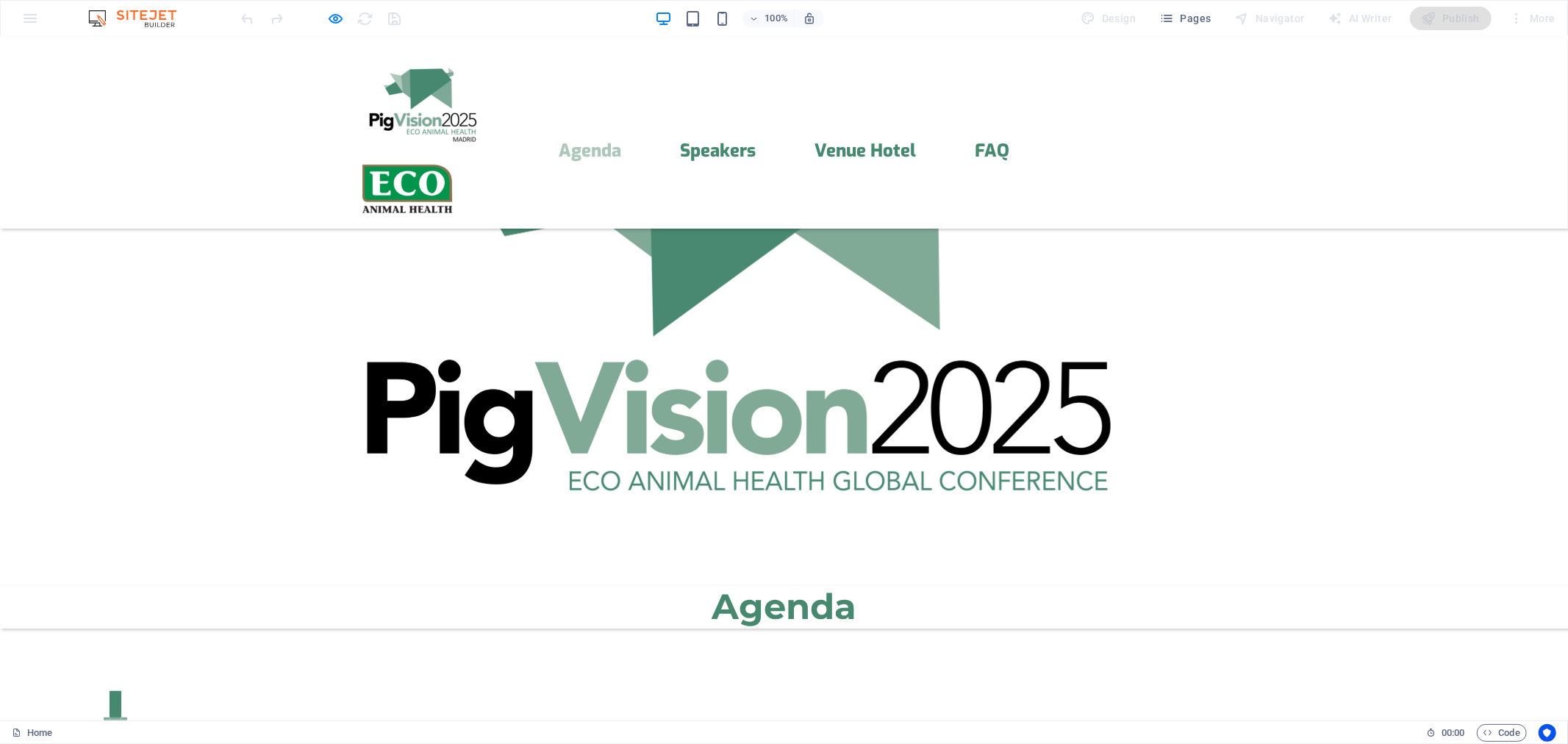
click at [400, 87] on img at bounding box center [421, 100] width 129 height 82
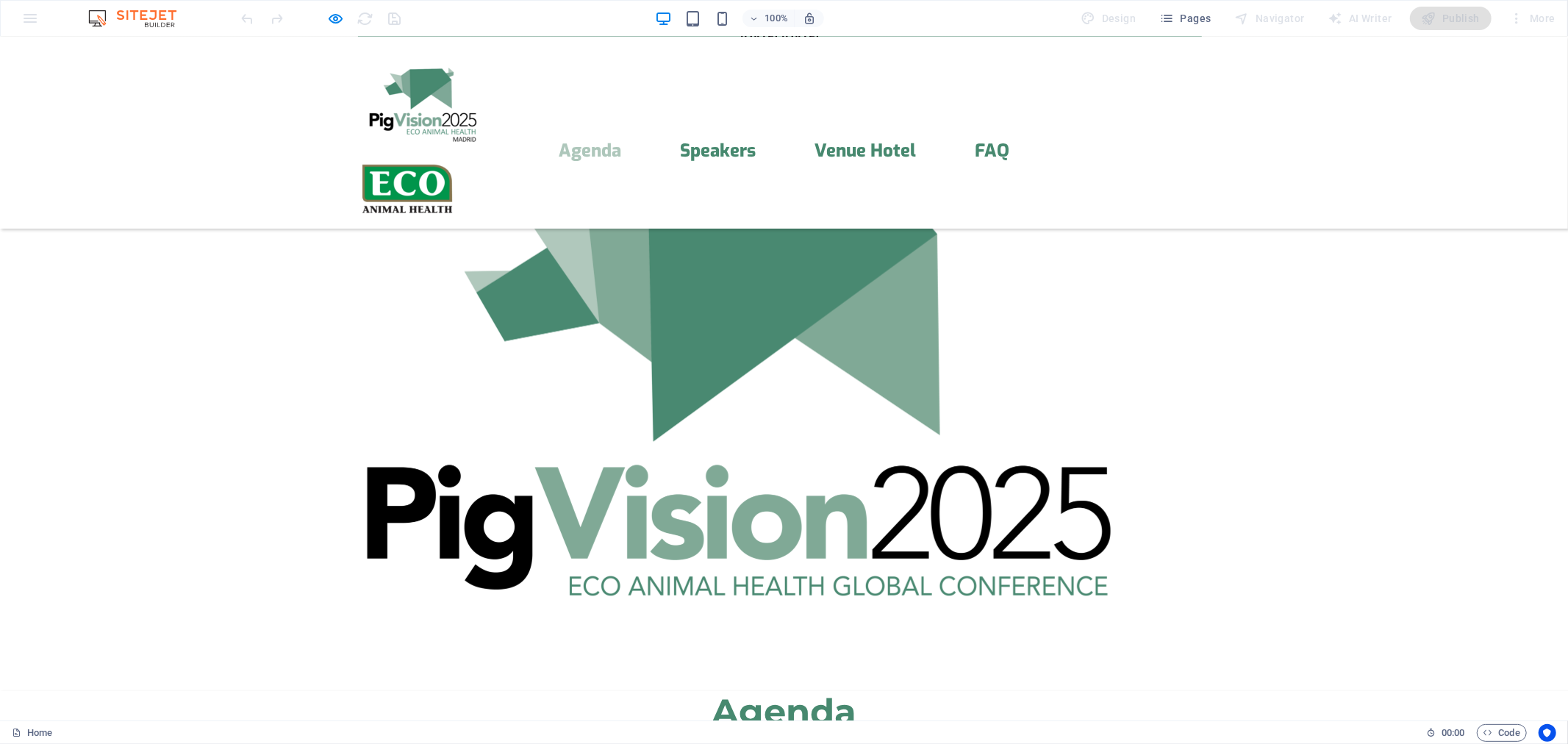
scroll to position [346, 0]
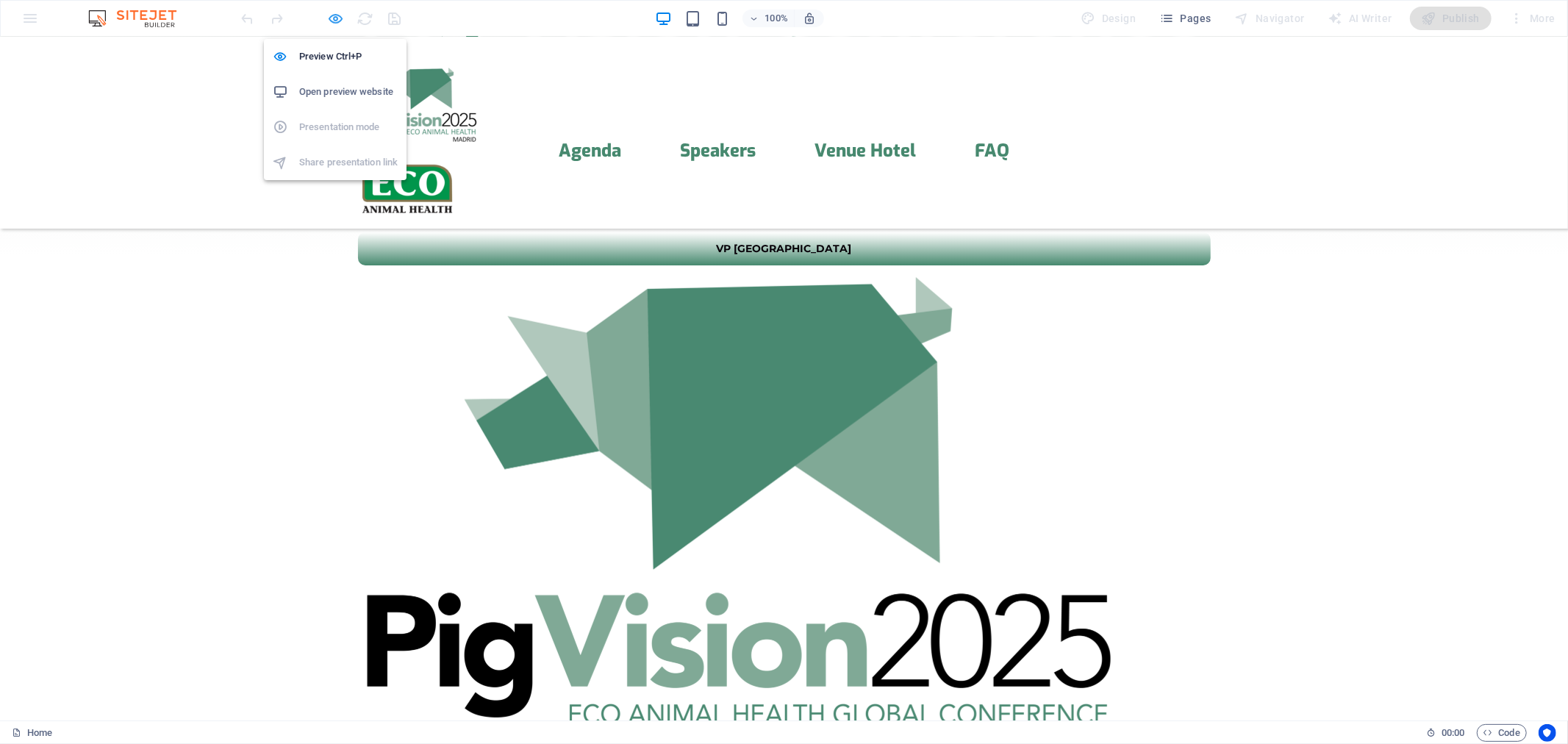
click at [340, 15] on icon "button" at bounding box center [336, 18] width 17 height 17
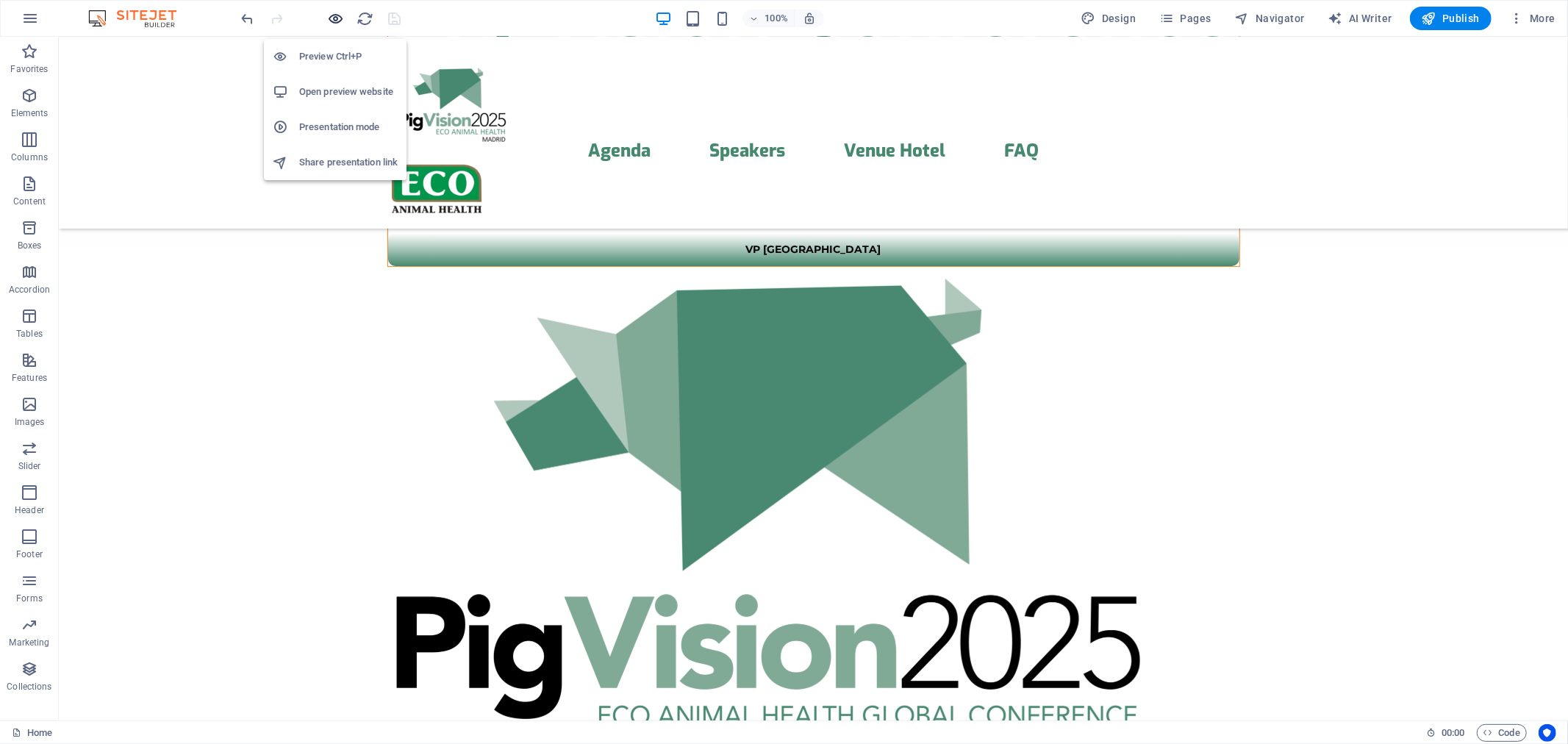
scroll to position [346, 0]
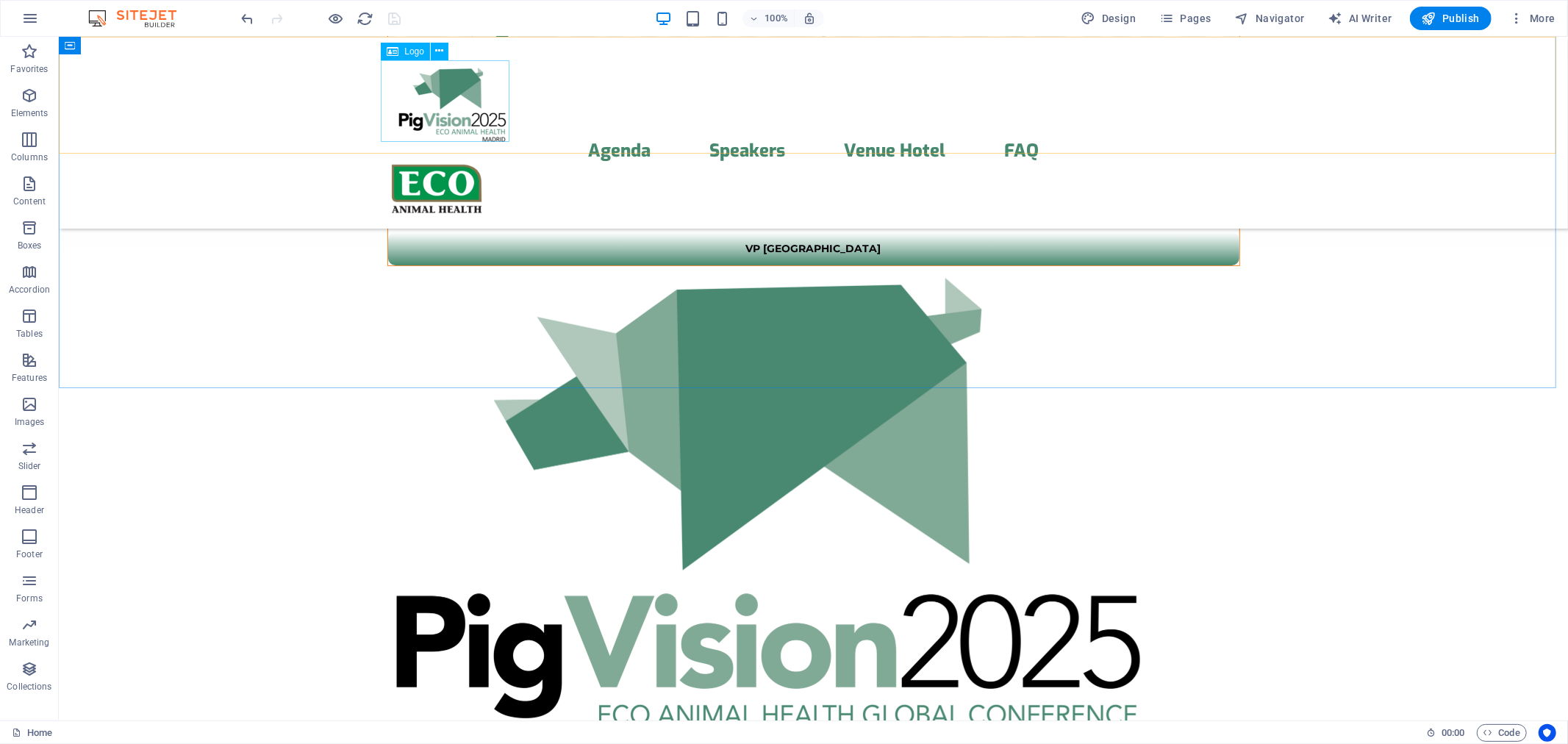
click at [402, 51] on div "Logo" at bounding box center [405, 51] width 50 height 18
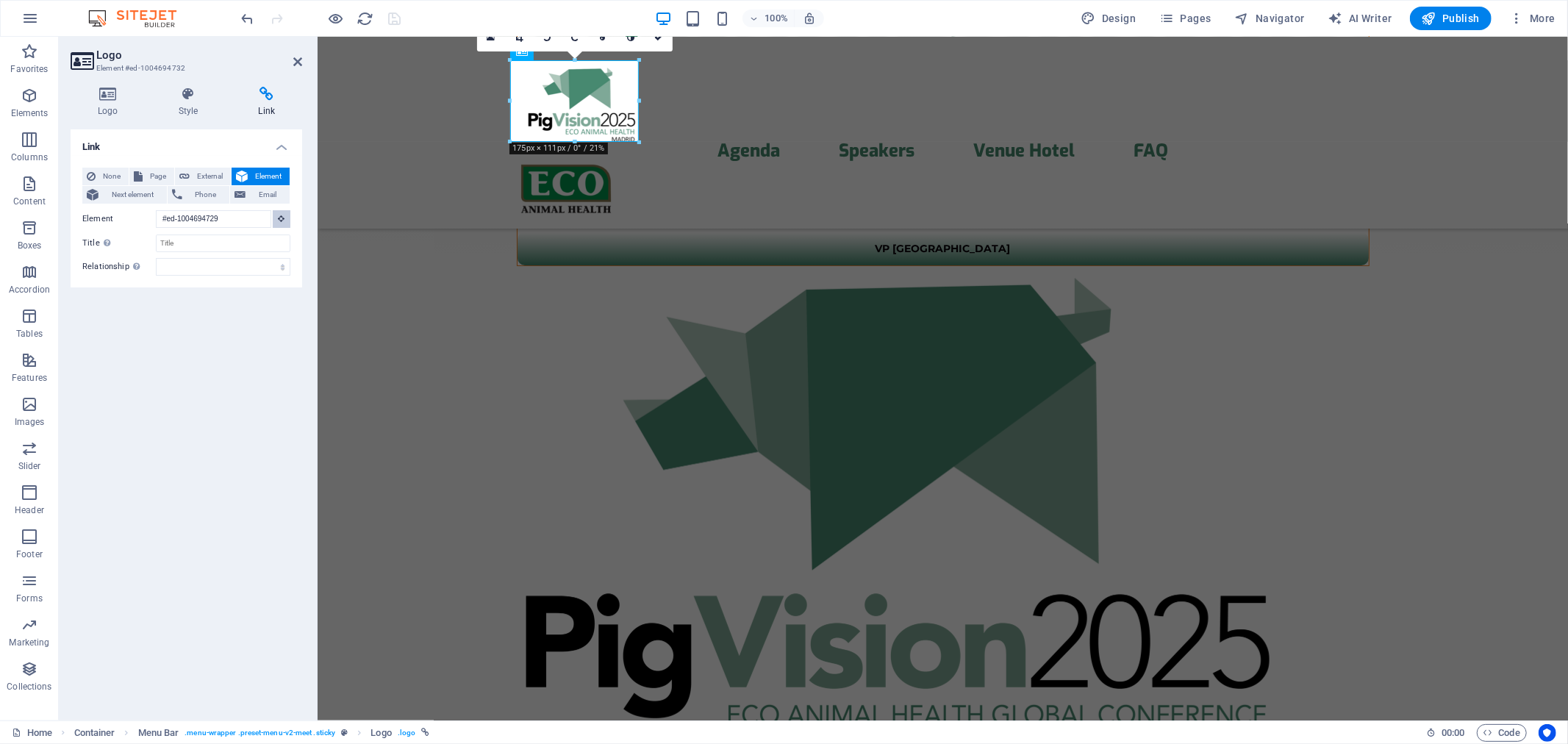
click at [282, 213] on button at bounding box center [282, 219] width 18 height 18
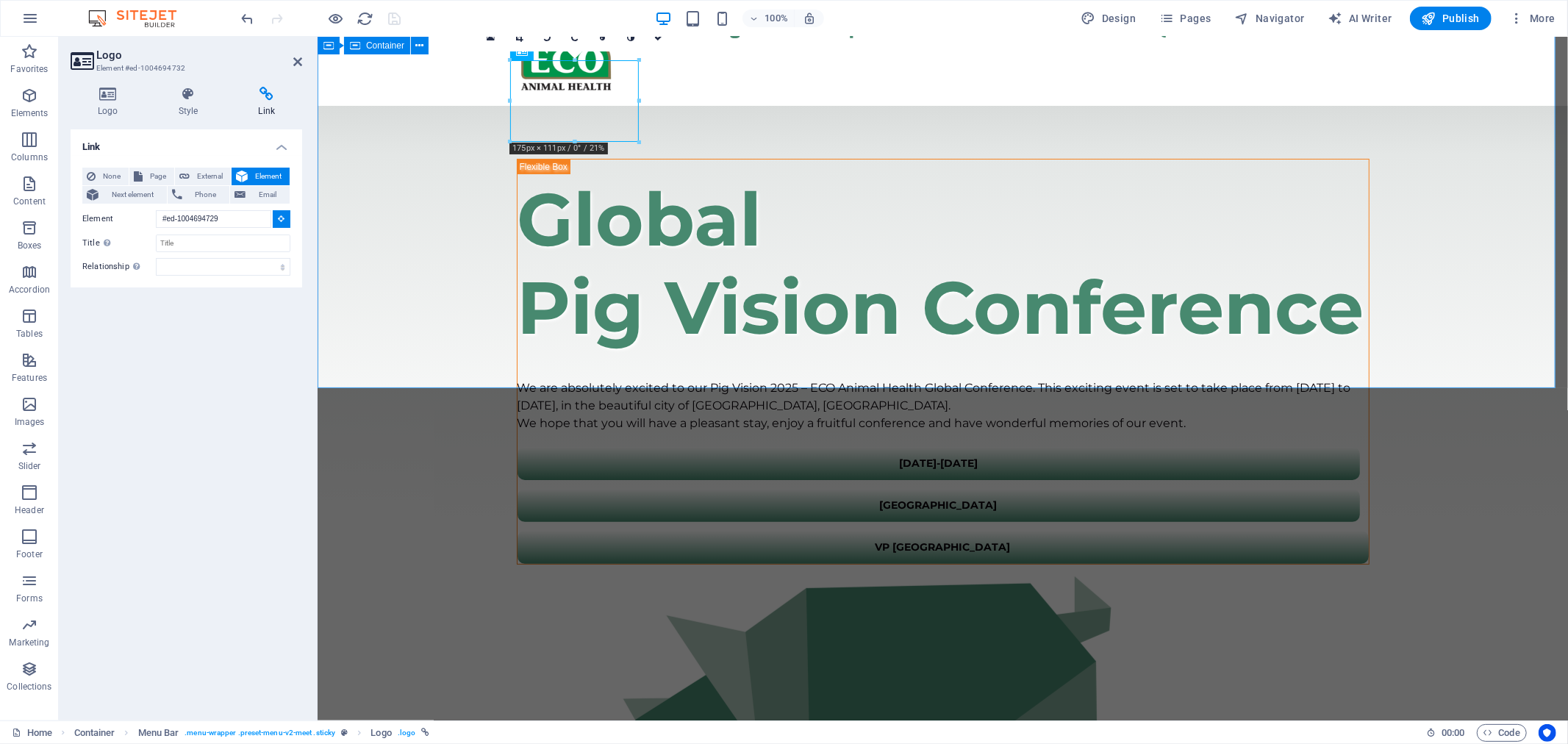
scroll to position [0, 0]
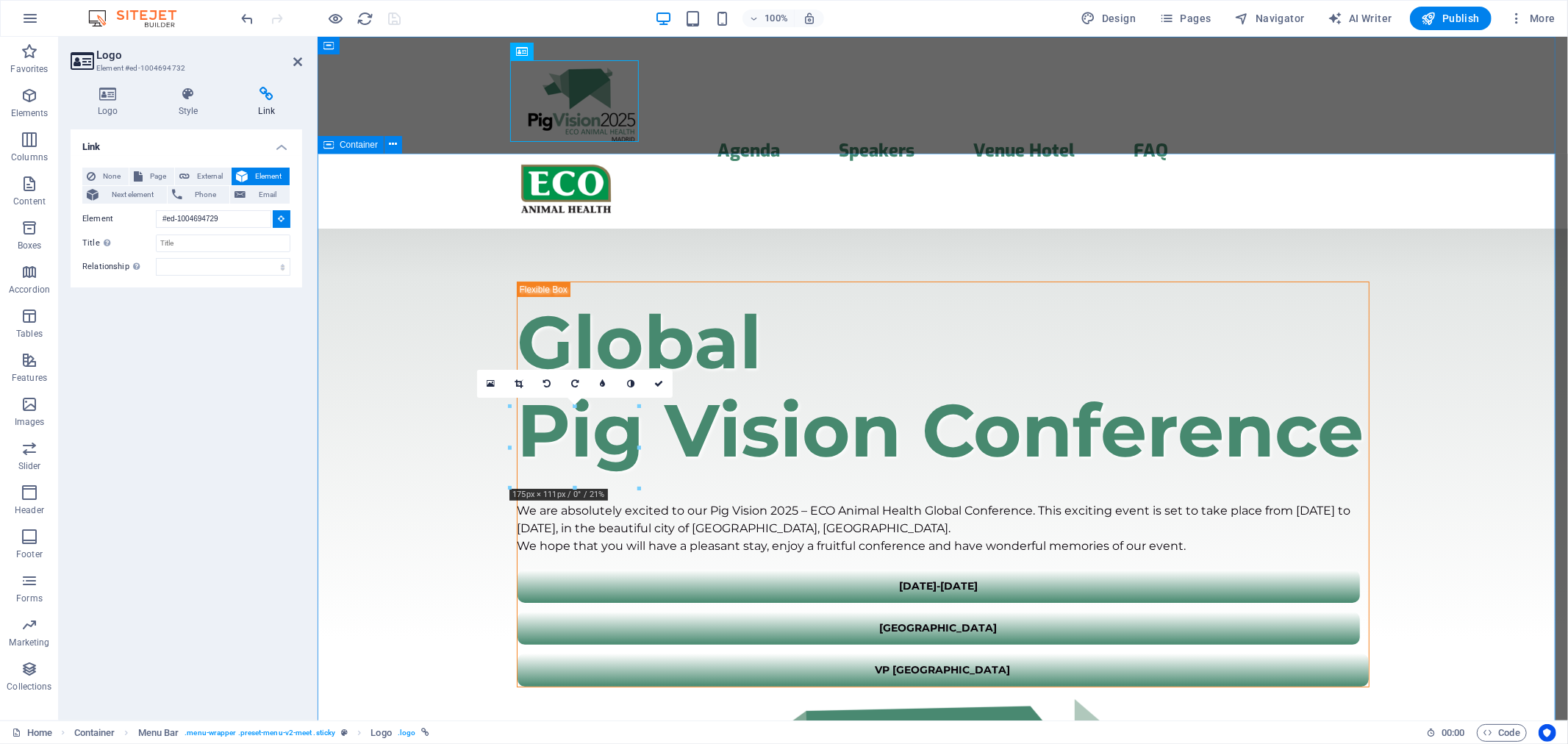
click at [410, 228] on div "​​​ Global Pig Vision Conference We are absolutely excited to our Pig Vision 20…" at bounding box center [942, 734] width 1250 height 1013
type input "#ed-1004694747"
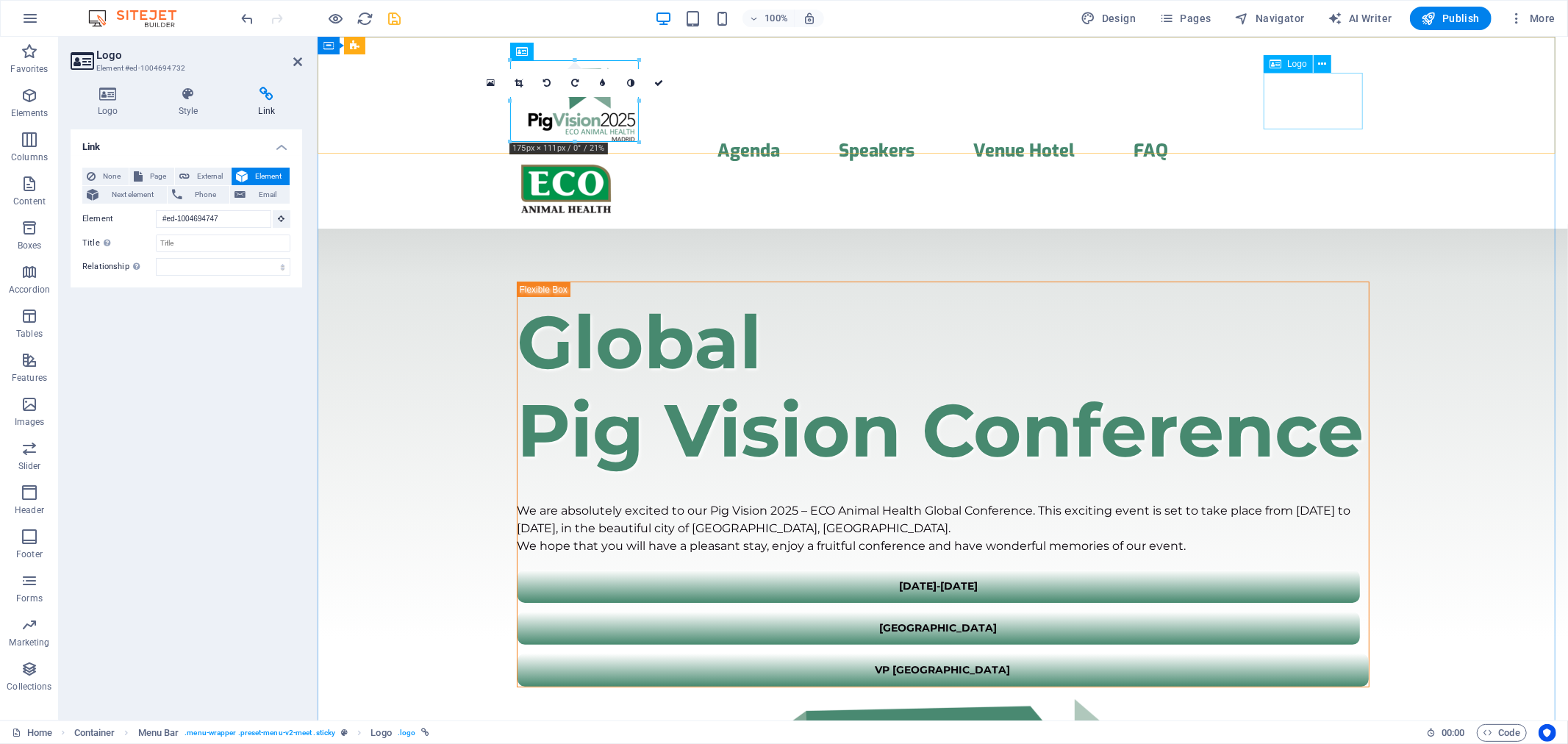
click at [1296, 160] on div at bounding box center [942, 188] width 853 height 56
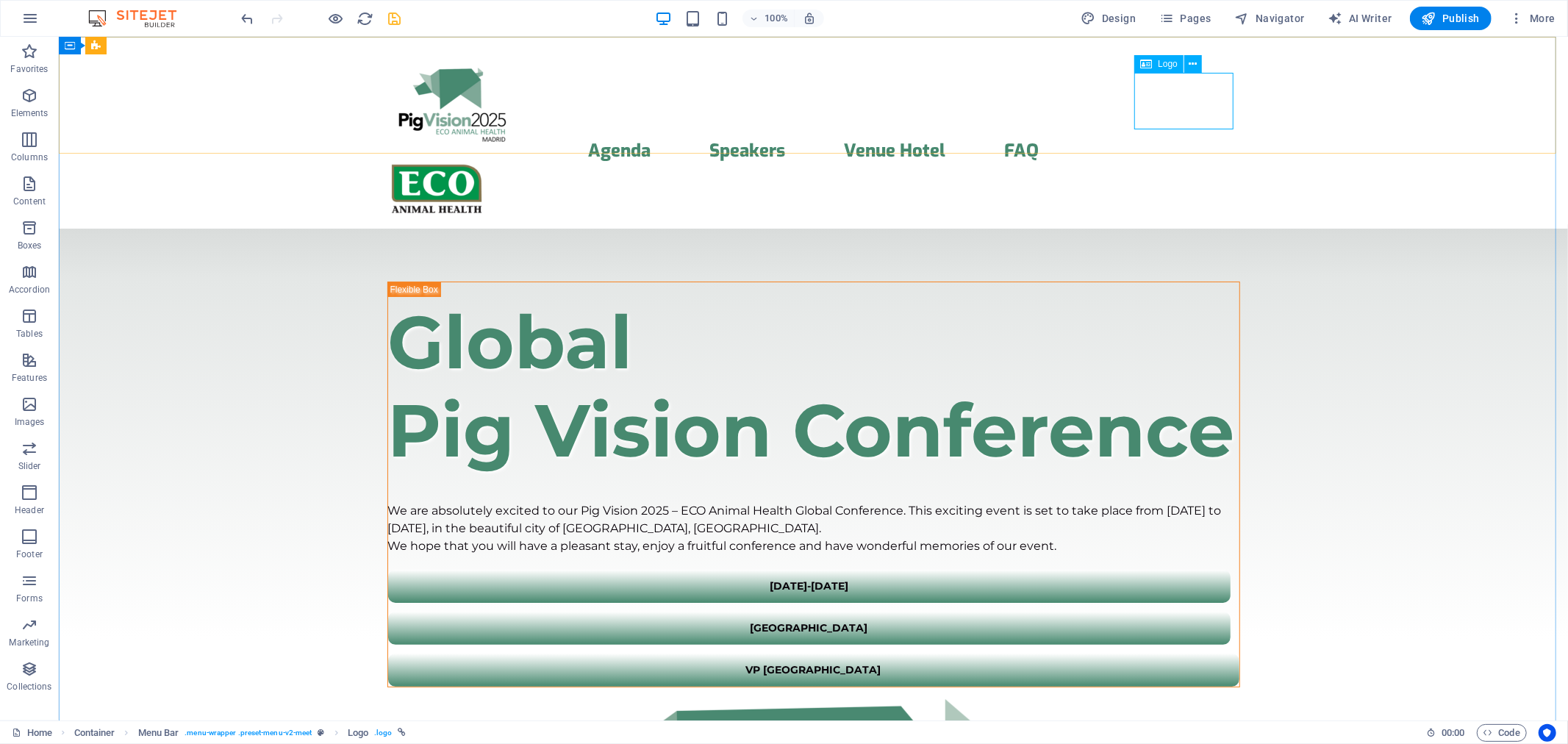
click at [1150, 58] on icon at bounding box center [1146, 64] width 12 height 18
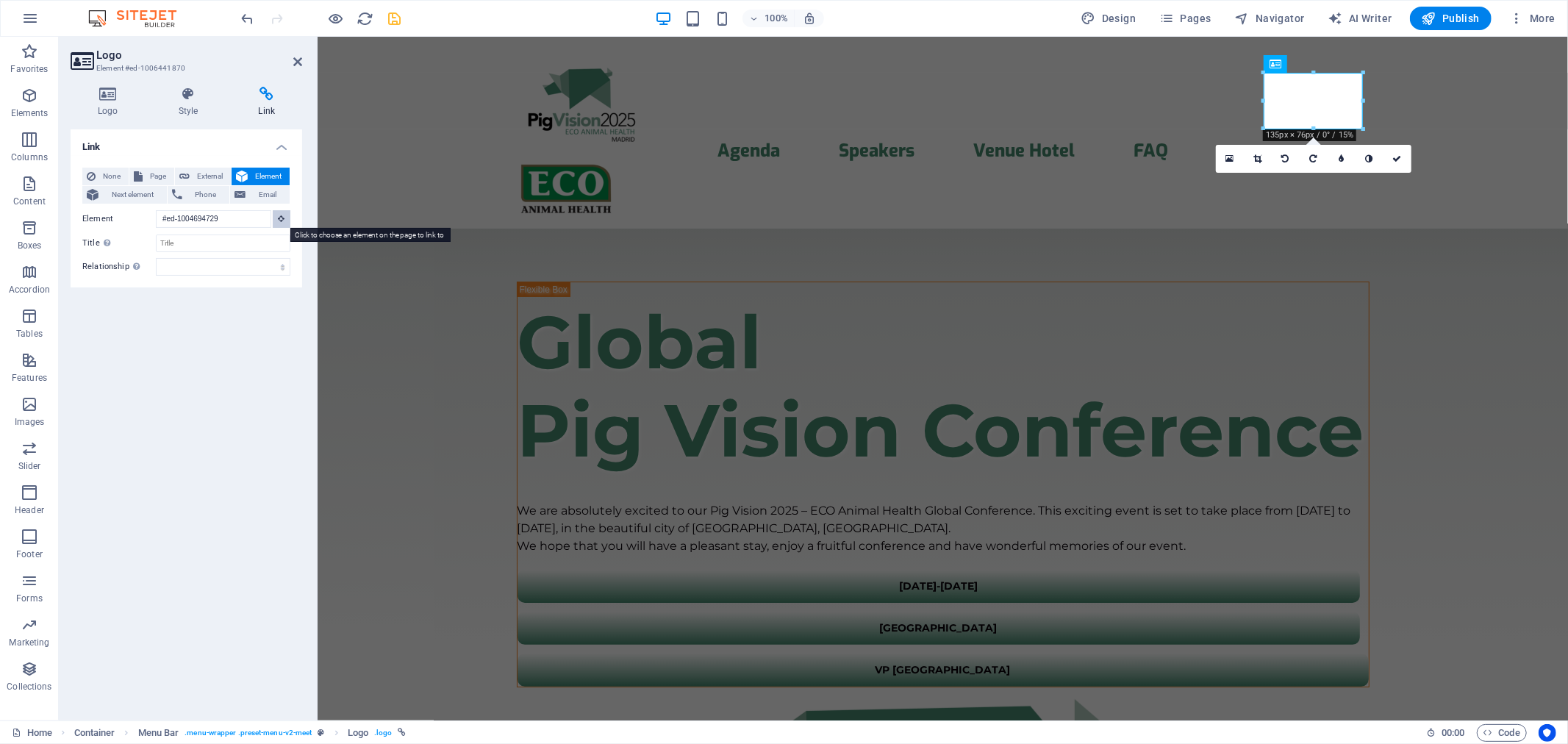
click at [276, 213] on button at bounding box center [282, 219] width 18 height 18
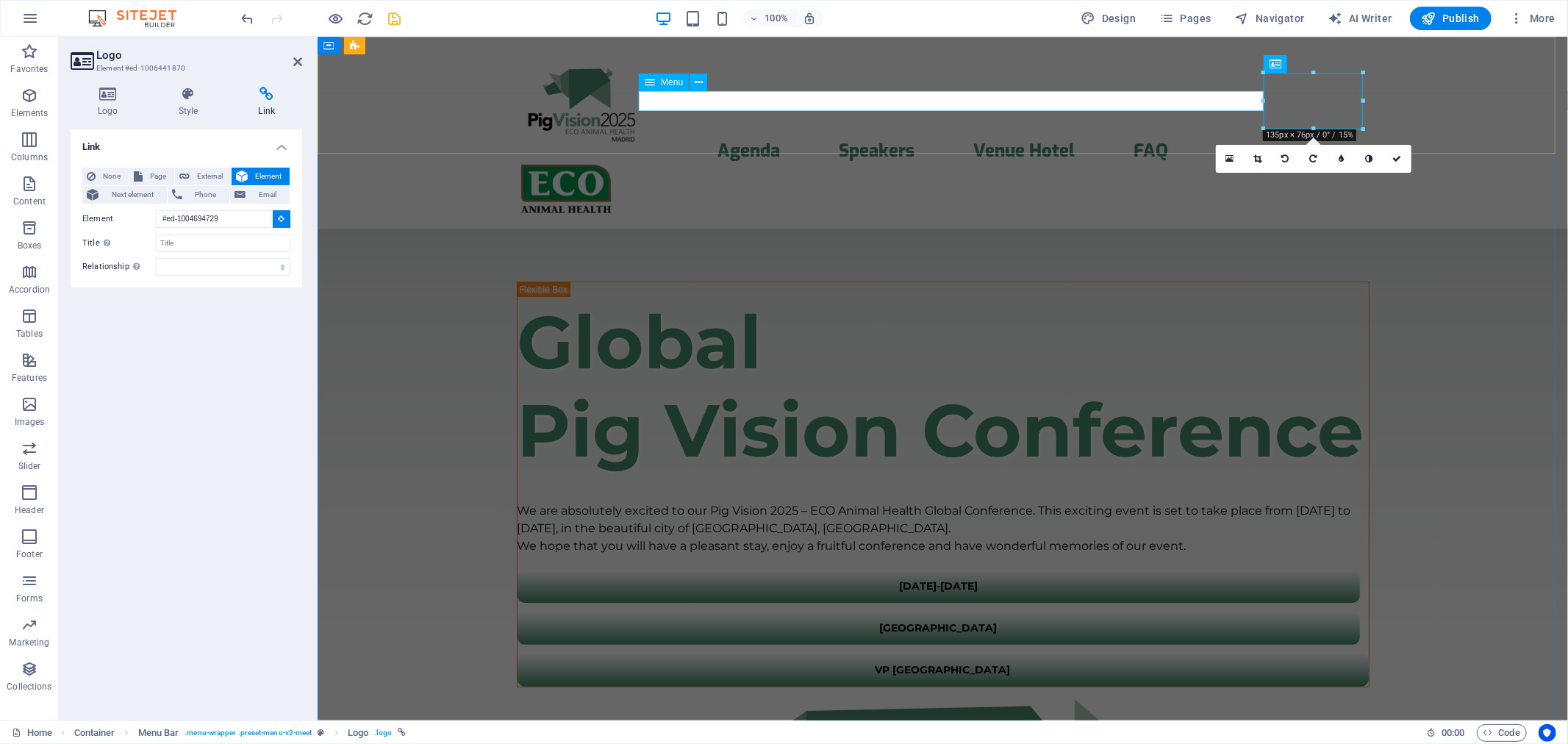
click at [755, 141] on nav "Agenda Speakers Venue Hotel FAQ" at bounding box center [942, 150] width 853 height 19
type input "#ed-1004694741"
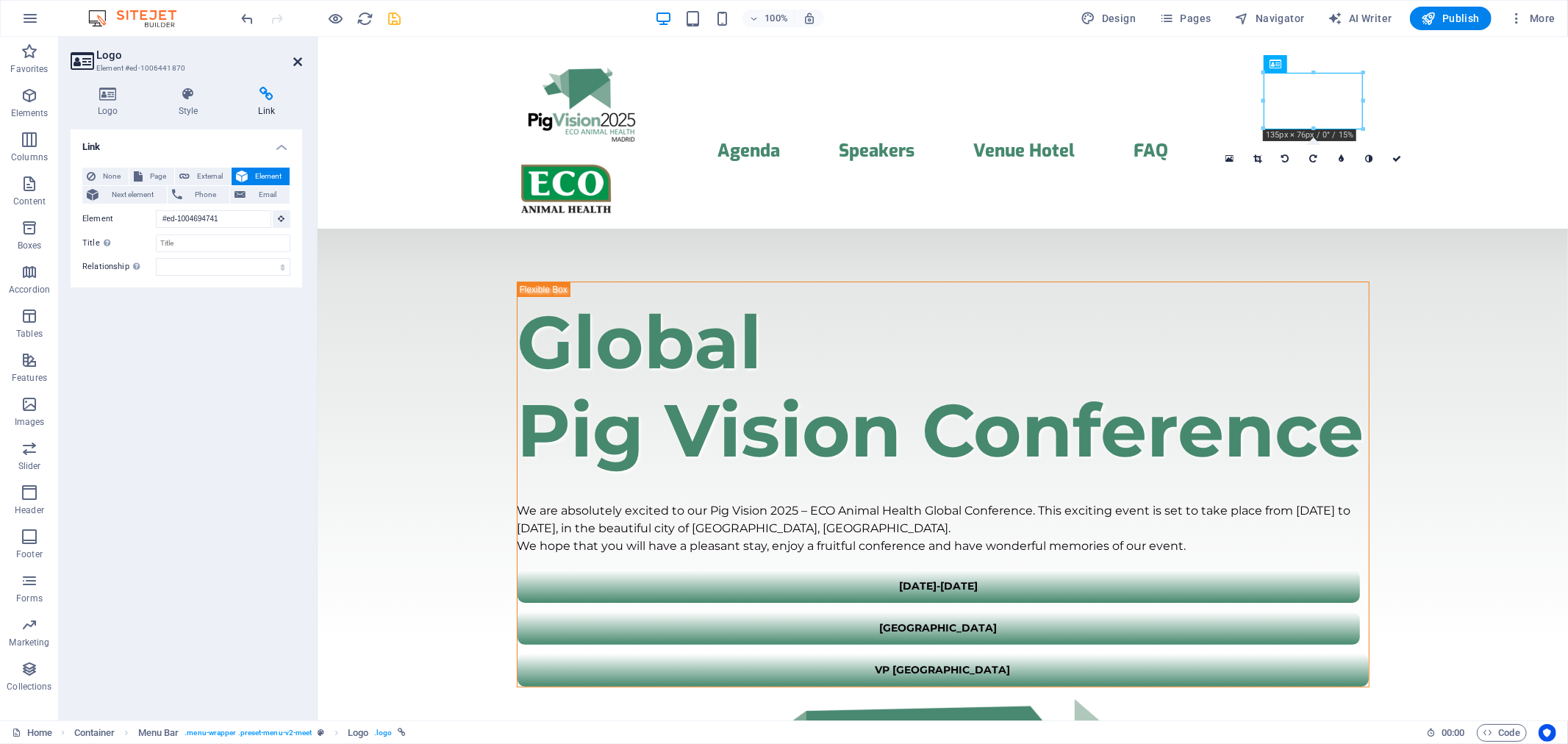
click at [295, 57] on icon at bounding box center [298, 61] width 9 height 12
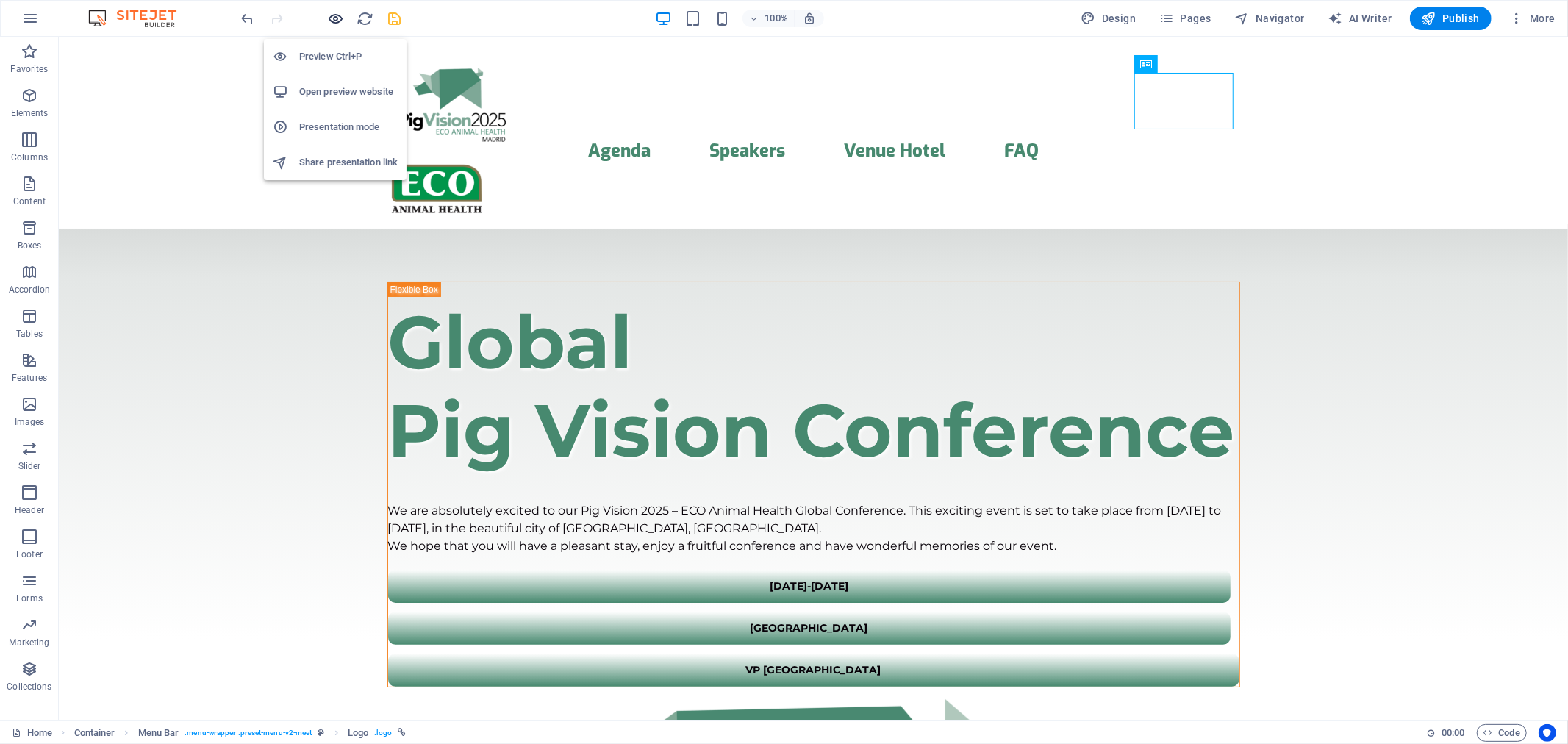
click at [342, 14] on icon "button" at bounding box center [336, 18] width 17 height 17
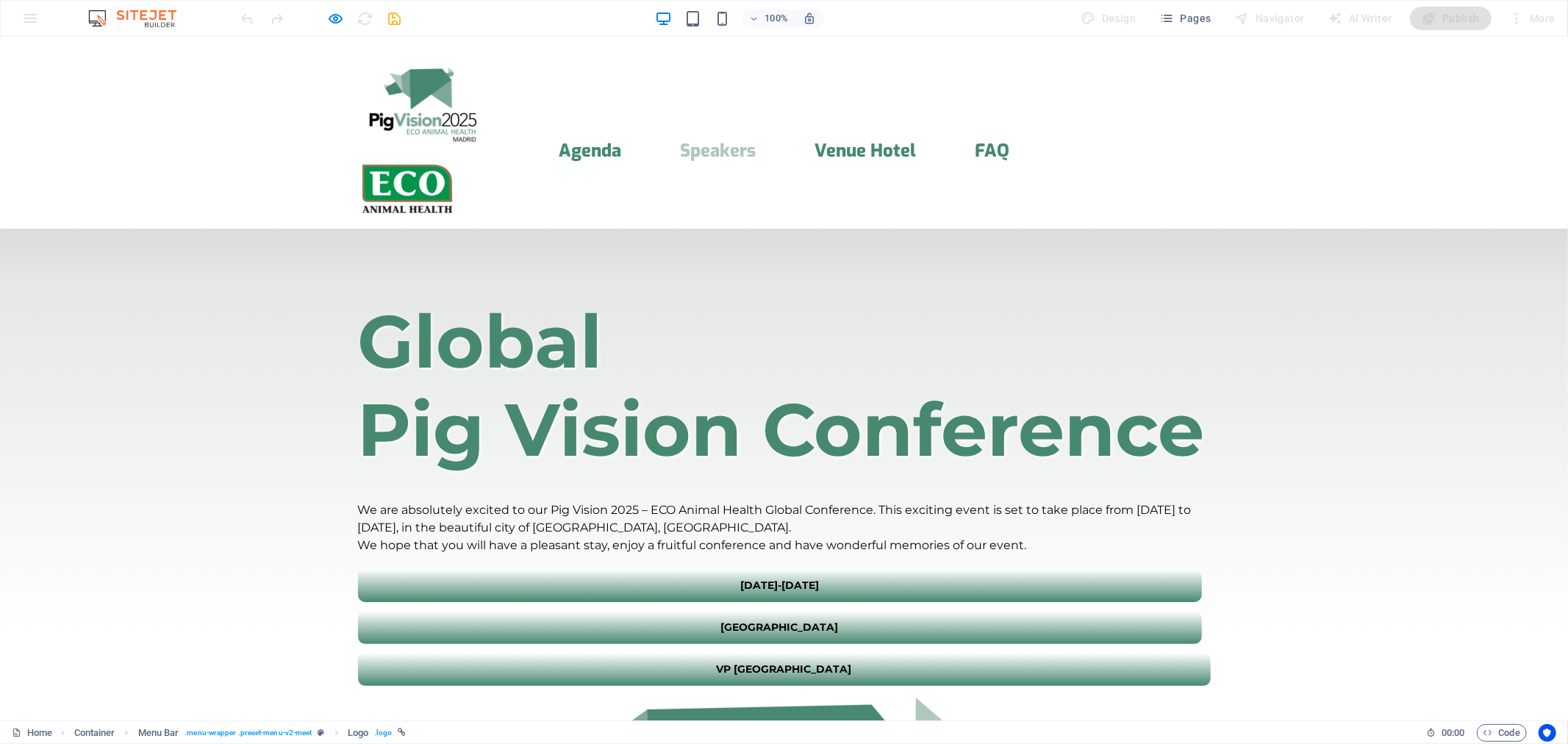
click at [751, 141] on link "Speakers" at bounding box center [718, 150] width 76 height 18
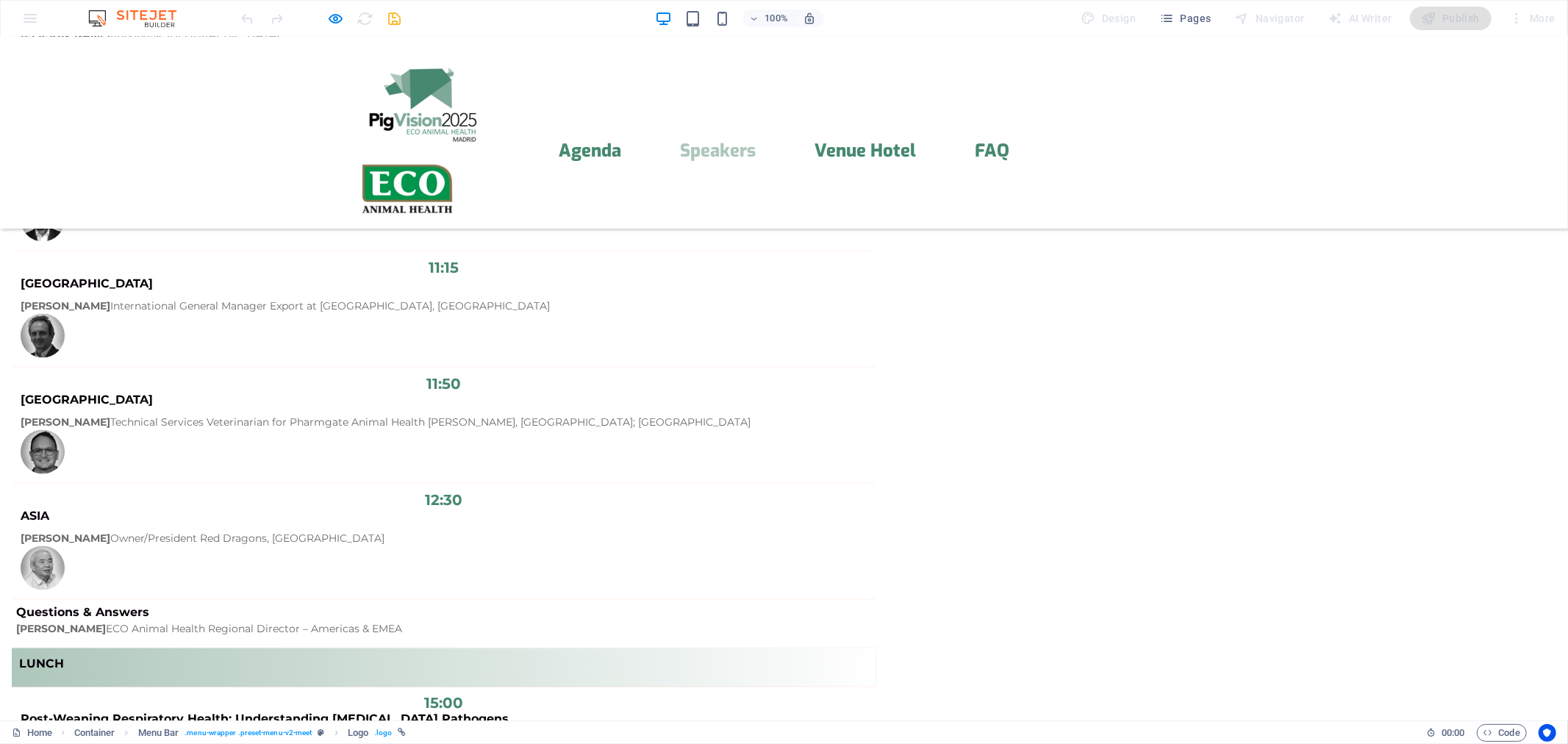
click at [425, 90] on img at bounding box center [421, 100] width 129 height 82
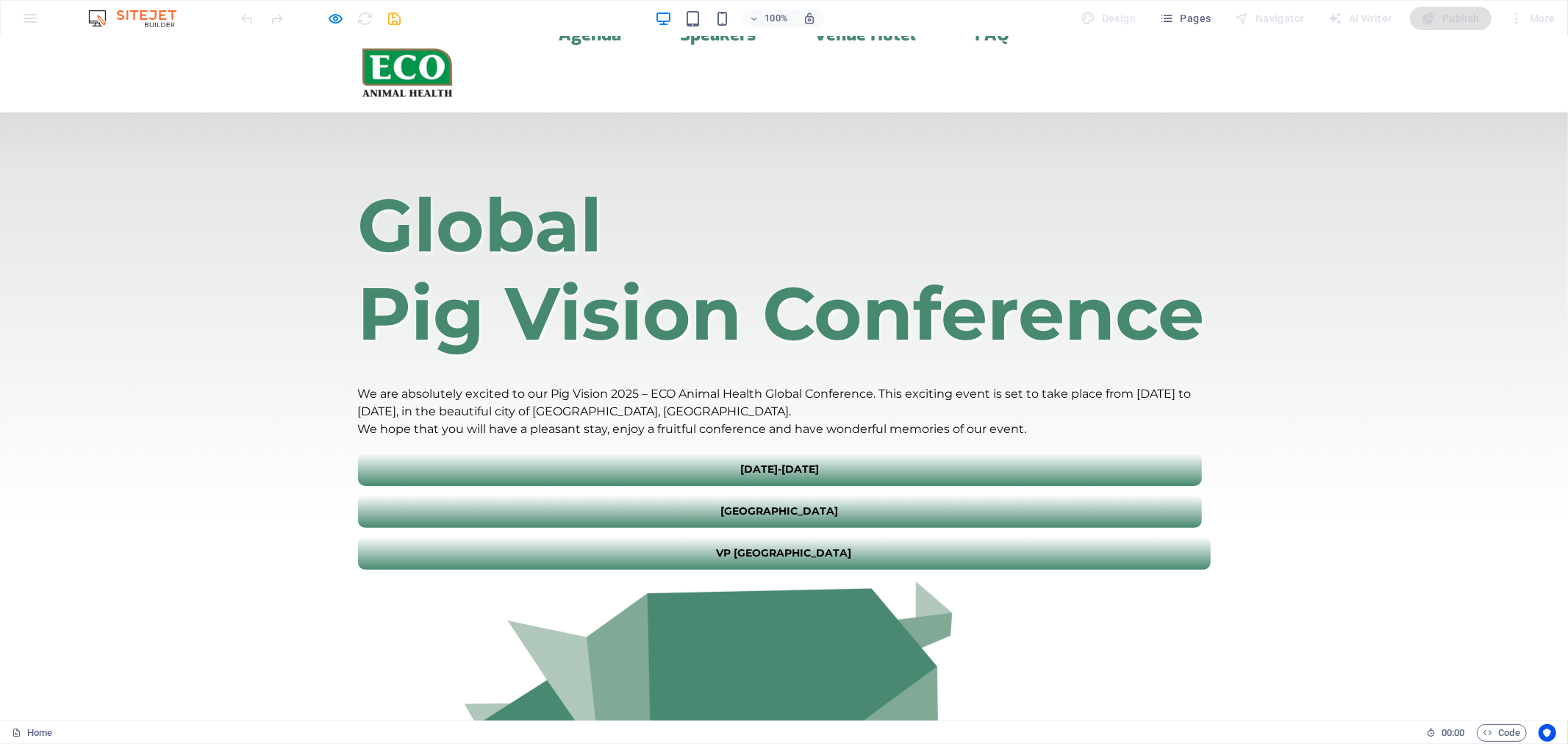
scroll to position [8, 0]
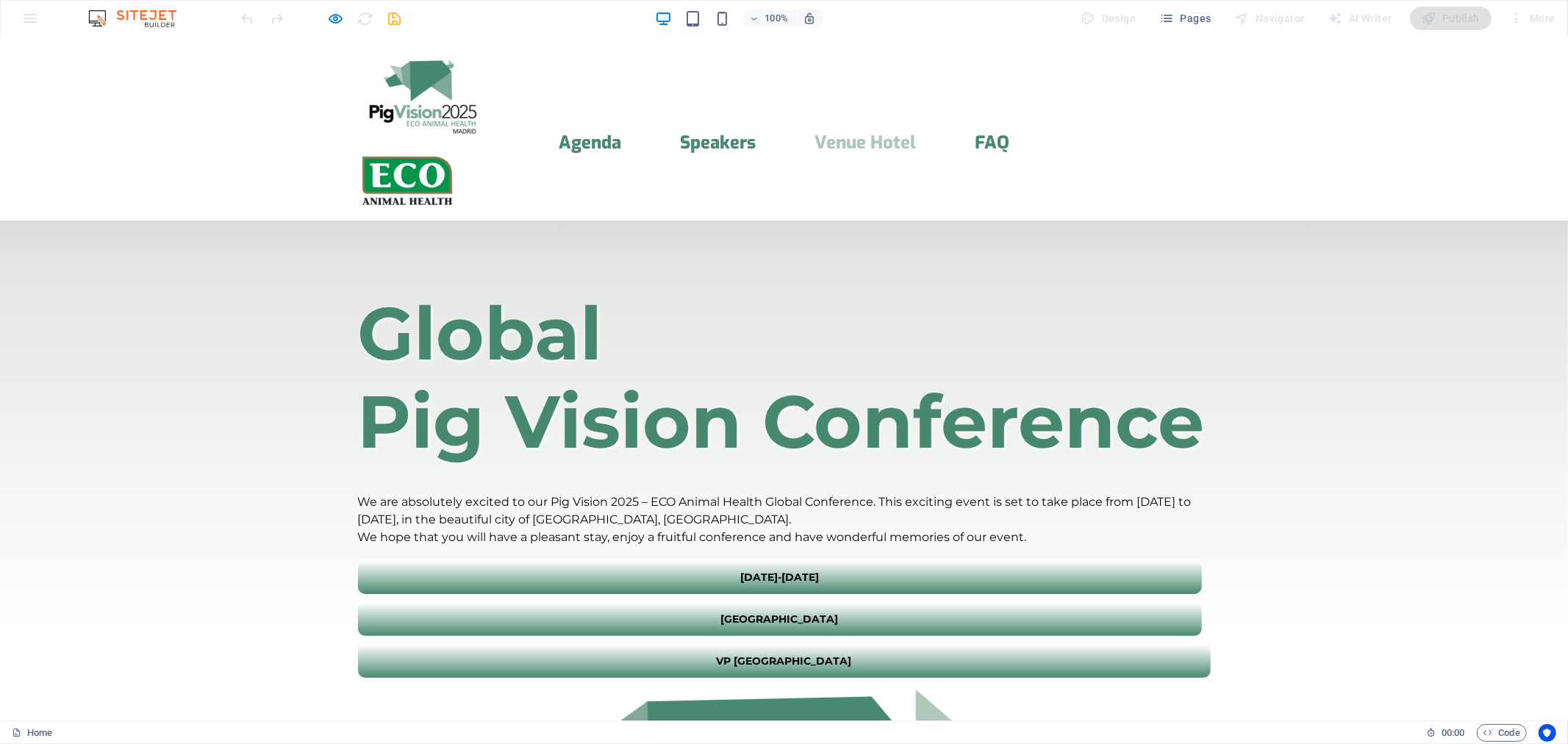
click at [847, 133] on link "Venue Hotel" at bounding box center [865, 142] width 102 height 18
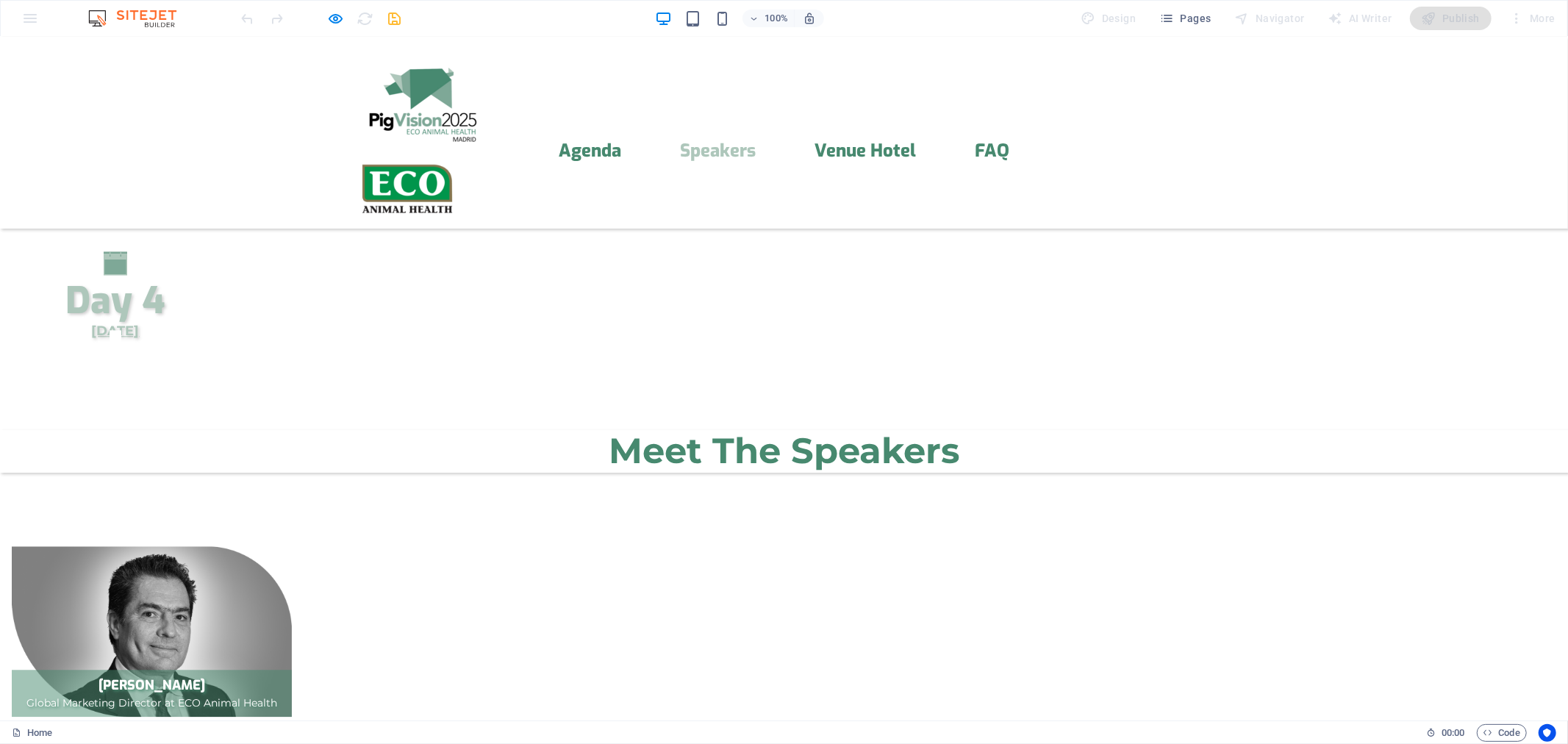
scroll to position [2917, 0]
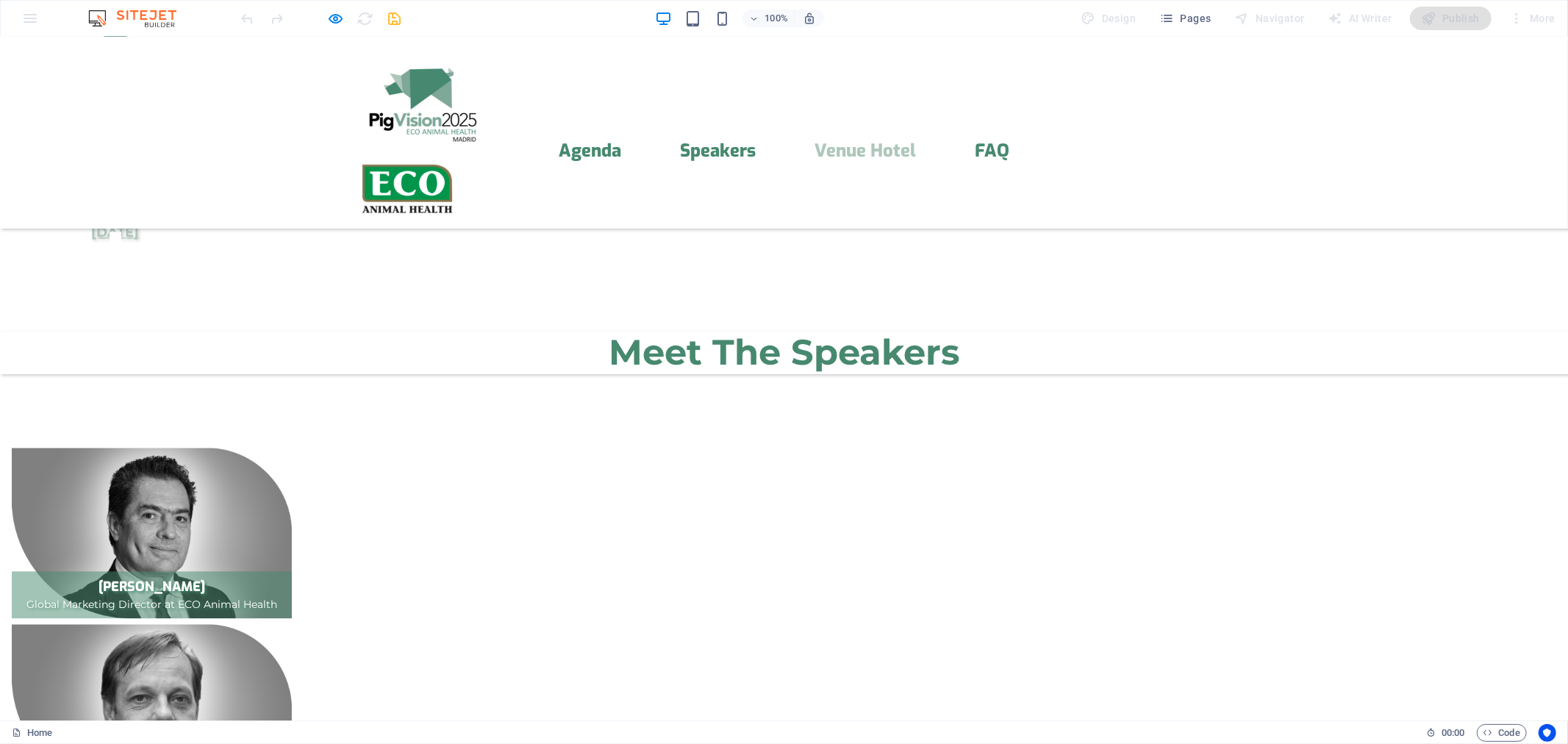
click at [458, 160] on img at bounding box center [407, 188] width 99 height 56
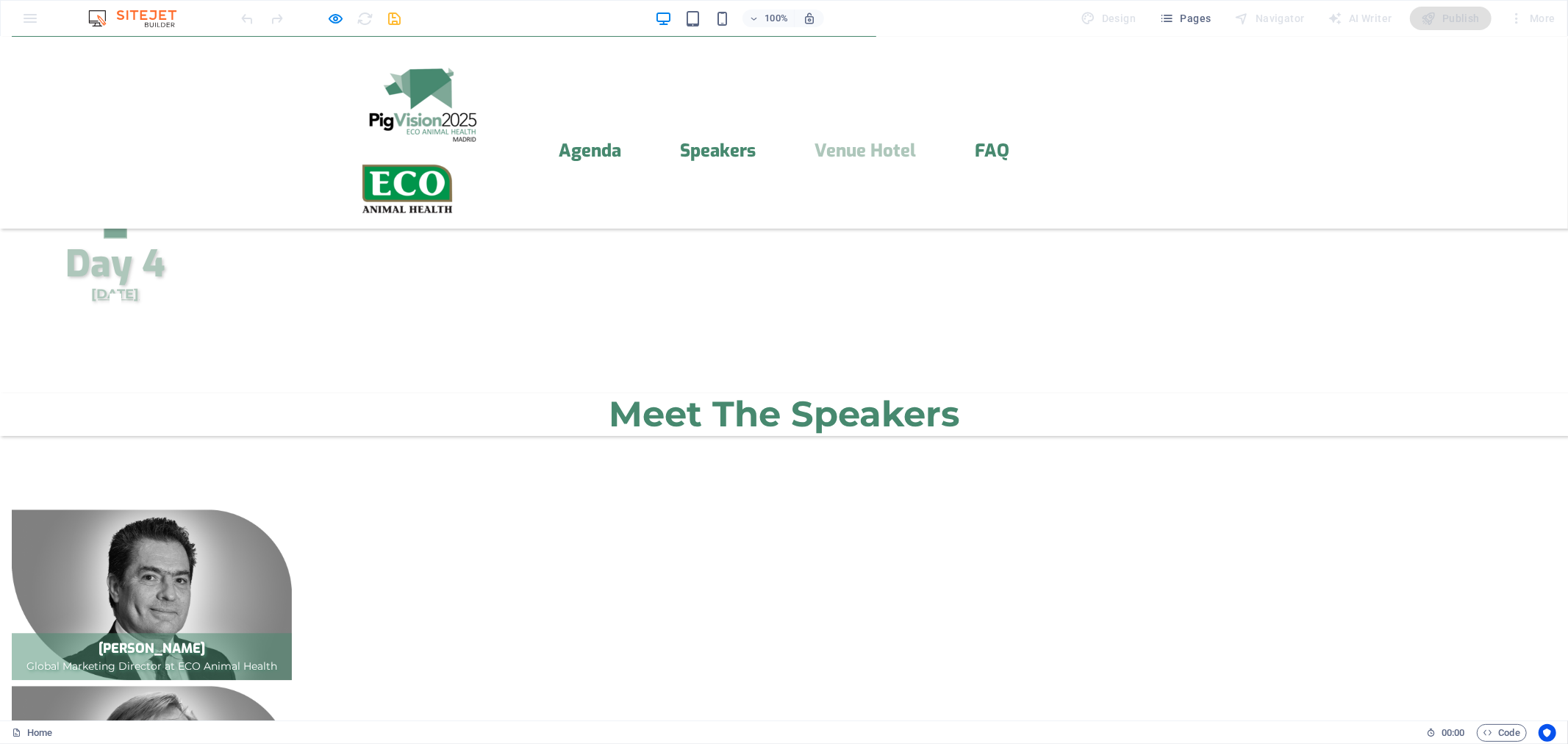
scroll to position [2794, 0]
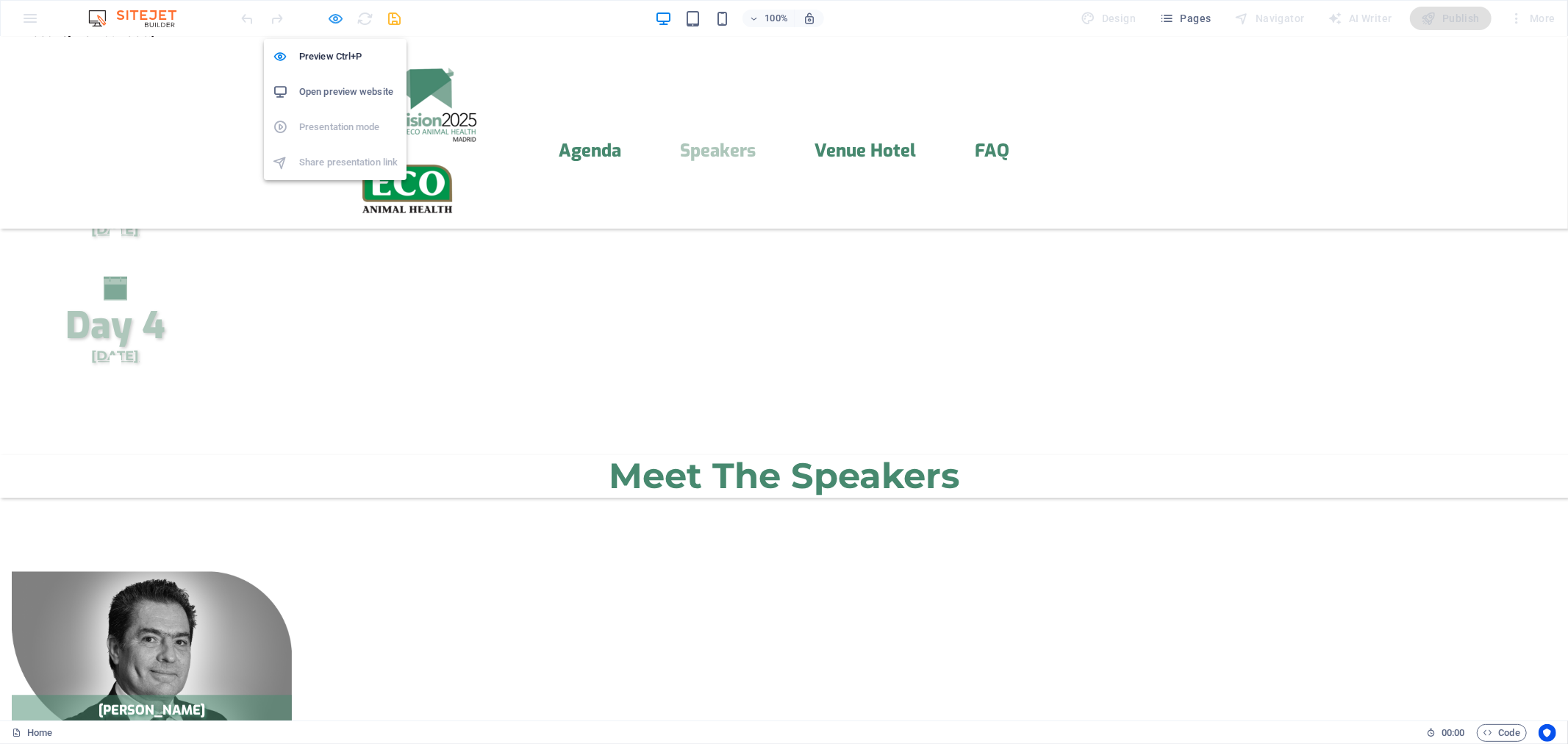
click at [340, 21] on icon "button" at bounding box center [336, 18] width 17 height 17
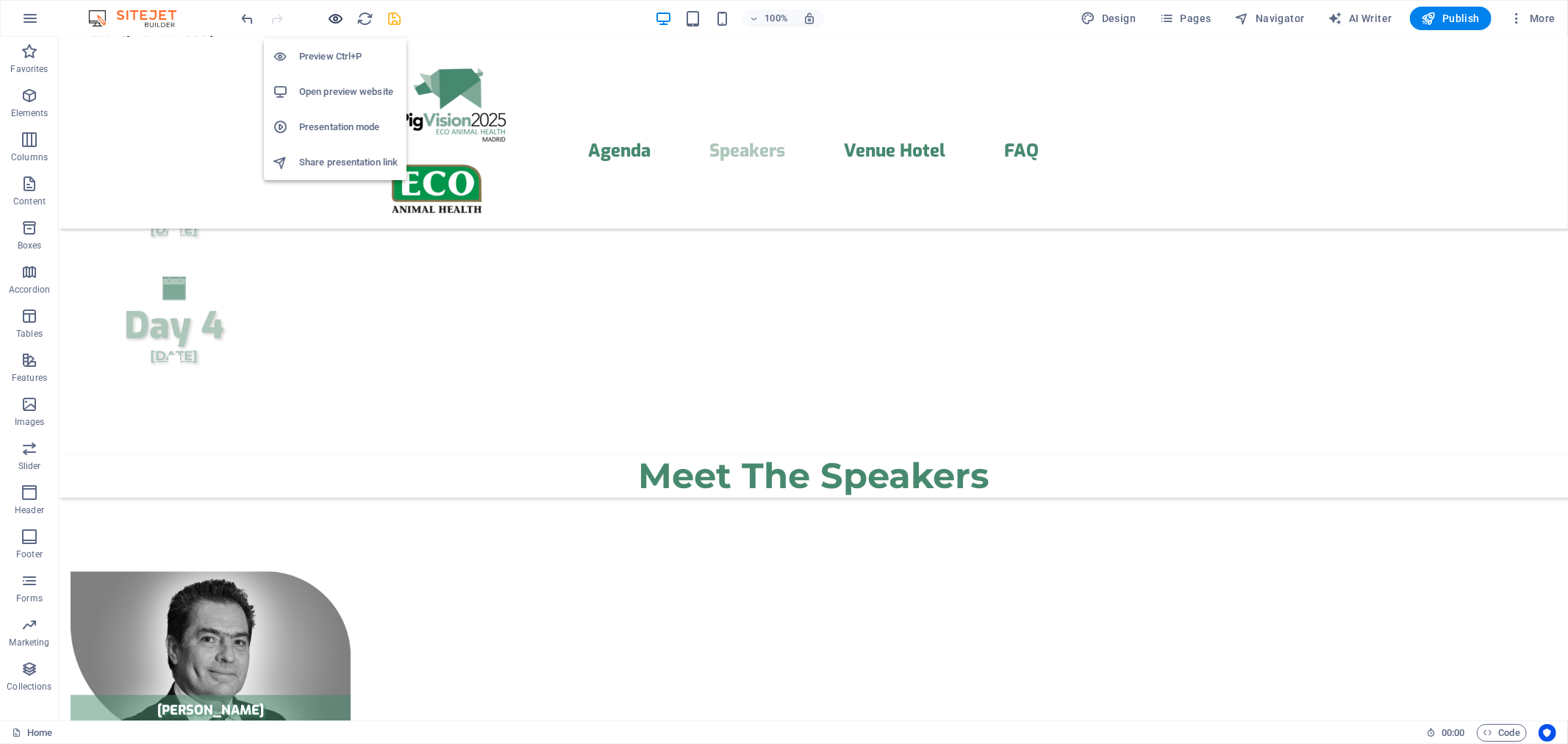
scroll to position [12699, 0]
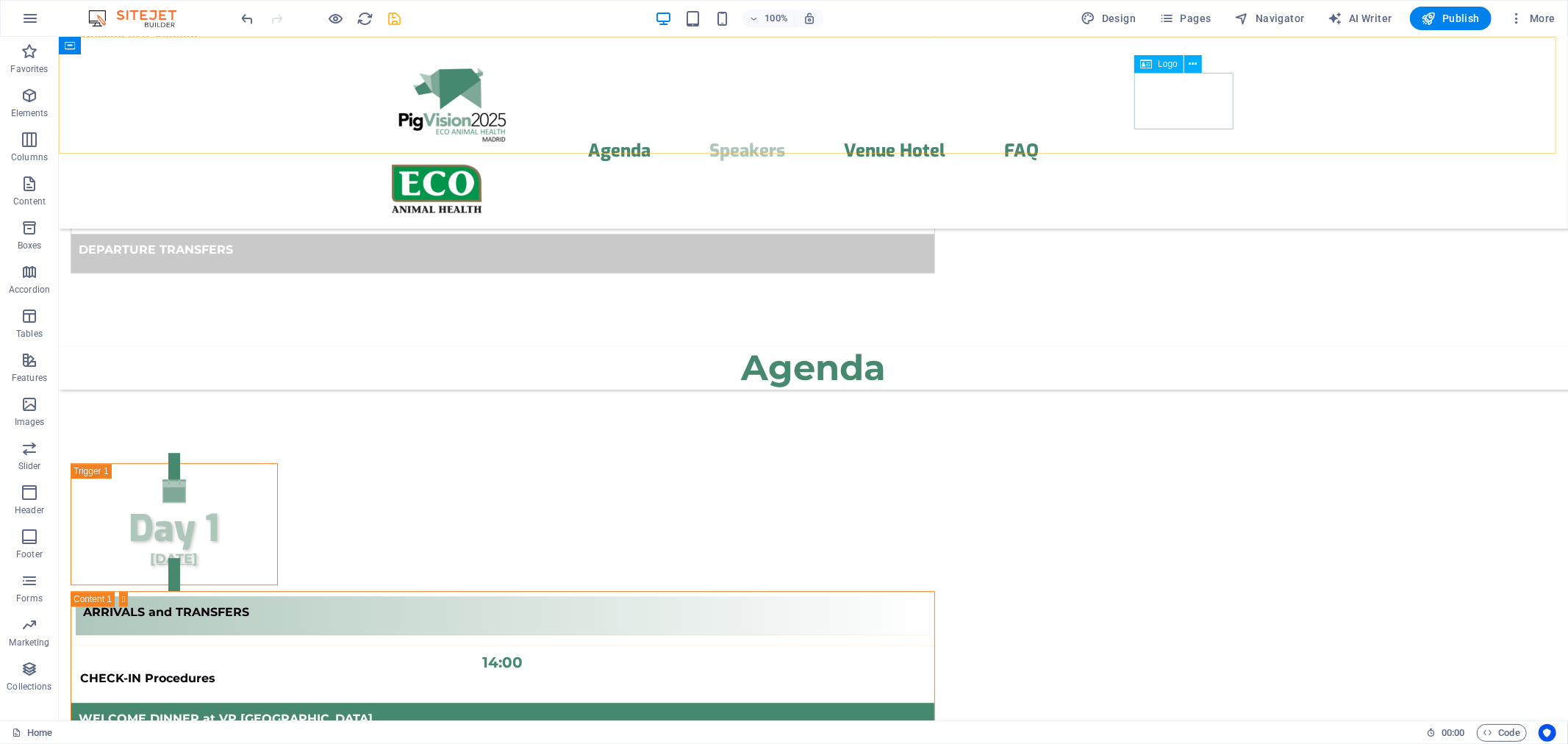
click at [1151, 63] on icon at bounding box center [1146, 64] width 12 height 18
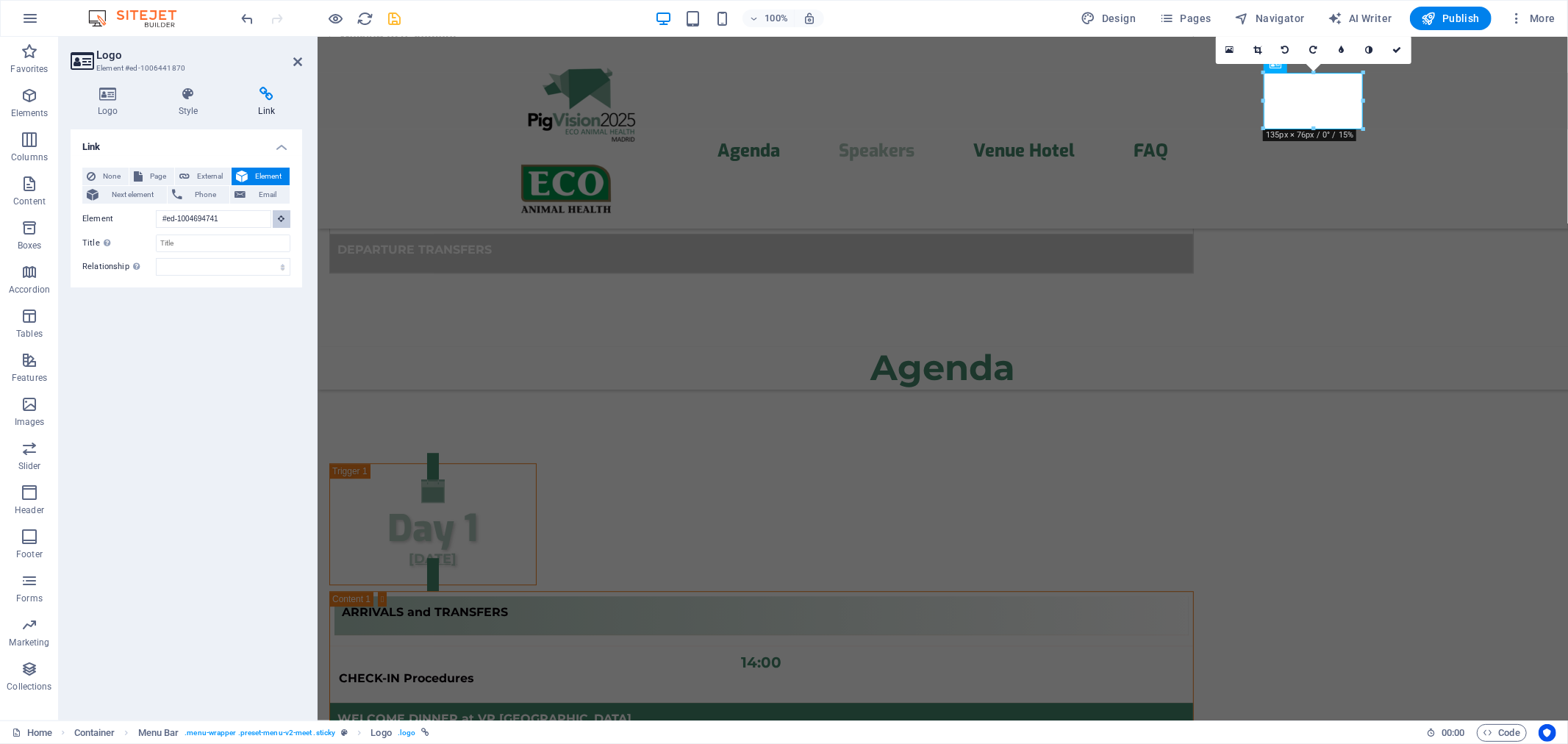
click at [284, 214] on icon at bounding box center [281, 218] width 6 height 7
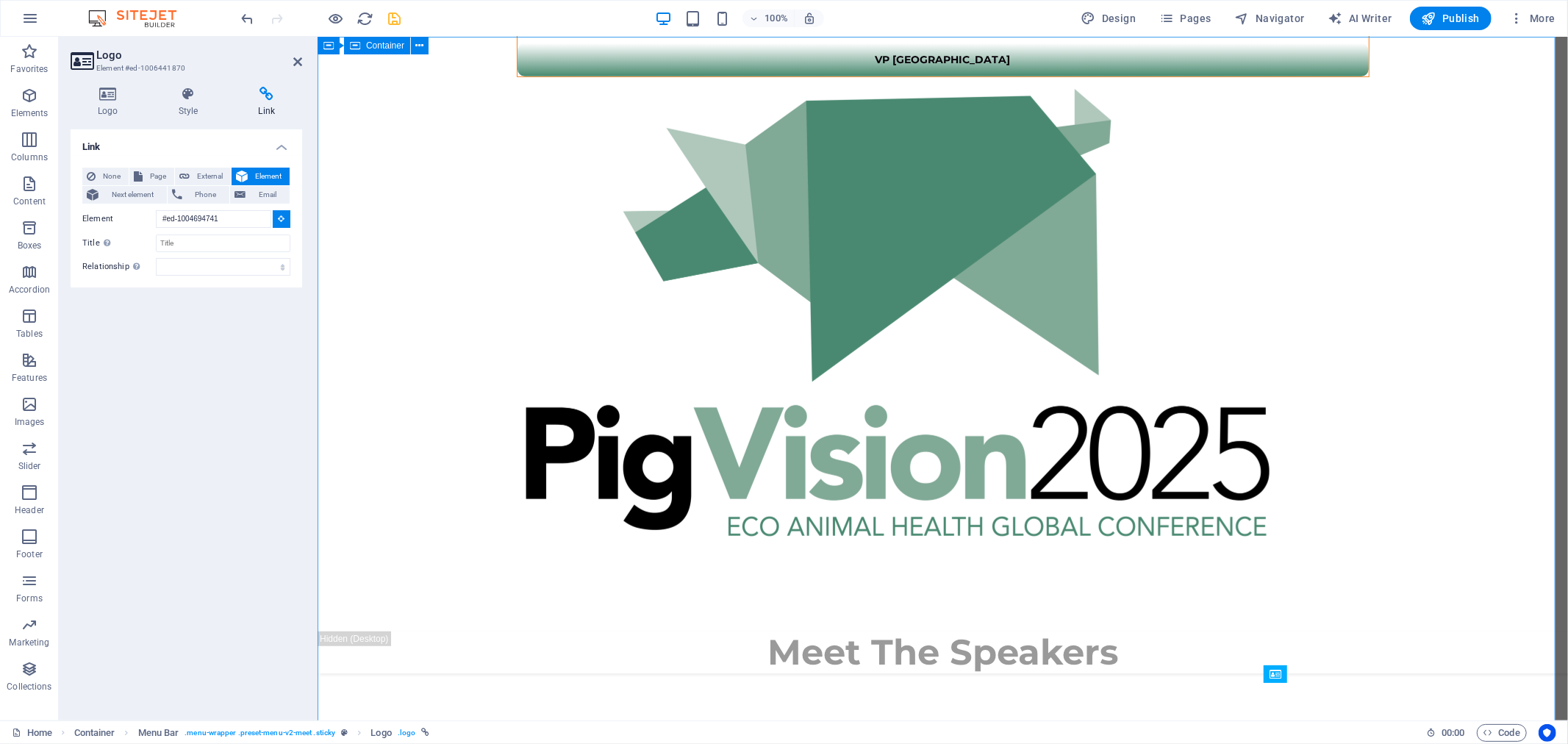
scroll to position [0, 0]
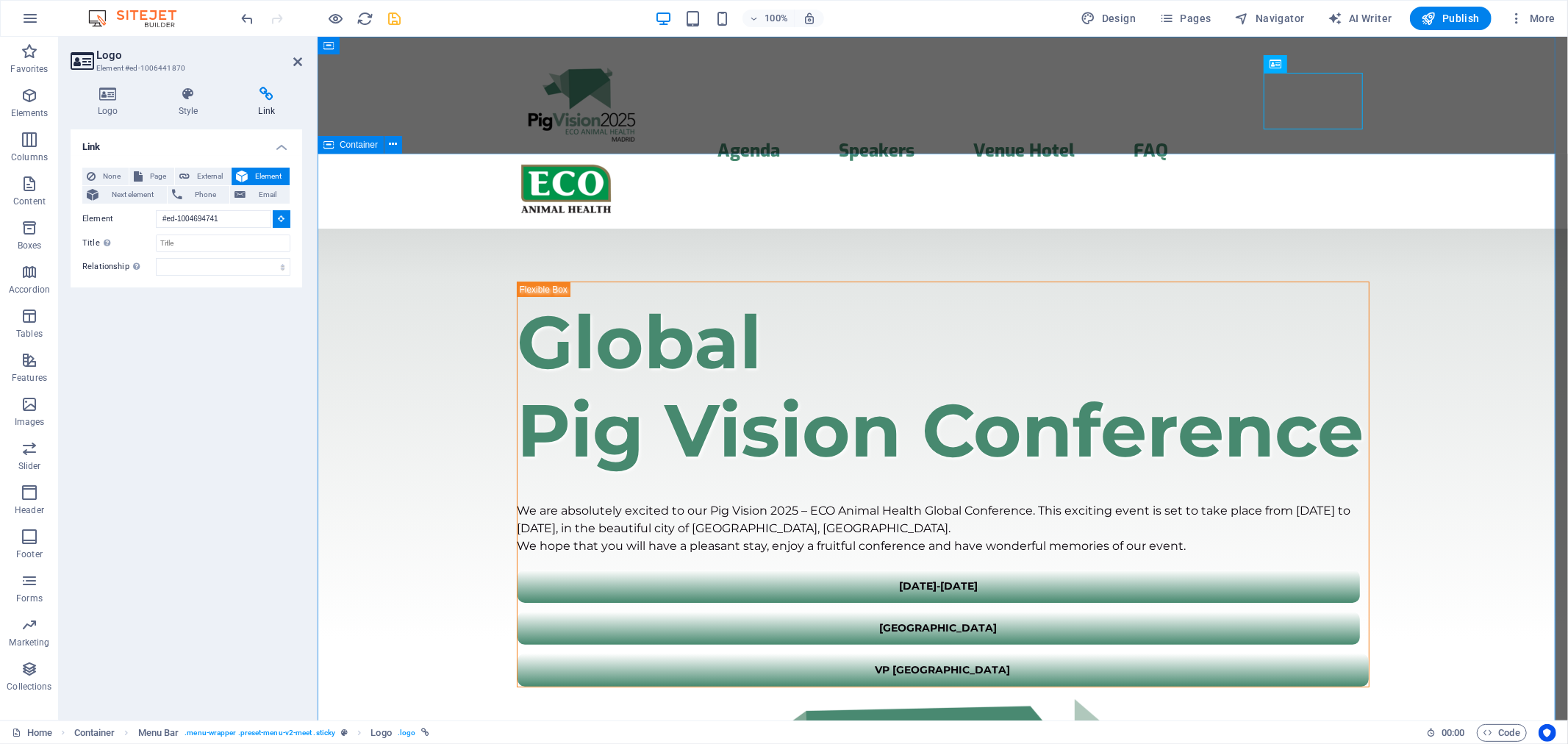
click at [358, 228] on div "​​​ Global Pig Vision Conference We are absolutely excited to our Pig Vision 20…" at bounding box center [942, 734] width 1250 height 1013
type input "#ed-1004694747"
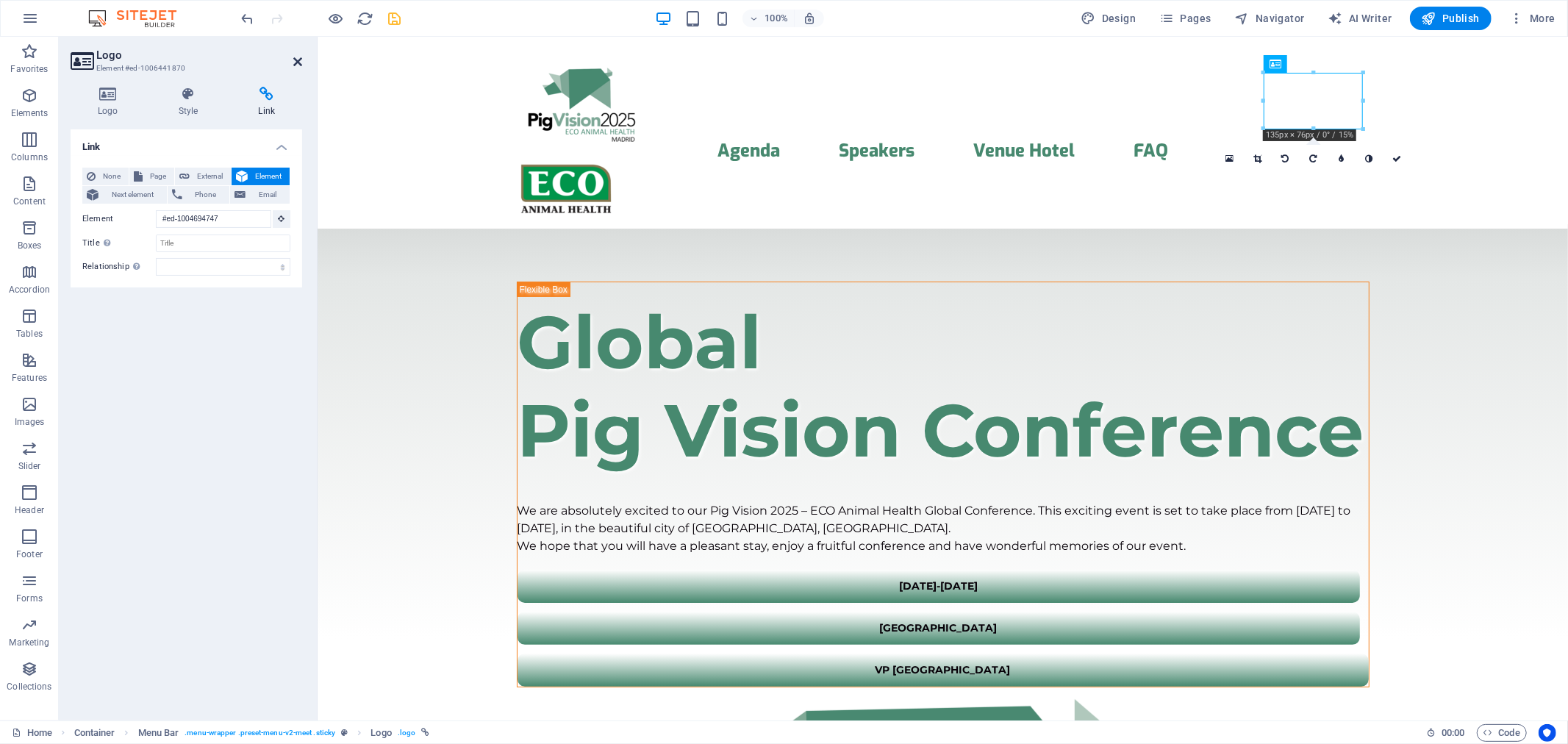
click at [296, 62] on icon at bounding box center [298, 61] width 9 height 12
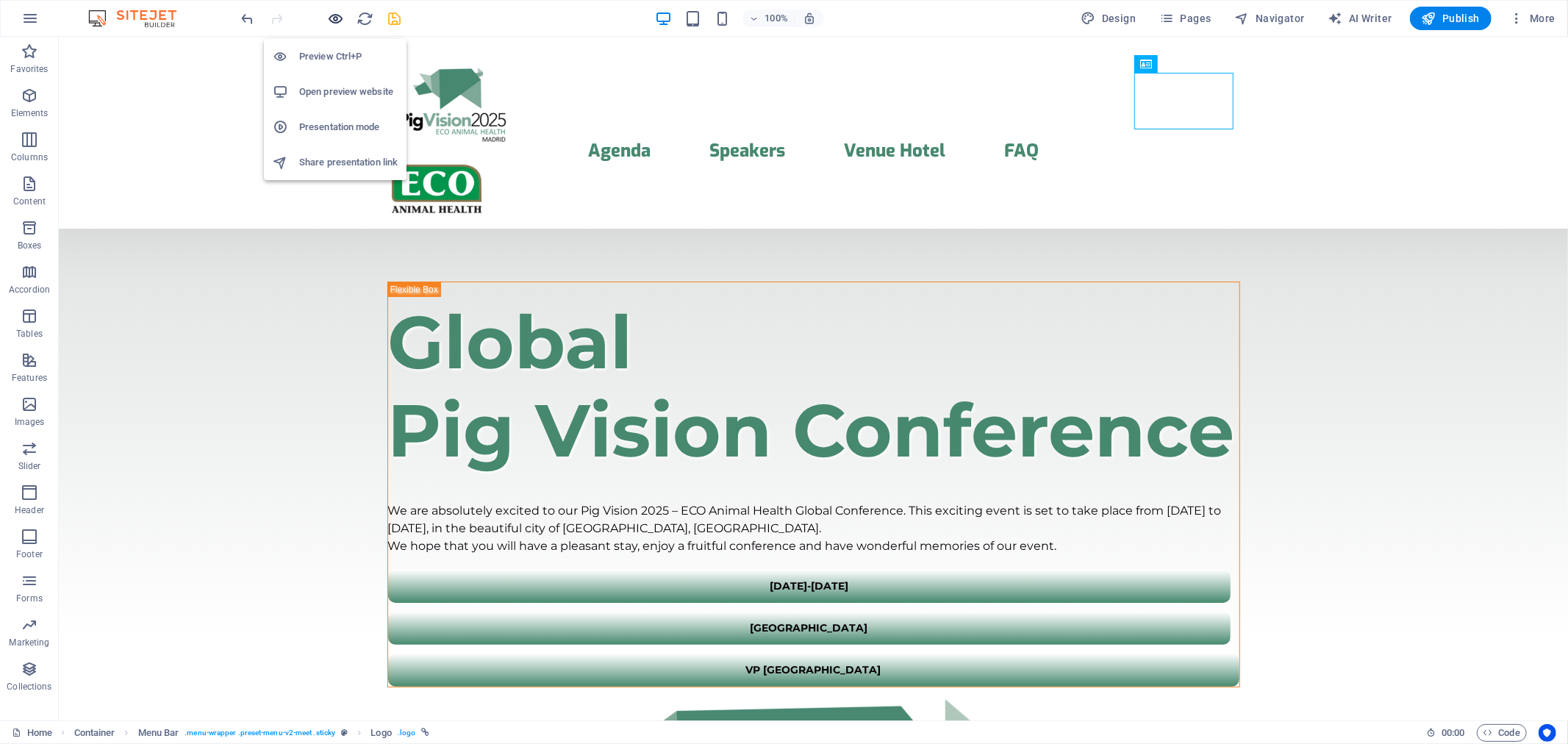
click at [340, 18] on icon "button" at bounding box center [336, 18] width 17 height 17
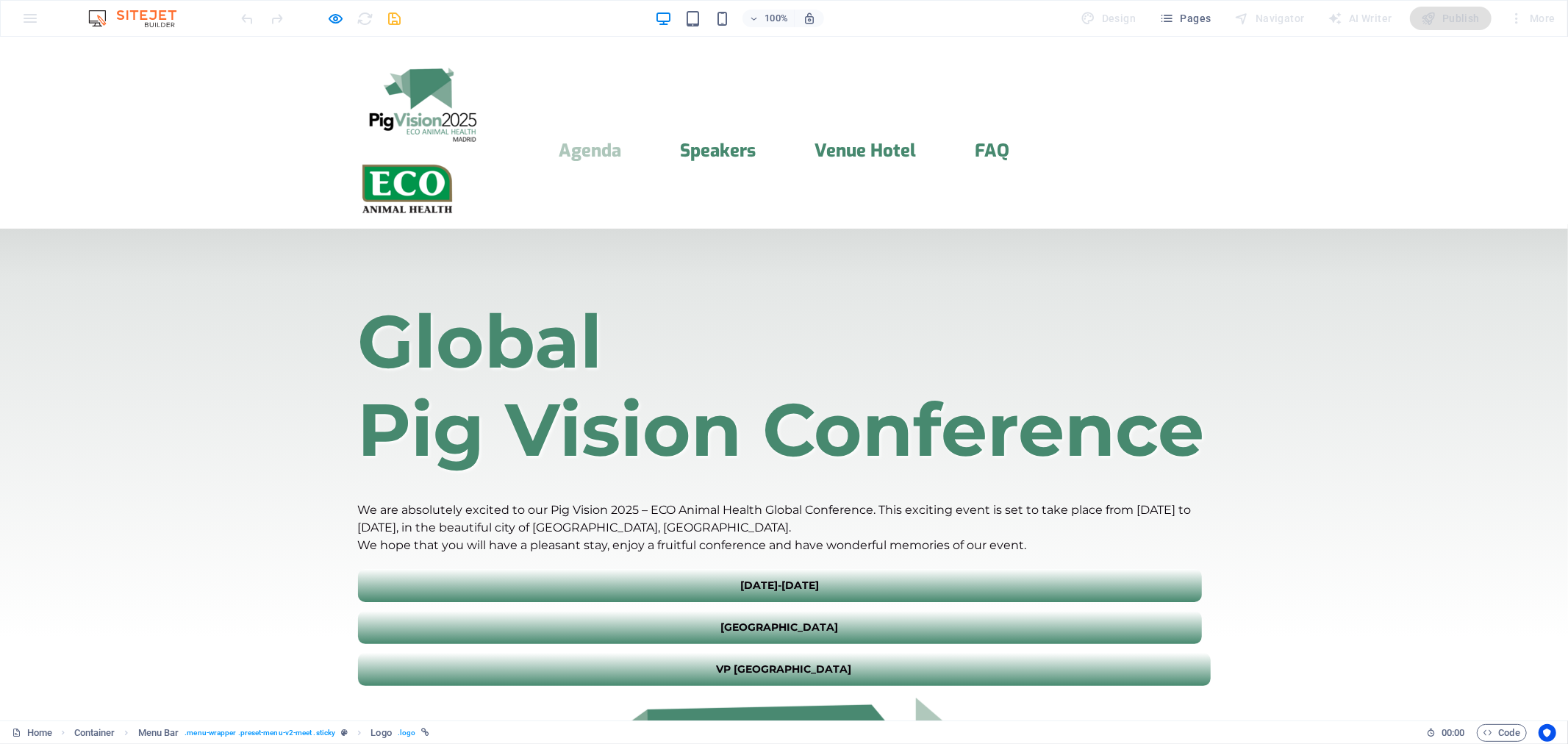
click at [593, 141] on link "Agenda" at bounding box center [589, 150] width 62 height 18
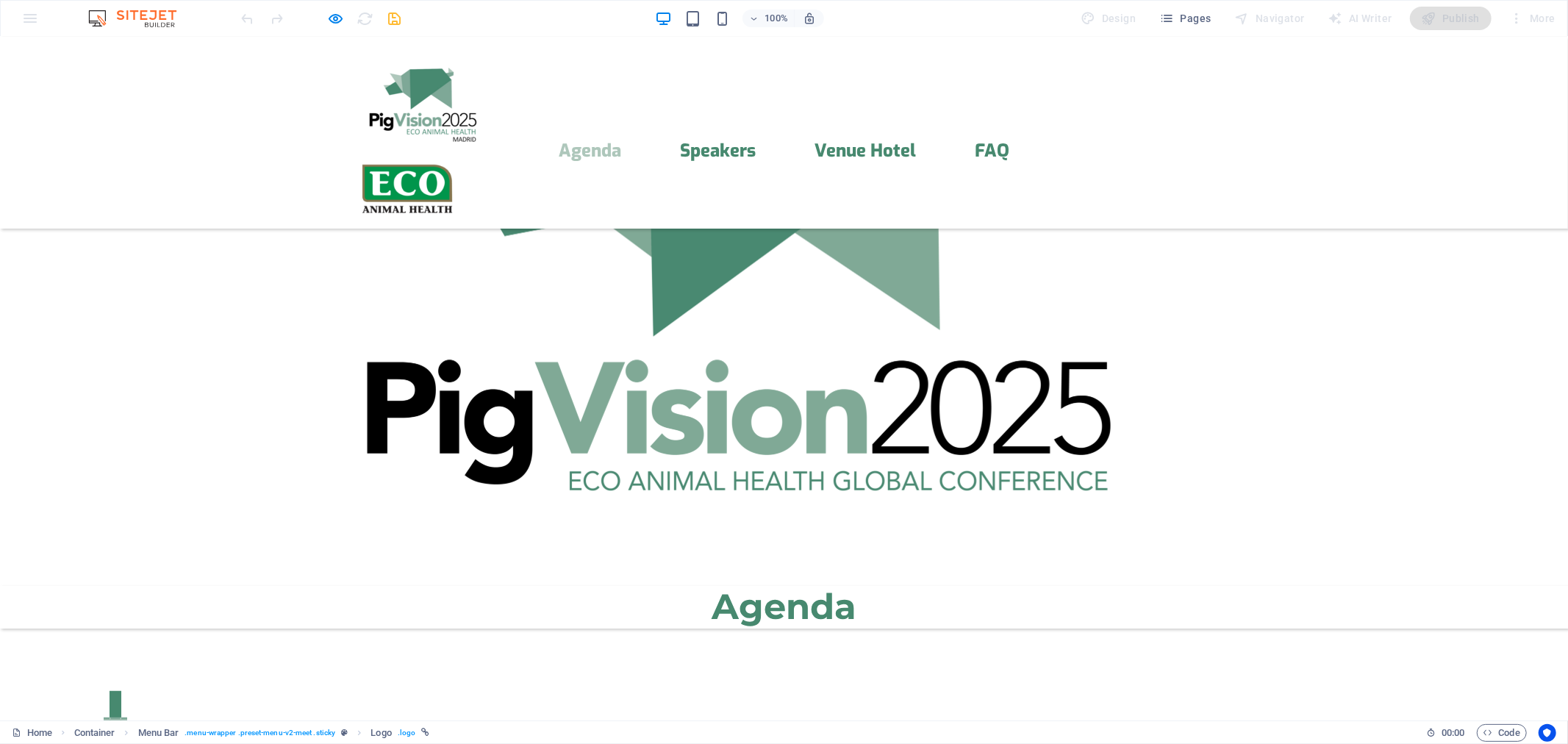
click at [458, 160] on img at bounding box center [407, 188] width 99 height 56
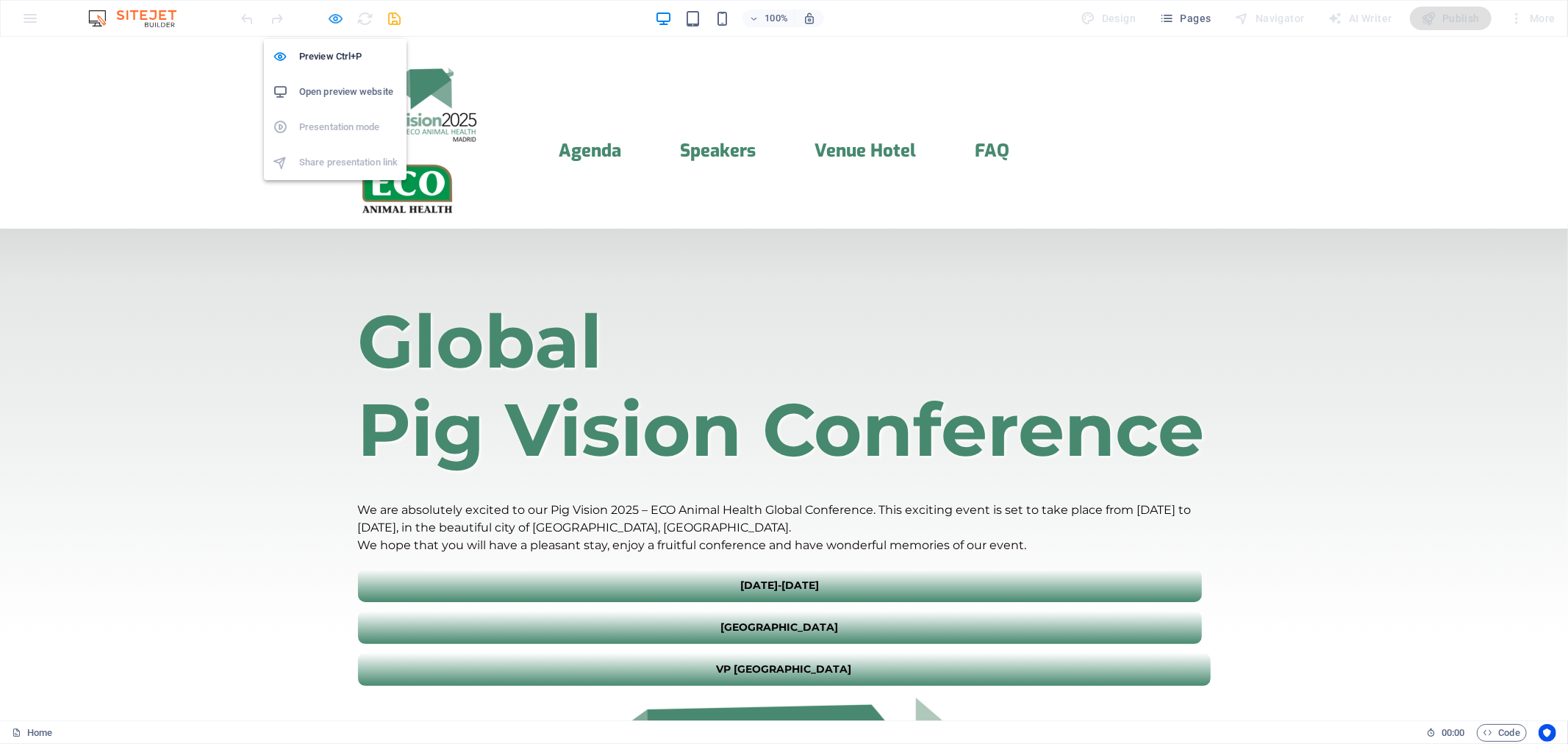
click at [332, 18] on icon "button" at bounding box center [336, 18] width 17 height 17
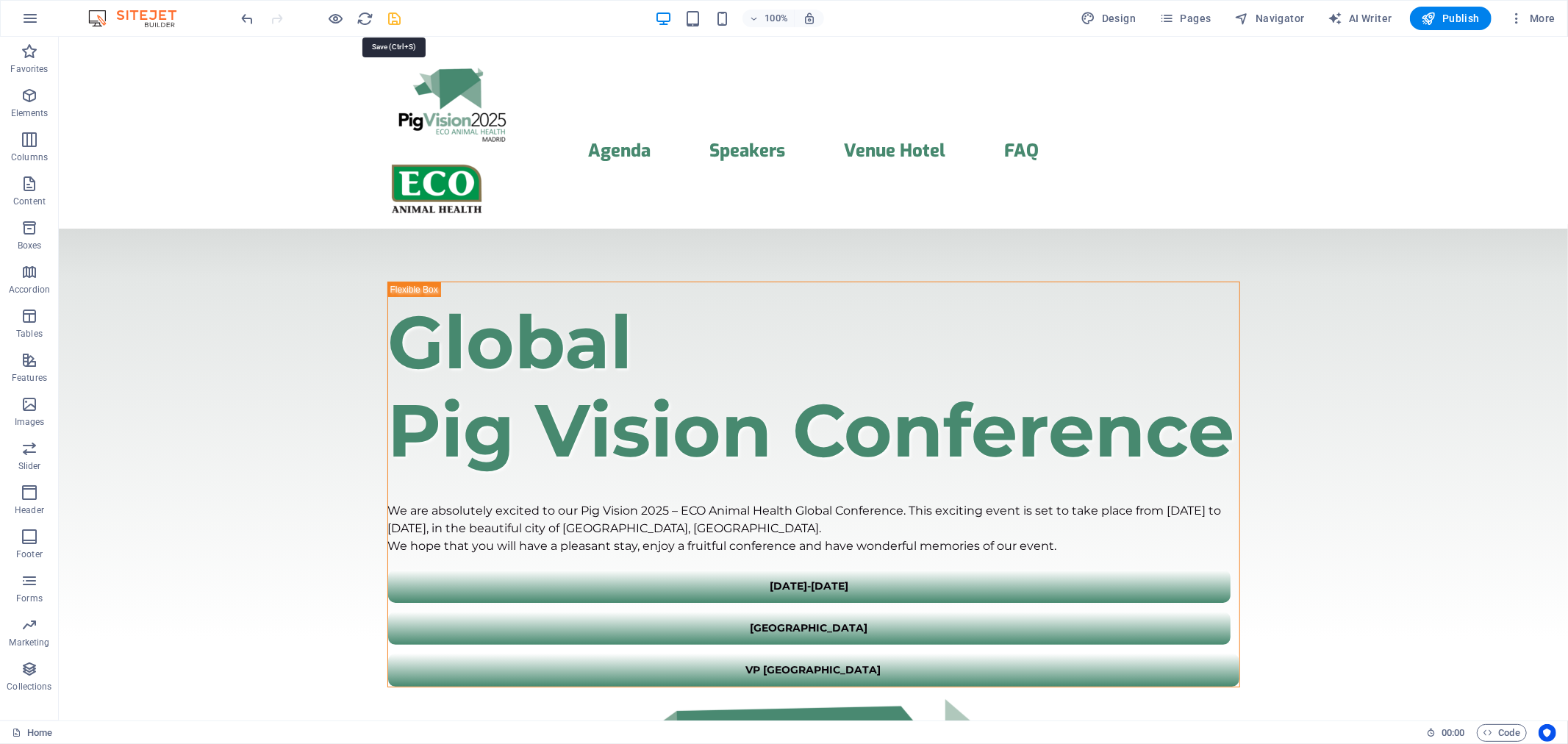
click at [391, 14] on icon "save" at bounding box center [394, 18] width 17 height 17
click at [1429, 20] on icon "button" at bounding box center [1429, 18] width 14 height 14
